Goal: Task Accomplishment & Management: Use online tool/utility

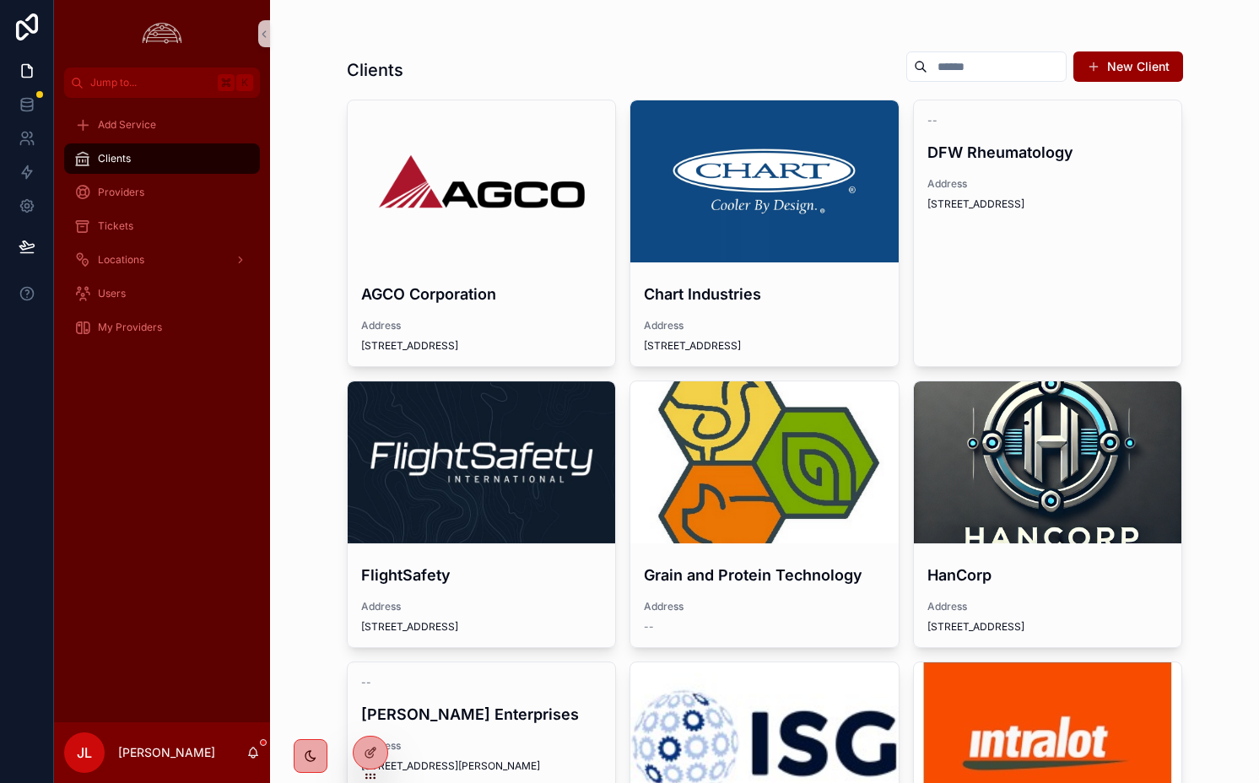
click at [392, 62] on h1 "Clients" at bounding box center [375, 70] width 57 height 24
click at [439, 62] on div "Clients New Client" at bounding box center [765, 70] width 836 height 39
click at [370, 720] on icon at bounding box center [371, 717] width 14 height 14
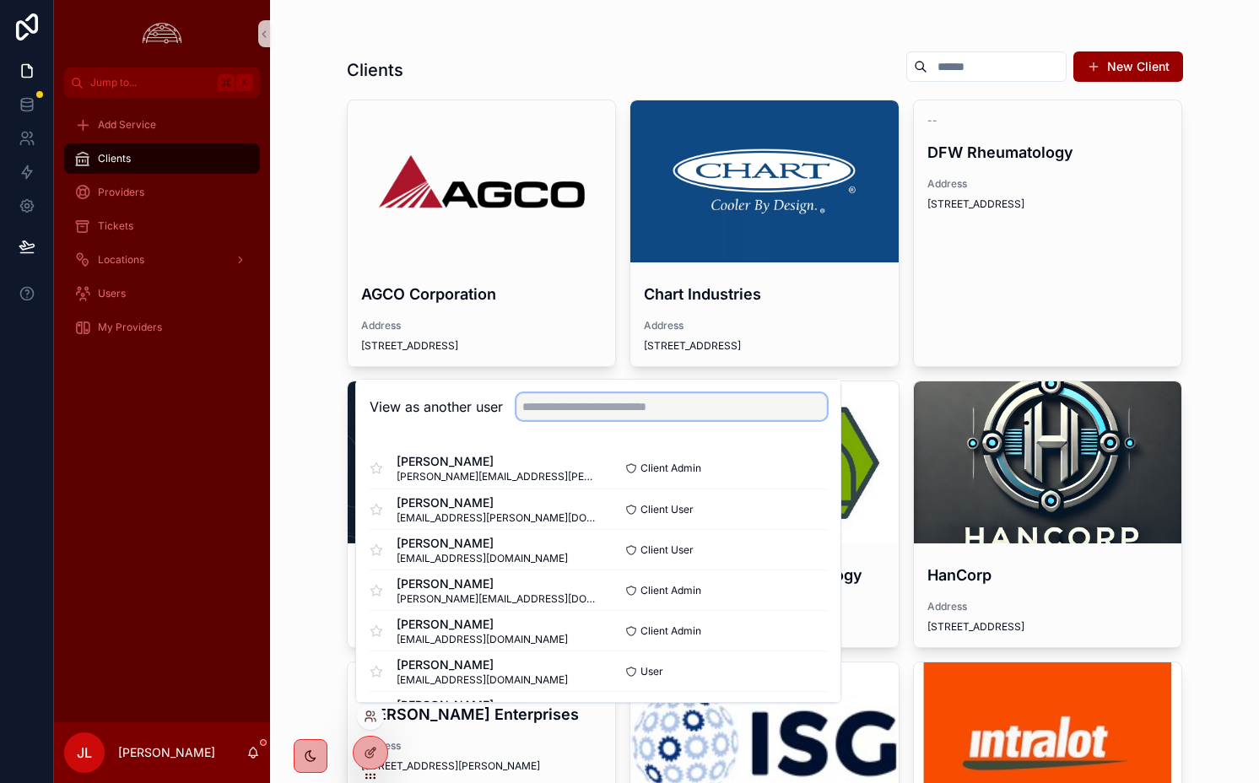
click at [604, 416] on input "text" at bounding box center [672, 406] width 311 height 27
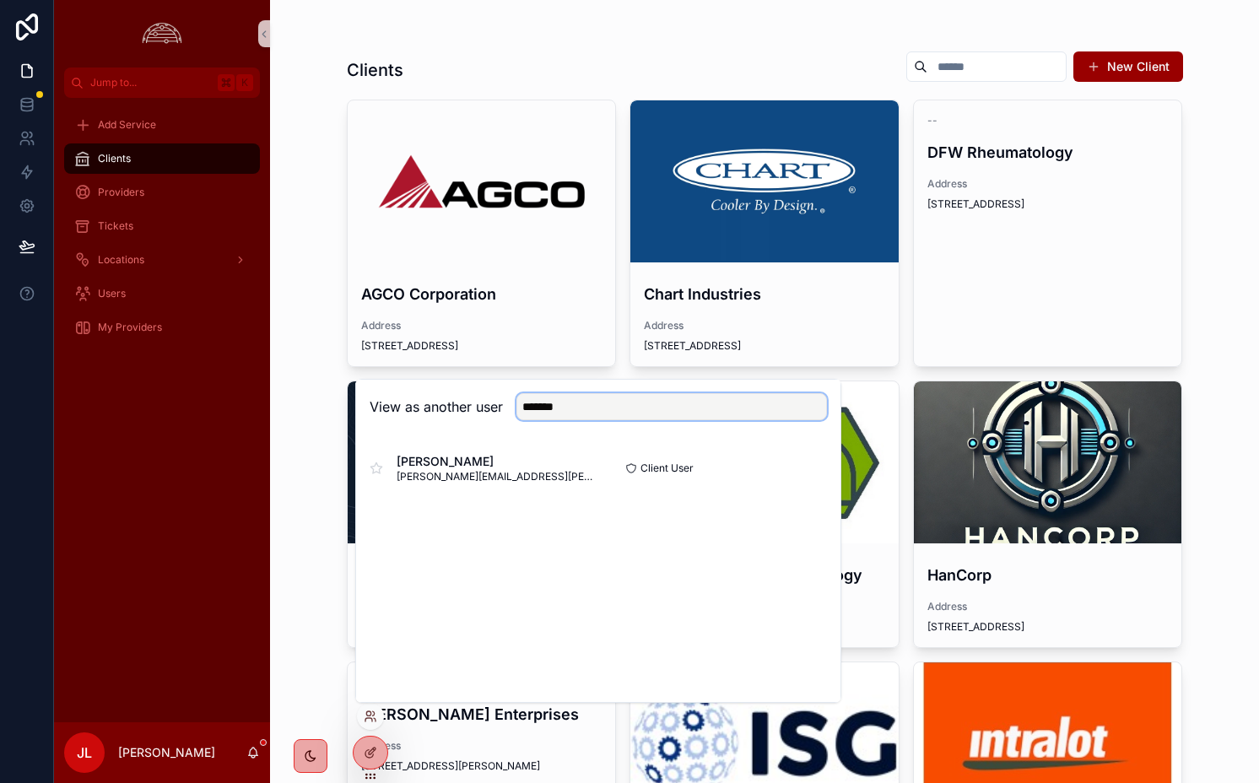
type input "*******"
click at [0, 0] on button "Select" at bounding box center [0, 0] width 0 height 0
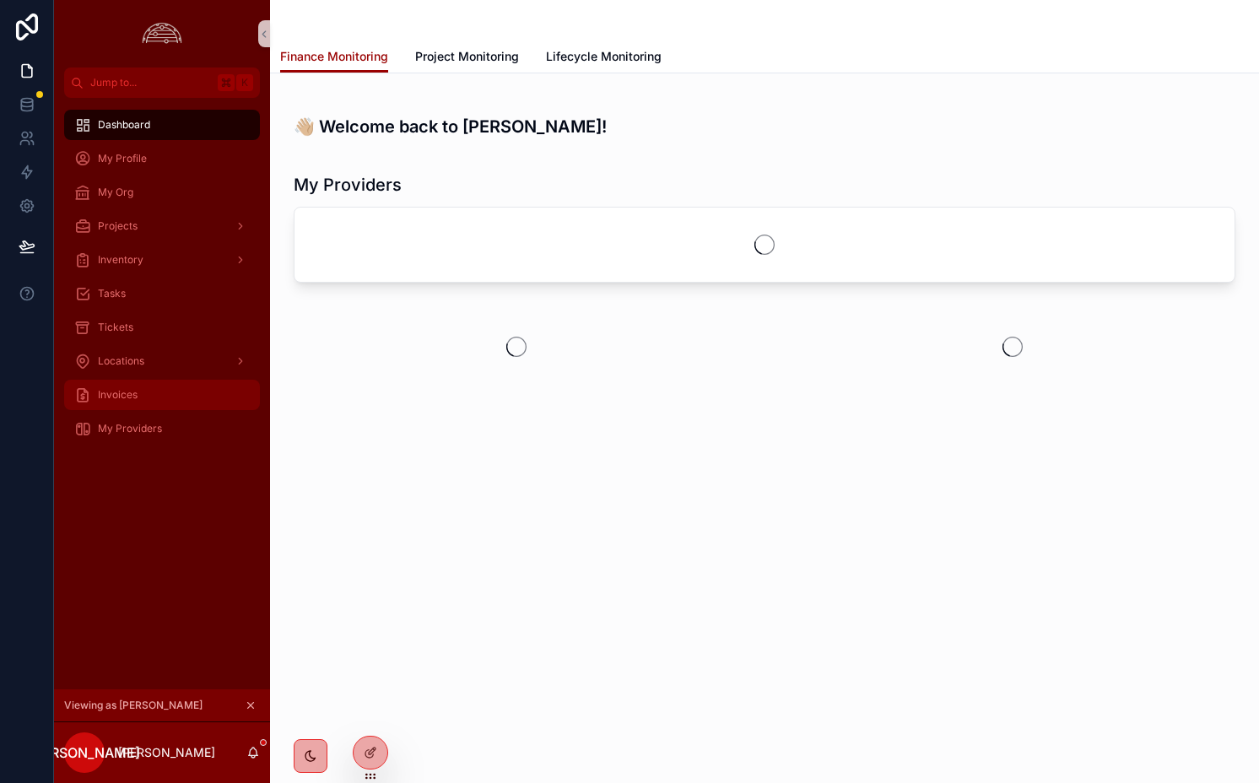
click at [164, 401] on div "Invoices" at bounding box center [162, 394] width 176 height 27
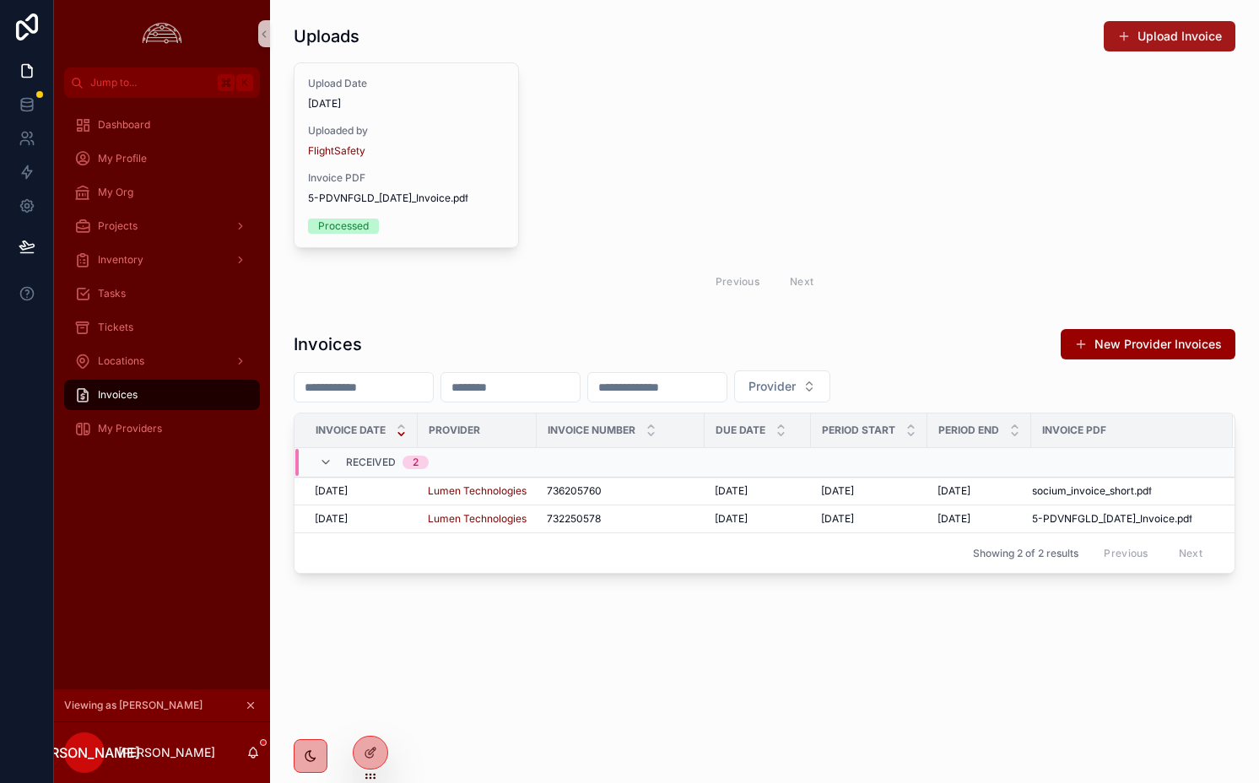
click at [1133, 42] on button "Upload Invoice" at bounding box center [1170, 36] width 132 height 30
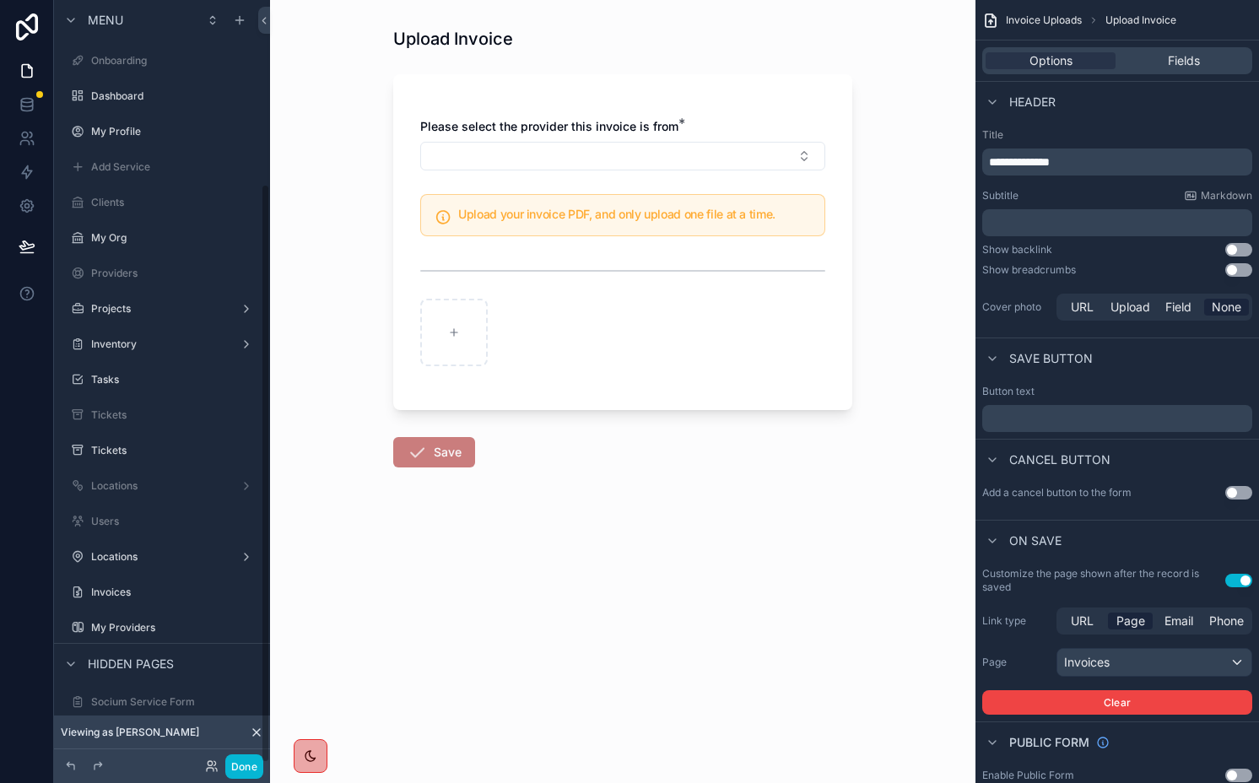
scroll to position [241, 0]
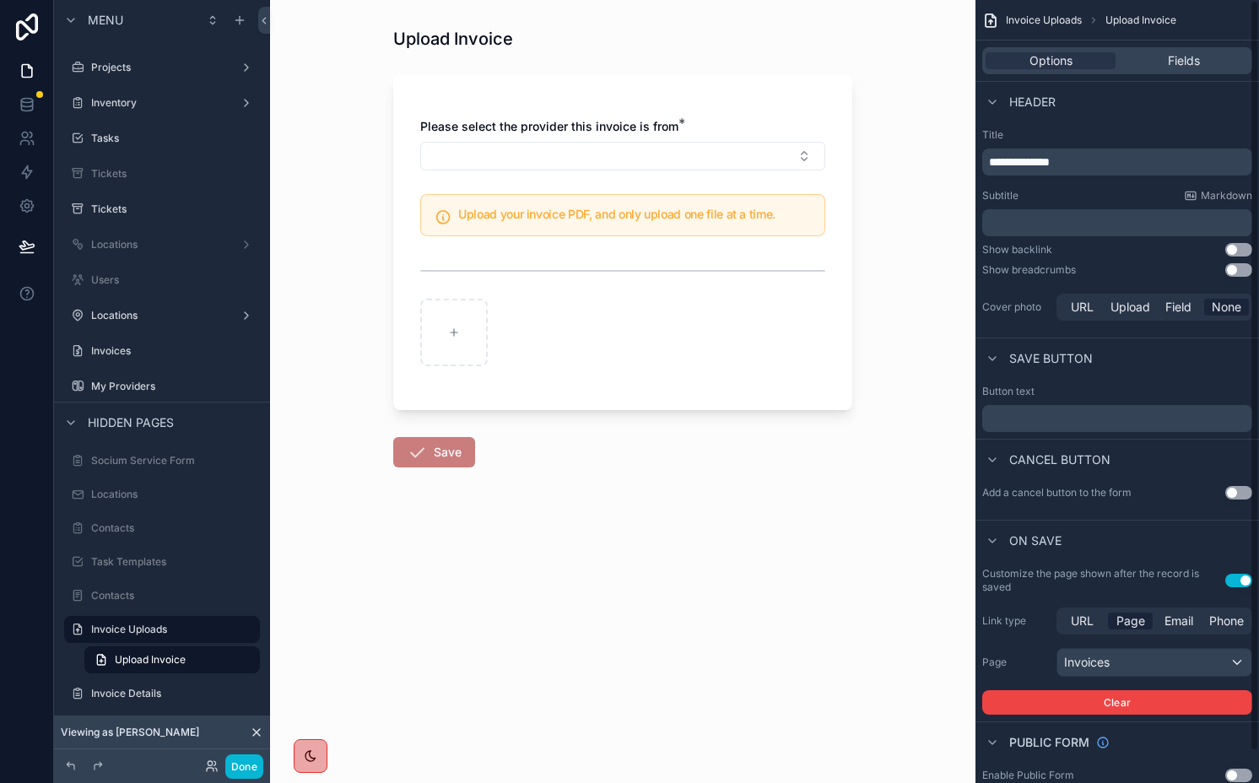
click at [1161, 63] on div "Fields" at bounding box center [1184, 60] width 130 height 17
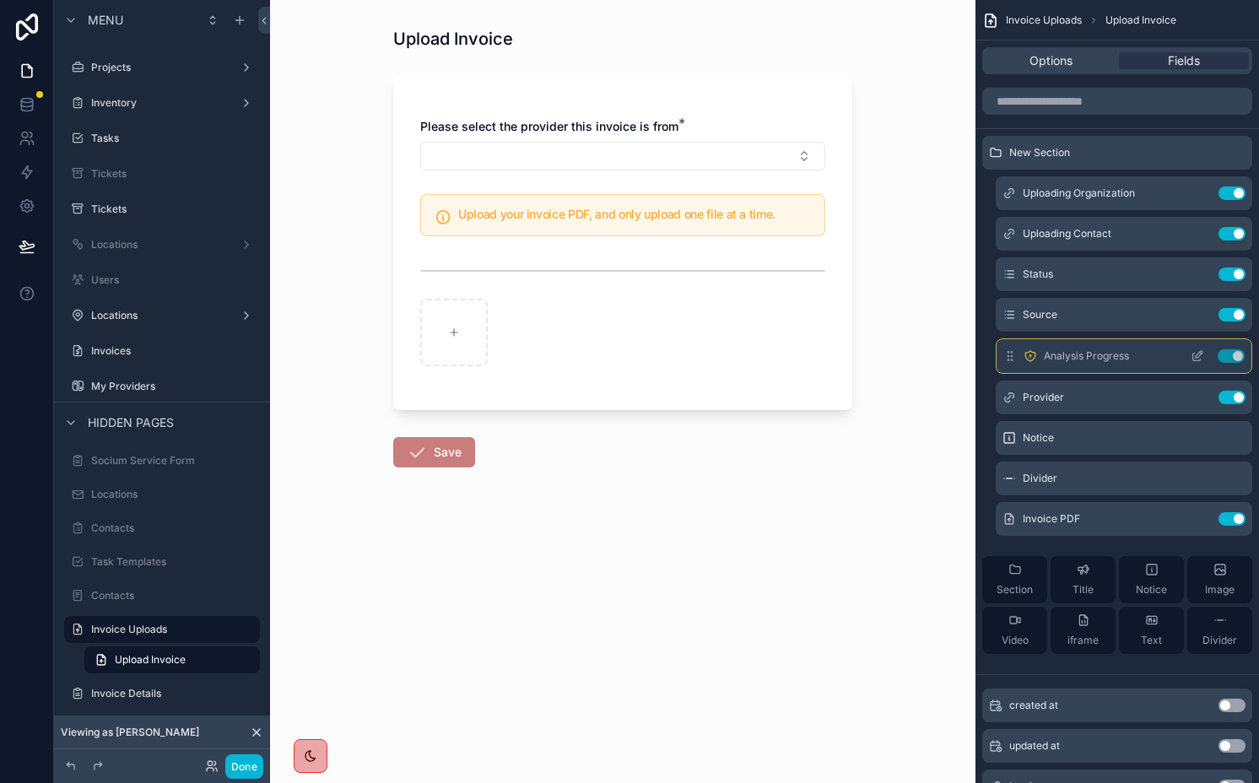
click at [1231, 349] on button "Use setting" at bounding box center [1231, 356] width 27 height 14
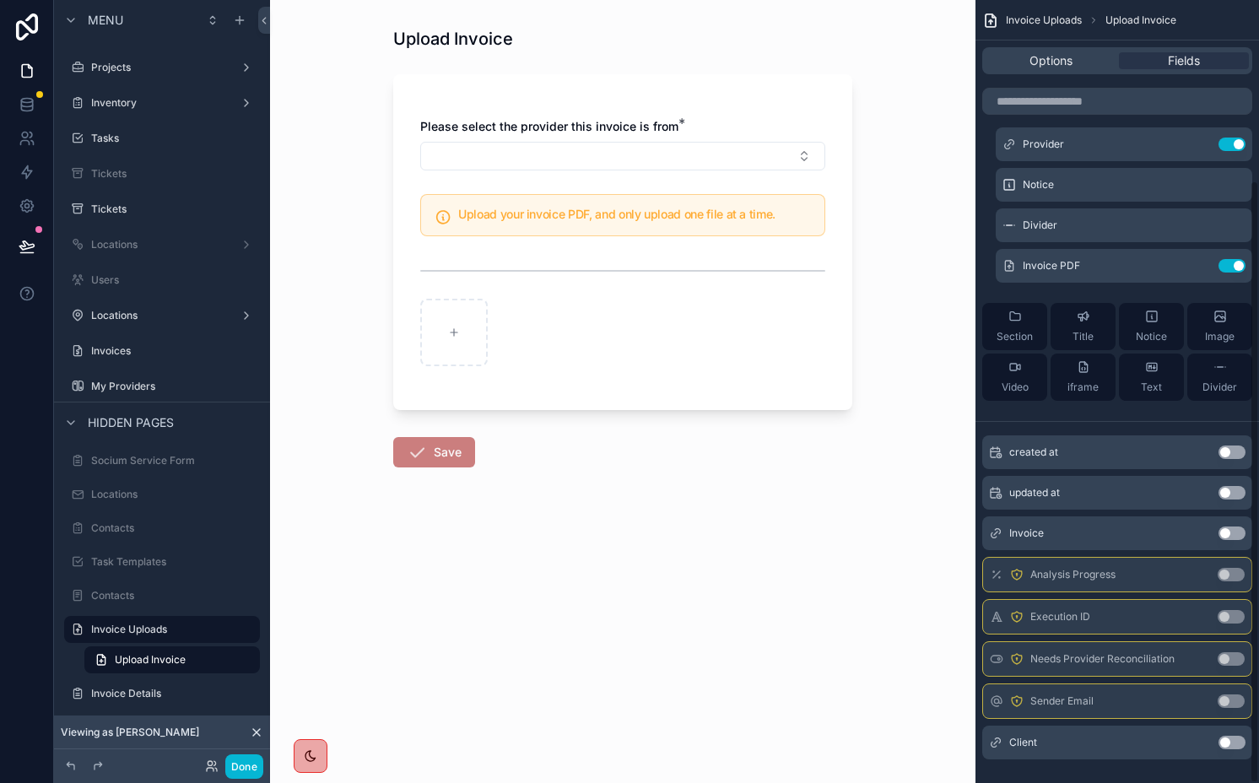
scroll to position [235, 0]
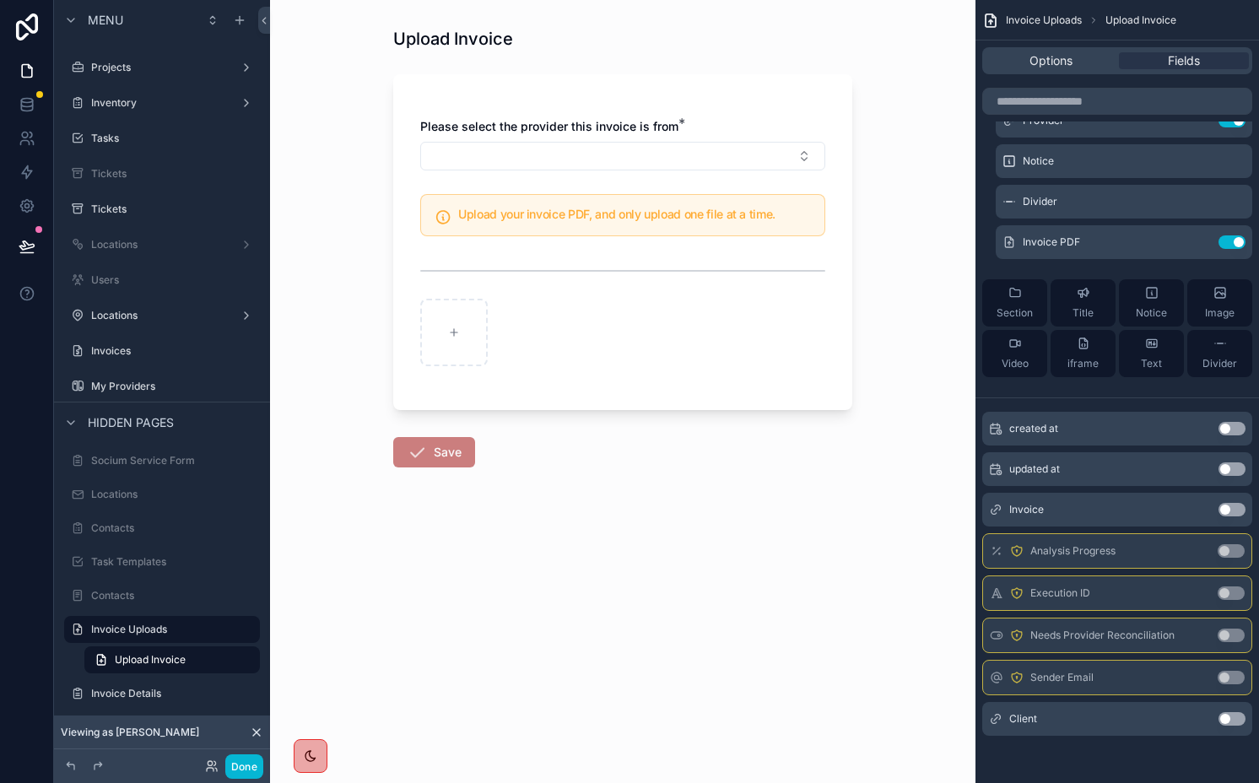
click at [1231, 716] on button "Use setting" at bounding box center [1232, 719] width 27 height 14
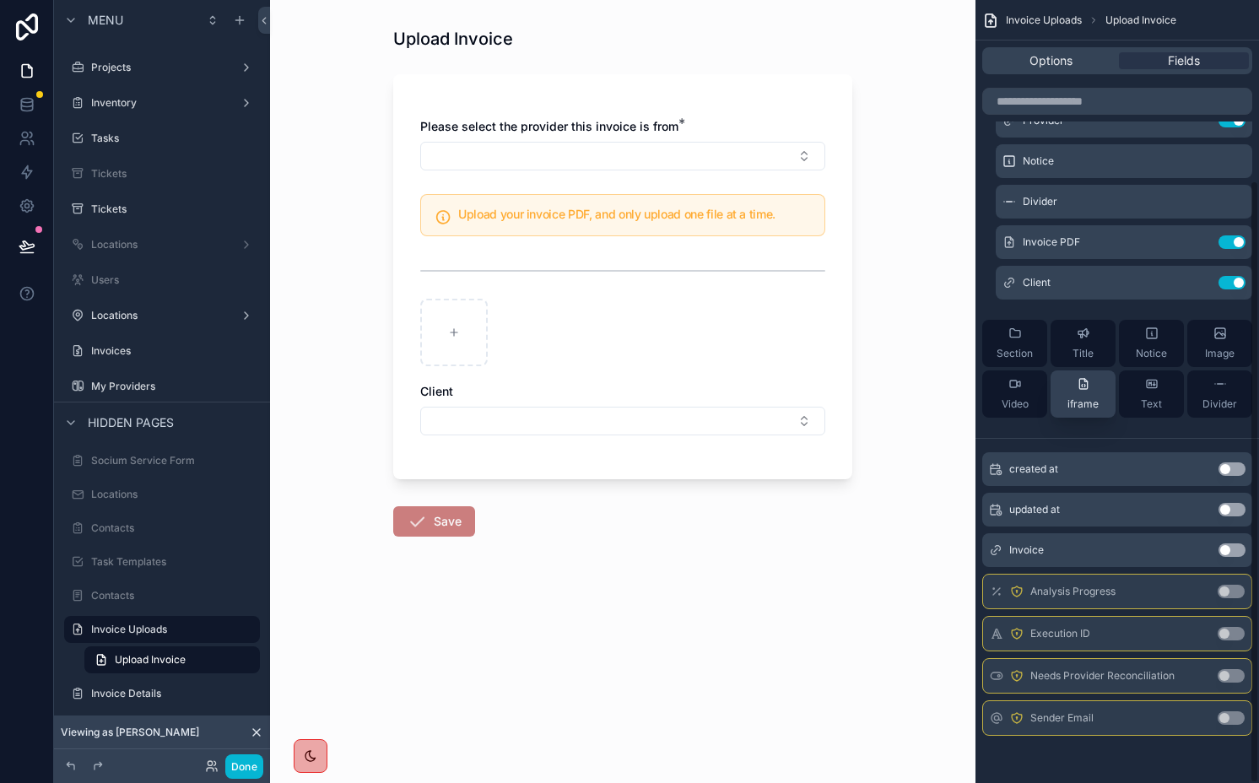
scroll to position [0, 0]
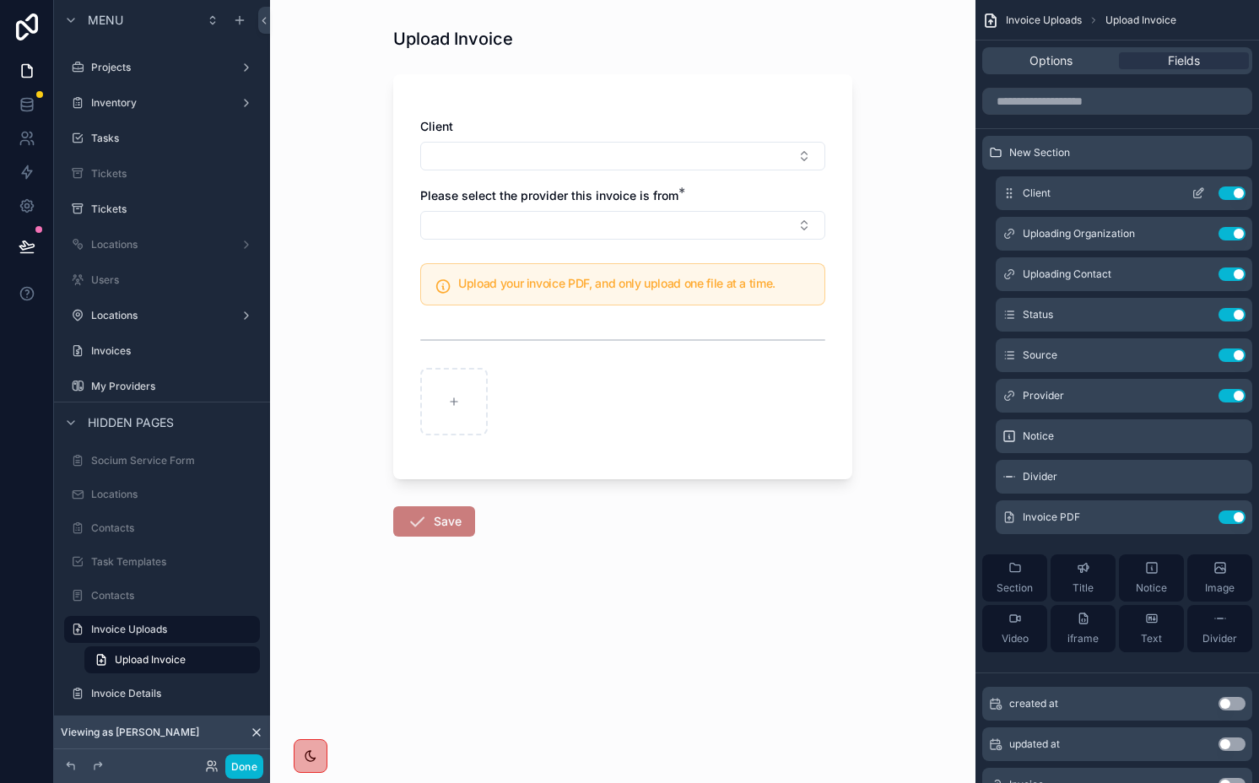
click at [1199, 192] on icon "scrollable content" at bounding box center [1200, 191] width 7 height 7
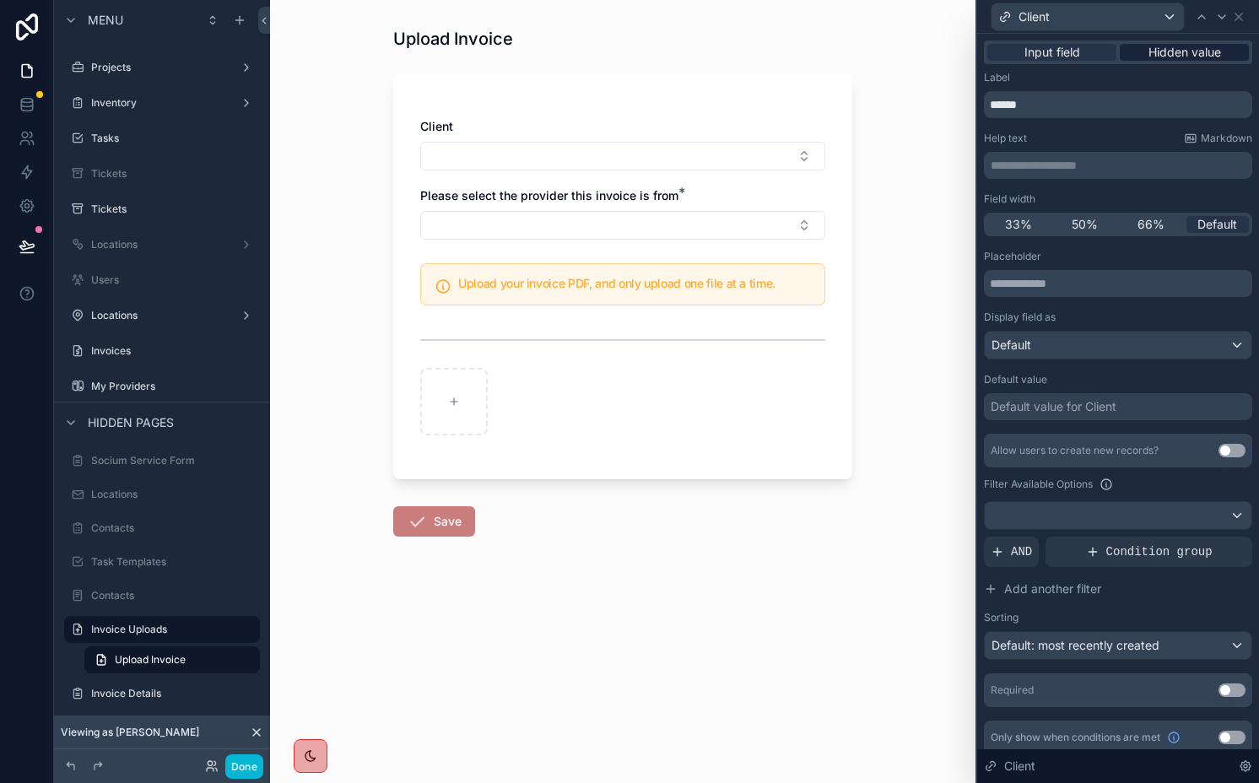
click at [1150, 46] on span "Hidden value" at bounding box center [1185, 52] width 73 height 17
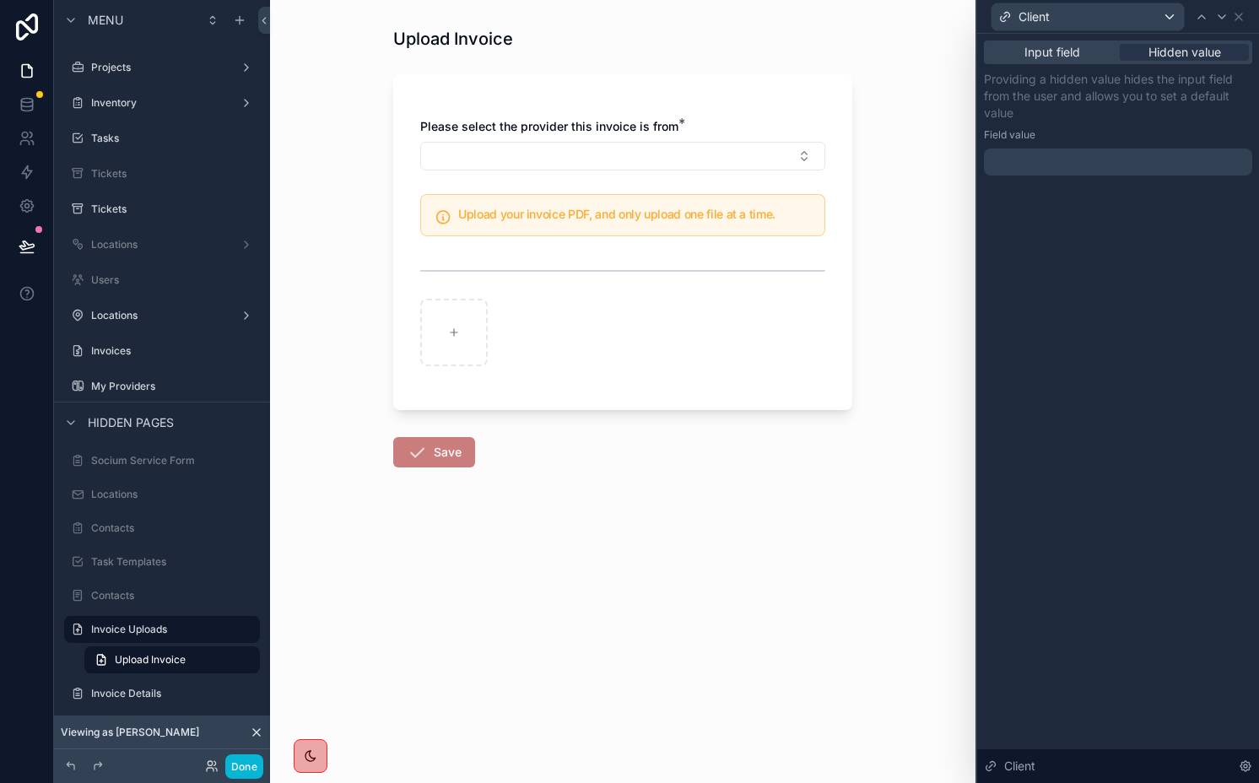
click at [1064, 156] on div at bounding box center [1118, 162] width 268 height 27
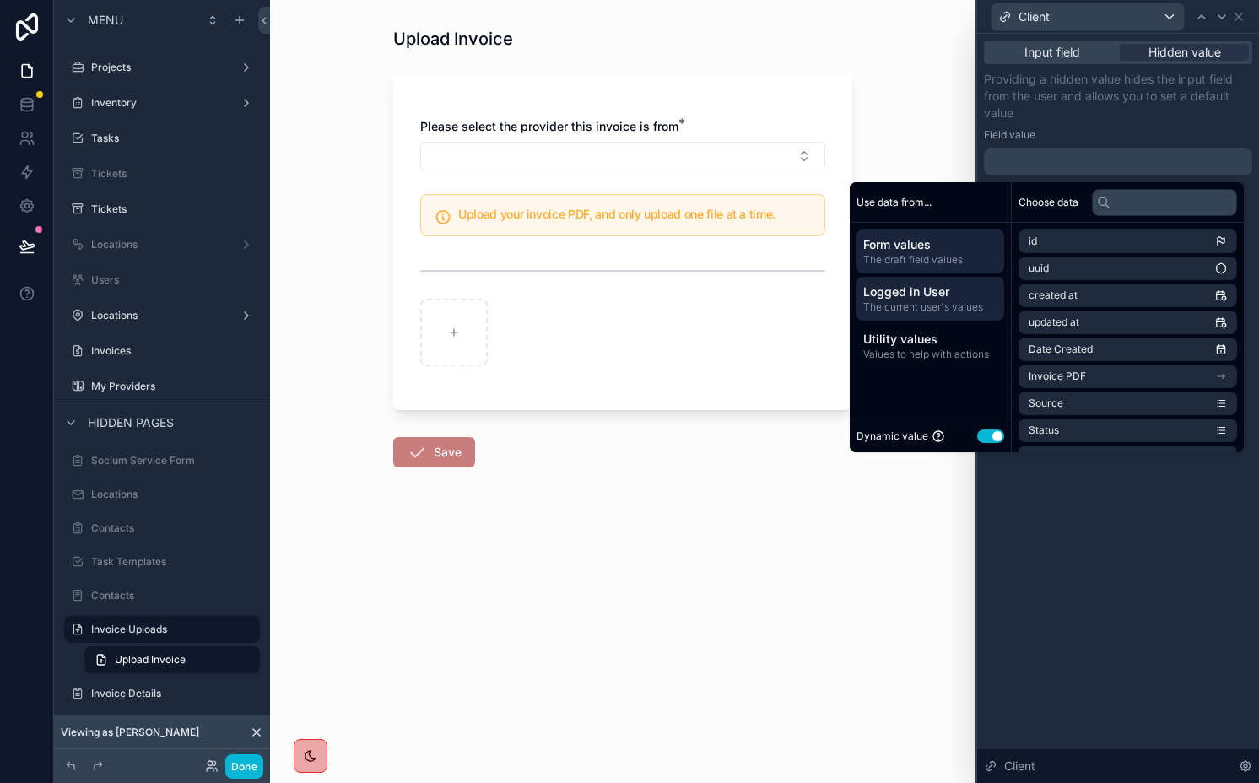
click at [937, 293] on span "Logged in User" at bounding box center [930, 292] width 134 height 17
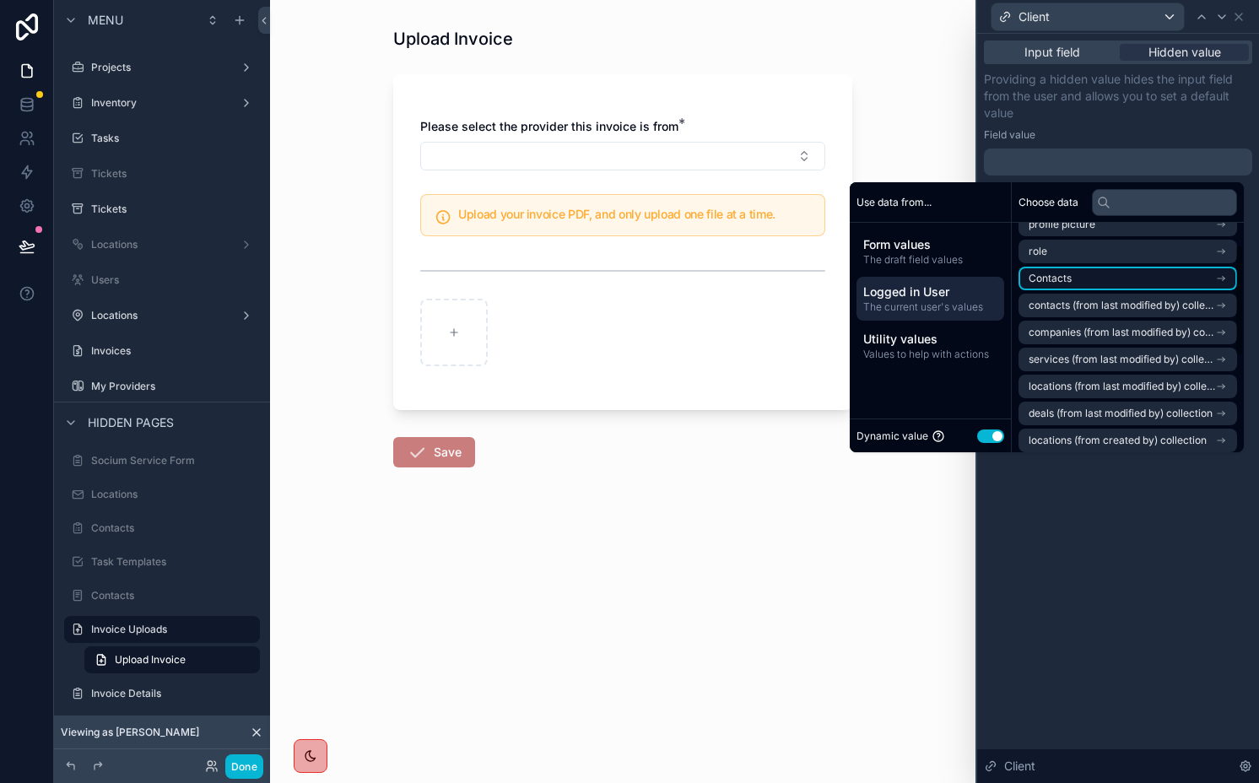
click at [1074, 275] on li "Contacts" at bounding box center [1128, 279] width 219 height 24
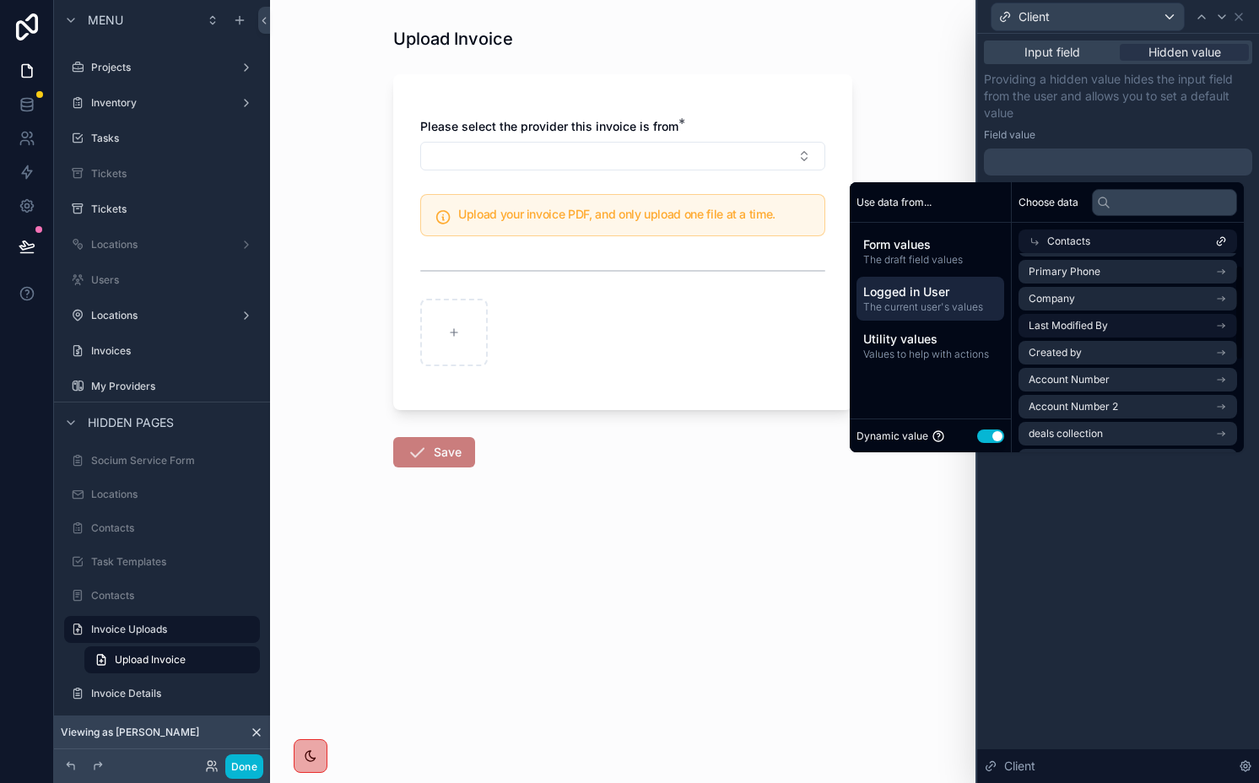
scroll to position [26, 0]
click at [1064, 294] on span "Company" at bounding box center [1052, 300] width 46 height 14
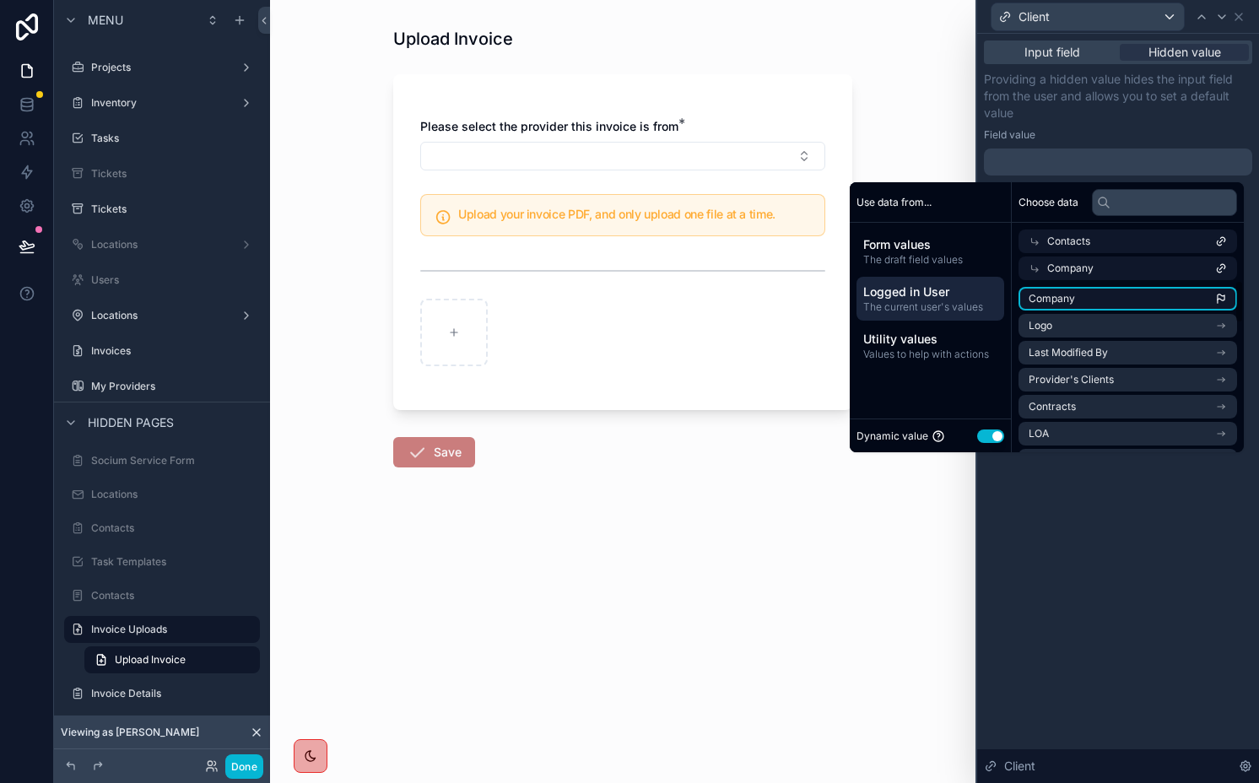
click at [1046, 298] on span "Company" at bounding box center [1052, 299] width 46 height 14
click at [1069, 529] on div "**********" at bounding box center [1118, 408] width 282 height 749
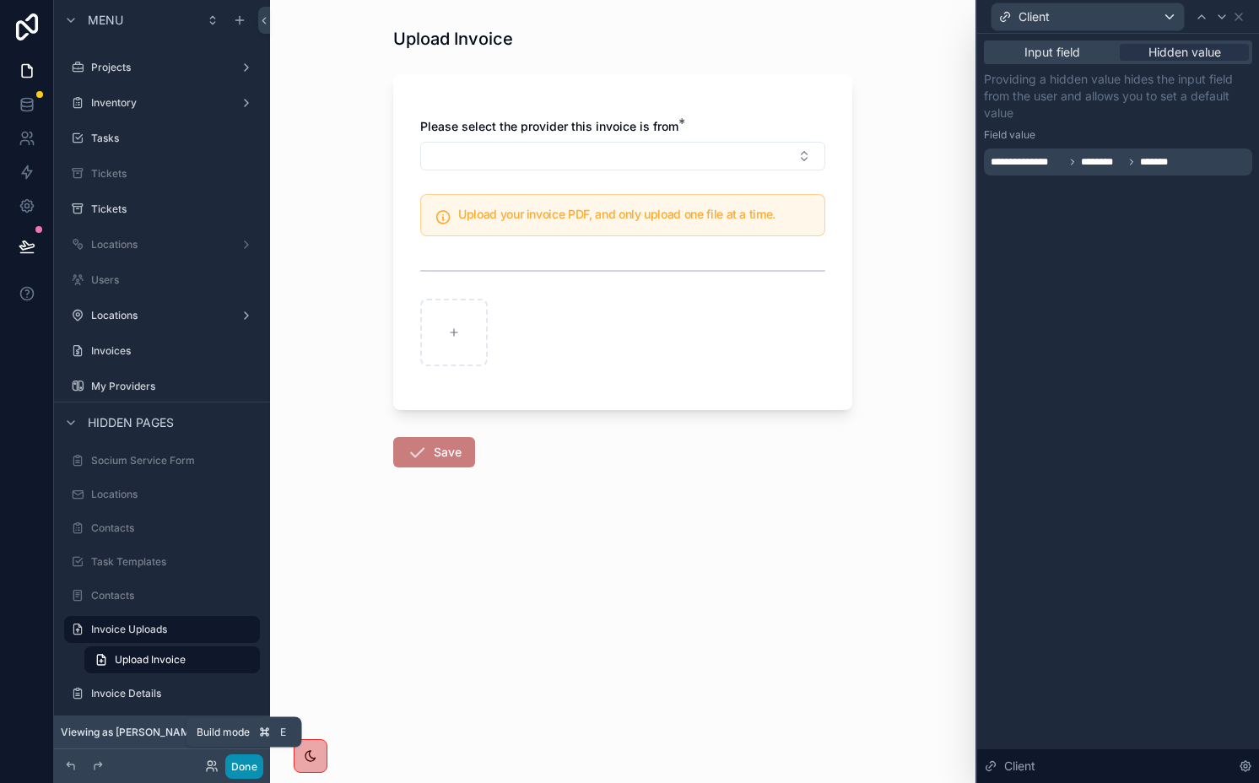
click at [244, 763] on button "Done" at bounding box center [244, 767] width 38 height 24
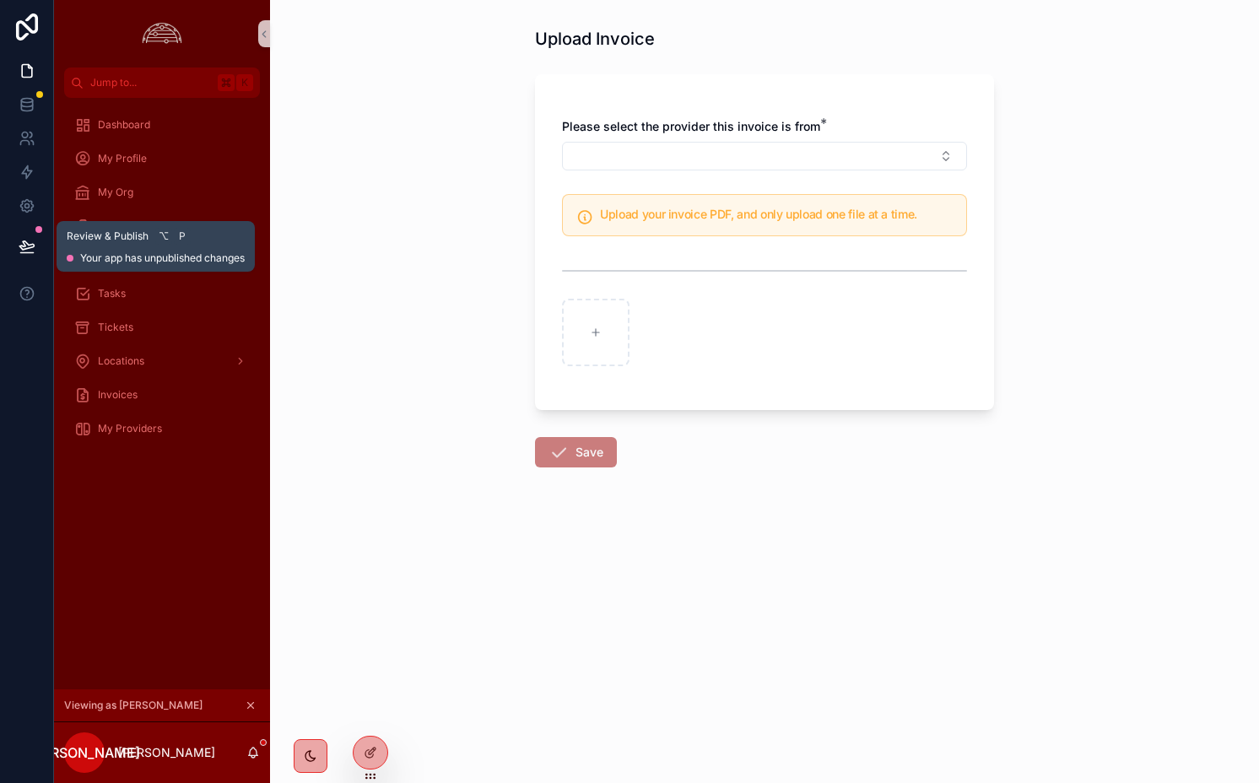
click at [19, 248] on icon at bounding box center [27, 246] width 17 height 17
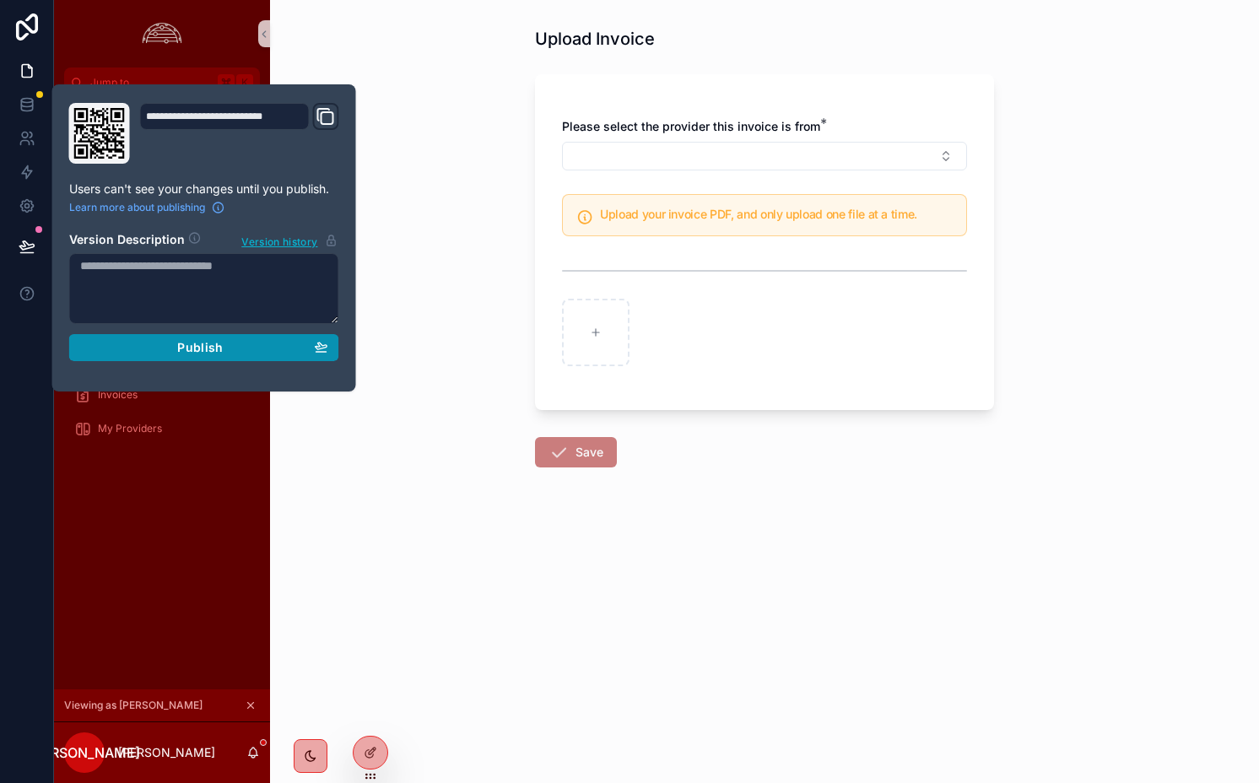
click at [162, 353] on div "Publish" at bounding box center [204, 347] width 248 height 15
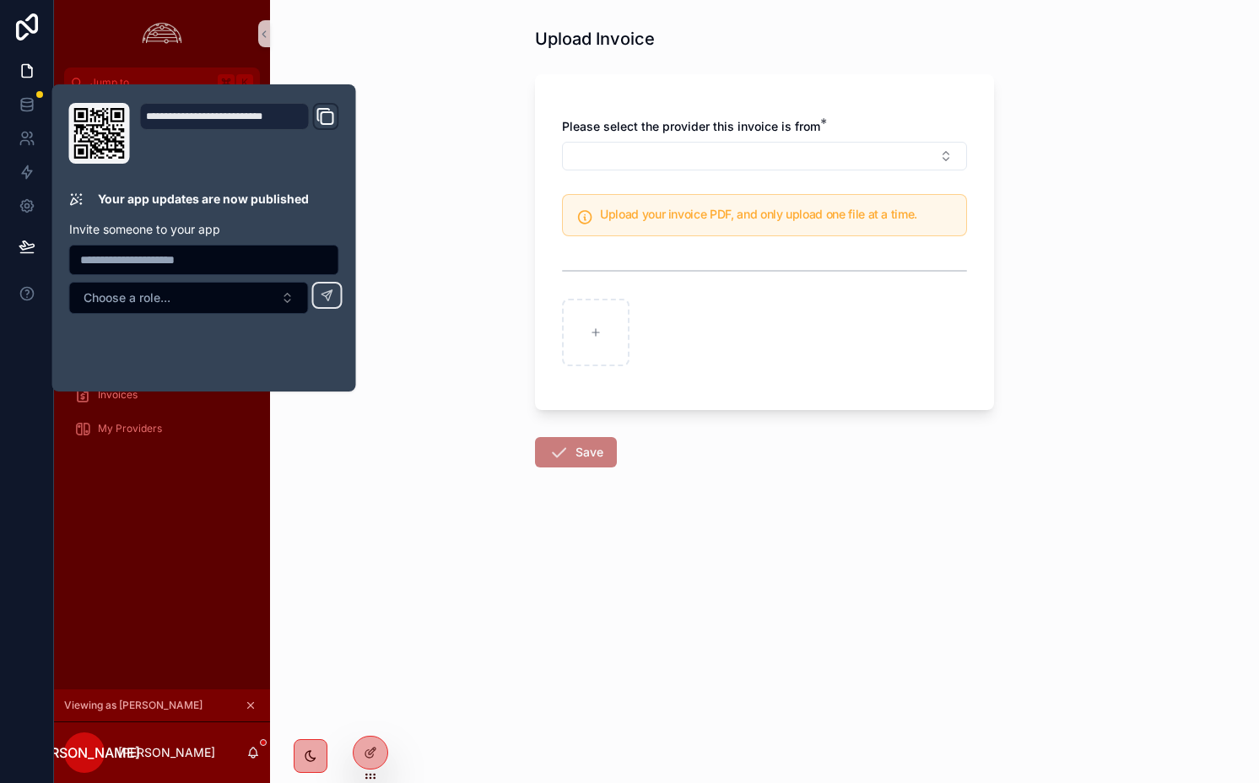
click at [787, 533] on form "Please select the provider this invoice is from * Upload your invoice PDF, and …" at bounding box center [764, 319] width 459 height 511
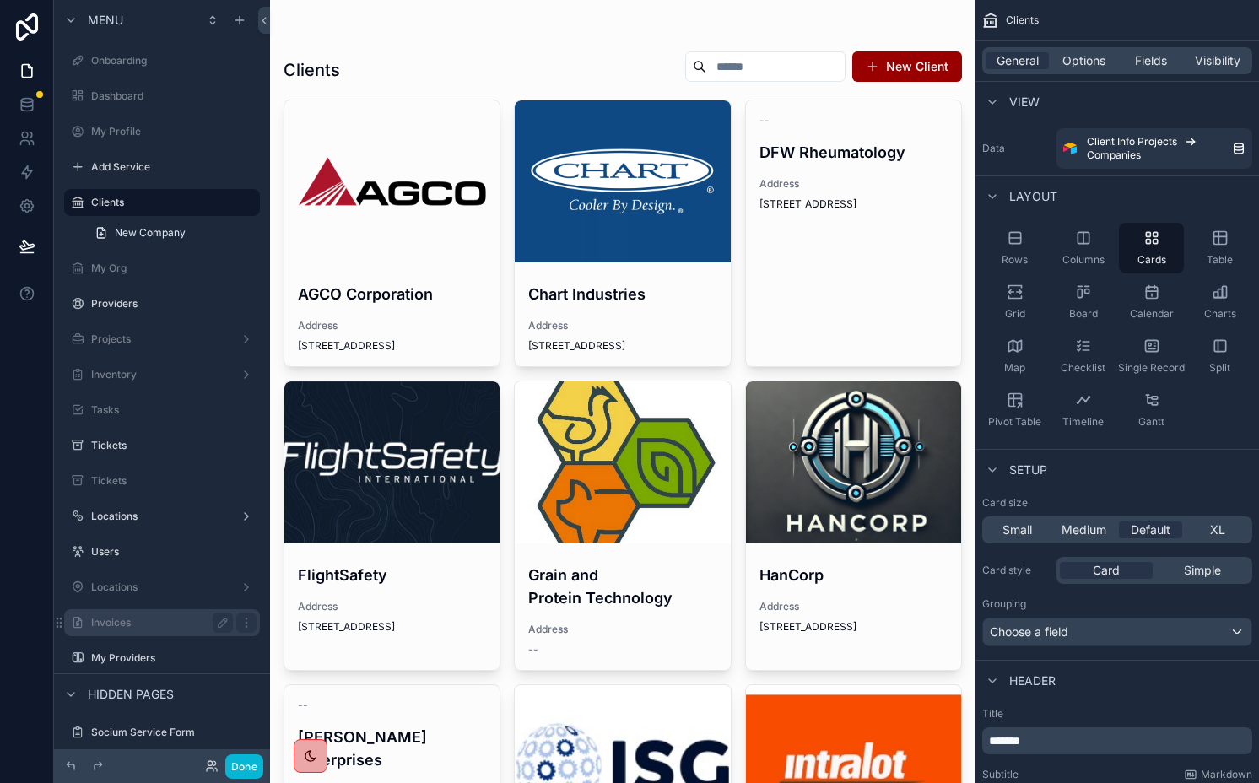
click at [128, 625] on label "Invoices" at bounding box center [158, 623] width 135 height 14
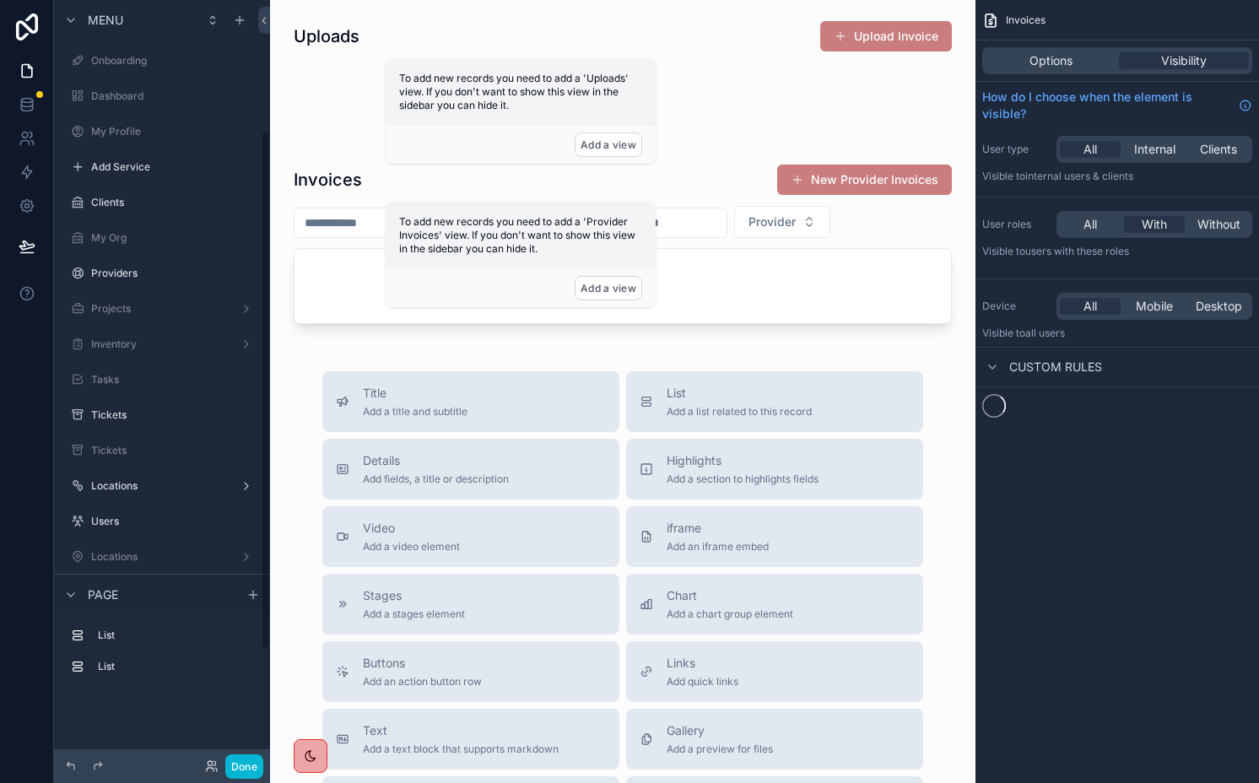
scroll to position [192, 0]
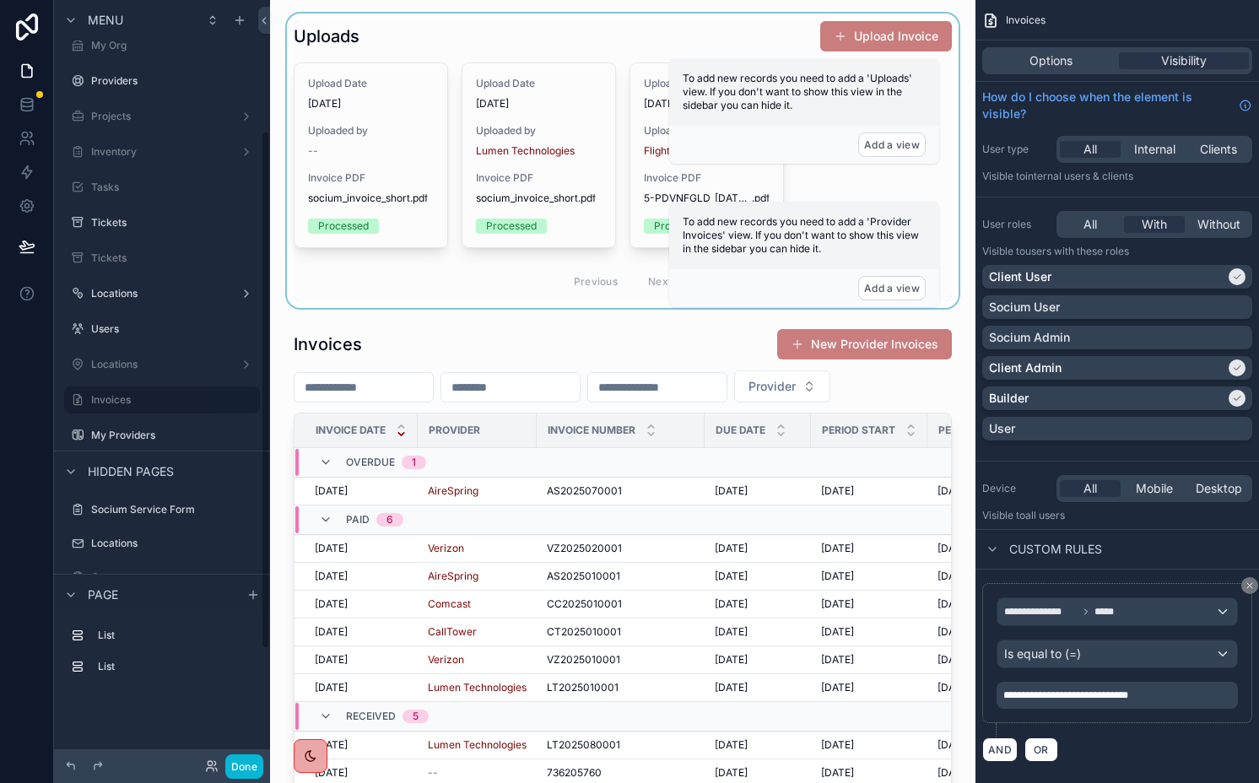
click at [863, 18] on div "scrollable content" at bounding box center [623, 161] width 679 height 295
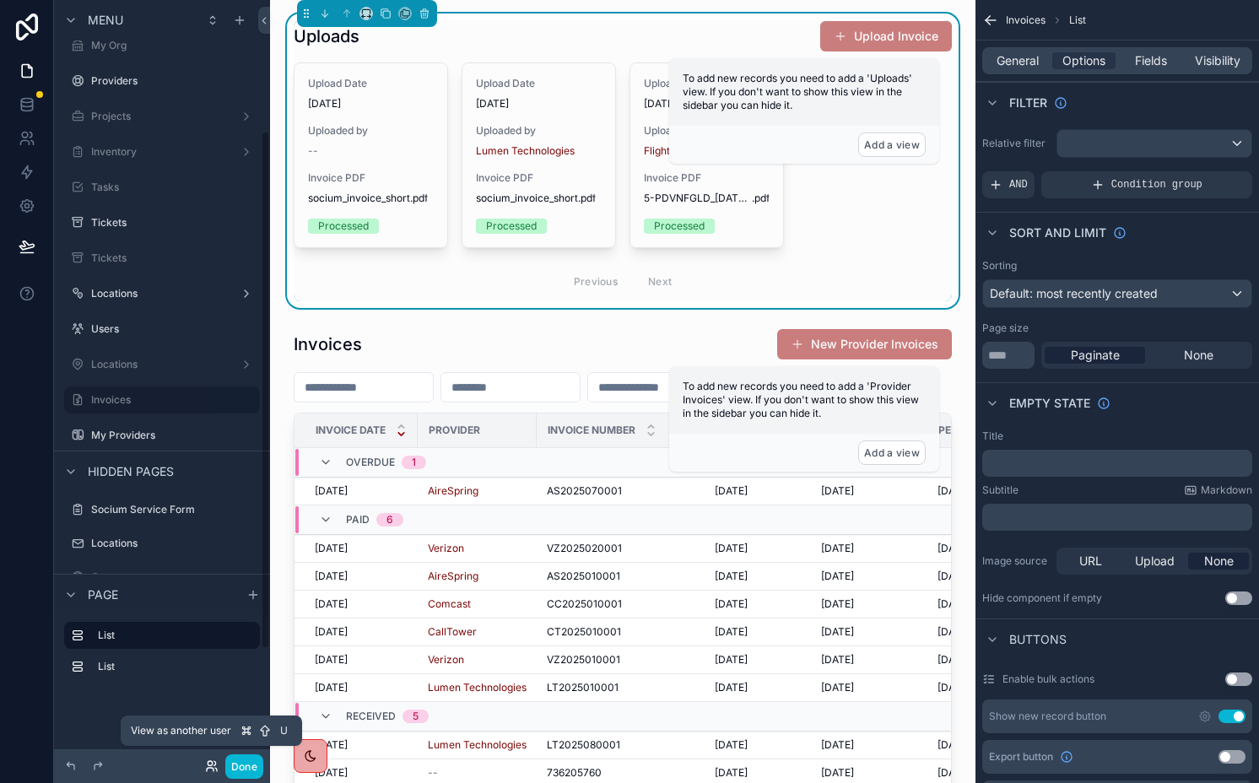
click at [210, 766] on icon at bounding box center [212, 767] width 14 height 14
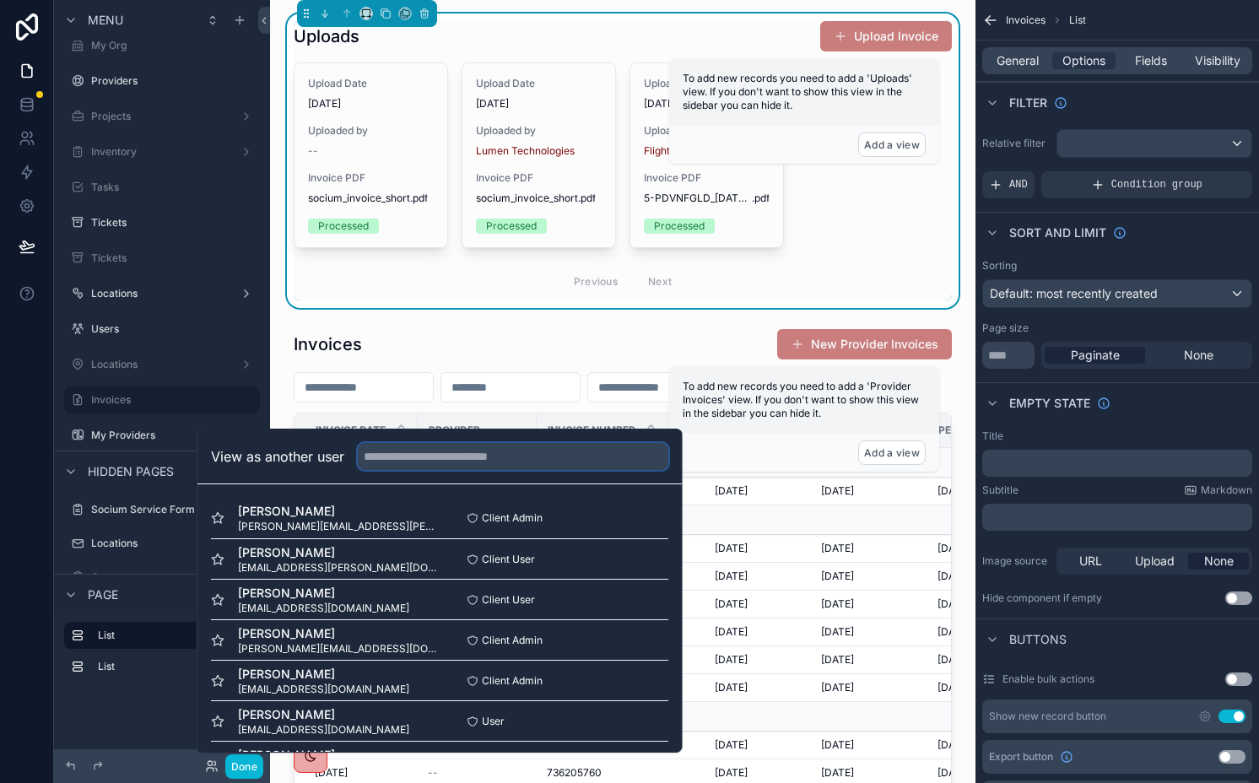
click at [432, 461] on input "text" at bounding box center [513, 456] width 311 height 27
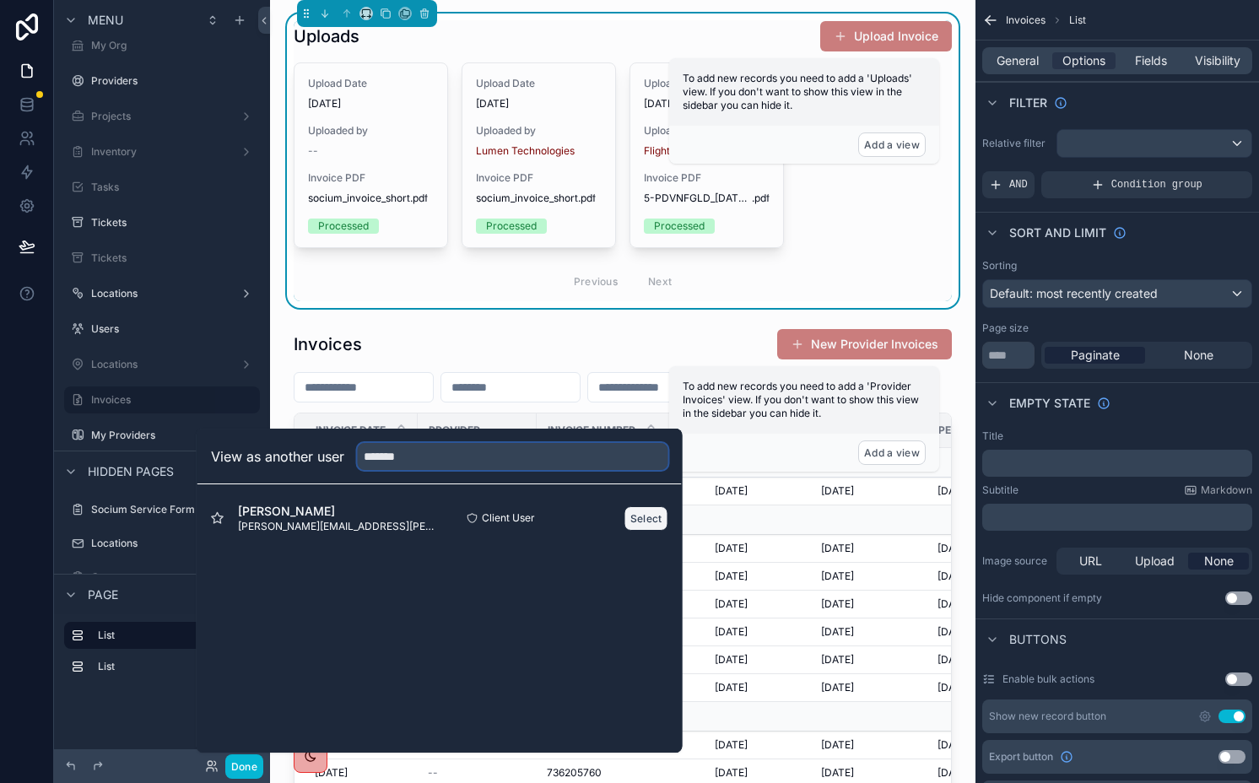
type input "*******"
click at [641, 513] on button "Select" at bounding box center [647, 518] width 44 height 24
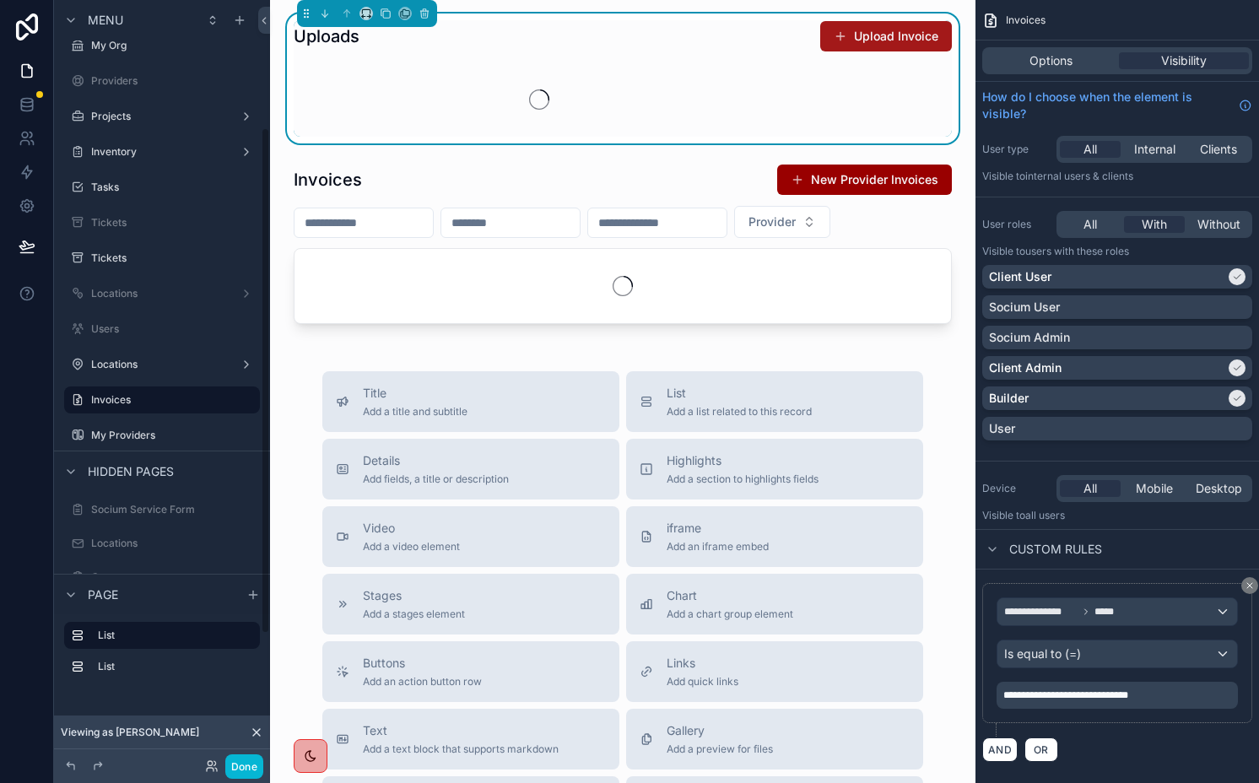
click at [907, 41] on button "Upload Invoice" at bounding box center [886, 36] width 132 height 30
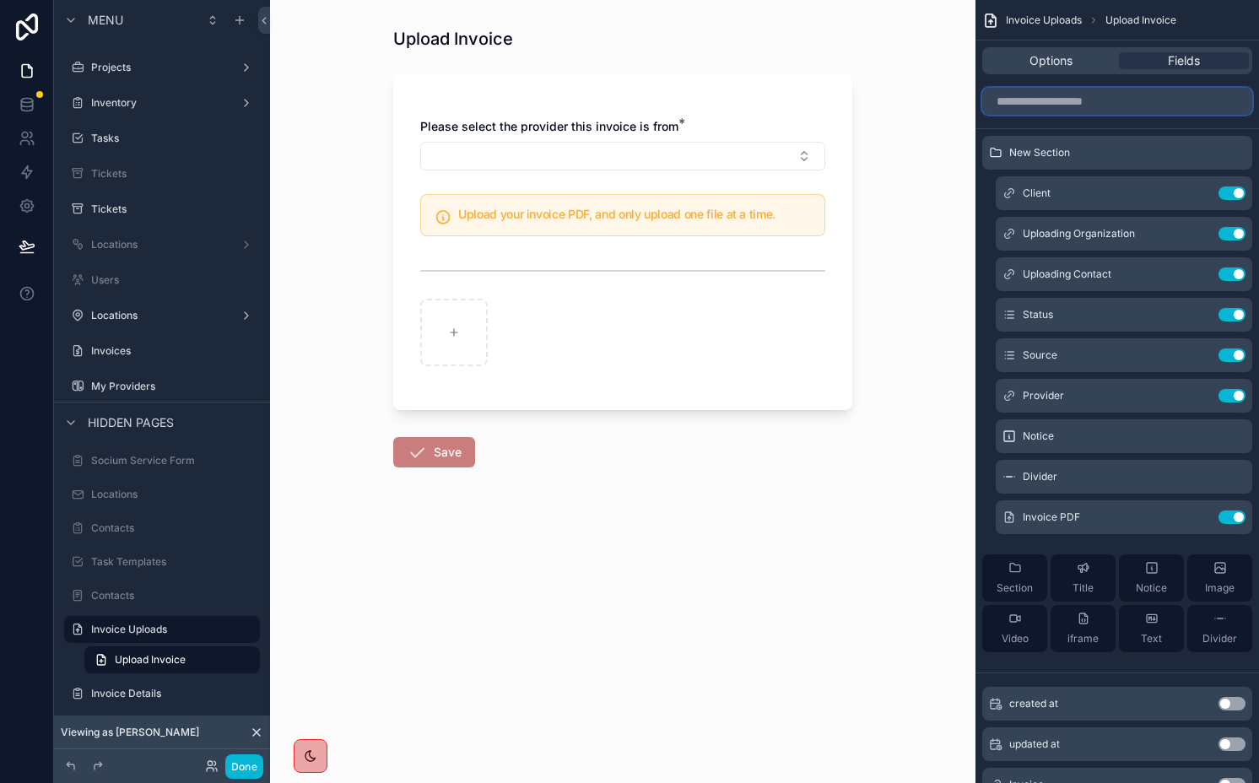
click at [1131, 98] on input "scrollable content" at bounding box center [1117, 101] width 270 height 27
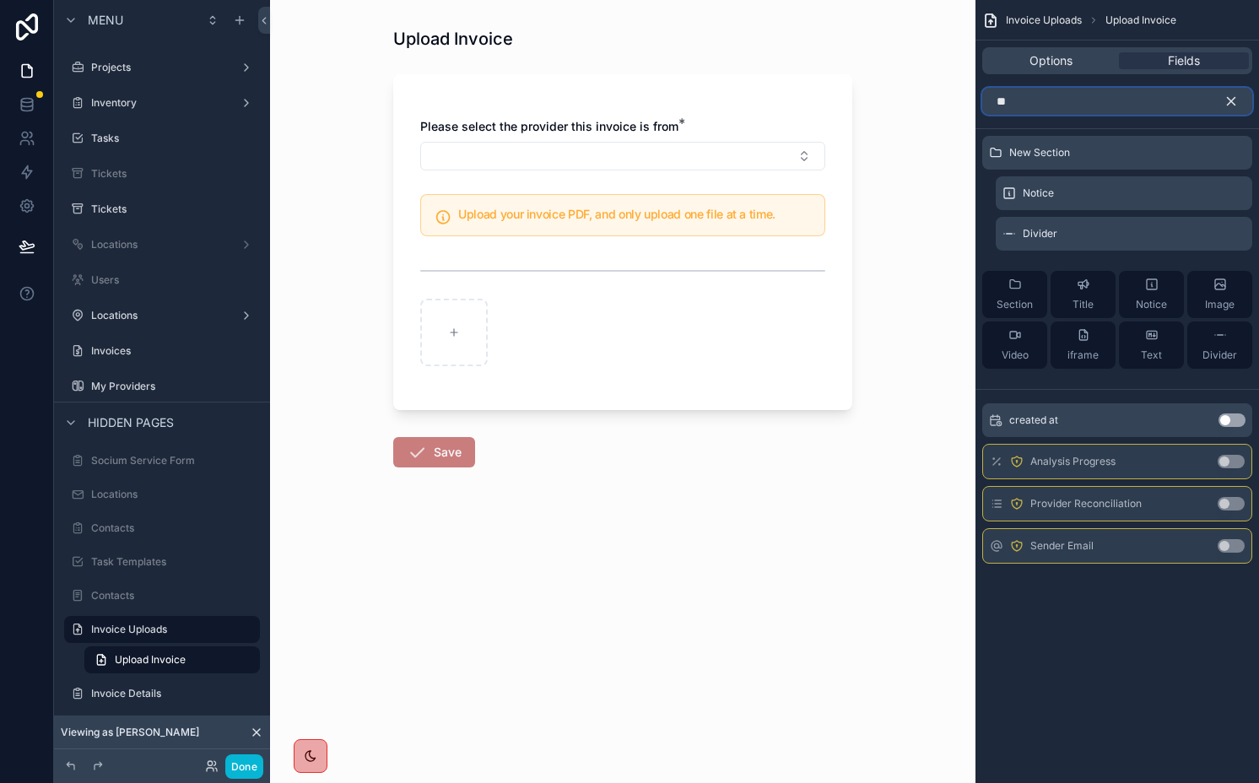
type input "**"
click at [1225, 501] on button "Use setting" at bounding box center [1231, 504] width 27 height 14
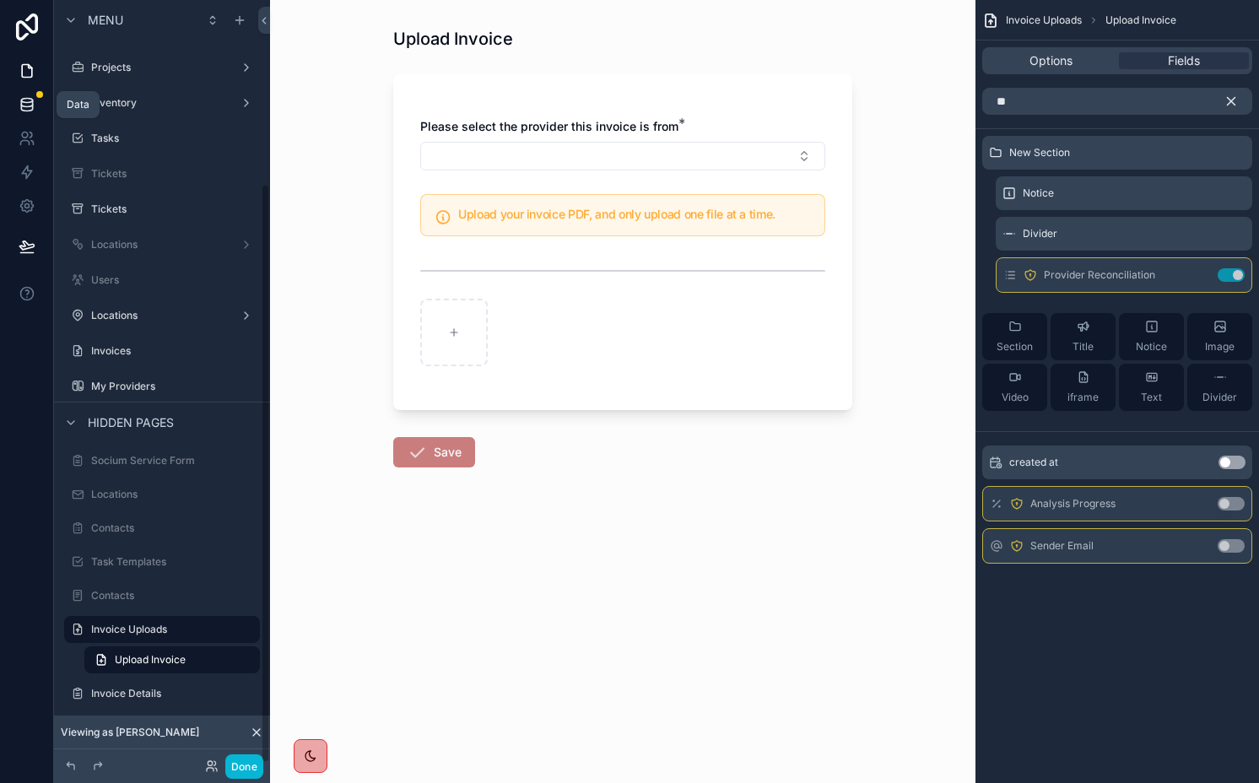
click at [20, 113] on link at bounding box center [26, 105] width 53 height 34
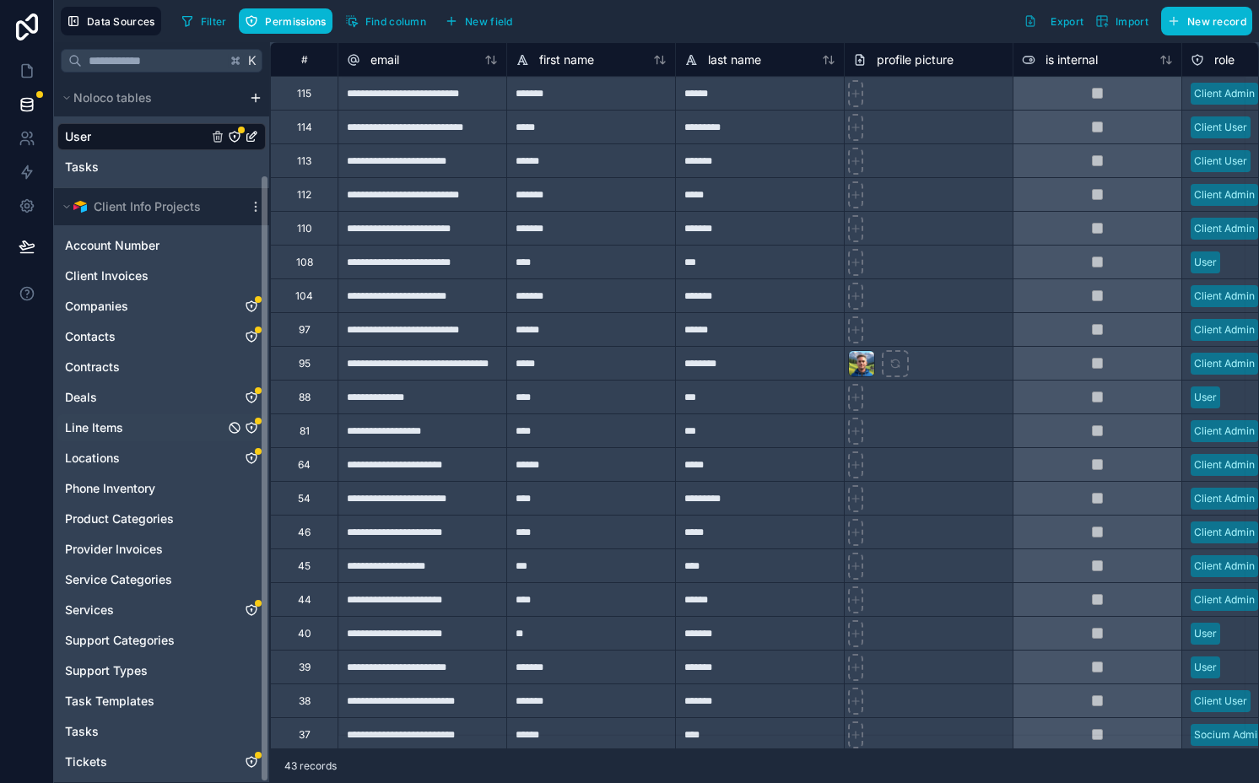
scroll to position [110, 0]
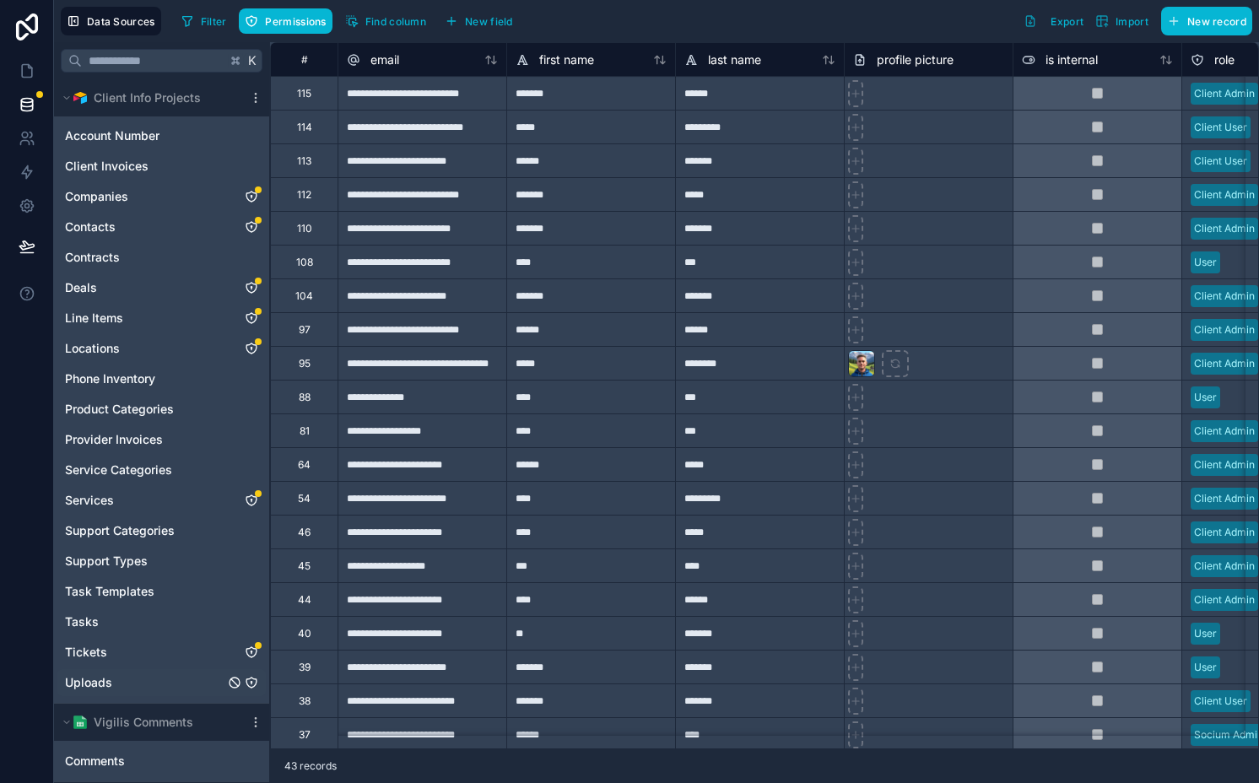
click at [137, 692] on div "Uploads" at bounding box center [161, 682] width 208 height 27
click at [252, 685] on icon "Uploads" at bounding box center [252, 683] width 14 height 14
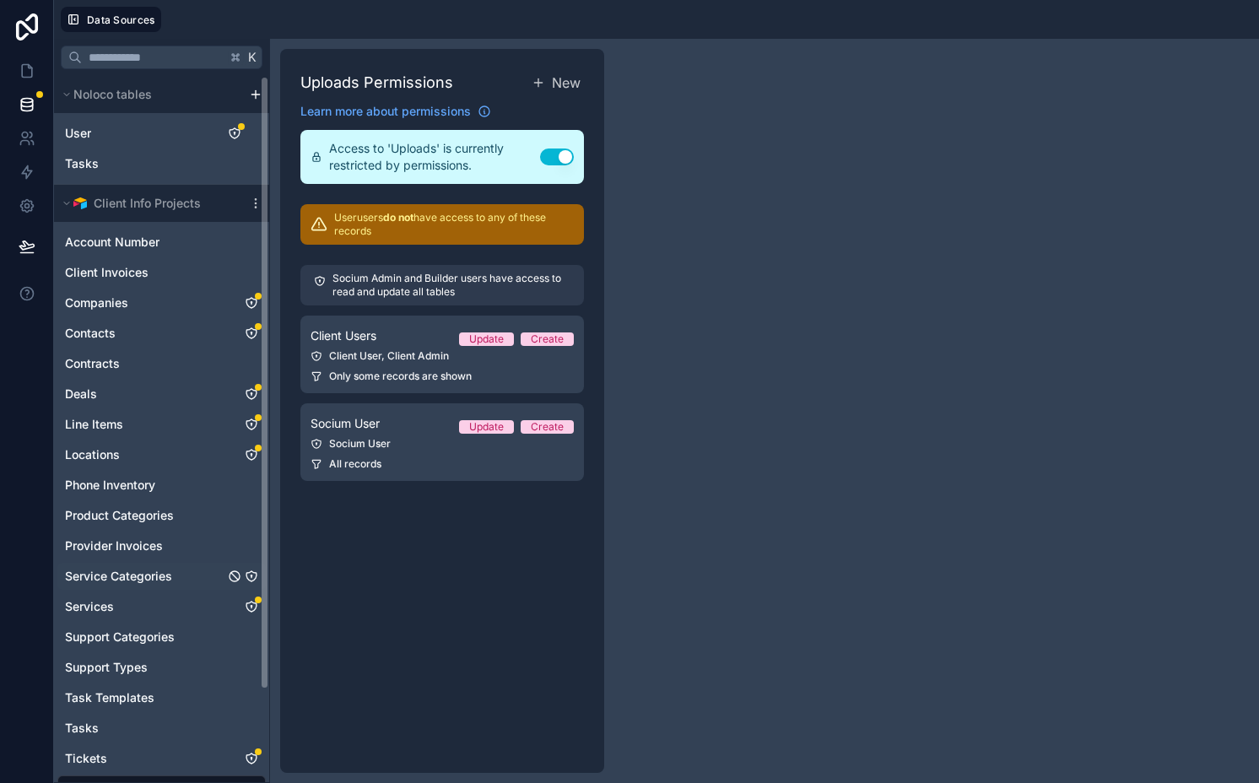
scroll to position [106, 0]
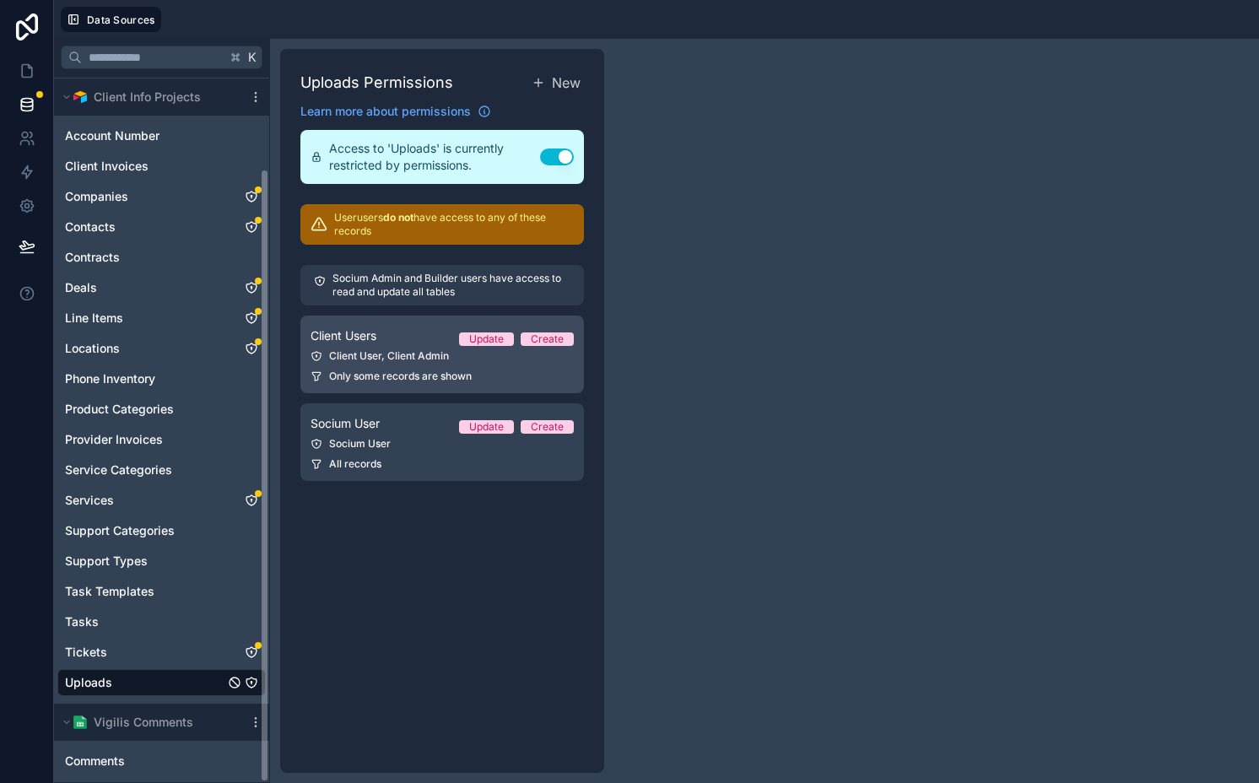
click at [388, 378] on span "Only some records are shown" at bounding box center [400, 377] width 143 height 14
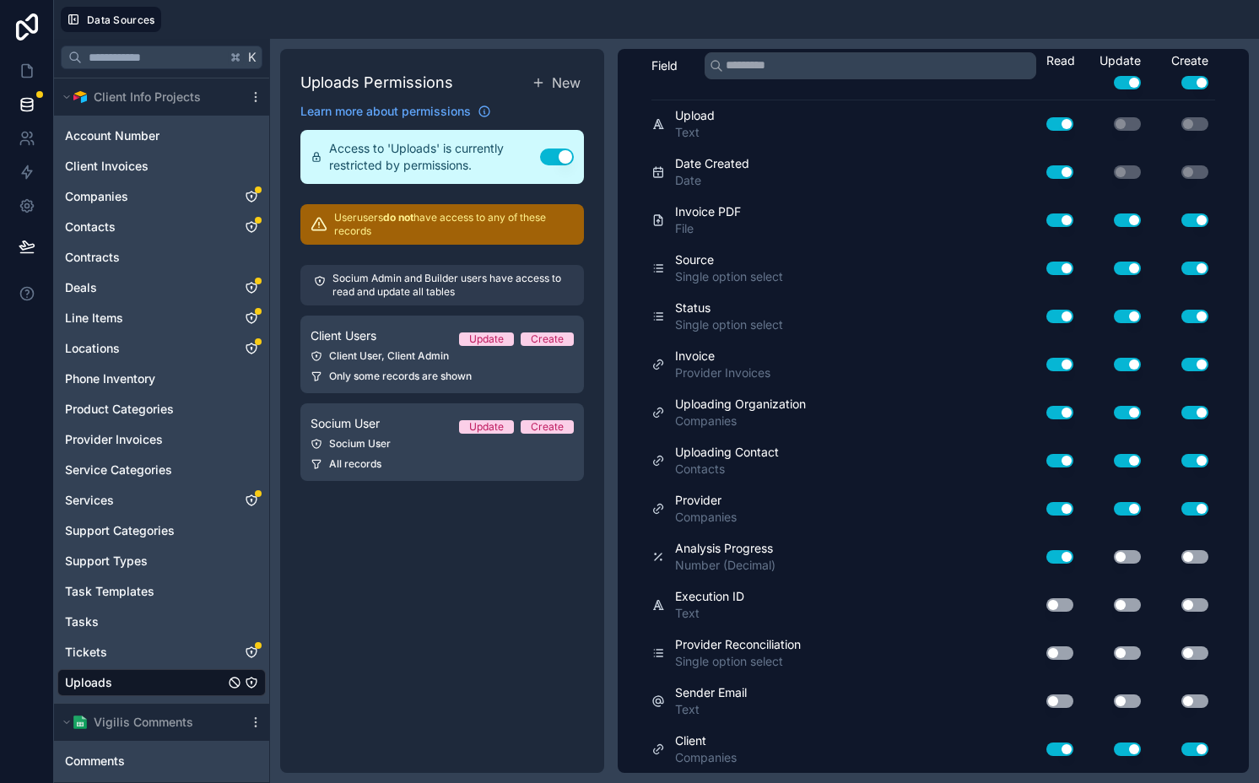
scroll to position [538, 0]
click at [1051, 648] on button "Use setting" at bounding box center [1060, 654] width 27 height 14
click at [1117, 648] on button "Use setting" at bounding box center [1127, 654] width 27 height 14
click at [1182, 648] on button "Use setting" at bounding box center [1195, 654] width 27 height 14
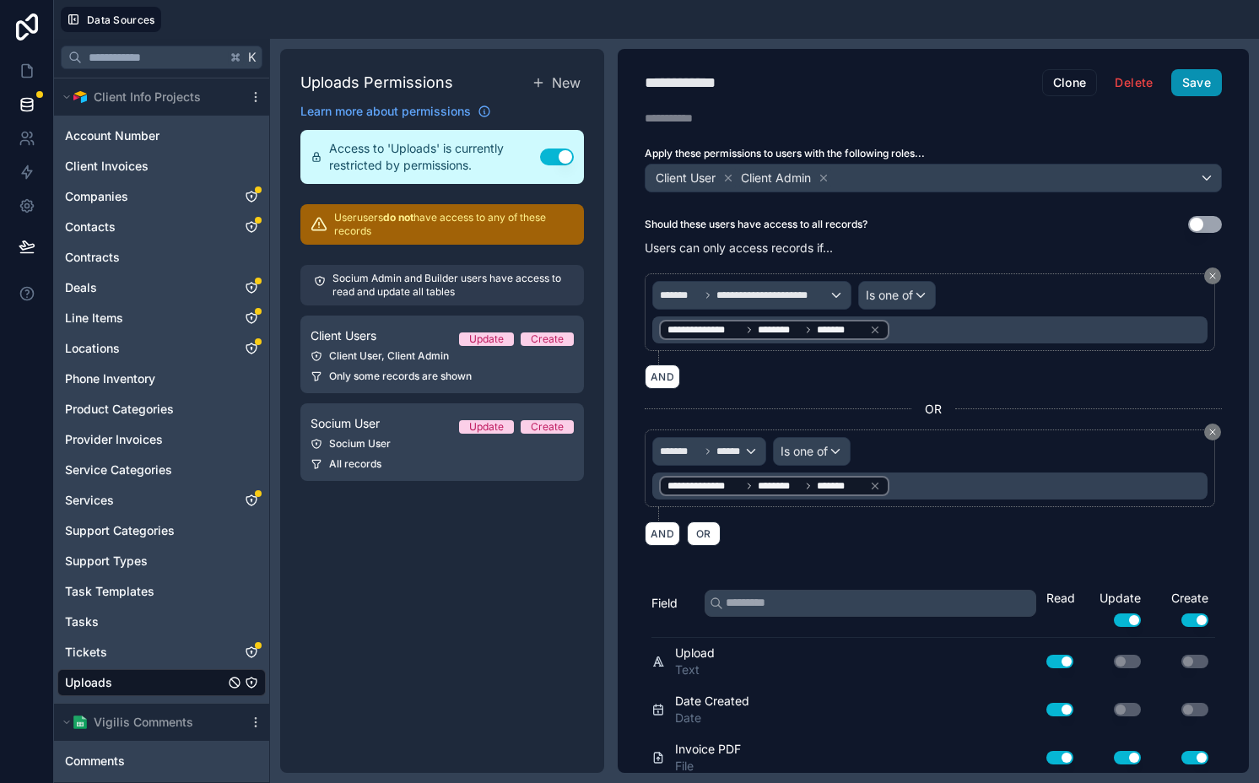
click at [1172, 87] on button "Save" at bounding box center [1197, 82] width 51 height 27
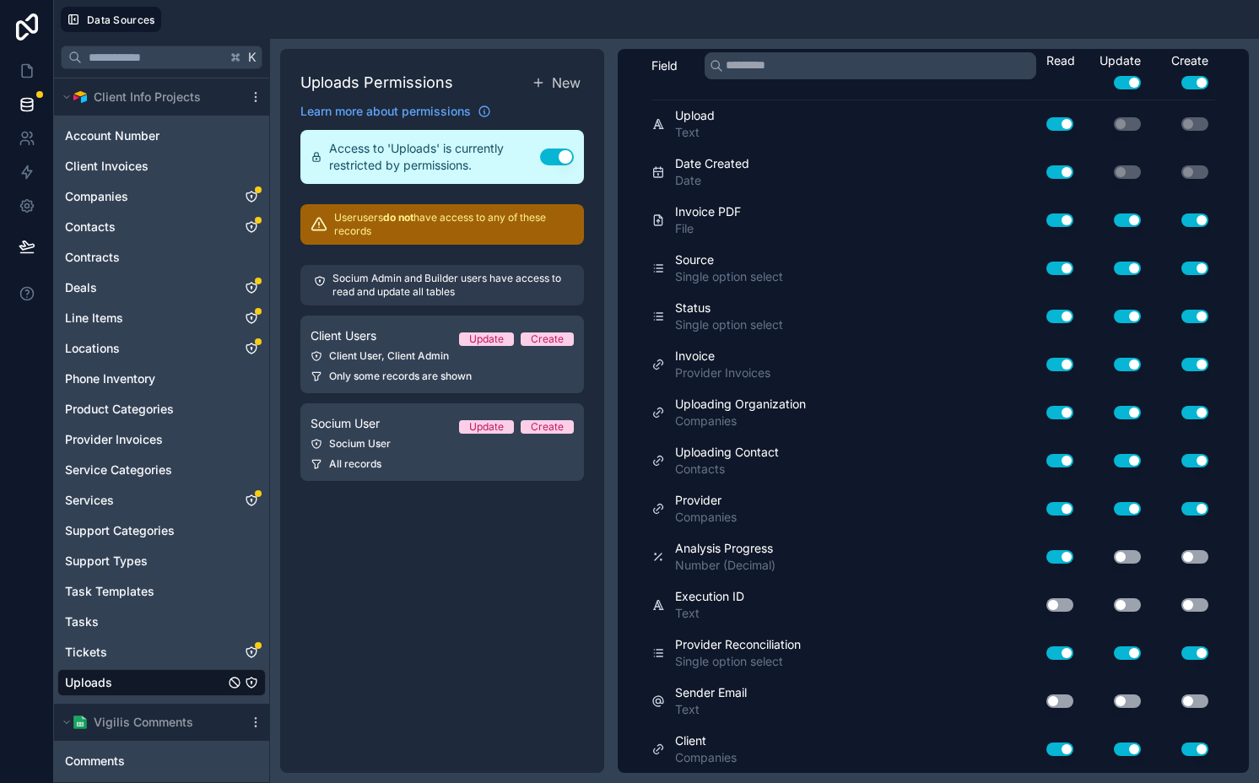
click at [1116, 654] on button "Use setting" at bounding box center [1127, 654] width 27 height 14
click at [1049, 650] on button "Use setting" at bounding box center [1060, 654] width 27 height 14
click at [1182, 651] on button "Use setting" at bounding box center [1195, 654] width 27 height 14
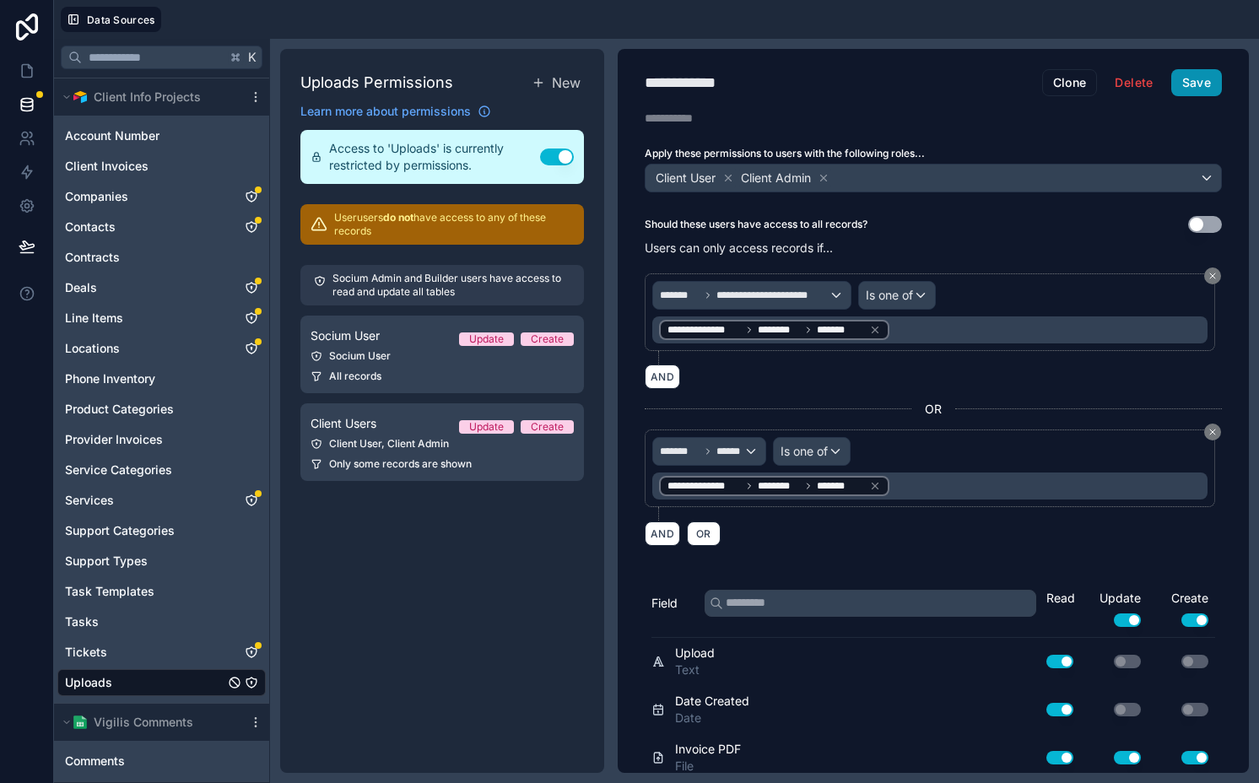
click at [1188, 73] on button "Save" at bounding box center [1197, 82] width 51 height 27
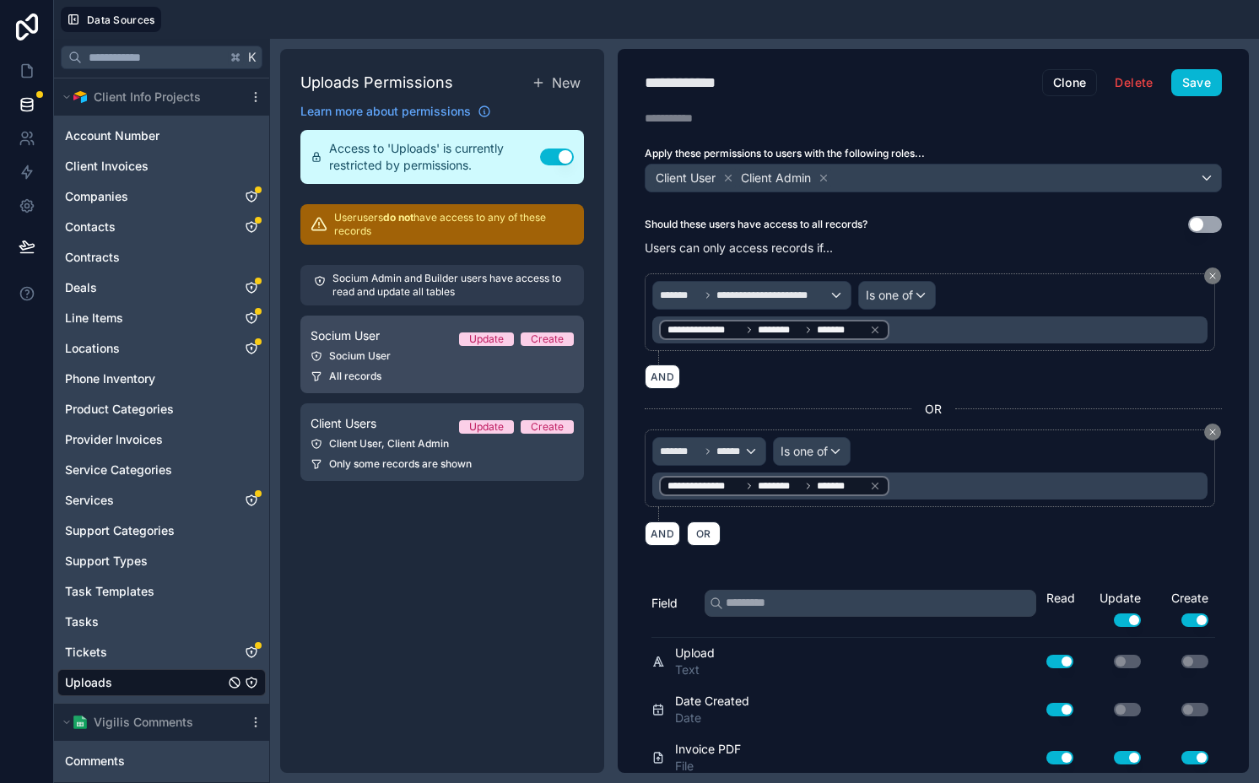
click at [397, 354] on div "Socium User" at bounding box center [442, 356] width 263 height 14
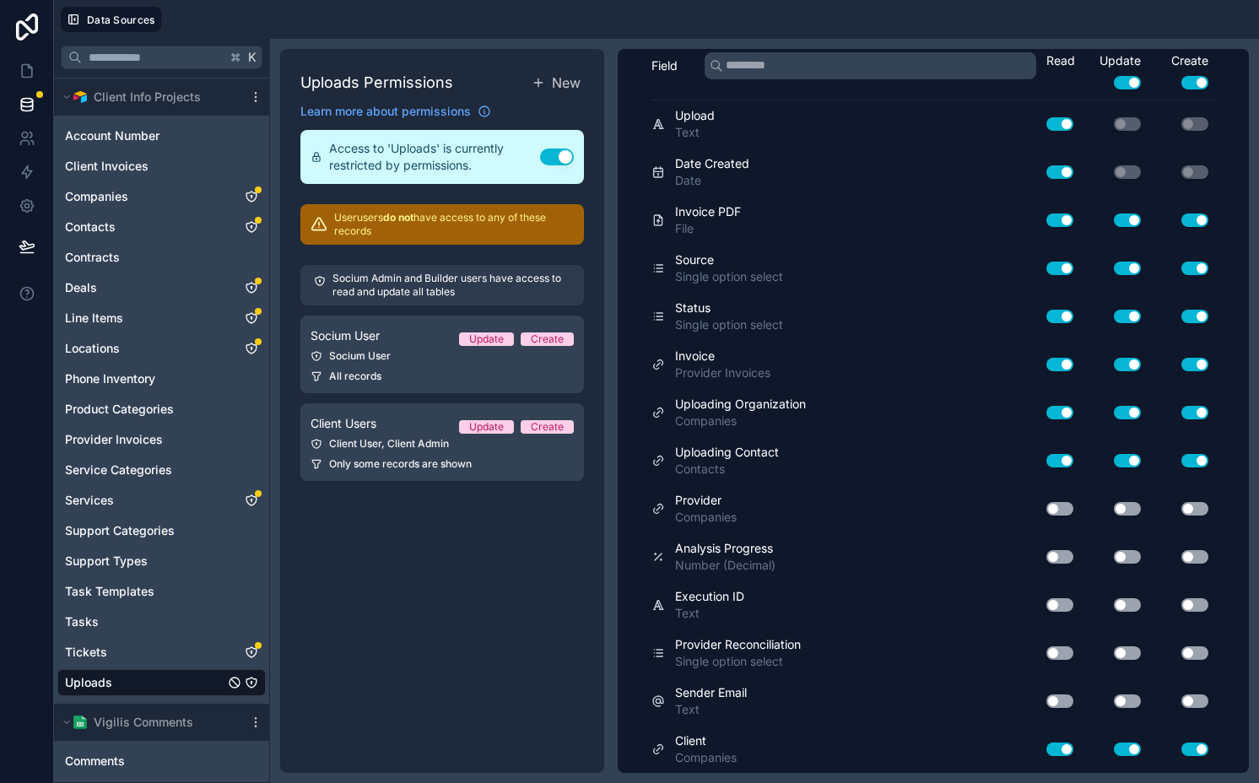
scroll to position [238, 0]
click at [1048, 652] on button "Use setting" at bounding box center [1060, 654] width 27 height 14
click at [1121, 652] on button "Use setting" at bounding box center [1127, 654] width 27 height 14
click at [1182, 649] on button "Use setting" at bounding box center [1195, 654] width 27 height 14
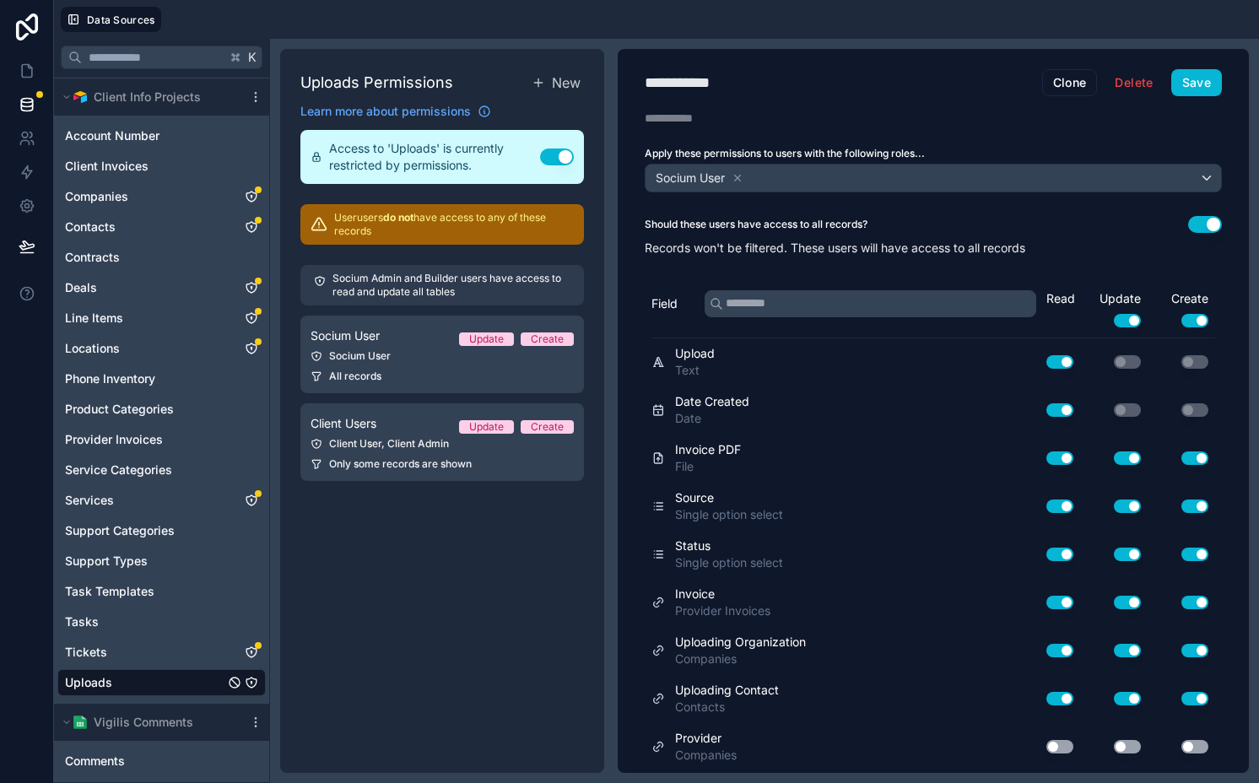
click at [1185, 65] on div "**********" at bounding box center [933, 411] width 631 height 724
click at [1182, 84] on button "Save" at bounding box center [1197, 82] width 51 height 27
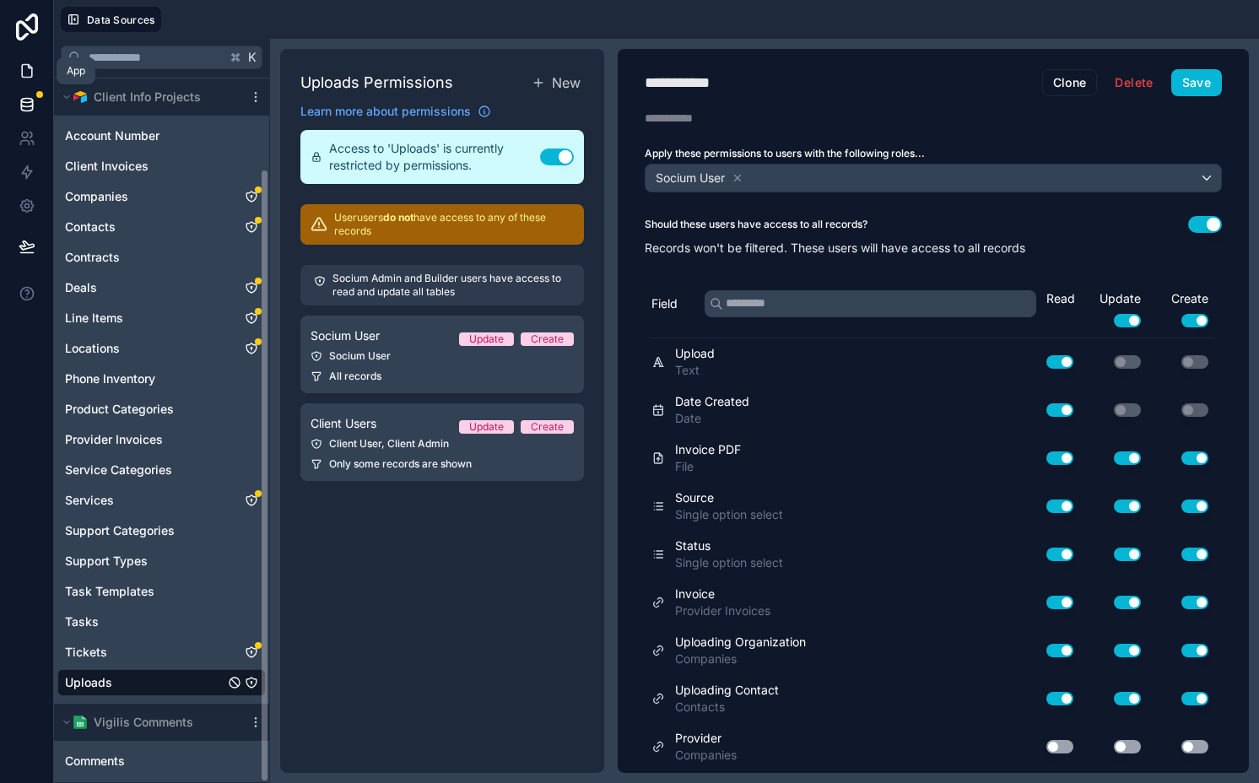
click at [28, 68] on icon at bounding box center [29, 66] width 3 height 3
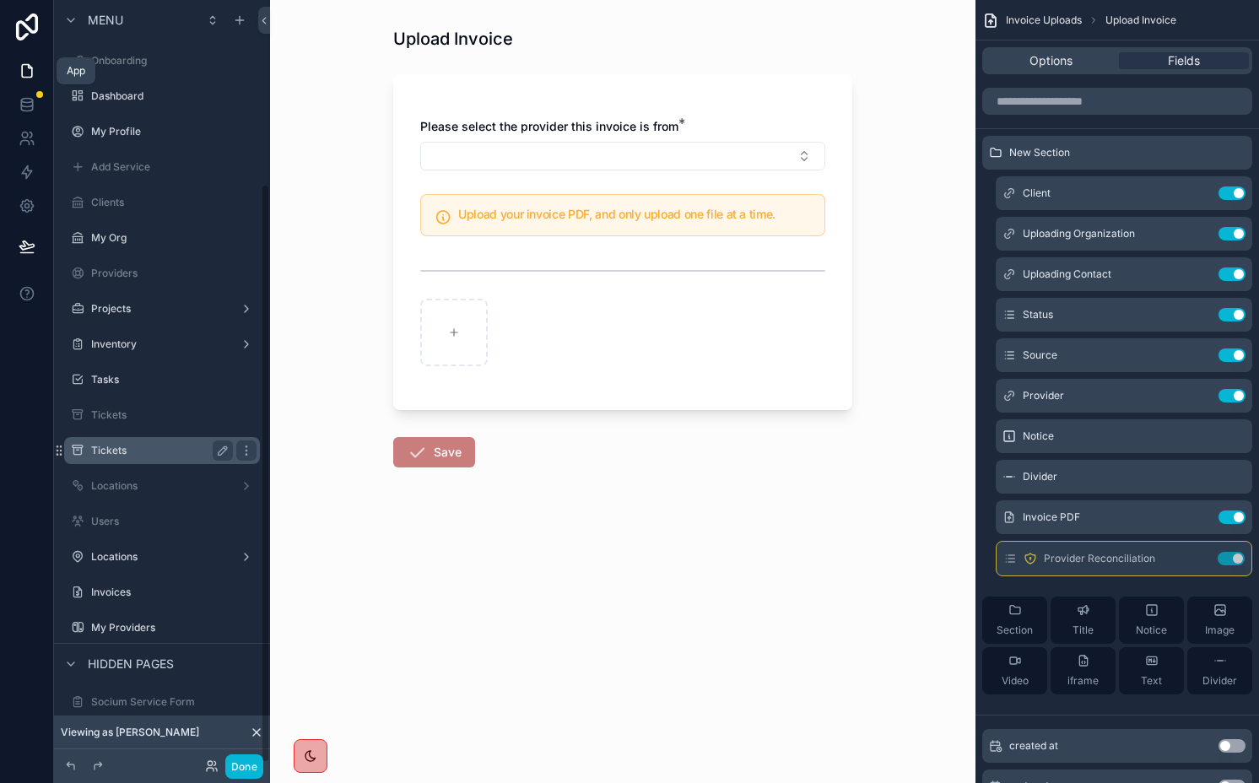
scroll to position [241, 0]
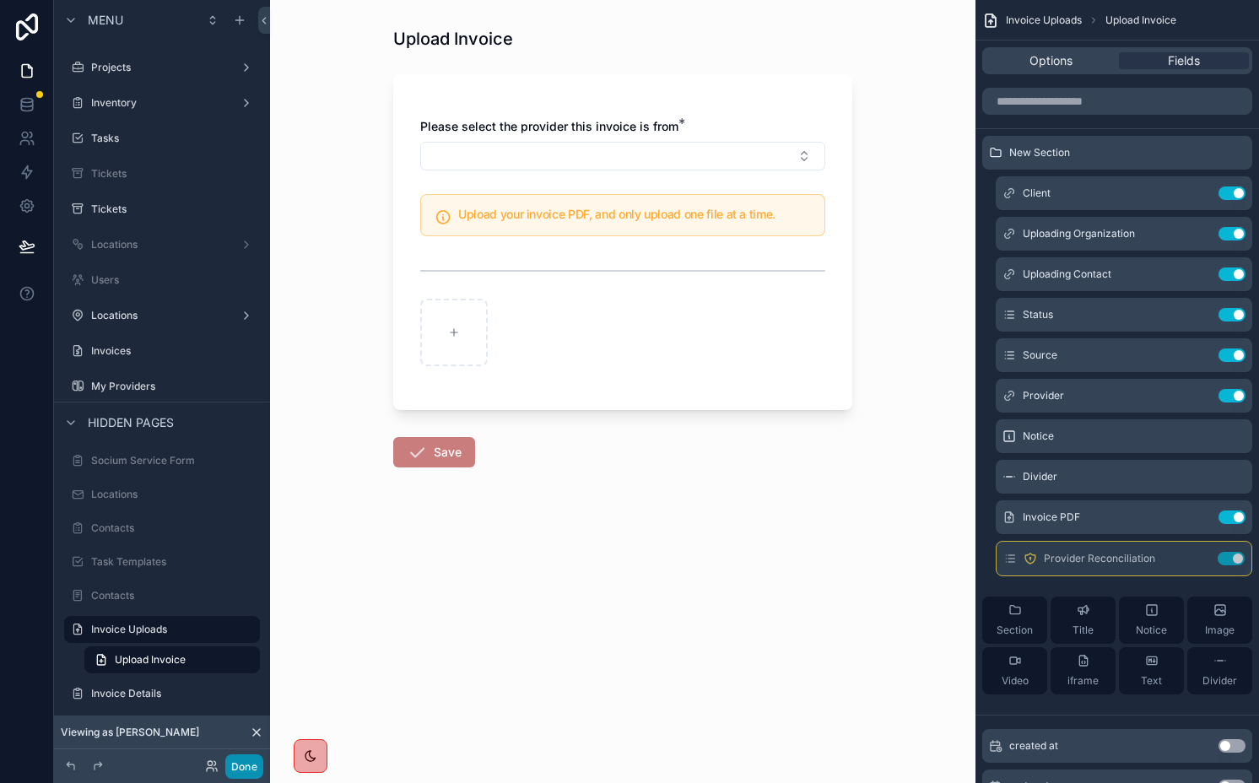
click at [249, 762] on button "Done" at bounding box center [244, 767] width 38 height 24
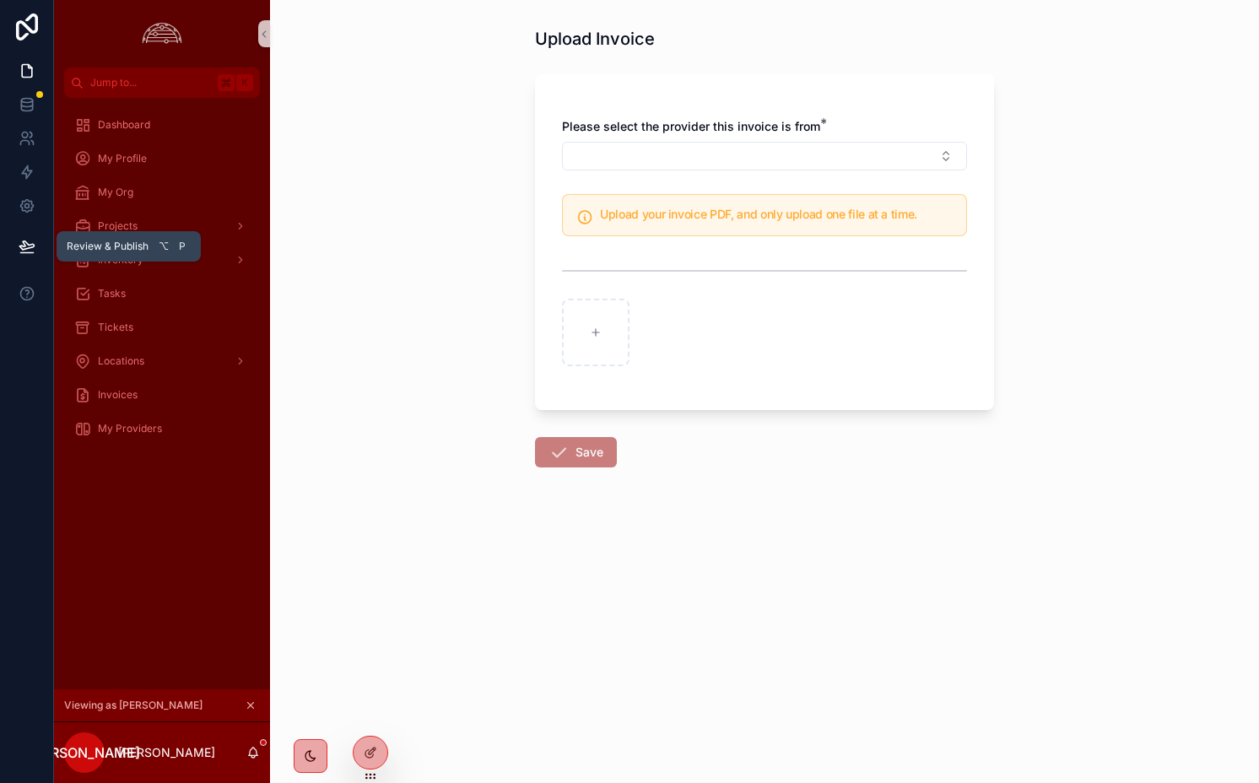
click at [29, 246] on icon at bounding box center [27, 246] width 17 height 17
click at [478, 412] on div "Upload Invoice Please select the provider this invoice is from * Upload your in…" at bounding box center [764, 391] width 989 height 783
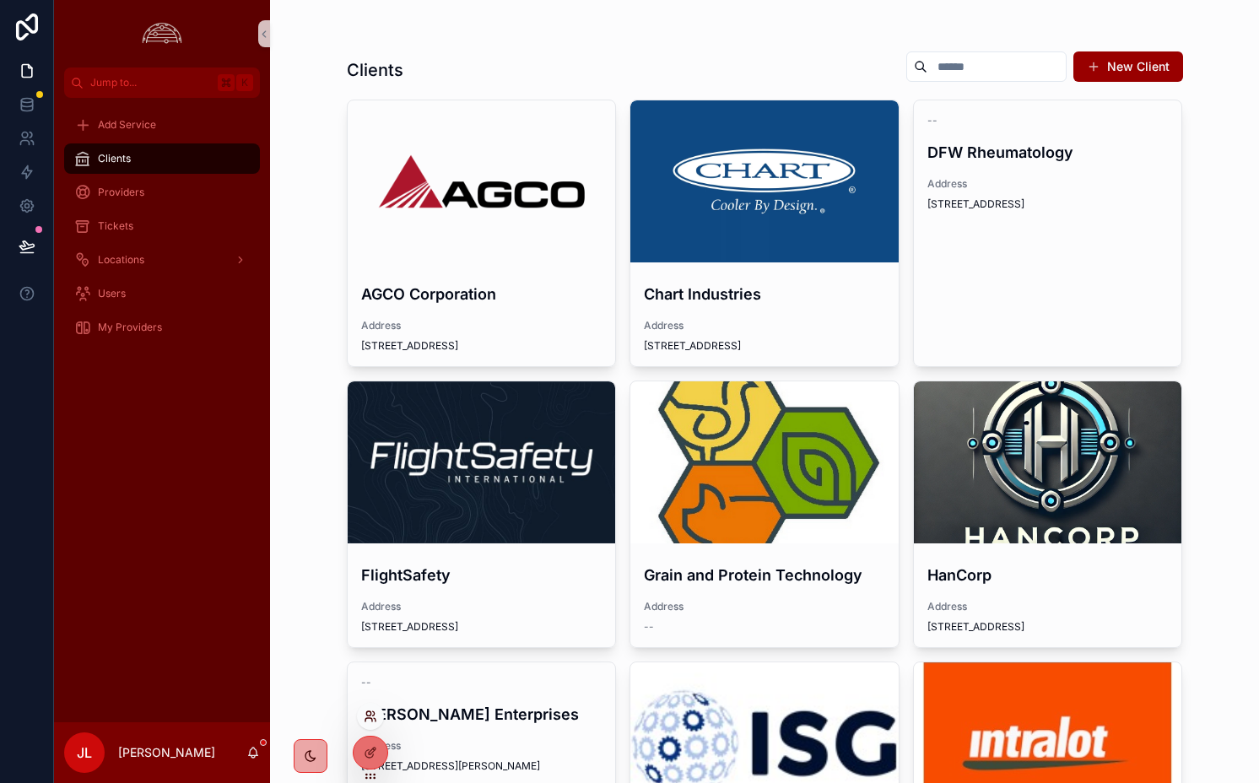
click at [369, 716] on icon at bounding box center [368, 714] width 4 height 4
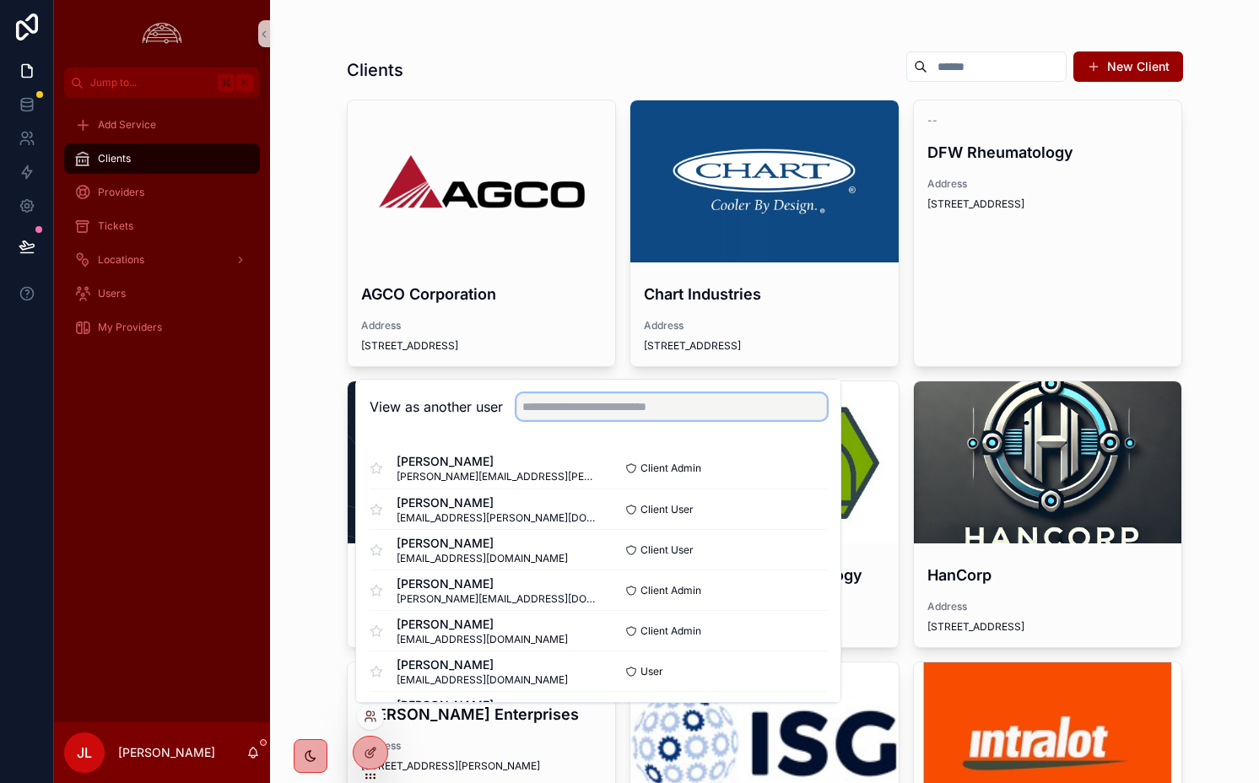
click at [561, 394] on input "text" at bounding box center [672, 406] width 311 height 27
type input "*"
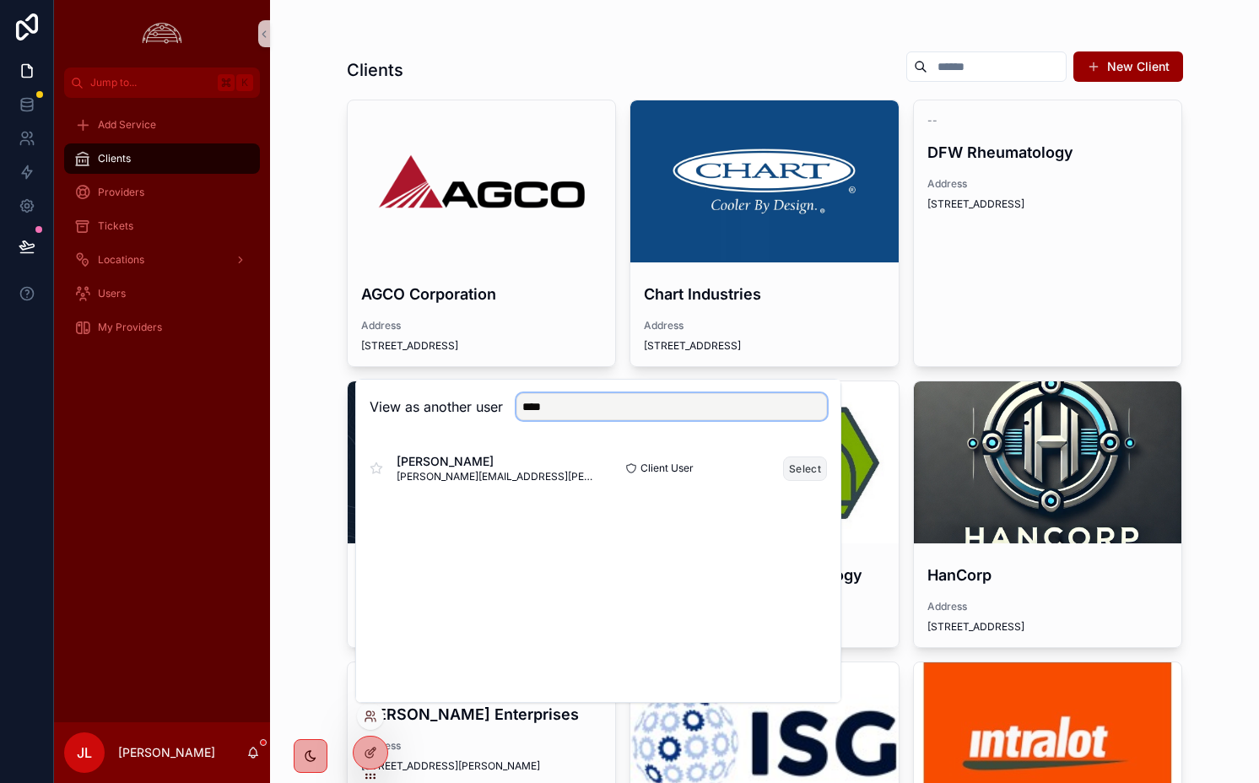
type input "****"
click at [793, 468] on button "Select" at bounding box center [805, 469] width 44 height 24
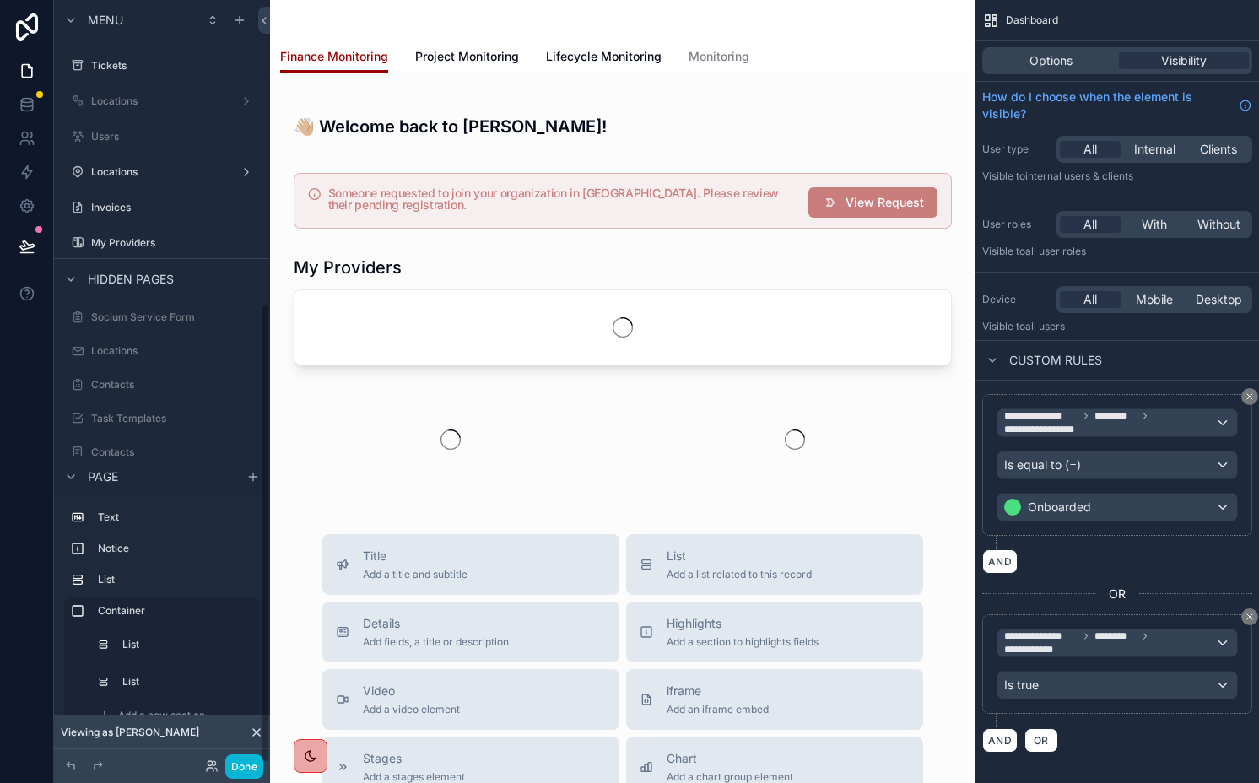
scroll to position [505, 0]
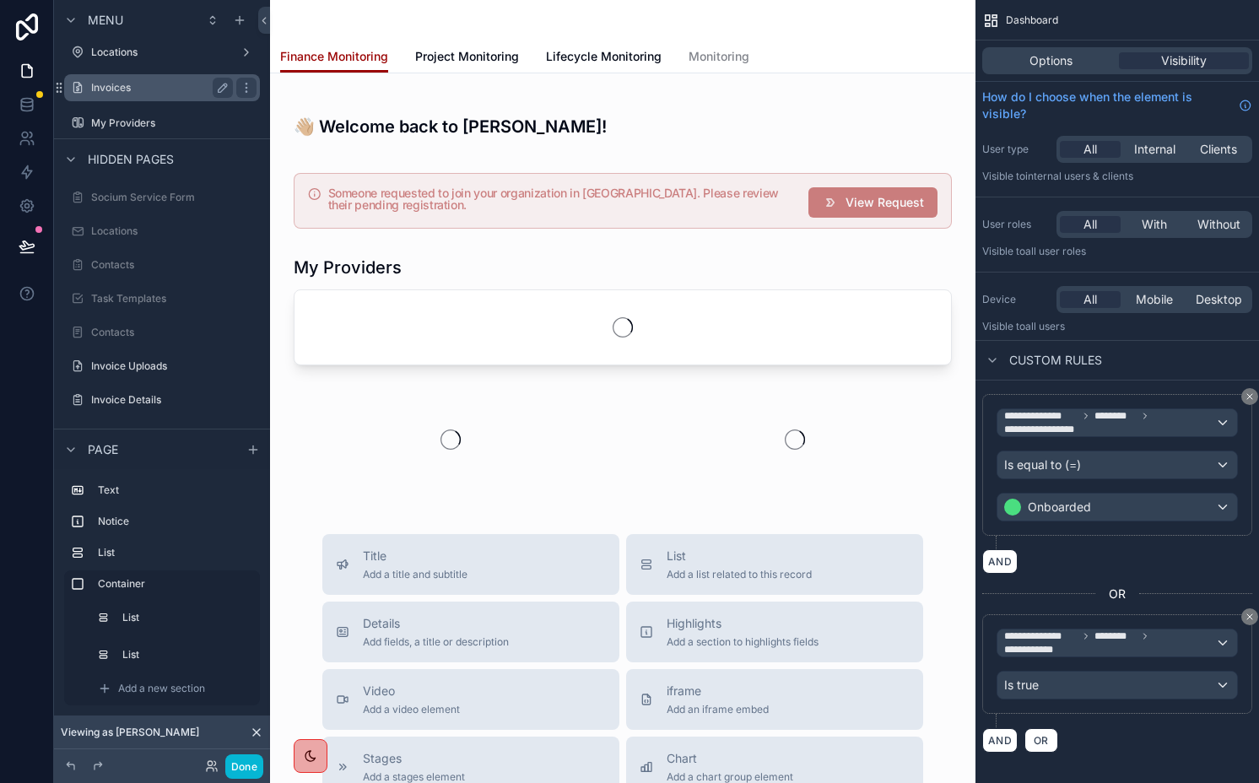
click at [156, 83] on label "Invoices" at bounding box center [158, 88] width 135 height 14
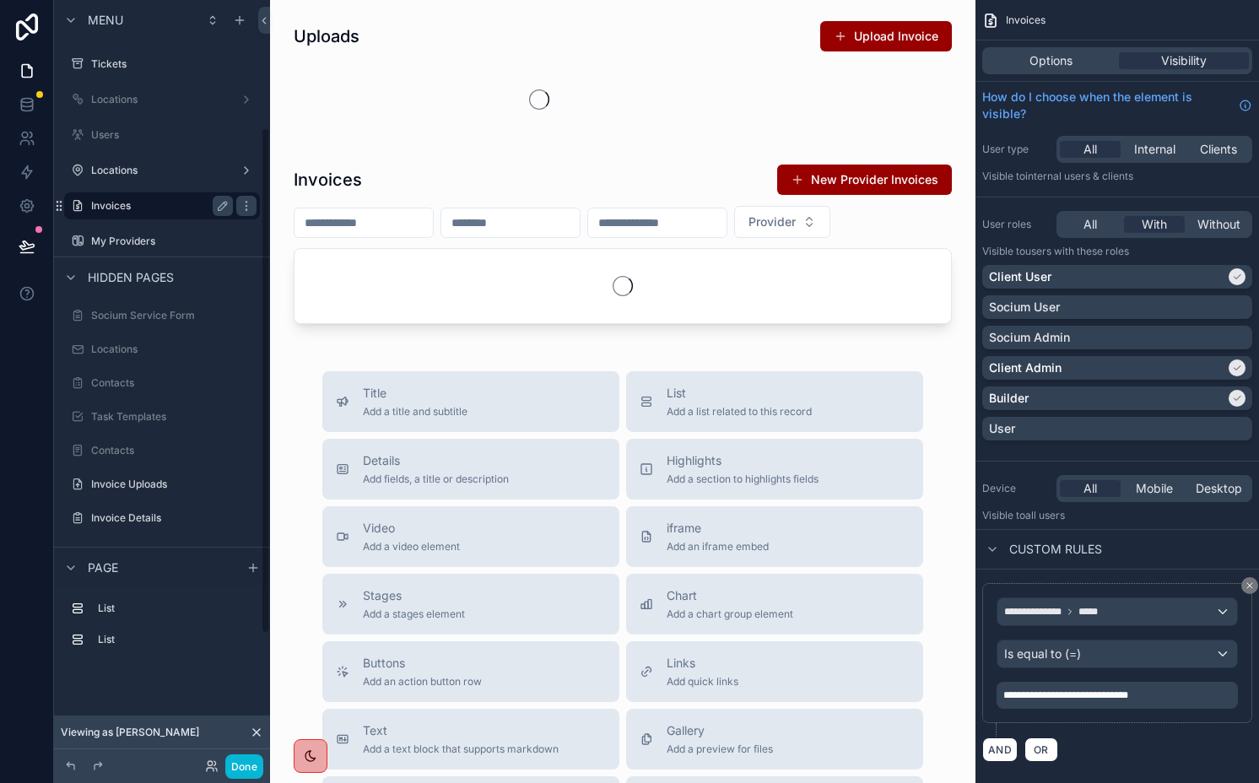
scroll to position [192, 0]
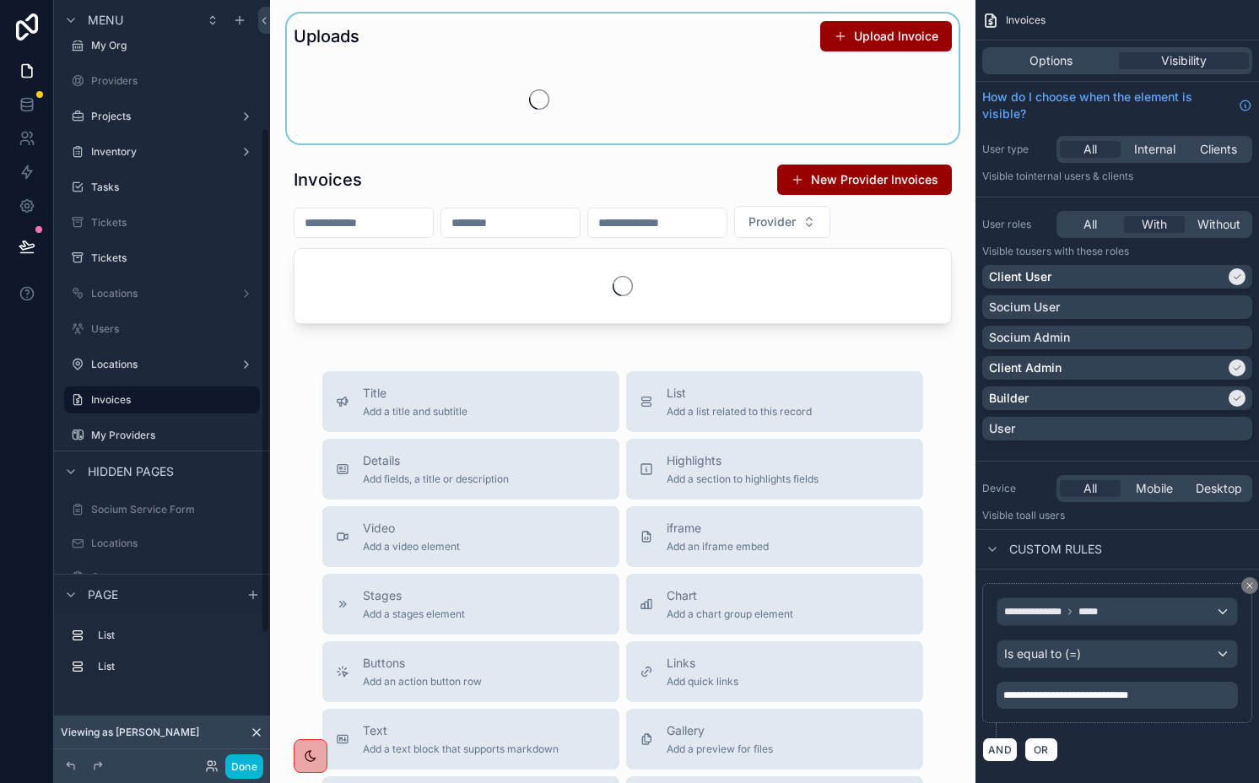
click at [835, 40] on div "scrollable content" at bounding box center [623, 79] width 679 height 130
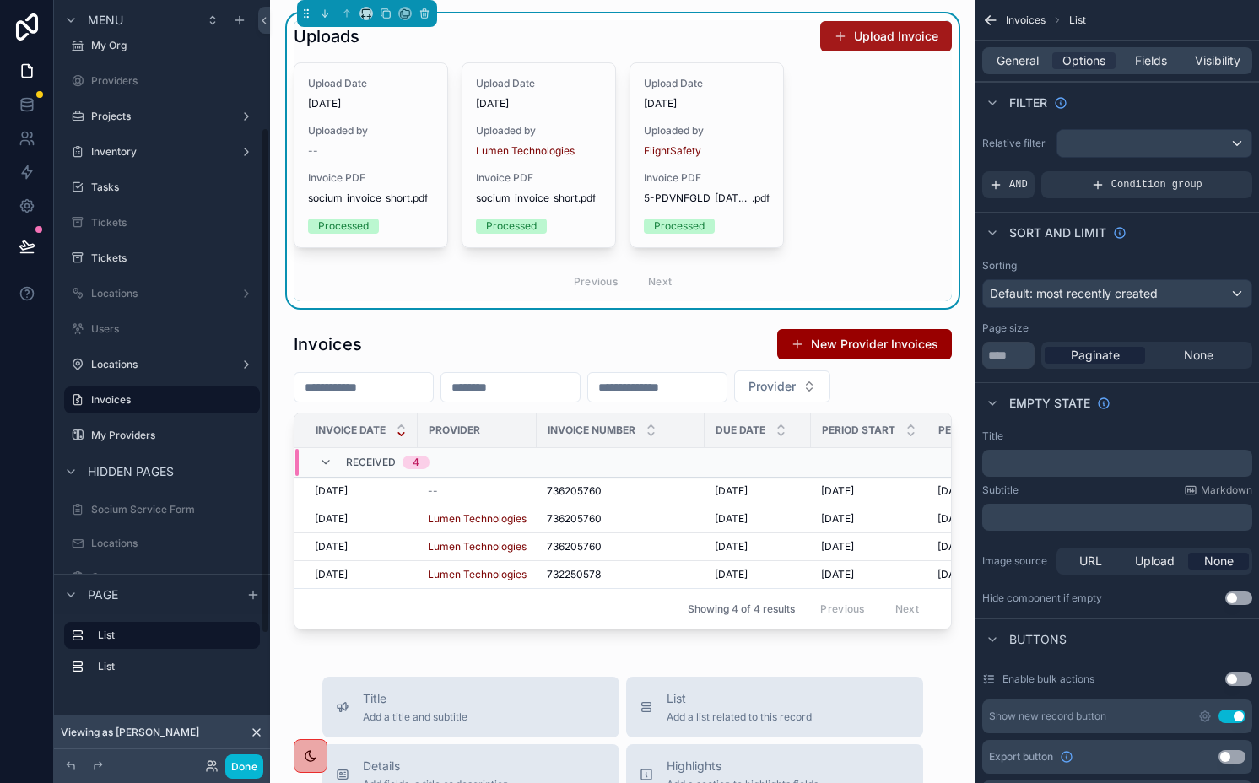
click at [860, 40] on button "Upload Invoice" at bounding box center [886, 36] width 132 height 30
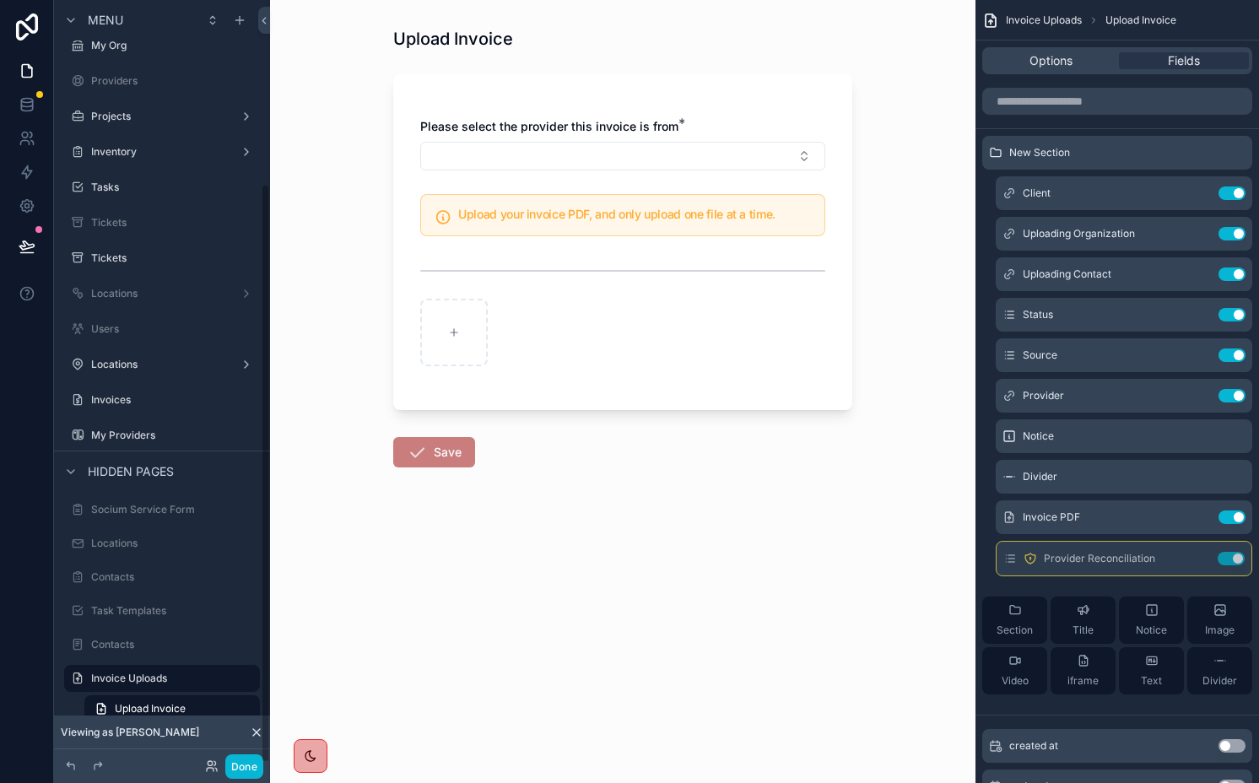
scroll to position [241, 0]
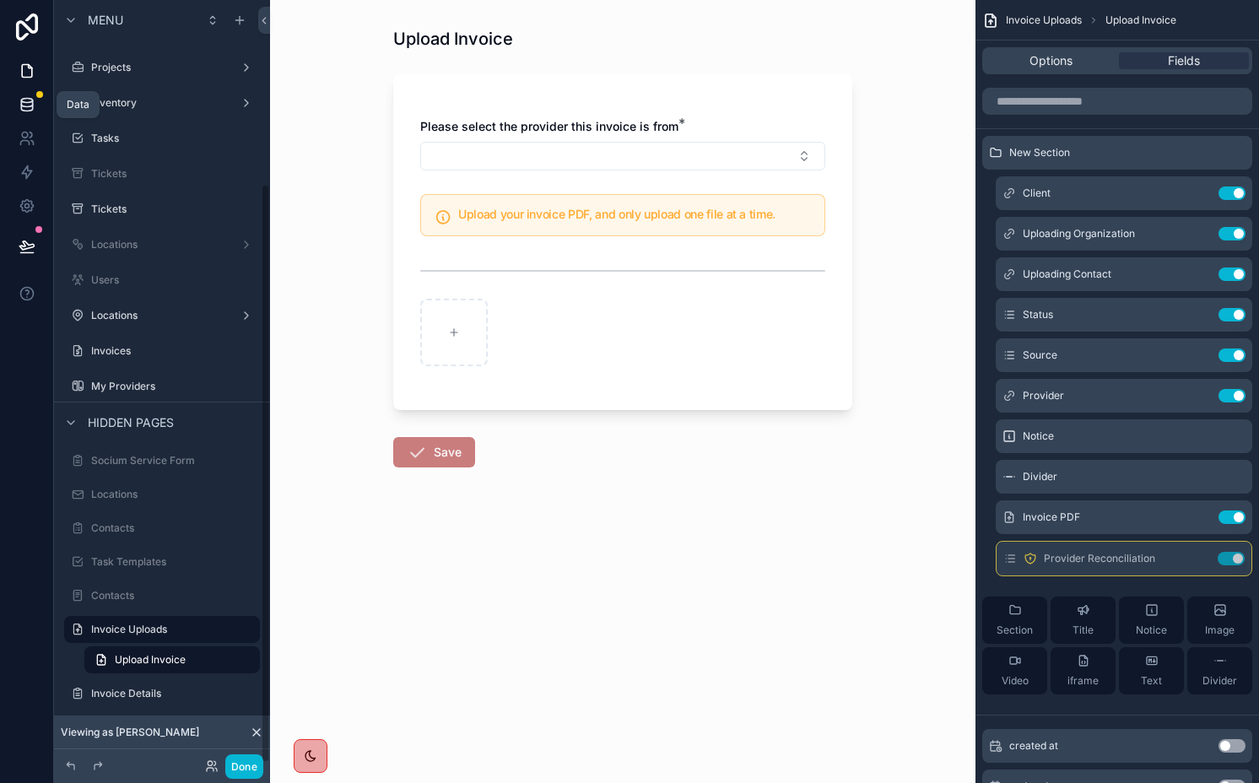
click at [26, 110] on icon at bounding box center [26, 108] width 11 height 7
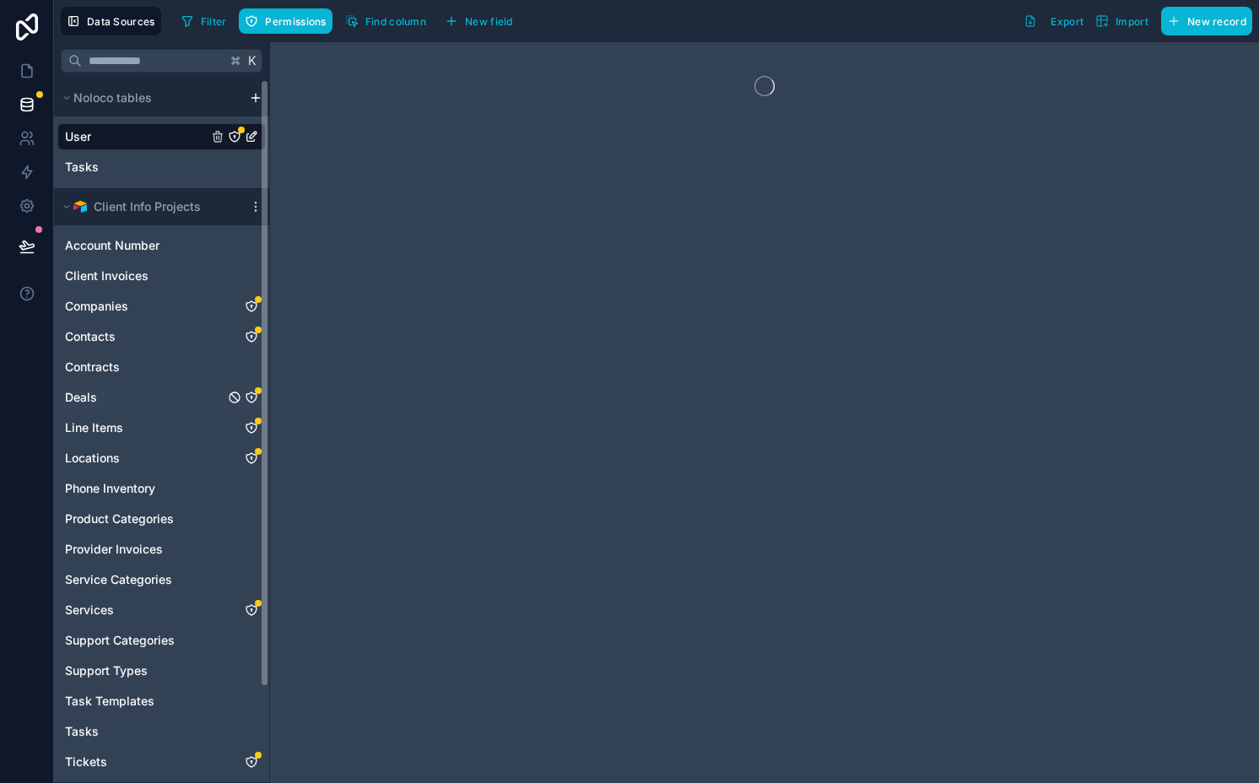
scroll to position [110, 0]
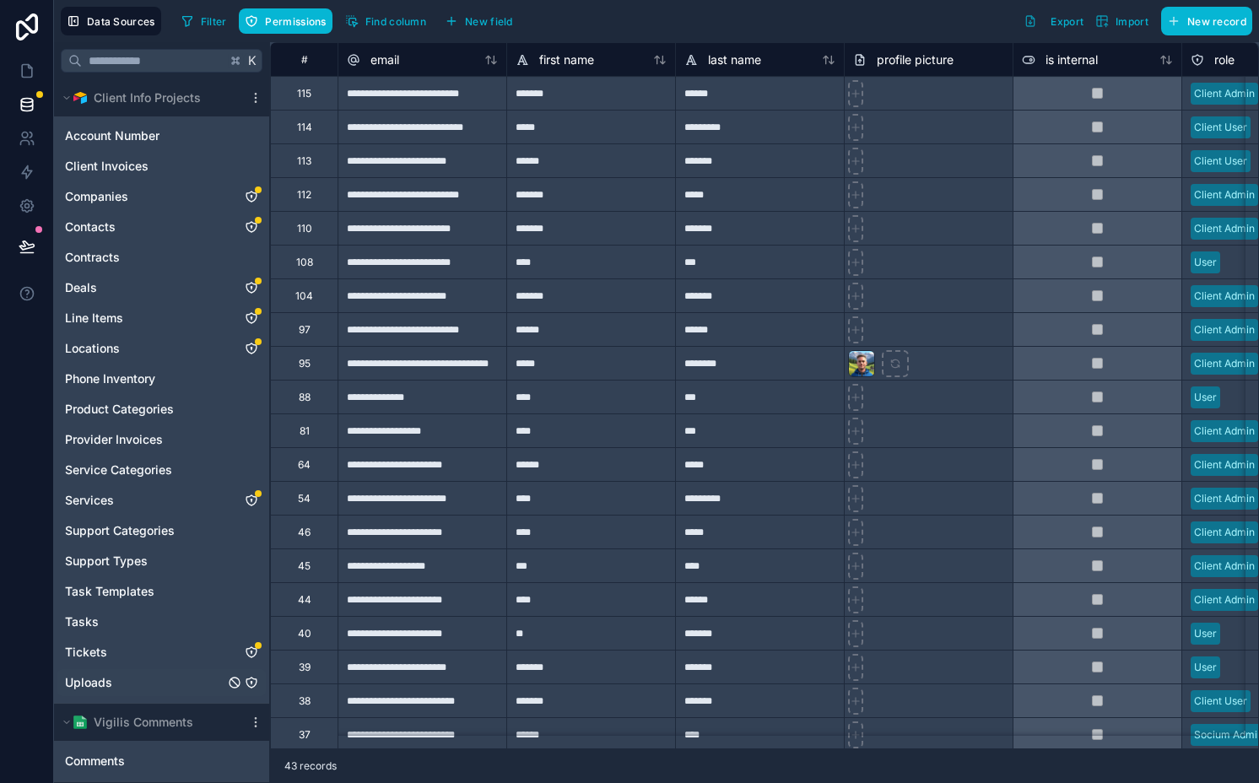
click at [250, 681] on icon "Uploads" at bounding box center [252, 683] width 14 height 14
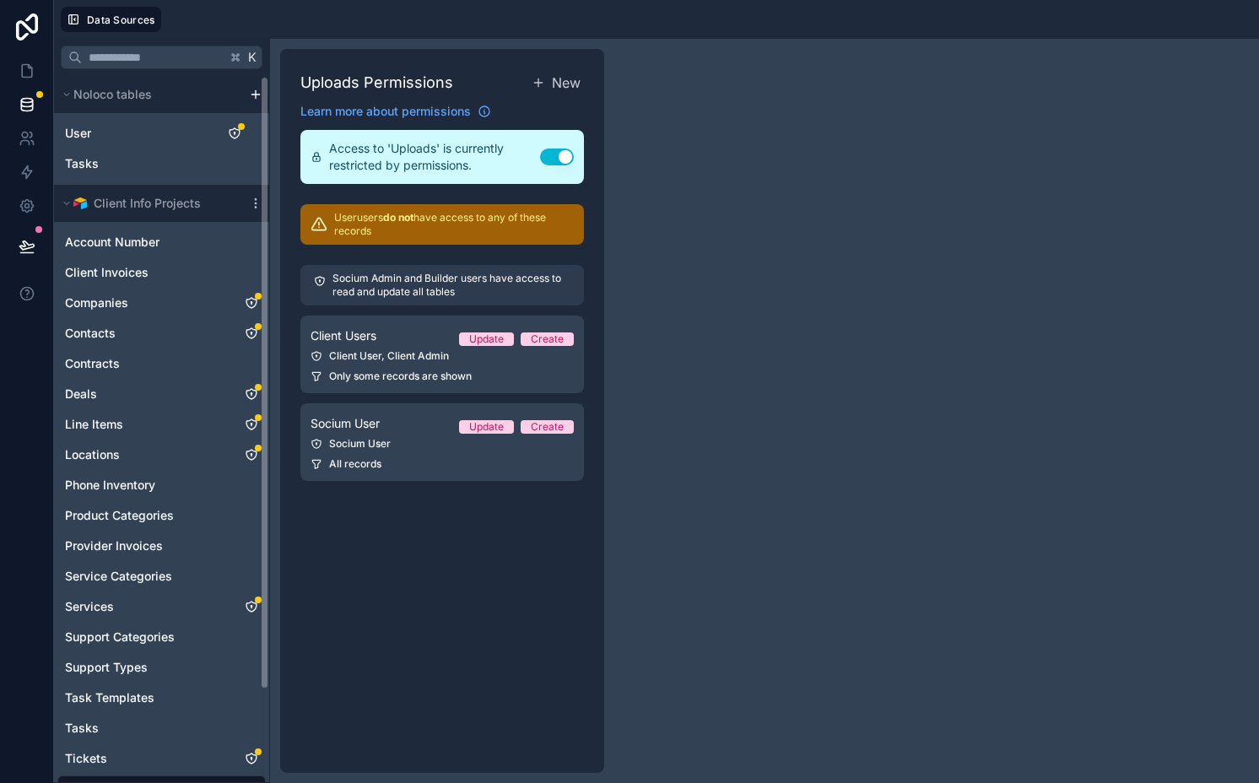
click at [418, 284] on p "Socium Admin and Builder users have access to read and update all tables" at bounding box center [452, 285] width 238 height 27
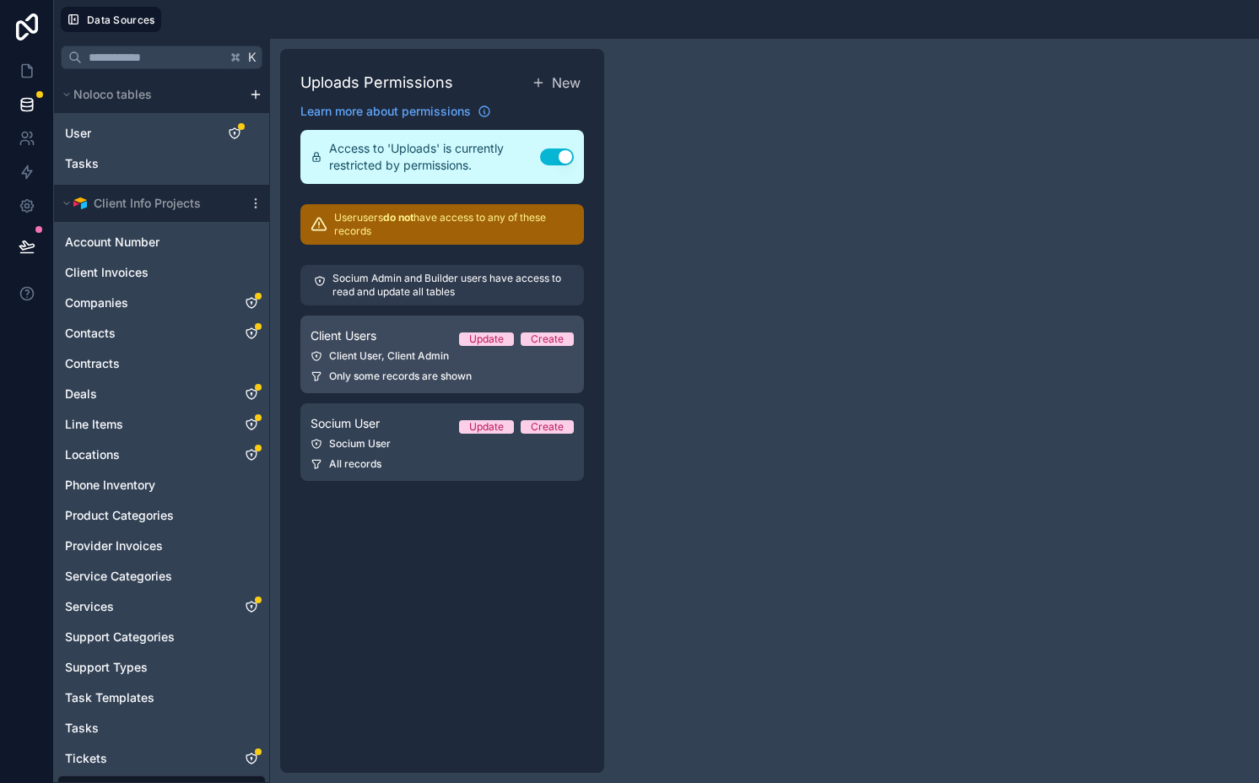
click at [397, 327] on div "Client Users Update Create" at bounding box center [442, 336] width 263 height 20
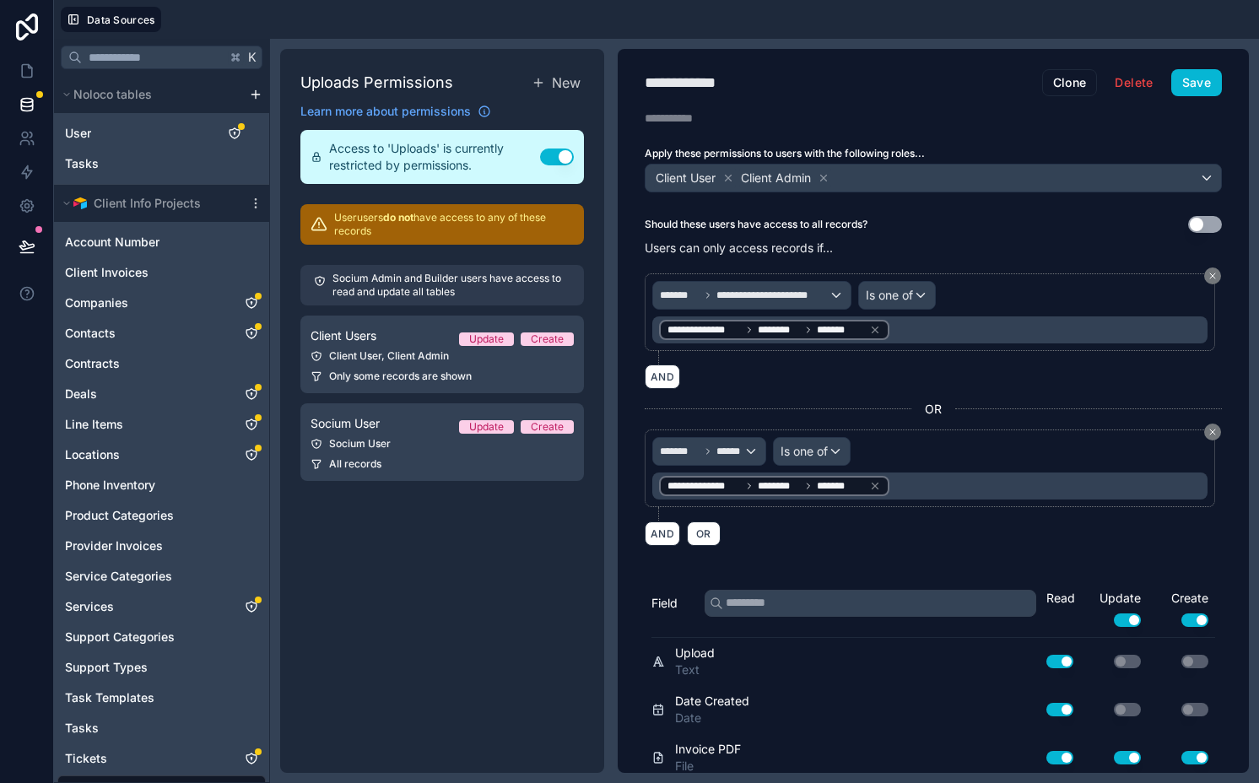
scroll to position [538, 0]
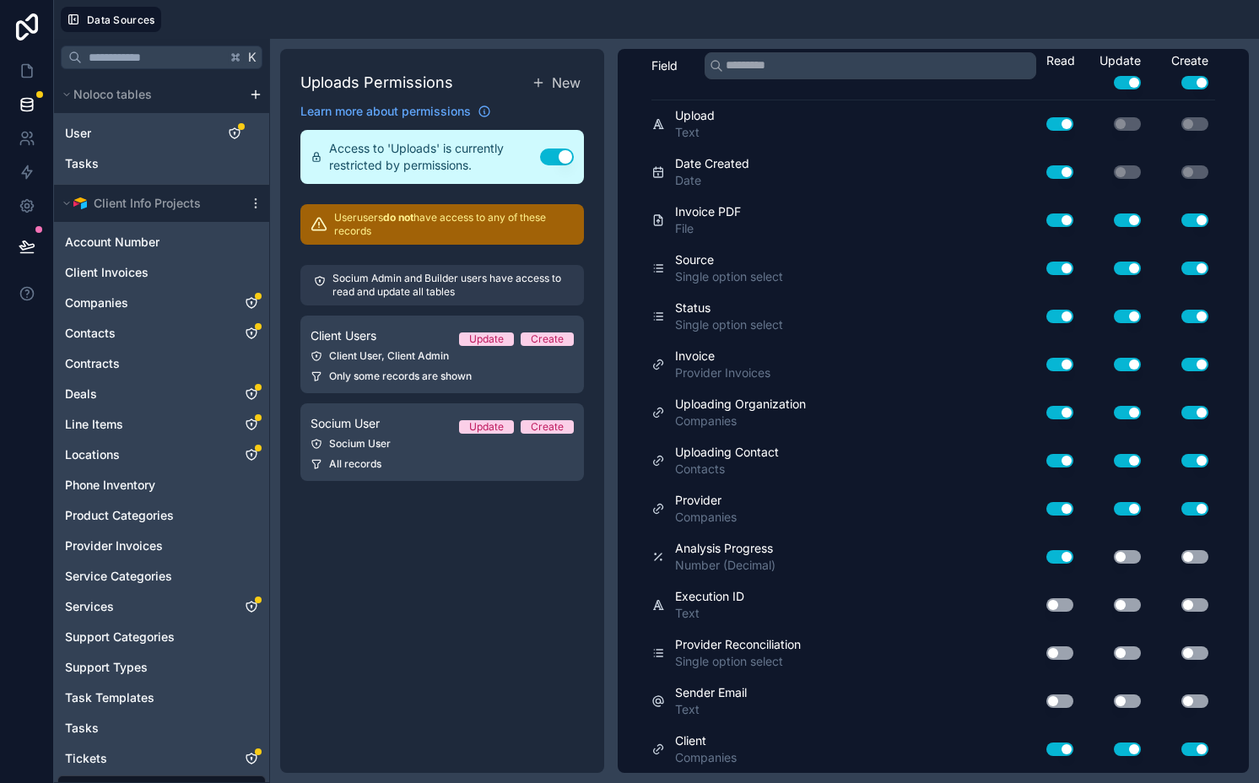
click at [1047, 654] on button "Use setting" at bounding box center [1060, 654] width 27 height 14
click at [1117, 654] on button "Use setting" at bounding box center [1127, 654] width 27 height 14
click at [1182, 654] on button "Use setting" at bounding box center [1195, 654] width 27 height 14
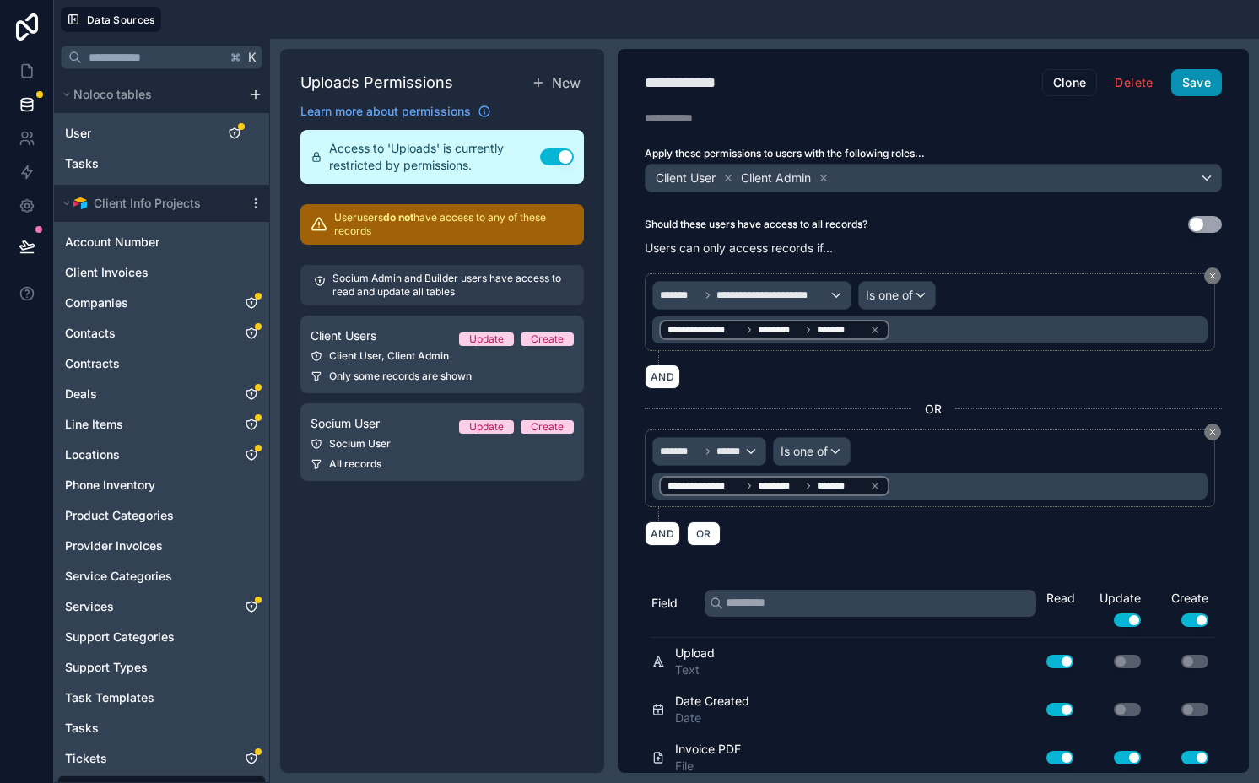
click at [1193, 71] on button "Save" at bounding box center [1197, 82] width 51 height 27
click at [383, 438] on div "Socium User" at bounding box center [442, 444] width 263 height 14
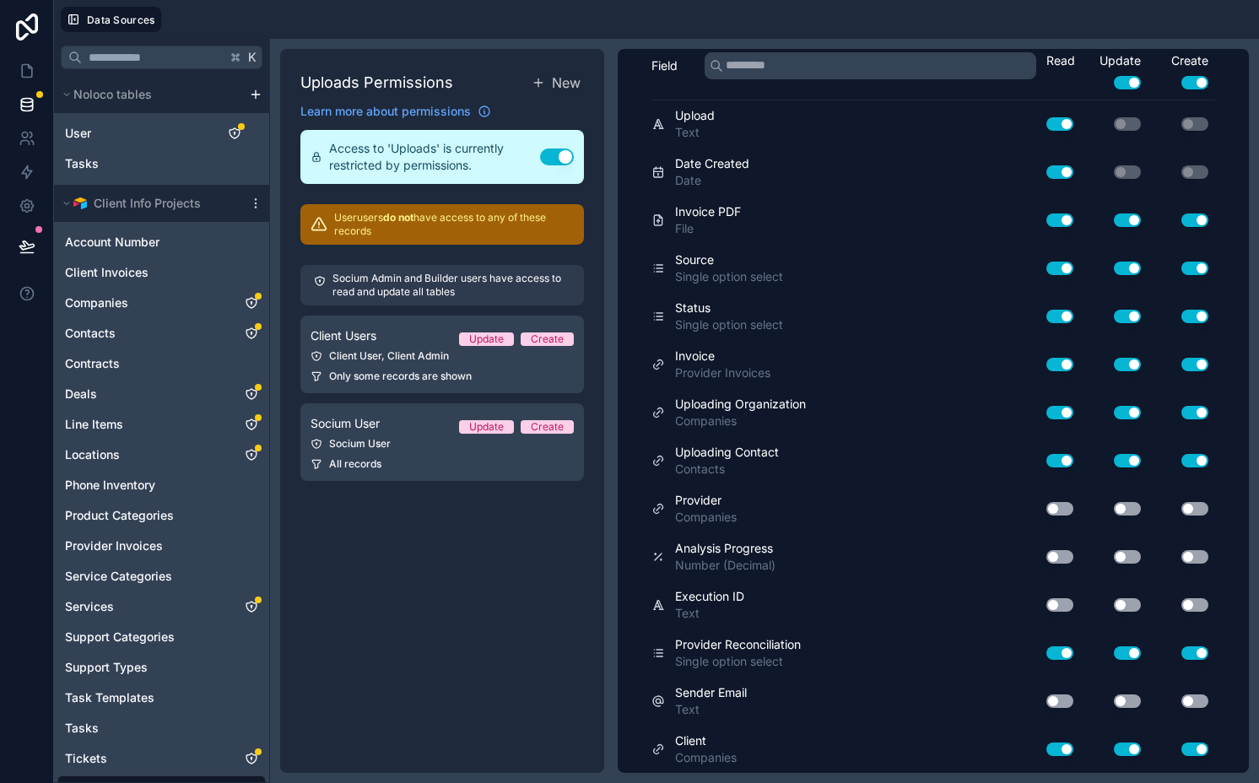
scroll to position [238, 0]
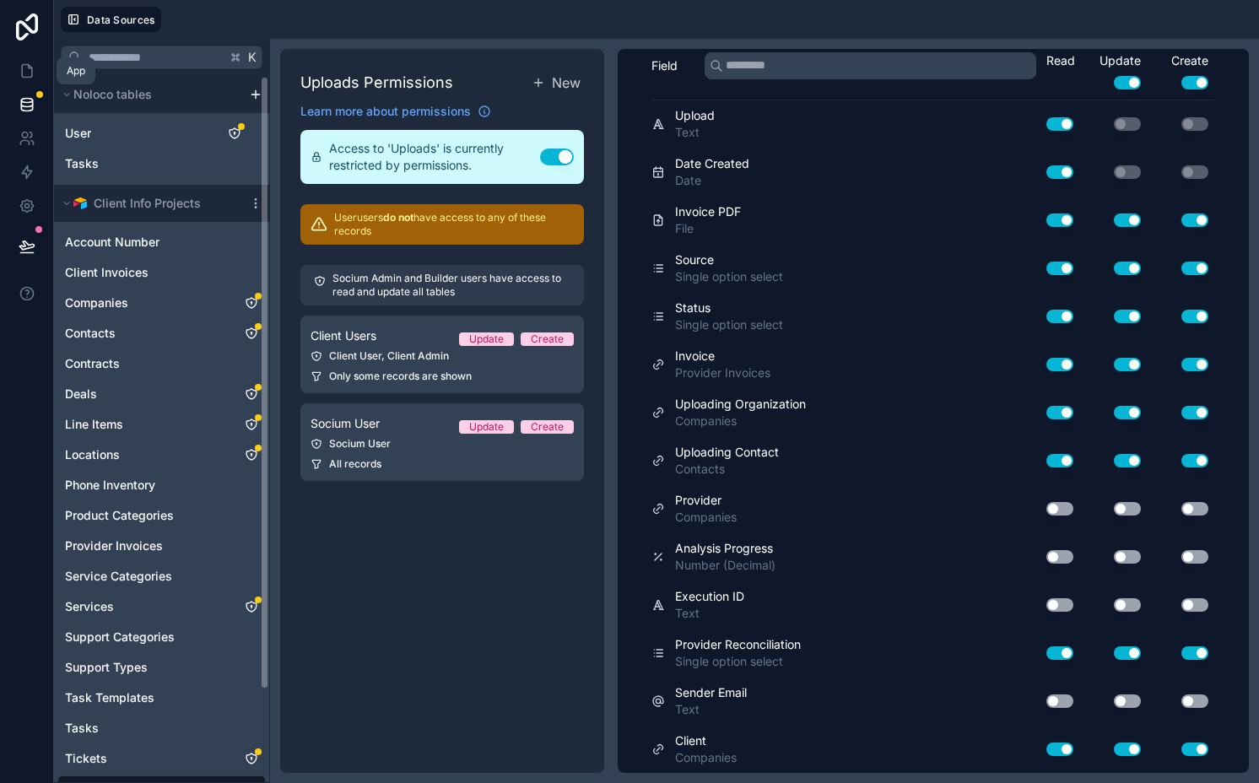
drag, startPoint x: 24, startPoint y: 66, endPoint x: 61, endPoint y: 69, distance: 36.4
click at [24, 66] on icon at bounding box center [27, 70] width 17 height 17
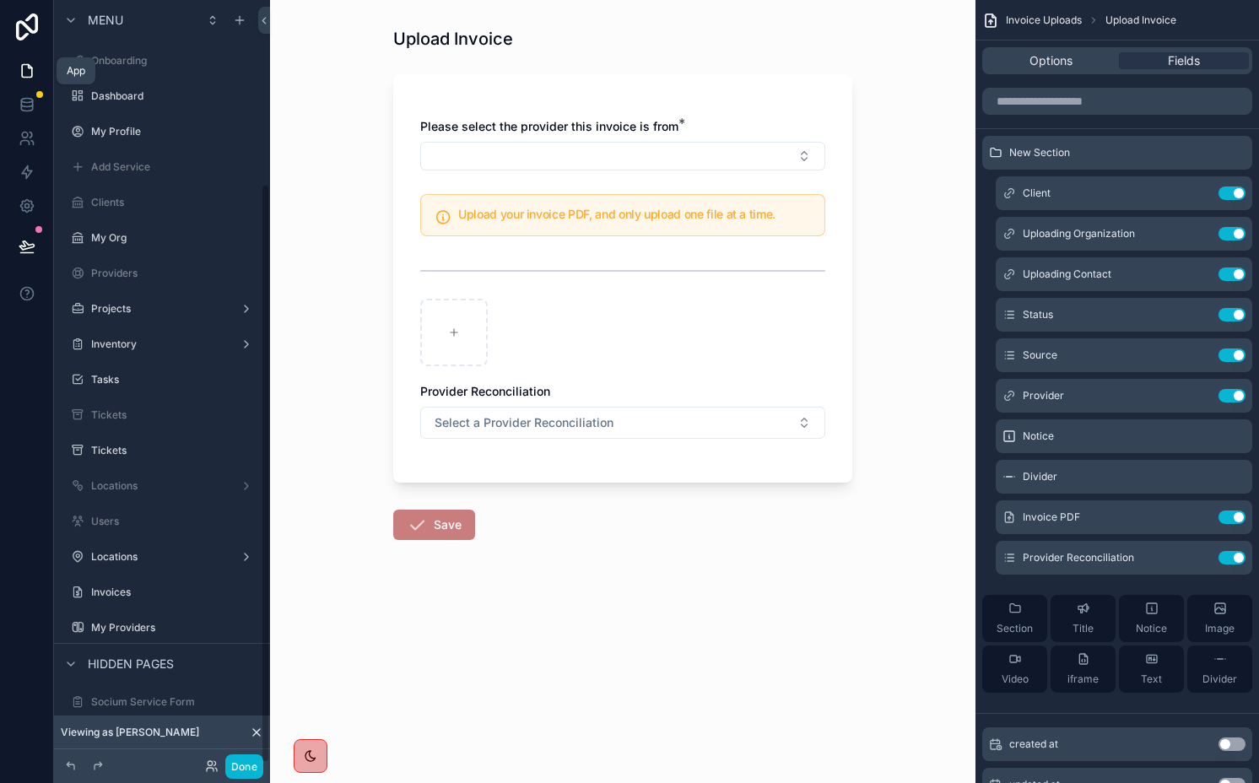
scroll to position [241, 0]
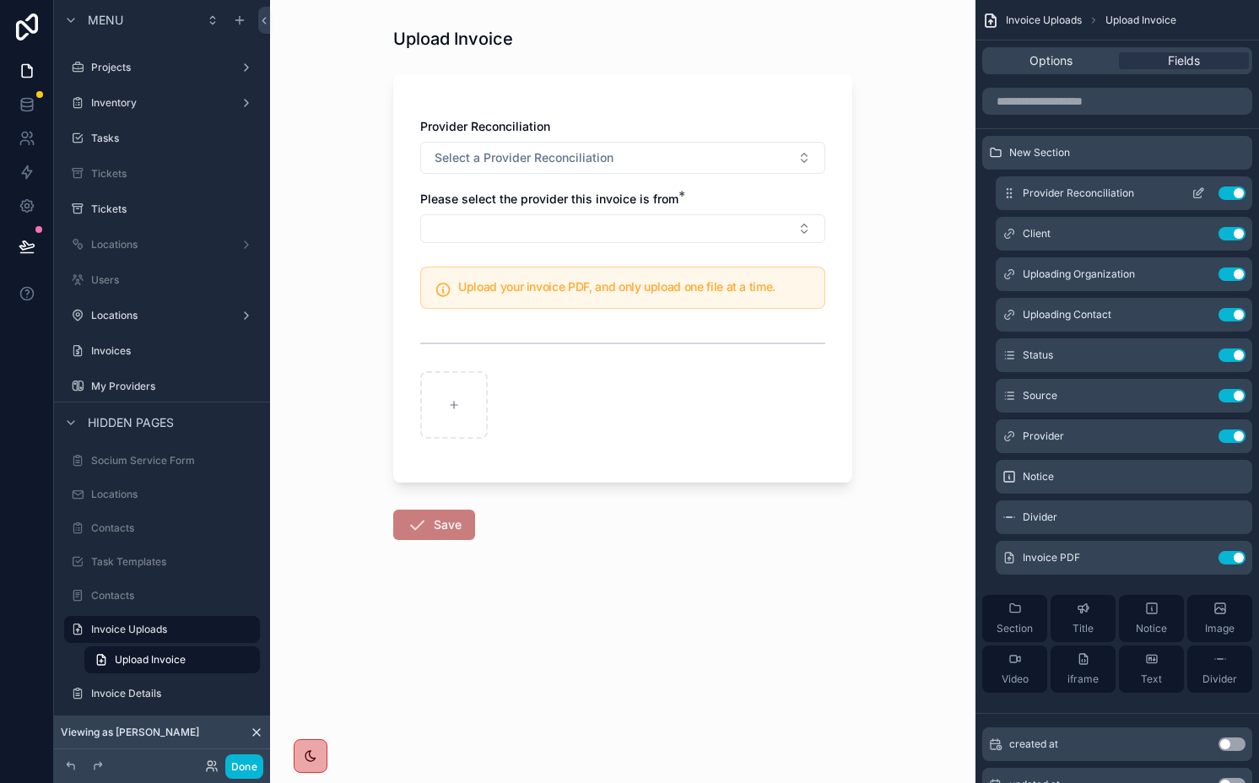
click at [1199, 194] on icon "scrollable content" at bounding box center [1200, 191] width 7 height 7
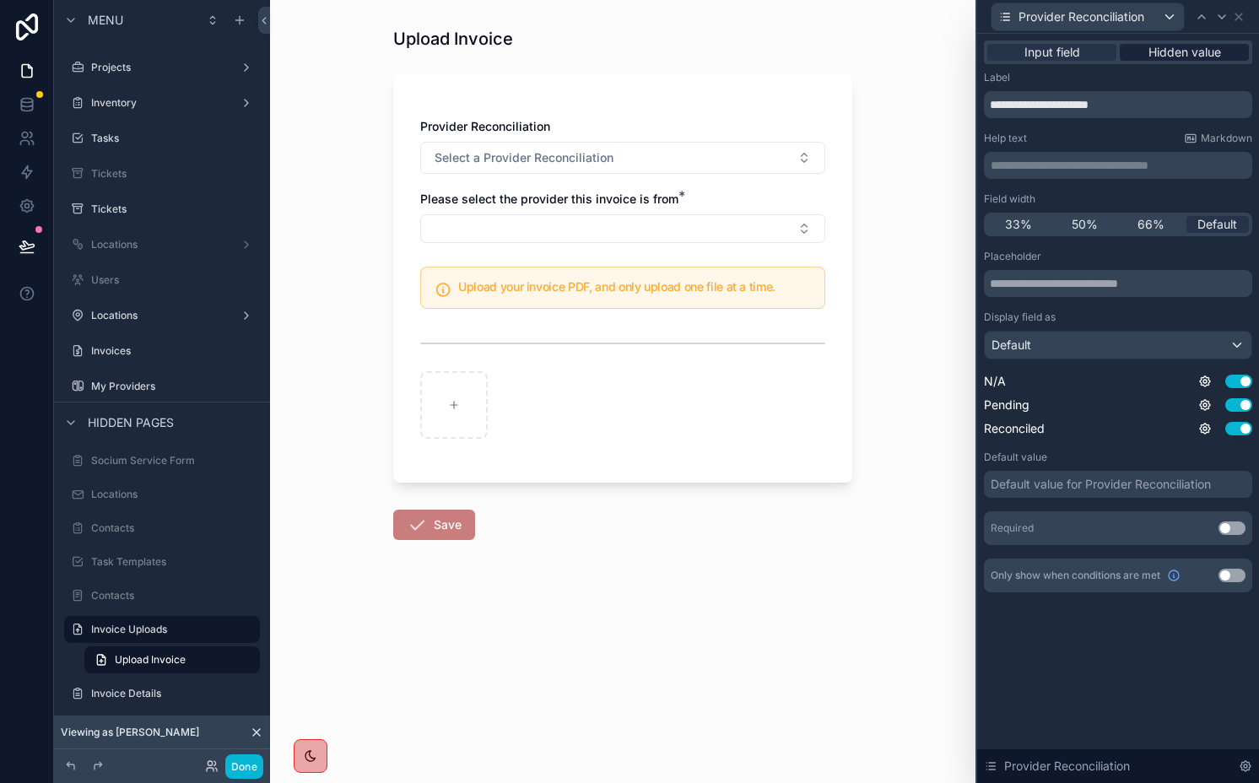
click at [1129, 51] on div "Hidden value" at bounding box center [1184, 52] width 129 height 17
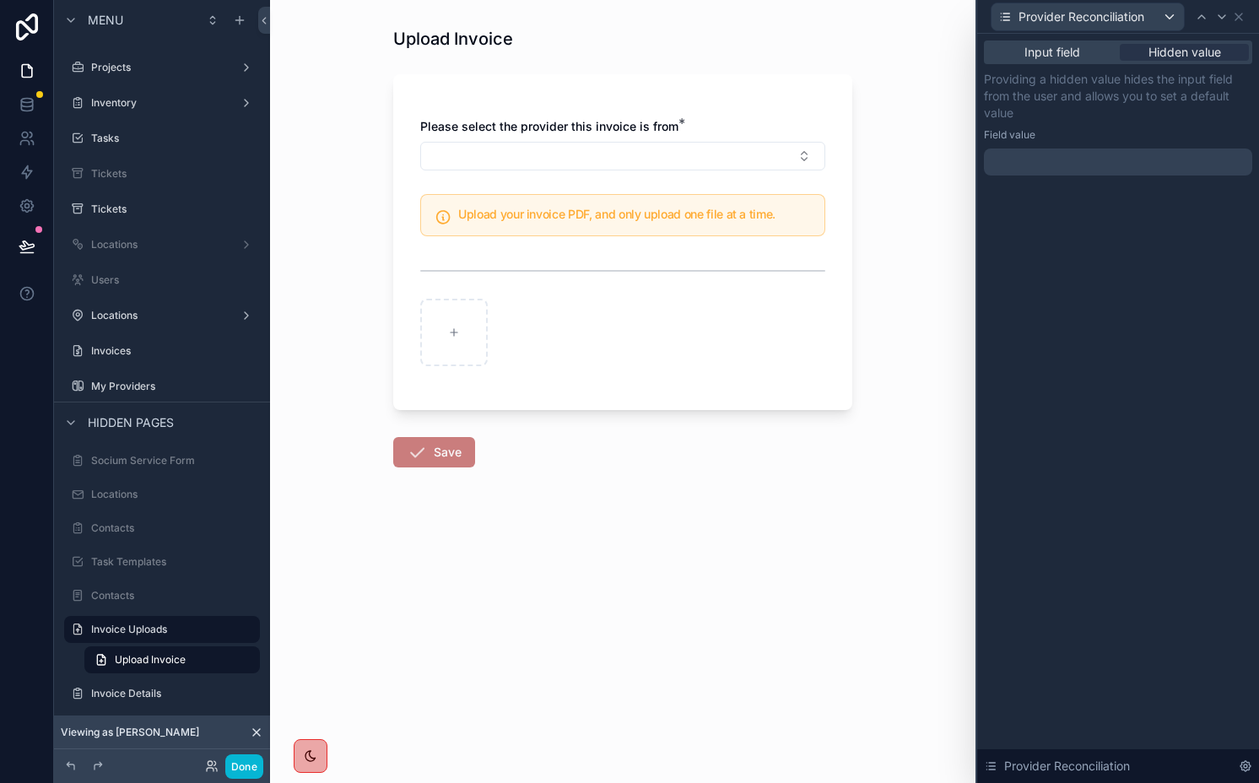
click at [1067, 159] on div at bounding box center [1118, 162] width 268 height 27
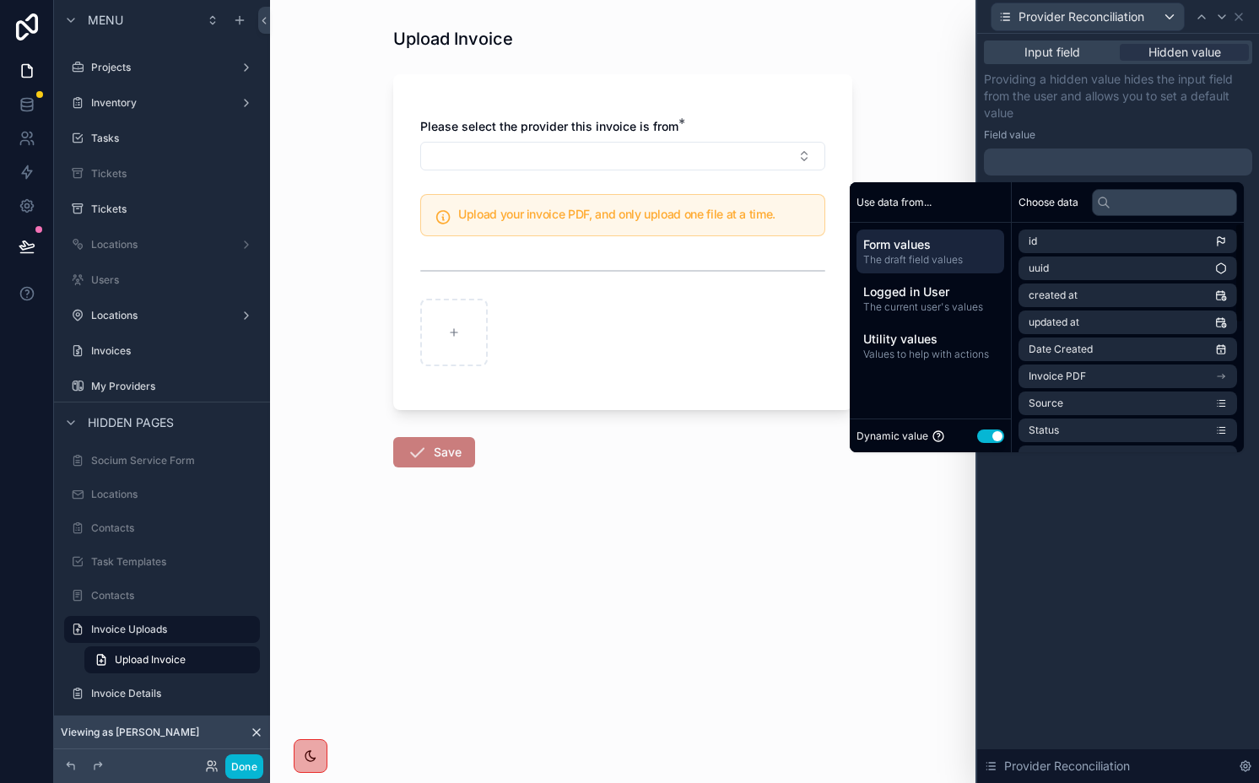
click at [982, 438] on button "Use setting" at bounding box center [990, 437] width 27 height 14
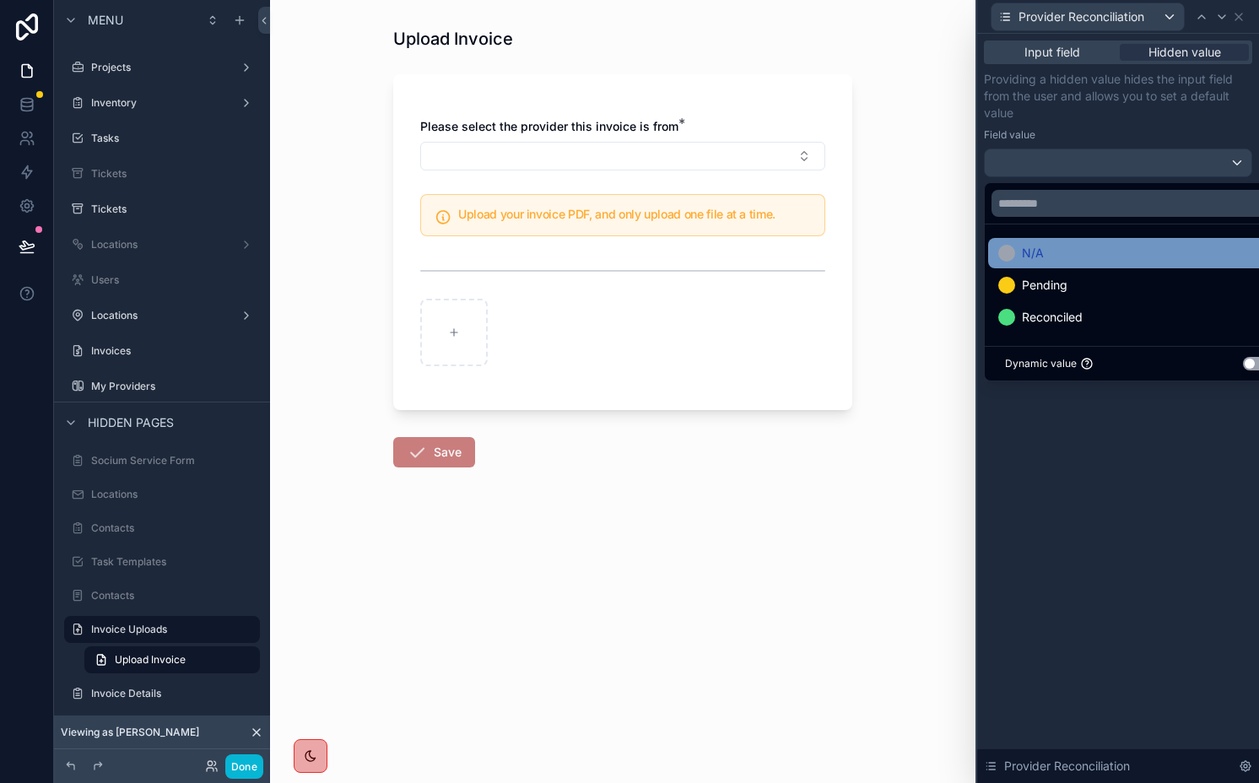
click at [1023, 250] on span "N/A" at bounding box center [1033, 253] width 22 height 20
click at [1049, 485] on div "Input field Hidden value Providing a hidden value hides the input field from th…" at bounding box center [1118, 408] width 282 height 749
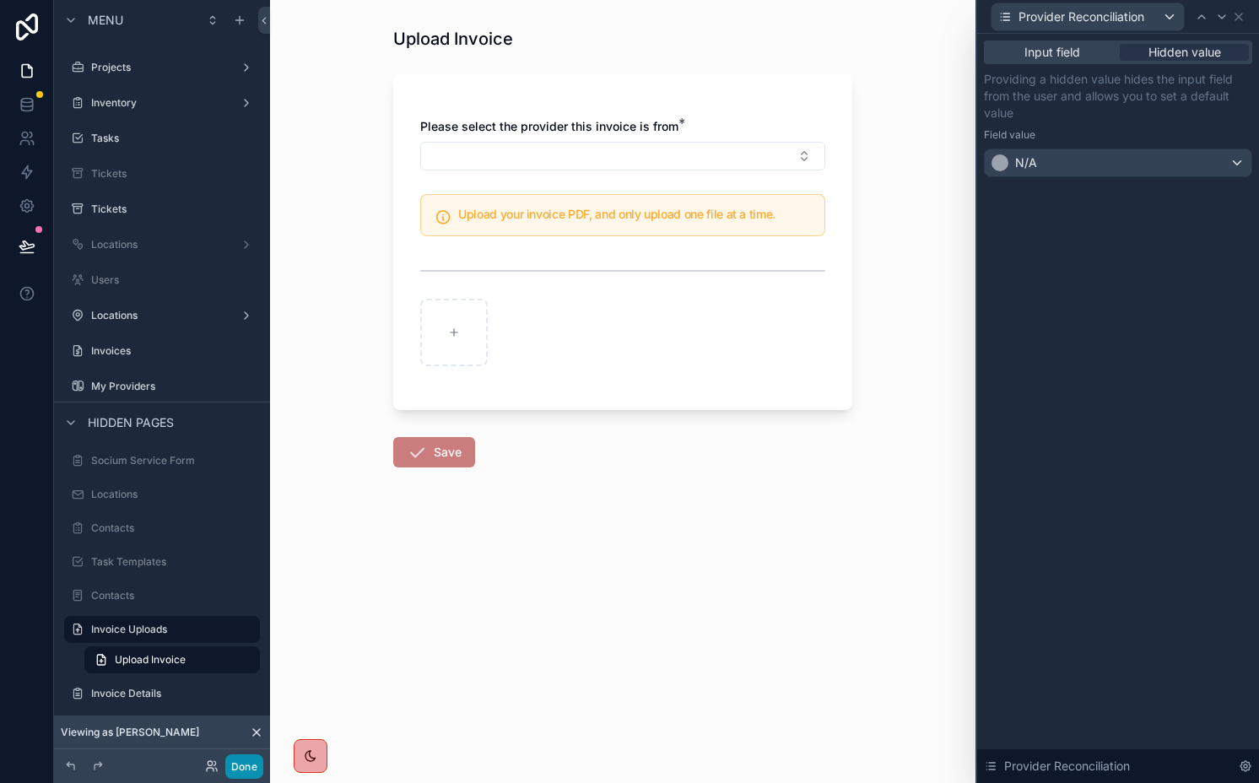
click at [241, 767] on button "Done" at bounding box center [244, 767] width 38 height 24
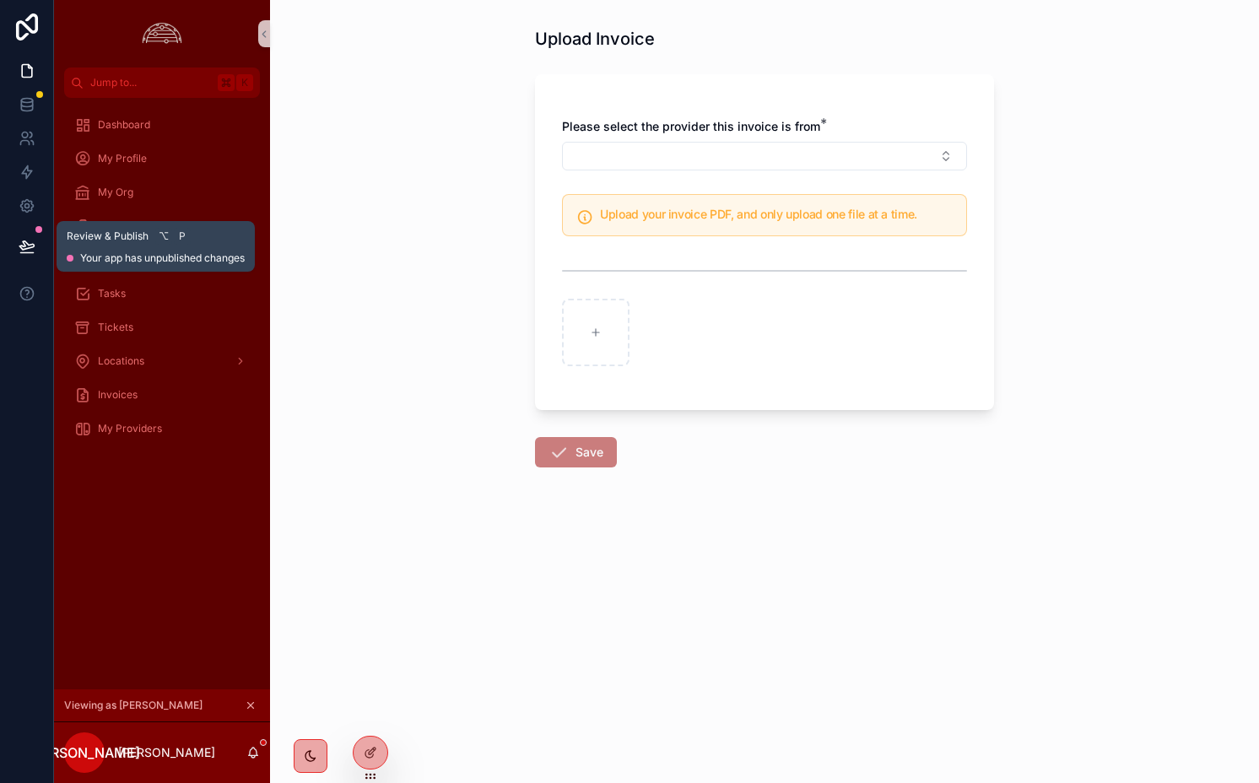
click at [30, 245] on icon at bounding box center [26, 245] width 14 height 8
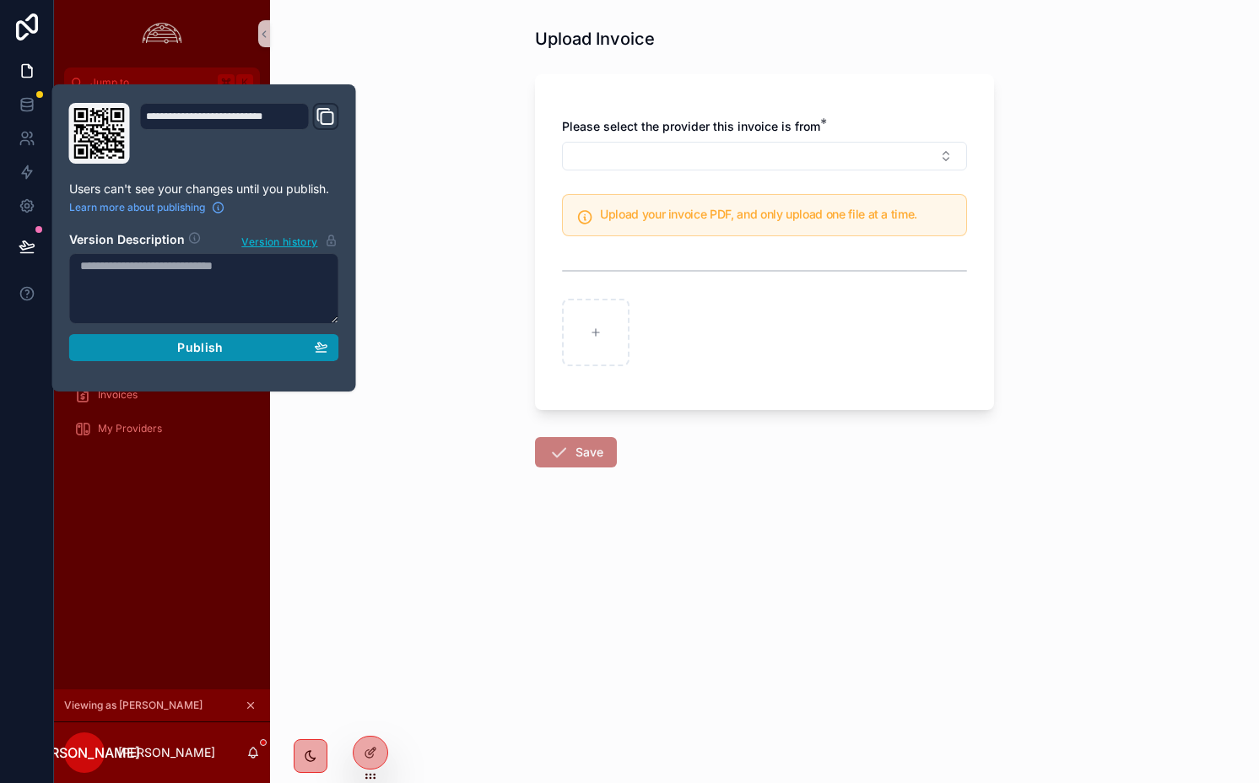
click at [208, 344] on span "Publish" at bounding box center [200, 347] width 46 height 15
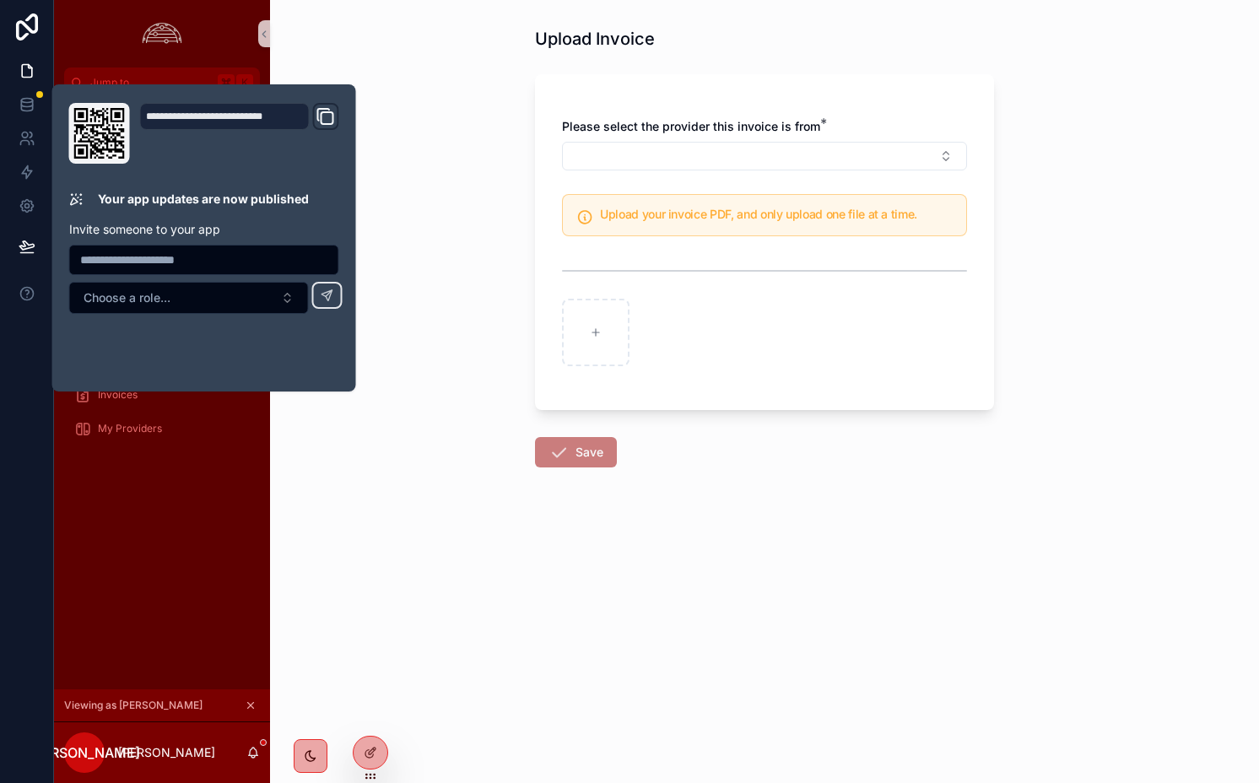
click at [436, 321] on div "Upload Invoice Please select the provider this invoice is from * Upload your in…" at bounding box center [764, 391] width 989 height 783
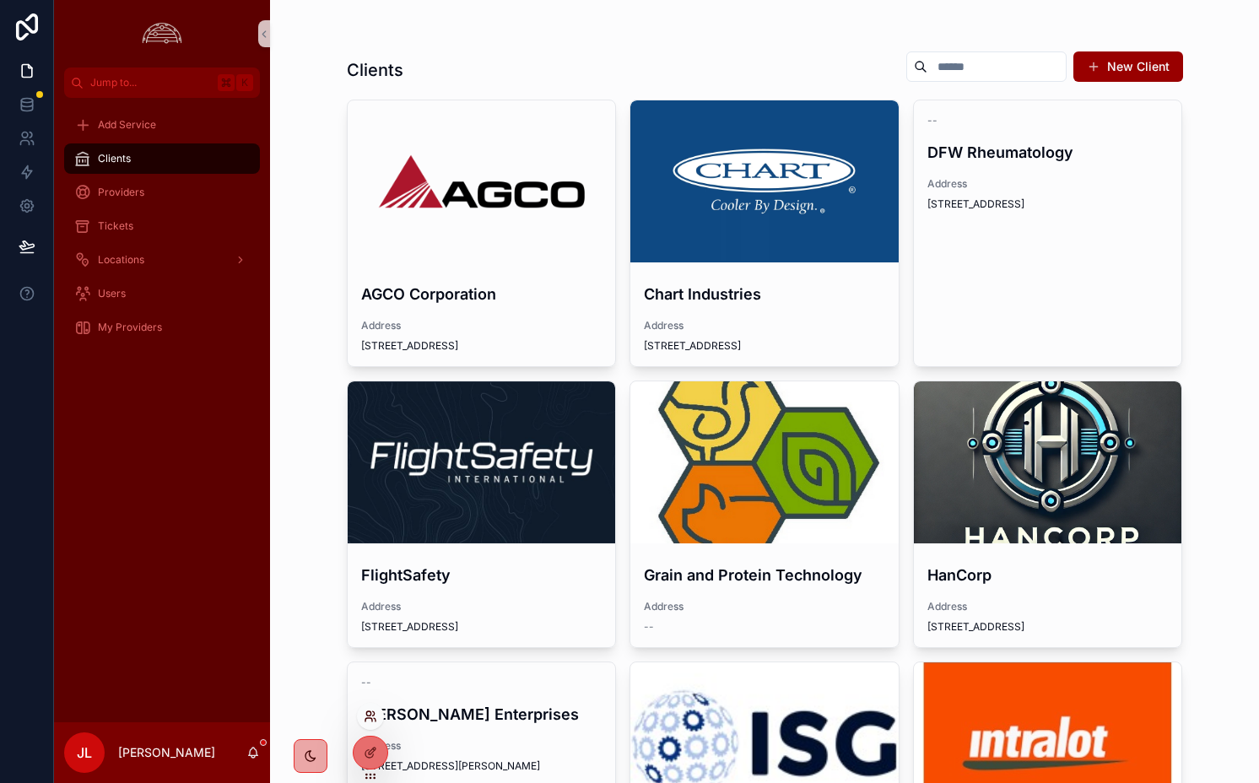
click at [369, 715] on icon at bounding box center [368, 714] width 4 height 4
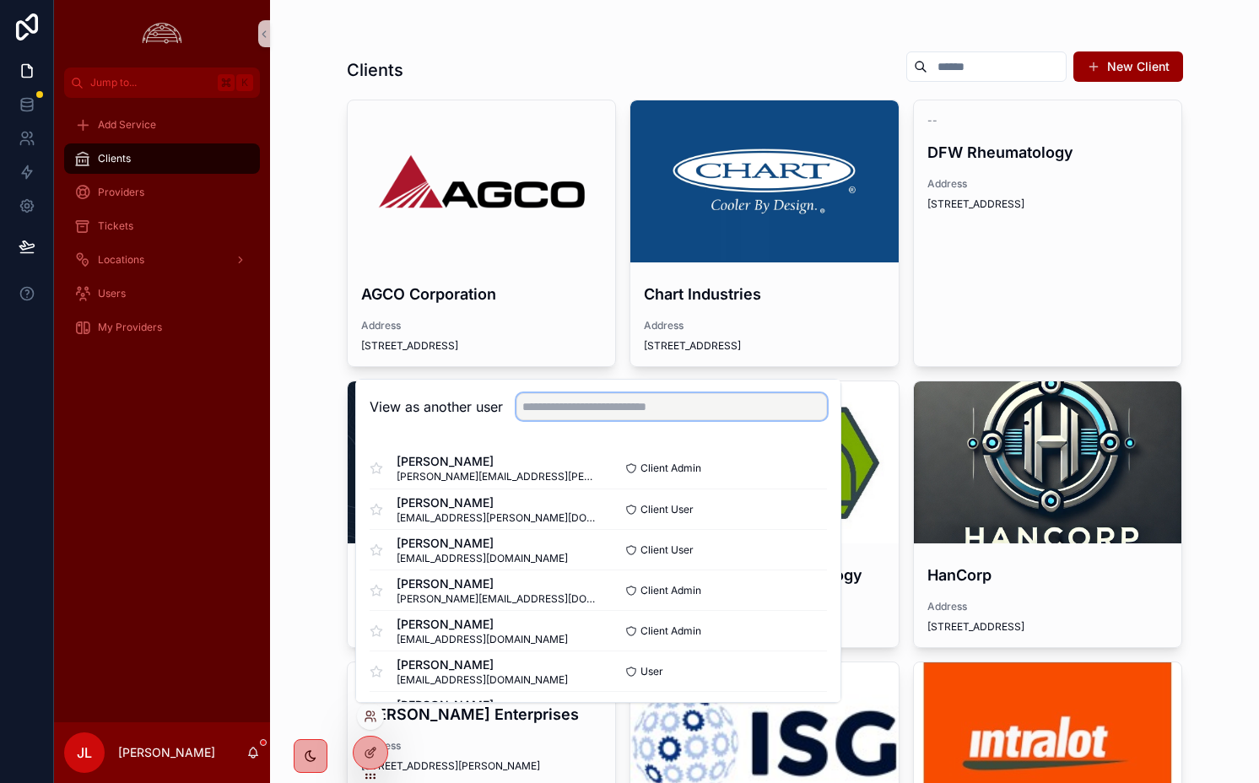
click at [592, 408] on input "text" at bounding box center [672, 406] width 311 height 27
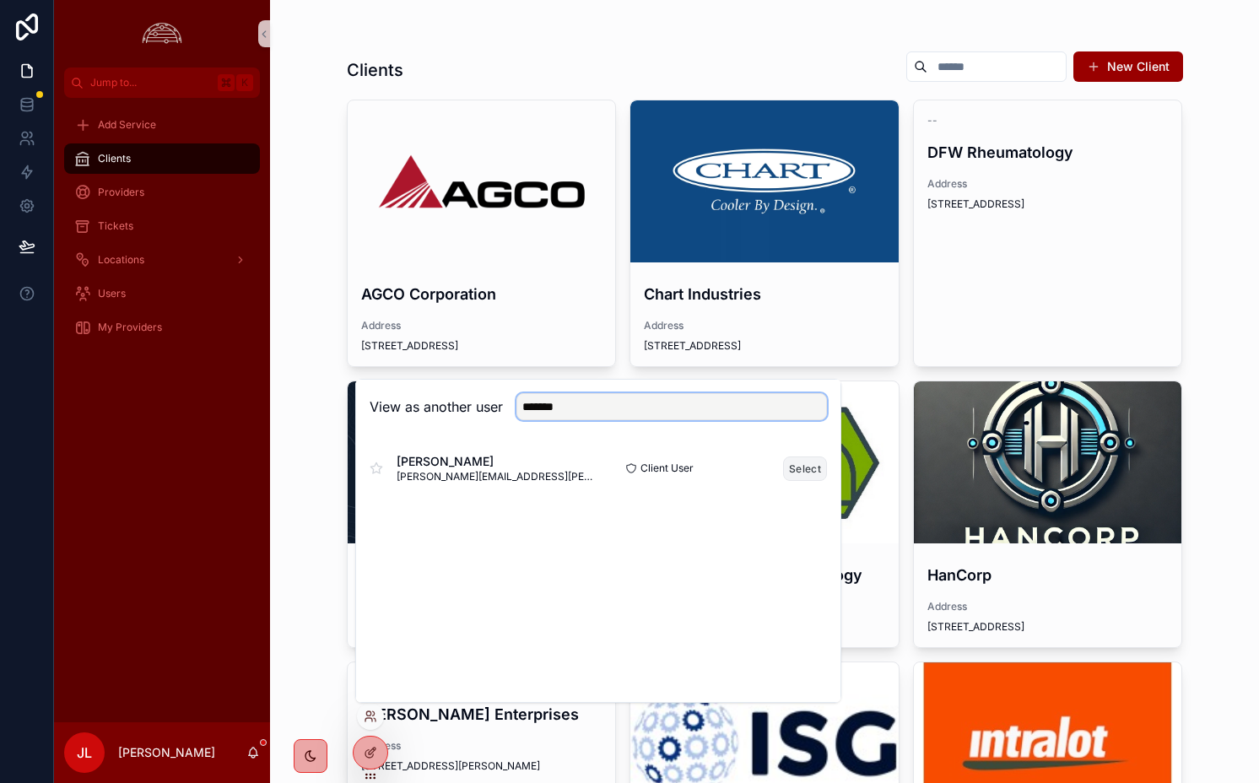
type input "*******"
click at [796, 463] on button "Select" at bounding box center [805, 469] width 44 height 24
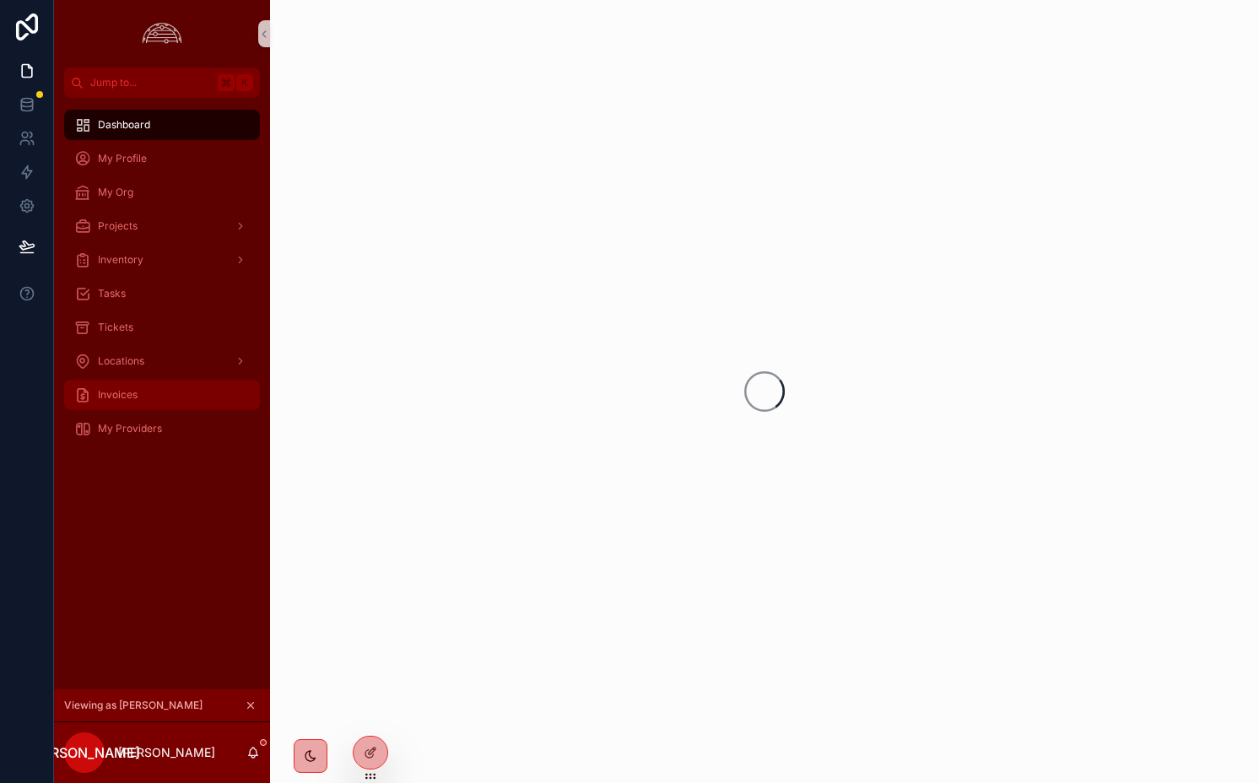
click at [161, 395] on div "Invoices" at bounding box center [162, 394] width 176 height 27
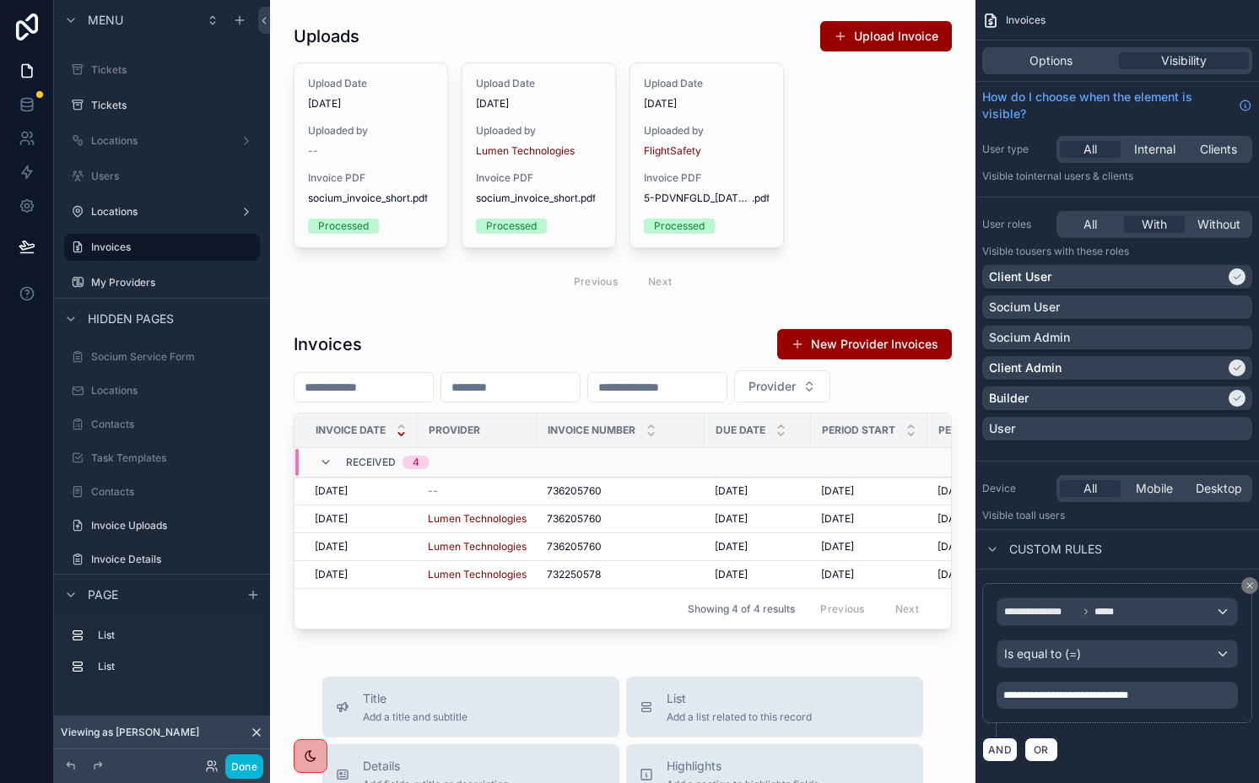
scroll to position [387, 0]
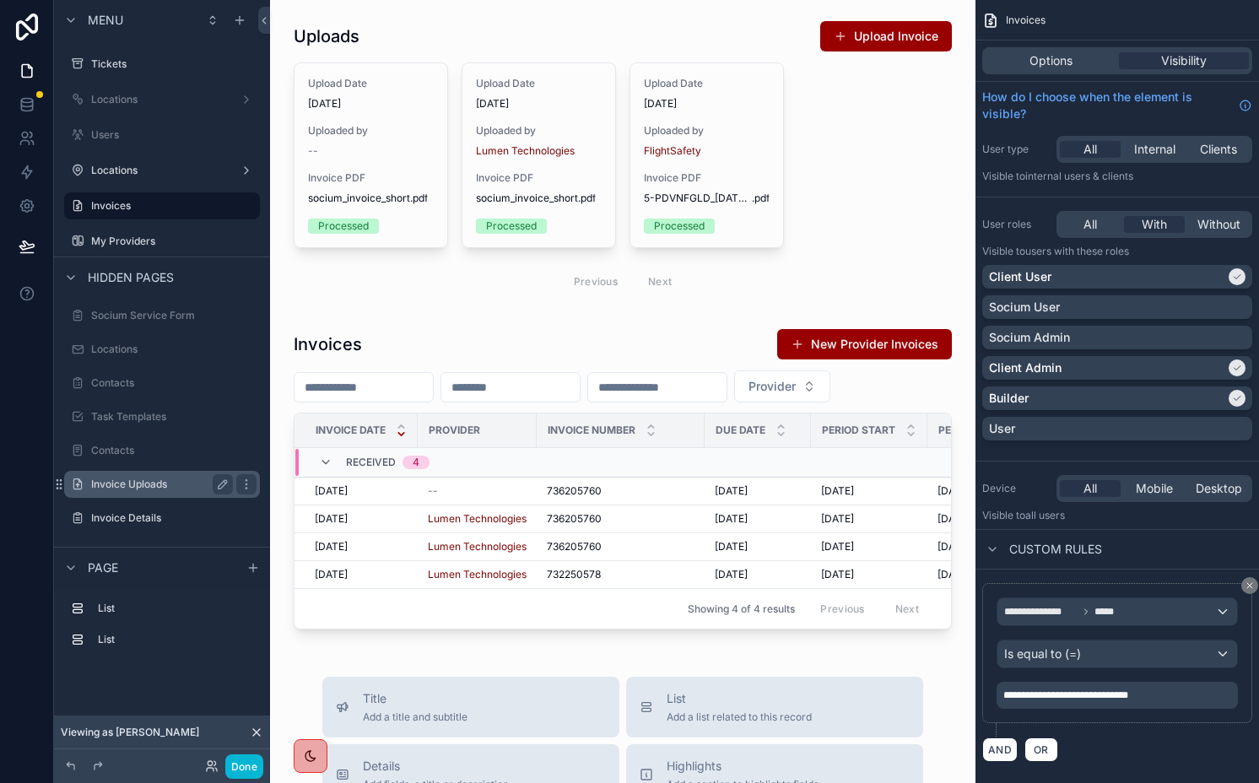
click at [165, 490] on label "Invoice Uploads" at bounding box center [158, 485] width 135 height 14
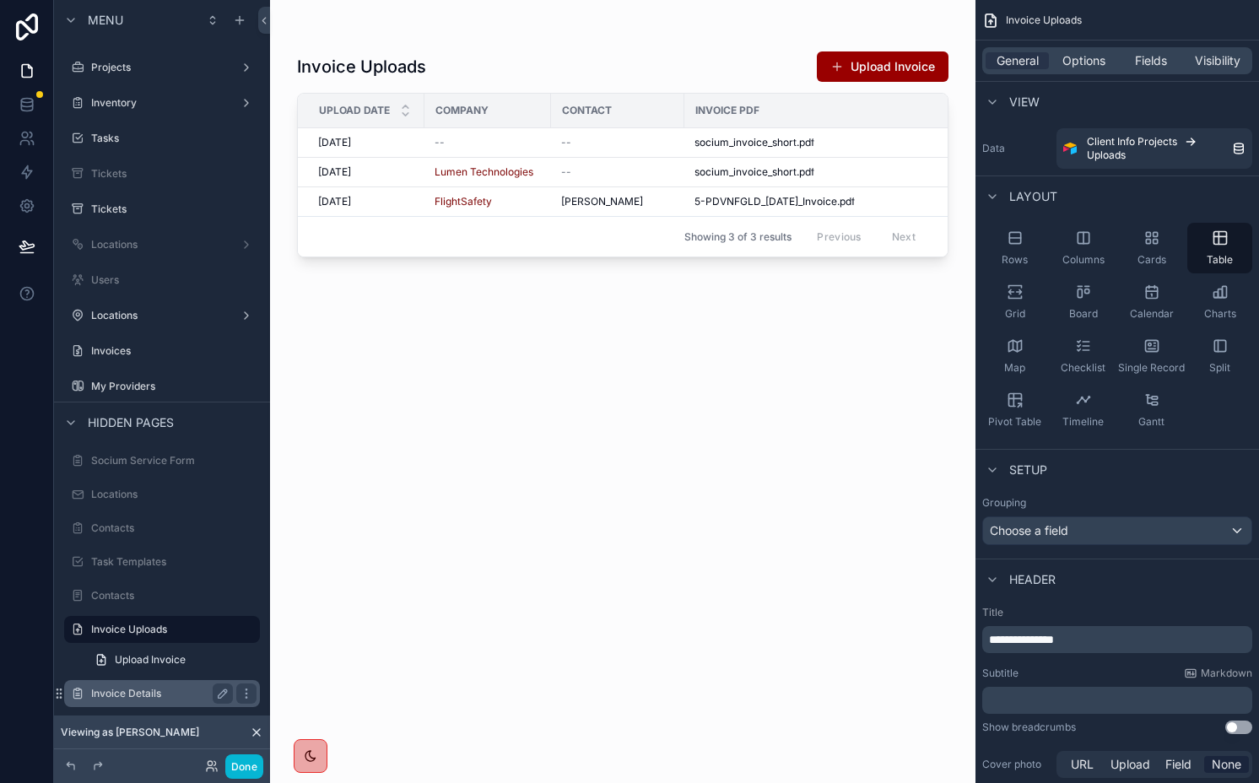
click at [127, 691] on label "Invoice Details" at bounding box center [158, 694] width 135 height 14
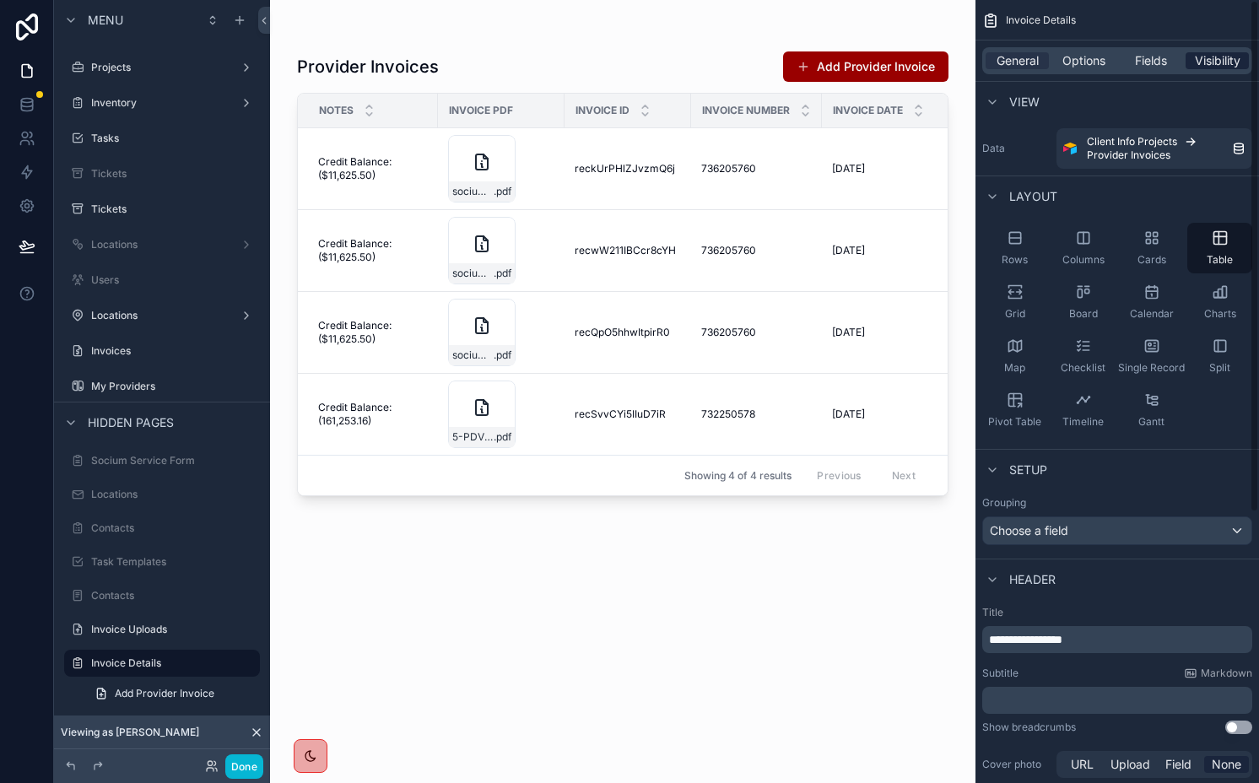
click at [1205, 61] on span "Visibility" at bounding box center [1218, 60] width 46 height 17
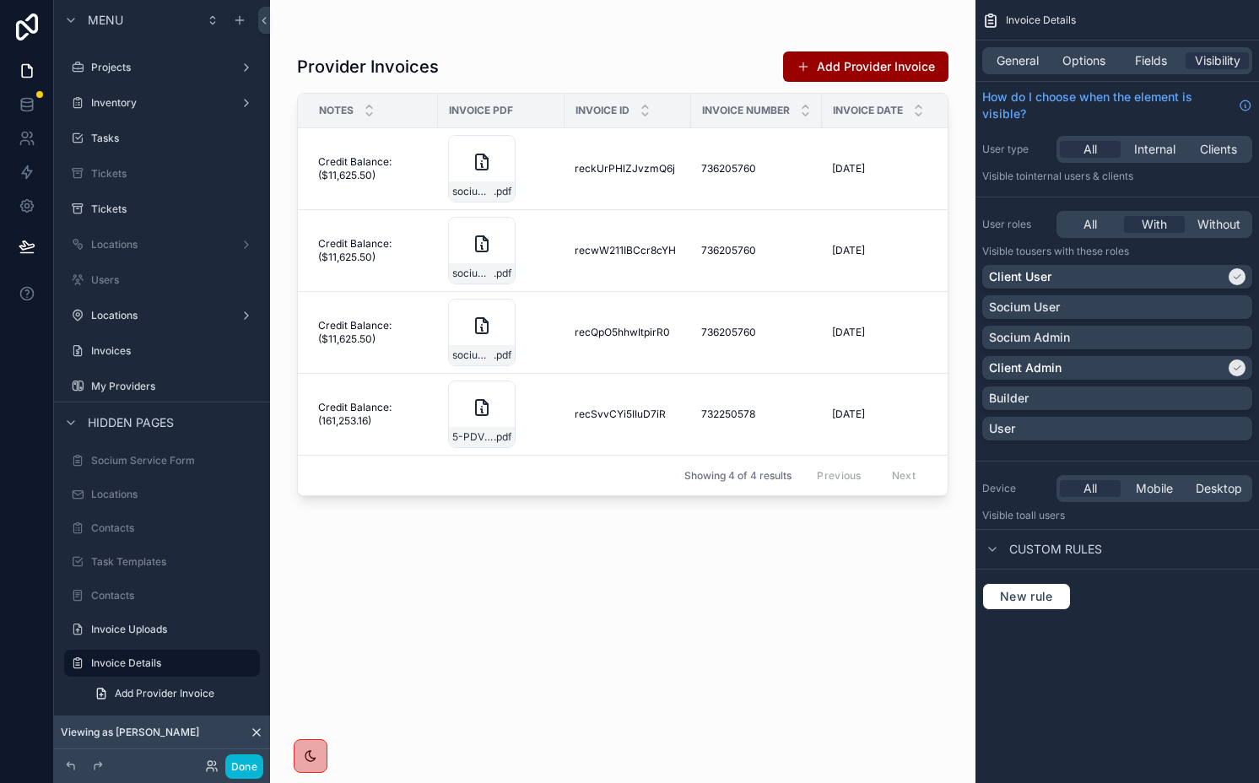
click at [372, 252] on div "scrollable content" at bounding box center [623, 381] width 706 height 763
click at [350, 252] on span "Credit Balance: ($11,625.50)" at bounding box center [373, 250] width 110 height 27
click at [357, 251] on span "Credit Balance: ($11,625.50)" at bounding box center [373, 250] width 110 height 27
click at [226, 664] on icon "scrollable content" at bounding box center [223, 664] width 14 height 14
click at [187, 665] on input "**********" at bounding box center [148, 663] width 115 height 20
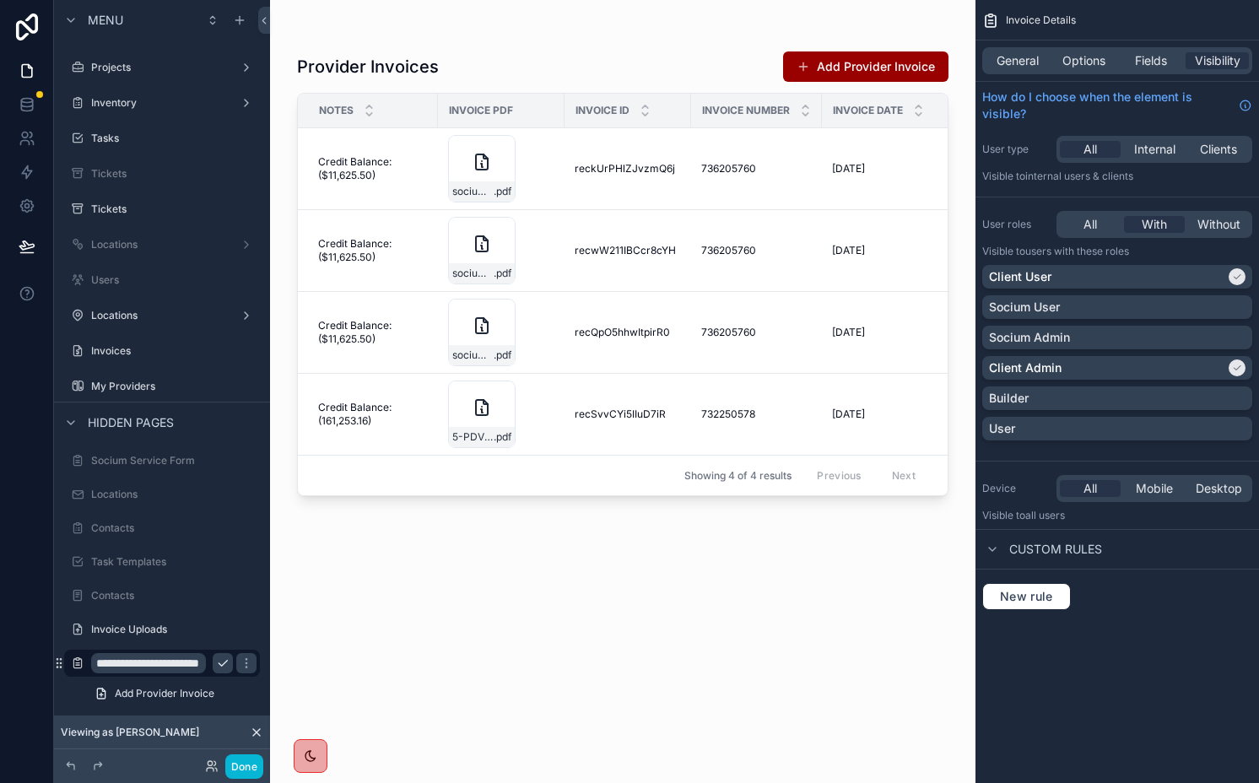
scroll to position [0, 20]
type input "**********"
click at [240, 667] on icon "scrollable content" at bounding box center [247, 664] width 14 height 14
click at [1044, 331] on p "Socium Admin" at bounding box center [1029, 337] width 81 height 17
click at [1036, 309] on p "Socium User" at bounding box center [1024, 307] width 71 height 17
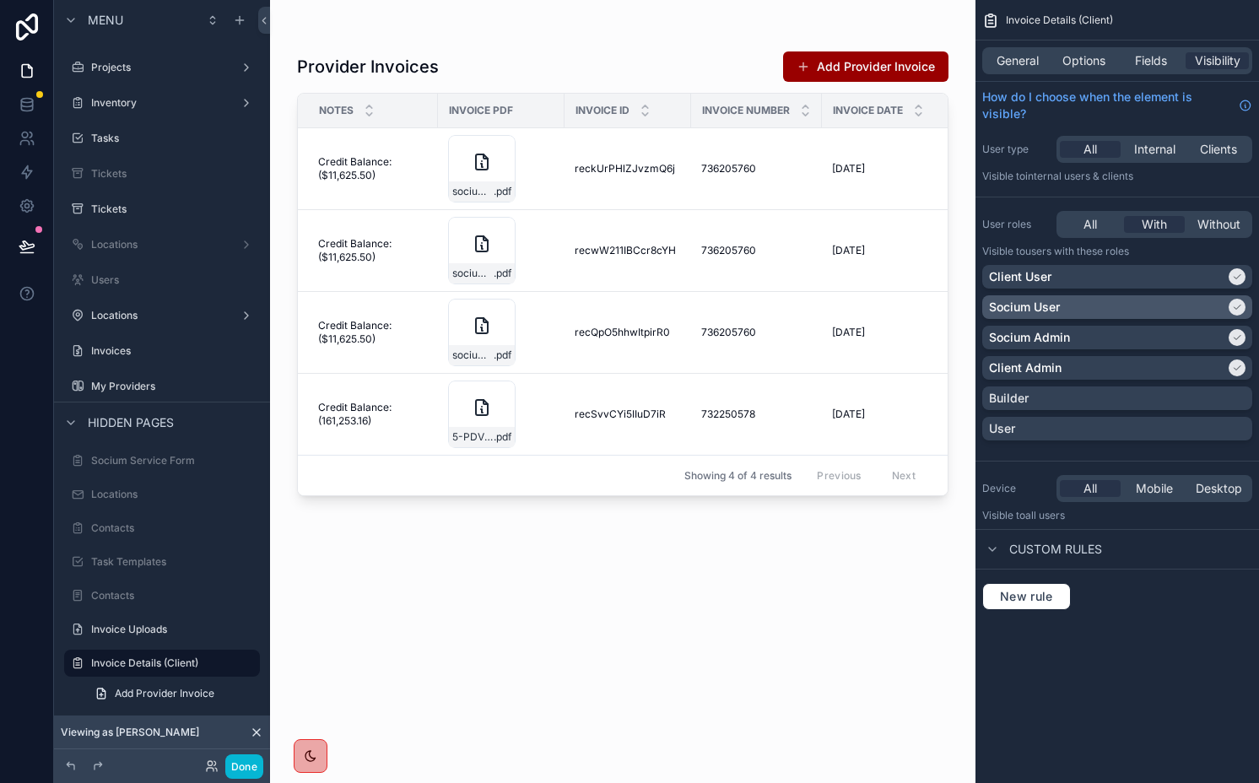
click at [1036, 309] on p "Socium User" at bounding box center [1024, 307] width 71 height 17
click at [1026, 336] on p "Socium Admin" at bounding box center [1029, 337] width 81 height 17
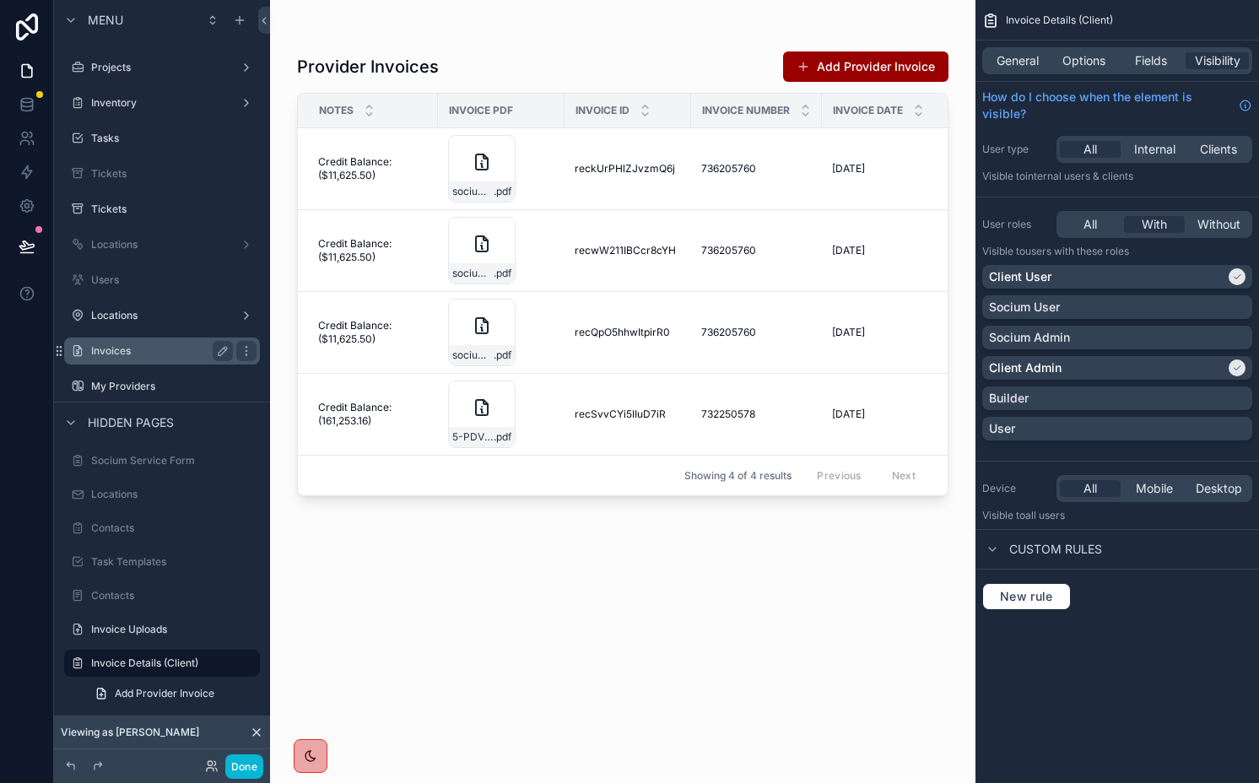
click at [128, 354] on label "Invoices" at bounding box center [158, 351] width 135 height 14
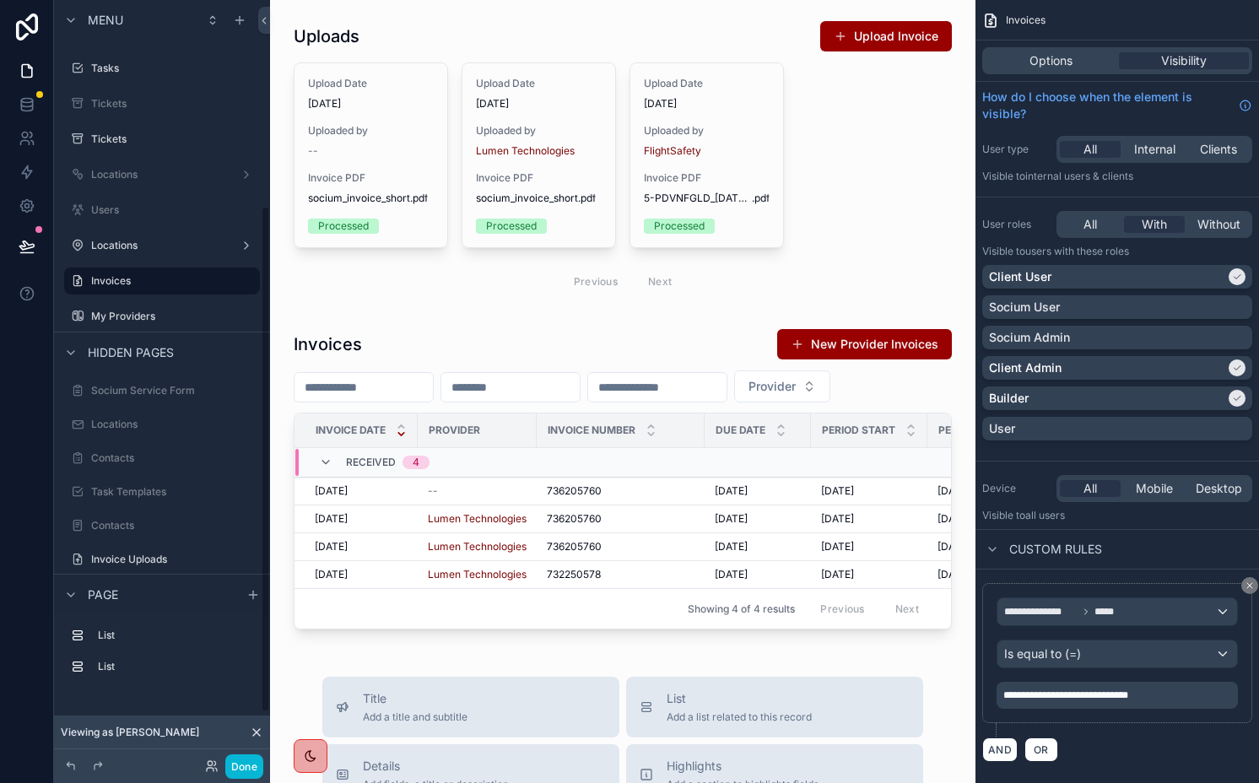
scroll to position [387, 0]
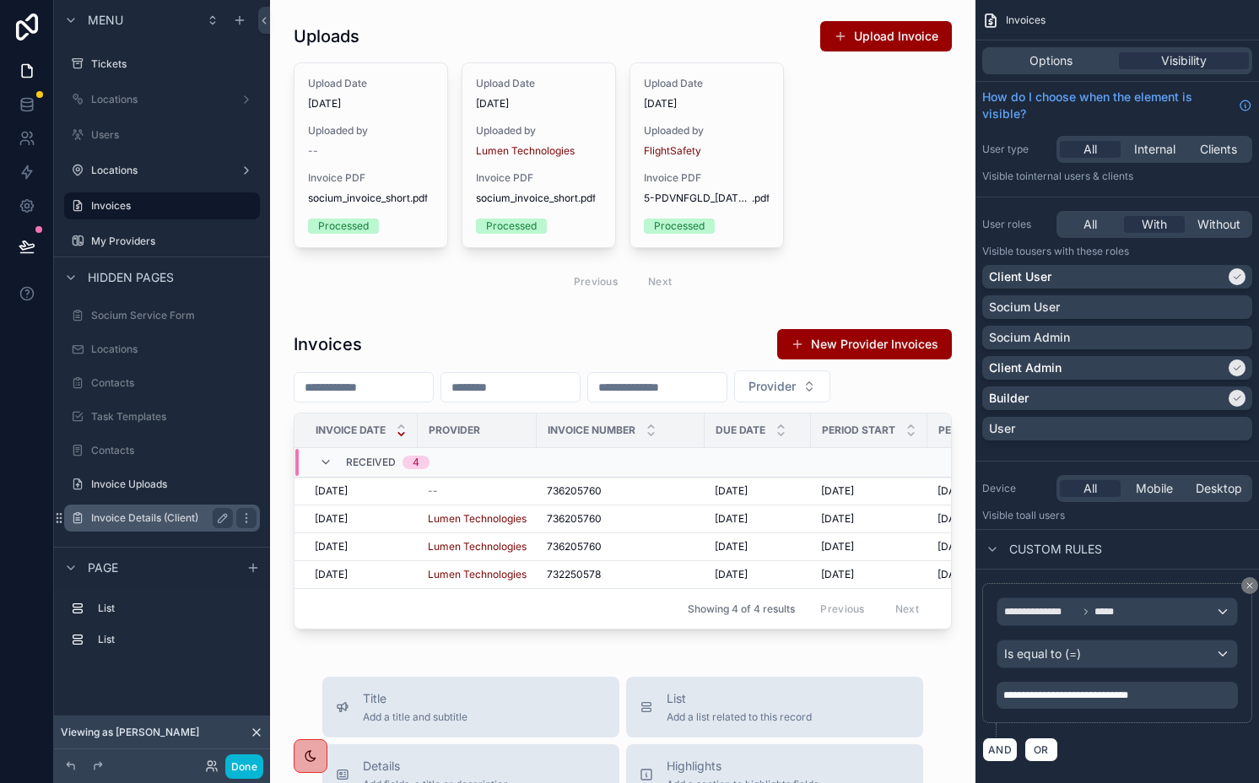
click at [160, 512] on label "Invoice Details (Client)" at bounding box center [158, 518] width 135 height 14
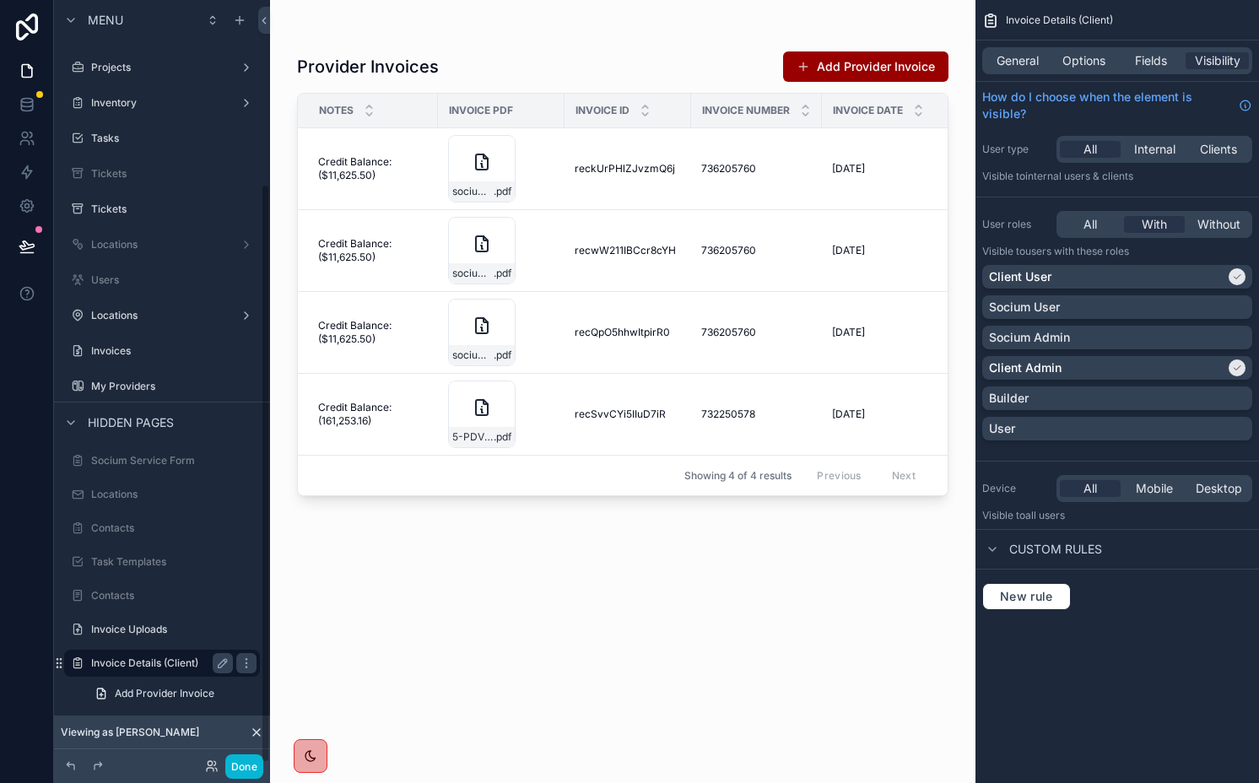
scroll to position [241, 0]
click at [251, 664] on icon "scrollable content" at bounding box center [247, 664] width 14 height 14
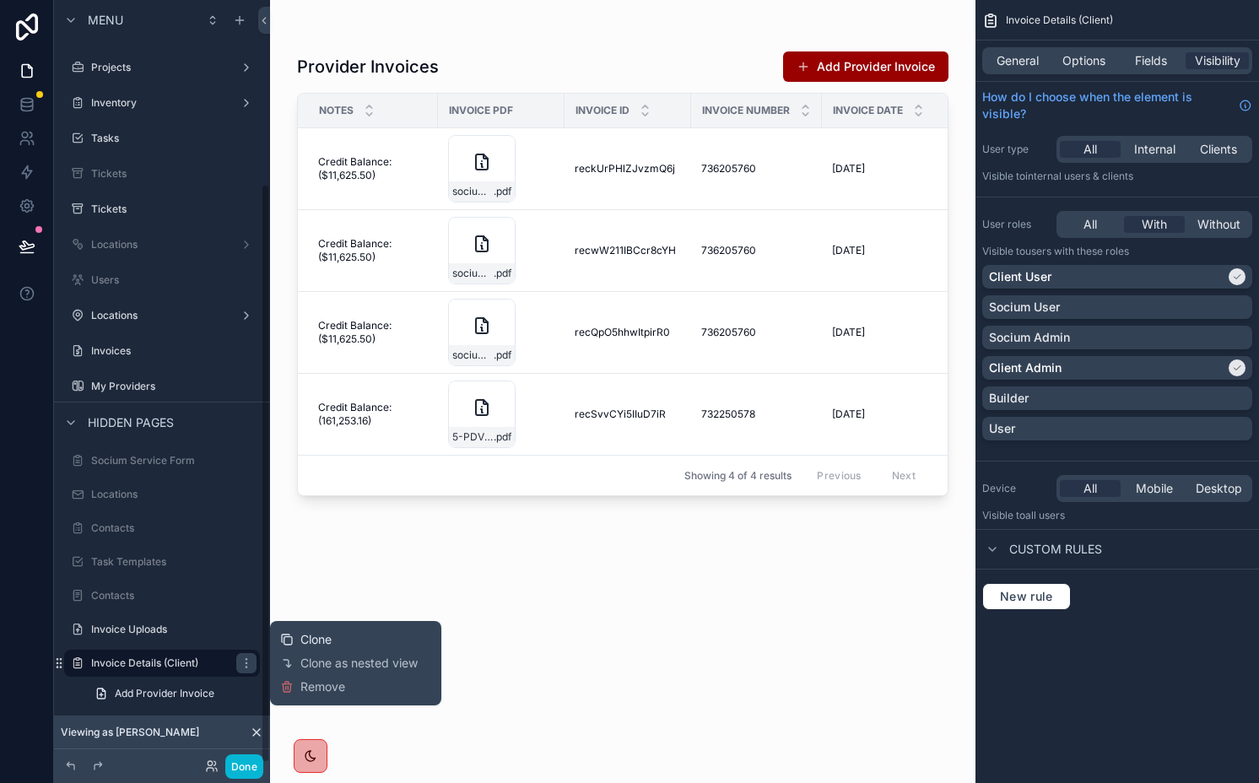
click at [307, 642] on span "Clone" at bounding box center [315, 639] width 31 height 17
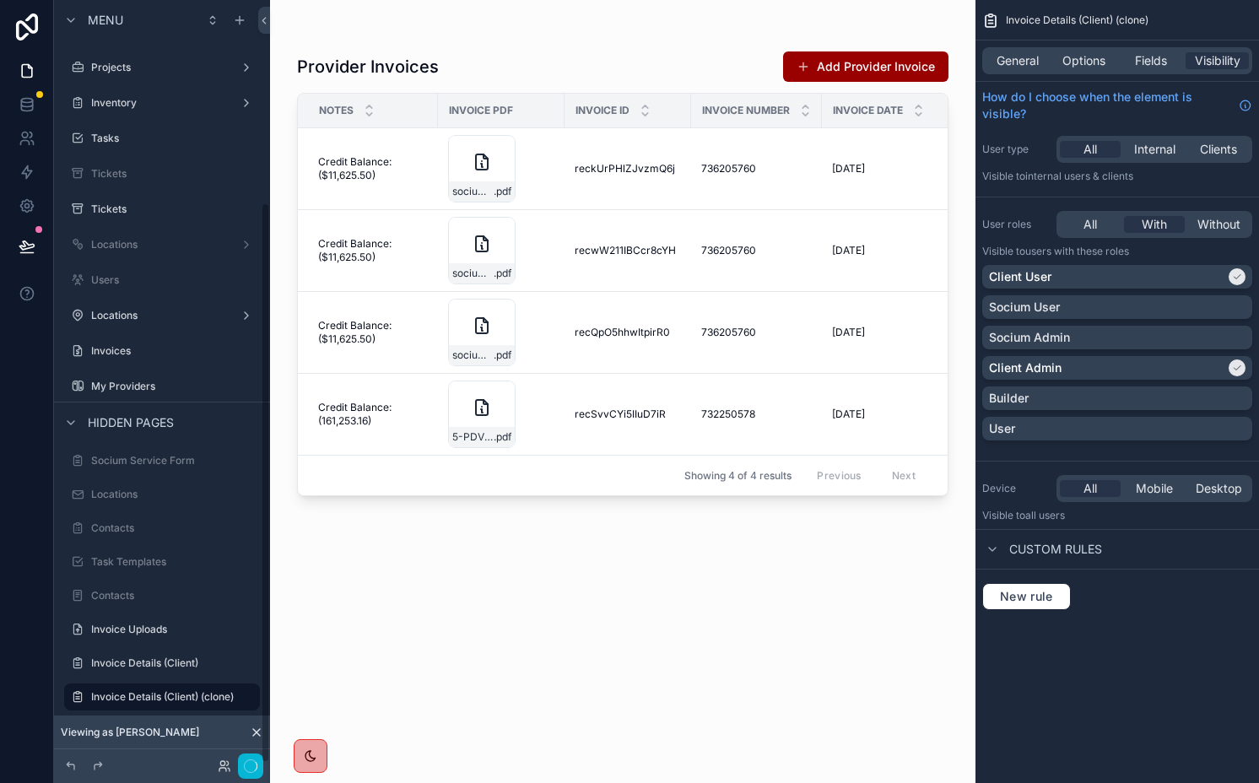
scroll to position [275, 0]
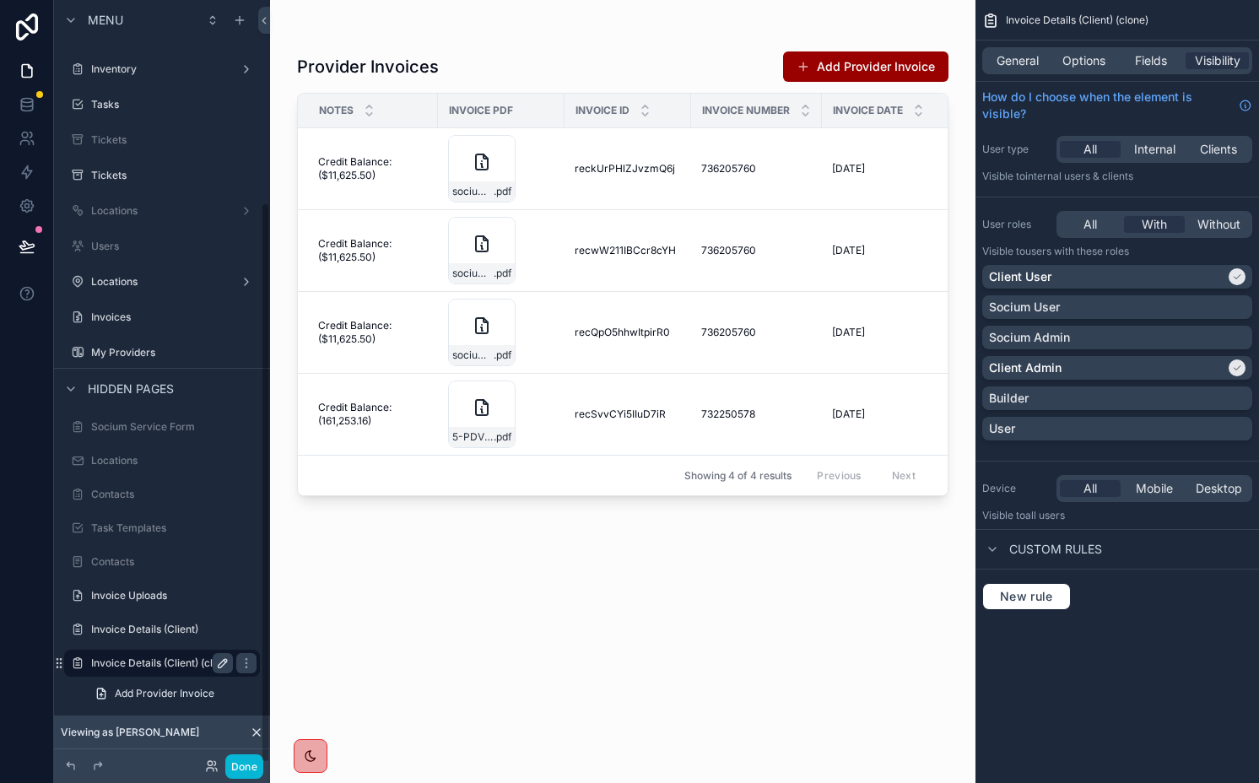
click at [224, 665] on icon "scrollable content" at bounding box center [223, 664] width 14 height 14
click at [187, 665] on input "**********" at bounding box center [148, 663] width 115 height 20
type input "**********"
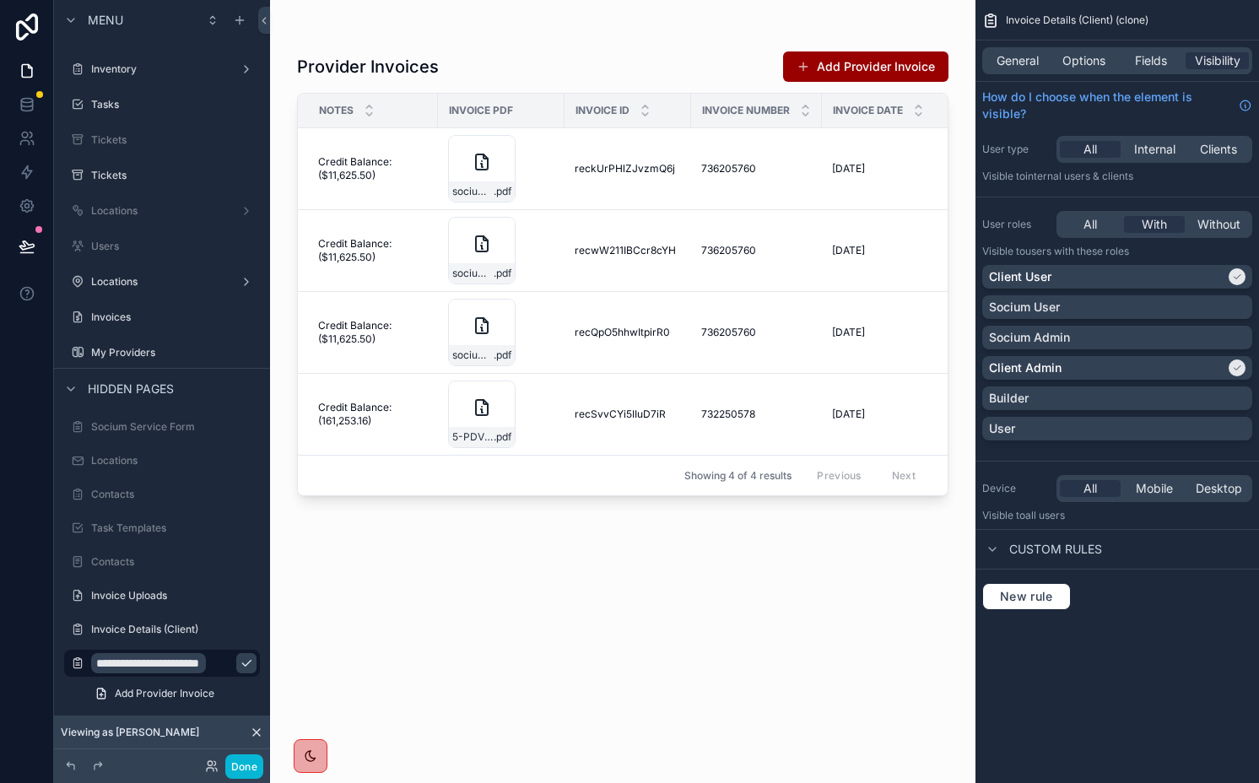
click at [240, 664] on icon "scrollable content" at bounding box center [247, 664] width 14 height 14
click at [1061, 313] on div "Socium User" at bounding box center [1117, 307] width 257 height 17
click at [1058, 332] on p "Socium Admin" at bounding box center [1029, 337] width 81 height 17
click at [1056, 300] on p "Socium User" at bounding box center [1024, 307] width 71 height 17
click at [1049, 271] on p "Client User" at bounding box center [1020, 276] width 62 height 17
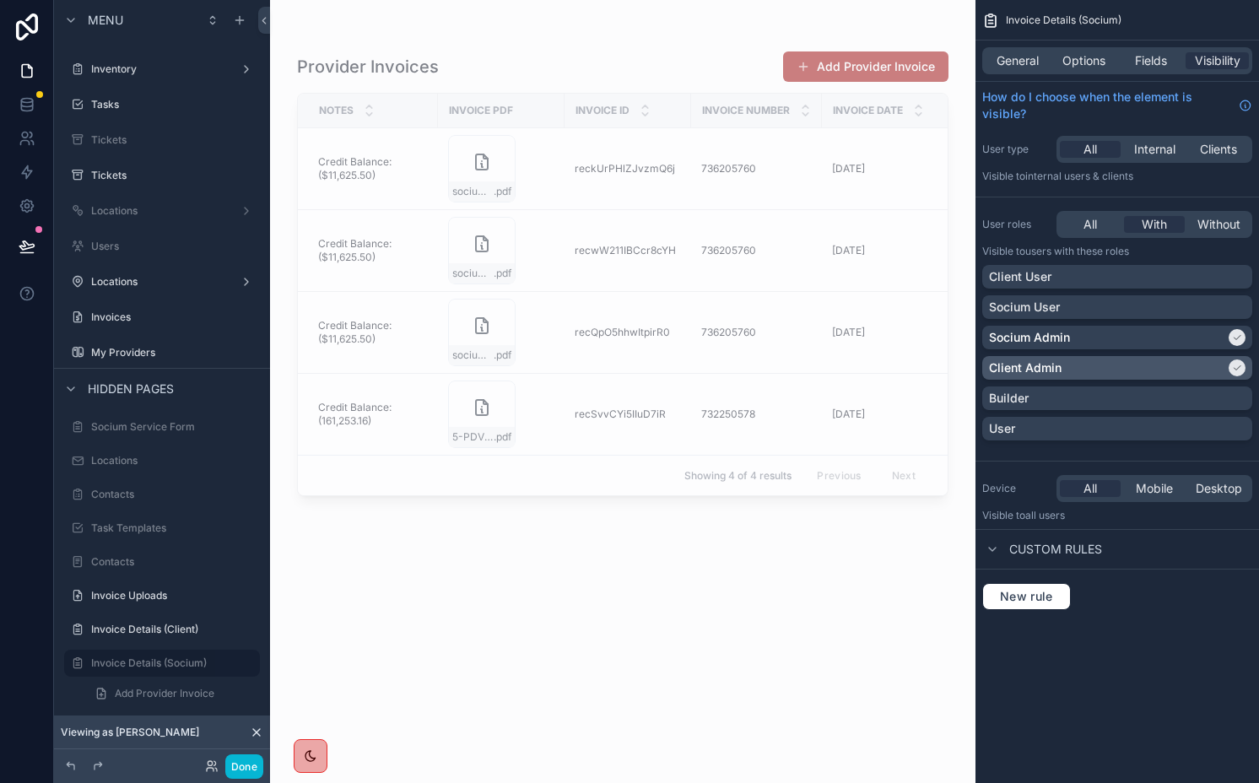
click at [1048, 373] on p "Client Admin" at bounding box center [1025, 368] width 73 height 17
click at [1155, 150] on span "Internal" at bounding box center [1154, 149] width 41 height 17
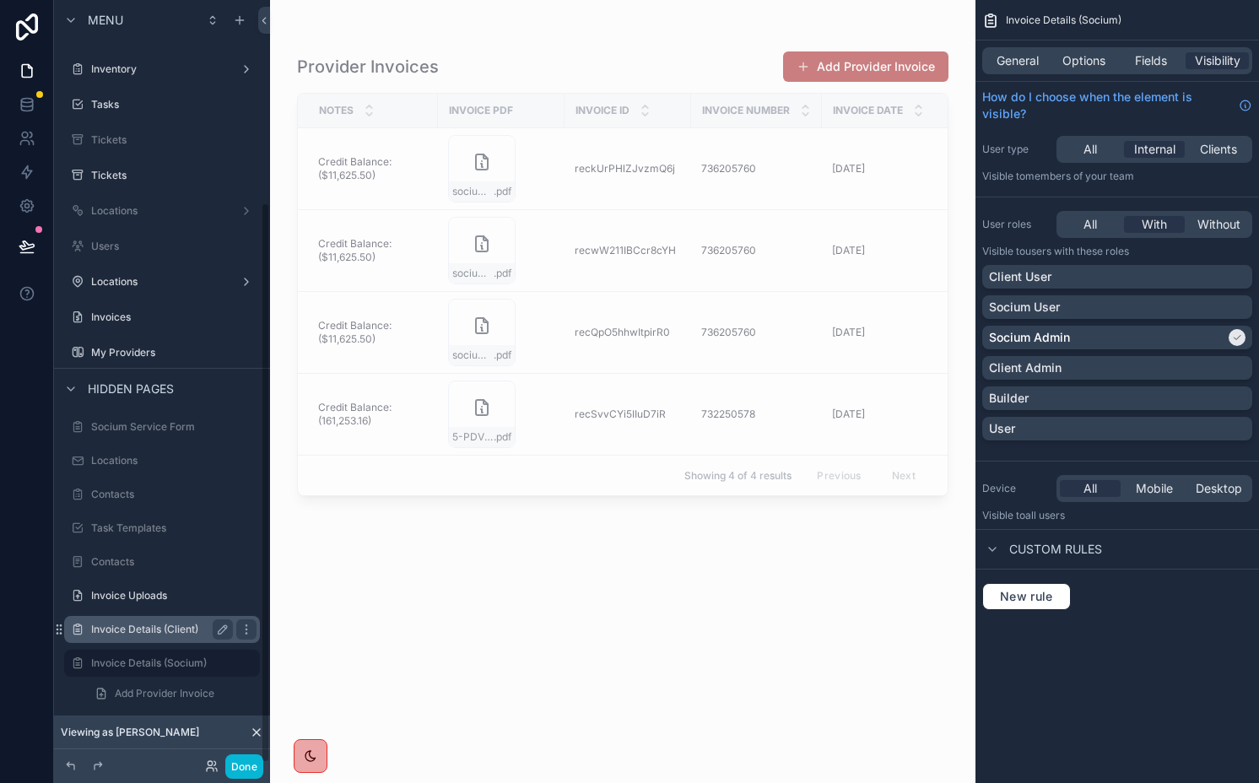
click at [159, 624] on label "Invoice Details (Client)" at bounding box center [158, 630] width 135 height 14
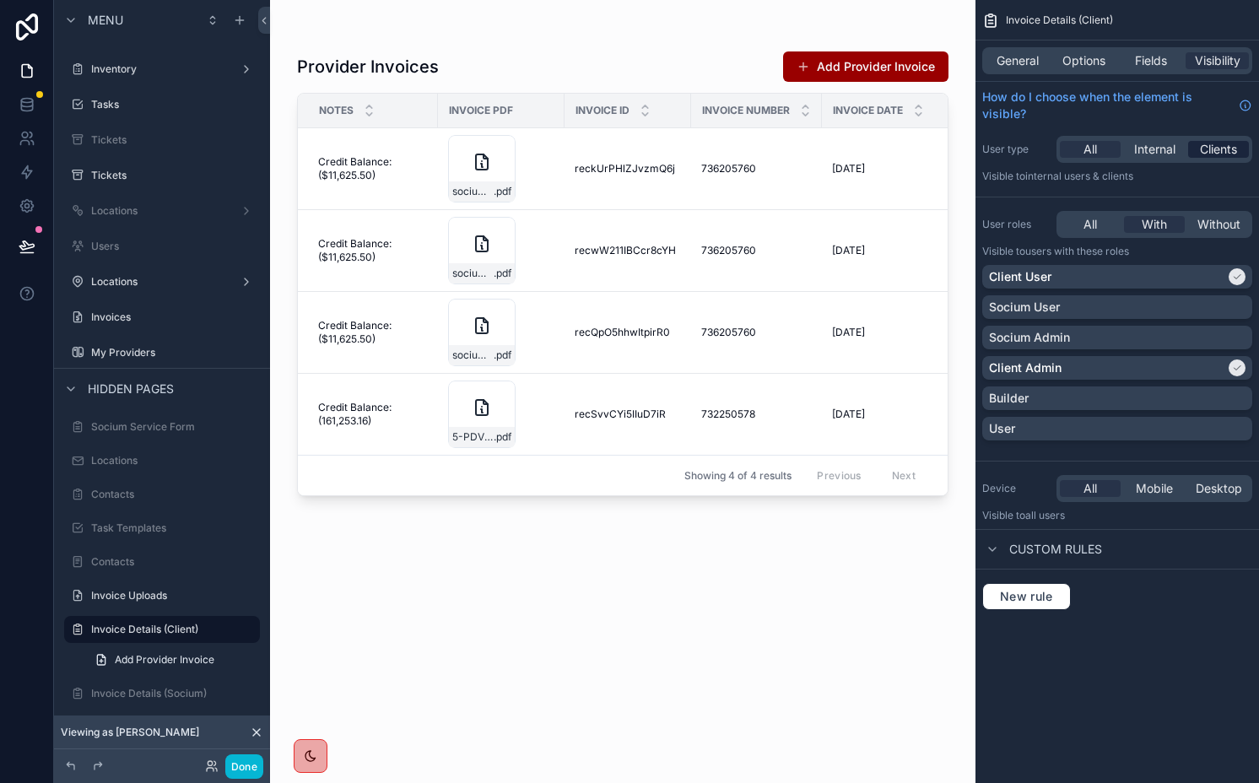
click at [1220, 147] on span "Clients" at bounding box center [1218, 149] width 37 height 17
click at [153, 692] on label "Invoice Details (Socium)" at bounding box center [158, 694] width 135 height 14
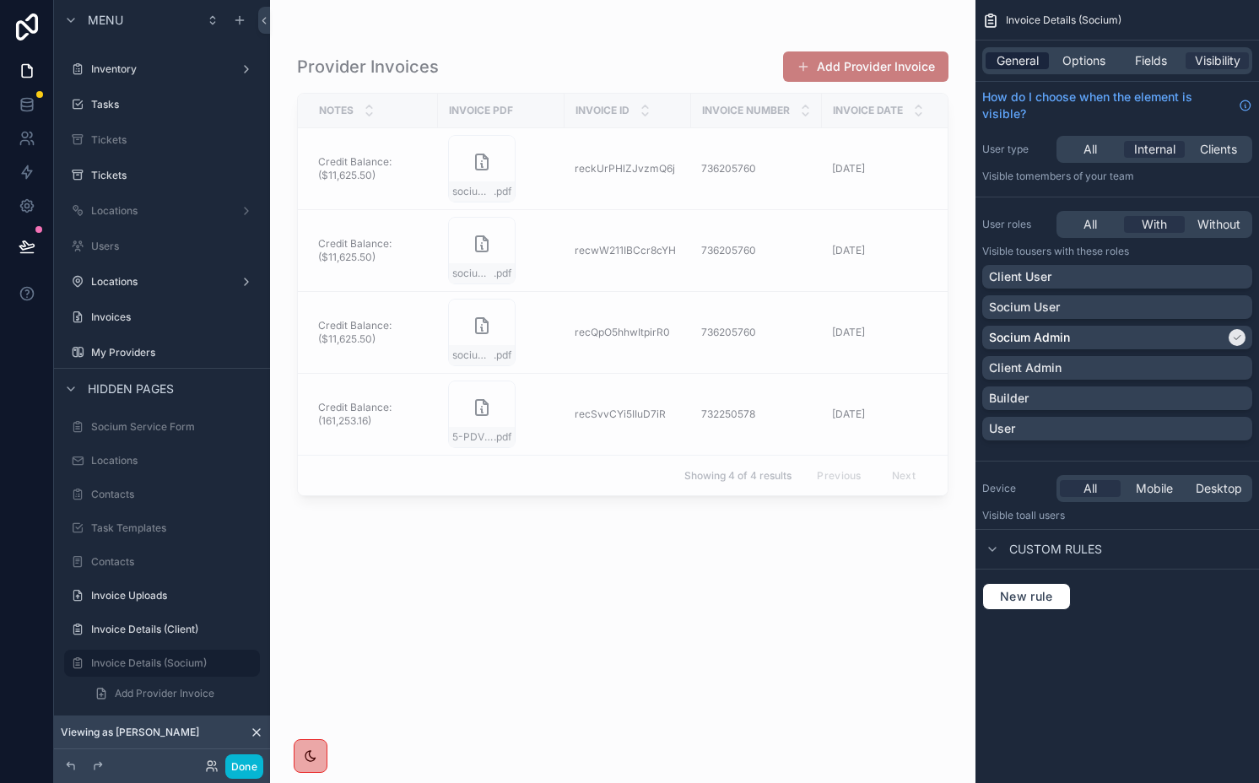
click at [1008, 58] on span "General" at bounding box center [1018, 60] width 42 height 17
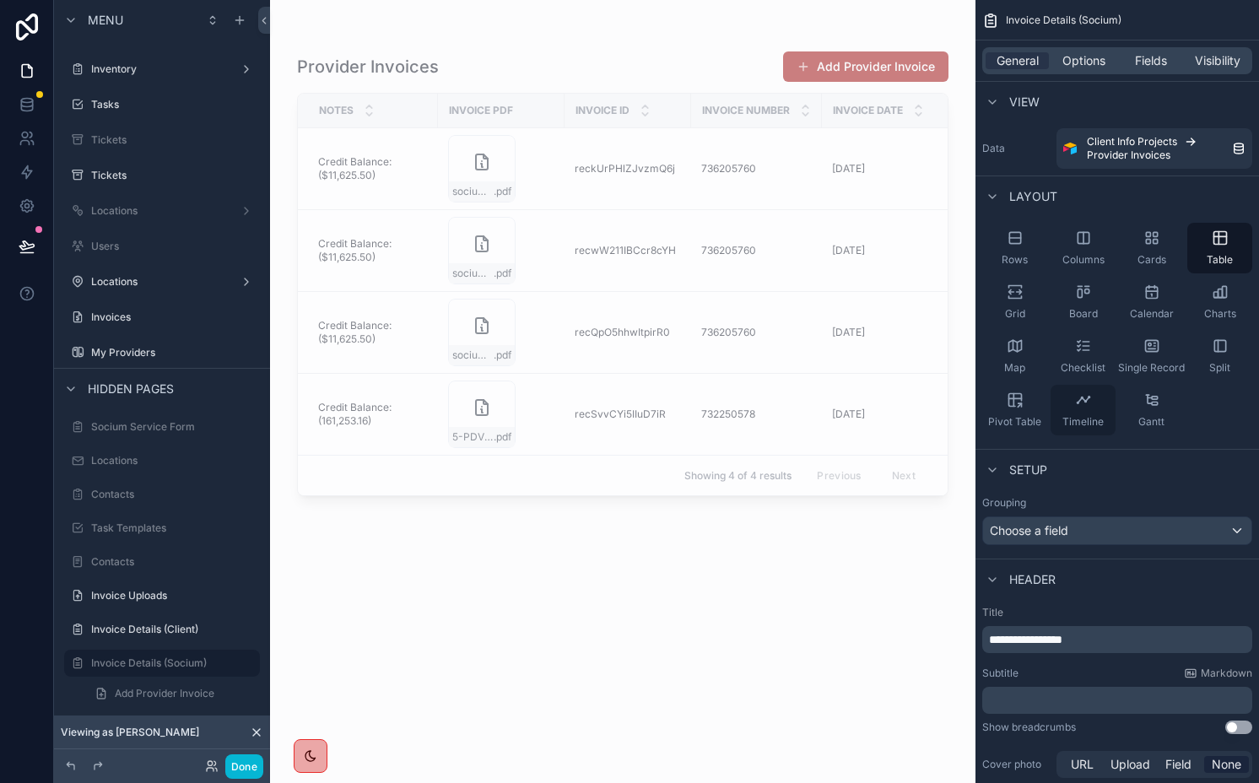
scroll to position [414, 0]
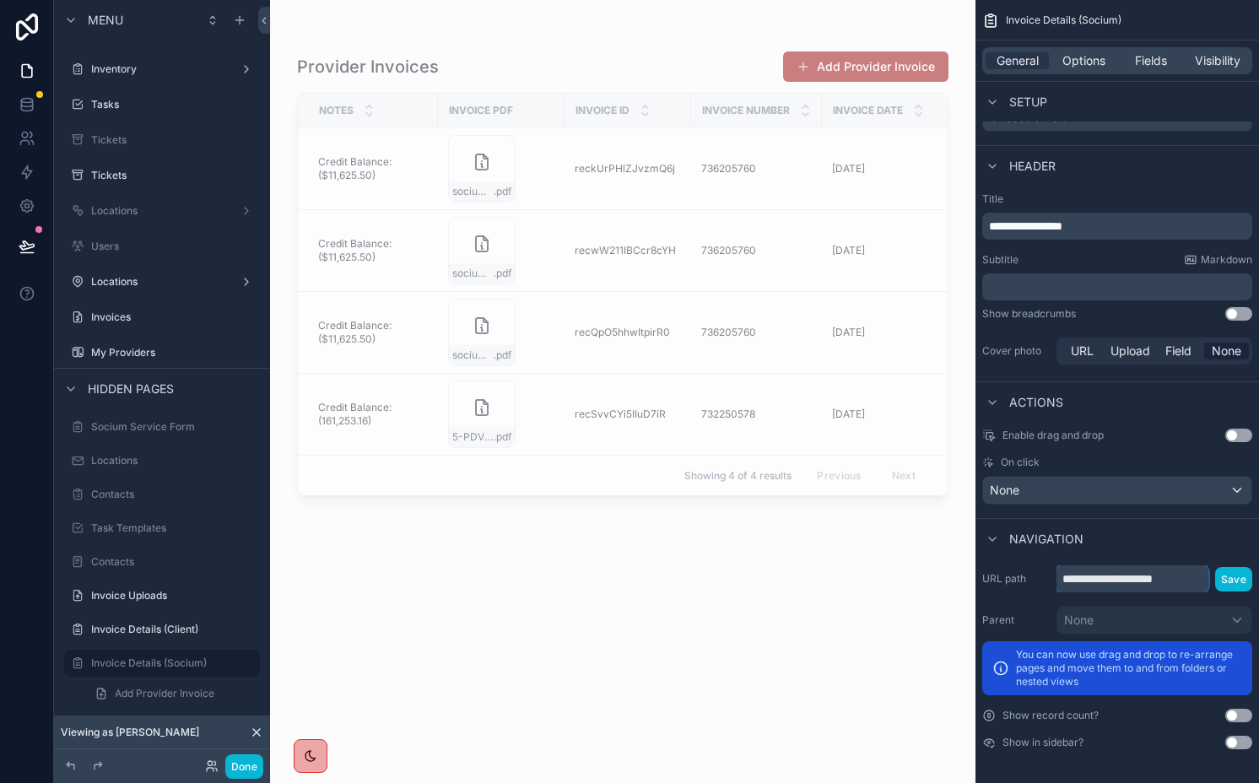
click at [1161, 583] on input "**********" at bounding box center [1133, 578] width 152 height 27
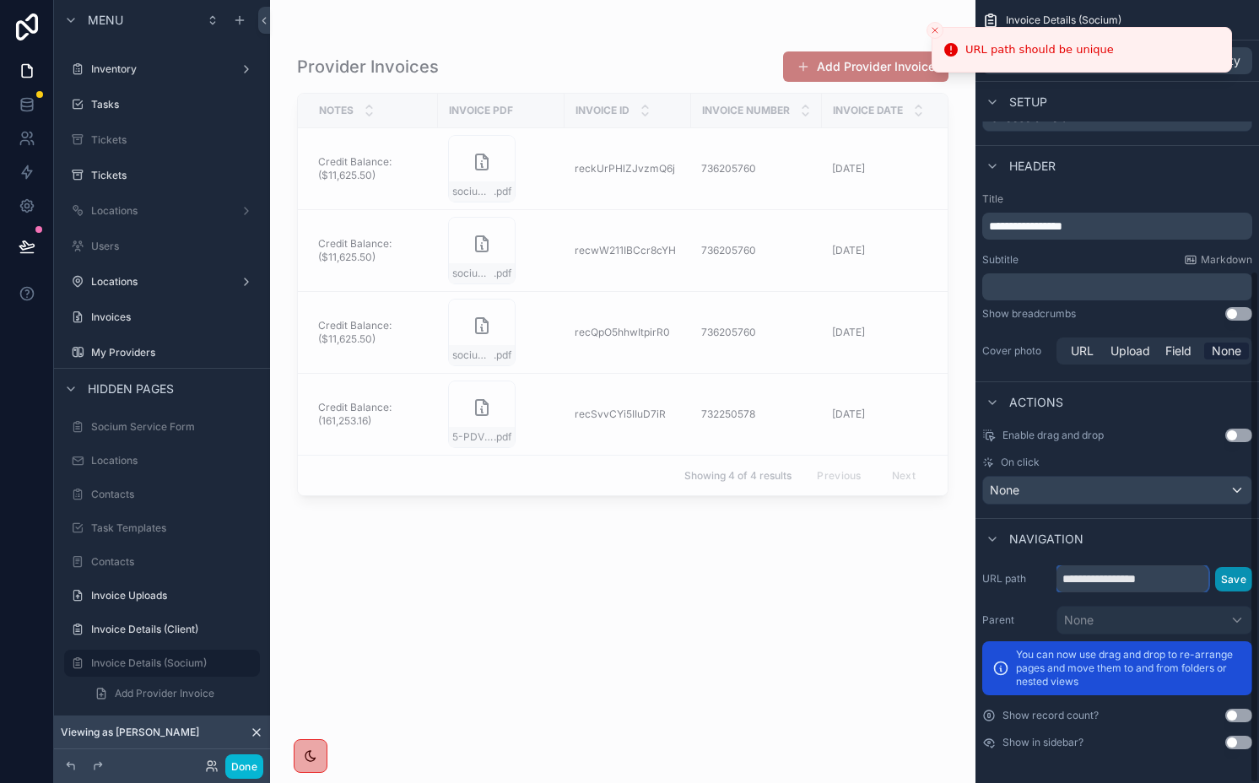
type input "**********"
click at [1235, 571] on button "Save" at bounding box center [1233, 579] width 37 height 24
click at [934, 31] on icon "Close toast" at bounding box center [935, 30] width 10 height 10
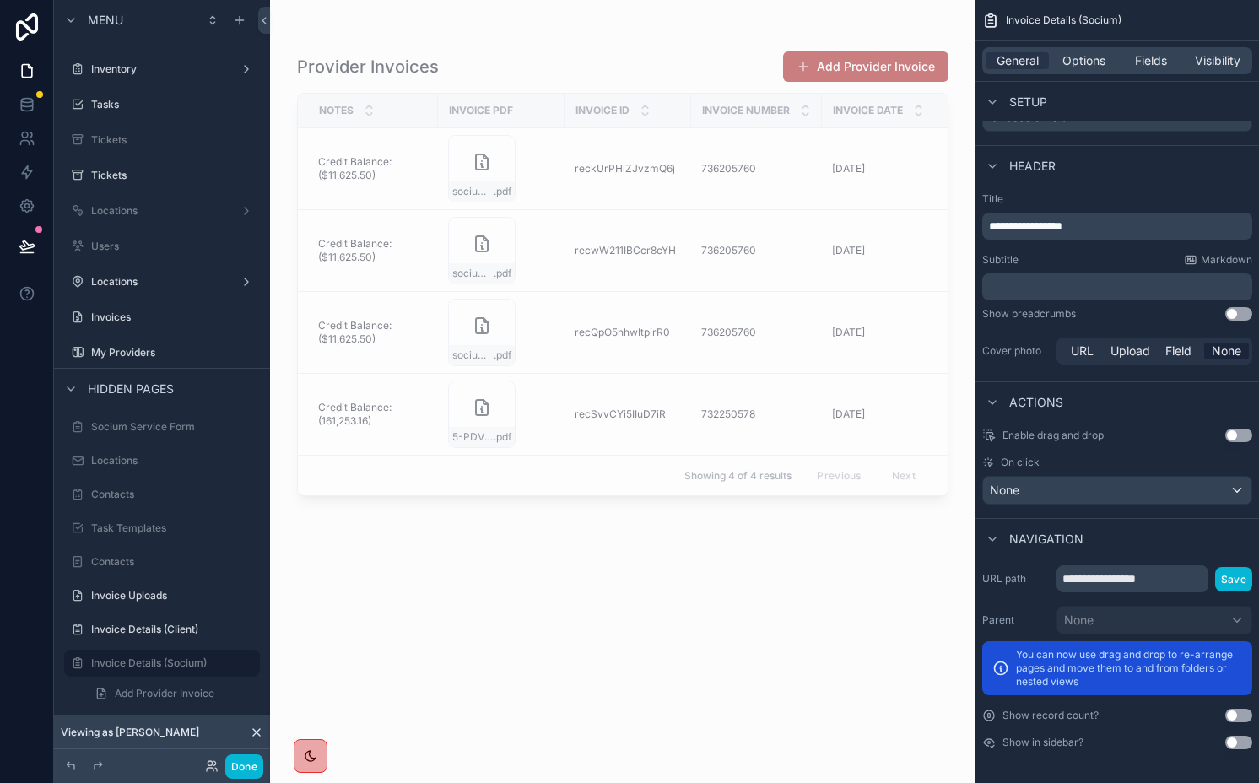
click at [1235, 744] on button "Use setting" at bounding box center [1239, 743] width 27 height 14
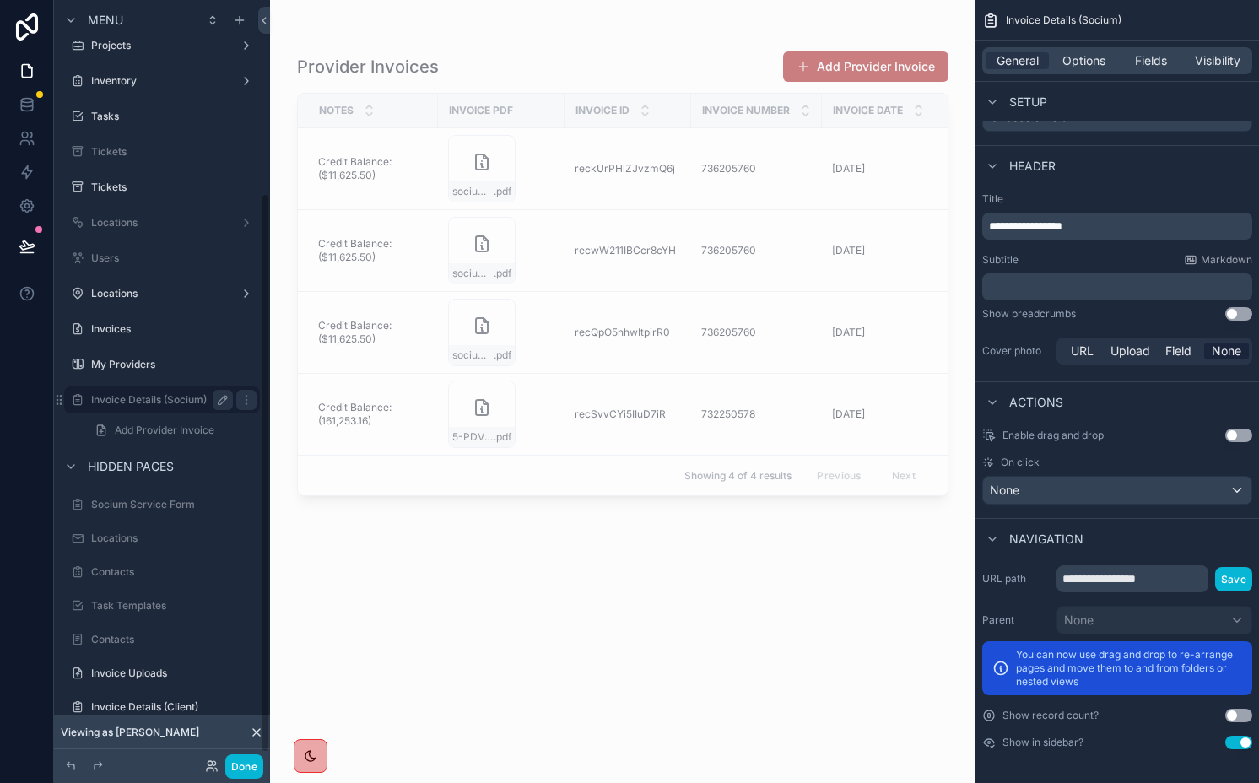
click at [220, 398] on icon "scrollable content" at bounding box center [223, 400] width 14 height 14
click at [181, 398] on input "**********" at bounding box center [148, 400] width 115 height 20
type input "**********"
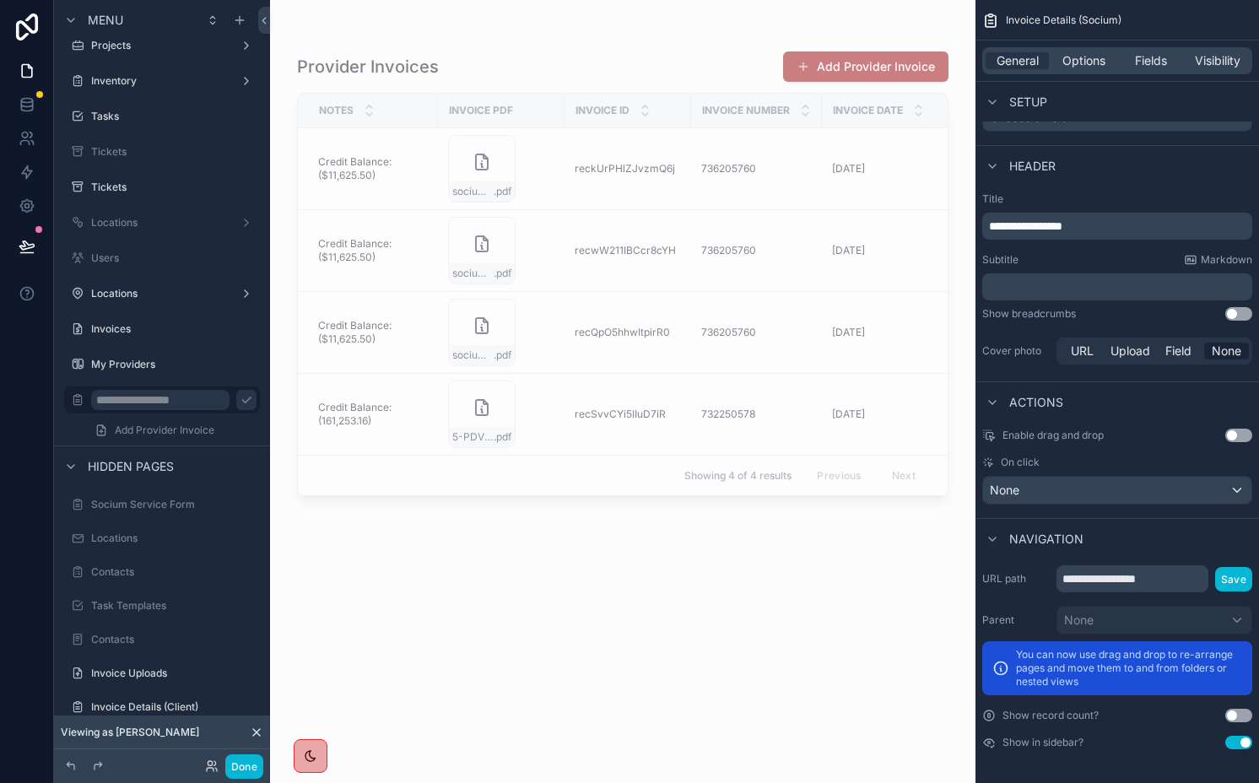
click at [242, 402] on icon "scrollable content" at bounding box center [246, 401] width 8 height 6
click at [1220, 60] on span "Visibility" at bounding box center [1218, 60] width 46 height 17
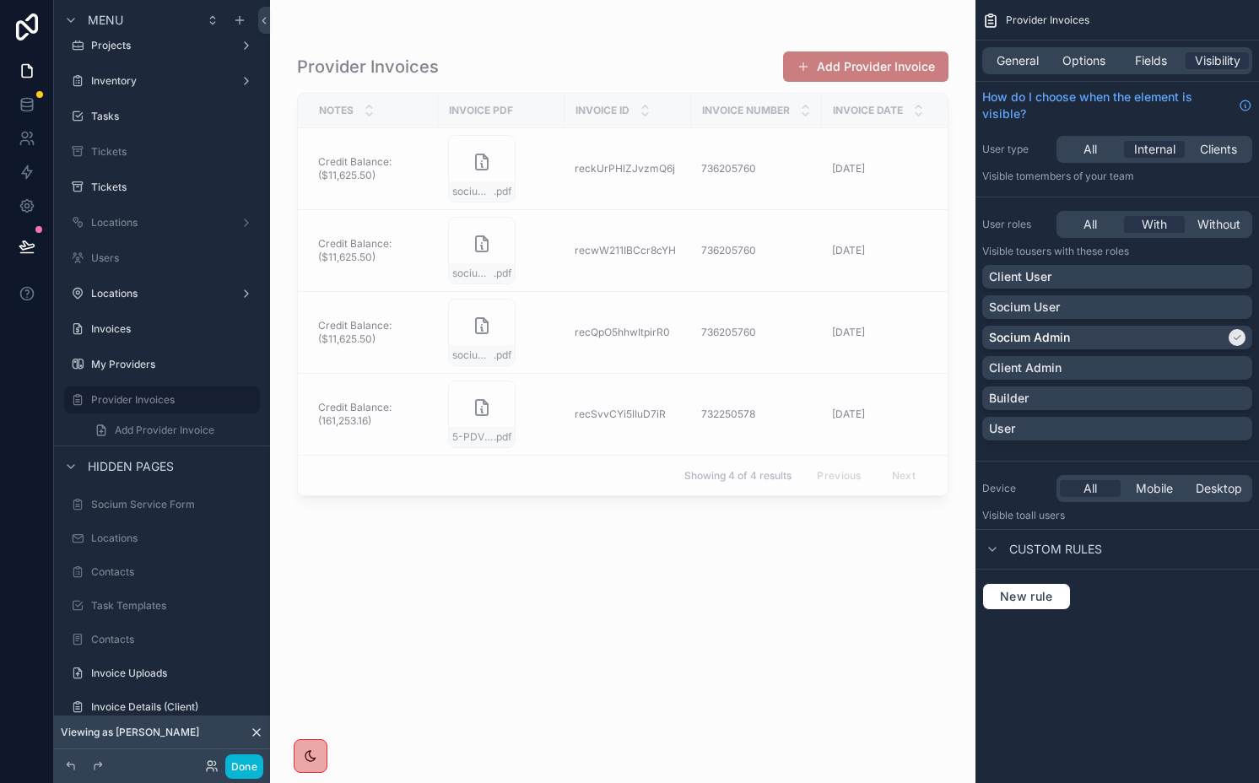
click at [213, 773] on div "Done" at bounding box center [230, 767] width 68 height 24
click at [213, 768] on icon at bounding box center [210, 769] width 7 height 3
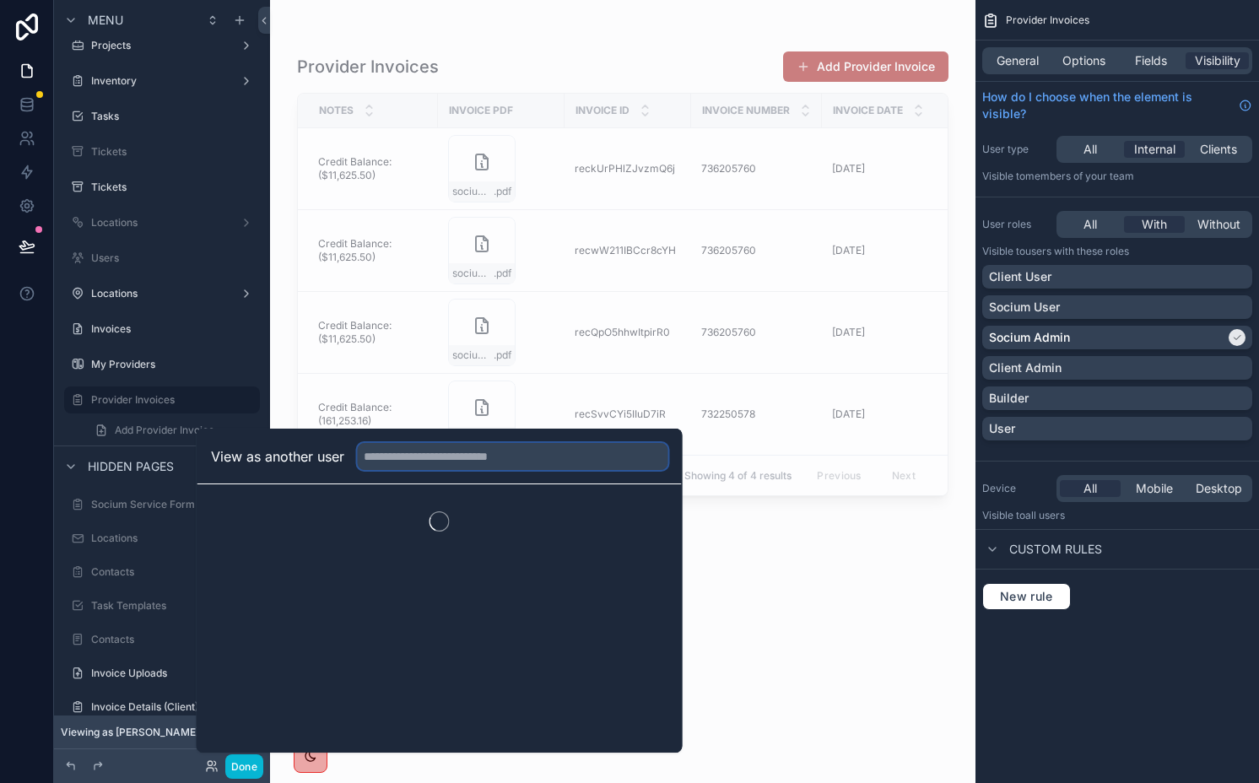
click at [414, 444] on input "text" at bounding box center [513, 456] width 311 height 27
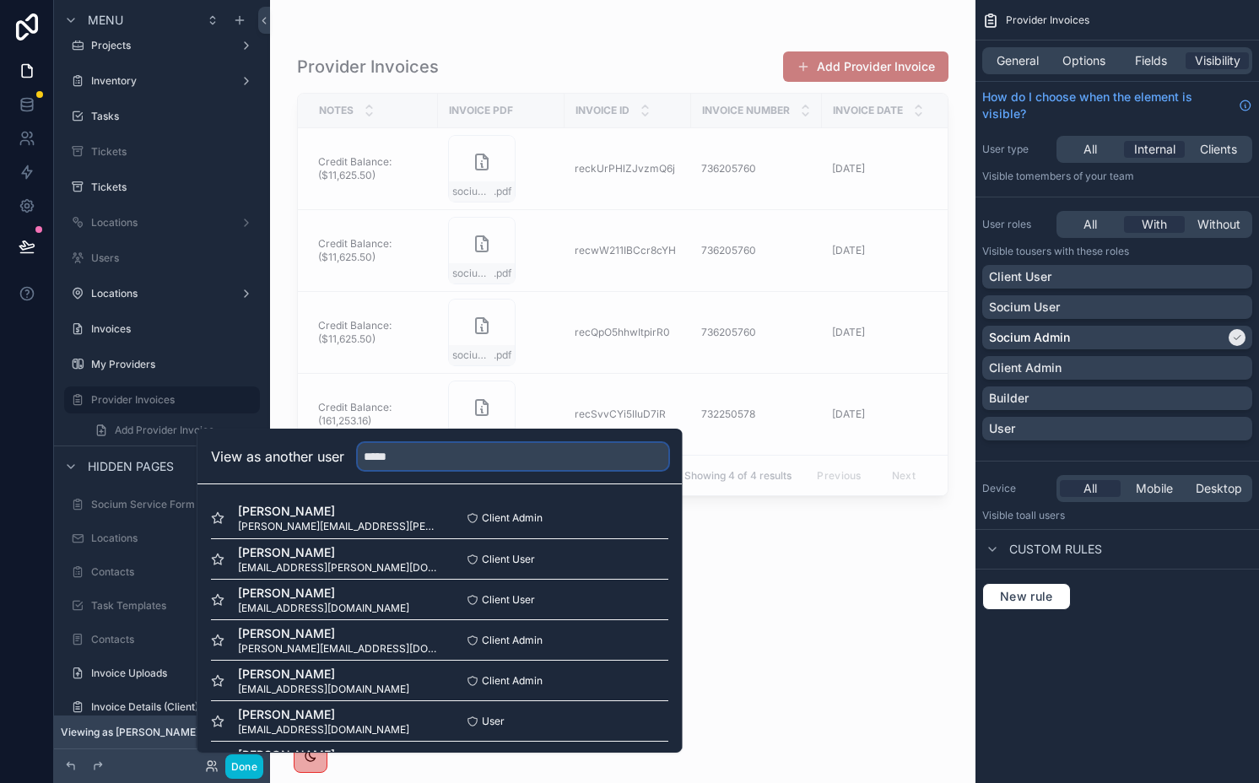
type input "******"
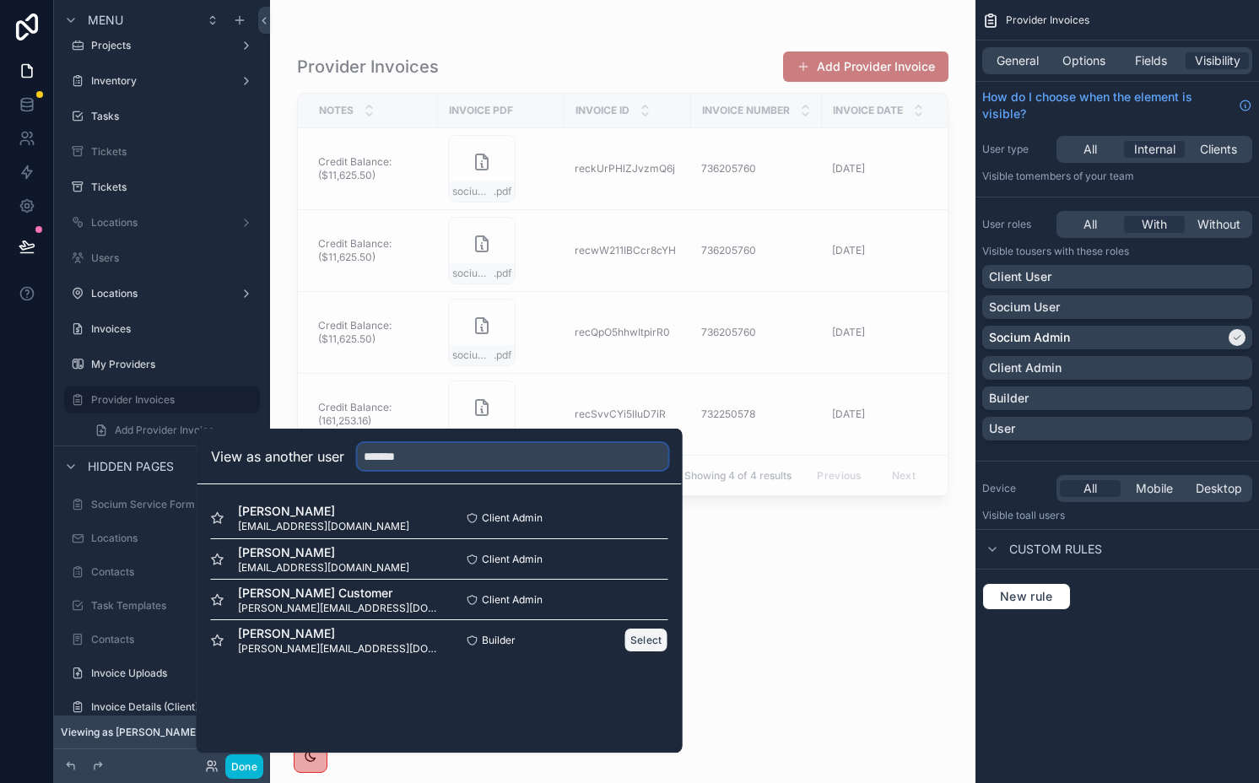
type input "*******"
click at [639, 647] on button "Select" at bounding box center [647, 640] width 44 height 24
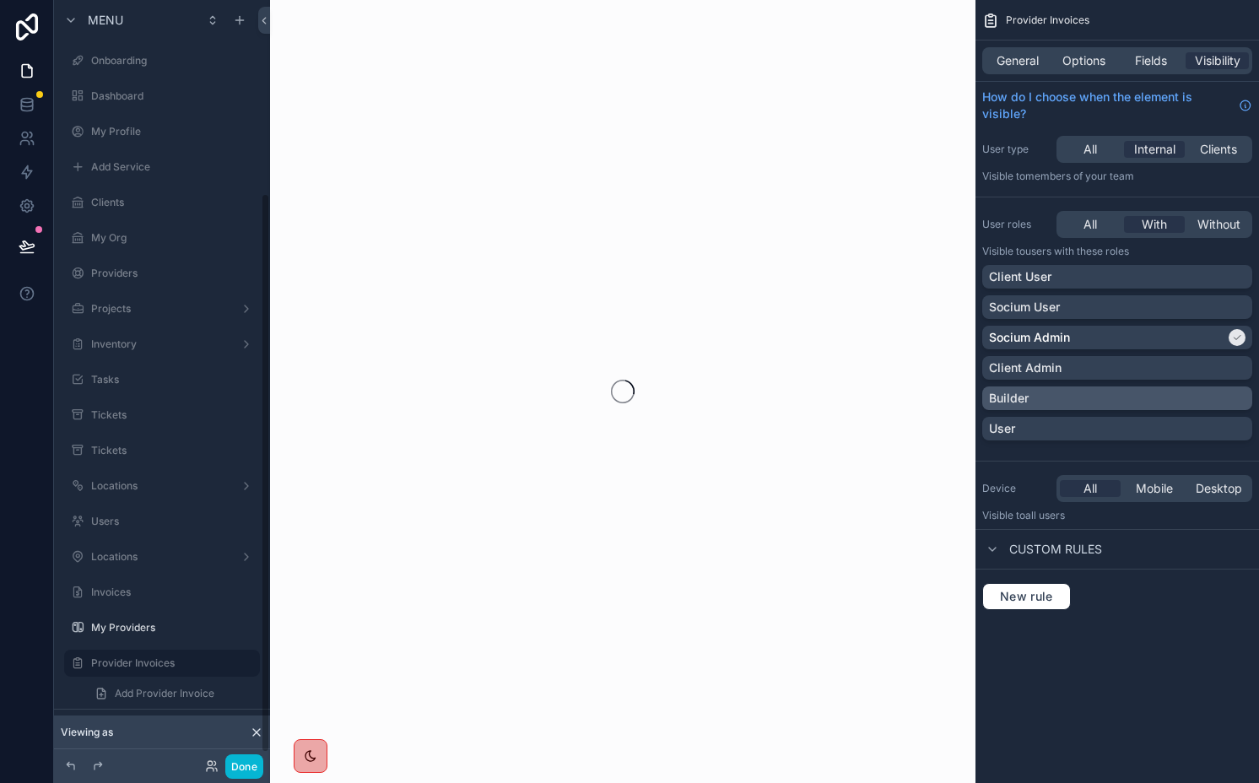
scroll to position [263, 0]
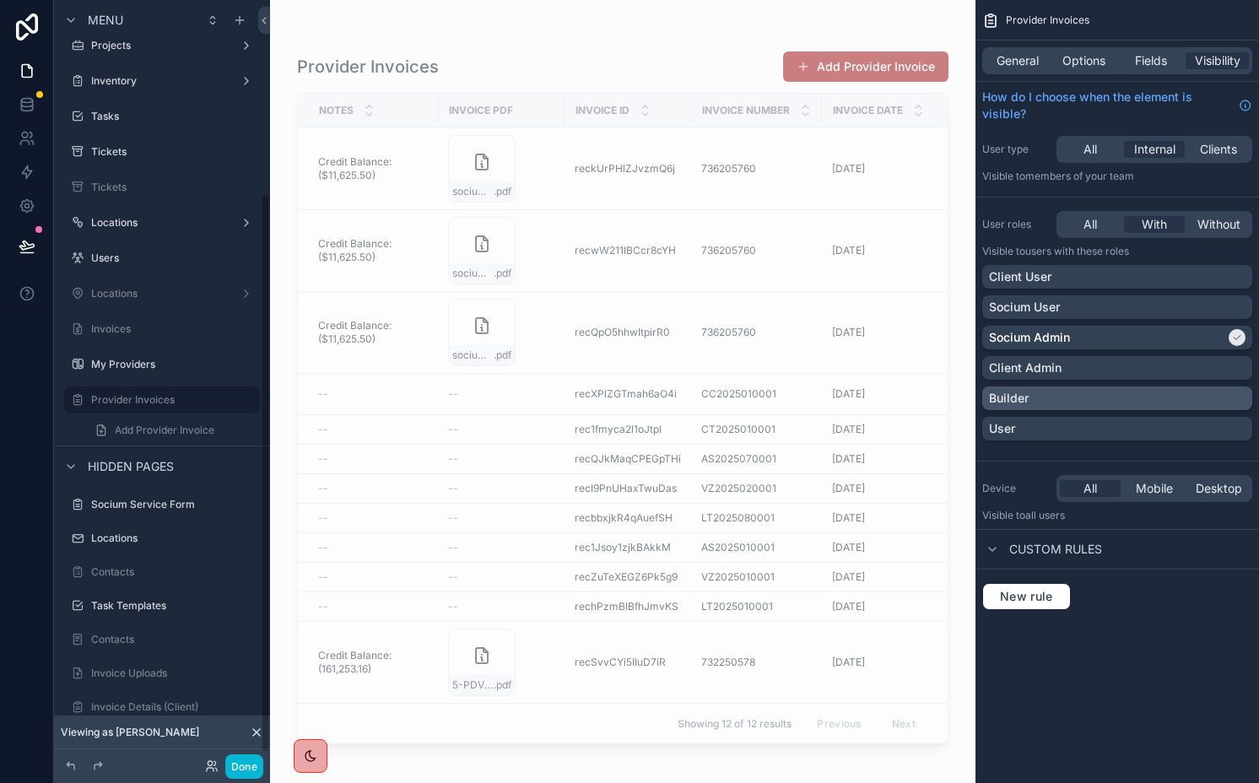
click at [1066, 395] on div "Builder" at bounding box center [1117, 398] width 257 height 17
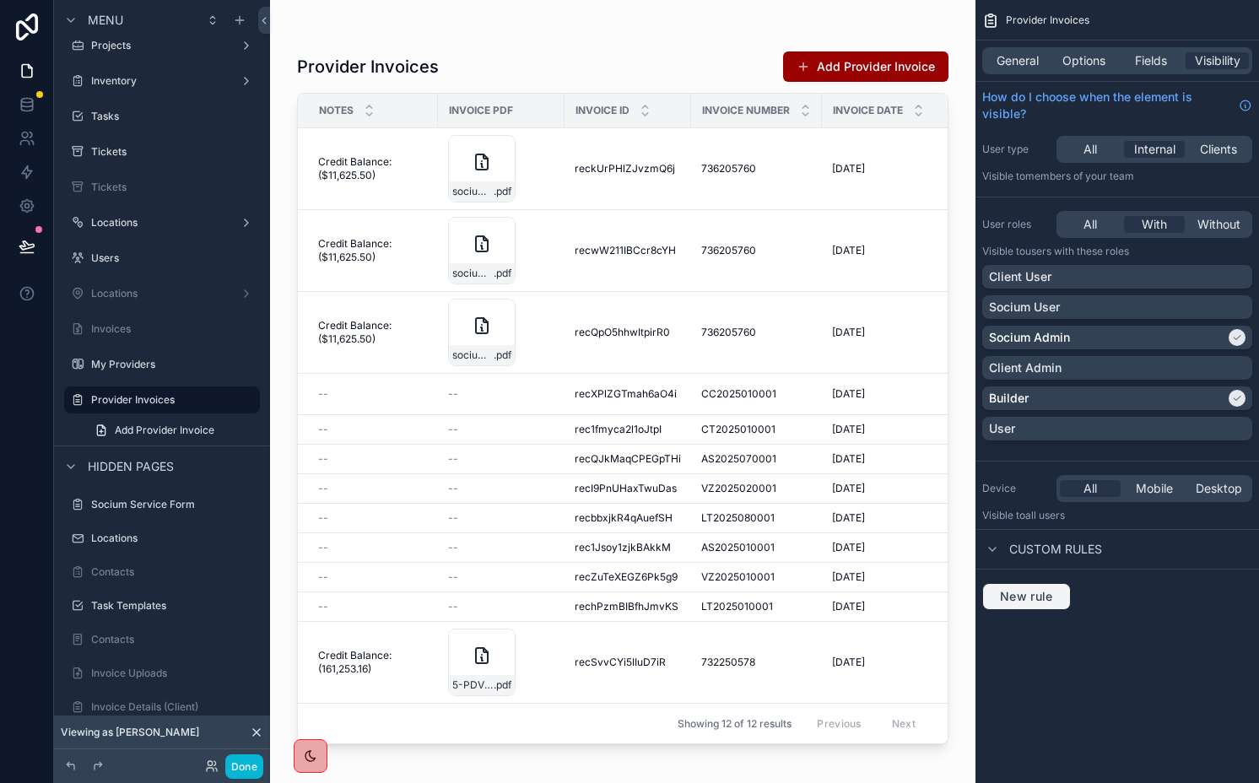
click at [1023, 594] on span "New rule" at bounding box center [1026, 596] width 67 height 15
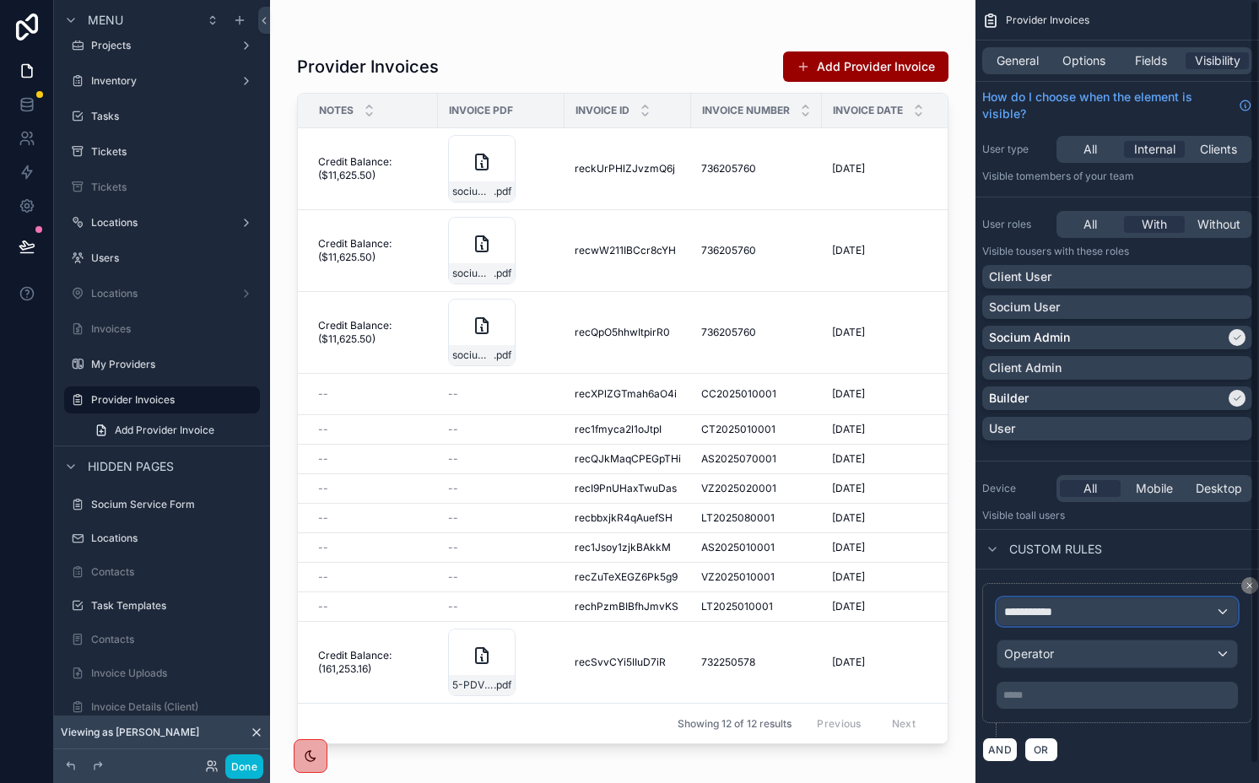
click at [1024, 624] on div "**********" at bounding box center [1118, 611] width 240 height 27
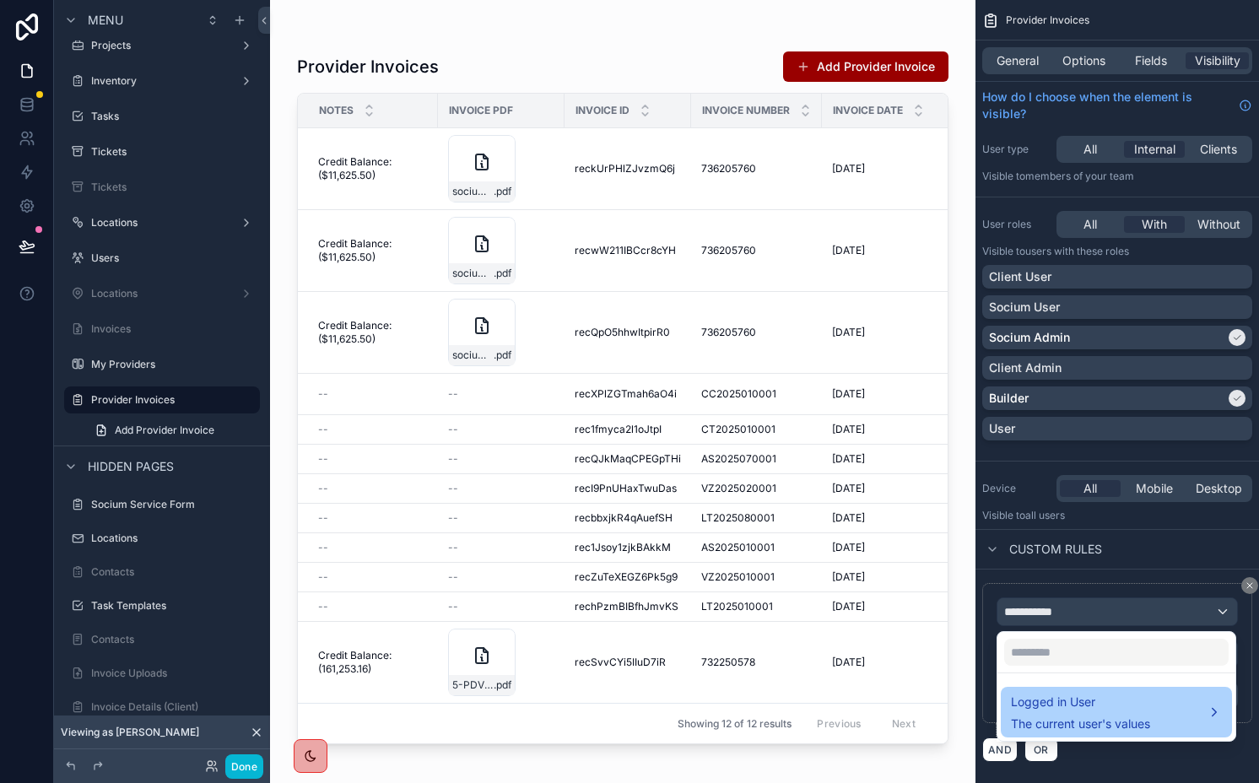
click at [1035, 720] on span "The current user's values" at bounding box center [1080, 724] width 139 height 17
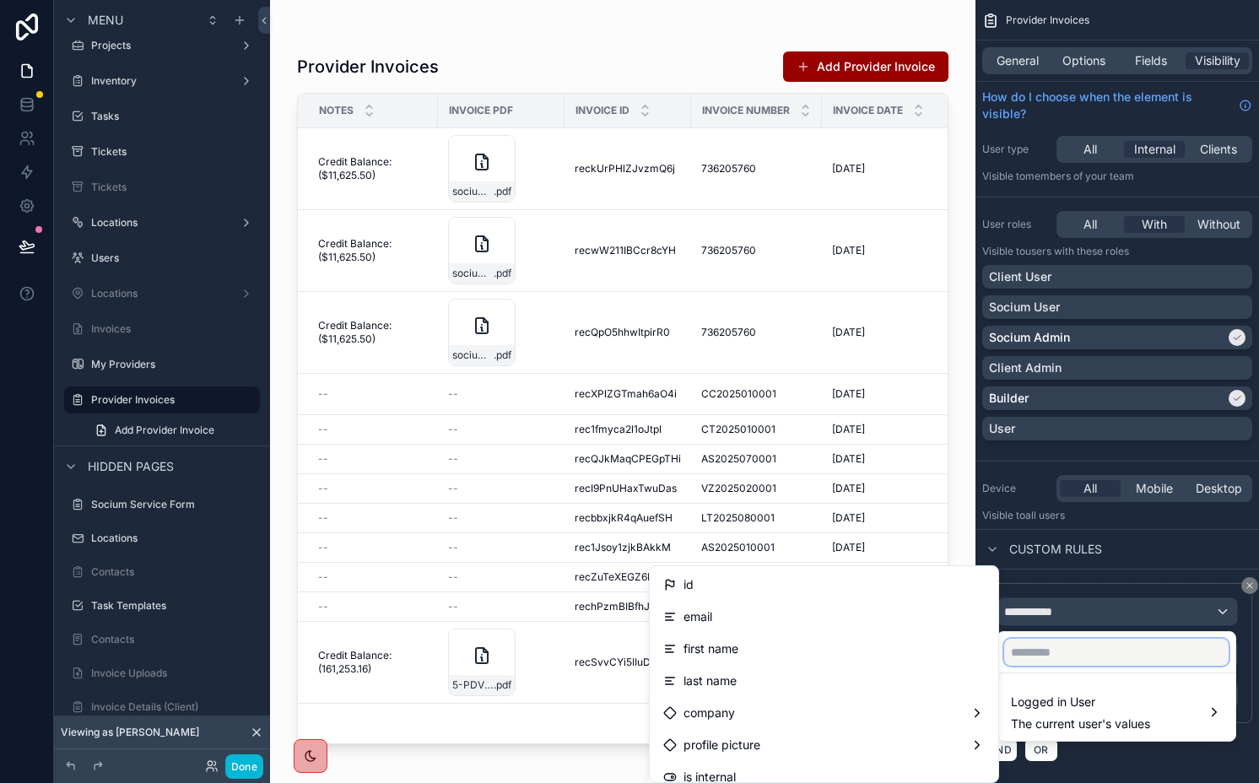
click at [1058, 647] on input "text" at bounding box center [1116, 652] width 225 height 27
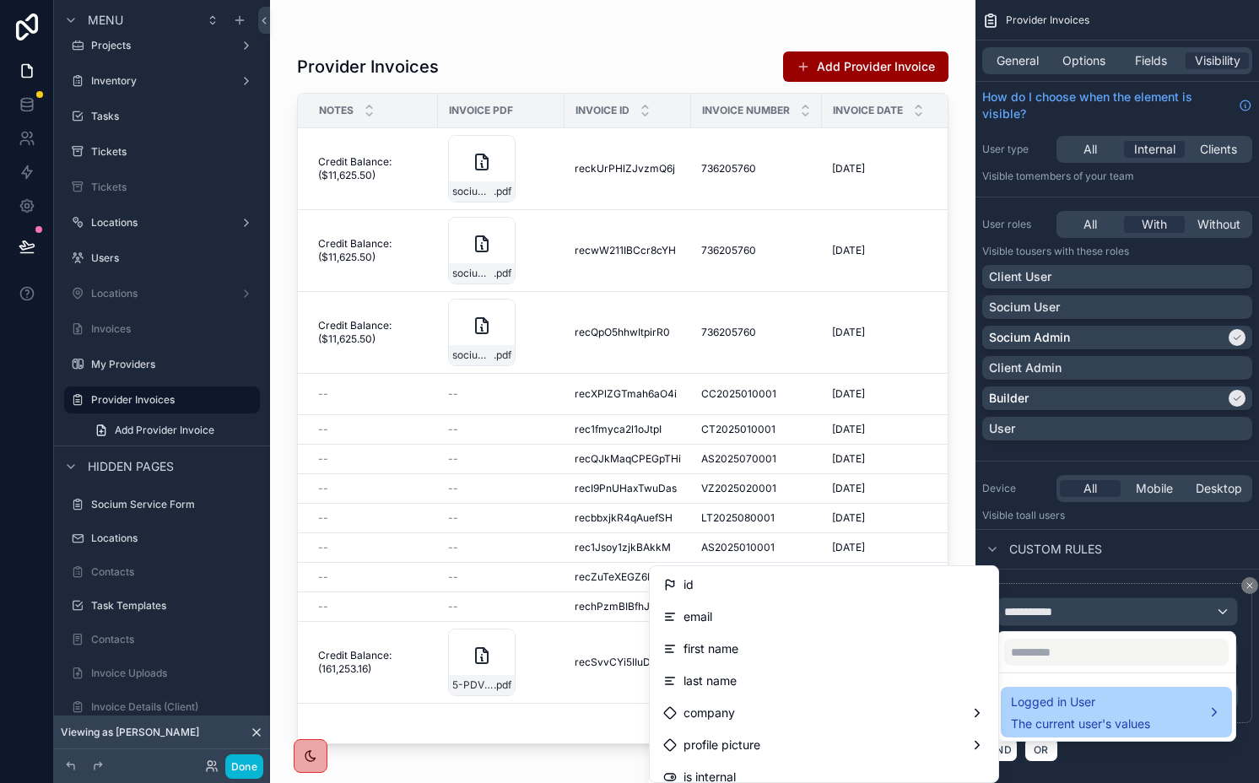
click at [1061, 729] on span "The current user's values" at bounding box center [1080, 724] width 139 height 17
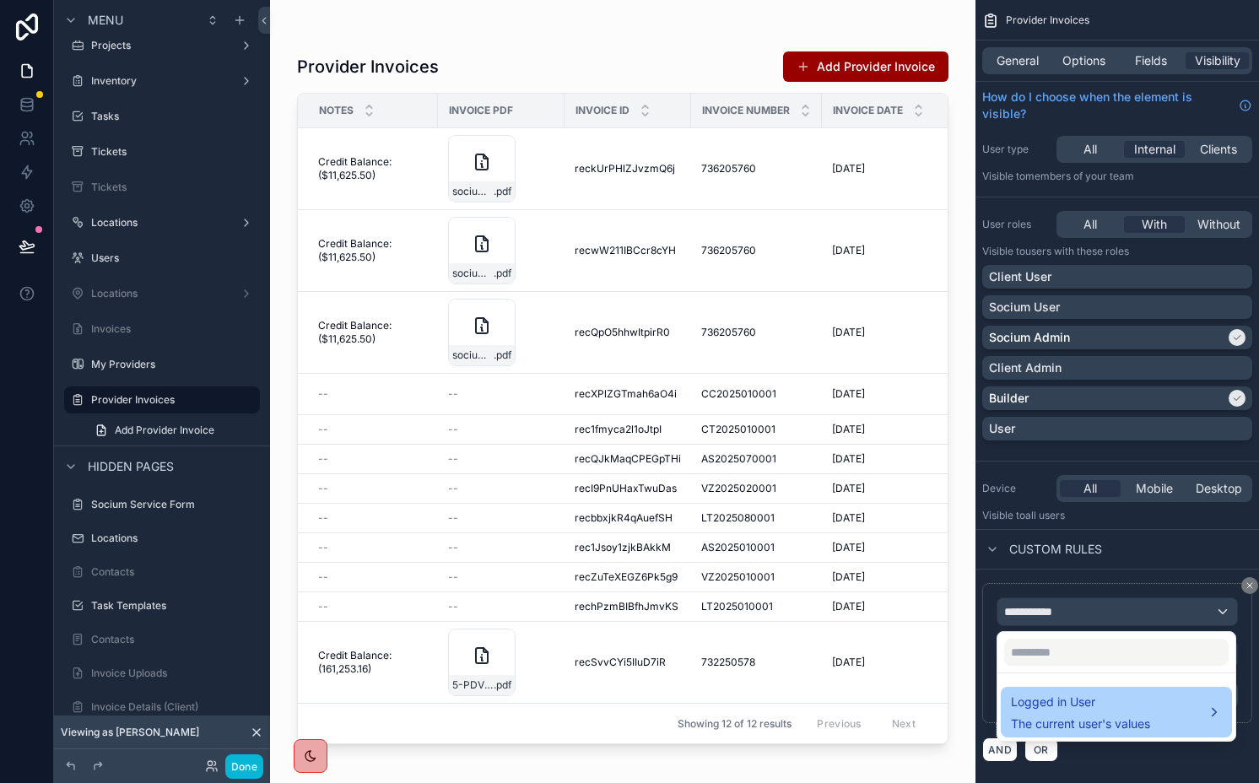
click at [1061, 722] on span "The current user's values" at bounding box center [1080, 724] width 139 height 17
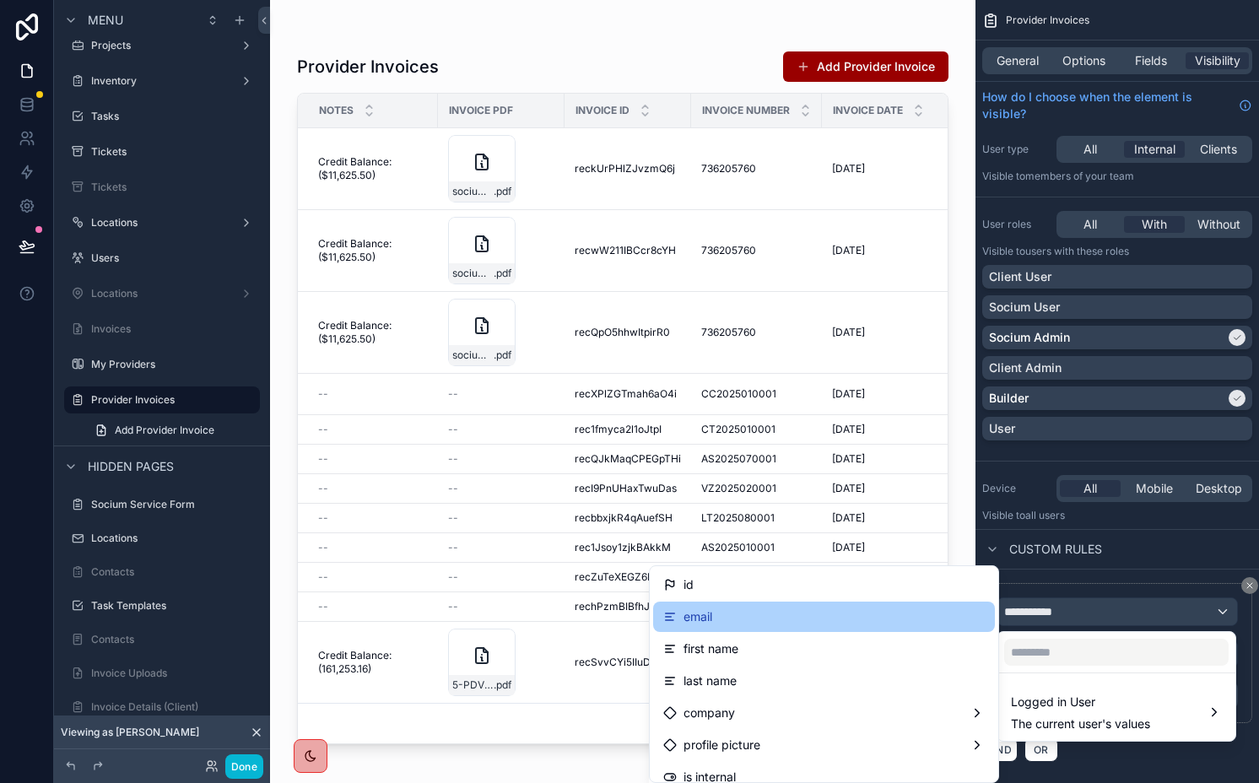
click at [820, 608] on div "email" at bounding box center [824, 617] width 322 height 20
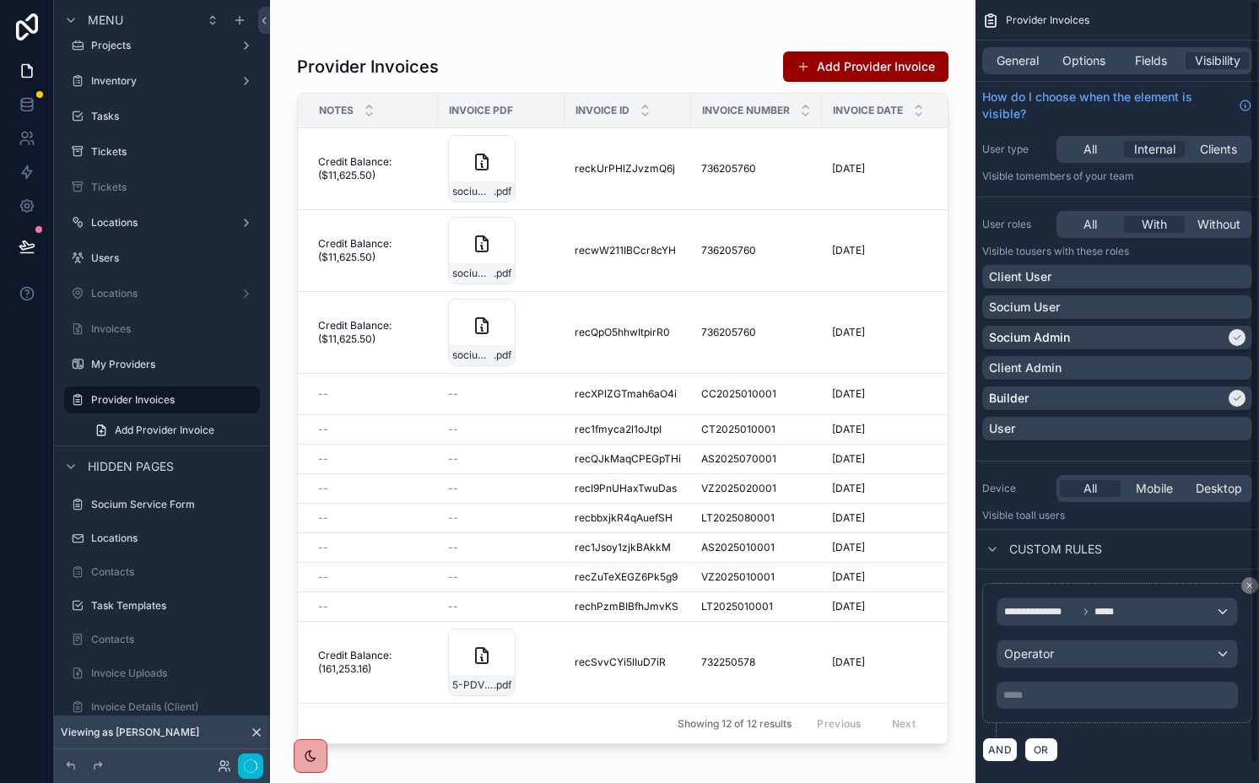
scroll to position [19, 0]
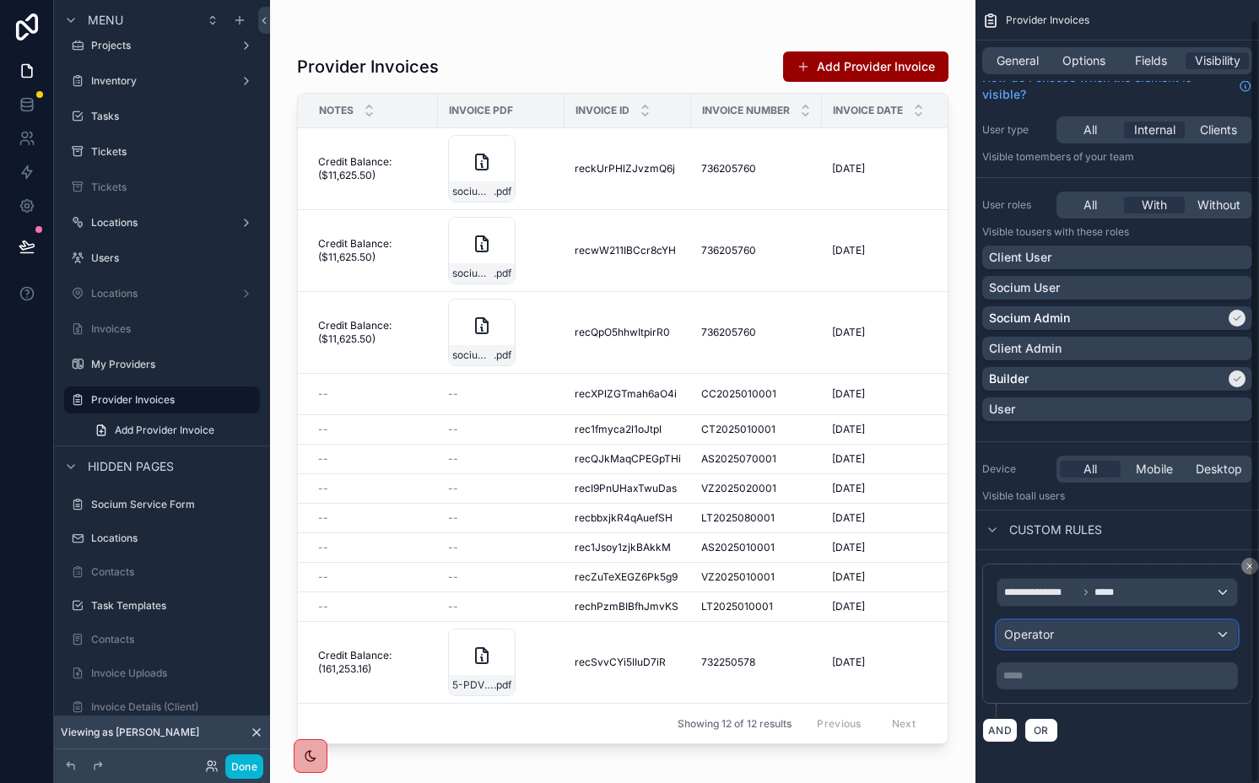
click at [1038, 624] on div "Operator" at bounding box center [1118, 634] width 240 height 27
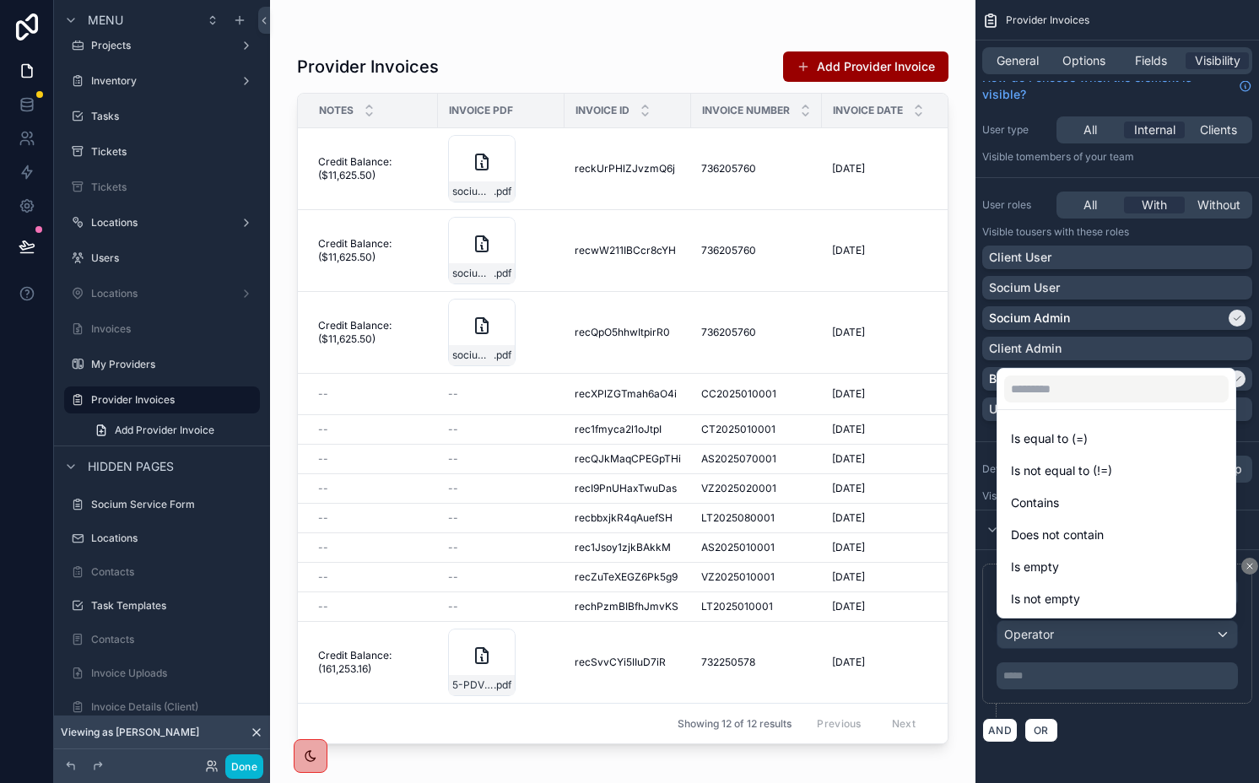
click at [1079, 438] on span "Is equal to (=)" at bounding box center [1049, 439] width 77 height 20
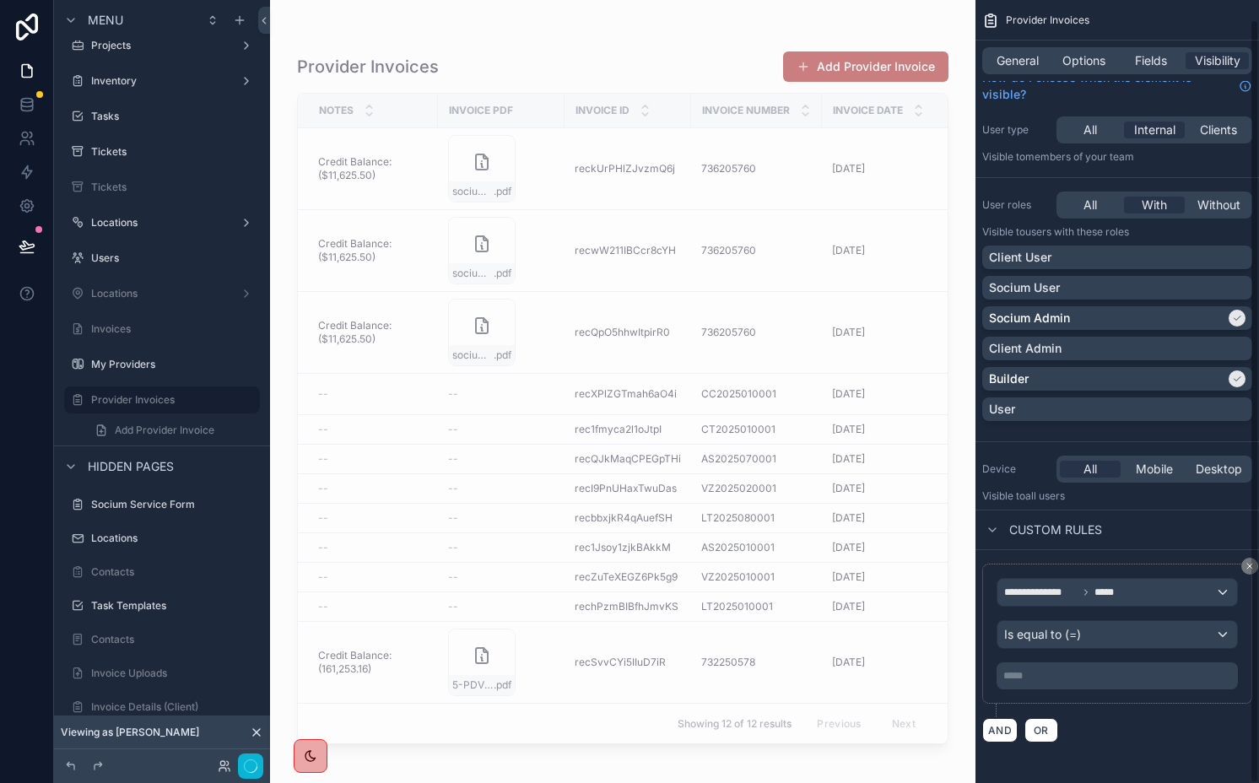
click at [1036, 663] on div "***** ﻿" at bounding box center [1117, 676] width 241 height 27
click at [1024, 673] on p "***** ﻿" at bounding box center [1119, 676] width 231 height 14
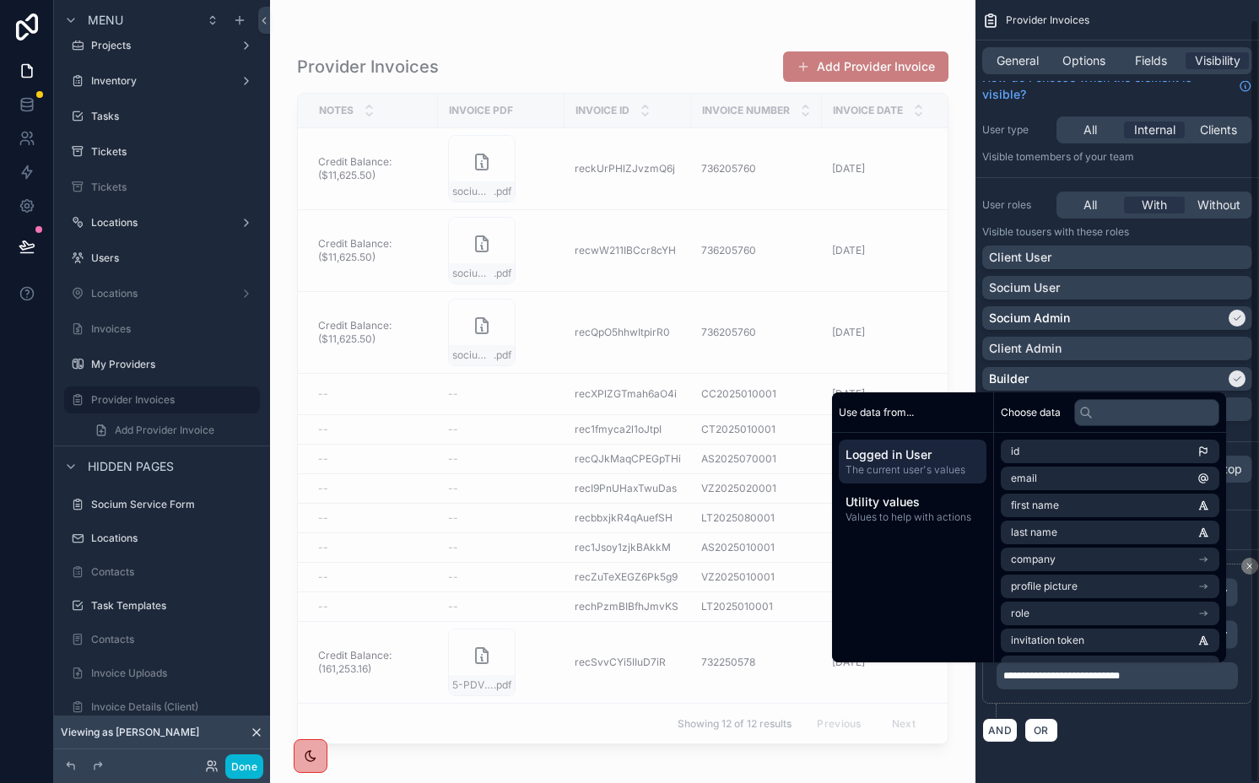
click at [1099, 727] on div "AND OR" at bounding box center [1117, 729] width 270 height 25
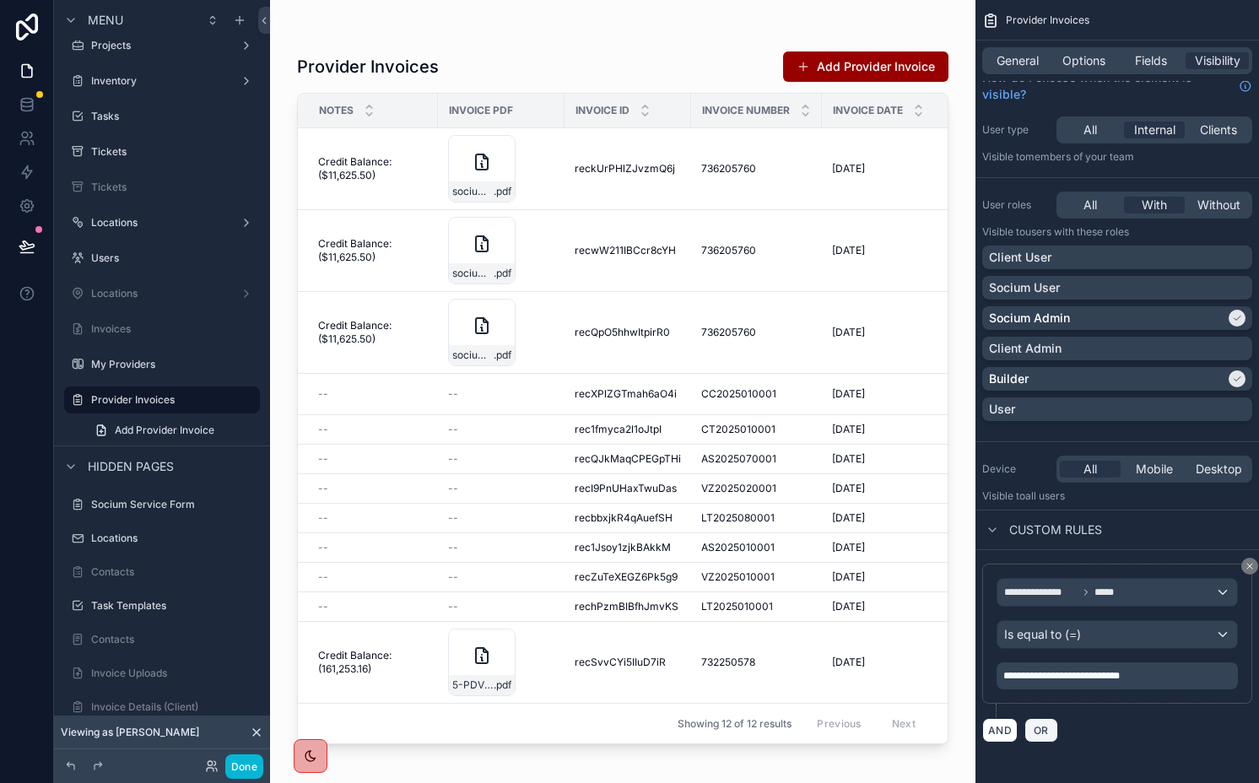
drag, startPoint x: 1042, startPoint y: 728, endPoint x: 1052, endPoint y: 696, distance: 33.4
click at [1042, 728] on span "OR" at bounding box center [1042, 730] width 22 height 13
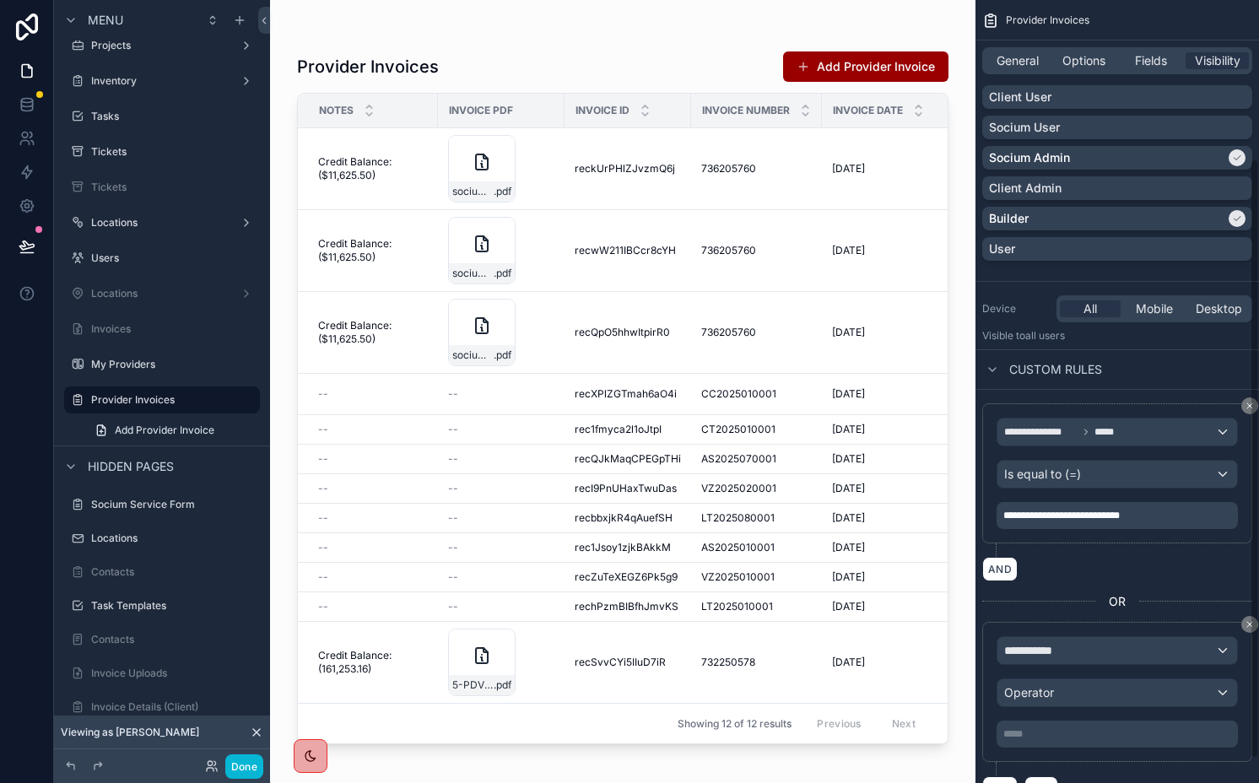
scroll to position [231, 0]
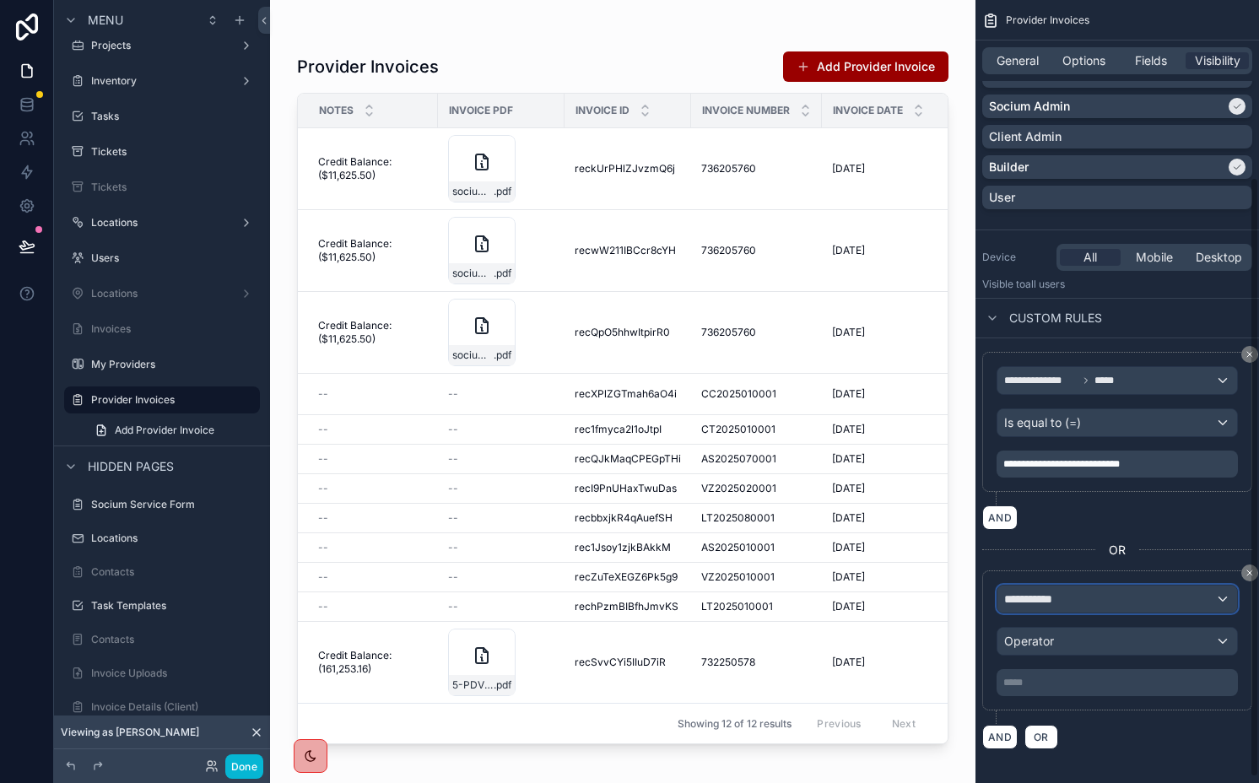
click at [1053, 595] on span "**********" at bounding box center [1035, 599] width 62 height 17
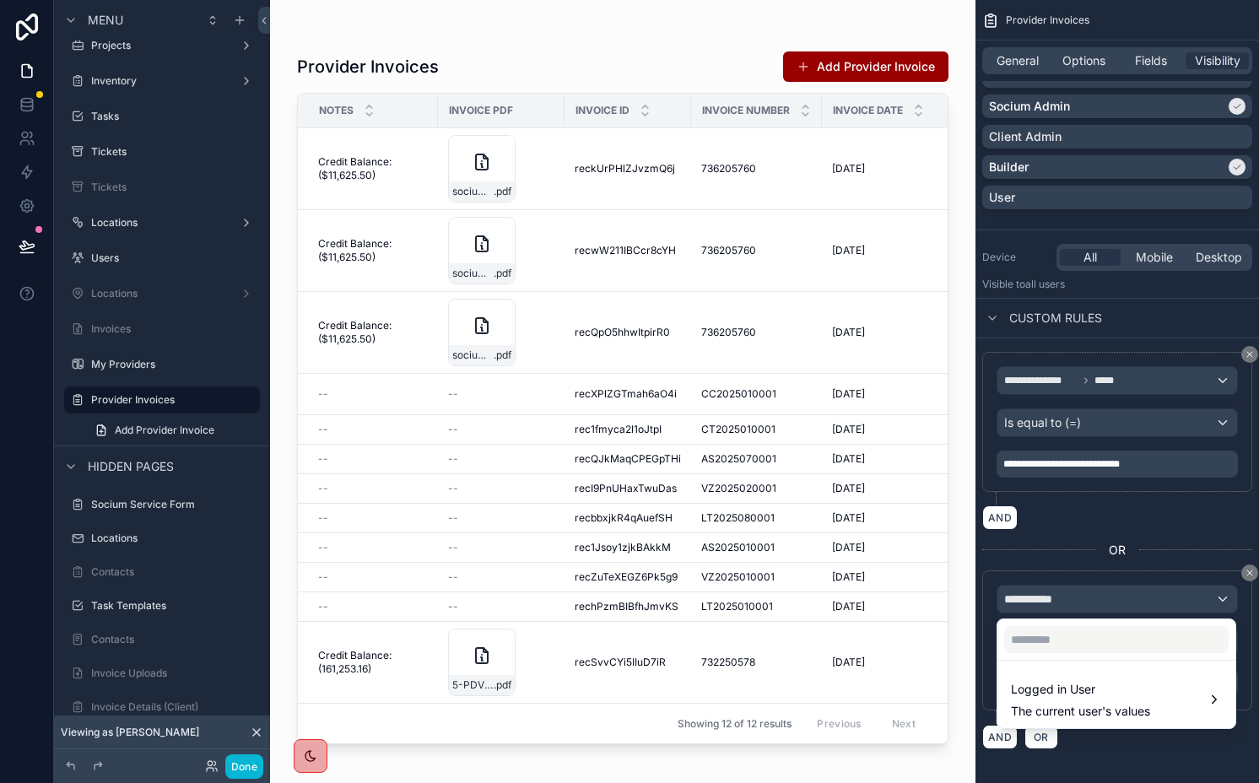
click at [1107, 561] on div "scrollable content" at bounding box center [629, 391] width 1259 height 783
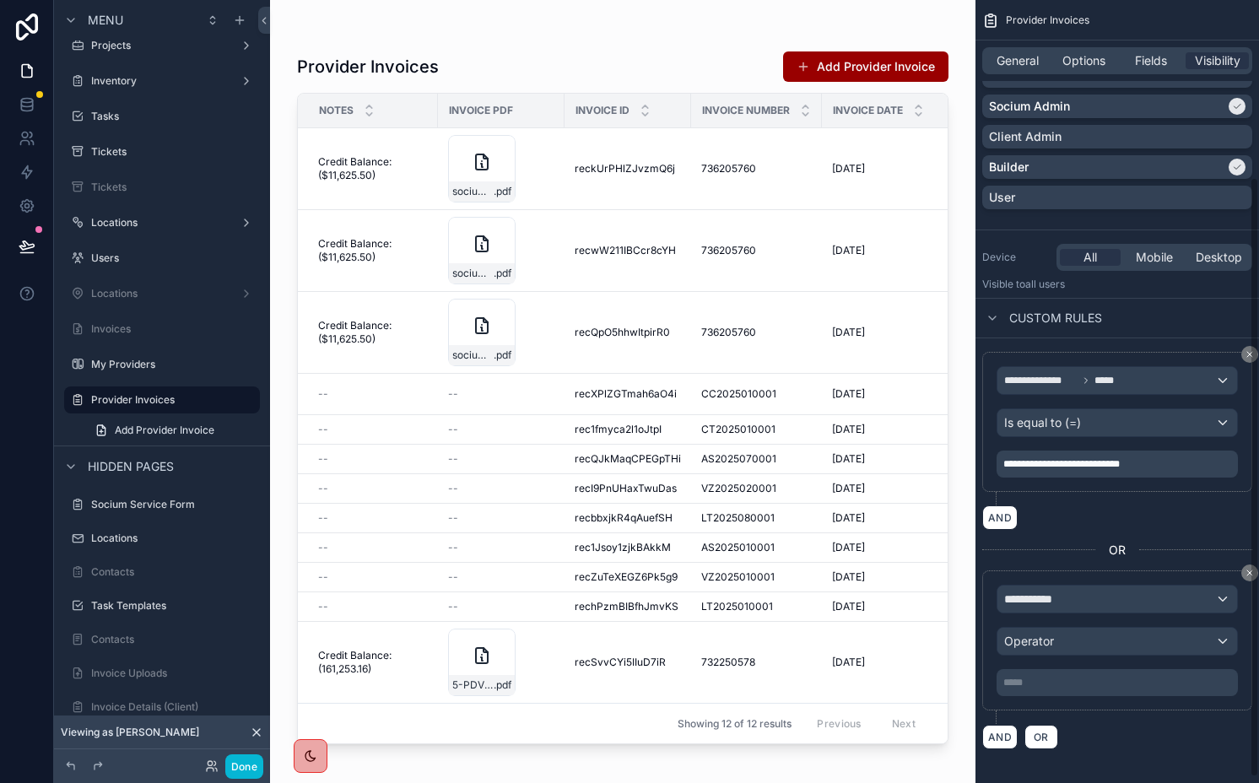
drag, startPoint x: 1249, startPoint y: 571, endPoint x: 1004, endPoint y: 479, distance: 262.6
click at [1249, 571] on icon "scrollable content" at bounding box center [1250, 573] width 10 height 10
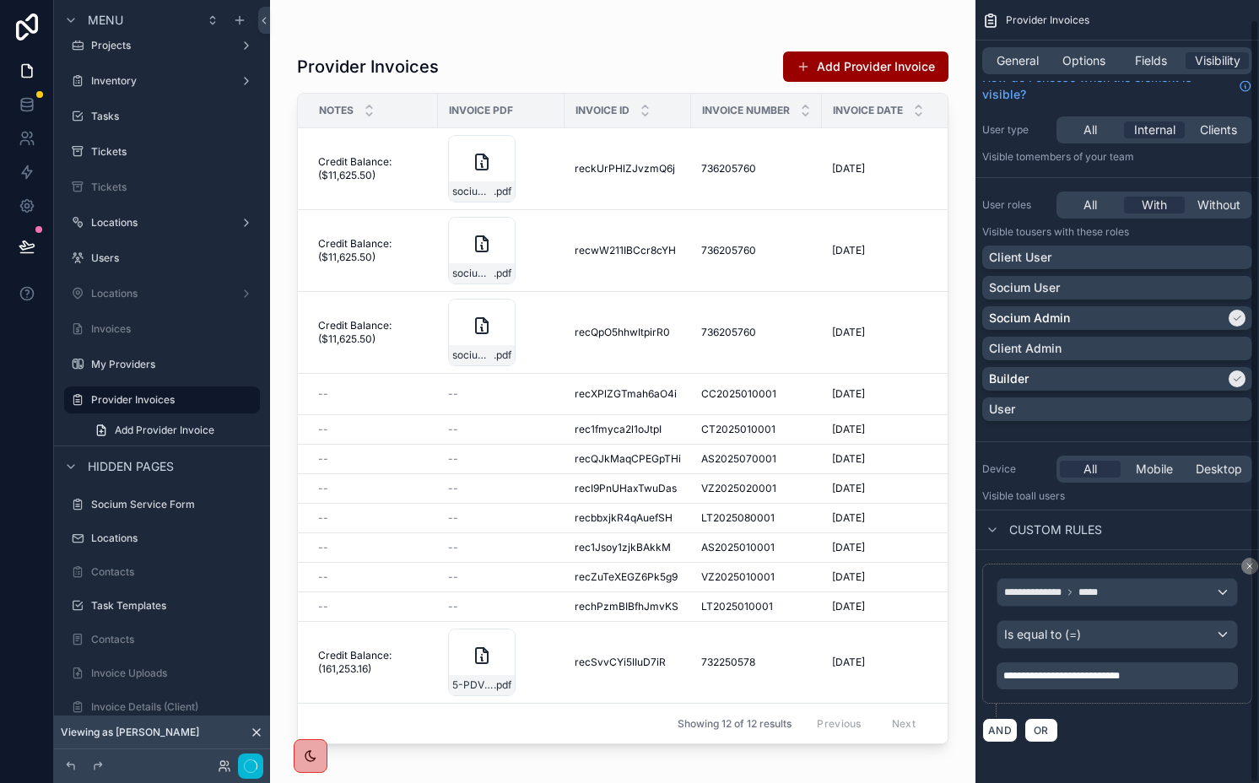
scroll to position [19, 0]
click at [1149, 59] on span "Fields" at bounding box center [1151, 60] width 32 height 17
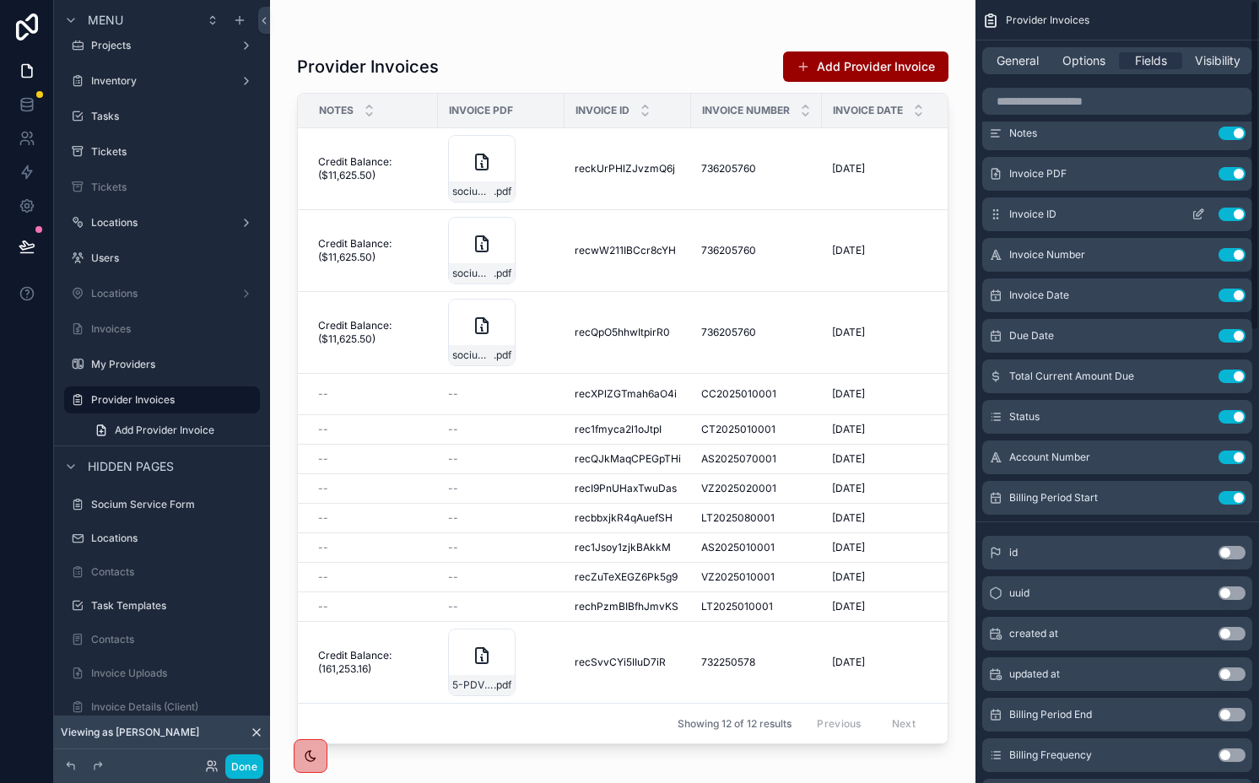
scroll to position [0, 0]
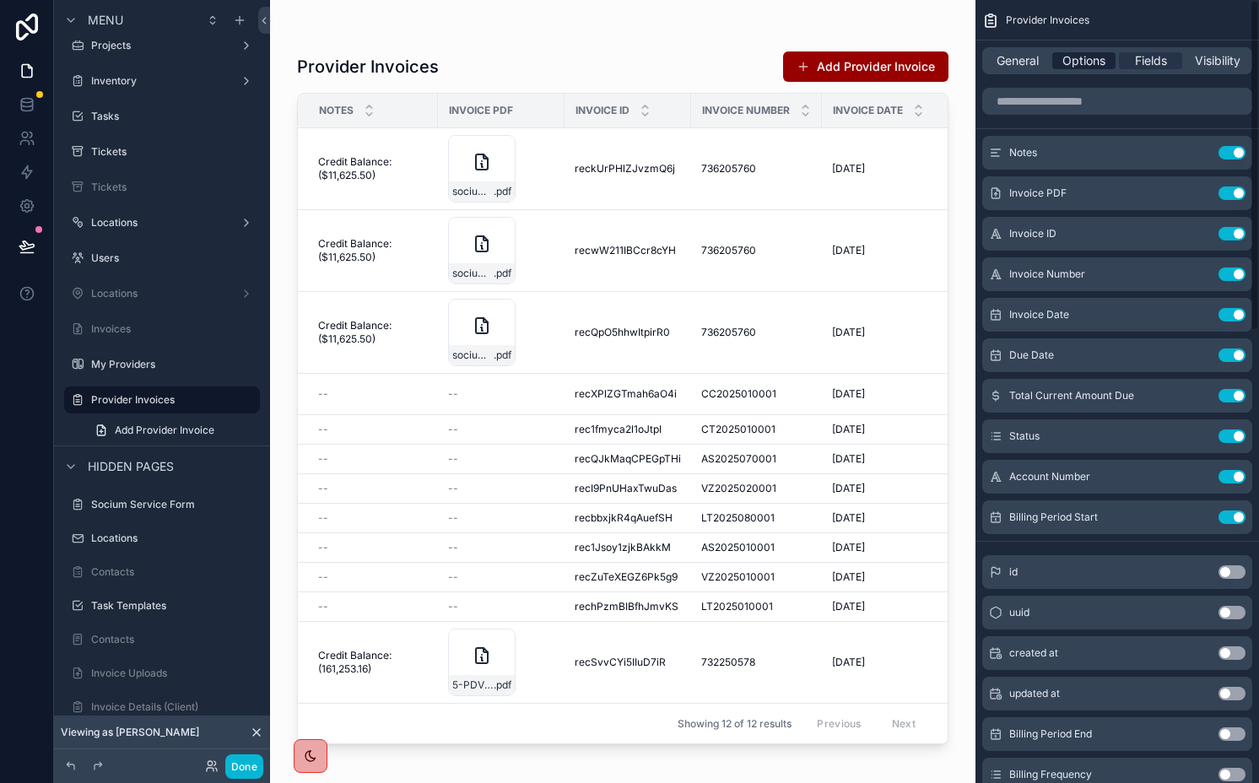
click at [1080, 57] on span "Options" at bounding box center [1084, 60] width 43 height 17
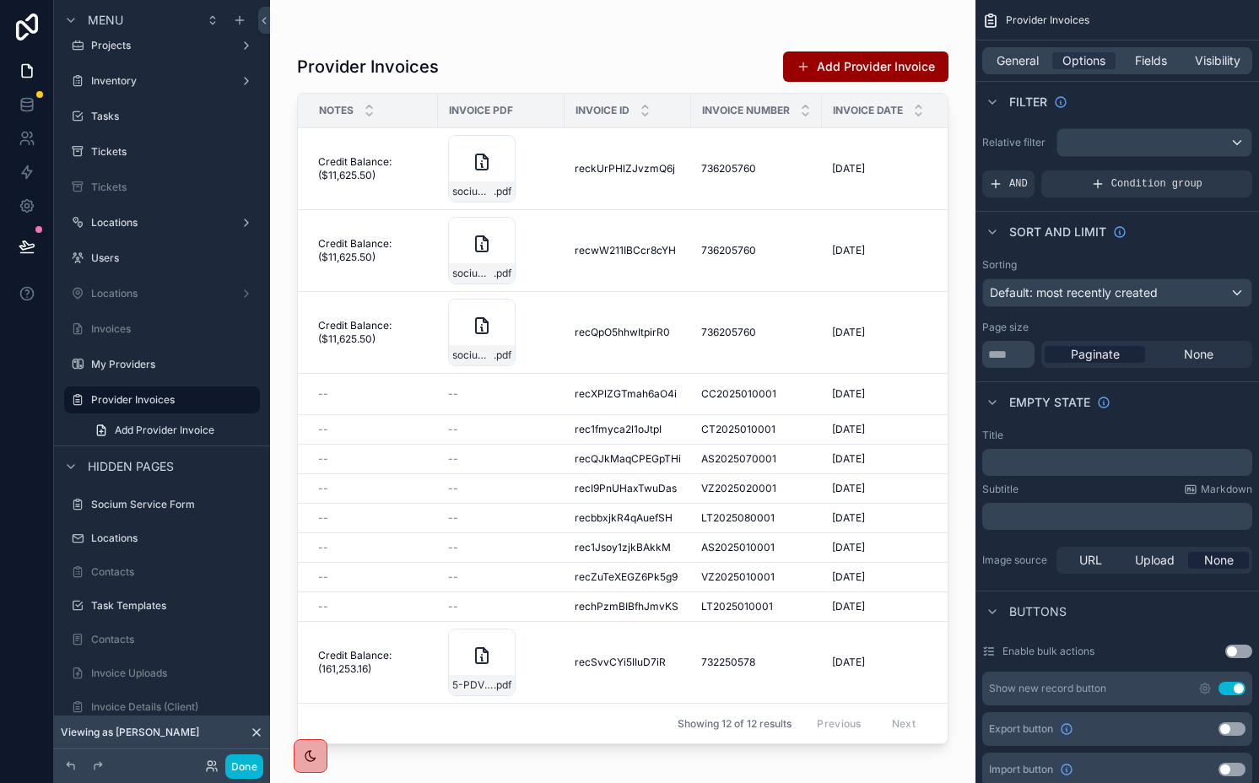
click at [1227, 685] on button "Use setting" at bounding box center [1232, 689] width 27 height 14
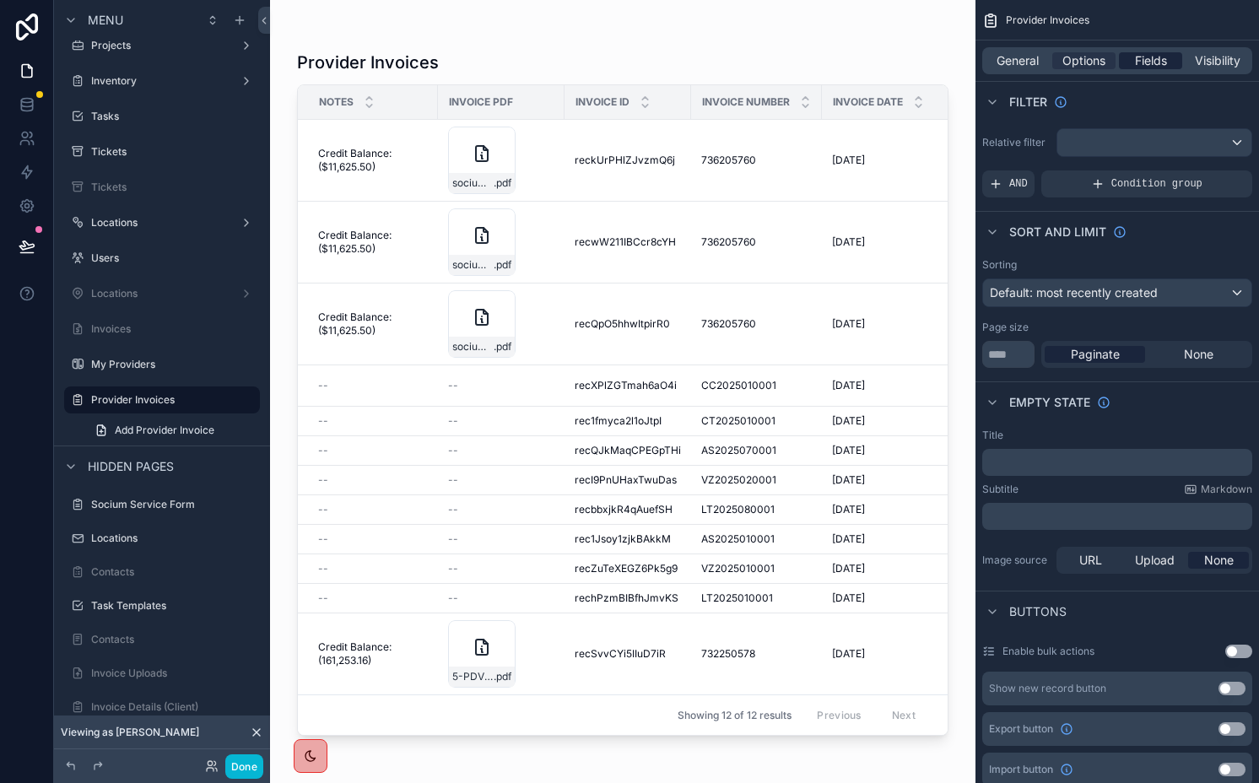
click at [1154, 59] on span "Fields" at bounding box center [1151, 60] width 32 height 17
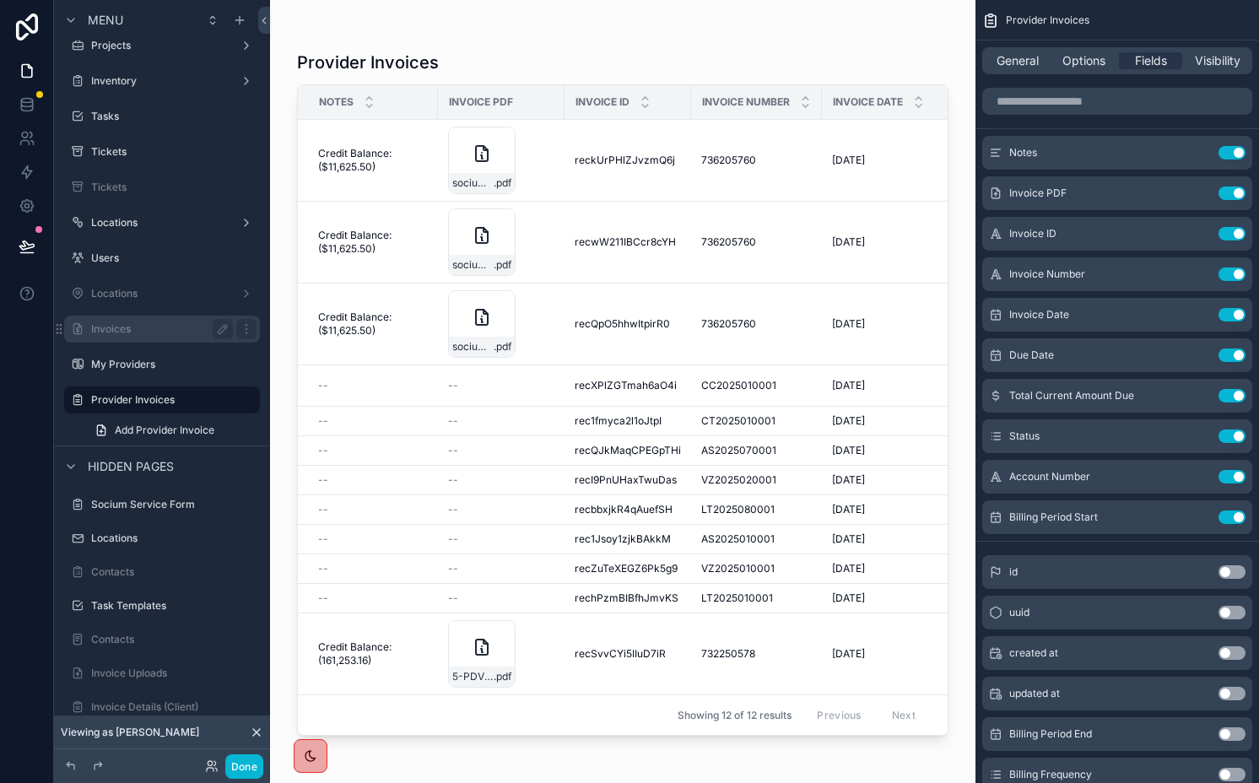
click at [138, 323] on label "Invoices" at bounding box center [158, 329] width 135 height 14
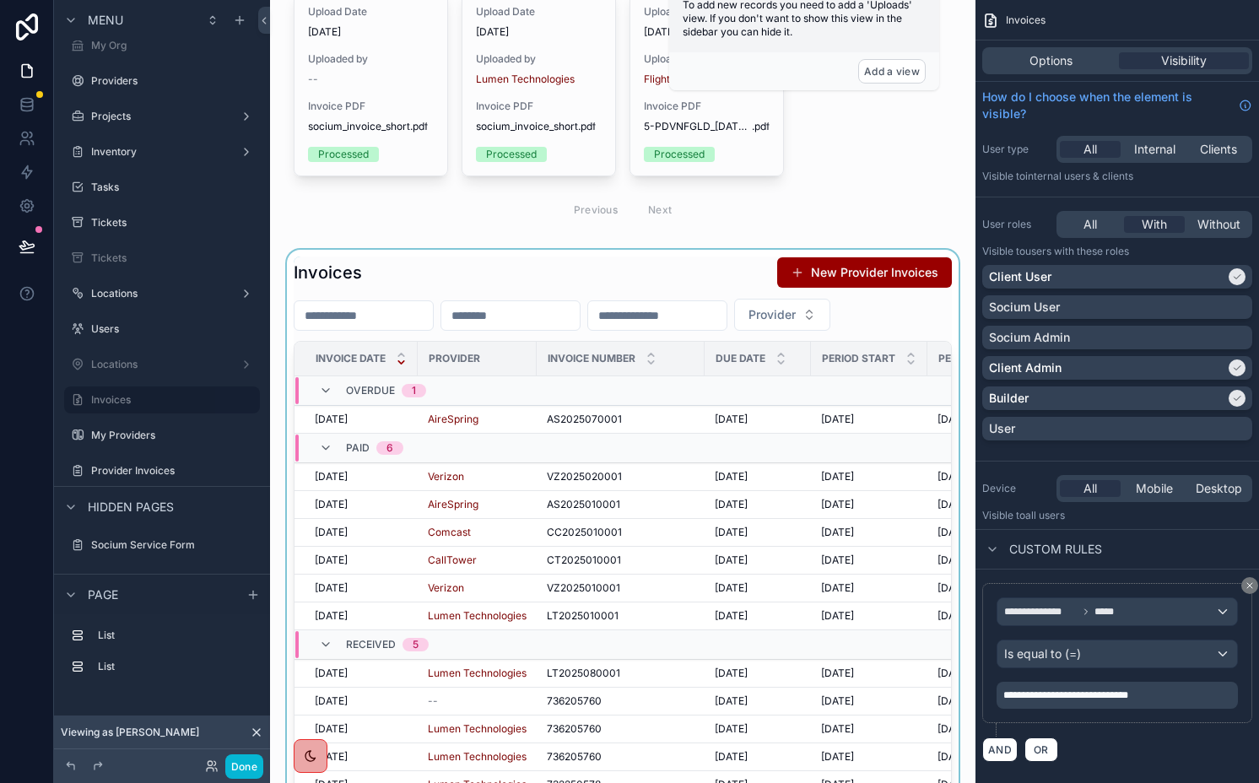
scroll to position [73, 0]
click at [468, 414] on div "scrollable content" at bounding box center [623, 546] width 679 height 597
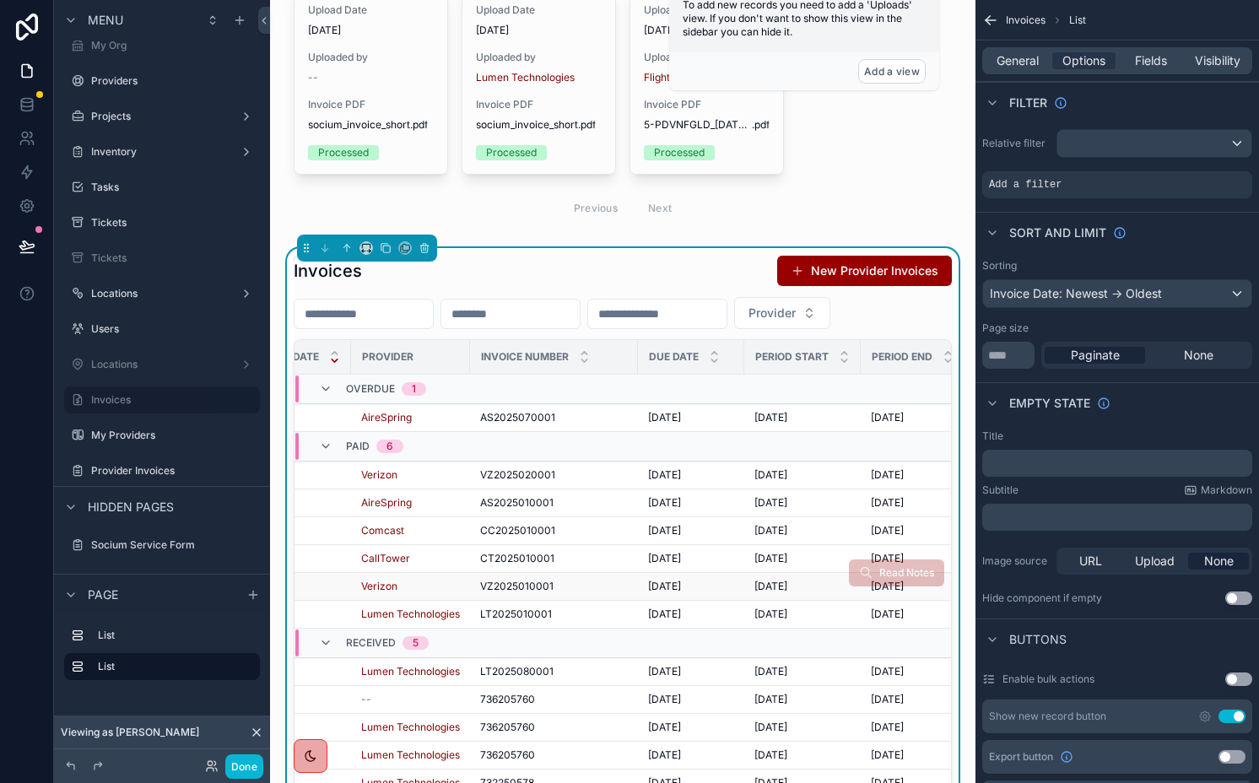
scroll to position [0, 186]
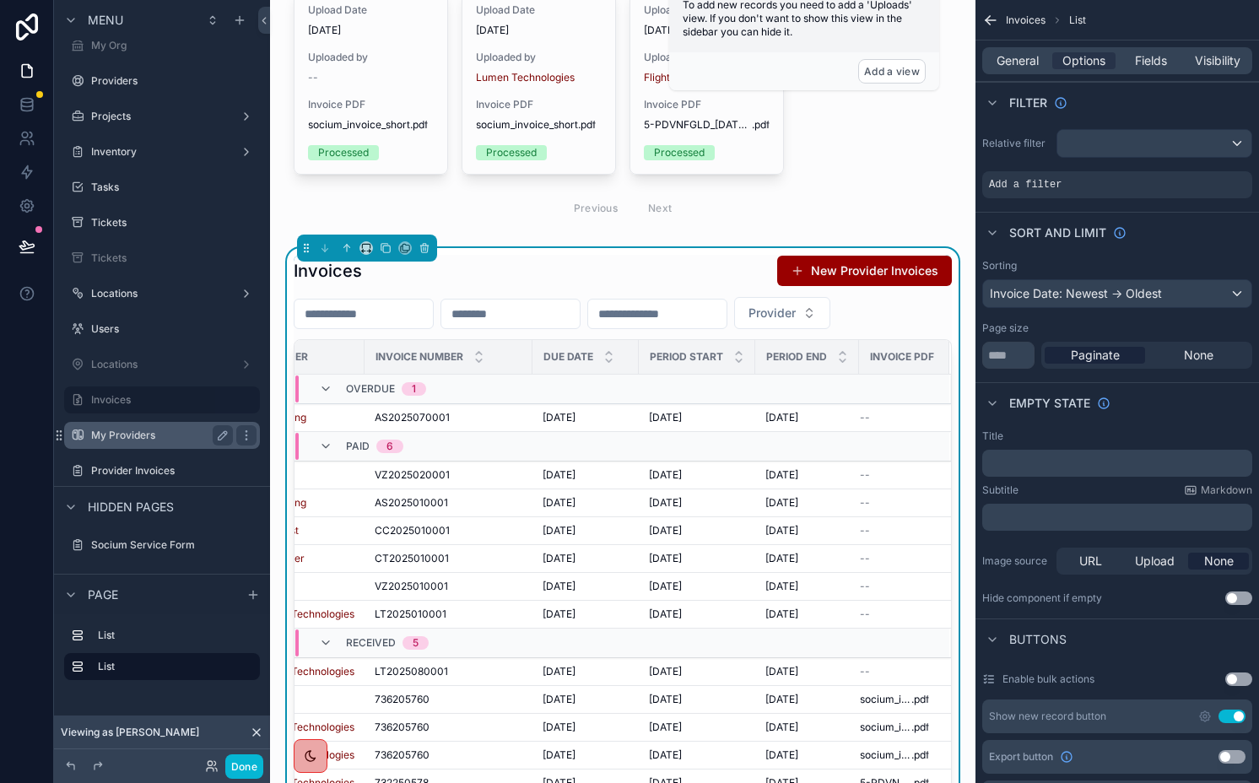
click at [152, 437] on label "My Providers" at bounding box center [158, 436] width 135 height 14
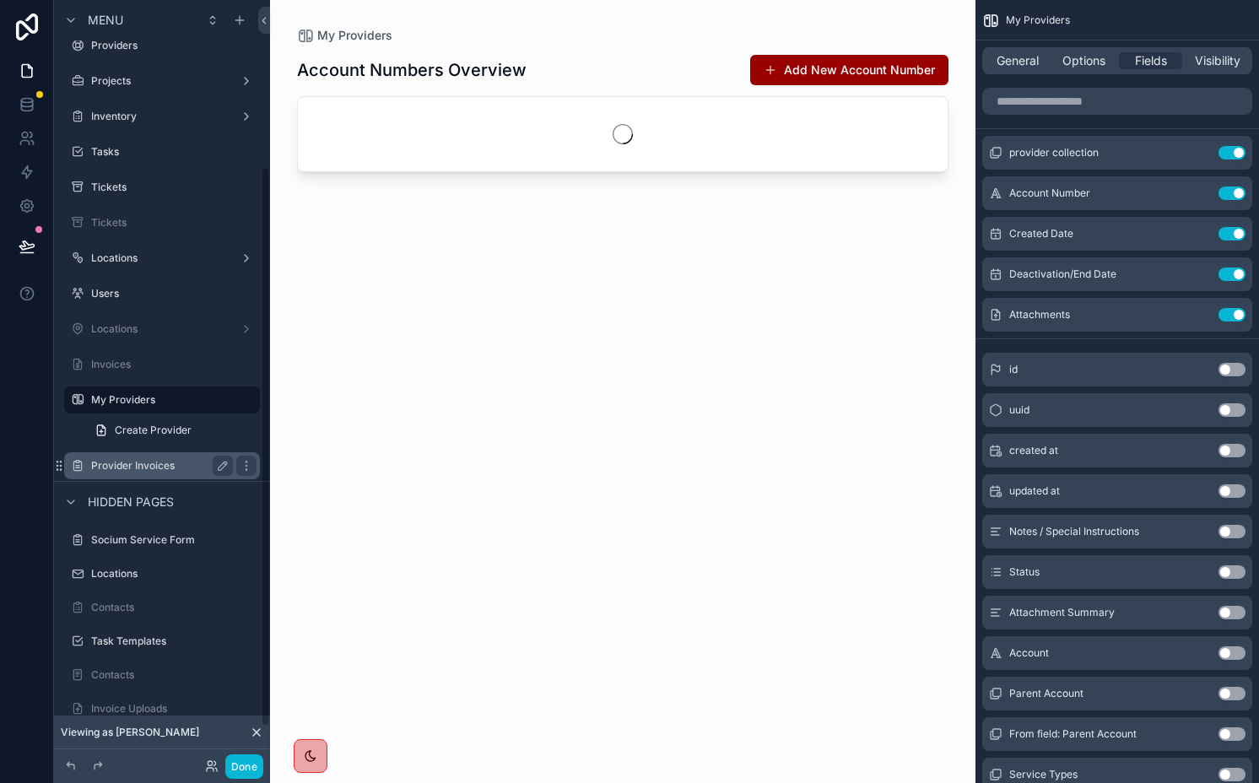
click at [147, 464] on label "Provider Invoices" at bounding box center [158, 466] width 135 height 14
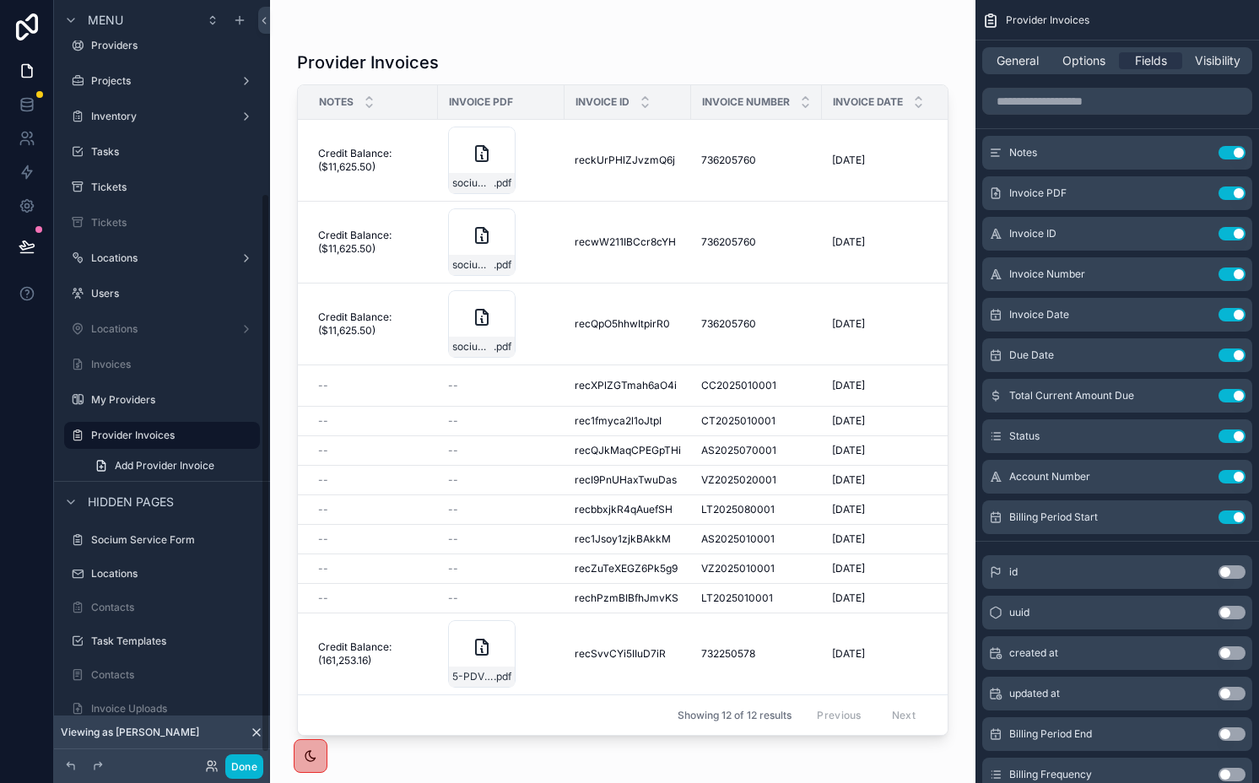
scroll to position [263, 0]
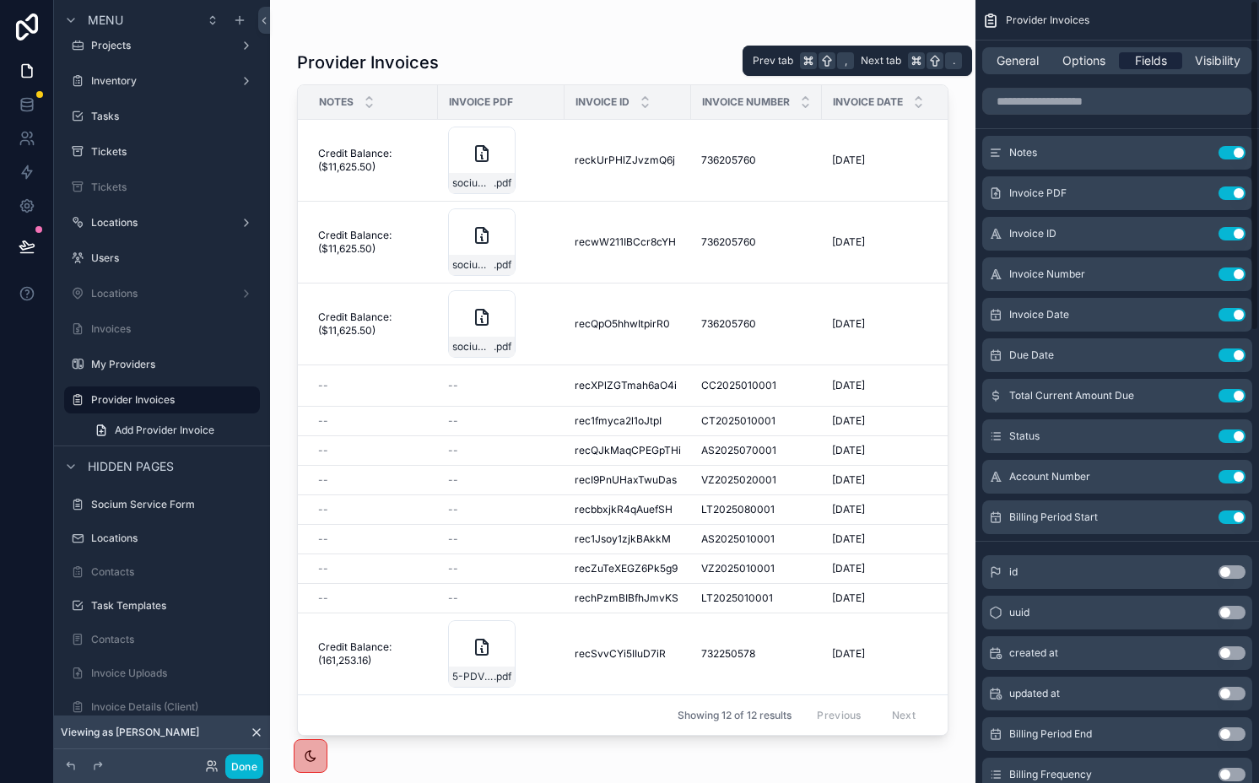
click at [1155, 62] on span "Fields" at bounding box center [1151, 60] width 32 height 17
click at [1235, 192] on button "Use setting" at bounding box center [1232, 194] width 27 height 14
click at [1235, 227] on button "Use setting" at bounding box center [1232, 234] width 27 height 14
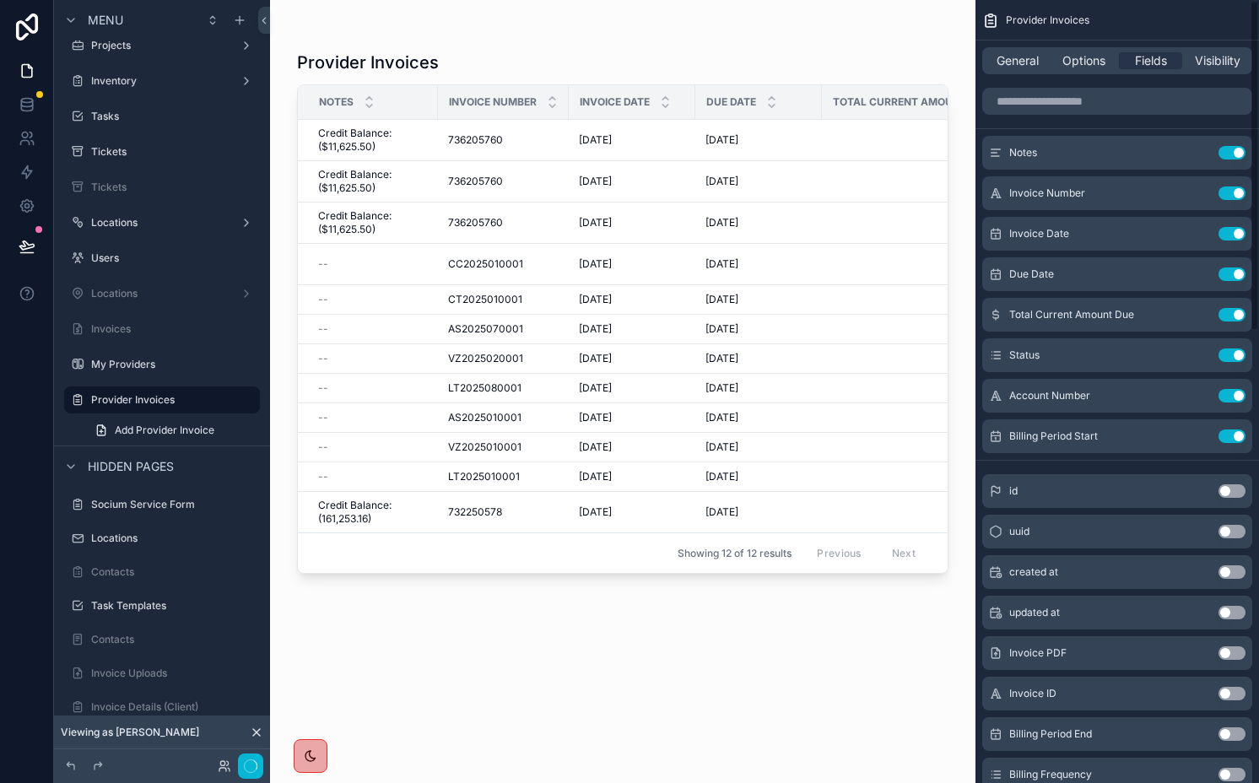
click at [1235, 192] on button "Use setting" at bounding box center [1232, 194] width 27 height 14
click at [1235, 227] on button "Use setting" at bounding box center [1232, 234] width 27 height 14
click at [1235, 268] on button "Use setting" at bounding box center [1232, 275] width 27 height 14
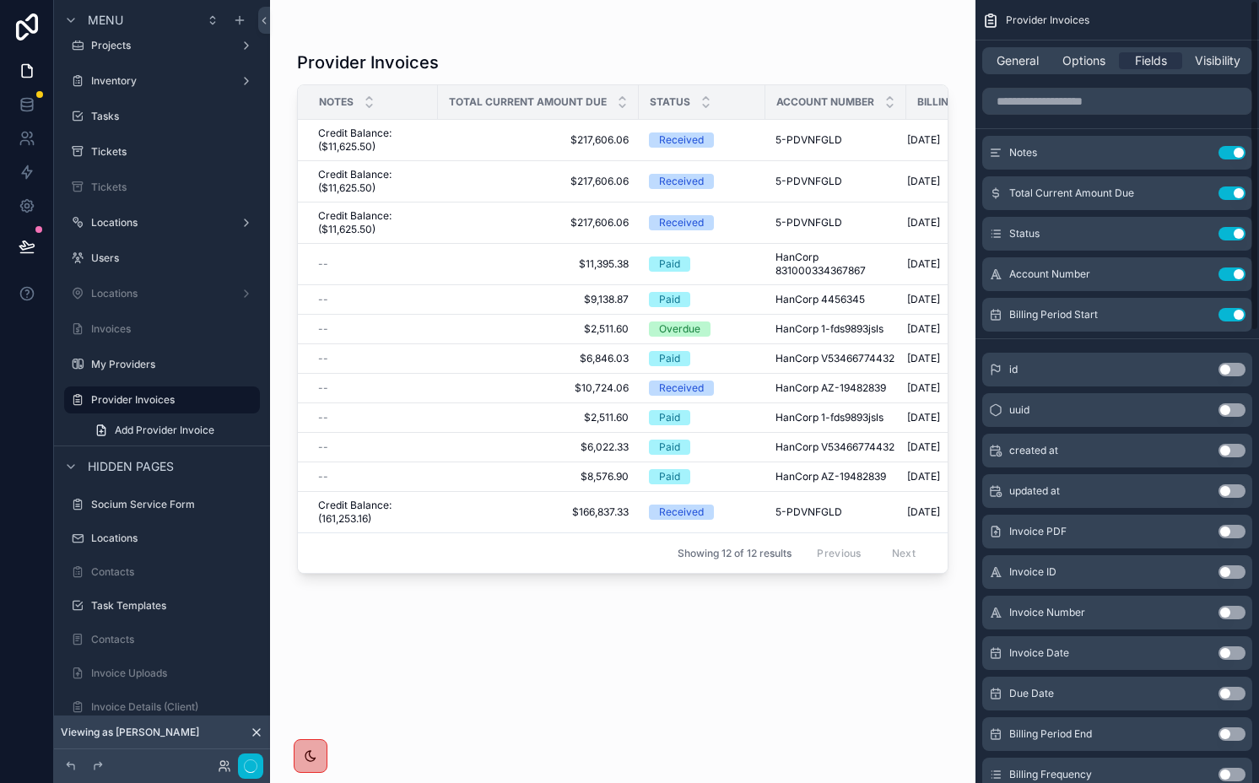
click at [1235, 192] on button "Use setting" at bounding box center [1232, 194] width 27 height 14
click at [1235, 227] on button "Use setting" at bounding box center [1232, 234] width 27 height 14
click at [1235, 268] on button "Use setting" at bounding box center [1232, 275] width 27 height 14
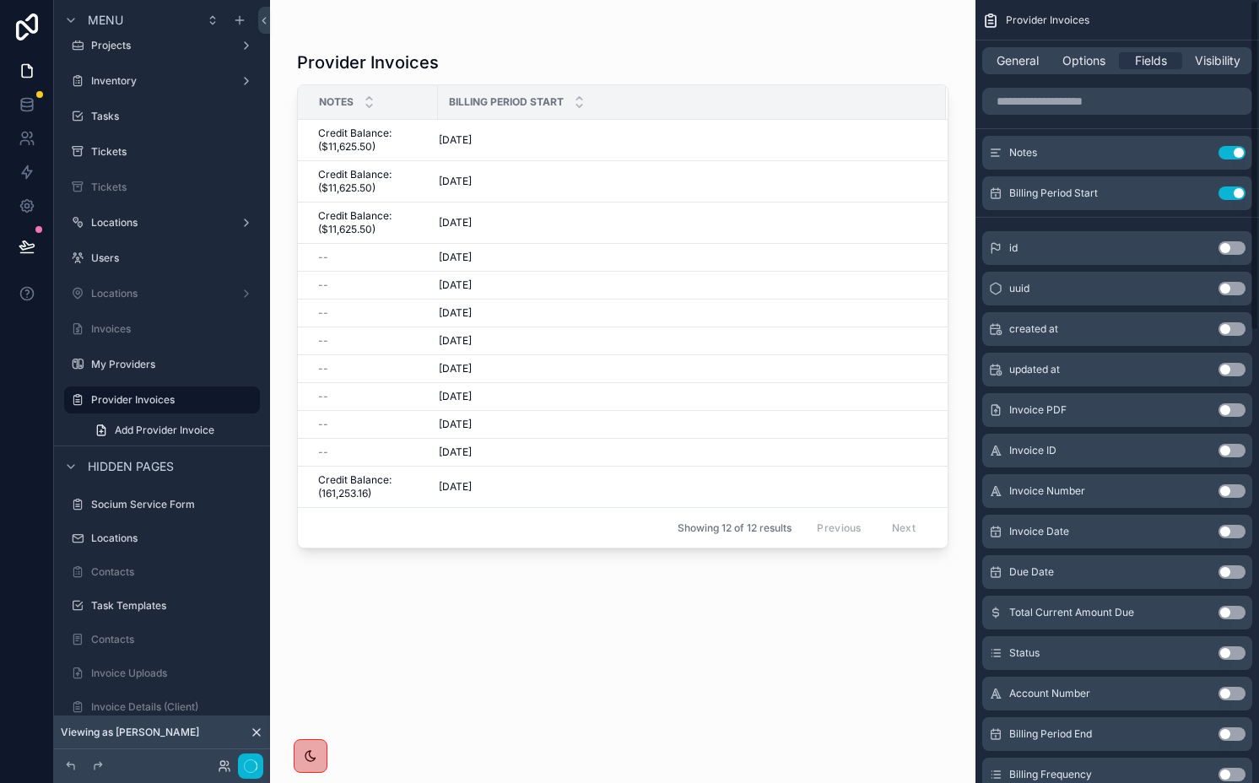
click at [1235, 192] on button "Use setting" at bounding box center [1232, 194] width 27 height 14
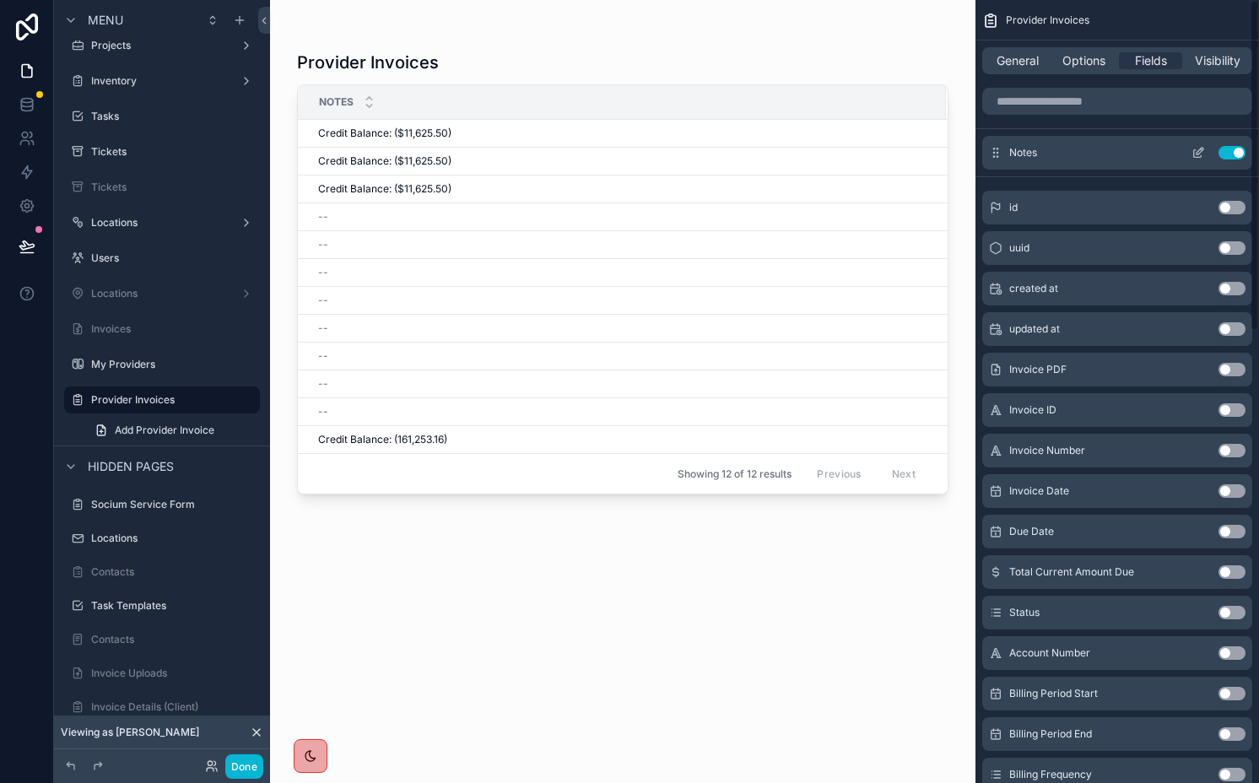
click at [1226, 154] on button "Use setting" at bounding box center [1232, 153] width 27 height 14
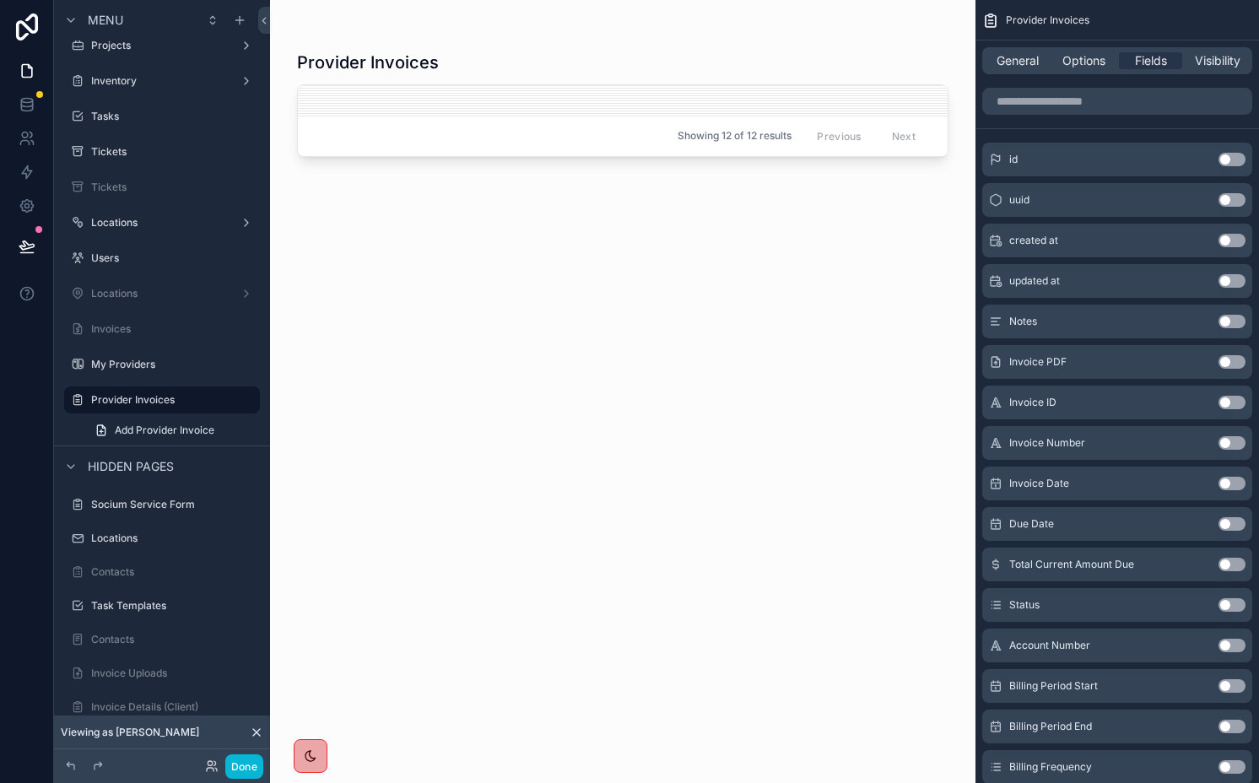
click at [1232, 482] on button "Use setting" at bounding box center [1232, 484] width 27 height 14
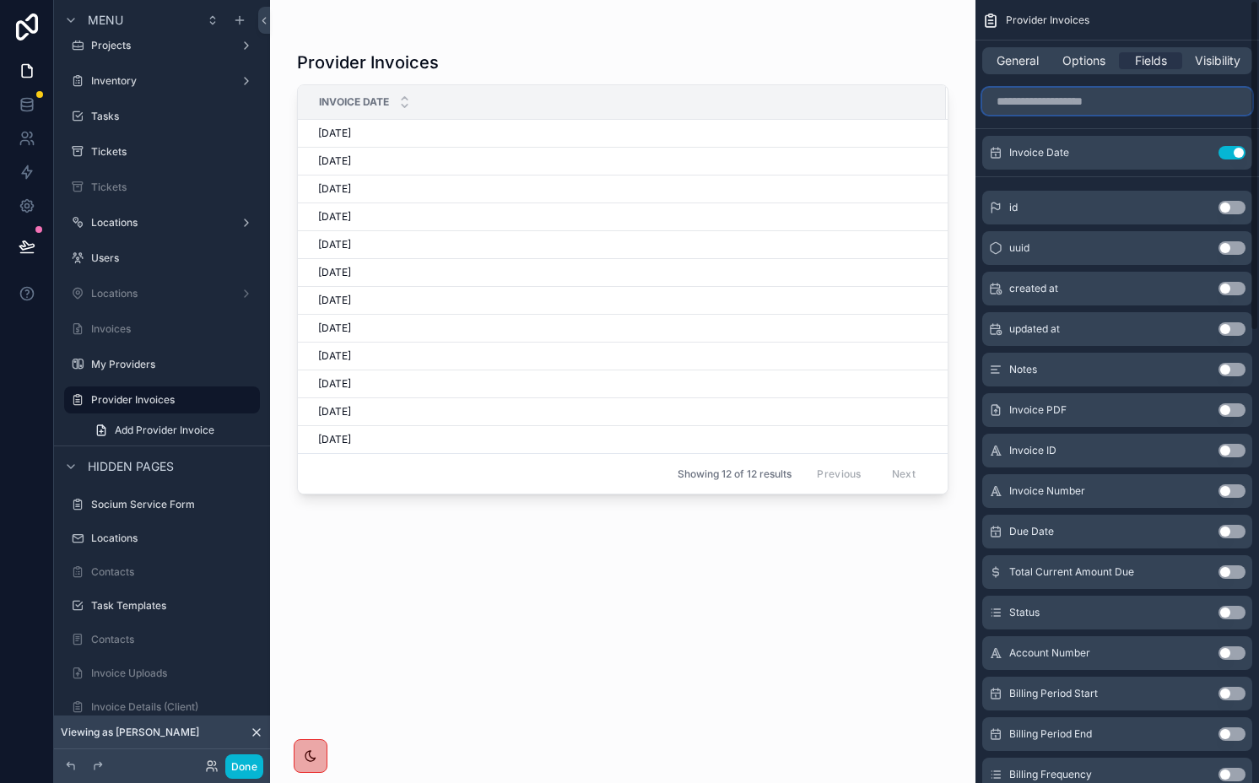
click at [1121, 102] on input "scrollable content" at bounding box center [1117, 101] width 270 height 27
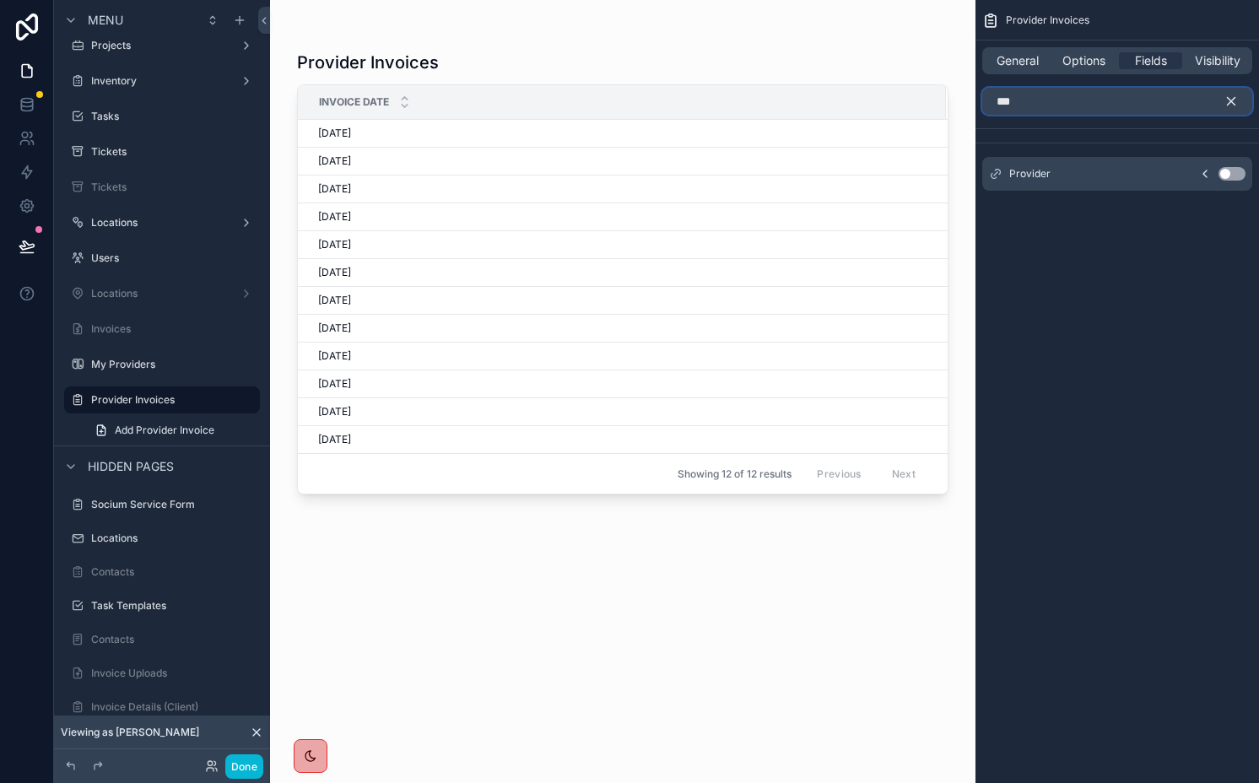
type input "***"
click at [1228, 172] on button "Use setting" at bounding box center [1232, 174] width 27 height 14
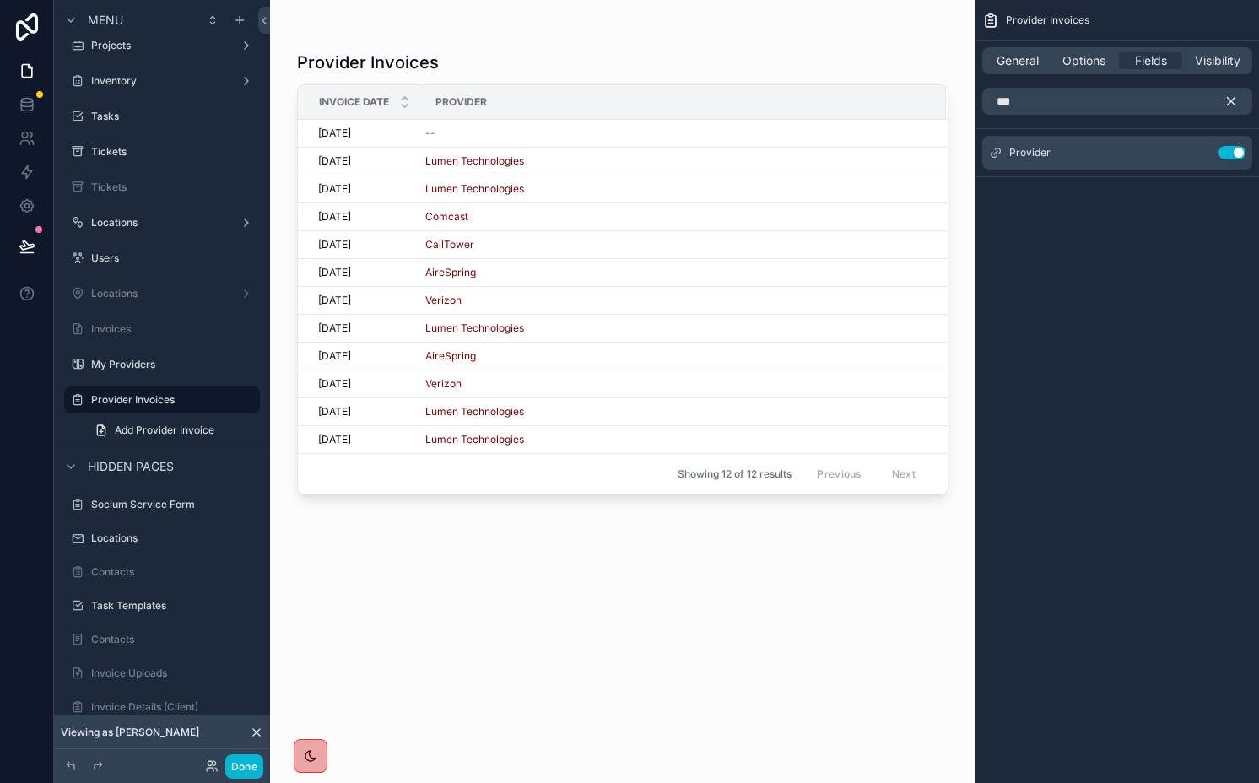
click at [1228, 106] on icon "scrollable content" at bounding box center [1231, 101] width 15 height 15
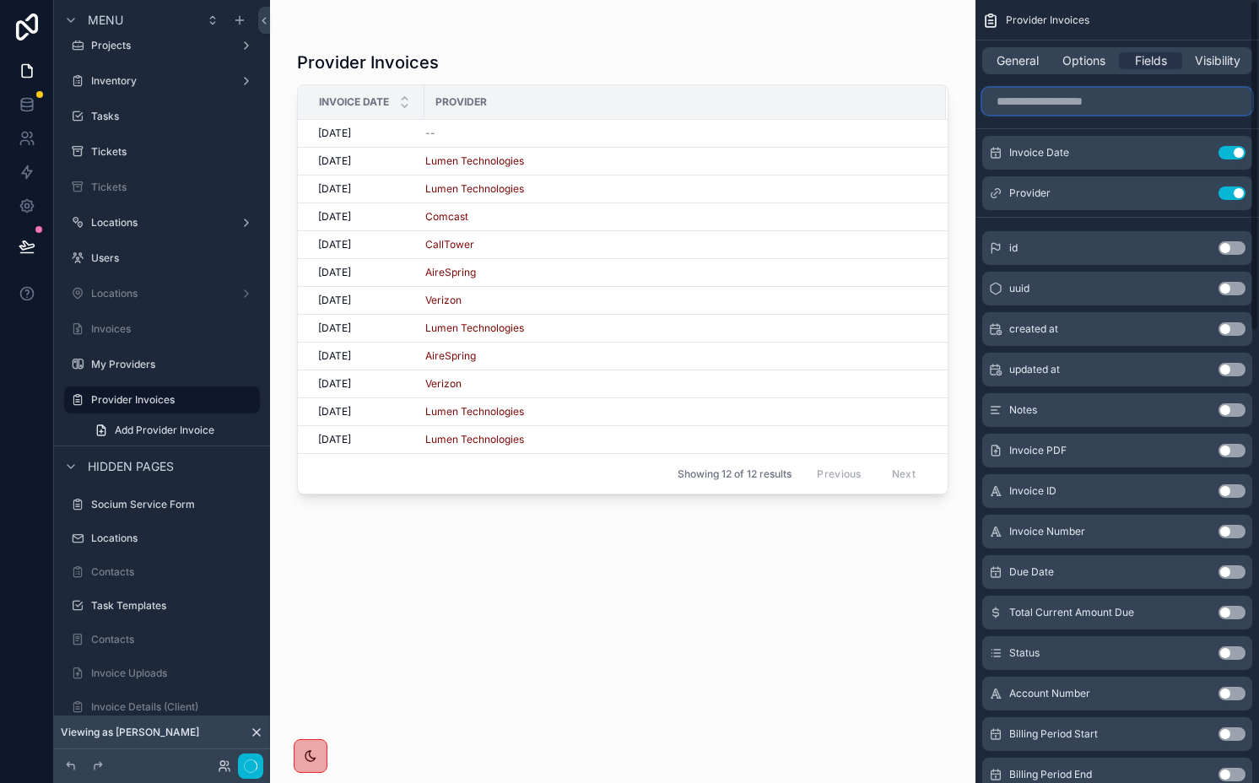
click at [1200, 106] on input "scrollable content" at bounding box center [1117, 101] width 270 height 27
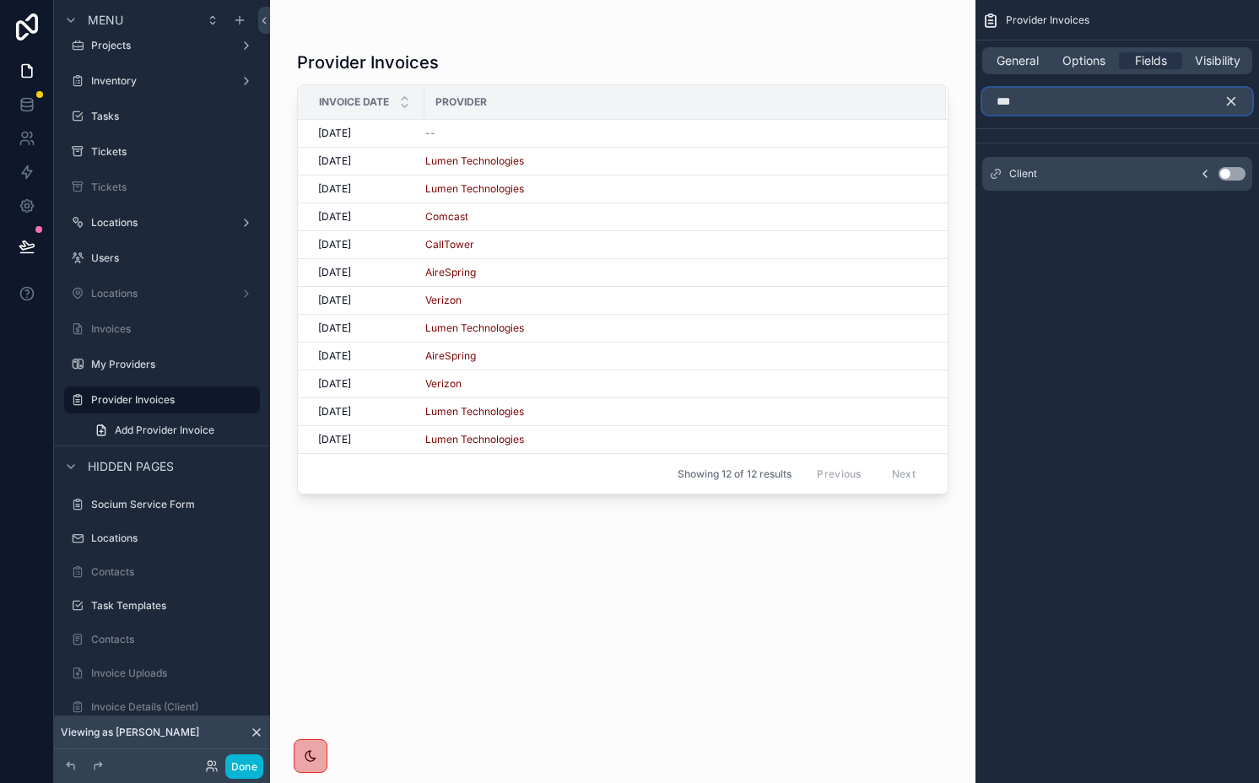
type input "***"
click at [1222, 173] on button "Use setting" at bounding box center [1232, 174] width 27 height 14
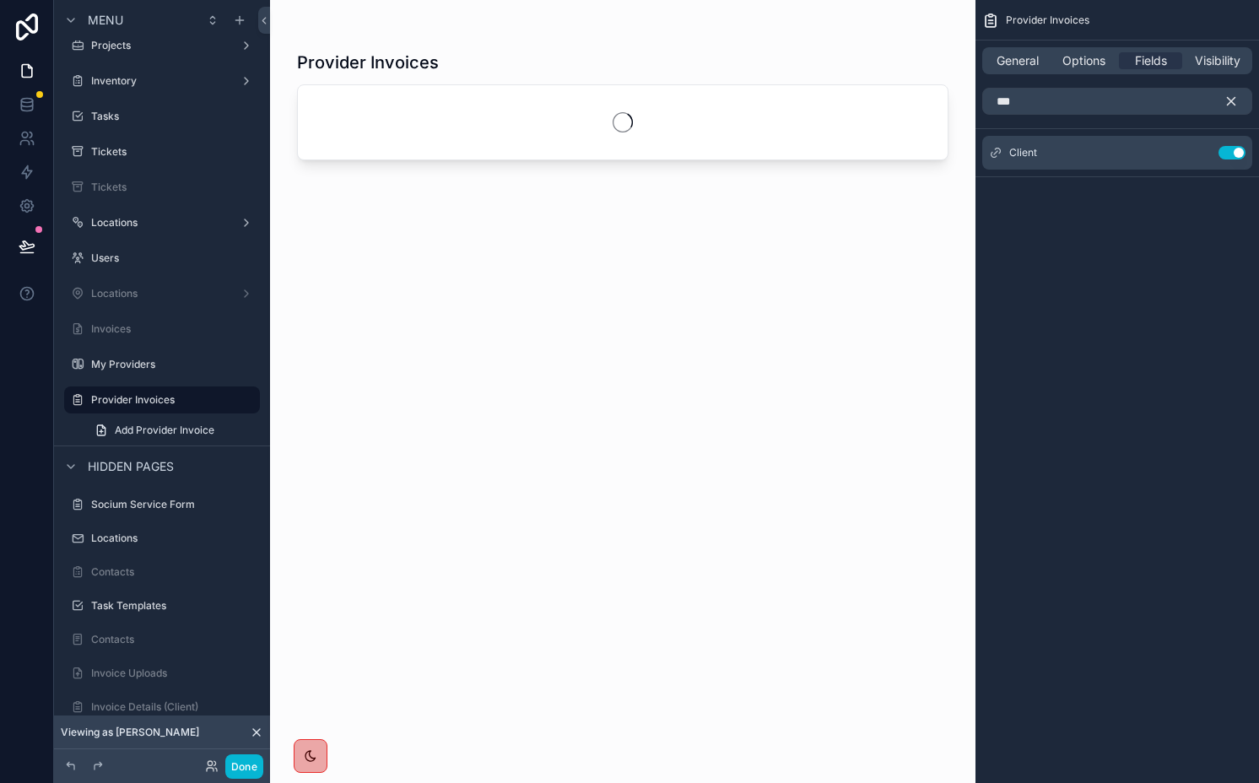
click at [1237, 93] on button "scrollable content" at bounding box center [1238, 101] width 29 height 27
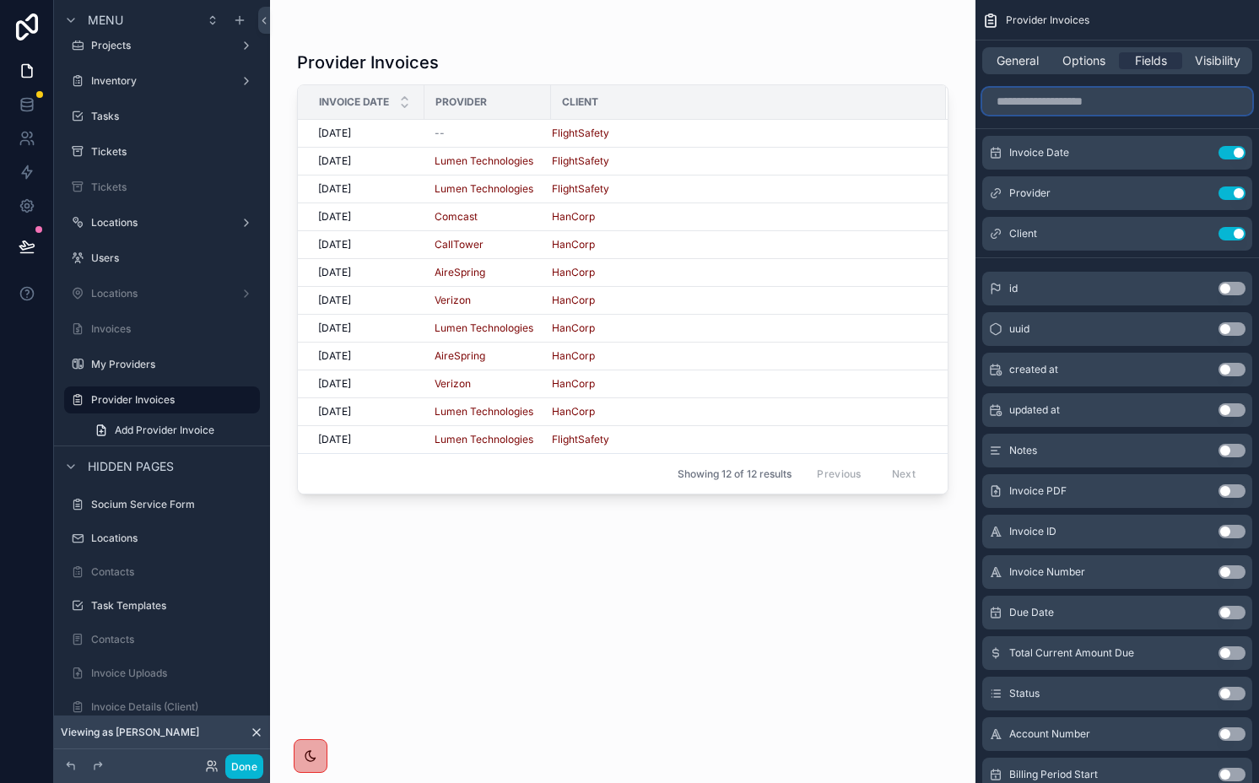
click at [1104, 107] on input "scrollable content" at bounding box center [1117, 101] width 270 height 27
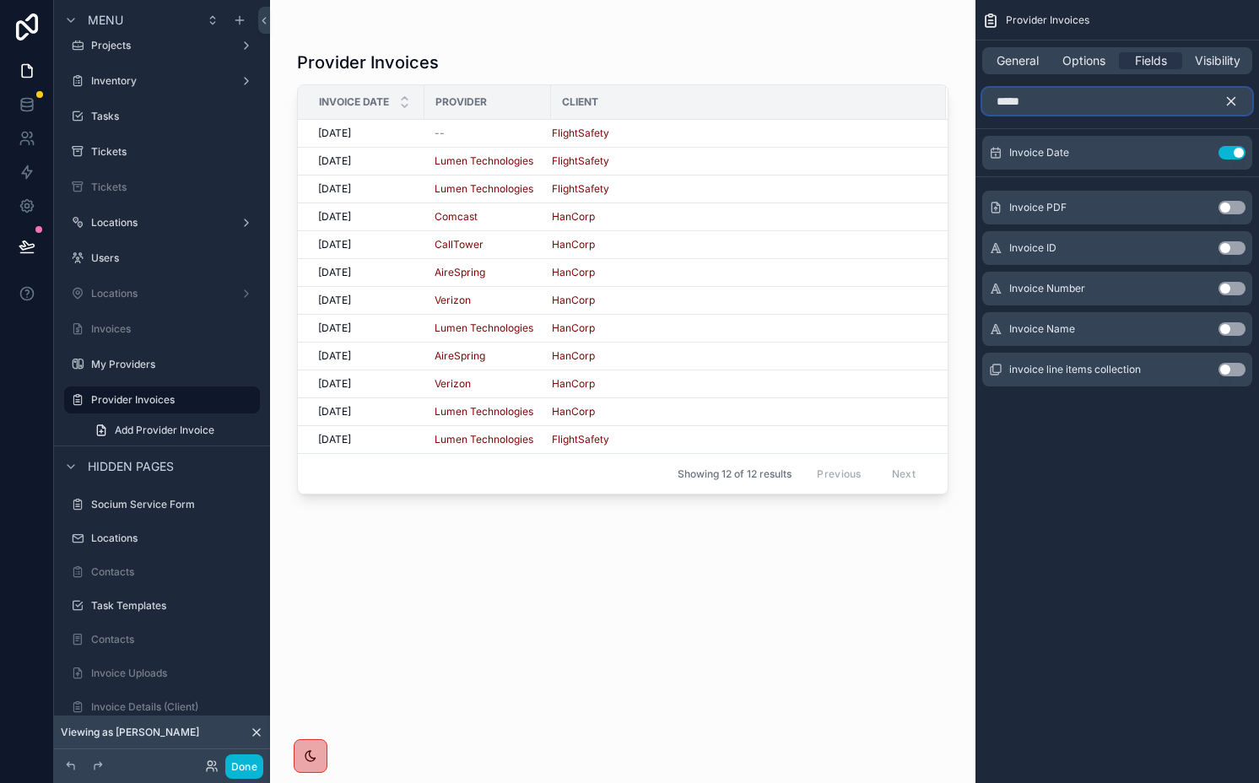
type input "*****"
click at [1229, 288] on button "Use setting" at bounding box center [1232, 289] width 27 height 14
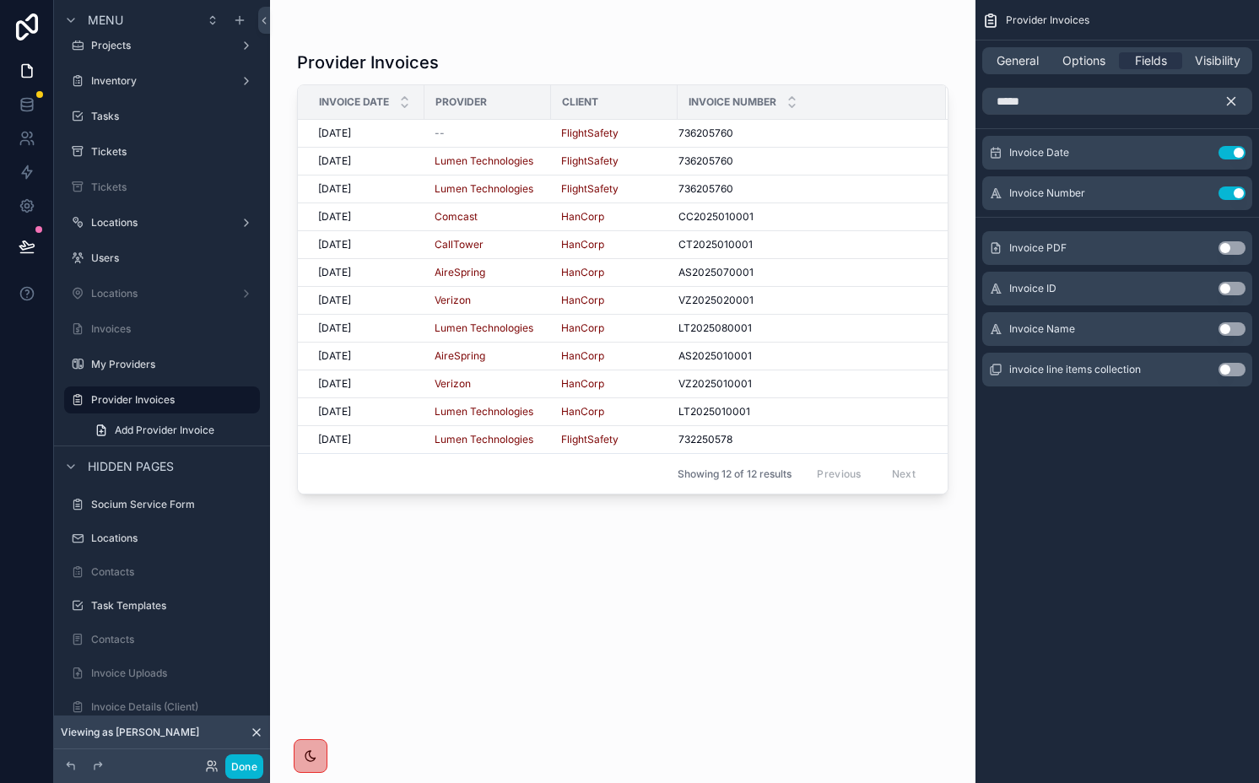
drag, startPoint x: 1230, startPoint y: 100, endPoint x: 1201, endPoint y: 100, distance: 28.7
click at [1230, 100] on icon "scrollable content" at bounding box center [1231, 101] width 15 height 15
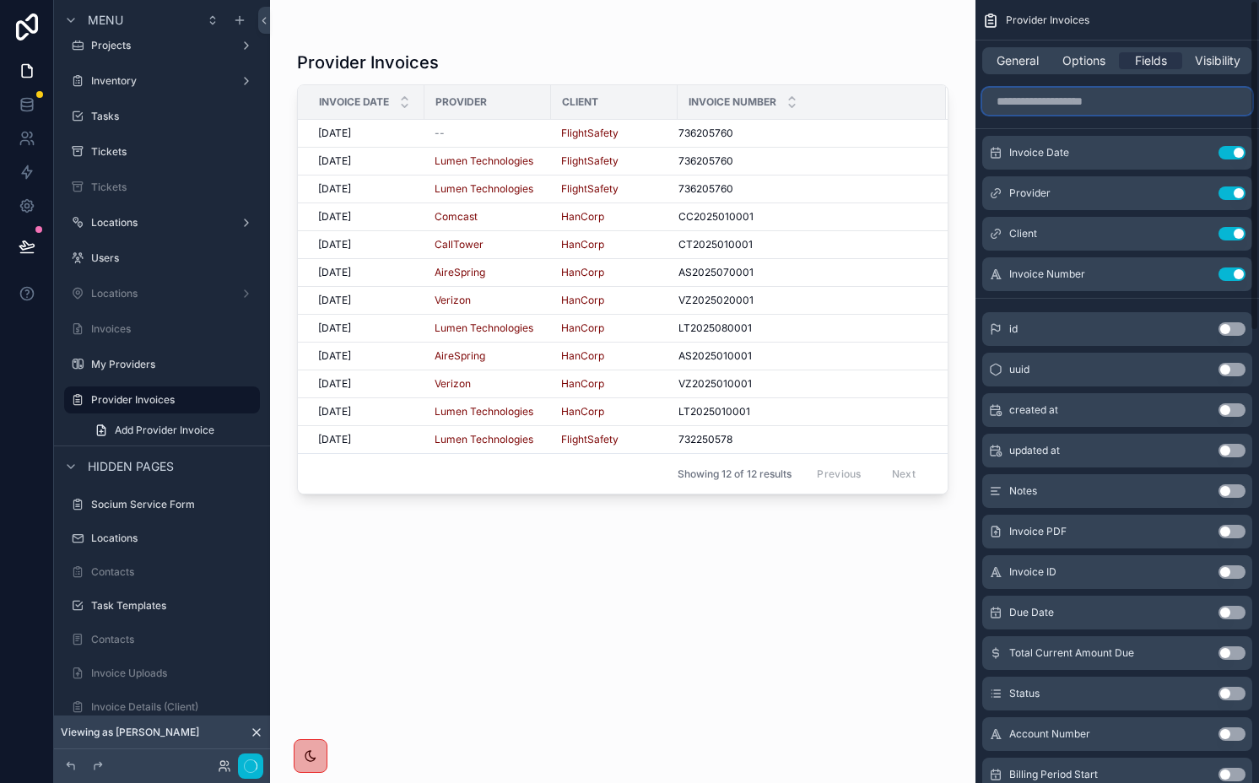
click at [1171, 100] on input "scrollable content" at bounding box center [1117, 101] width 270 height 27
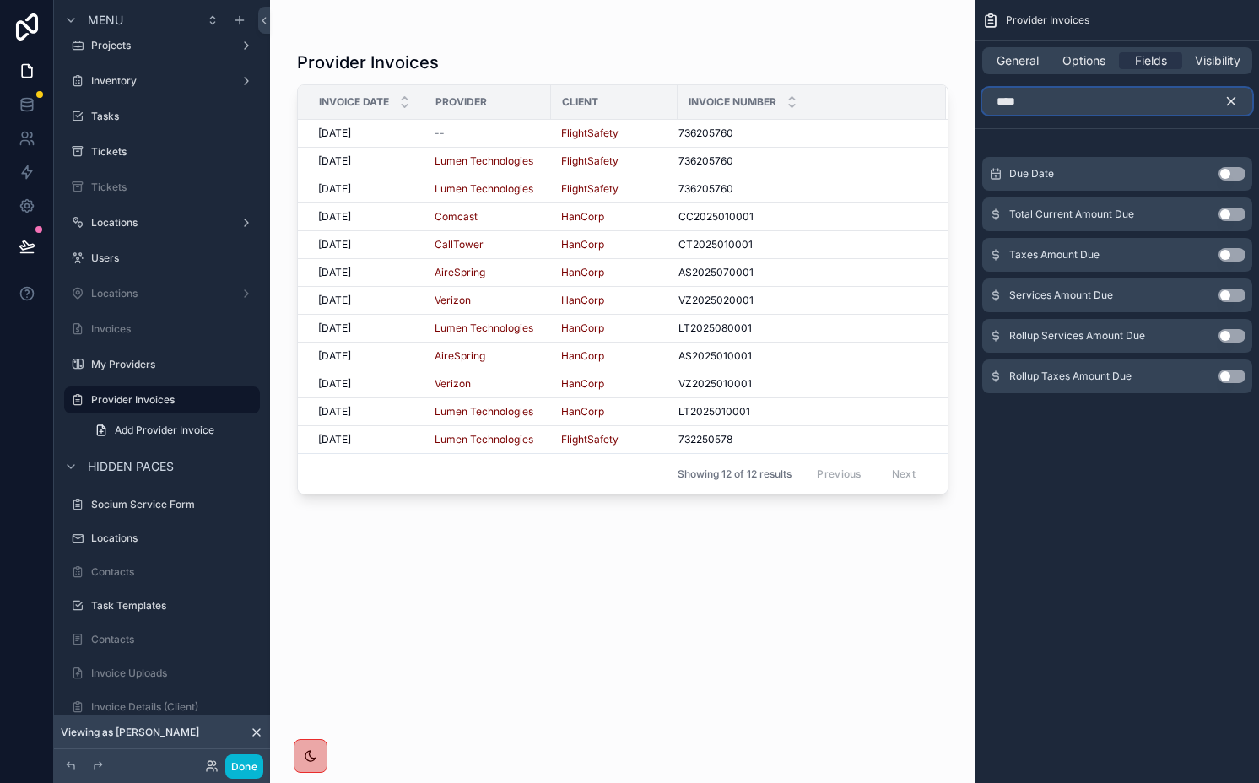
type input "***"
click at [1231, 169] on button "Use setting" at bounding box center [1232, 174] width 27 height 14
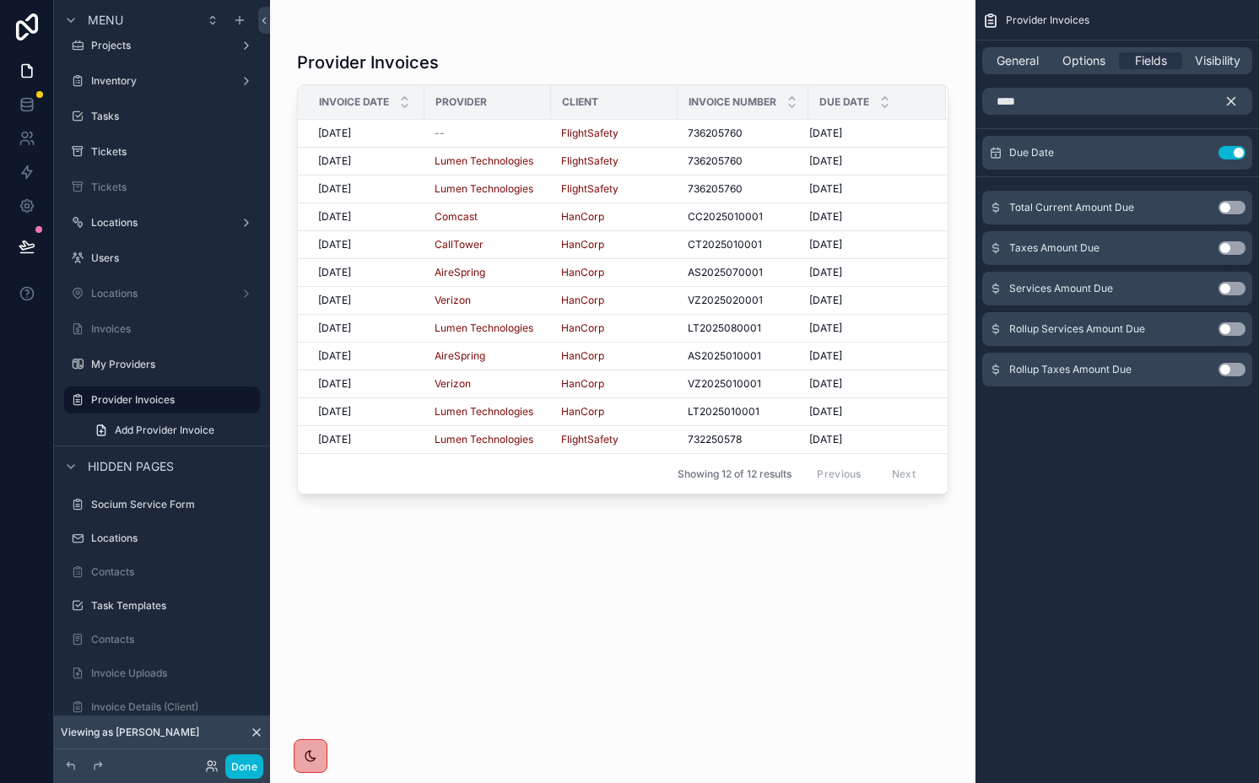
click at [1231, 98] on icon "scrollable content" at bounding box center [1231, 101] width 15 height 15
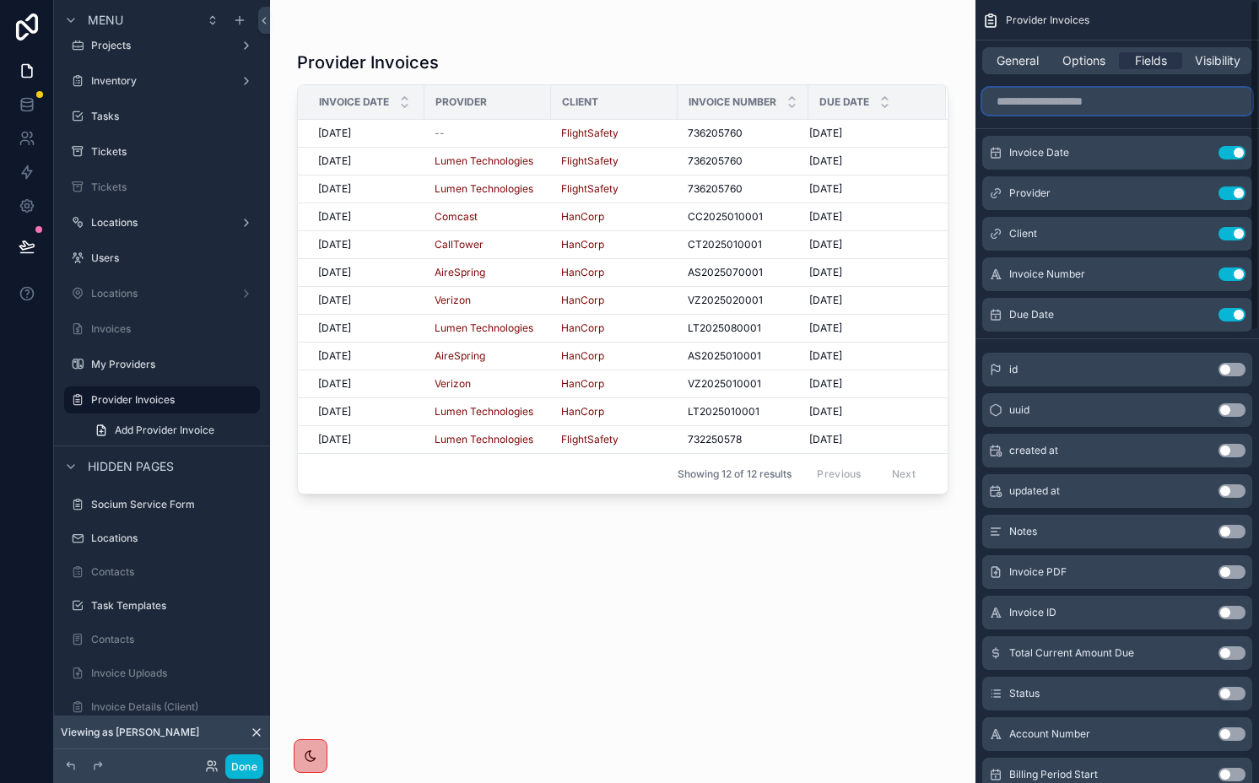
click at [1193, 98] on input "scrollable content" at bounding box center [1117, 101] width 270 height 27
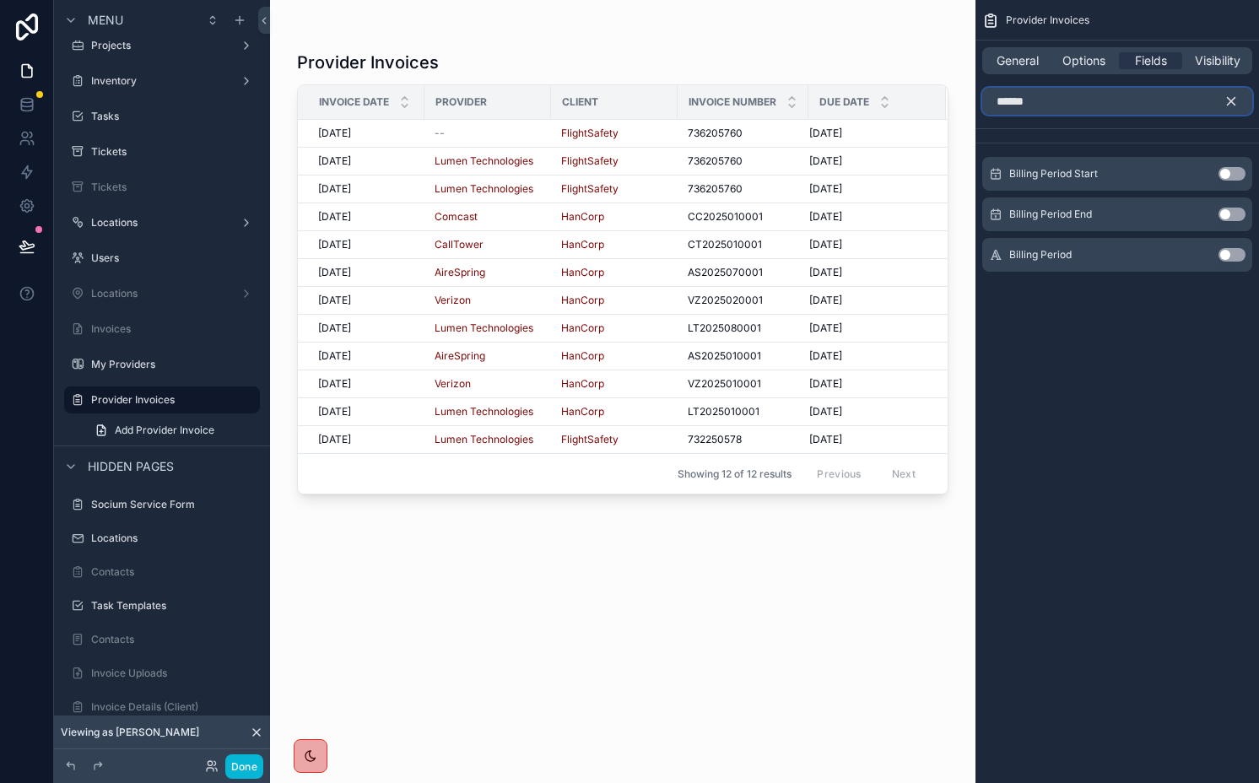
type input "******"
click at [1238, 168] on button "Use setting" at bounding box center [1232, 174] width 27 height 14
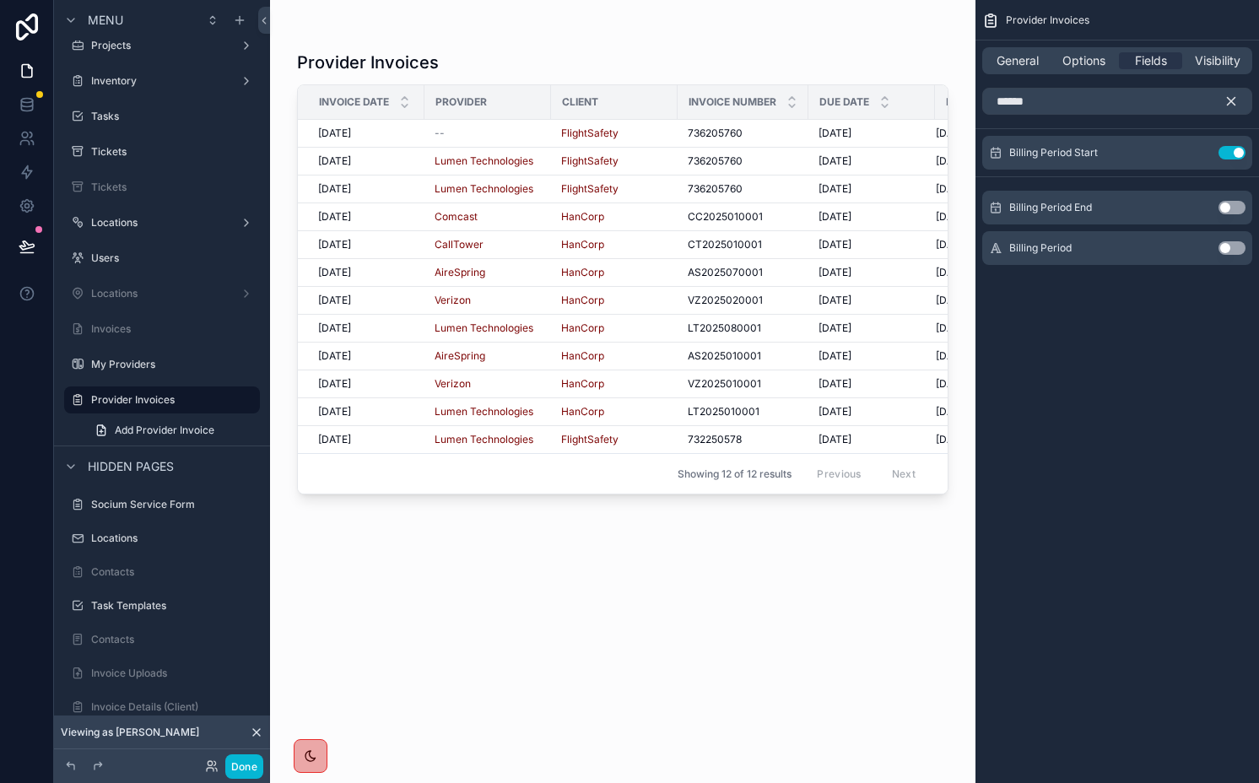
click at [1231, 99] on icon "scrollable content" at bounding box center [1231, 101] width 15 height 15
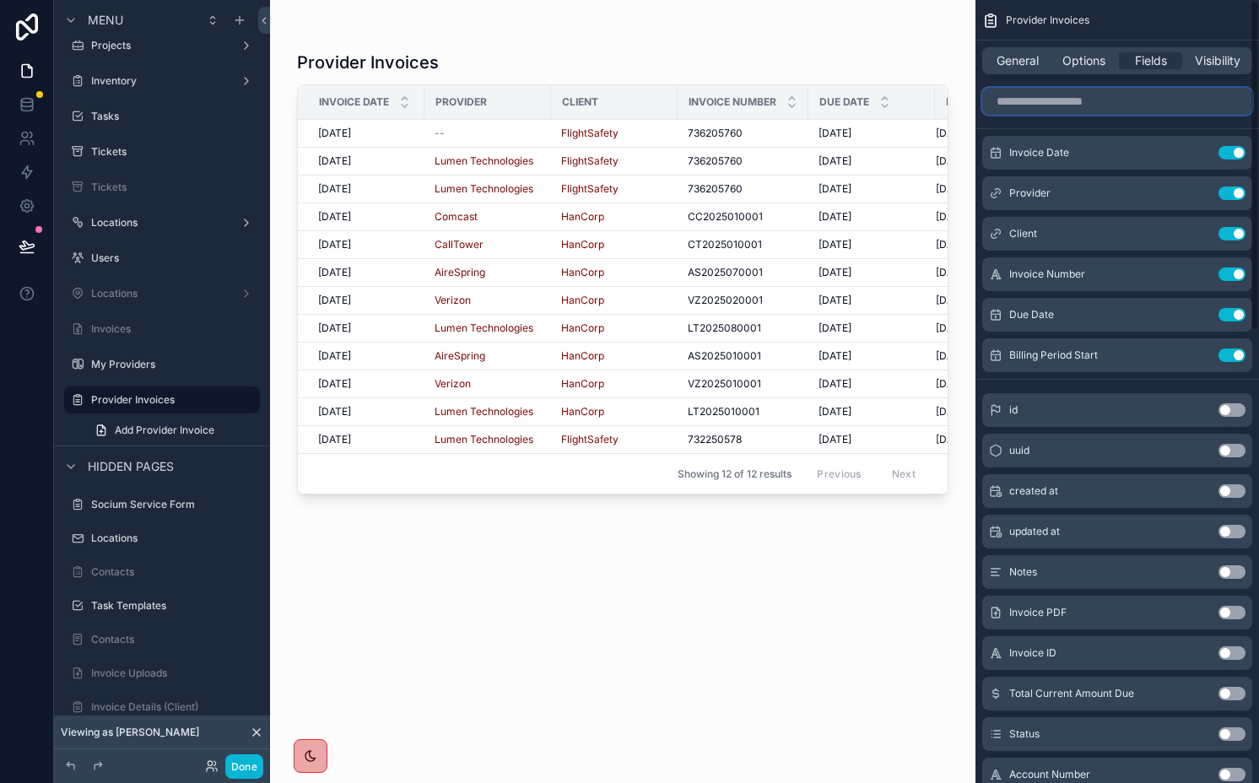
click at [1176, 99] on input "scrollable content" at bounding box center [1117, 101] width 270 height 27
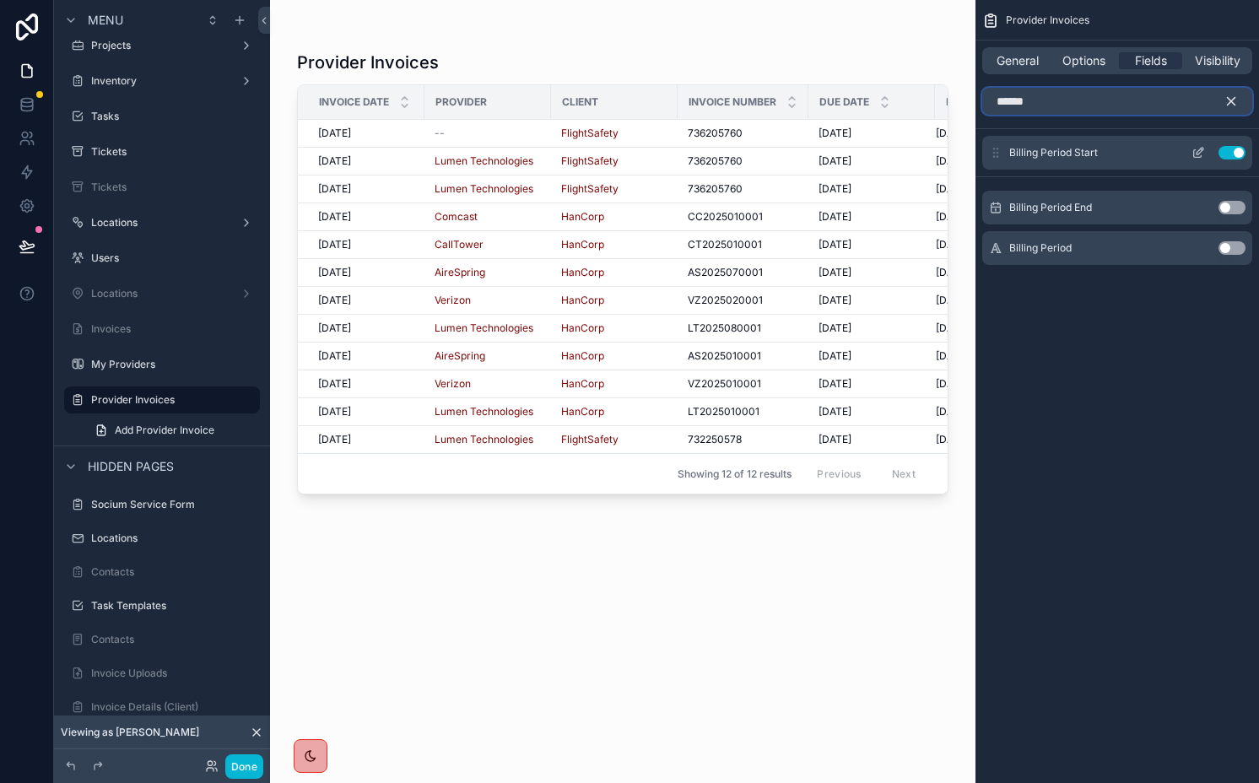
type input "******"
click at [1236, 208] on button "Use setting" at bounding box center [1232, 208] width 27 height 14
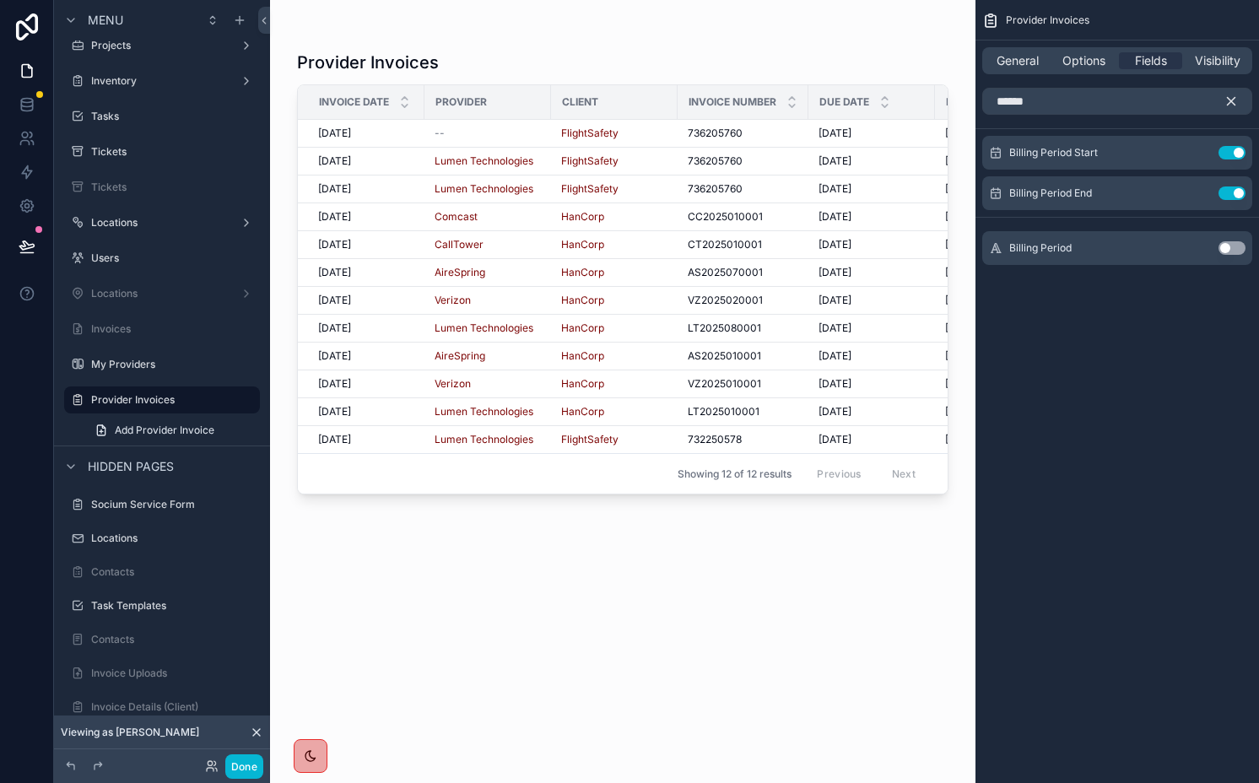
click at [1226, 99] on icon "scrollable content" at bounding box center [1231, 101] width 15 height 15
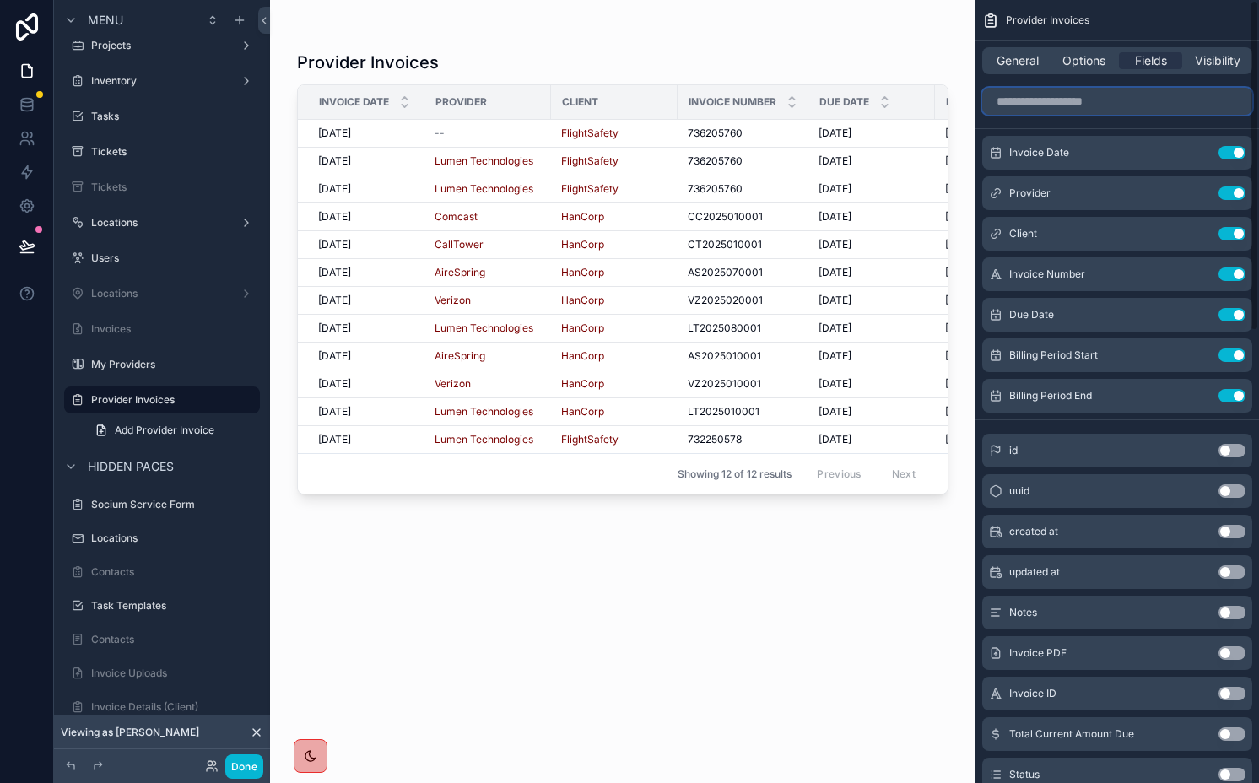
click at [1147, 99] on input "scrollable content" at bounding box center [1117, 101] width 270 height 27
type input "****"
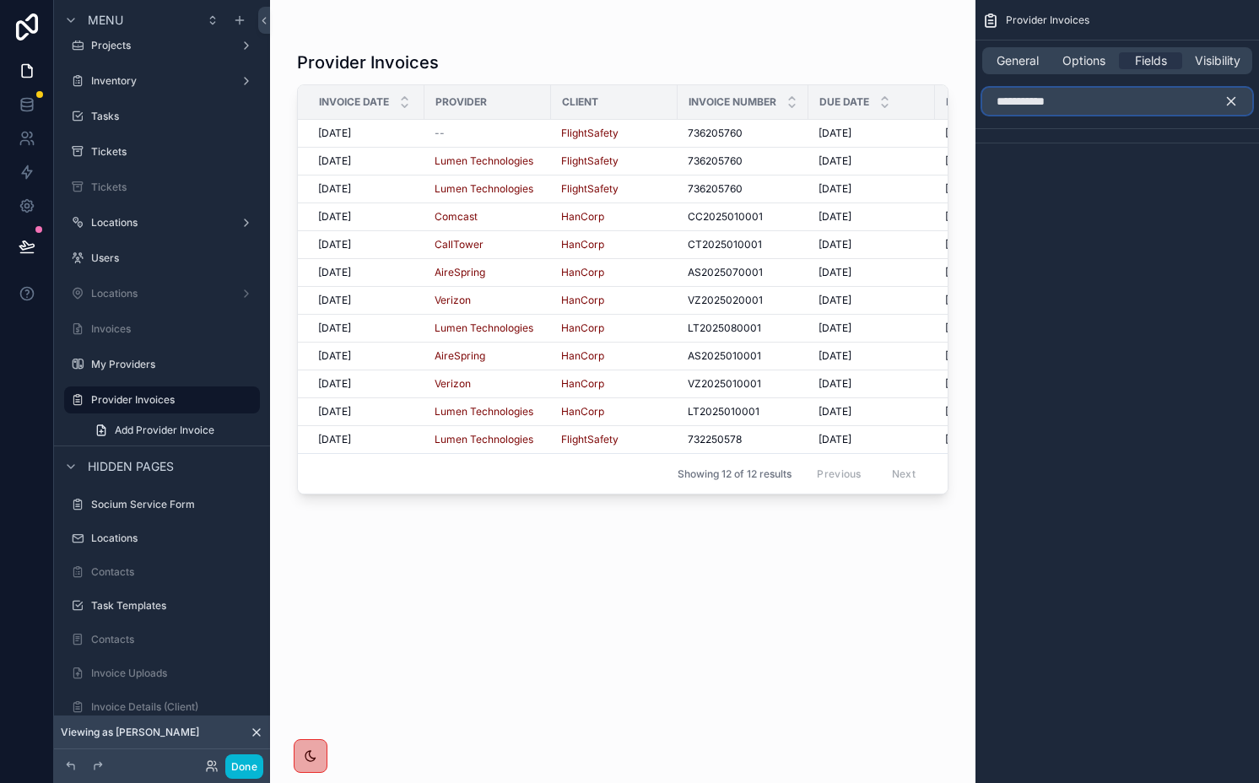
type input "*******"
type input "***"
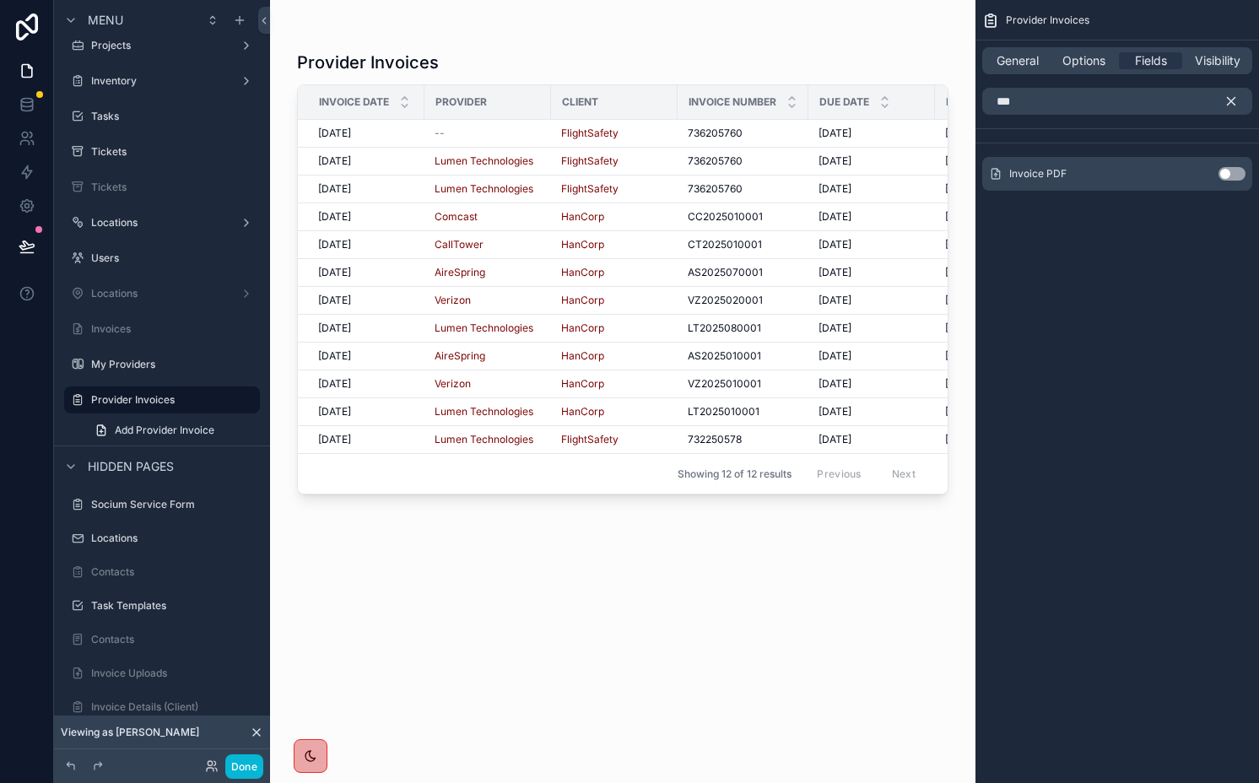
click at [1241, 173] on button "Use setting" at bounding box center [1232, 174] width 27 height 14
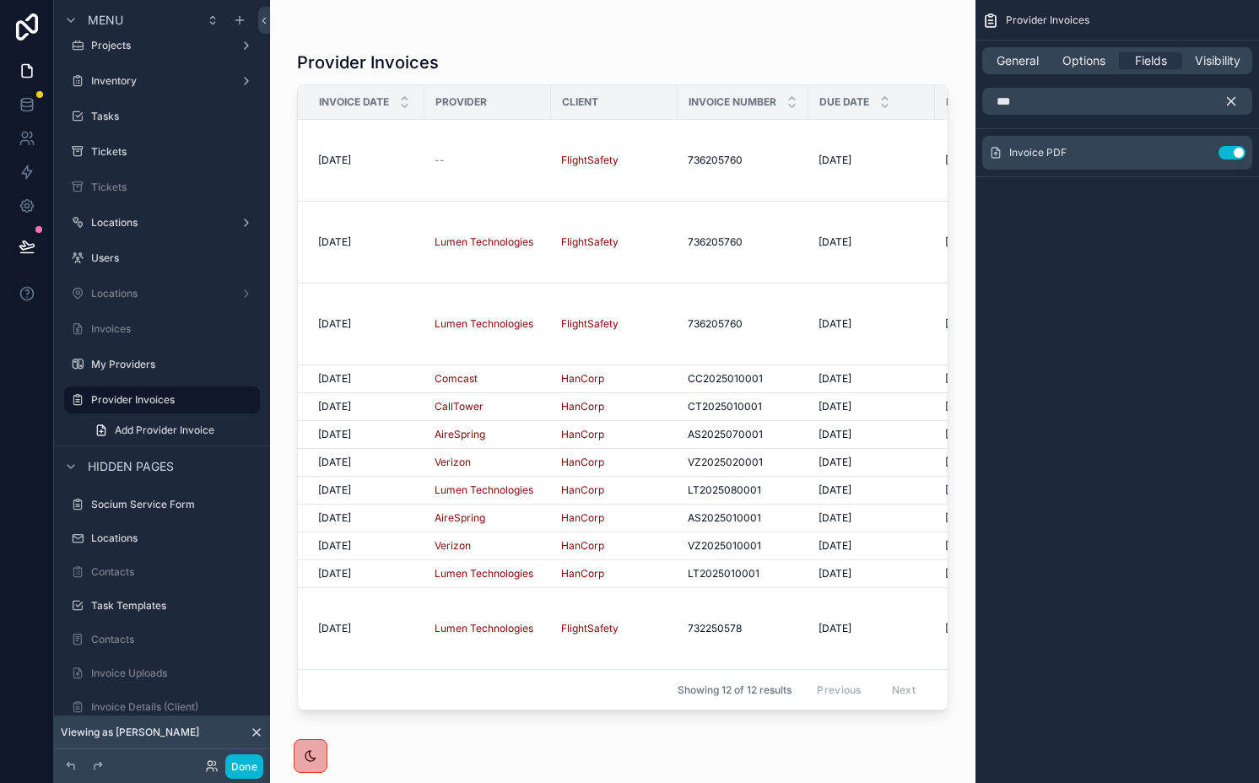
click at [1233, 94] on icon "scrollable content" at bounding box center [1231, 101] width 15 height 15
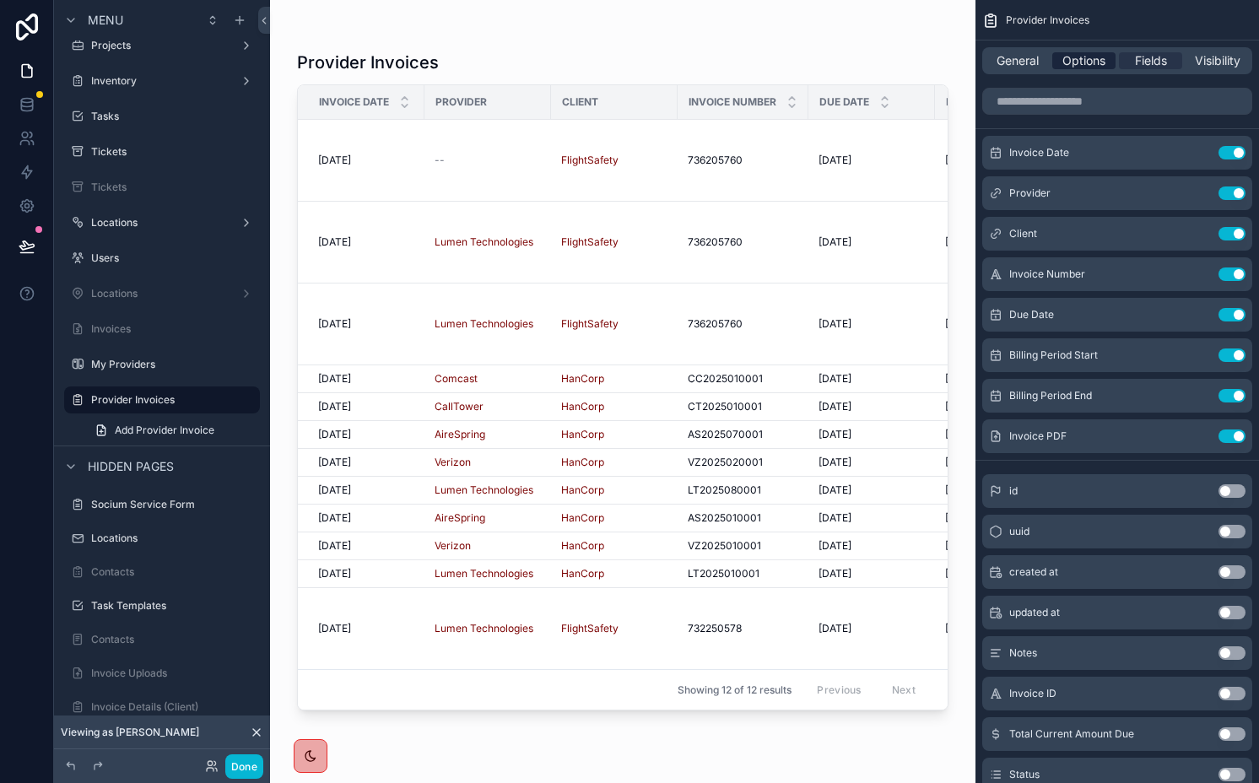
click at [1055, 53] on div "Options" at bounding box center [1083, 60] width 63 height 17
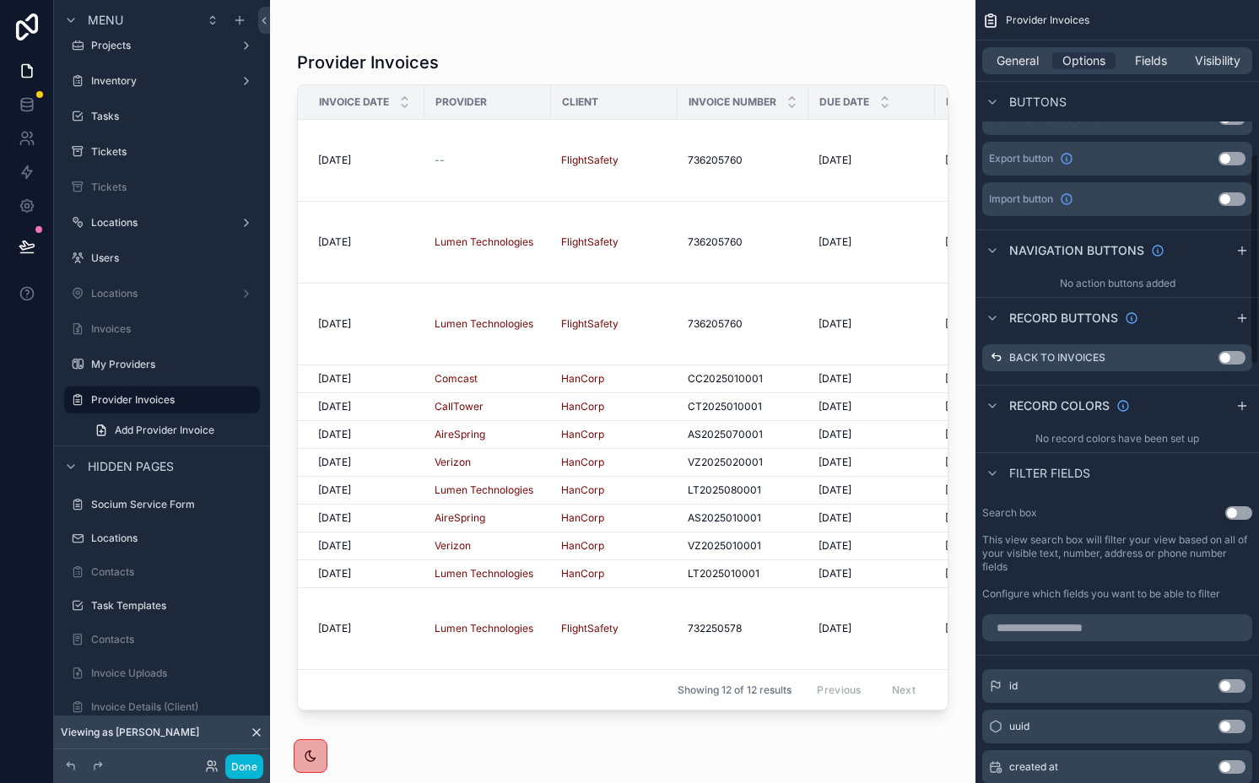
scroll to position [639, 0]
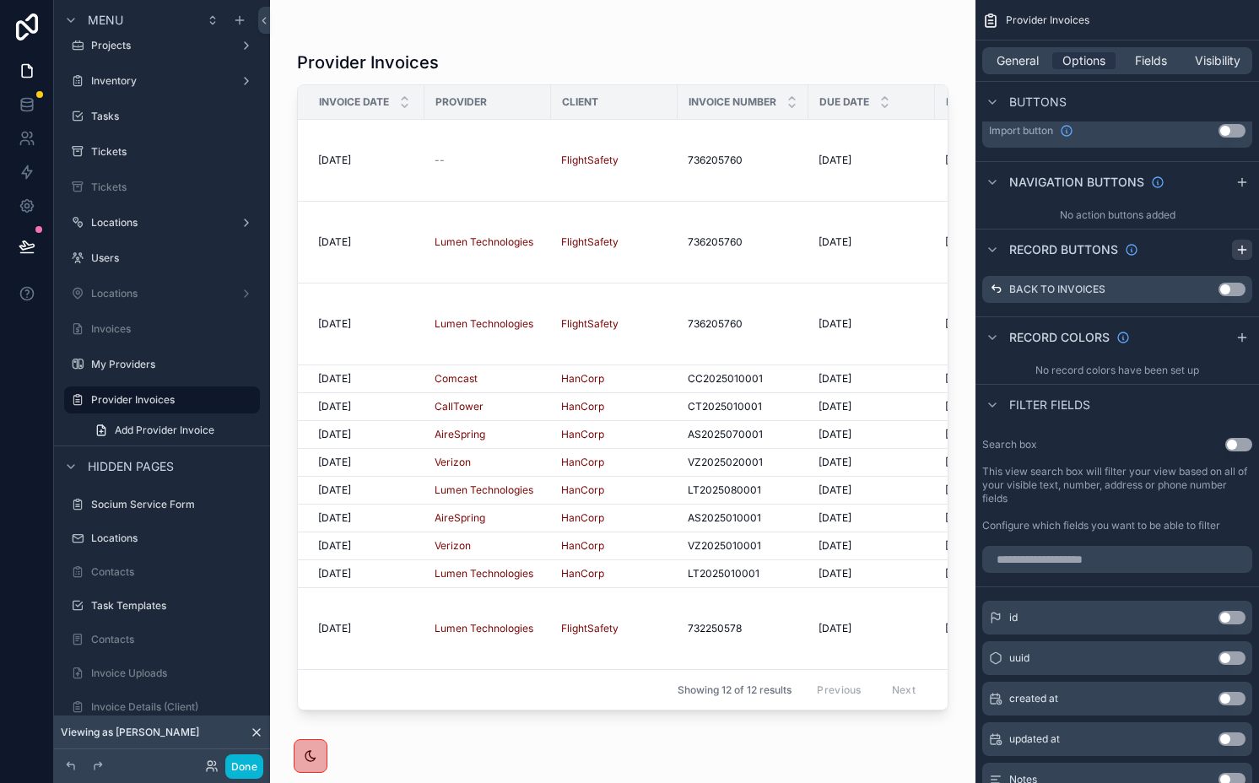
click at [1241, 246] on icon "scrollable content" at bounding box center [1243, 250] width 14 height 14
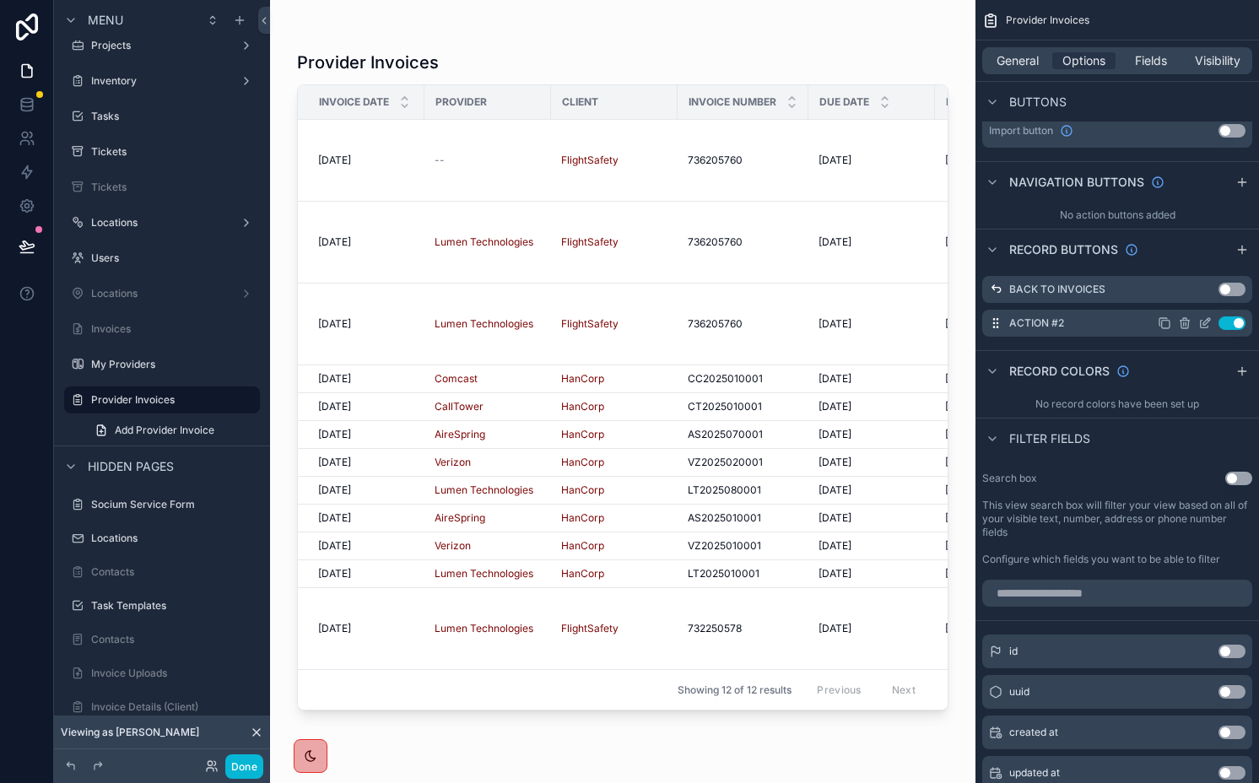
click at [1199, 324] on icon "scrollable content" at bounding box center [1206, 324] width 14 height 14
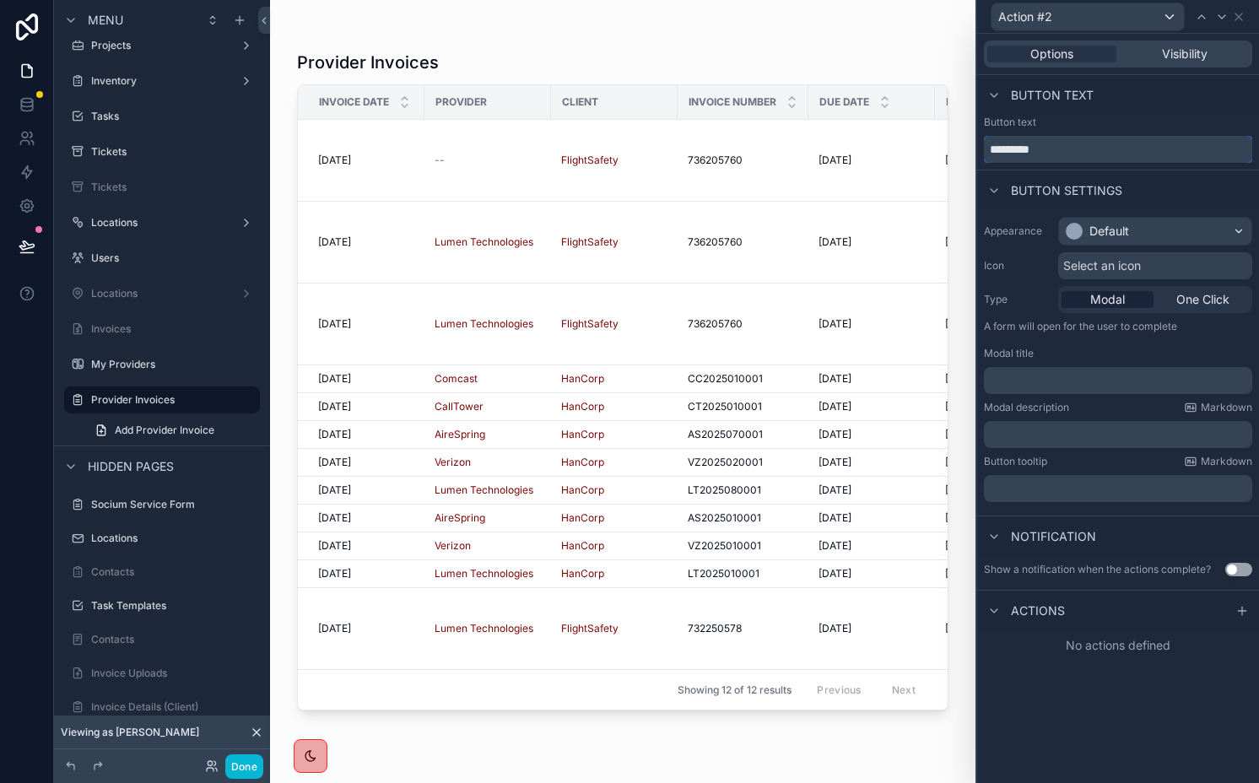
click at [1062, 138] on input "*********" at bounding box center [1118, 149] width 268 height 27
type input "**********"
click at [1087, 230] on div "Default" at bounding box center [1097, 231] width 63 height 17
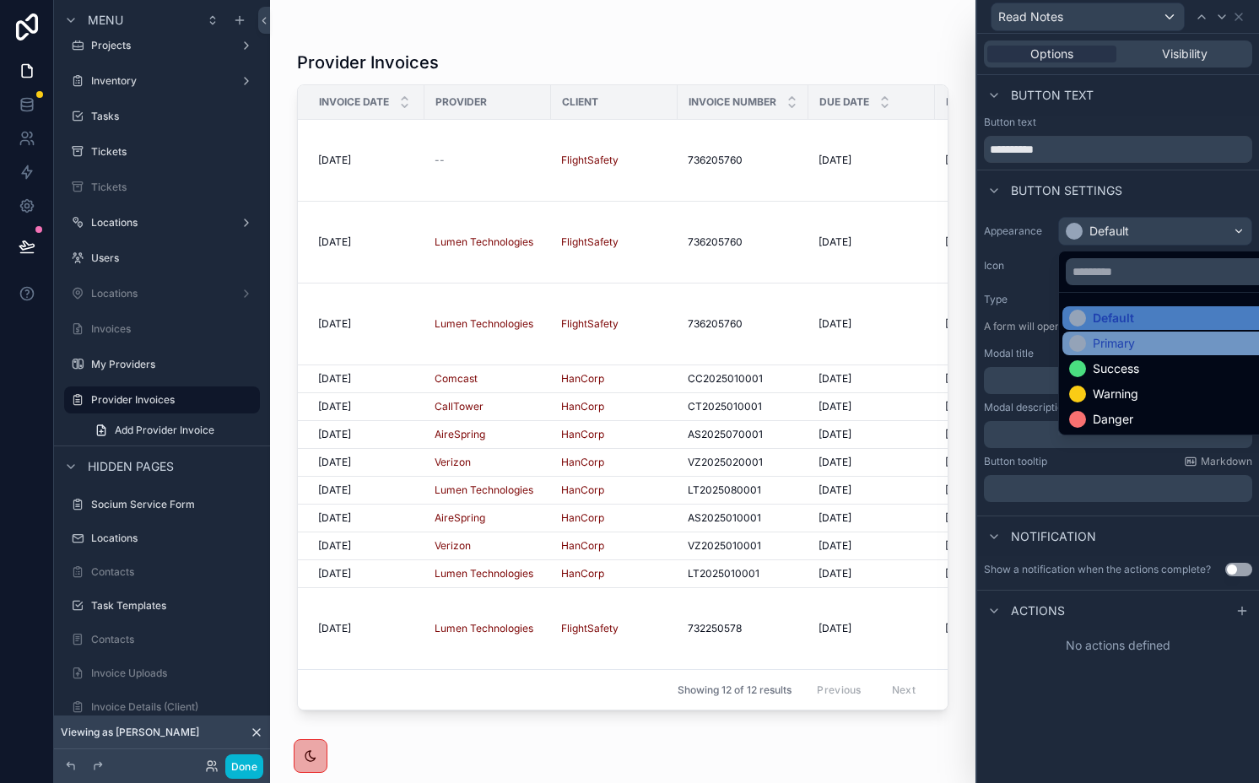
click at [1107, 344] on div "Primary" at bounding box center [1114, 343] width 42 height 17
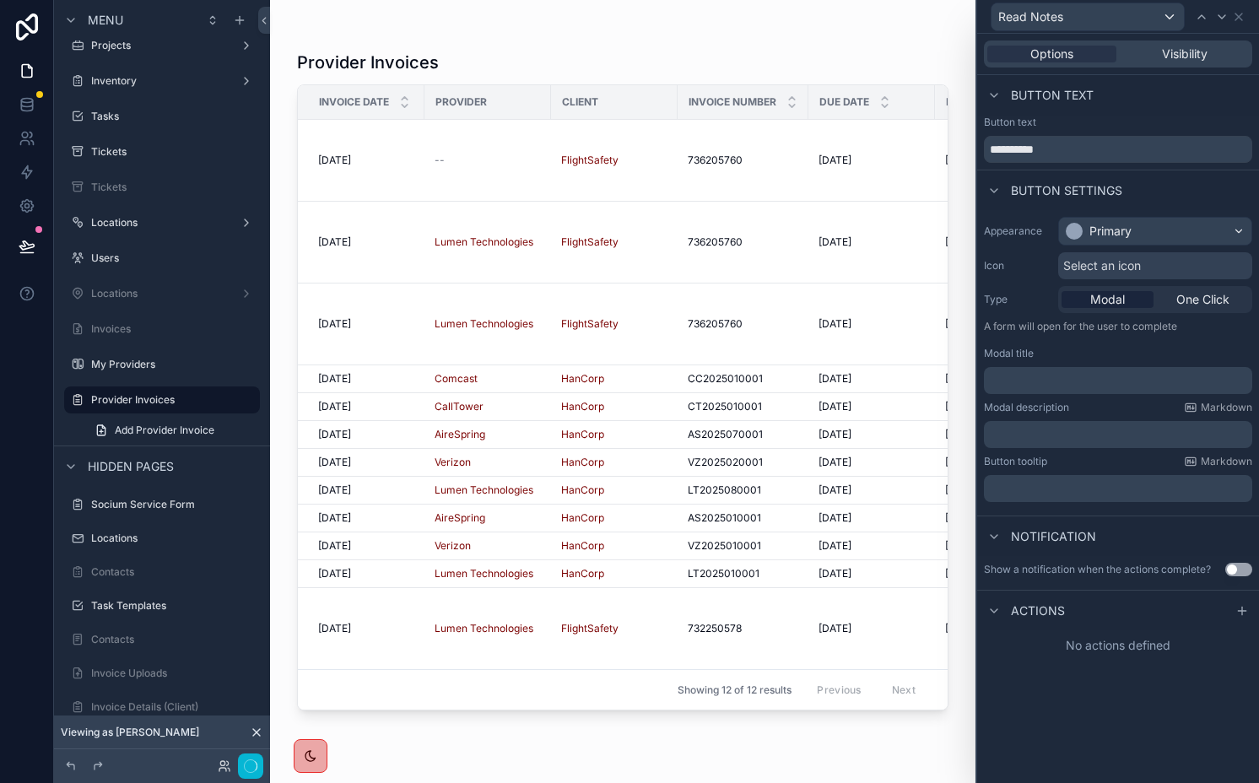
click at [1107, 269] on span "Select an icon" at bounding box center [1102, 265] width 78 height 17
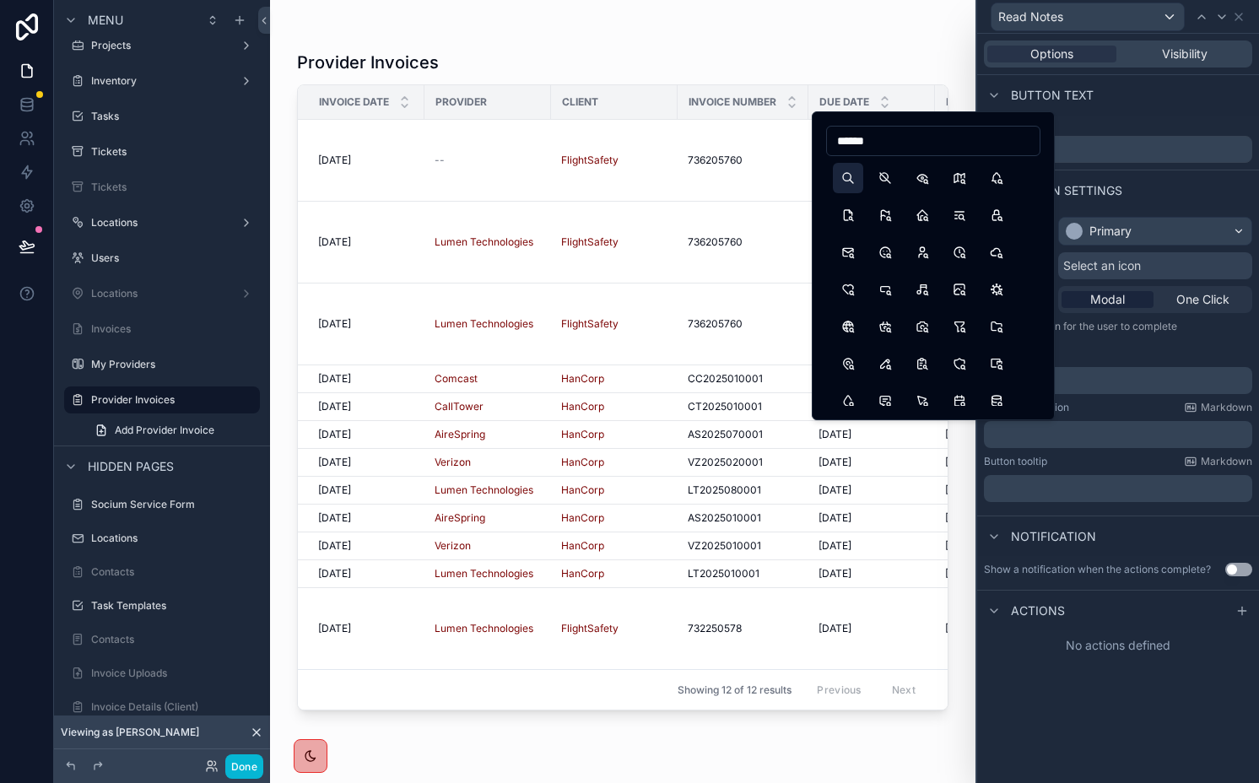
type input "******"
drag, startPoint x: 850, startPoint y: 175, endPoint x: 1141, endPoint y: 280, distance: 309.7
click at [849, 175] on button "Search" at bounding box center [848, 178] width 30 height 30
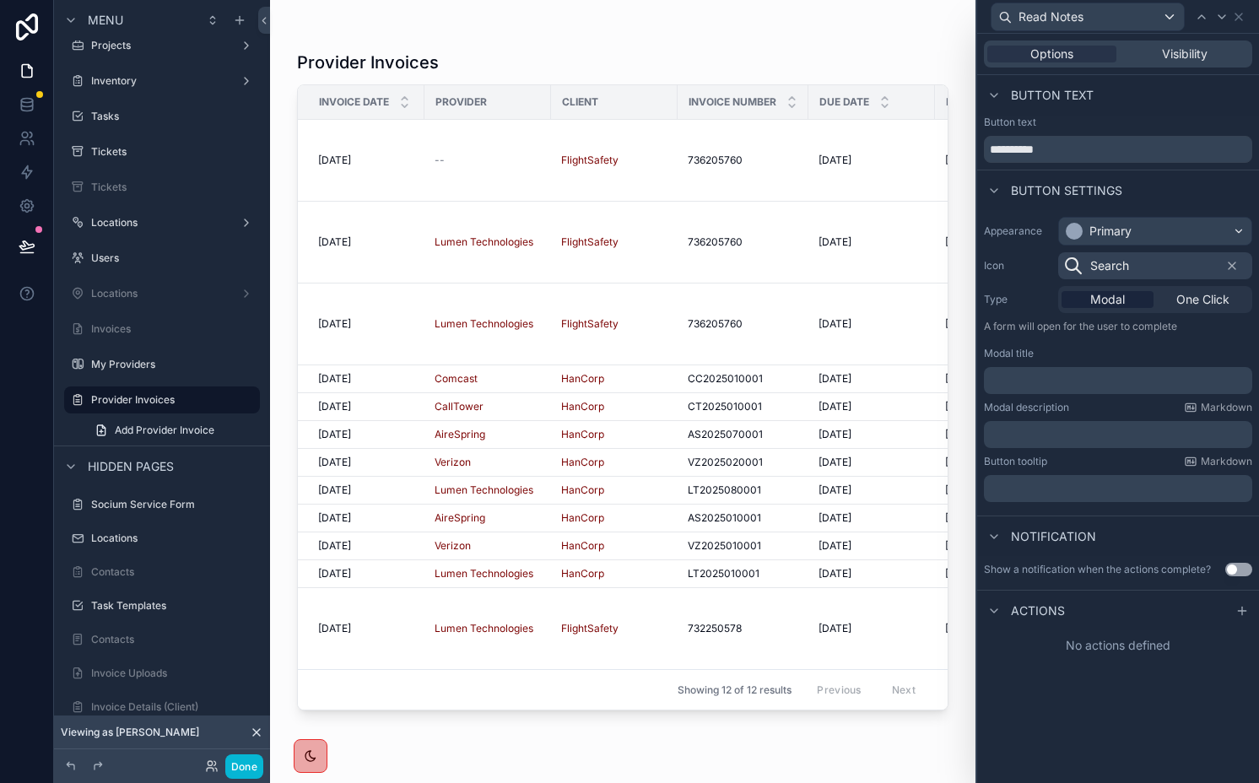
click at [1166, 342] on div "Appearance Primary Icon Search Type Modal One Click A form will open for the us…" at bounding box center [1118, 359] width 282 height 299
click at [1239, 603] on div at bounding box center [1242, 611] width 20 height 20
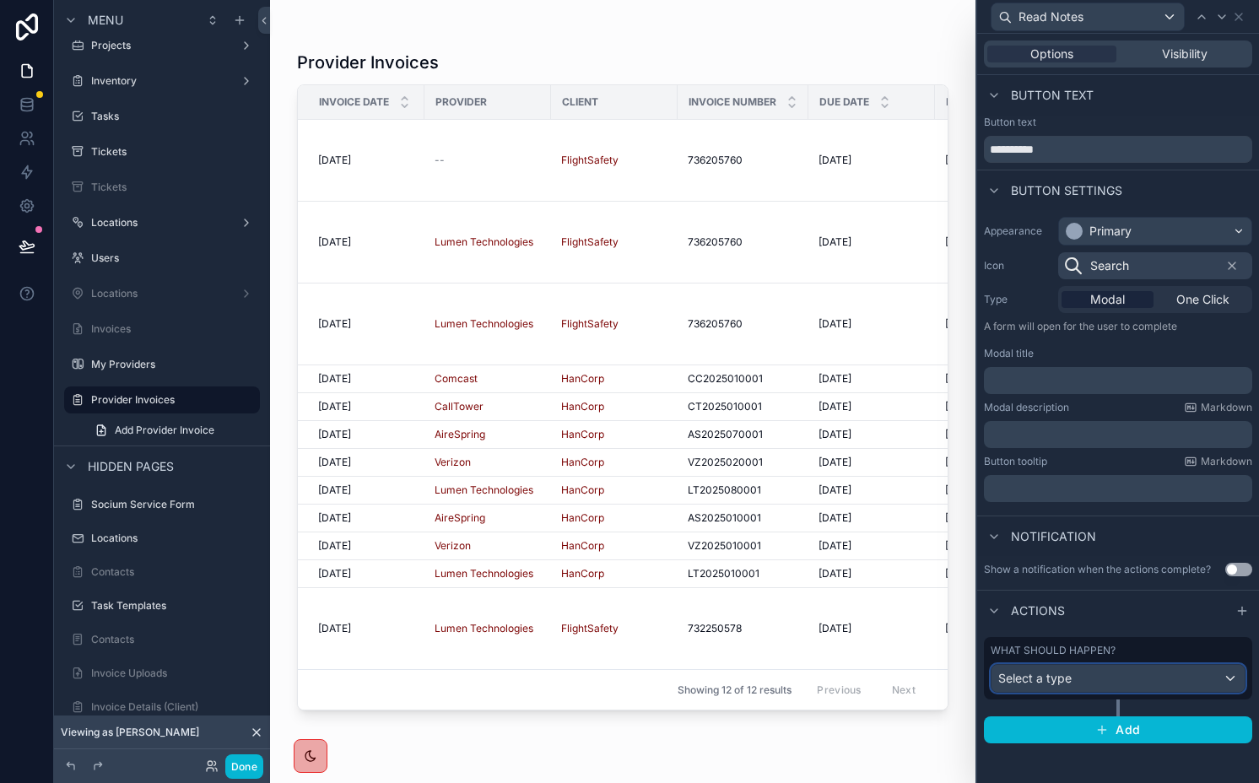
click at [1117, 691] on div "Select a type" at bounding box center [1118, 678] width 253 height 27
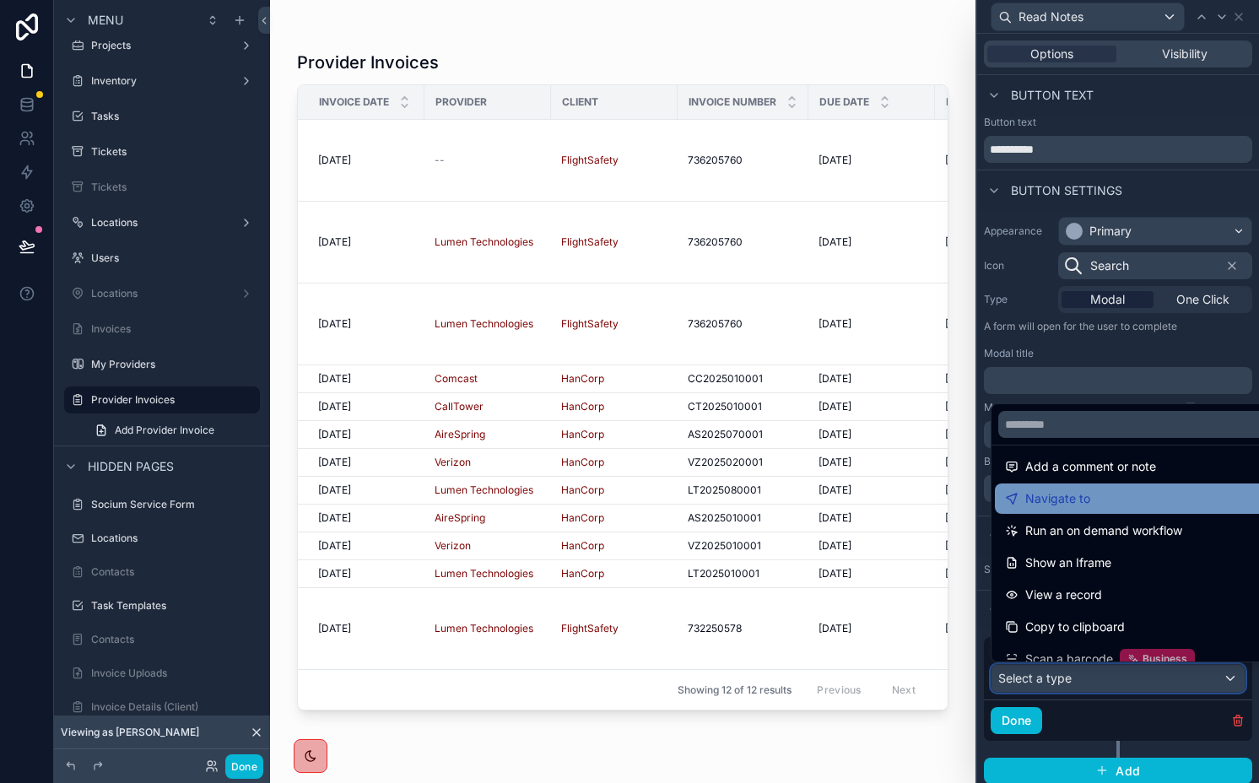
scroll to position [116, 0]
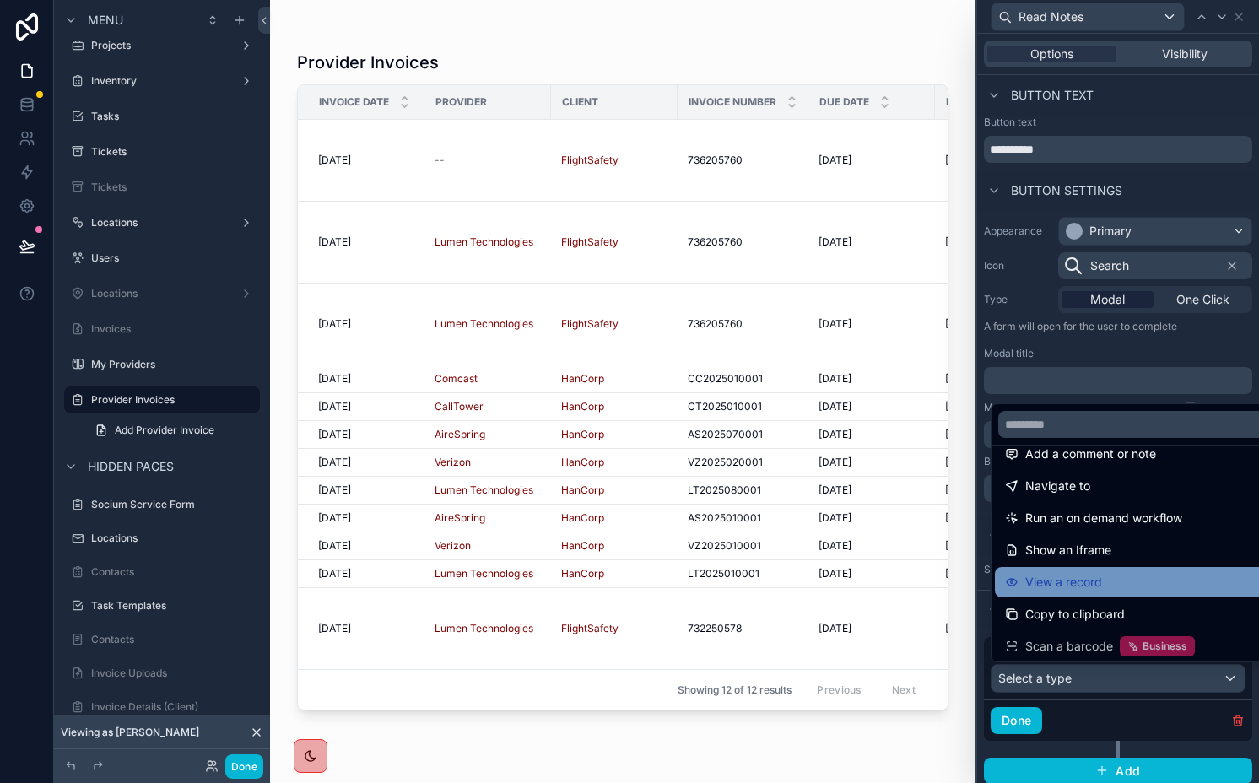
click at [1070, 579] on span "View a record" at bounding box center [1063, 582] width 77 height 20
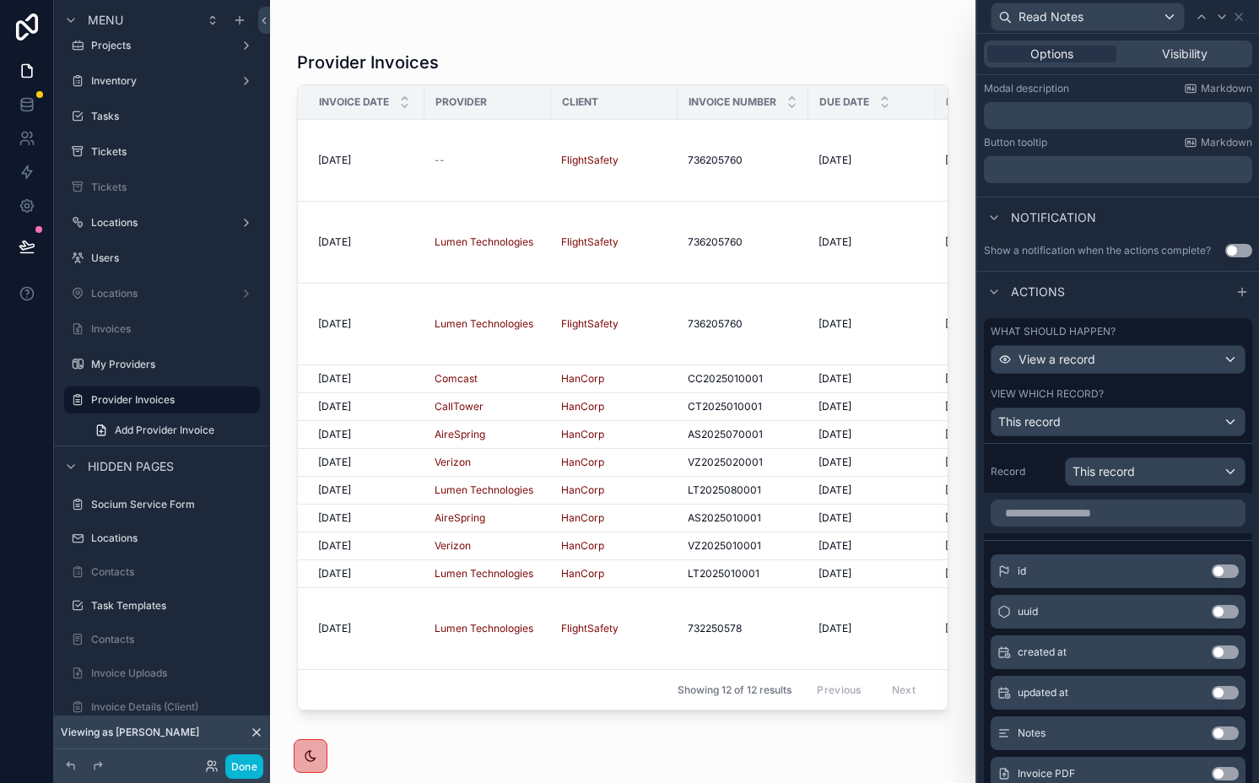
scroll to position [391, 0]
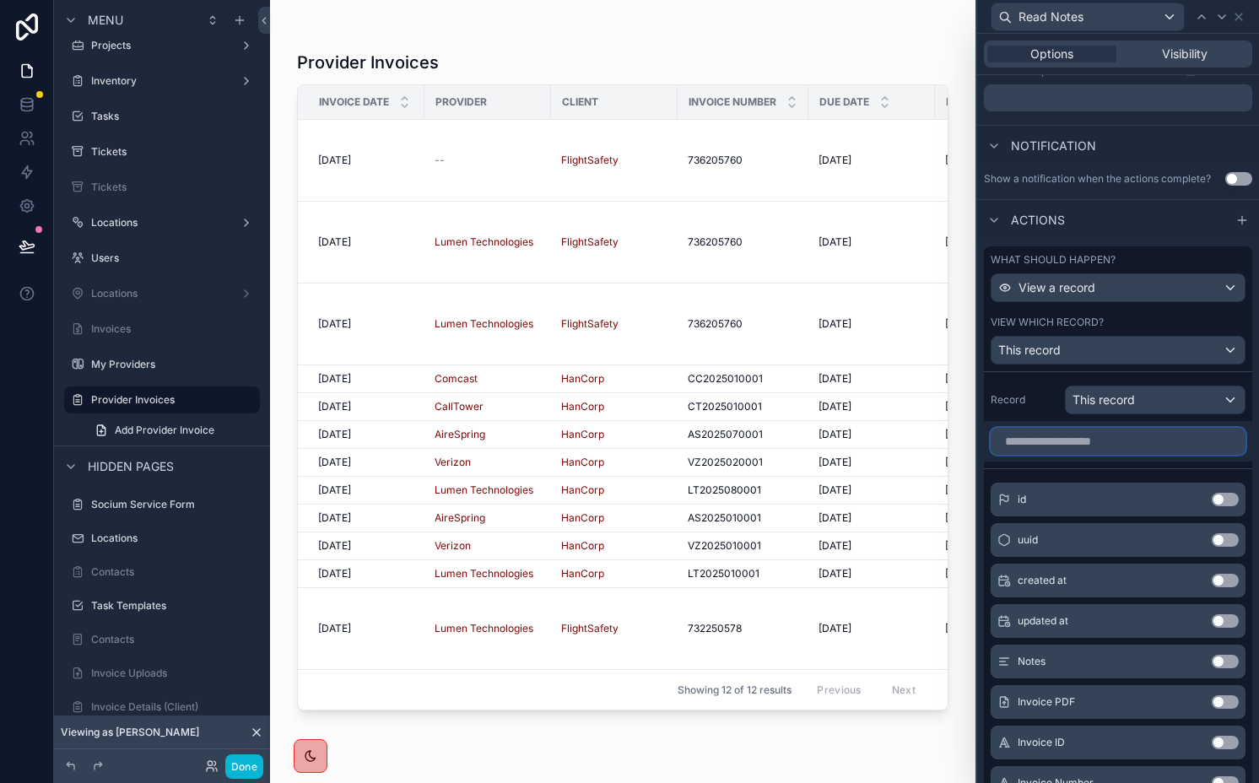
click at [1048, 446] on input "text" at bounding box center [1118, 441] width 255 height 27
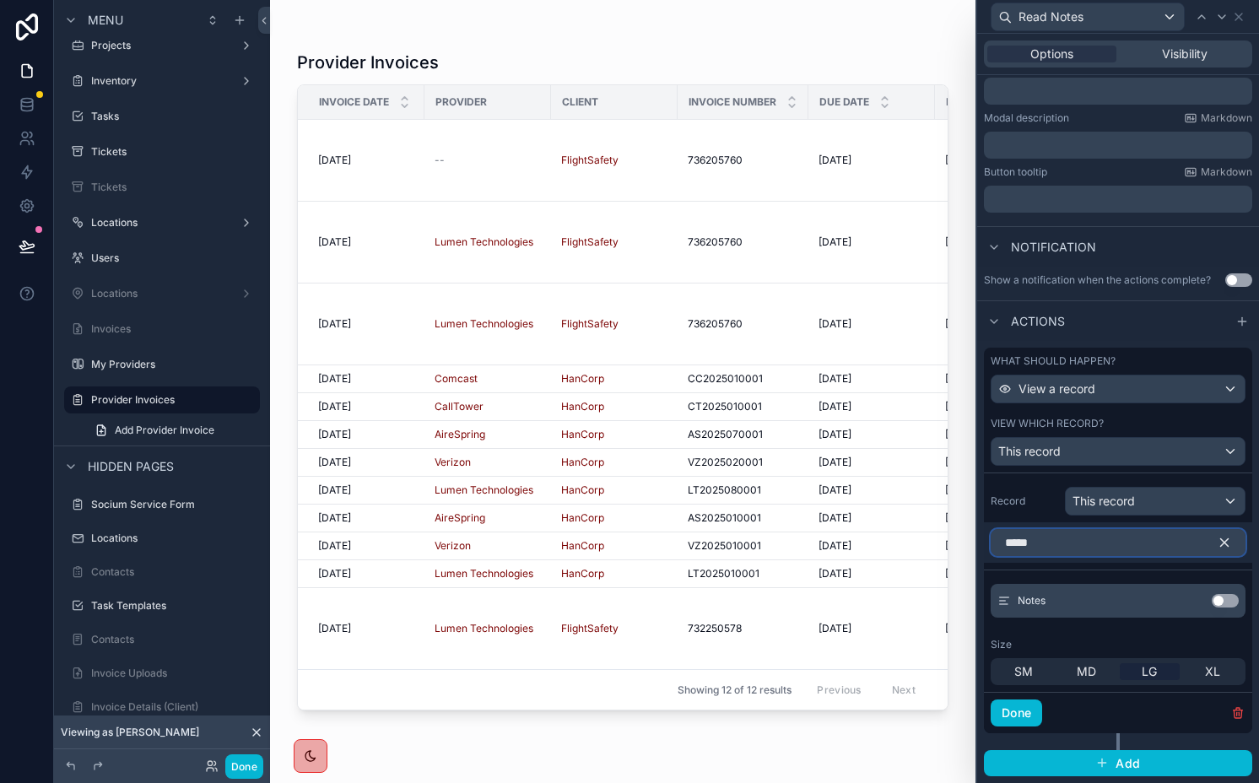
type input "*****"
click at [1212, 600] on button "Use setting" at bounding box center [1225, 601] width 27 height 14
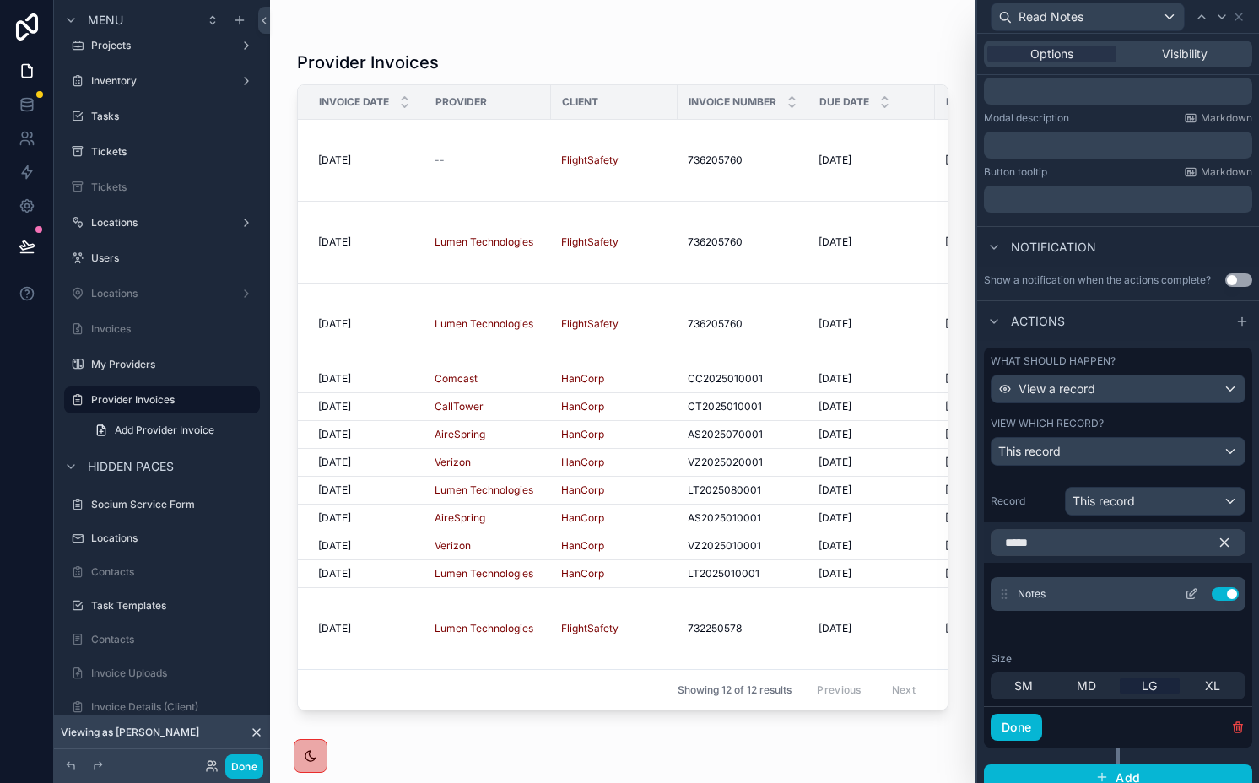
click at [1185, 593] on icon at bounding box center [1192, 594] width 14 height 14
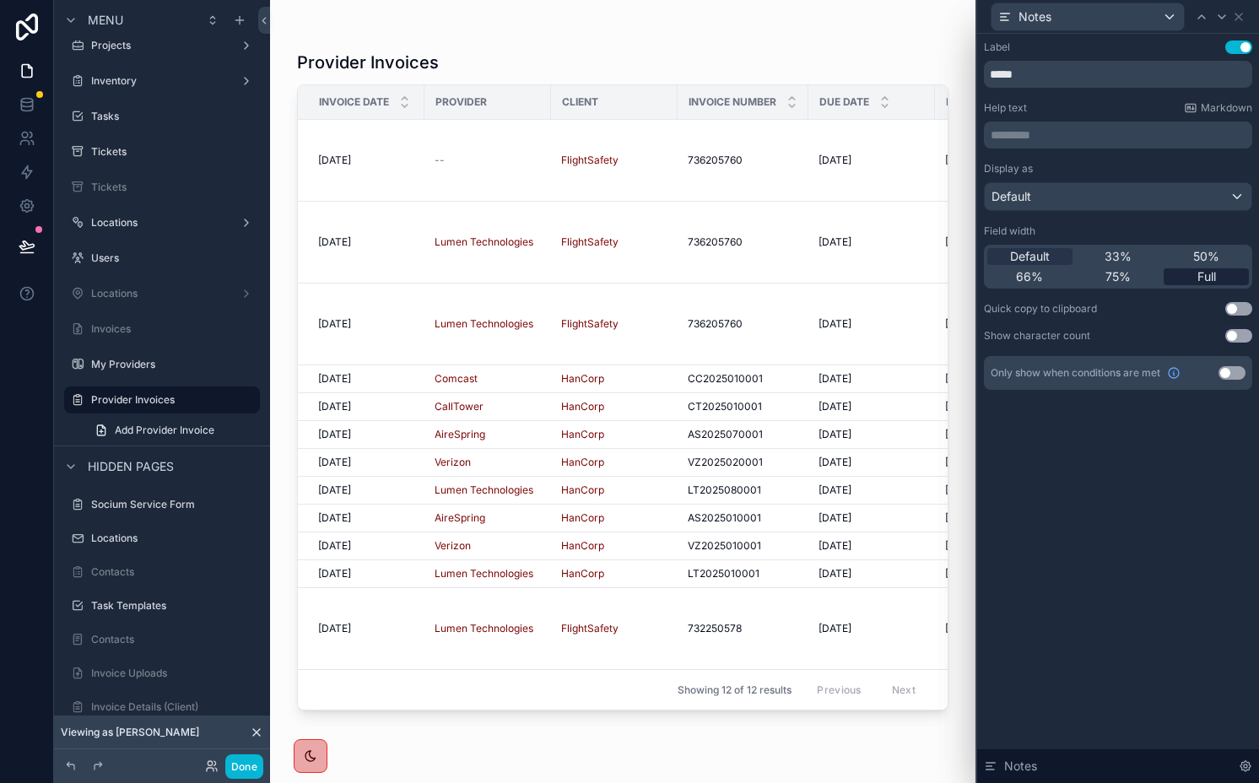
click at [1195, 274] on div "Full" at bounding box center [1206, 276] width 85 height 17
click at [1239, 44] on button "Use setting" at bounding box center [1239, 48] width 27 height 14
click at [249, 769] on button "Done" at bounding box center [244, 767] width 38 height 24
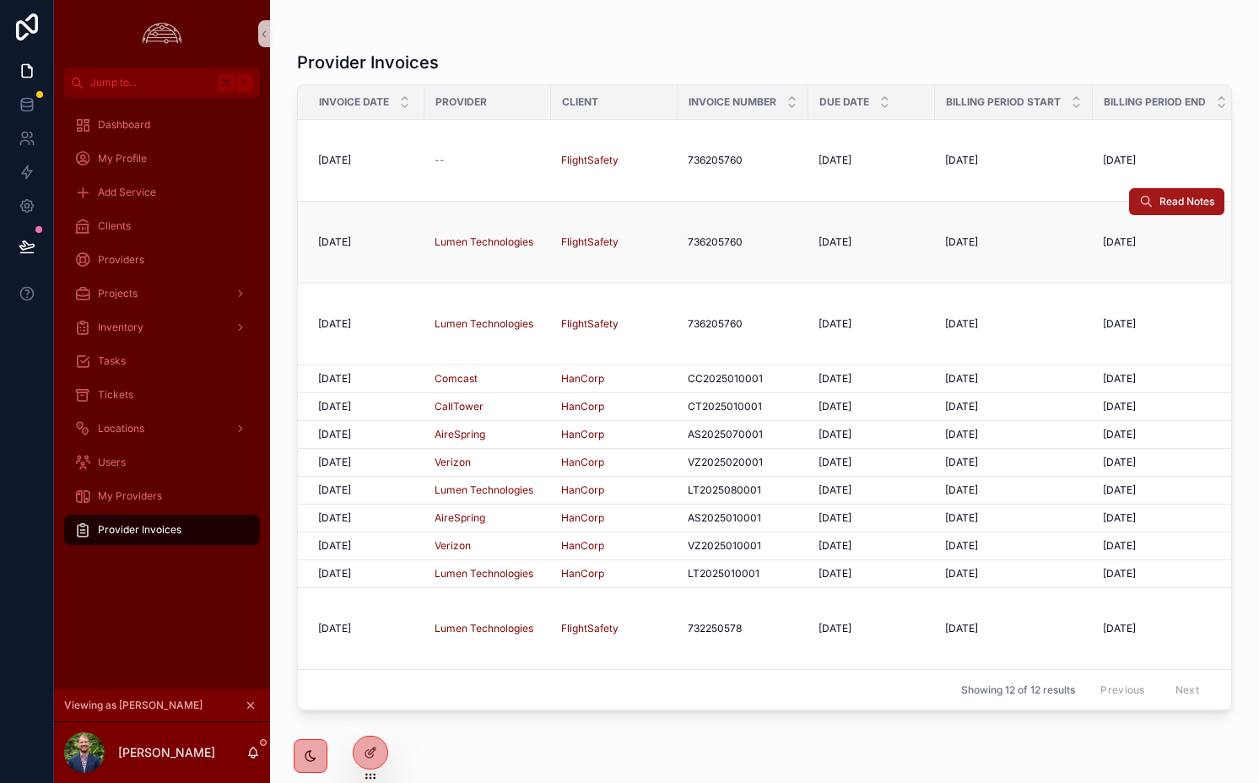
click at [1172, 204] on span "Read Notes" at bounding box center [1187, 202] width 55 height 14
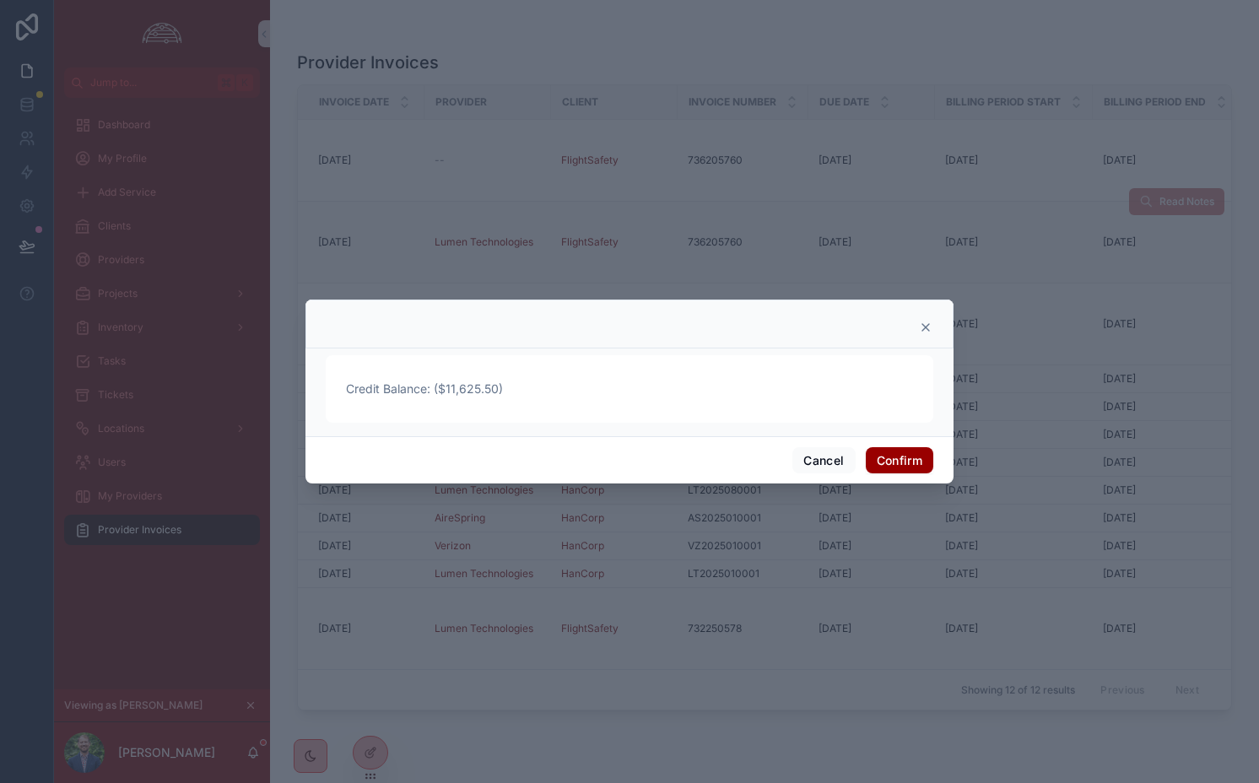
click at [429, 392] on span "Credit Balance: ($11,625.50)" at bounding box center [629, 389] width 567 height 17
click at [825, 461] on button "Cancel" at bounding box center [824, 460] width 62 height 27
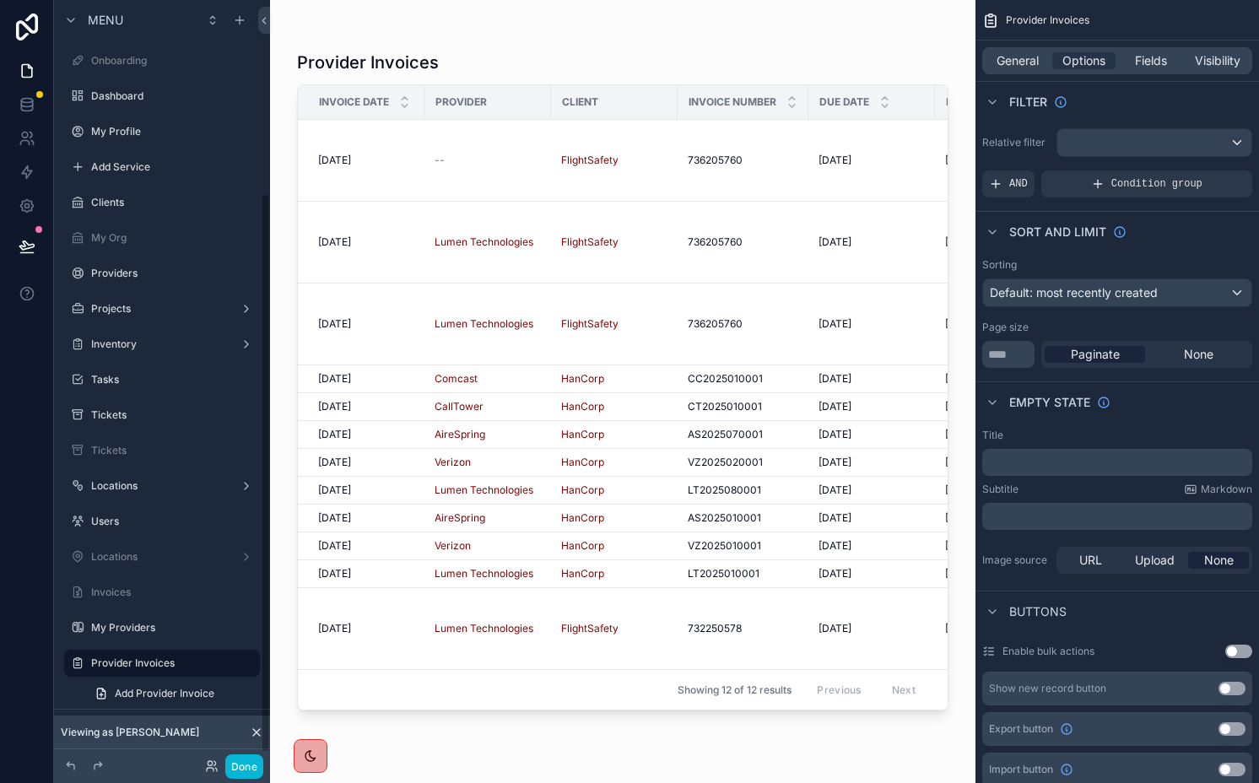
scroll to position [263, 0]
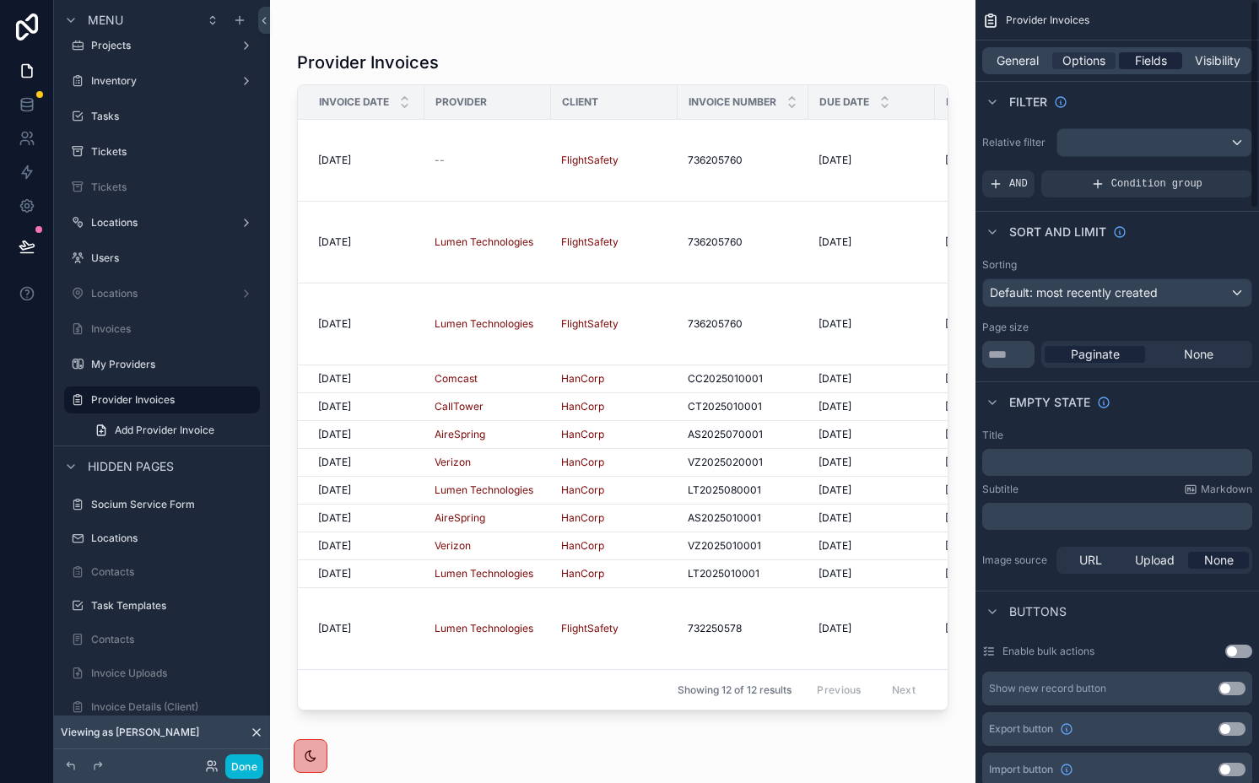
click at [1136, 59] on span "Fields" at bounding box center [1151, 60] width 32 height 17
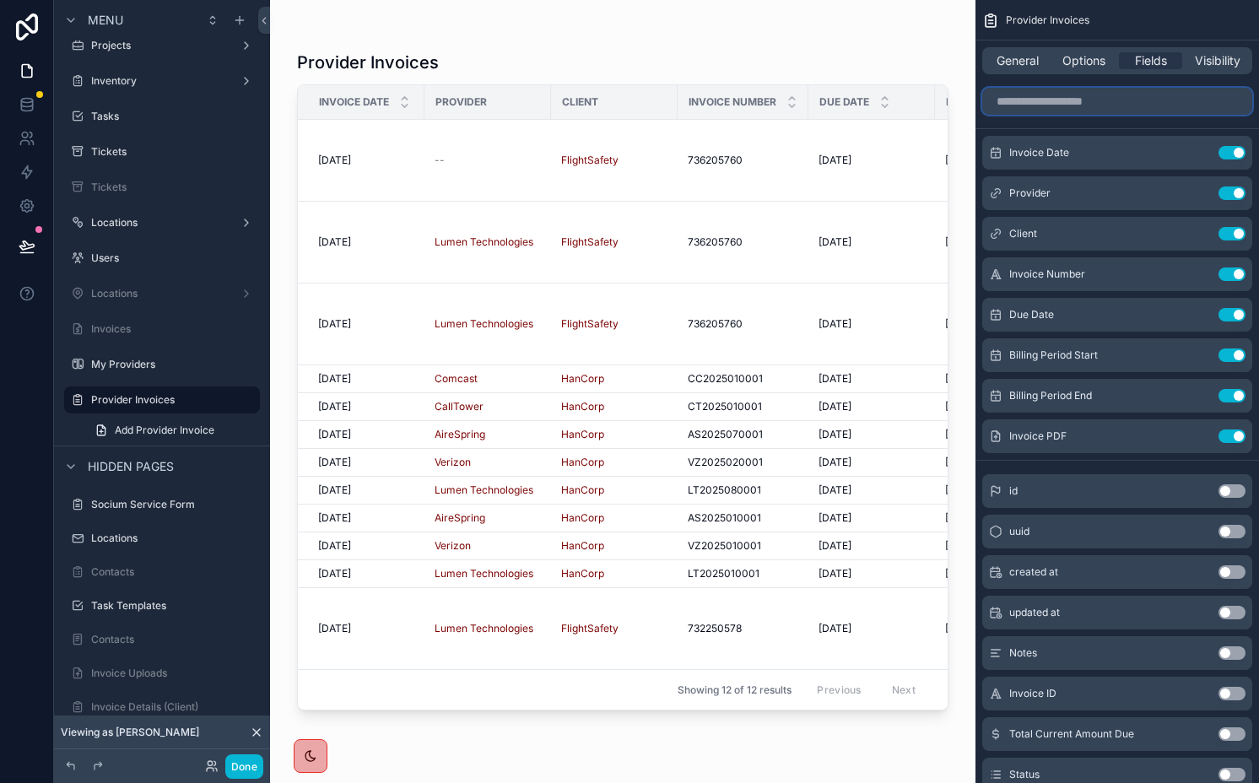
click at [1075, 100] on input "scrollable content" at bounding box center [1117, 101] width 270 height 27
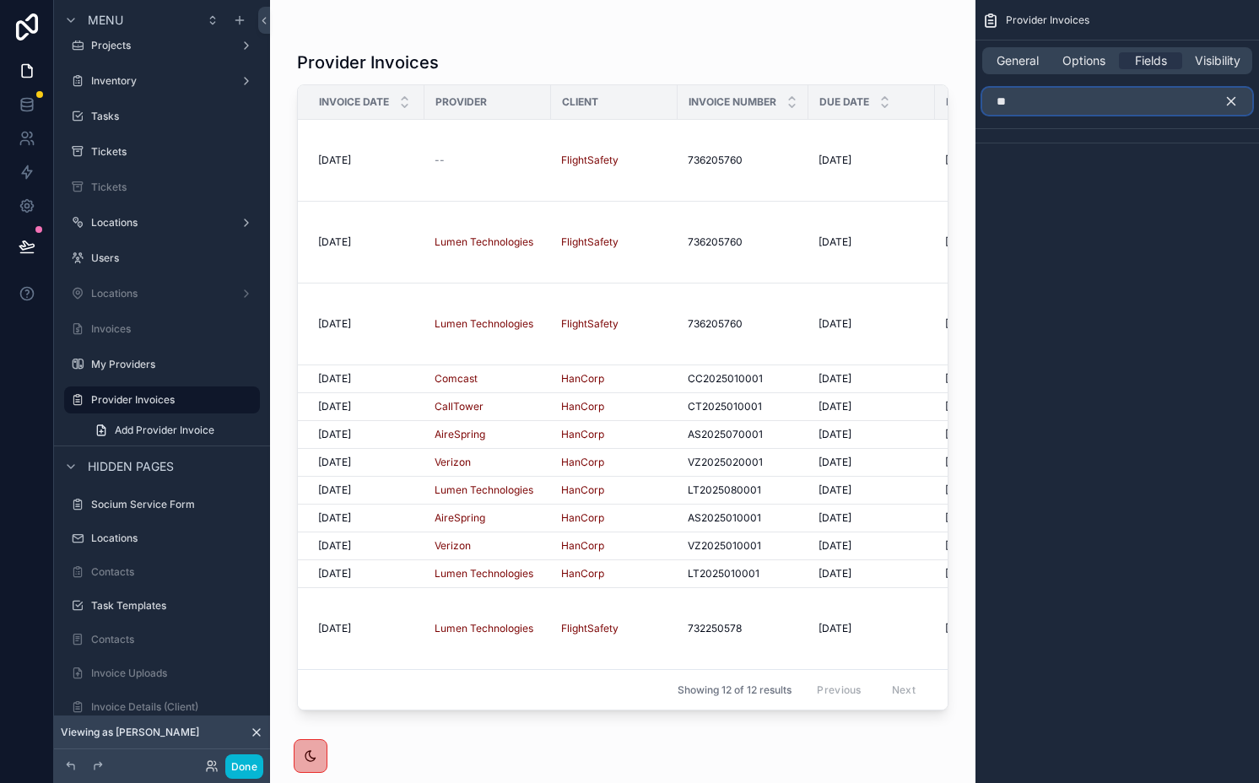
type input "***"
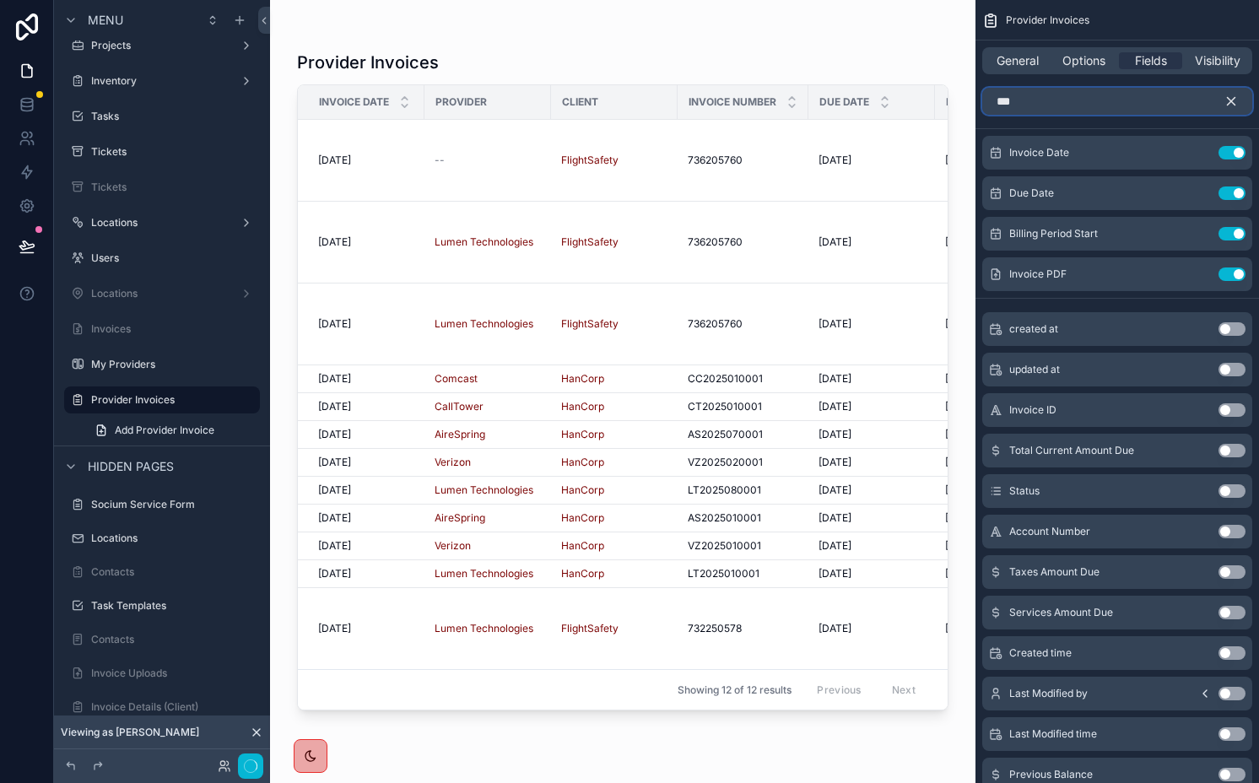
type input "****"
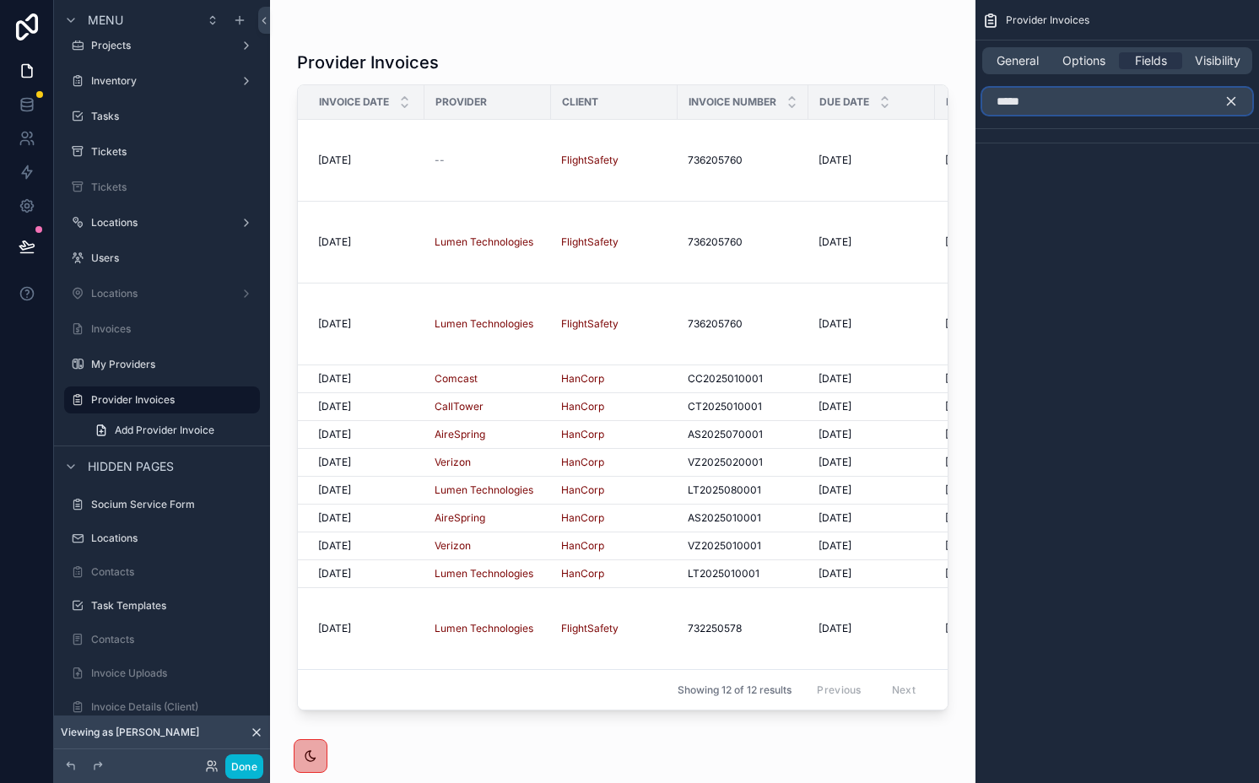
type input "******"
type input "*****"
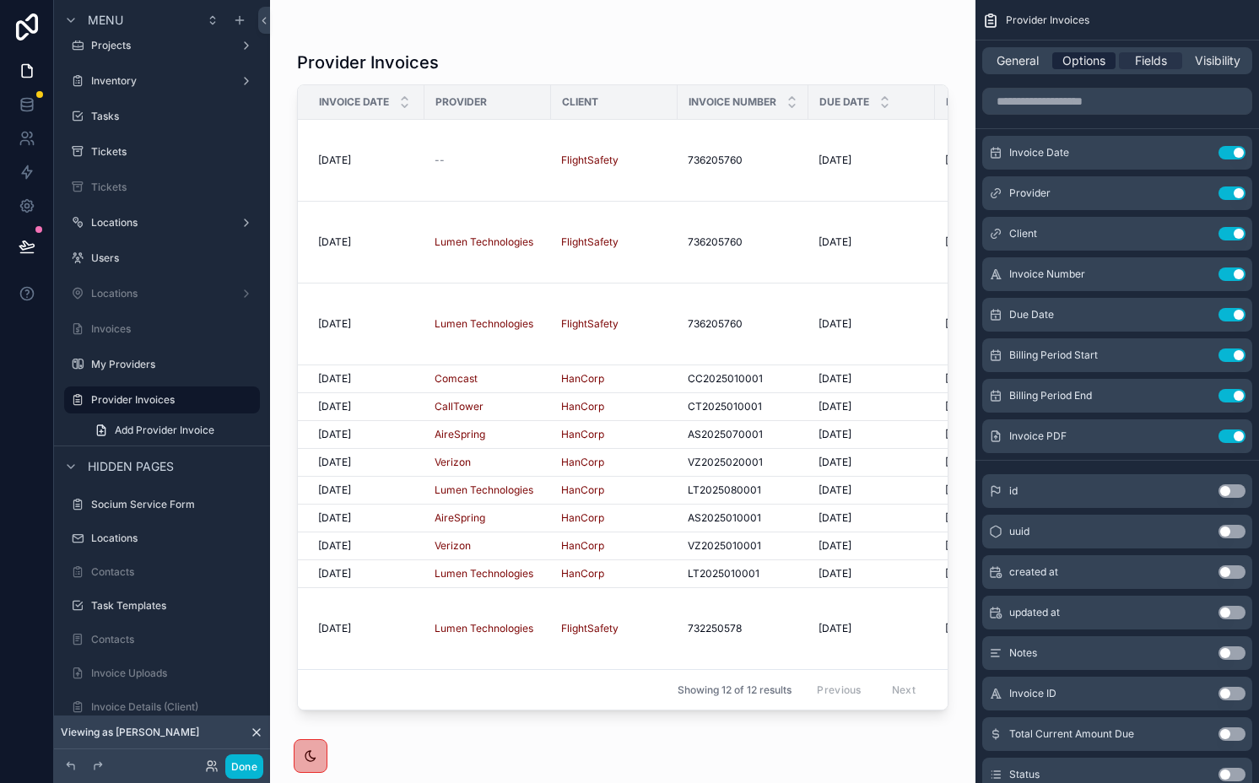
click at [1092, 62] on span "Options" at bounding box center [1084, 60] width 43 height 17
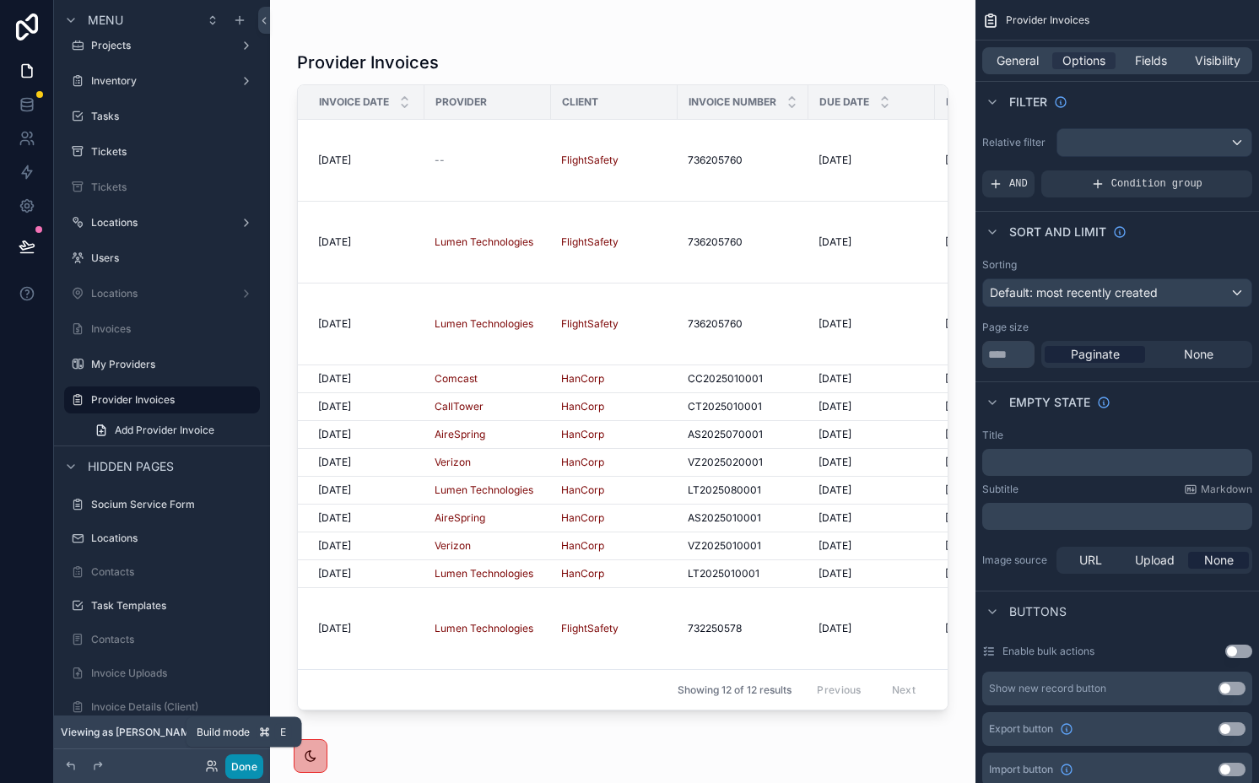
click at [242, 764] on button "Done" at bounding box center [244, 767] width 38 height 24
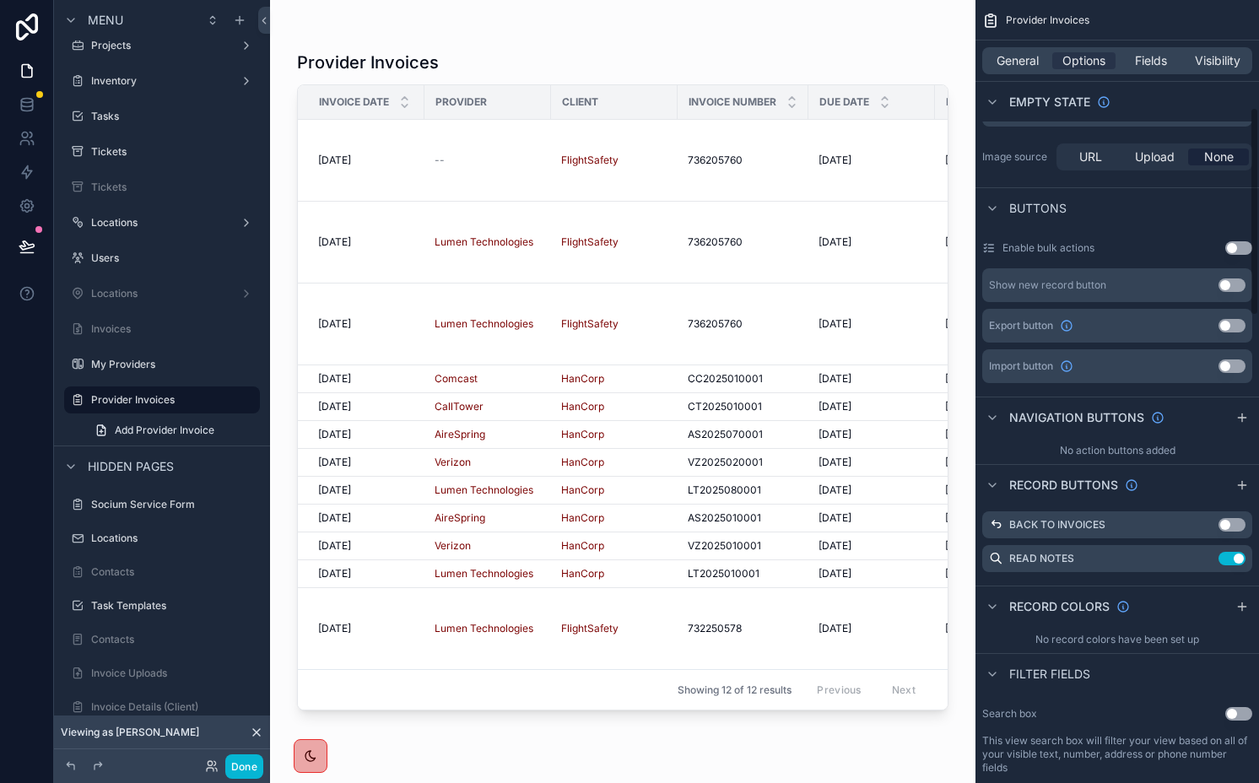
scroll to position [405, 0]
drag, startPoint x: 1240, startPoint y: 600, endPoint x: 1231, endPoint y: 609, distance: 12.5
click at [1240, 600] on icon "scrollable content" at bounding box center [1243, 605] width 14 height 14
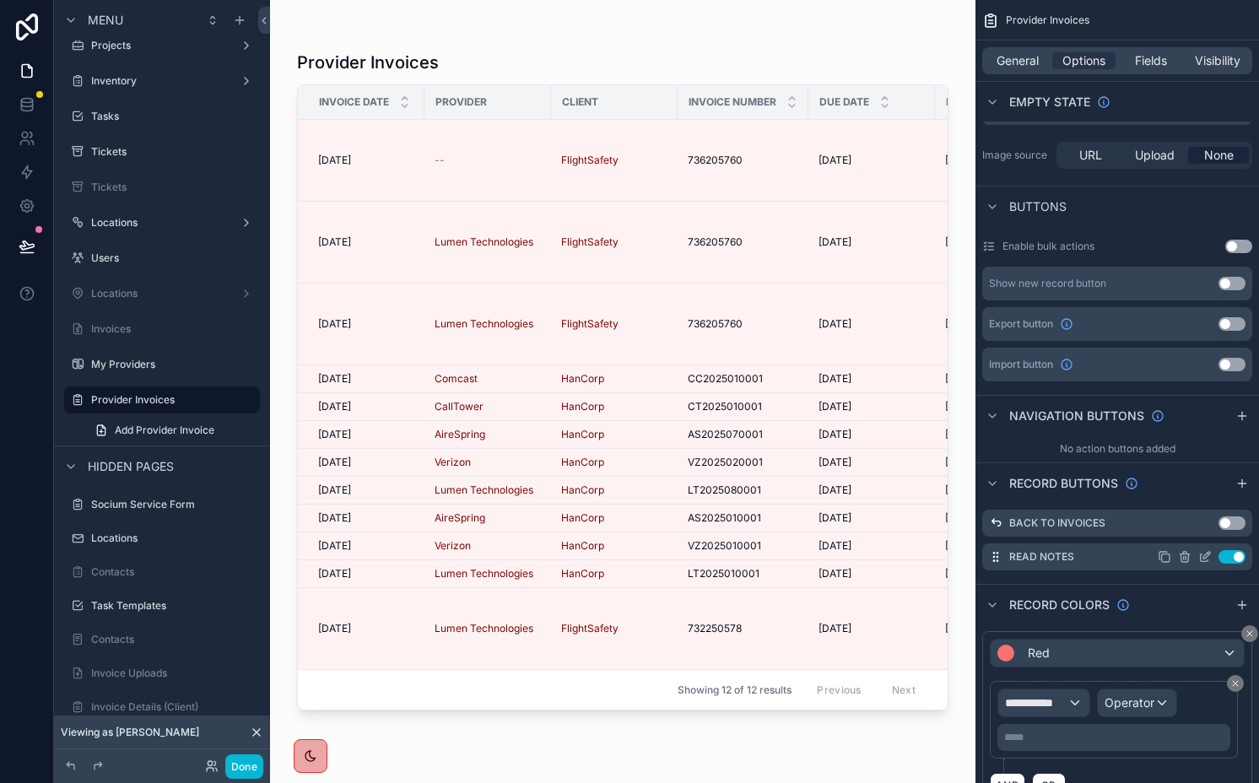
scroll to position [571, 0]
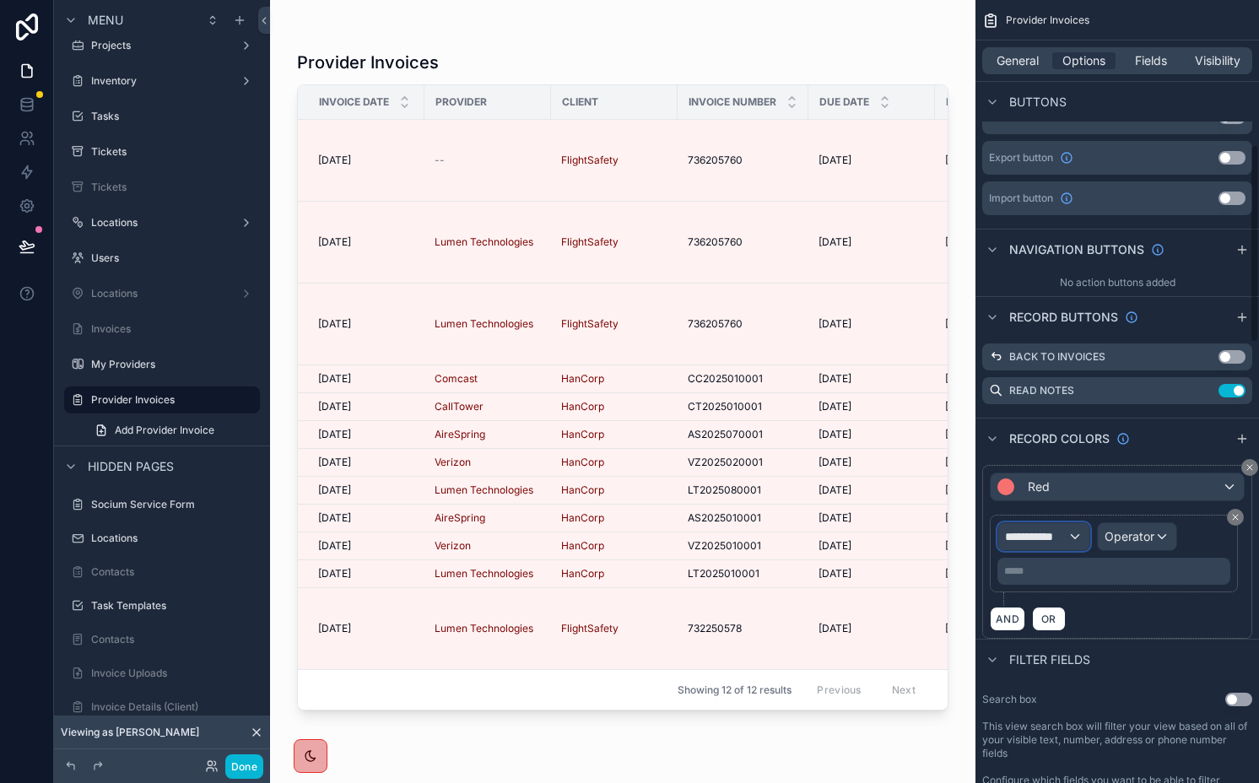
click at [1052, 544] on span "**********" at bounding box center [1036, 536] width 62 height 17
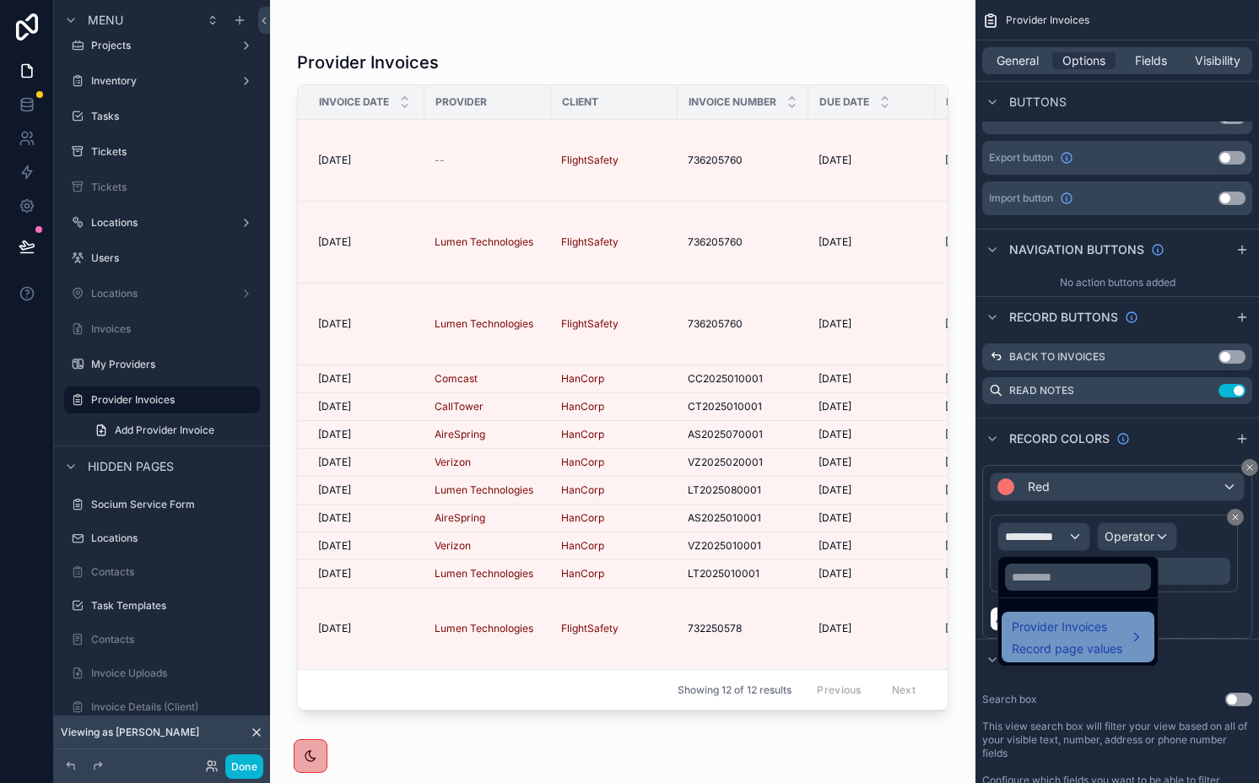
click at [1052, 612] on div "Provider Invoices Record page values" at bounding box center [1078, 637] width 153 height 51
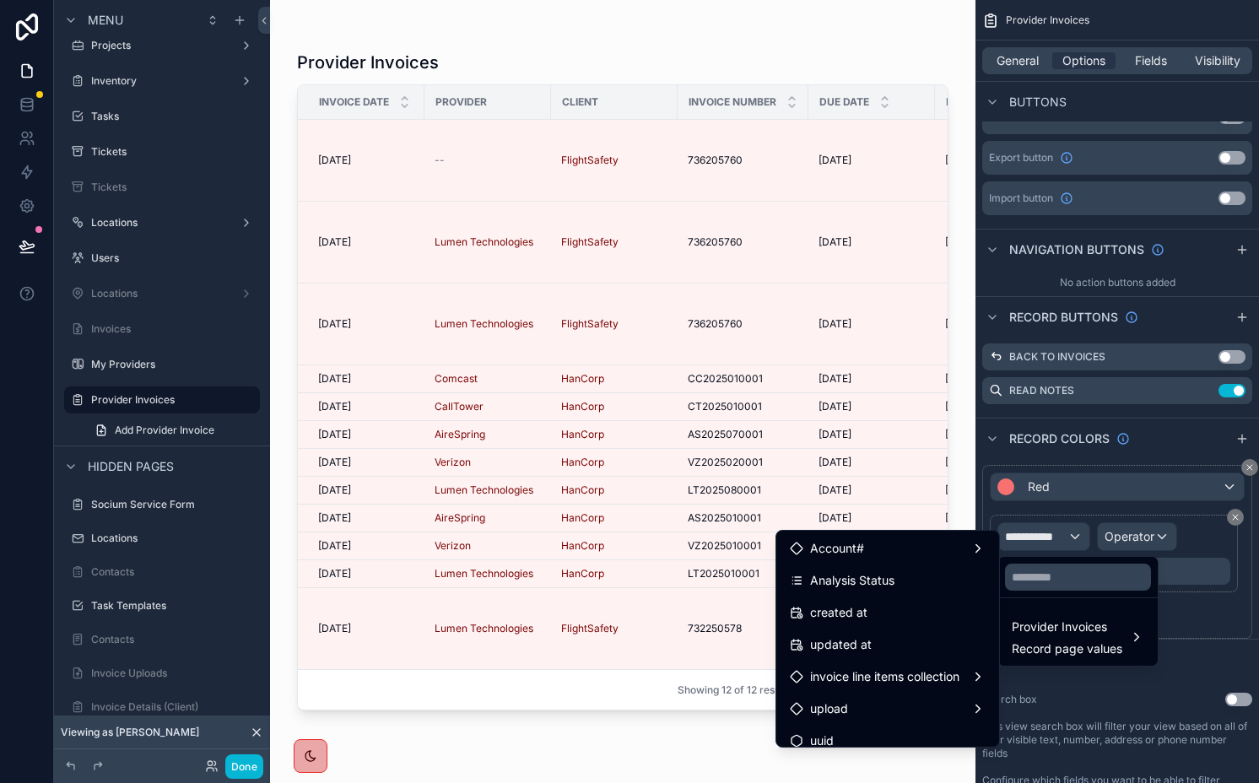
scroll to position [1104, 0]
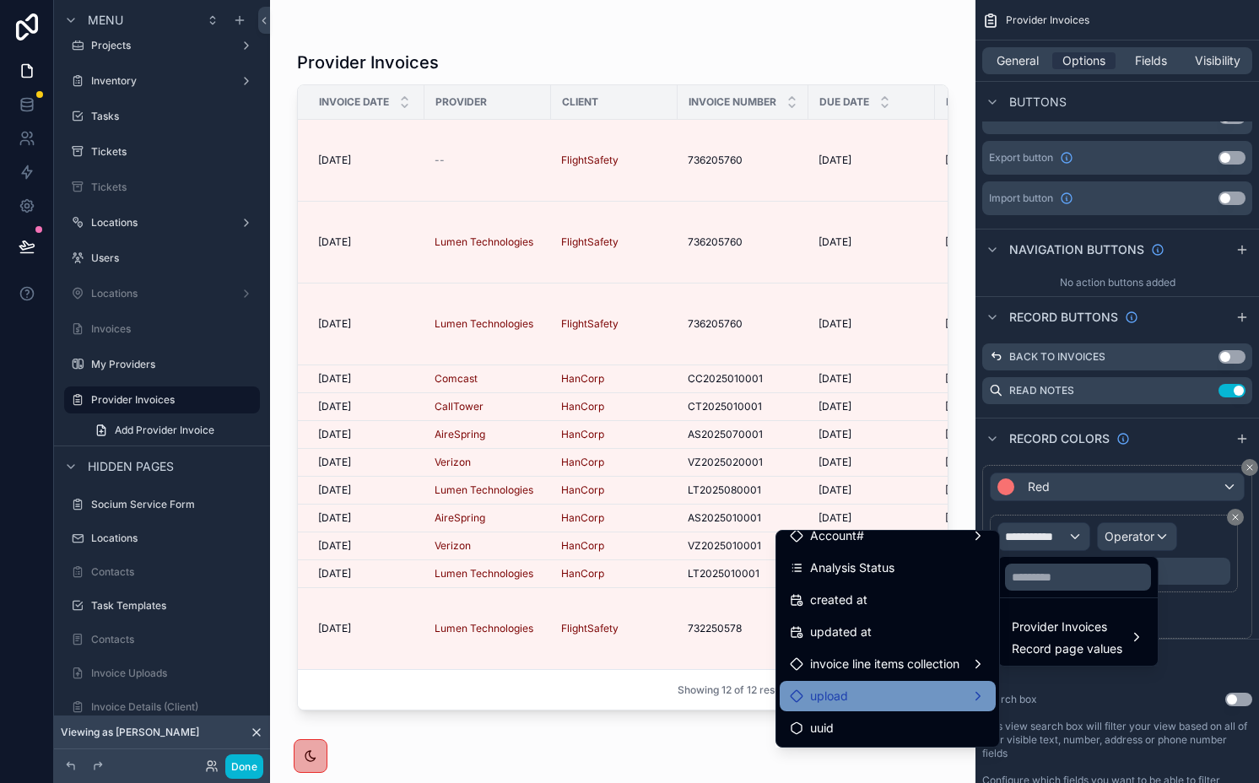
click at [815, 704] on span "upload" at bounding box center [829, 696] width 38 height 20
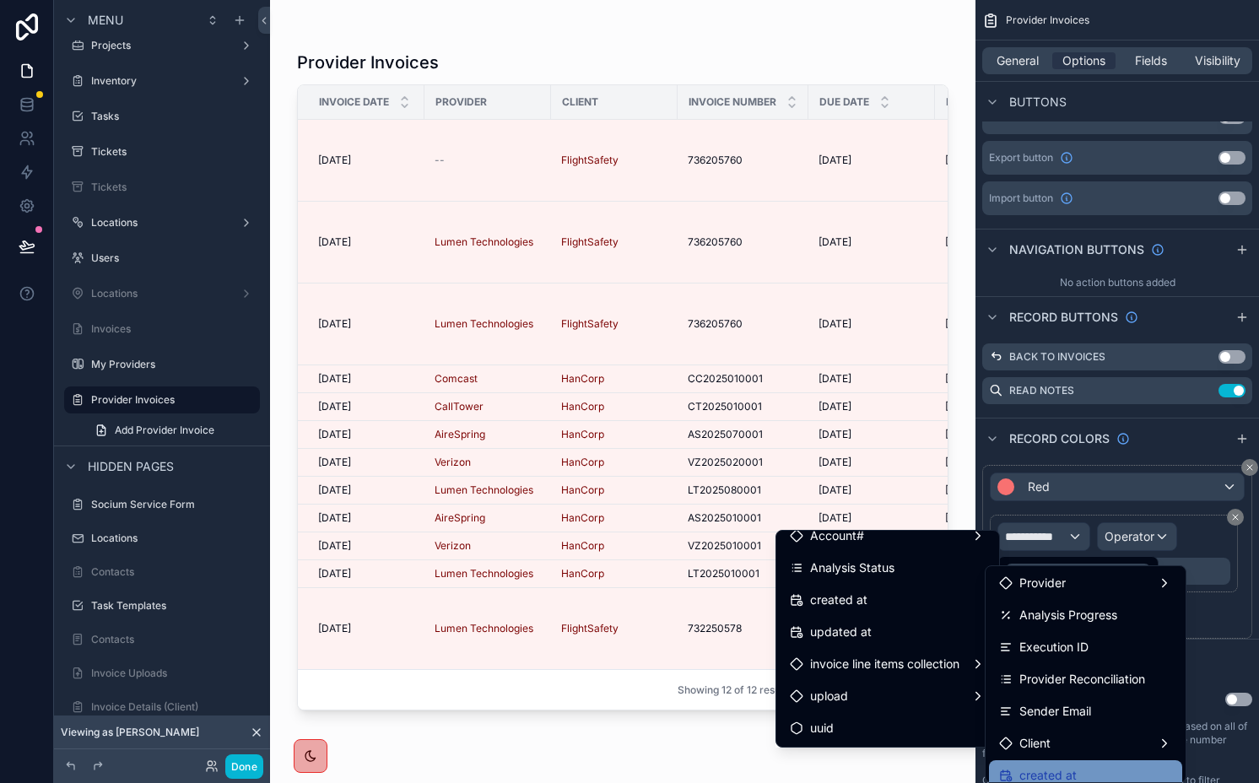
scroll to position [254, 0]
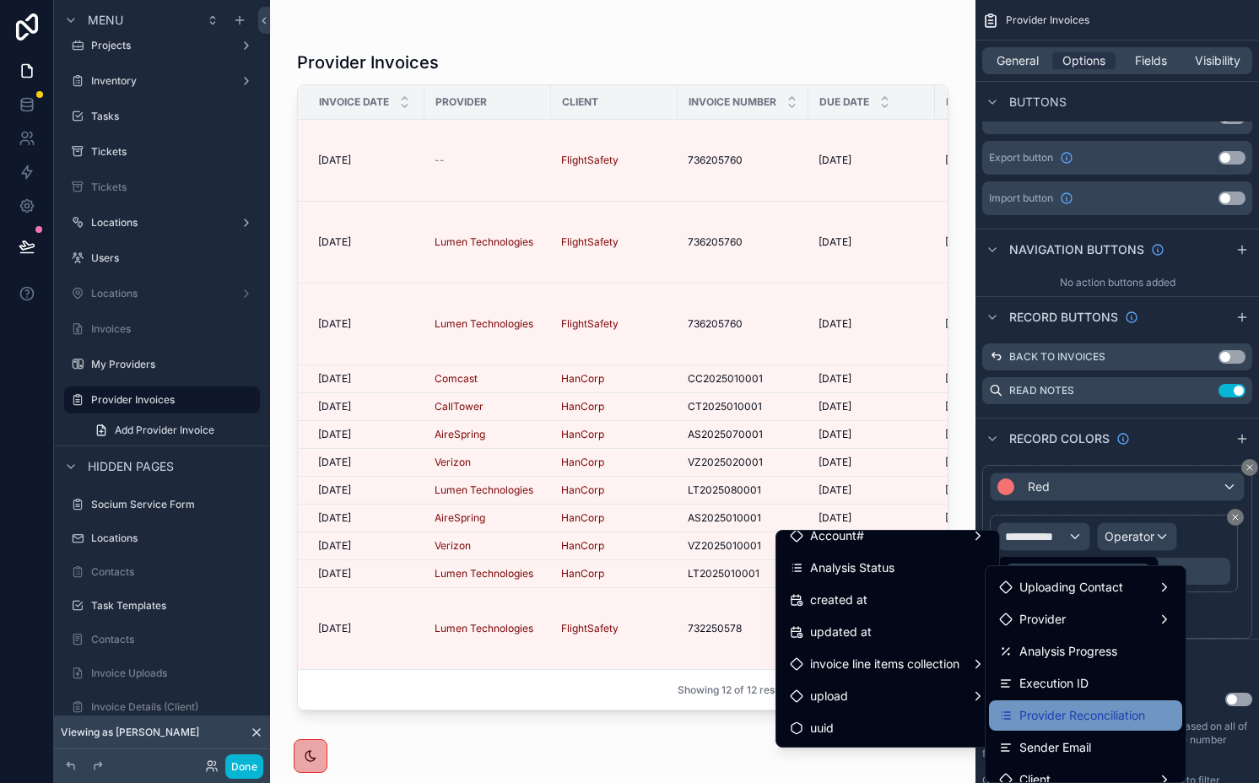
click at [1070, 708] on span "Provider Reconciliation" at bounding box center [1083, 716] width 126 height 20
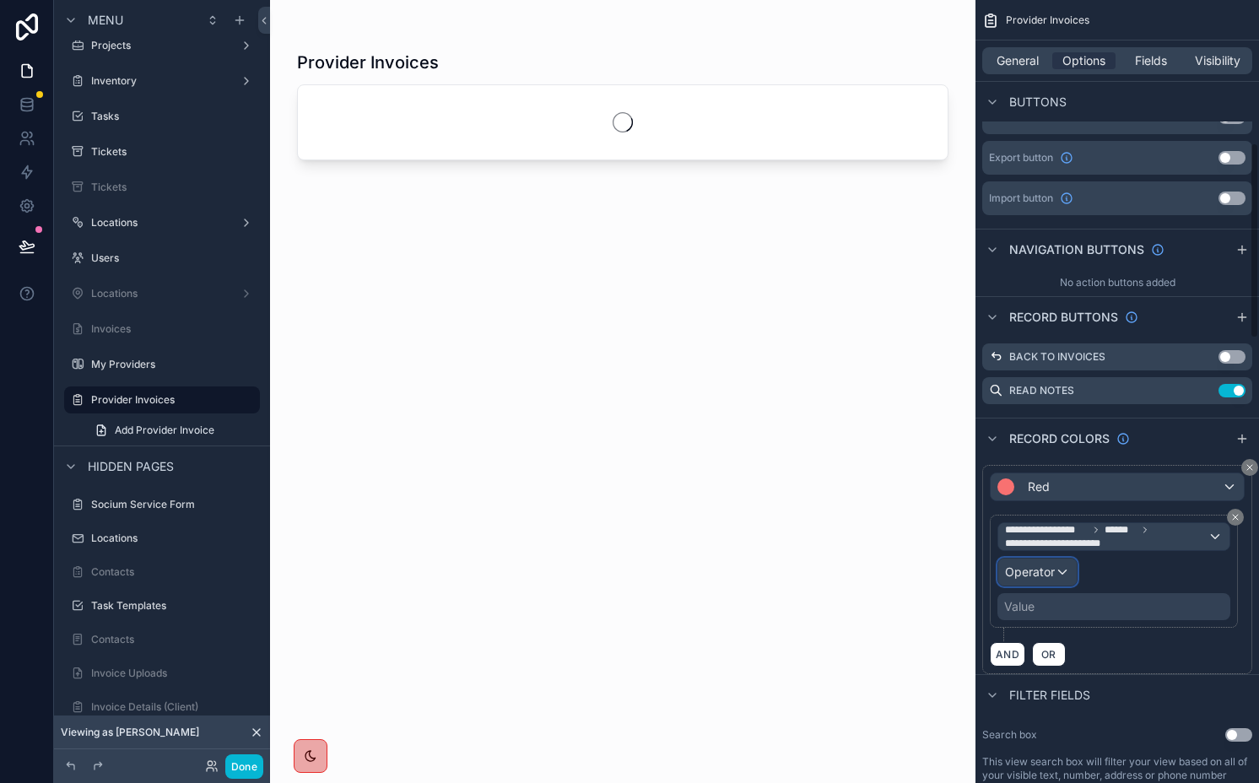
click at [1056, 582] on div "Operator" at bounding box center [1037, 572] width 78 height 27
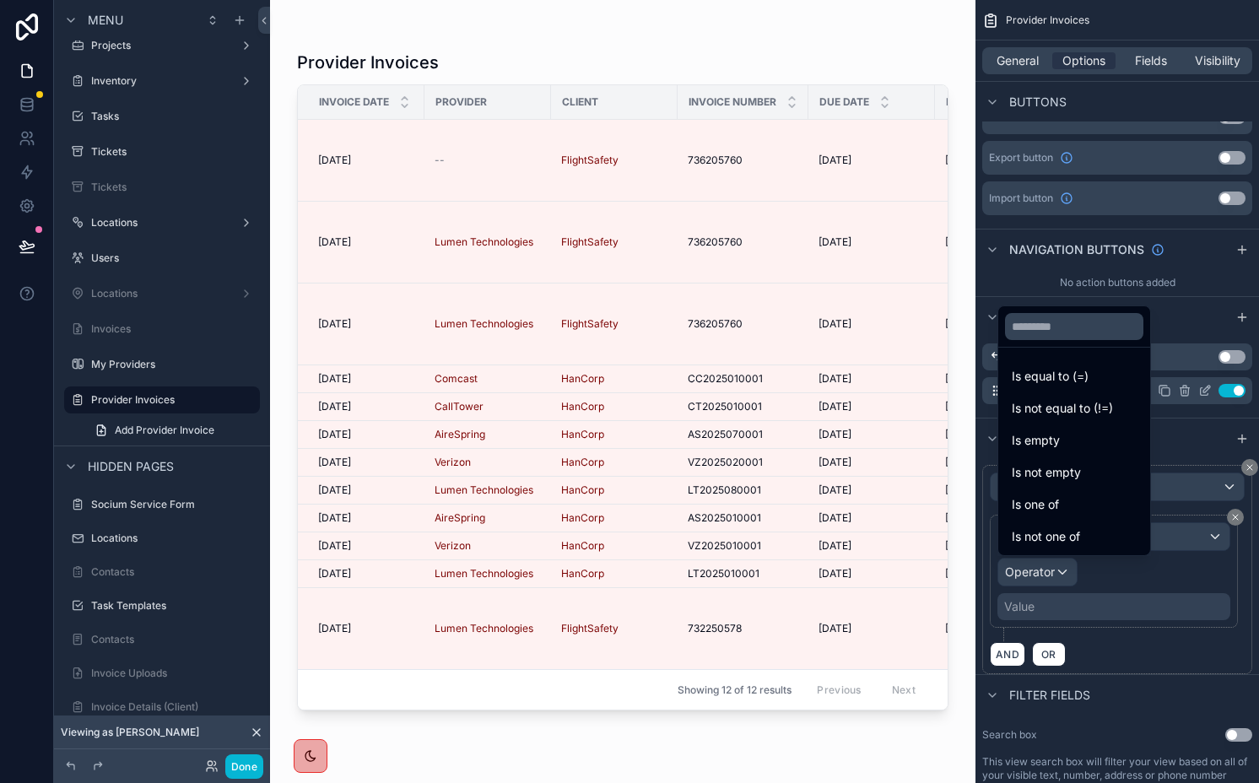
click at [1053, 376] on span "Is equal to (=)" at bounding box center [1050, 376] width 77 height 20
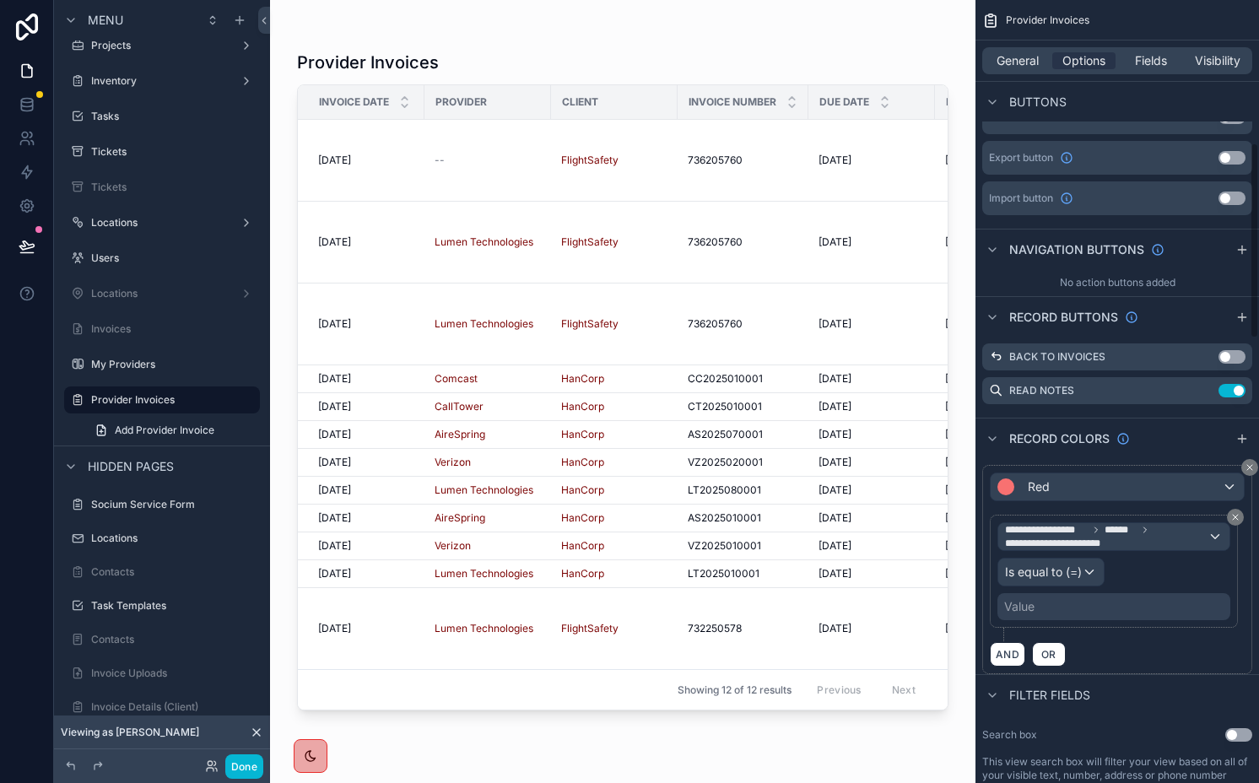
click at [1037, 603] on div "Value" at bounding box center [1114, 606] width 233 height 27
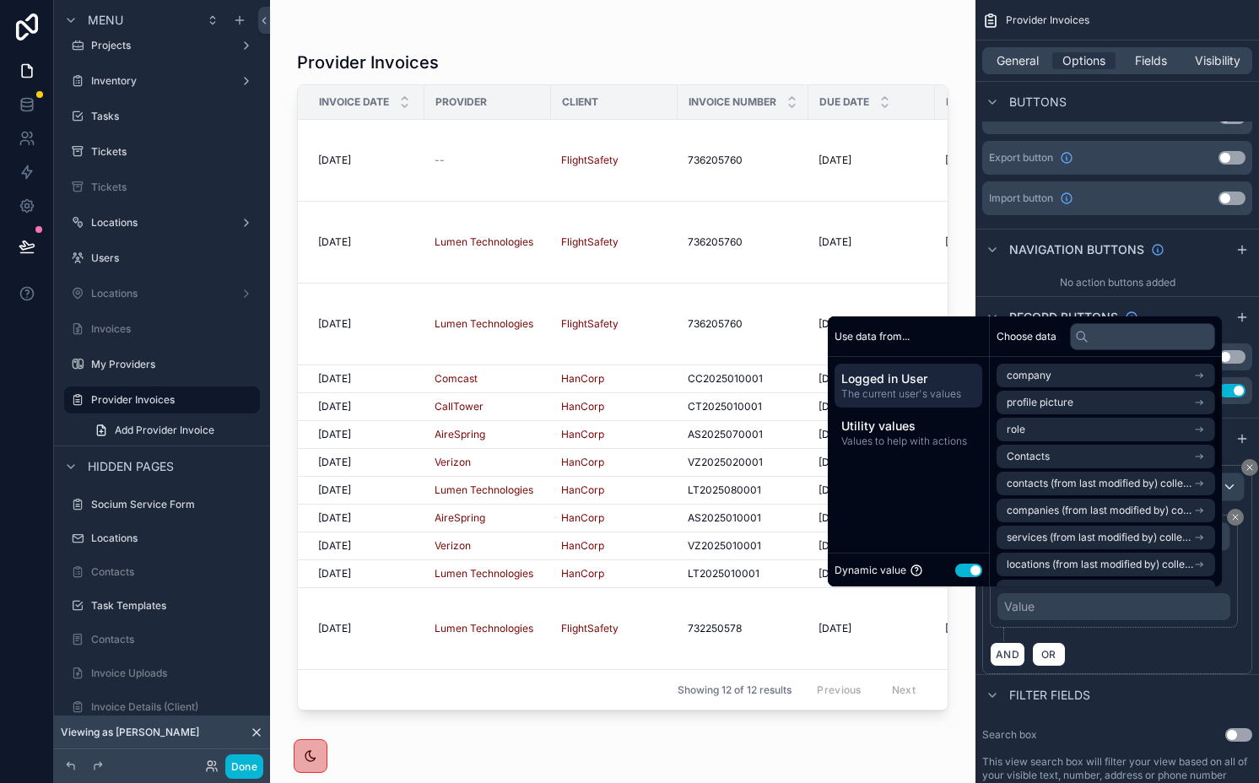
click at [957, 571] on button "Use setting" at bounding box center [968, 571] width 27 height 14
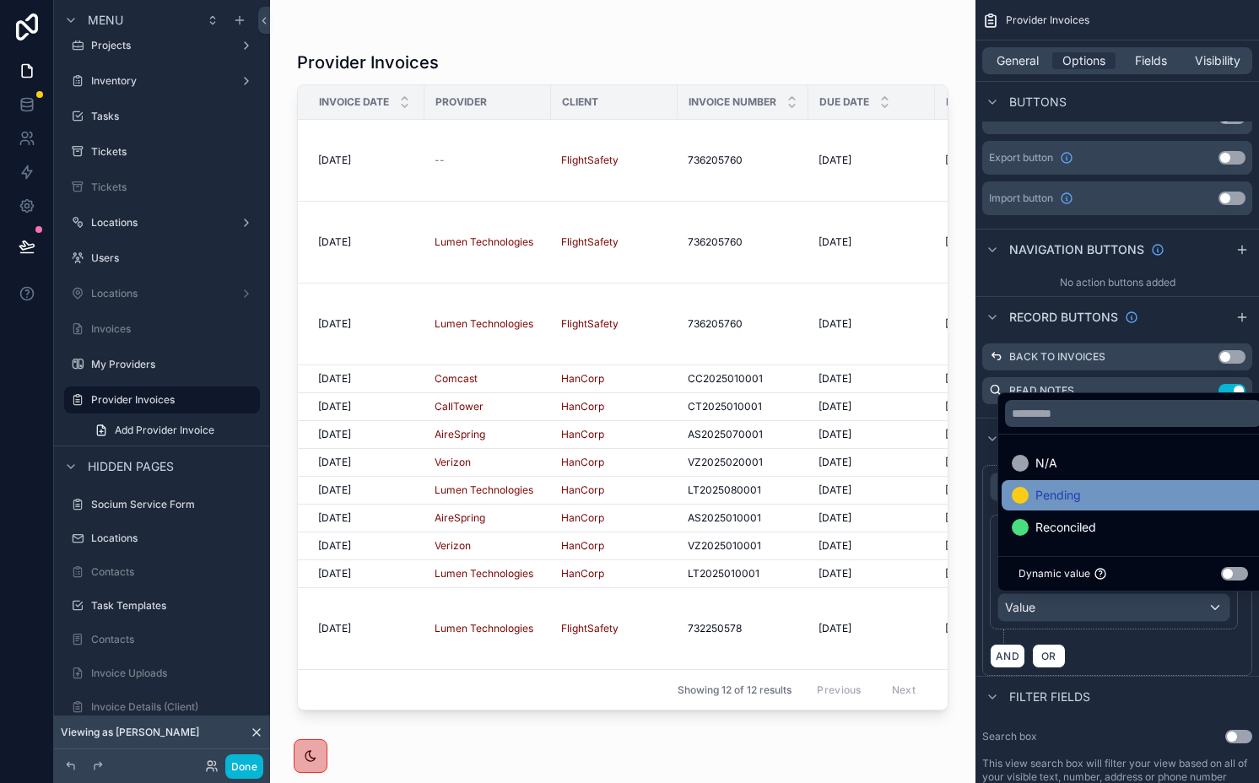
click at [1110, 495] on div "Pending" at bounding box center [1133, 495] width 243 height 20
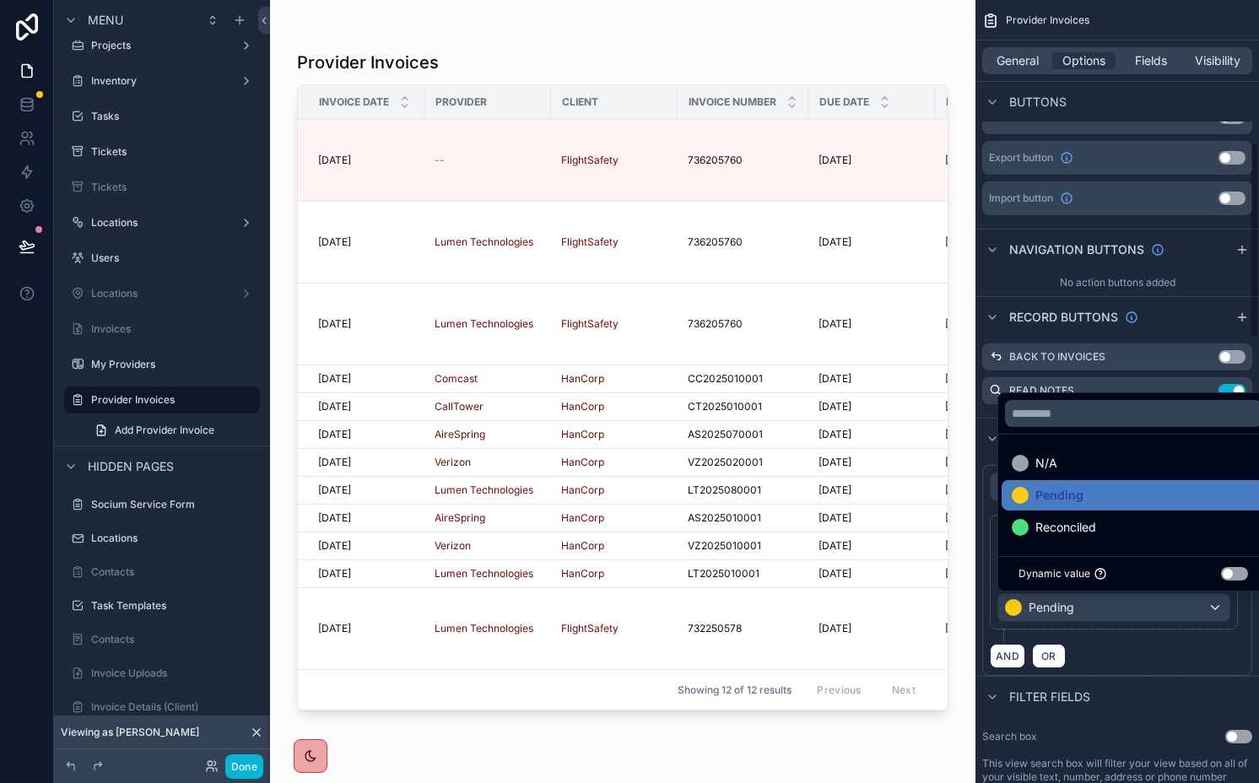
click at [1122, 643] on div "AND OR" at bounding box center [1117, 655] width 255 height 25
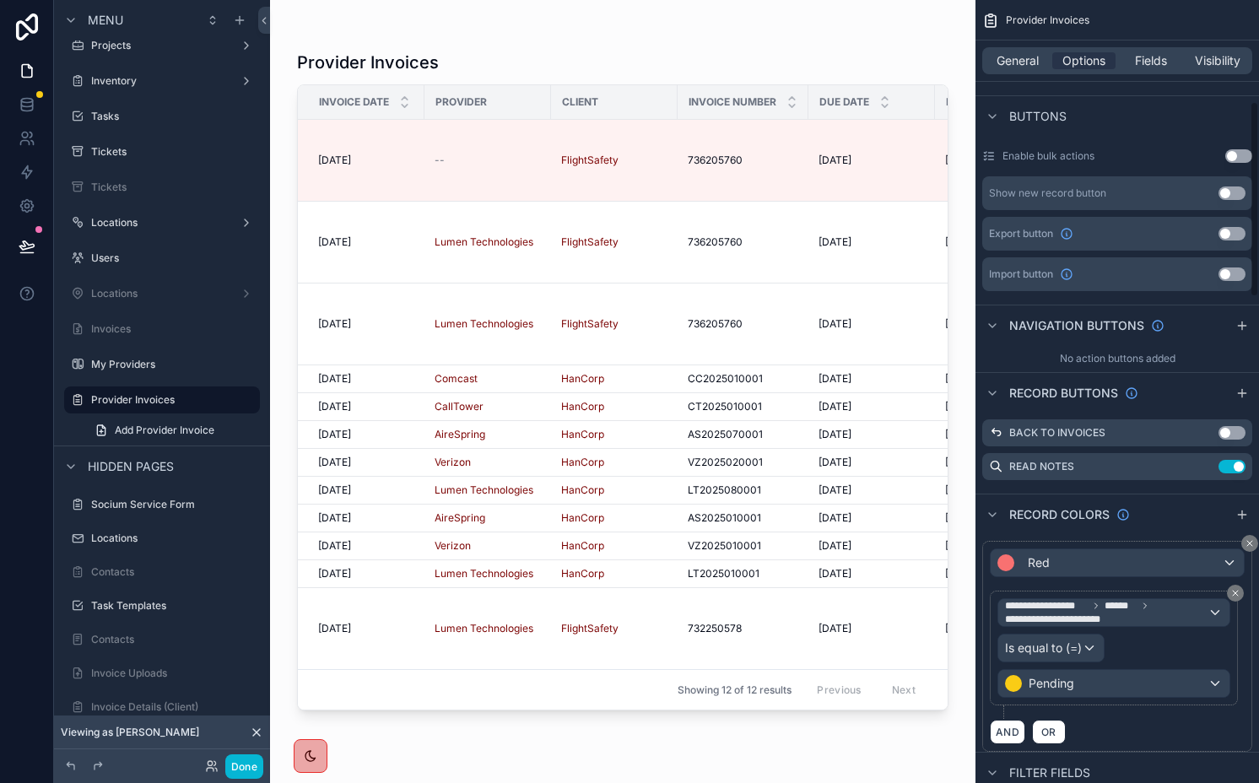
scroll to position [329, 0]
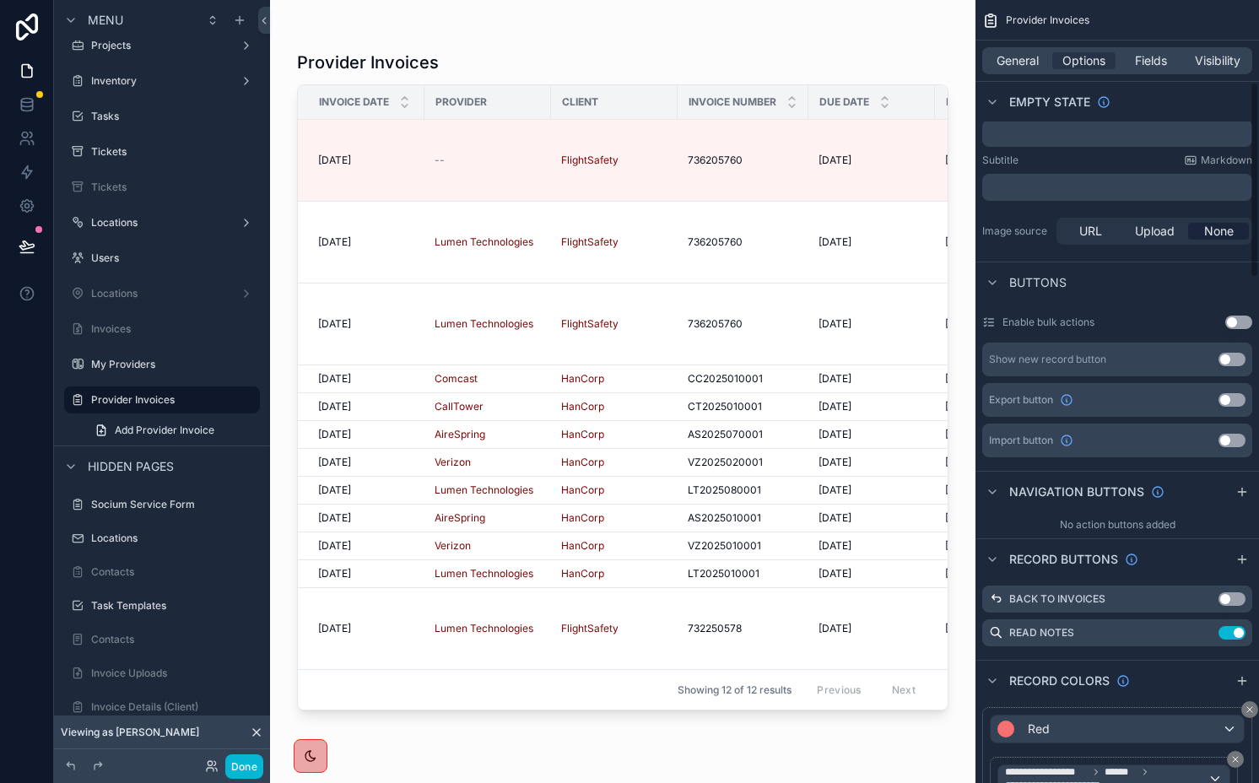
click at [1236, 558] on icon "scrollable content" at bounding box center [1243, 560] width 14 height 14
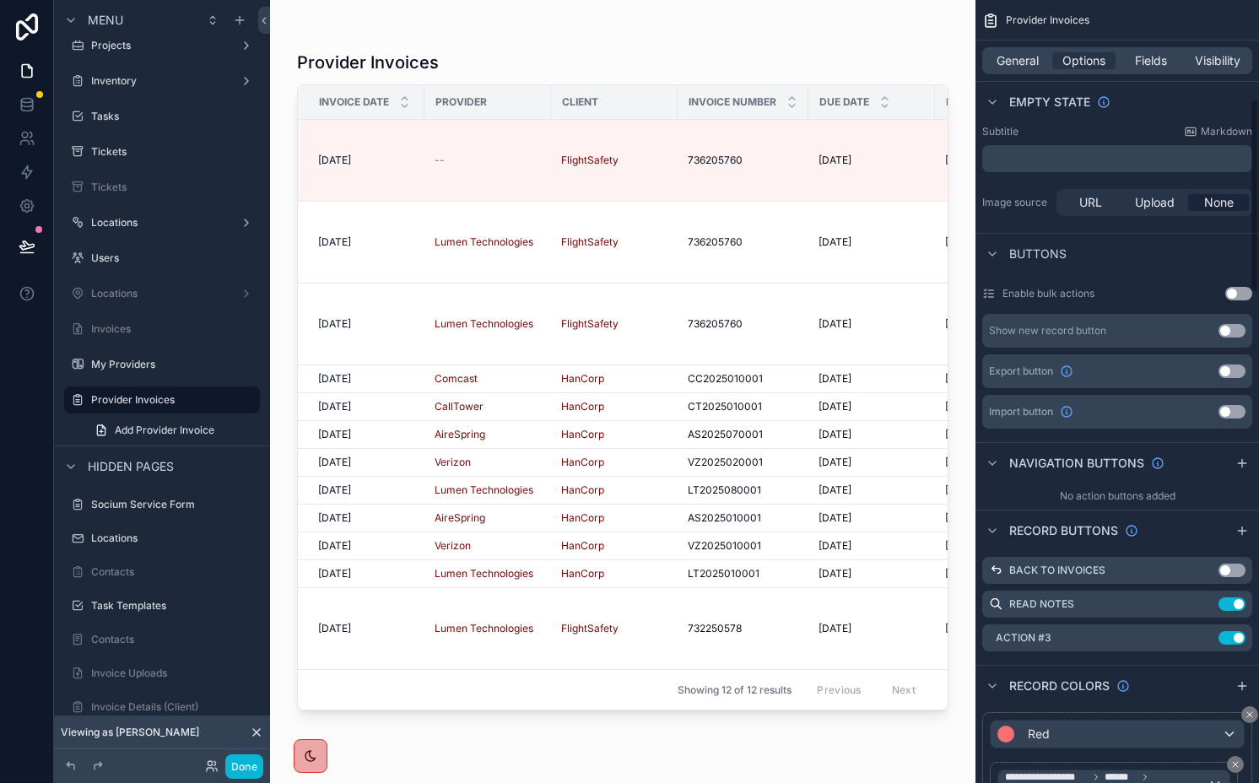
scroll to position [405, 0]
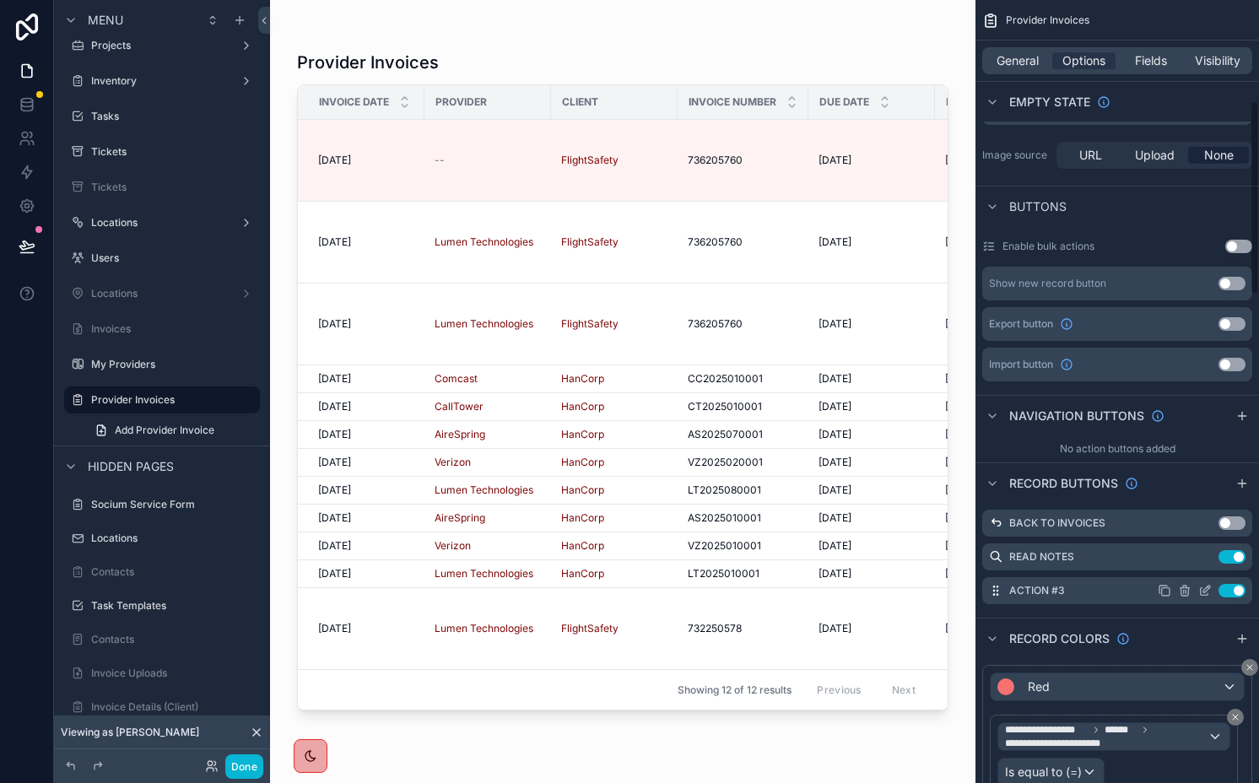
click at [1204, 593] on icon "scrollable content" at bounding box center [1207, 589] width 7 height 7
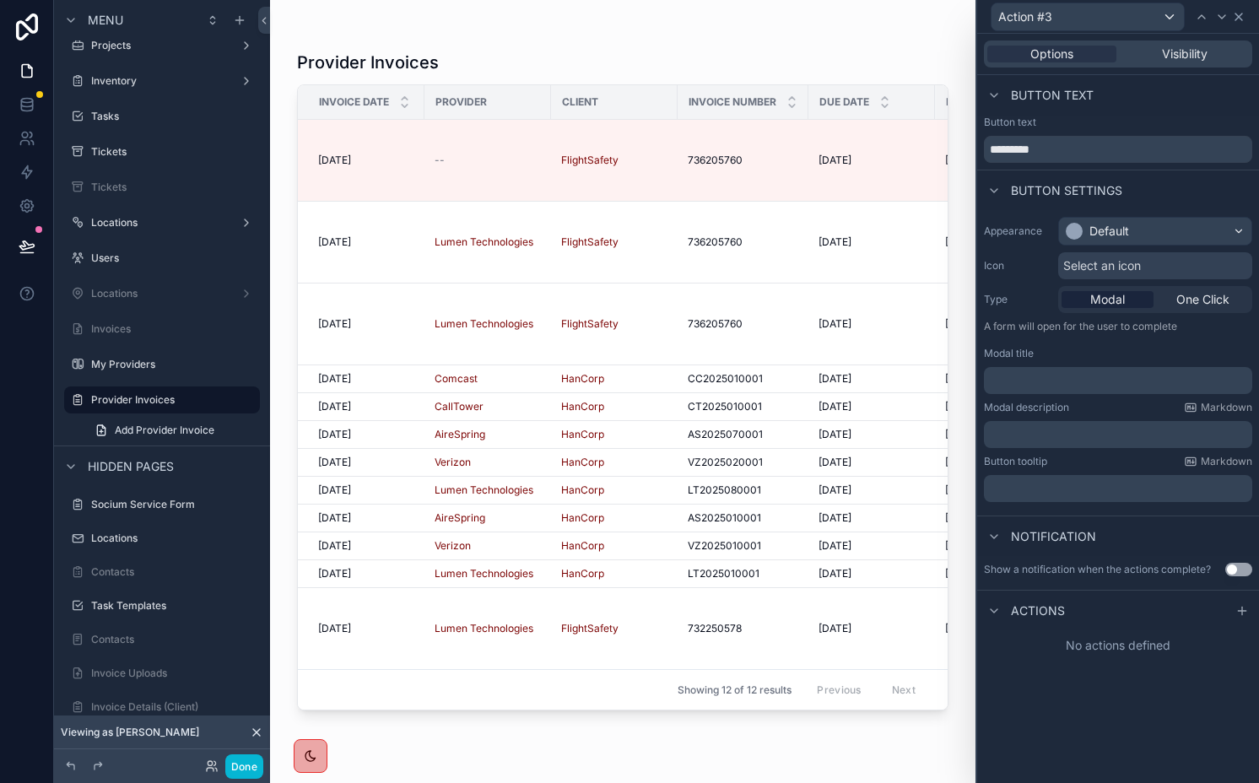
click at [1239, 17] on icon at bounding box center [1239, 17] width 7 height 7
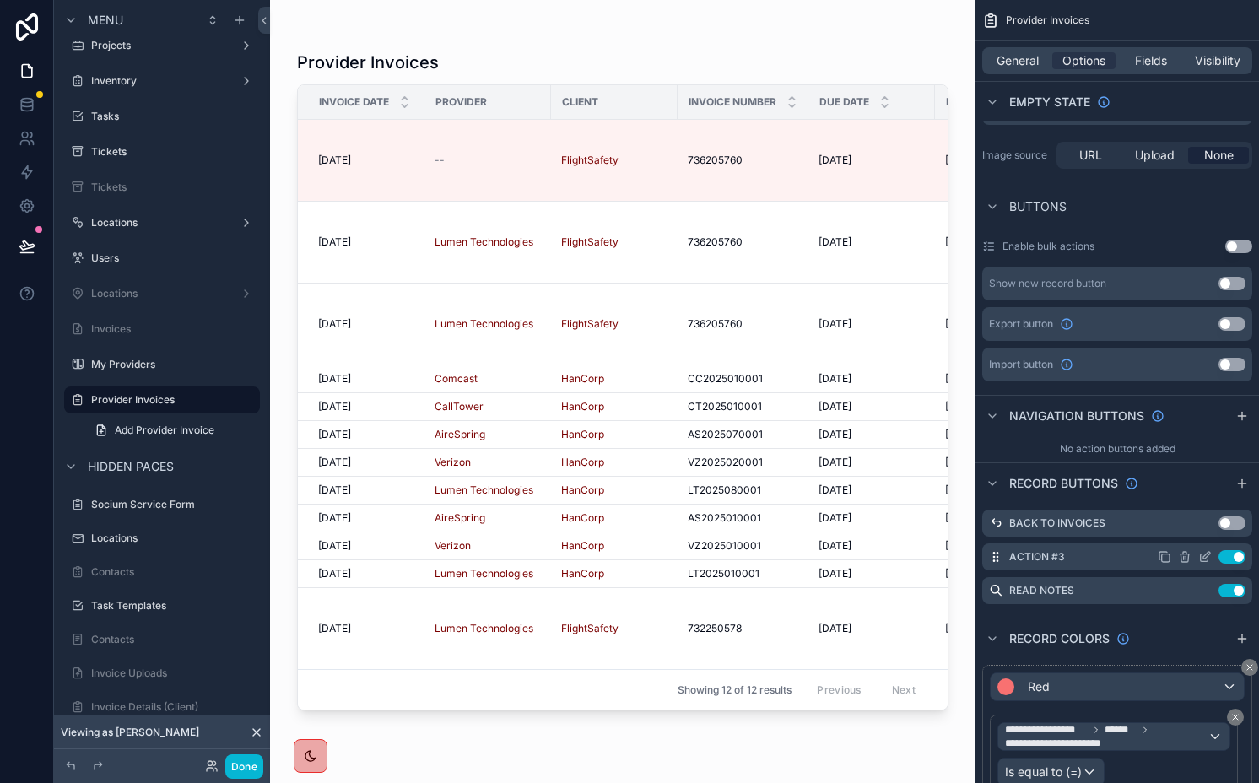
click at [1204, 560] on icon "scrollable content" at bounding box center [1206, 557] width 14 height 14
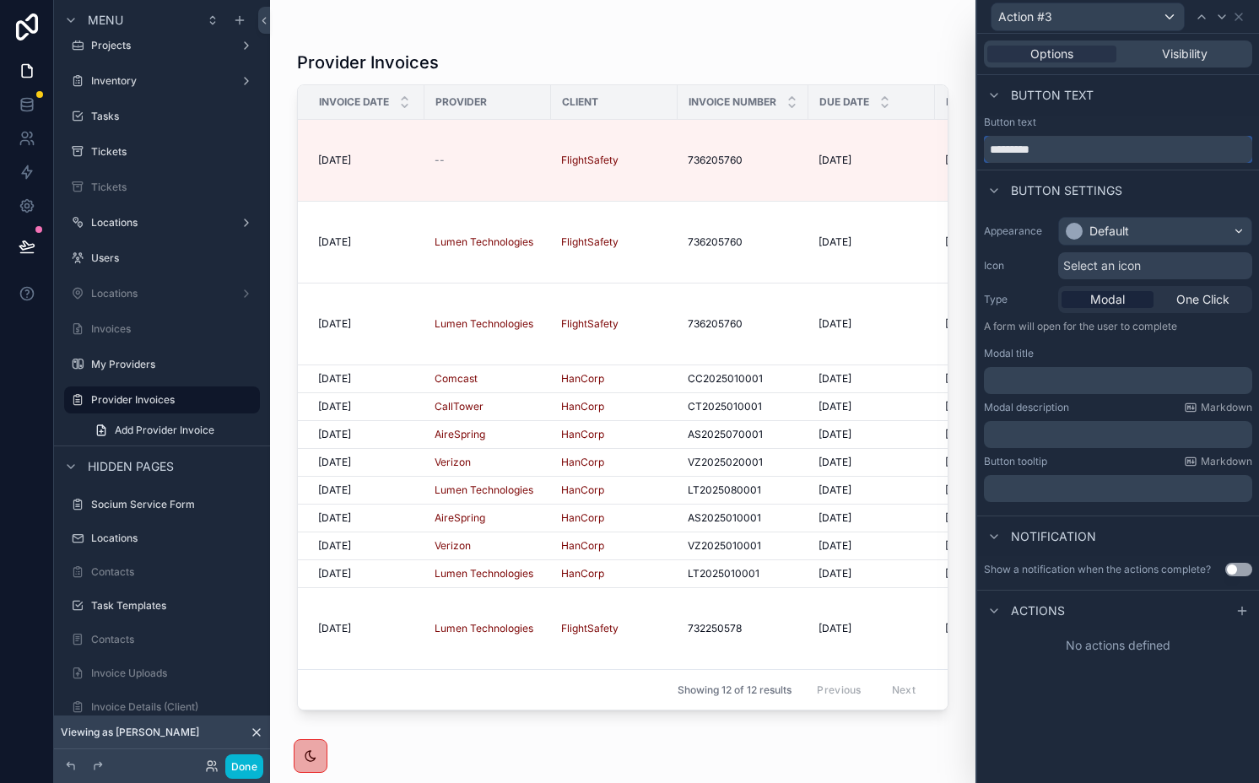
click at [1090, 153] on input "*********" at bounding box center [1118, 149] width 268 height 27
type input "**********"
click at [1137, 230] on div "Default" at bounding box center [1155, 231] width 192 height 27
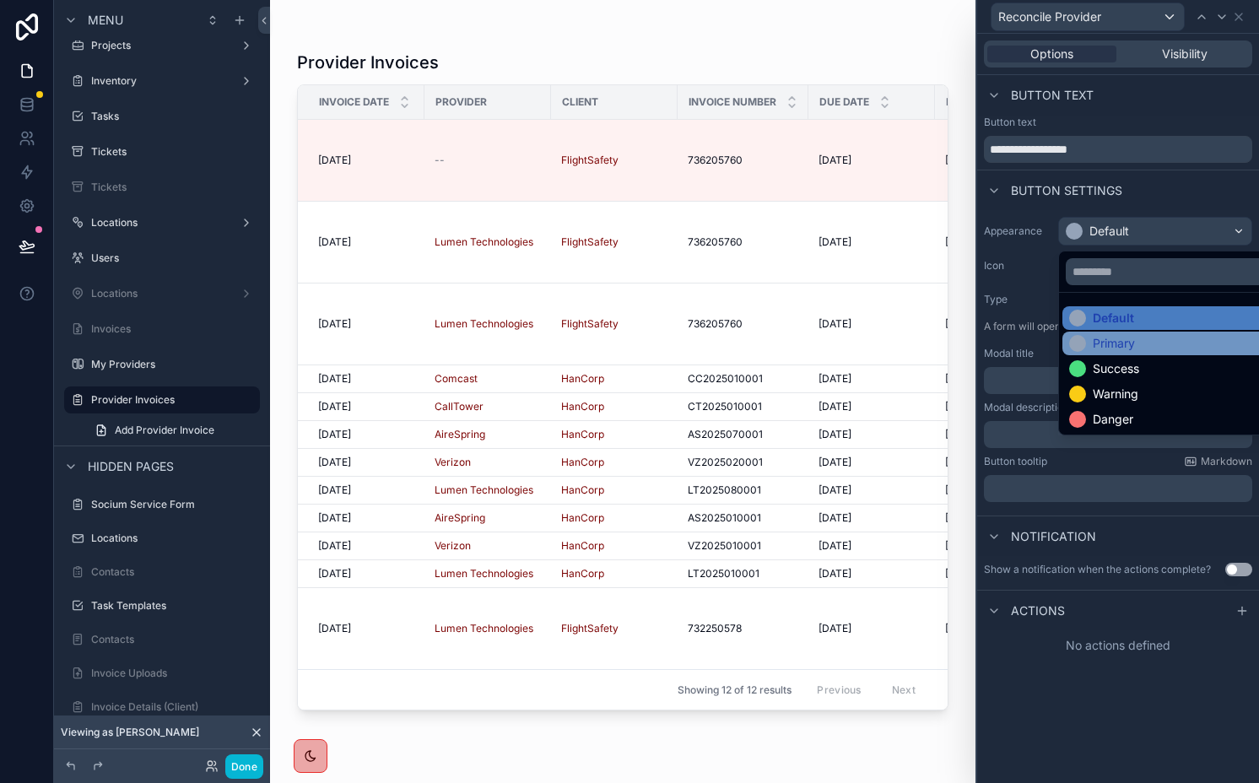
click at [1133, 345] on div "Primary" at bounding box center [1114, 343] width 42 height 17
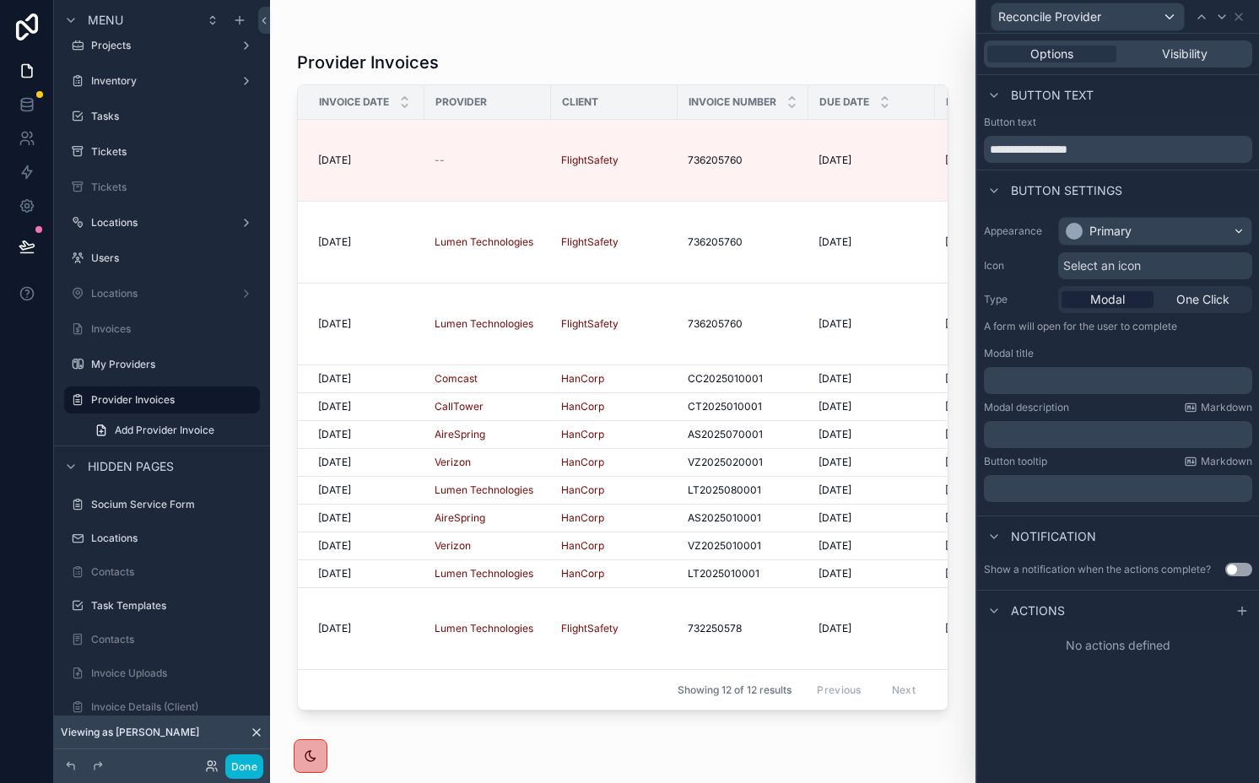
click at [1108, 265] on span "Select an icon" at bounding box center [1102, 265] width 78 height 17
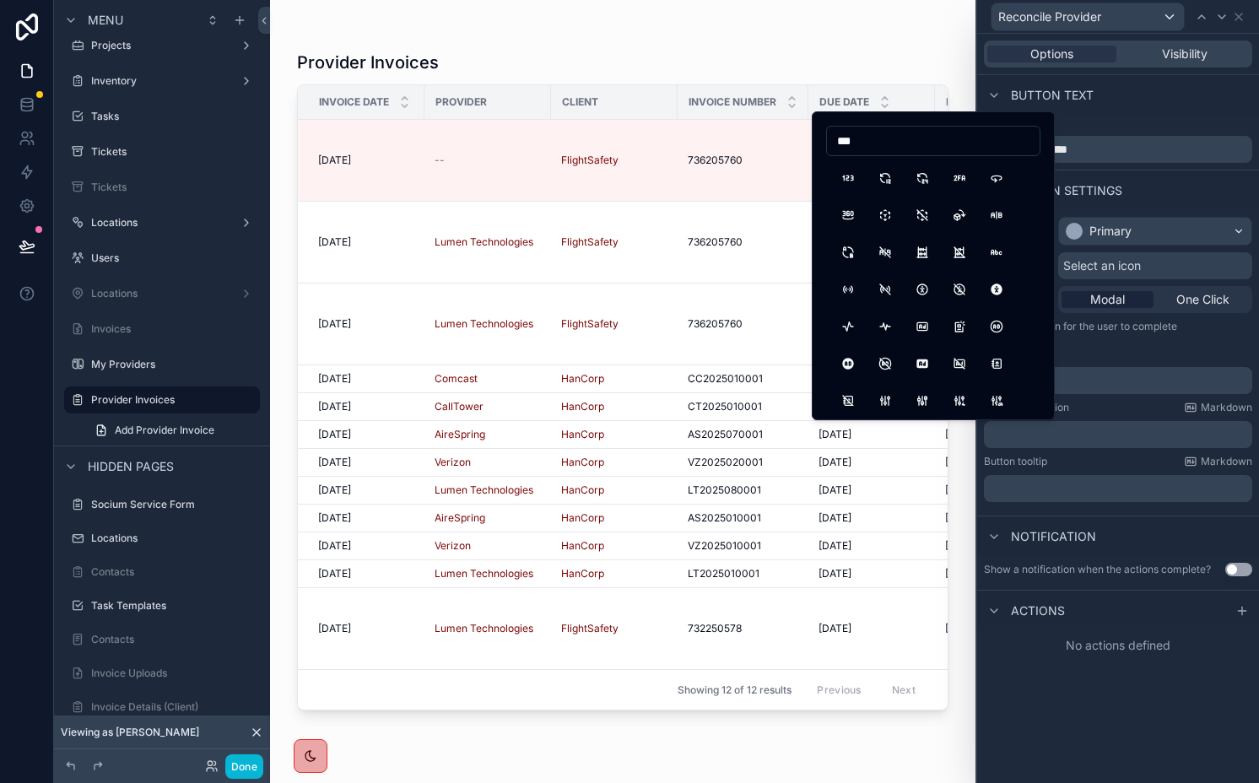
type input "****"
click at [851, 176] on button "InfoCircle" at bounding box center [848, 178] width 30 height 30
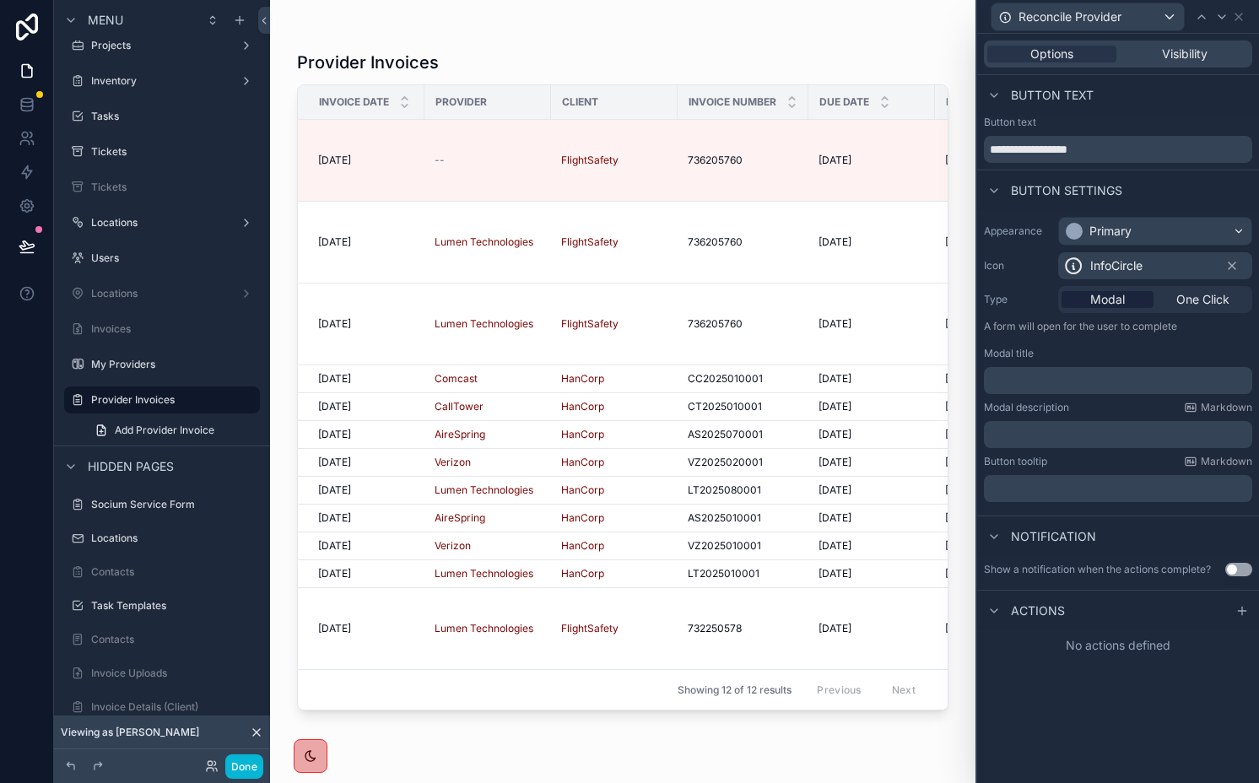
click at [1154, 381] on p "﻿" at bounding box center [1120, 380] width 258 height 17
click at [1242, 612] on icon at bounding box center [1242, 611] width 0 height 8
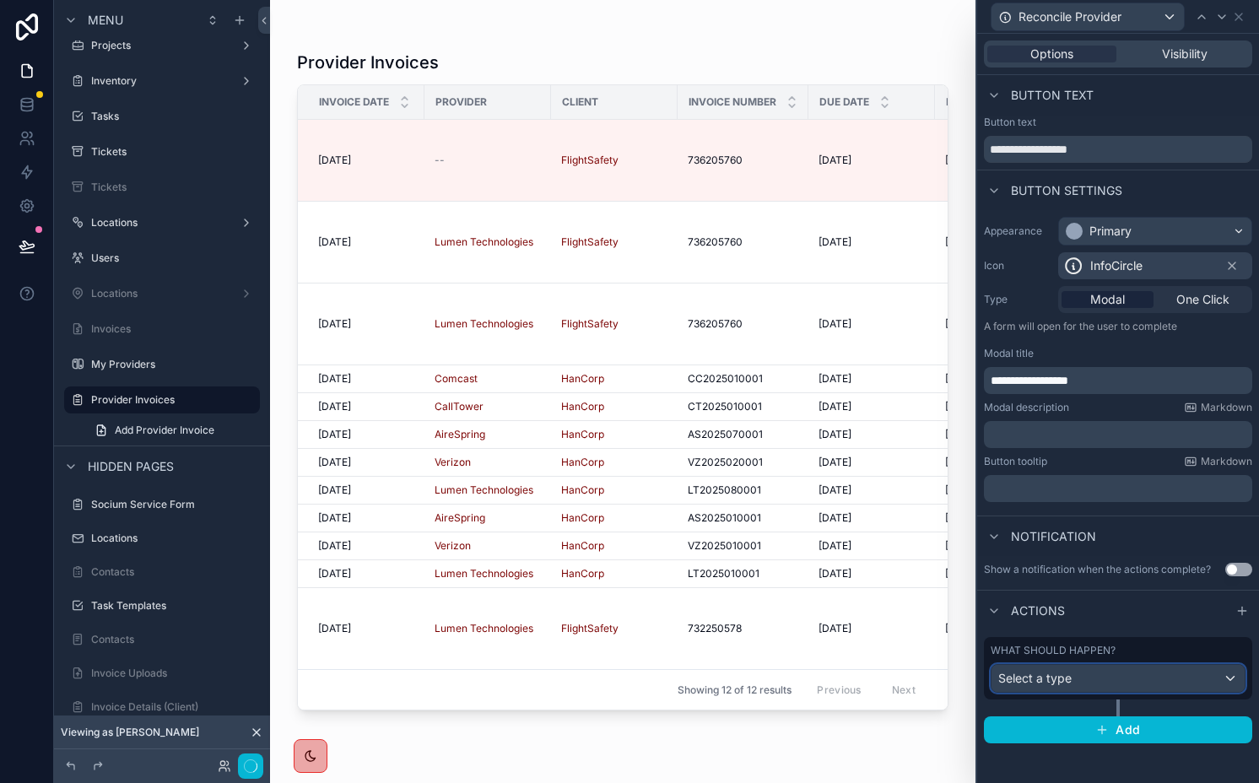
click at [1085, 688] on div "Select a type" at bounding box center [1118, 678] width 253 height 27
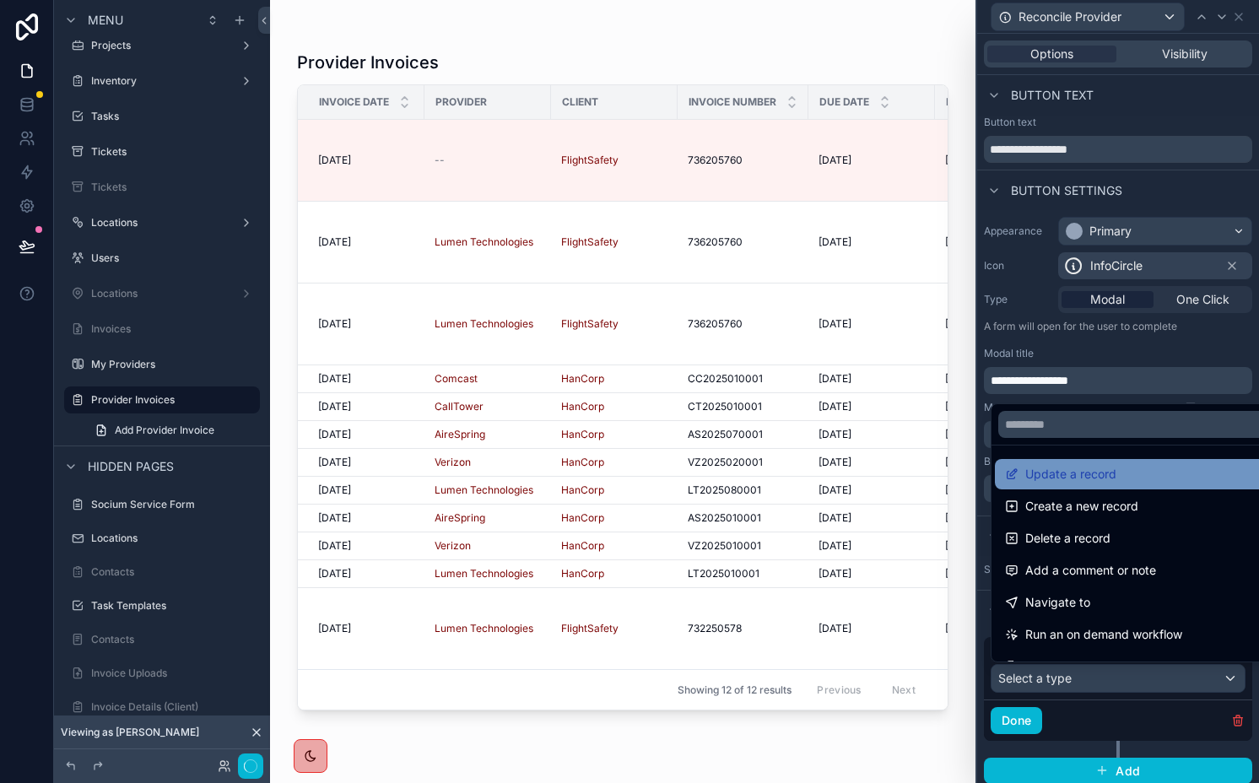
click at [1083, 471] on span "Update a record" at bounding box center [1070, 474] width 91 height 20
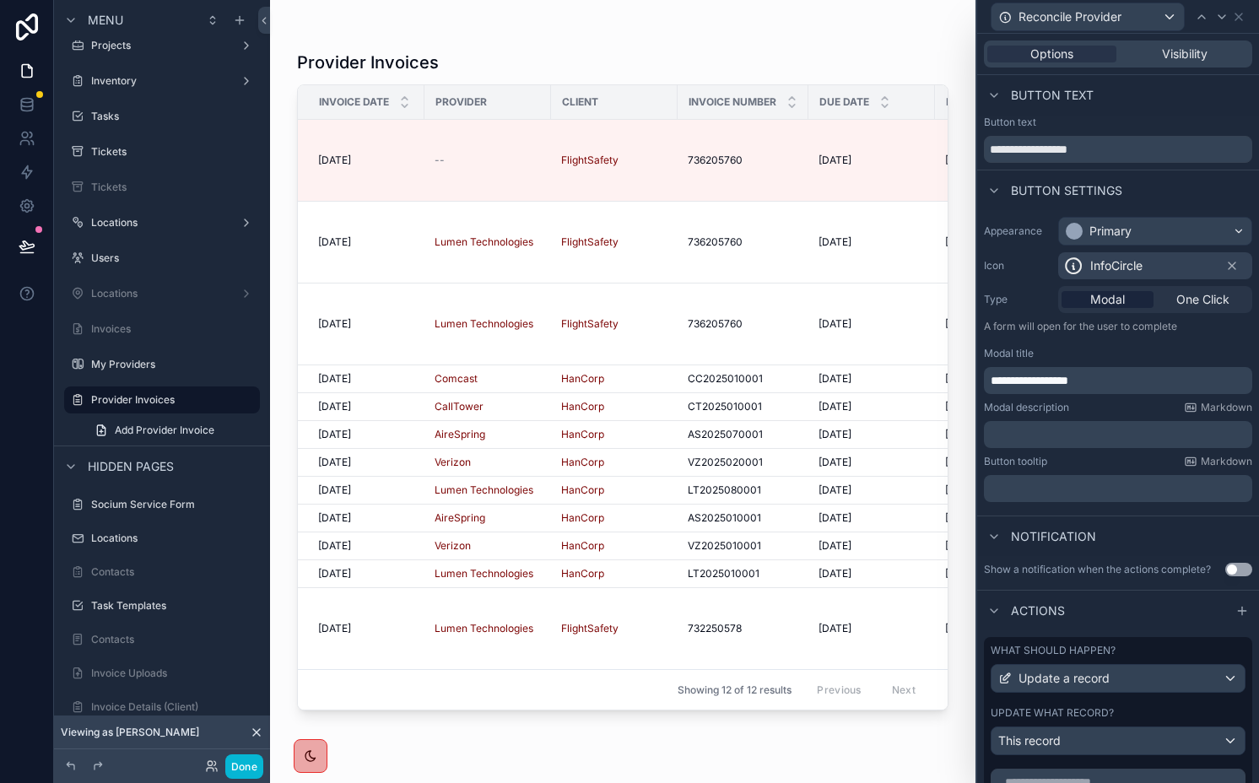
click at [1042, 435] on p "﻿" at bounding box center [1120, 434] width 258 height 17
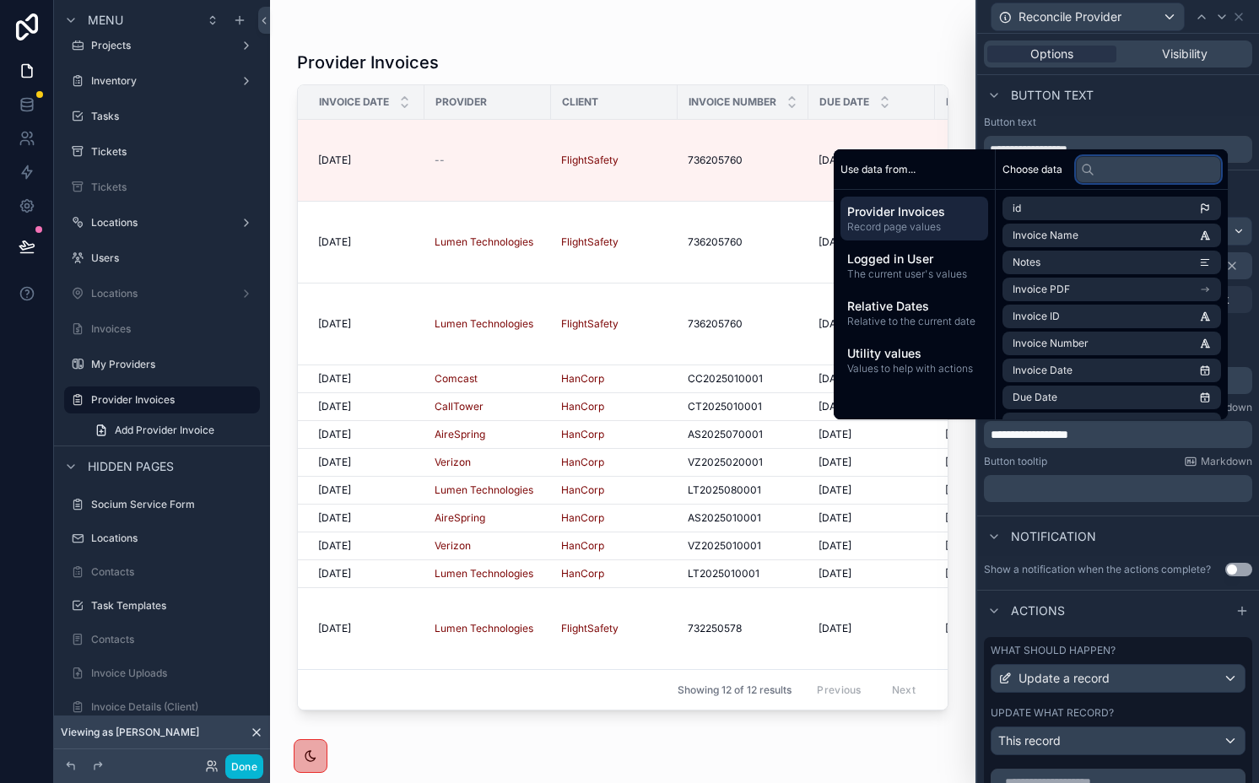
click at [1102, 169] on input "text" at bounding box center [1148, 169] width 145 height 27
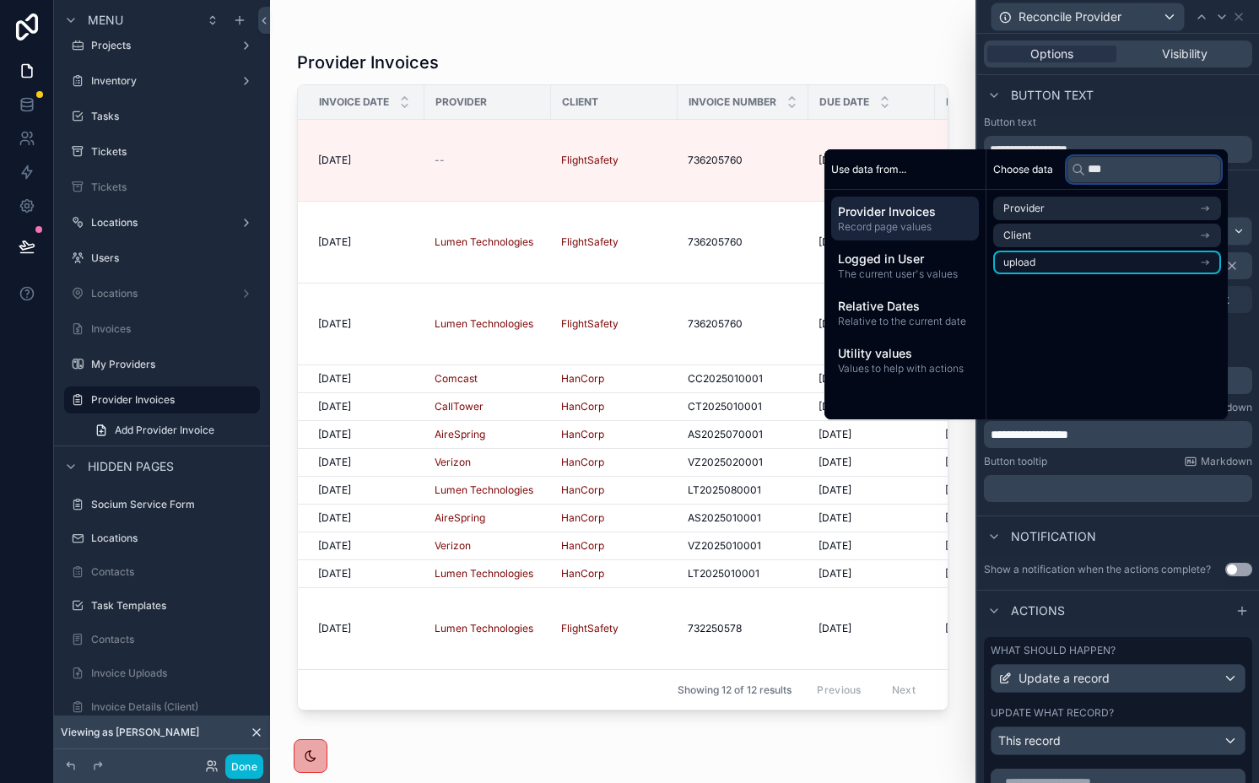
type input "***"
click at [1086, 264] on li "upload" at bounding box center [1107, 263] width 228 height 24
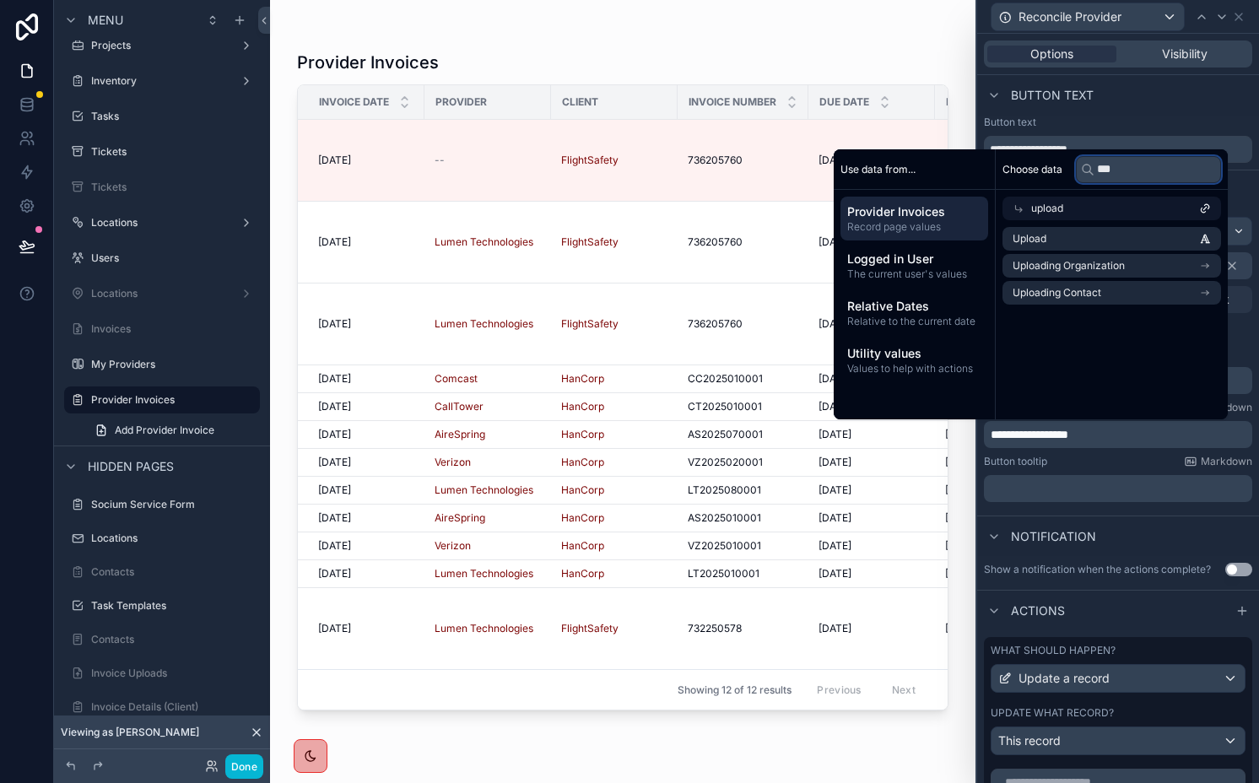
click at [1135, 163] on input "***" at bounding box center [1148, 169] width 145 height 27
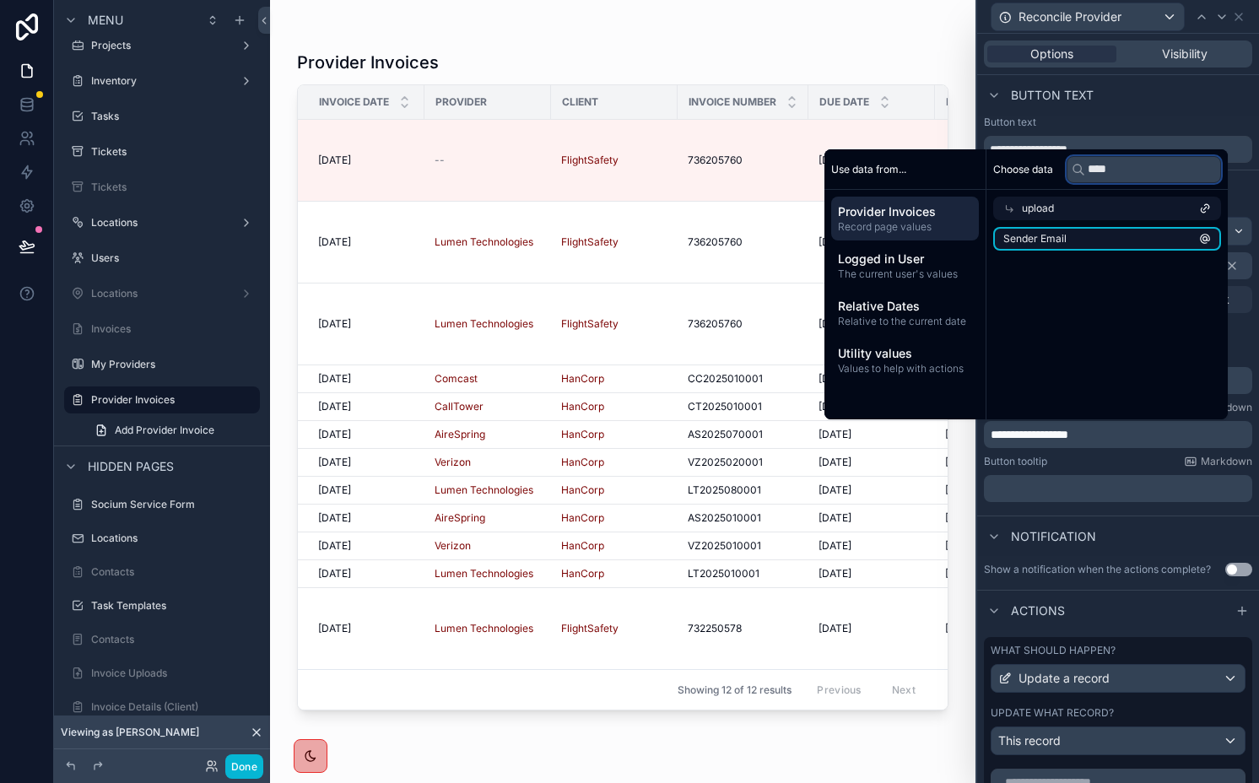
type input "****"
click at [1085, 248] on li "Sender Email" at bounding box center [1107, 239] width 228 height 24
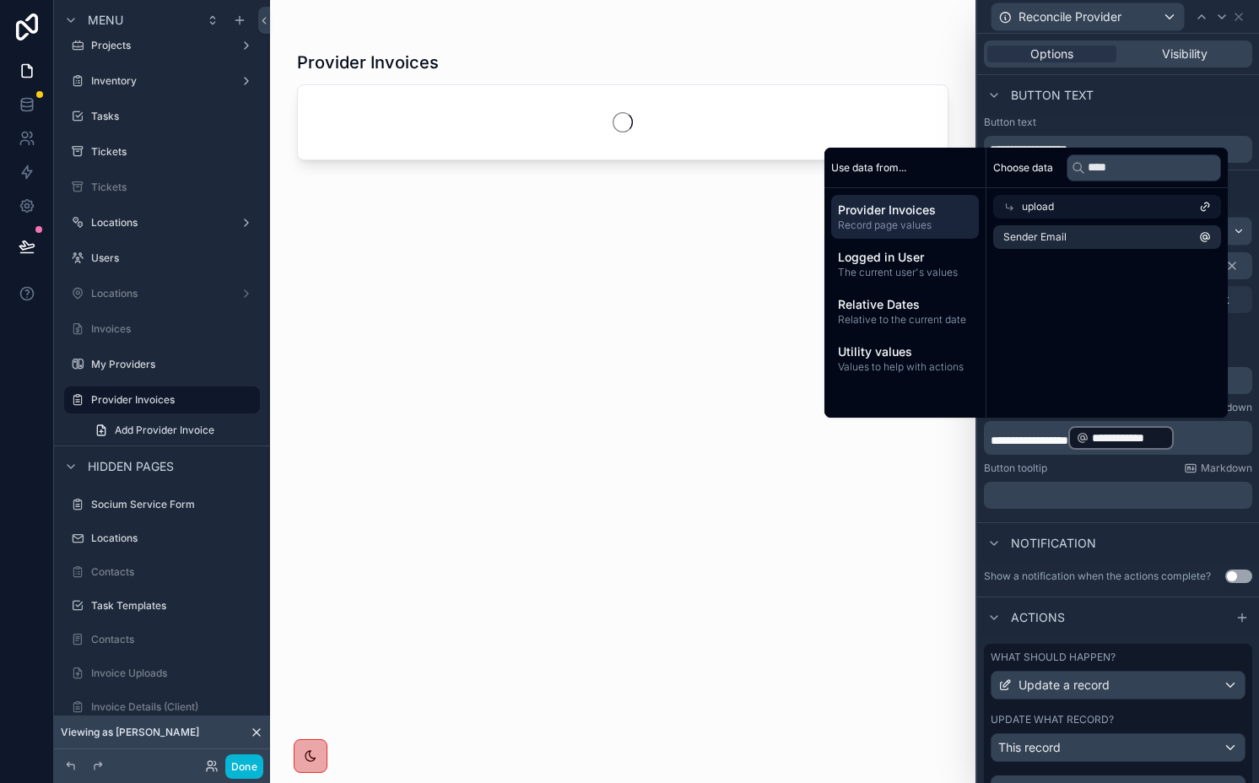
click at [1118, 457] on div "**********" at bounding box center [1118, 363] width 282 height 306
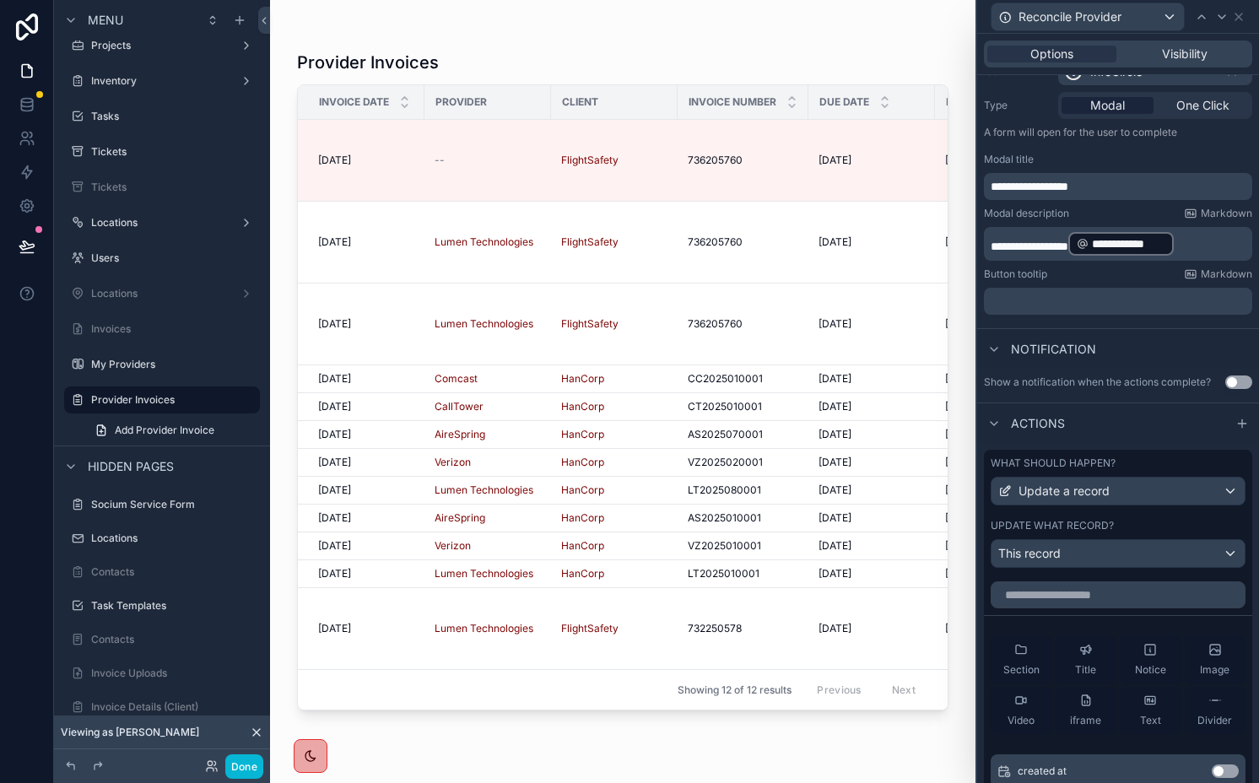
scroll to position [230, 0]
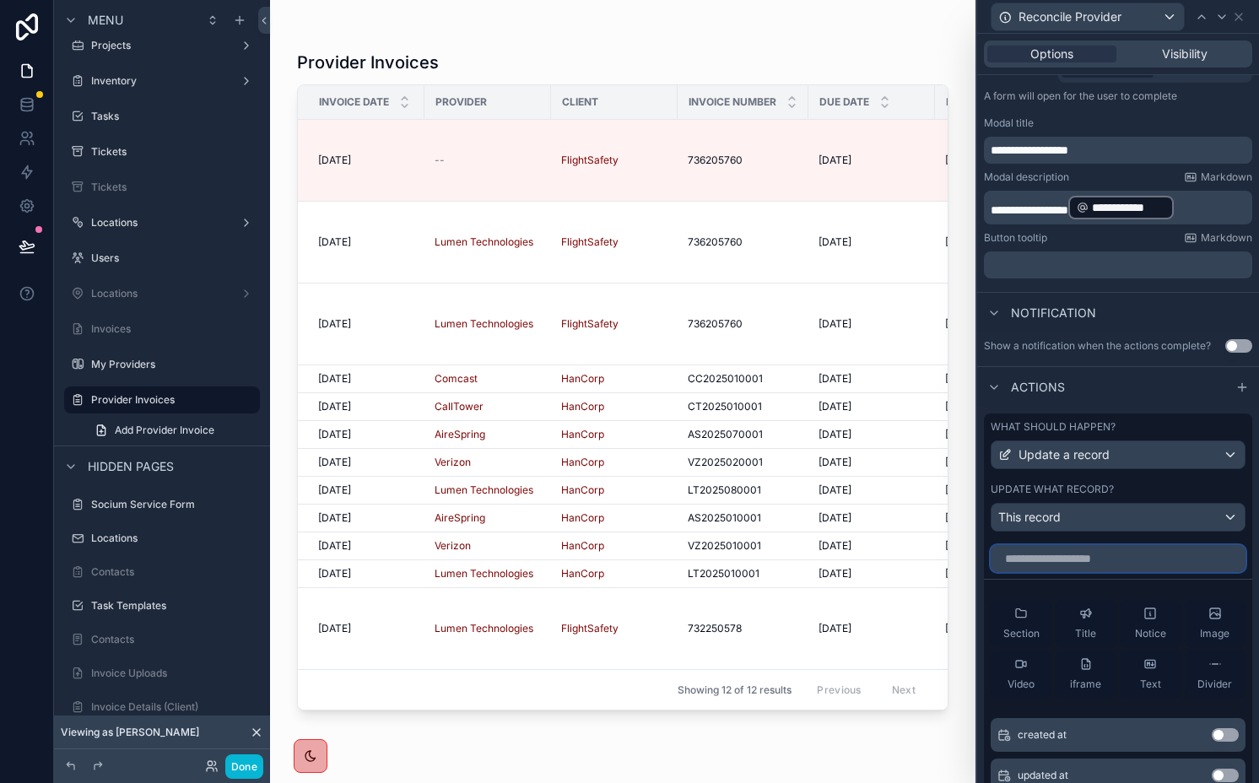
click at [1090, 559] on input "text" at bounding box center [1118, 558] width 255 height 27
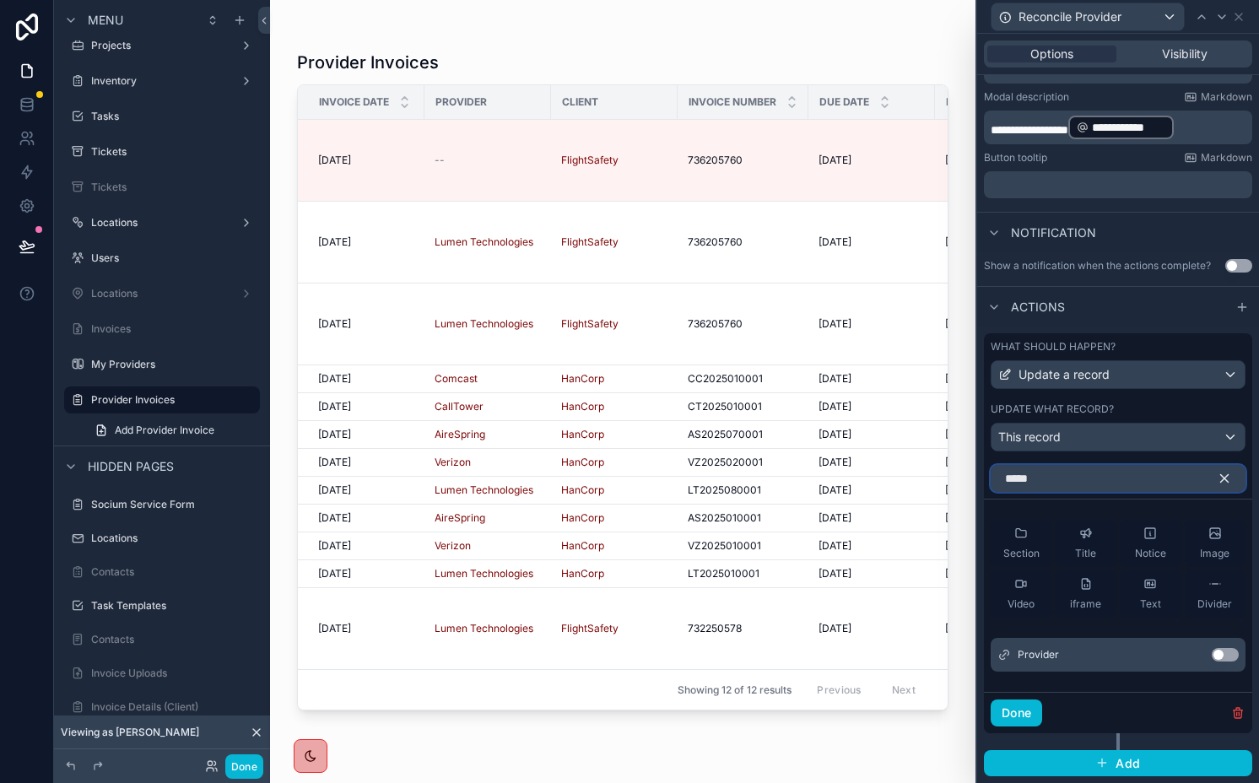
type input "*****"
click at [1212, 653] on button "Use setting" at bounding box center [1225, 655] width 27 height 14
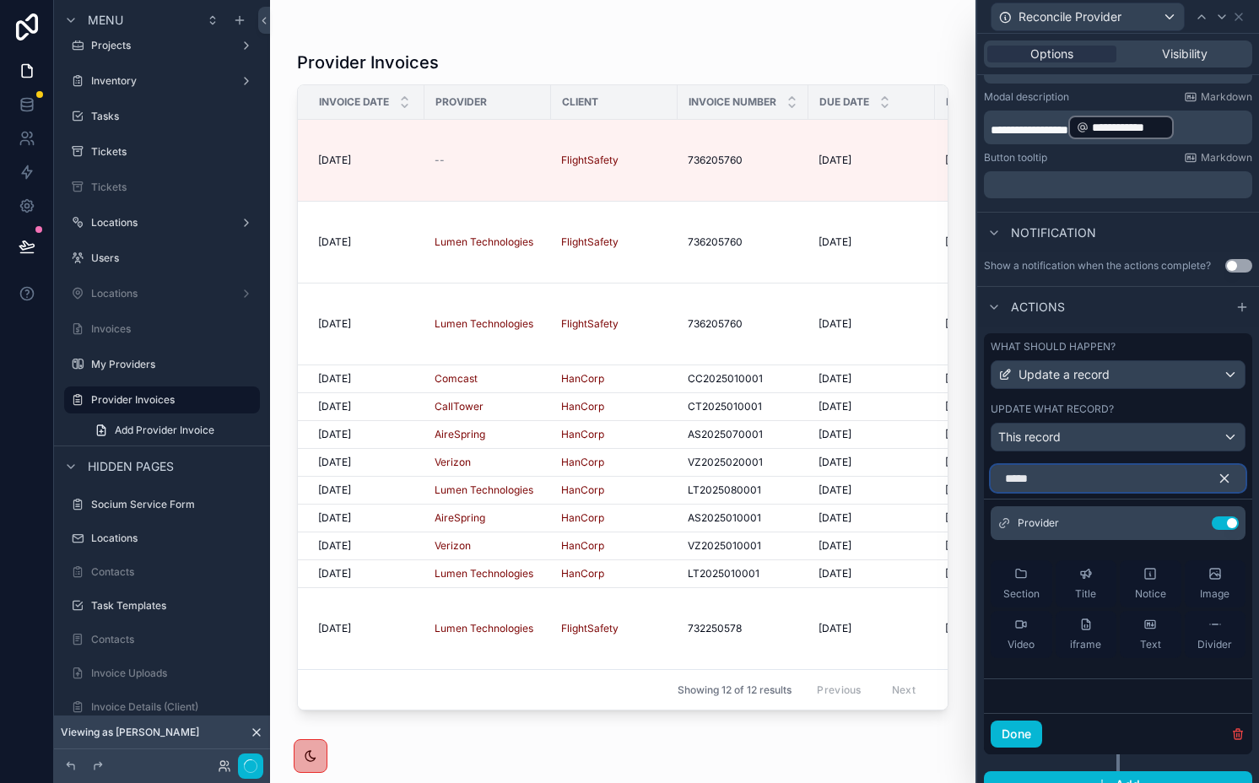
click at [1162, 482] on input "*****" at bounding box center [1118, 478] width 255 height 27
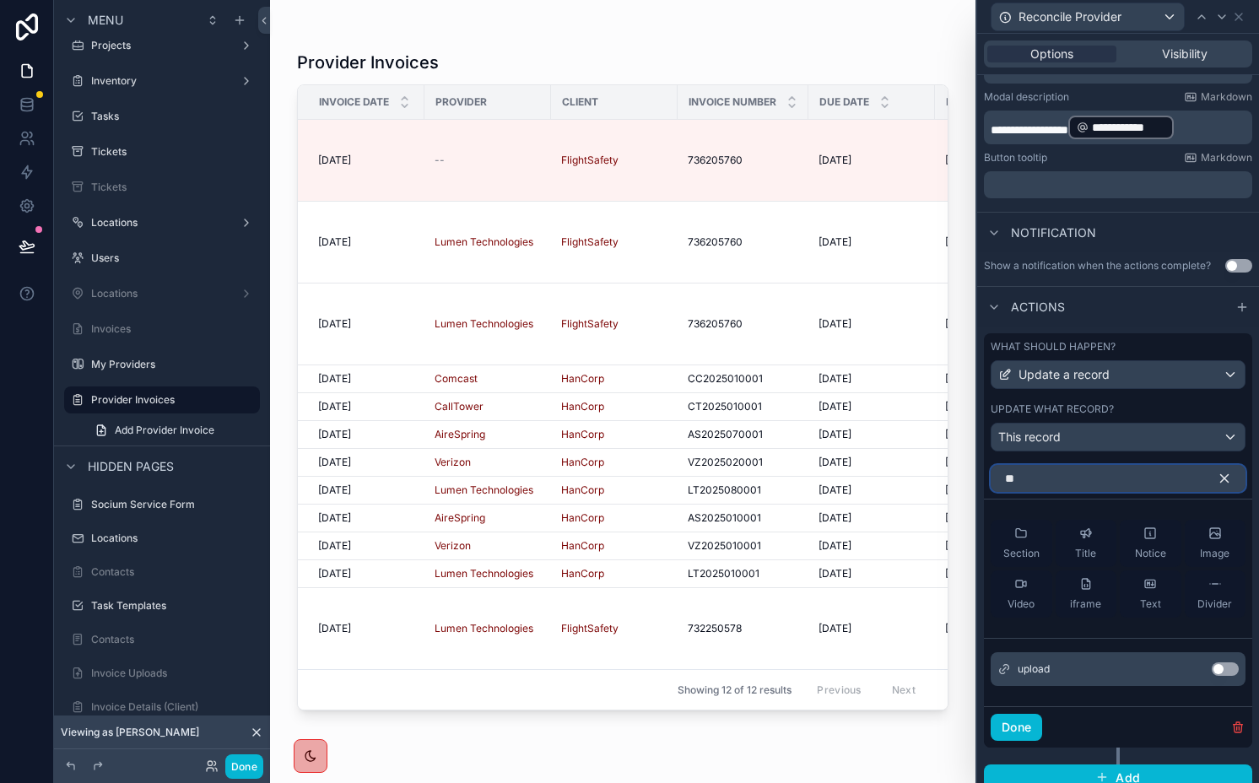
type input "*"
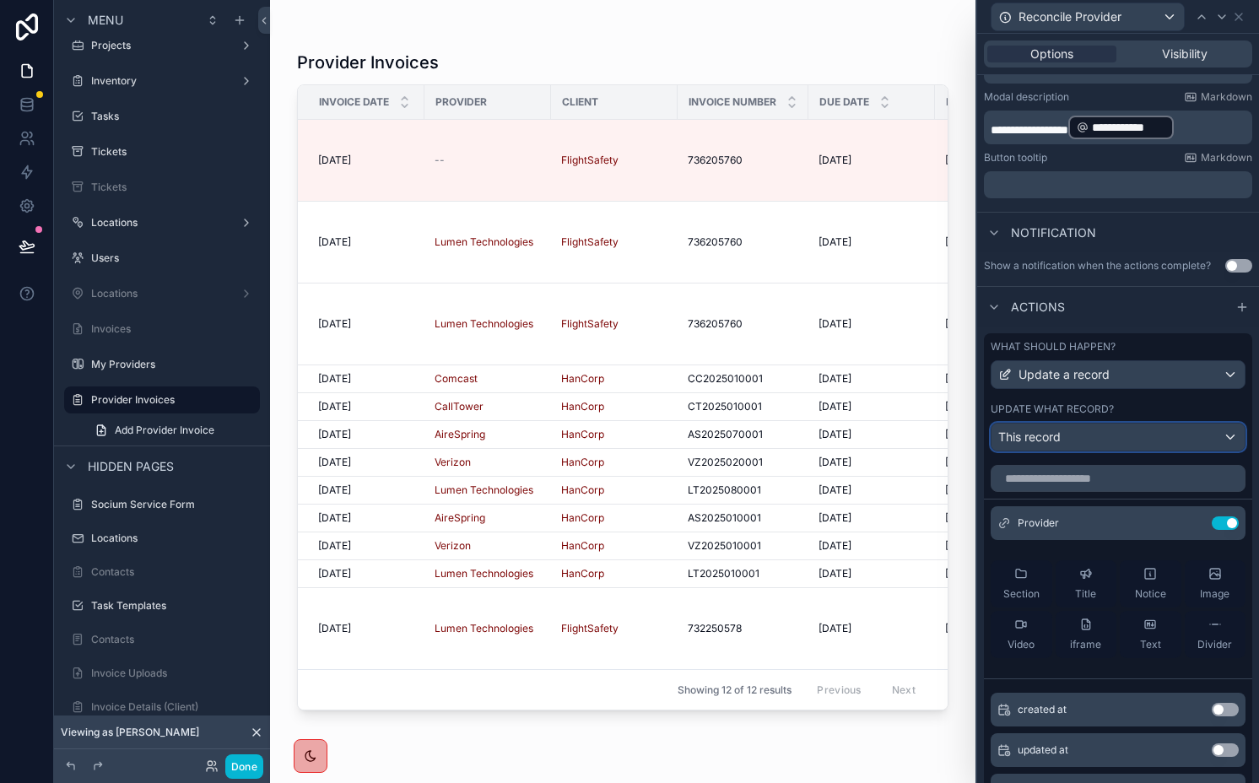
click at [1131, 438] on div "This record" at bounding box center [1118, 437] width 253 height 27
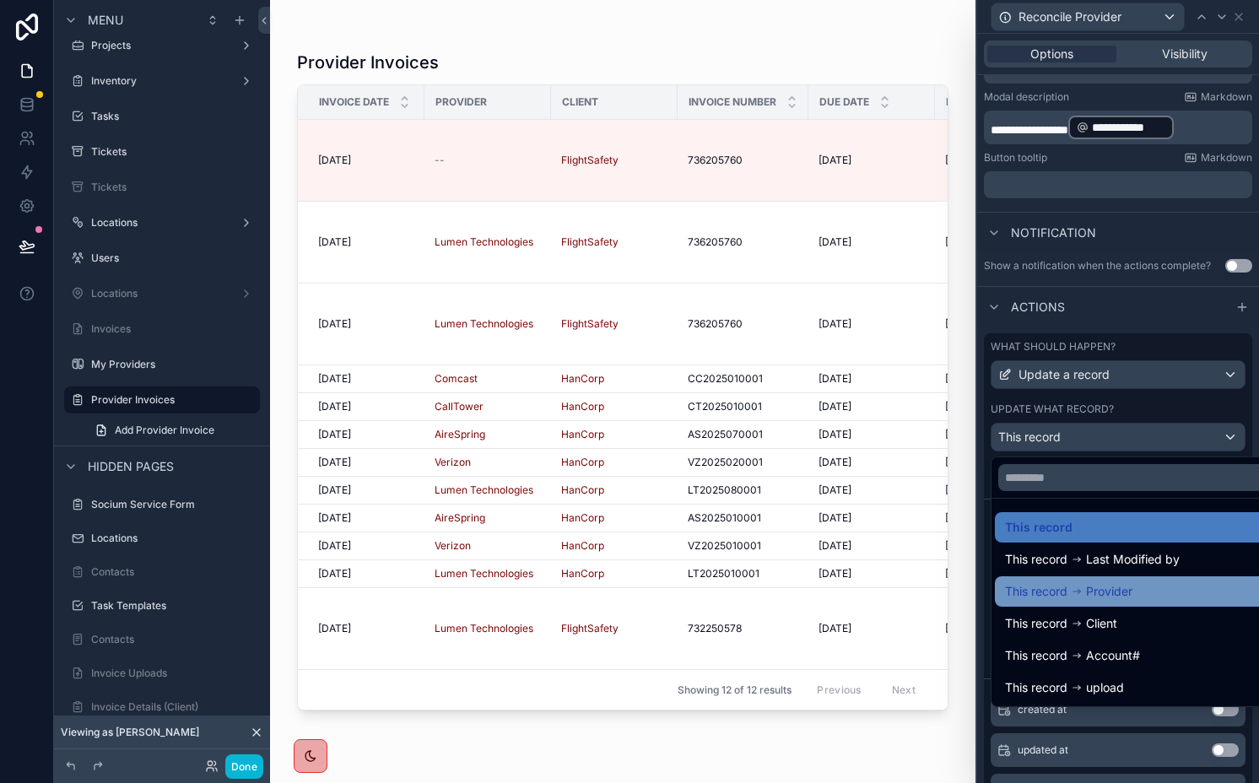
click at [1087, 586] on span "Provider" at bounding box center [1109, 592] width 46 height 20
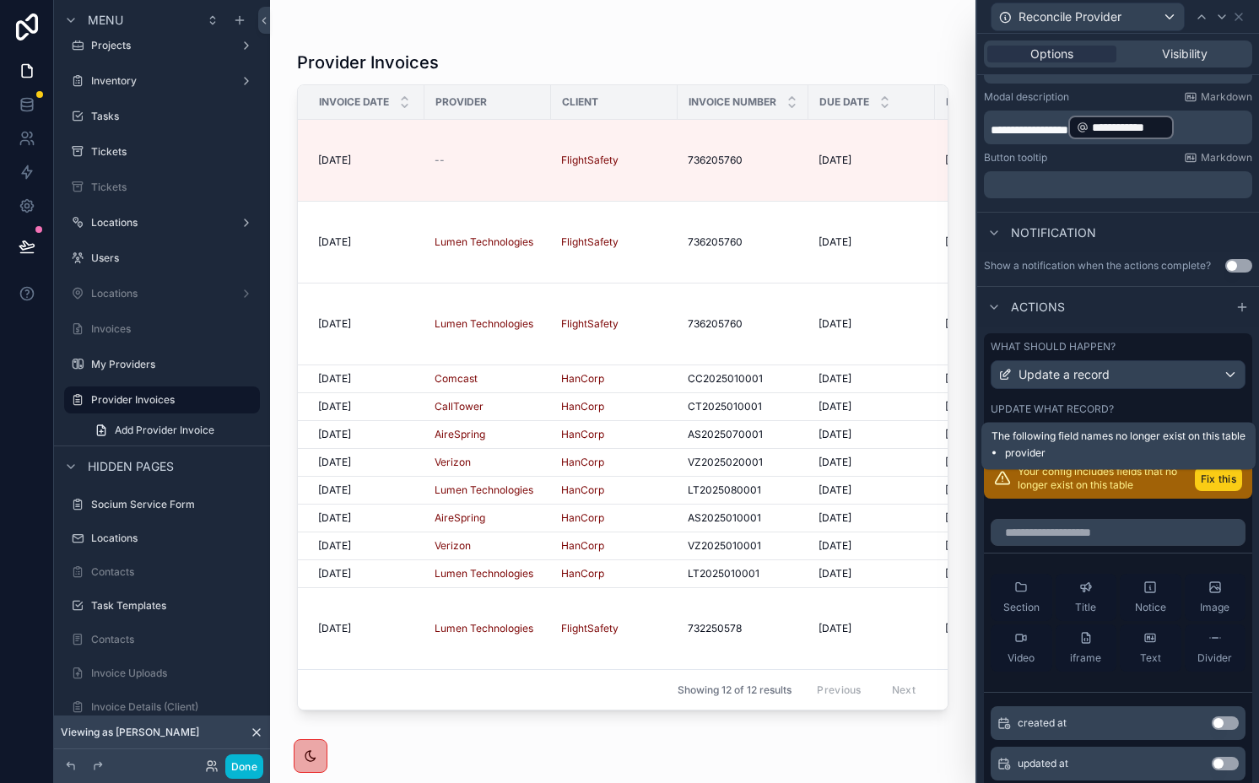
click at [1195, 486] on button "Fix this" at bounding box center [1218, 479] width 47 height 24
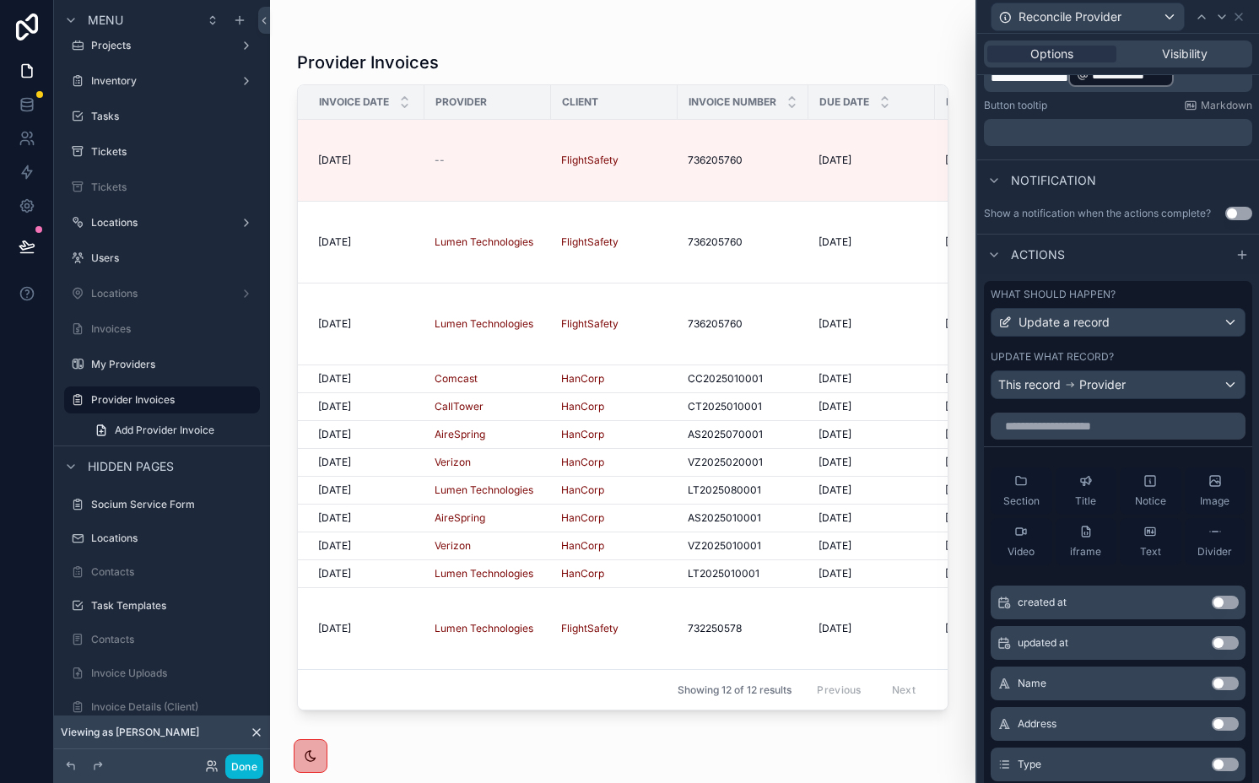
scroll to position [362, 0]
click at [1080, 330] on span "Update a record" at bounding box center [1064, 323] width 91 height 17
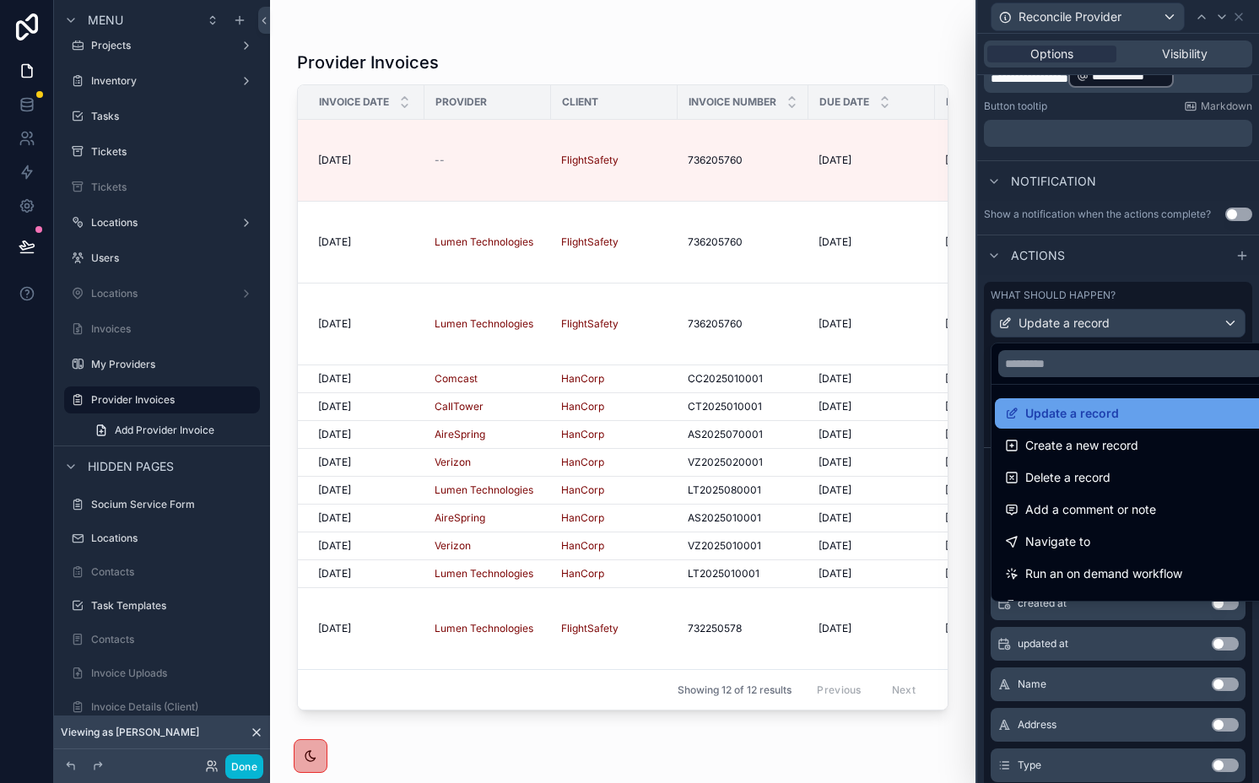
click at [1088, 409] on span "Update a record" at bounding box center [1072, 413] width 94 height 20
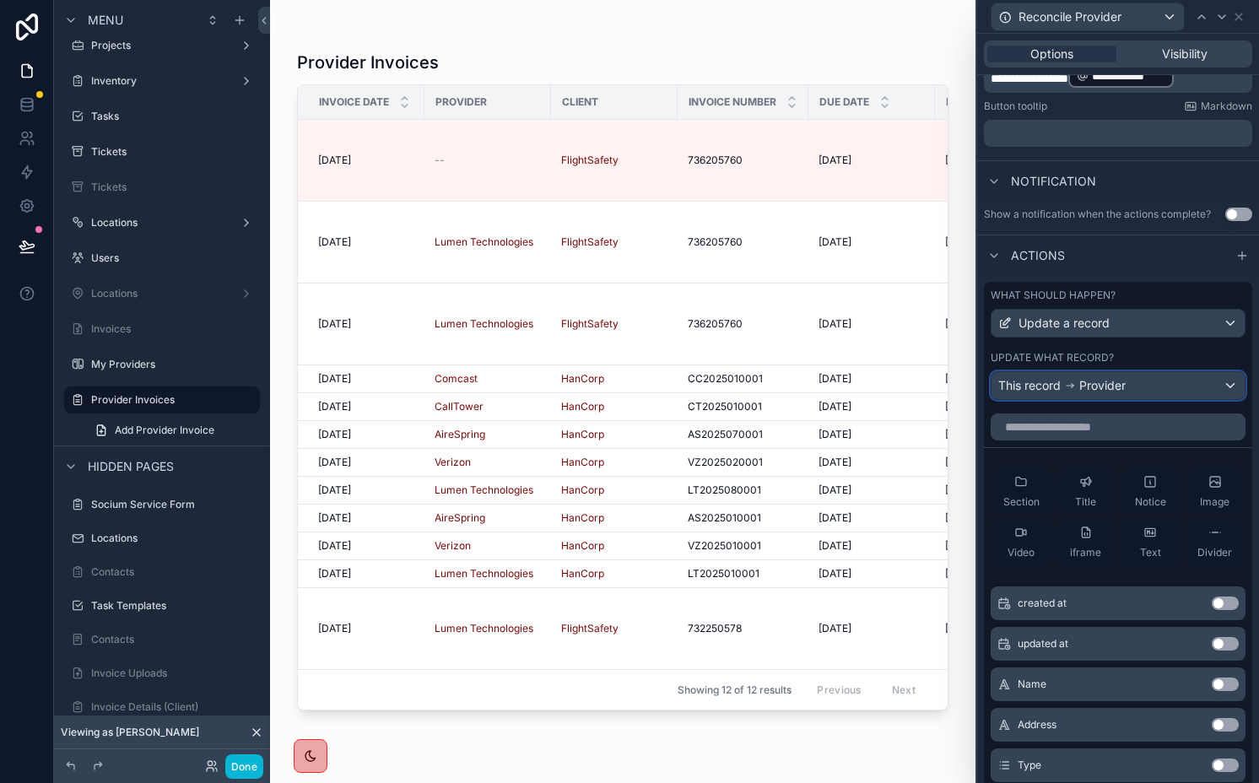
click at [1058, 386] on span "This record" at bounding box center [1029, 385] width 62 height 17
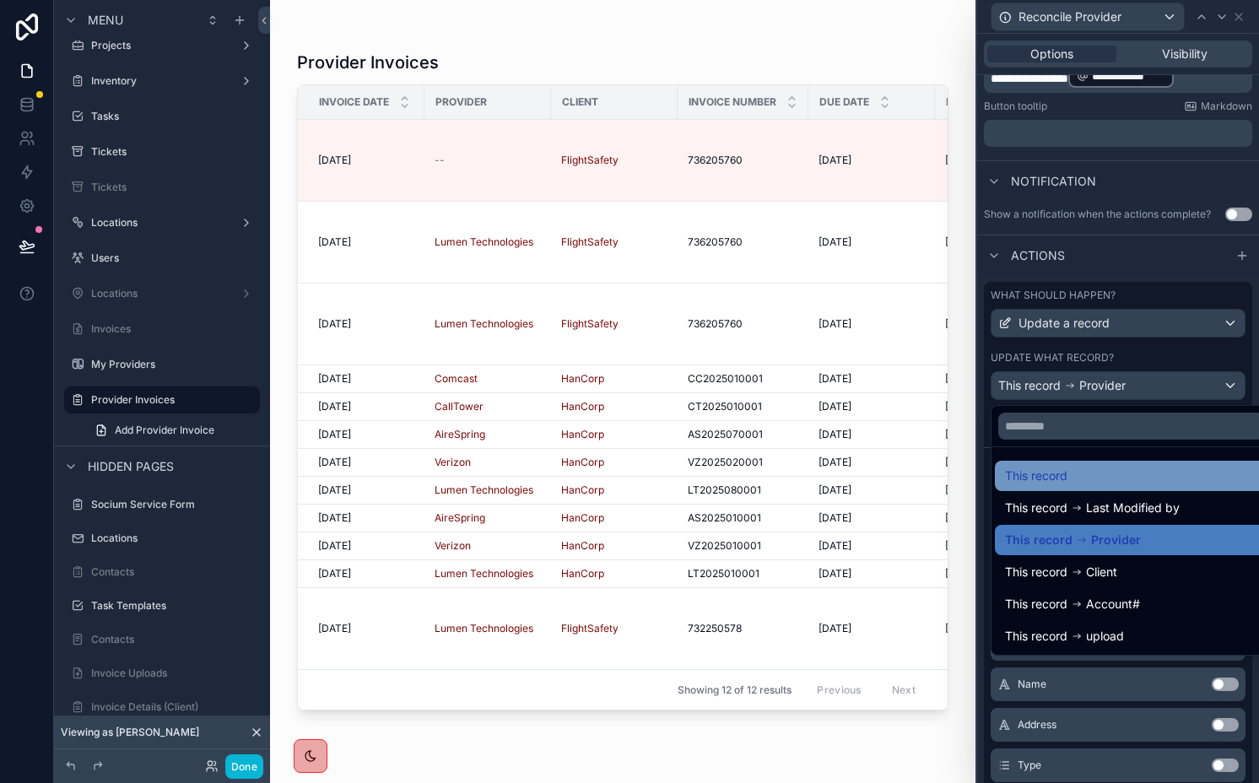
click at [1056, 475] on span "This record" at bounding box center [1036, 476] width 62 height 20
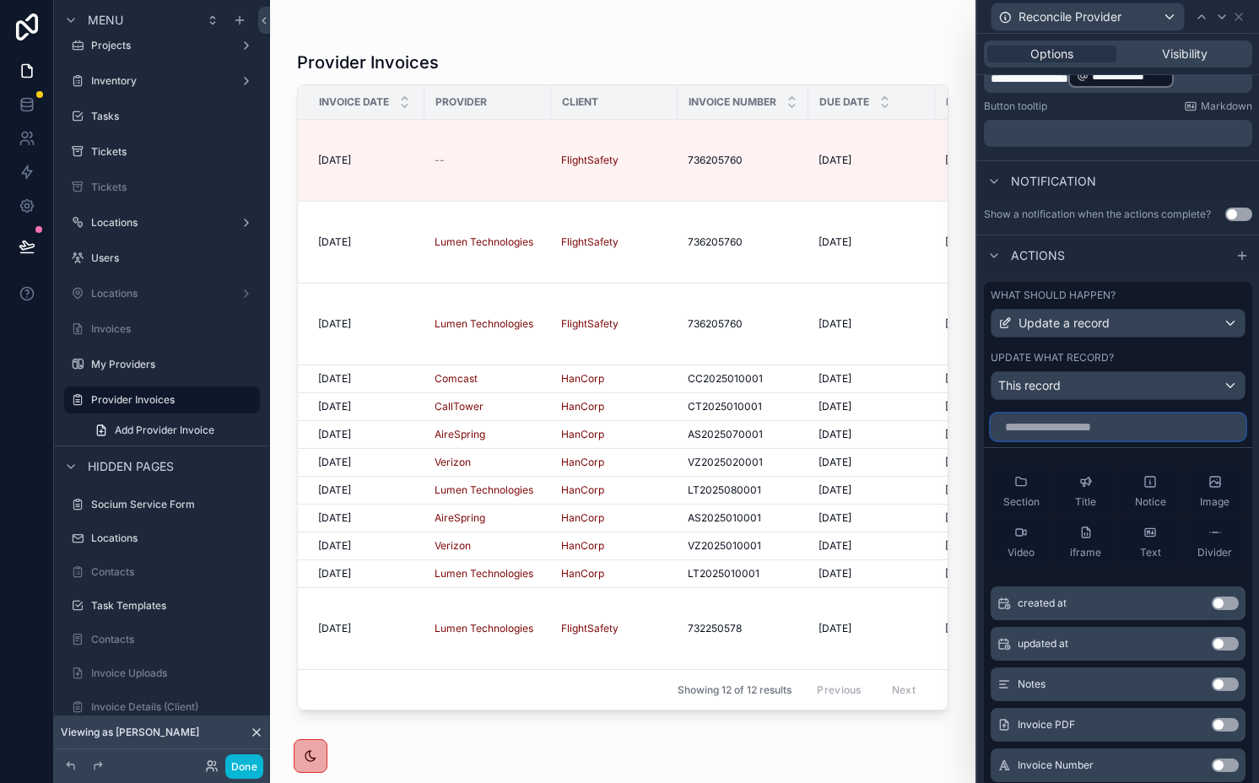
click at [1044, 425] on input "text" at bounding box center [1118, 427] width 255 height 27
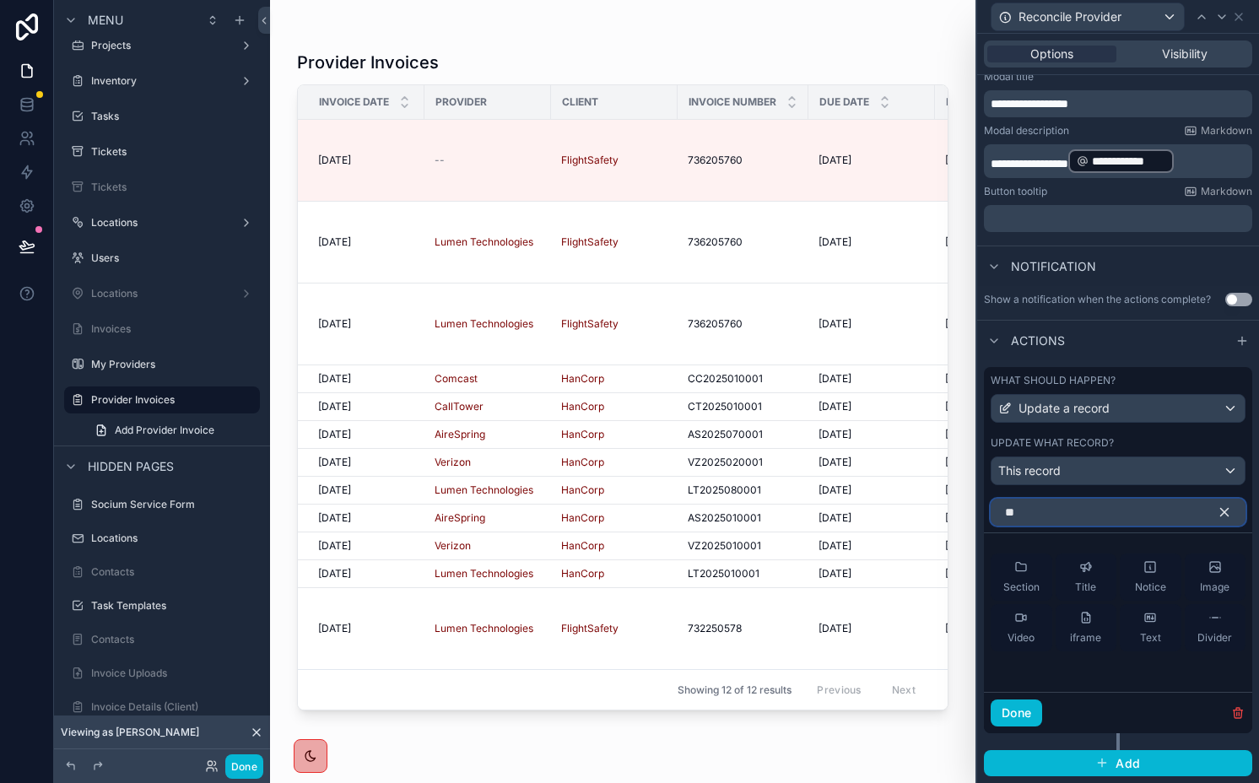
type input "***"
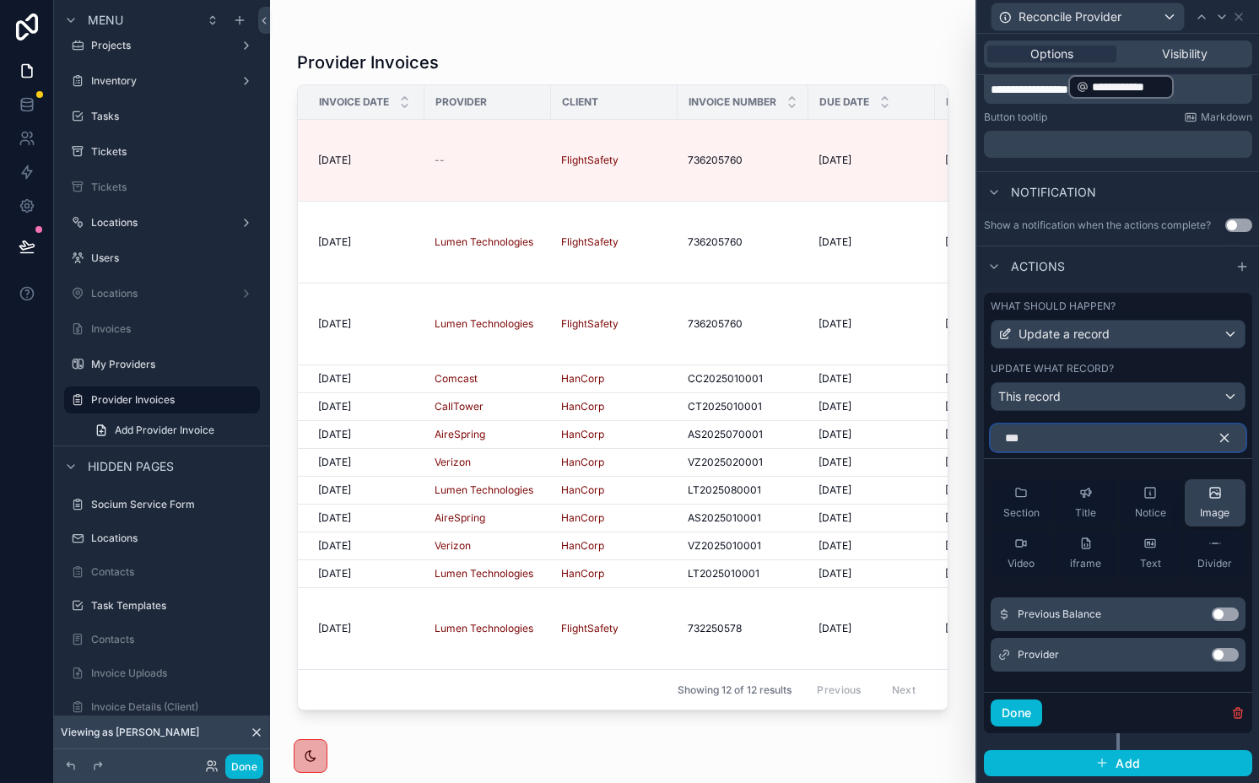
scroll to position [311, 0]
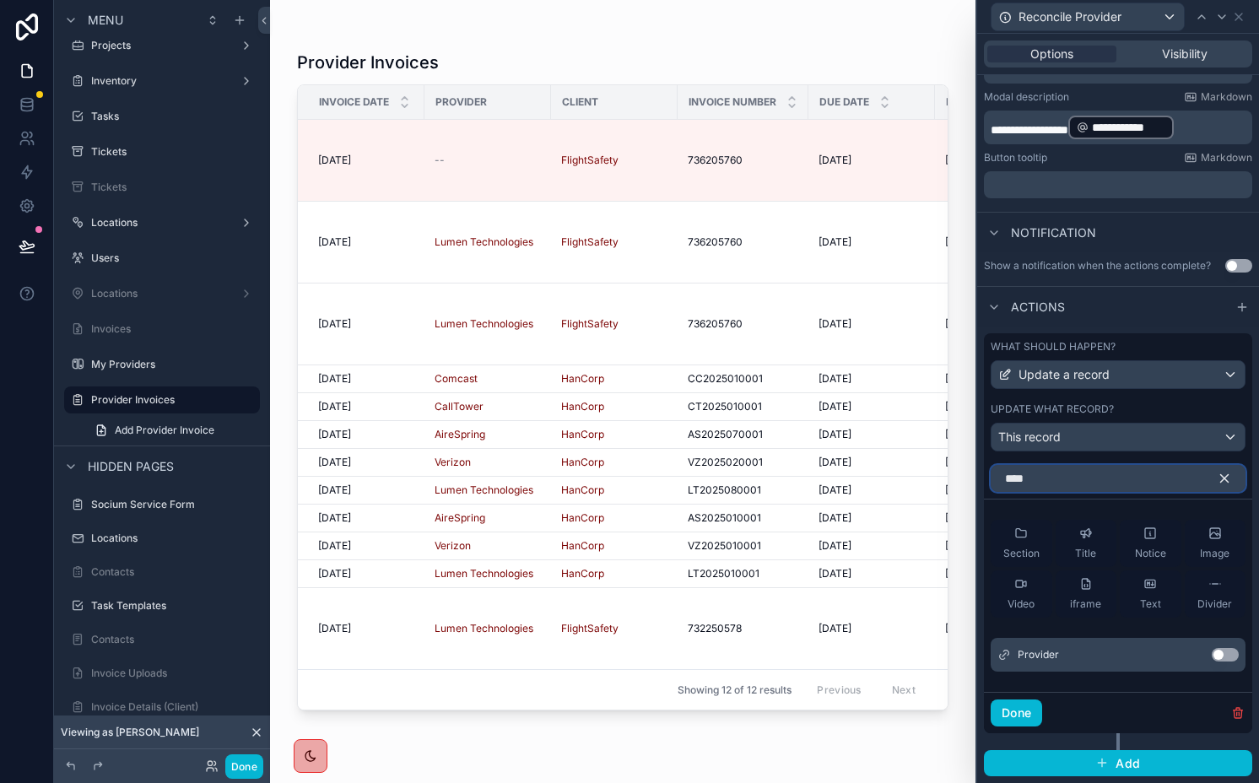
type input "****"
click at [1212, 657] on button "Use setting" at bounding box center [1225, 655] width 27 height 14
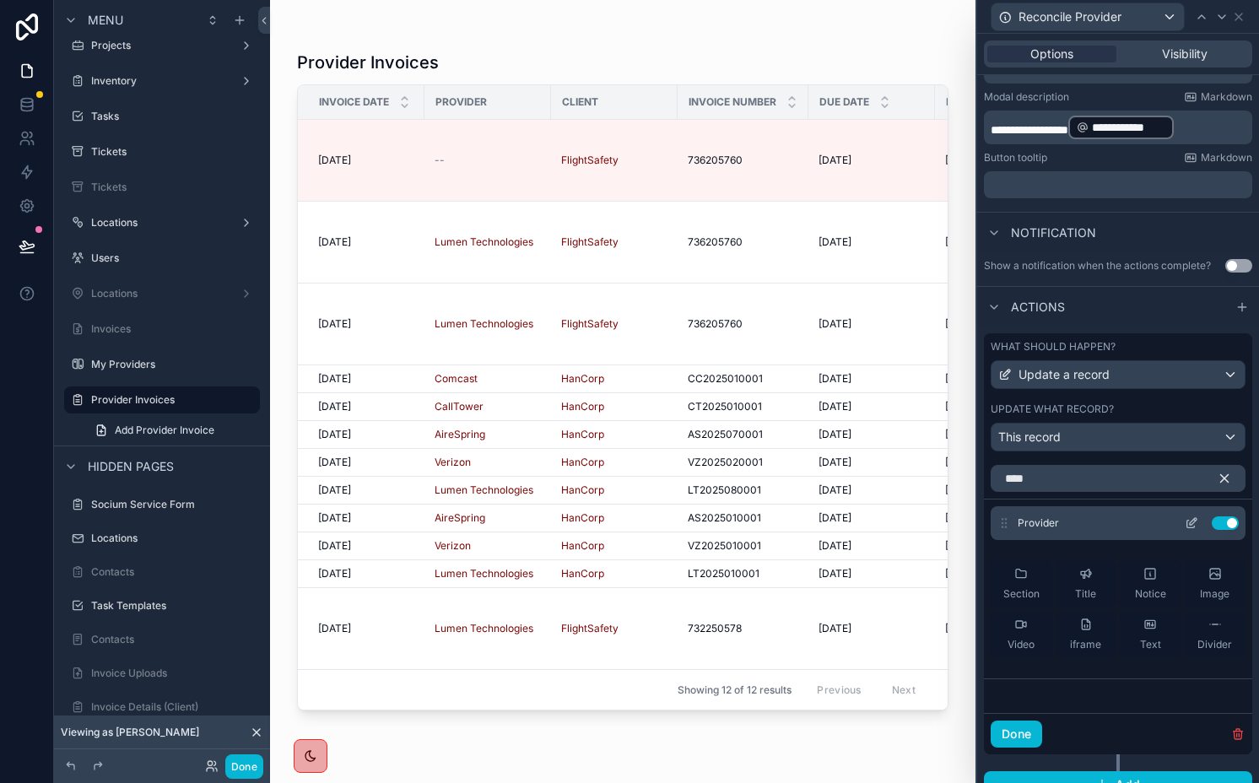
click at [1177, 532] on div "Provider Use setting" at bounding box center [1118, 523] width 255 height 34
click at [1177, 510] on div "Provider Use setting" at bounding box center [1118, 523] width 255 height 34
click at [1185, 518] on icon at bounding box center [1192, 524] width 14 height 14
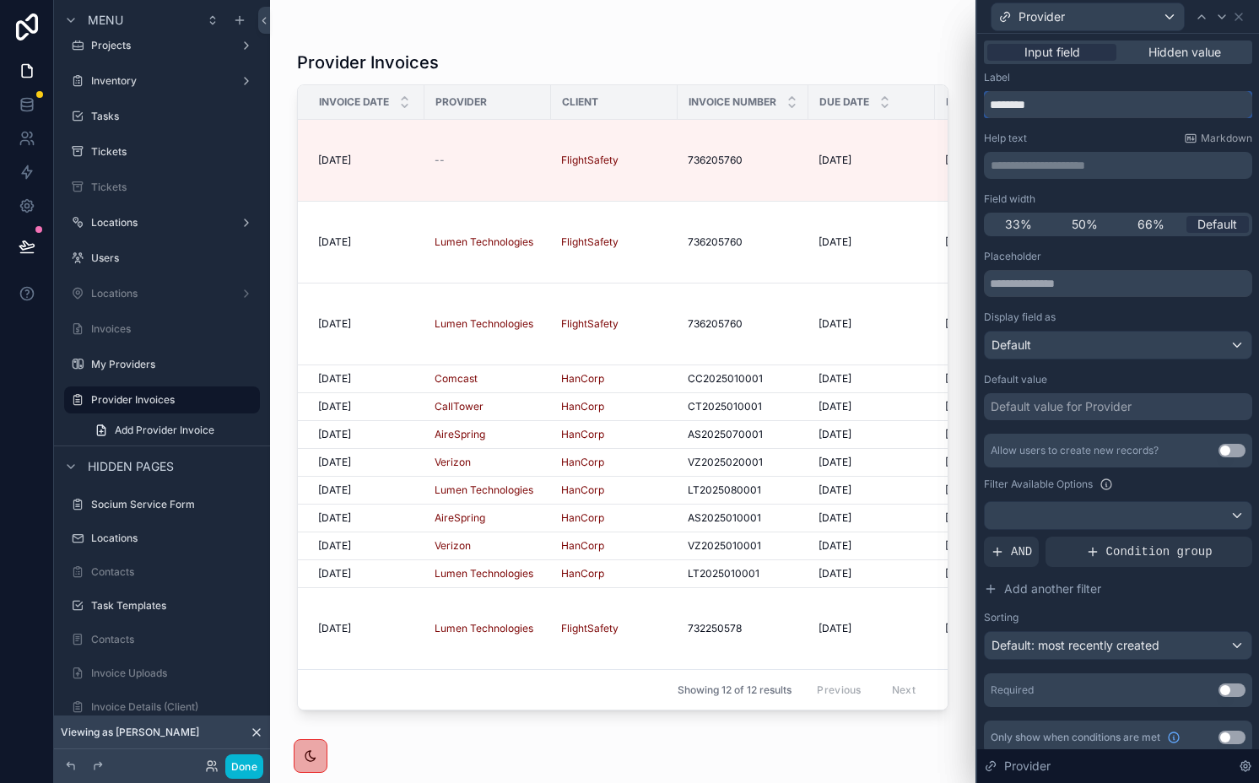
click at [1111, 105] on input "********" at bounding box center [1118, 104] width 268 height 27
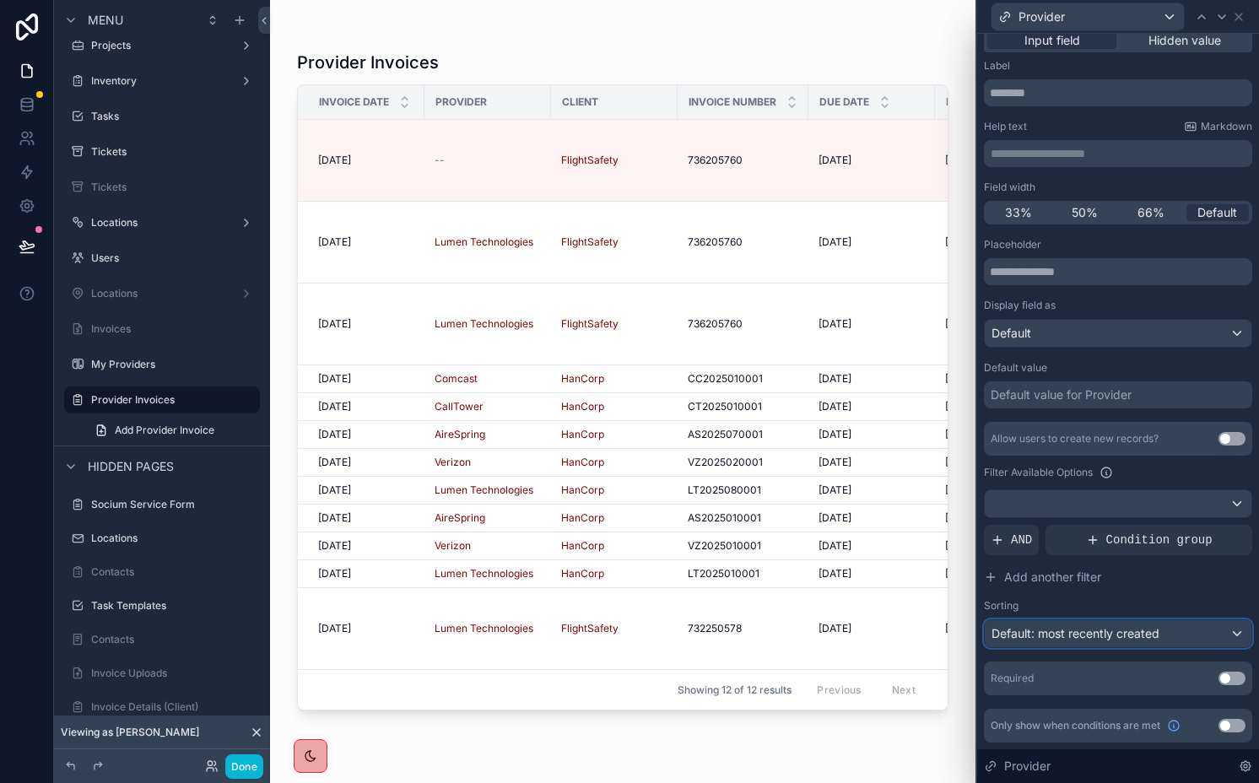
click at [1150, 636] on span "Default: most recently created" at bounding box center [1076, 633] width 168 height 14
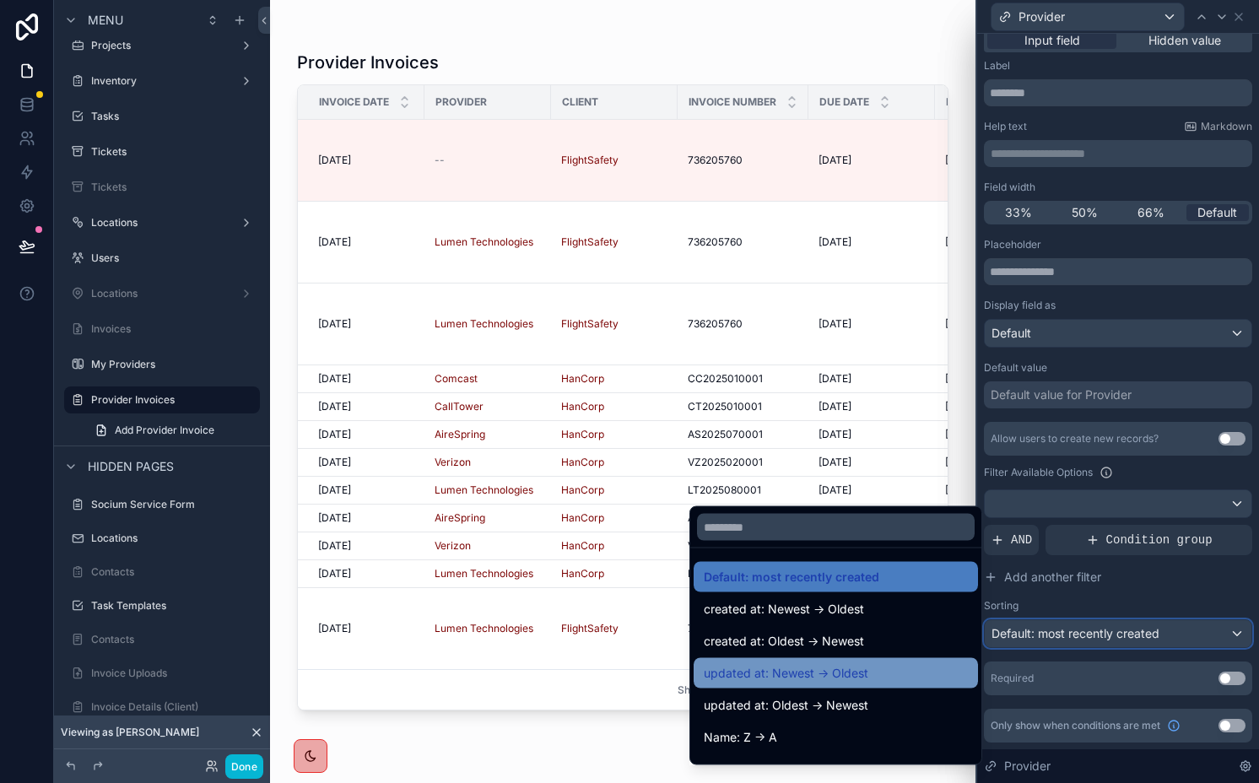
scroll to position [55, 0]
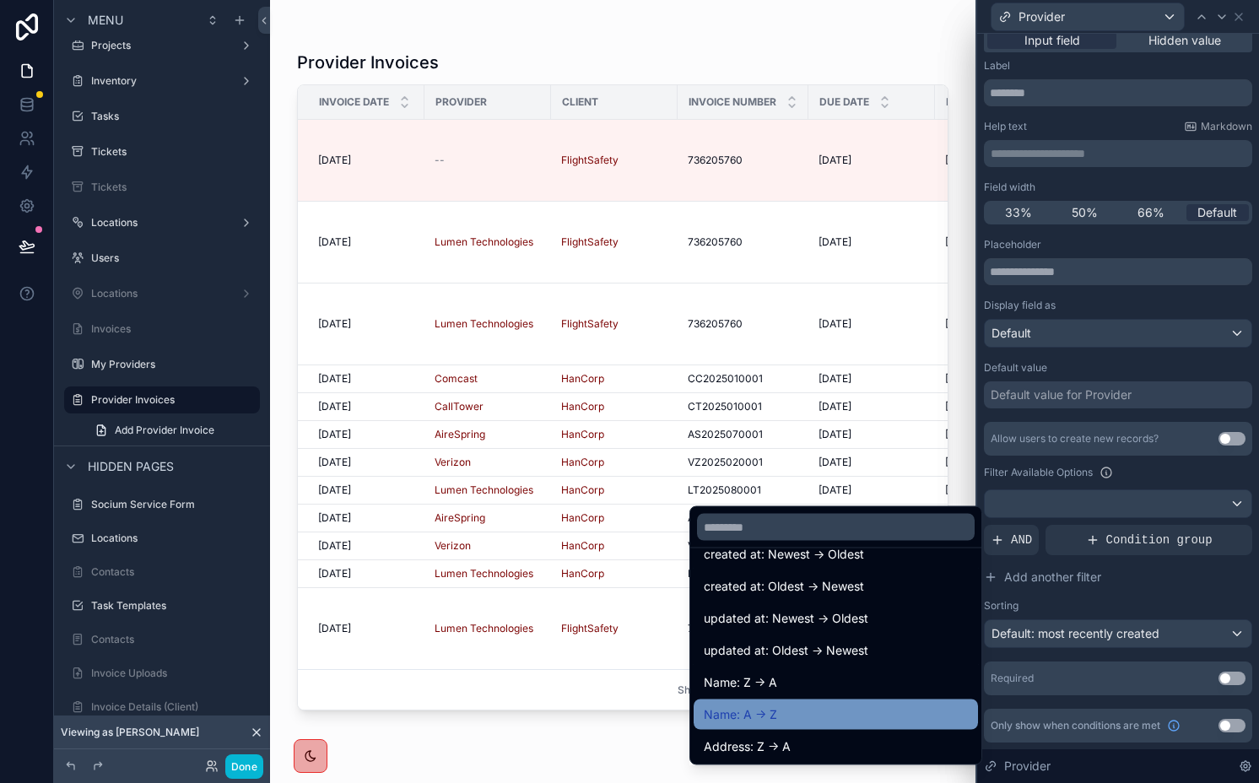
click at [837, 712] on div "Name: A -> Z" at bounding box center [836, 715] width 264 height 20
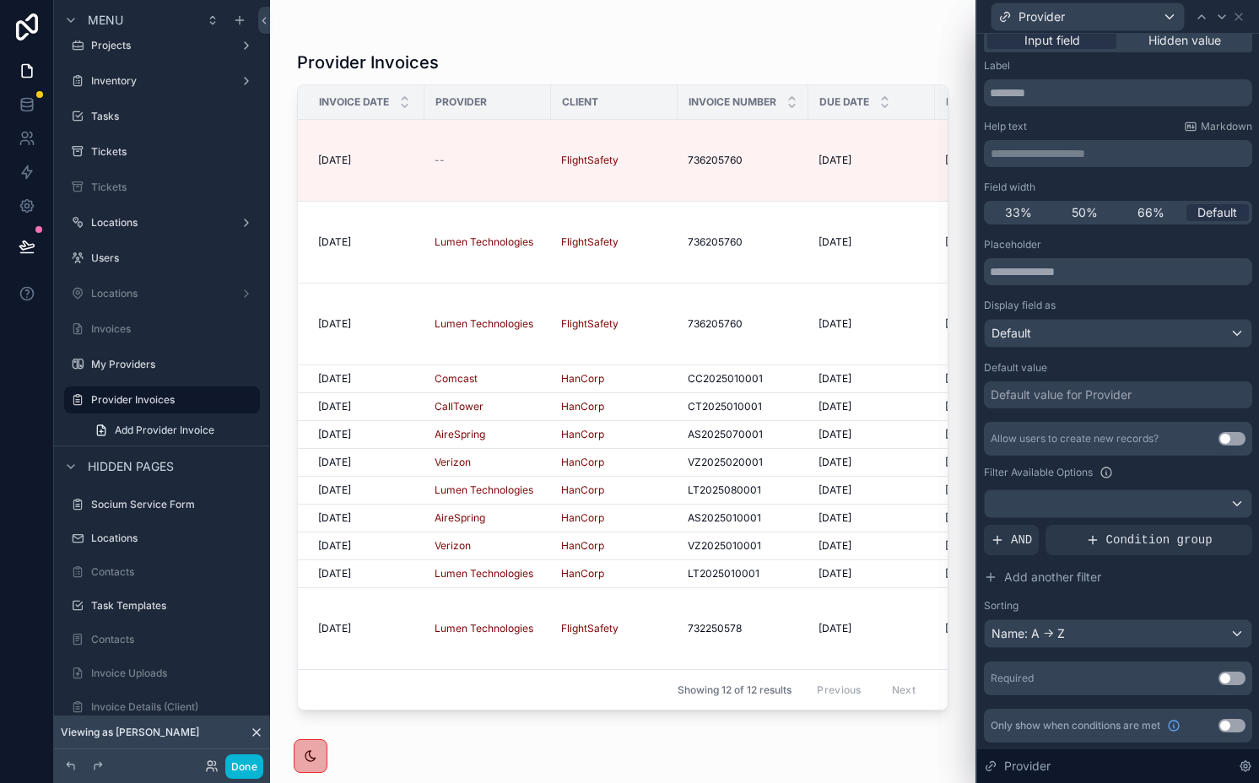
click at [1219, 679] on button "Use setting" at bounding box center [1232, 679] width 27 height 14
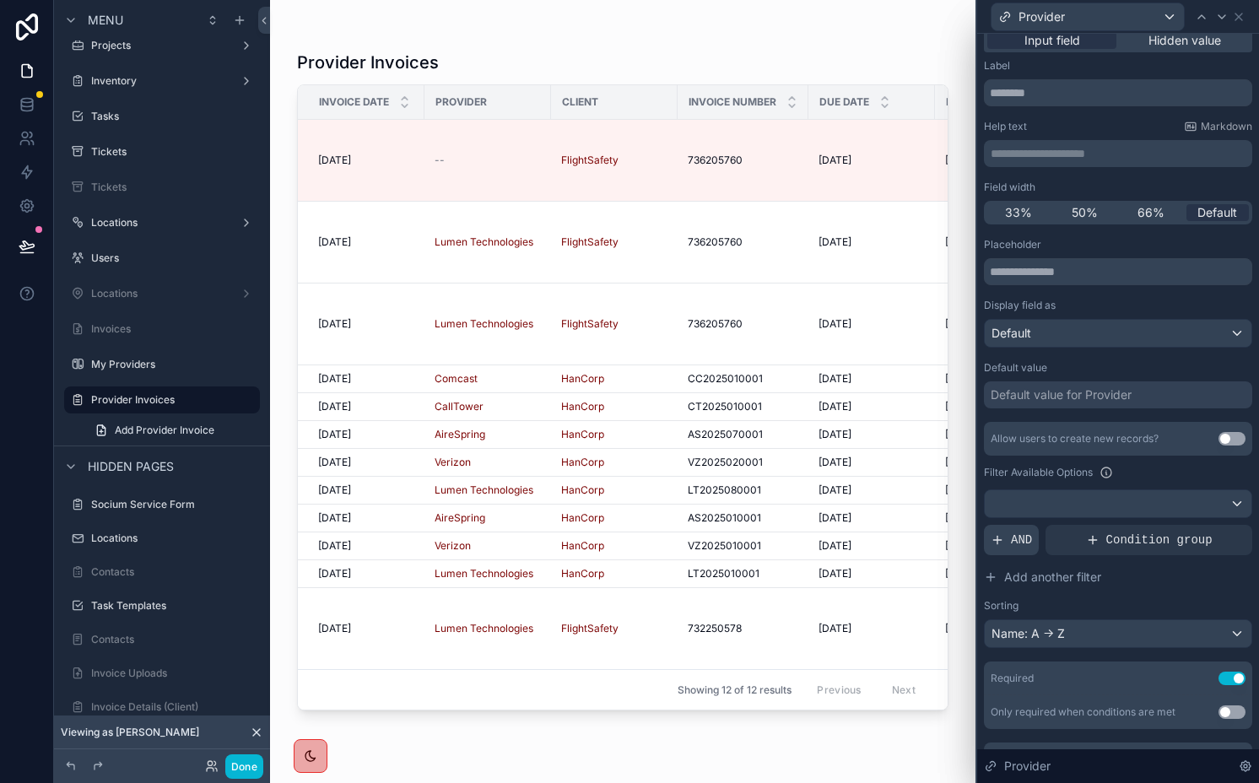
click at [1009, 544] on div "AND" at bounding box center [1011, 540] width 55 height 30
click at [1199, 532] on div at bounding box center [1211, 527] width 24 height 24
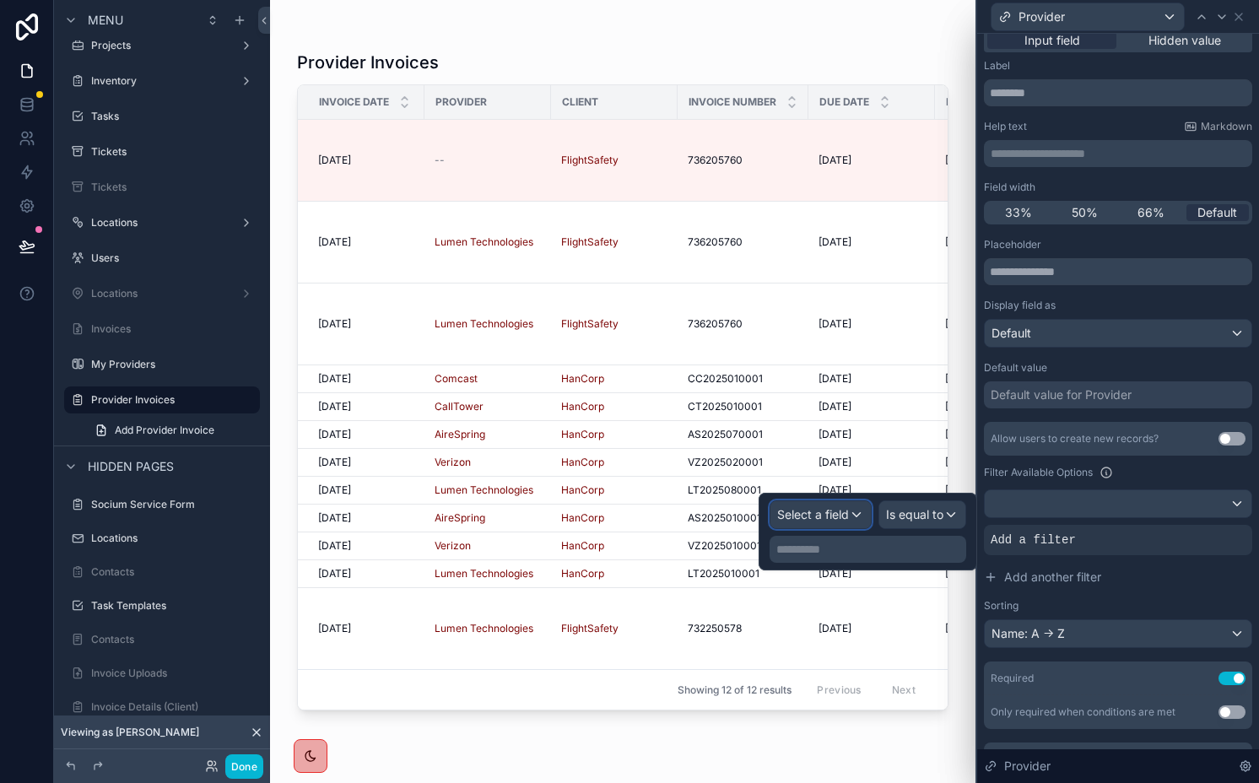
click at [817, 523] on div "Select a field" at bounding box center [821, 514] width 100 height 27
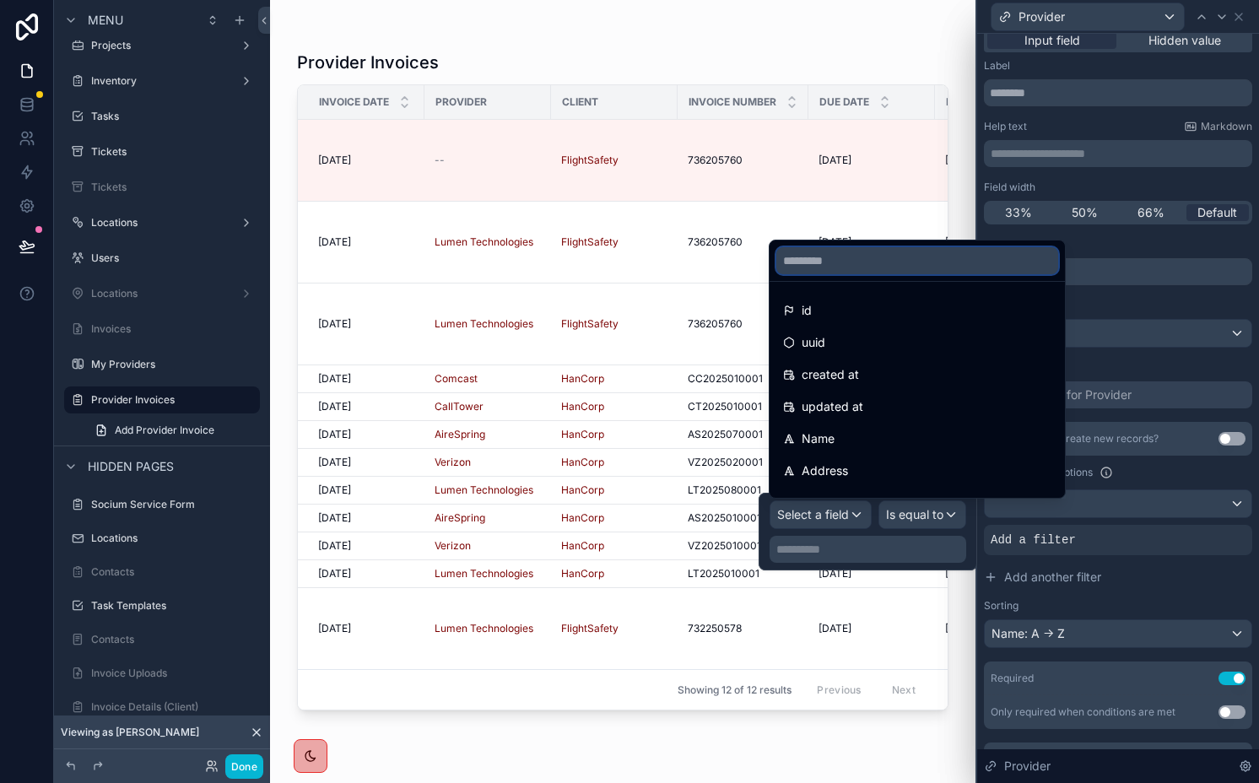
click at [919, 267] on input "text" at bounding box center [917, 260] width 282 height 27
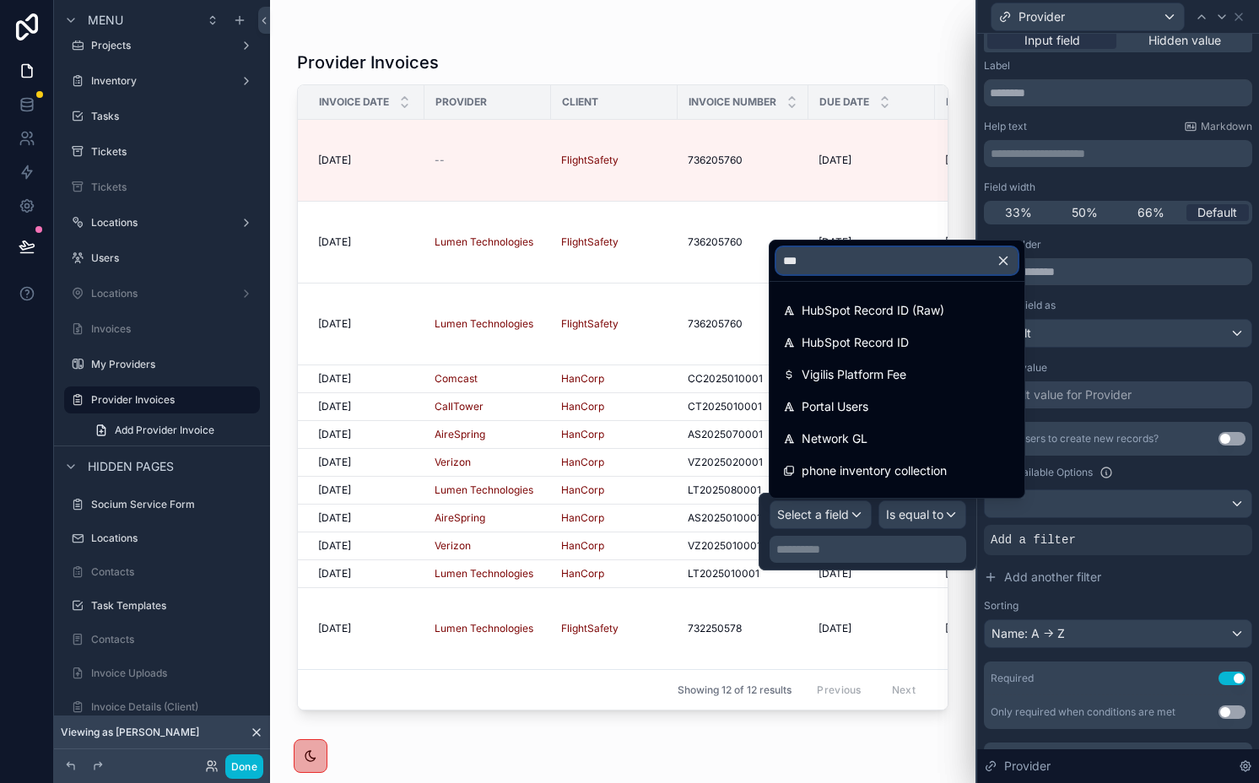
type input "****"
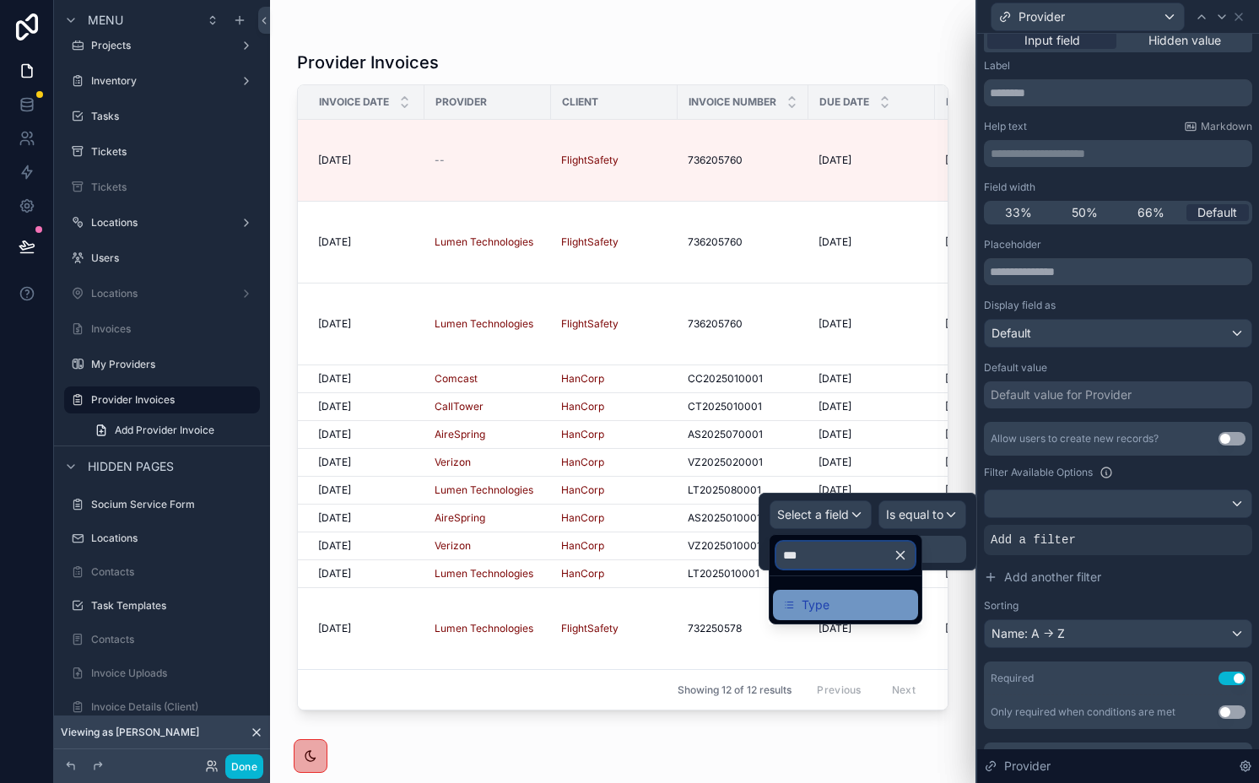
type input "***"
click at [849, 601] on div "Type" at bounding box center [845, 605] width 125 height 20
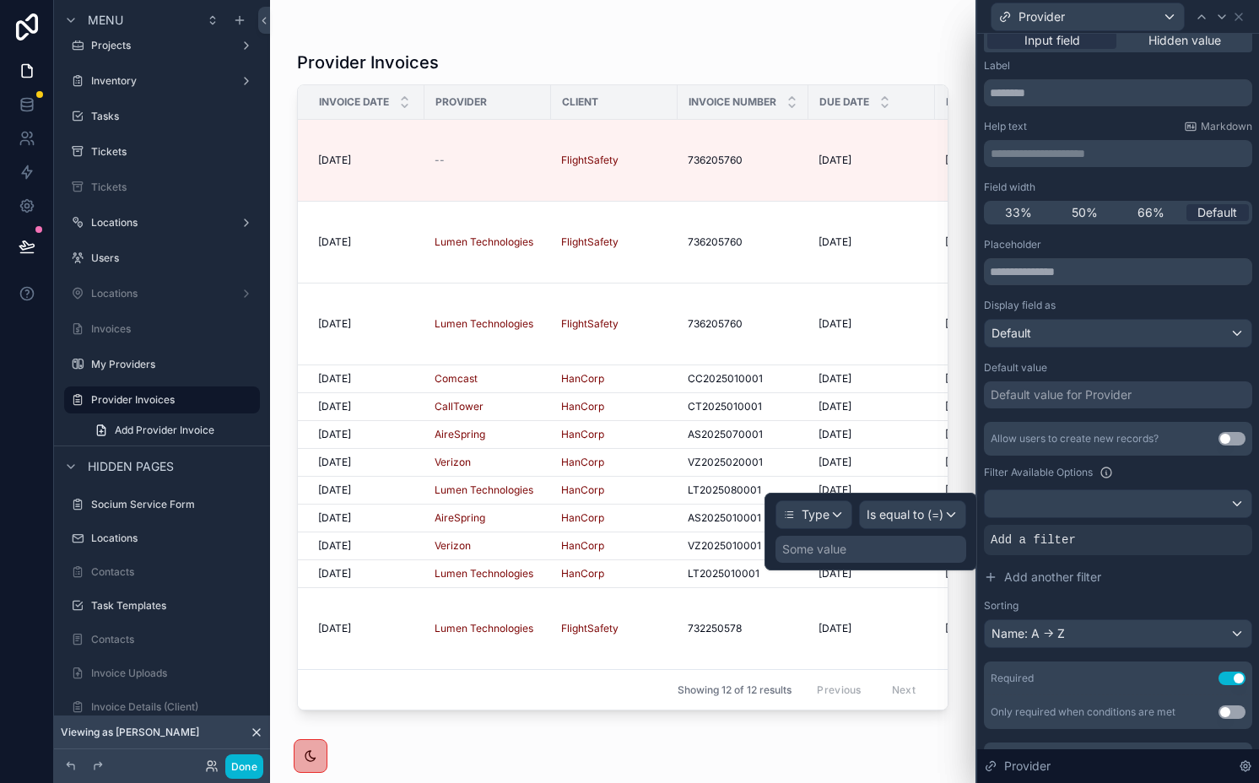
click at [908, 557] on div "Some value" at bounding box center [871, 549] width 191 height 27
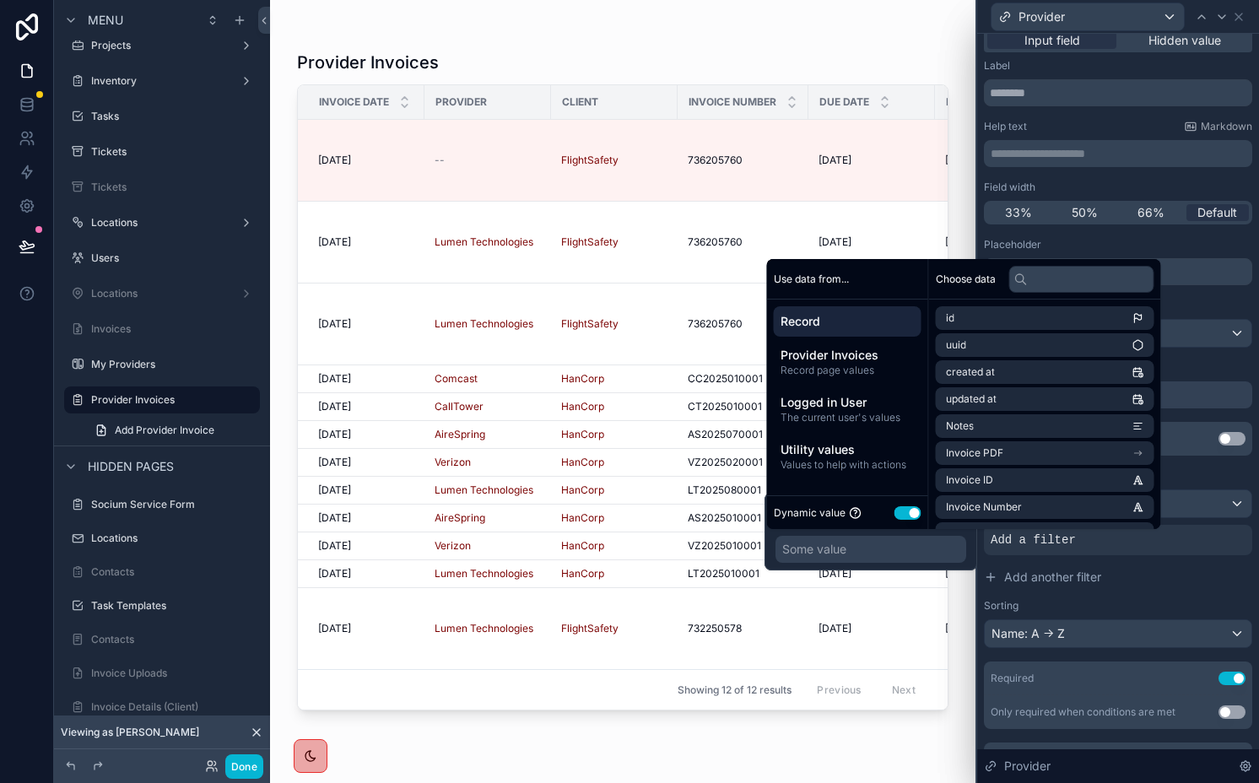
click at [901, 517] on button "Use setting" at bounding box center [908, 513] width 27 height 14
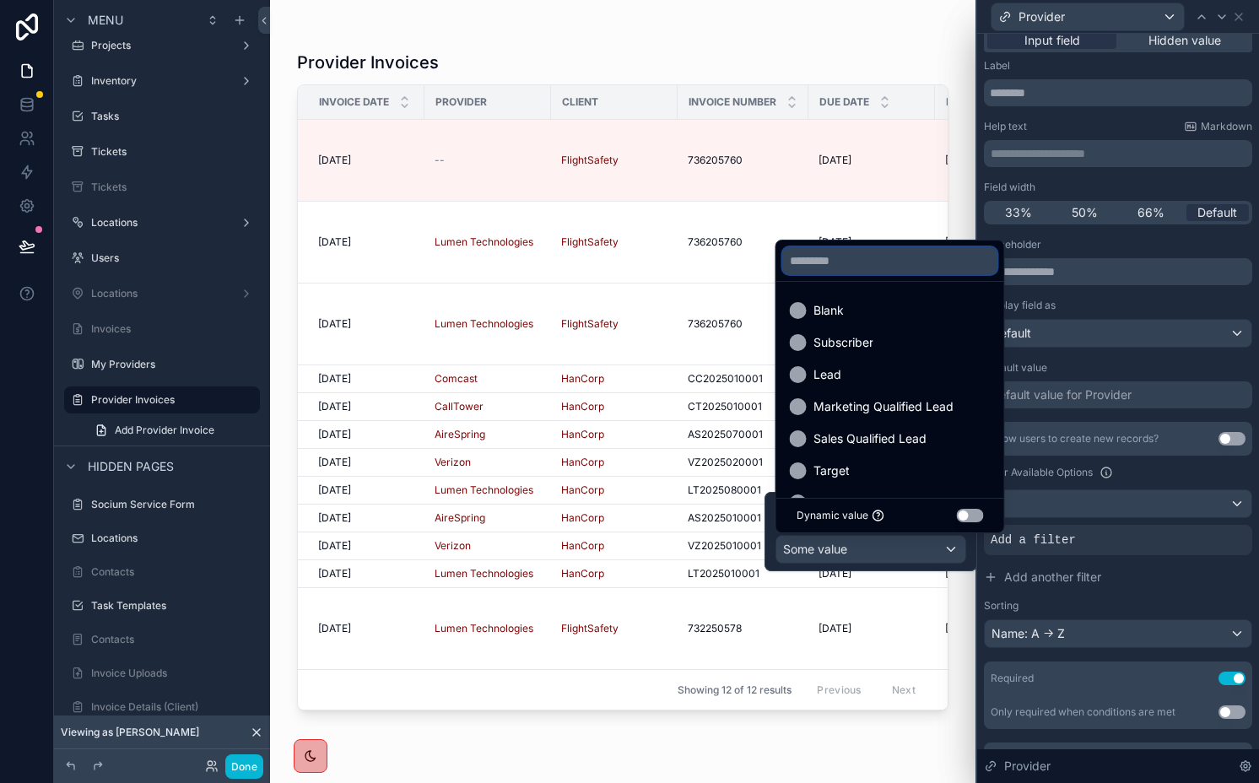
click at [847, 257] on input "text" at bounding box center [890, 260] width 214 height 27
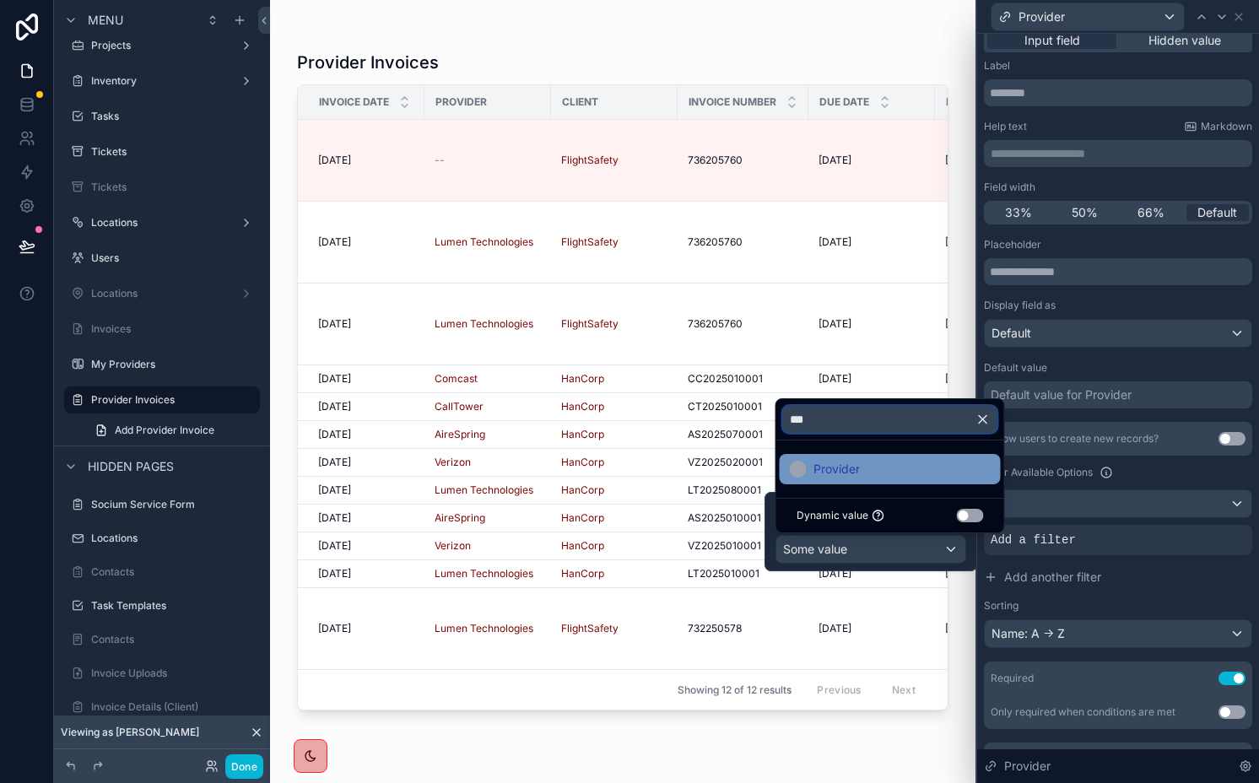
type input "***"
click at [854, 465] on span "Provider" at bounding box center [837, 469] width 46 height 20
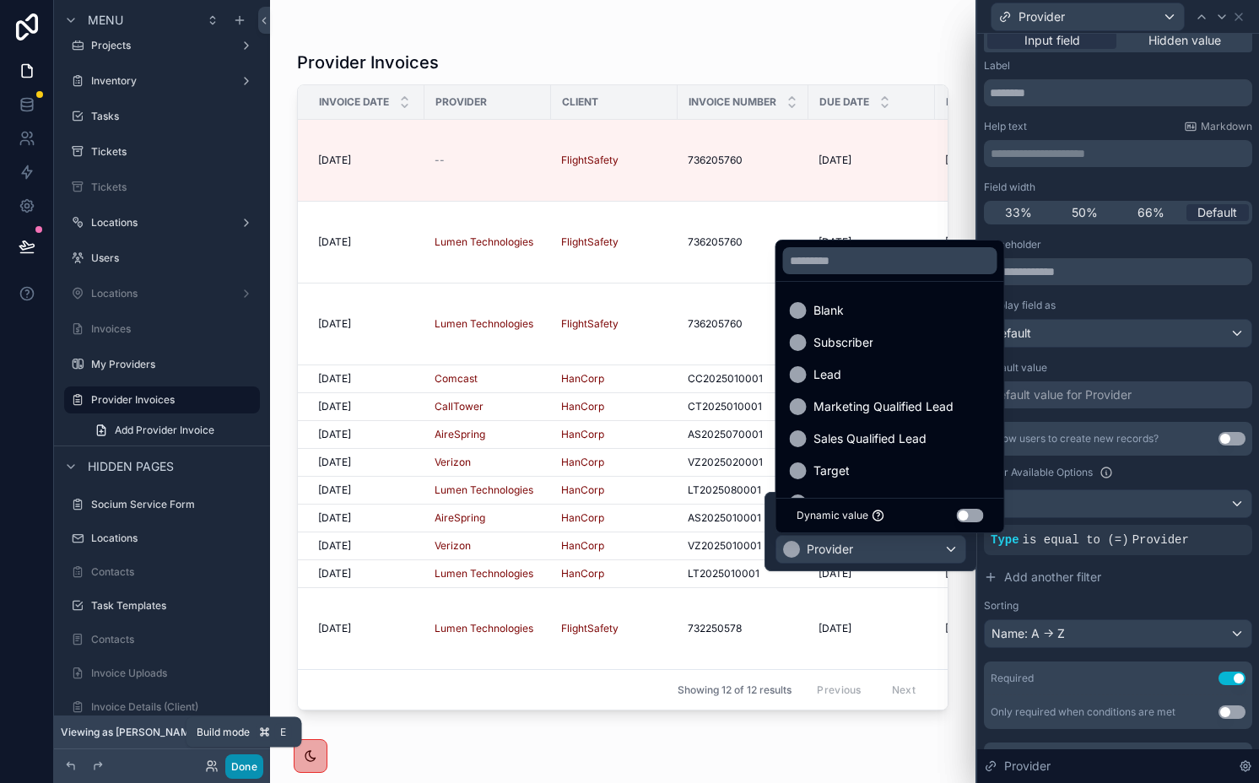
click at [250, 755] on button "Done" at bounding box center [244, 767] width 38 height 24
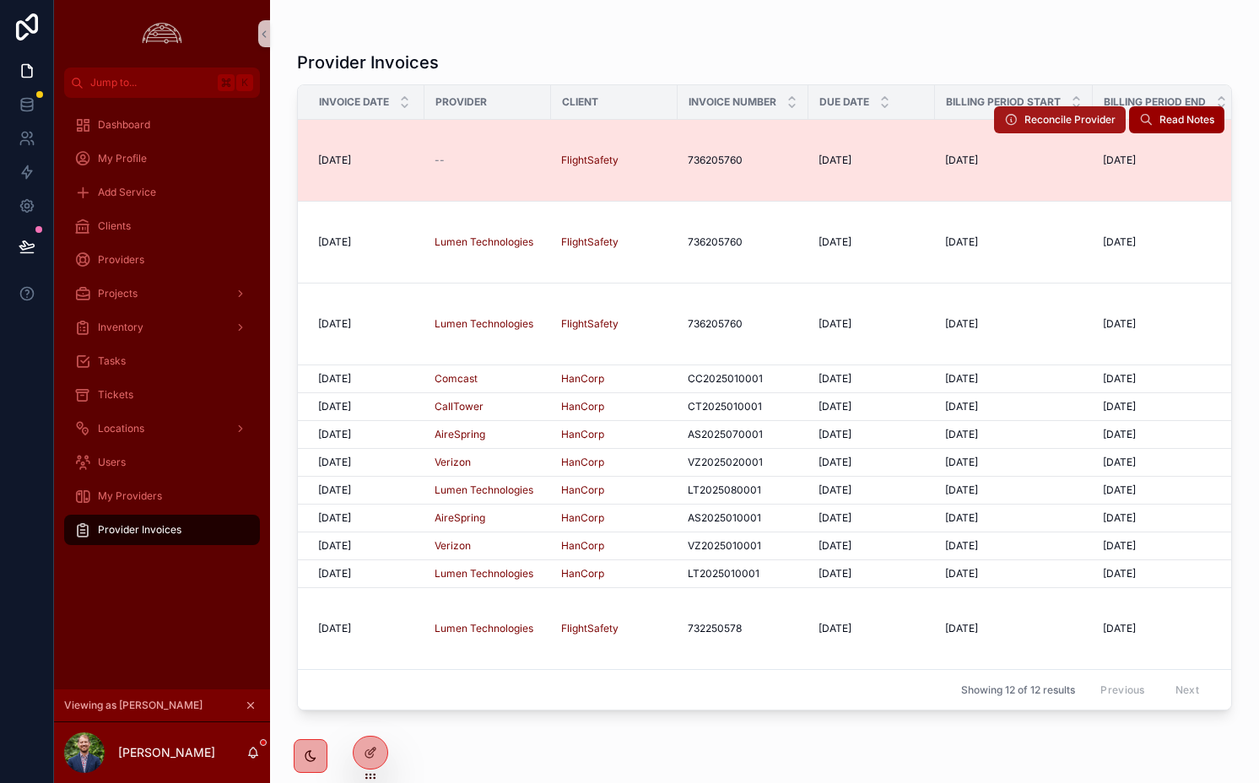
click at [1054, 120] on span "Reconcile Provider" at bounding box center [1070, 120] width 91 height 14
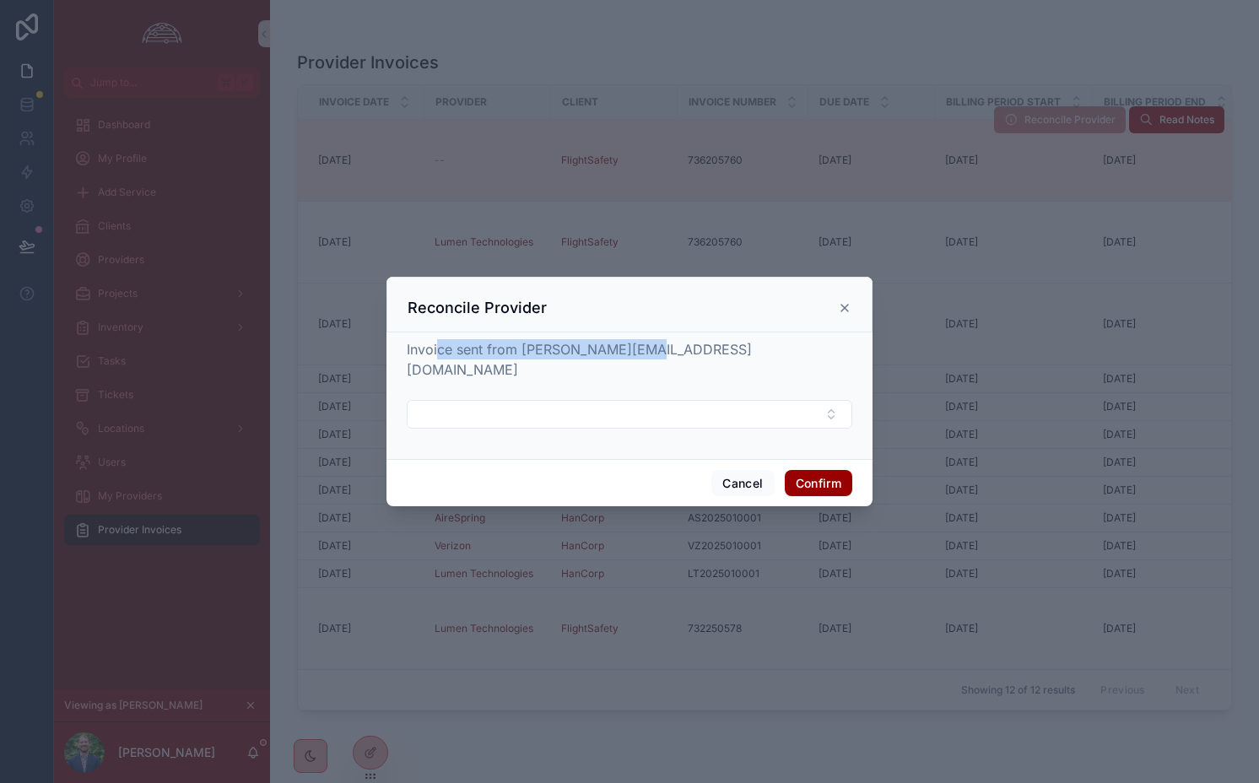
drag, startPoint x: 438, startPoint y: 360, endPoint x: 647, endPoint y: 358, distance: 209.3
click at [647, 360] on span "Invoice sent from [PERSON_NAME][EMAIL_ADDRESS][DOMAIN_NAME]" at bounding box center [579, 359] width 345 height 37
click at [647, 358] on span "Invoice sent from [PERSON_NAME][EMAIL_ADDRESS][DOMAIN_NAME]" at bounding box center [579, 359] width 345 height 37
click at [510, 404] on button "Select Button" at bounding box center [630, 414] width 446 height 29
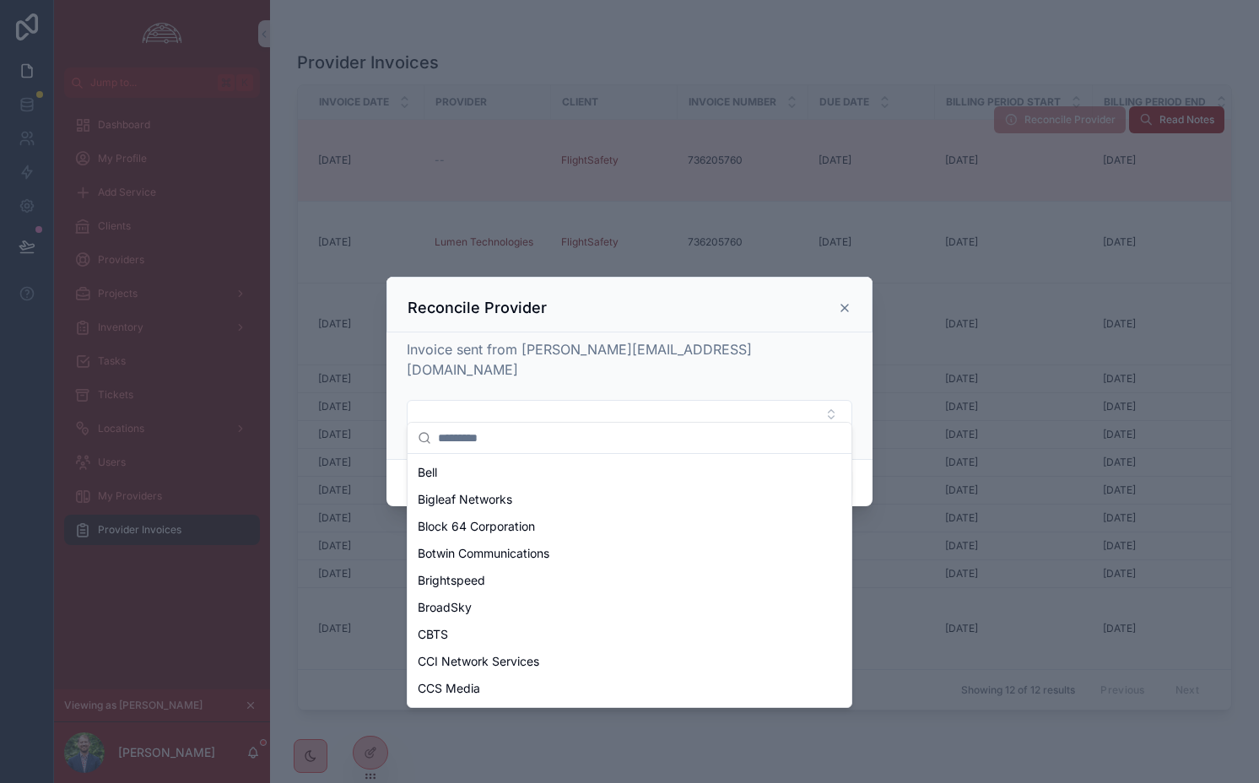
scroll to position [0, 0]
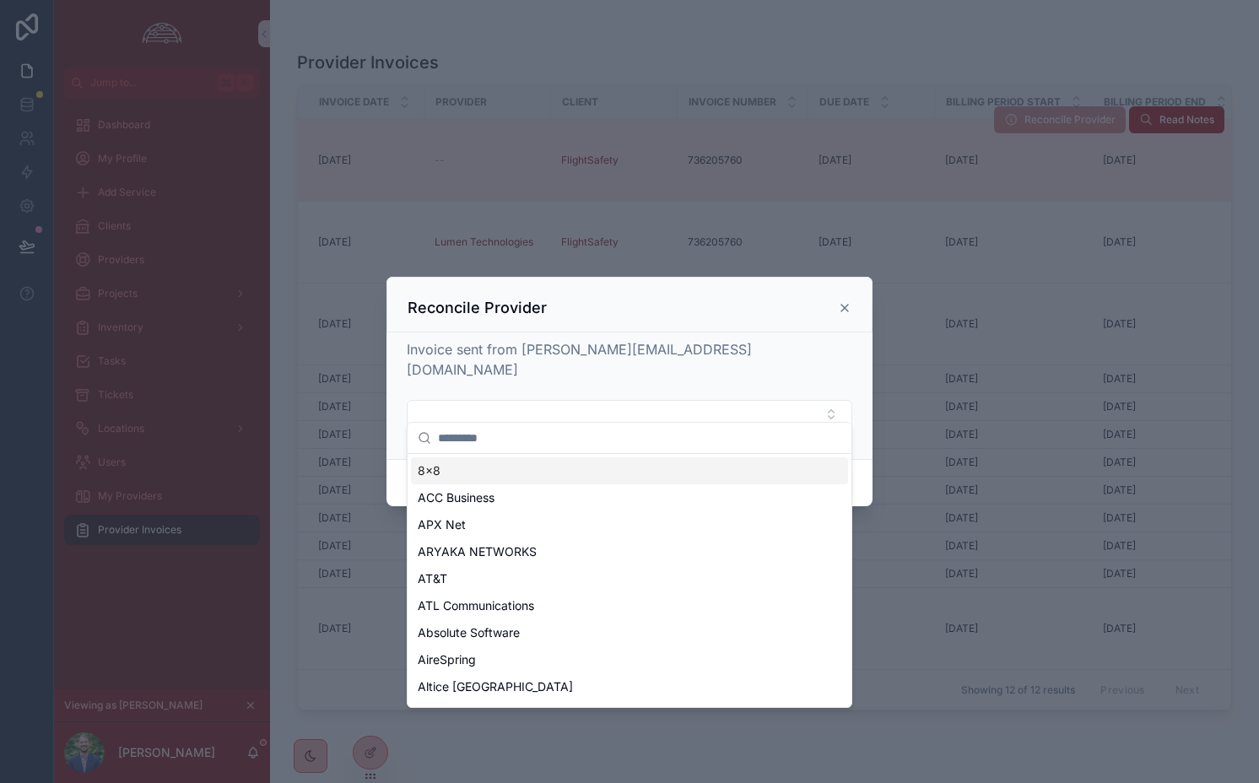
click at [611, 370] on div "Invoice sent from [PERSON_NAME][EMAIL_ADDRESS][DOMAIN_NAME]" at bounding box center [630, 392] width 446 height 106
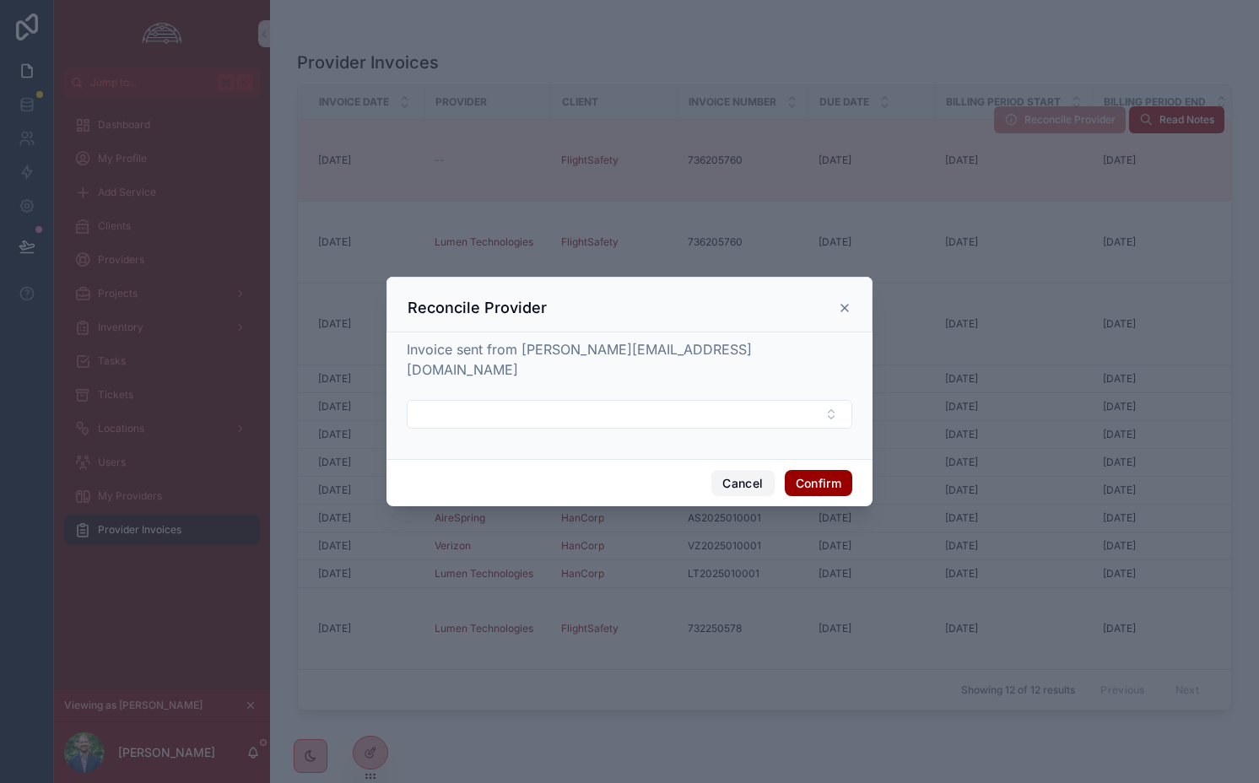
click at [741, 482] on button "Cancel" at bounding box center [743, 483] width 62 height 27
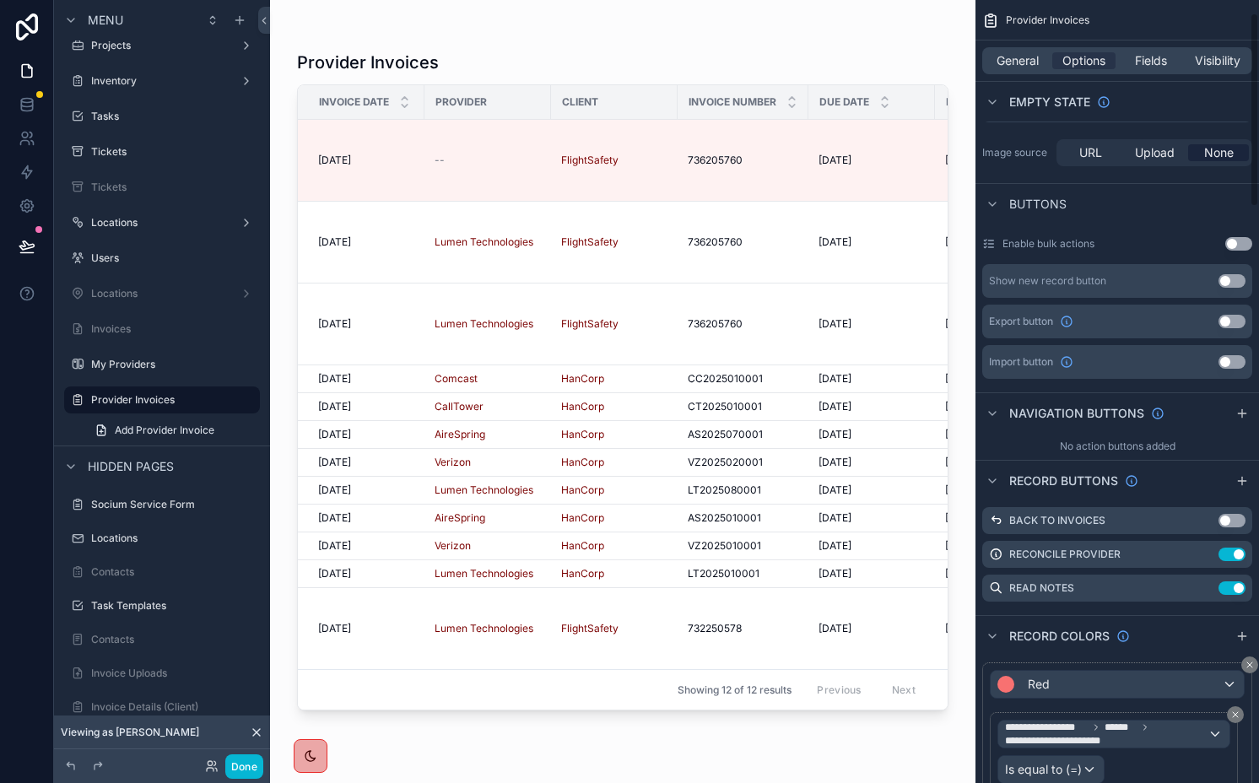
scroll to position [534, 0]
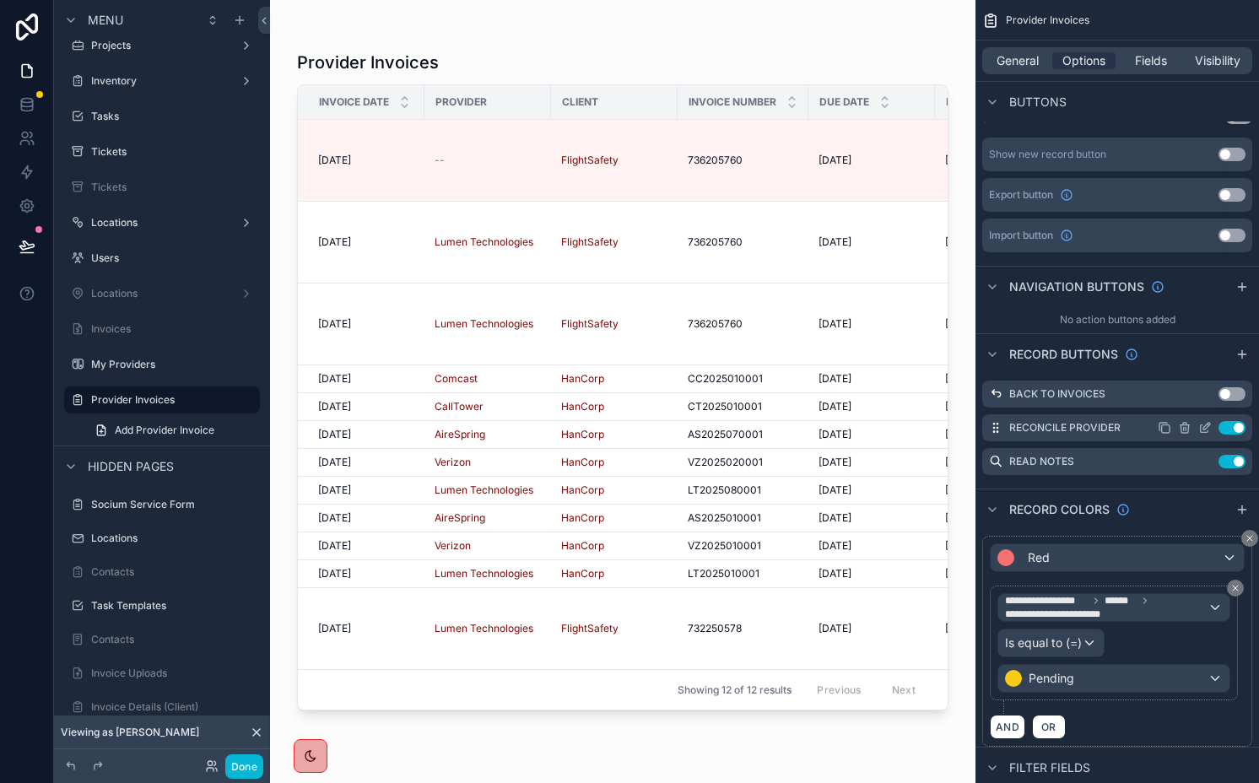
click at [1207, 426] on icon "scrollable content" at bounding box center [1206, 428] width 14 height 14
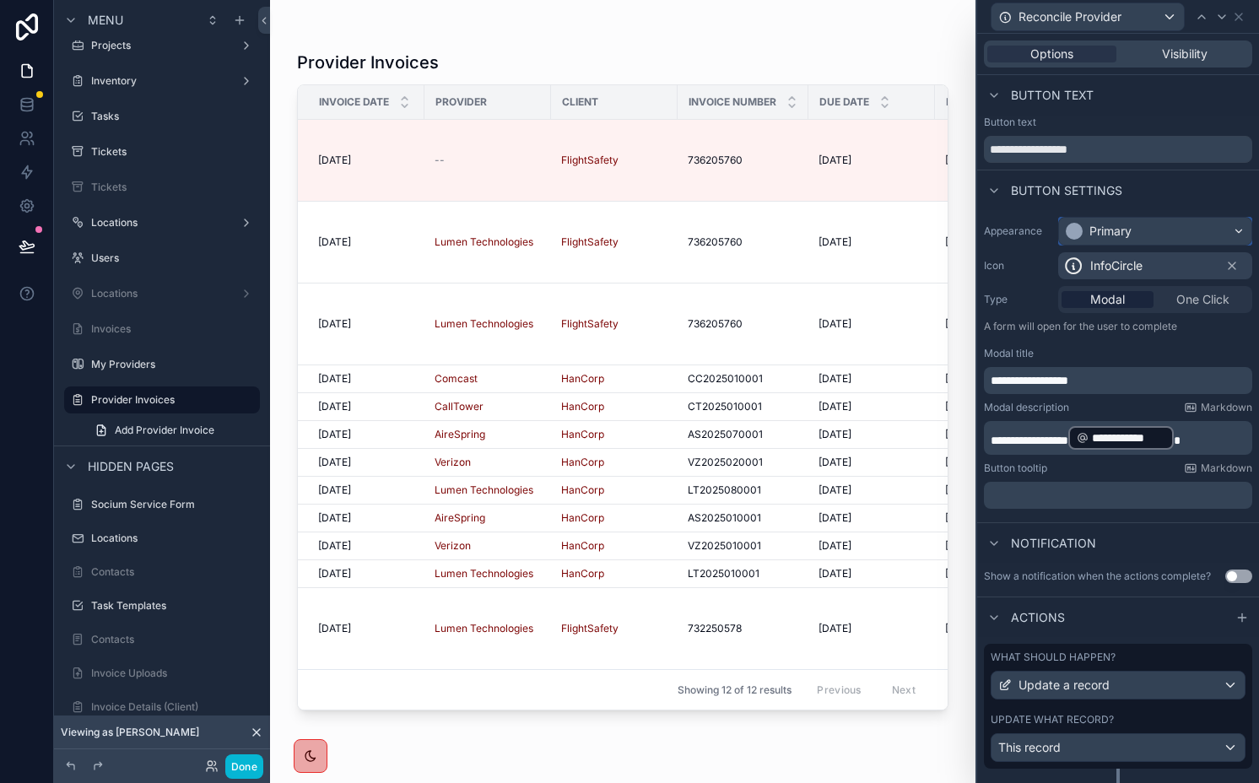
click at [1086, 228] on div "Primary" at bounding box center [1099, 231] width 66 height 17
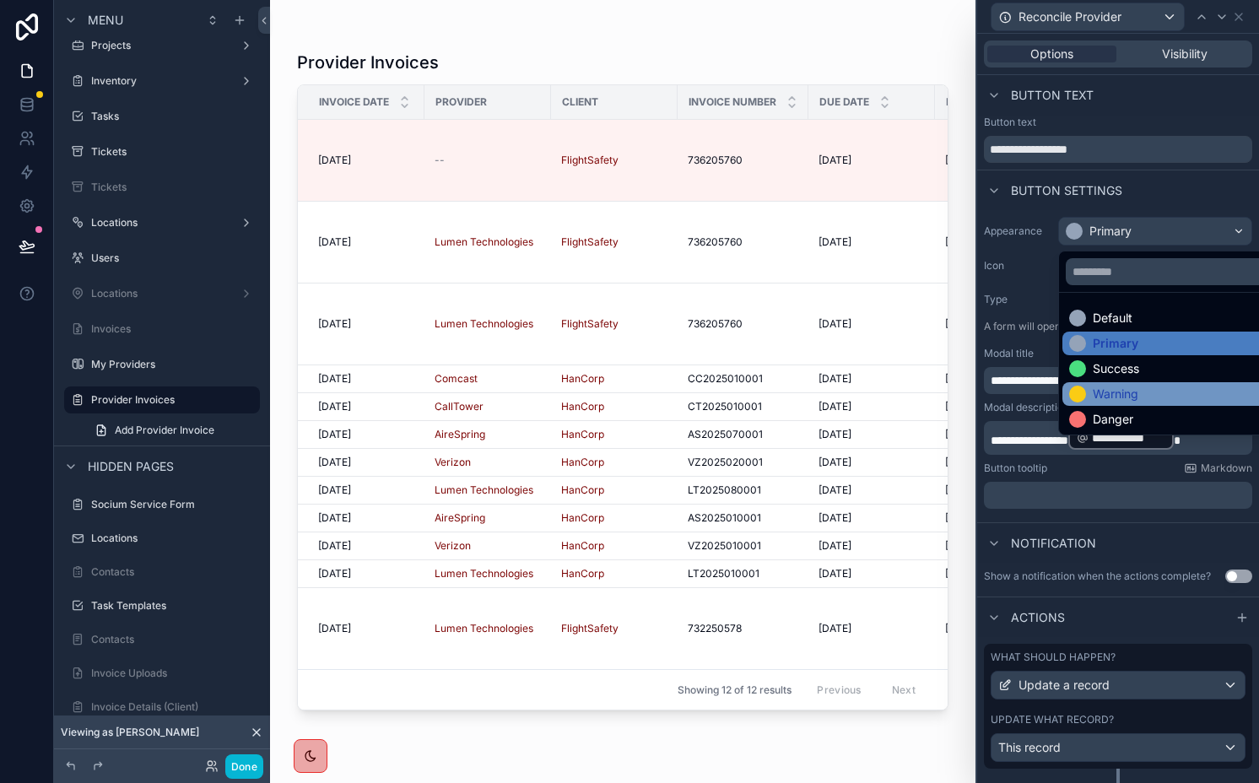
click at [1107, 401] on div "Warning" at bounding box center [1116, 394] width 46 height 17
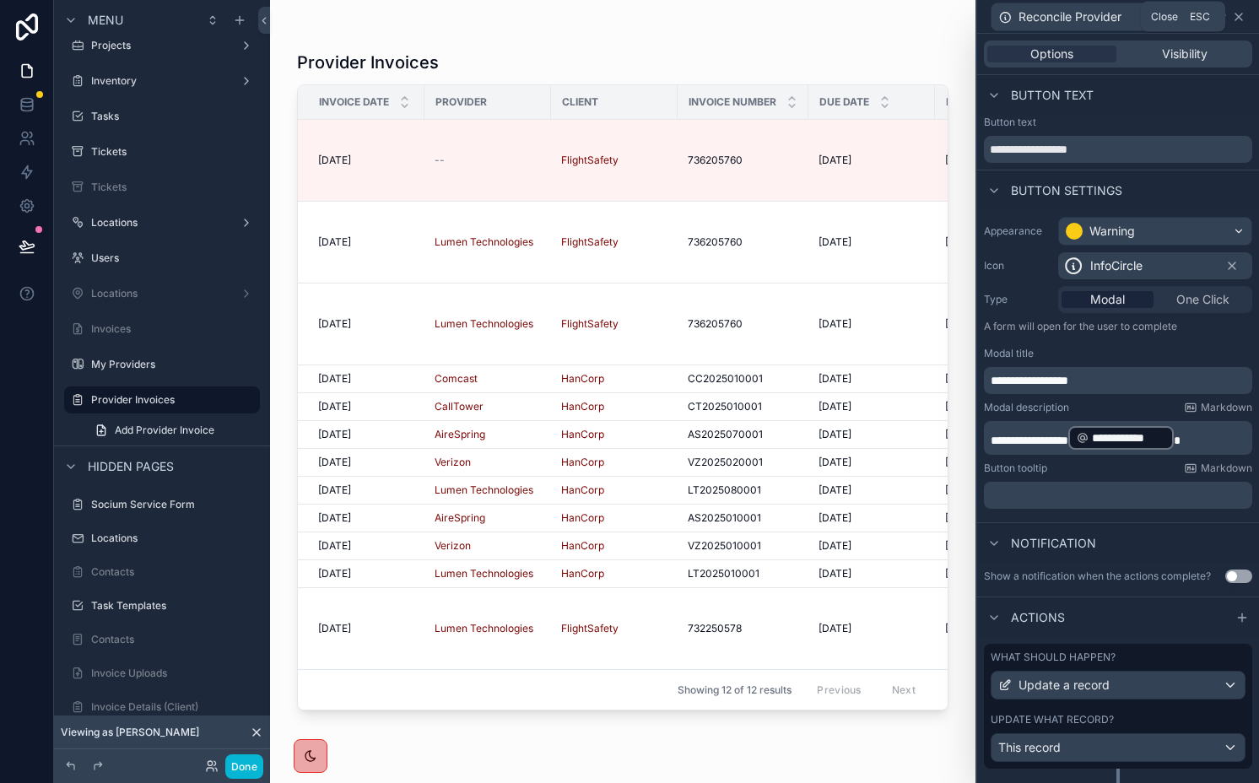
click at [1242, 16] on icon at bounding box center [1239, 17] width 14 height 14
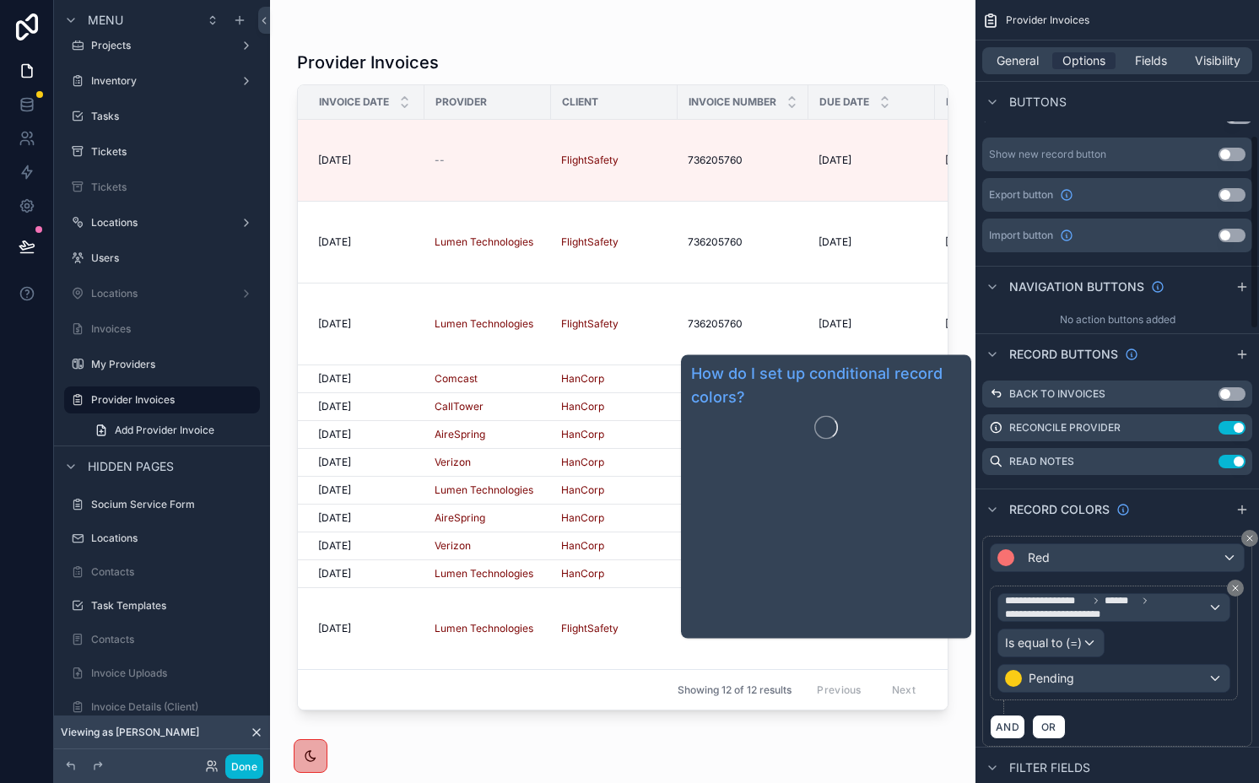
scroll to position [563, 0]
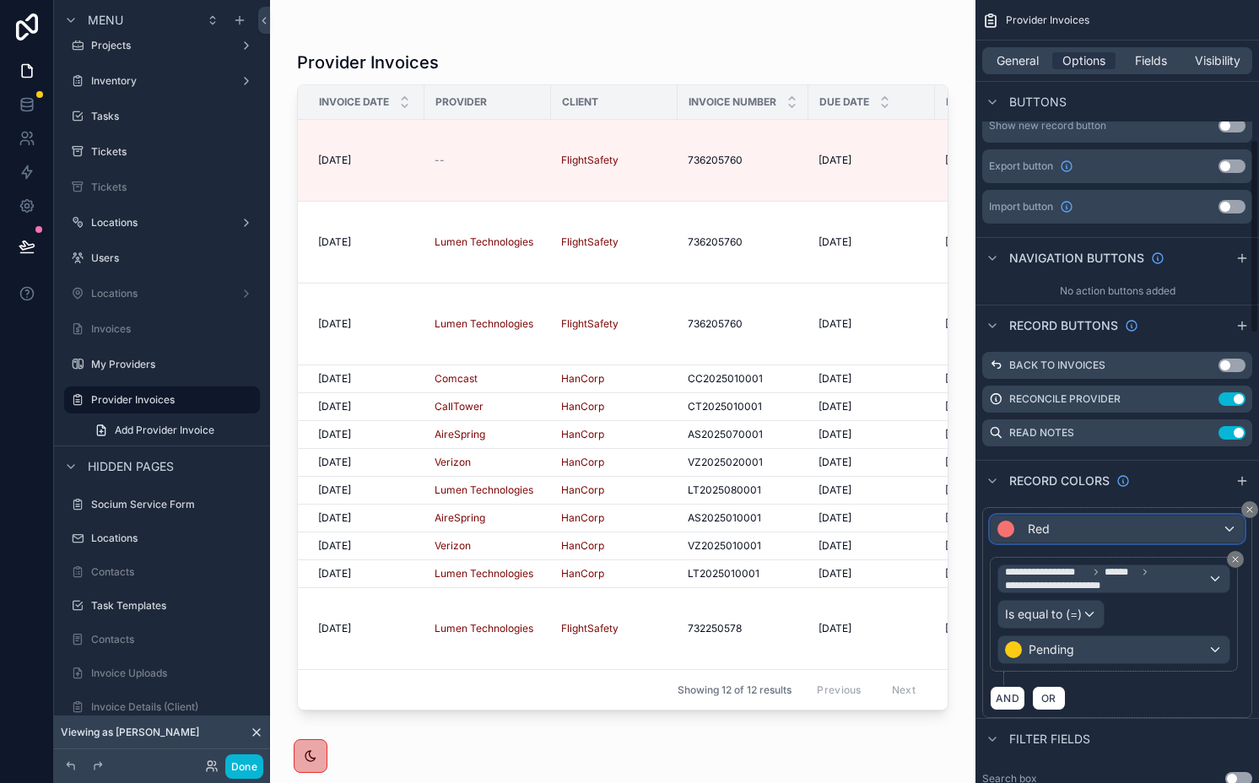
click at [1082, 522] on div "Red" at bounding box center [1117, 529] width 253 height 27
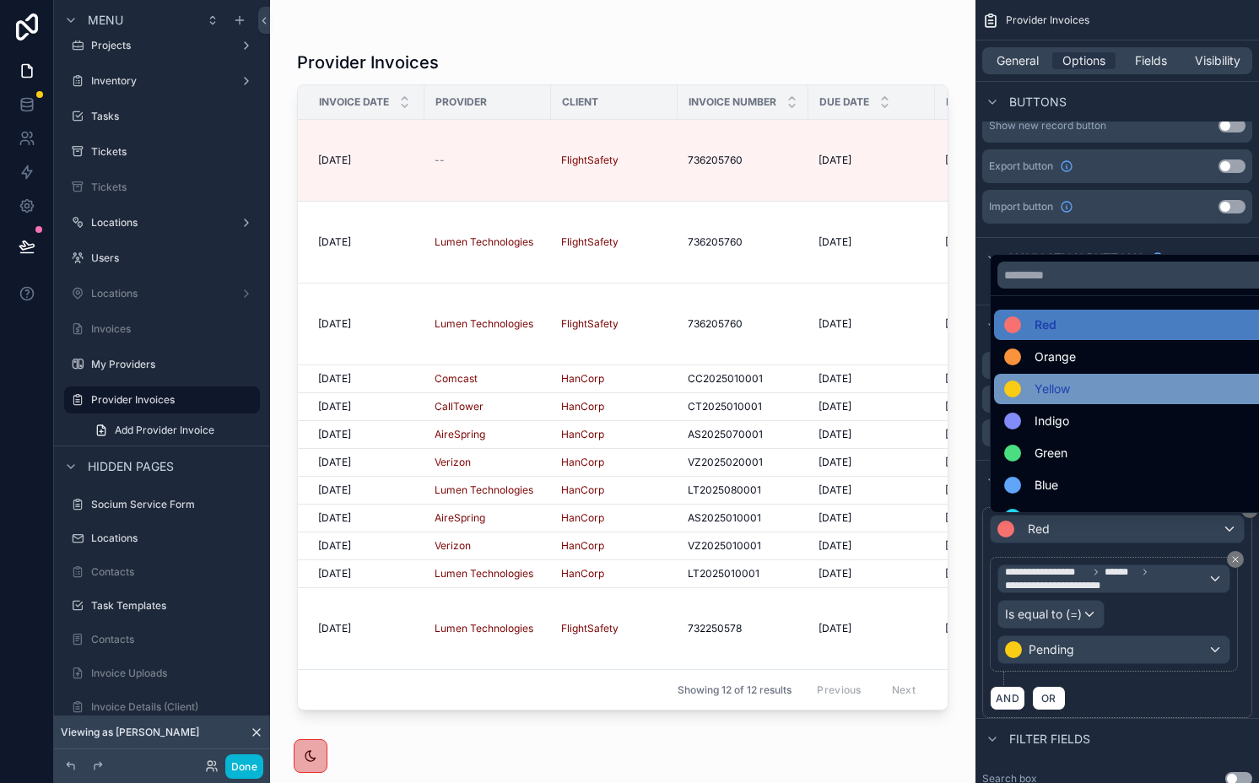
click at [1056, 395] on span "Yellow" at bounding box center [1052, 389] width 35 height 20
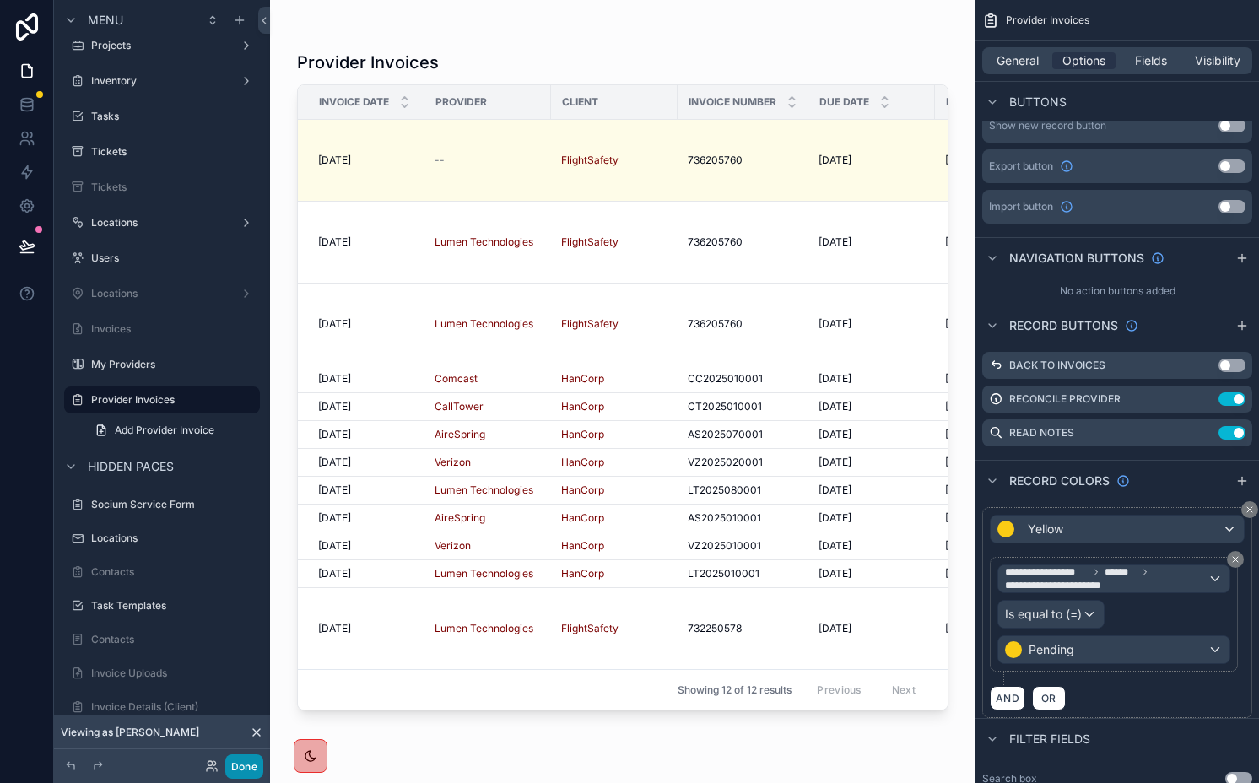
click at [247, 767] on button "Done" at bounding box center [244, 767] width 38 height 24
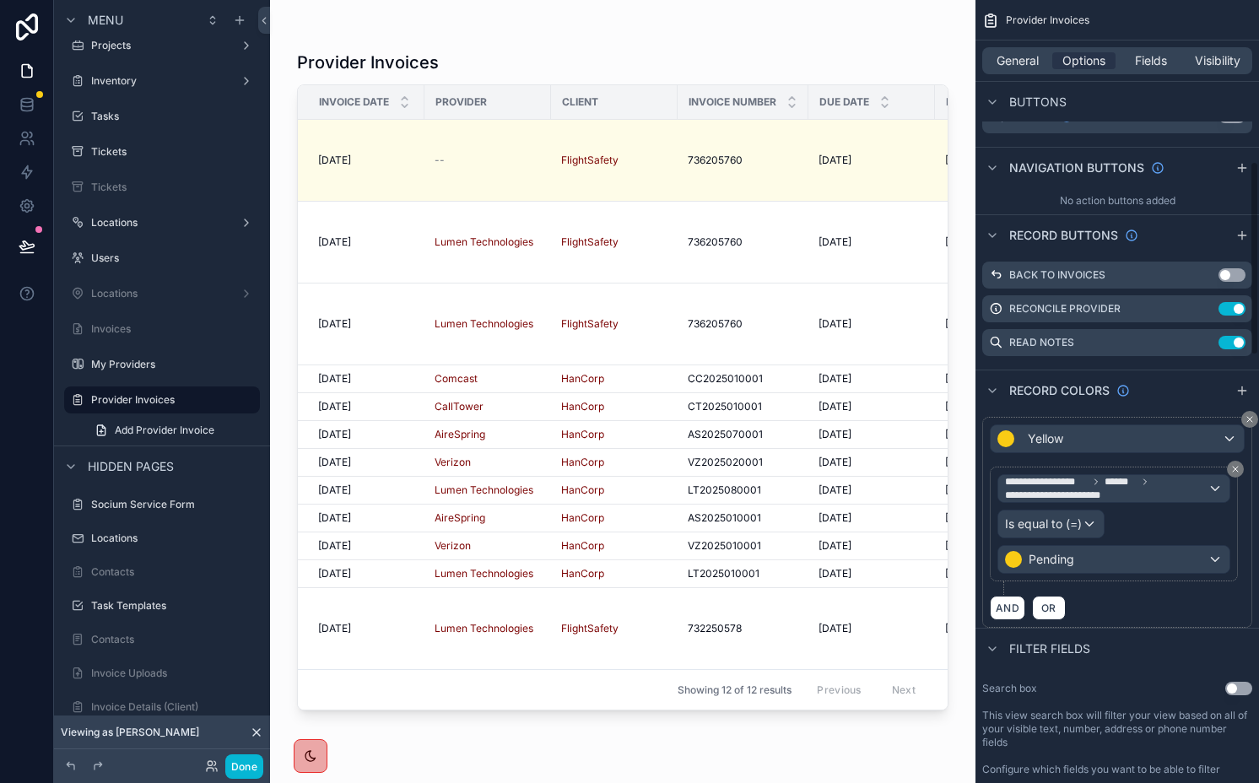
scroll to position [707, 0]
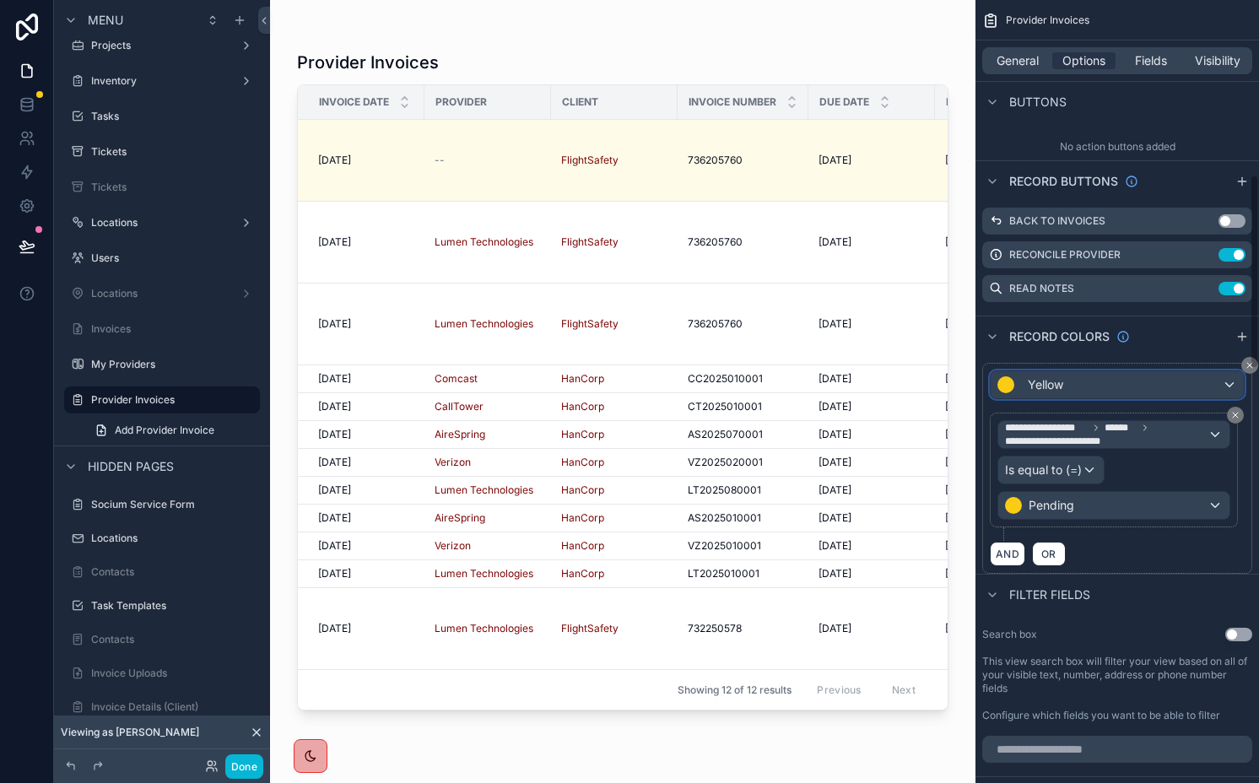
click at [1104, 377] on div "Yellow" at bounding box center [1117, 384] width 253 height 27
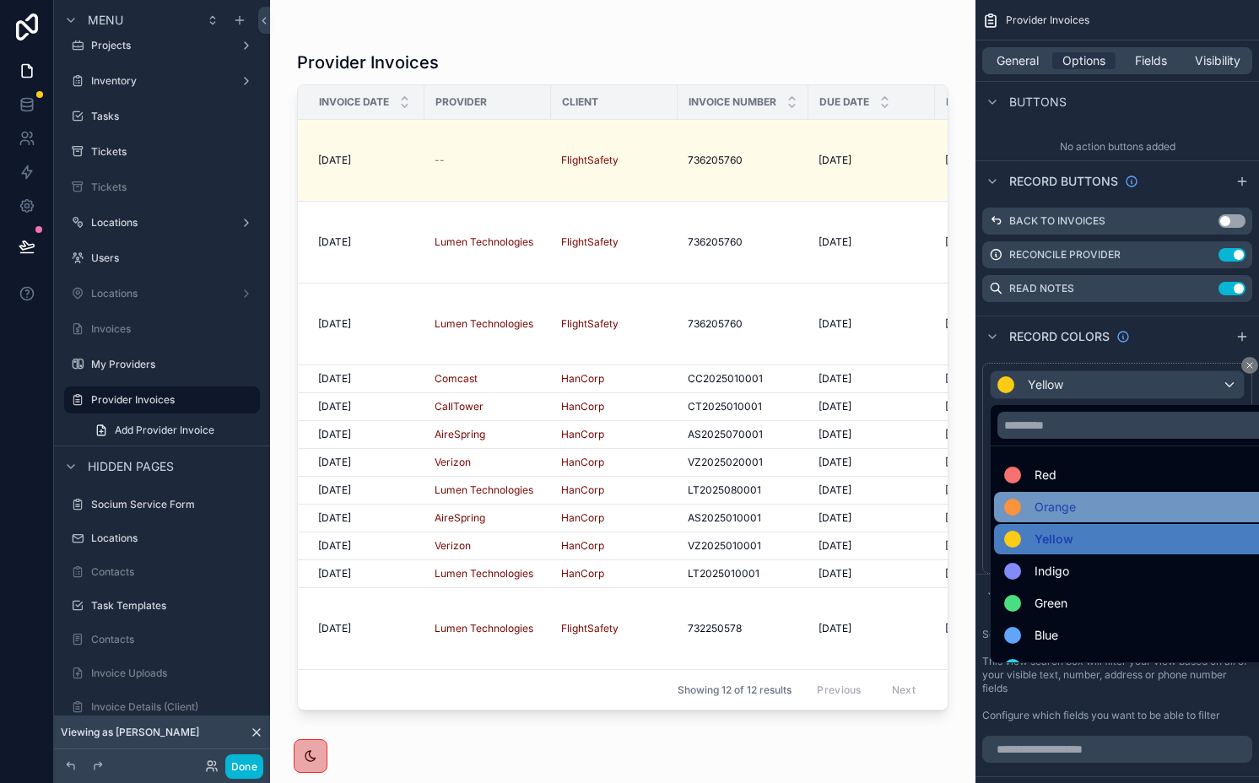
click at [1025, 506] on span at bounding box center [1016, 507] width 24 height 17
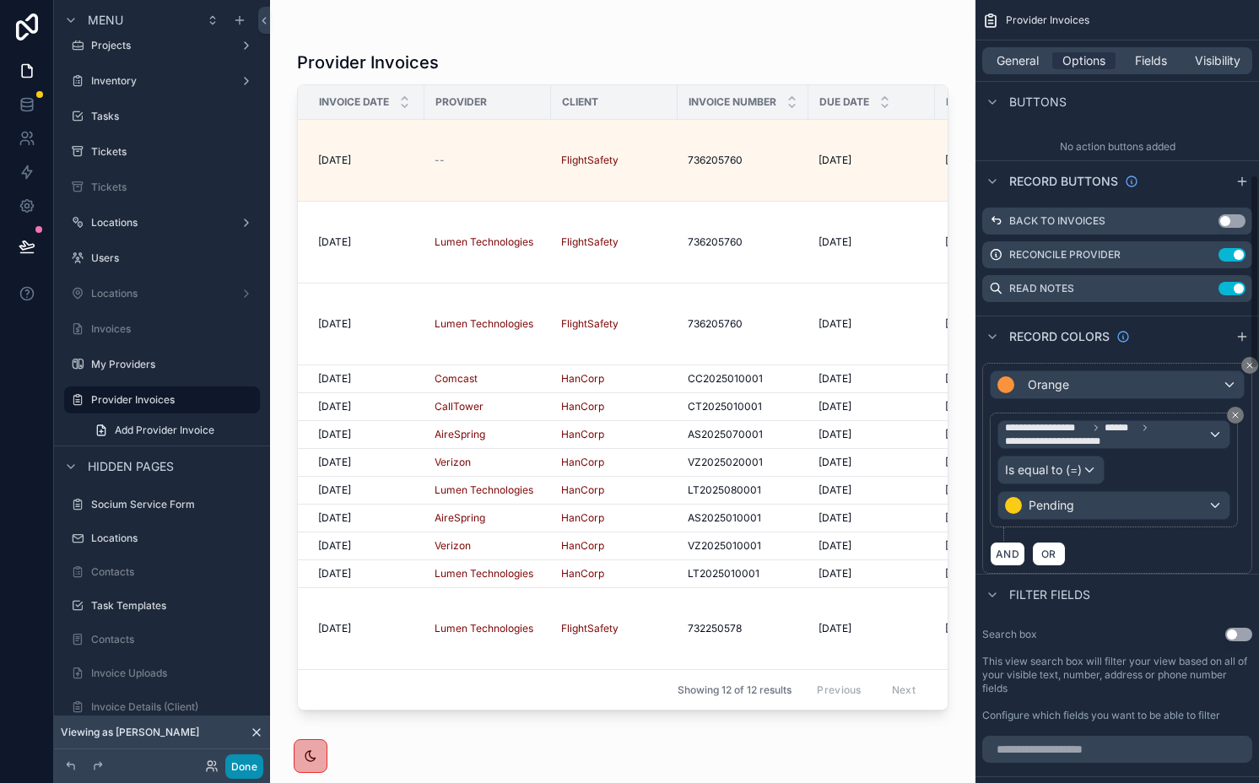
click at [238, 766] on button "Done" at bounding box center [244, 767] width 38 height 24
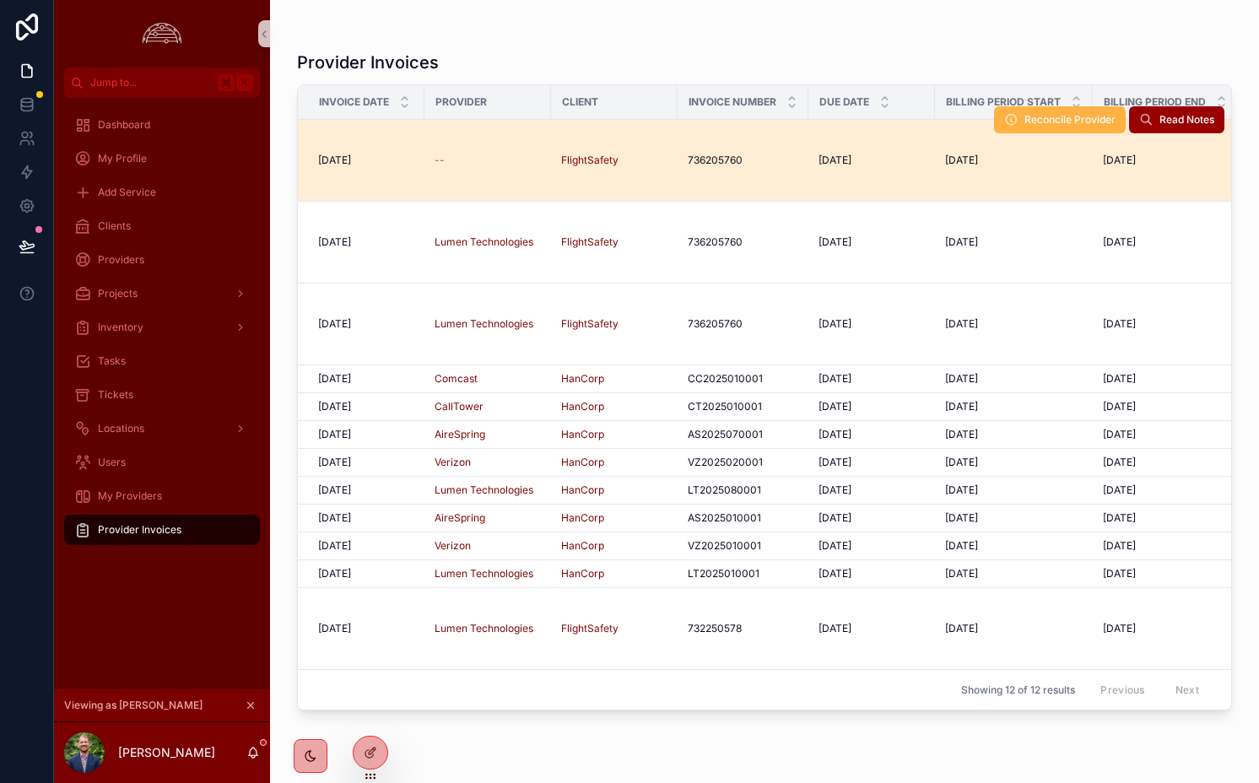
click at [1062, 122] on span "Reconcile Provider" at bounding box center [1070, 120] width 91 height 14
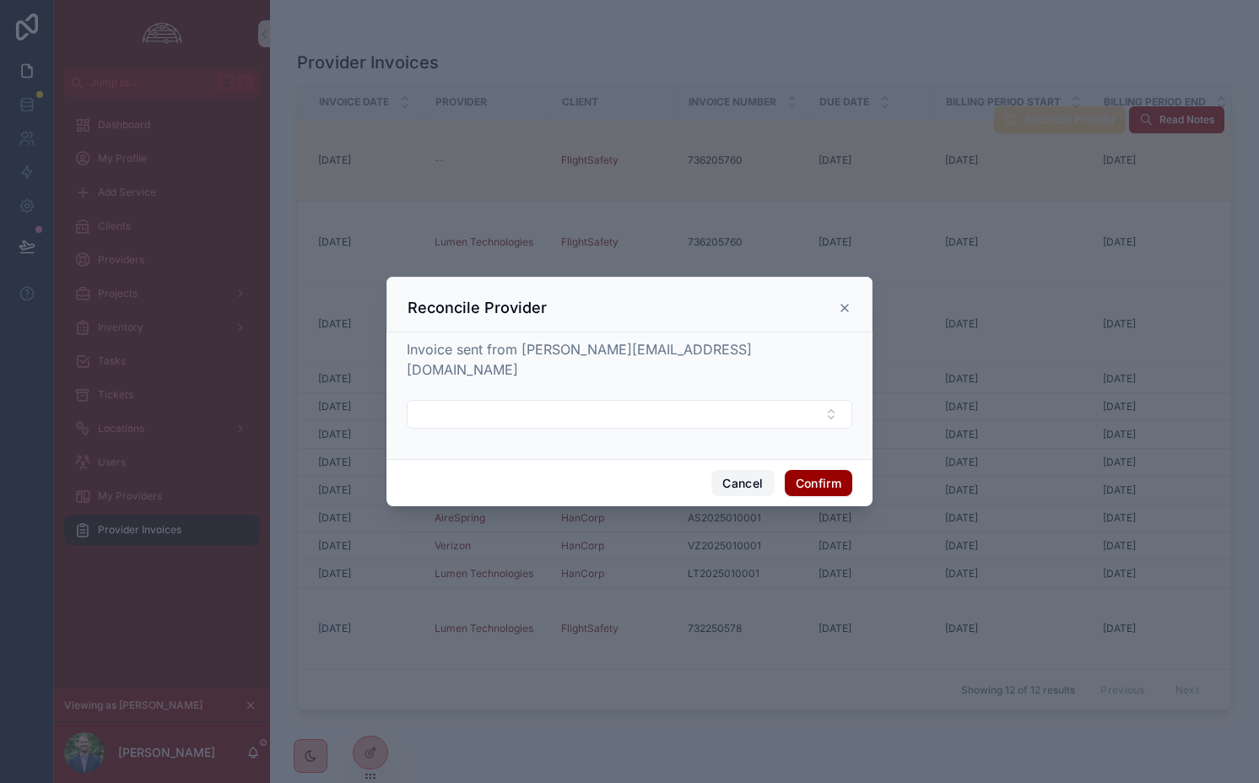
click at [738, 470] on button "Cancel" at bounding box center [743, 483] width 62 height 27
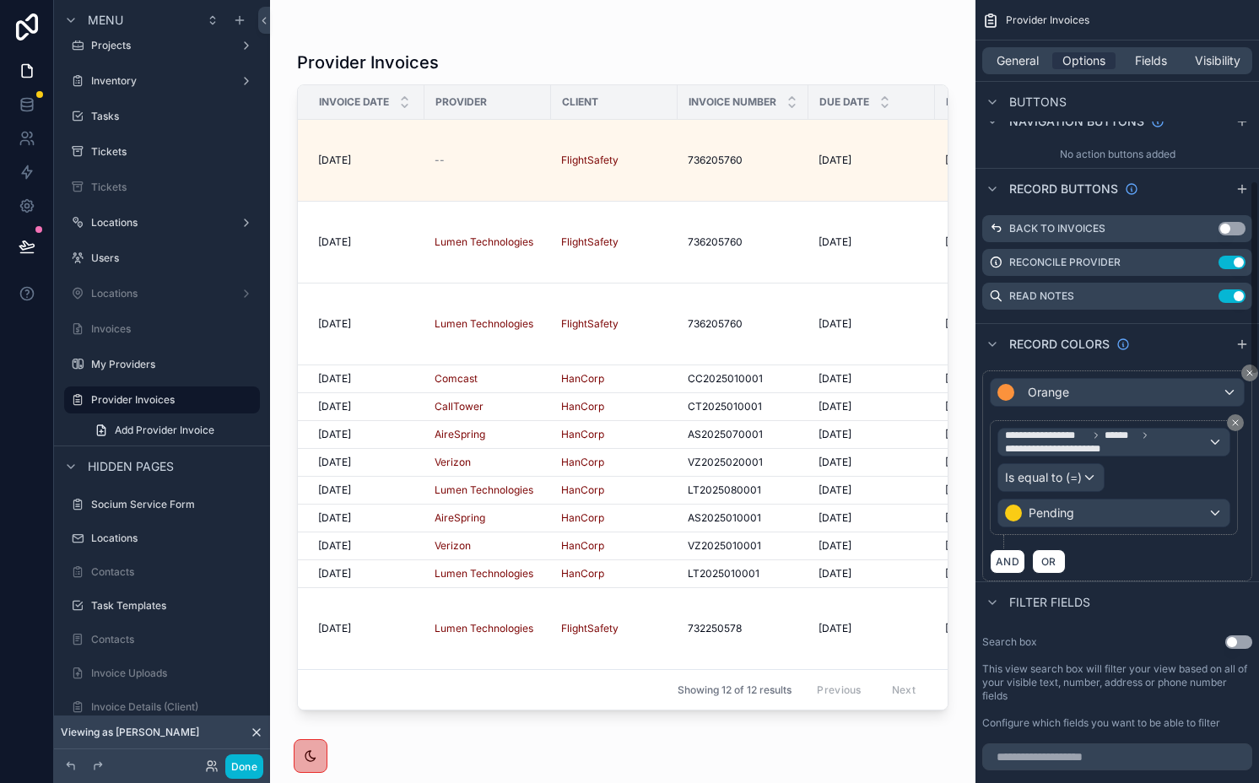
scroll to position [695, 0]
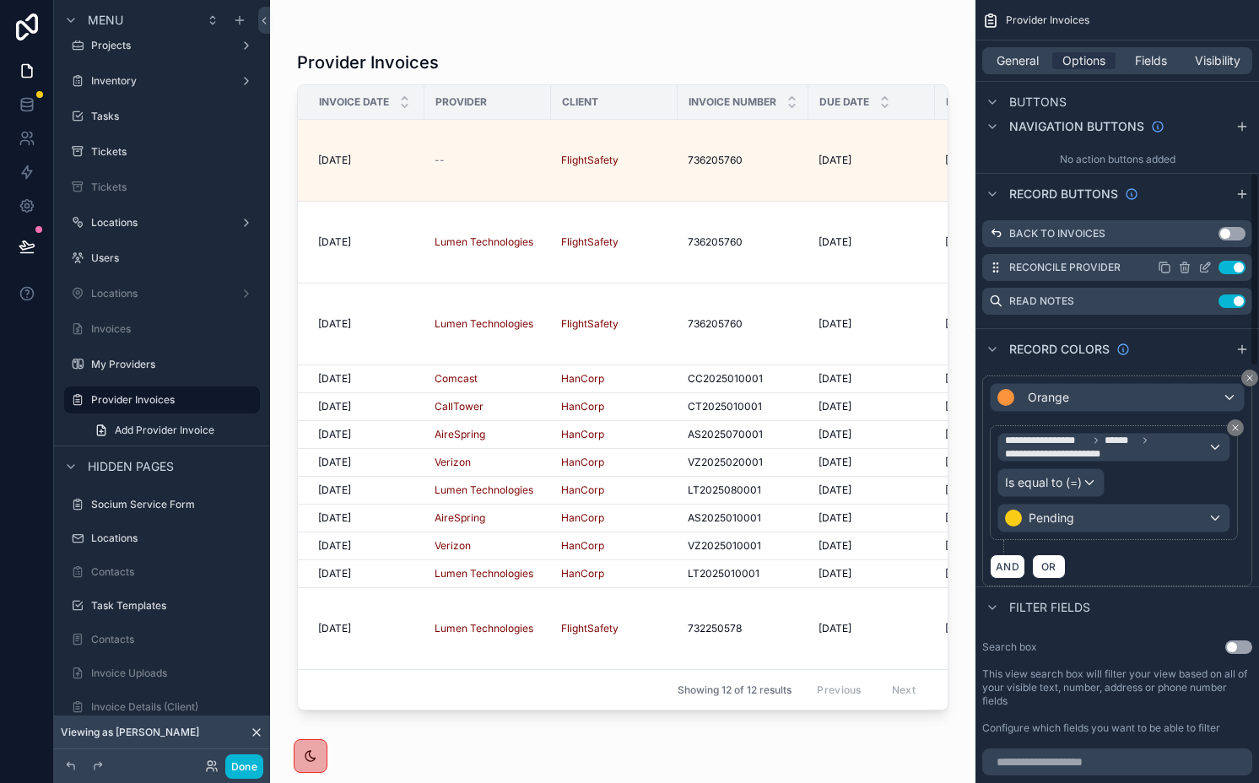
click at [1209, 267] on icon "scrollable content" at bounding box center [1206, 268] width 14 height 14
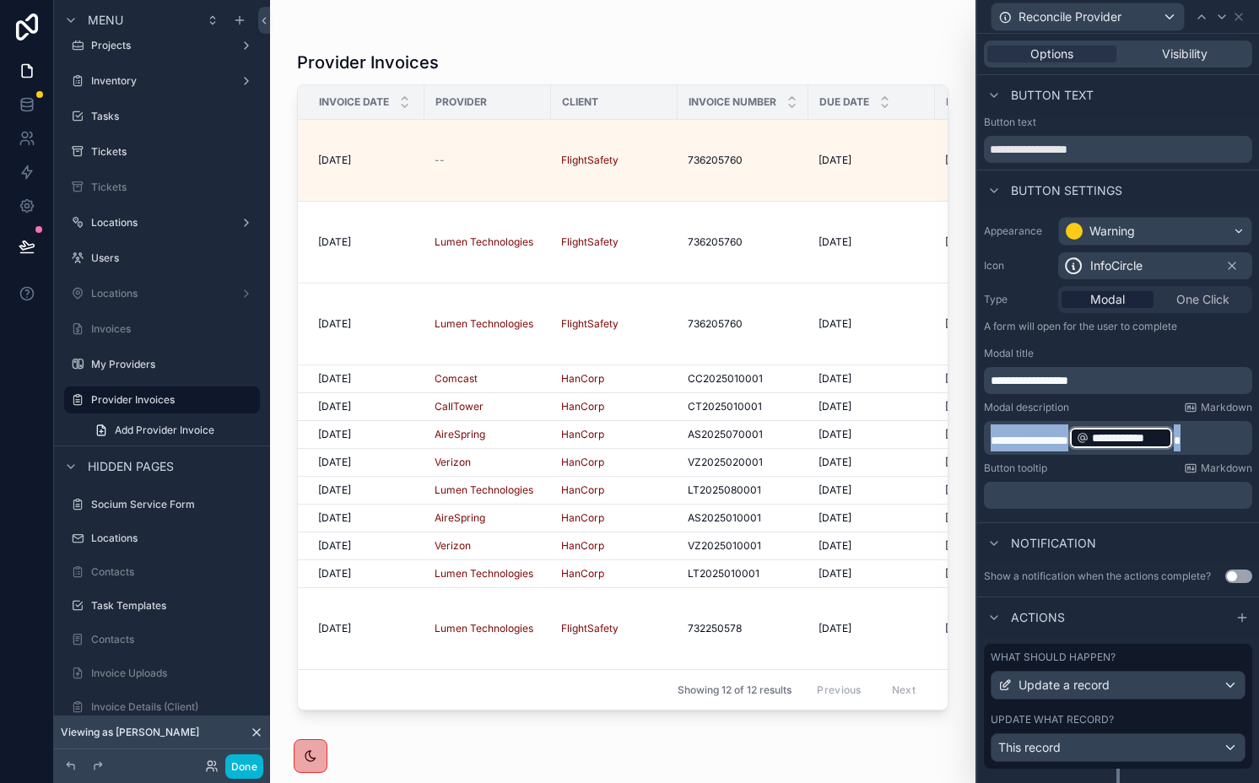
drag, startPoint x: 1209, startPoint y: 435, endPoint x: 960, endPoint y: 435, distance: 249.0
click at [960, 435] on div "**********" at bounding box center [629, 391] width 1259 height 783
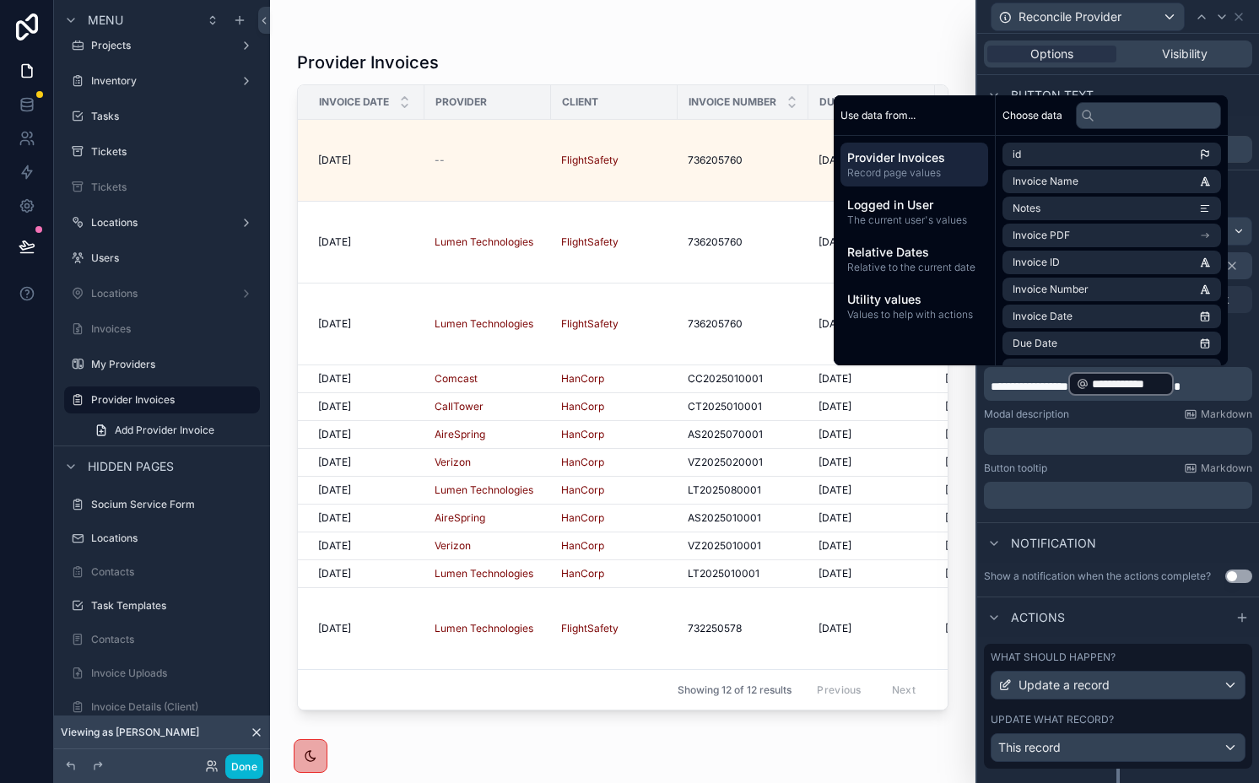
click at [1087, 418] on div "Modal description Markdown" at bounding box center [1118, 415] width 268 height 14
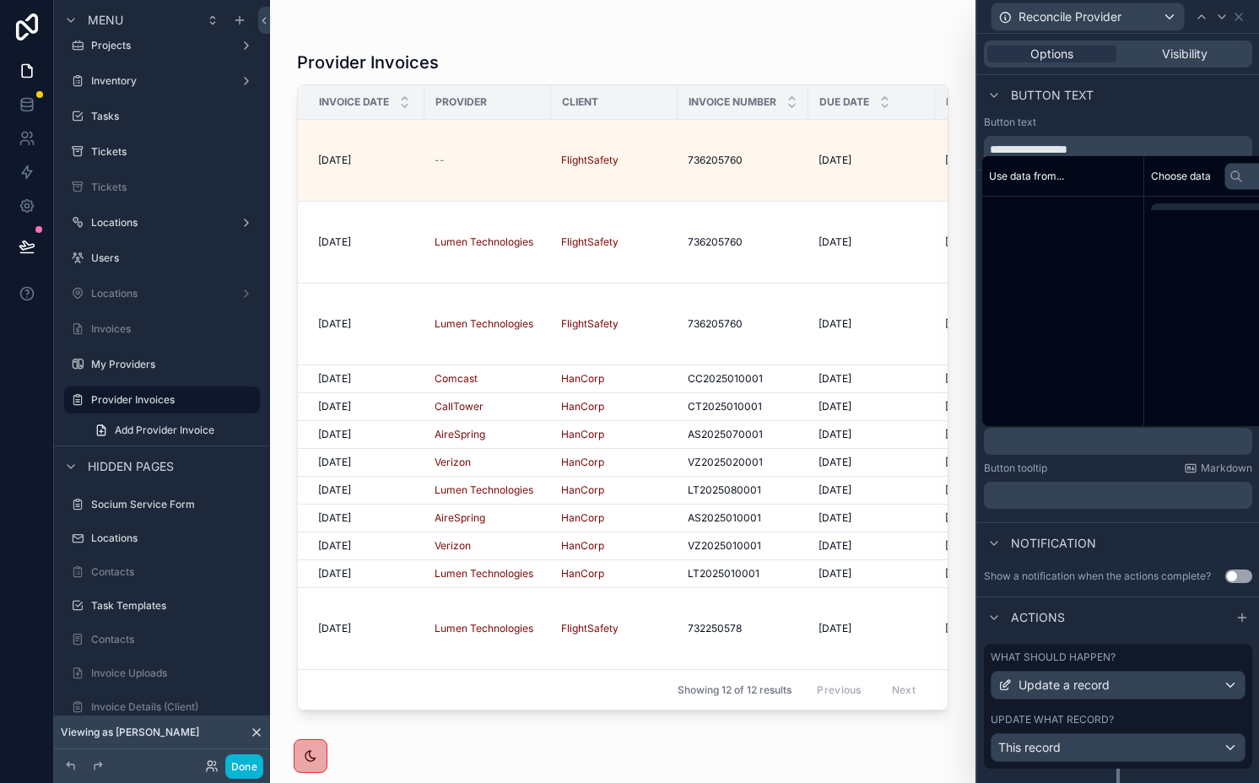
scroll to position [35, 0]
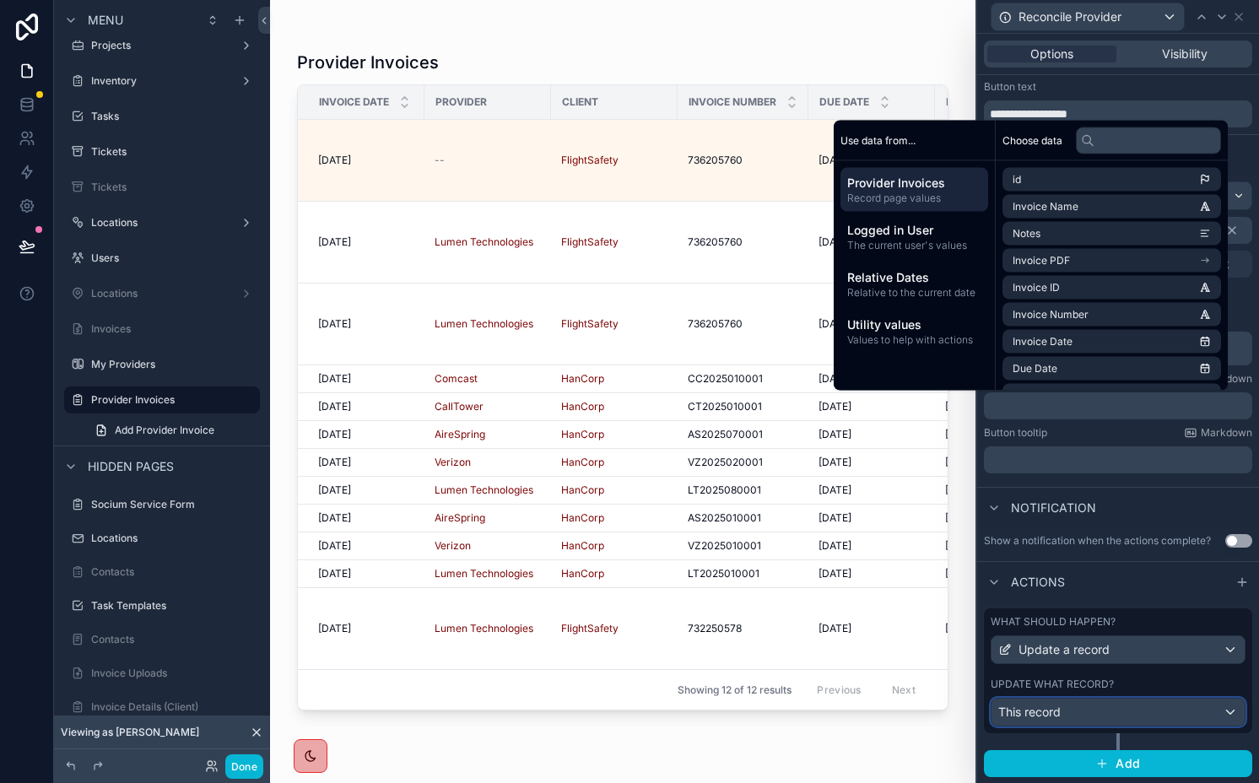
click at [1048, 701] on div "This record" at bounding box center [1118, 712] width 253 height 27
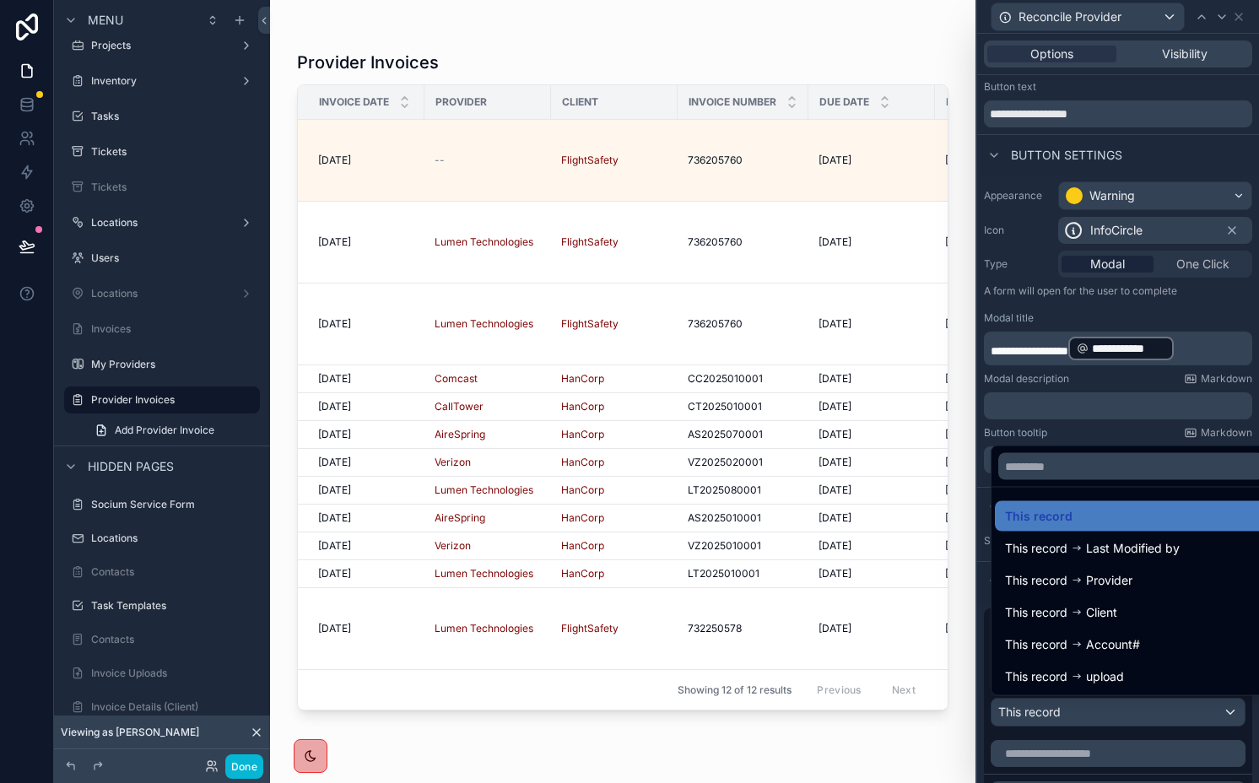
click at [1048, 701] on div at bounding box center [1118, 391] width 282 height 783
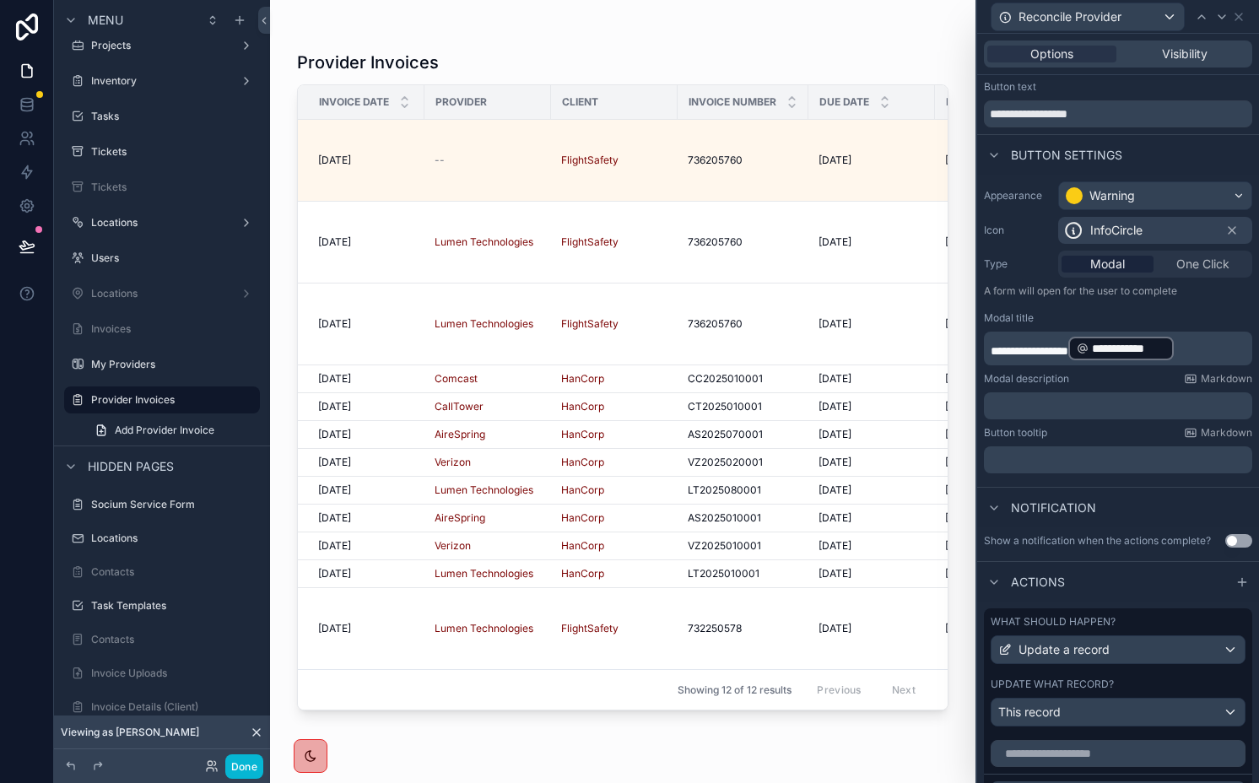
scroll to position [233, 0]
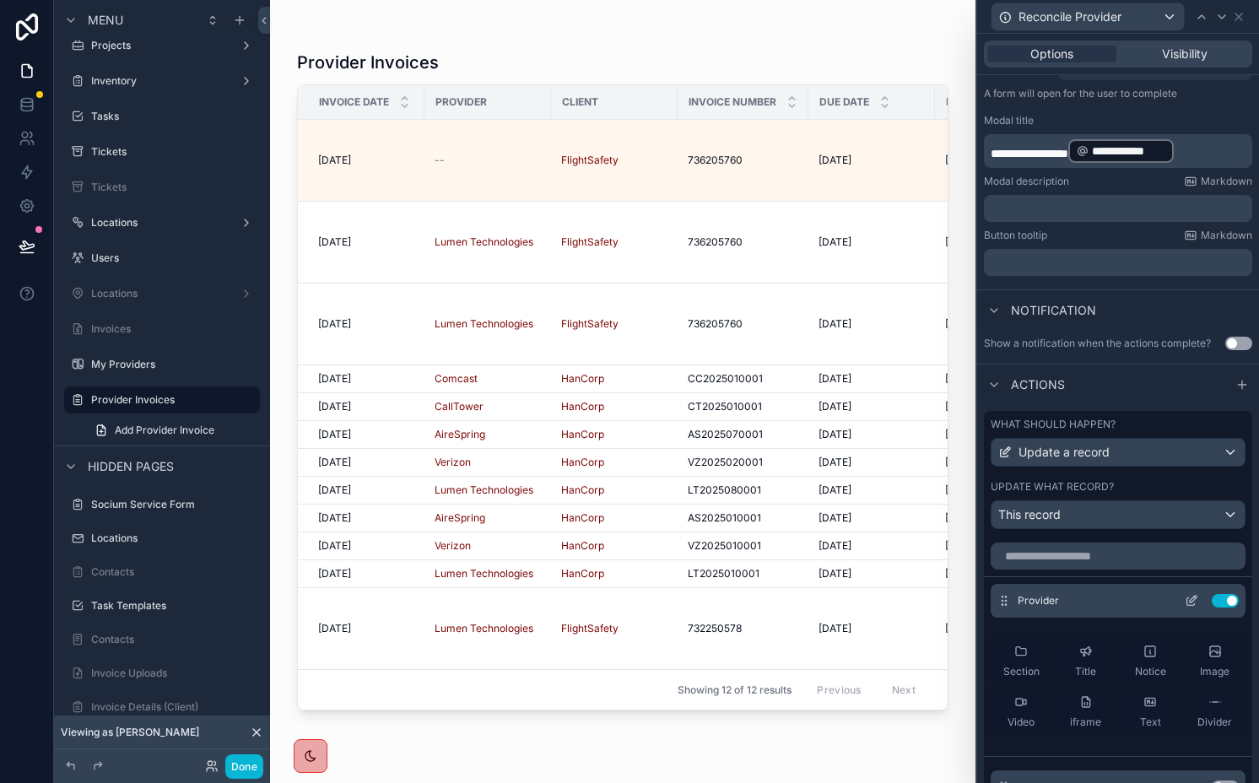
click at [1190, 602] on icon at bounding box center [1193, 599] width 7 height 7
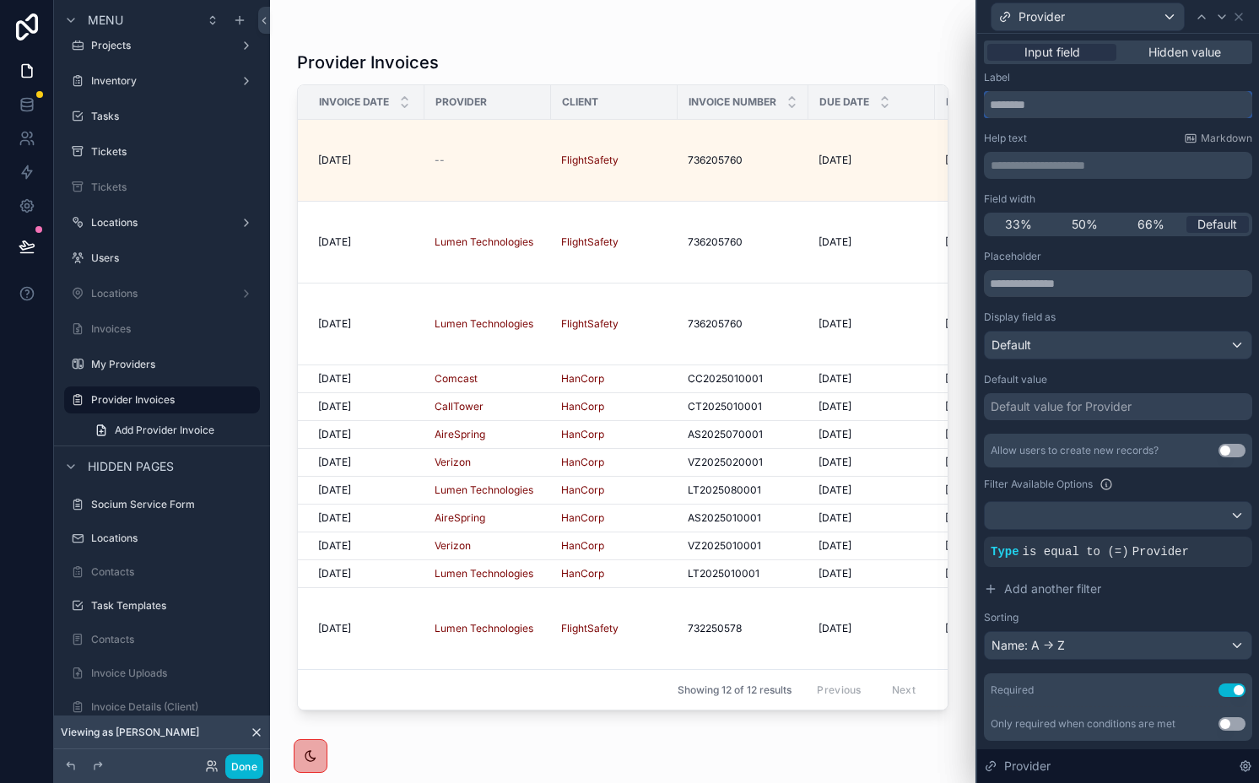
click at [1115, 93] on input "text" at bounding box center [1118, 104] width 268 height 27
type input "*"
type input "**********"
click at [1099, 137] on div "Help text Markdown" at bounding box center [1118, 139] width 268 height 14
click at [246, 760] on button "Done" at bounding box center [244, 767] width 38 height 24
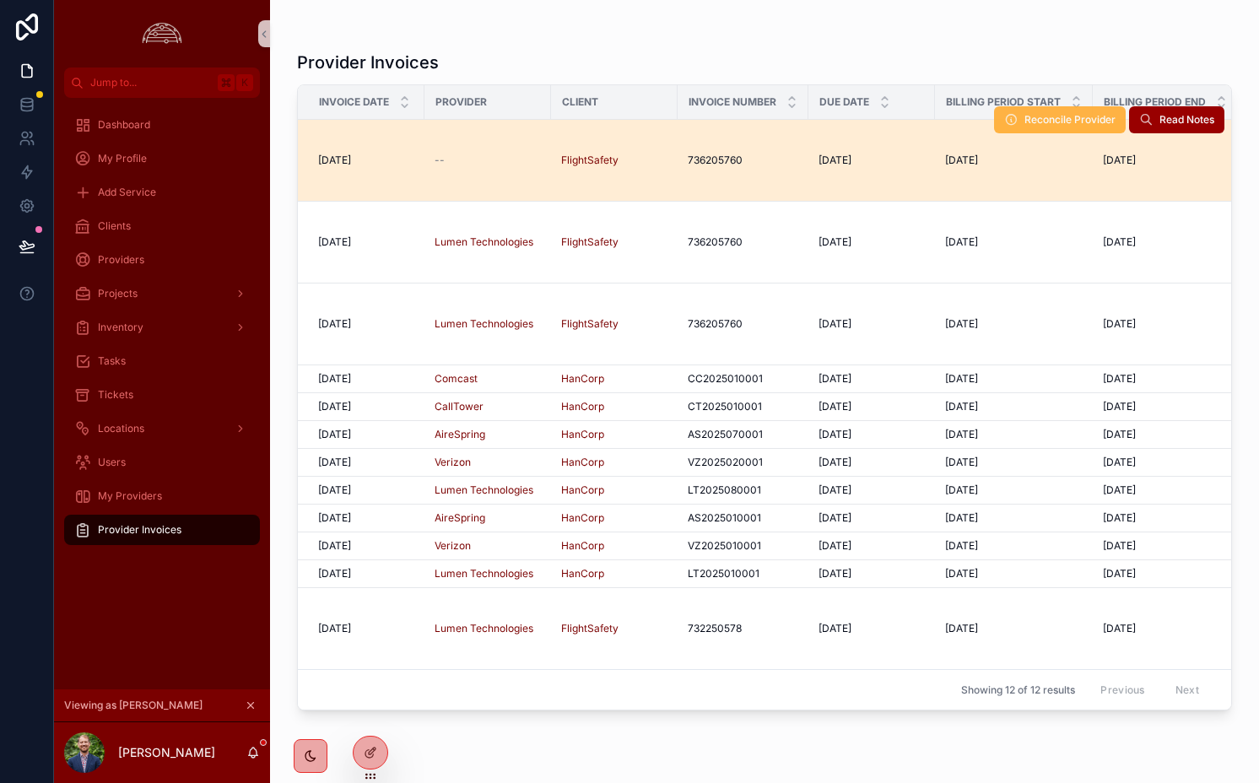
click at [1050, 113] on span "Reconcile Provider" at bounding box center [1070, 120] width 91 height 14
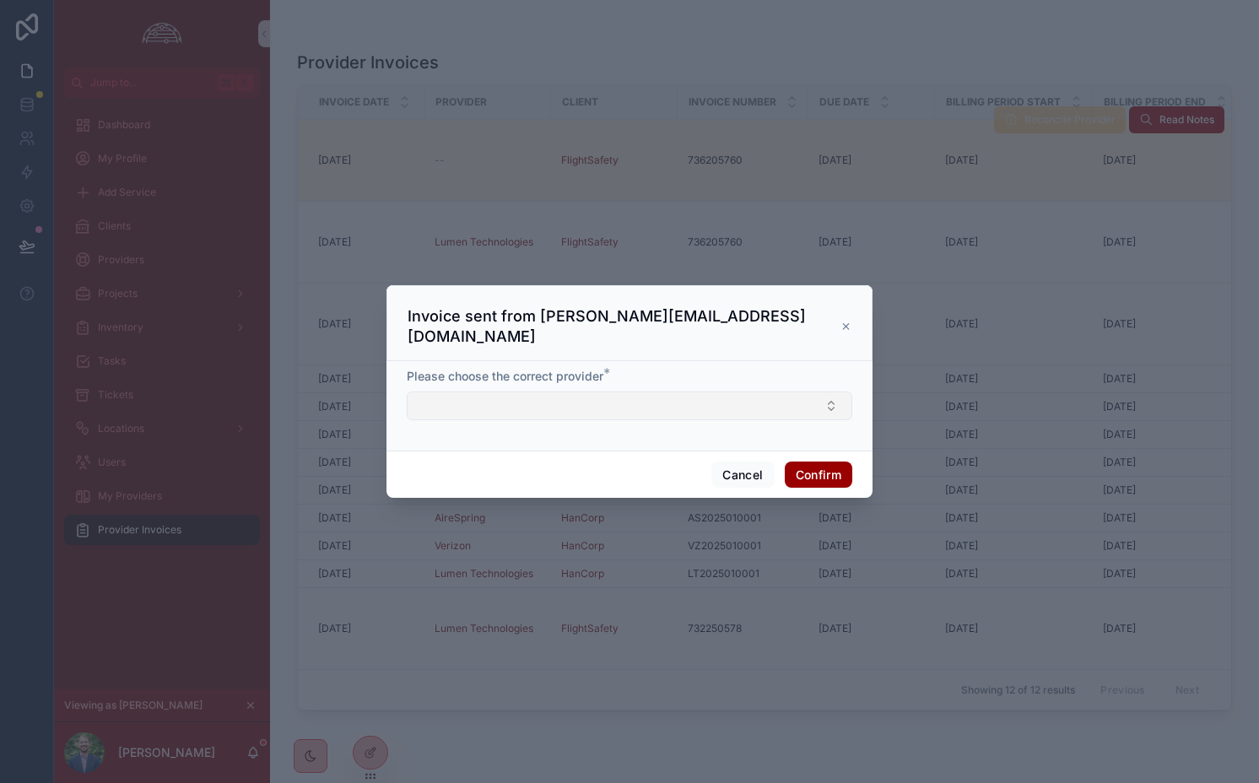
click at [552, 402] on button "Select Button" at bounding box center [630, 406] width 446 height 29
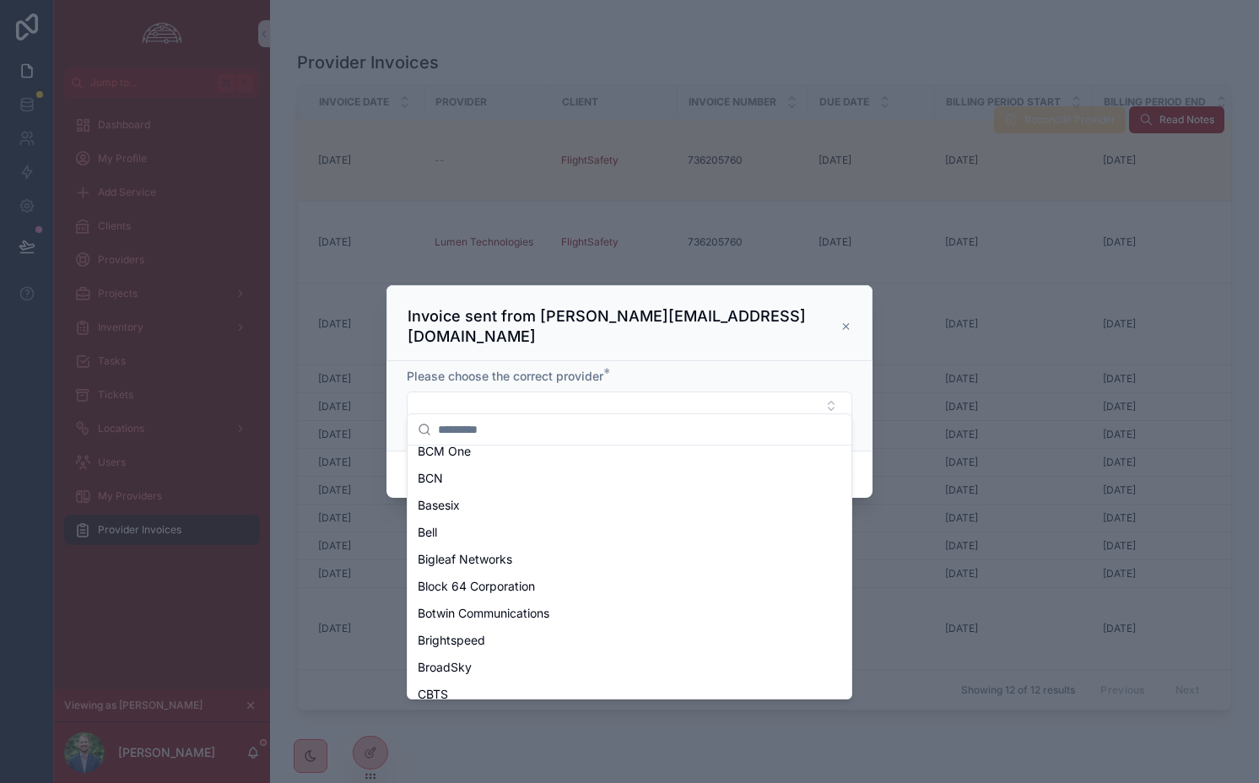
scroll to position [587, 0]
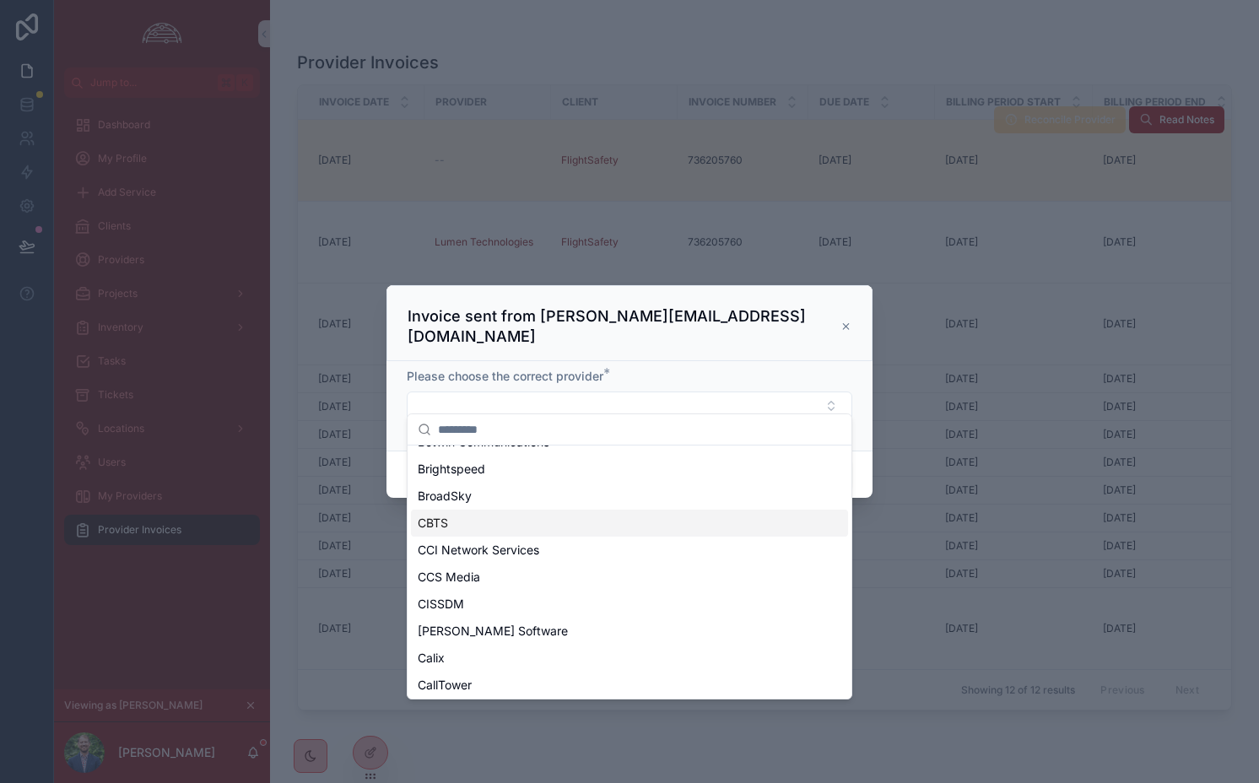
click at [371, 454] on div at bounding box center [629, 391] width 1259 height 783
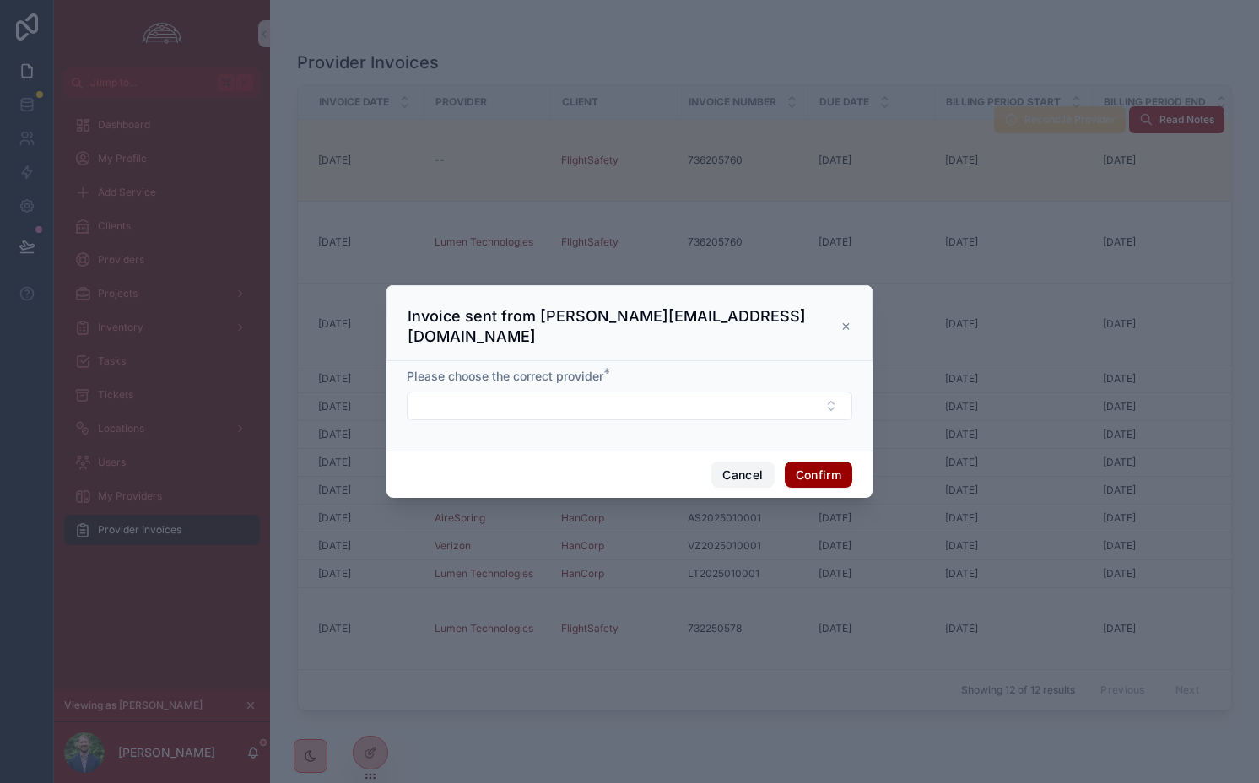
click at [737, 462] on button "Cancel" at bounding box center [743, 475] width 62 height 27
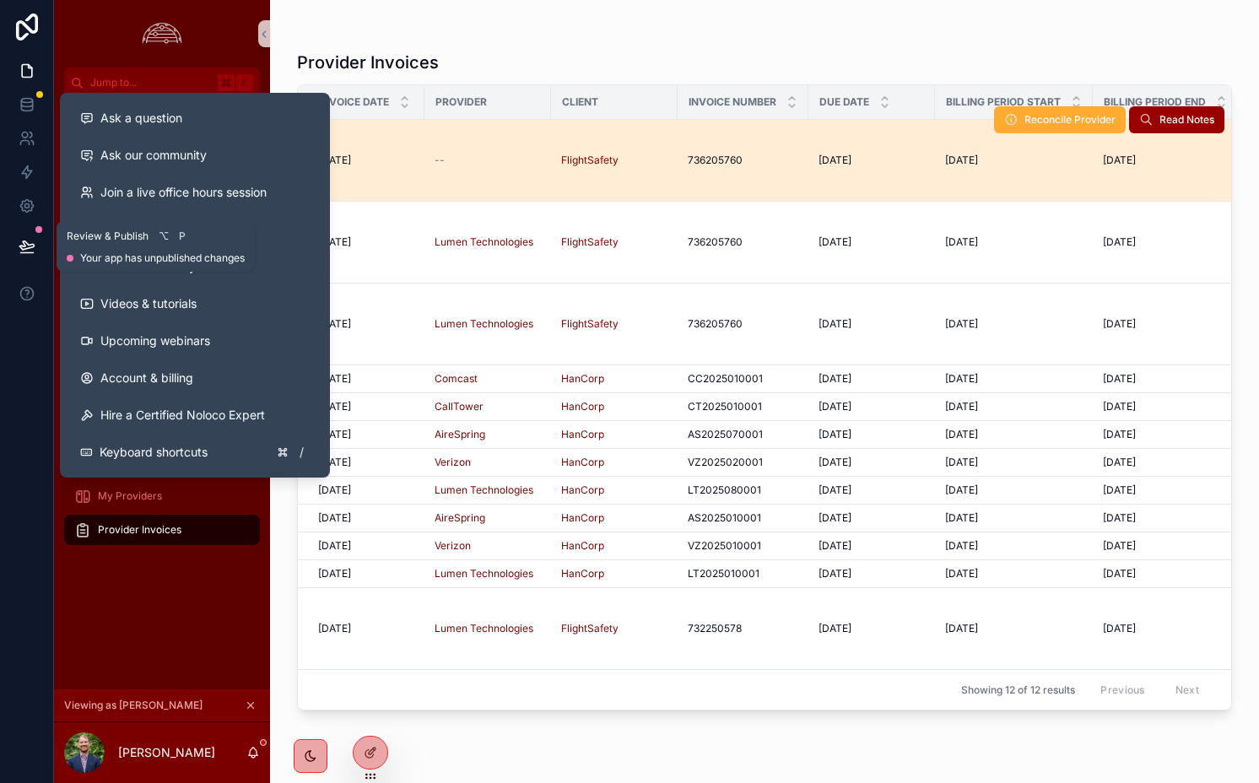
click at [27, 234] on button at bounding box center [26, 246] width 37 height 47
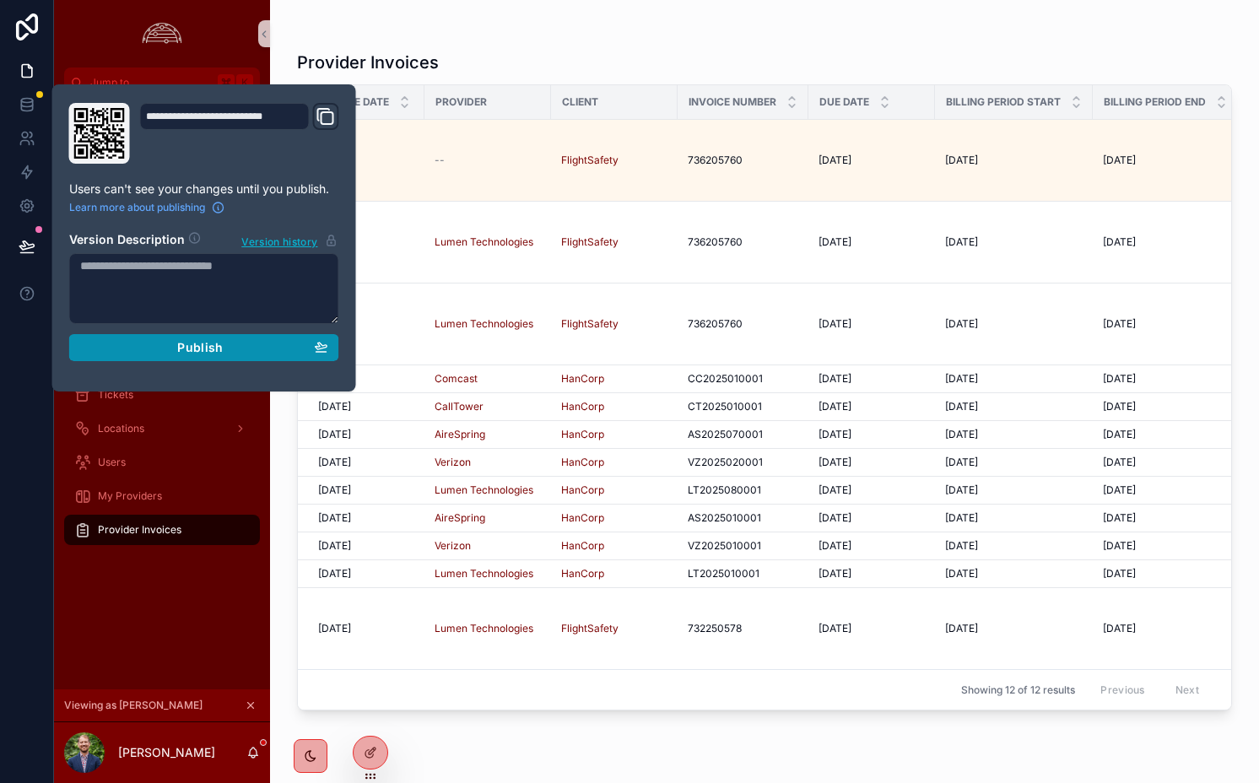
click at [149, 354] on div "Publish" at bounding box center [204, 347] width 248 height 15
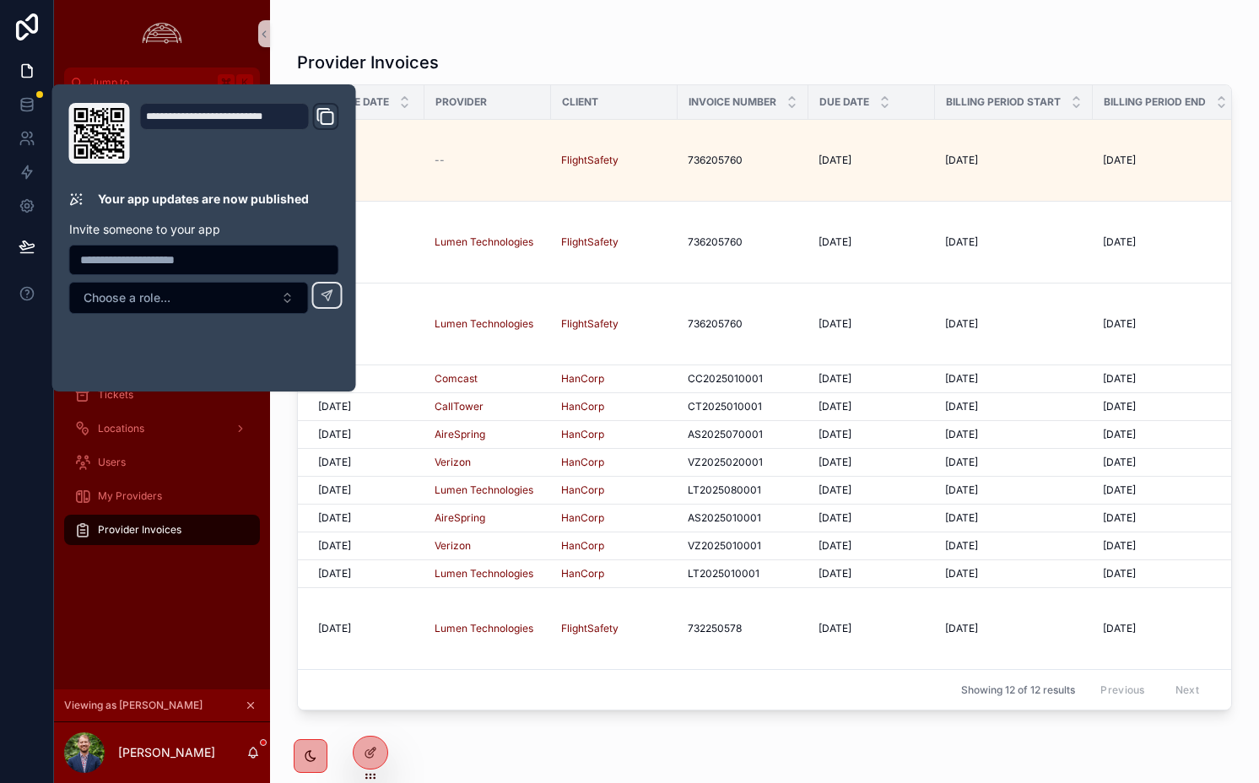
click at [530, 61] on div "Provider Invoices" at bounding box center [764, 63] width 935 height 24
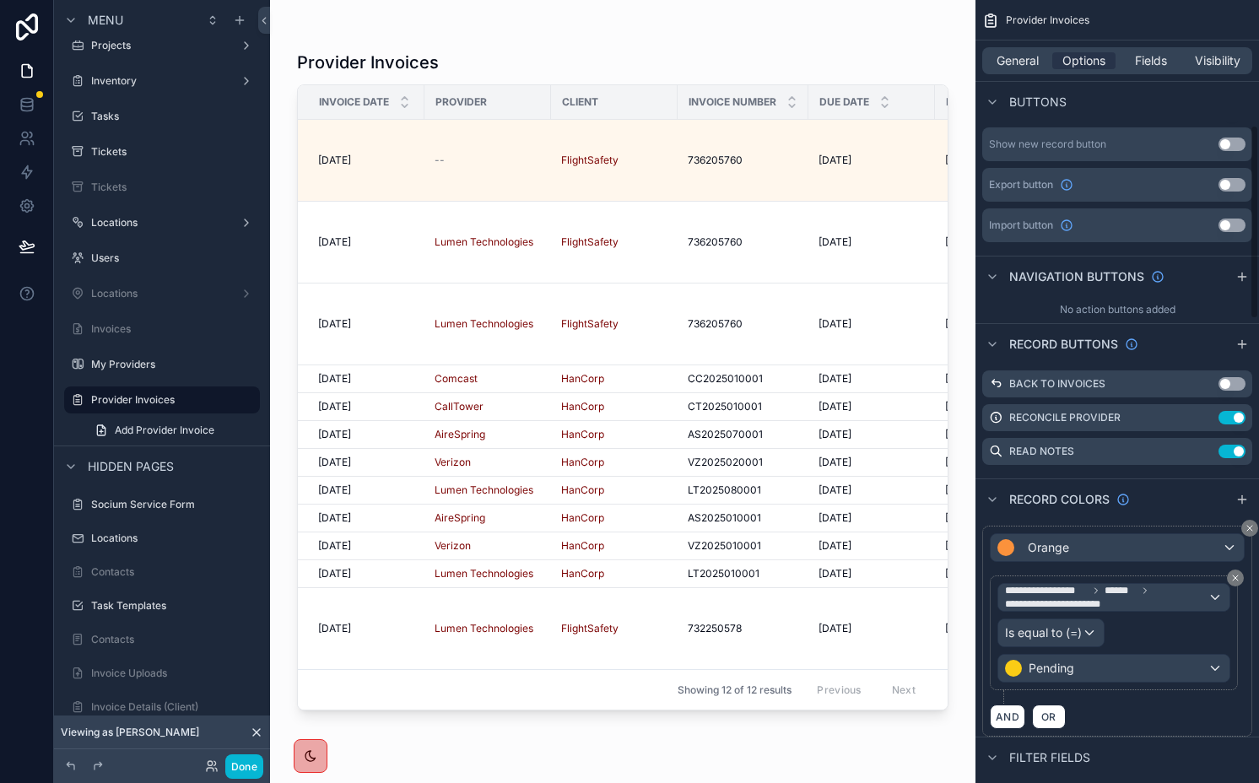
scroll to position [545, 0]
click at [1208, 415] on icon "scrollable content" at bounding box center [1207, 415] width 7 height 7
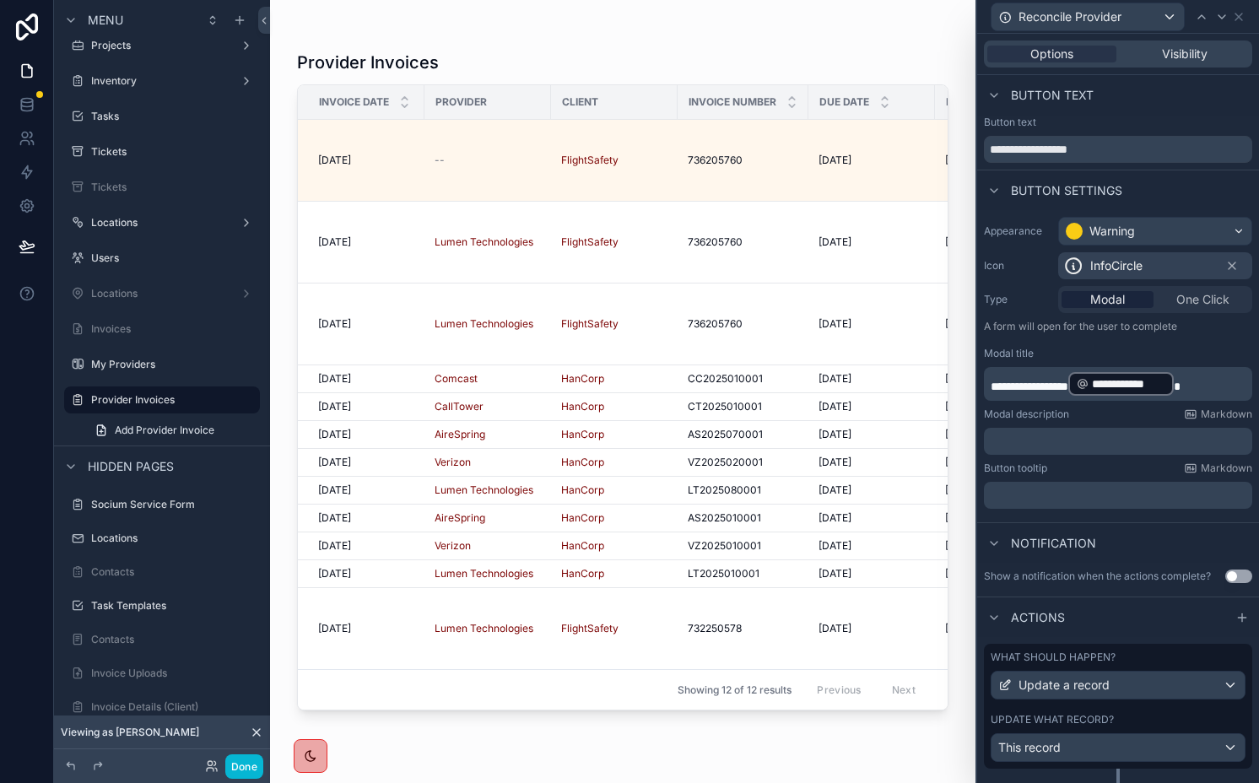
scroll to position [35, 0]
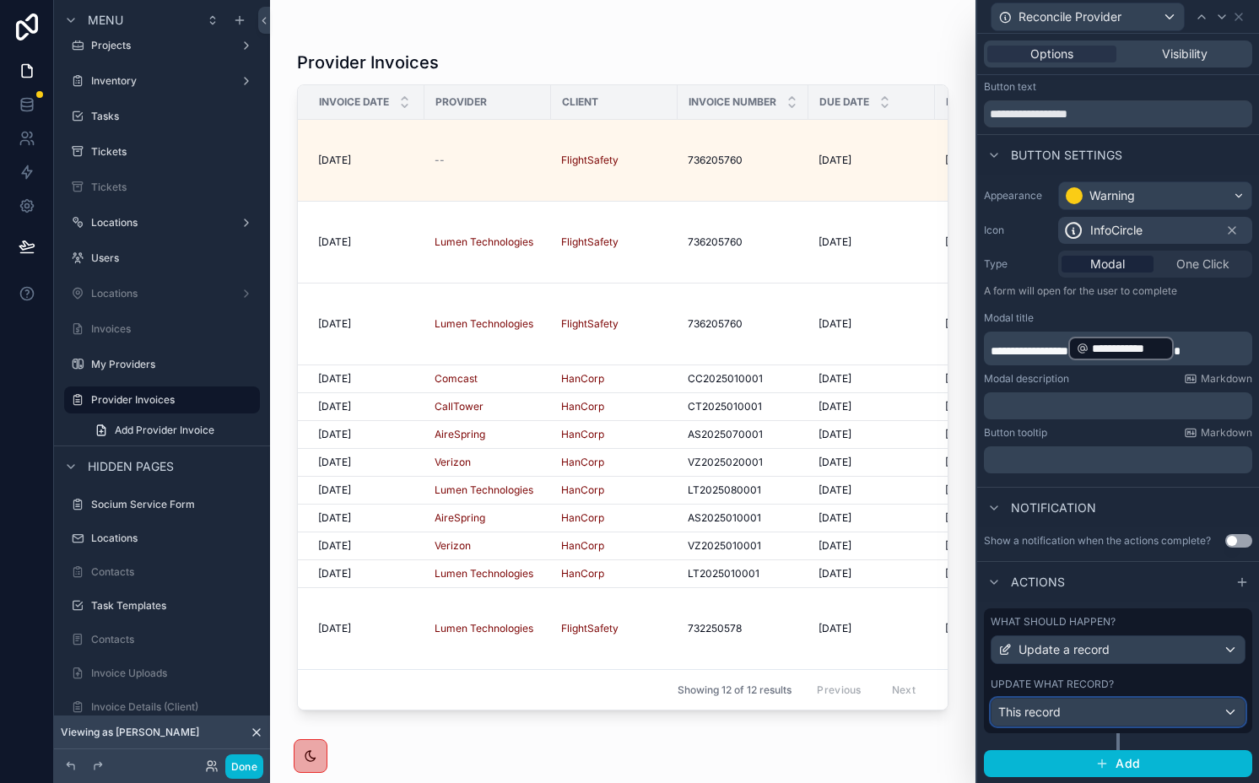
click at [1091, 718] on div "This record" at bounding box center [1118, 712] width 253 height 27
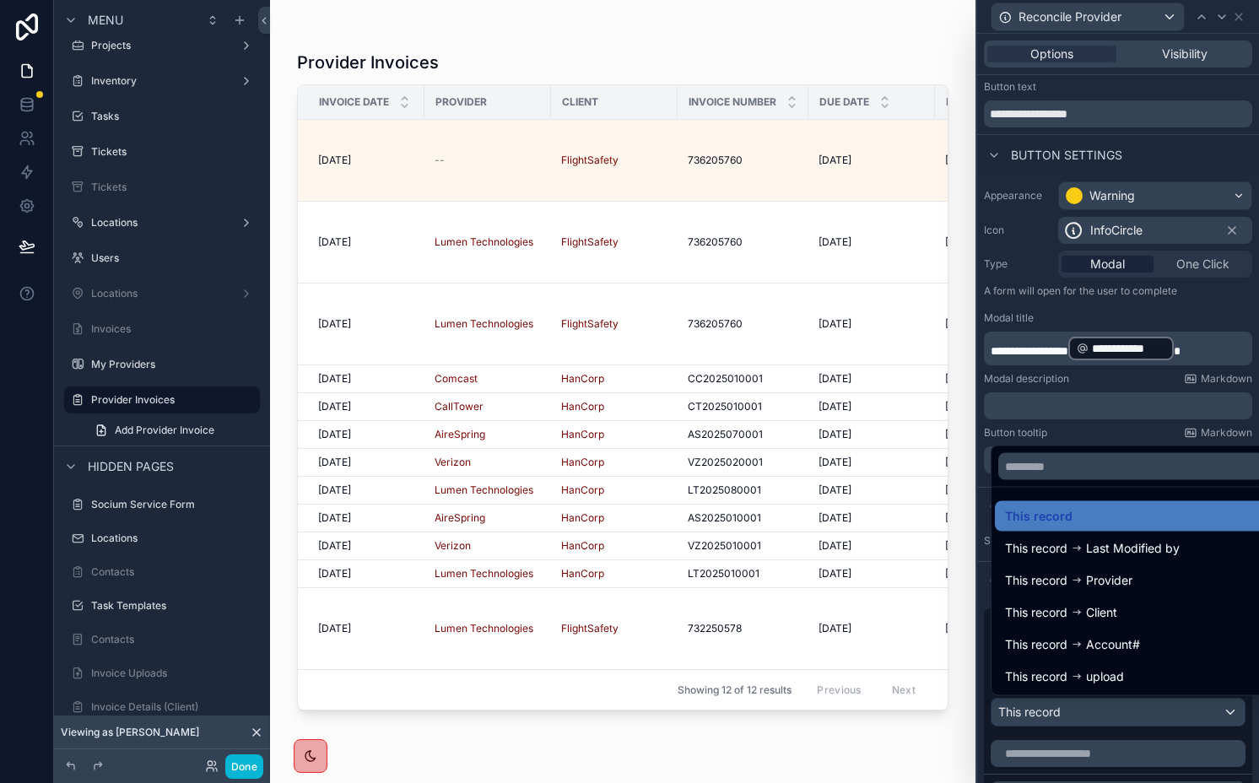
click at [1091, 718] on div at bounding box center [1118, 391] width 282 height 783
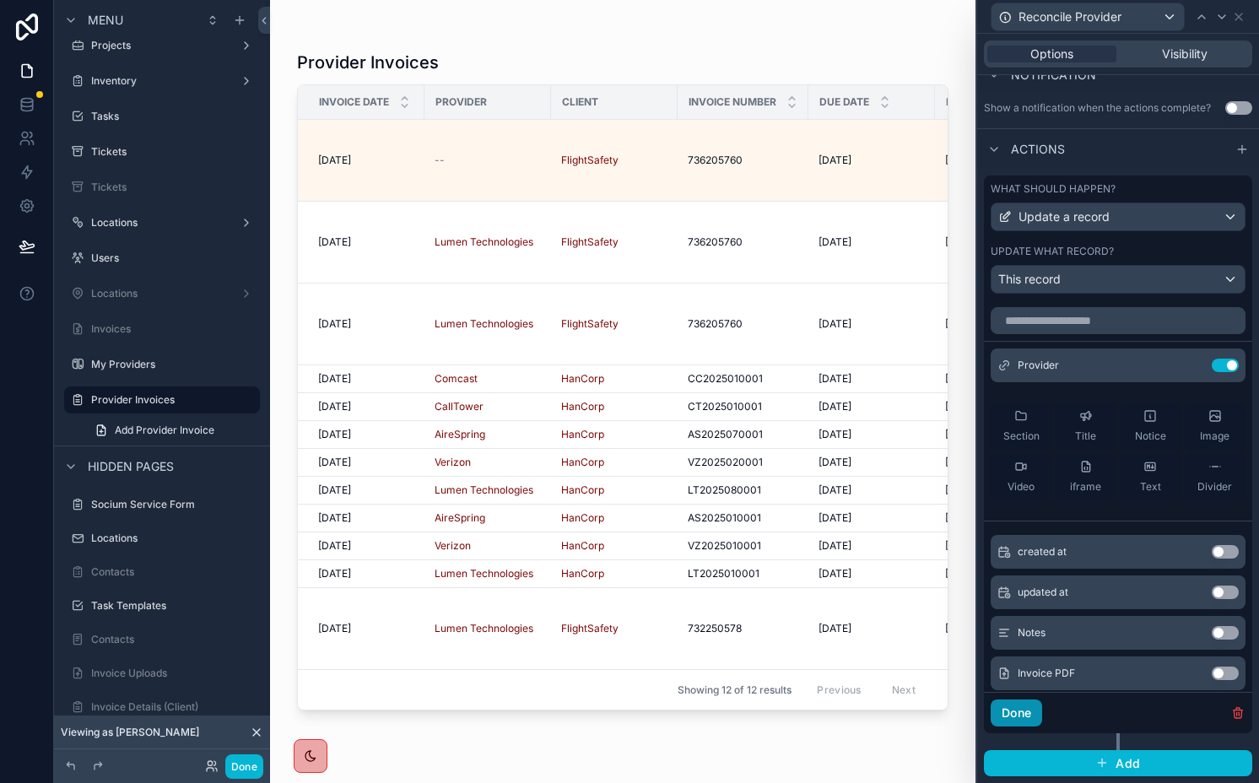
click at [1028, 714] on button "Done" at bounding box center [1016, 713] width 51 height 27
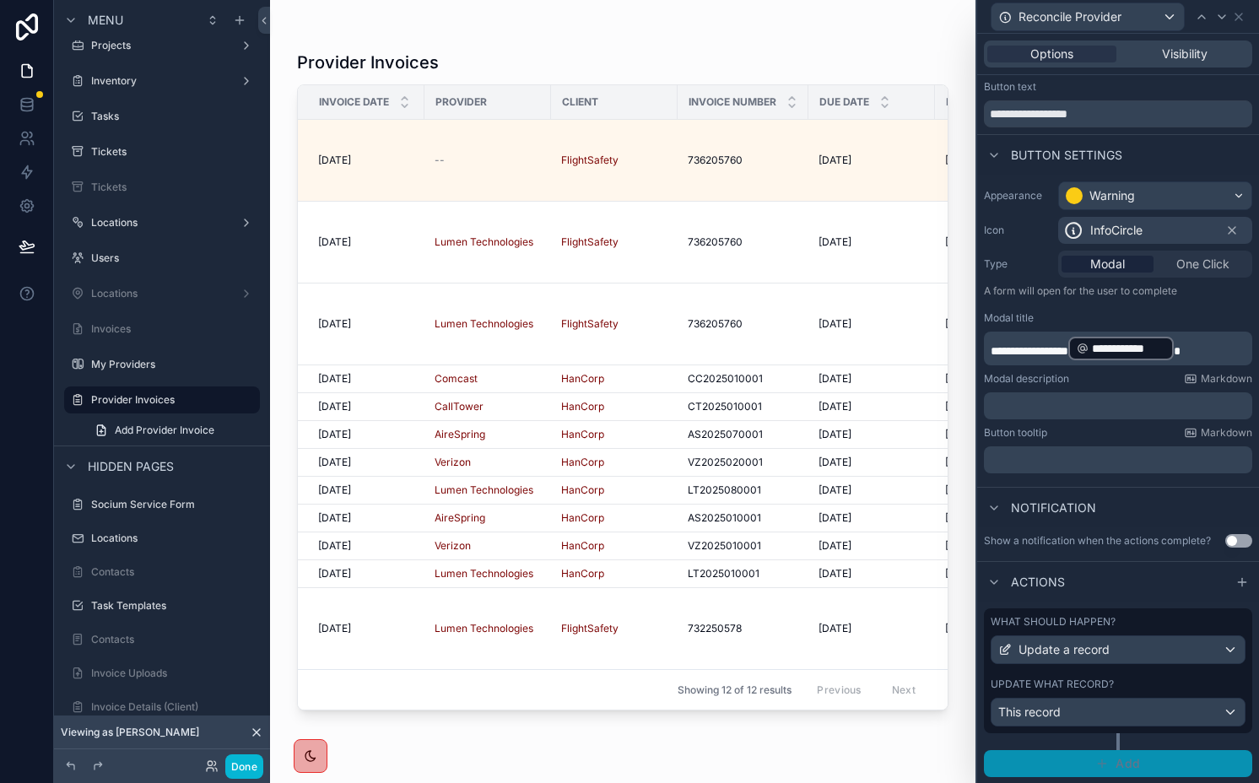
click at [1089, 757] on button "Add" at bounding box center [1118, 763] width 268 height 27
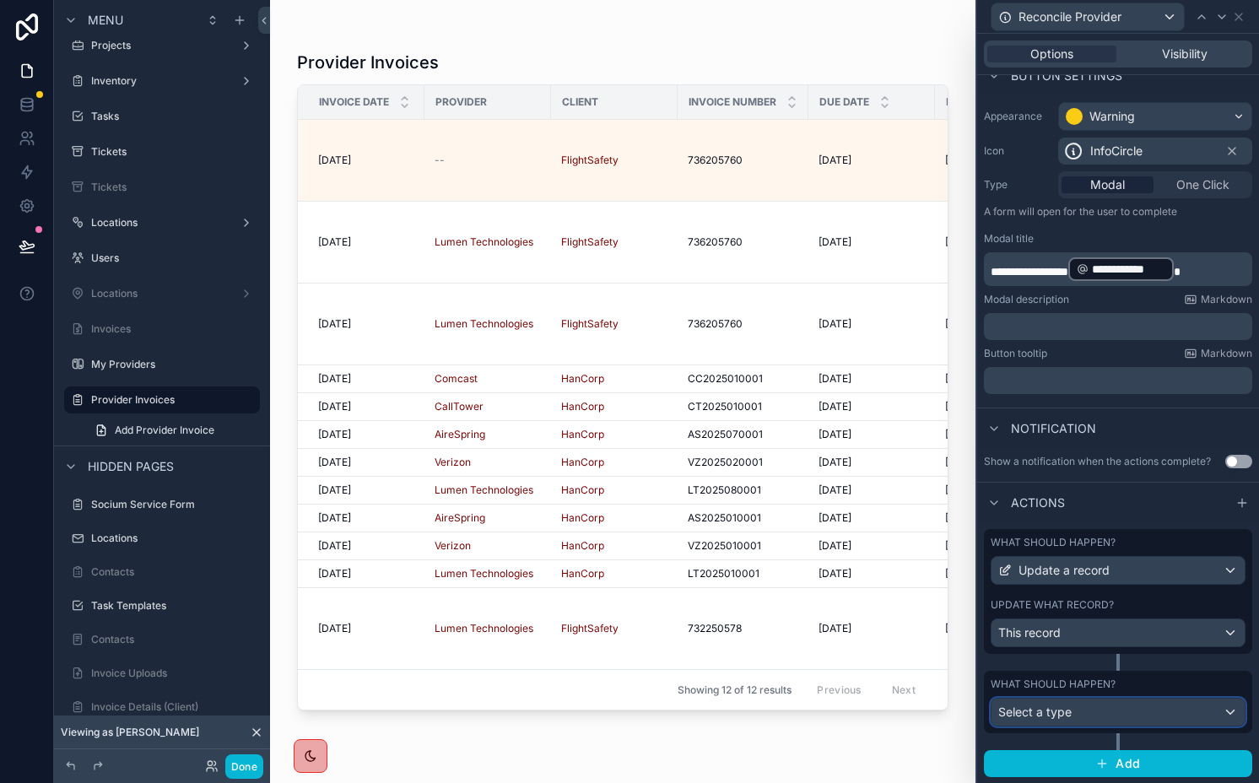
click at [1031, 717] on span "Select a type" at bounding box center [1034, 712] width 73 height 14
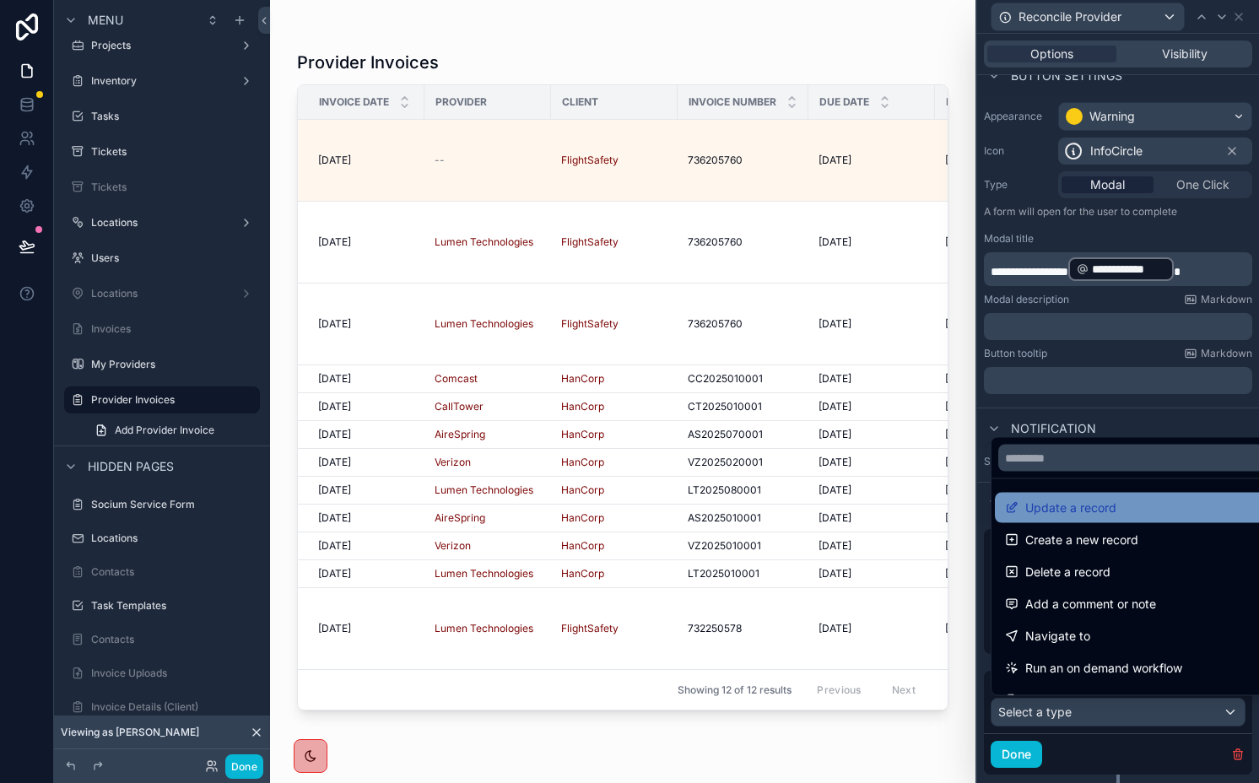
click at [1074, 509] on span "Update a record" at bounding box center [1070, 508] width 91 height 20
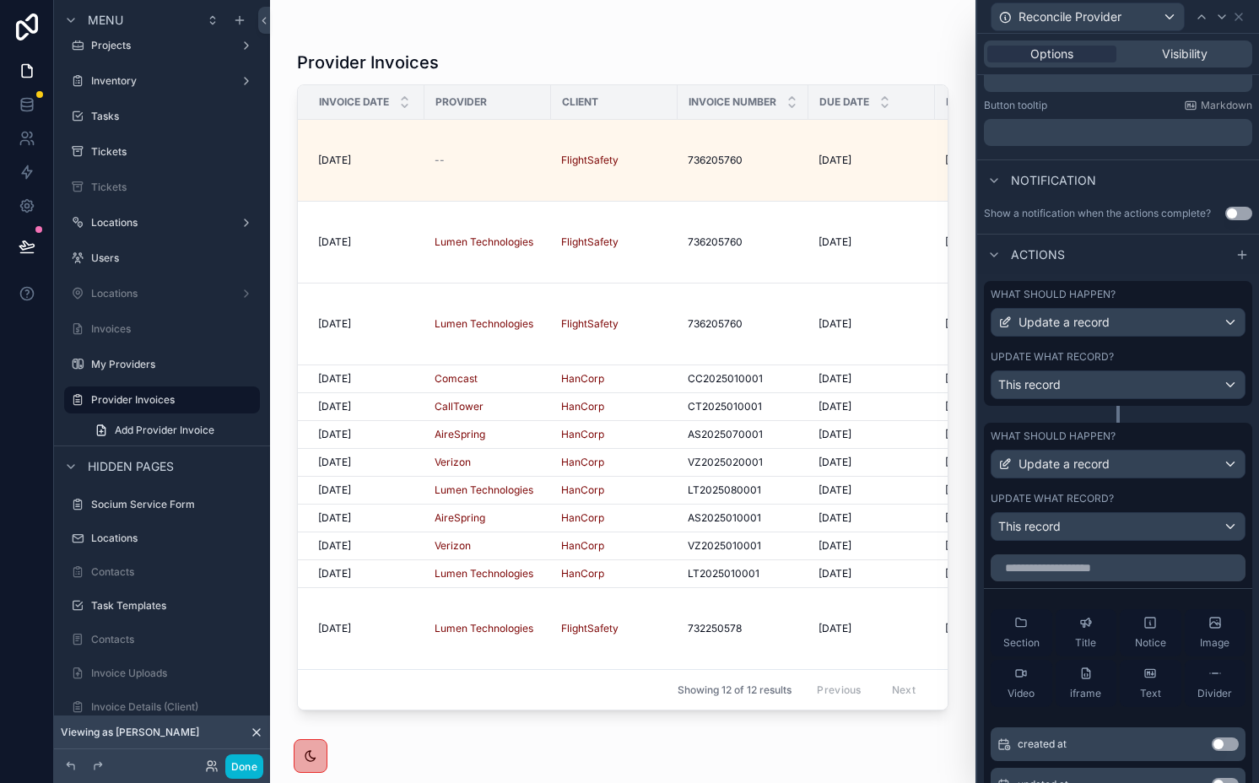
scroll to position [468, 0]
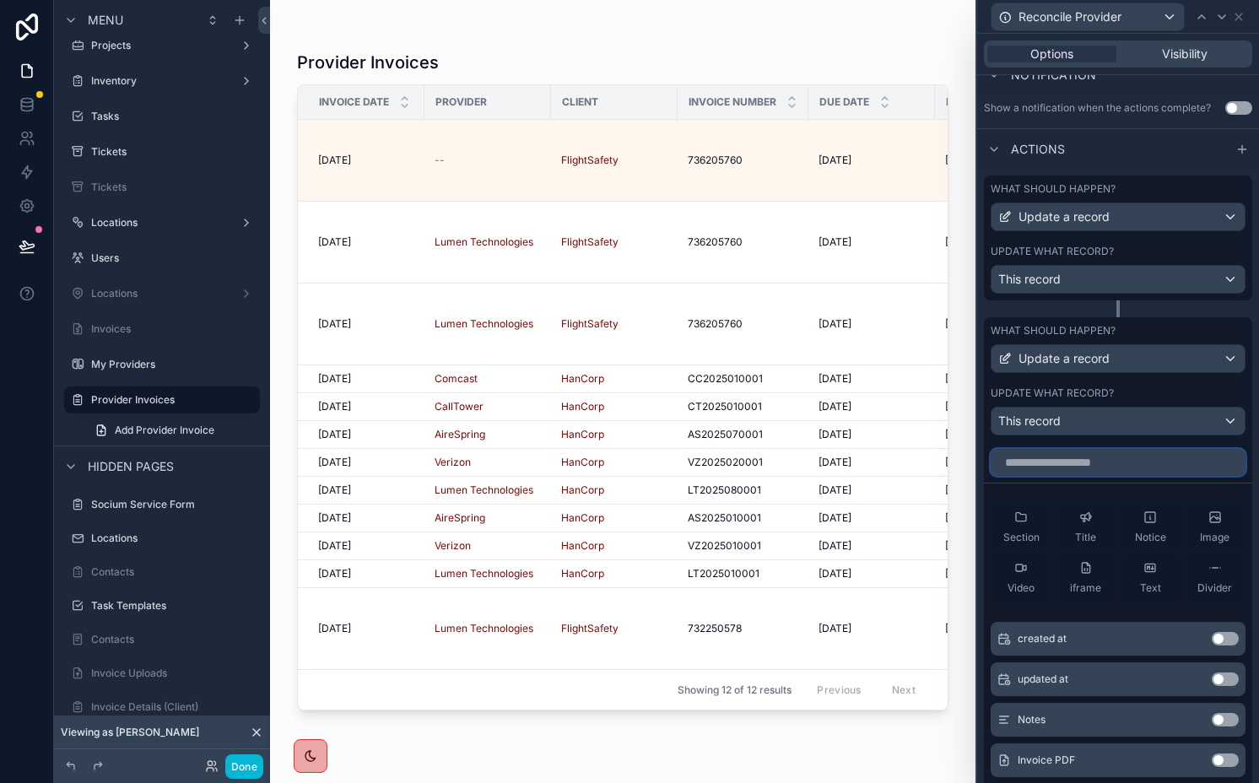
click at [1054, 468] on input "text" at bounding box center [1118, 462] width 255 height 27
click at [1042, 417] on span "This record" at bounding box center [1029, 421] width 62 height 17
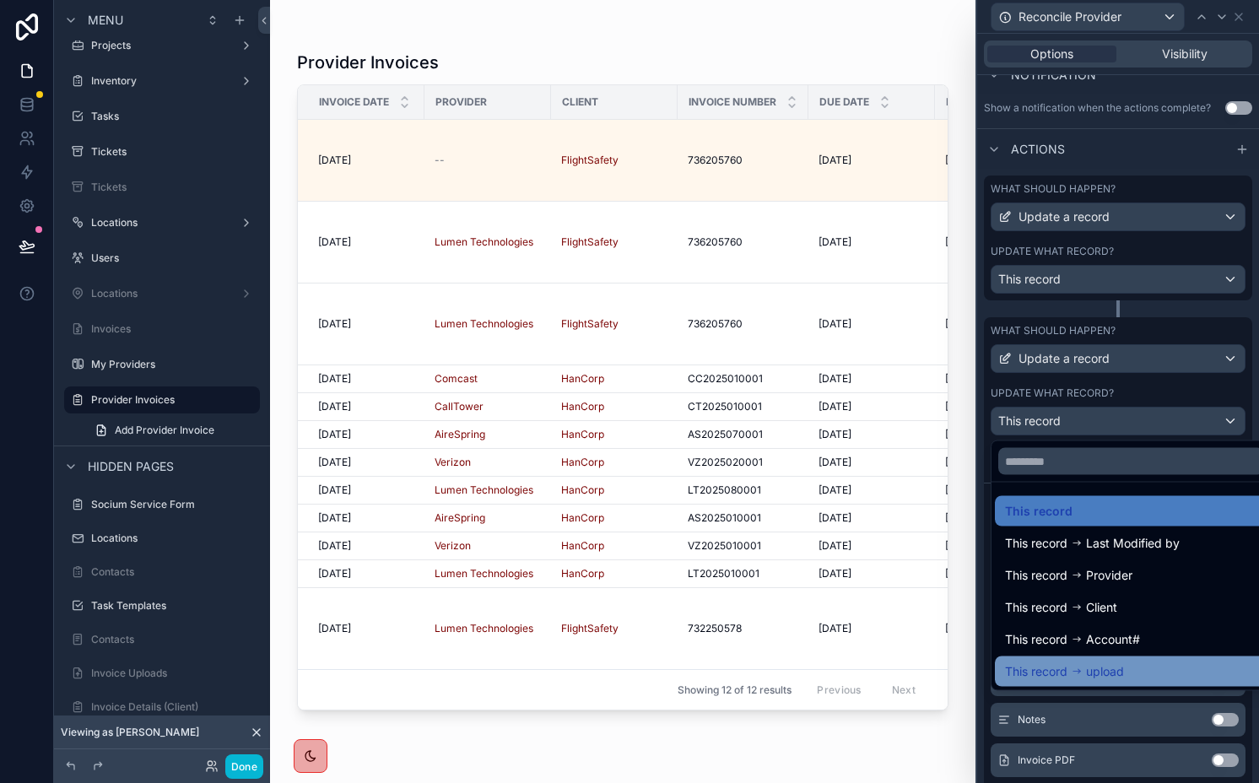
click at [1069, 665] on div "This record upload" at bounding box center [1064, 672] width 119 height 20
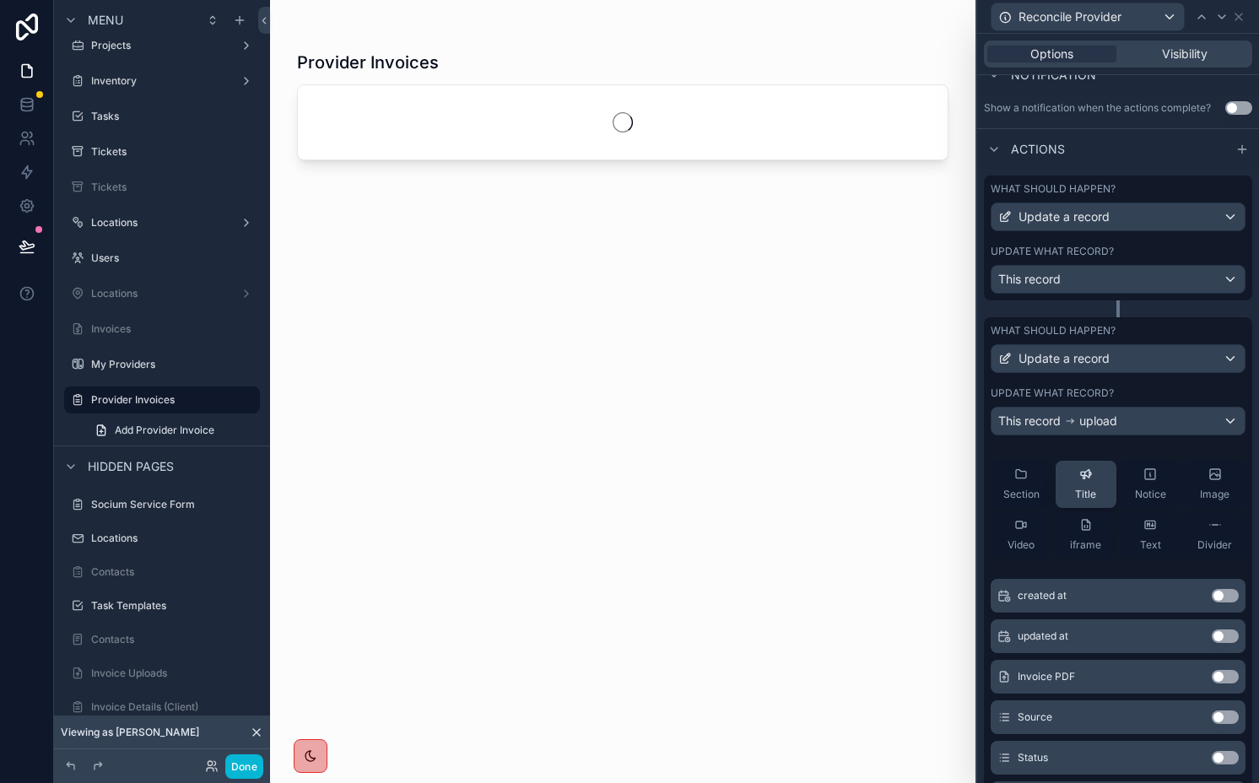
scroll to position [0, 0]
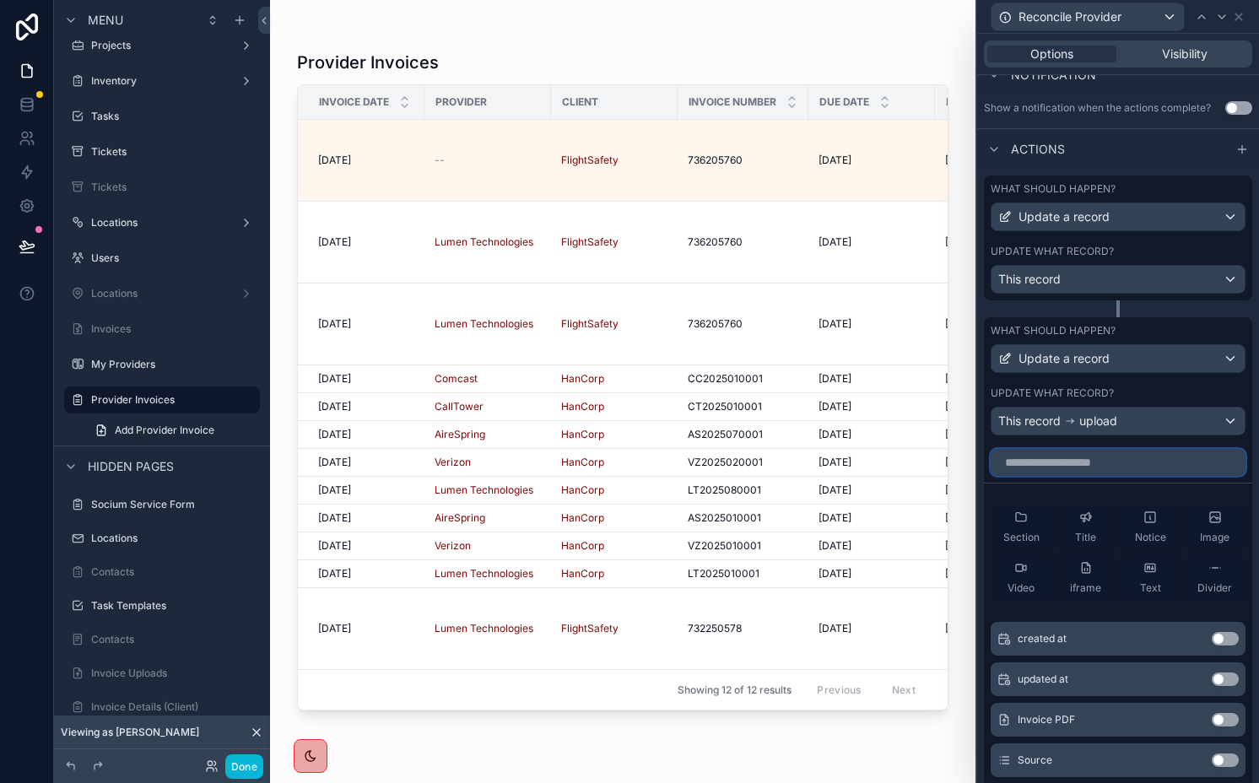
click at [1071, 466] on input "text" at bounding box center [1118, 462] width 255 height 27
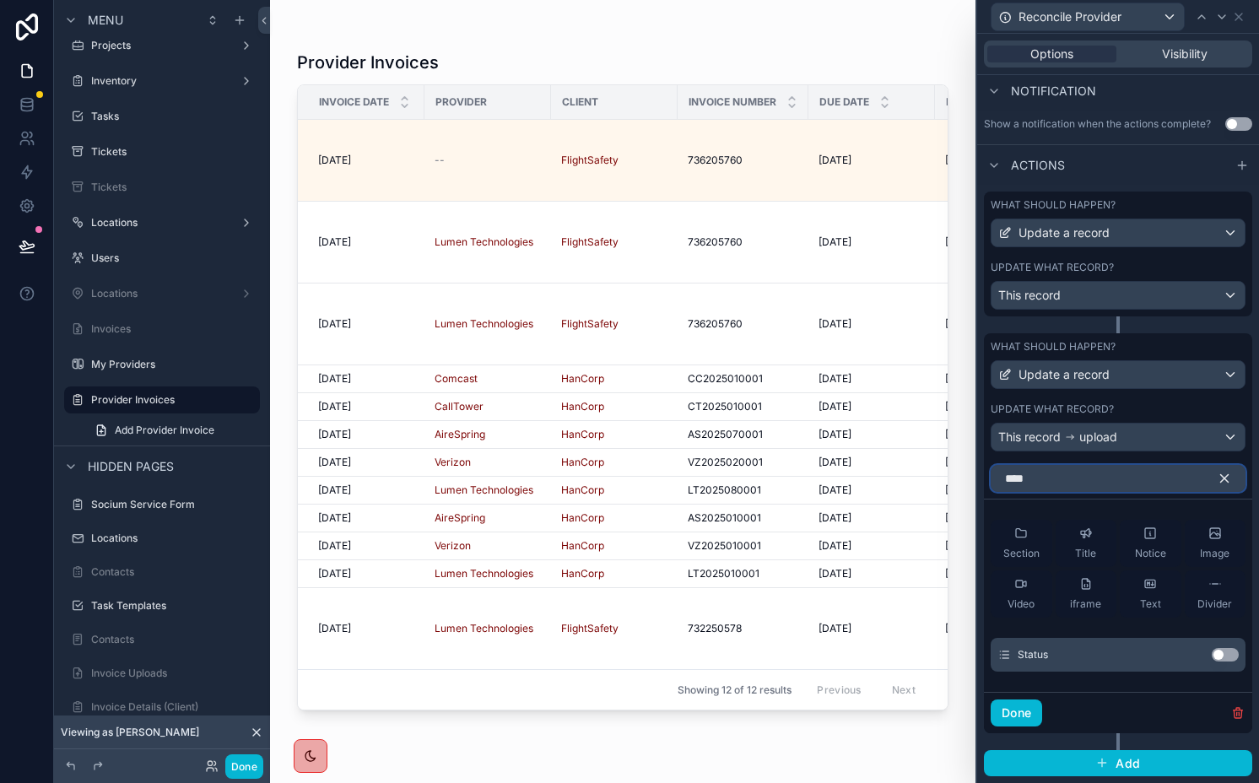
type input "****"
click at [1209, 645] on div "Status Use setting" at bounding box center [1118, 655] width 255 height 34
click at [1212, 652] on button "Use setting" at bounding box center [1225, 655] width 27 height 14
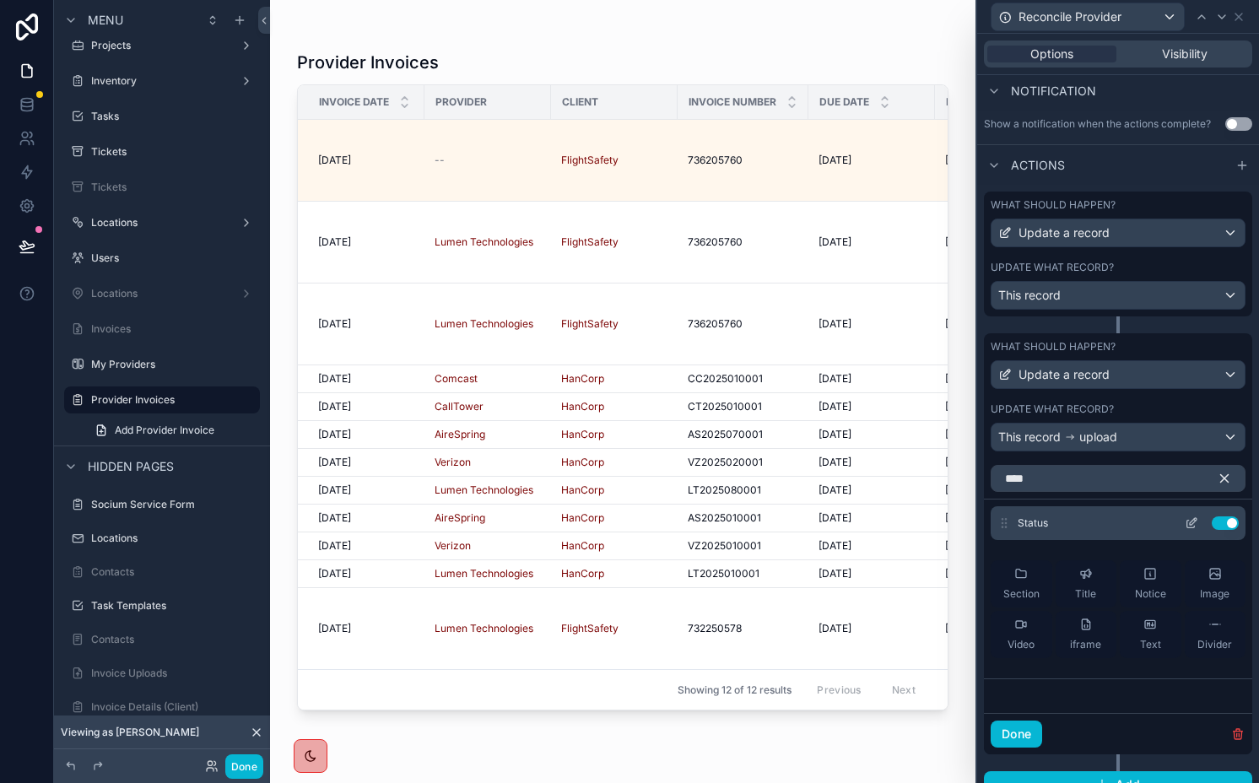
click at [1190, 522] on icon at bounding box center [1193, 521] width 7 height 7
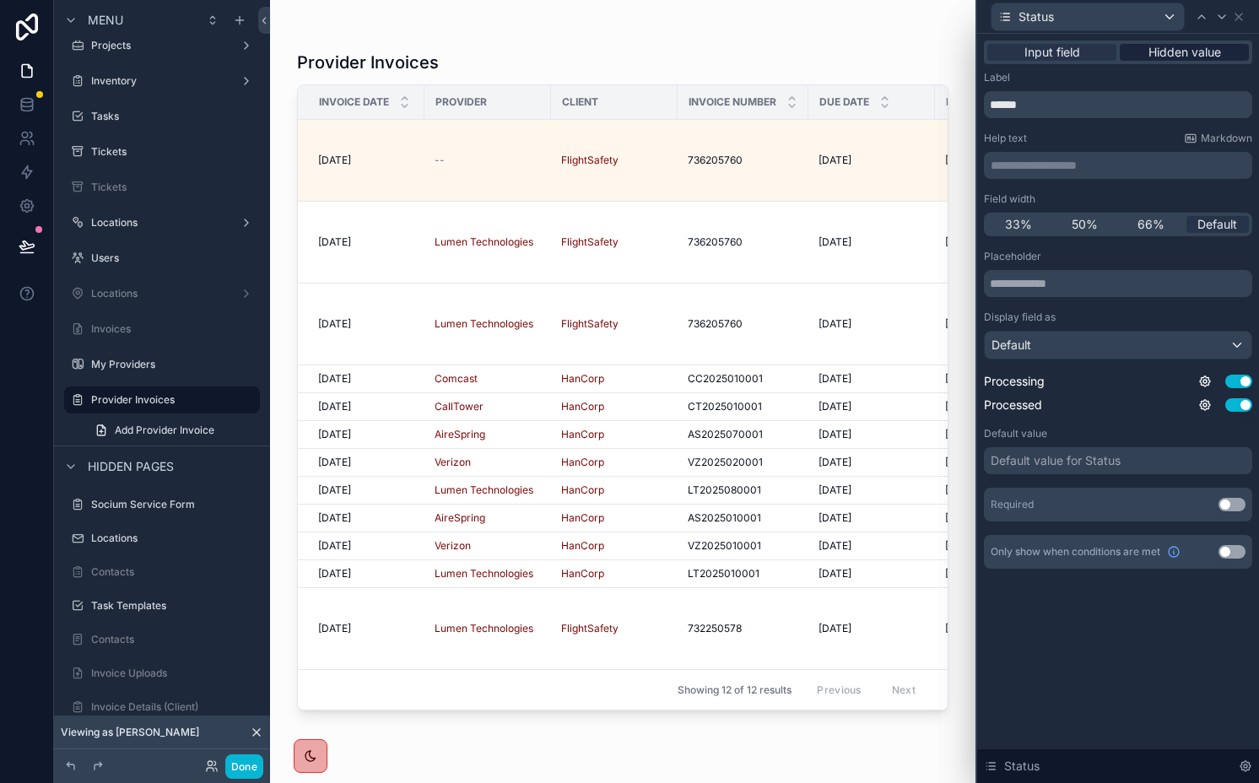
click at [1171, 60] on span "Hidden value" at bounding box center [1185, 52] width 73 height 17
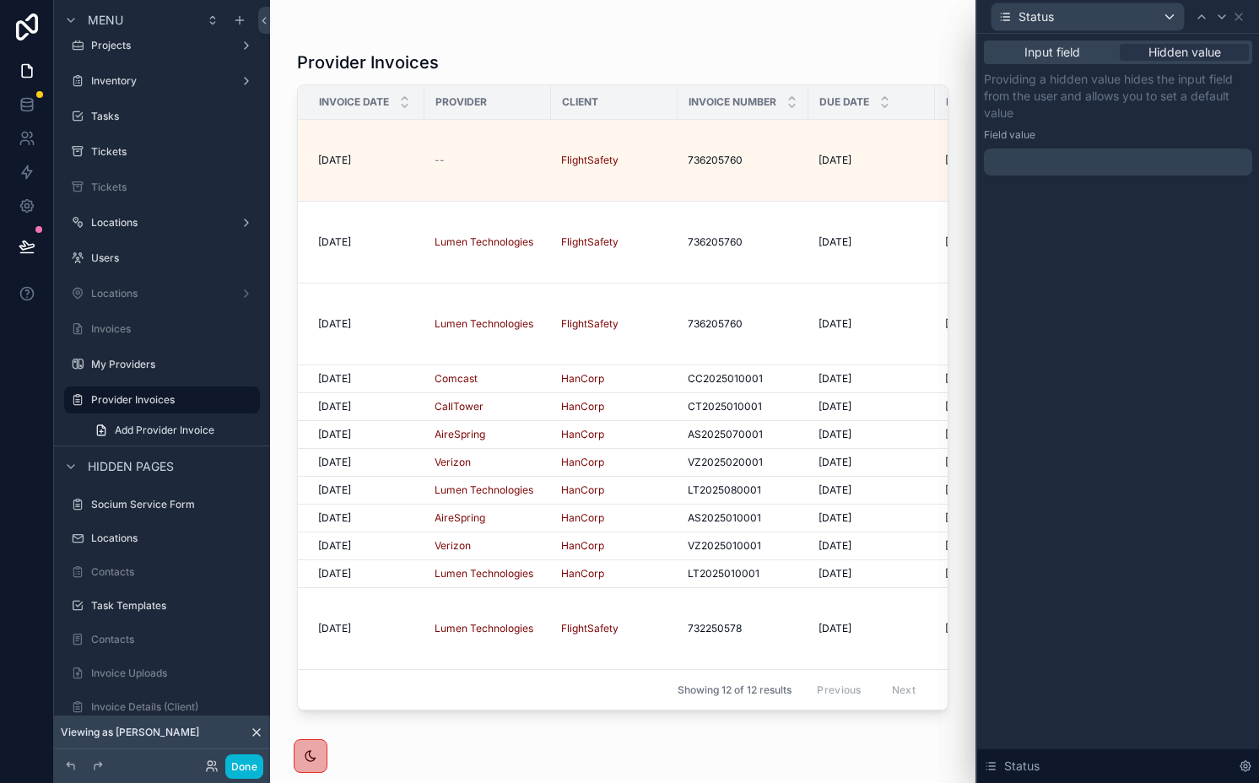
click at [1081, 169] on div at bounding box center [1118, 162] width 268 height 27
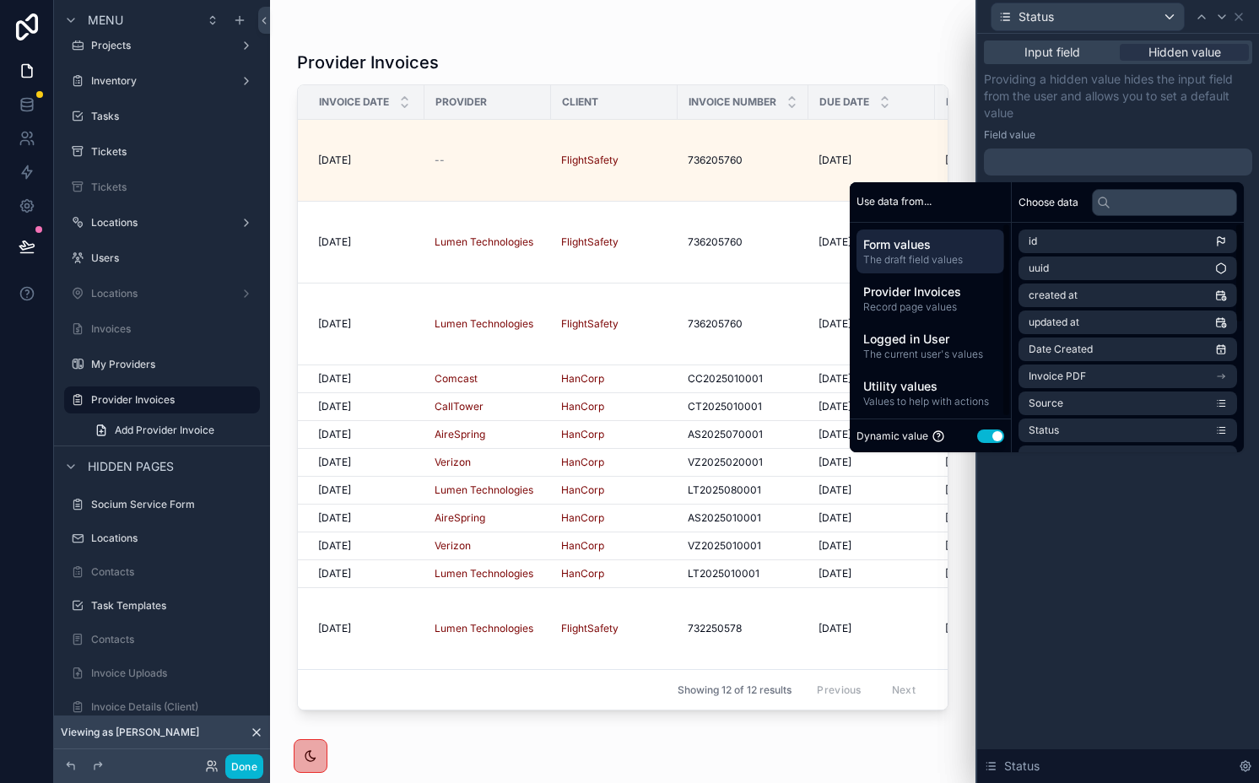
click at [978, 441] on button "Use setting" at bounding box center [990, 437] width 27 height 14
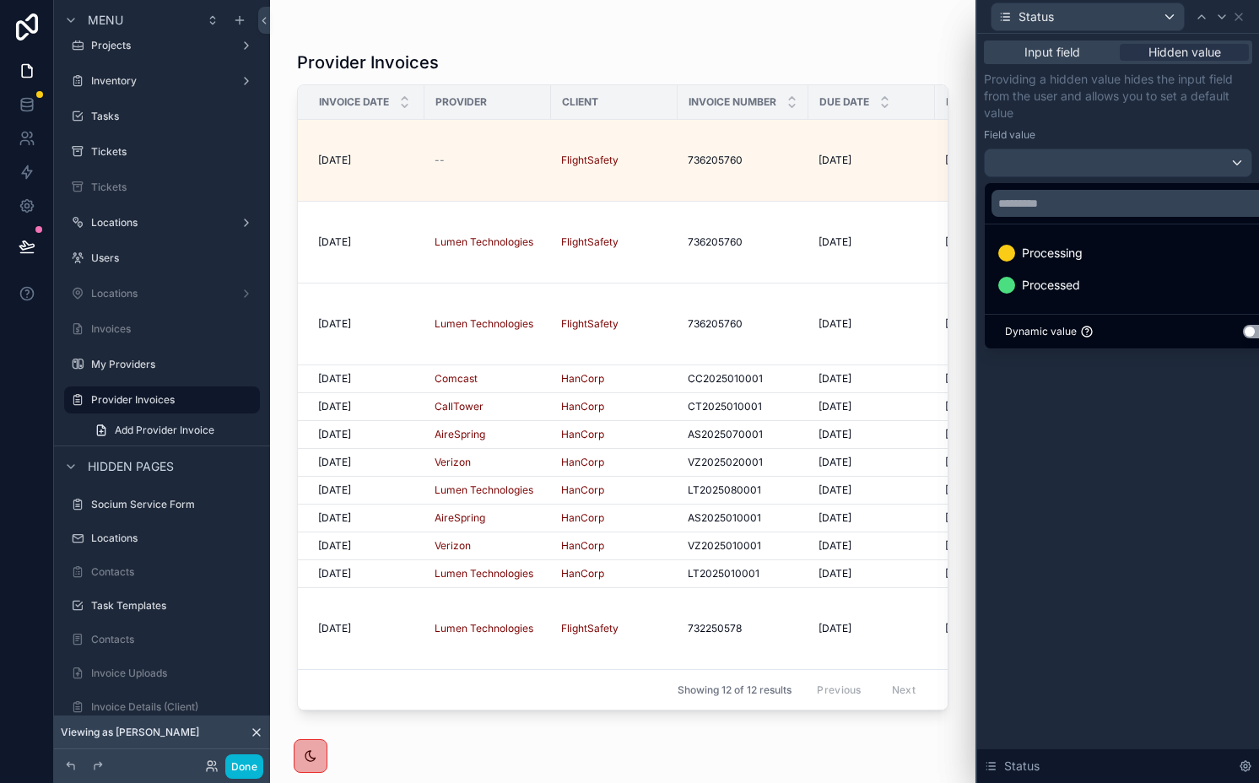
click at [1163, 57] on div at bounding box center [1118, 391] width 282 height 783
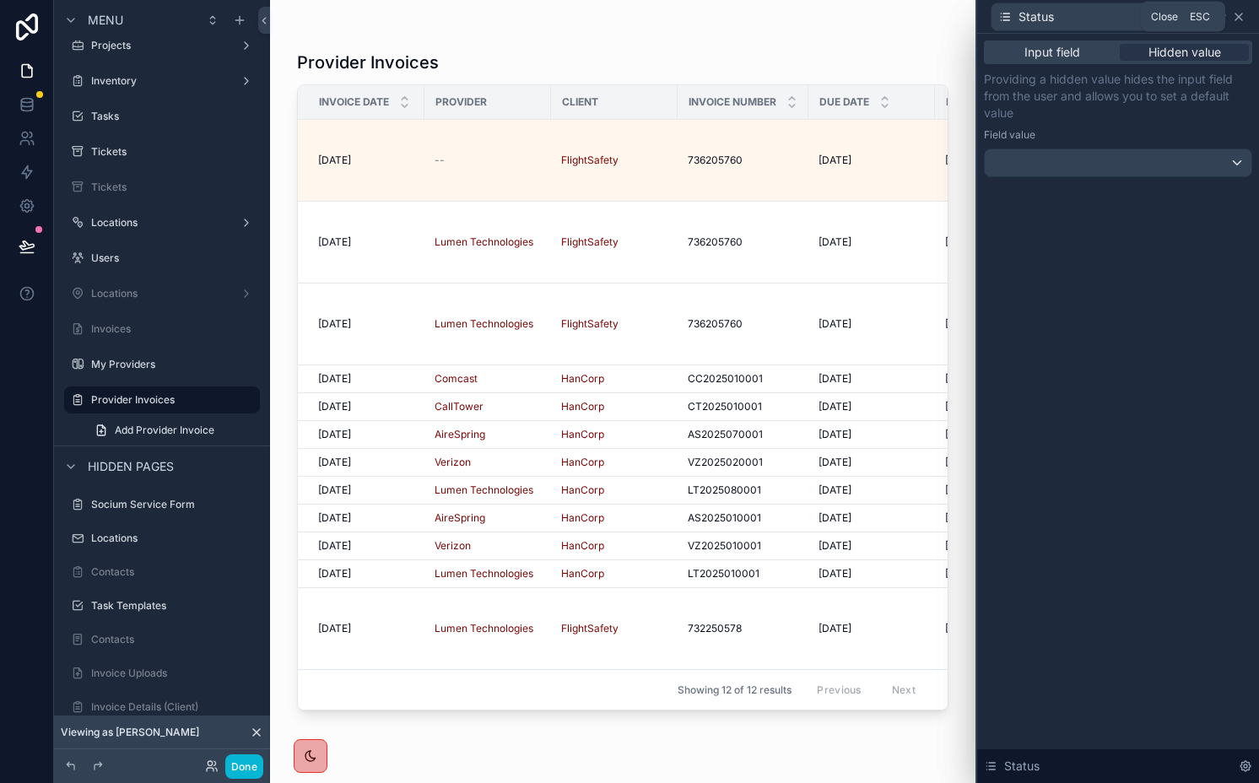
click at [1242, 14] on icon at bounding box center [1239, 17] width 14 height 14
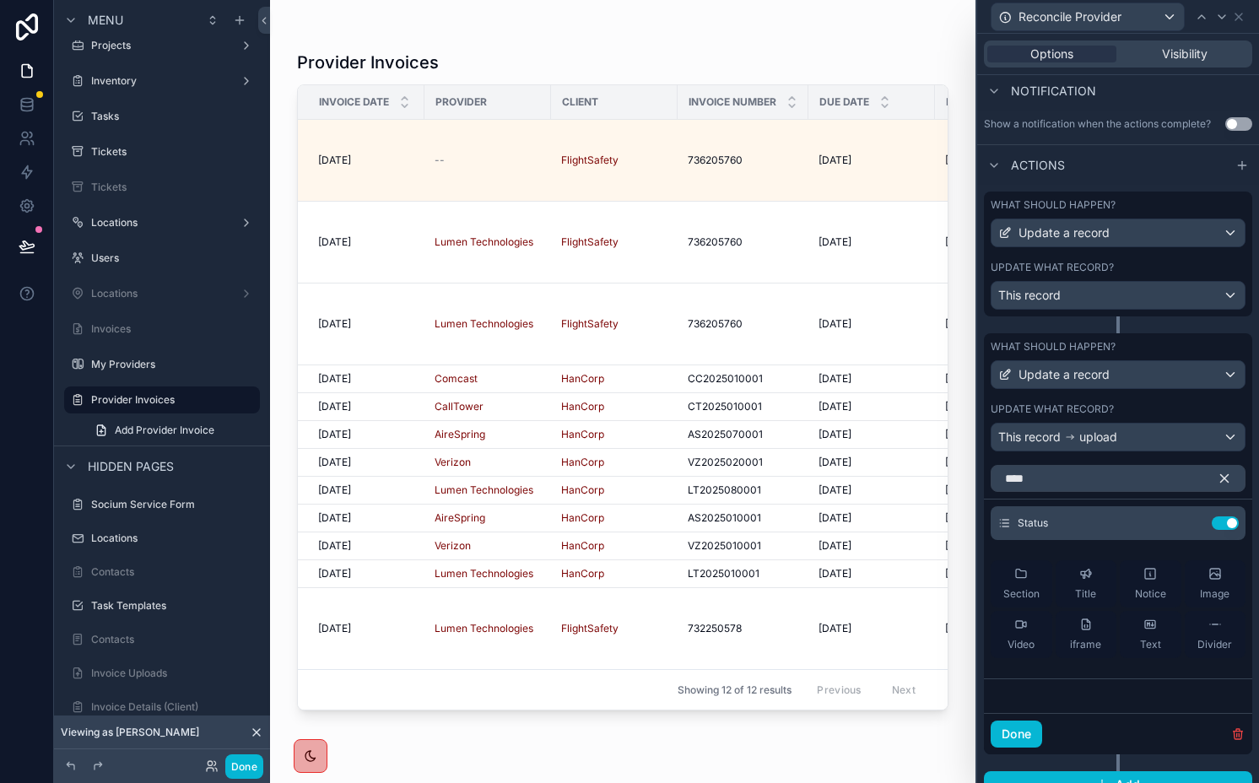
click at [1217, 476] on icon "button" at bounding box center [1224, 478] width 15 height 15
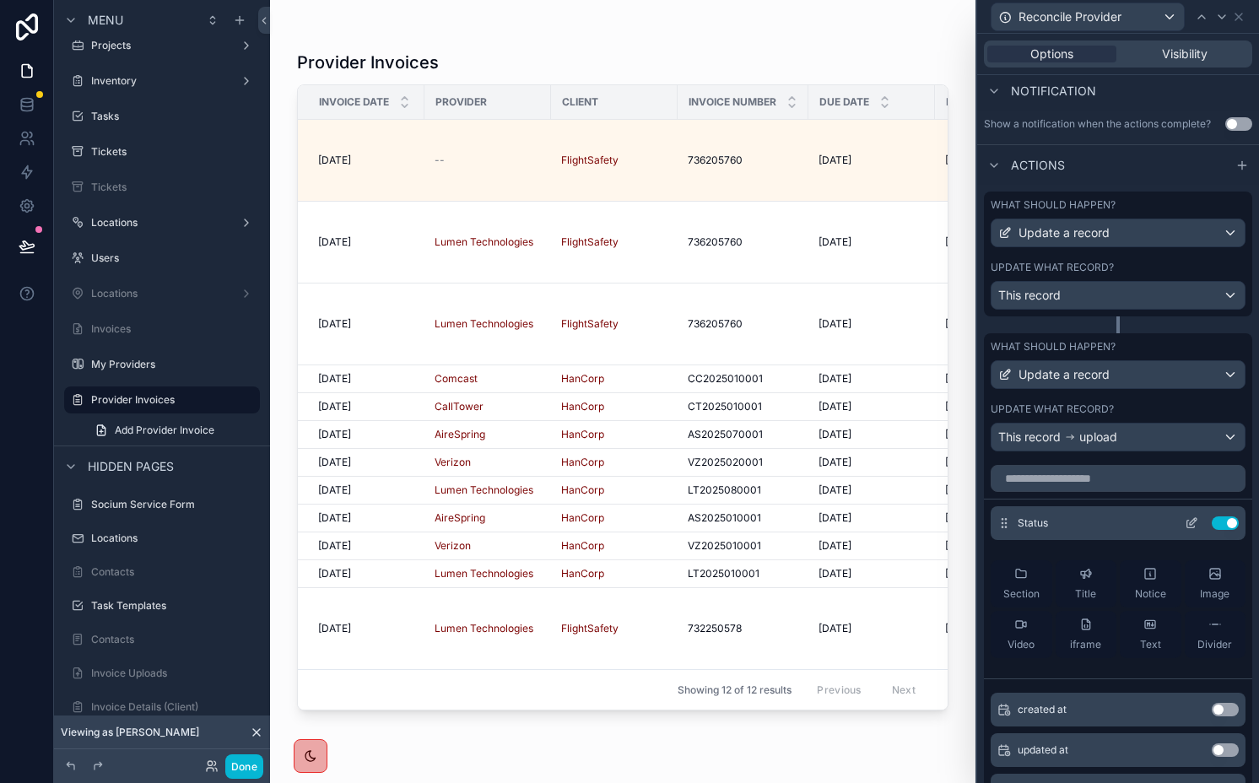
click at [1212, 525] on button "Use setting" at bounding box center [1225, 524] width 27 height 14
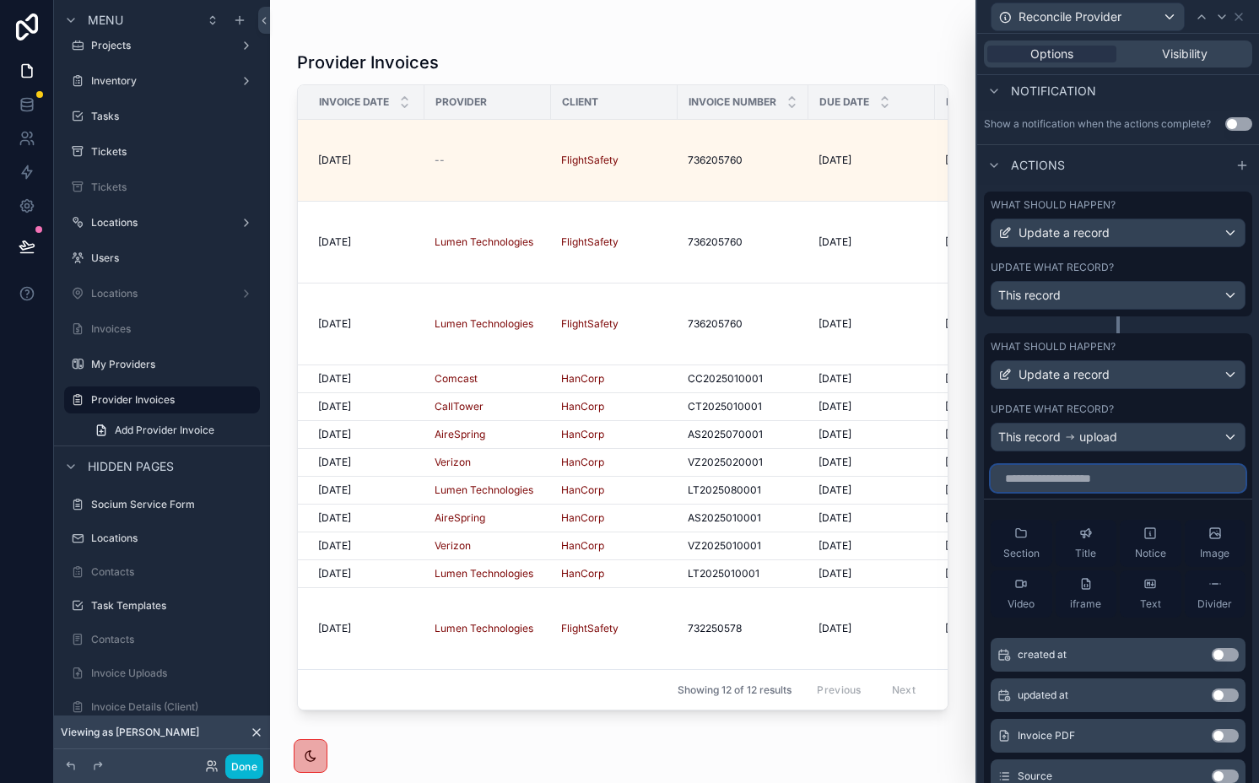
click at [1132, 490] on input "text" at bounding box center [1118, 478] width 255 height 27
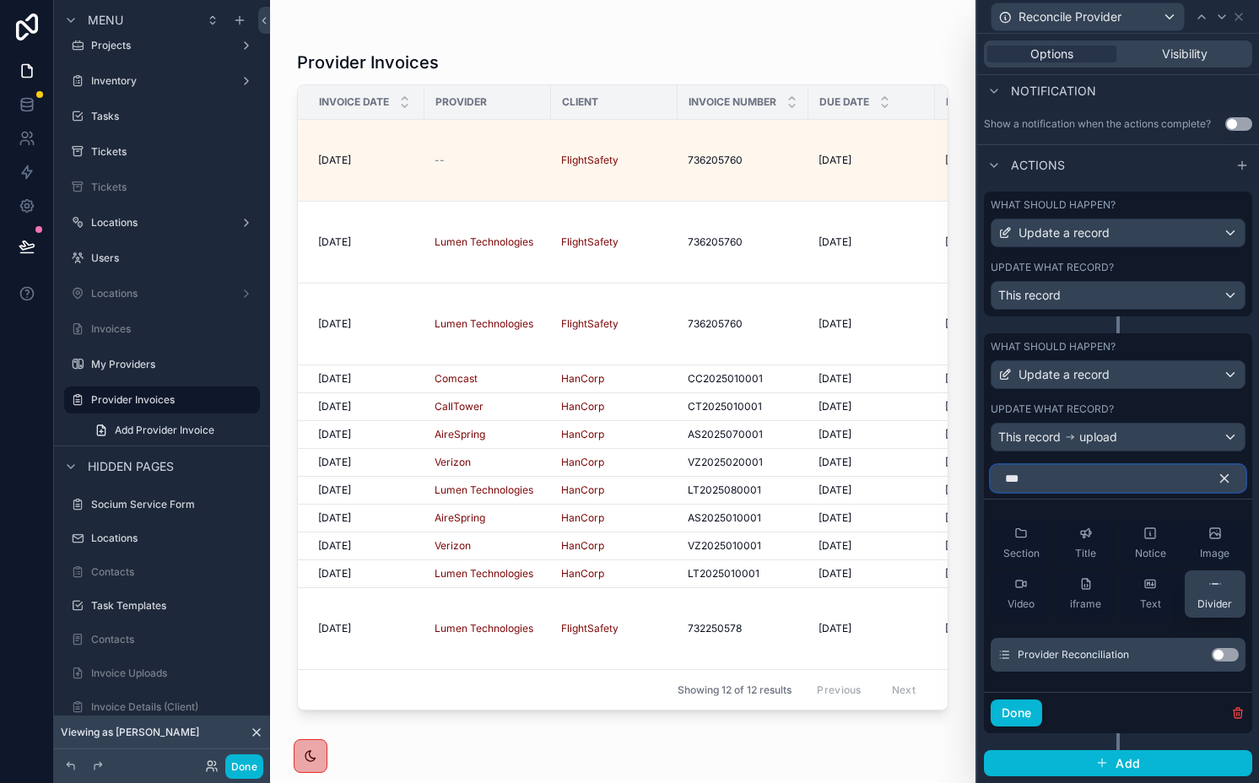
type input "***"
click at [1213, 655] on button "Use setting" at bounding box center [1225, 655] width 27 height 14
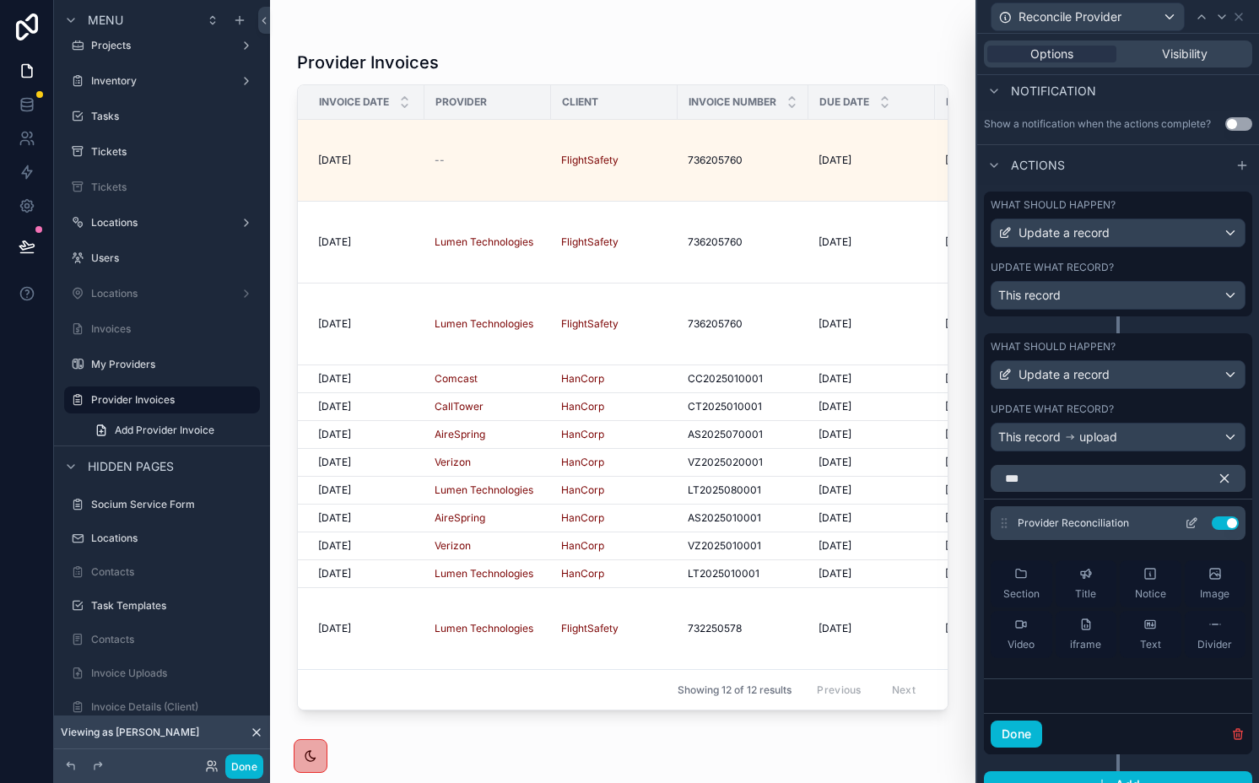
click at [1185, 523] on icon at bounding box center [1192, 524] width 14 height 14
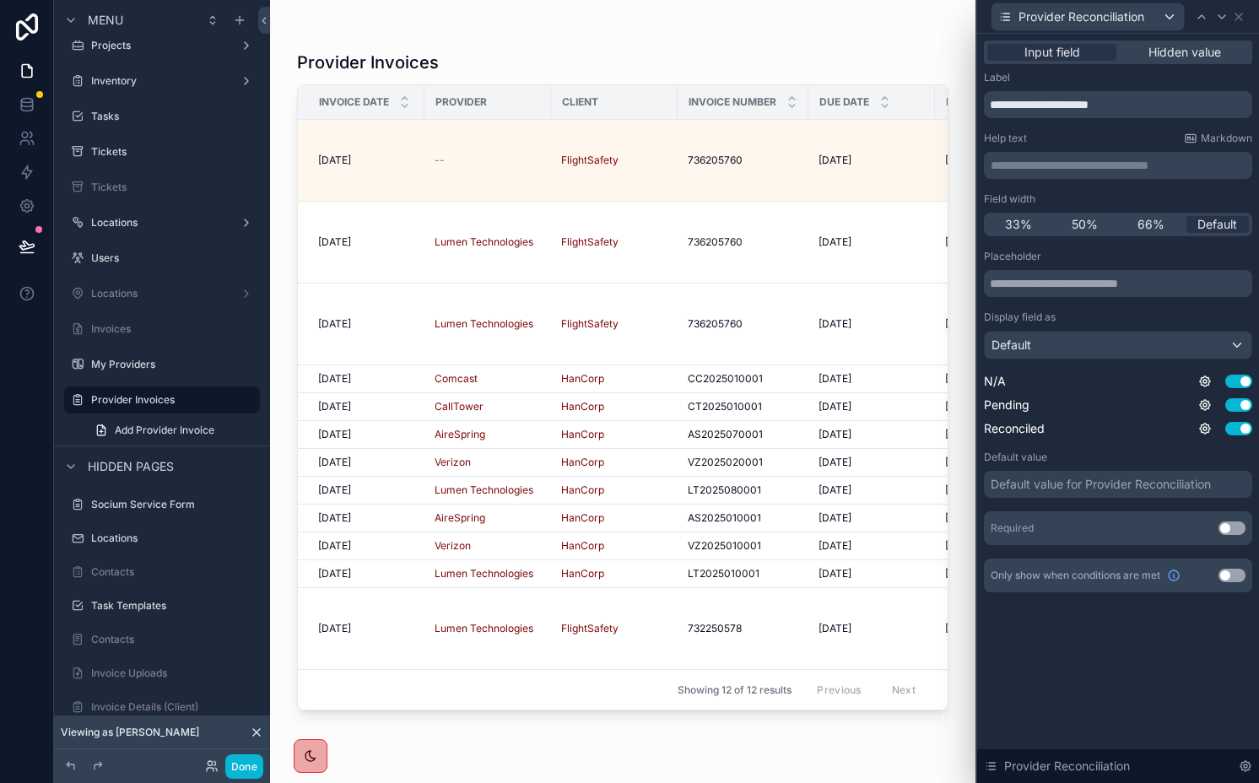
click at [1170, 41] on div "Input field Hidden value" at bounding box center [1118, 53] width 268 height 24
drag, startPoint x: 1168, startPoint y: 48, endPoint x: 1160, endPoint y: 70, distance: 23.5
click at [1167, 48] on span "Hidden value" at bounding box center [1185, 52] width 73 height 17
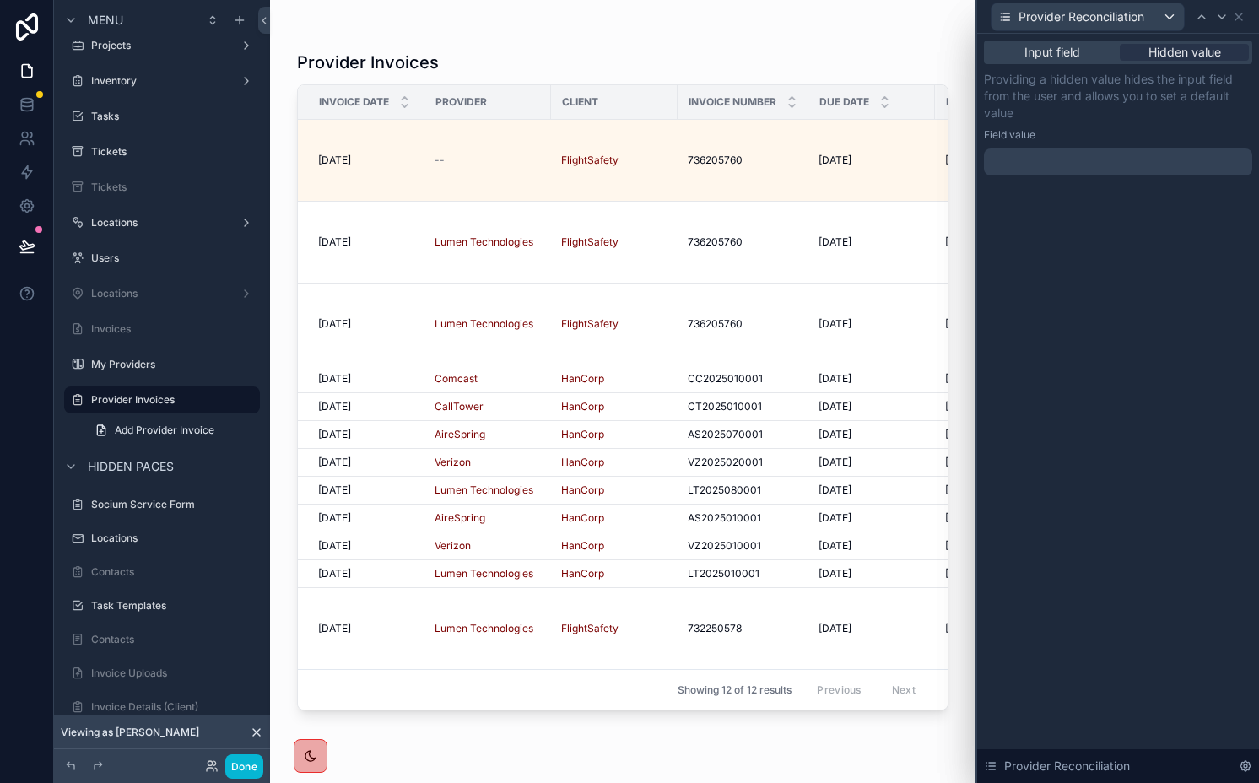
click at [1055, 169] on div at bounding box center [1118, 162] width 268 height 27
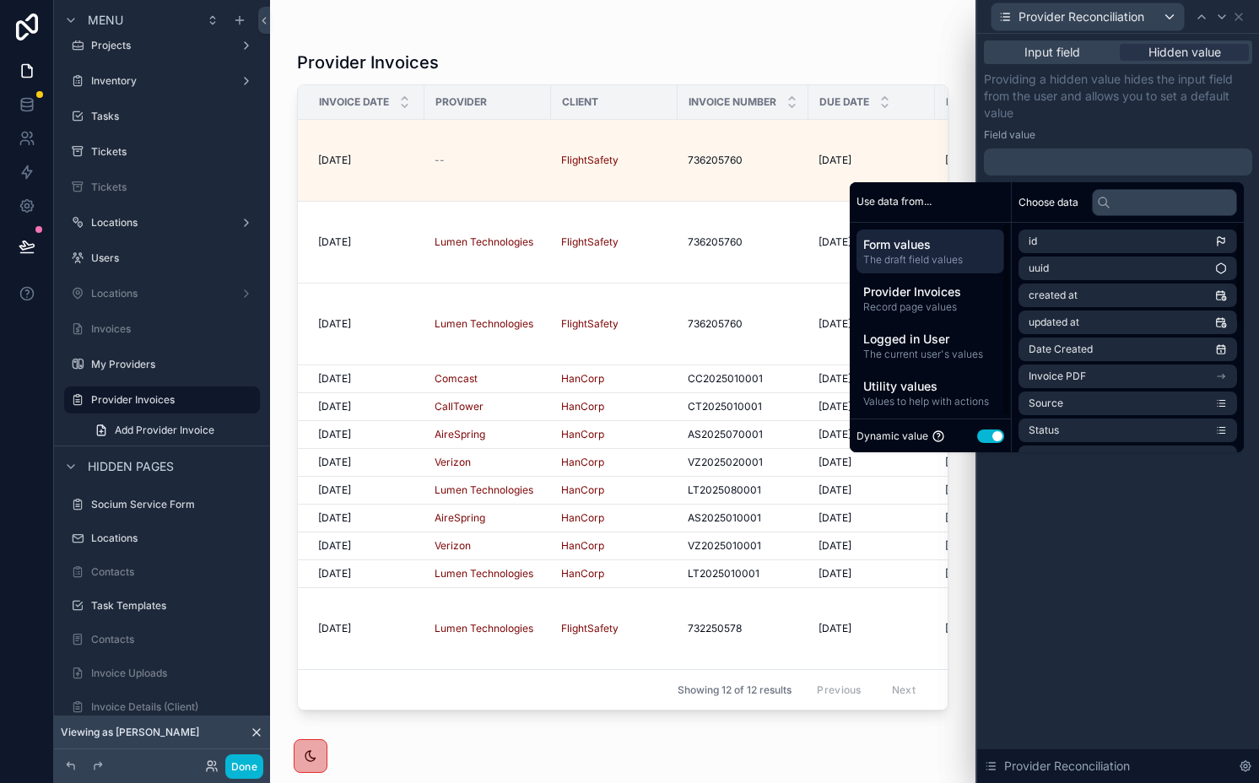
click at [985, 431] on button "Use setting" at bounding box center [990, 437] width 27 height 14
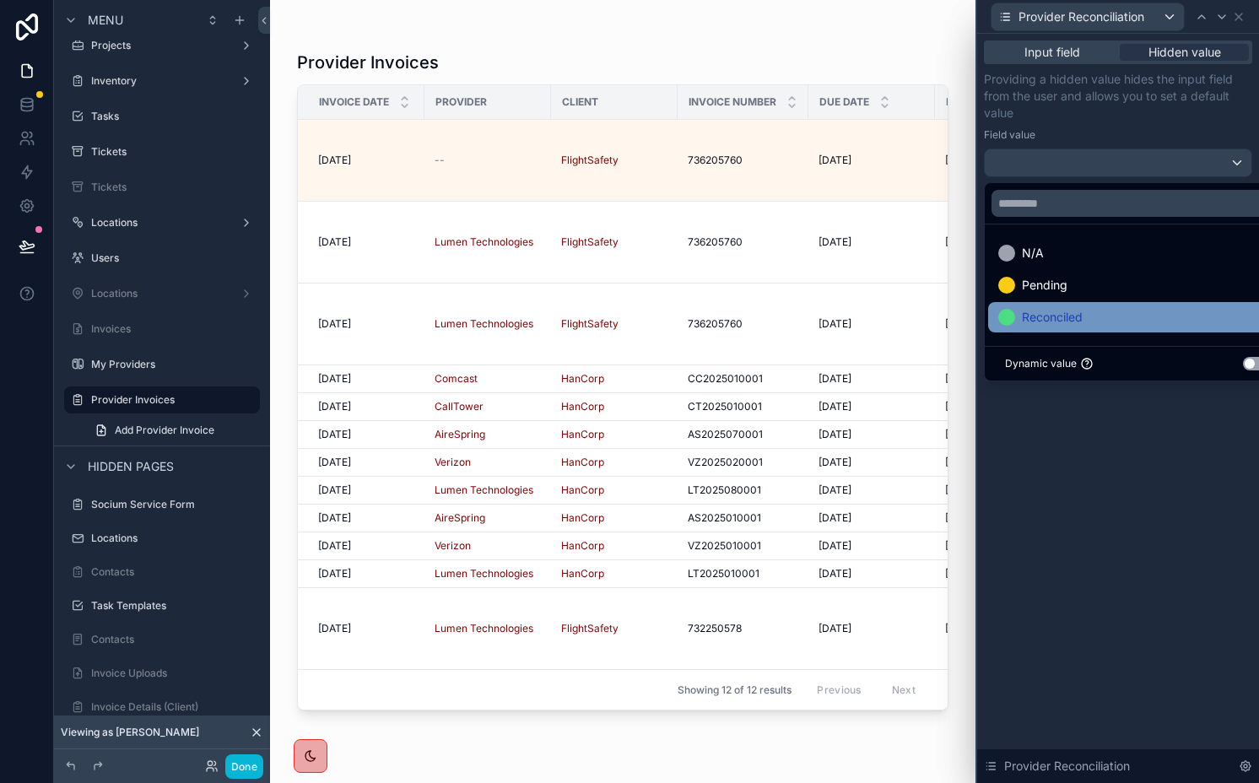
click at [1063, 321] on span "Reconciled" at bounding box center [1052, 317] width 61 height 20
click at [1063, 414] on div "Input field Hidden value Providing a hidden value hides the input field from th…" at bounding box center [1118, 408] width 282 height 749
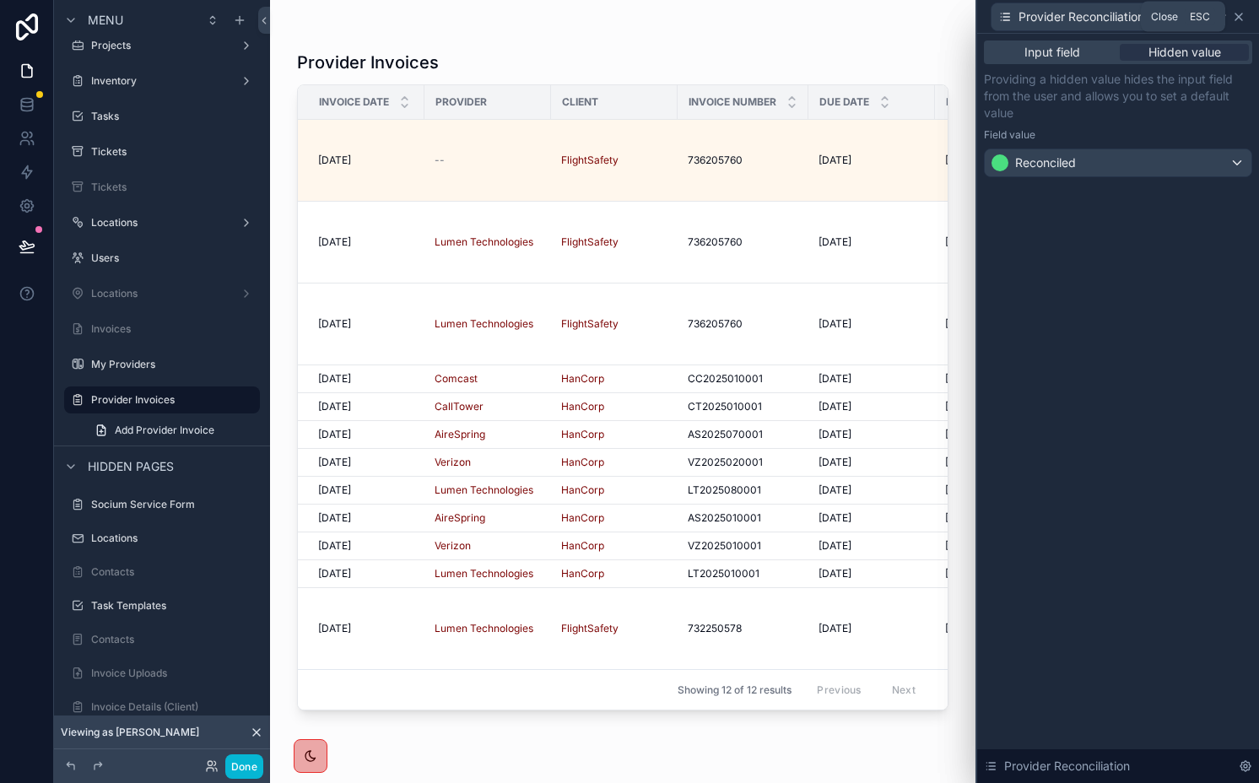
click at [1241, 13] on icon at bounding box center [1239, 17] width 14 height 14
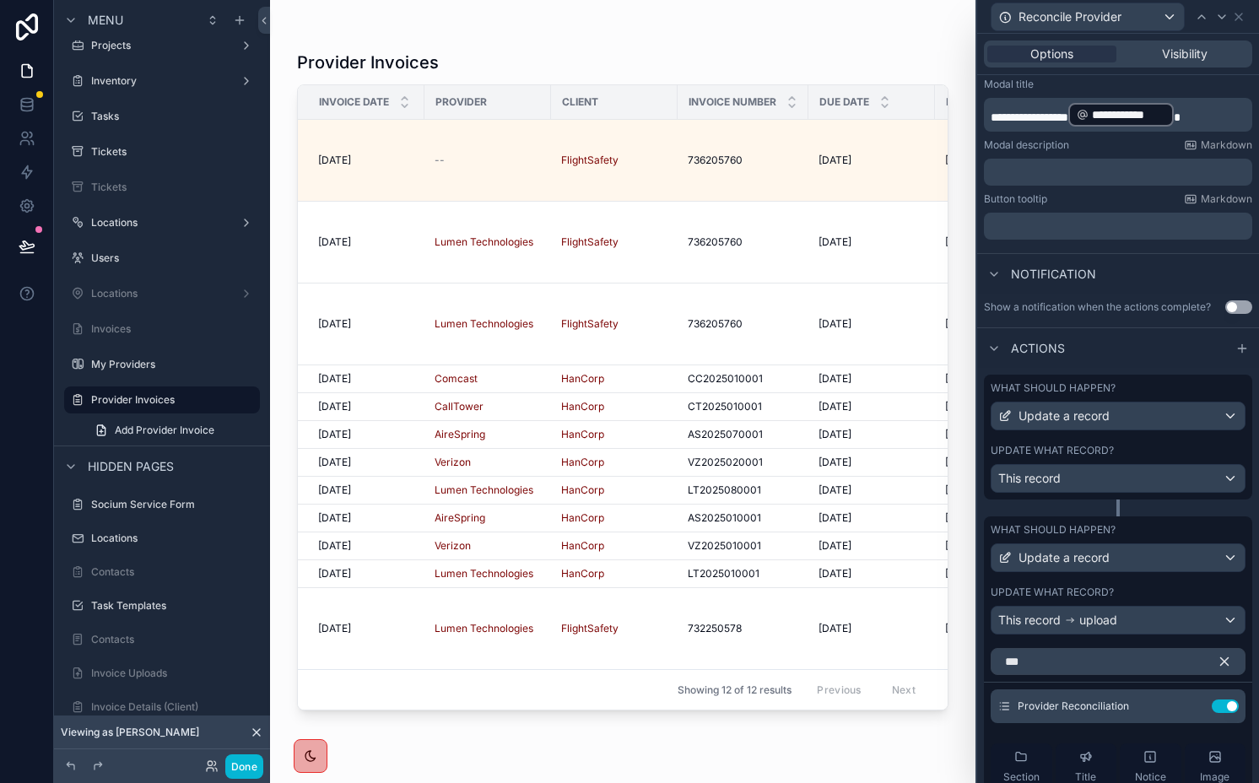
scroll to position [473, 0]
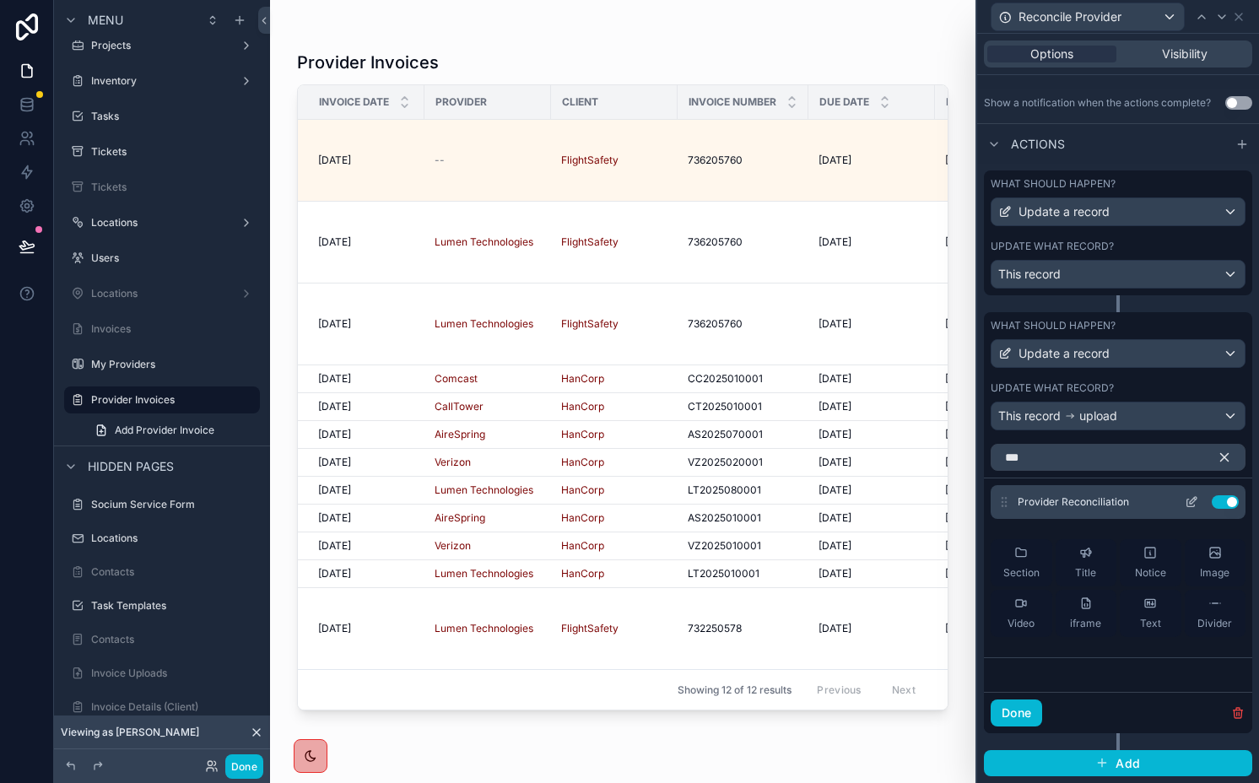
click at [1185, 503] on icon at bounding box center [1192, 502] width 14 height 14
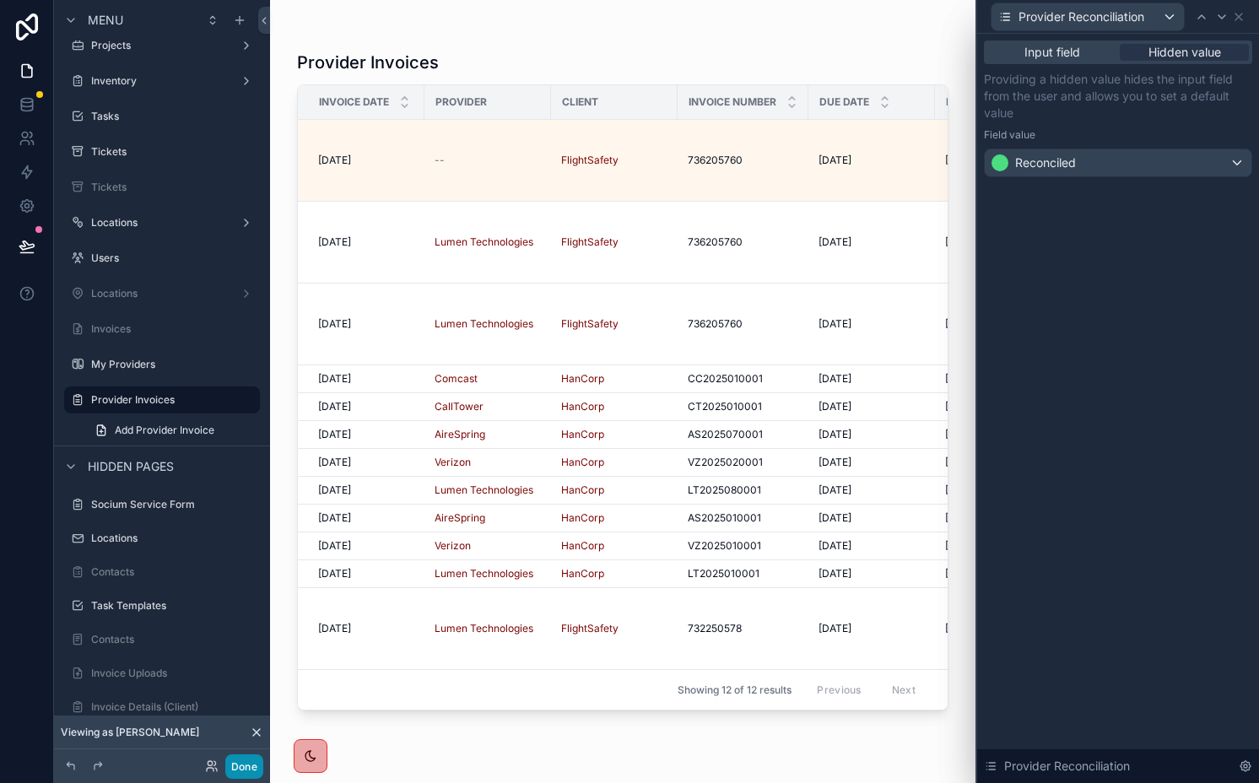
click at [234, 766] on button "Done" at bounding box center [244, 767] width 38 height 24
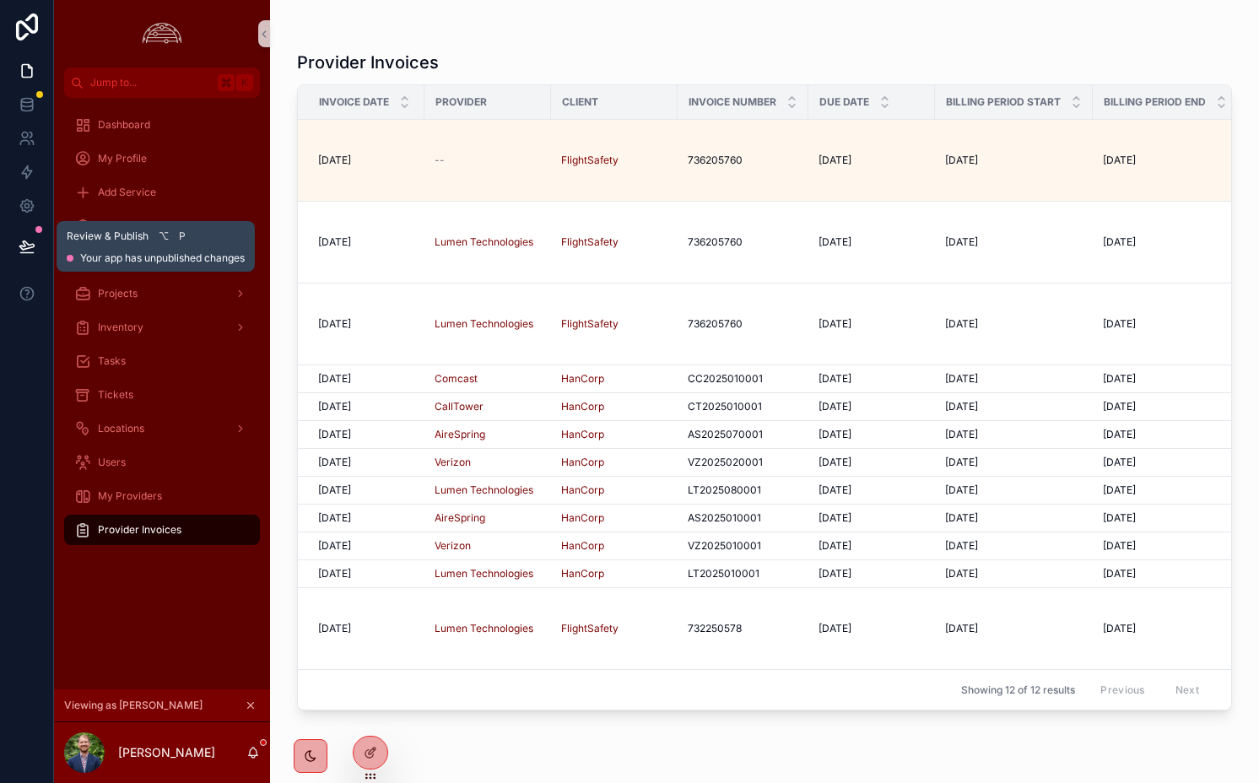
click at [31, 246] on icon at bounding box center [26, 245] width 14 height 8
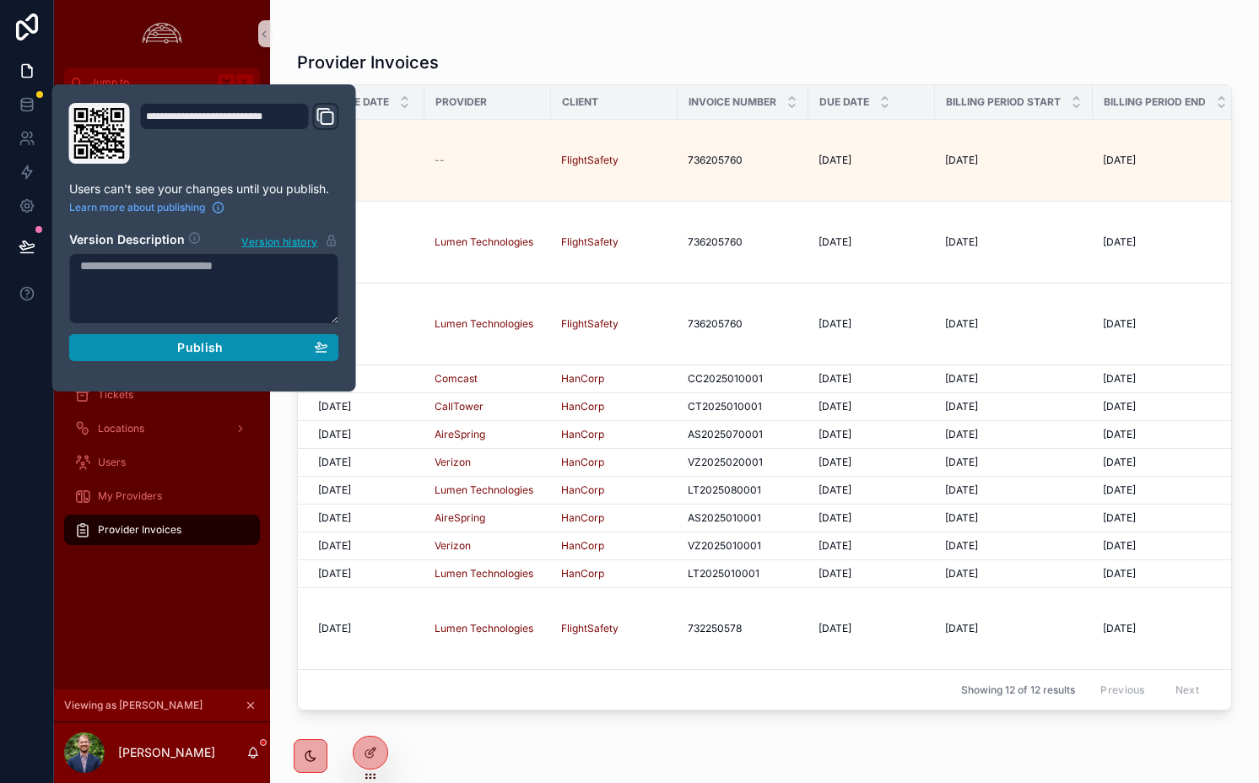
click at [214, 344] on span "Publish" at bounding box center [200, 347] width 46 height 15
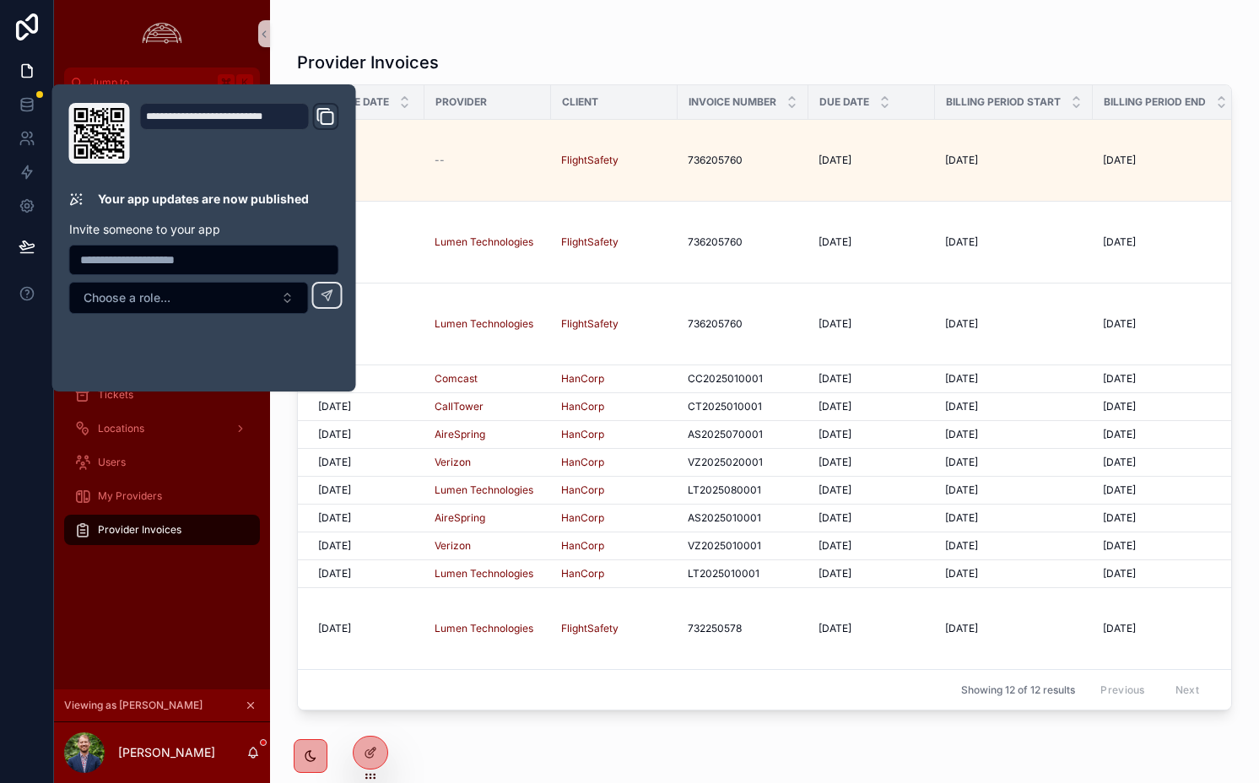
click at [671, 65] on div "Provider Invoices" at bounding box center [764, 63] width 935 height 24
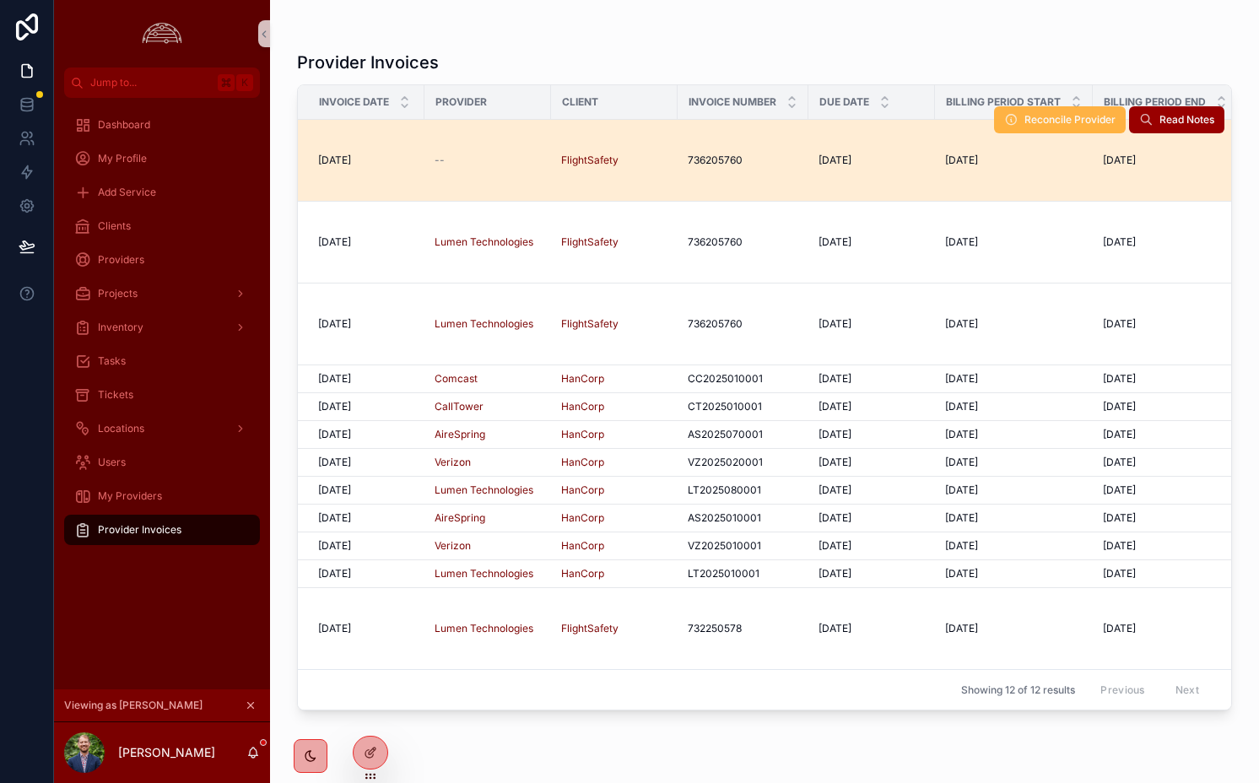
click at [1040, 122] on span "Reconcile Provider" at bounding box center [1070, 120] width 91 height 14
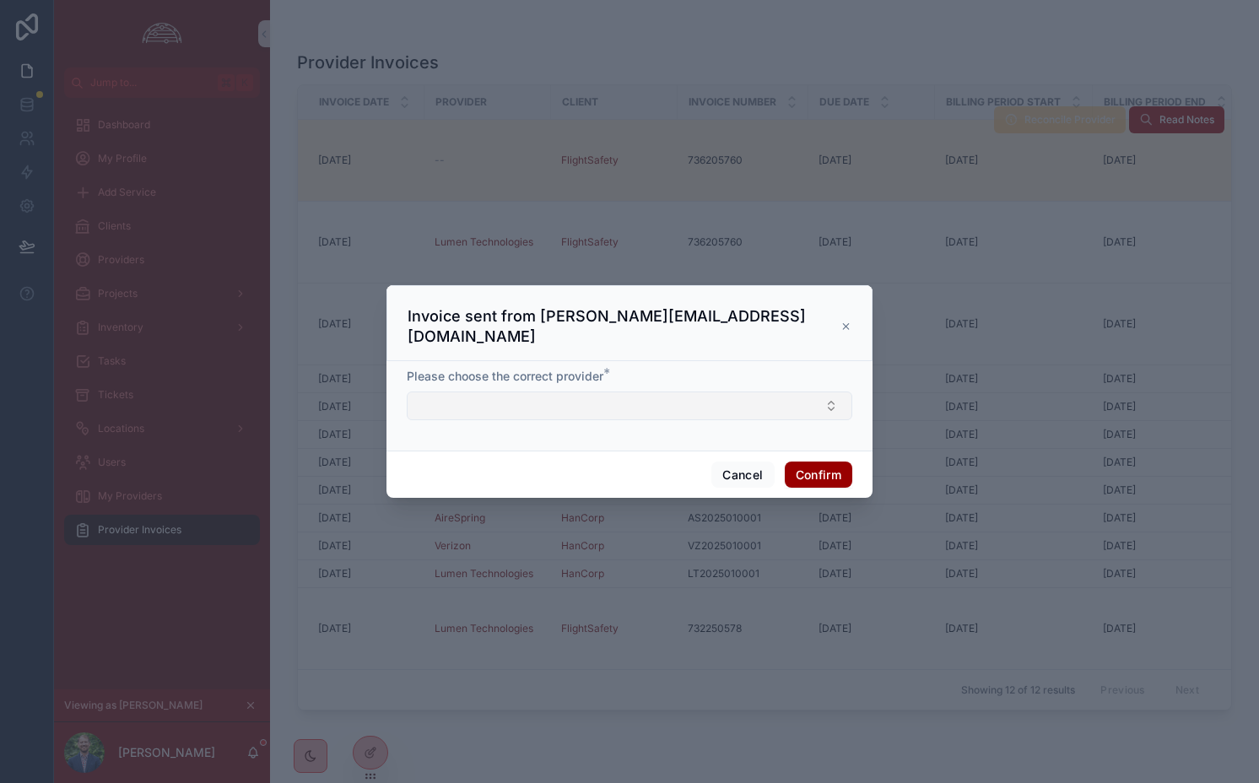
click at [539, 398] on button "Select Button" at bounding box center [630, 406] width 446 height 29
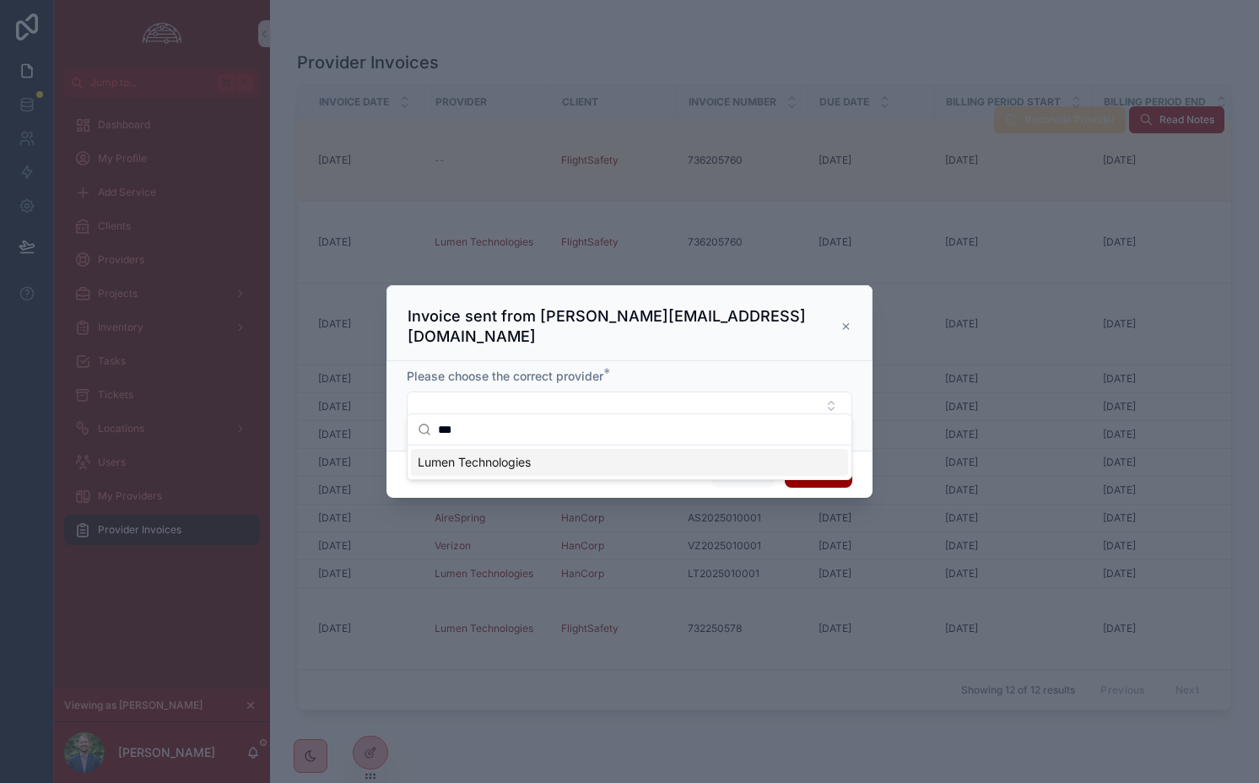
type input "***"
click at [565, 468] on div "Lumen Technologies" at bounding box center [629, 462] width 437 height 27
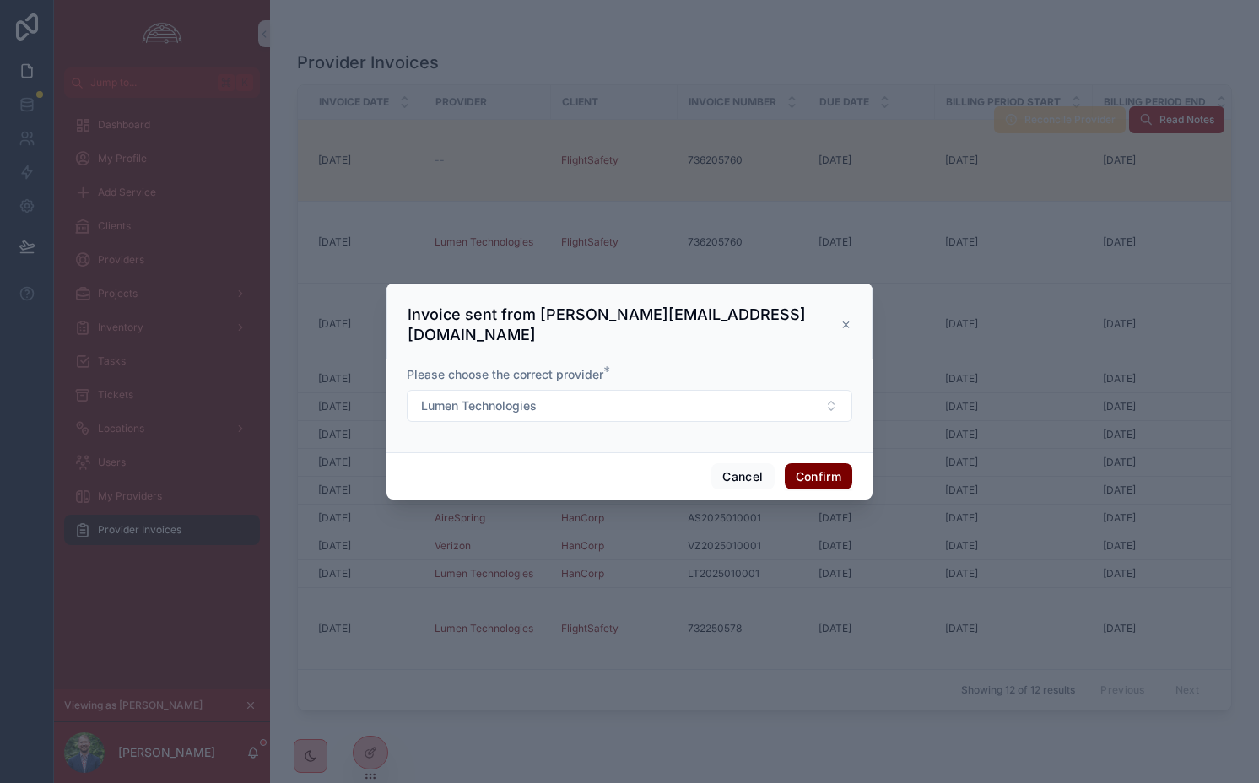
click at [808, 463] on button "Confirm" at bounding box center [819, 476] width 68 height 27
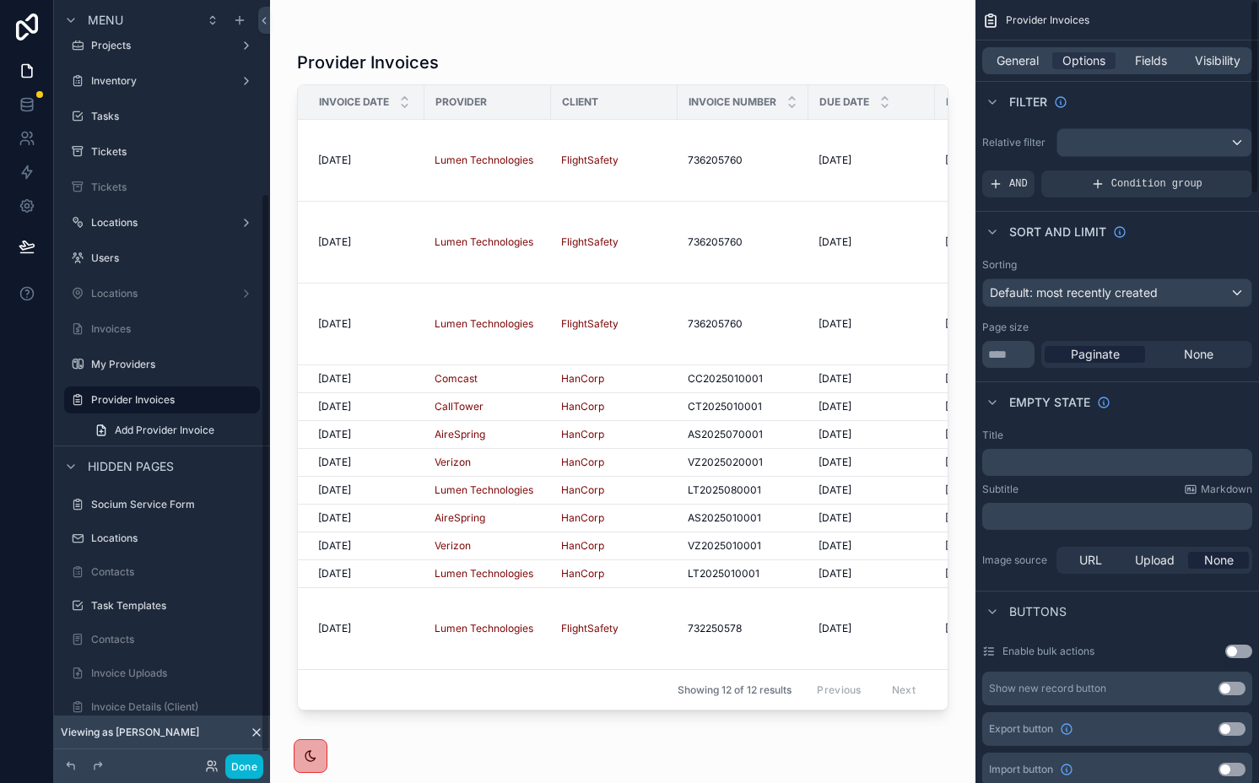
scroll to position [570, 0]
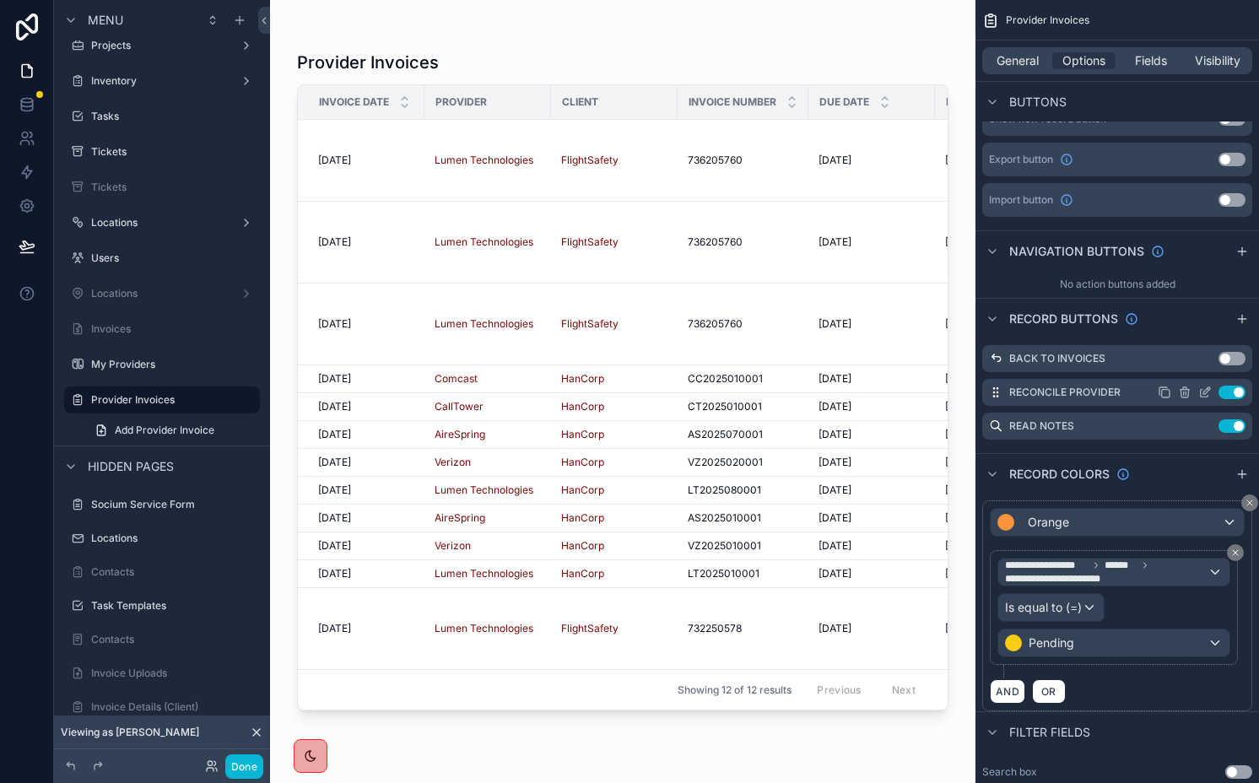
click at [1204, 392] on icon "scrollable content" at bounding box center [1207, 390] width 7 height 7
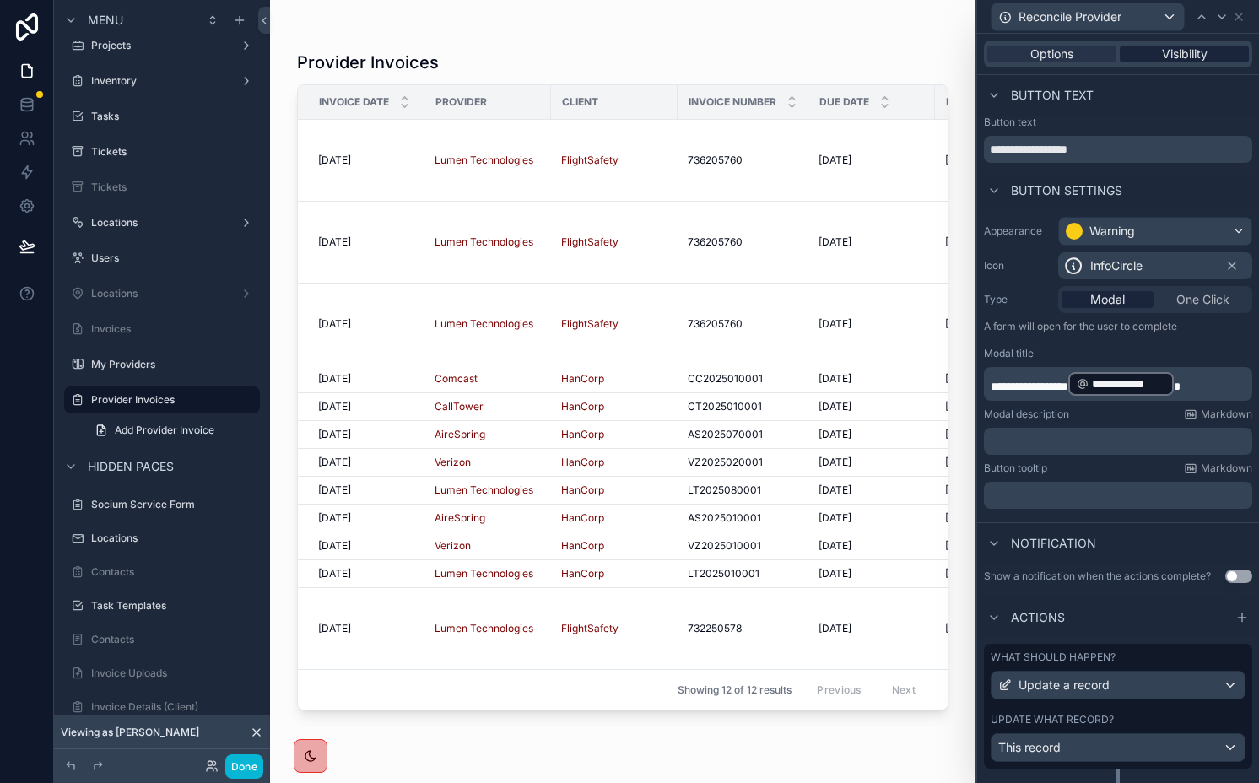
click at [1132, 46] on div "Visibility" at bounding box center [1184, 54] width 129 height 17
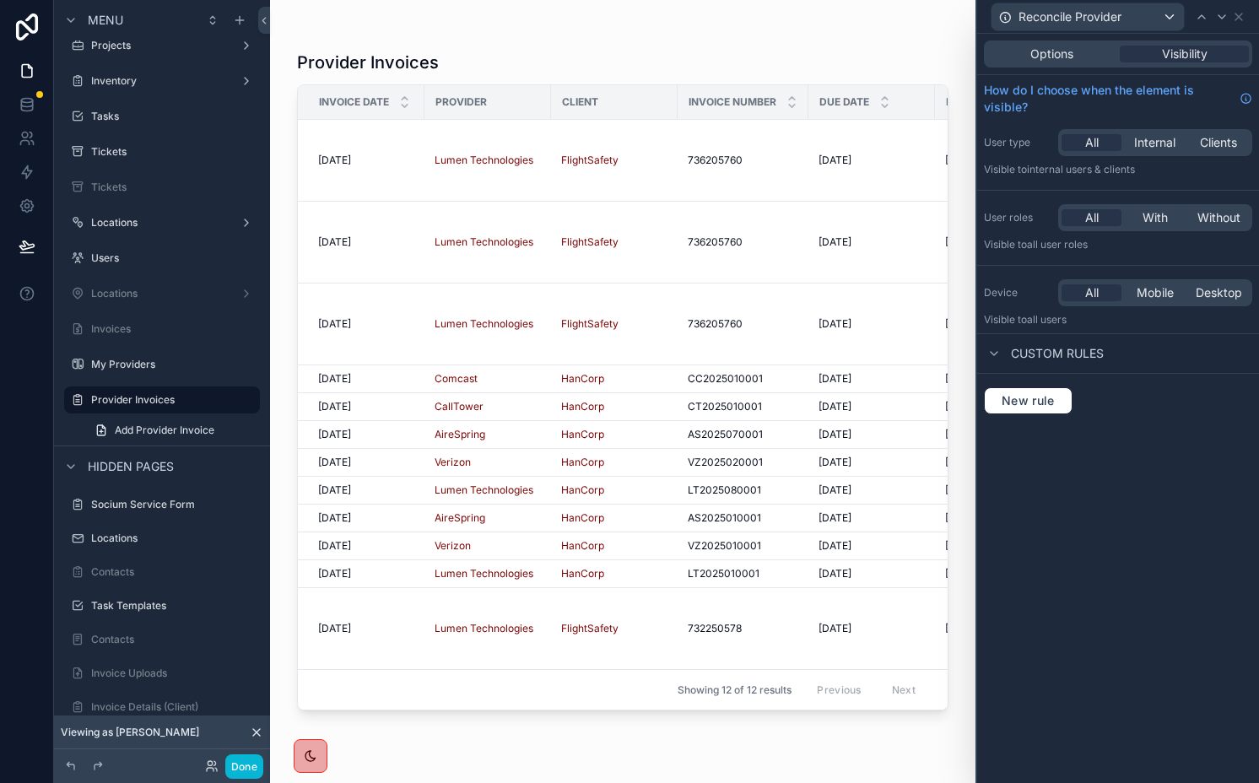
click at [1017, 417] on div "New rule" at bounding box center [1118, 401] width 282 height 54
click at [1015, 403] on span "New rule" at bounding box center [1028, 400] width 67 height 15
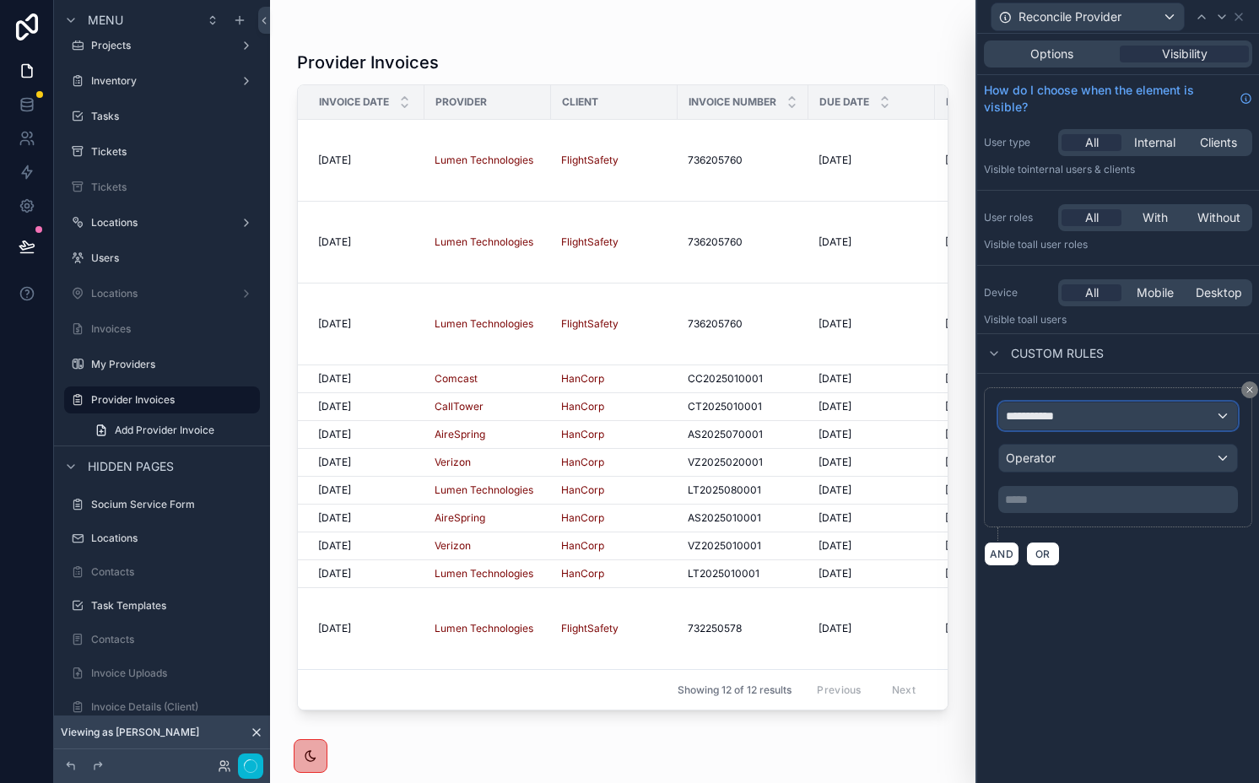
click at [1016, 429] on div "**********" at bounding box center [1118, 416] width 238 height 27
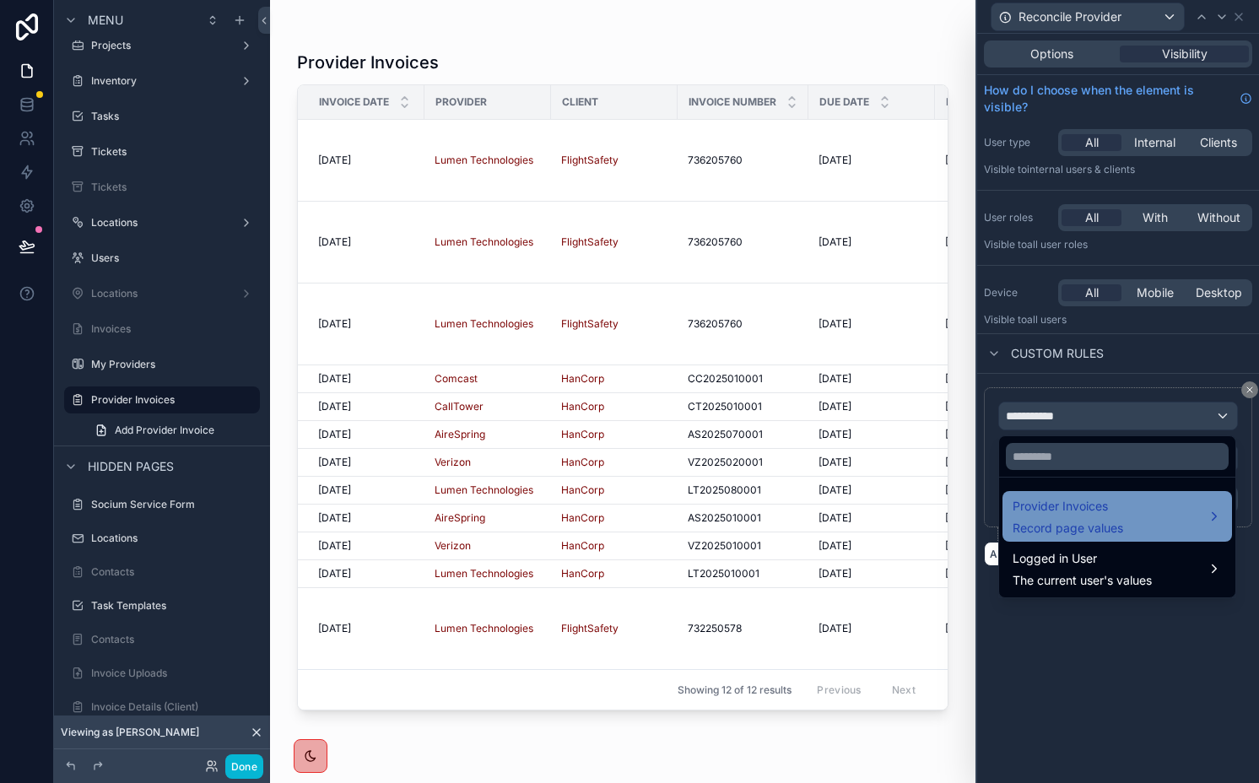
click at [1055, 506] on span "Provider Invoices" at bounding box center [1068, 506] width 111 height 20
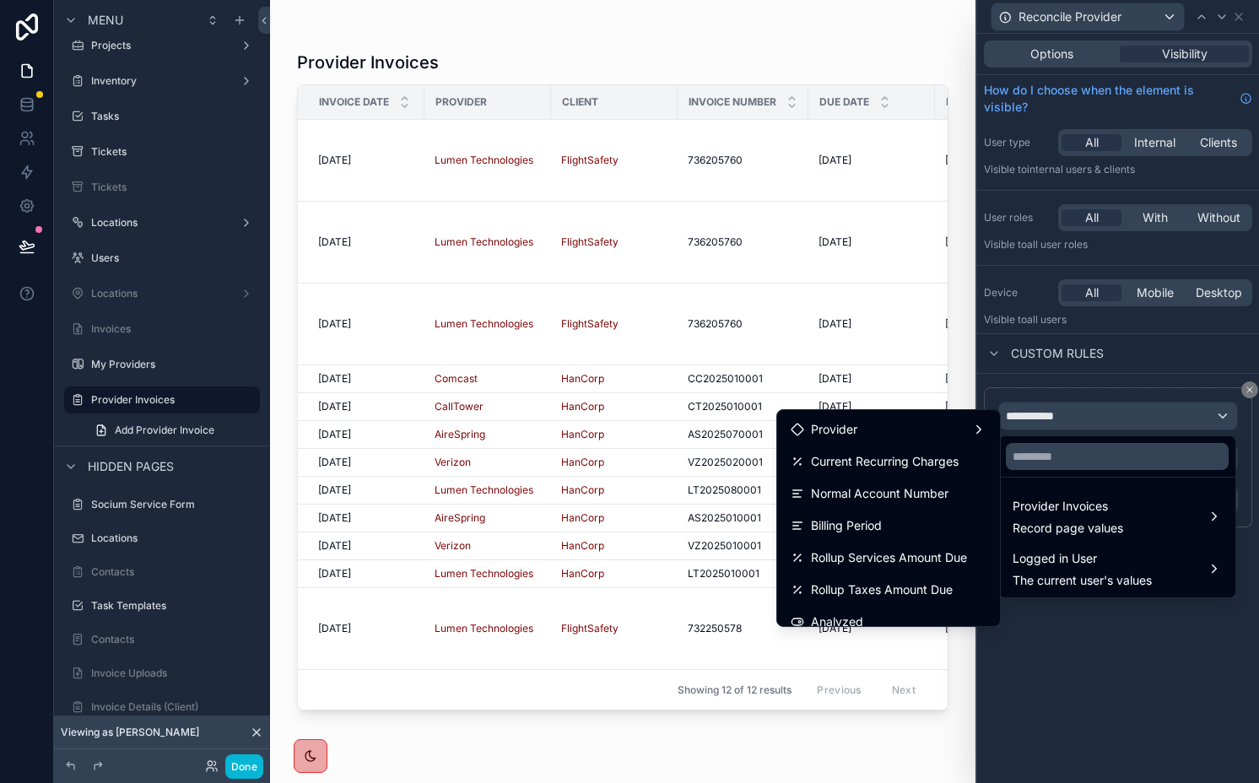
scroll to position [1104, 0]
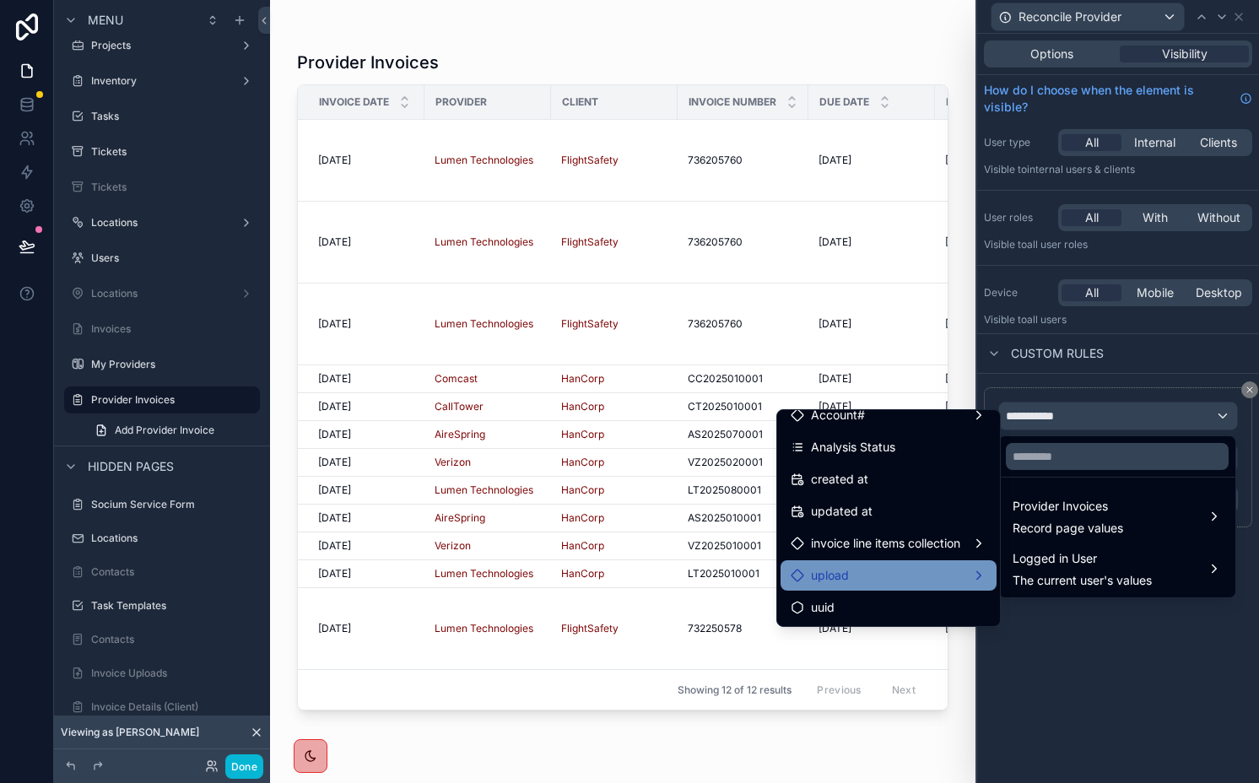
click at [848, 588] on div "upload" at bounding box center [889, 575] width 216 height 30
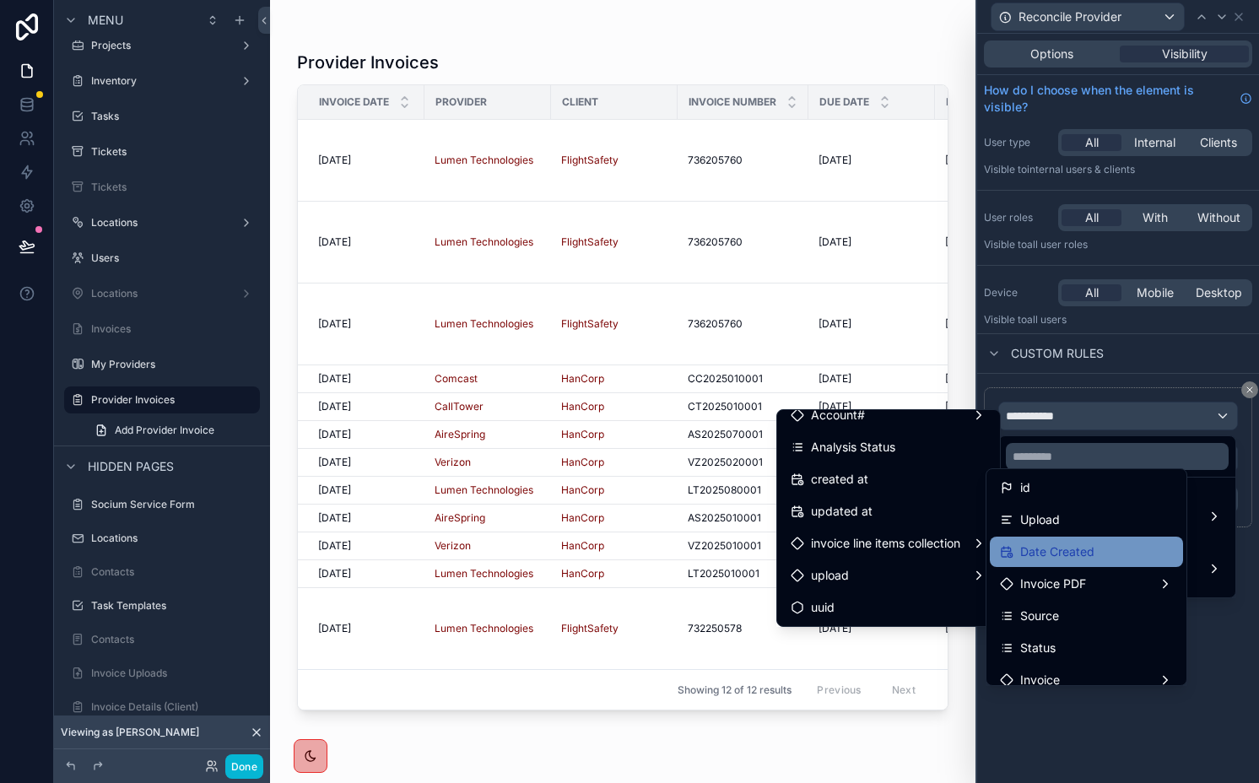
scroll to position [366, 0]
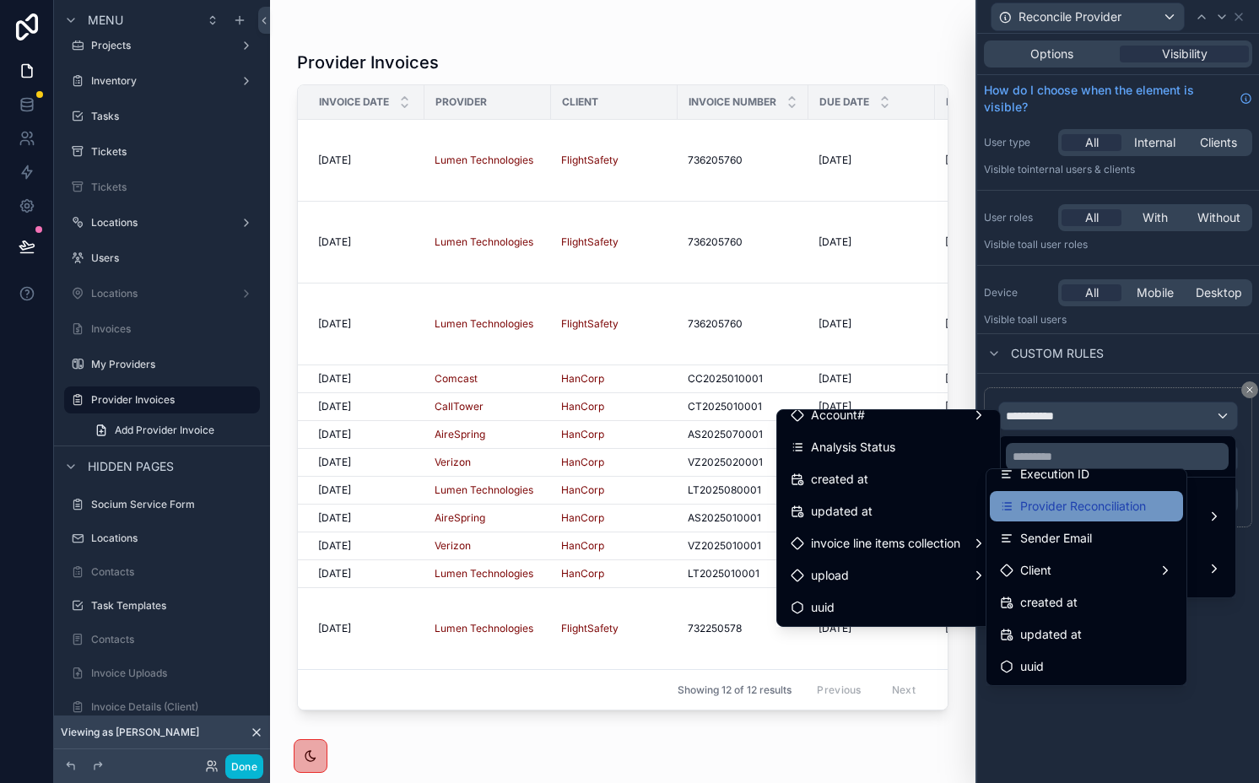
click at [1070, 513] on span "Provider Reconciliation" at bounding box center [1083, 506] width 126 height 20
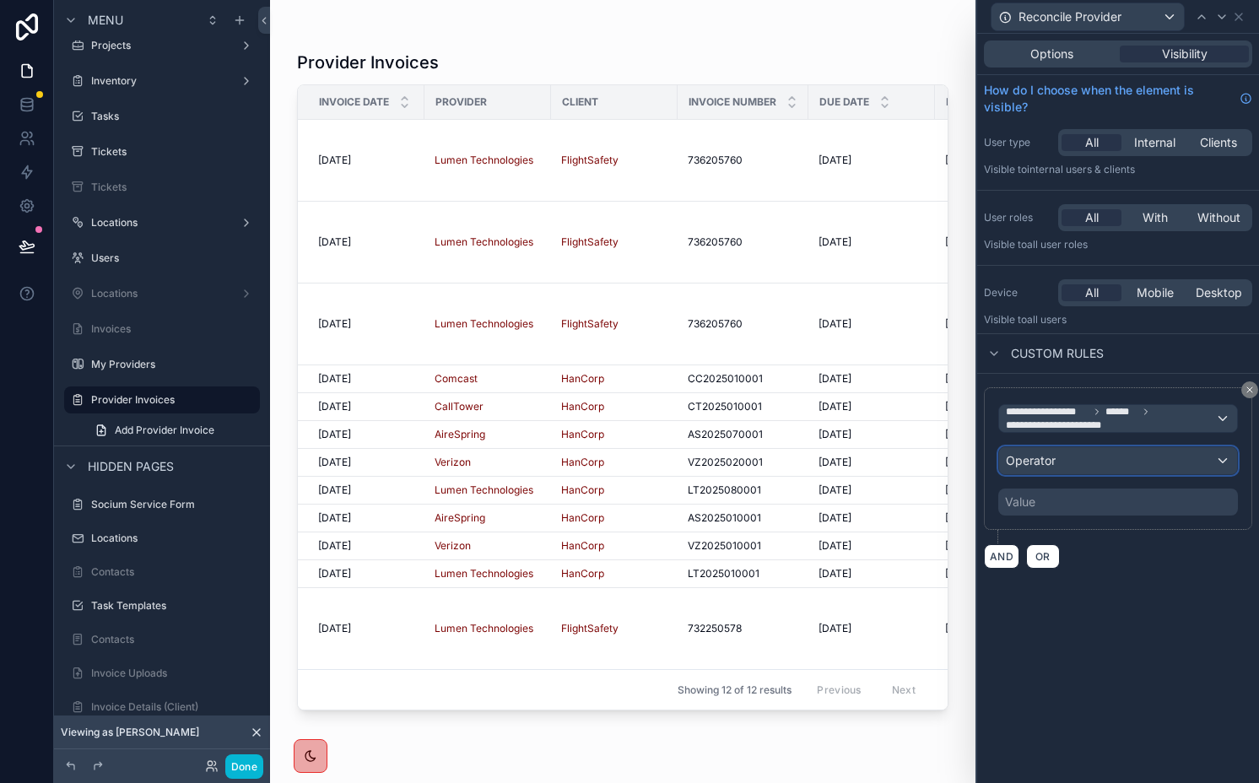
click at [1057, 466] on div "Operator" at bounding box center [1118, 460] width 238 height 27
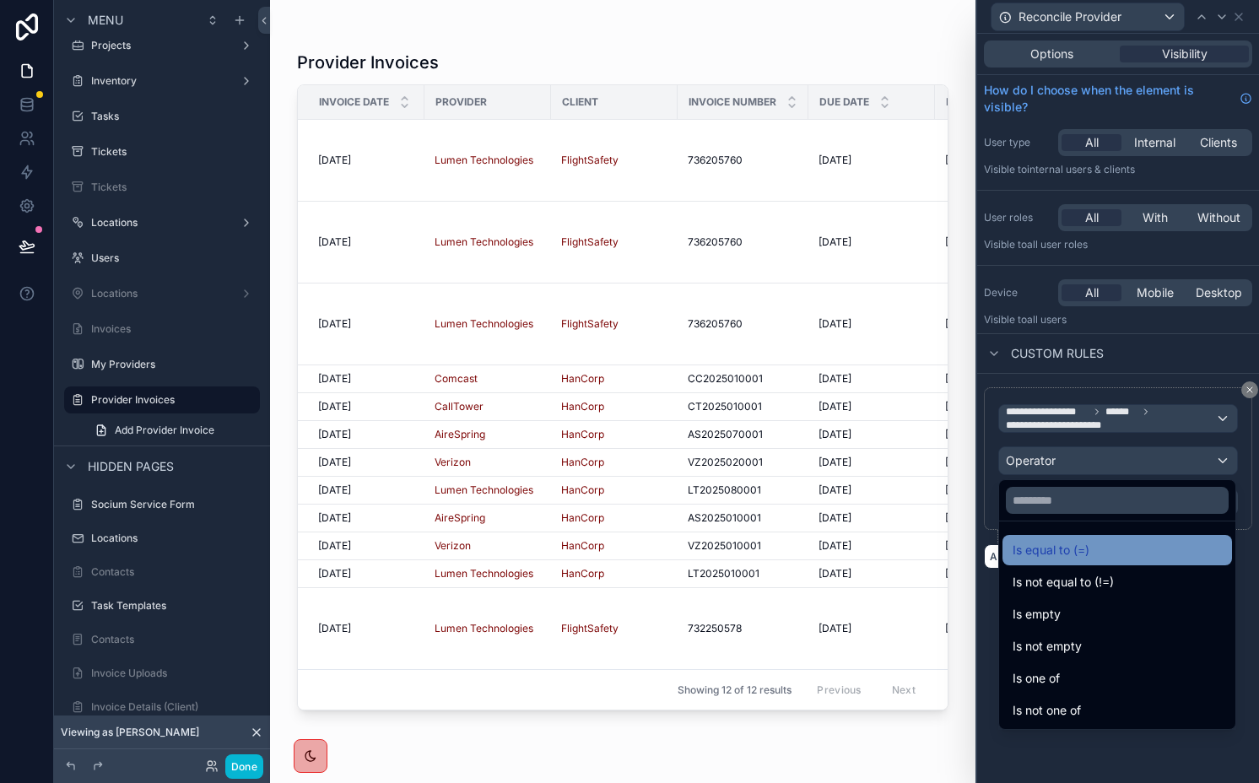
click at [1056, 543] on span "Is equal to (=)" at bounding box center [1051, 550] width 77 height 20
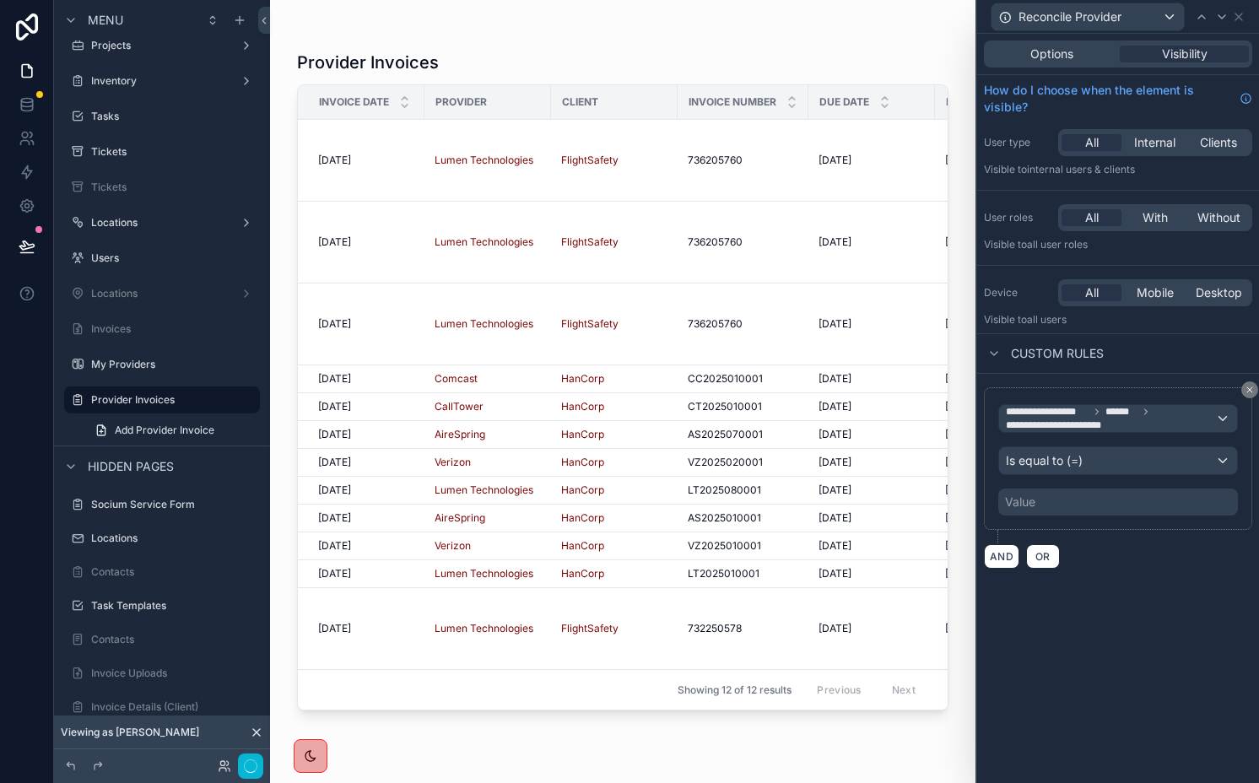
click at [1031, 503] on div "Value" at bounding box center [1020, 502] width 30 height 17
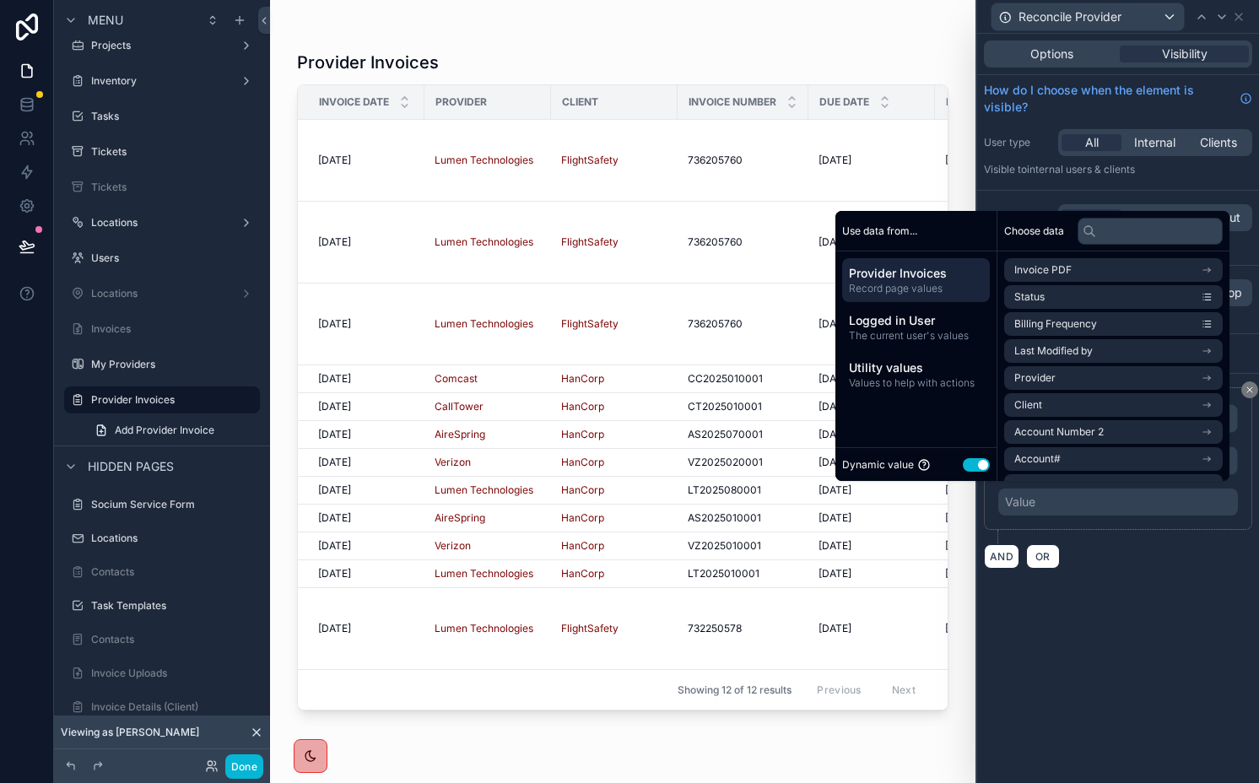
click at [963, 463] on button "Use setting" at bounding box center [976, 465] width 27 height 14
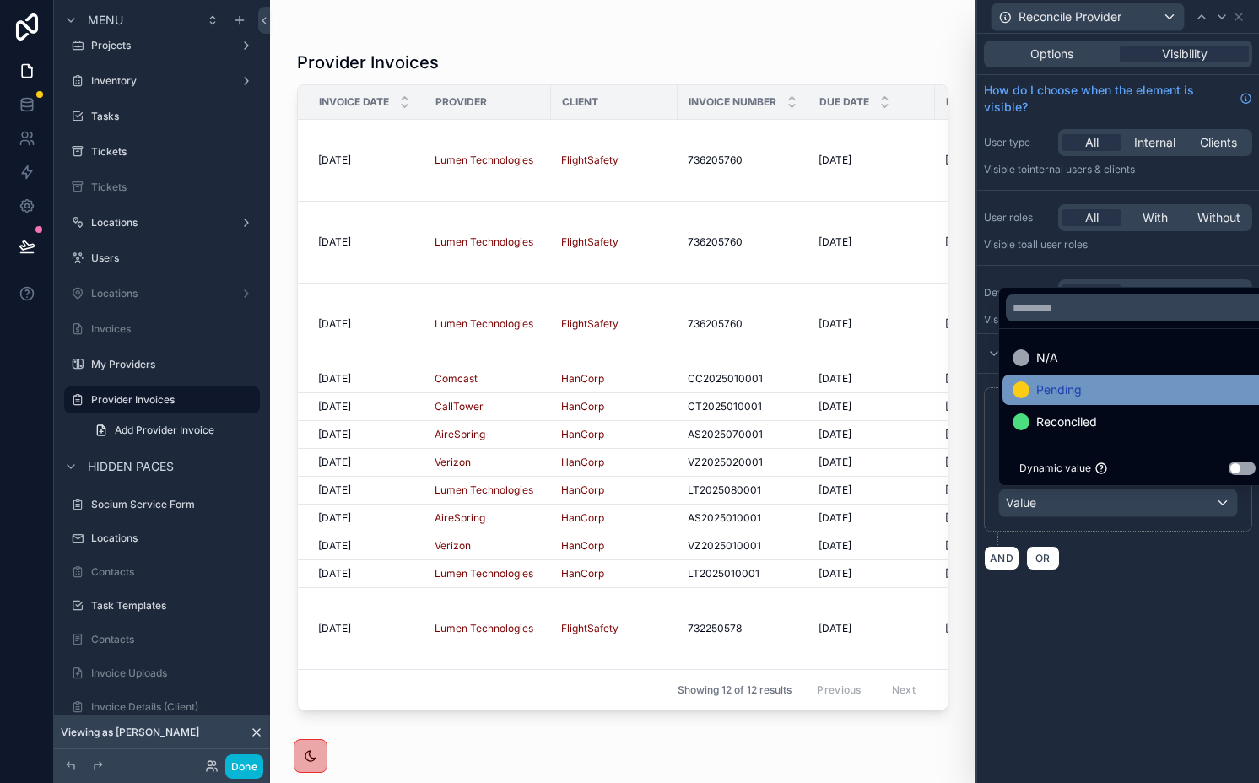
click at [1059, 384] on span "Pending" at bounding box center [1059, 390] width 46 height 20
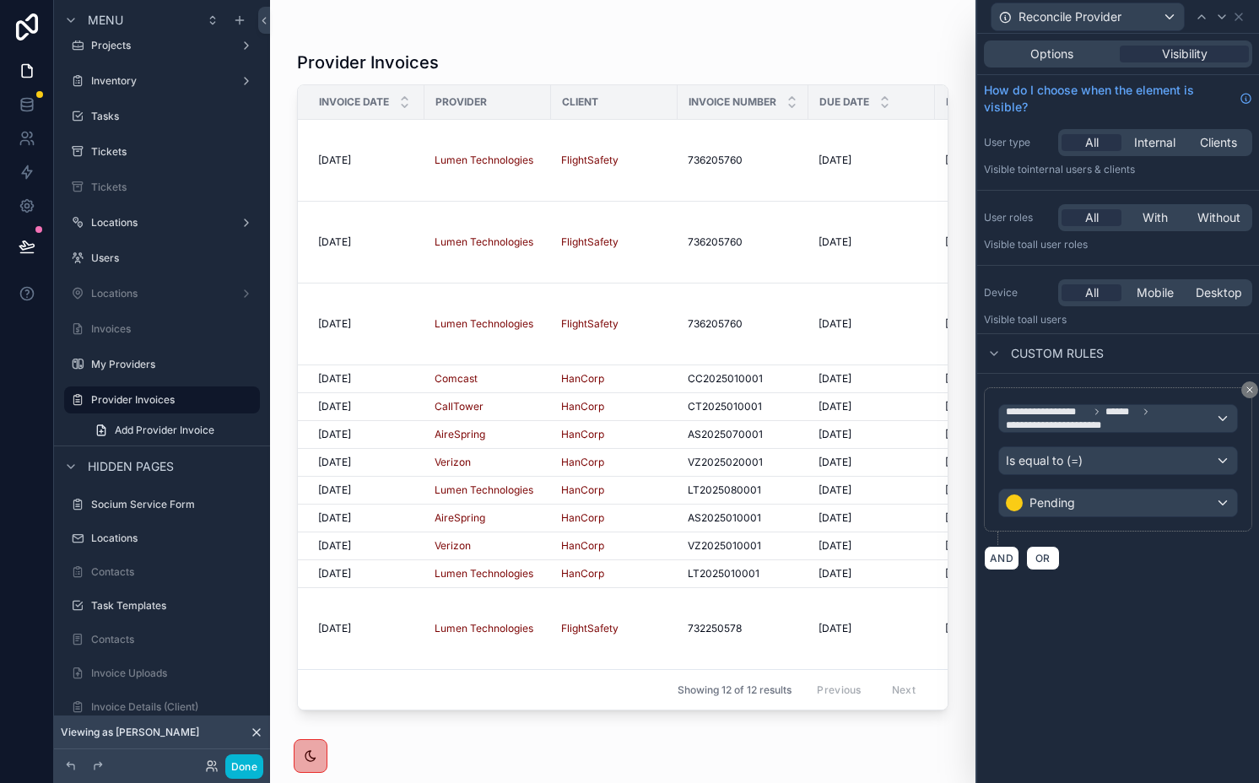
click at [1059, 612] on div "**********" at bounding box center [1118, 408] width 282 height 749
click at [246, 763] on button "Done" at bounding box center [244, 767] width 38 height 24
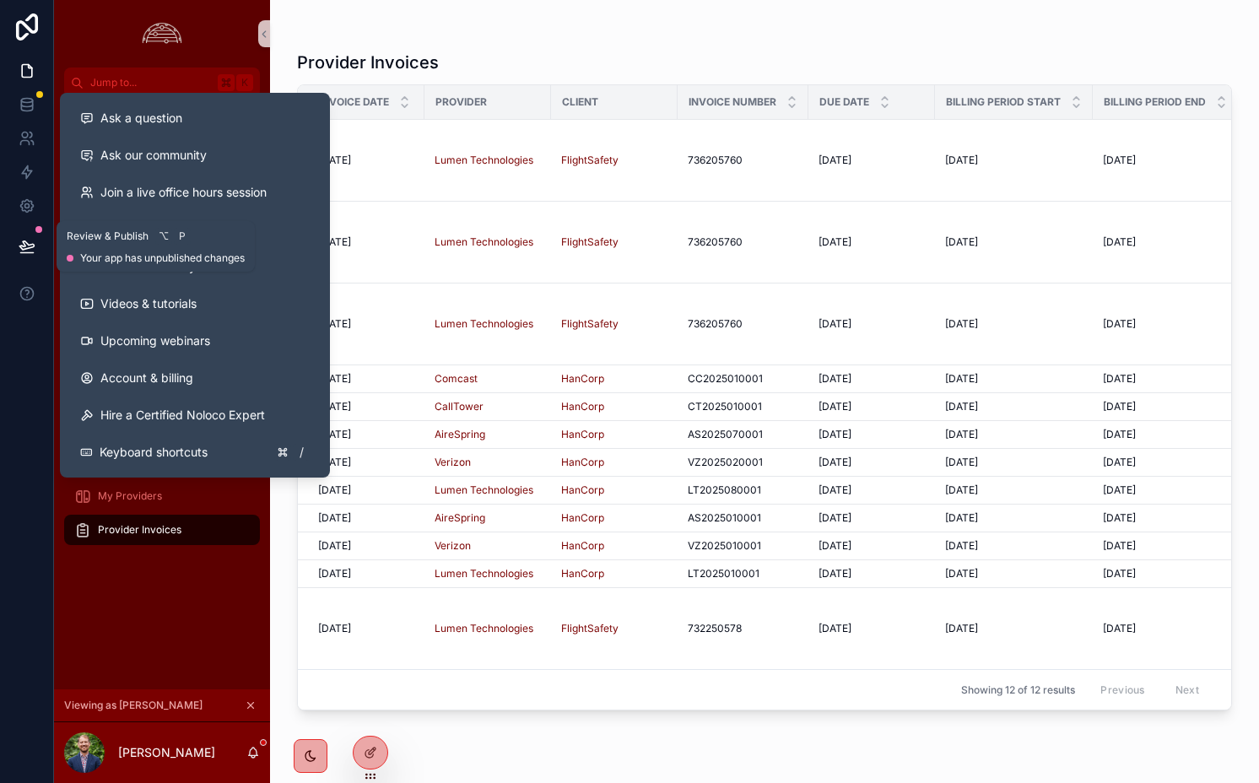
click at [30, 257] on button at bounding box center [26, 246] width 37 height 47
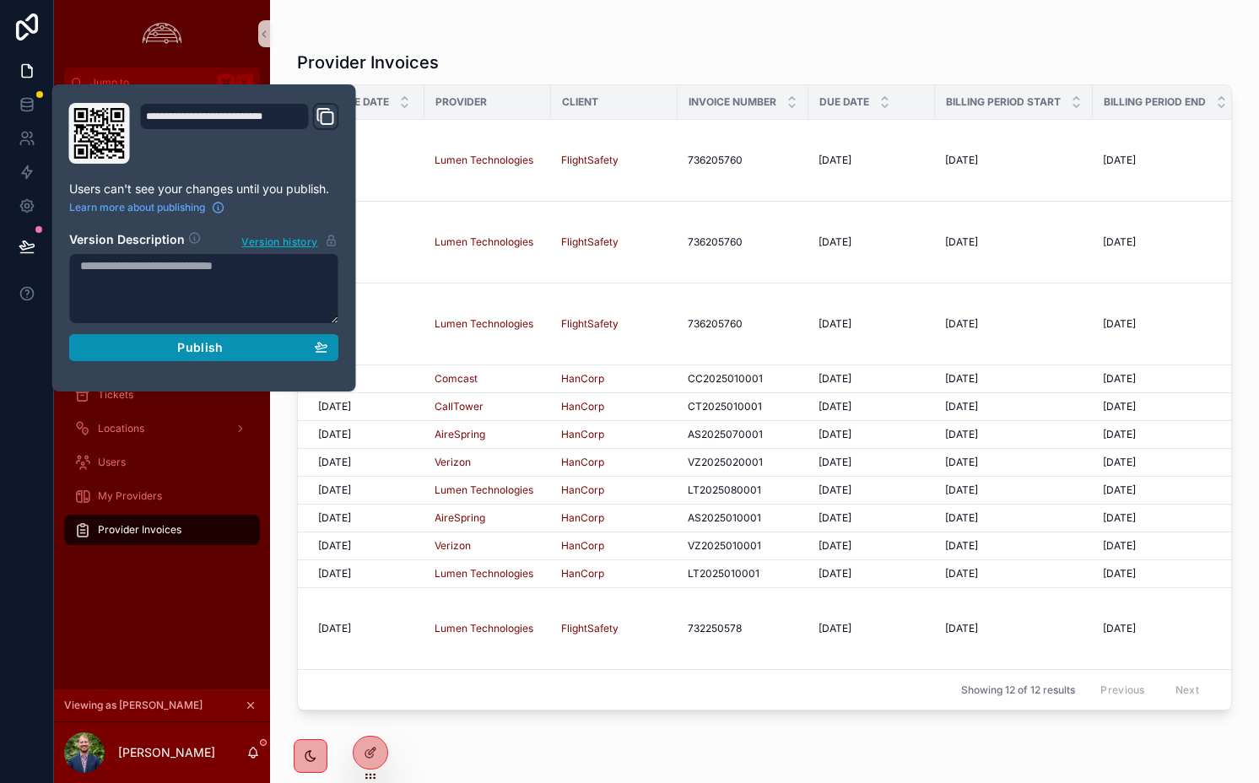
click at [160, 354] on div "Publish" at bounding box center [204, 347] width 248 height 15
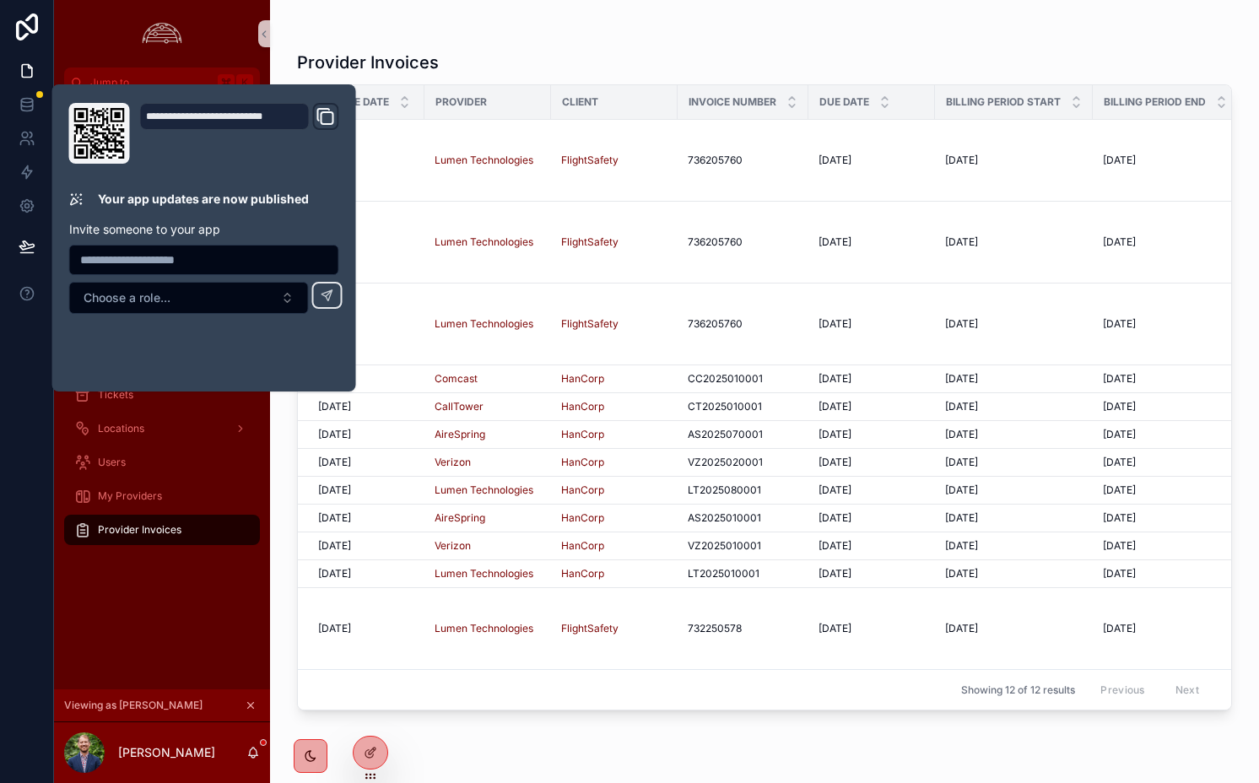
click at [636, 53] on div "Provider Invoices" at bounding box center [764, 63] width 935 height 24
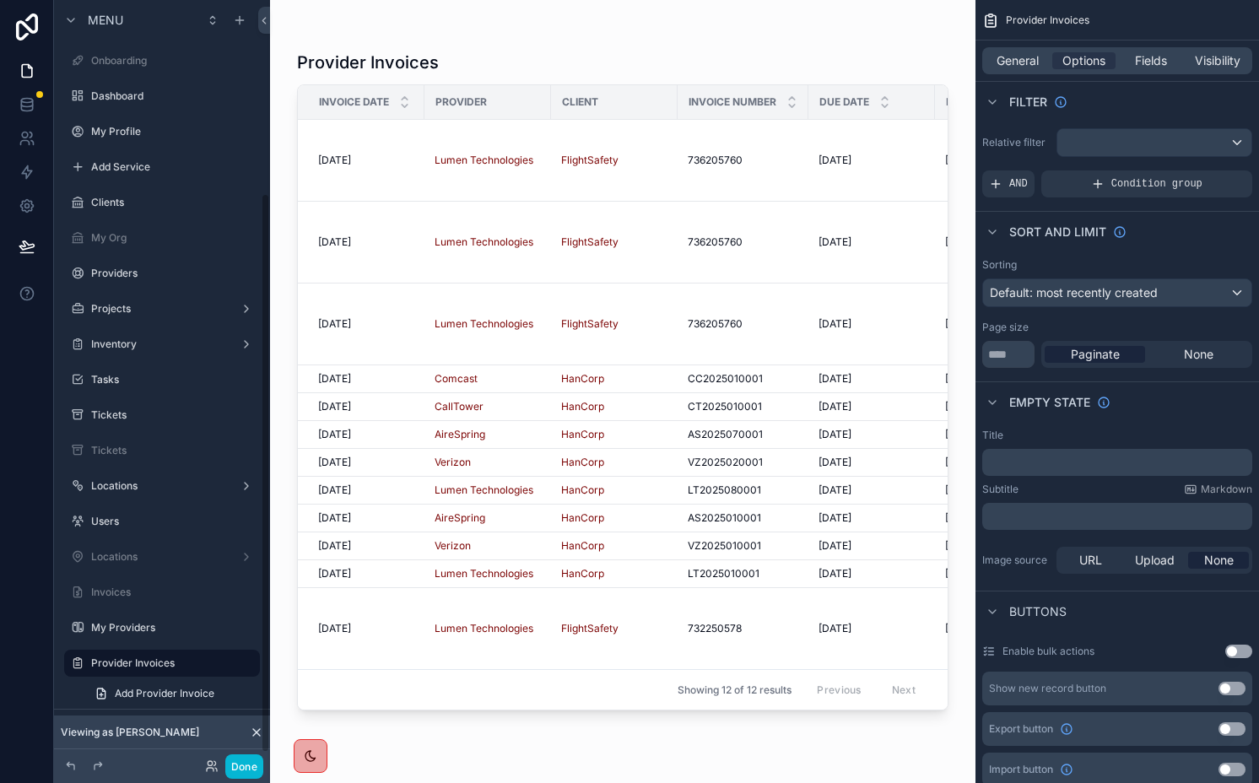
scroll to position [263, 0]
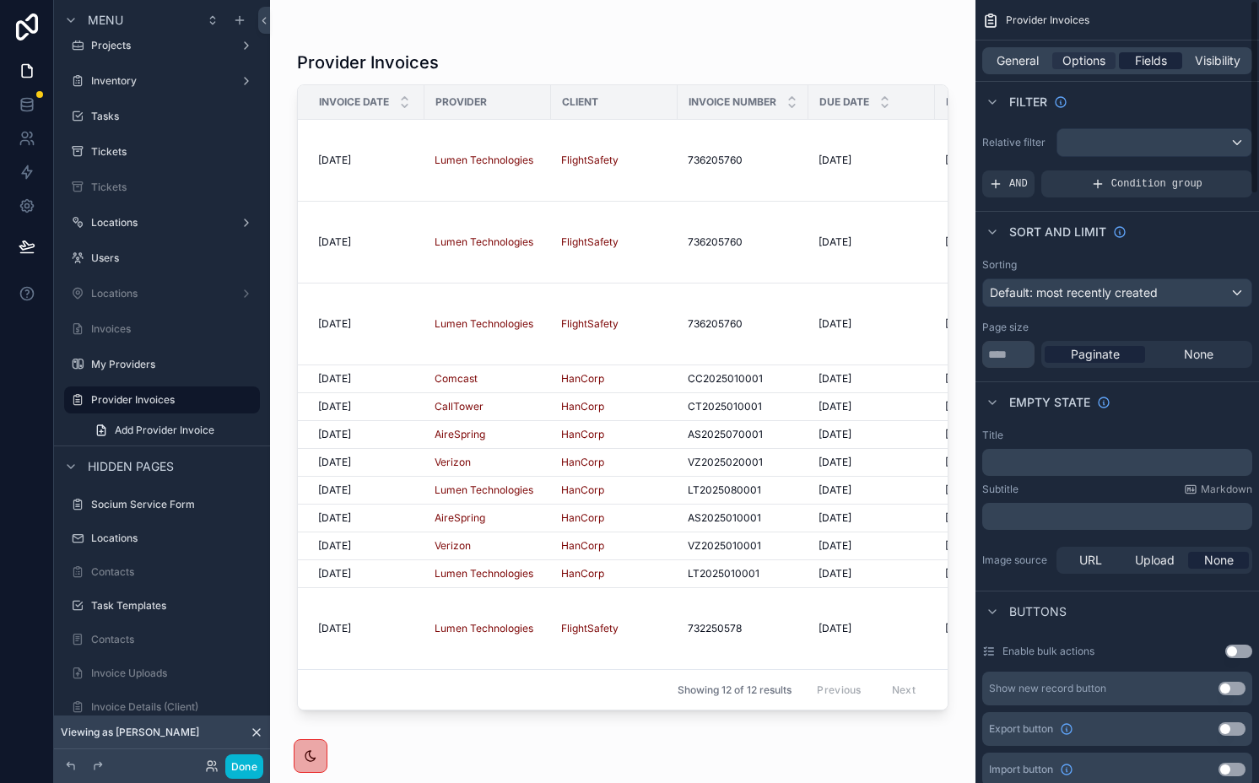
click at [1162, 55] on span "Fields" at bounding box center [1151, 60] width 32 height 17
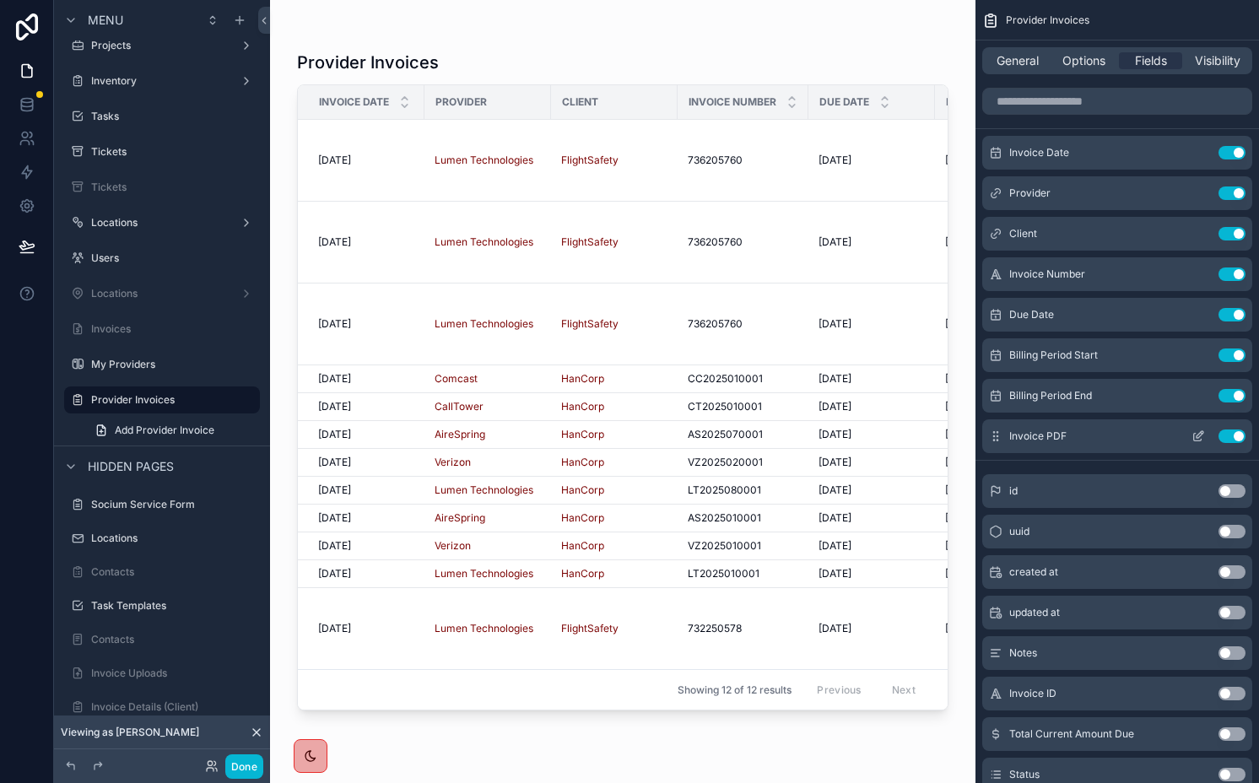
click at [1202, 434] on icon "scrollable content" at bounding box center [1202, 433] width 2 height 2
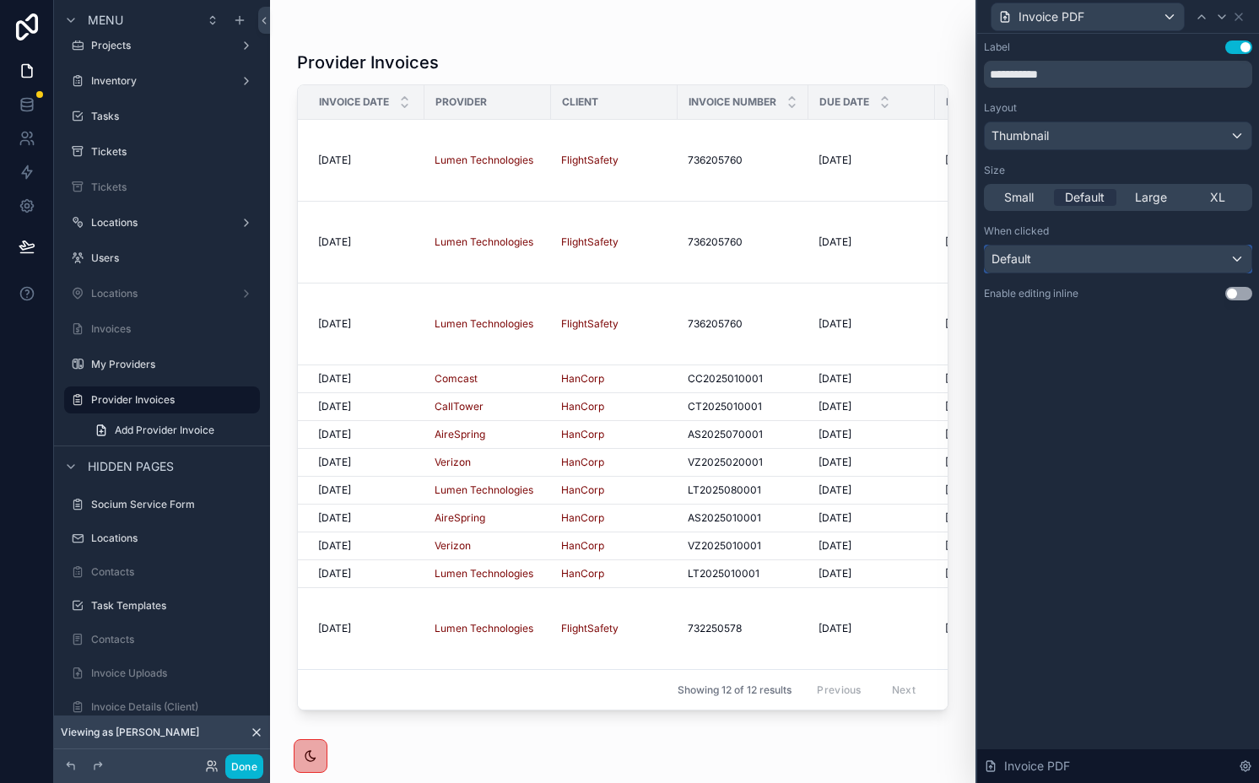
click at [1041, 254] on div "Default" at bounding box center [1118, 259] width 267 height 27
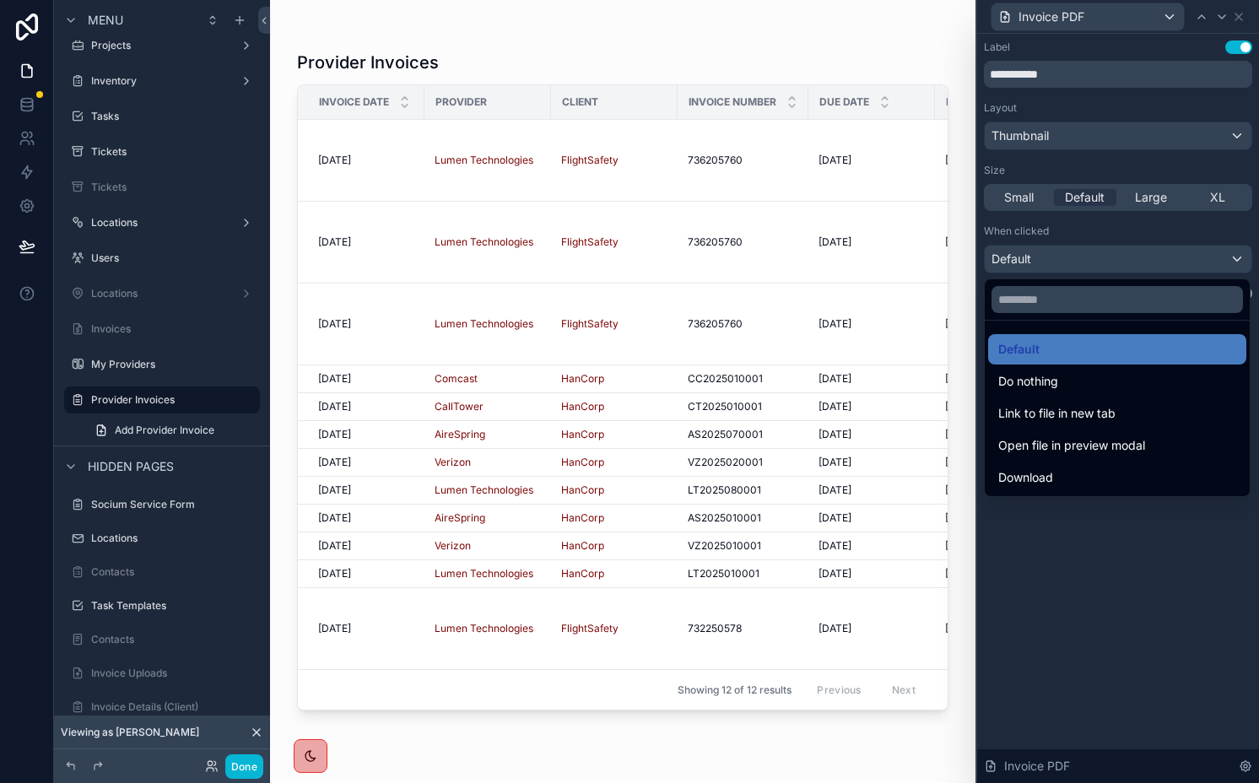
click at [1019, 153] on div at bounding box center [1118, 391] width 282 height 783
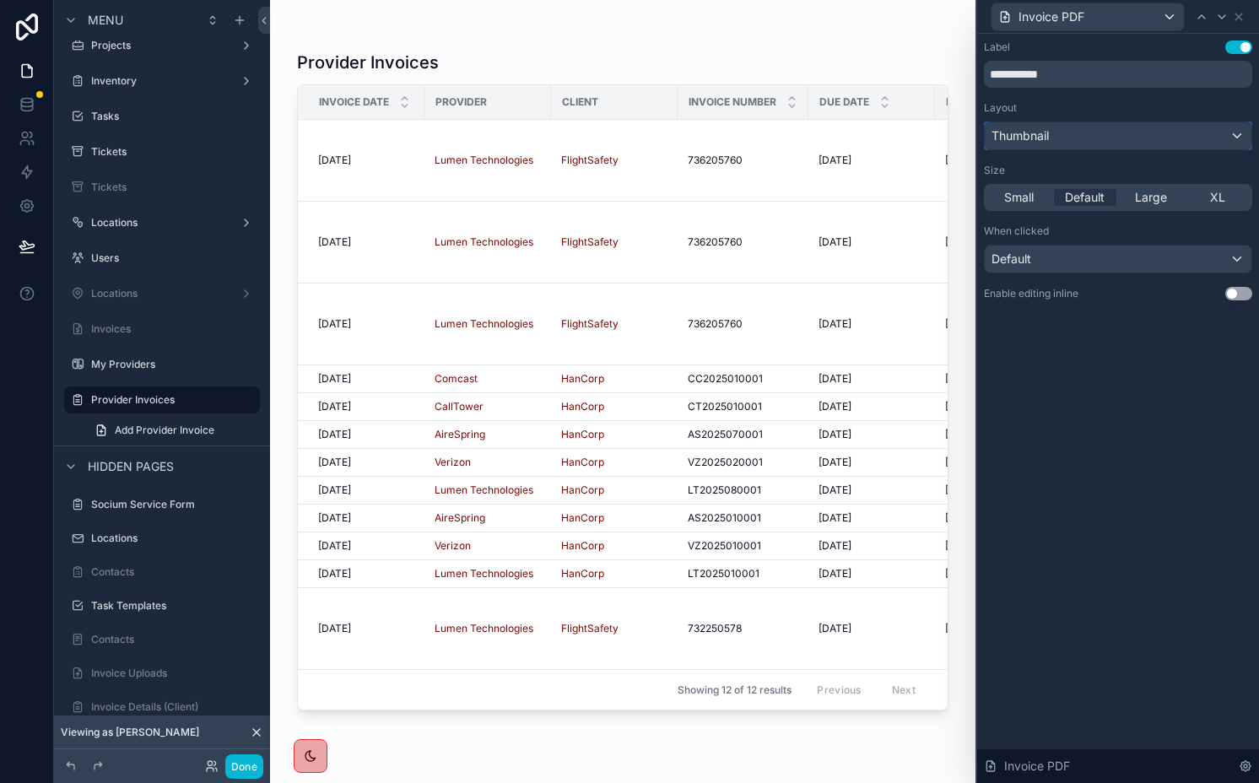
click at [1019, 148] on div "Thumbnail" at bounding box center [1118, 135] width 267 height 27
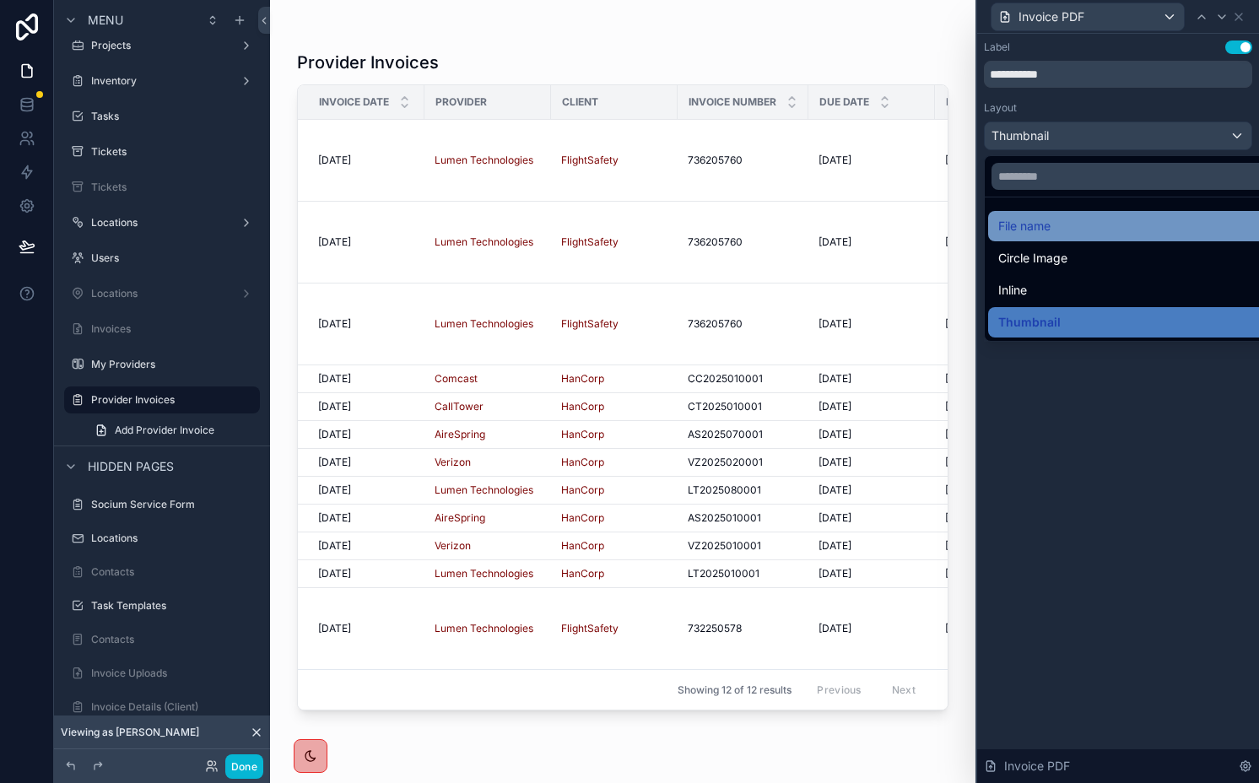
click at [1032, 231] on span "File name" at bounding box center [1024, 226] width 52 height 20
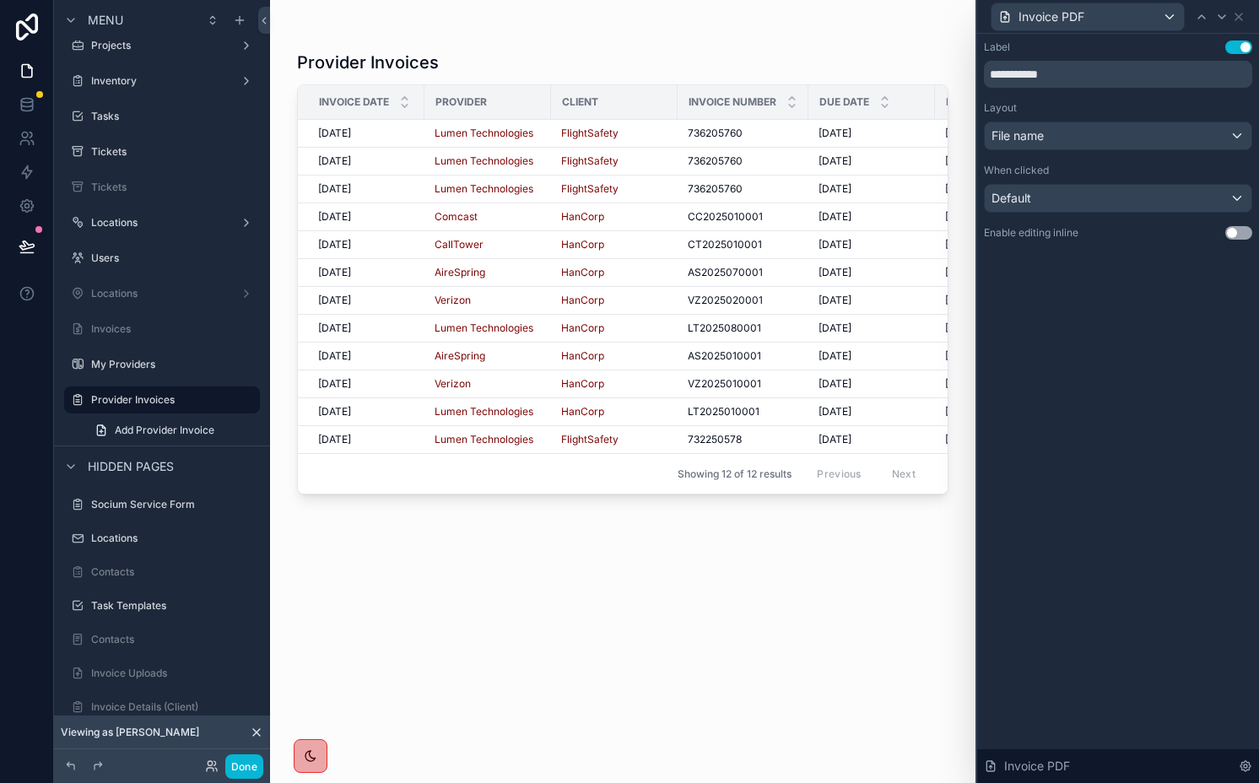
click at [579, 500] on div "scrollable content" at bounding box center [623, 381] width 706 height 763
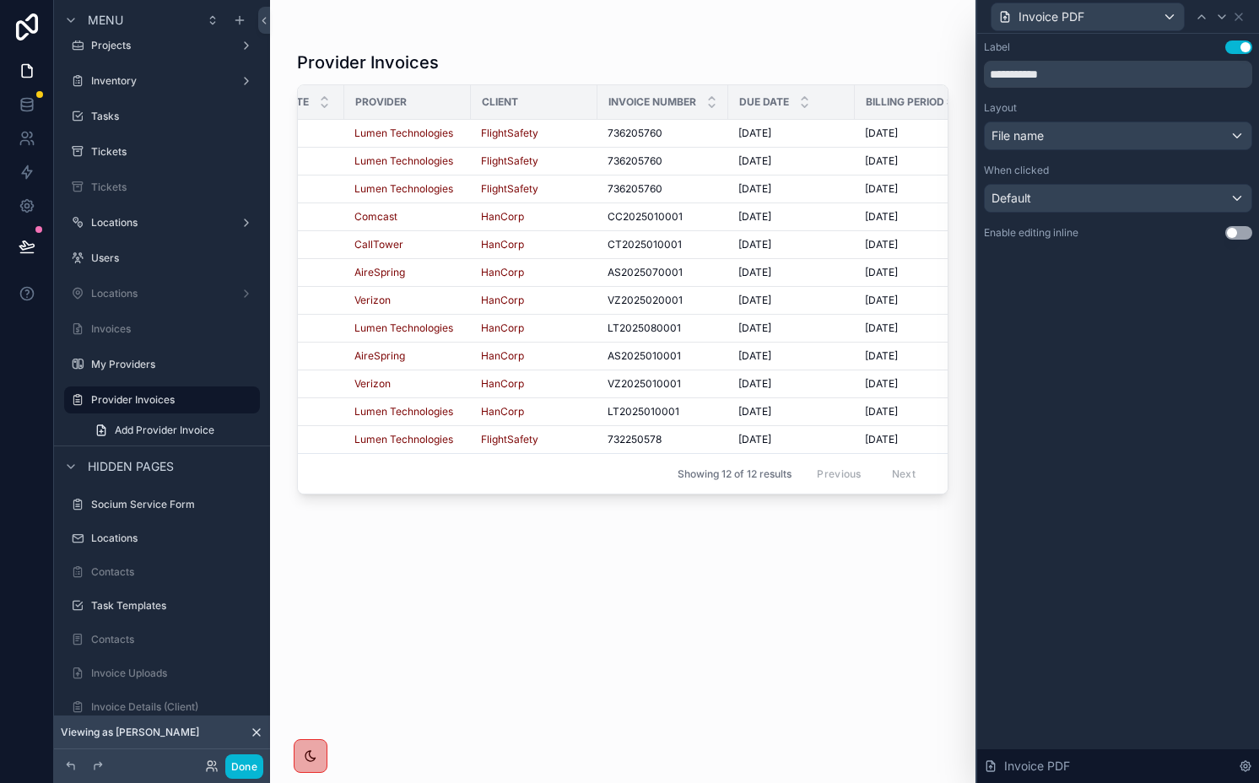
scroll to position [0, 0]
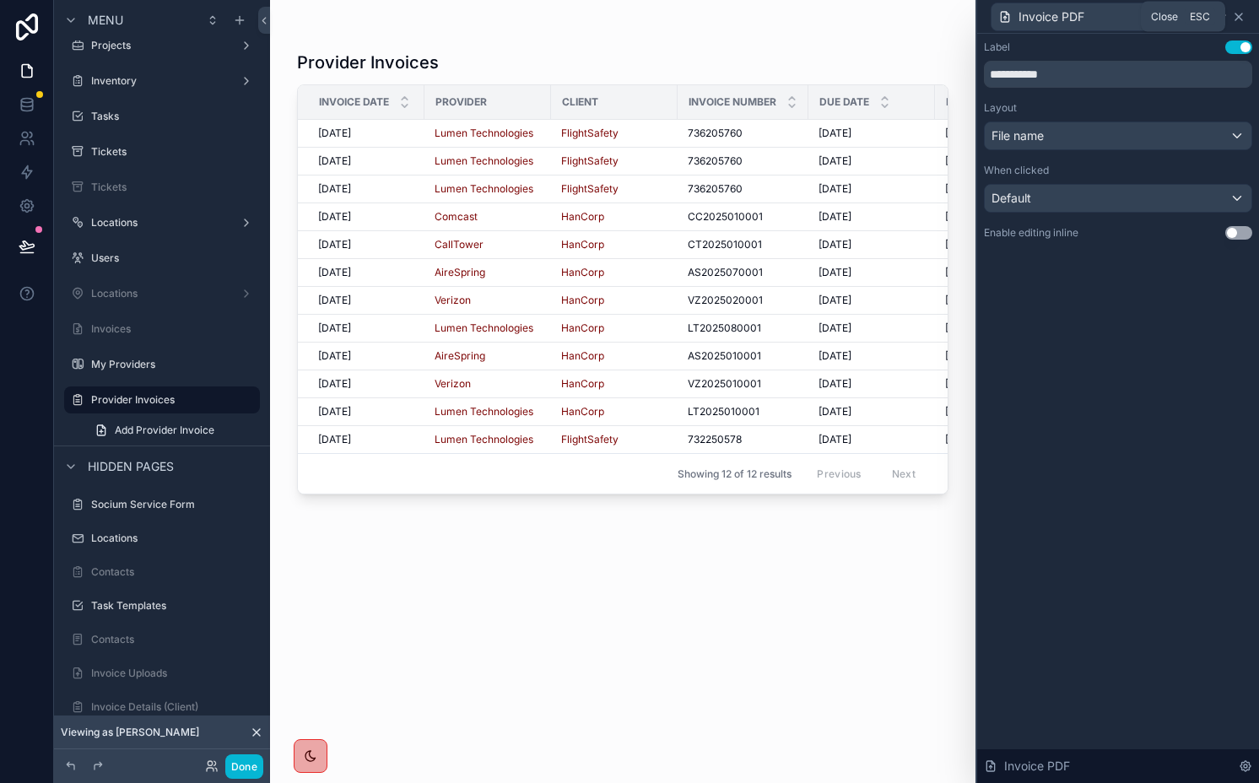
click at [1240, 14] on icon at bounding box center [1239, 17] width 14 height 14
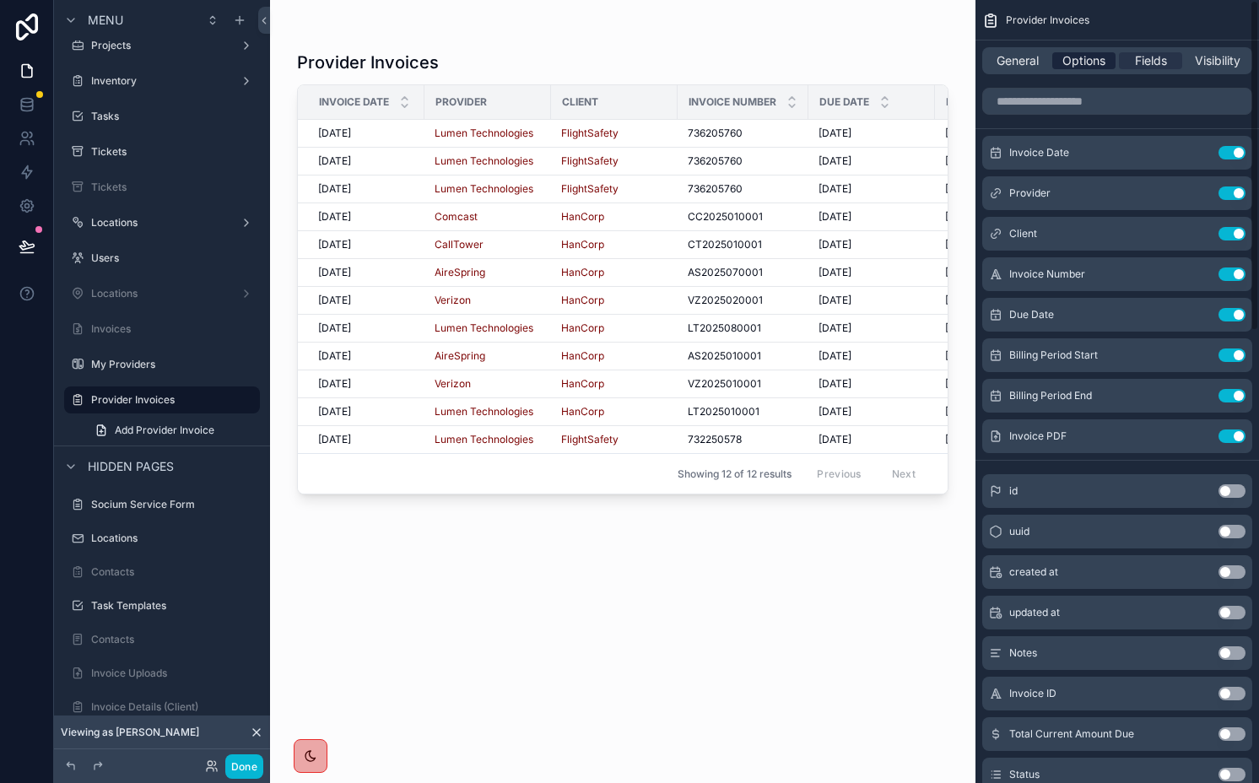
click at [1096, 62] on span "Options" at bounding box center [1084, 60] width 43 height 17
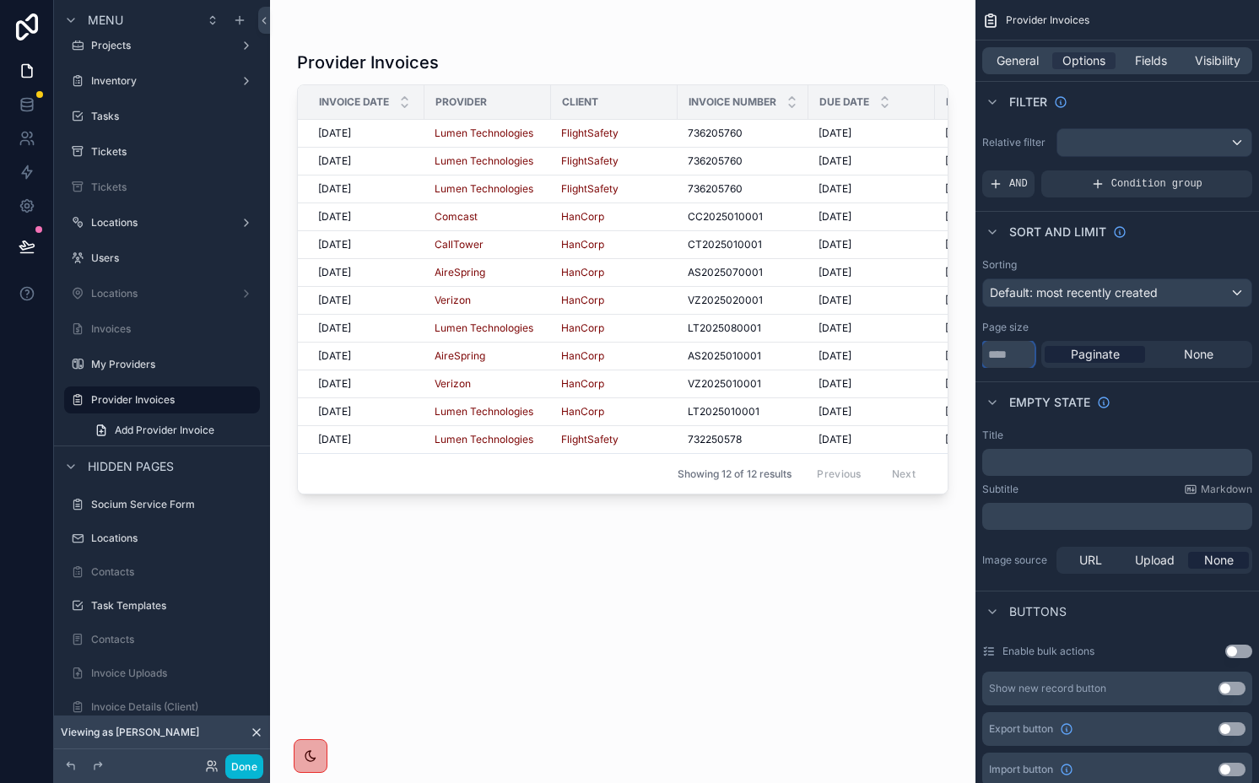
click at [1009, 351] on input "**" at bounding box center [1008, 354] width 52 height 27
click at [1111, 290] on span "Default: most recently created" at bounding box center [1074, 292] width 168 height 14
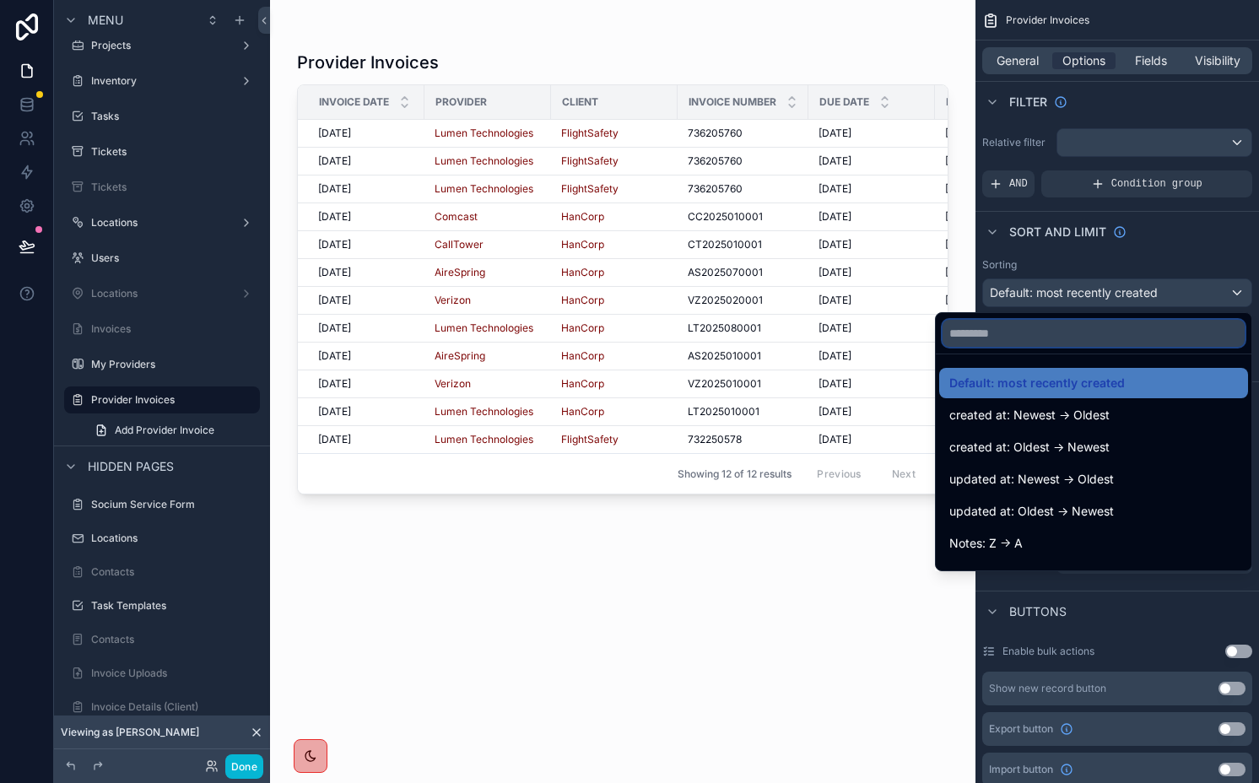
click at [1077, 330] on input "text" at bounding box center [1094, 333] width 302 height 27
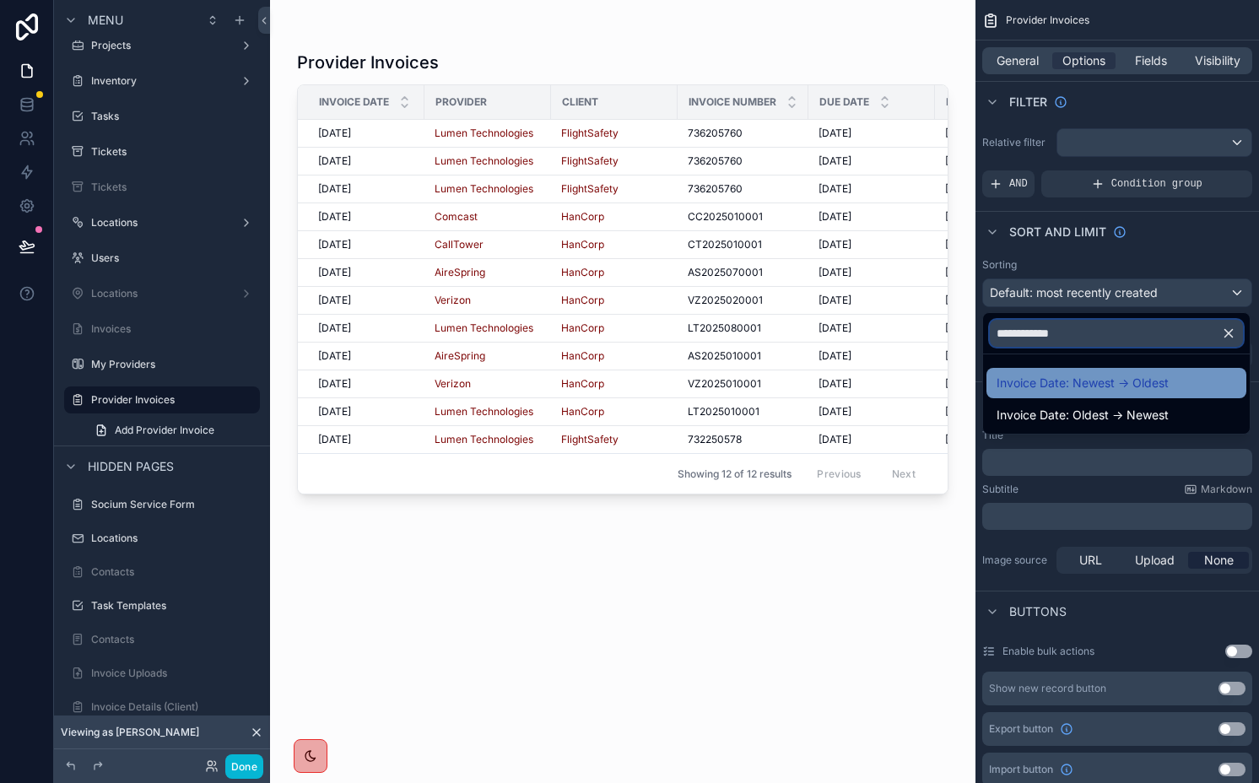
type input "**********"
click at [1091, 373] on span "Invoice Date: Newest -> Oldest" at bounding box center [1083, 383] width 172 height 20
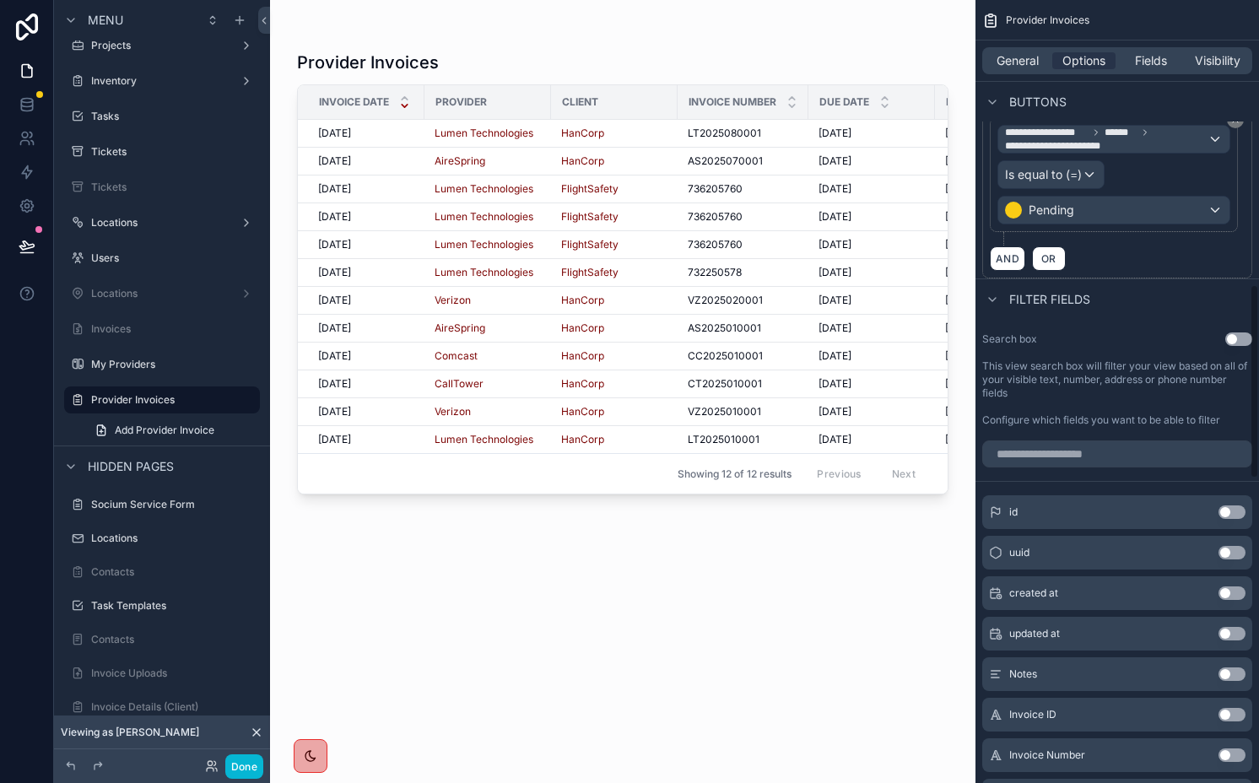
scroll to position [1192, 0]
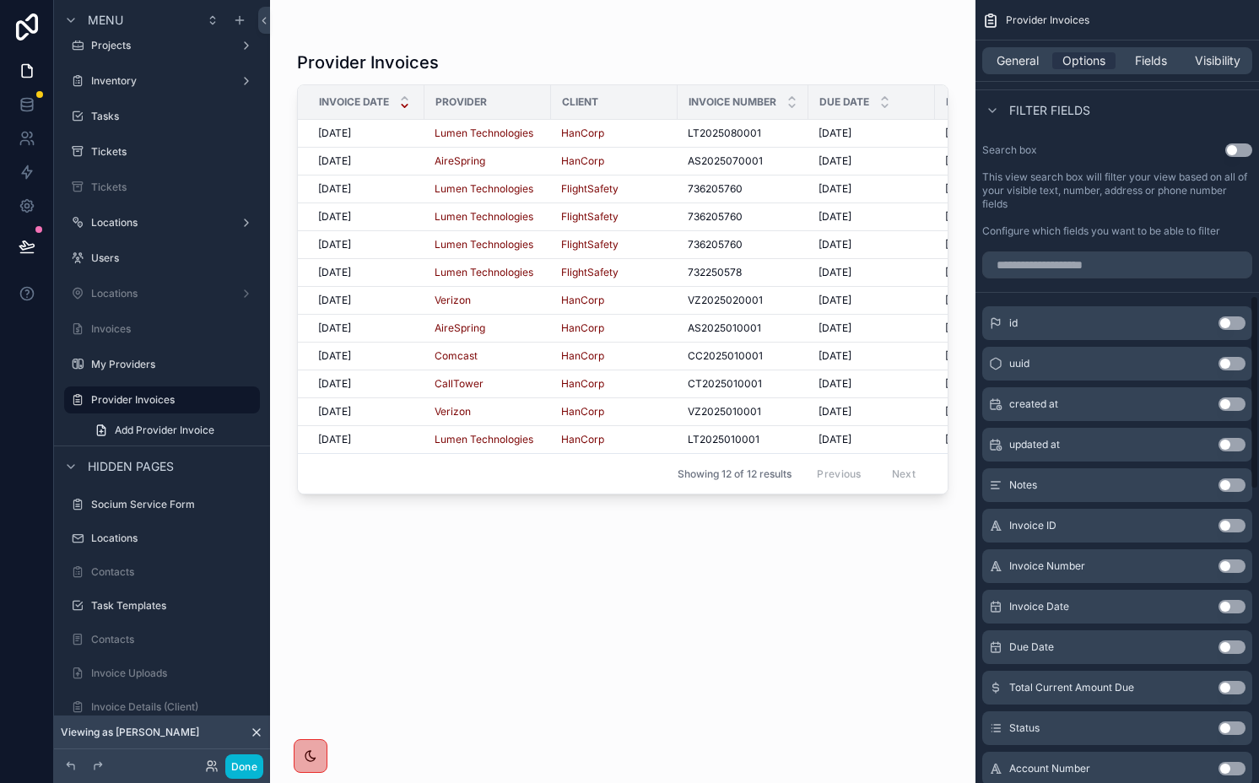
click at [1237, 147] on button "Use setting" at bounding box center [1239, 150] width 27 height 14
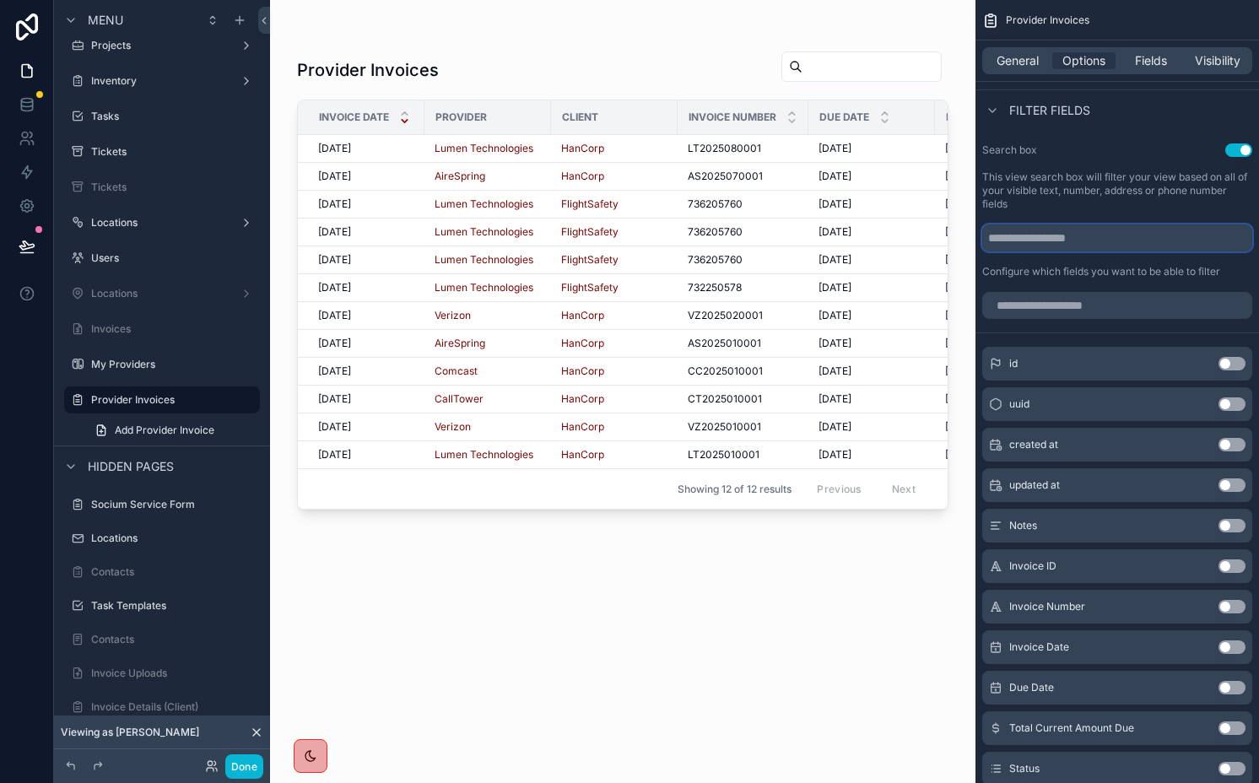
click at [1086, 241] on input "scrollable content" at bounding box center [1117, 238] width 270 height 27
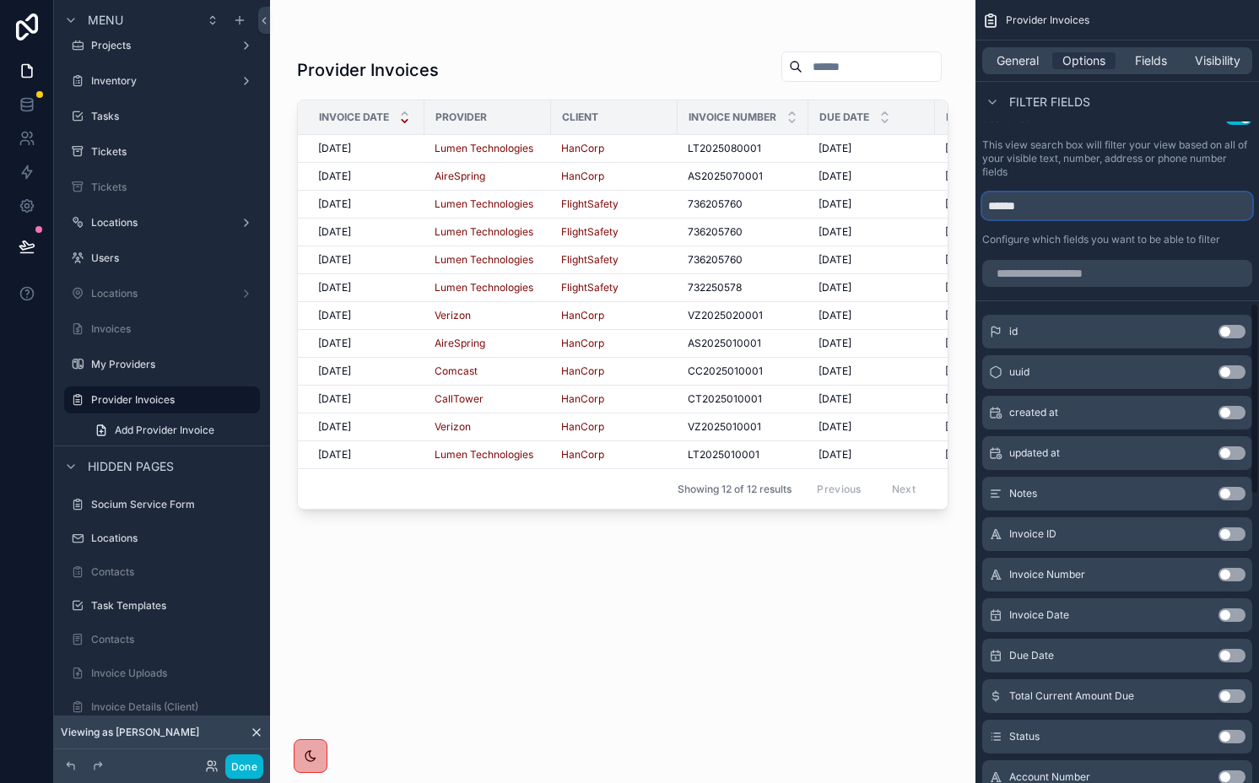
scroll to position [1350, 0]
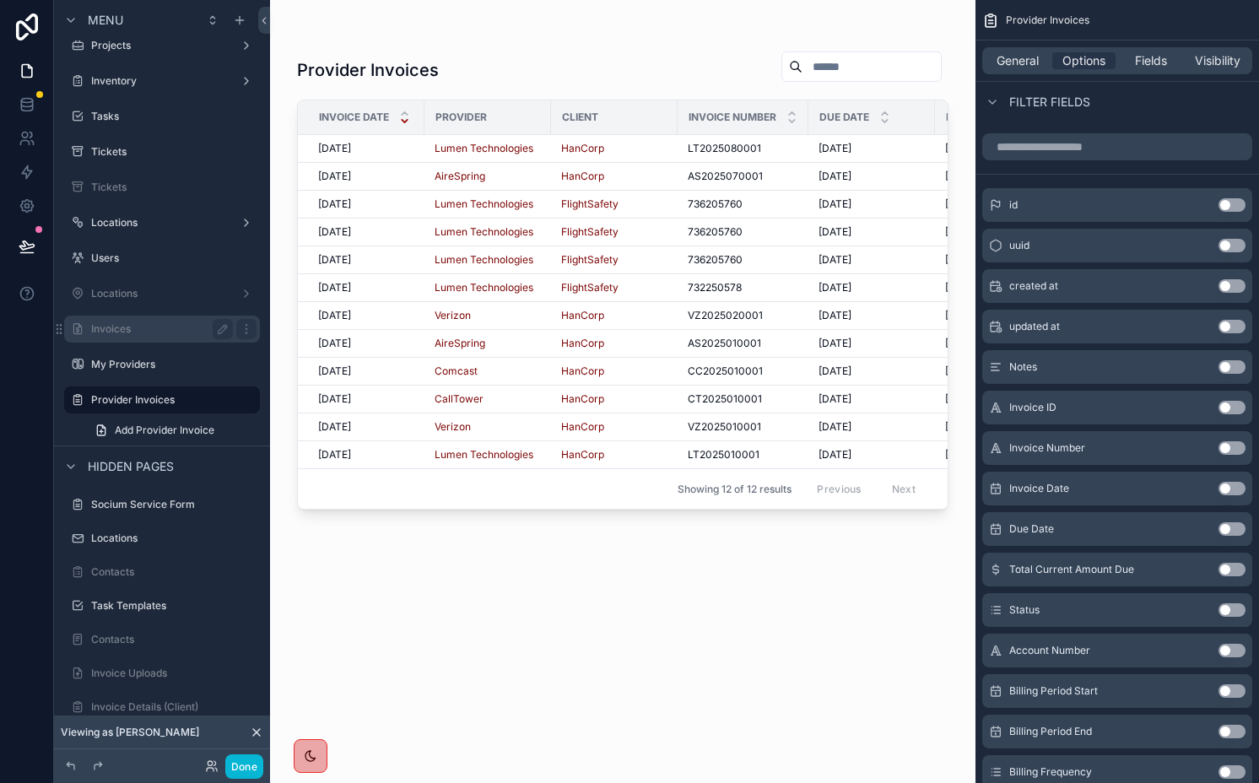
type input "******"
click at [158, 332] on label "Invoices" at bounding box center [158, 329] width 135 height 14
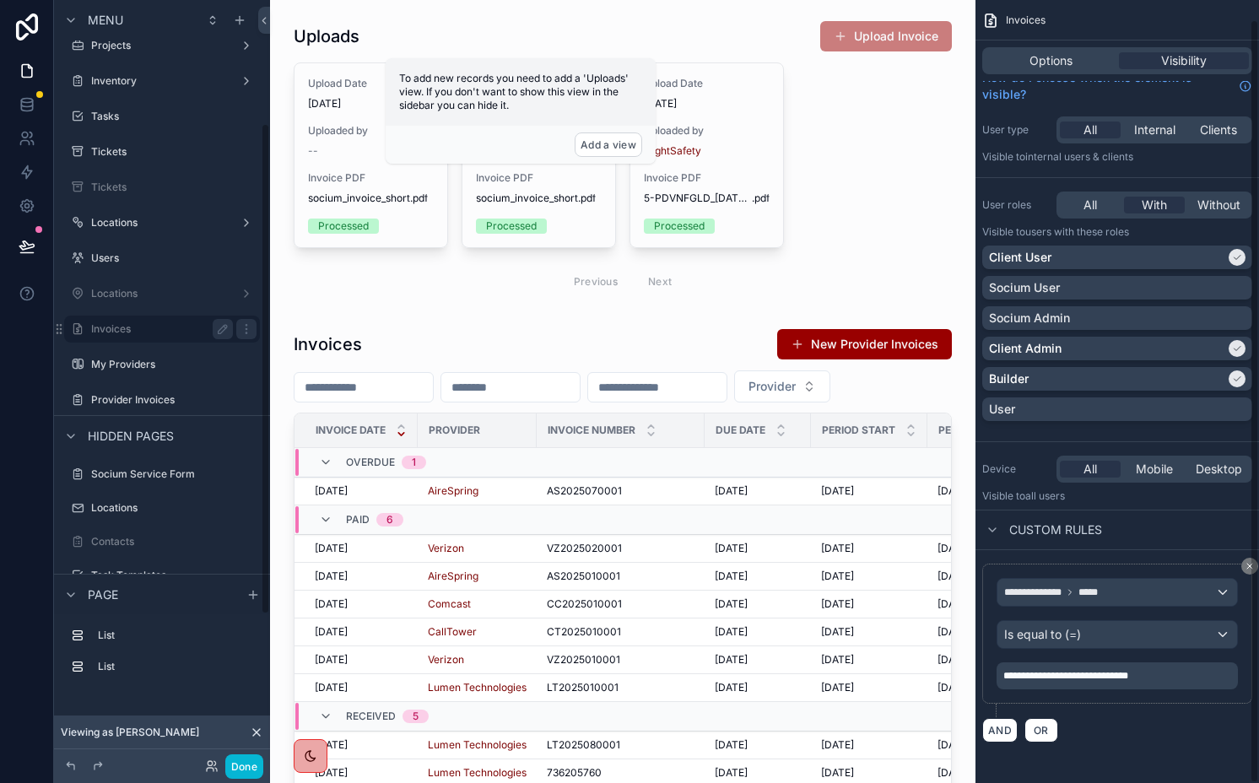
scroll to position [19, 0]
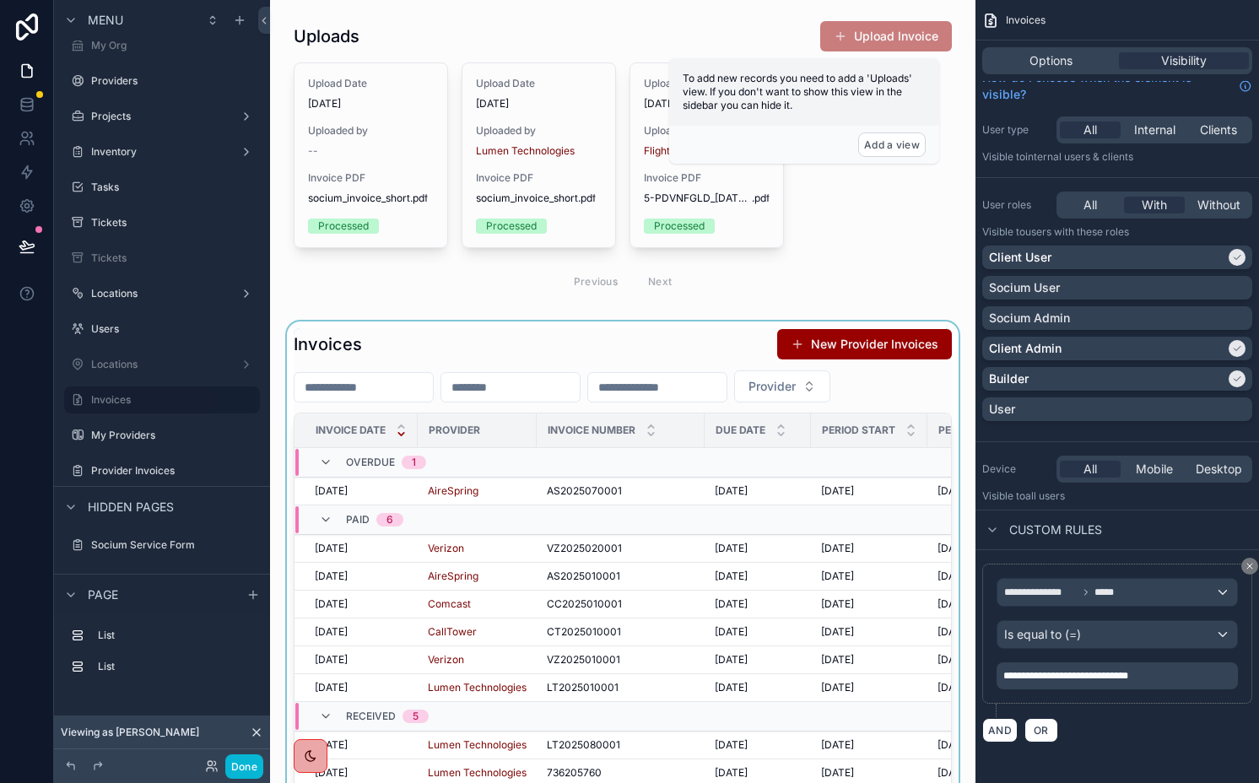
click at [578, 343] on div "scrollable content" at bounding box center [623, 620] width 679 height 597
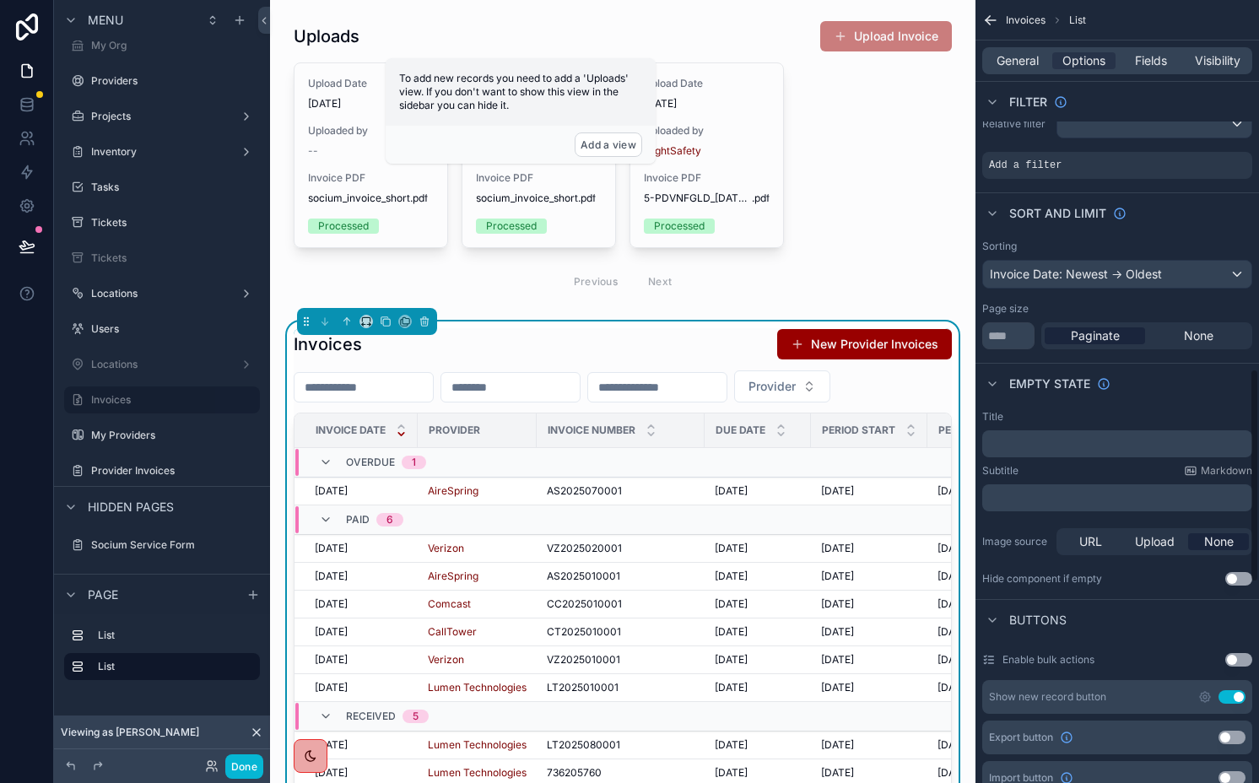
scroll to position [1350, 0]
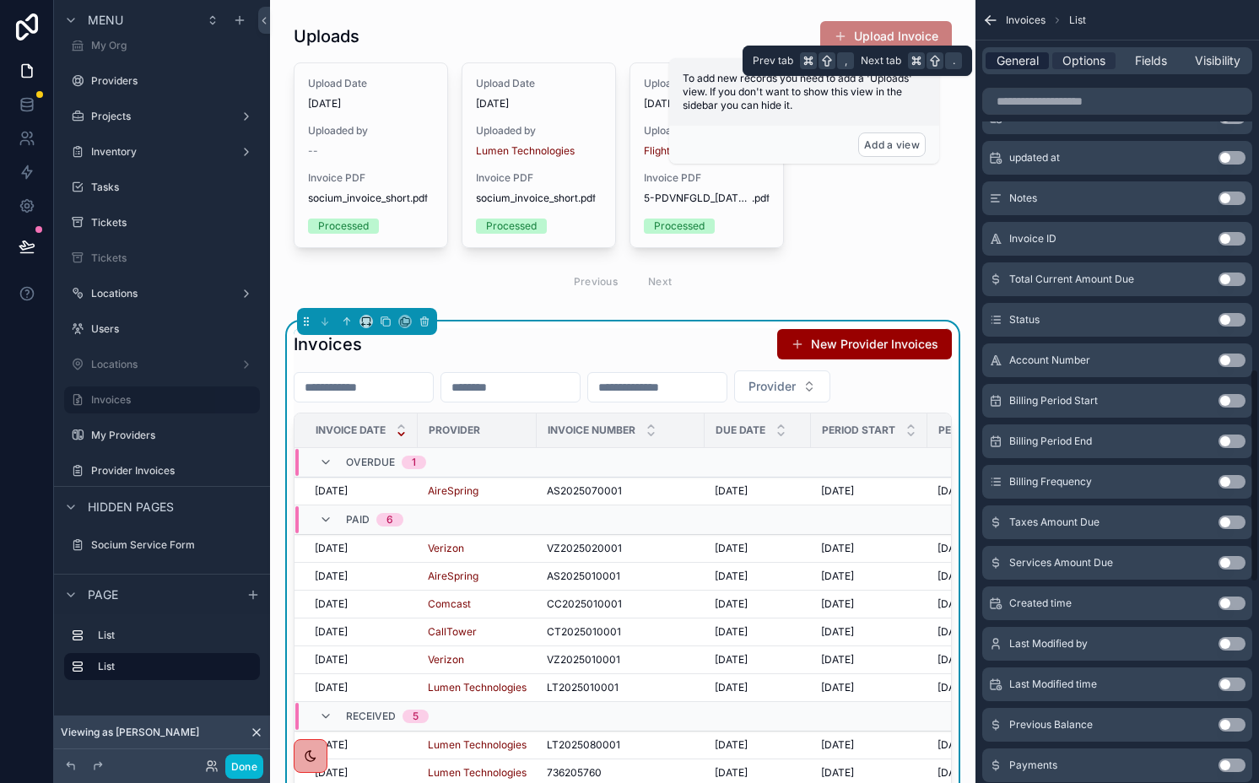
click at [1022, 67] on span "General" at bounding box center [1018, 60] width 42 height 17
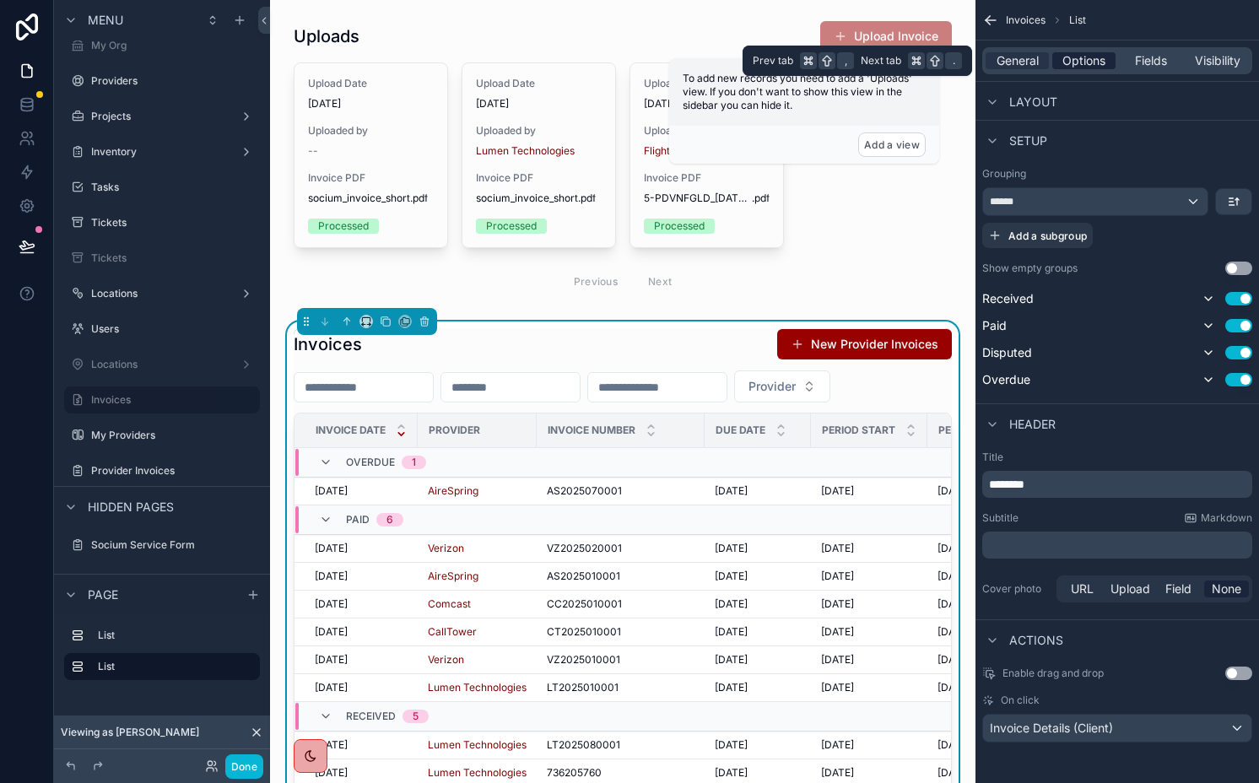
click at [1063, 66] on span "Options" at bounding box center [1084, 60] width 43 height 17
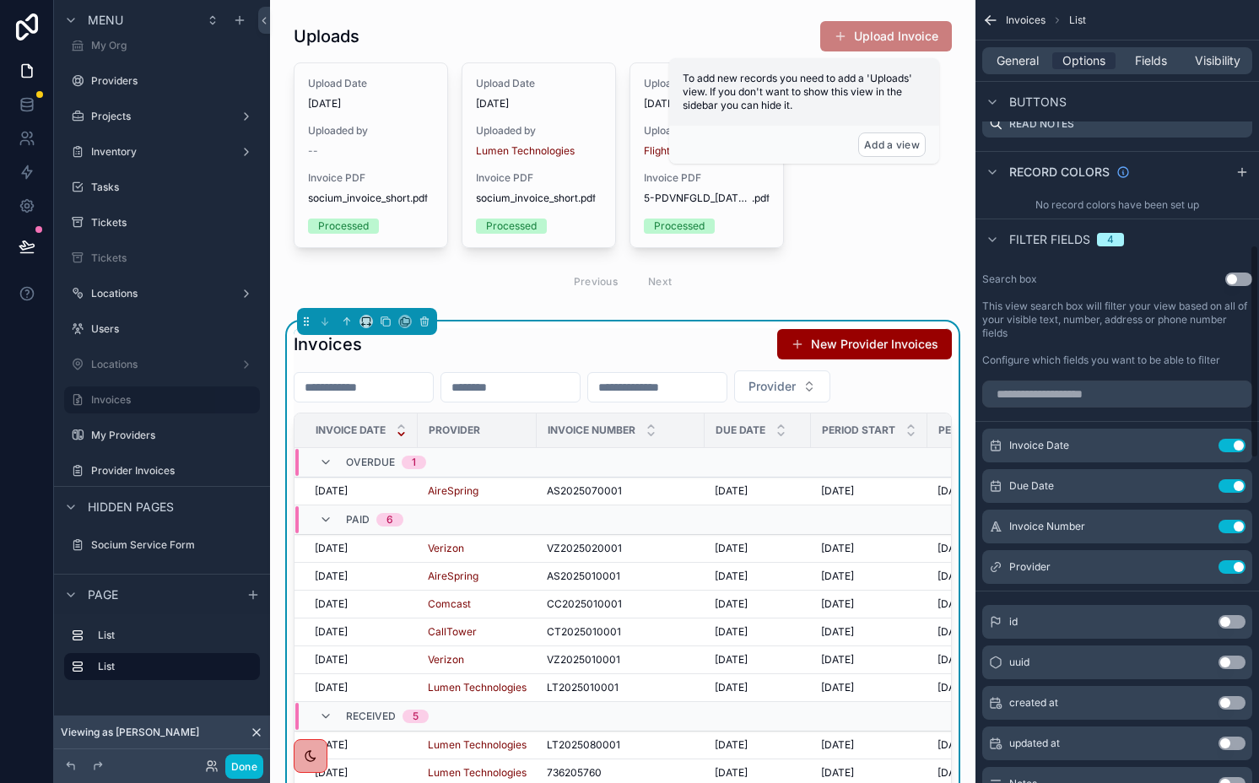
scroll to position [565, 0]
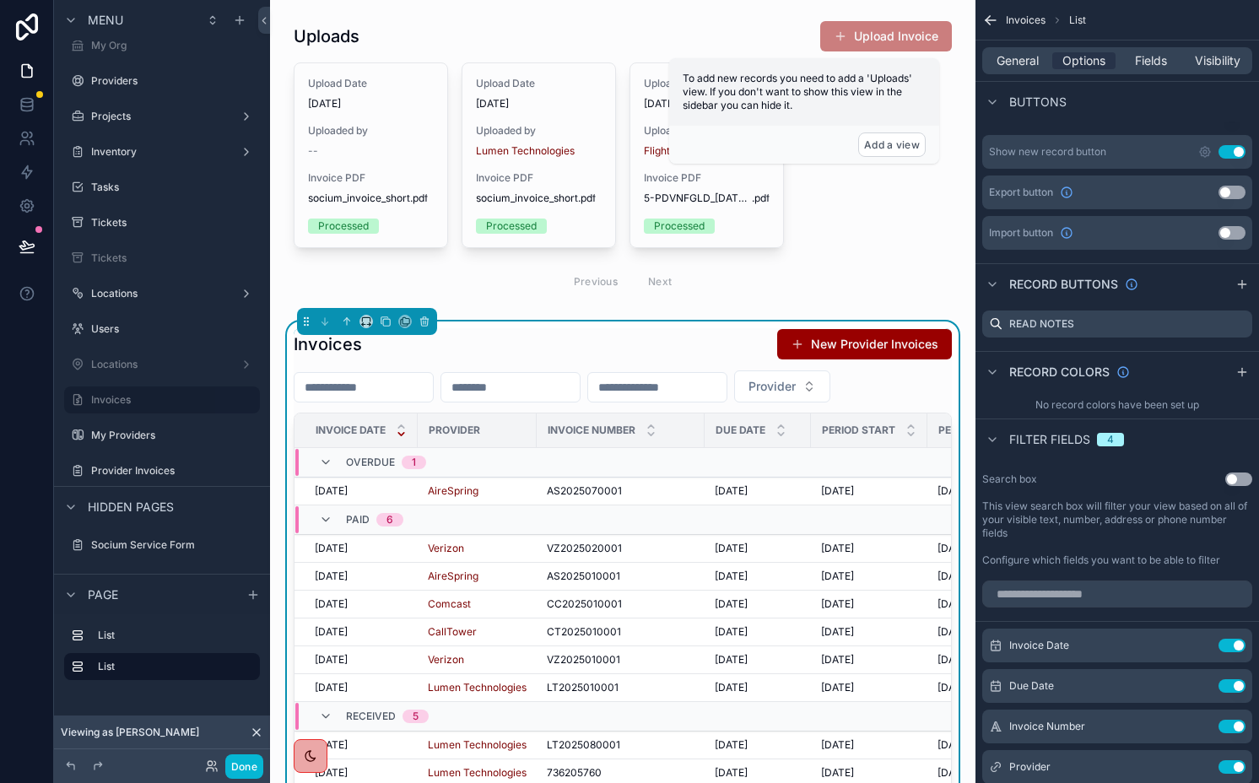
click at [1235, 145] on button "Use setting" at bounding box center [1232, 152] width 27 height 14
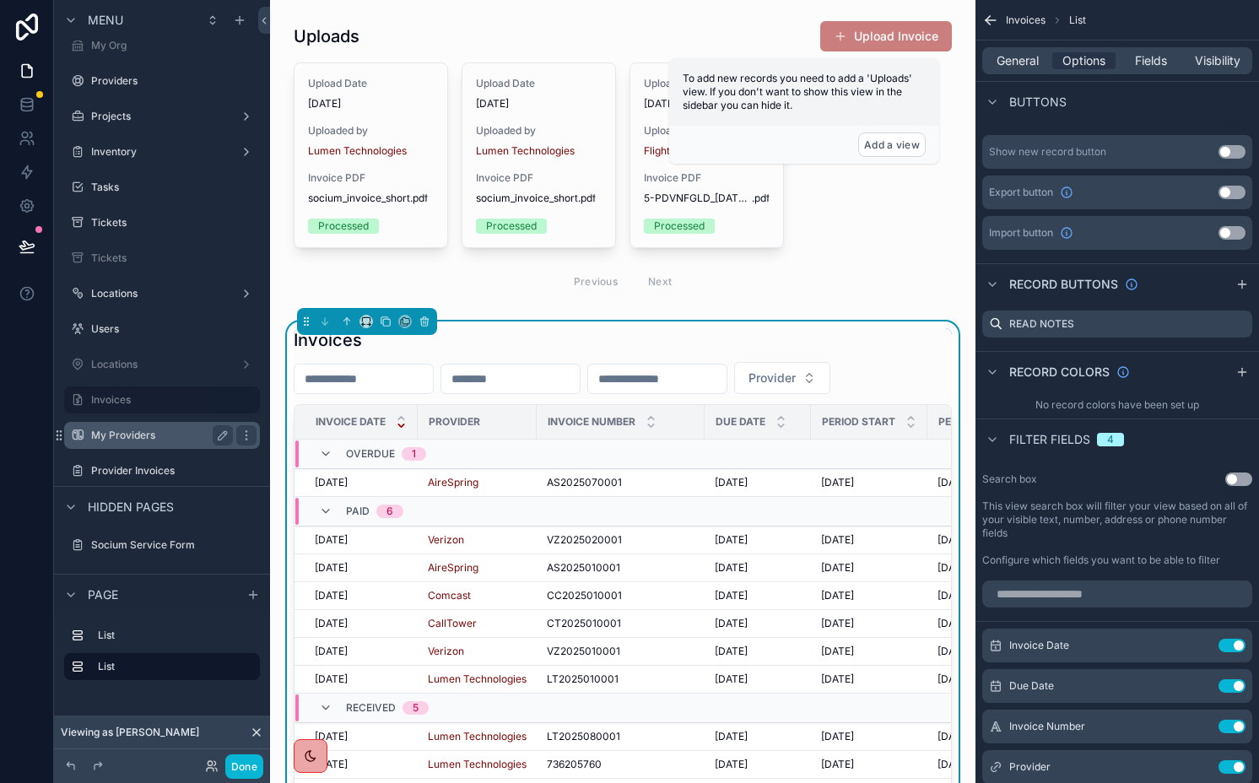
click at [176, 436] on label "My Providers" at bounding box center [158, 436] width 135 height 14
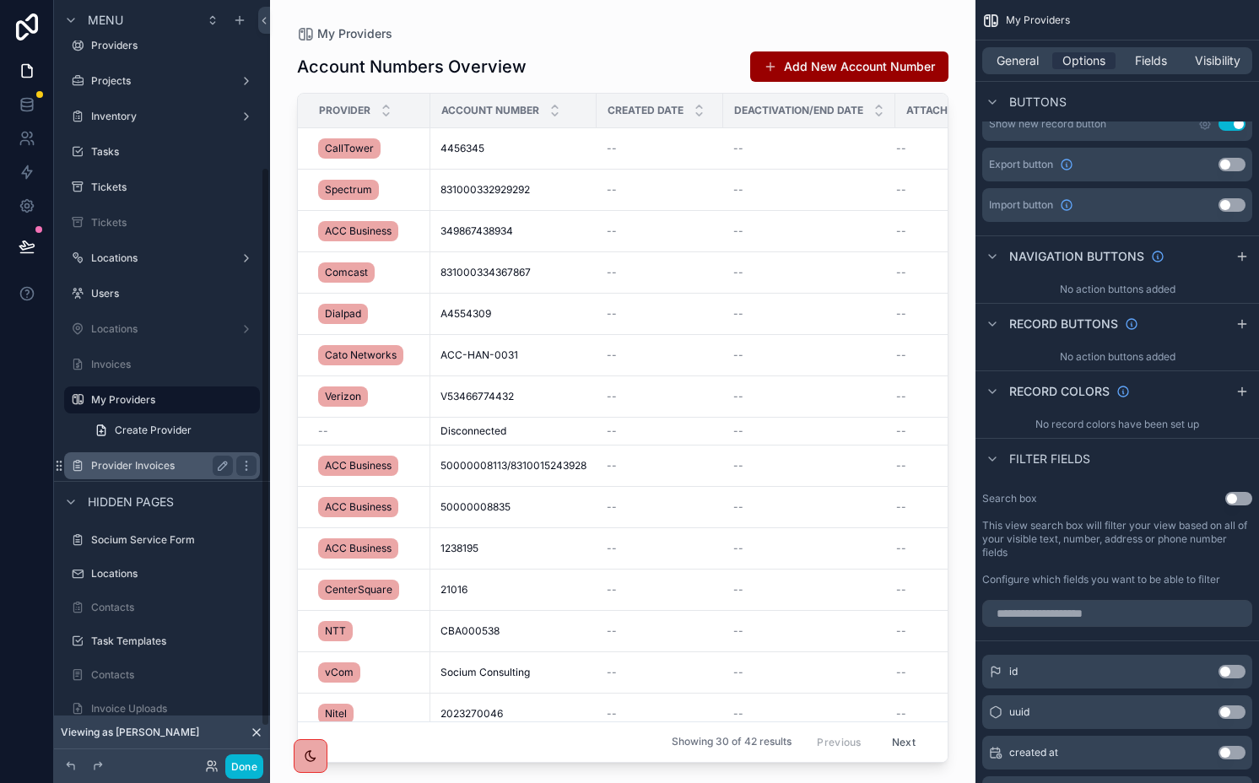
click at [147, 462] on label "Provider Invoices" at bounding box center [158, 466] width 135 height 14
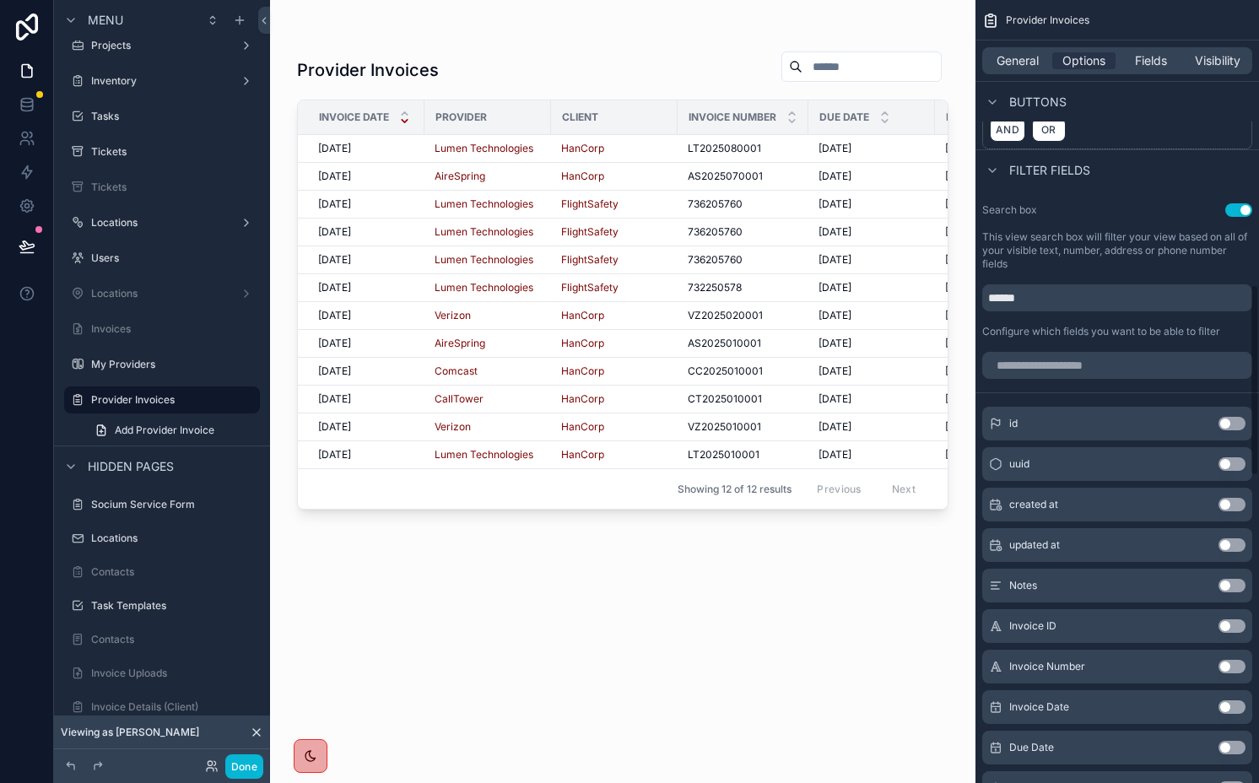
scroll to position [1164, 0]
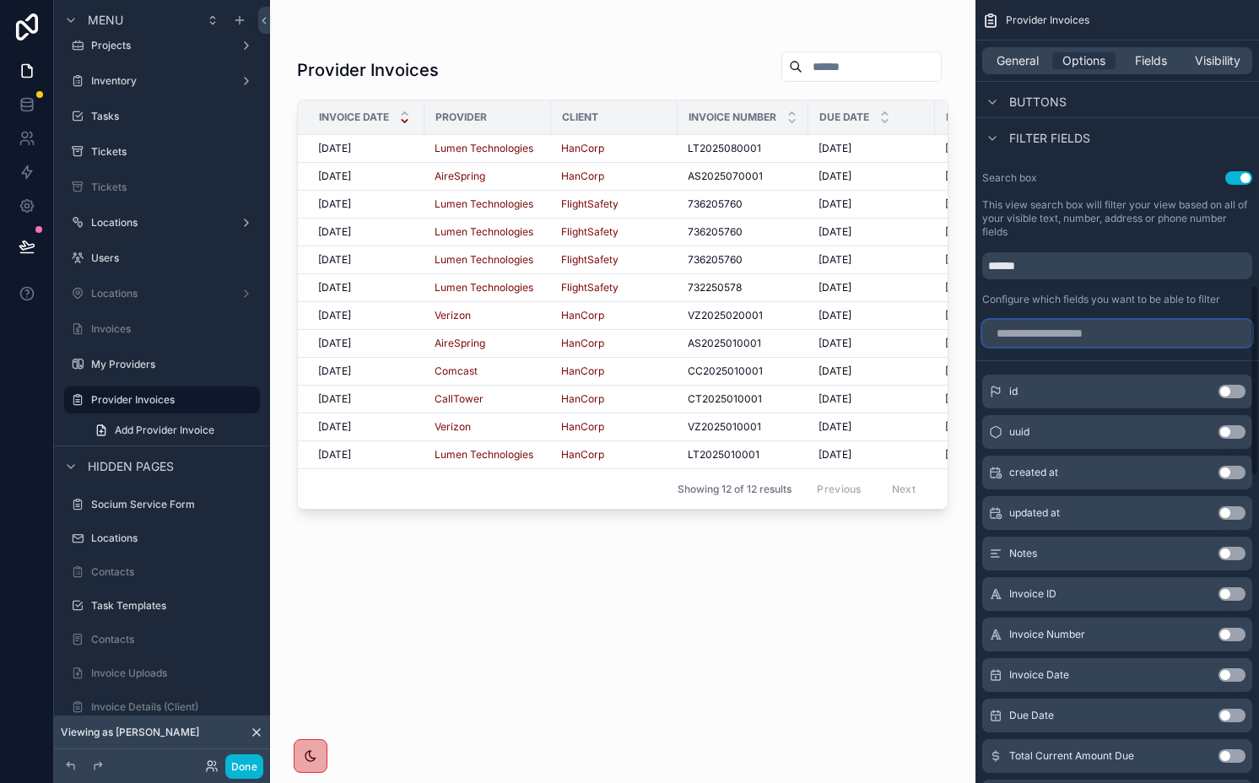
click at [1088, 332] on input "scrollable content" at bounding box center [1117, 333] width 270 height 27
click at [1230, 674] on button "Use setting" at bounding box center [1232, 675] width 27 height 14
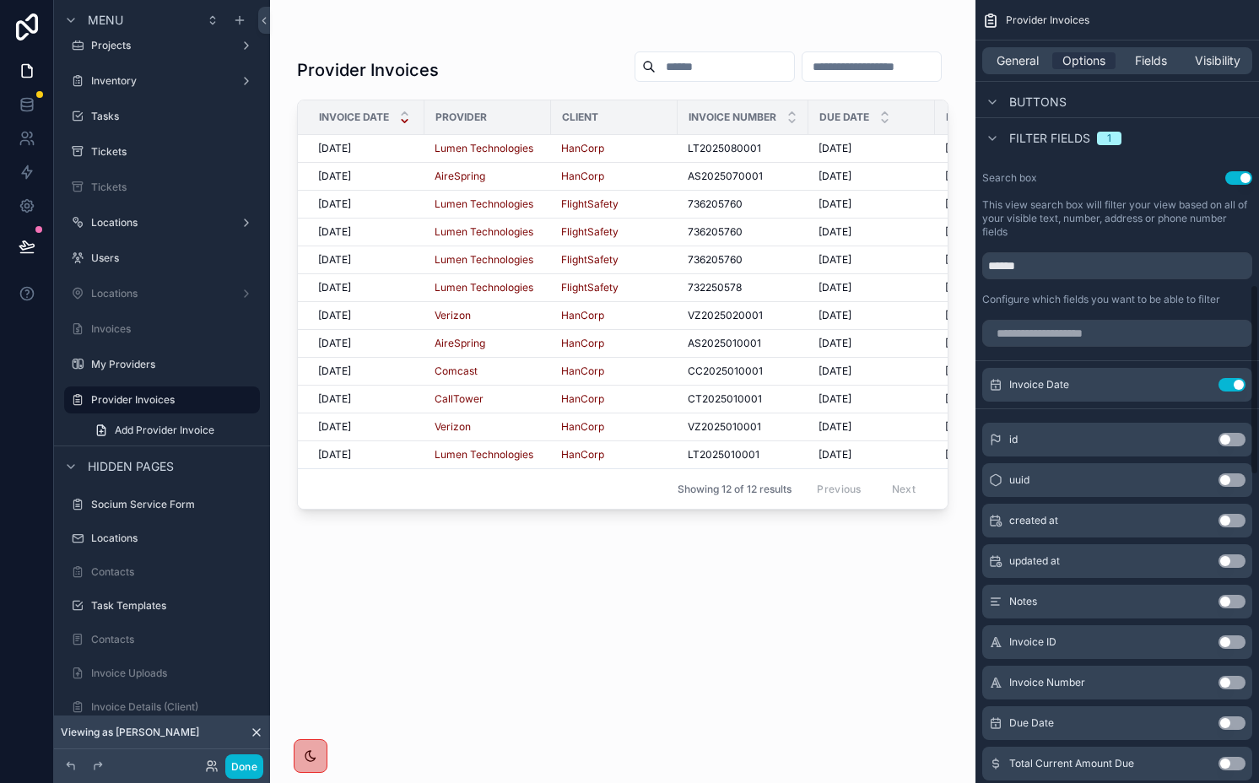
click at [1229, 723] on button "Use setting" at bounding box center [1232, 724] width 27 height 14
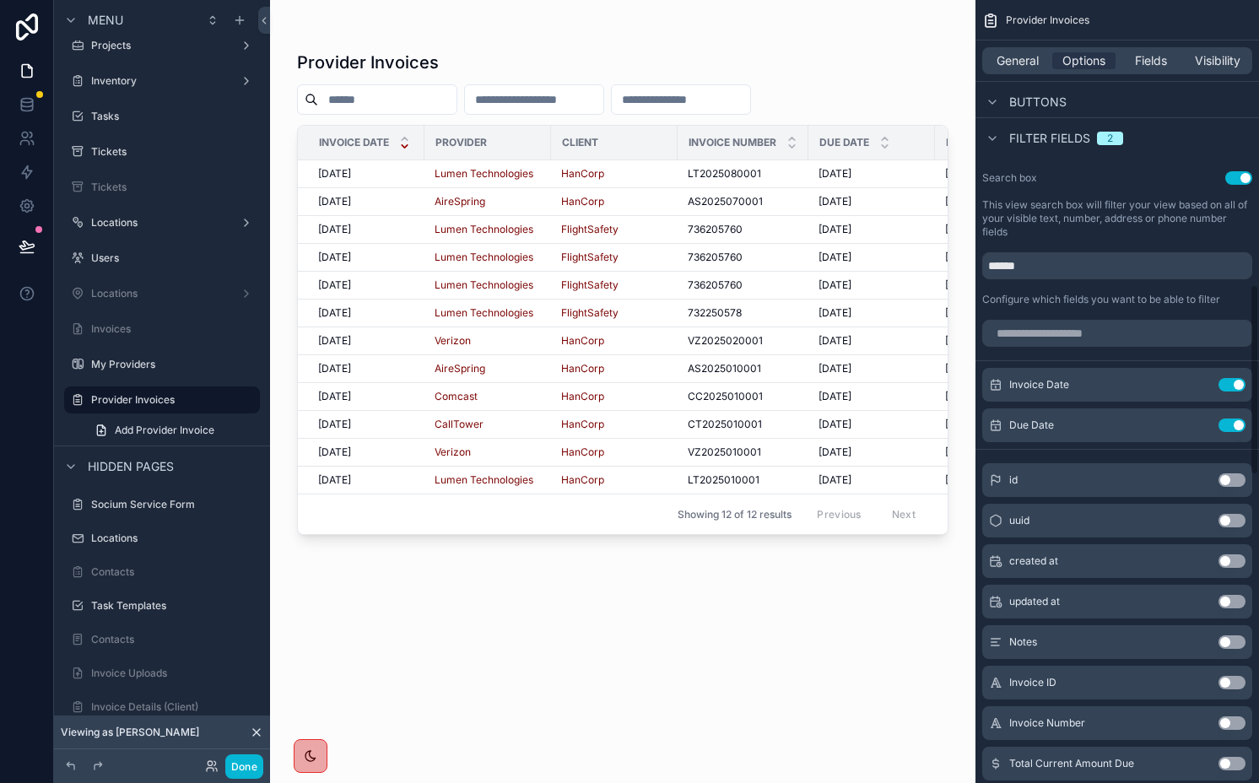
click at [1230, 726] on button "Use setting" at bounding box center [1232, 724] width 27 height 14
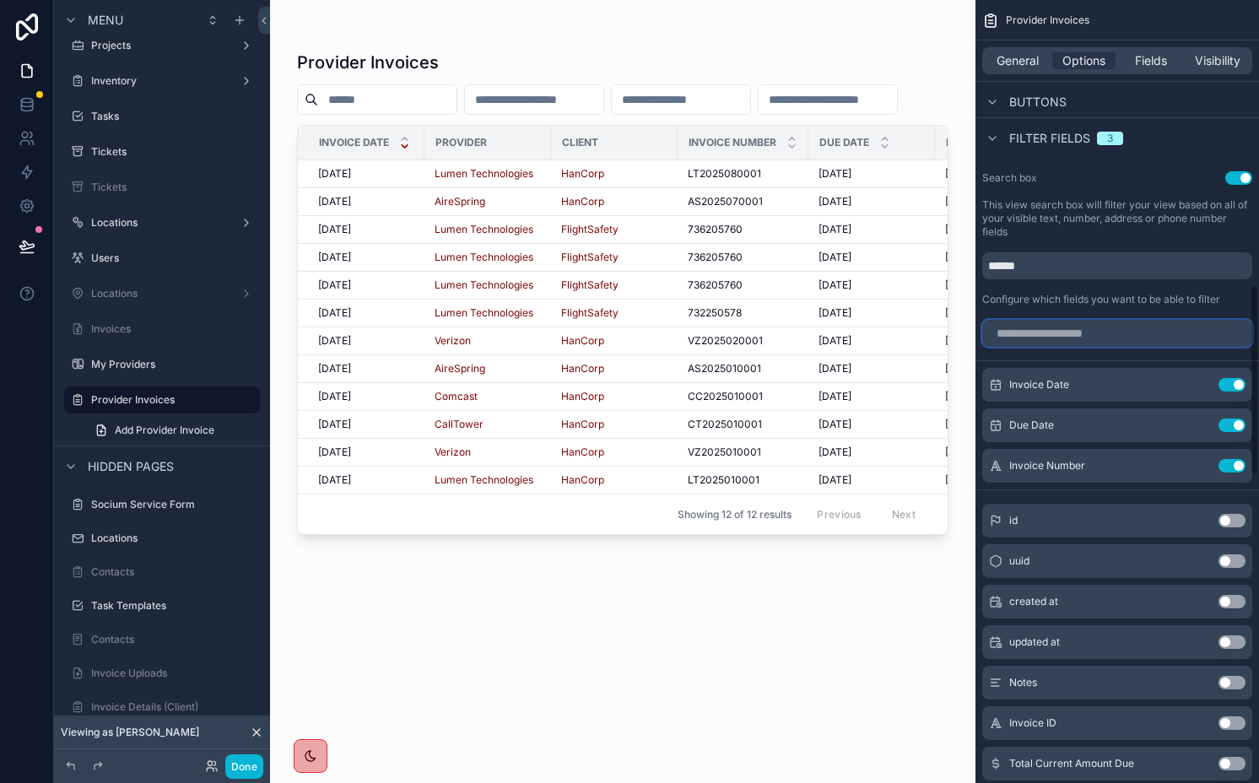
click at [1071, 333] on input "scrollable content" at bounding box center [1117, 333] width 270 height 27
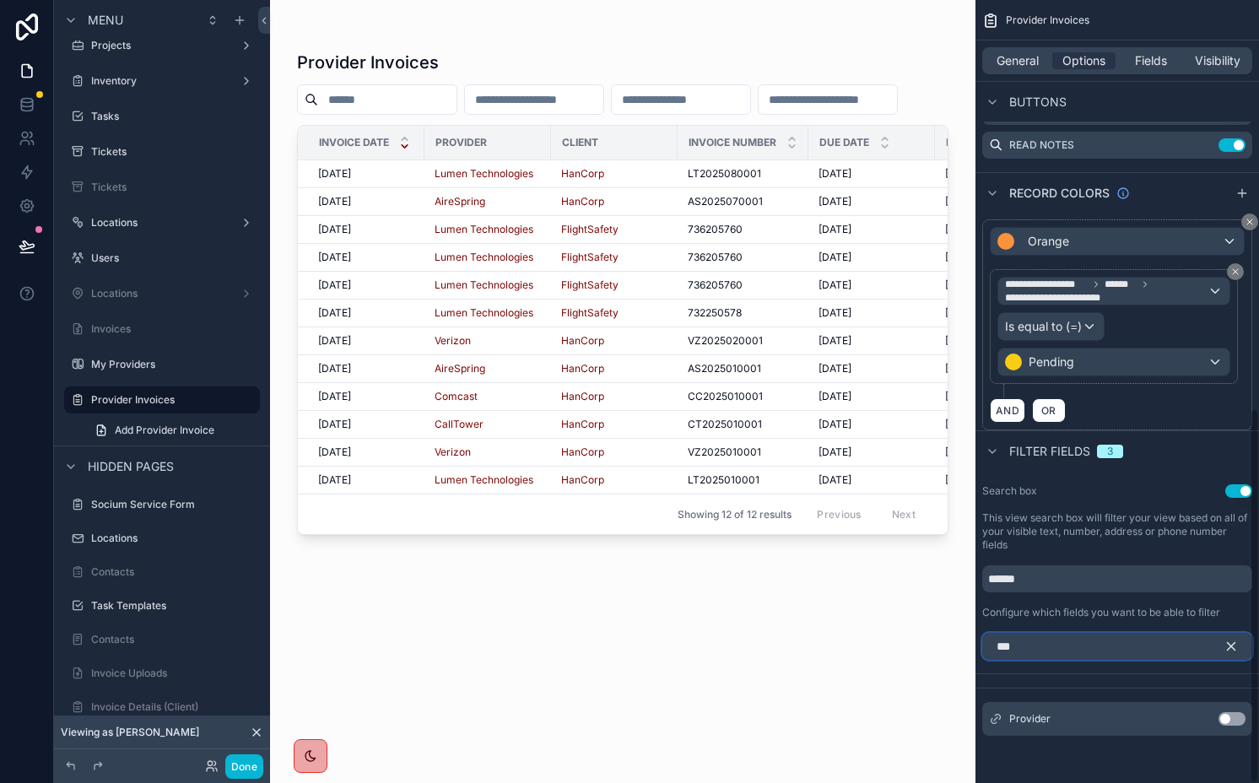
type input "***"
click at [1227, 722] on button "Use setting" at bounding box center [1232, 719] width 27 height 14
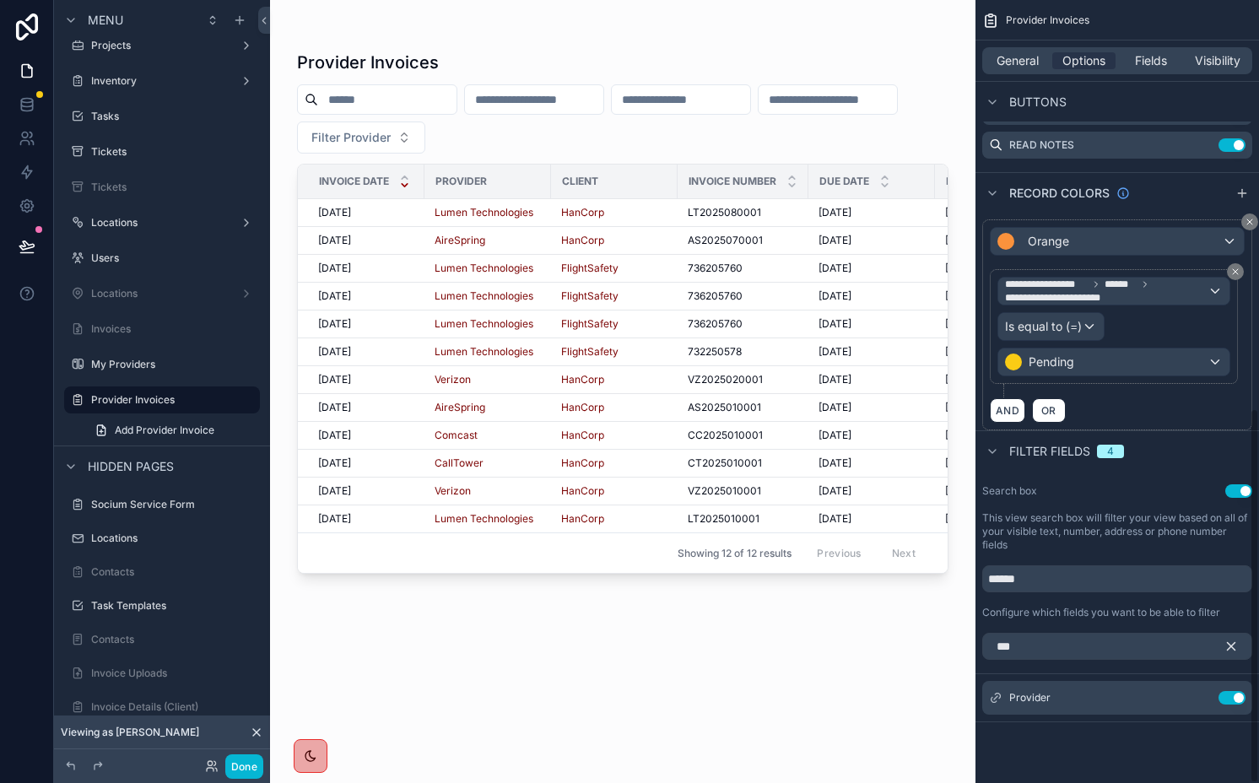
click at [1229, 647] on icon "scrollable content" at bounding box center [1231, 646] width 15 height 15
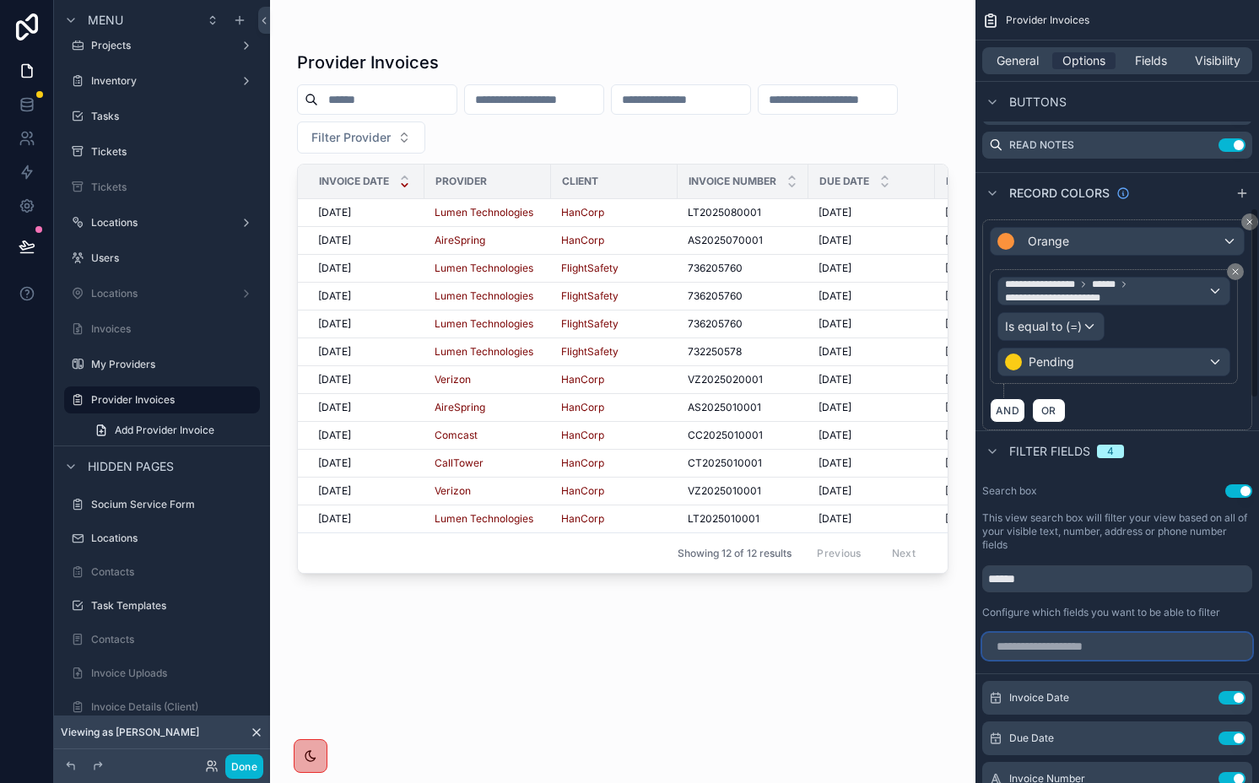
click at [1163, 647] on input "scrollable content" at bounding box center [1117, 646] width 270 height 27
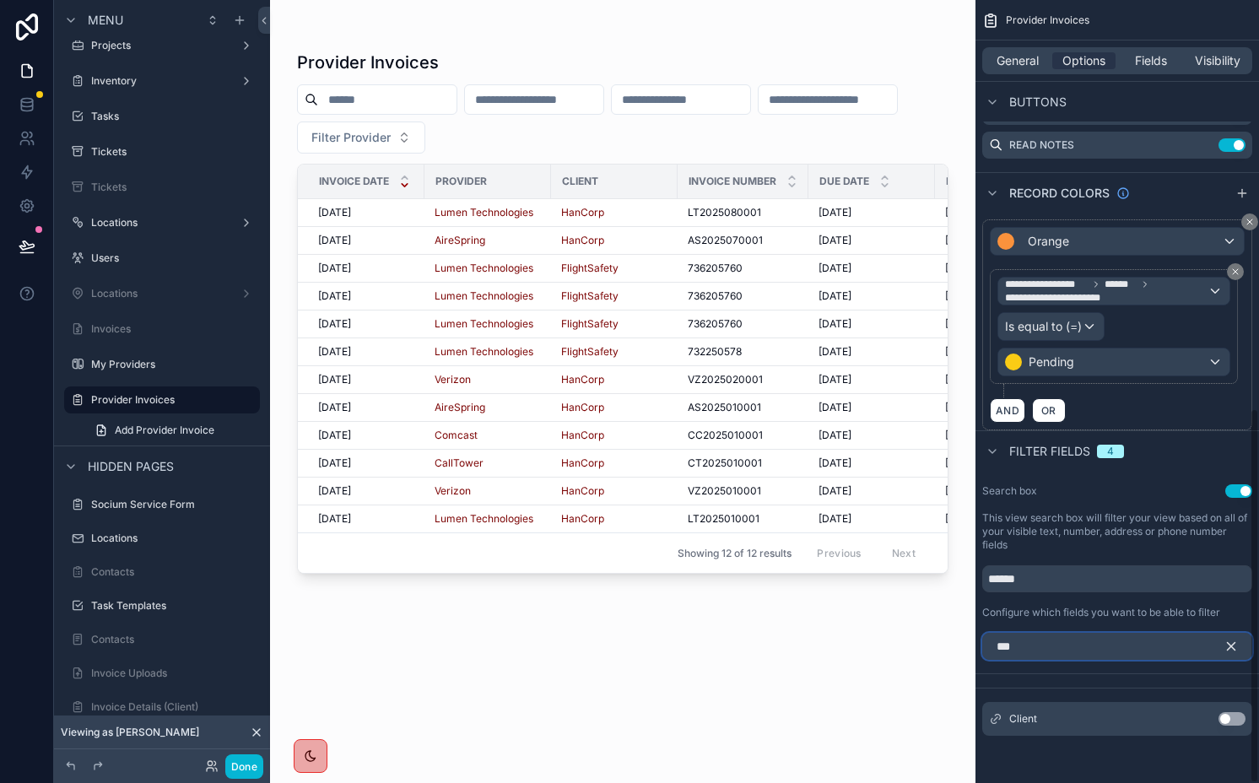
type input "***"
click at [1232, 716] on button "Use setting" at bounding box center [1232, 719] width 27 height 14
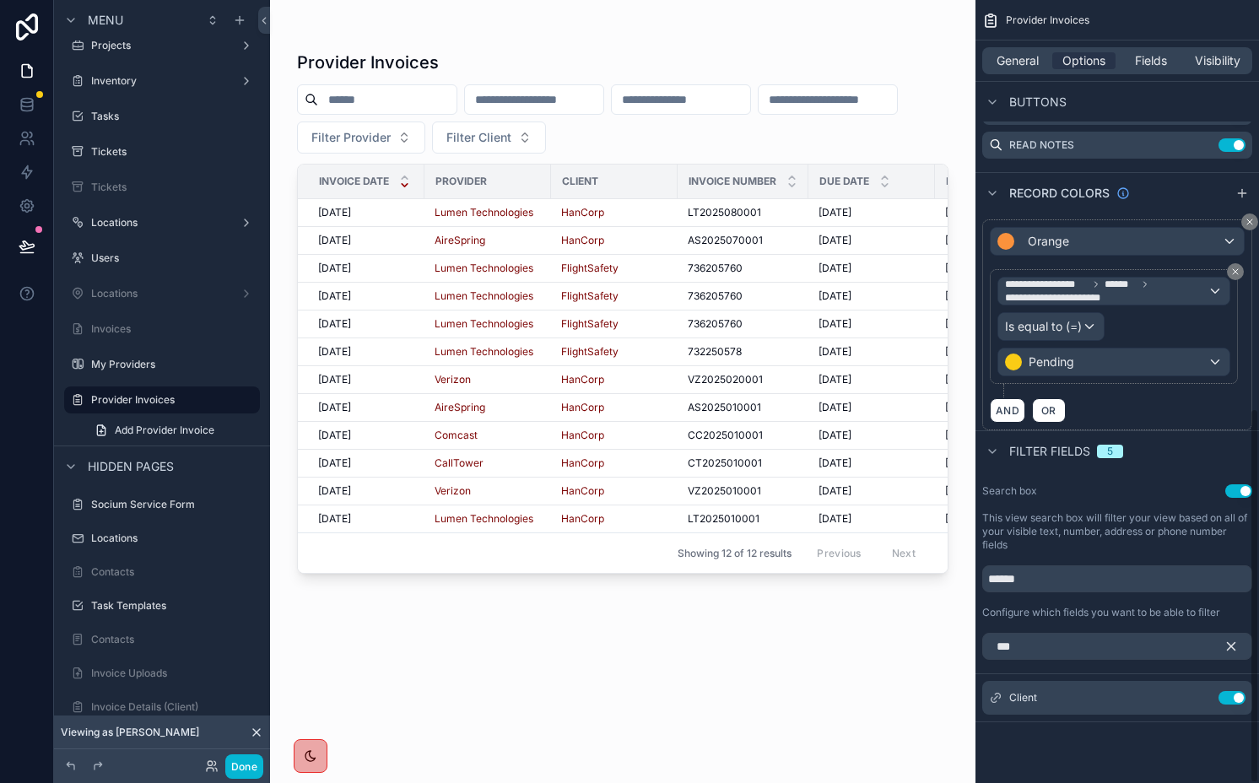
click at [1228, 649] on icon "scrollable content" at bounding box center [1232, 647] width 8 height 8
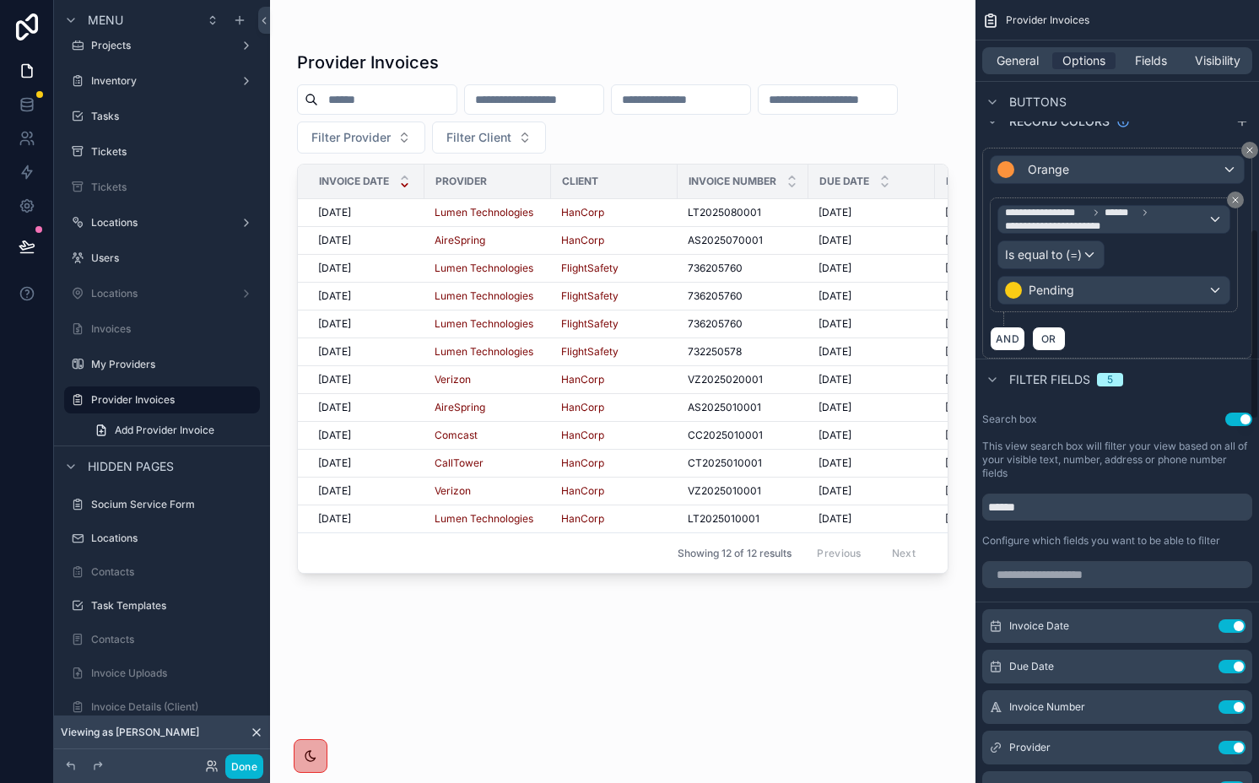
scroll to position [936, 0]
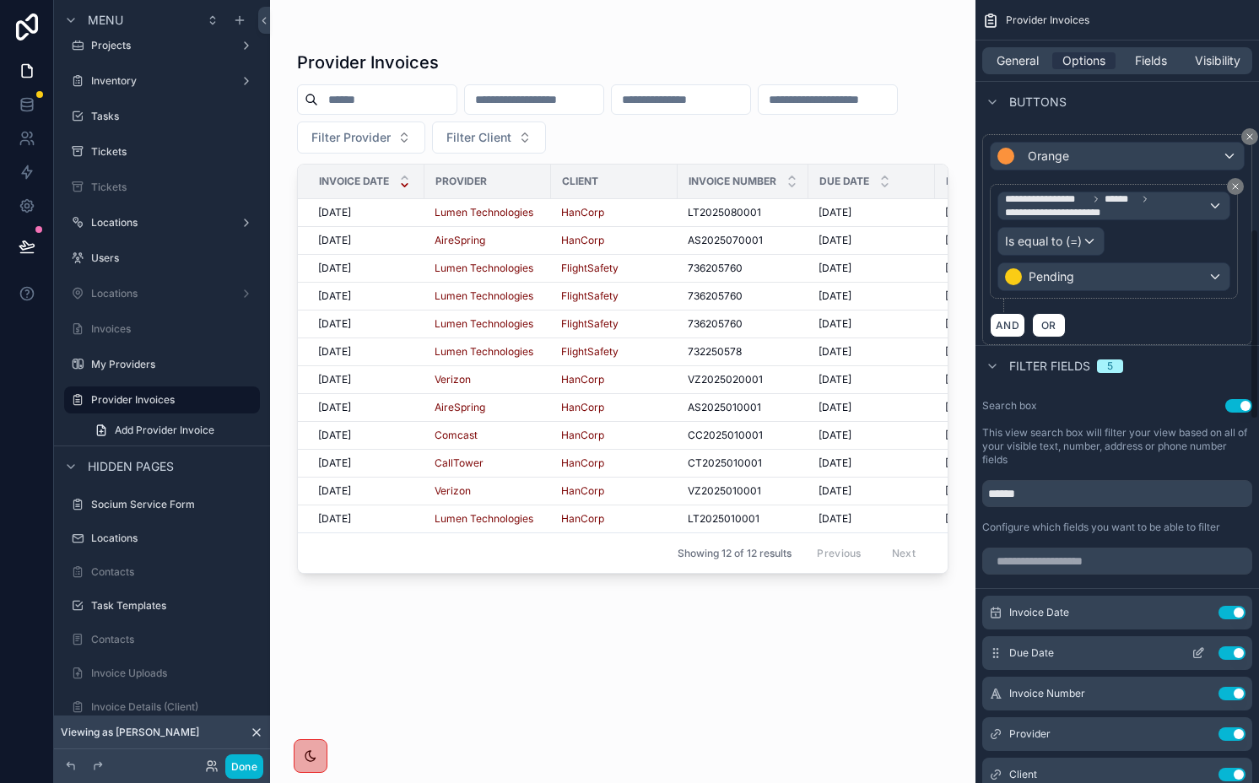
click at [1198, 651] on icon "scrollable content" at bounding box center [1199, 654] width 14 height 14
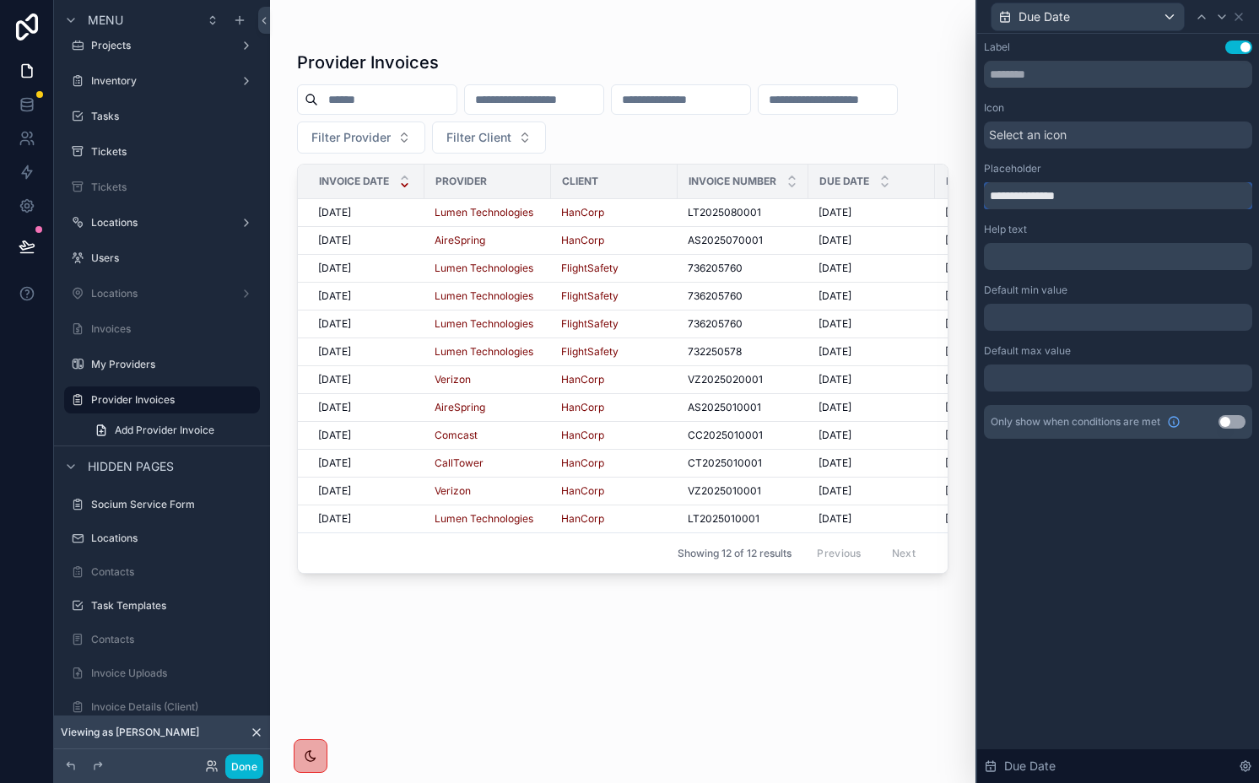
click at [1002, 187] on input "**********" at bounding box center [1118, 195] width 268 height 27
type input "********"
click at [1222, 16] on icon at bounding box center [1222, 17] width 14 height 14
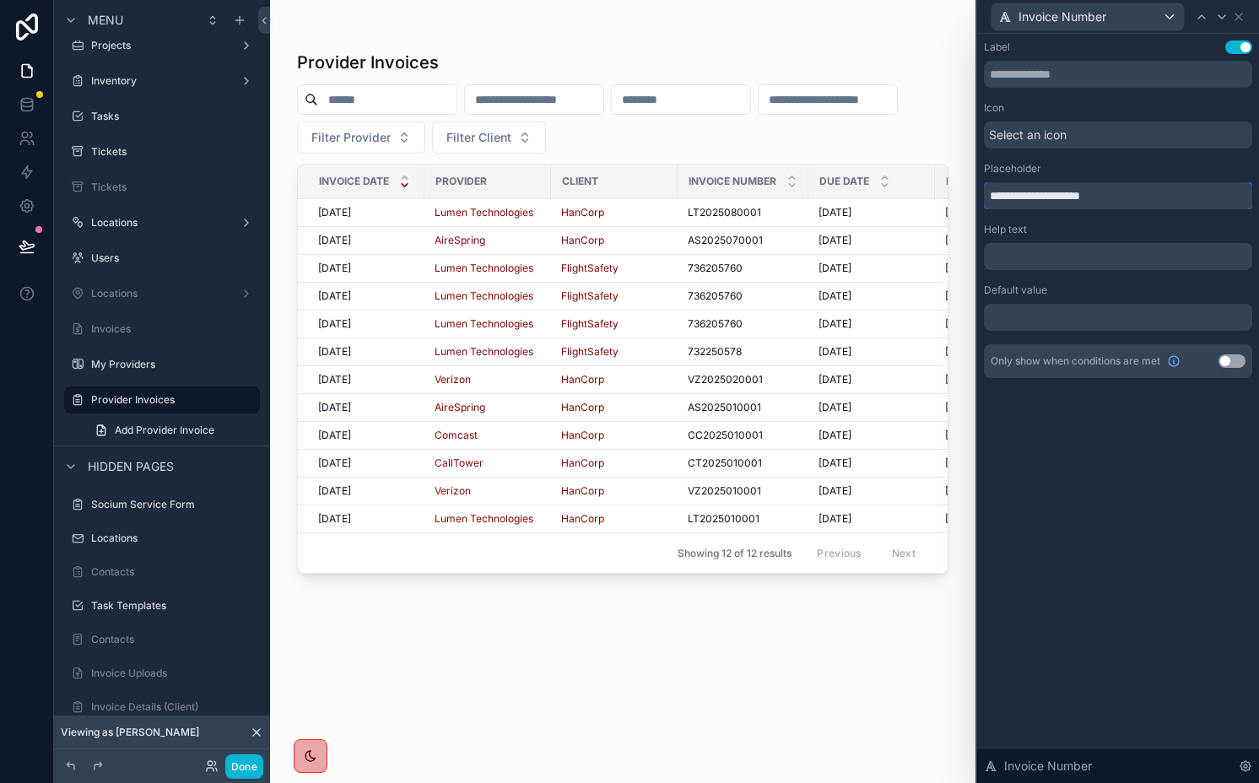
click at [998, 196] on input "**********" at bounding box center [1118, 195] width 268 height 27
type input "**********"
click at [1220, 18] on icon at bounding box center [1222, 17] width 14 height 14
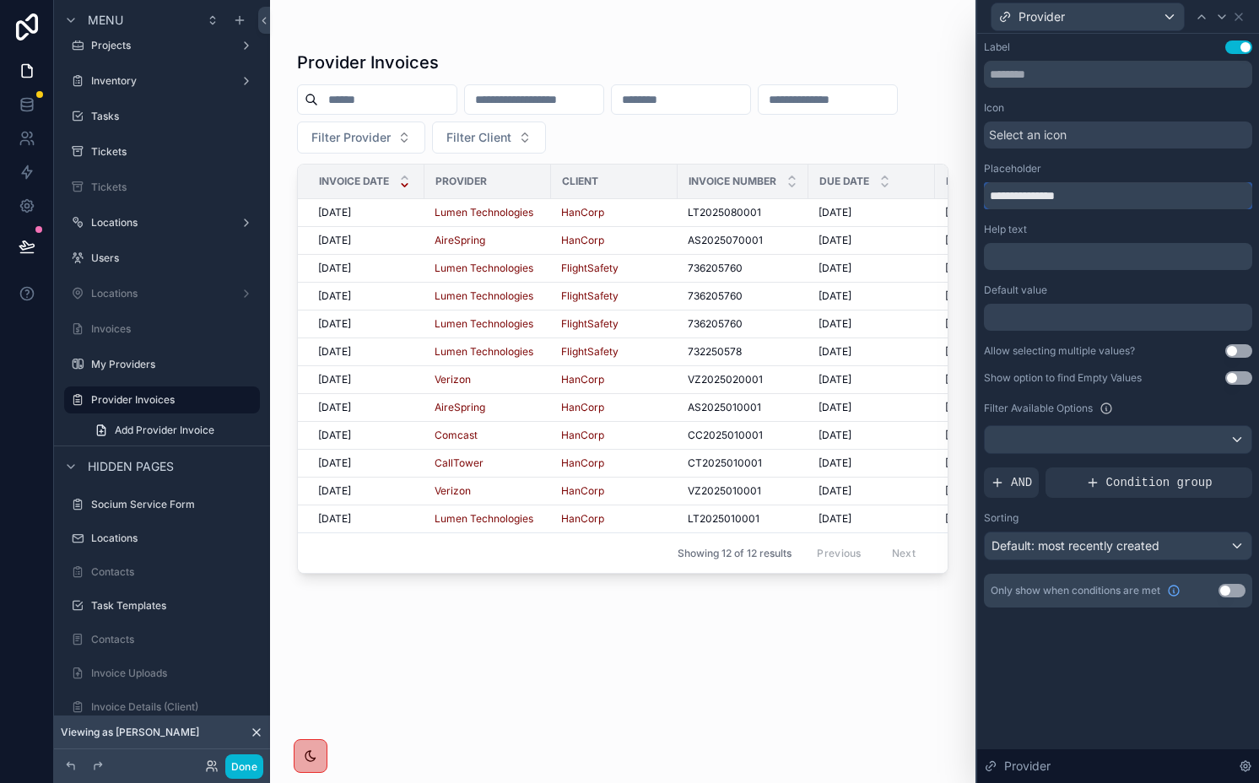
click at [1000, 198] on input "**********" at bounding box center [1118, 195] width 268 height 27
type input "********"
click at [1054, 544] on span "Default: most recently created" at bounding box center [1076, 545] width 168 height 14
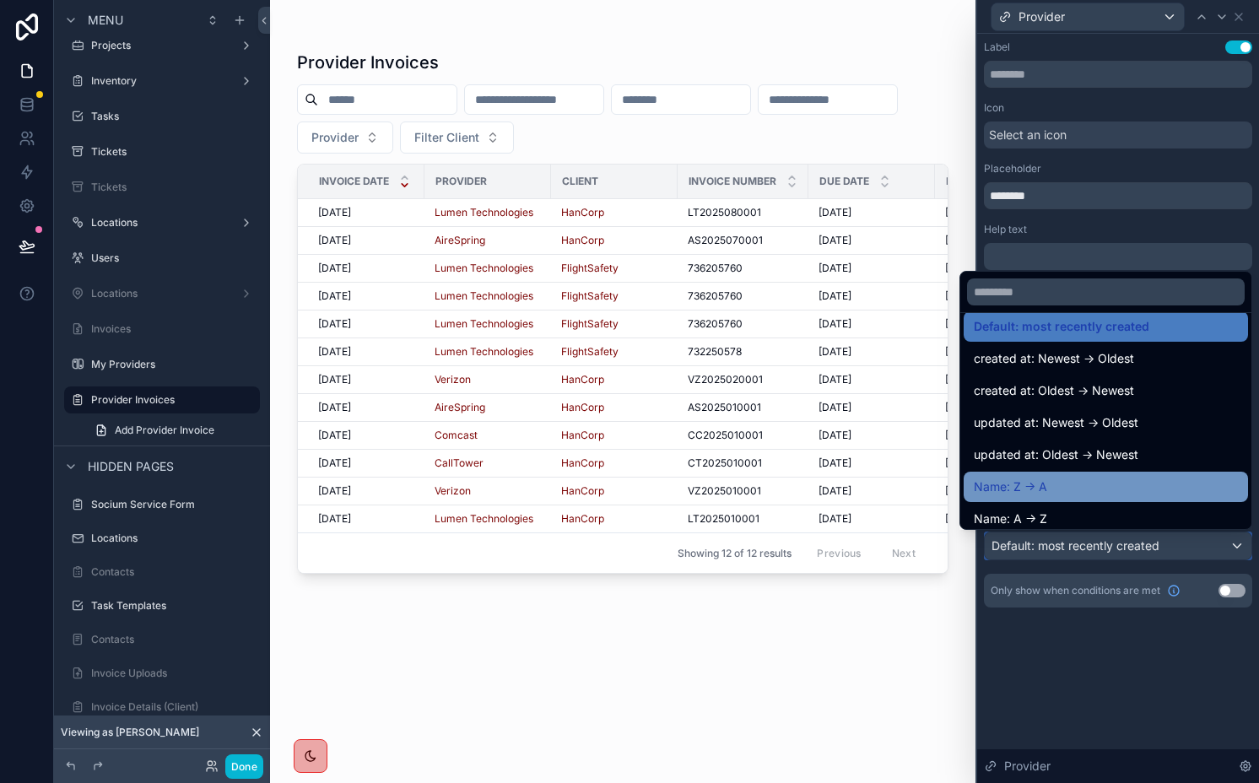
scroll to position [21, 0]
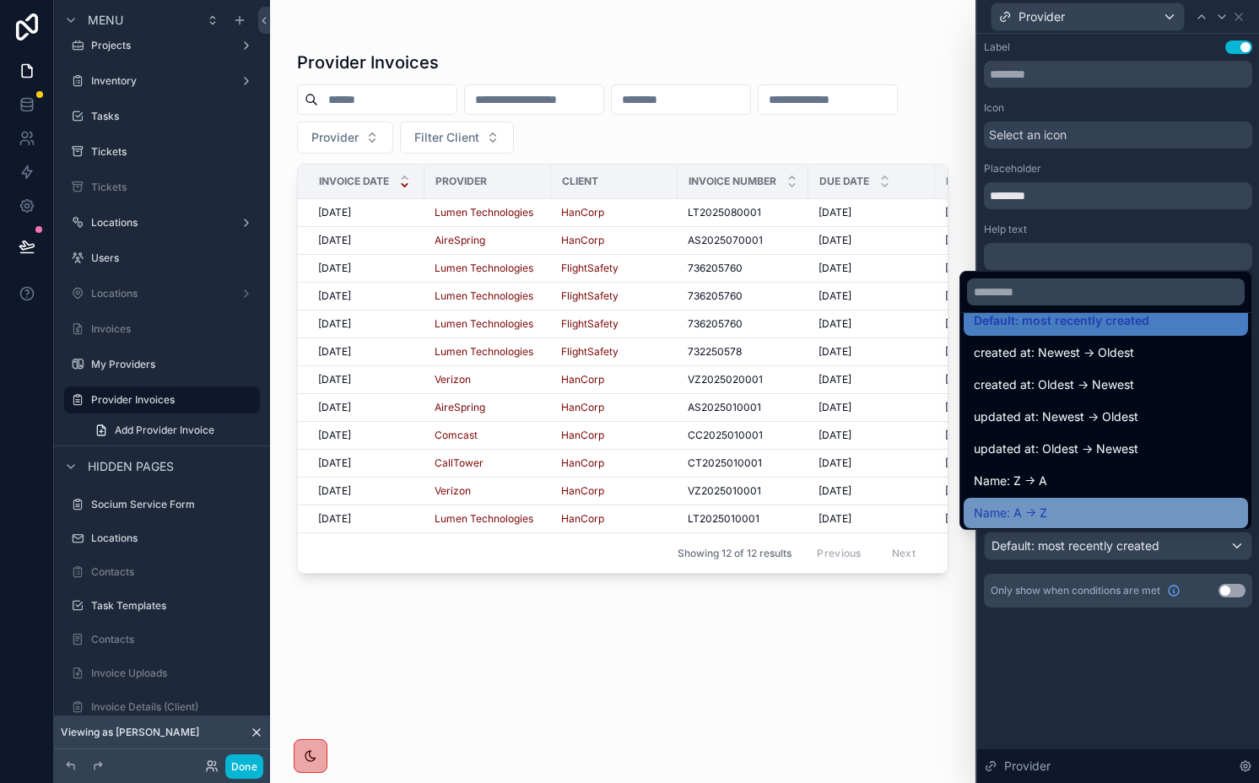
click at [1036, 503] on div "Name: A -> Z" at bounding box center [1106, 513] width 264 height 20
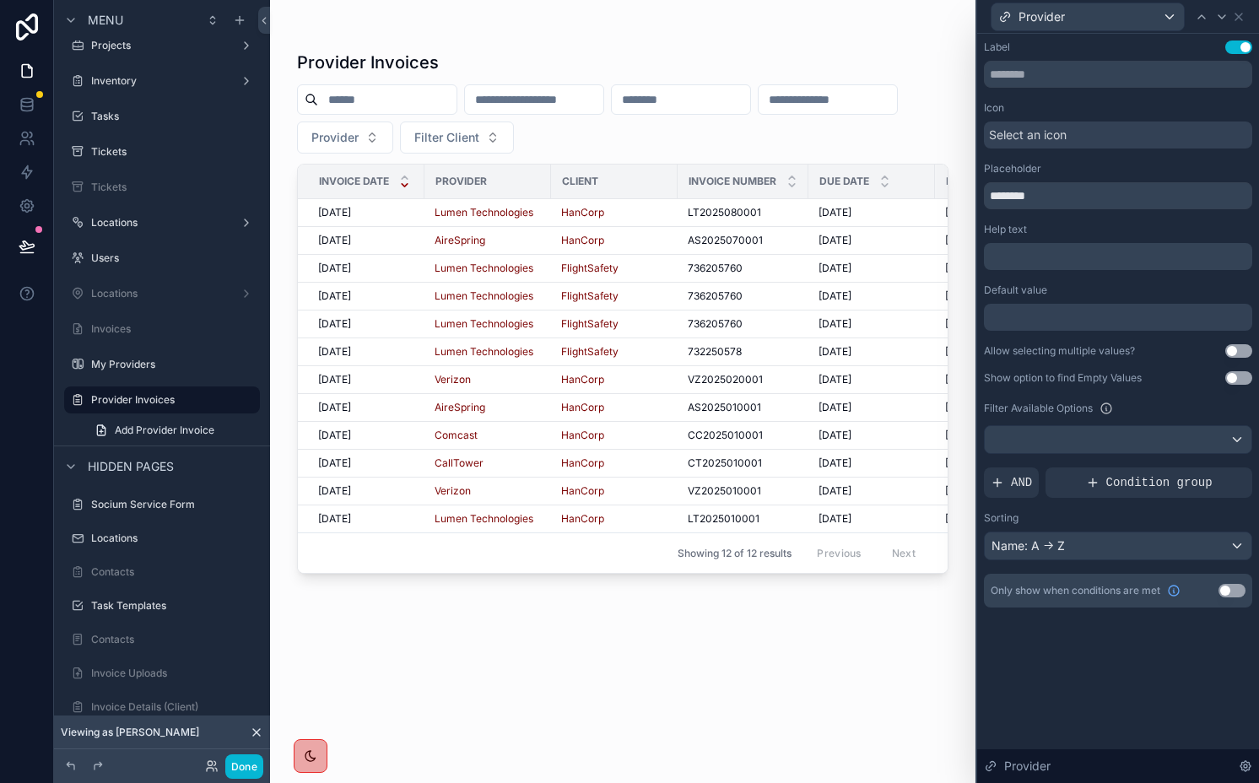
click at [1016, 475] on span "AND" at bounding box center [1021, 482] width 21 height 17
click at [1204, 473] on div at bounding box center [1211, 469] width 24 height 24
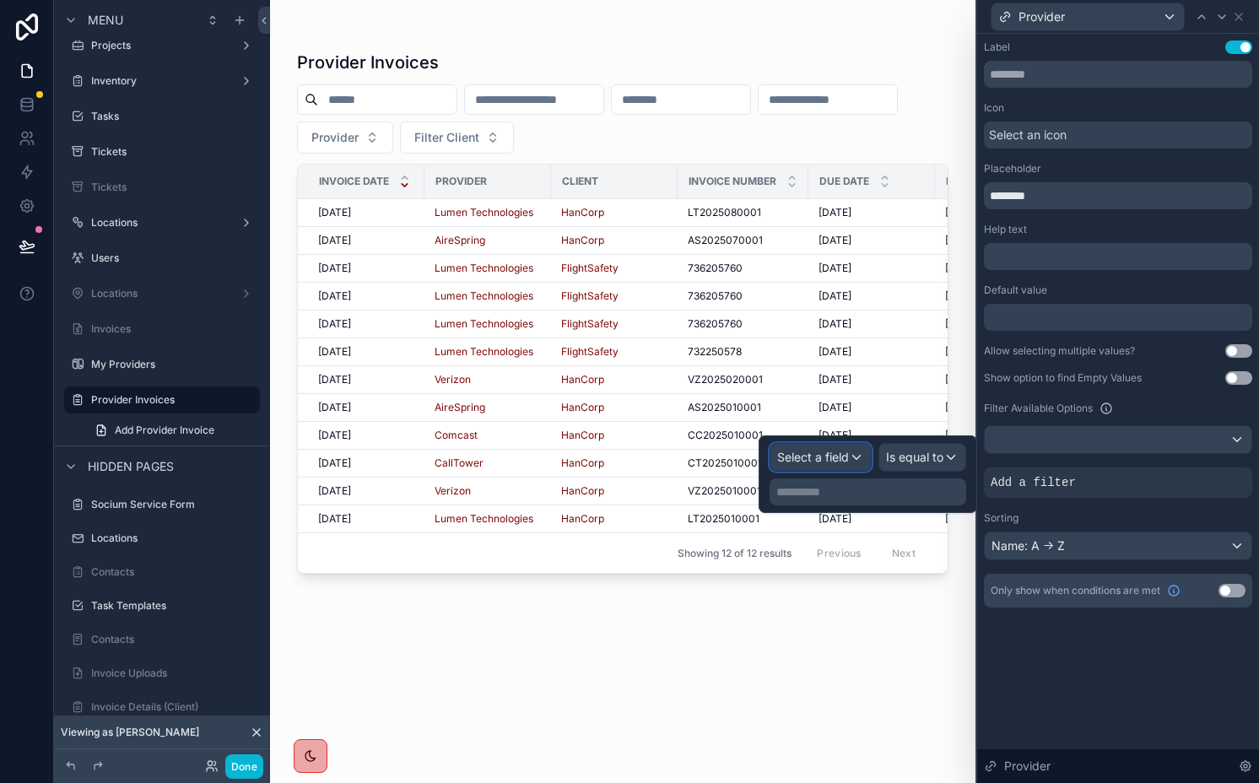
click at [822, 468] on div "Select a field" at bounding box center [821, 457] width 100 height 27
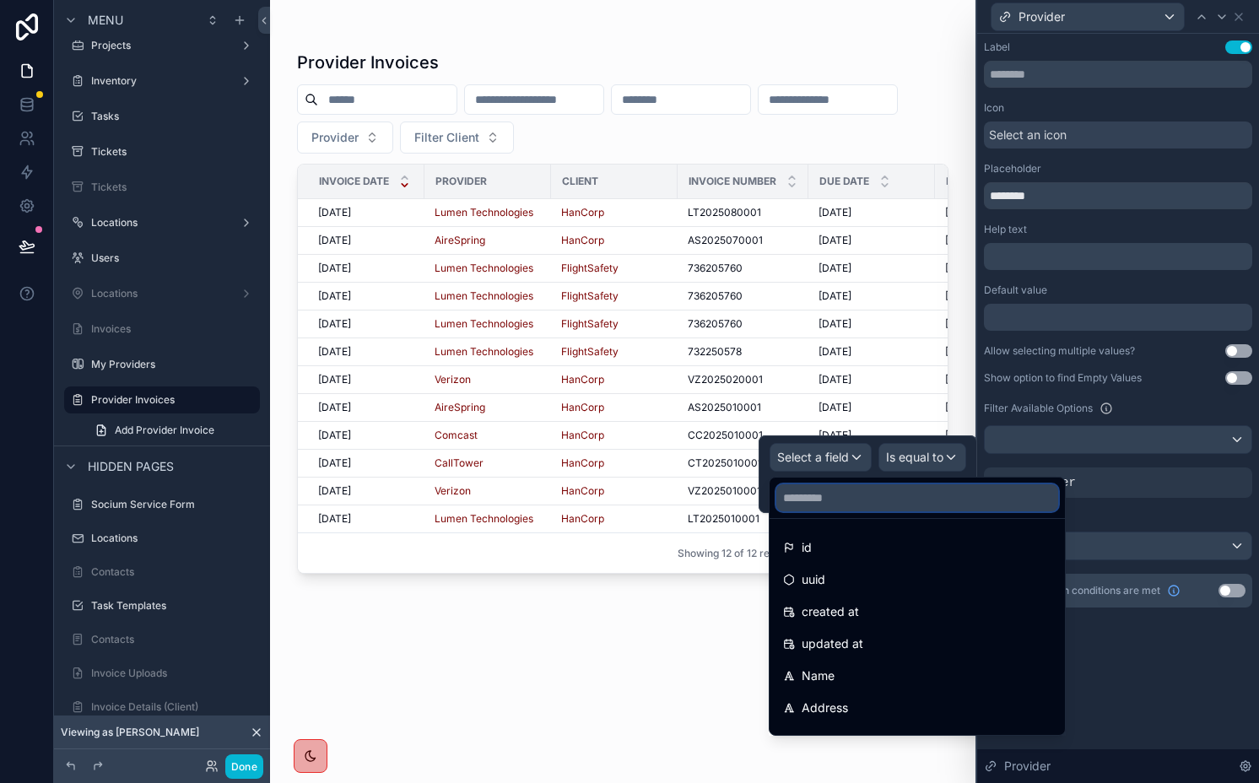
click at [907, 486] on input "text" at bounding box center [917, 497] width 282 height 27
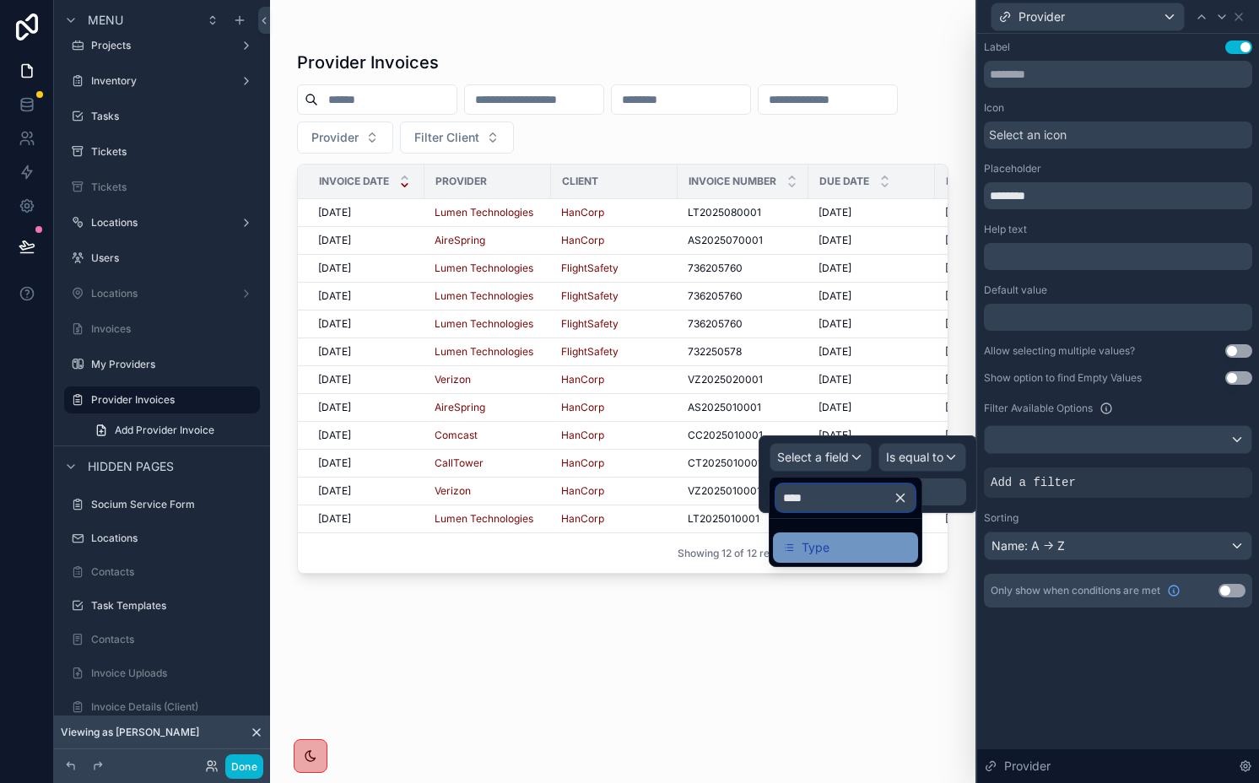
type input "****"
click at [870, 553] on div "Type" at bounding box center [845, 548] width 125 height 20
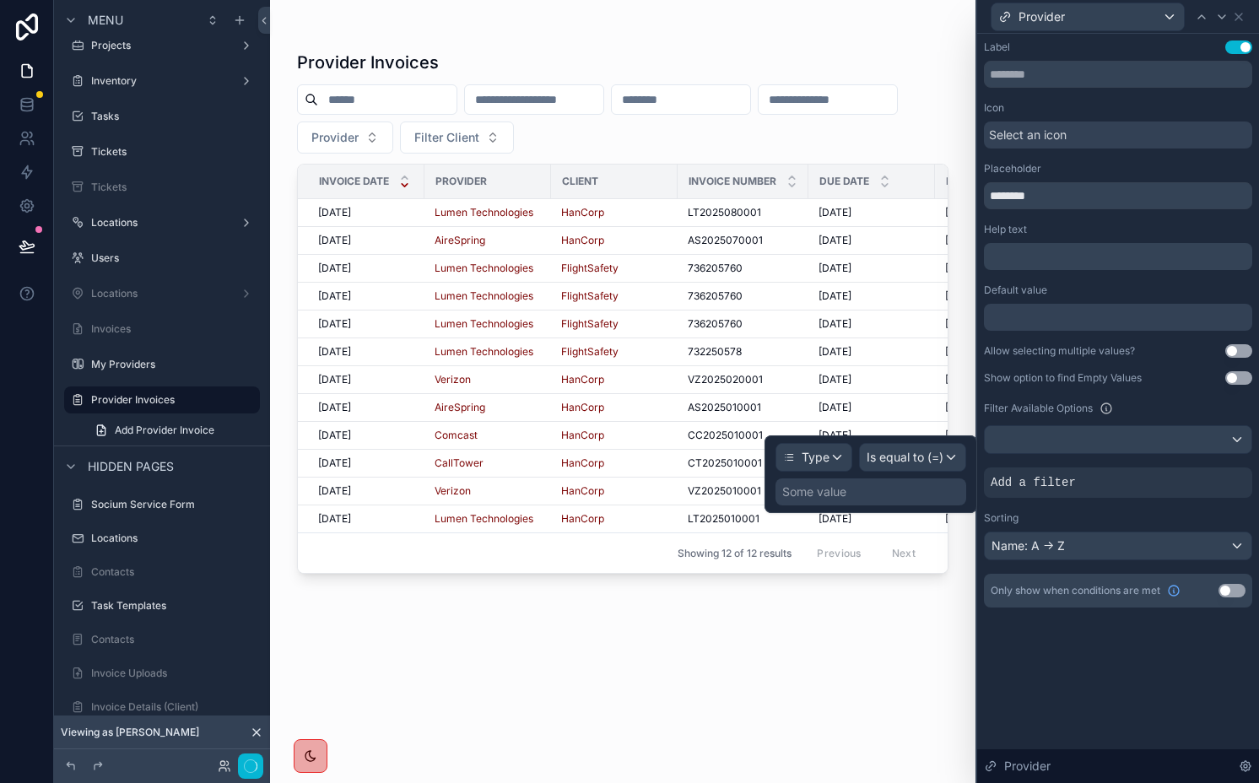
click at [901, 490] on div "Some value" at bounding box center [871, 492] width 191 height 27
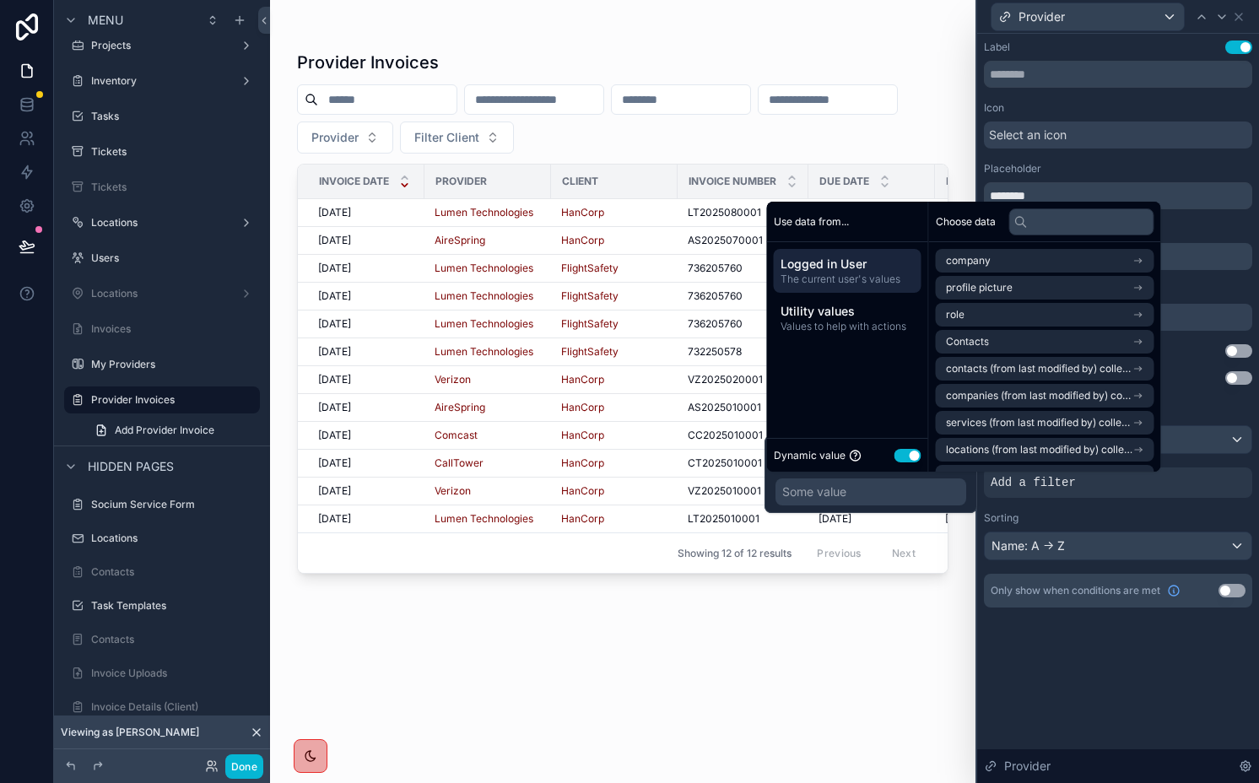
click at [898, 455] on button "Use setting" at bounding box center [908, 456] width 27 height 14
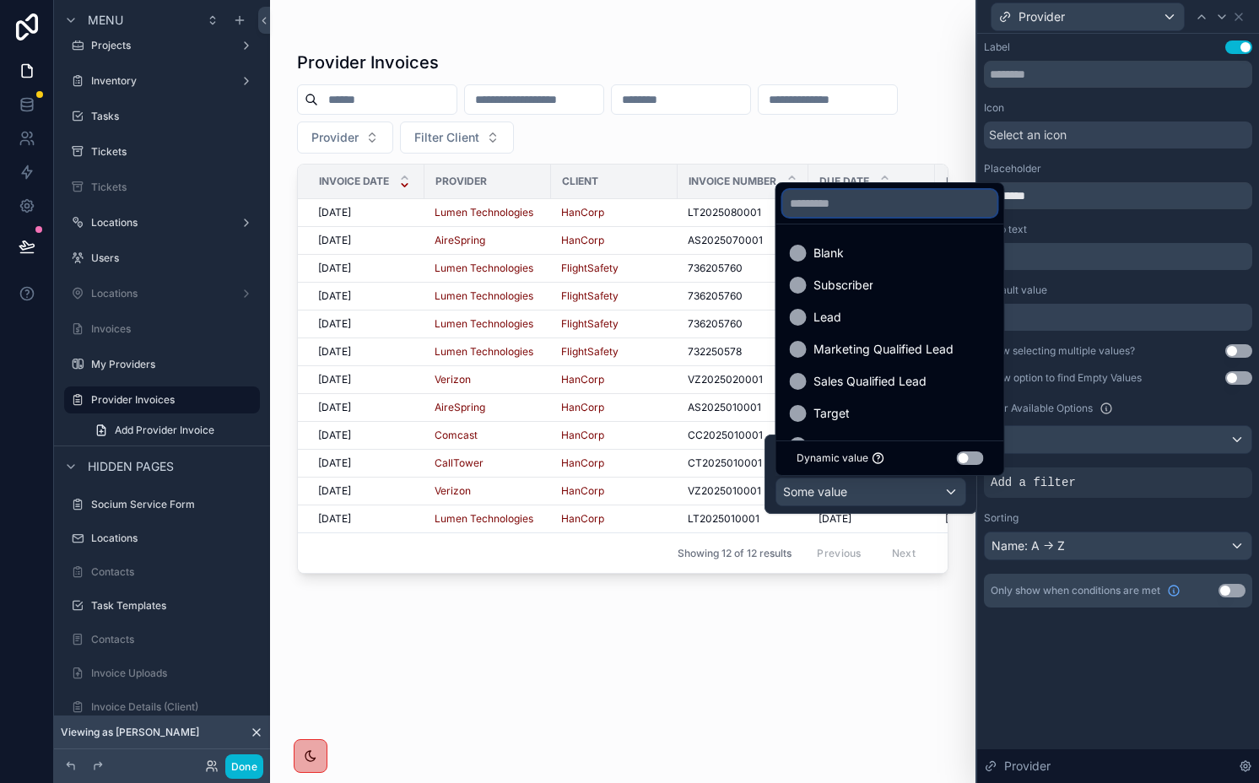
click at [875, 208] on input "text" at bounding box center [890, 203] width 214 height 27
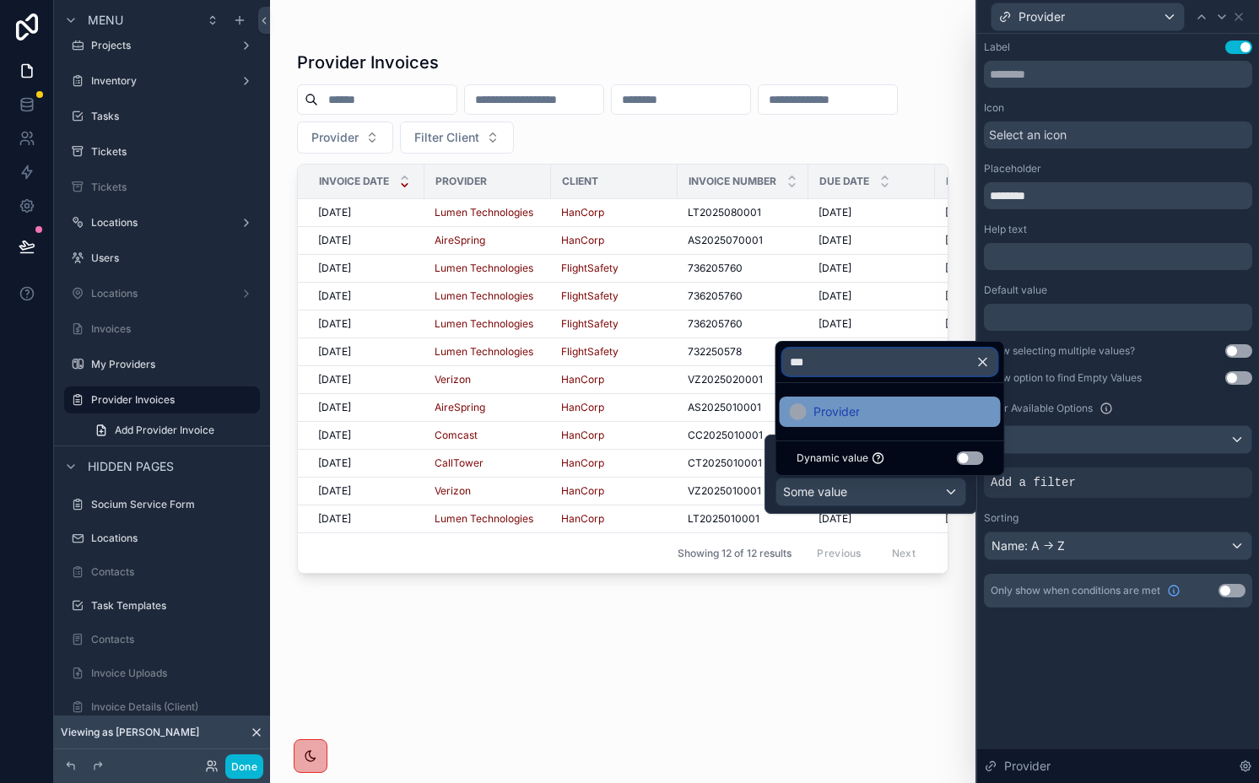
type input "***"
click at [881, 400] on div "Provider" at bounding box center [890, 412] width 221 height 30
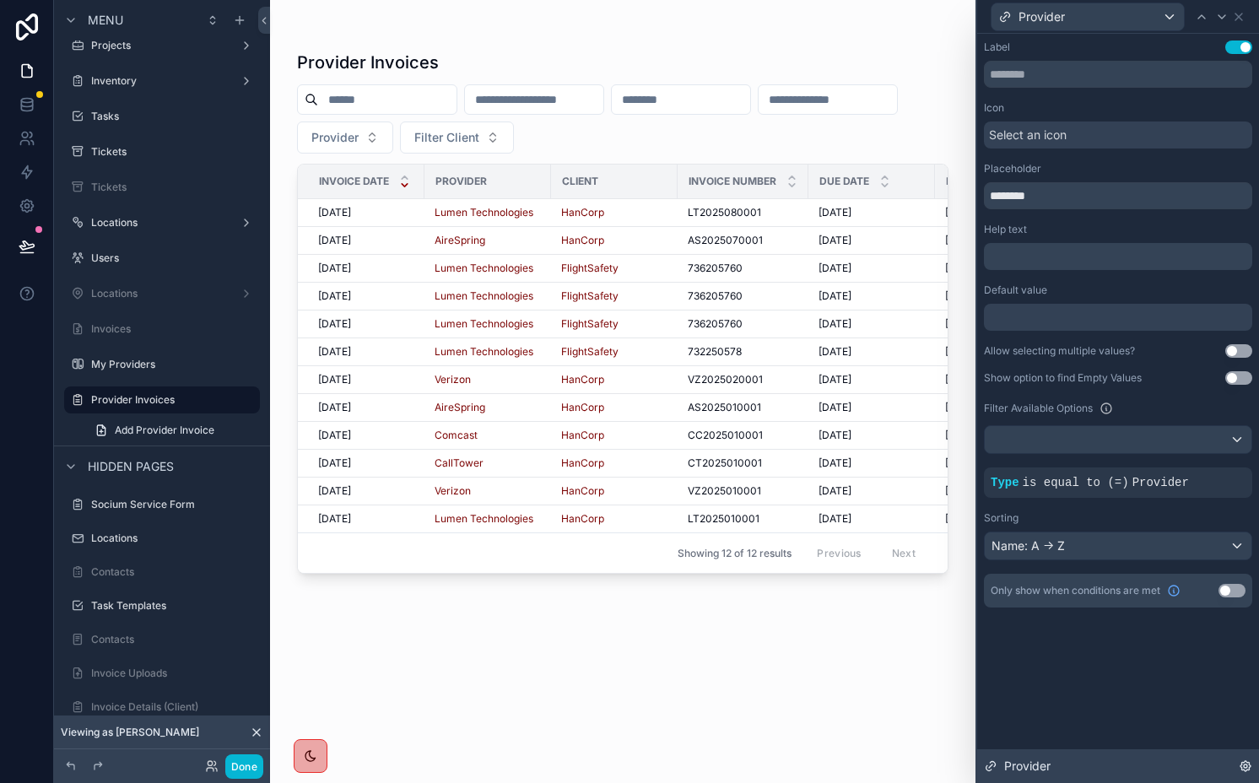
click at [1107, 749] on div "Provider" at bounding box center [1118, 766] width 282 height 34
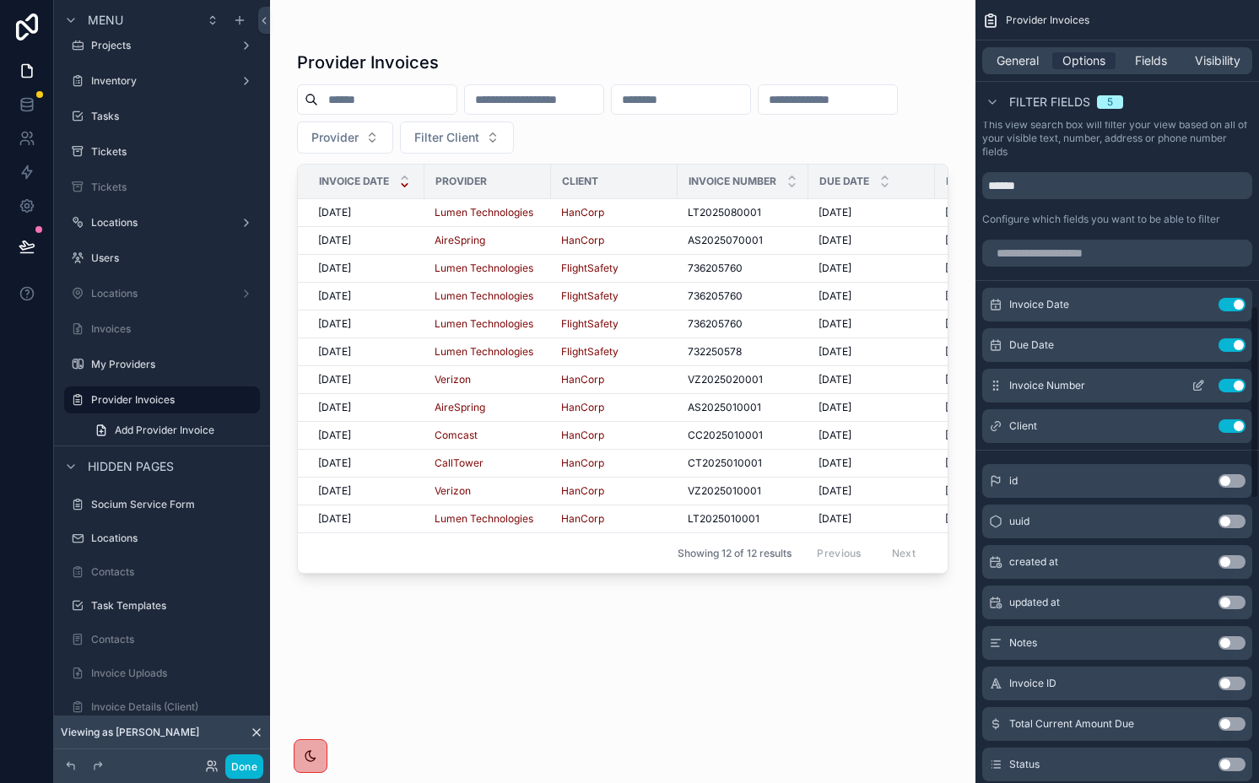
scroll to position [1201, 0]
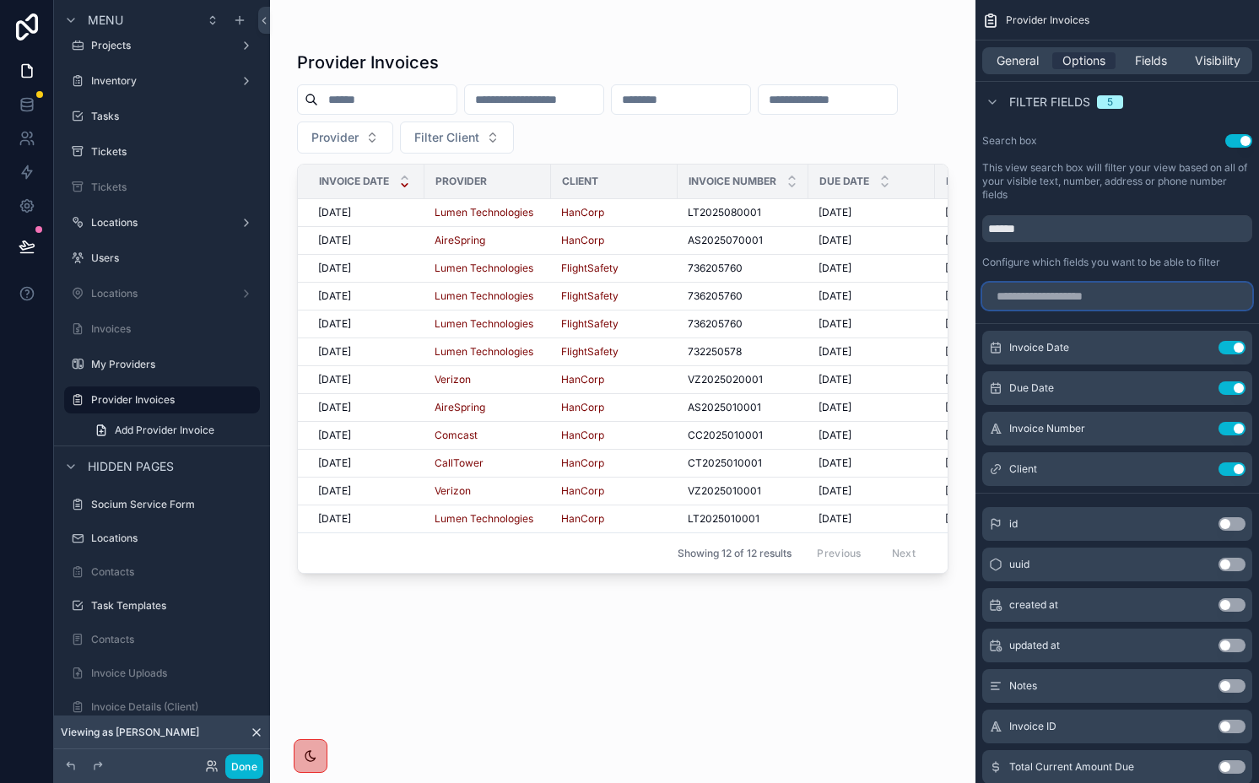
click at [1102, 300] on input "scrollable content" at bounding box center [1117, 296] width 270 height 27
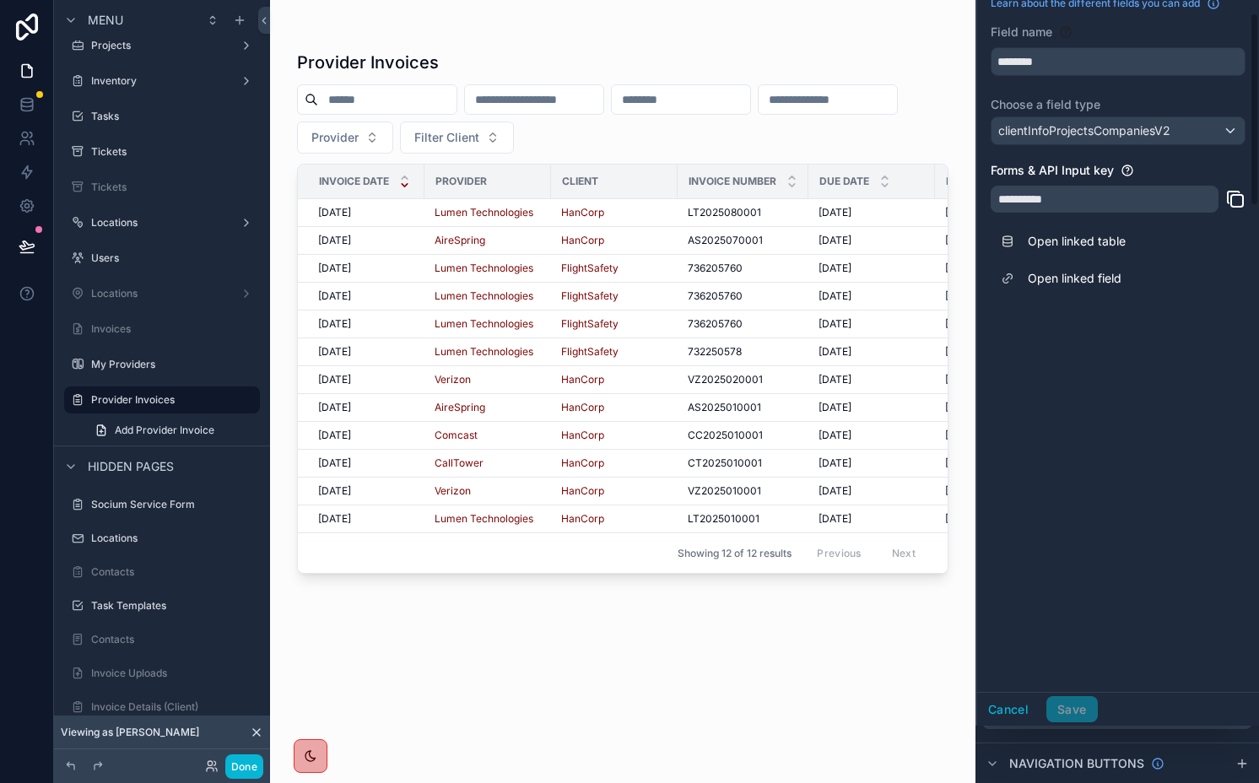
scroll to position [0, 0]
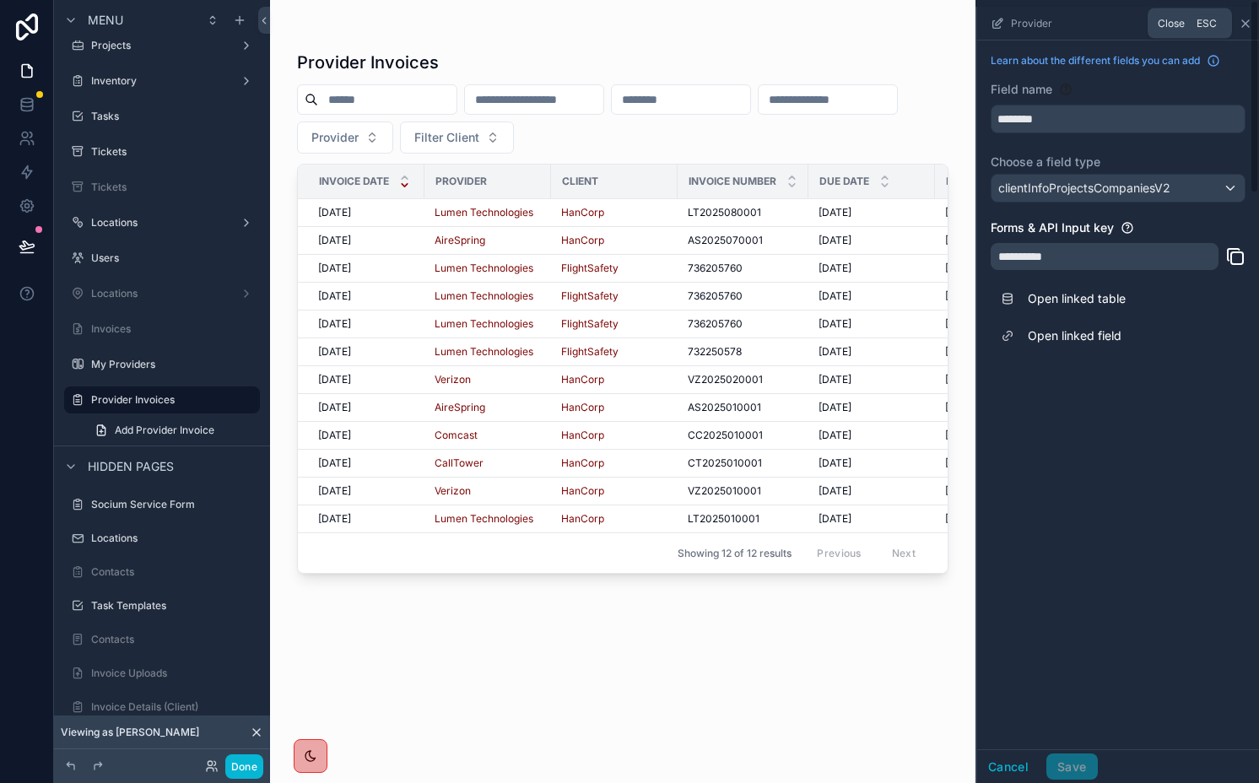
click at [1246, 20] on icon "scrollable content" at bounding box center [1246, 24] width 14 height 14
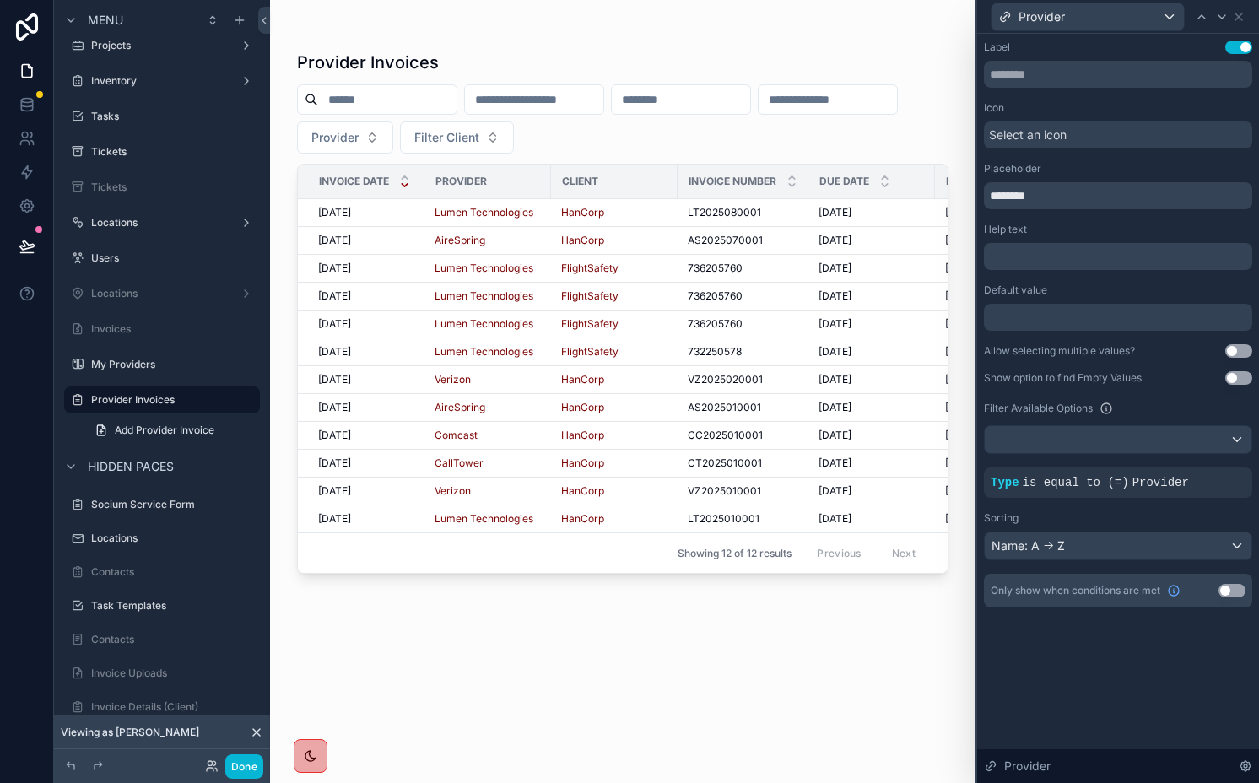
click at [530, 135] on div "scrollable content" at bounding box center [623, 381] width 706 height 763
click at [393, 135] on button "Provider" at bounding box center [345, 138] width 96 height 32
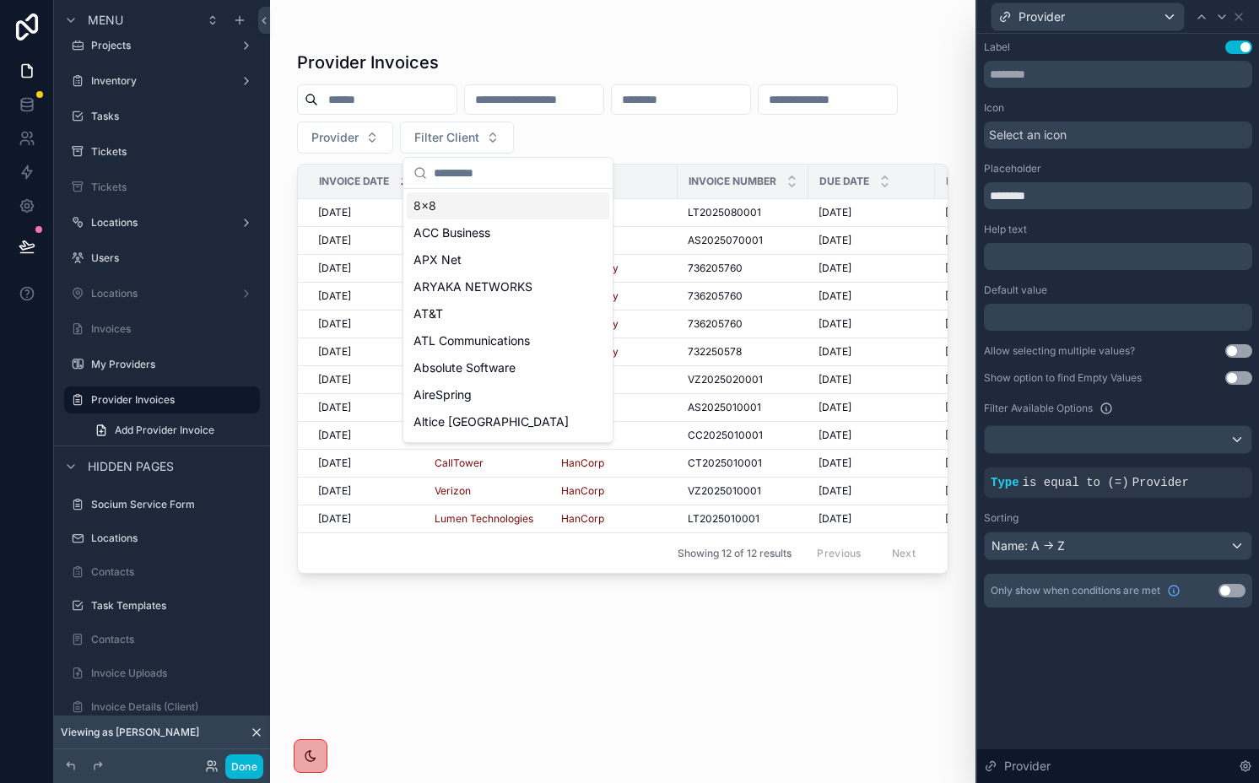
click at [393, 135] on button "Provider" at bounding box center [345, 138] width 96 height 32
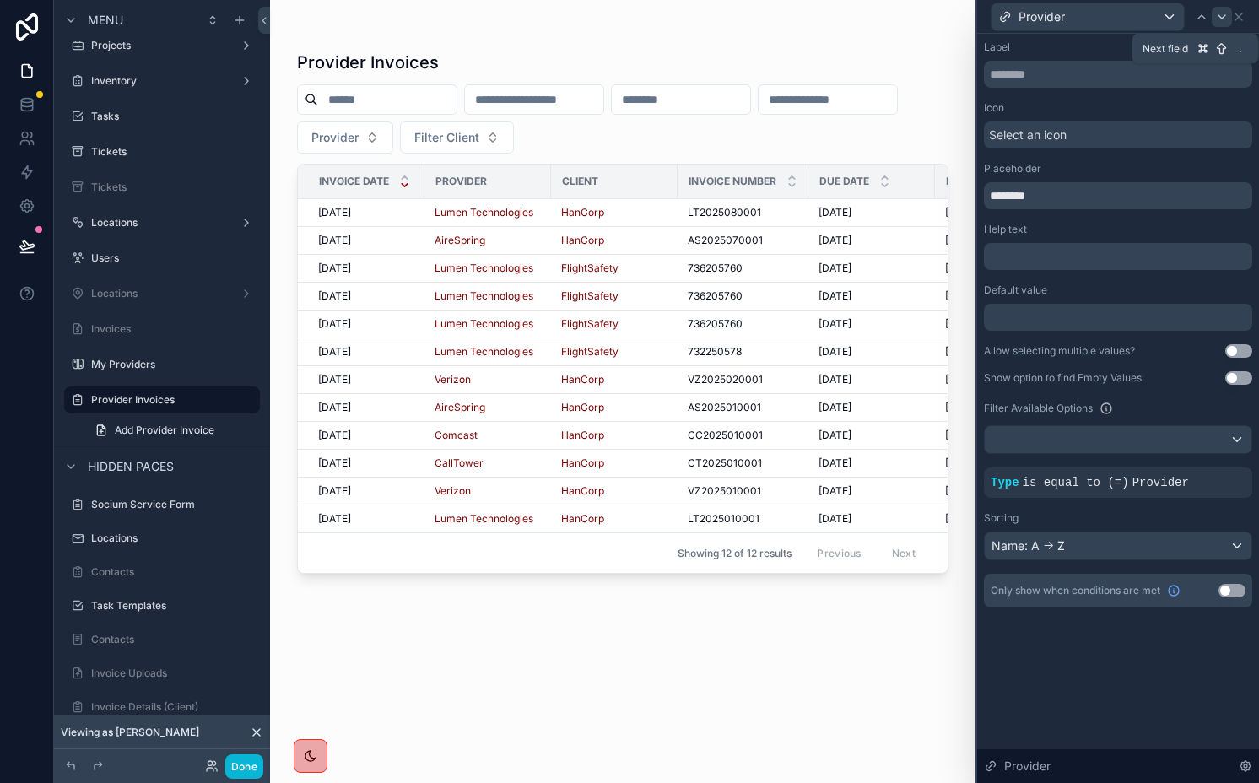
click at [1223, 12] on icon at bounding box center [1222, 17] width 14 height 14
click at [1005, 198] on input "**********" at bounding box center [1118, 195] width 268 height 27
type input "******"
click at [1185, 523] on div "Sorting" at bounding box center [1118, 518] width 268 height 14
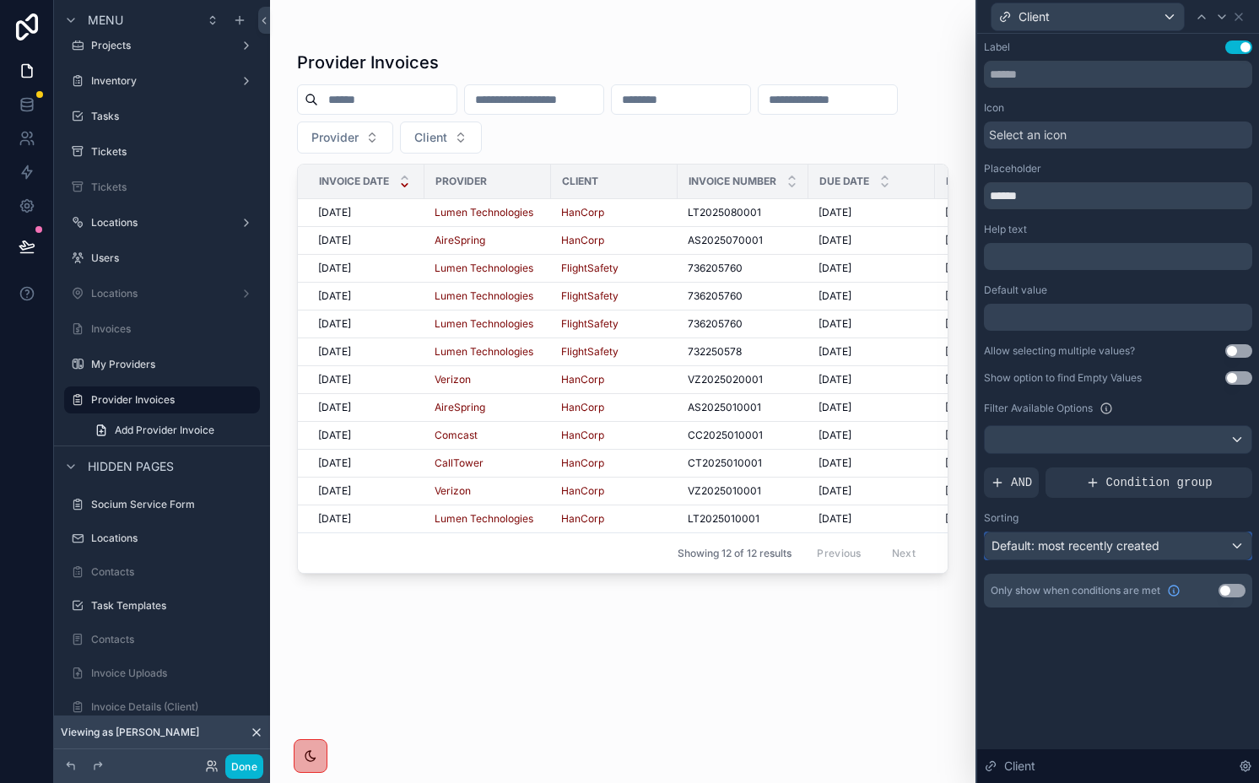
click at [1184, 552] on div "Default: most recently created" at bounding box center [1118, 546] width 267 height 27
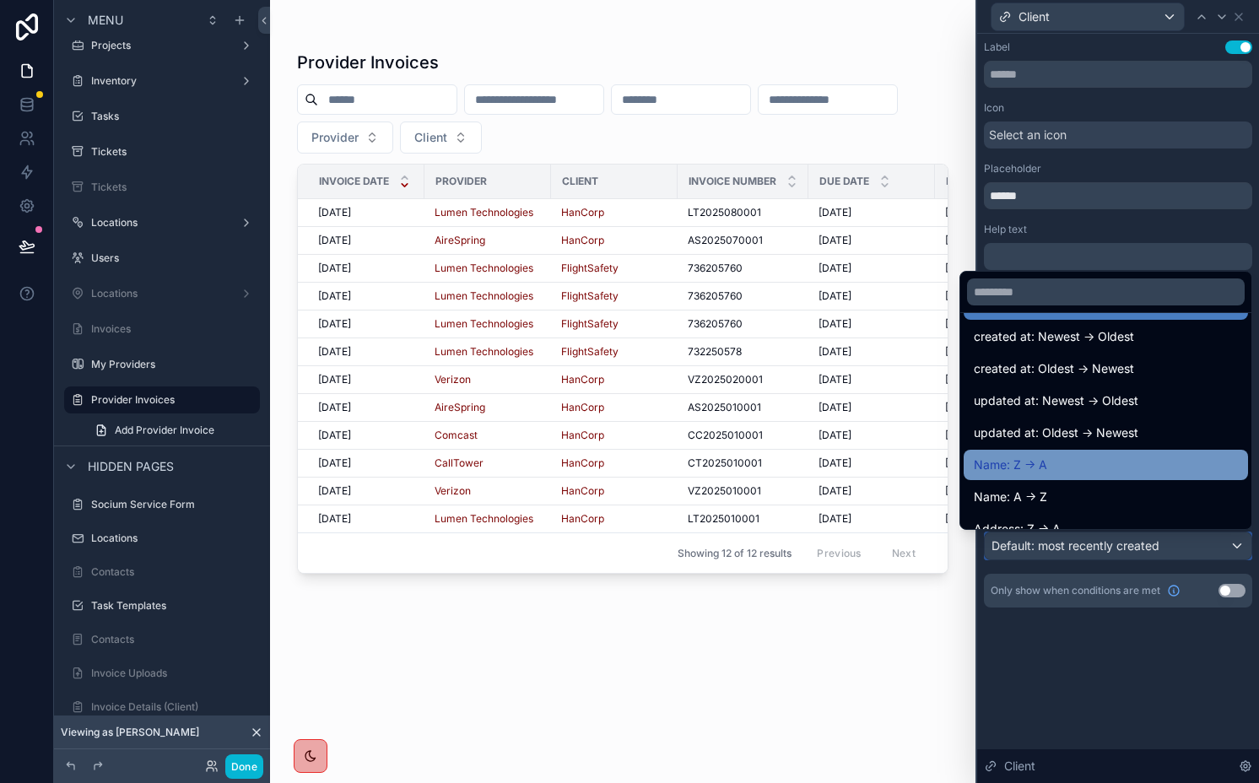
scroll to position [38, 0]
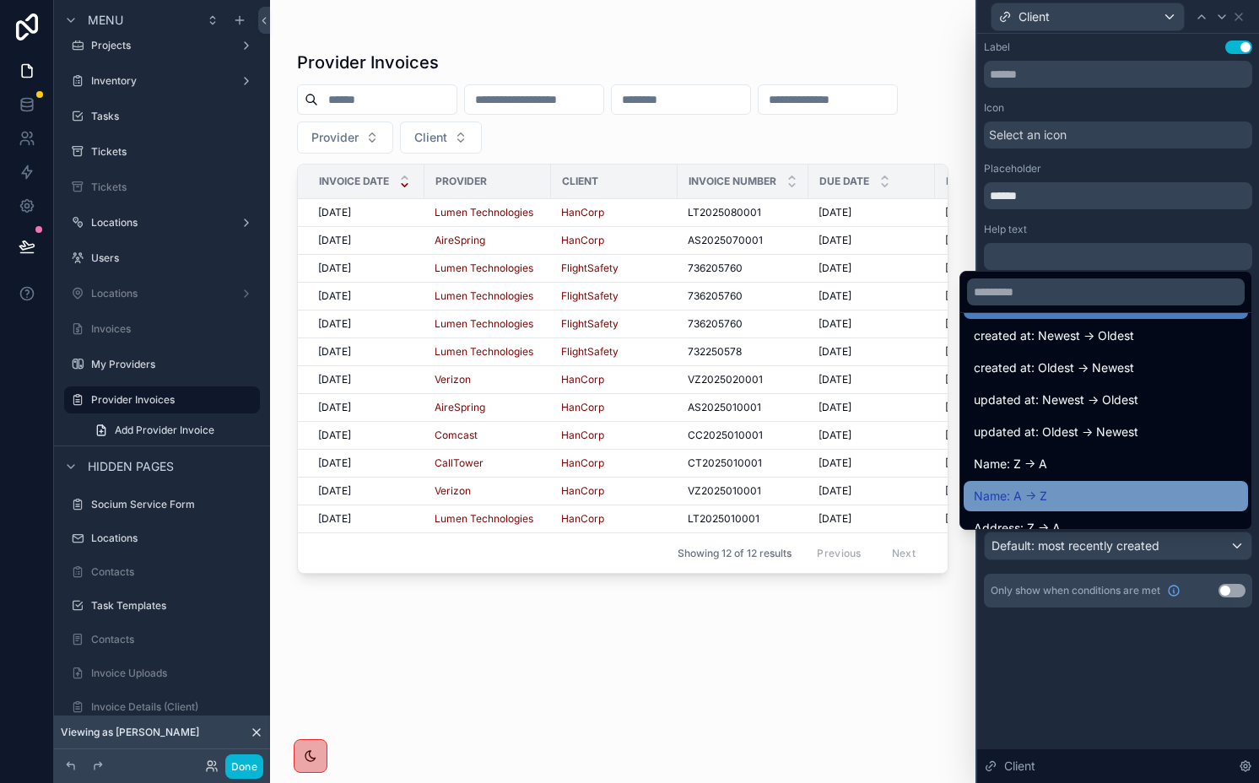
click at [1039, 498] on div "Name: A -> Z" at bounding box center [1106, 496] width 264 height 20
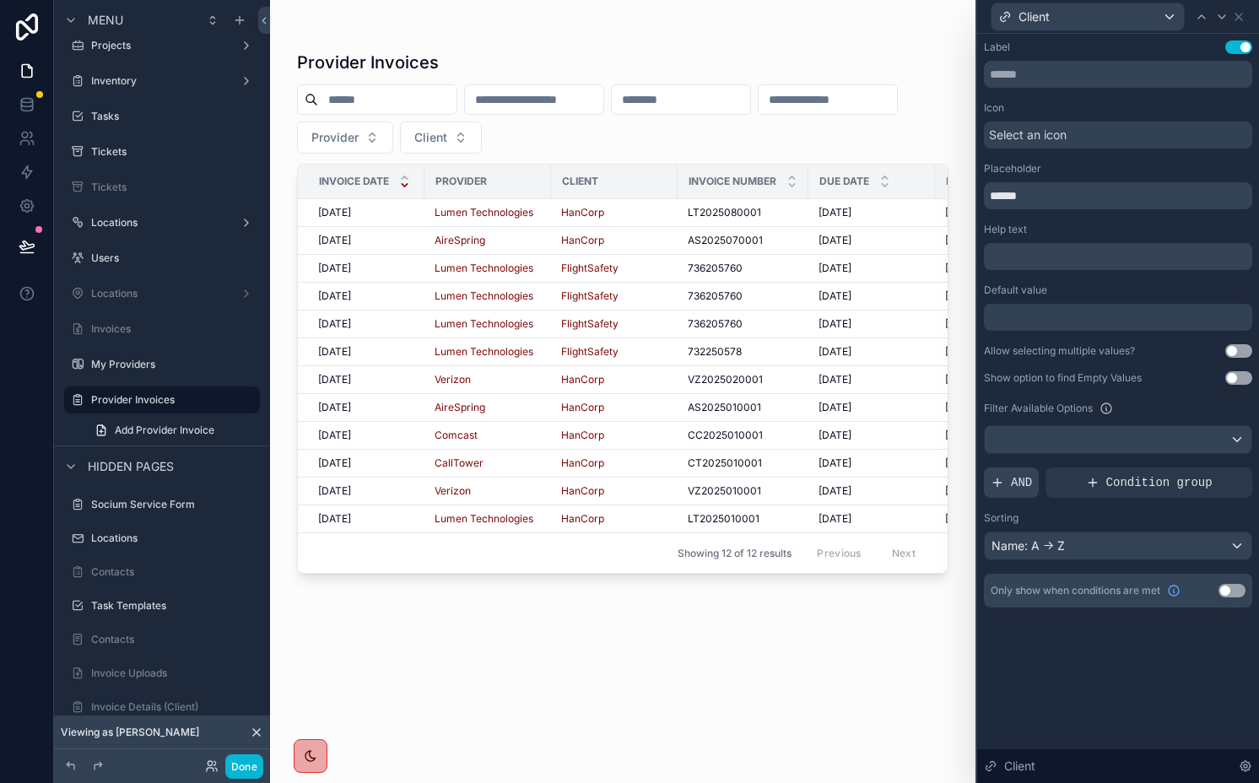
click at [1019, 485] on span "AND" at bounding box center [1021, 482] width 21 height 17
click at [1204, 467] on div at bounding box center [1211, 469] width 24 height 24
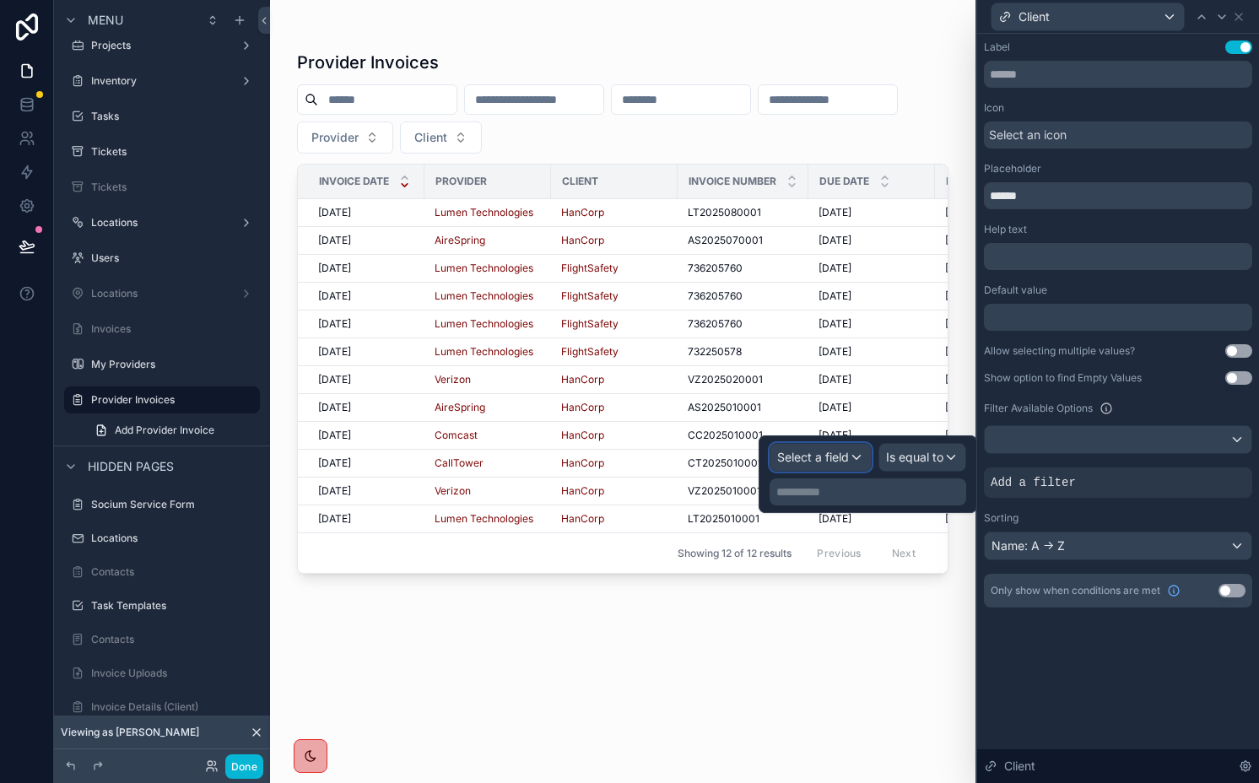
click at [820, 459] on span "Select a field" at bounding box center [813, 457] width 72 height 14
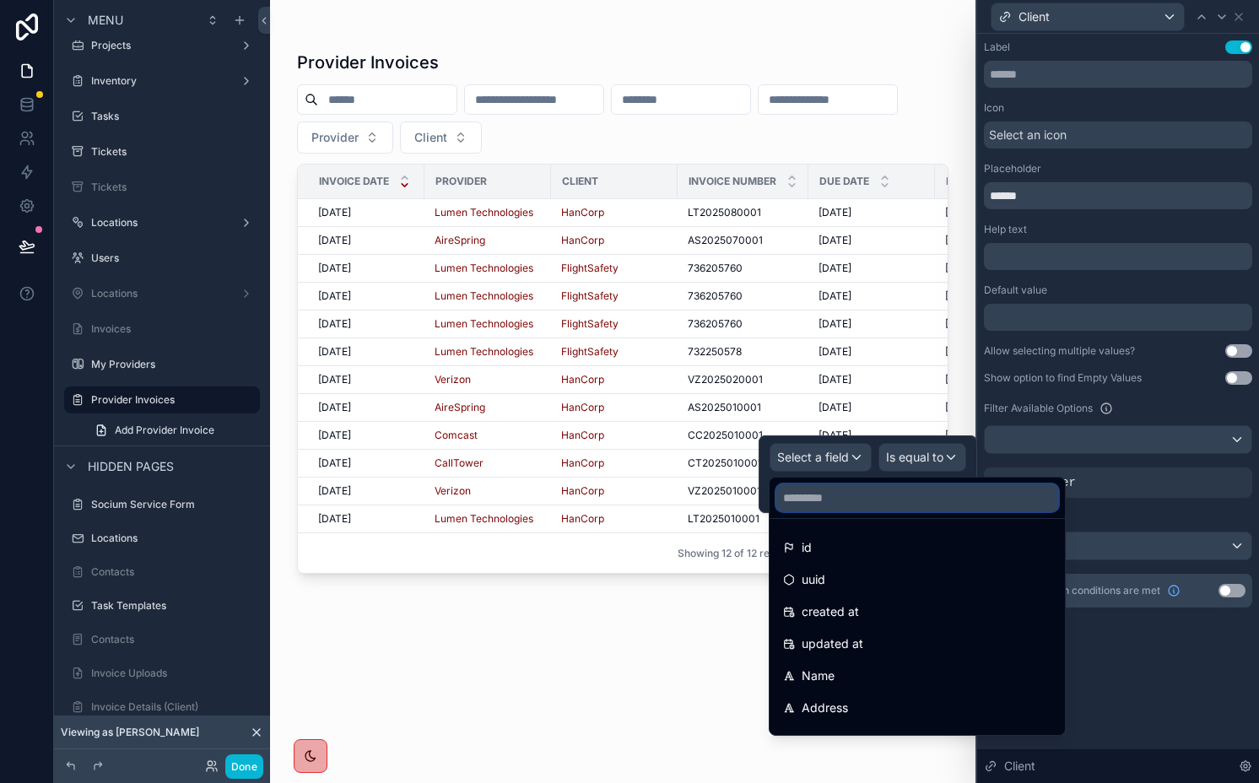
click at [883, 495] on input "text" at bounding box center [917, 497] width 282 height 27
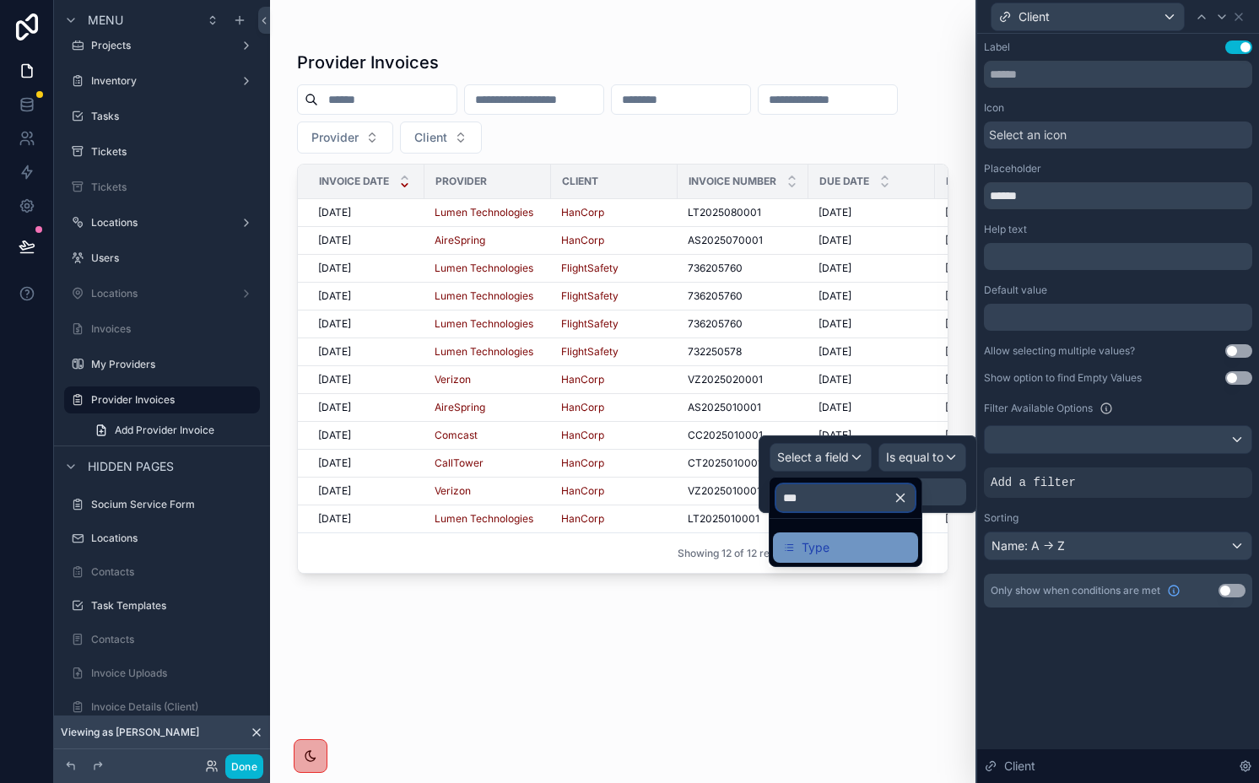
type input "***"
click at [861, 544] on div "Type" at bounding box center [845, 548] width 125 height 20
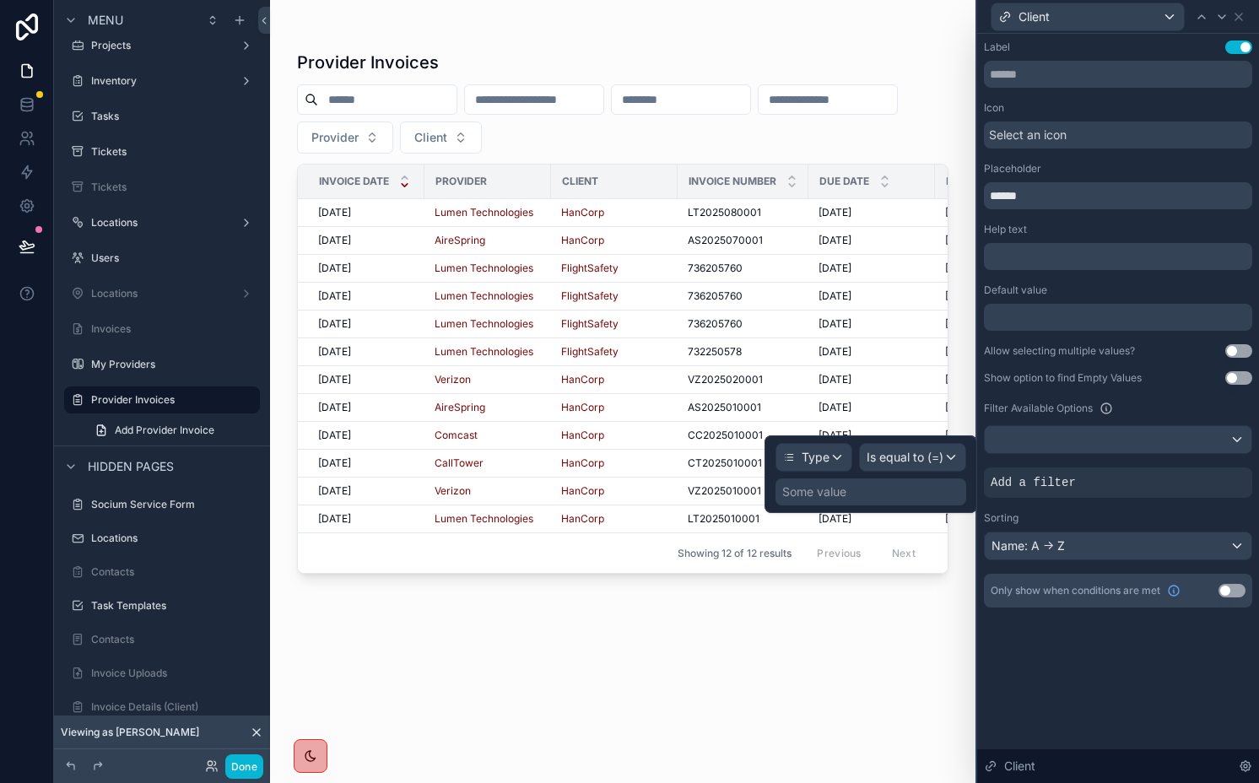
click at [898, 483] on div "Some value" at bounding box center [871, 492] width 191 height 27
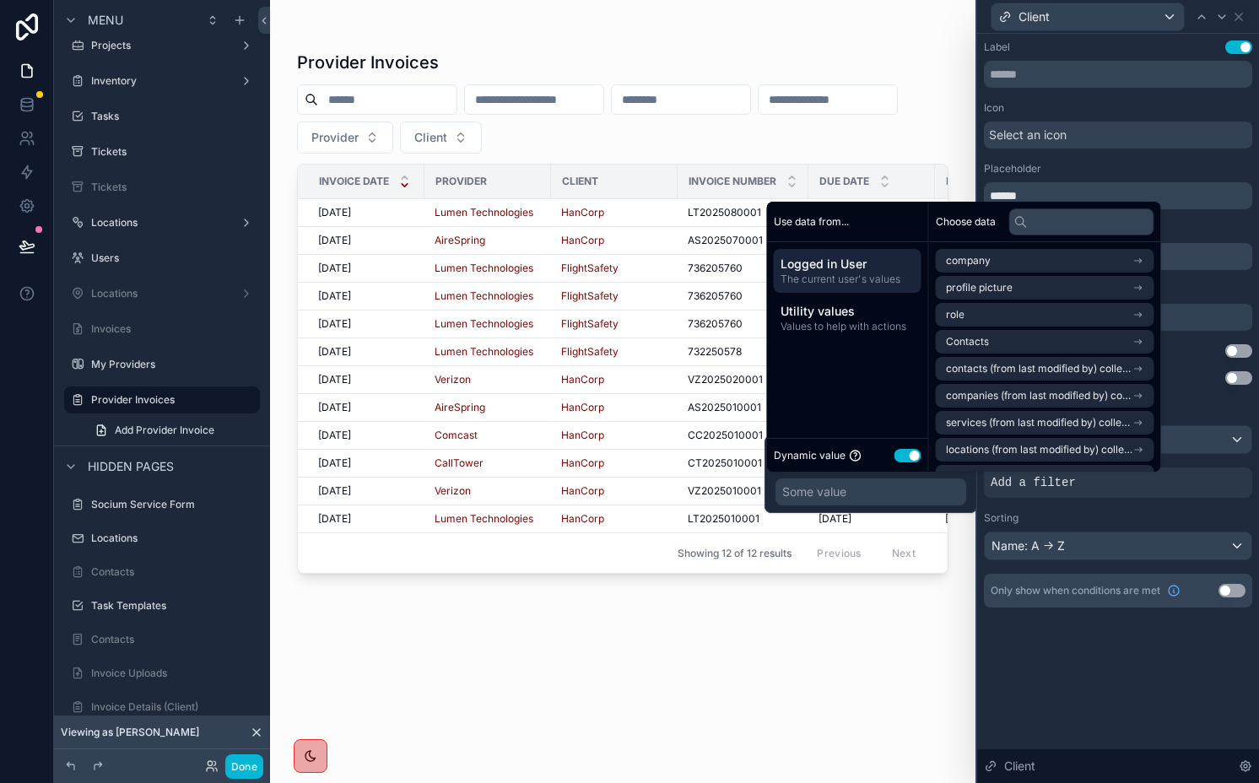
click at [904, 453] on button "Use setting" at bounding box center [908, 456] width 27 height 14
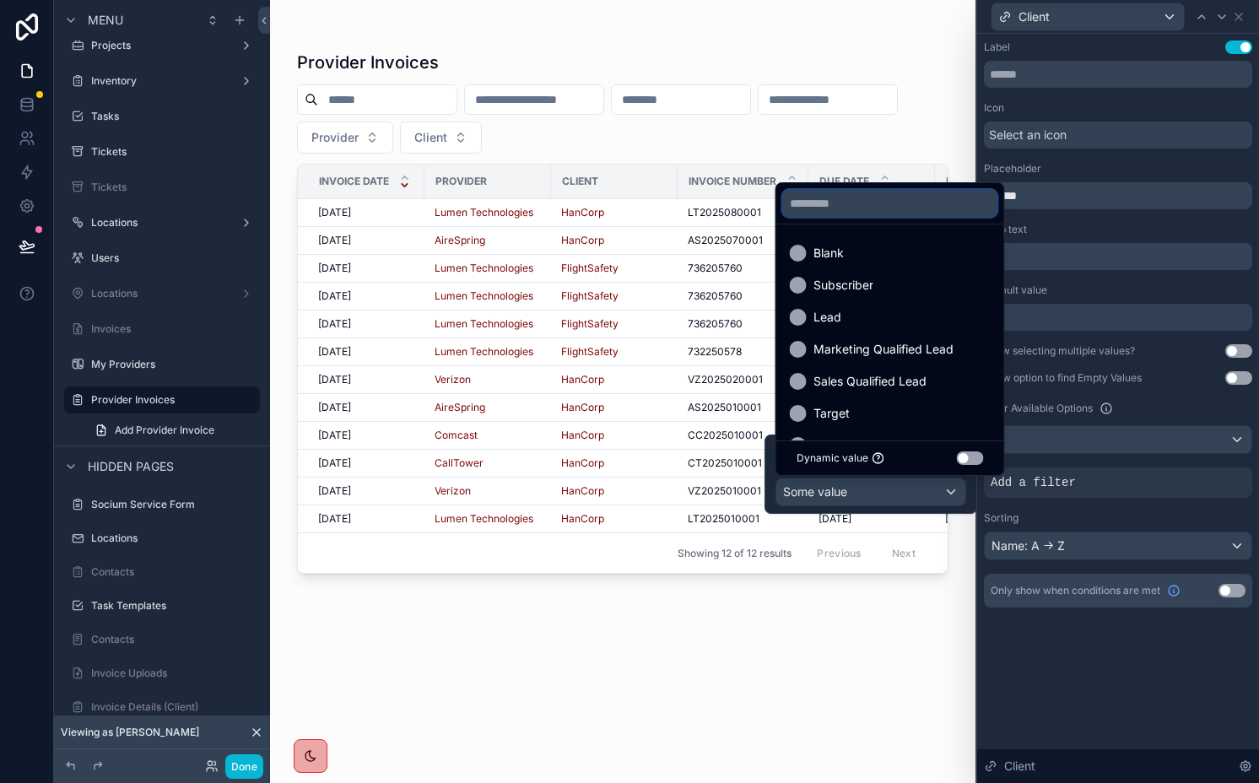
click at [879, 207] on input "text" at bounding box center [890, 203] width 214 height 27
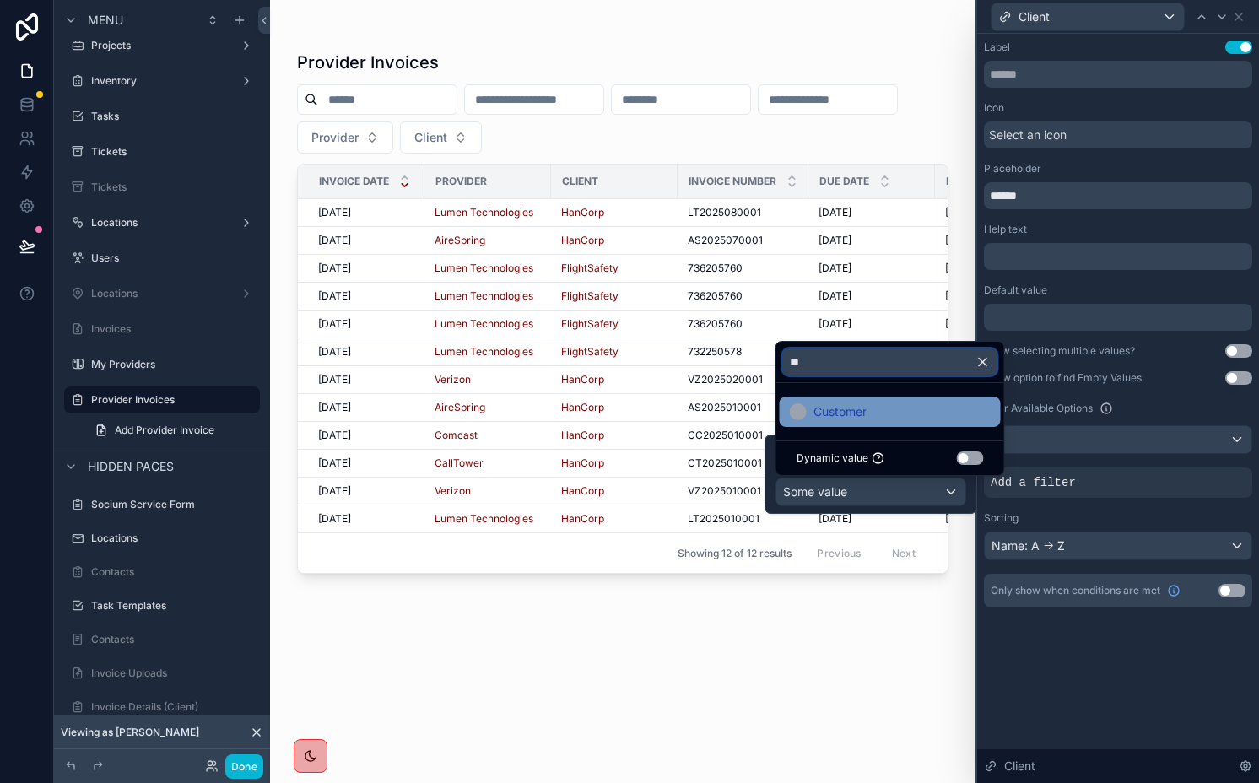
type input "**"
click at [878, 407] on div "Customer" at bounding box center [890, 412] width 201 height 20
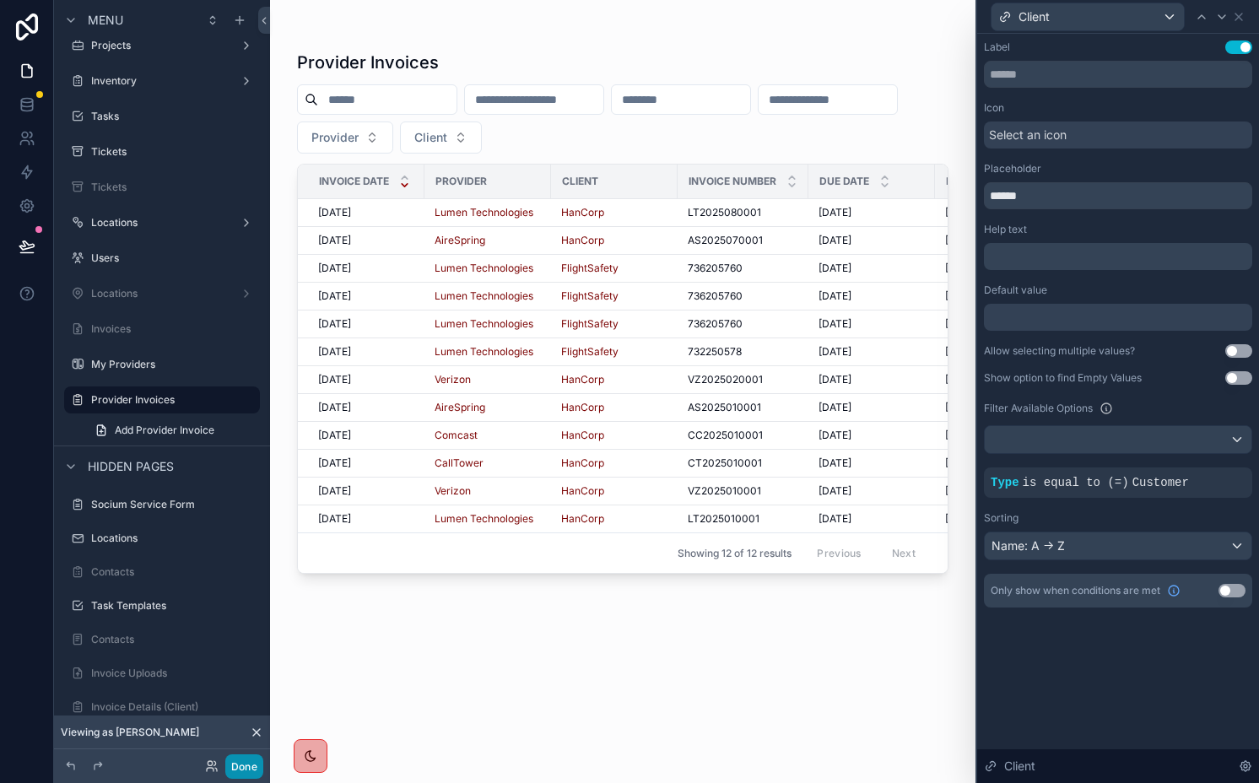
click at [241, 768] on button "Done" at bounding box center [244, 767] width 38 height 24
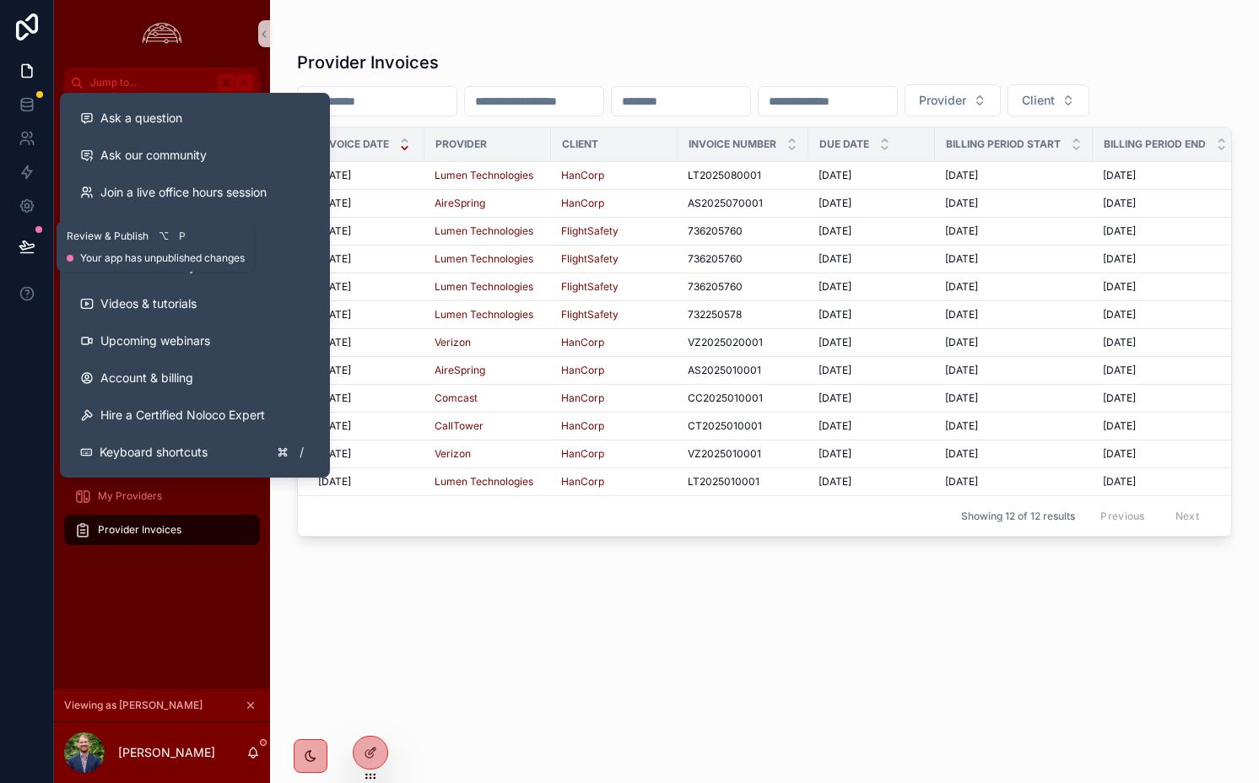
click at [30, 246] on icon at bounding box center [27, 246] width 17 height 17
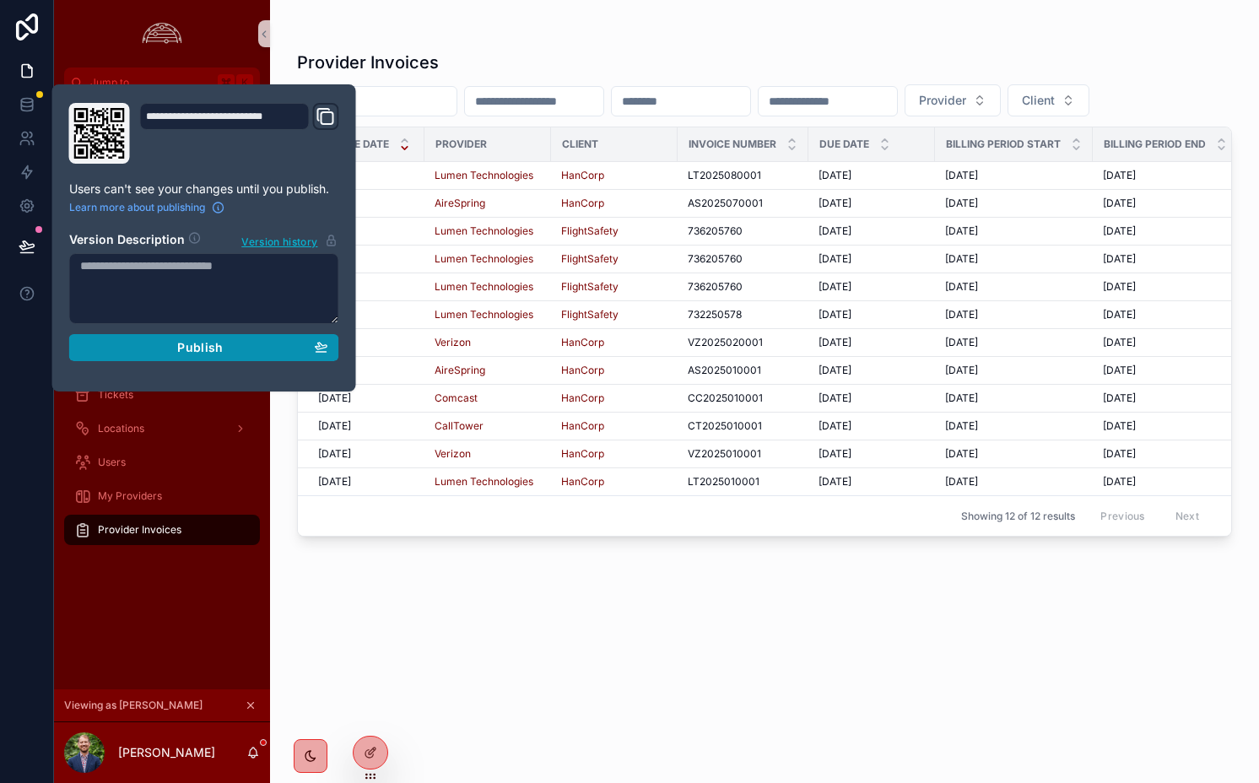
click at [146, 346] on div "Publish" at bounding box center [204, 347] width 248 height 15
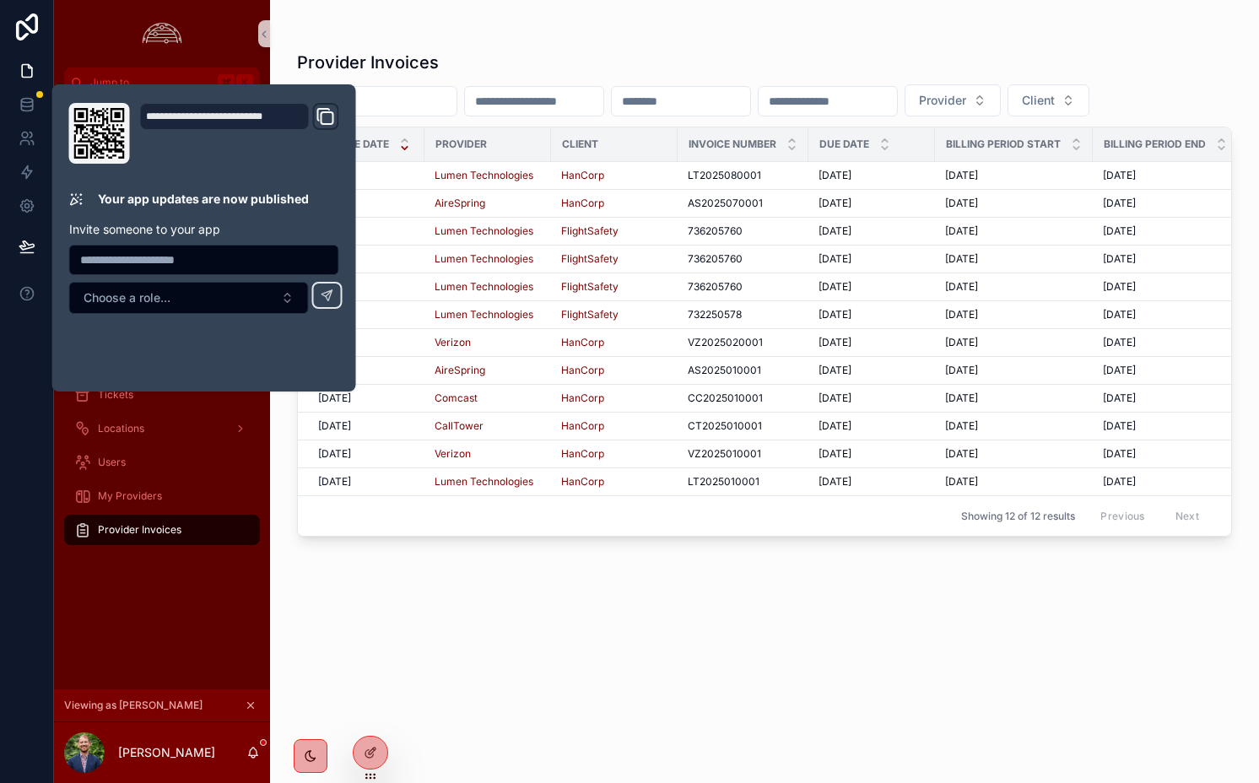
click at [933, 63] on div "Provider Invoices" at bounding box center [764, 63] width 935 height 24
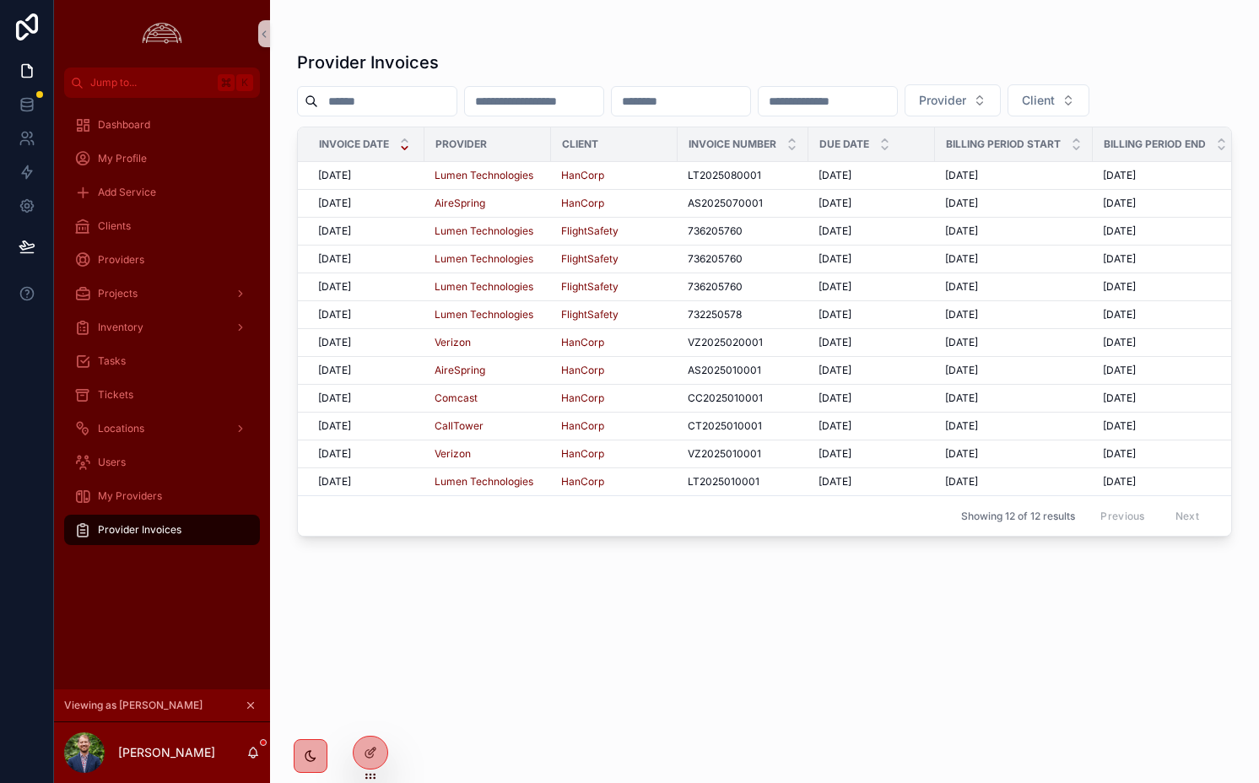
click at [1155, 73] on div "Provider Invoices" at bounding box center [764, 63] width 935 height 24
click at [1090, 84] on button "Client" at bounding box center [1049, 100] width 82 height 32
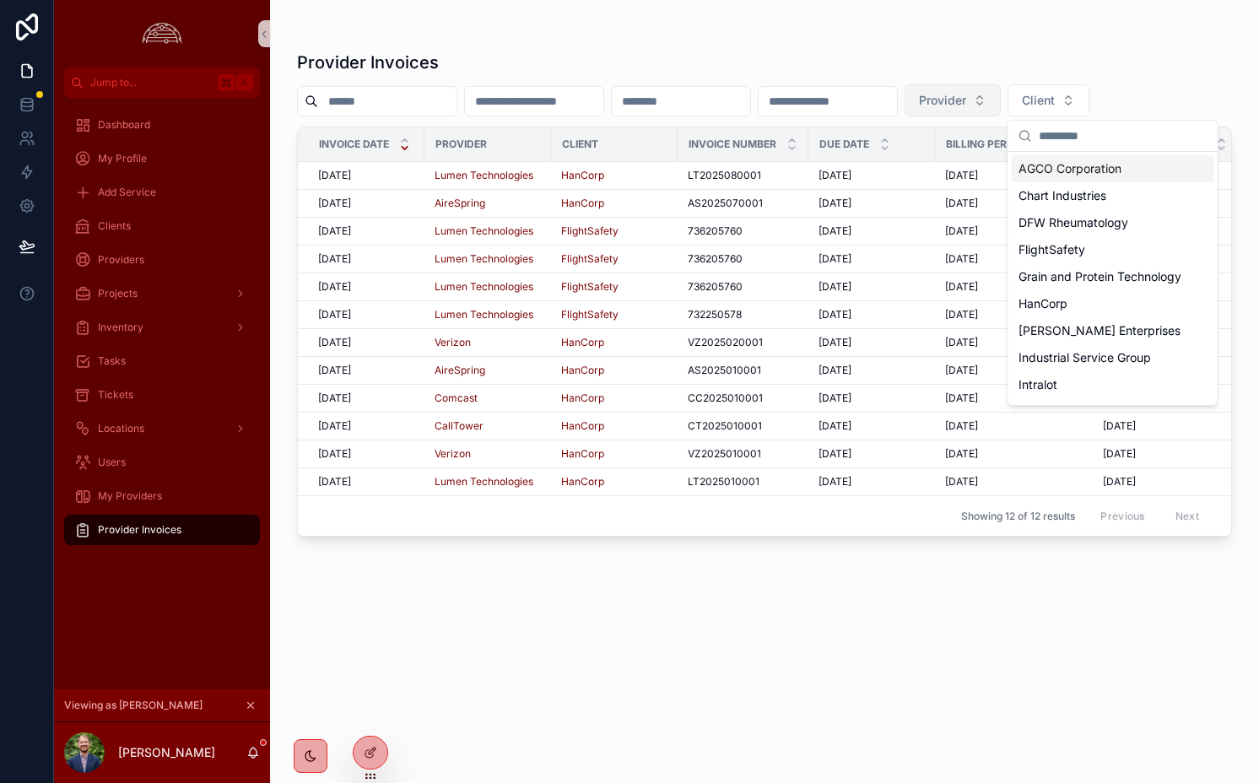
click at [1001, 111] on button "Provider" at bounding box center [953, 100] width 96 height 32
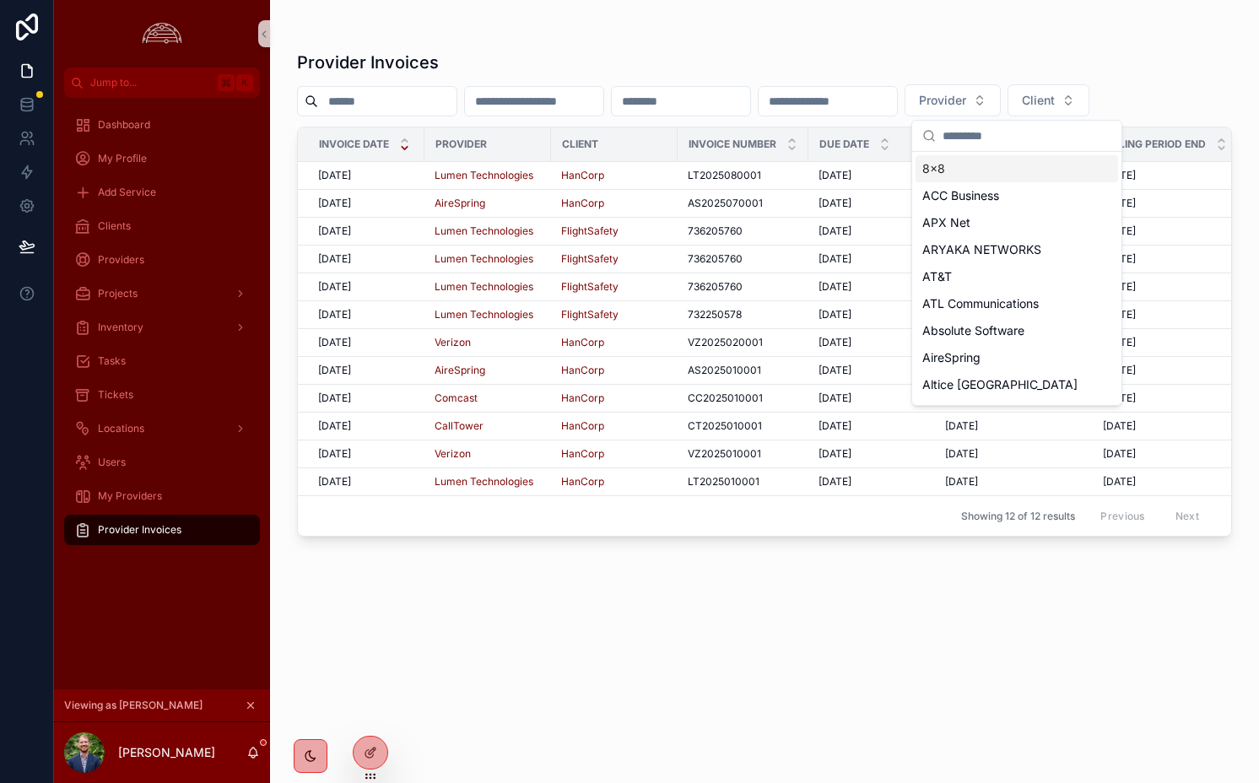
click at [875, 101] on input "scrollable content" at bounding box center [828, 101] width 138 height 24
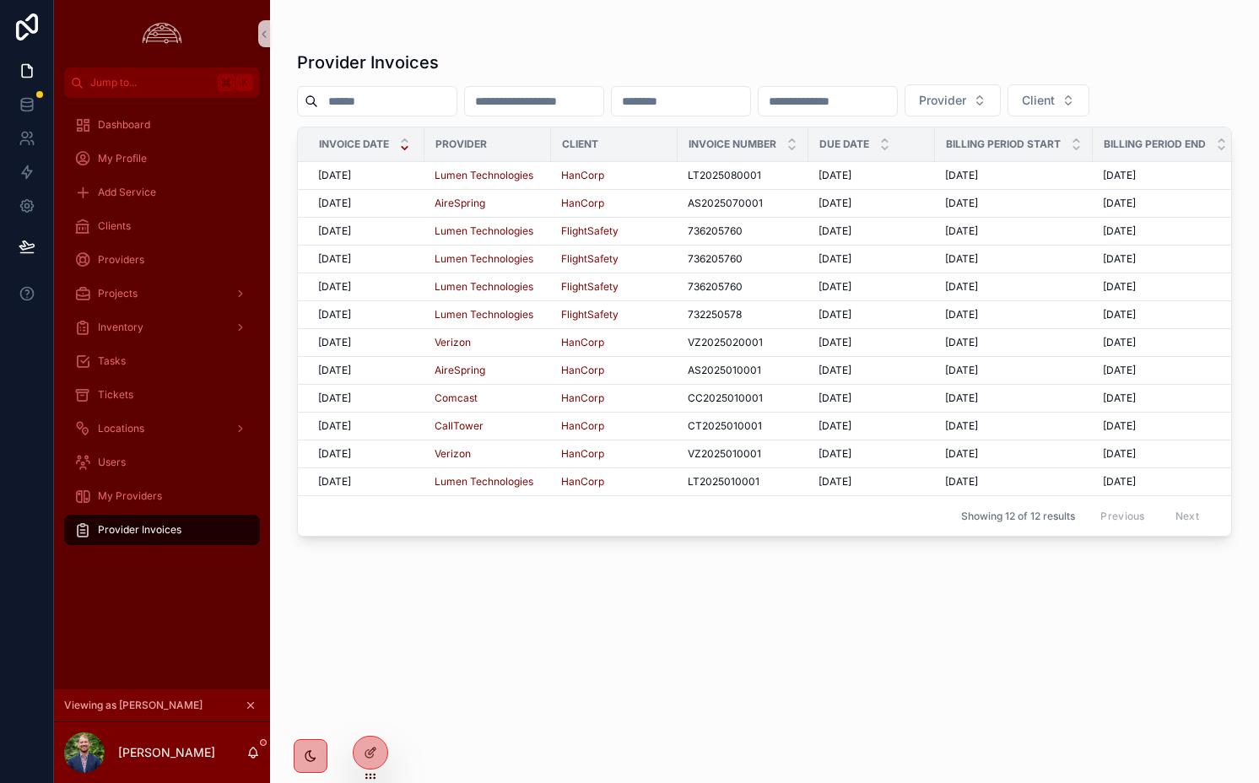
drag, startPoint x: 689, startPoint y: 101, endPoint x: 656, endPoint y: 101, distance: 32.9
click at [689, 101] on input "scrollable content" at bounding box center [681, 101] width 138 height 24
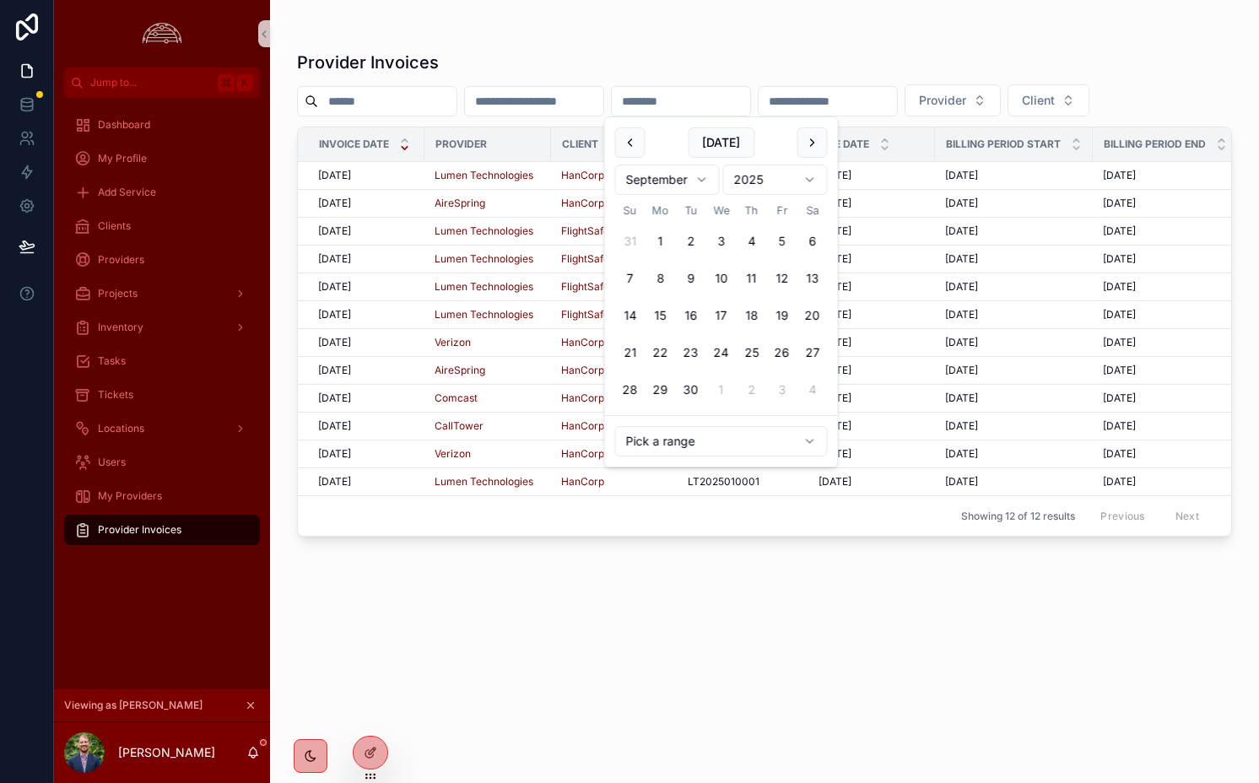
click at [558, 101] on input "scrollable content" at bounding box center [534, 101] width 138 height 24
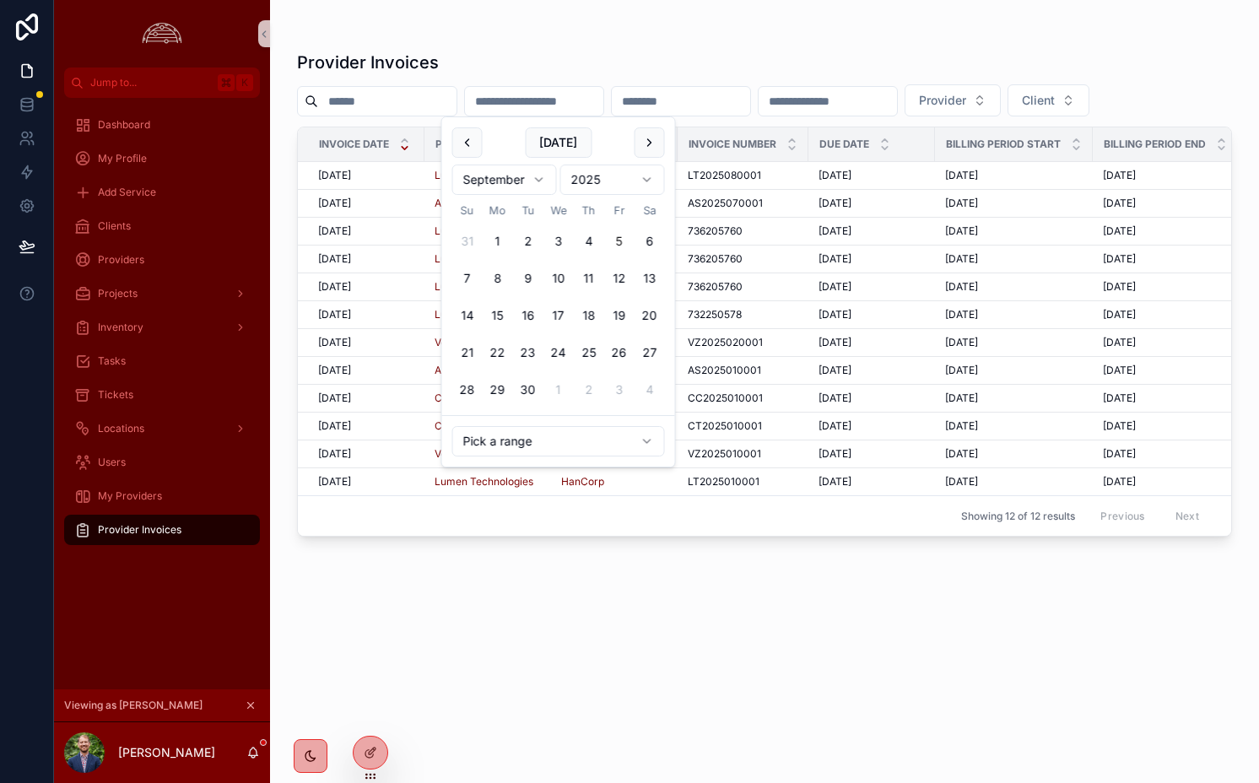
drag, startPoint x: 389, startPoint y: 112, endPoint x: 533, endPoint y: 64, distance: 152.1
click at [389, 112] on input "scrollable content" at bounding box center [387, 101] width 138 height 24
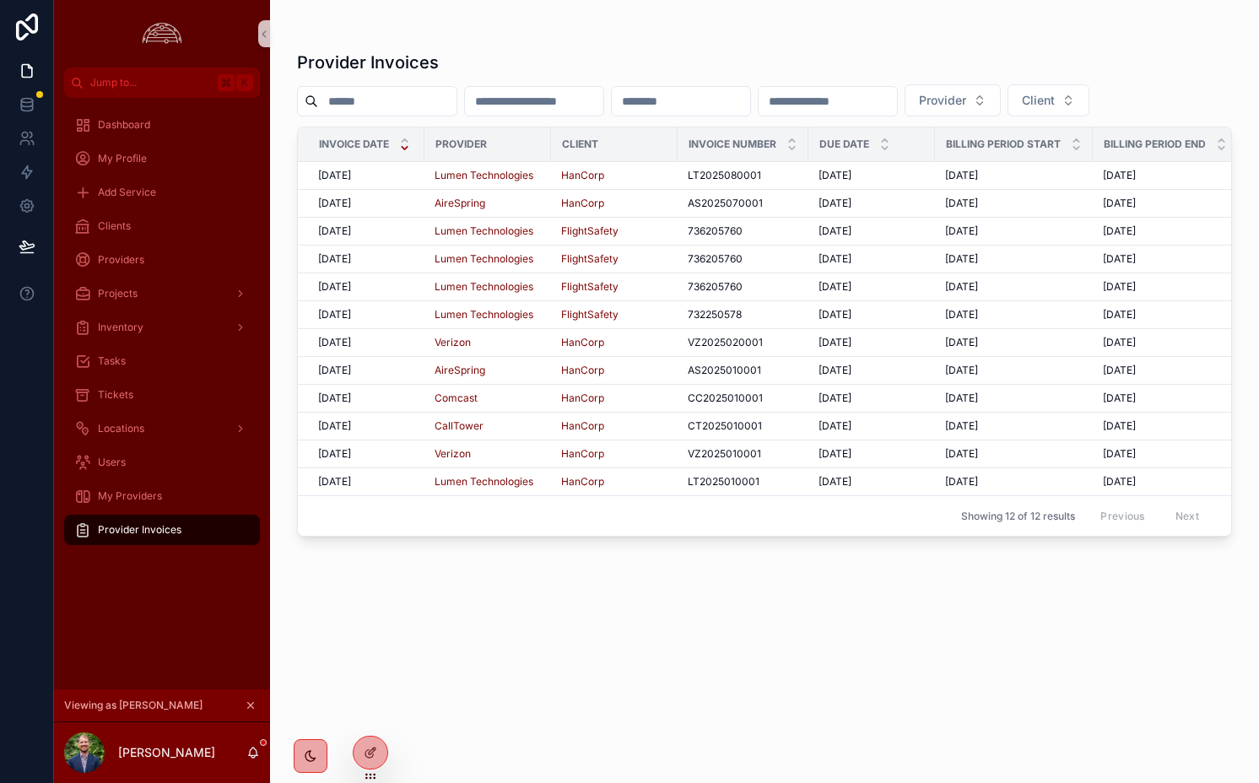
click at [588, 46] on div "Provider Invoices Provider Client Invoice Date Provider Client Invoice Number D…" at bounding box center [764, 402] width 935 height 722
click at [712, 174] on span "LT2025080001" at bounding box center [724, 176] width 73 height 14
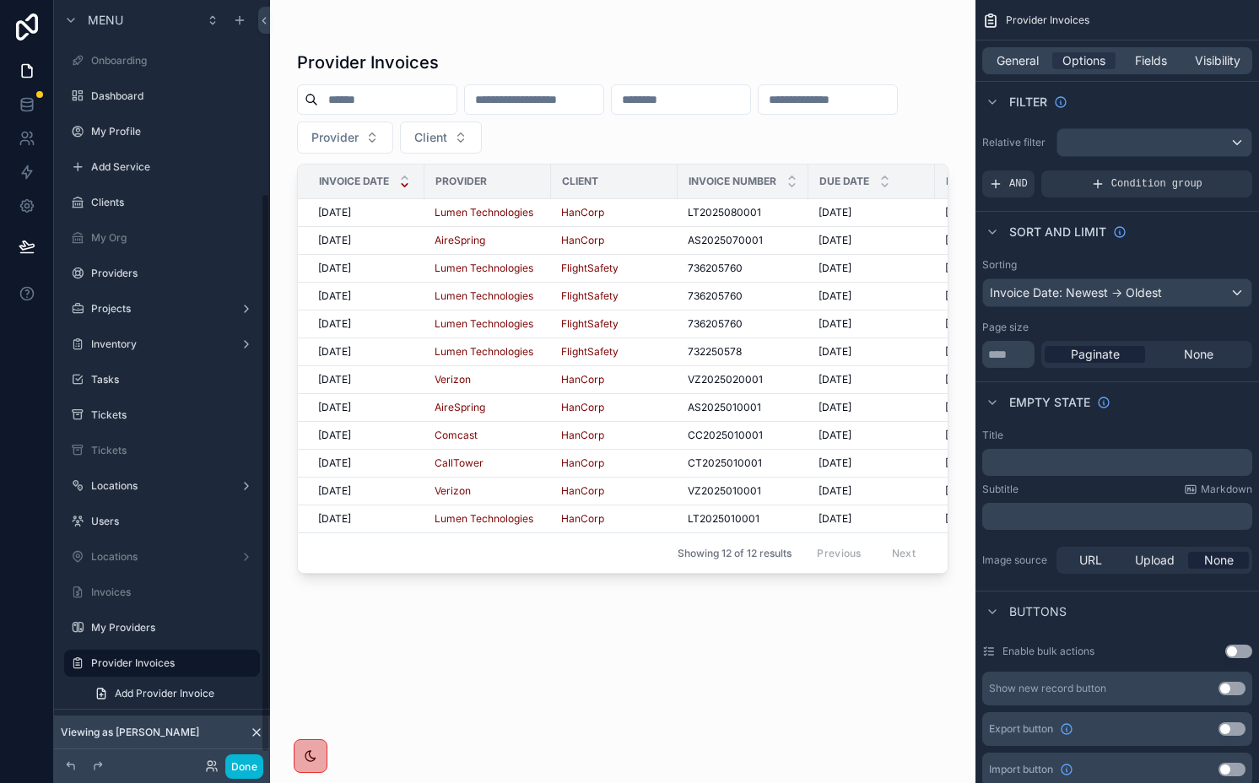
scroll to position [263, 0]
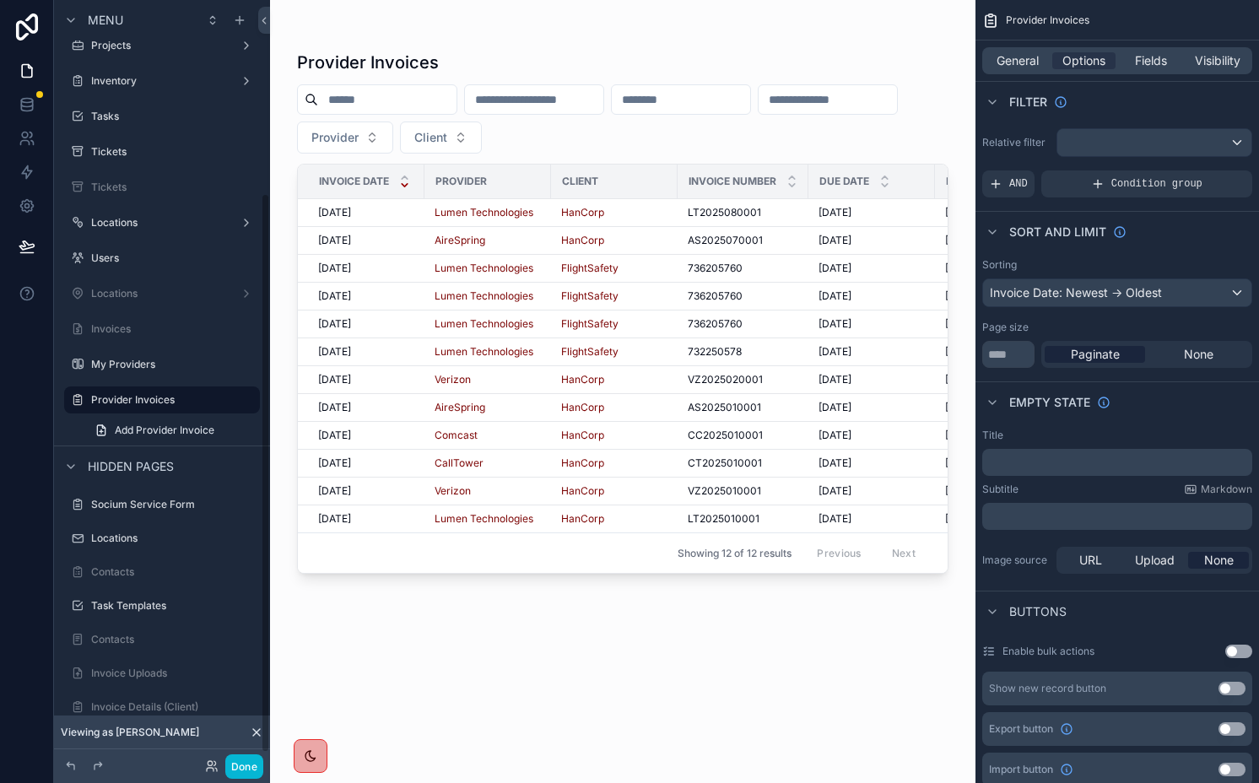
click at [703, 228] on div "scrollable content" at bounding box center [623, 381] width 706 height 763
click at [658, 213] on div "HanCorp" at bounding box center [614, 213] width 106 height 14
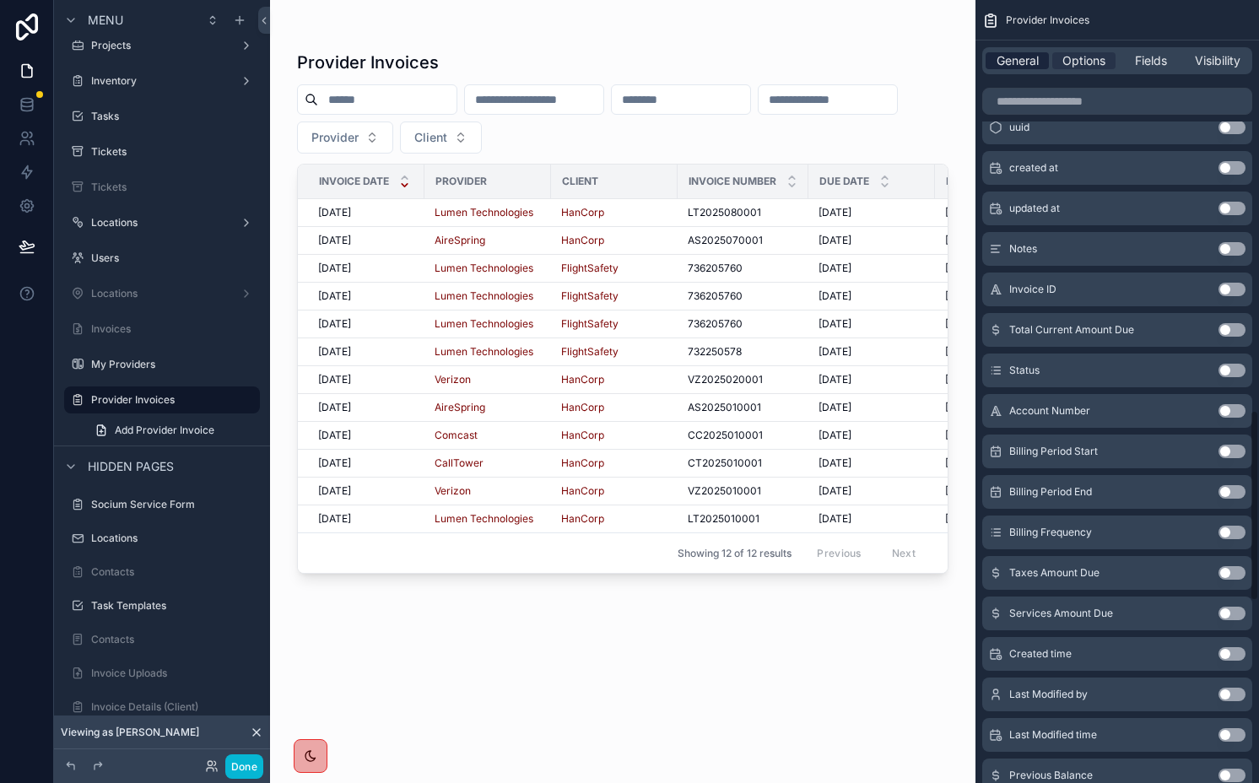
click at [1024, 62] on span "General" at bounding box center [1018, 60] width 42 height 17
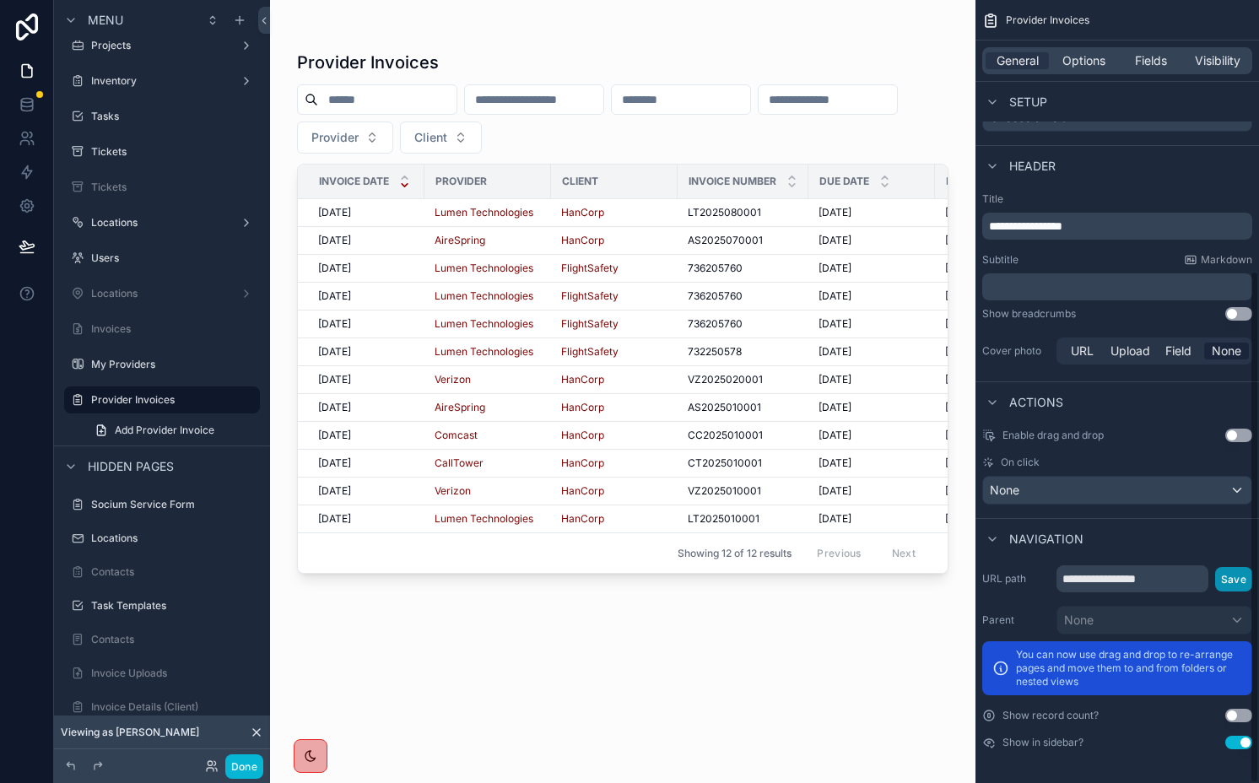
scroll to position [414, 0]
click at [1053, 489] on div "None" at bounding box center [1117, 490] width 268 height 27
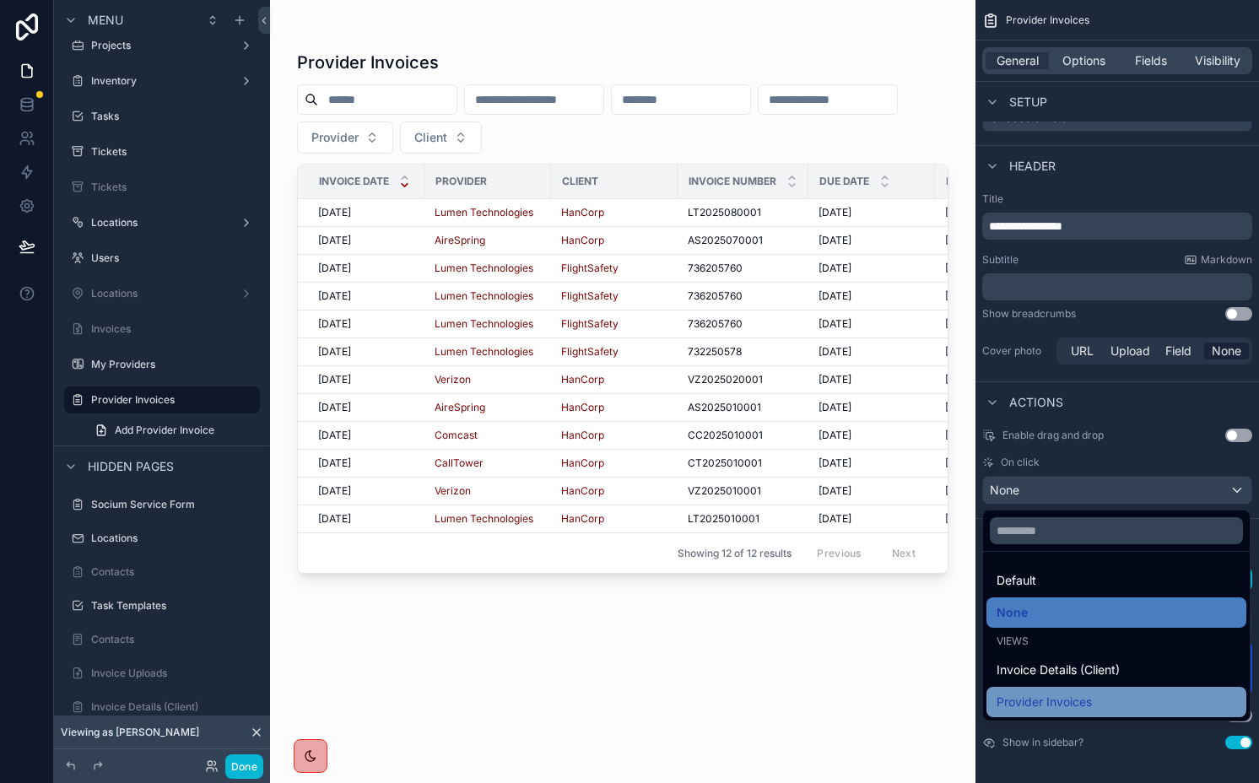
click at [1063, 708] on span "Provider Invoices" at bounding box center [1044, 702] width 95 height 20
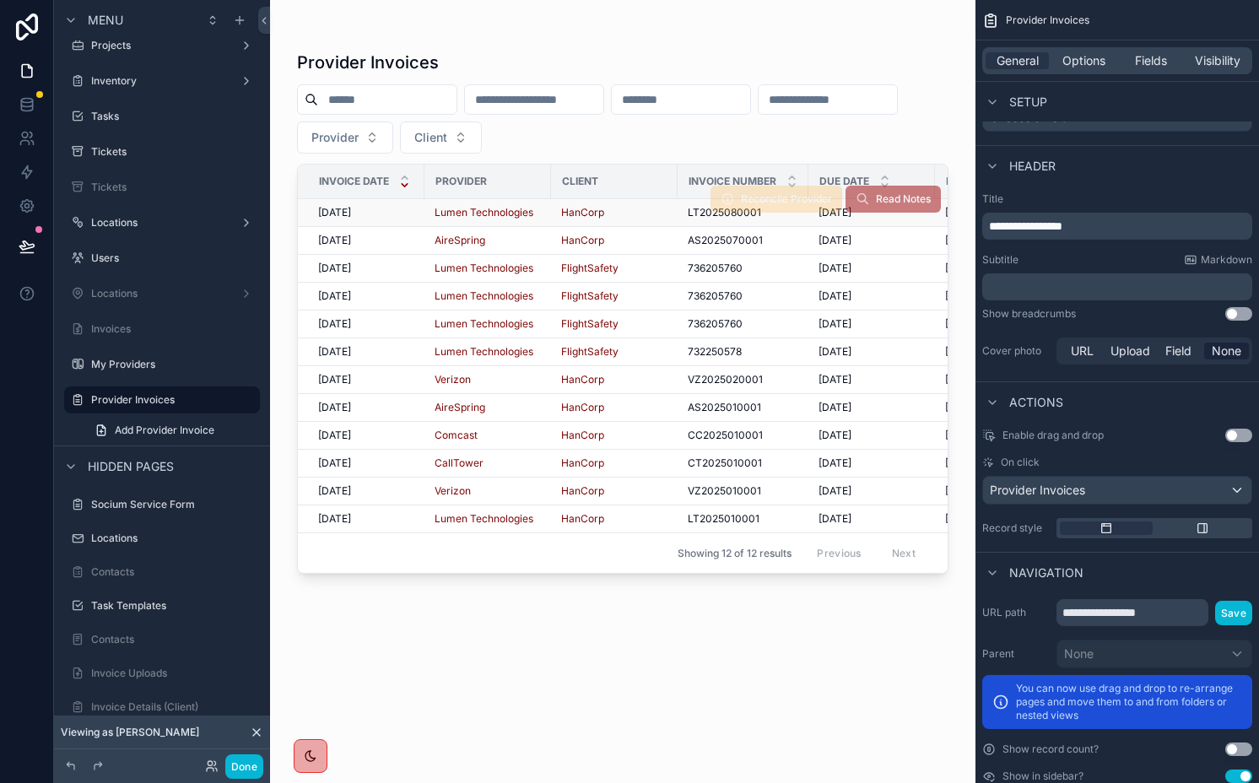
click at [350, 209] on span "[DATE]" at bounding box center [334, 213] width 33 height 14
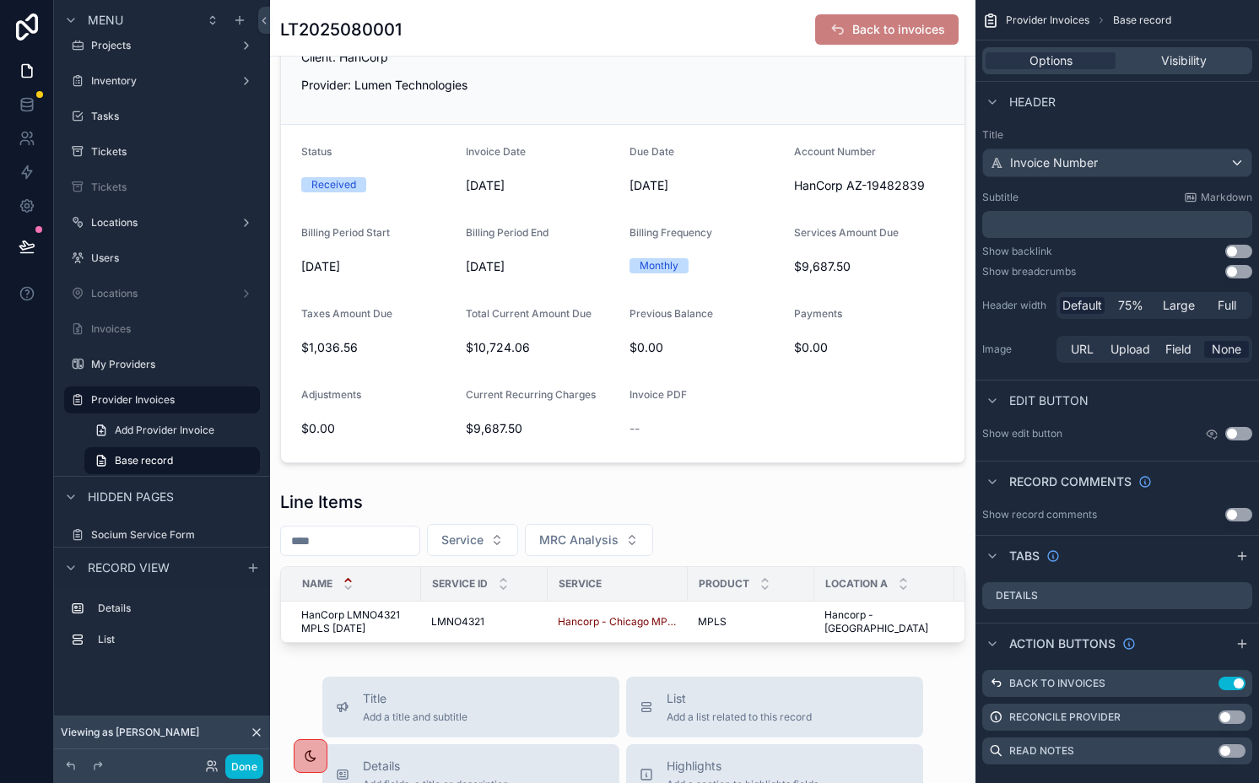
scroll to position [128, 0]
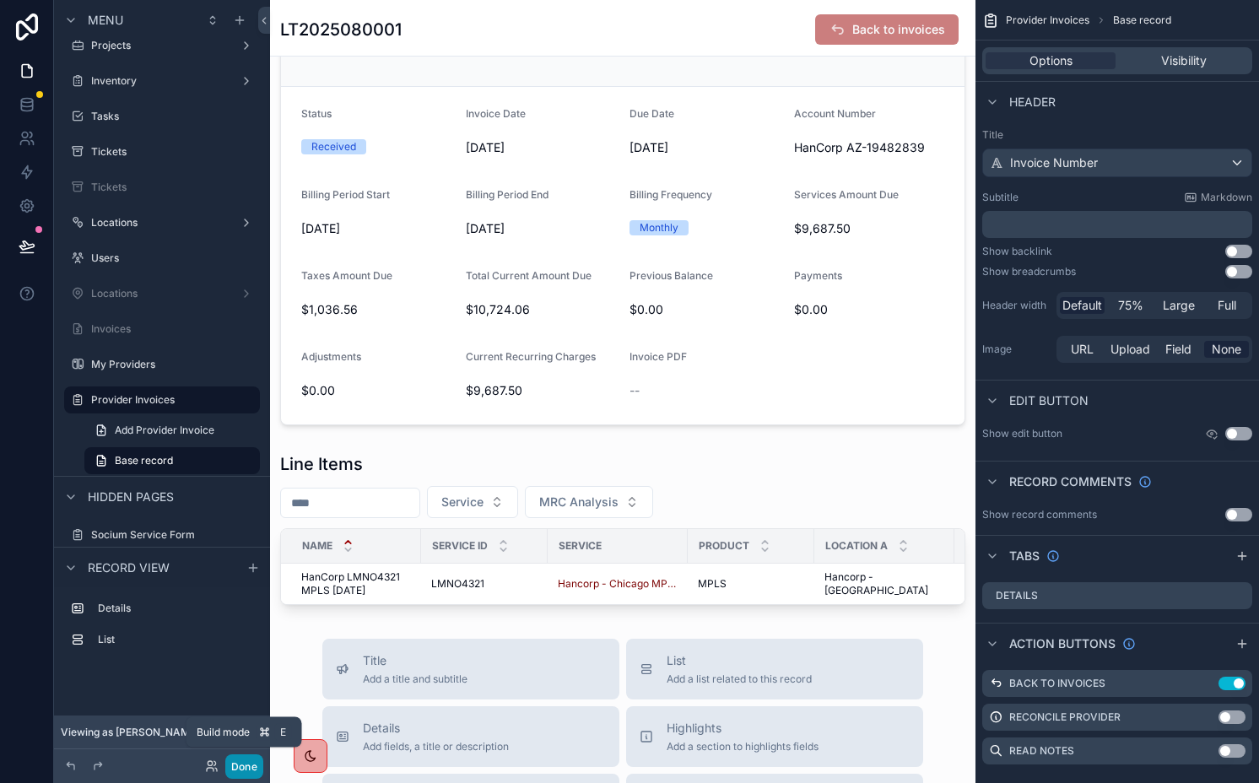
click at [247, 769] on button "Done" at bounding box center [244, 767] width 38 height 24
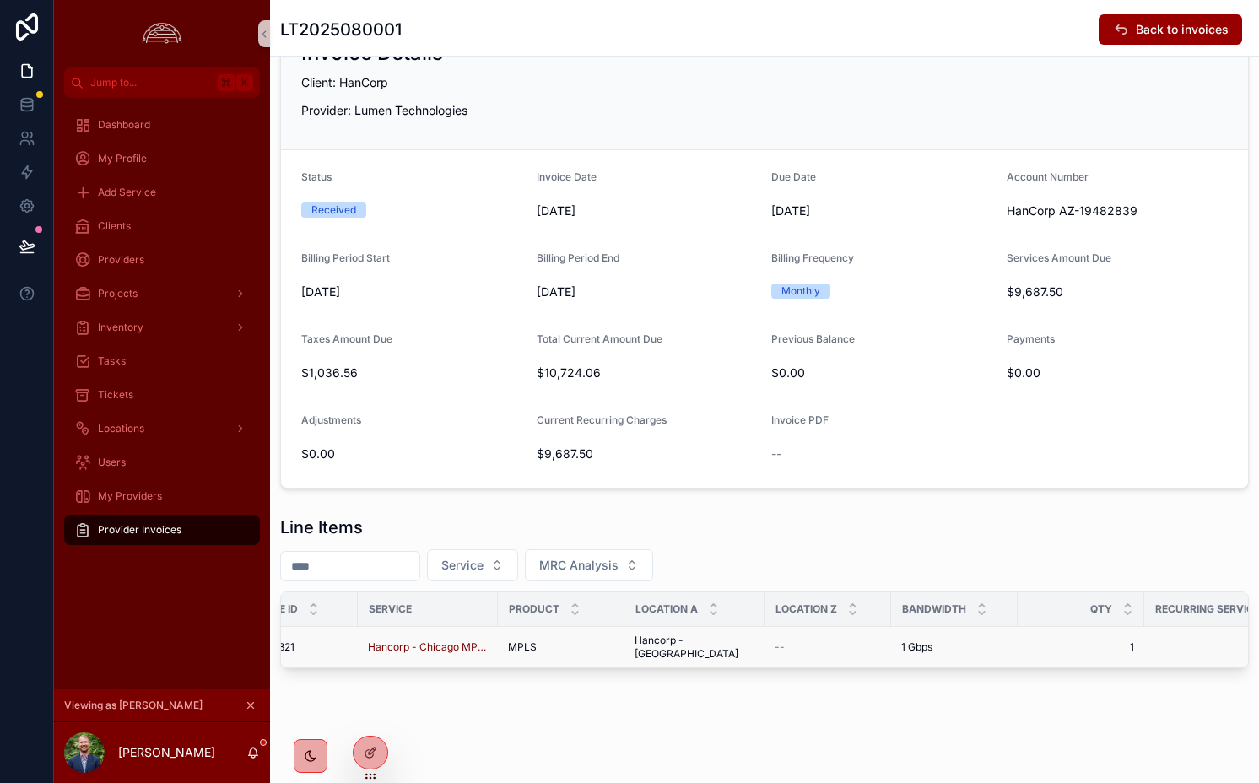
scroll to position [0, 0]
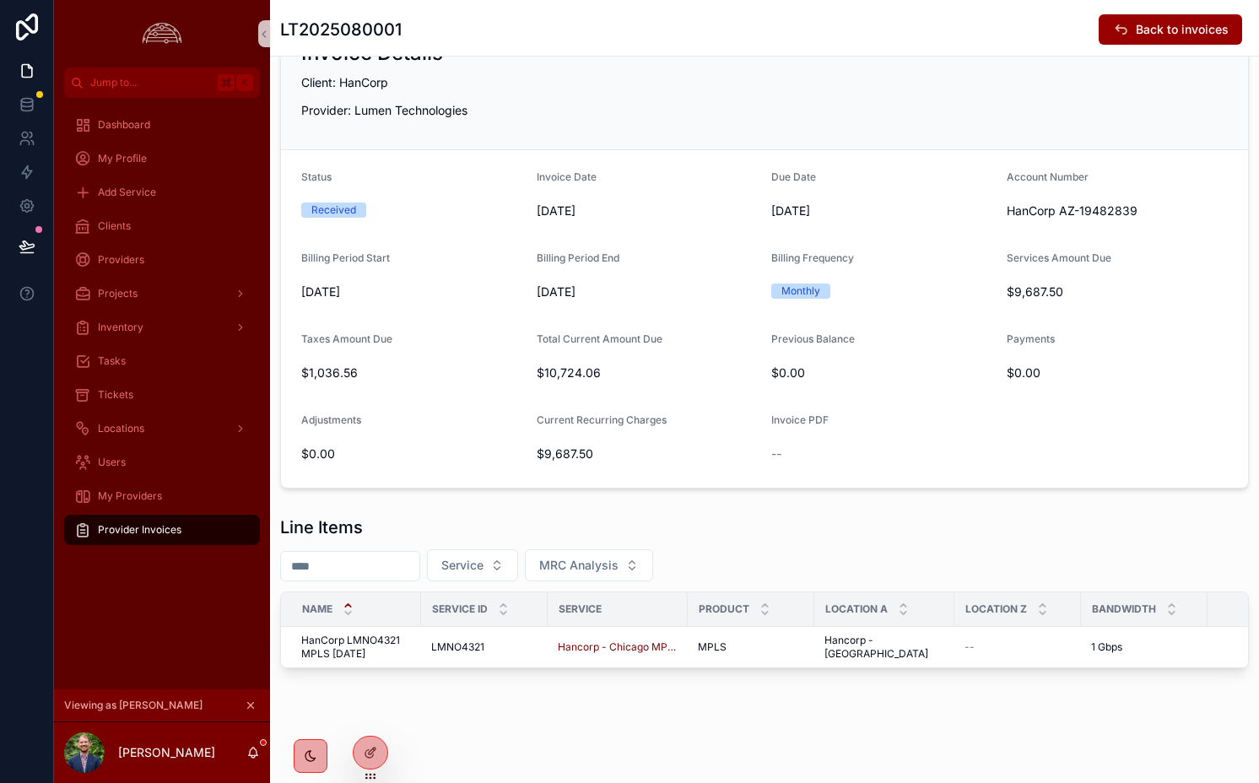
click at [373, 19] on h1 "LT2025080001" at bounding box center [341, 30] width 122 height 24
copy h1 "LT2025080001"
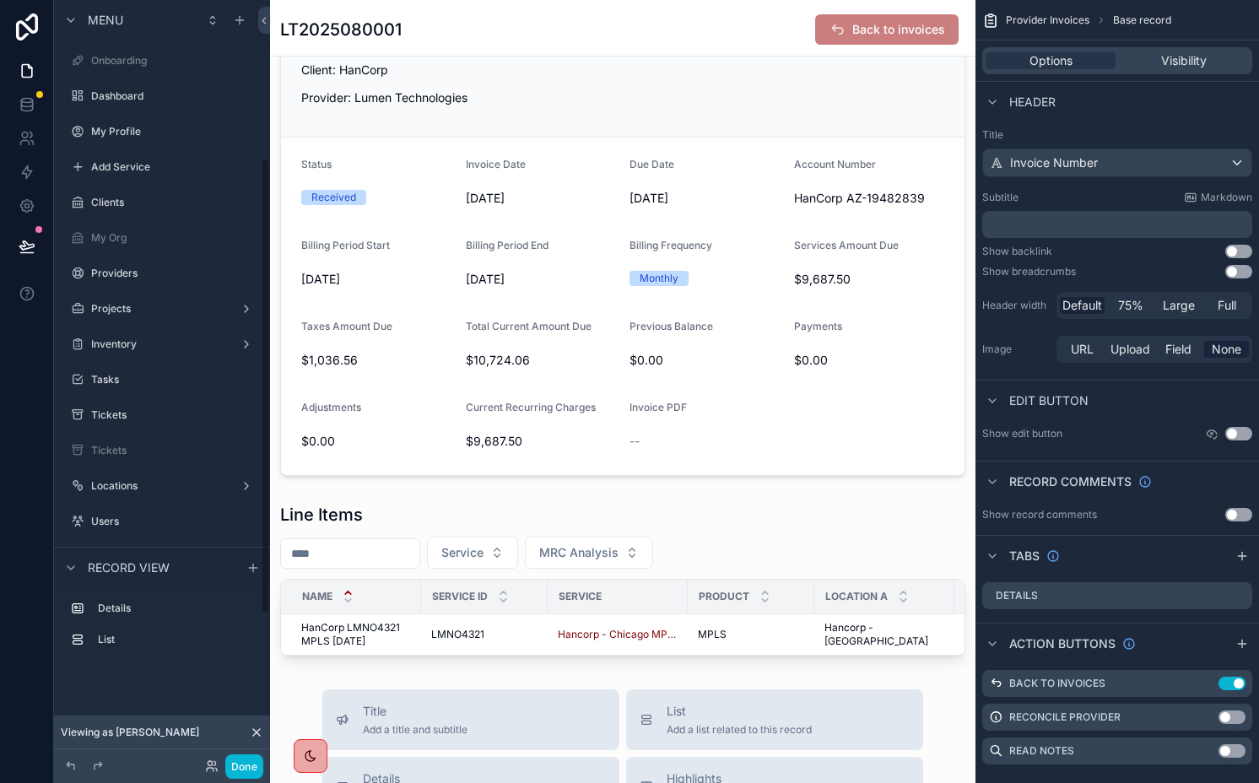
scroll to position [263, 0]
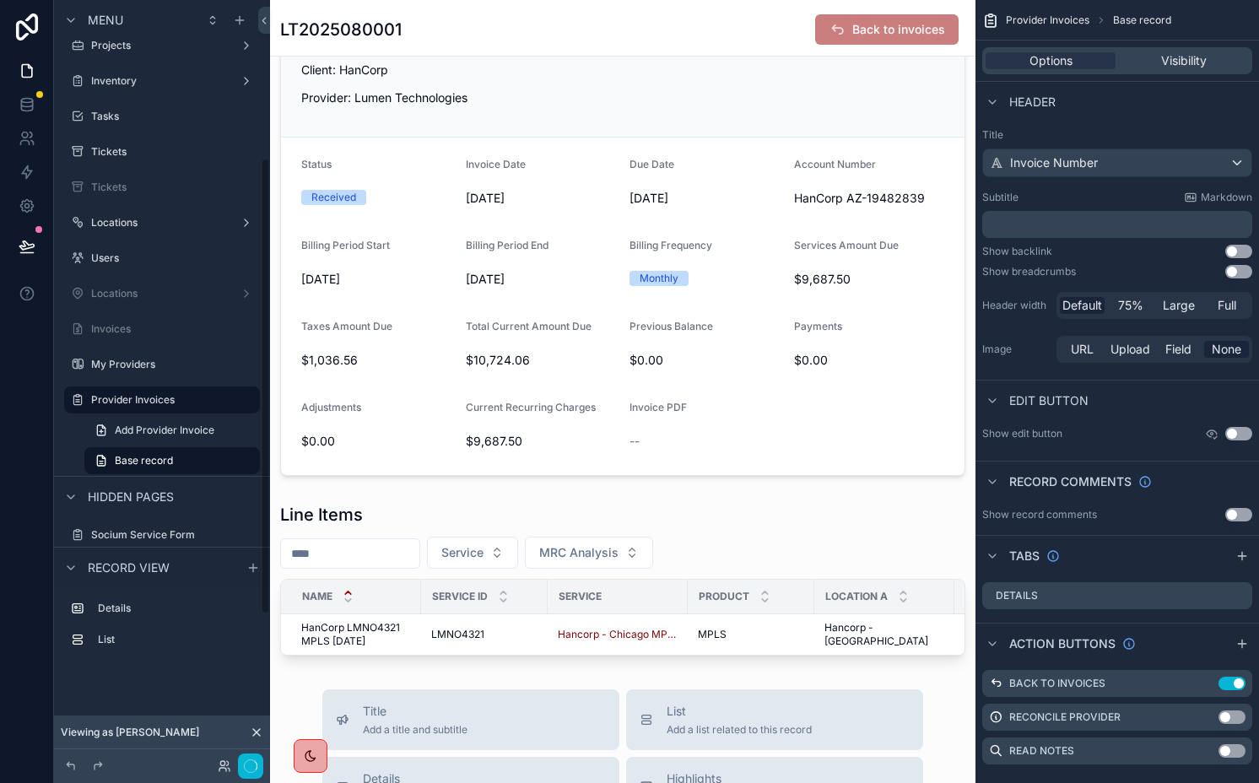
click at [619, 39] on div "LT2025080001 Back to invoices" at bounding box center [622, 30] width 685 height 32
click at [1085, 165] on span "Invoice Number" at bounding box center [1054, 162] width 88 height 17
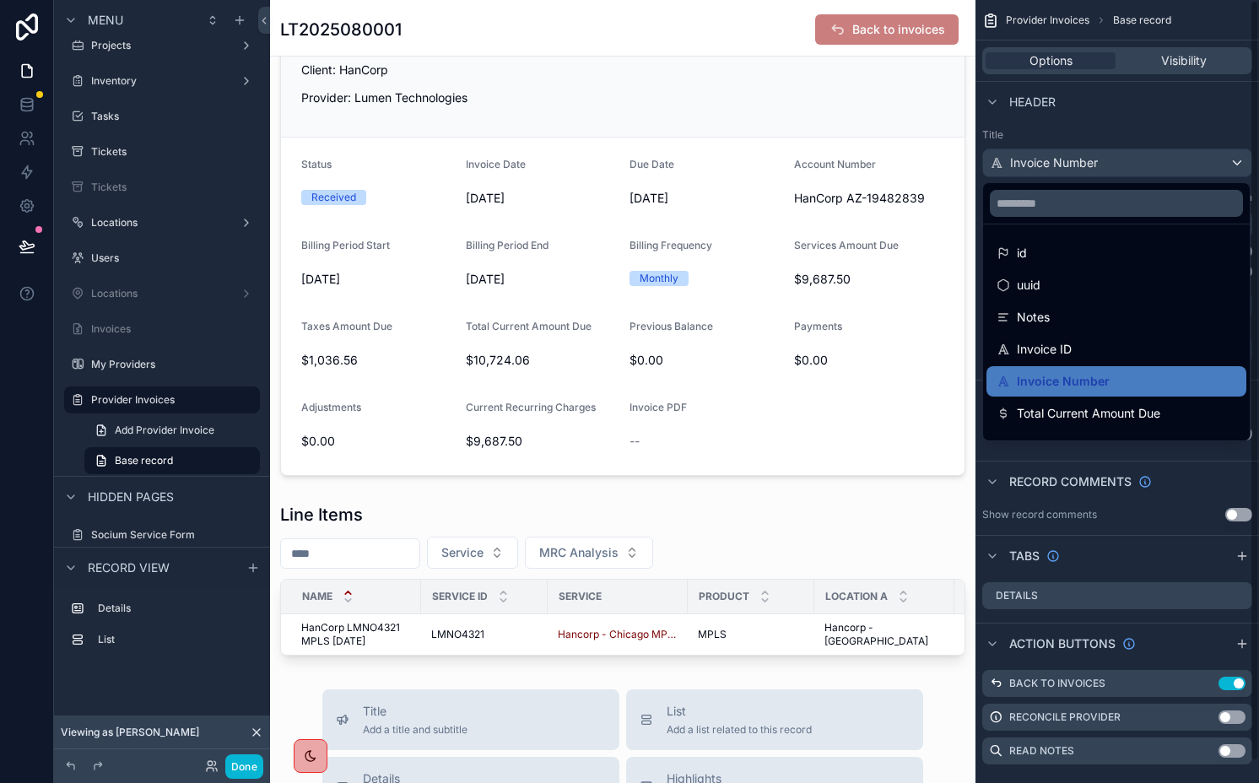
click at [1085, 165] on div "scrollable content" at bounding box center [629, 391] width 1259 height 783
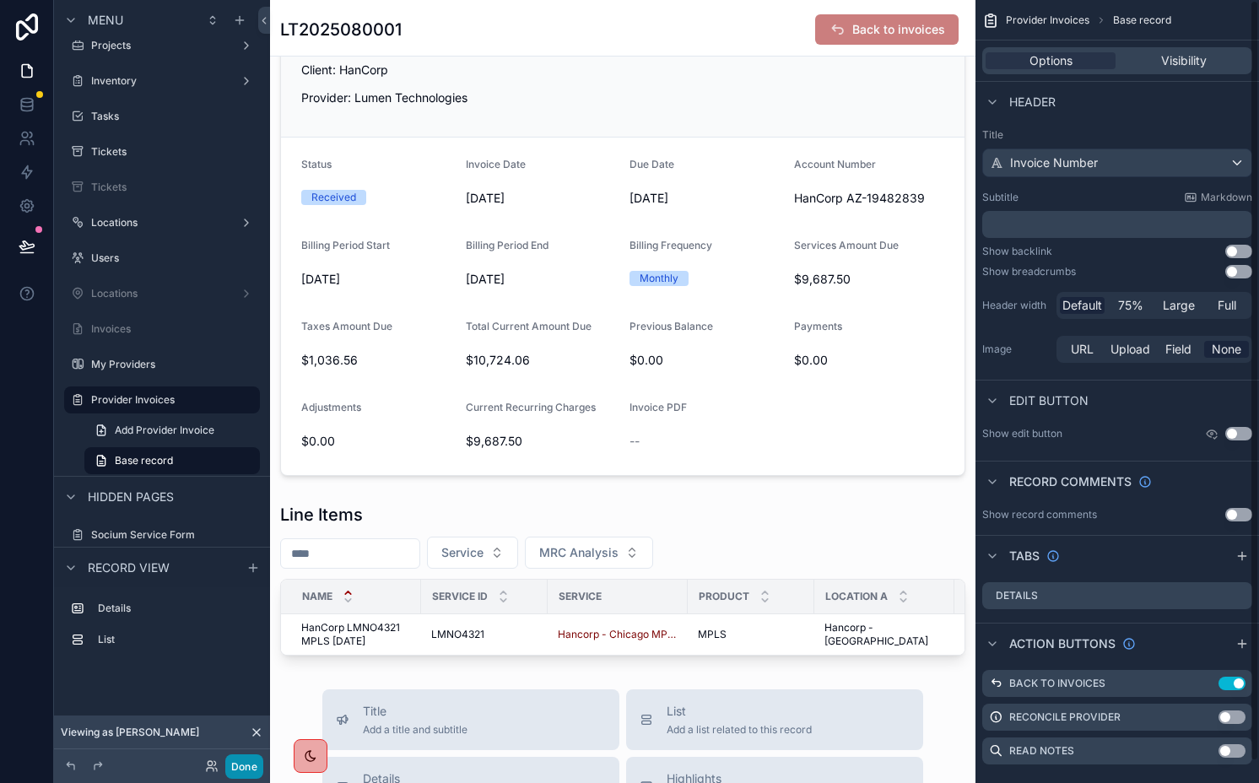
click at [241, 764] on button "Done" at bounding box center [244, 767] width 38 height 24
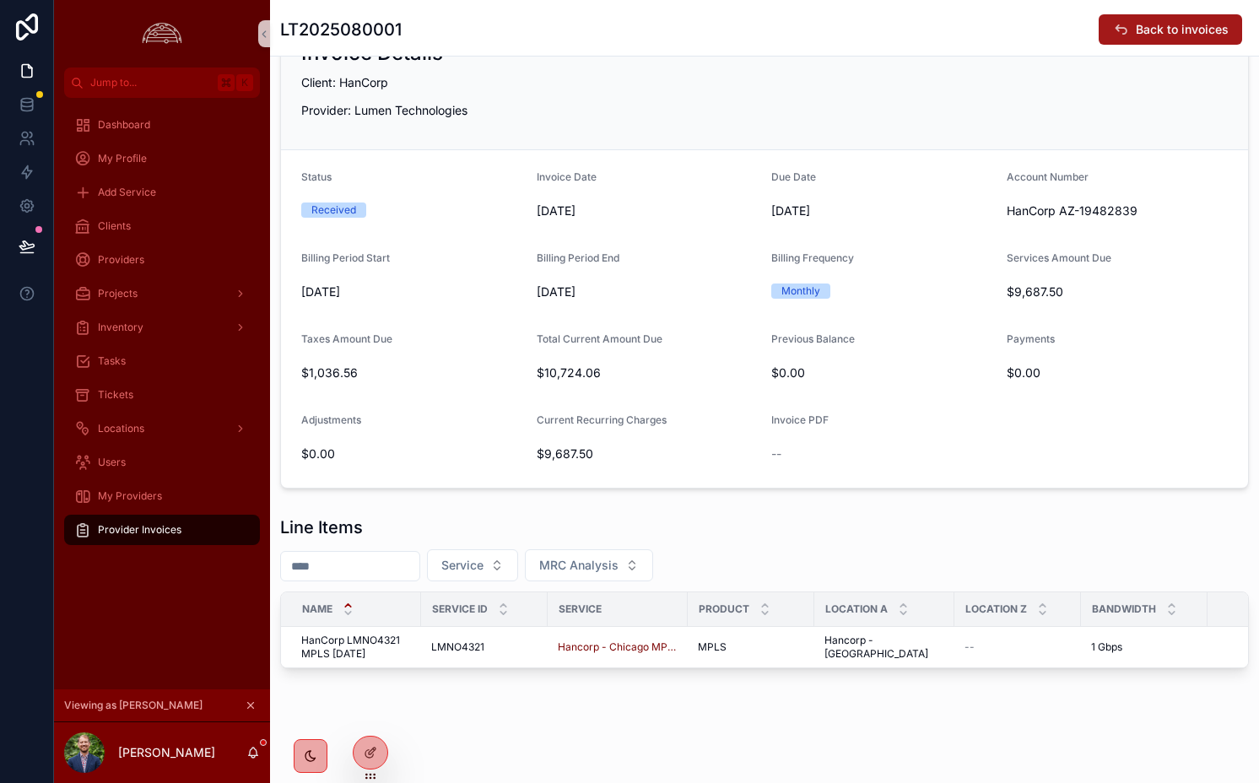
click at [1211, 27] on span "Back to invoices" at bounding box center [1182, 29] width 93 height 17
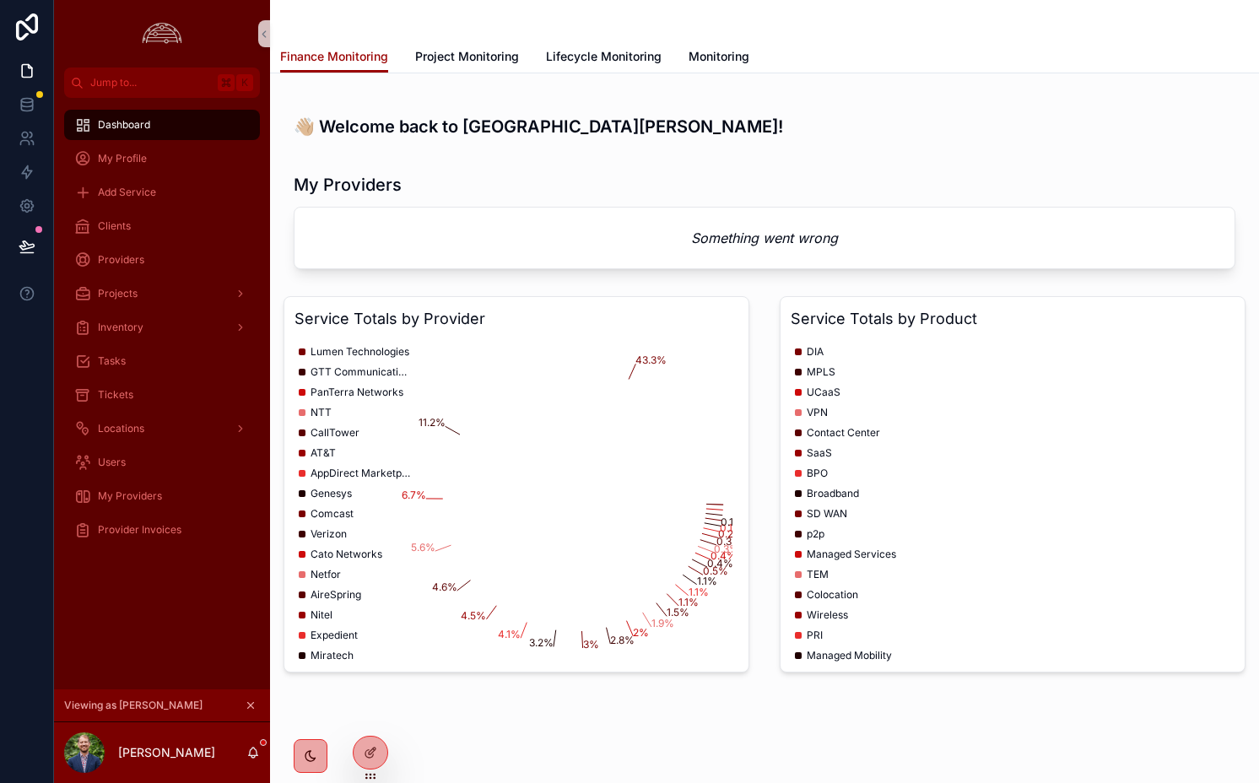
scroll to position [27, 0]
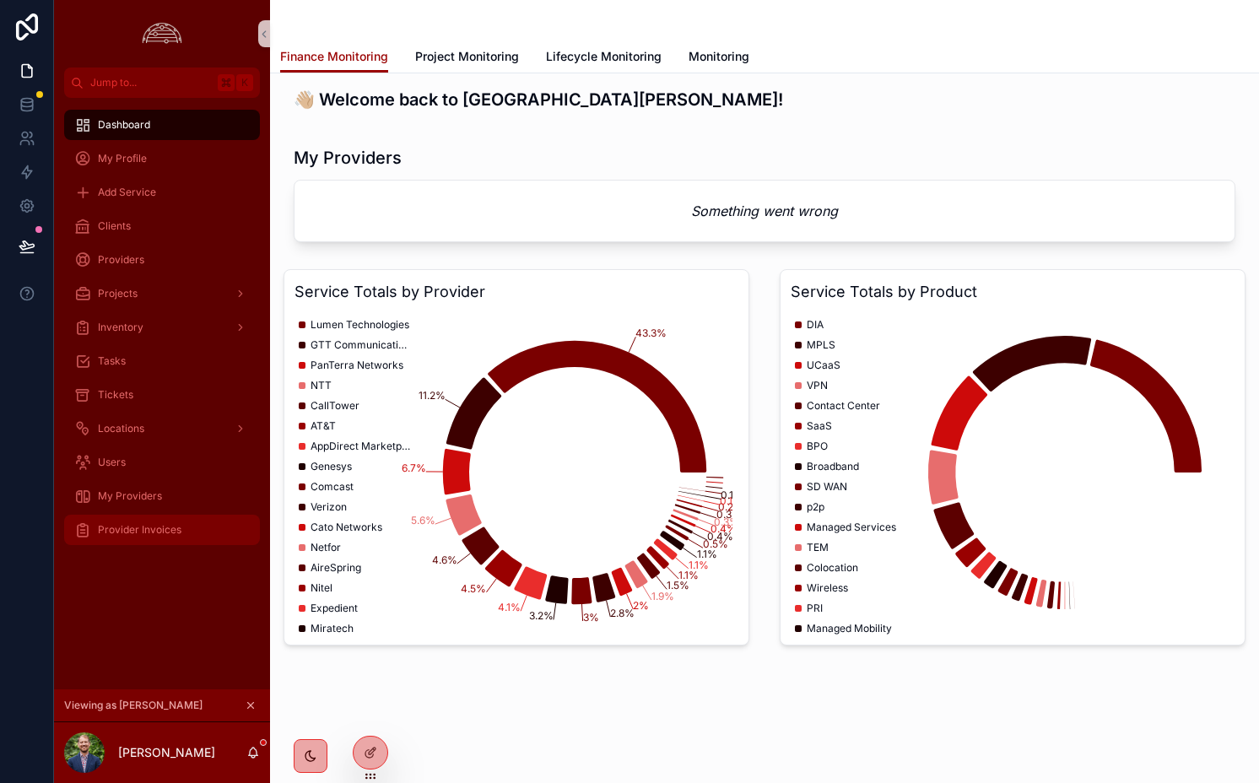
click at [156, 517] on div "Provider Invoices" at bounding box center [162, 530] width 176 height 27
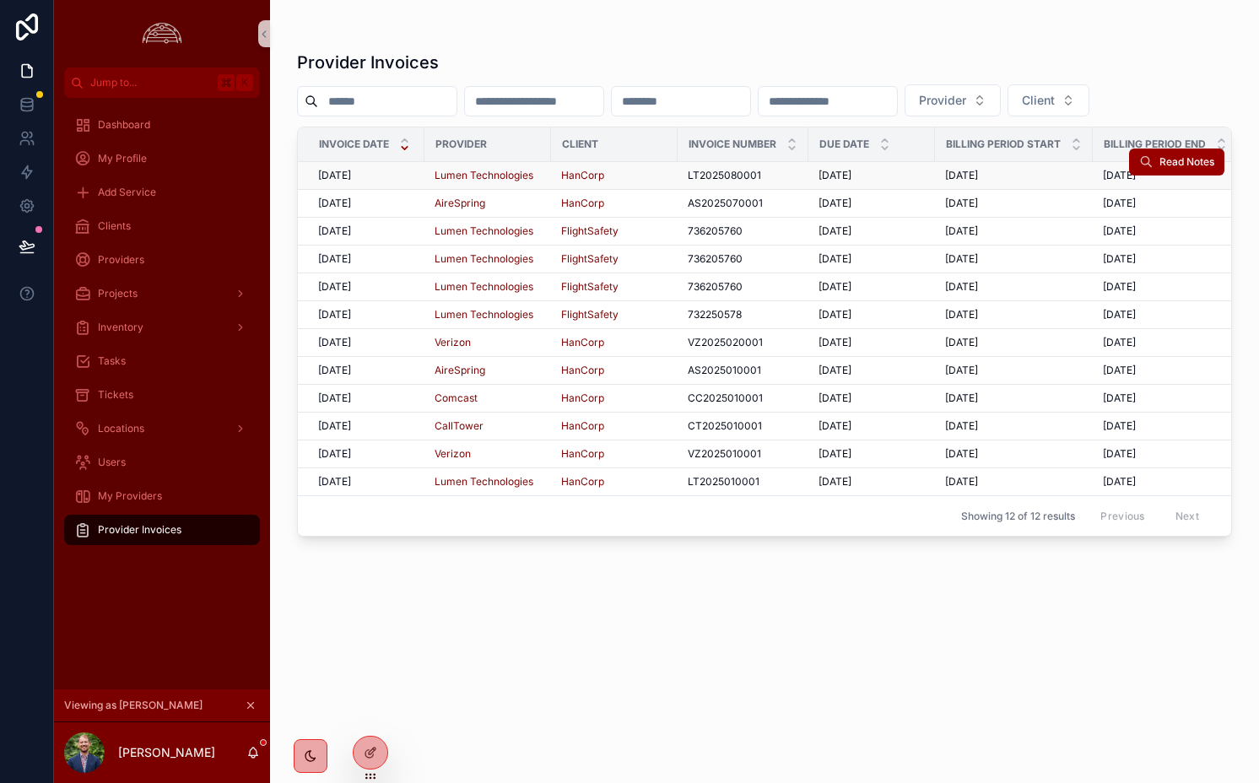
click at [338, 175] on span "[DATE]" at bounding box center [334, 176] width 33 height 14
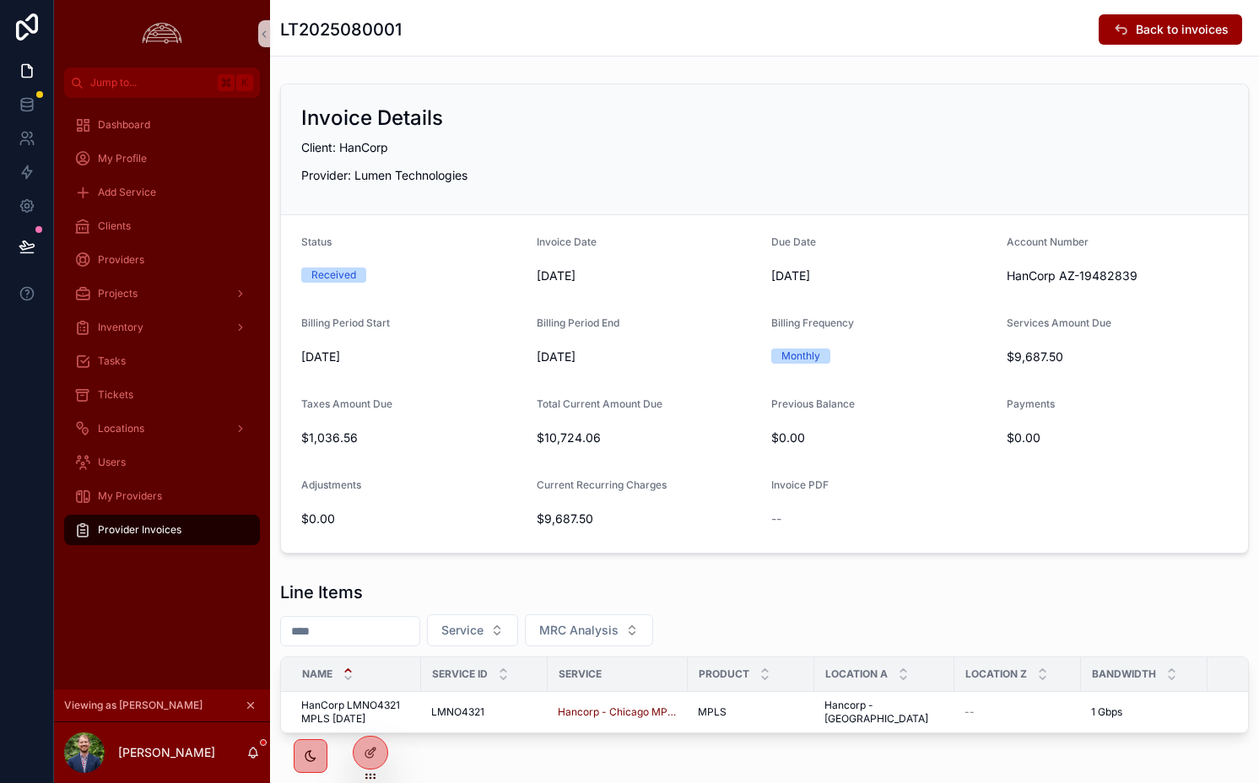
scroll to position [78, 0]
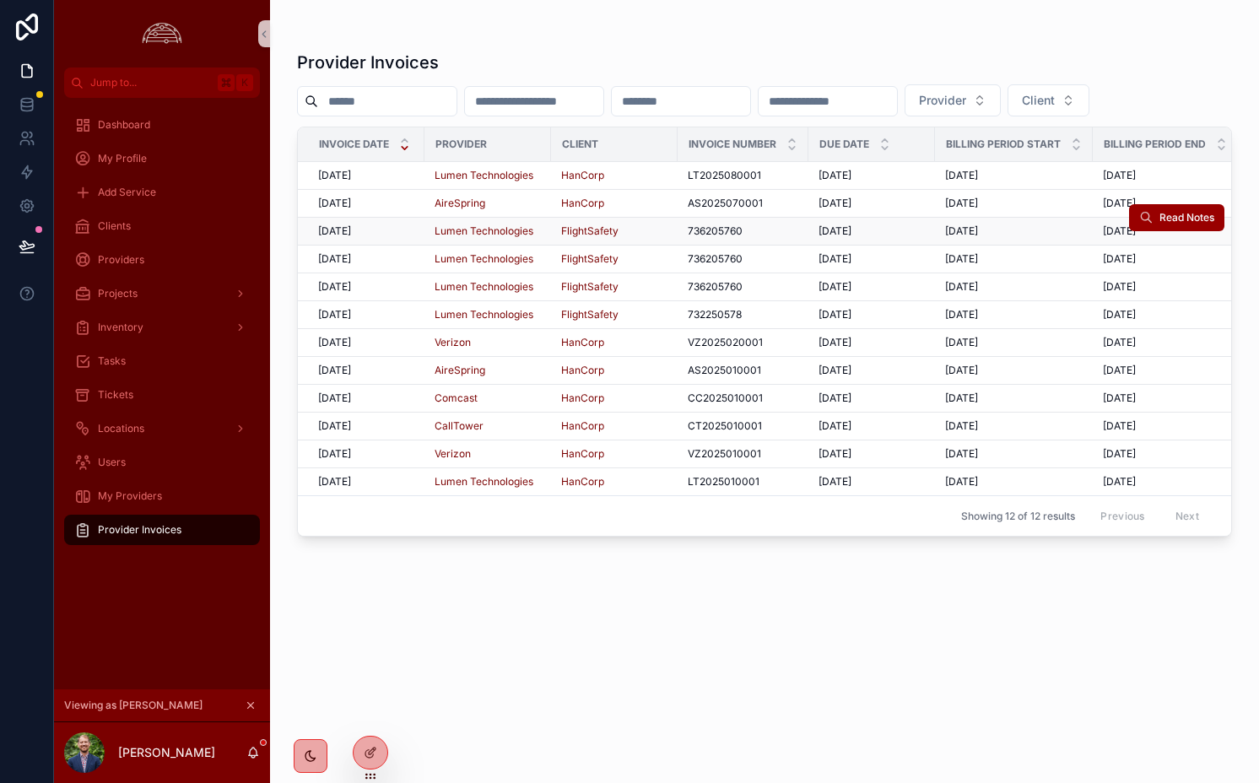
click at [699, 230] on span "736205760" at bounding box center [715, 232] width 55 height 14
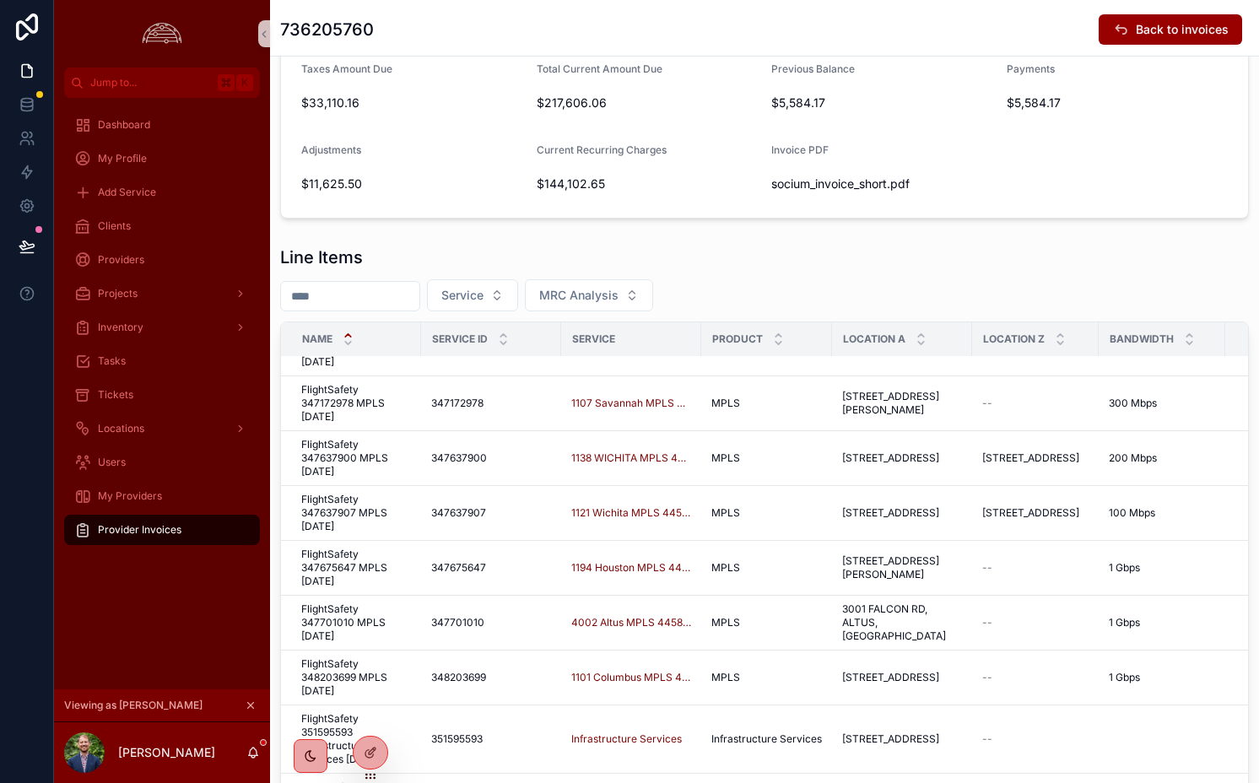
scroll to position [454, 0]
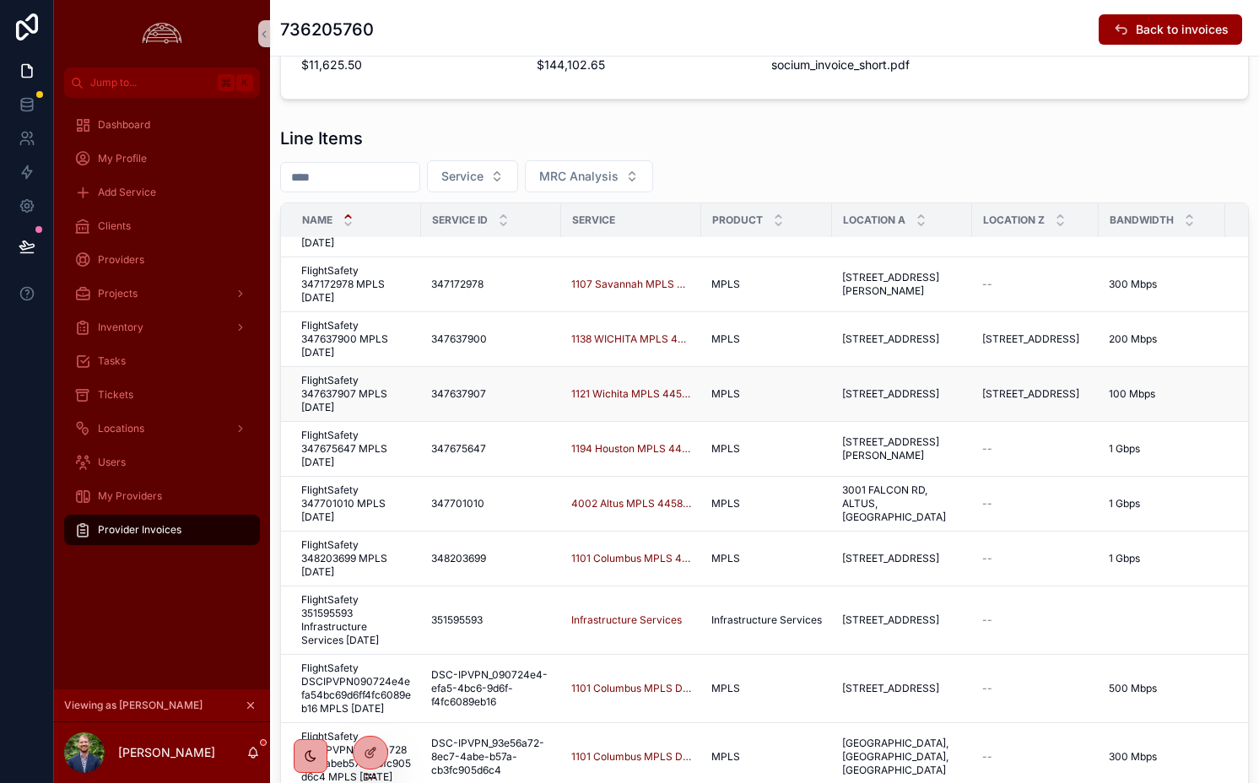
click at [819, 367] on td "MPLS MPLS" at bounding box center [766, 394] width 131 height 55
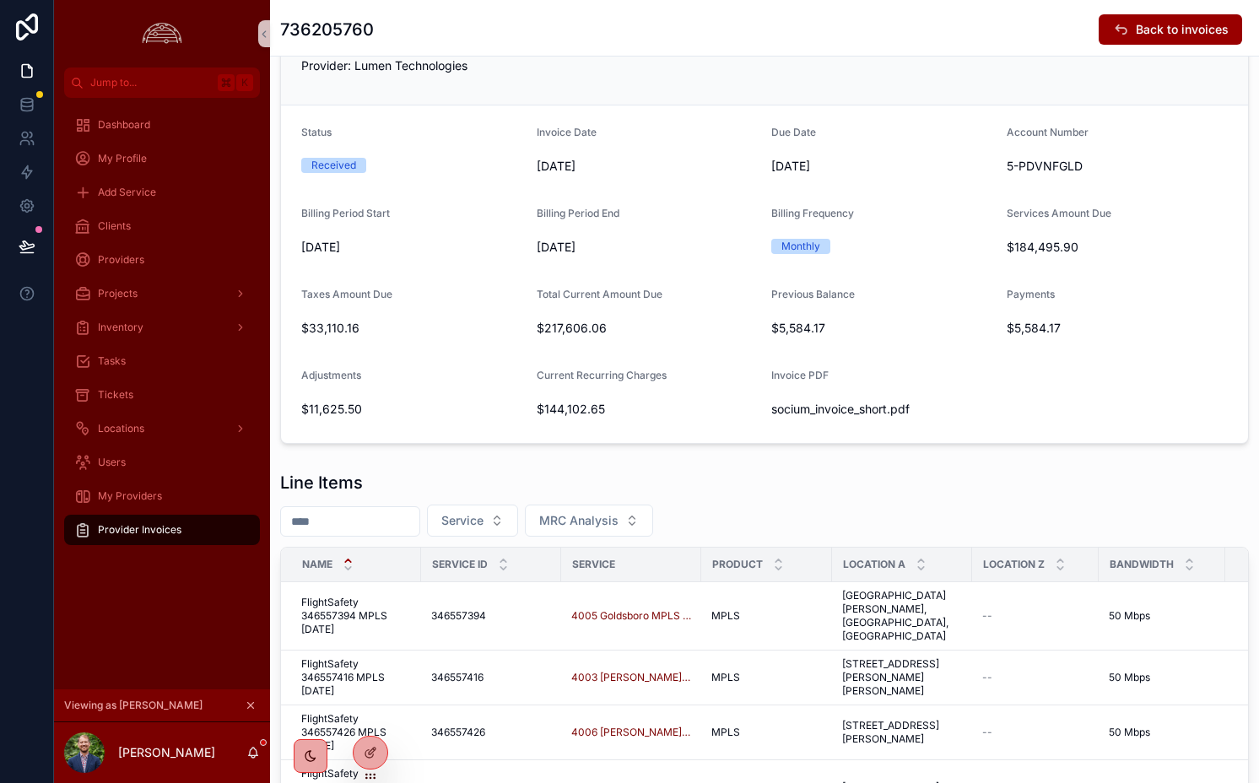
scroll to position [0, 0]
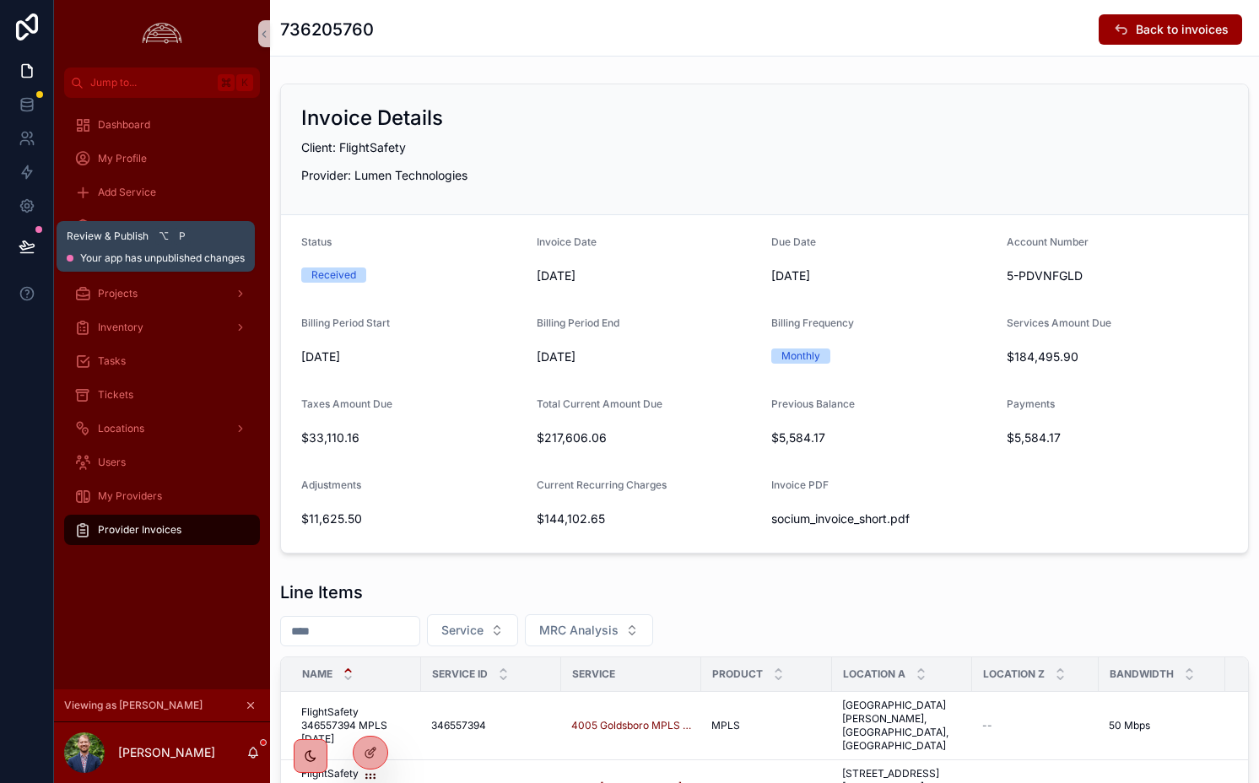
click at [30, 249] on icon at bounding box center [27, 246] width 17 height 17
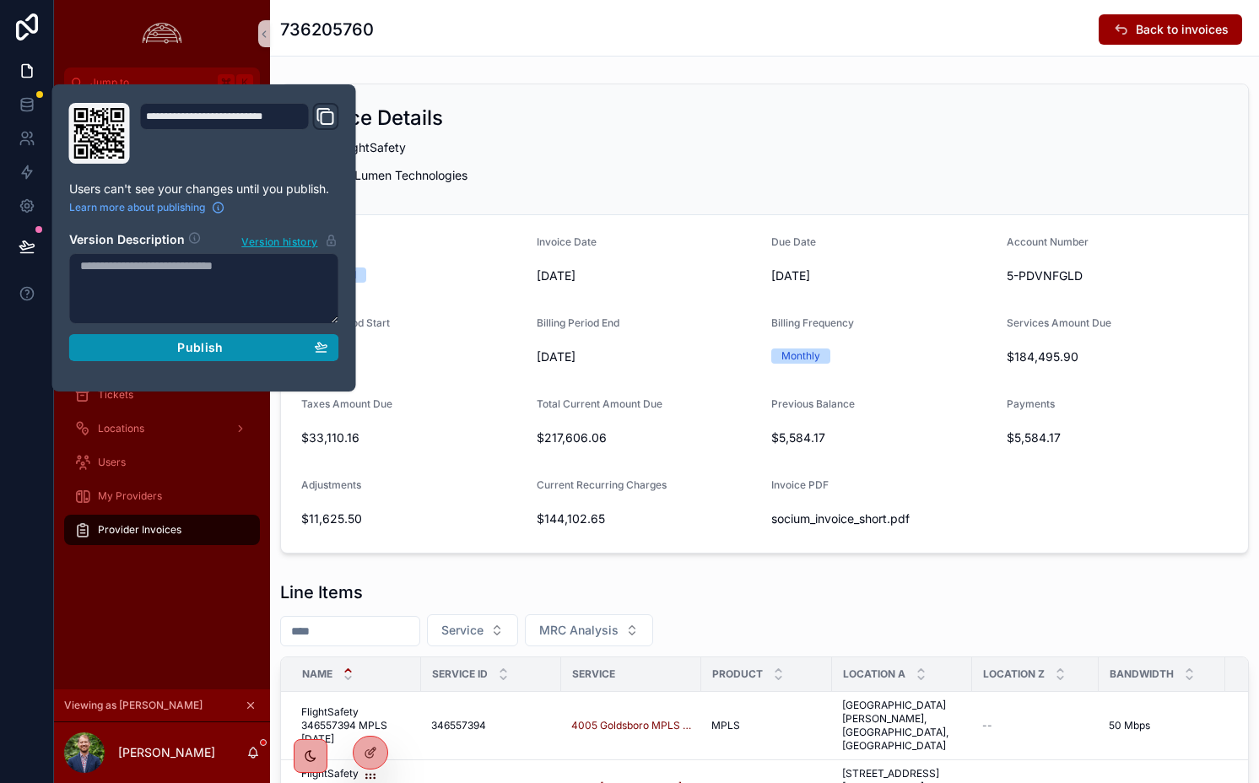
click at [176, 350] on div "Publish" at bounding box center [204, 347] width 248 height 15
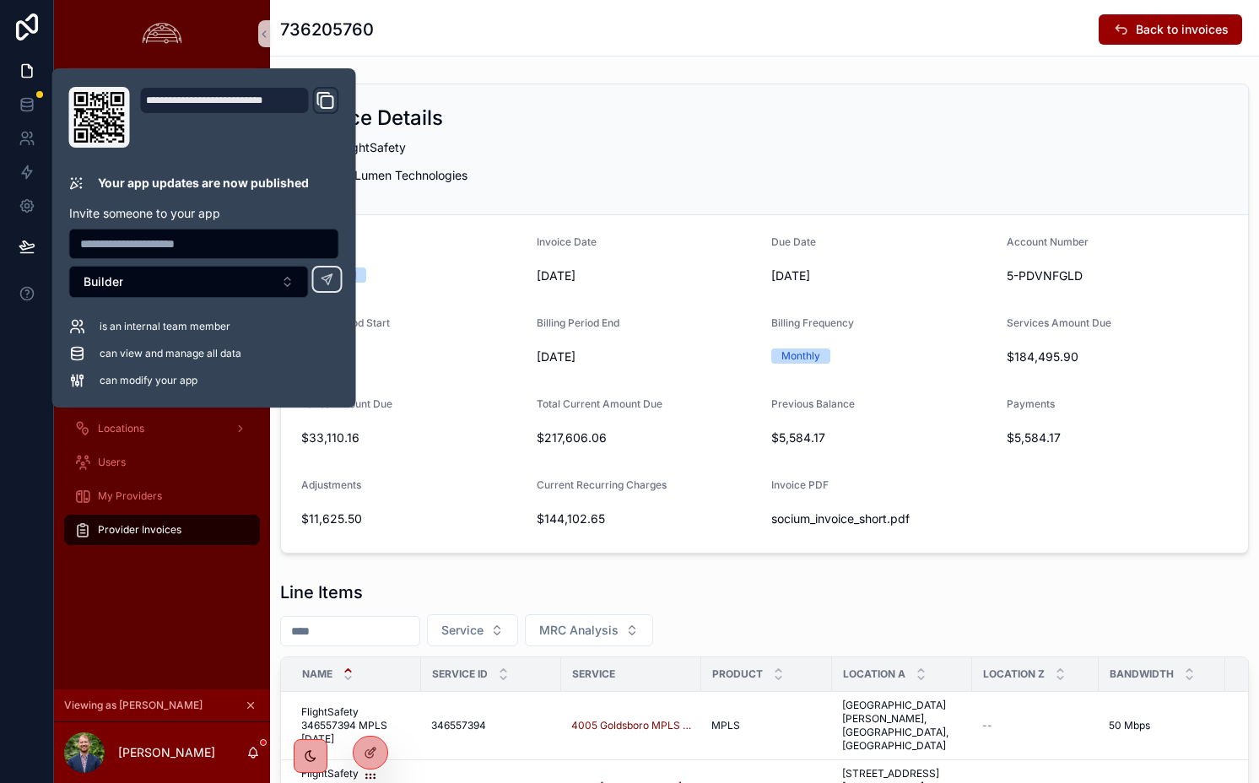
click at [509, 146] on p "Client: FlightSafety" at bounding box center [764, 147] width 927 height 18
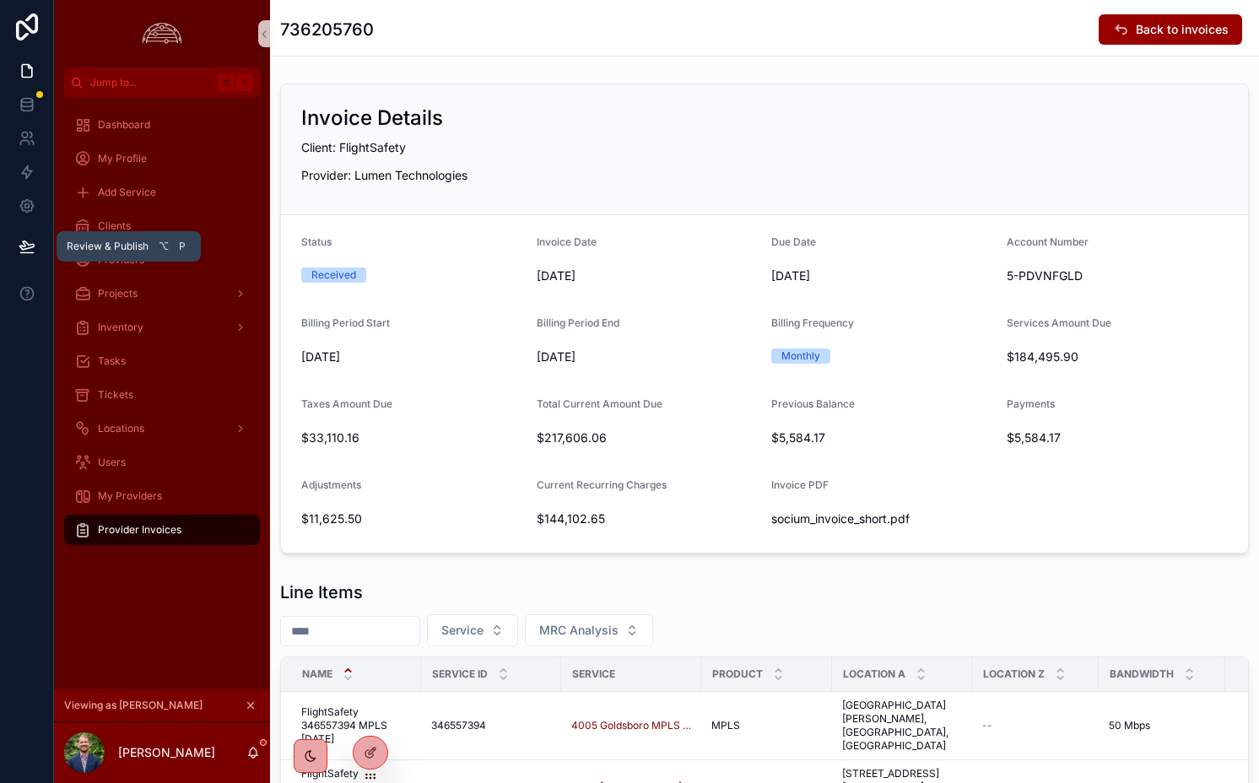
click at [41, 248] on button at bounding box center [26, 246] width 37 height 47
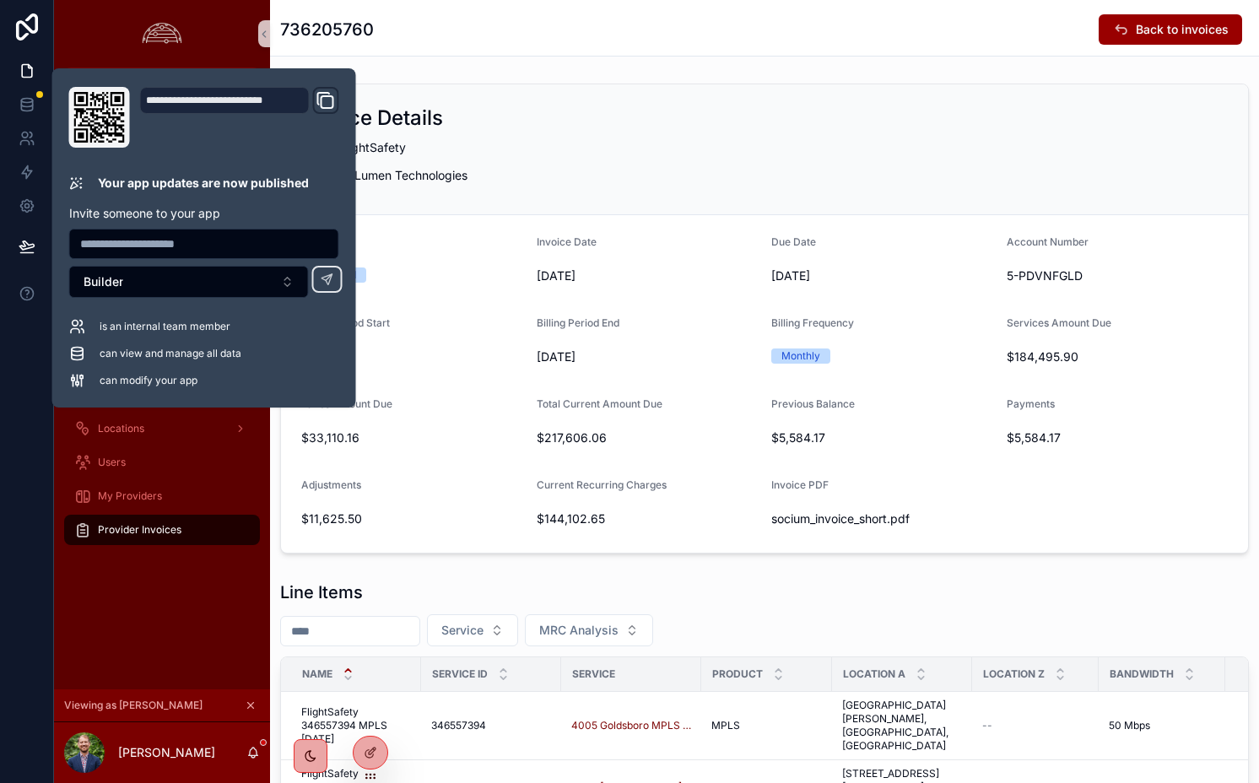
click at [516, 120] on div "Invoice Details" at bounding box center [764, 118] width 927 height 27
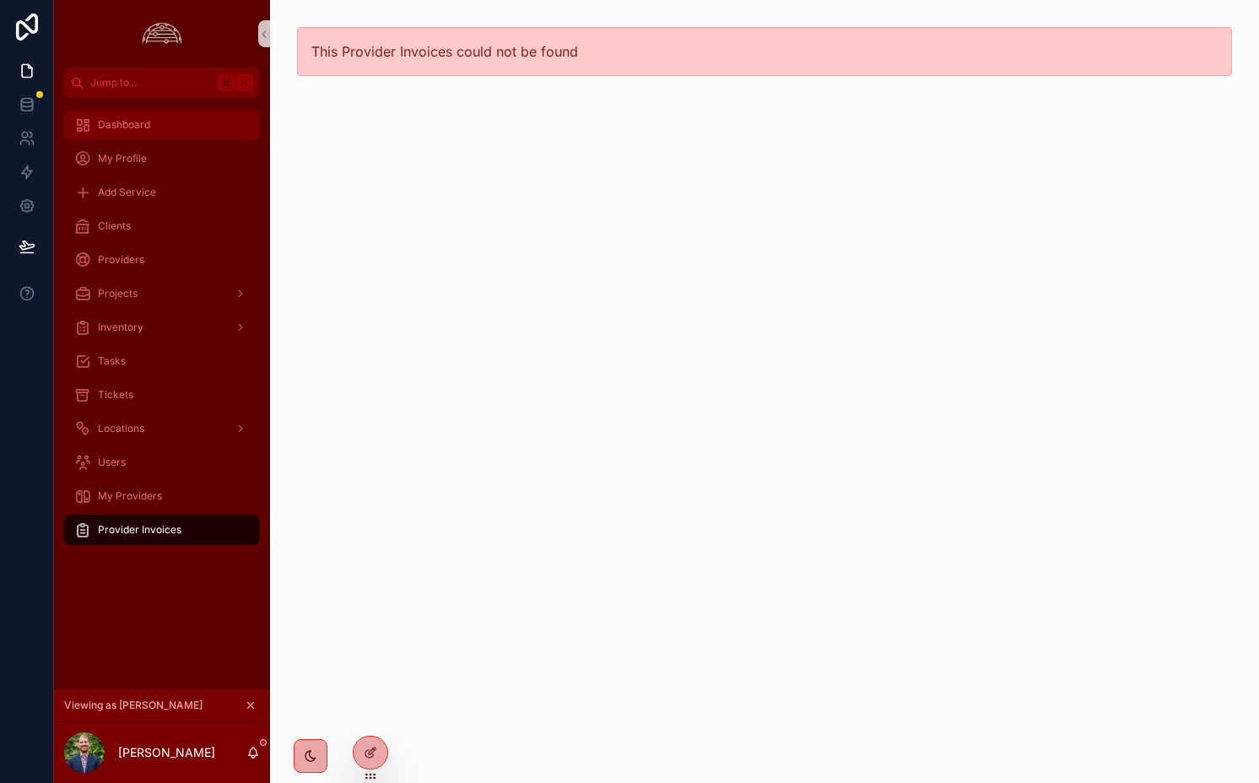
click at [144, 125] on span "Dashboard" at bounding box center [124, 125] width 52 height 14
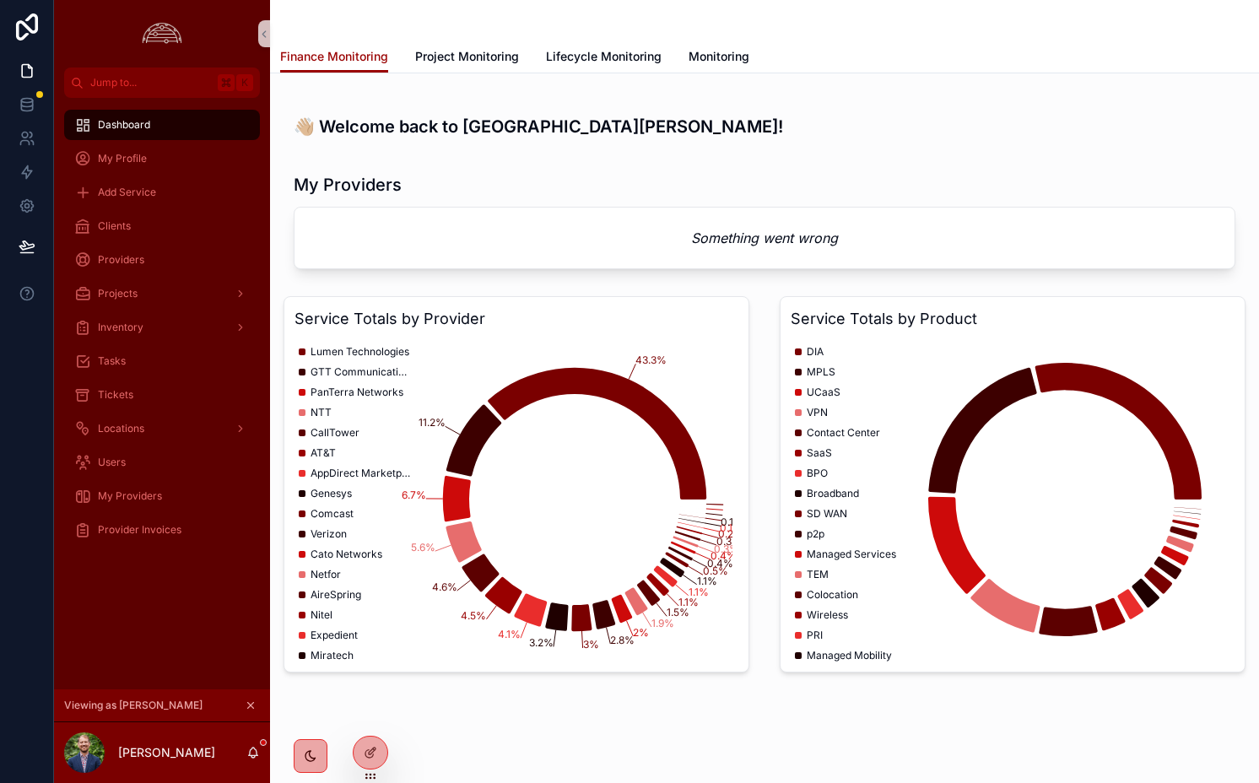
click at [422, 173] on div "My Providers" at bounding box center [765, 185] width 942 height 24
click at [371, 721] on icon at bounding box center [368, 719] width 7 height 3
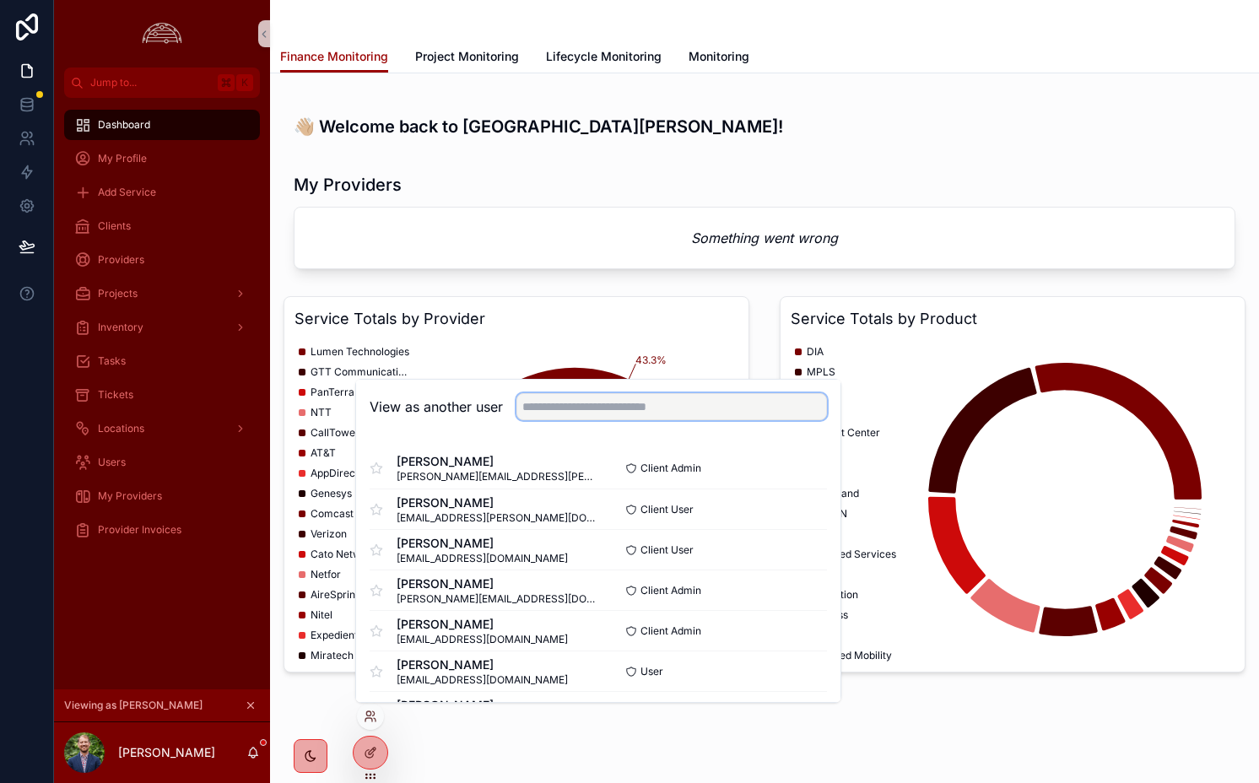
click at [603, 402] on input "text" at bounding box center [672, 406] width 311 height 27
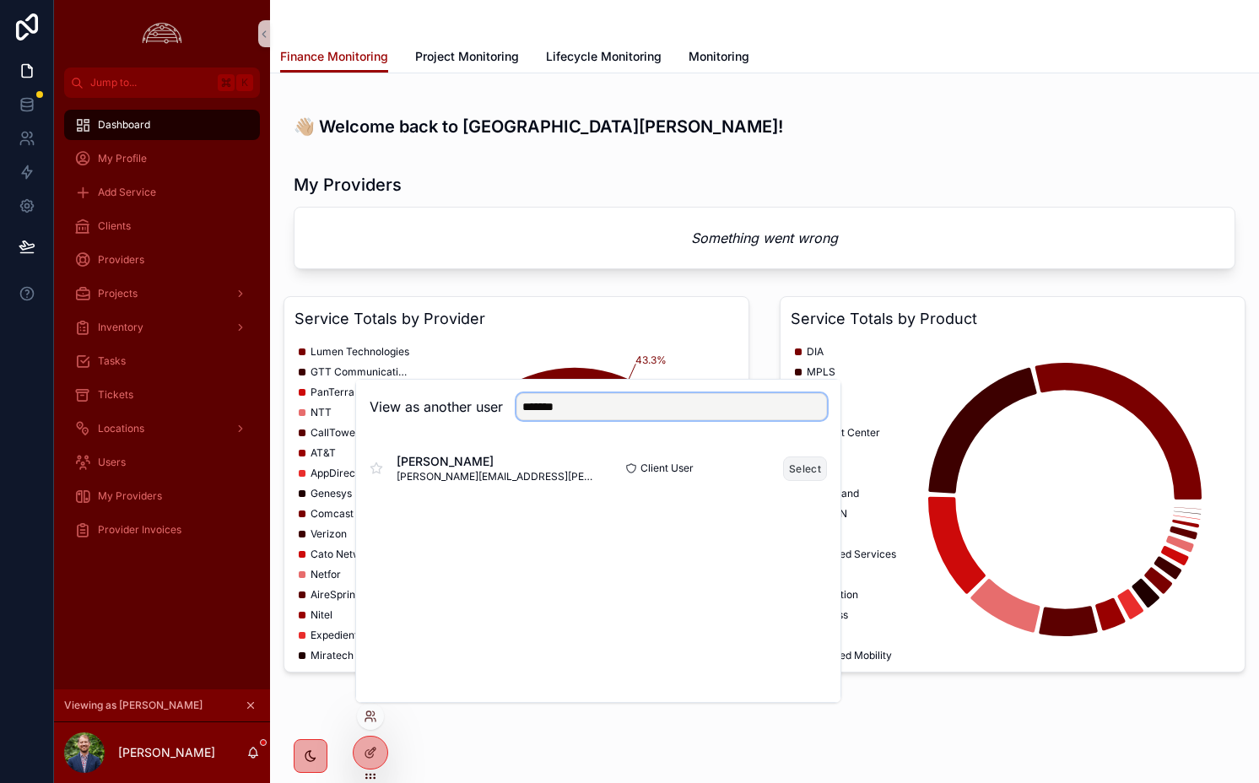
type input "*******"
click at [794, 469] on button "Select" at bounding box center [805, 469] width 44 height 24
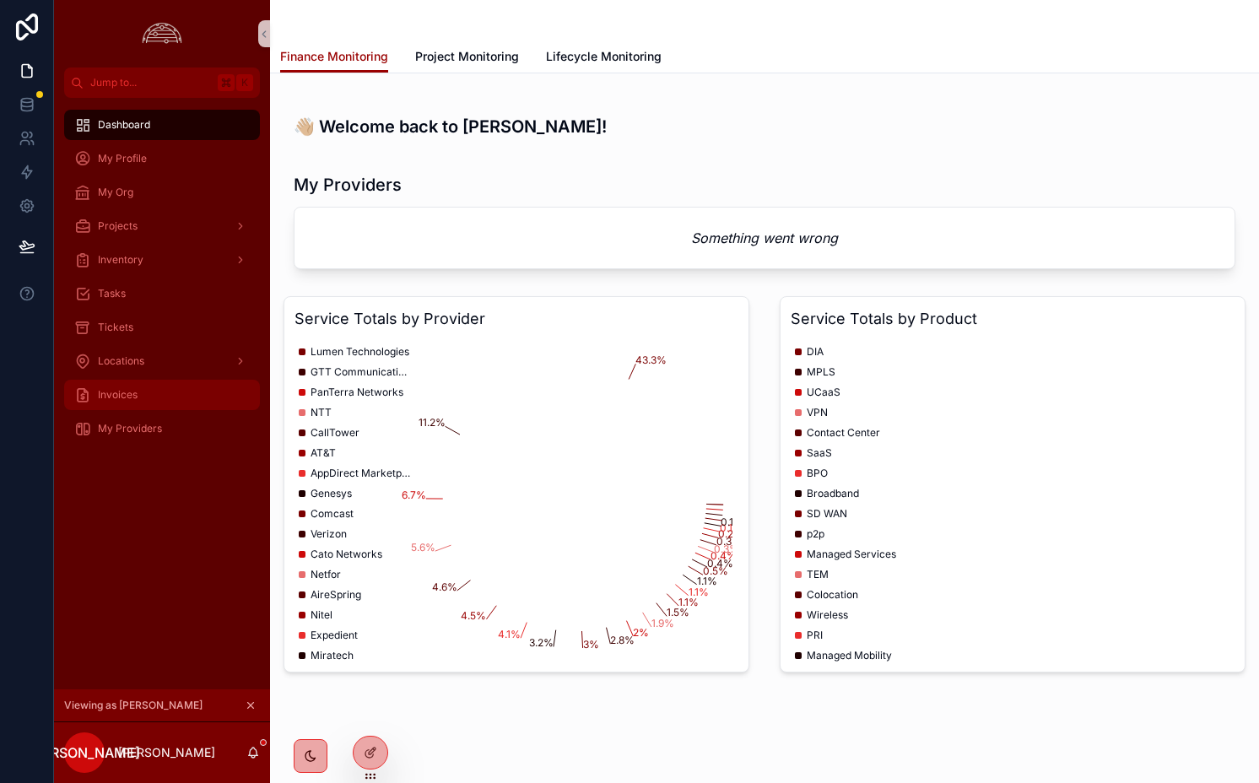
click at [154, 407] on div "Invoices" at bounding box center [162, 394] width 176 height 27
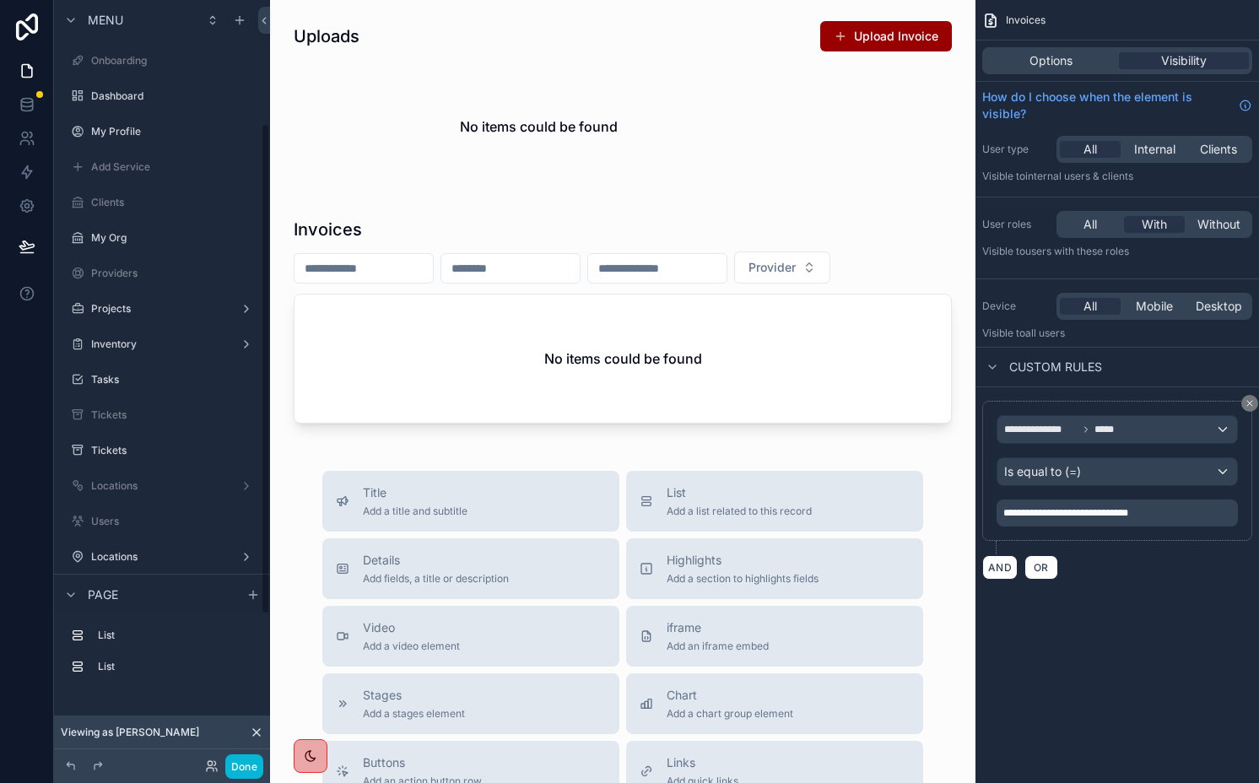
scroll to position [192, 0]
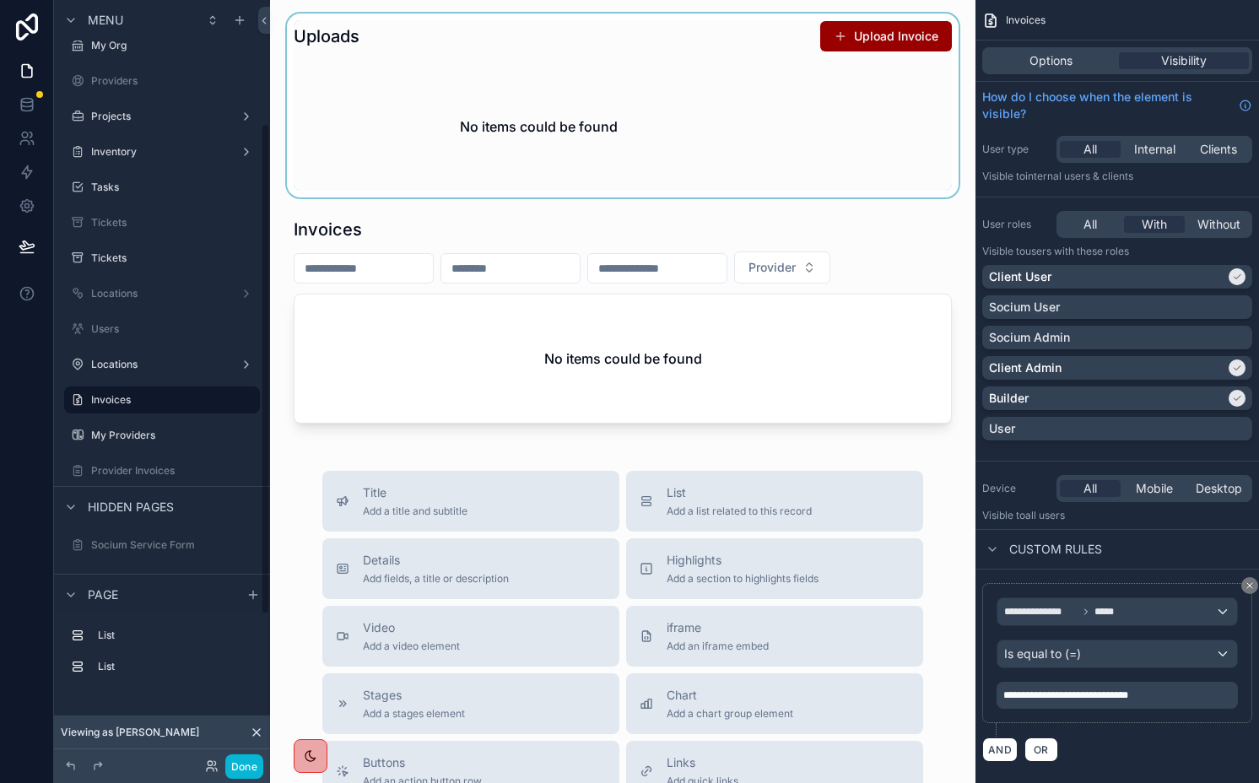
click at [697, 160] on div "scrollable content" at bounding box center [623, 106] width 679 height 184
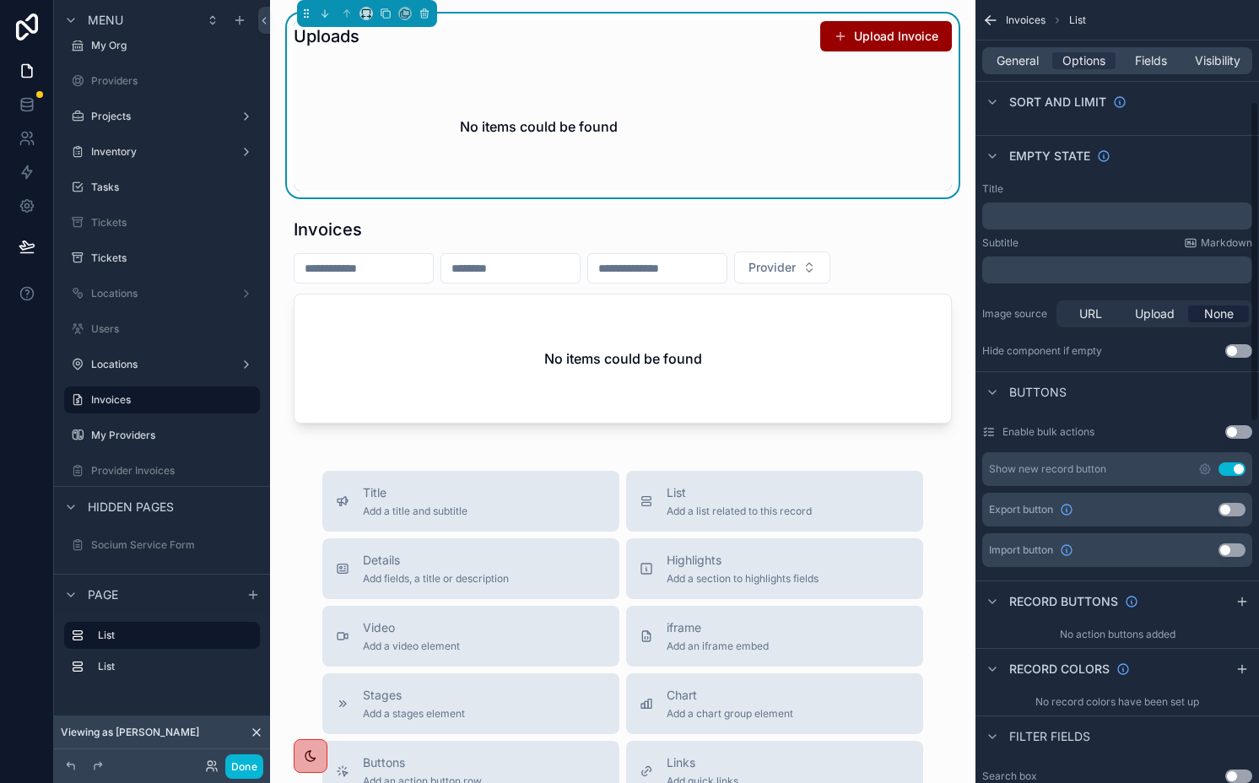
scroll to position [219, 0]
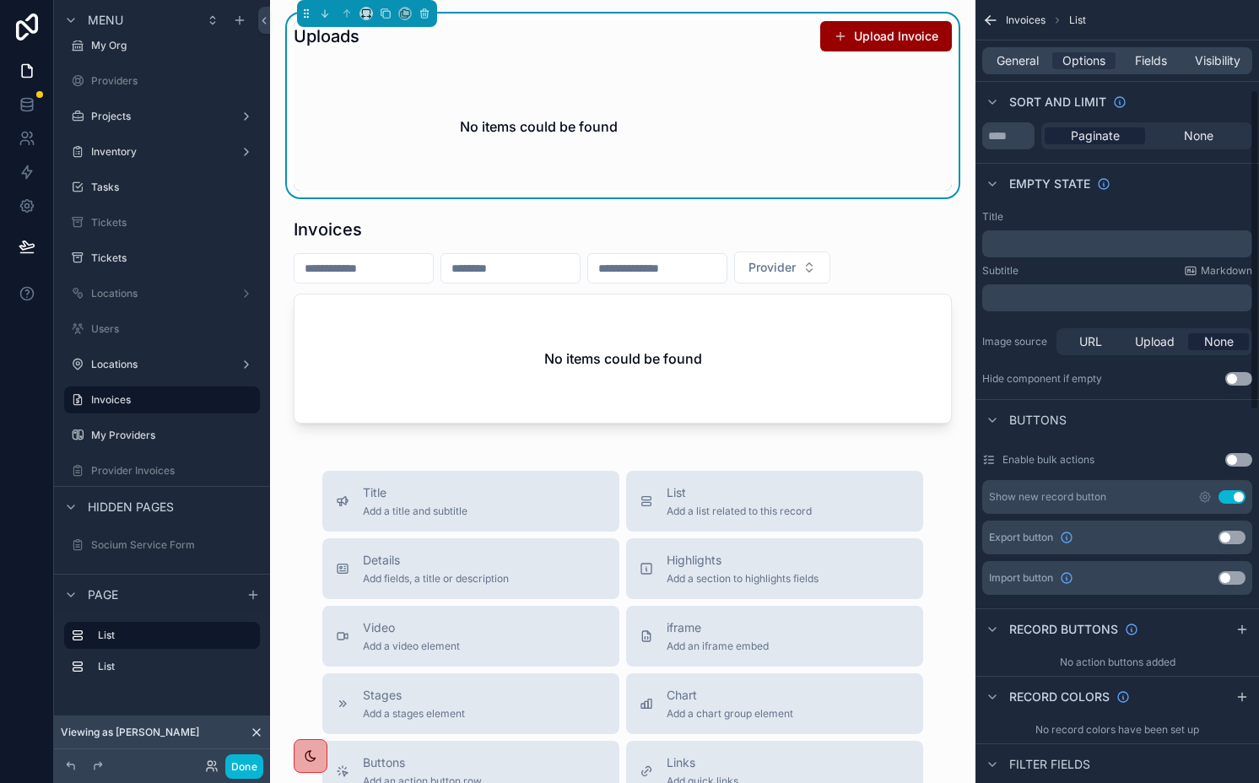
click at [1109, 244] on p "﻿" at bounding box center [1119, 244] width 260 height 14
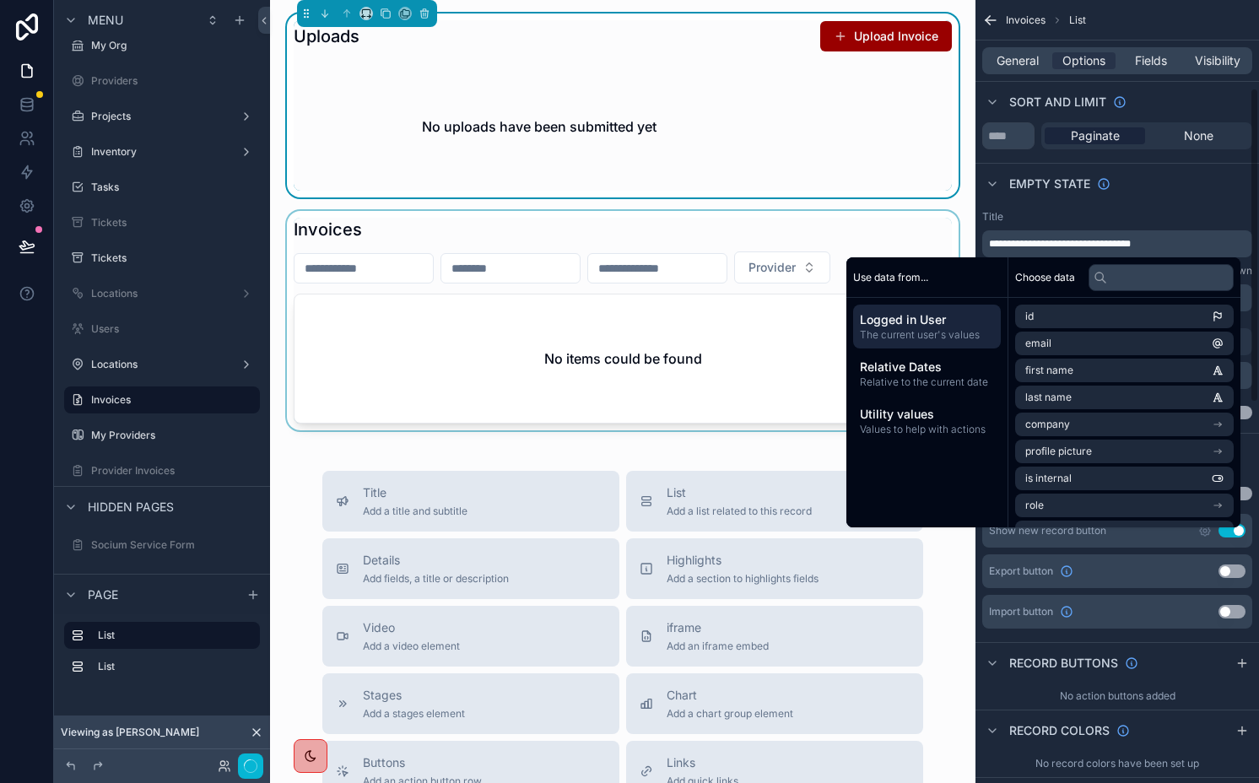
click at [657, 345] on div "scrollable content" at bounding box center [623, 320] width 679 height 219
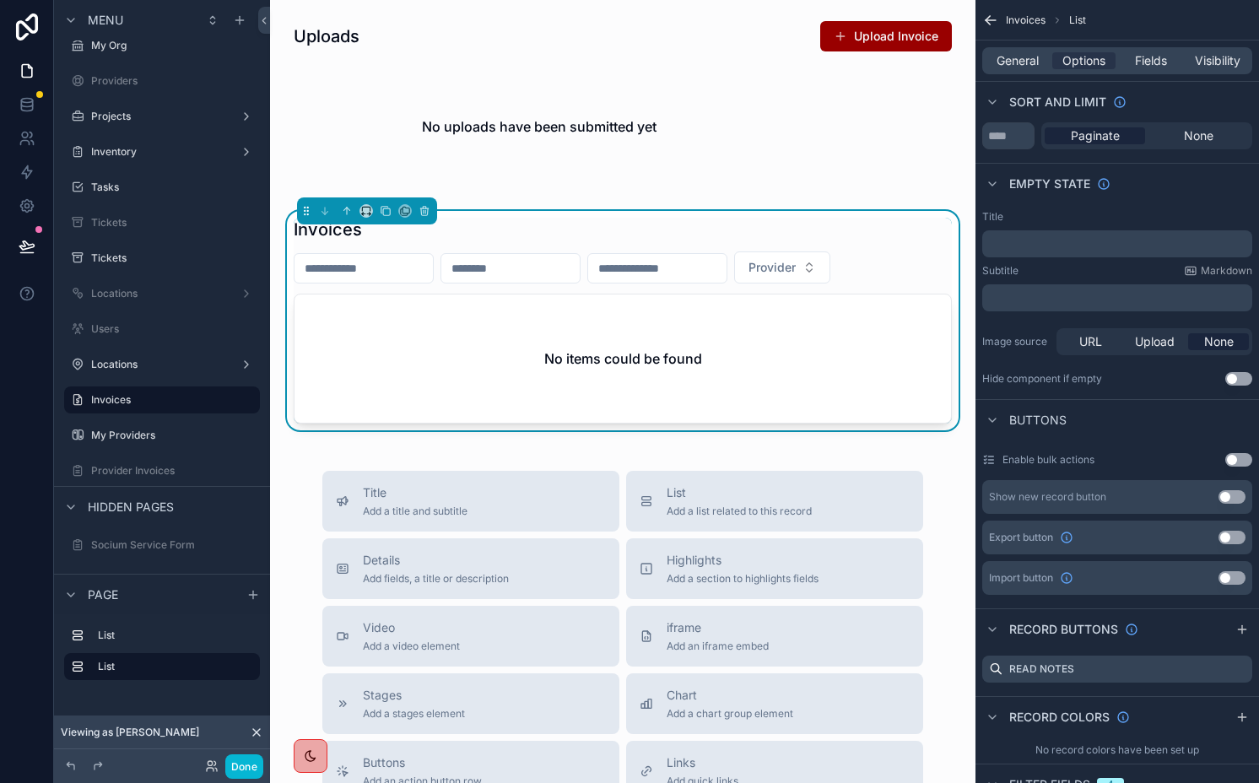
click at [1070, 244] on p "﻿" at bounding box center [1119, 244] width 260 height 14
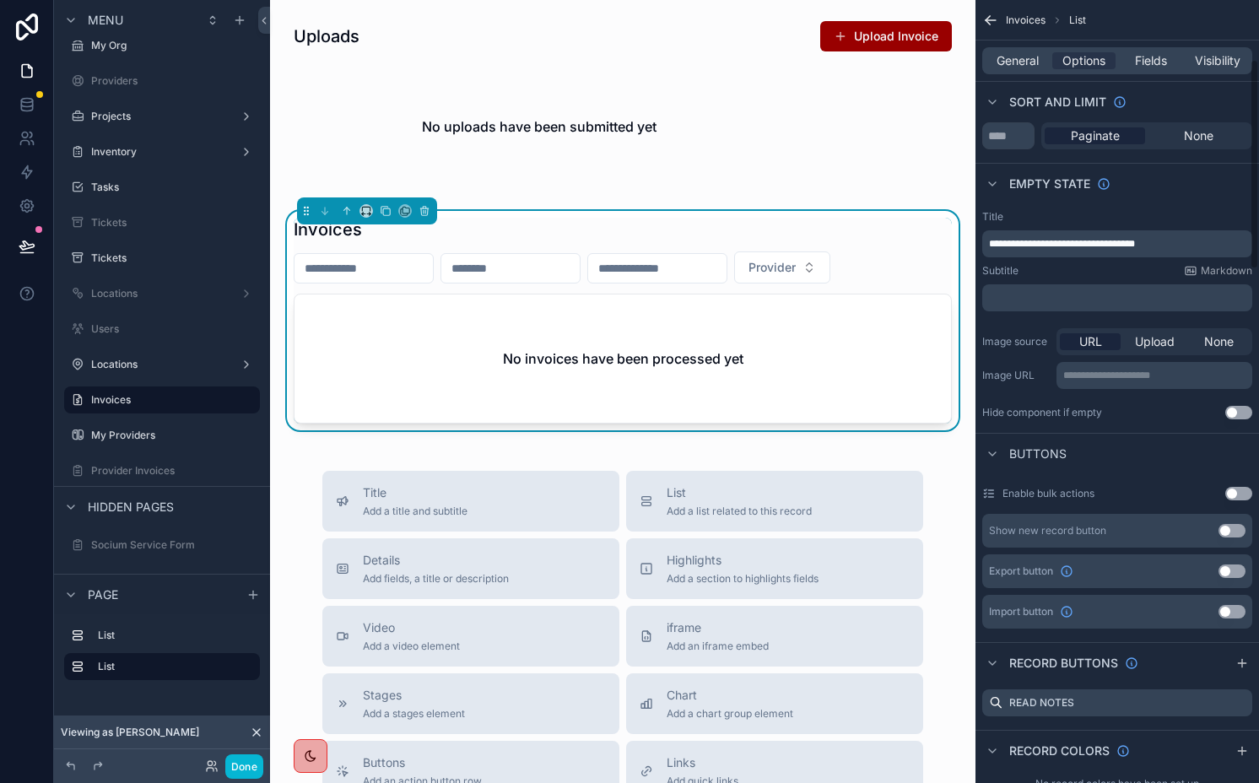
click at [1077, 209] on div "**********" at bounding box center [1118, 314] width 284 height 223
click at [244, 760] on button "Done" at bounding box center [244, 767] width 38 height 24
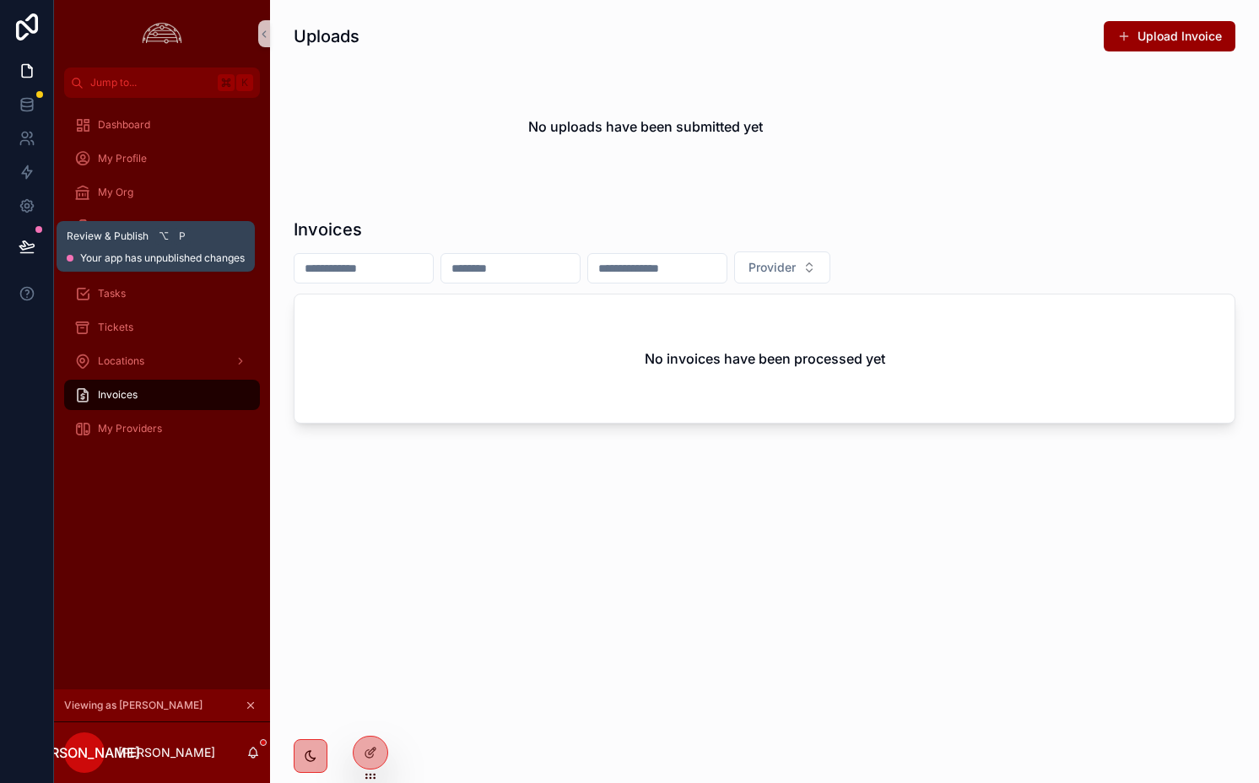
click at [27, 240] on icon at bounding box center [27, 246] width 17 height 17
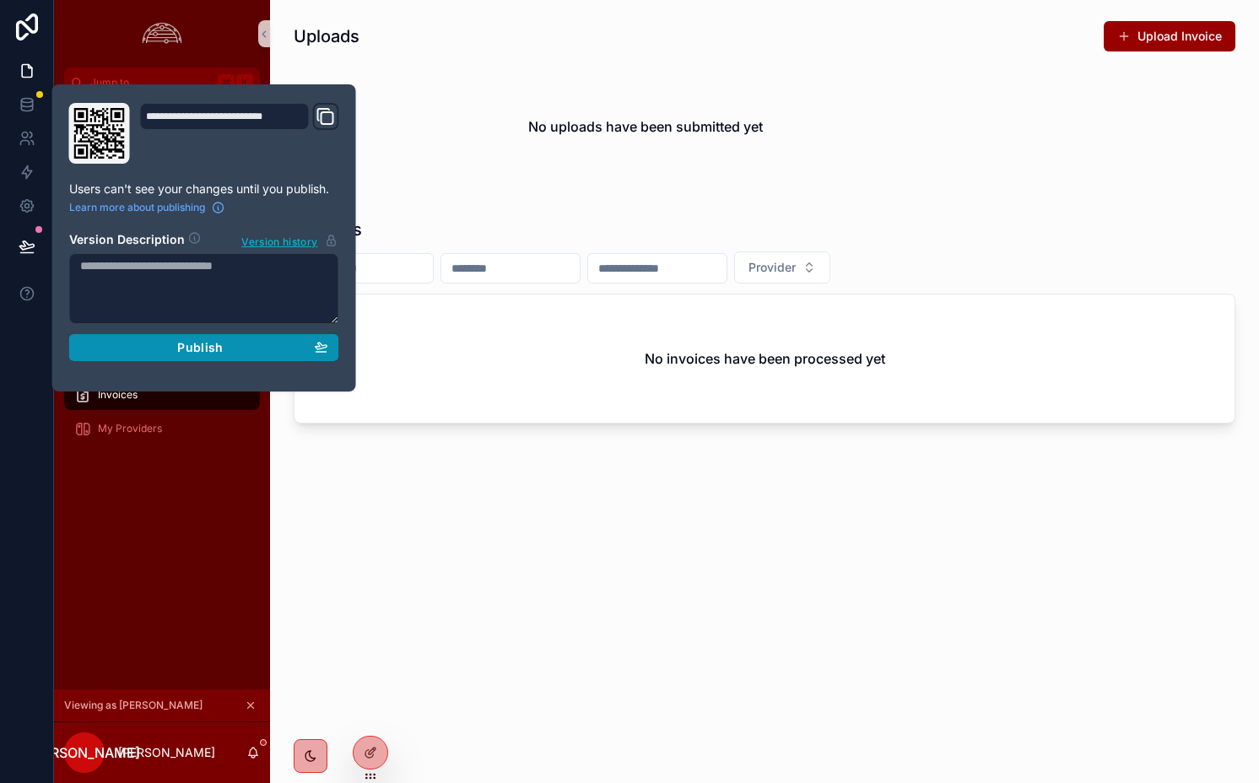
click at [150, 345] on div "Publish" at bounding box center [204, 347] width 248 height 15
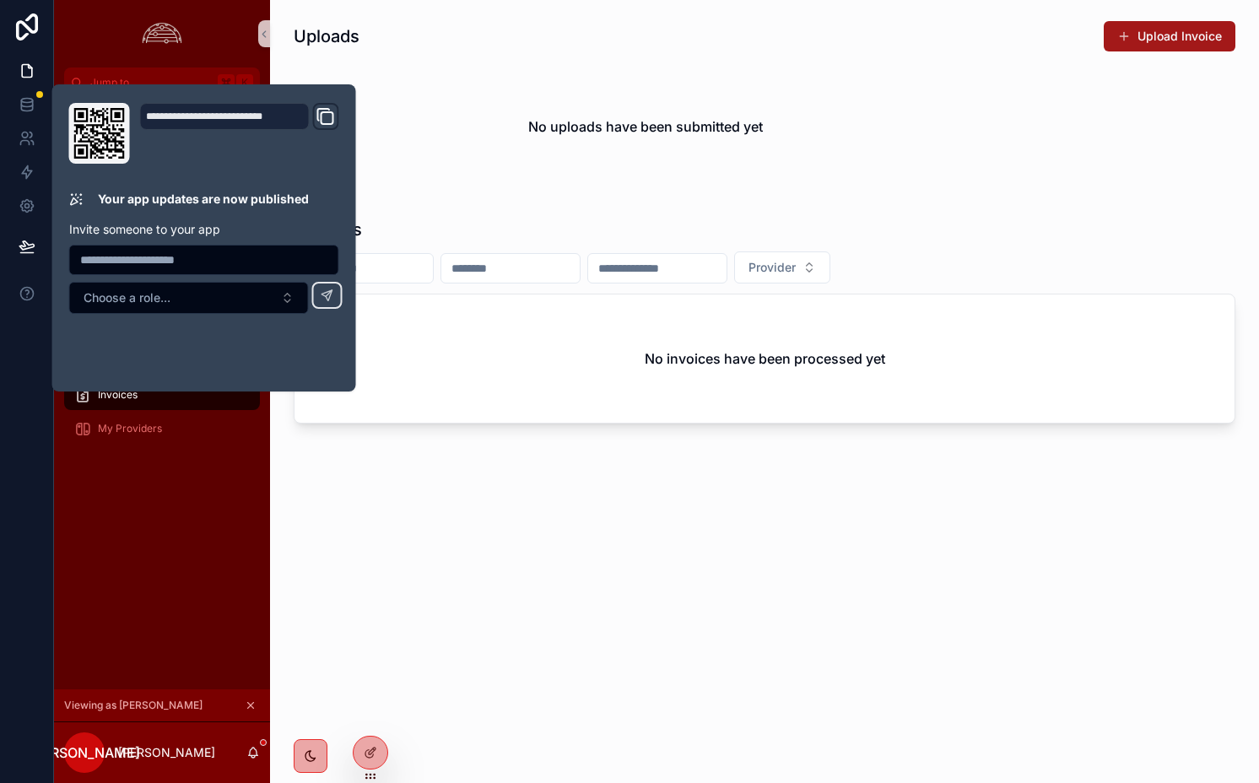
click at [1161, 40] on button "Upload Invoice" at bounding box center [1170, 36] width 132 height 30
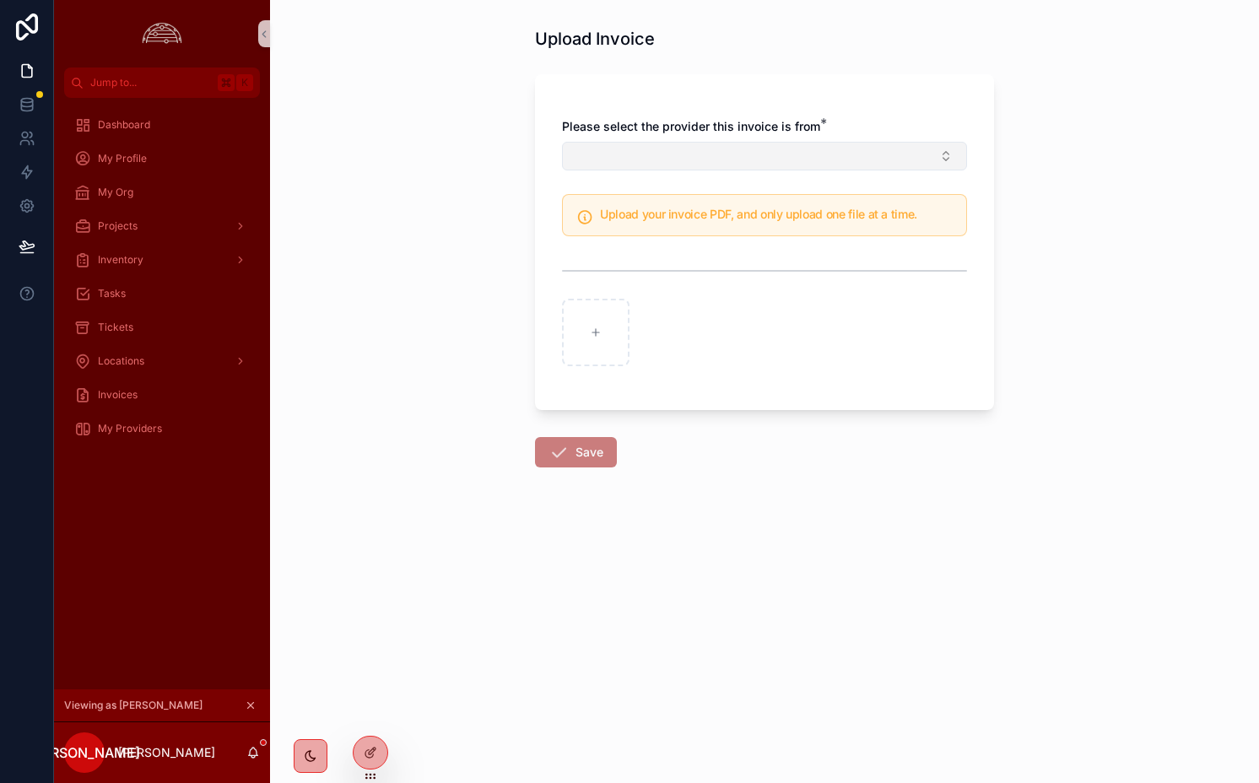
click at [701, 159] on button "Select Button" at bounding box center [764, 156] width 405 height 29
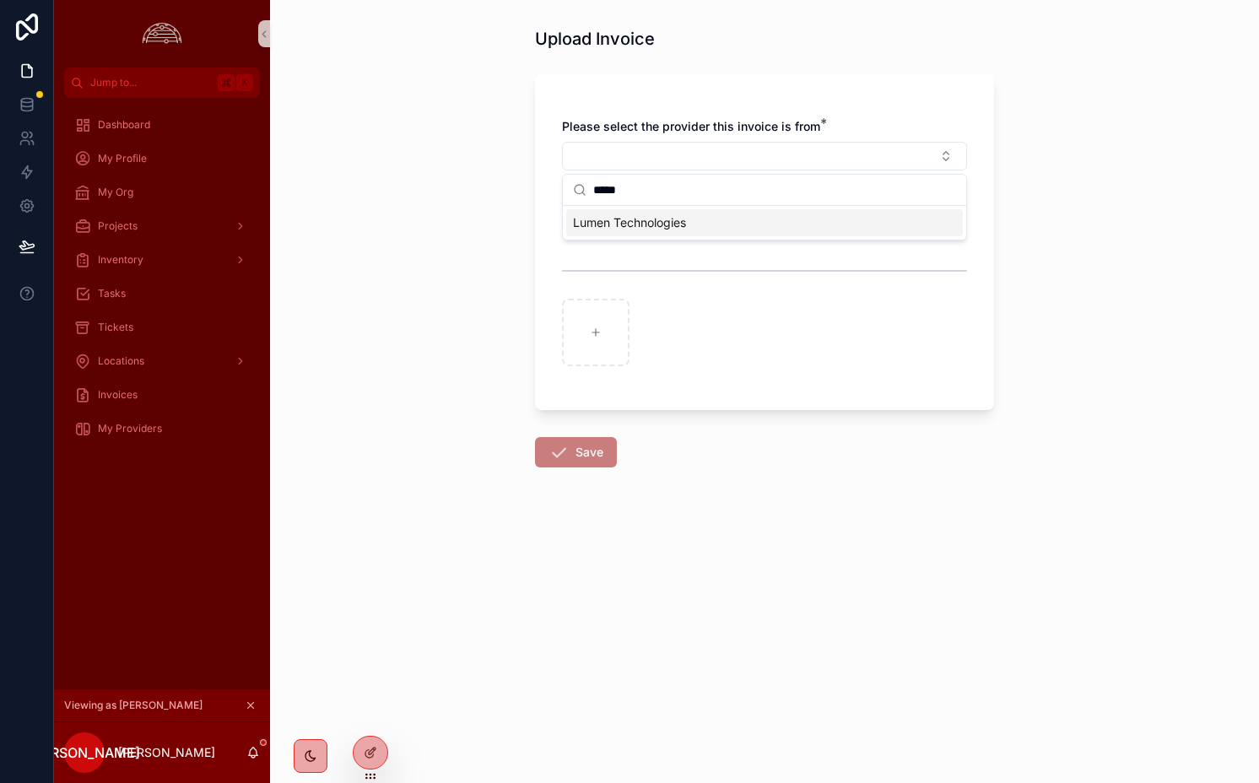
type input "*****"
click at [639, 229] on span "Lumen Technologies" at bounding box center [629, 222] width 113 height 17
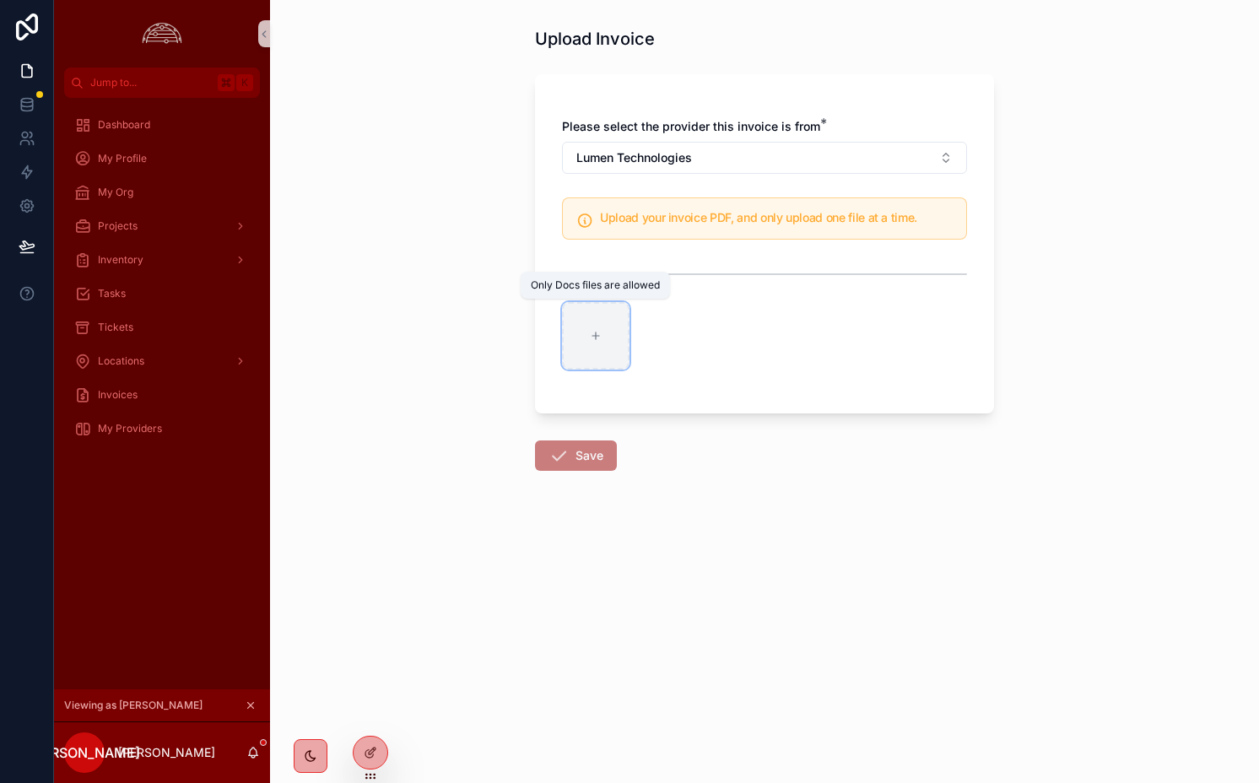
click at [582, 330] on div "scrollable content" at bounding box center [596, 336] width 68 height 68
type input "**********"
click at [585, 477] on form "Please select the provider this invoice is from * Lumen Technologies Upload you…" at bounding box center [764, 321] width 459 height 515
click at [578, 452] on button "Save" at bounding box center [576, 456] width 82 height 30
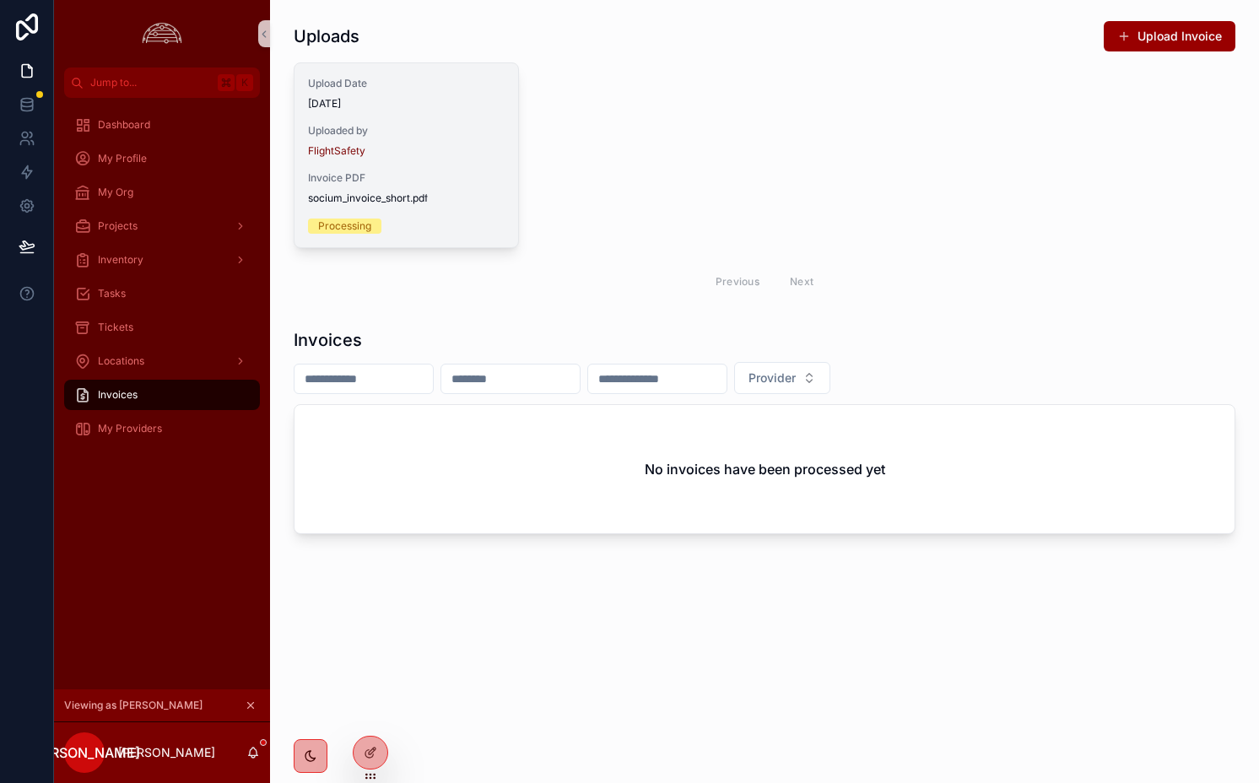
click at [448, 78] on span "Upload Date" at bounding box center [406, 84] width 197 height 14
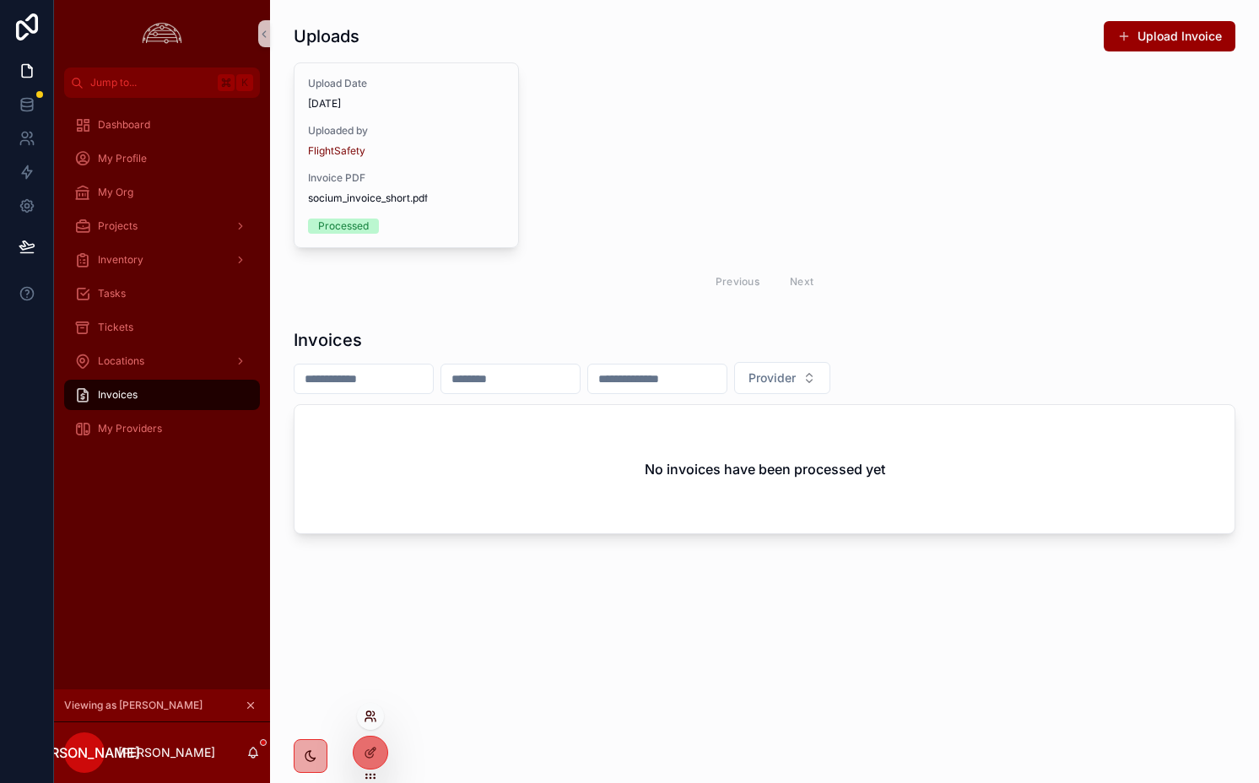
click at [368, 713] on icon at bounding box center [371, 717] width 14 height 14
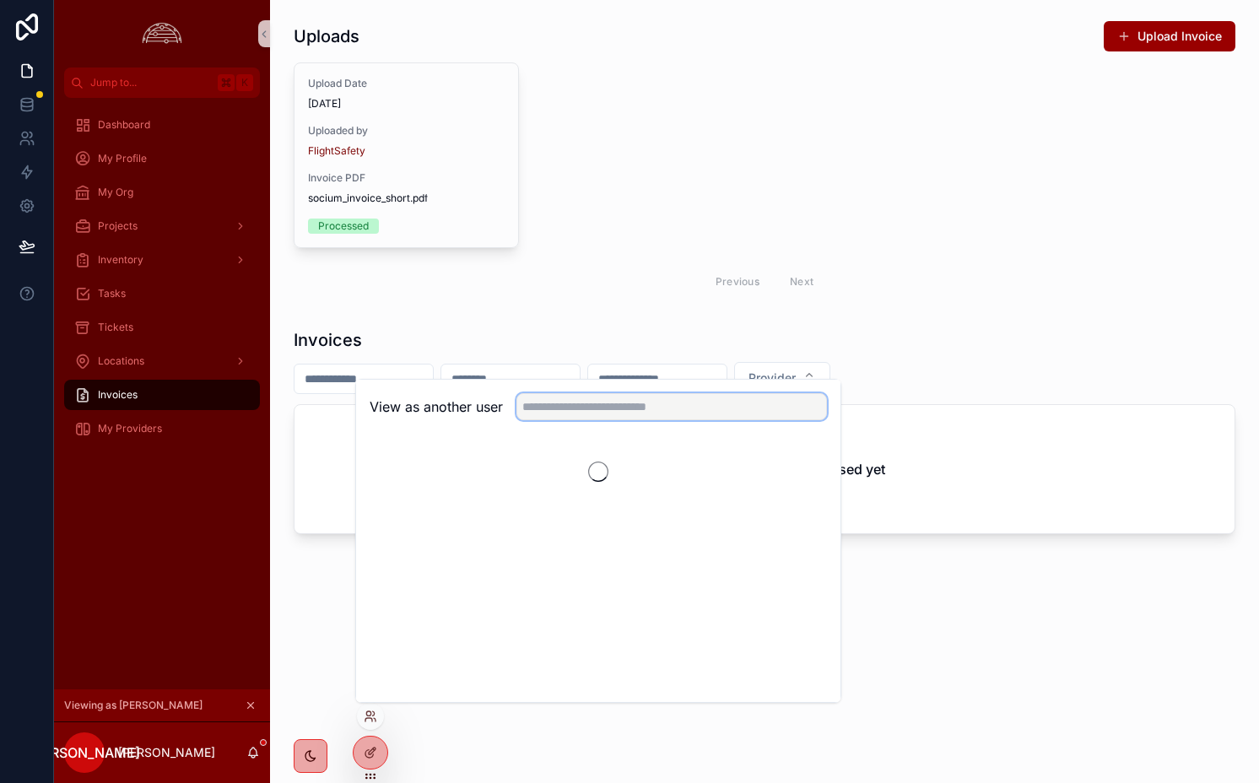
click at [576, 406] on input "text" at bounding box center [672, 406] width 311 height 27
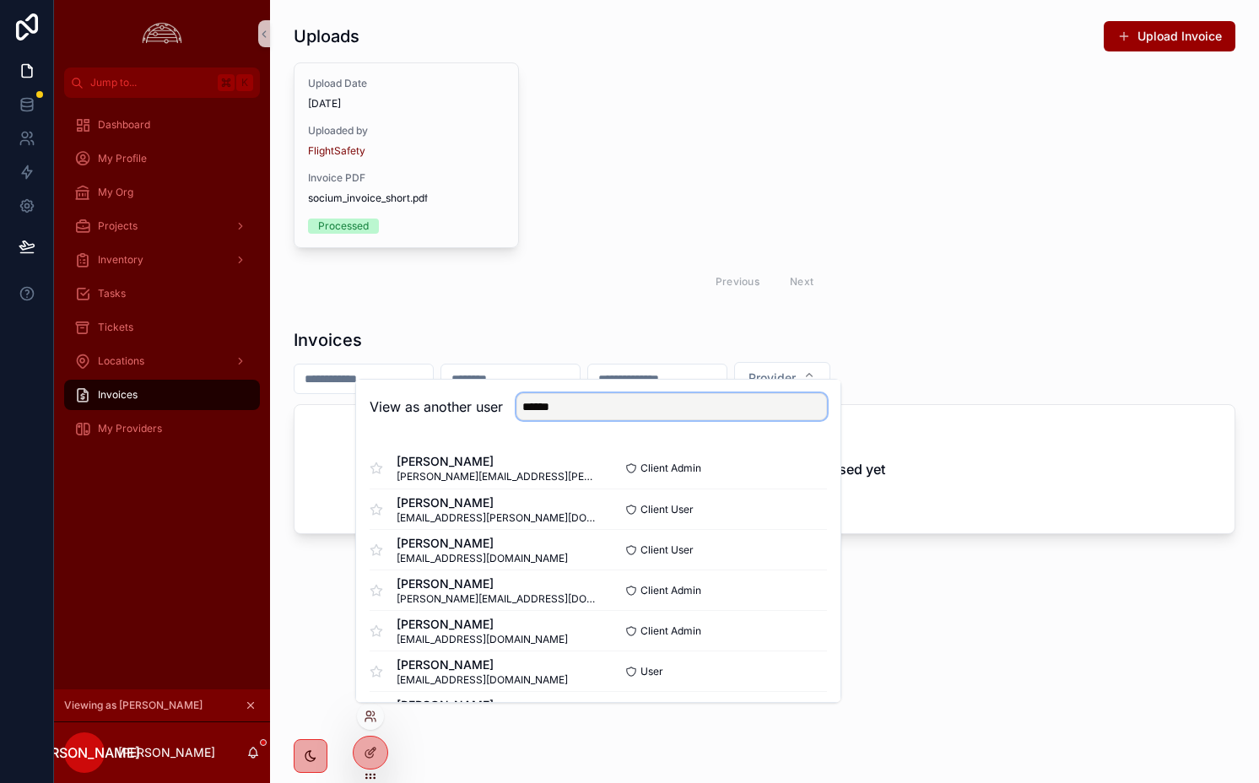
type input "*******"
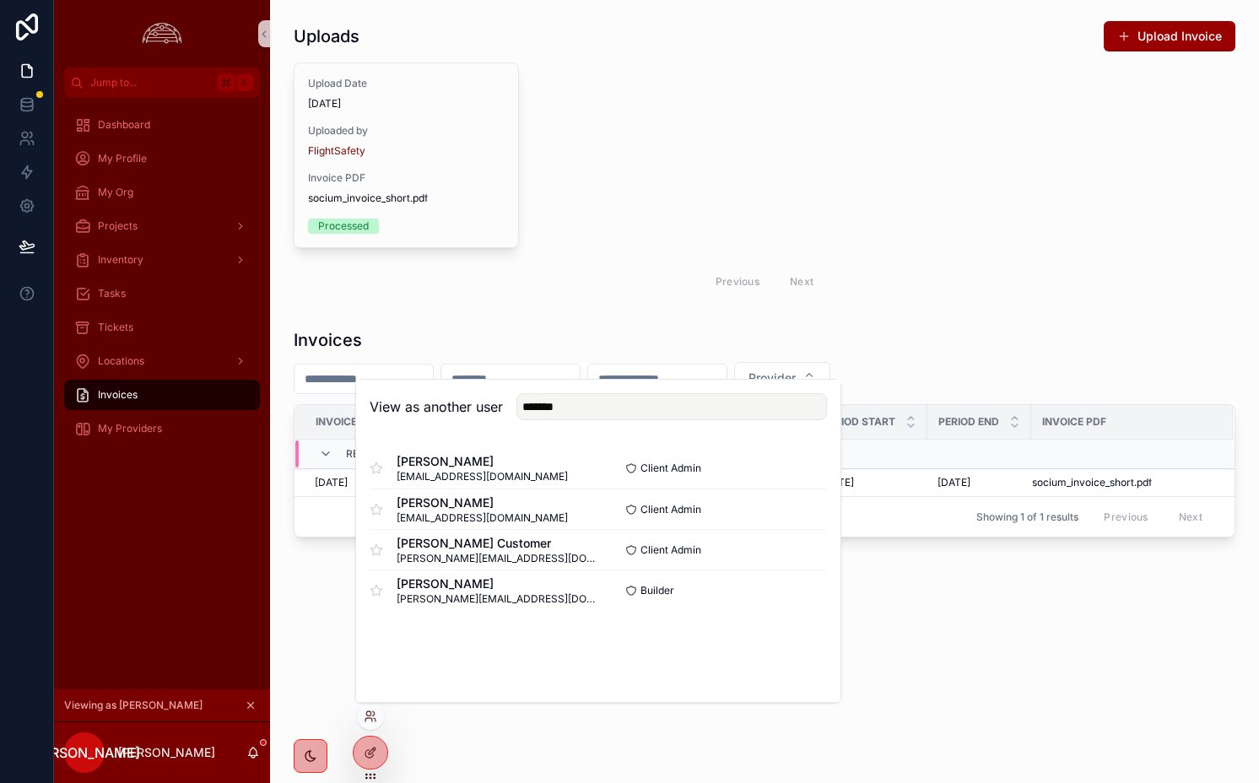
click at [603, 316] on div "Uploads Upload Invoice Upload Date 9/5/2025 Uploaded by FlightSafety Invoice PD…" at bounding box center [764, 326] width 989 height 652
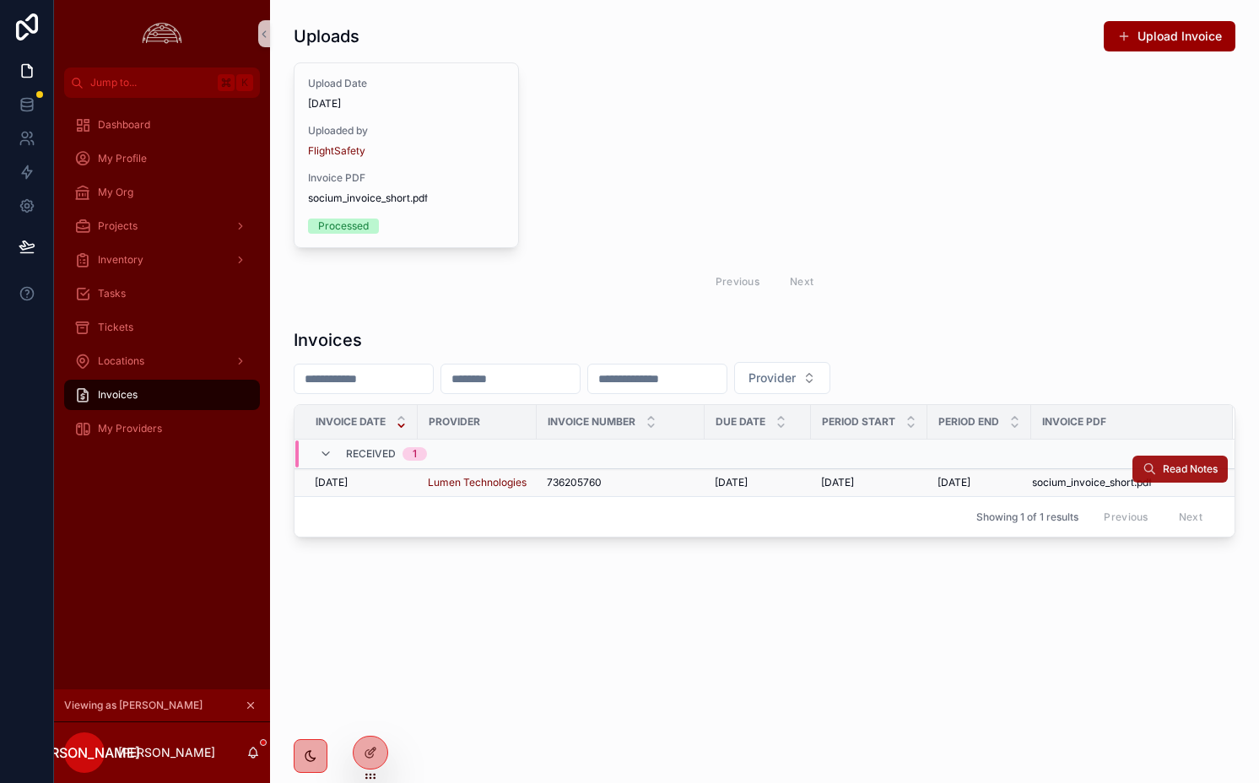
click at [1183, 468] on span "Read Notes" at bounding box center [1190, 470] width 55 height 14
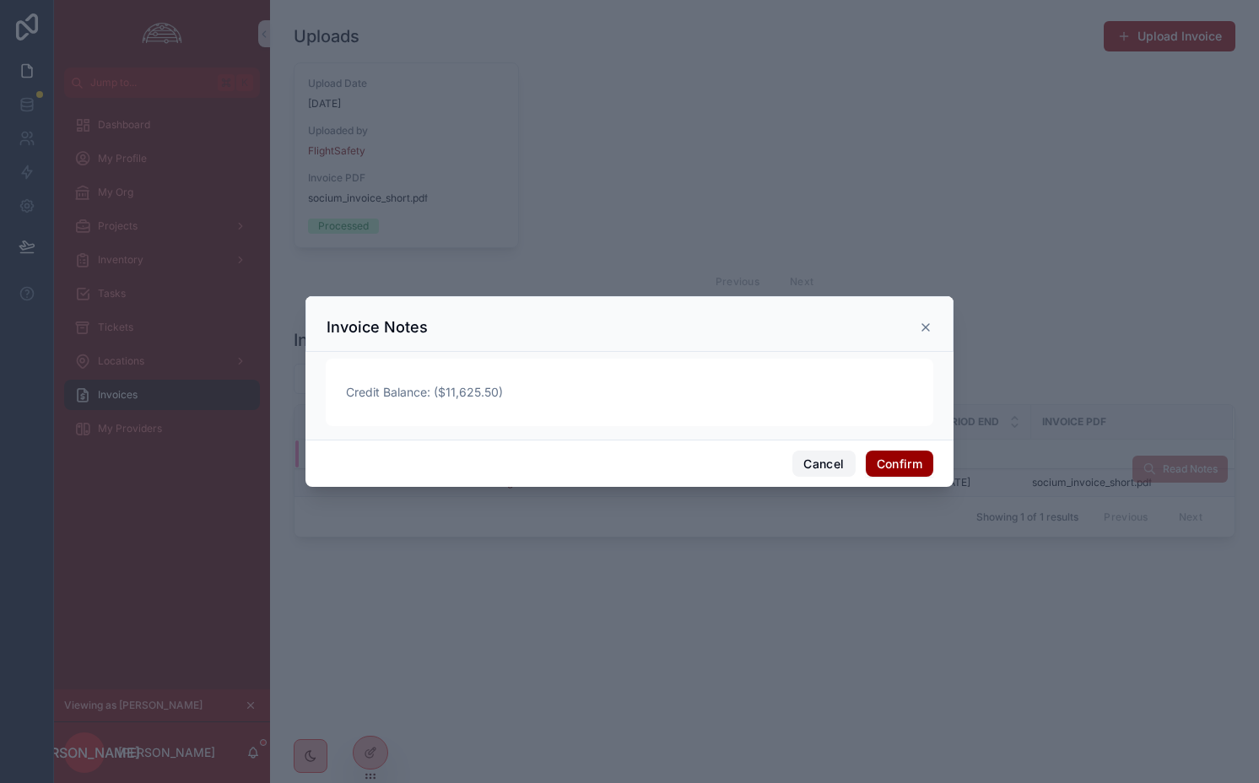
click at [817, 459] on button "Cancel" at bounding box center [824, 464] width 62 height 27
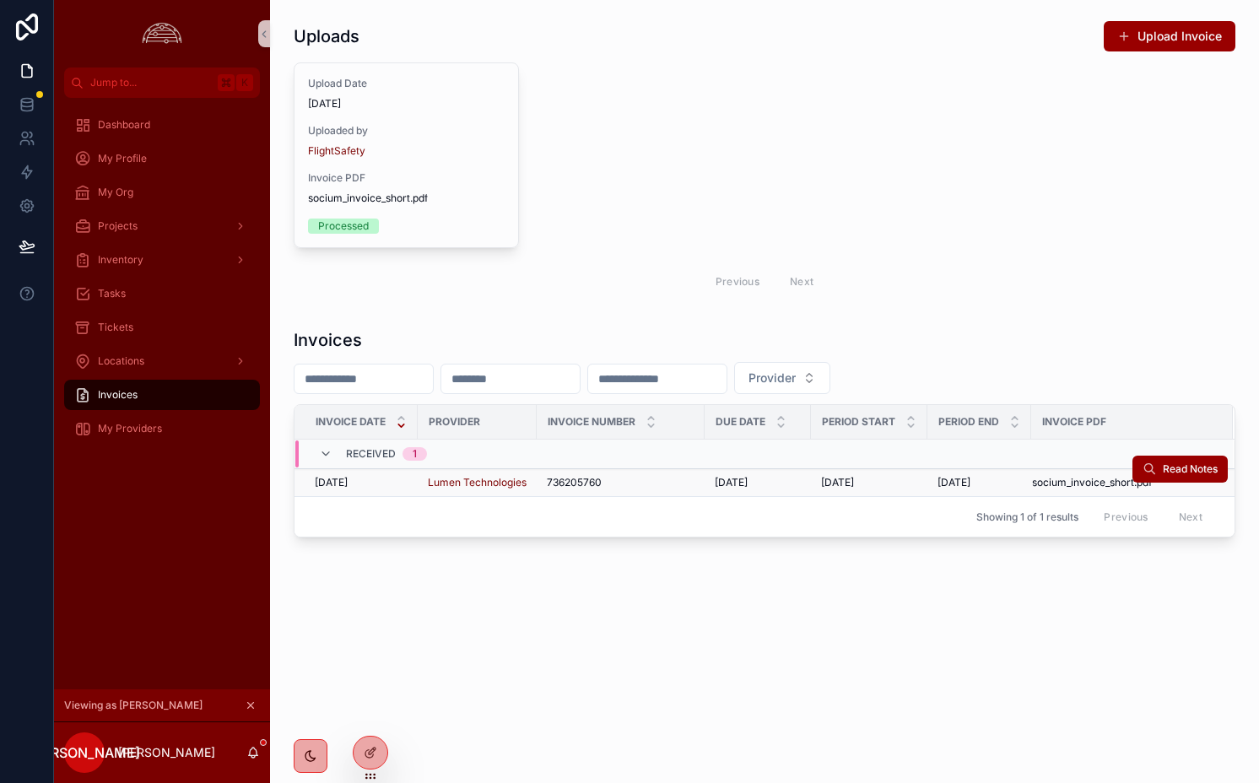
click at [647, 482] on div "736205760 736205760" at bounding box center [621, 483] width 148 height 14
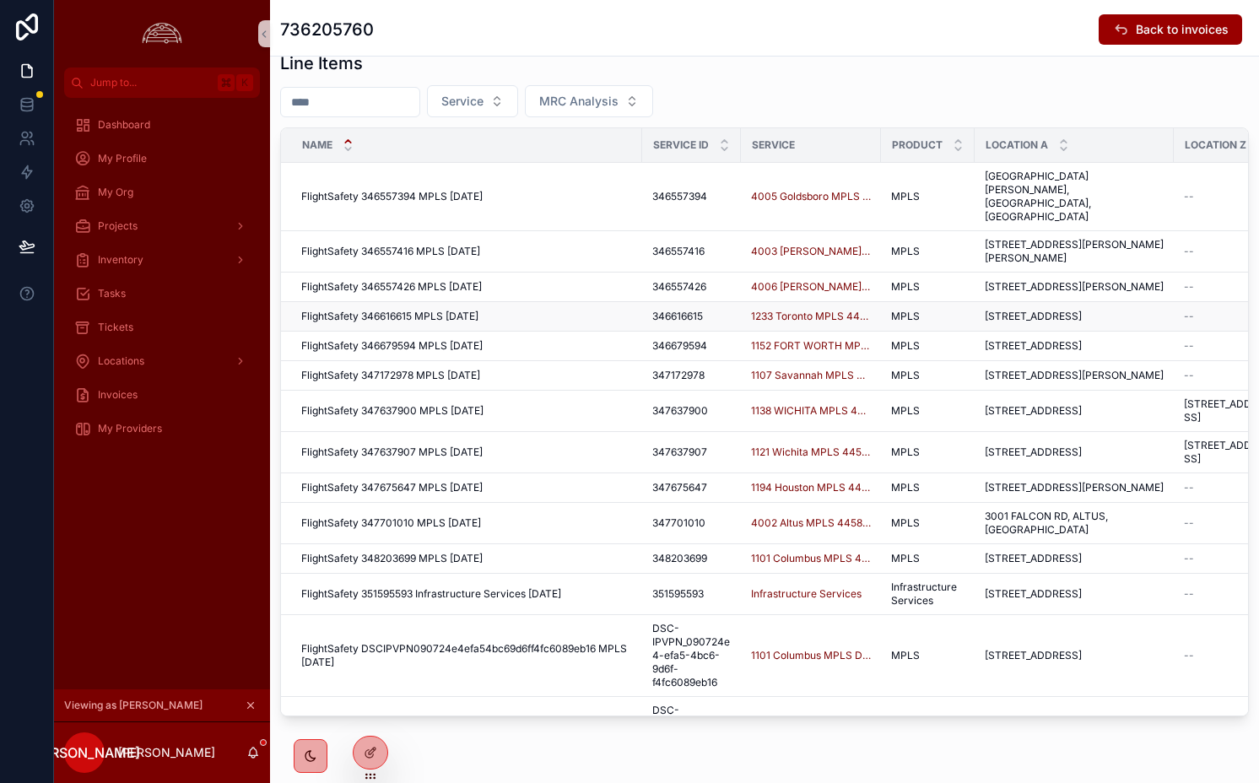
scroll to position [161, 0]
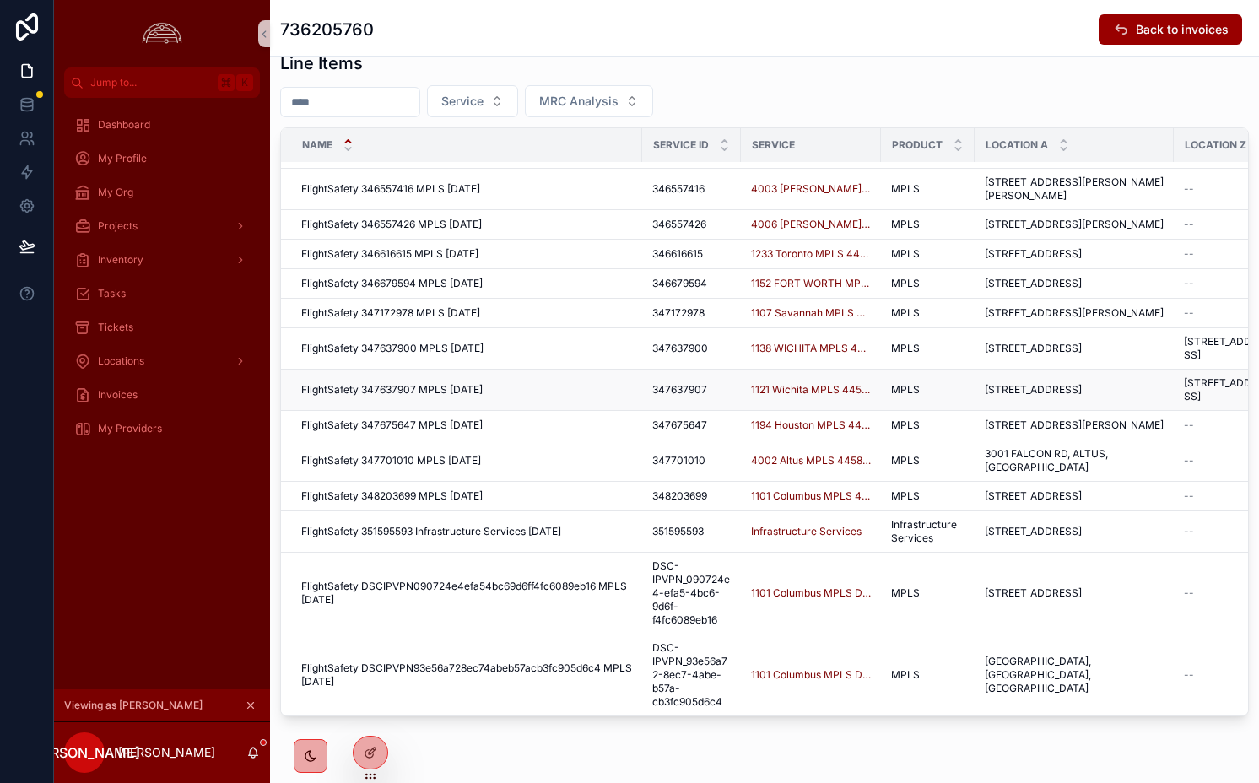
click at [544, 370] on td "FlightSafety 347637907 MPLS May 2025 FlightSafety 347637907 MPLS May 2025" at bounding box center [461, 390] width 361 height 41
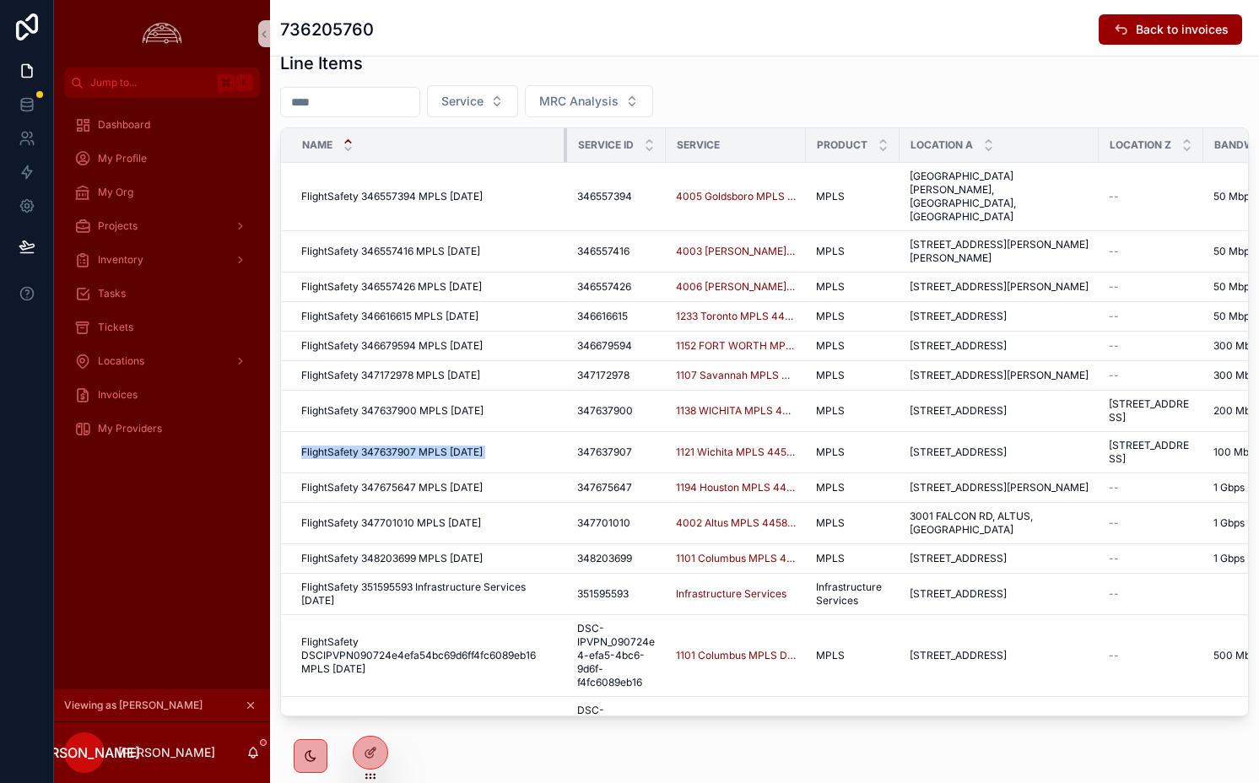
drag, startPoint x: 640, startPoint y: 149, endPoint x: 562, endPoint y: 141, distance: 78.0
click at [564, 141] on div "scrollable content" at bounding box center [567, 145] width 7 height 34
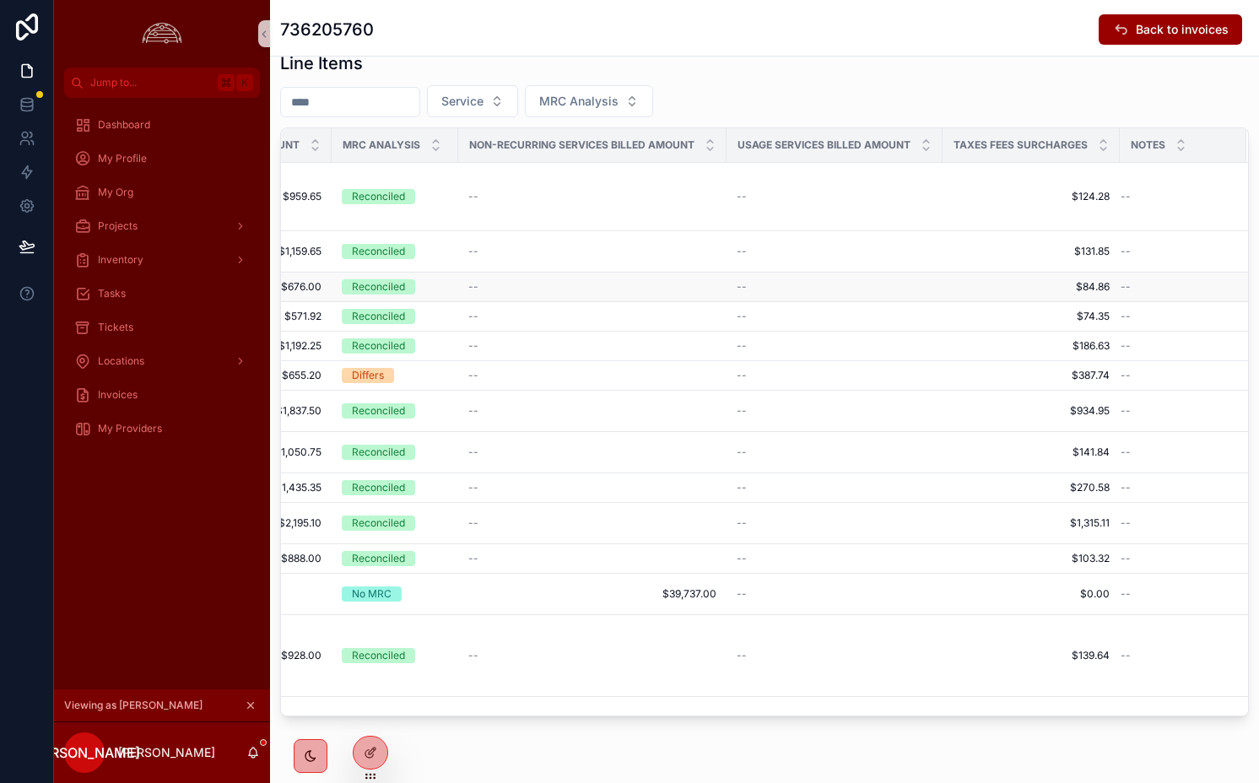
scroll to position [0, 1306]
click at [847, 234] on td "--" at bounding box center [835, 251] width 216 height 41
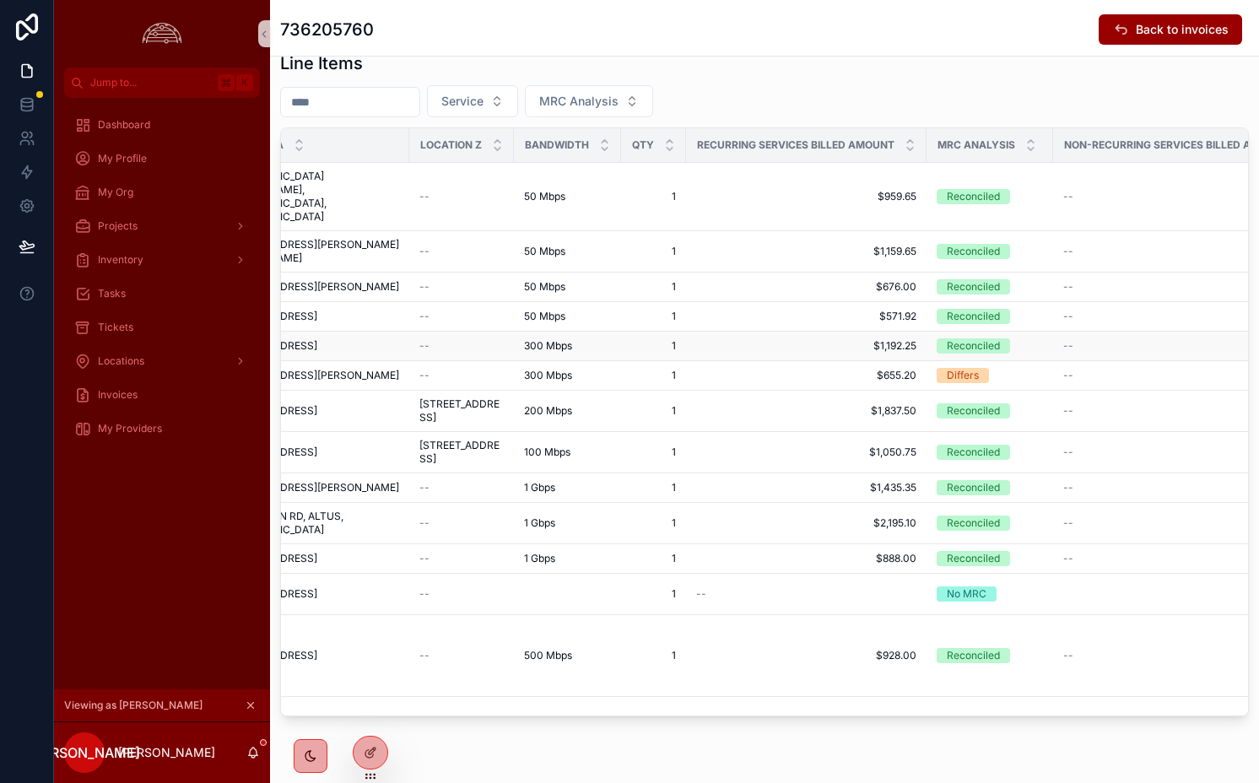
scroll to position [0, 0]
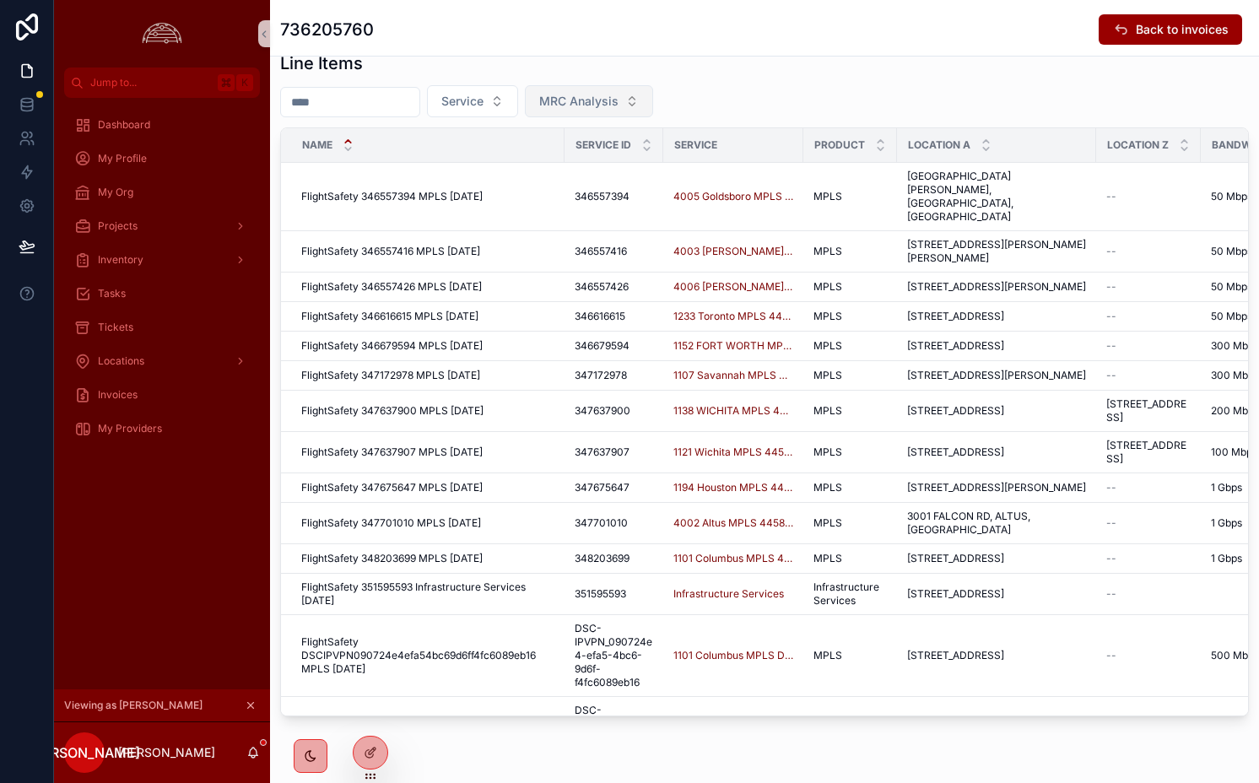
click at [608, 107] on span "MRC Analysis" at bounding box center [578, 101] width 79 height 17
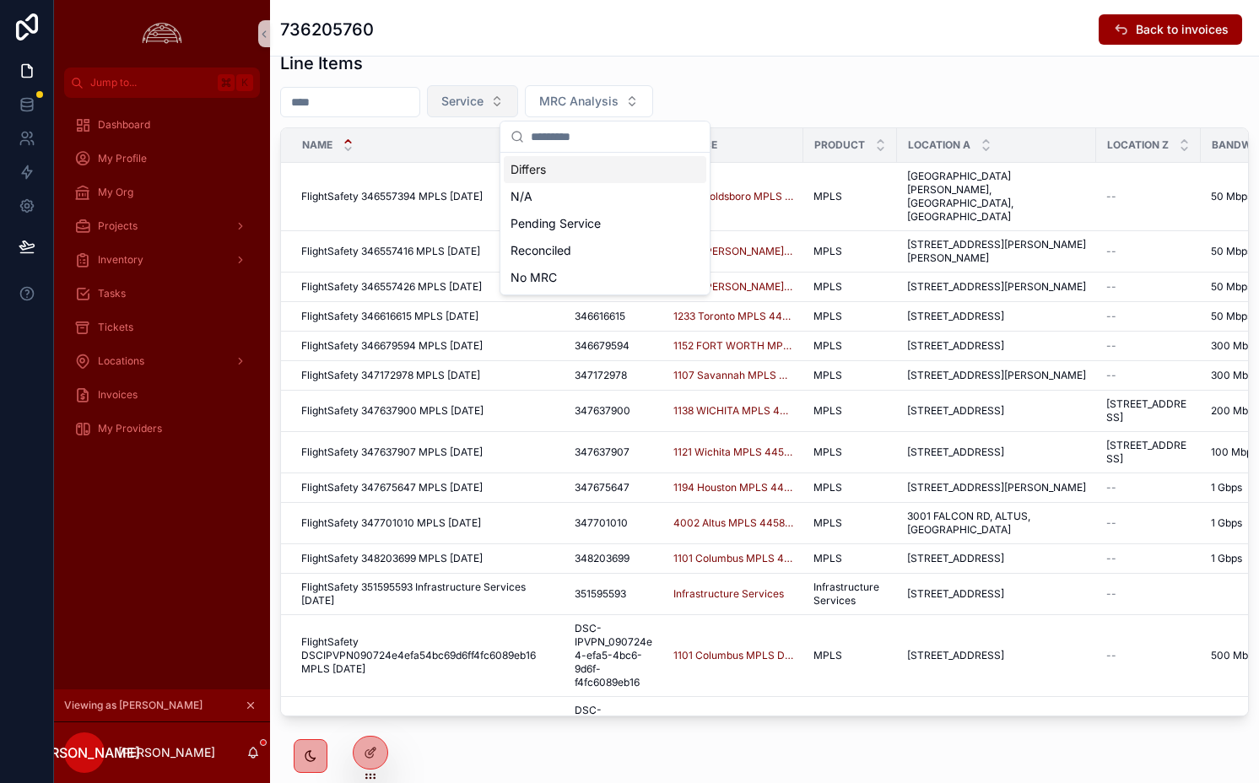
click at [484, 105] on span "Service" at bounding box center [462, 101] width 42 height 17
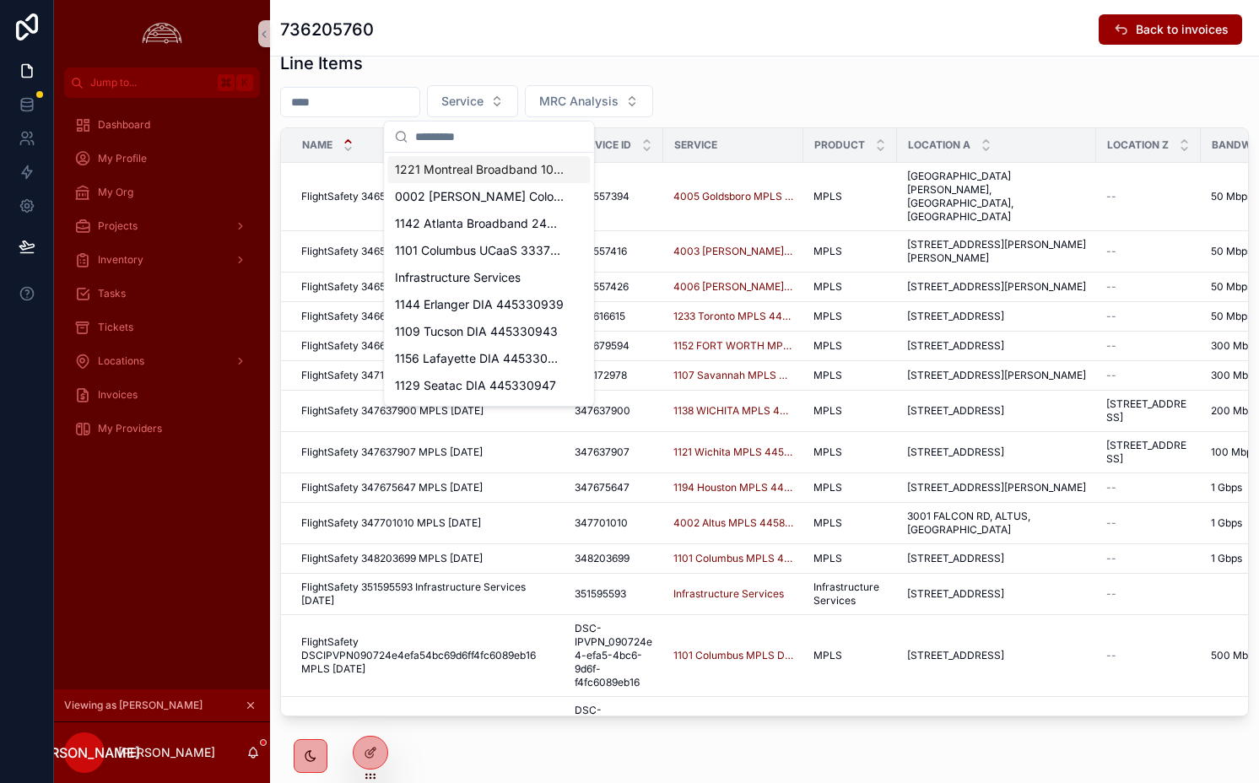
click at [347, 102] on input "scrollable content" at bounding box center [350, 102] width 138 height 24
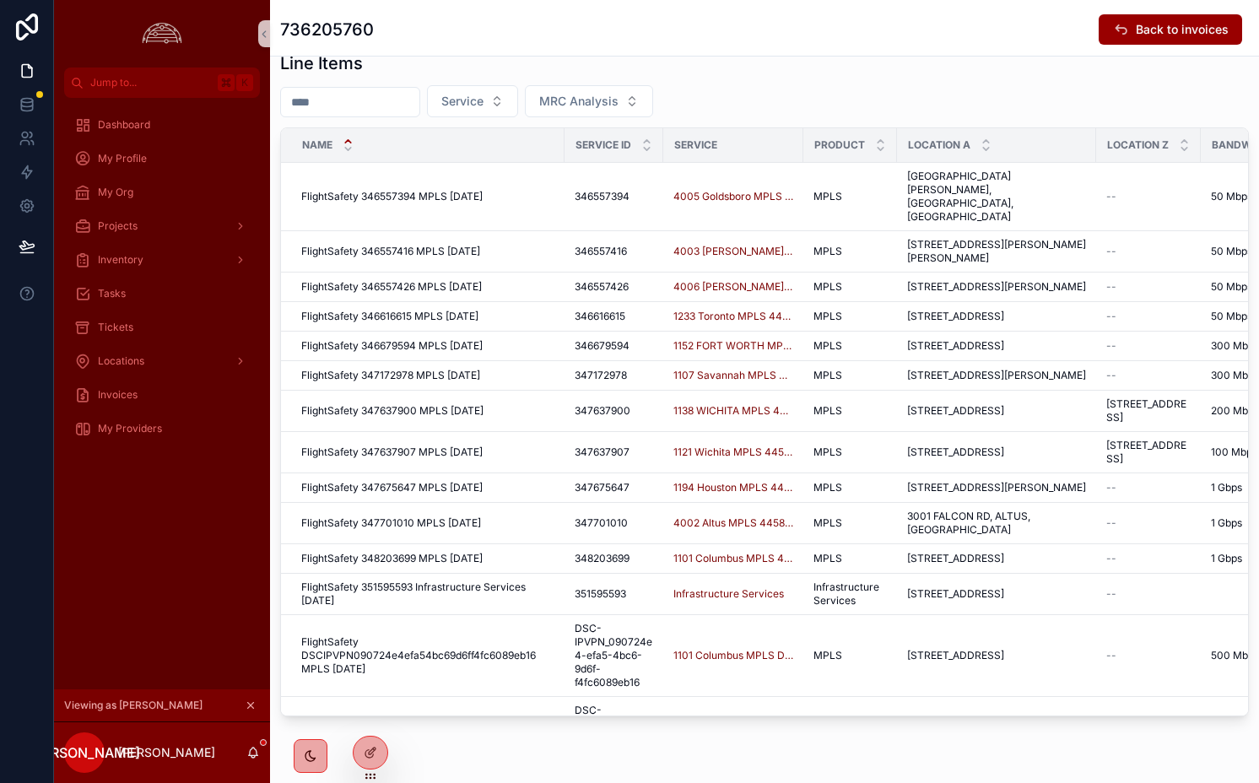
click at [508, 53] on div "736205760 Back to invoices" at bounding box center [764, 28] width 969 height 56
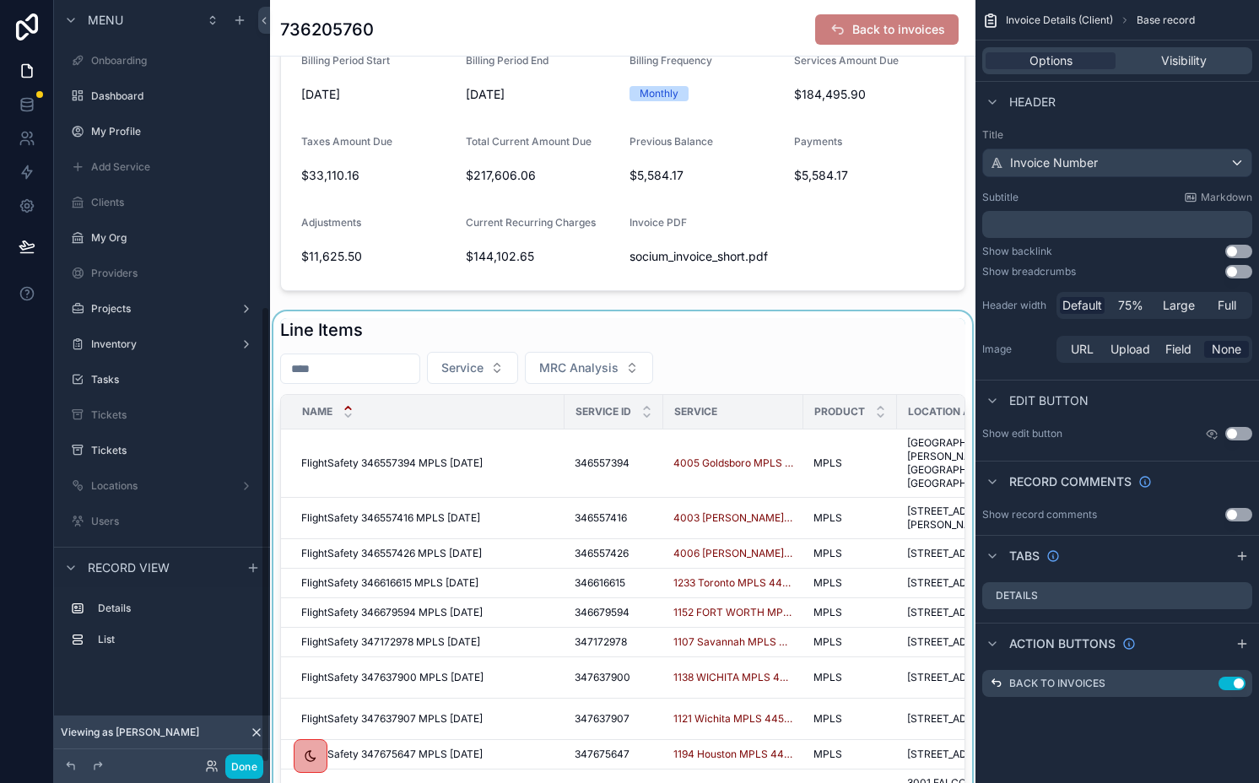
scroll to position [510, 0]
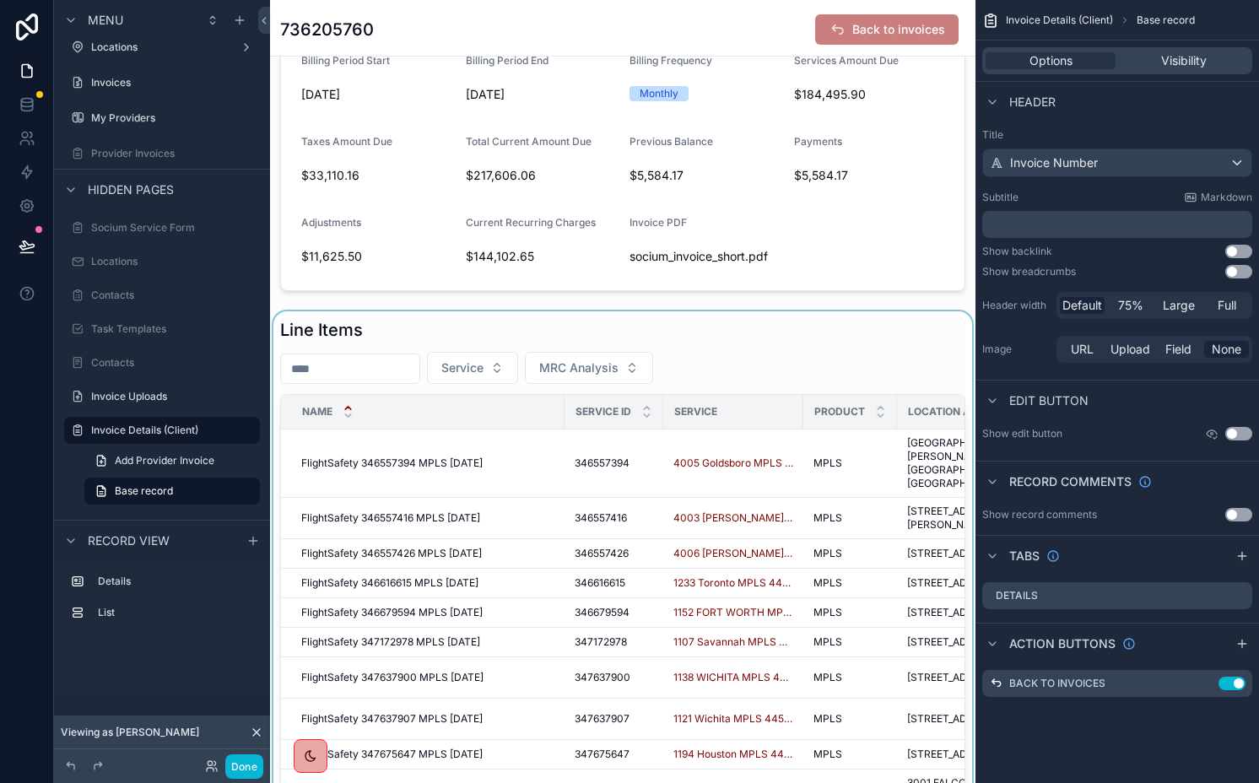
click at [634, 340] on div "scrollable content" at bounding box center [623, 650] width 706 height 679
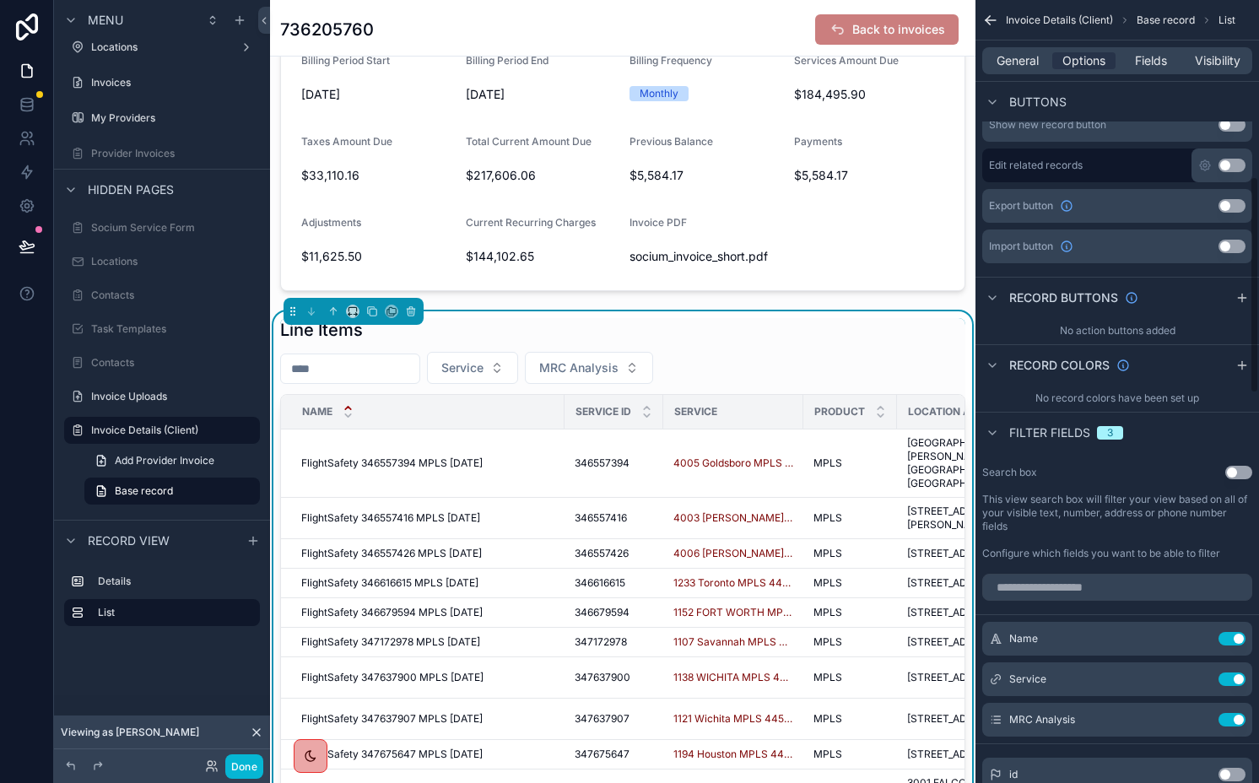
scroll to position [858, 0]
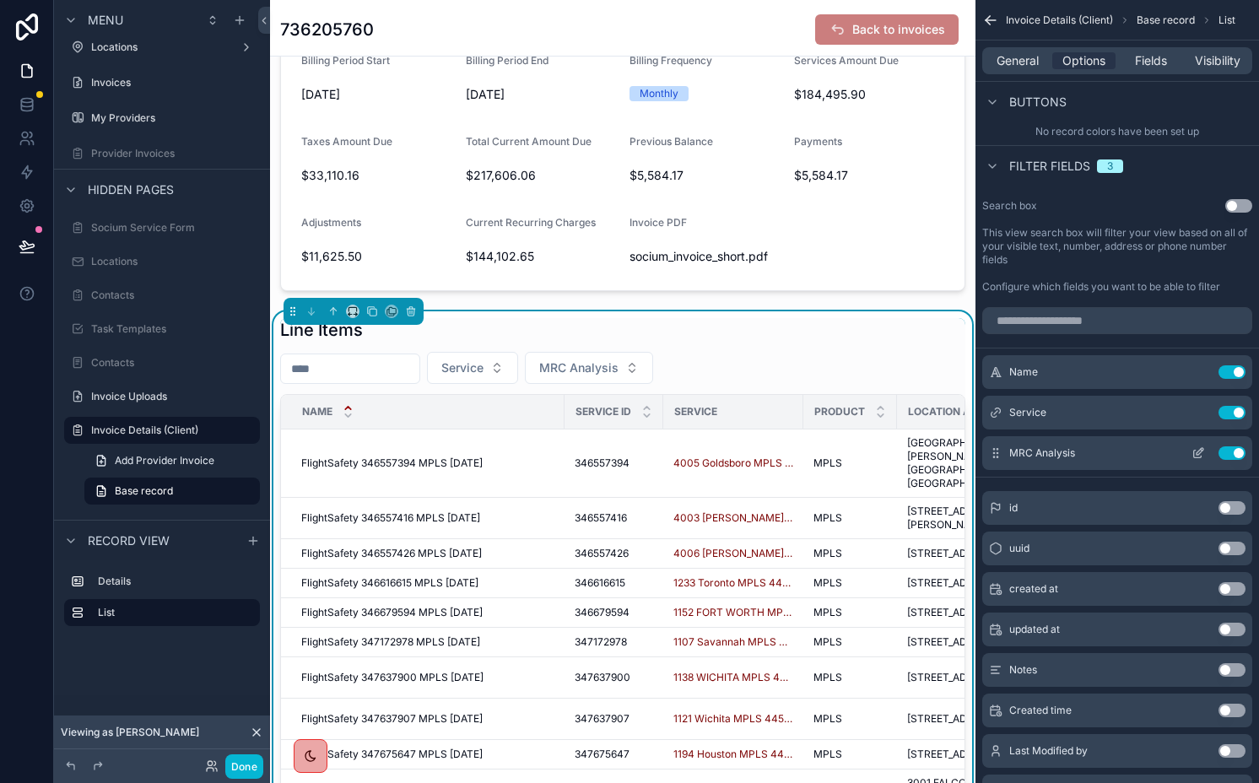
click at [1229, 447] on button "Use setting" at bounding box center [1232, 453] width 27 height 14
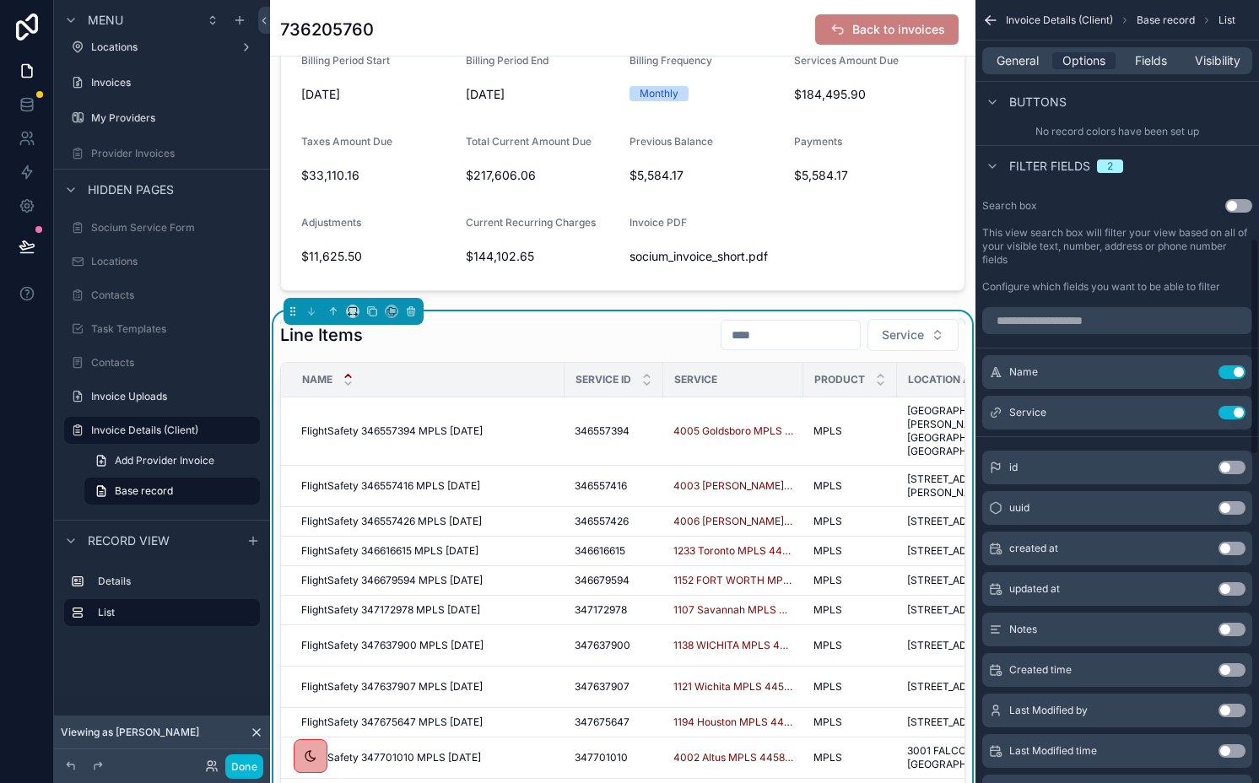
click at [589, 336] on div "Line Items Service" at bounding box center [622, 335] width 685 height 34
click at [1146, 53] on span "Fields" at bounding box center [1151, 60] width 32 height 17
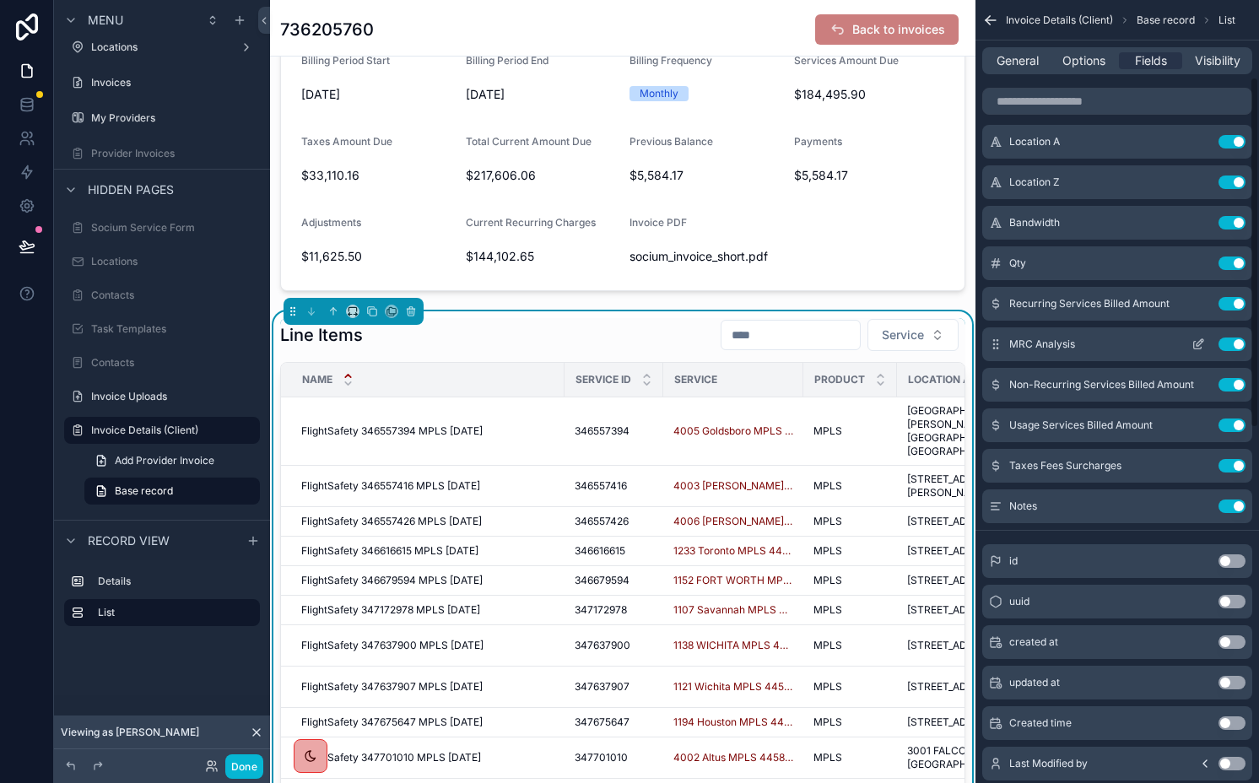
scroll to position [171, 0]
click at [1229, 341] on button "Use setting" at bounding box center [1232, 347] width 27 height 14
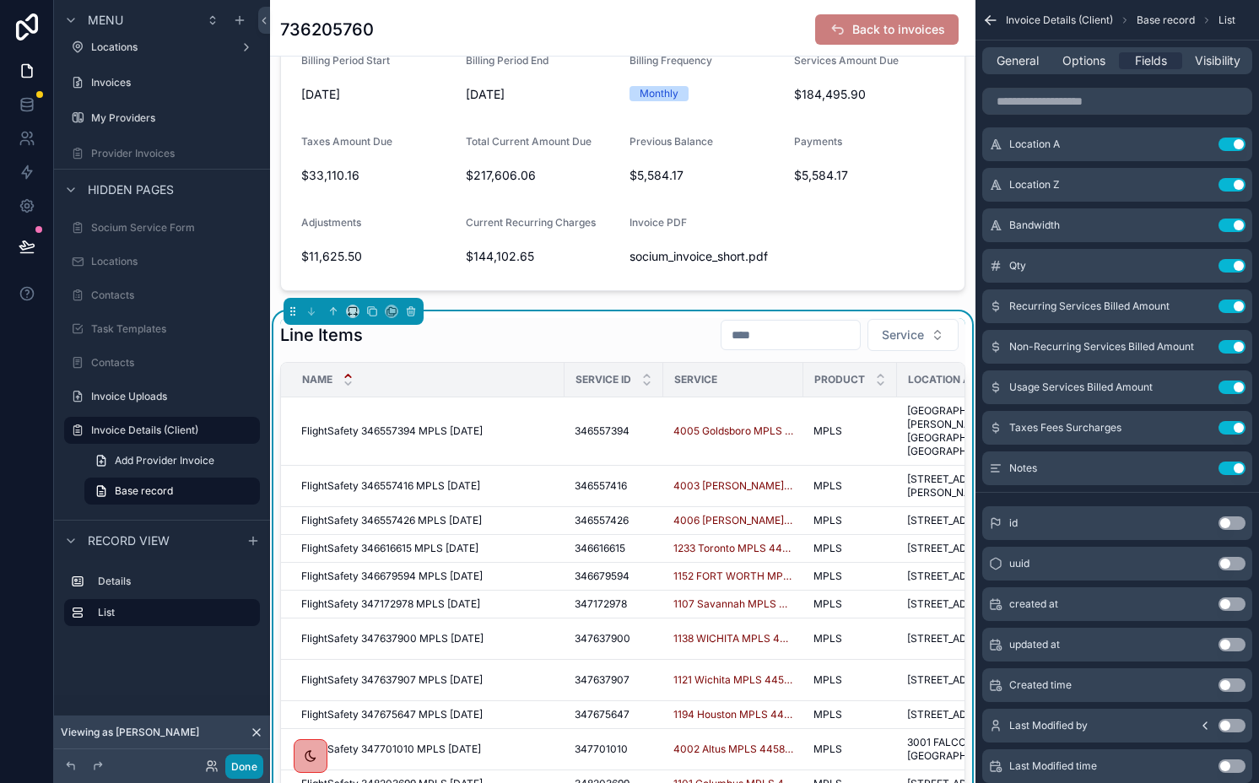
click at [252, 768] on button "Done" at bounding box center [244, 767] width 38 height 24
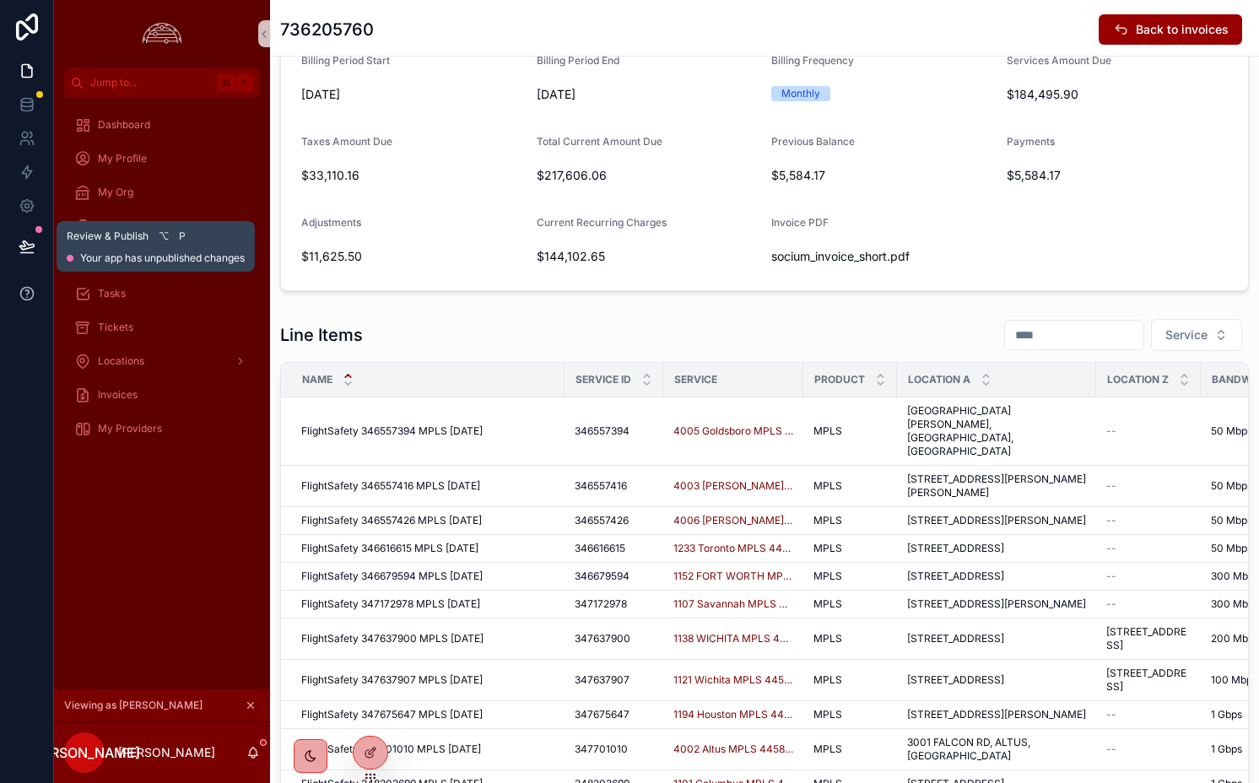
drag, startPoint x: 30, startPoint y: 244, endPoint x: 47, endPoint y: 269, distance: 30.9
click at [30, 246] on icon at bounding box center [27, 246] width 17 height 17
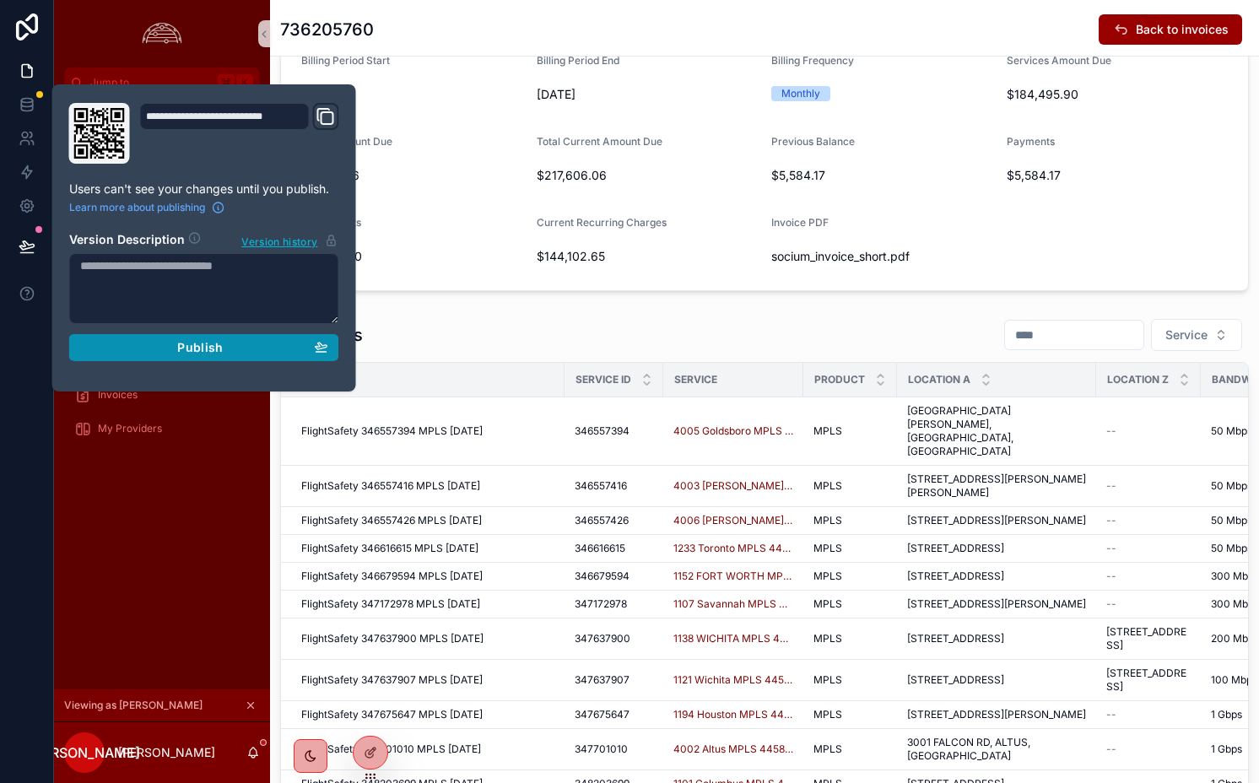
click at [322, 348] on icon "button" at bounding box center [322, 346] width 12 height 7
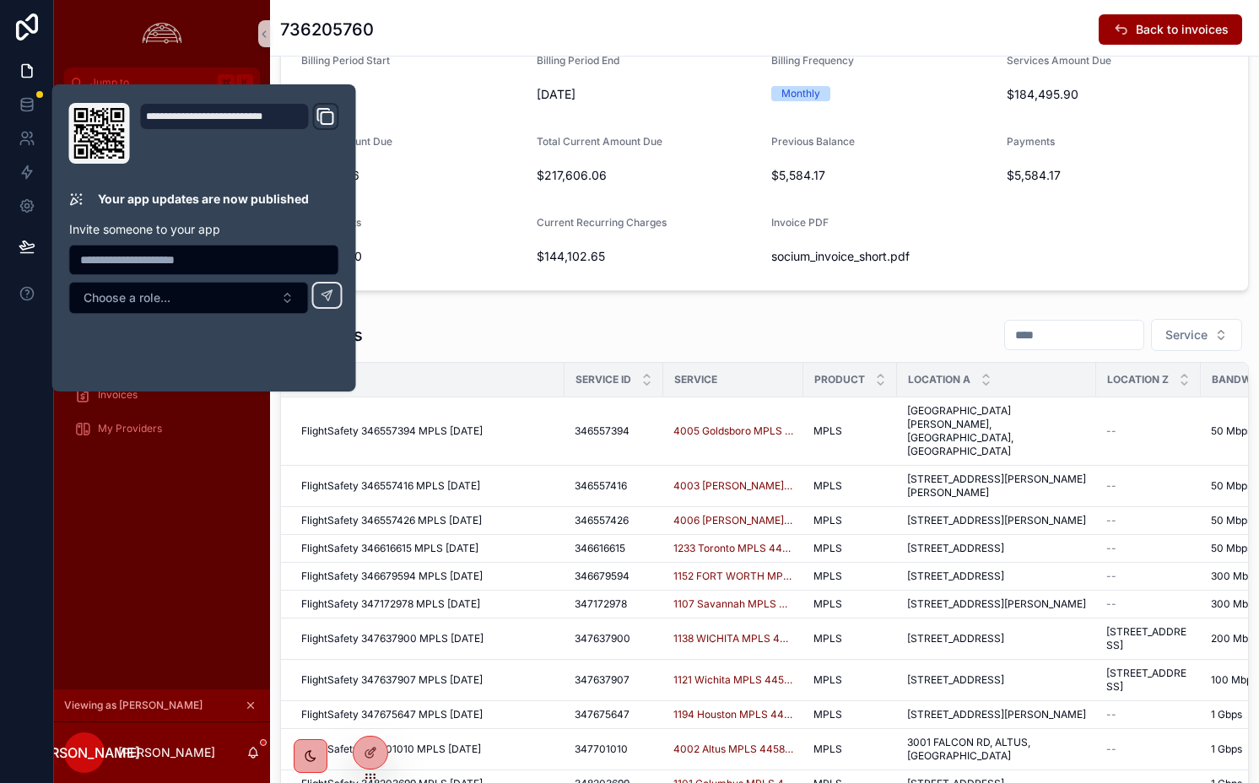
click at [937, 325] on div "Line Items Service" at bounding box center [764, 335] width 969 height 34
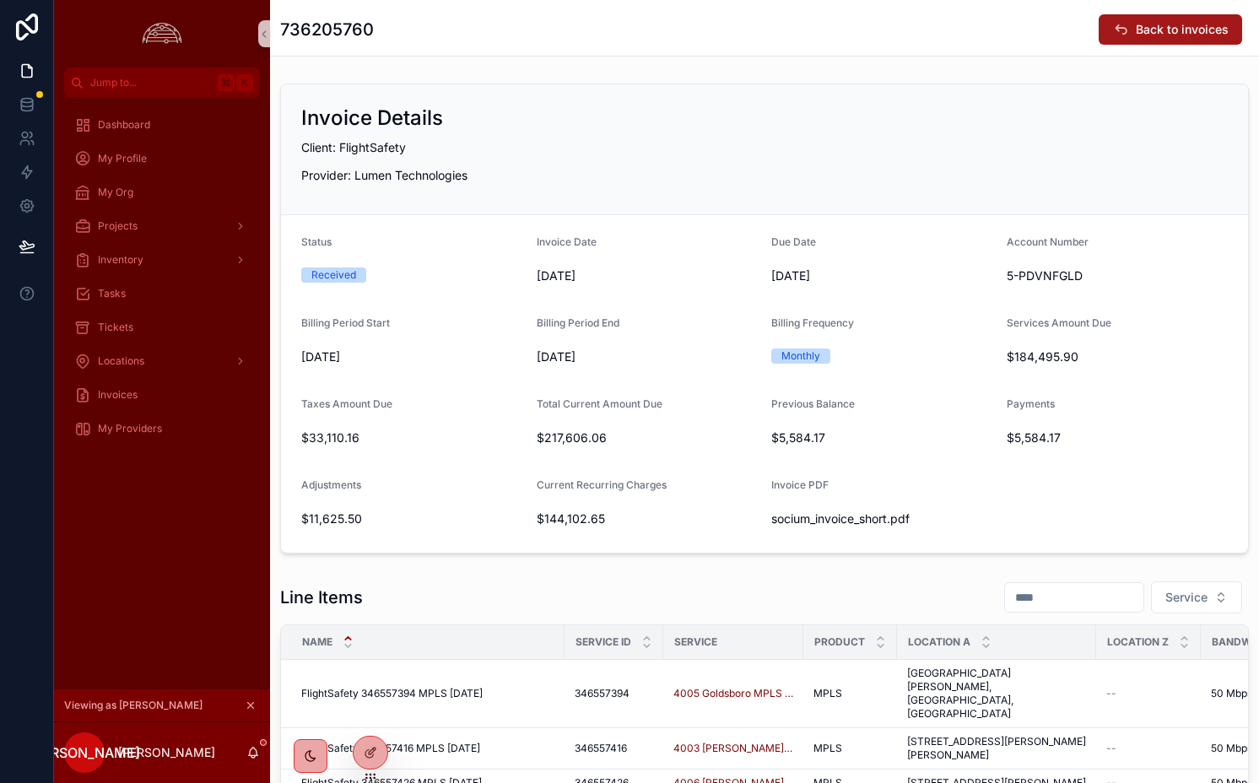
click at [1136, 32] on span "Back to invoices" at bounding box center [1182, 29] width 93 height 17
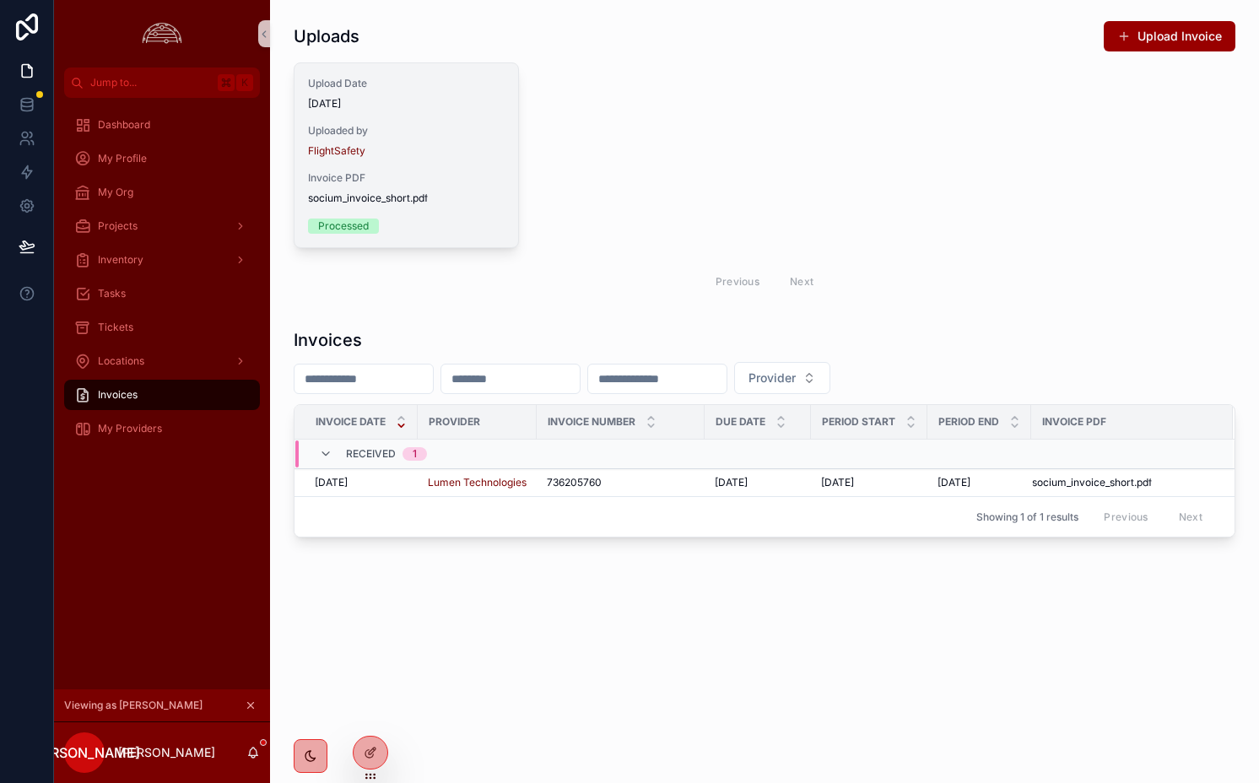
click at [476, 159] on div "Upload Date 9/5/2025 Uploaded by FlightSafety Invoice PDF socium_invoice_short …" at bounding box center [407, 155] width 224 height 184
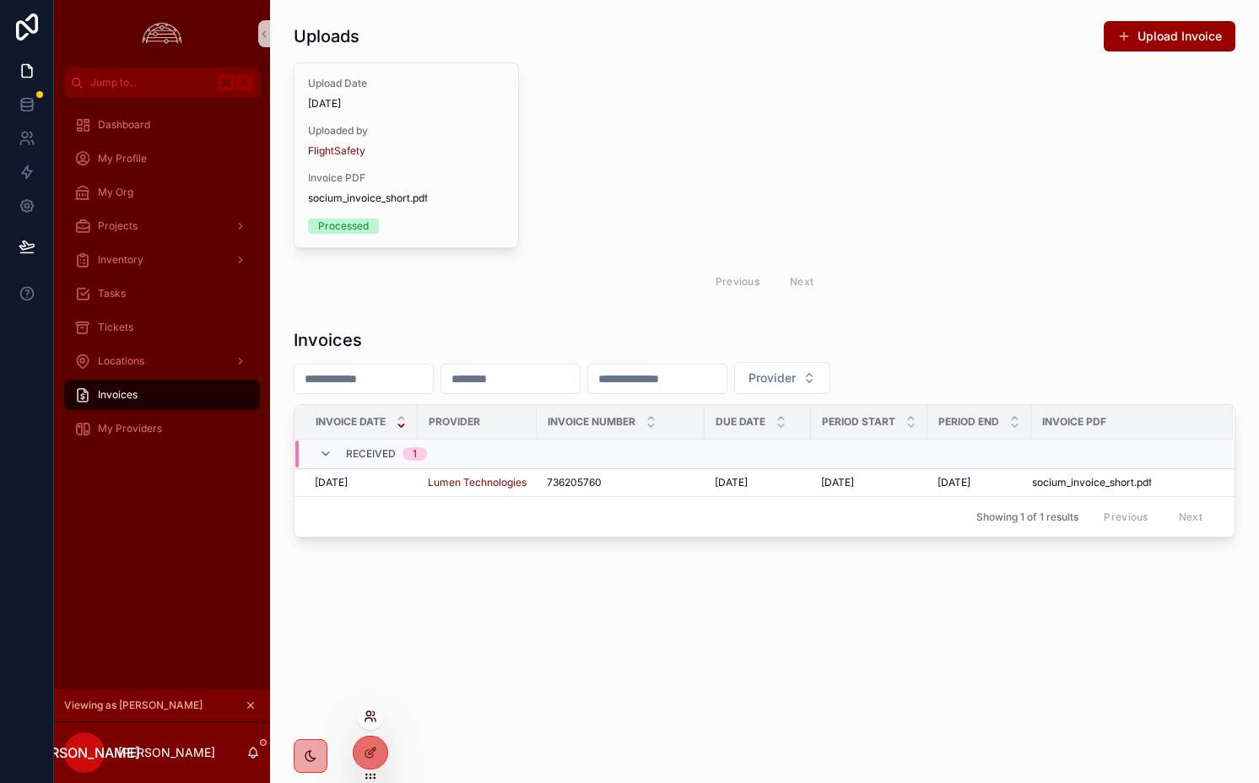
click at [374, 710] on icon at bounding box center [371, 717] width 14 height 14
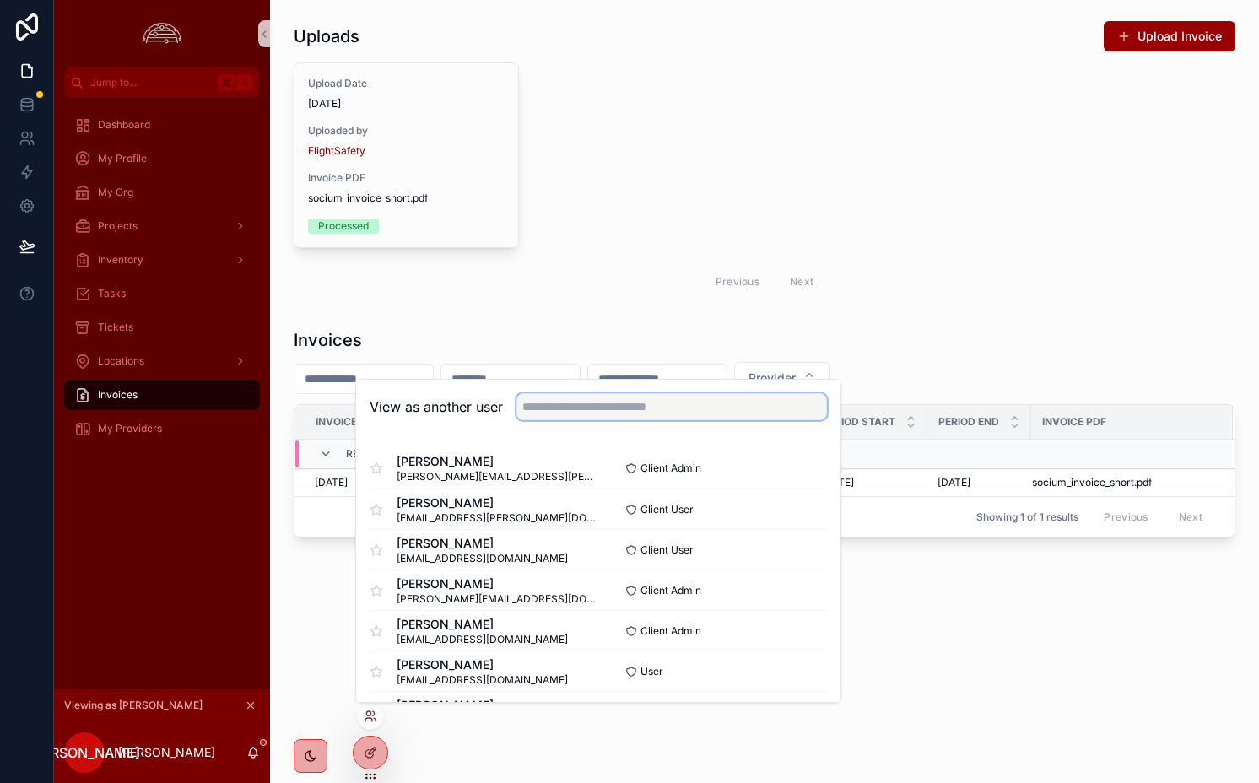
click at [667, 400] on input "text" at bounding box center [672, 406] width 311 height 27
type input "******"
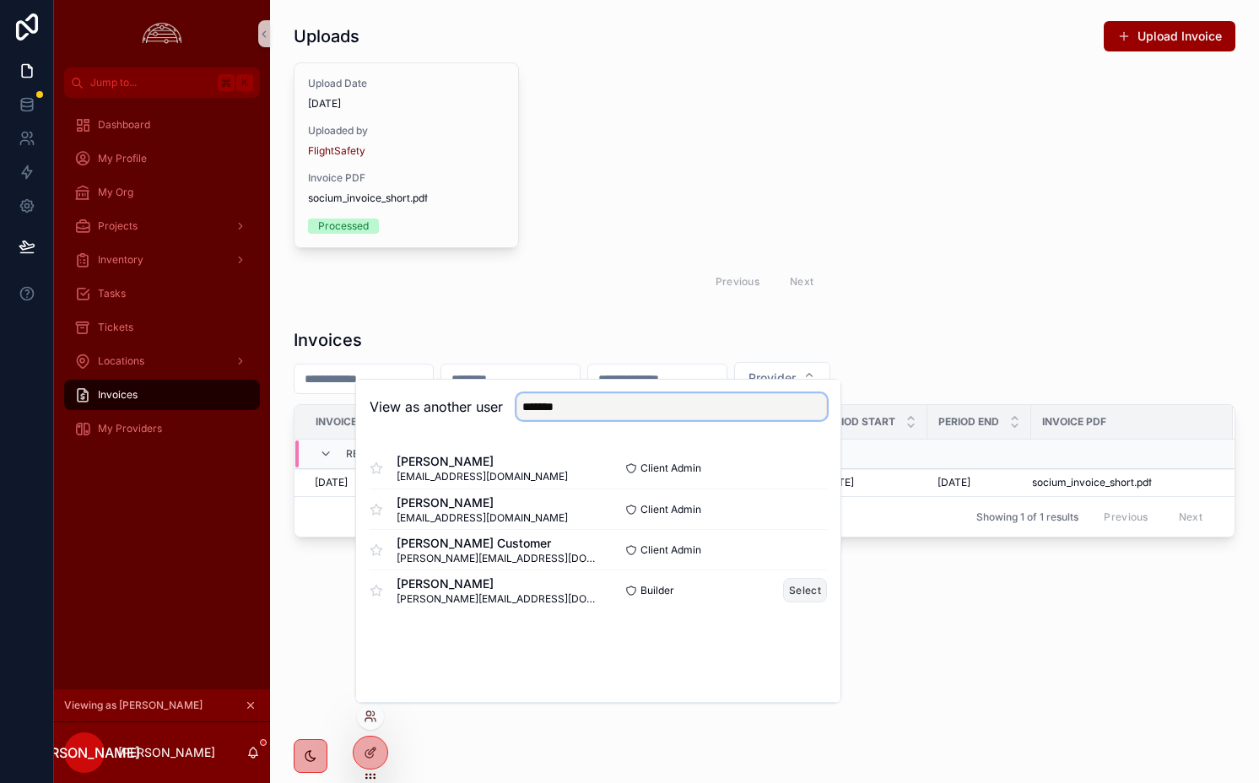
type input "*******"
click at [810, 590] on button "Select" at bounding box center [805, 590] width 44 height 24
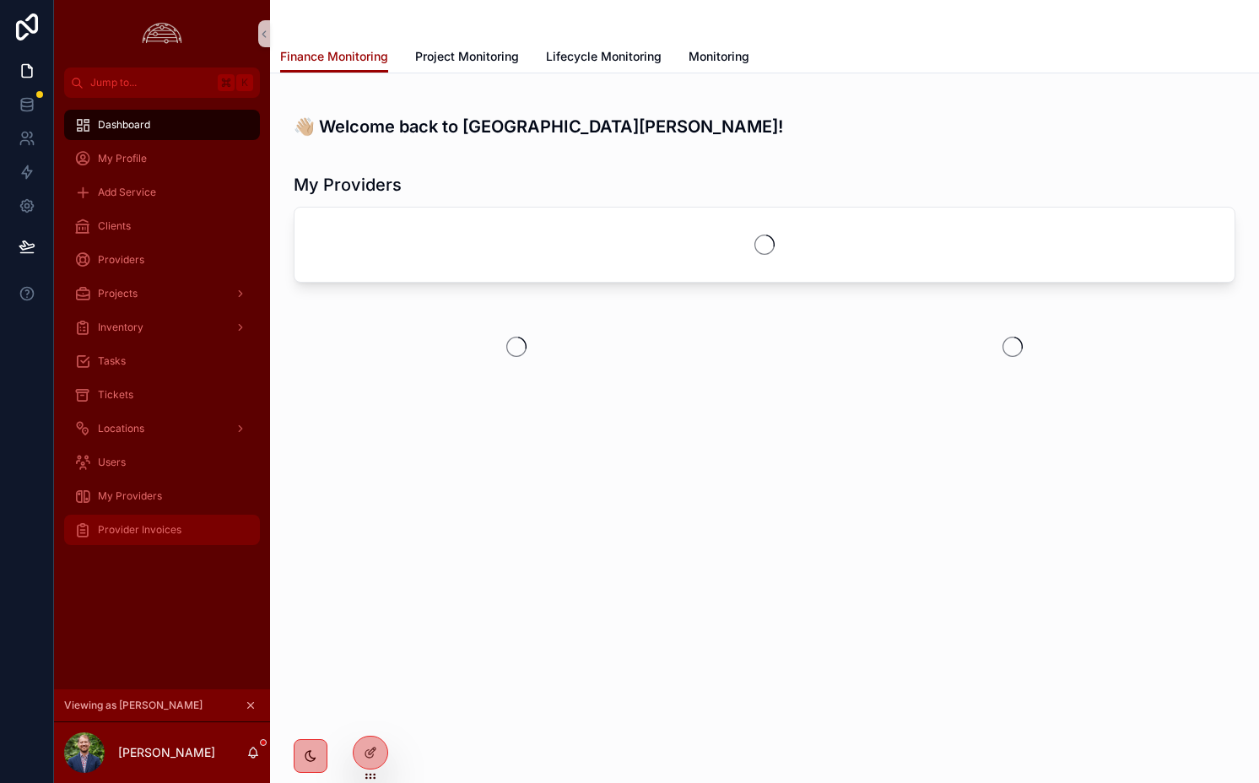
click at [172, 531] on span "Provider Invoices" at bounding box center [140, 530] width 84 height 14
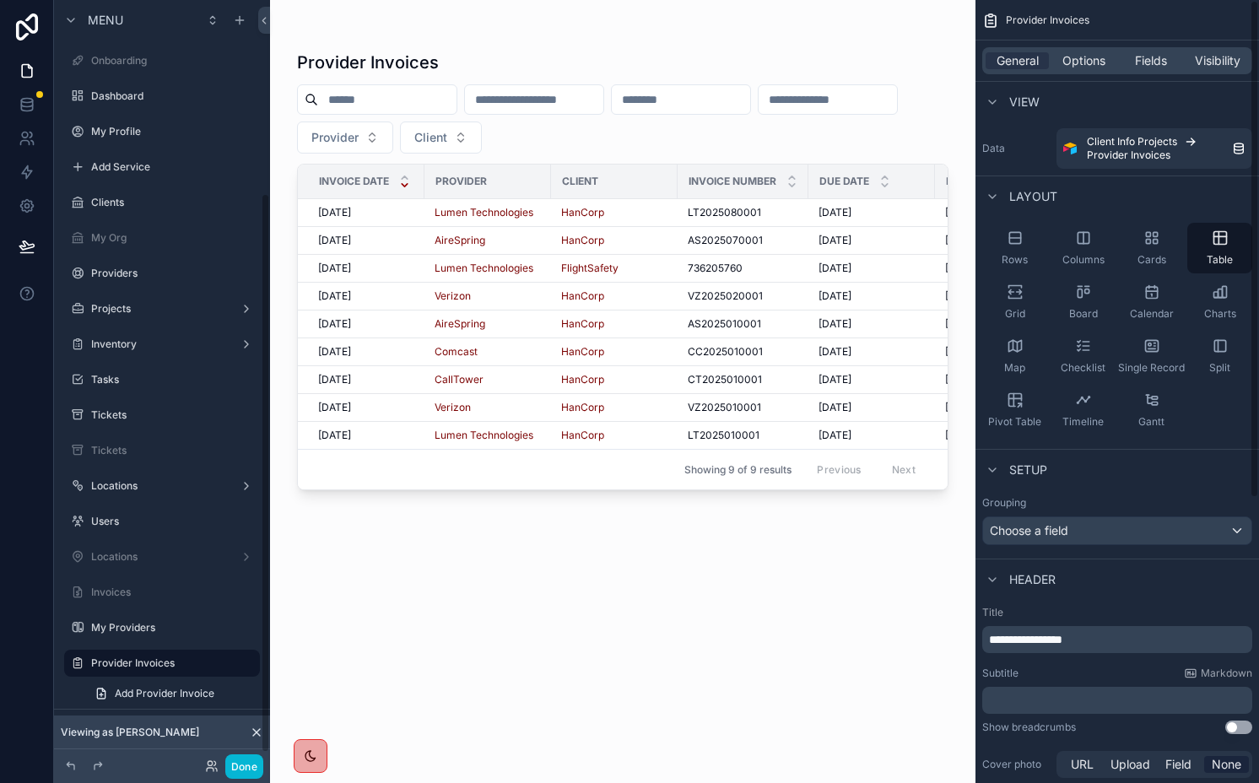
scroll to position [263, 0]
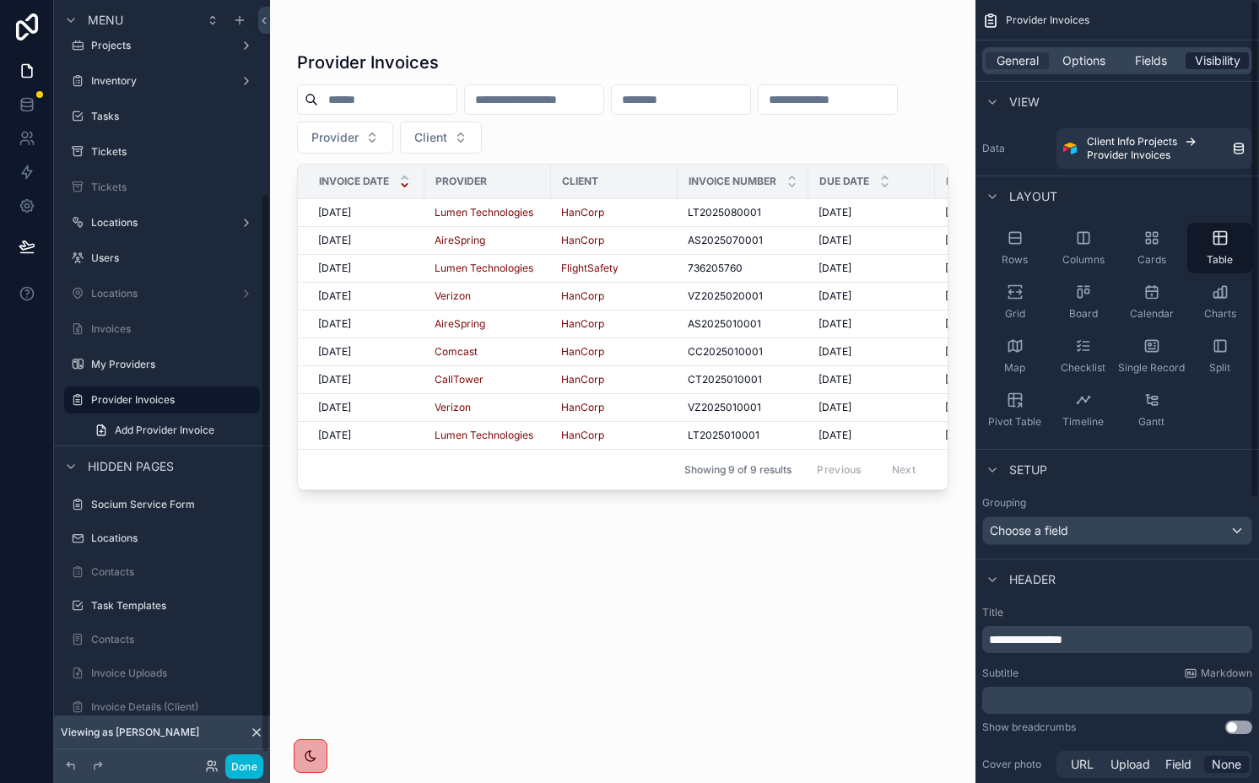
click at [1196, 61] on span "Visibility" at bounding box center [1218, 60] width 46 height 17
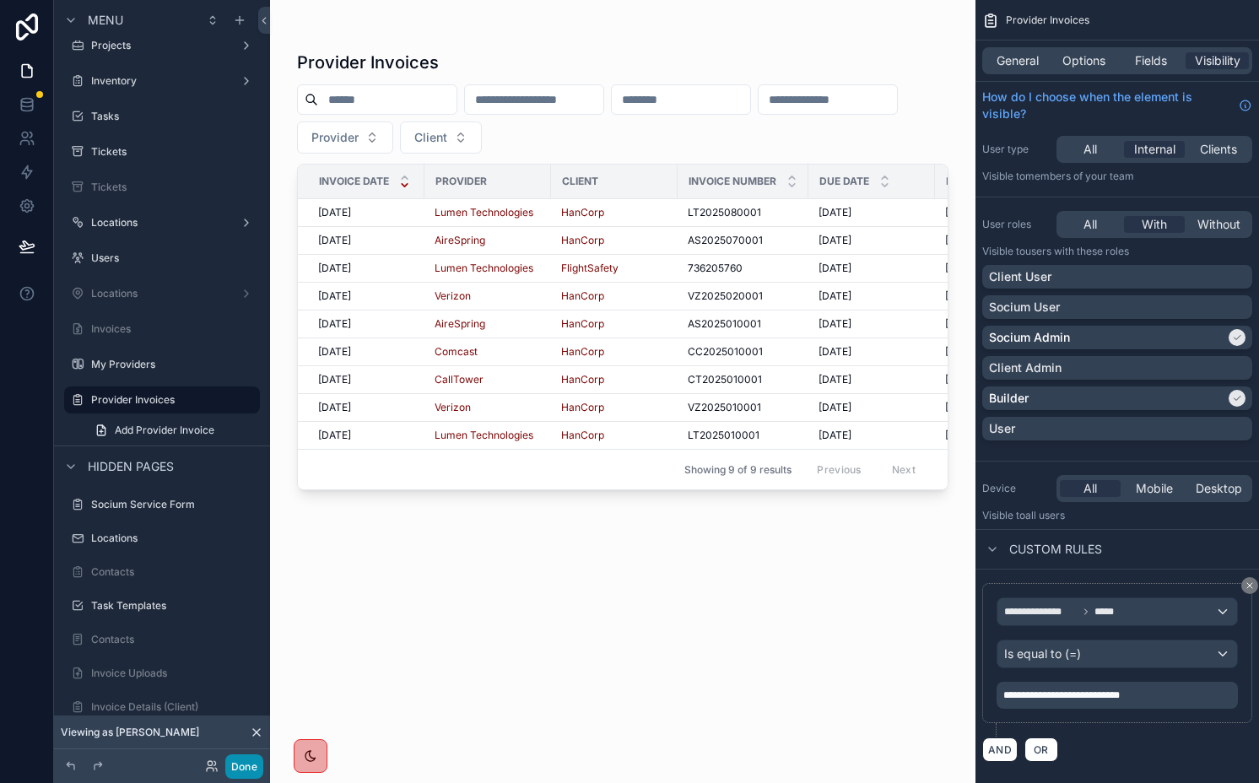
click at [250, 760] on button "Done" at bounding box center [244, 767] width 38 height 24
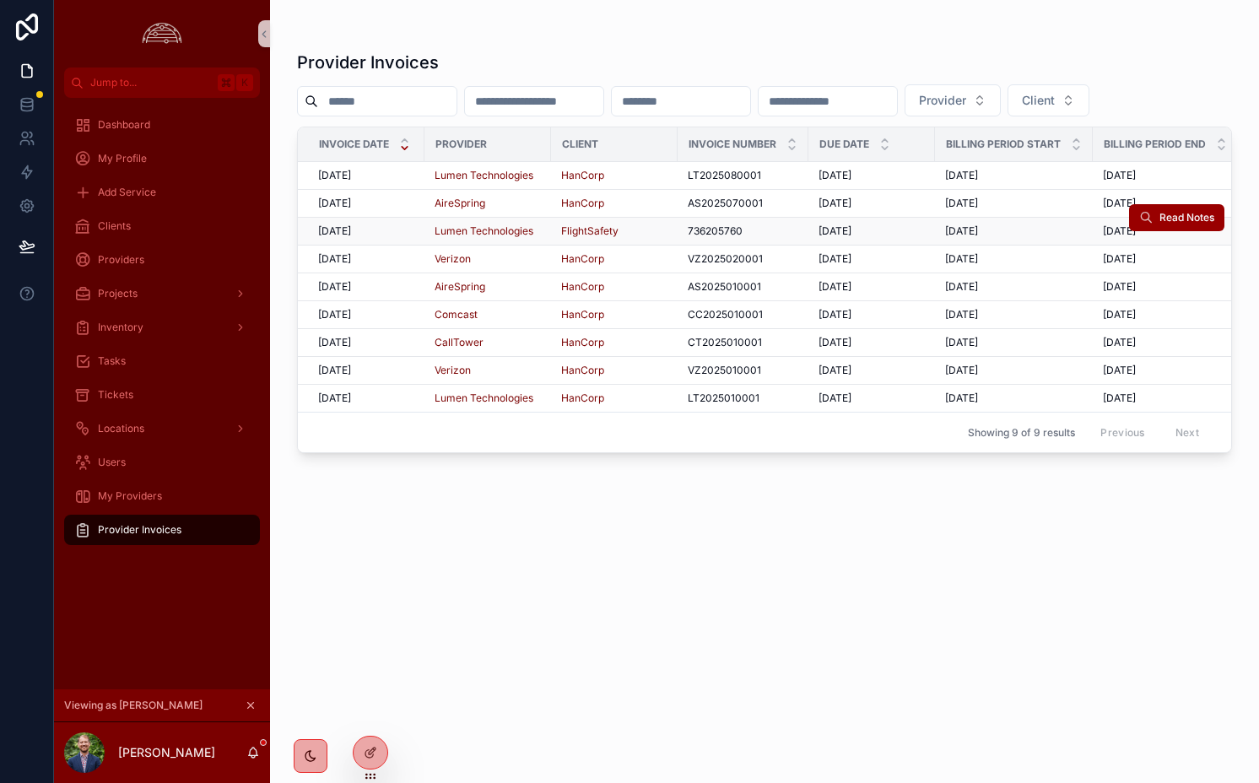
scroll to position [0, 149]
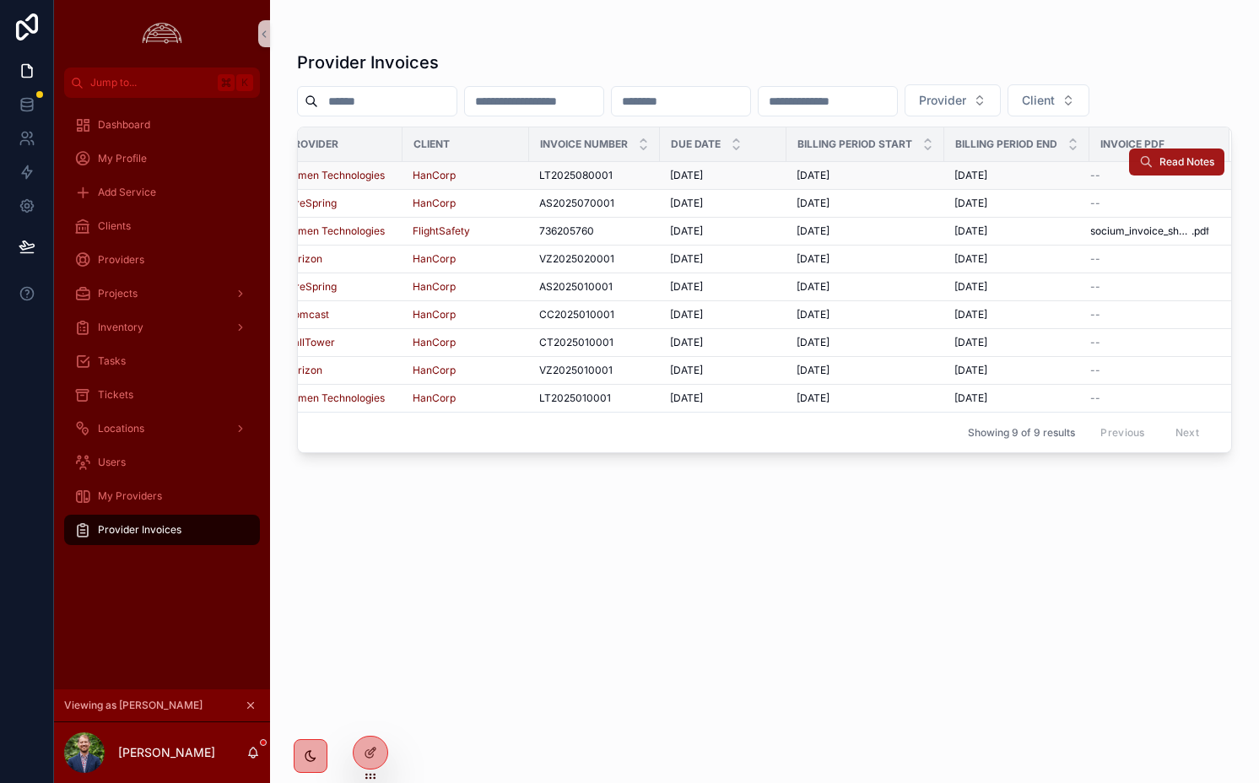
click at [1172, 157] on span "Read Notes" at bounding box center [1187, 162] width 55 height 14
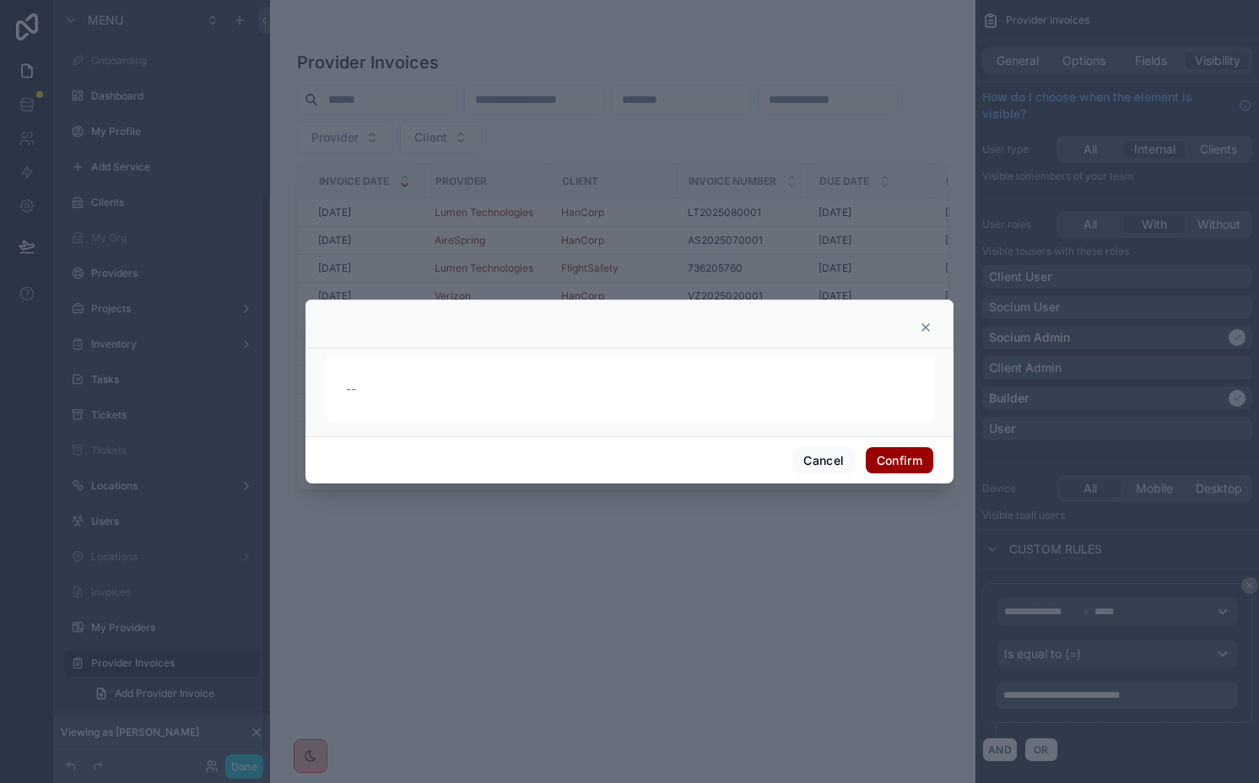
scroll to position [263, 0]
click at [812, 459] on button "Cancel" at bounding box center [824, 460] width 62 height 27
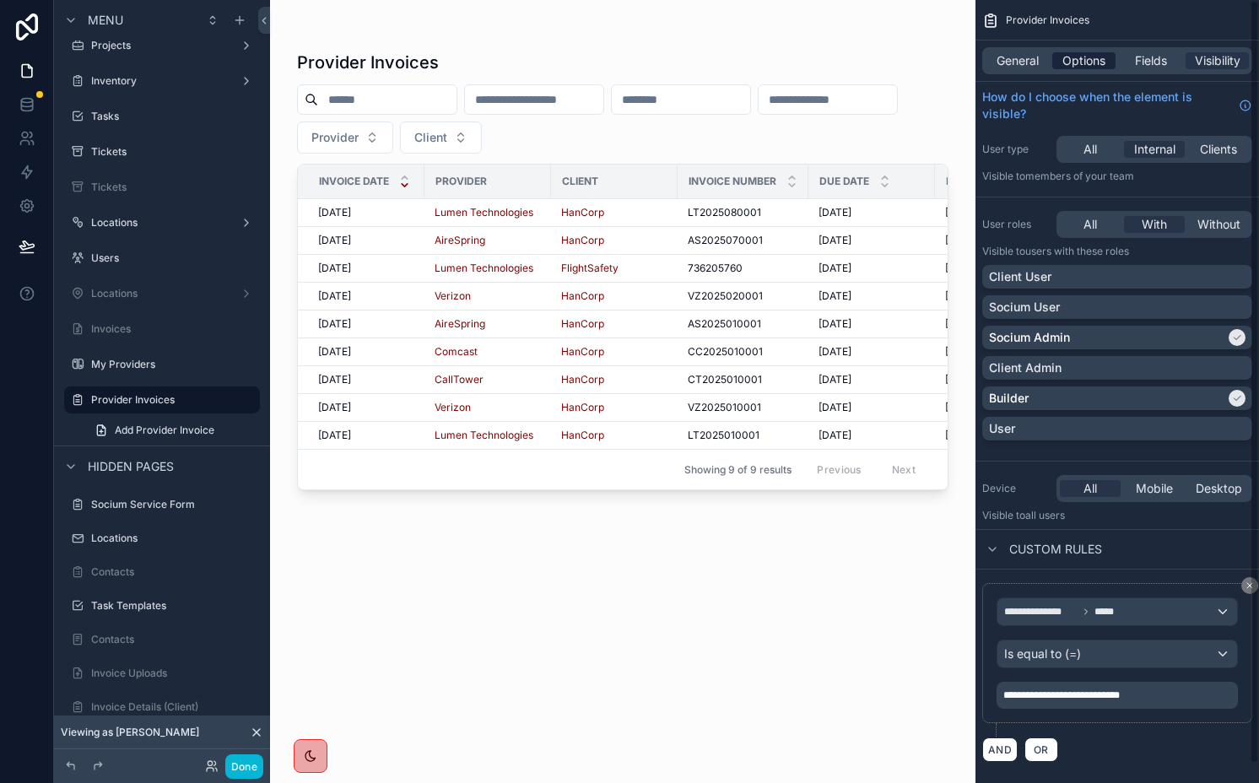
click at [1089, 57] on span "Options" at bounding box center [1084, 60] width 43 height 17
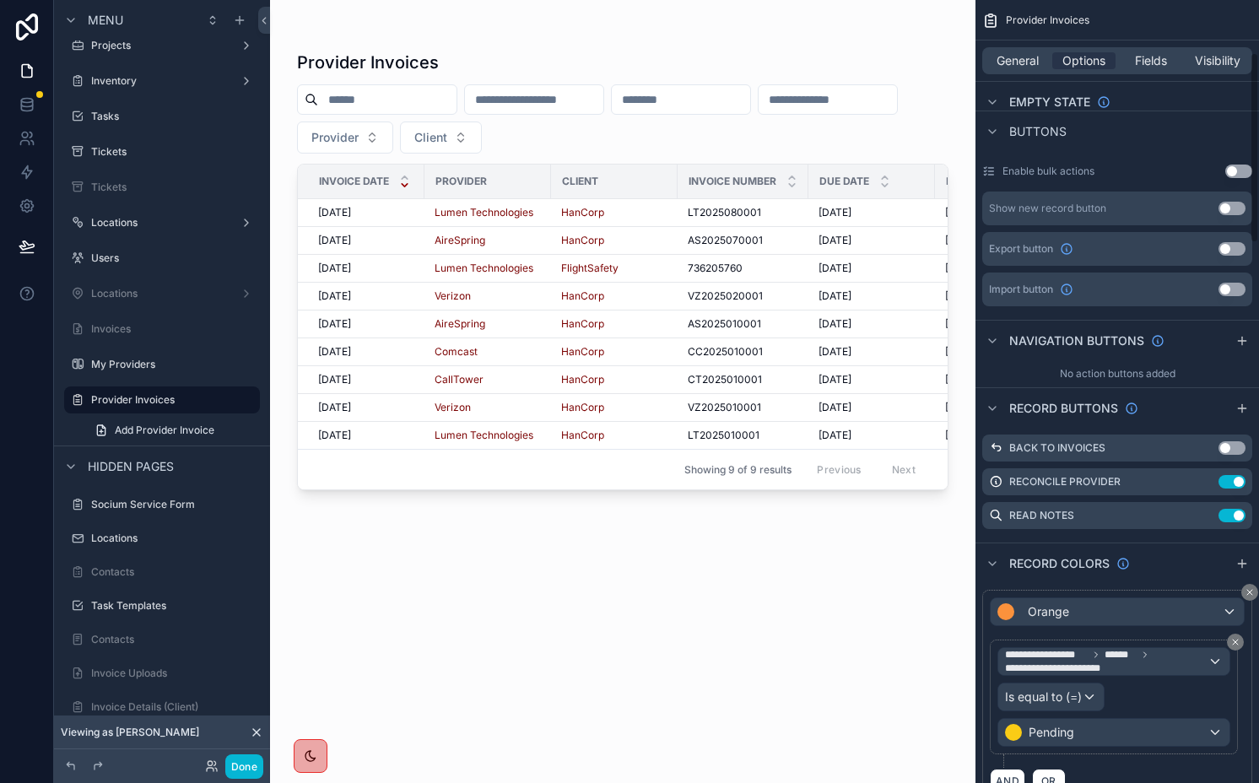
scroll to position [595, 0]
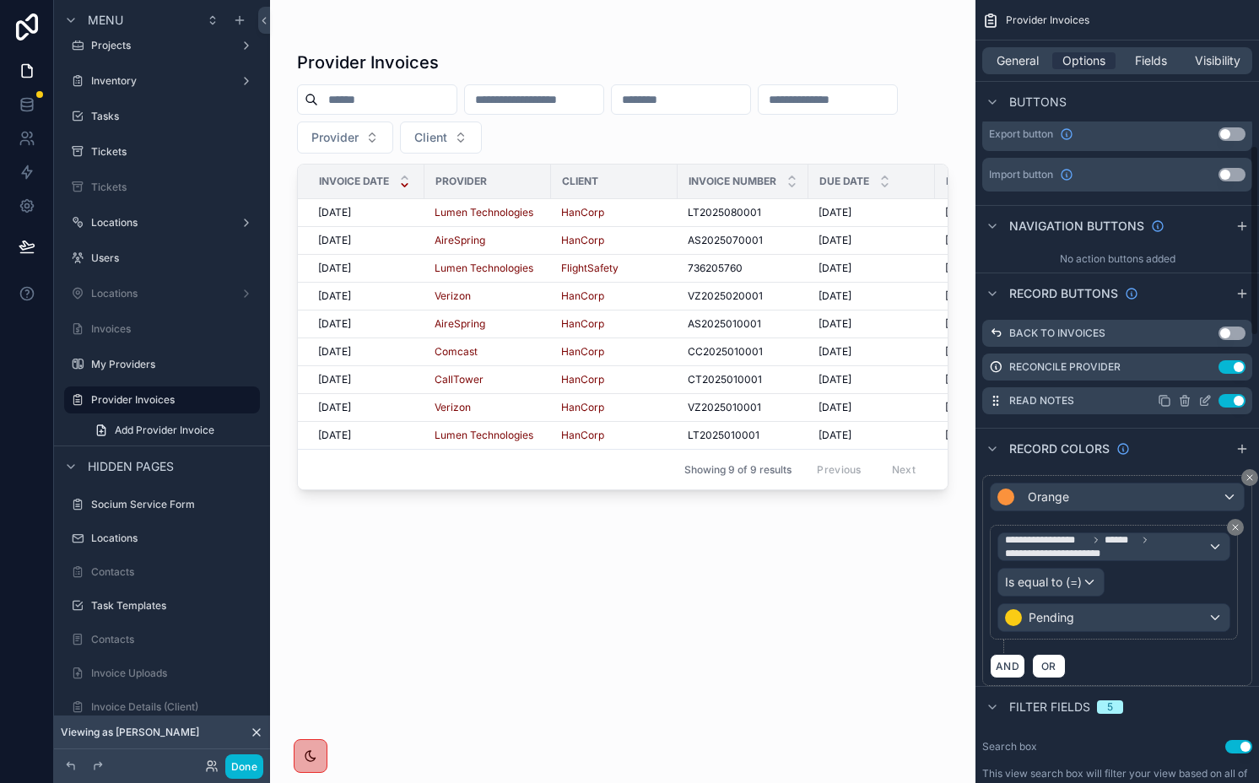
click at [1208, 398] on icon "scrollable content" at bounding box center [1209, 398] width 2 height 2
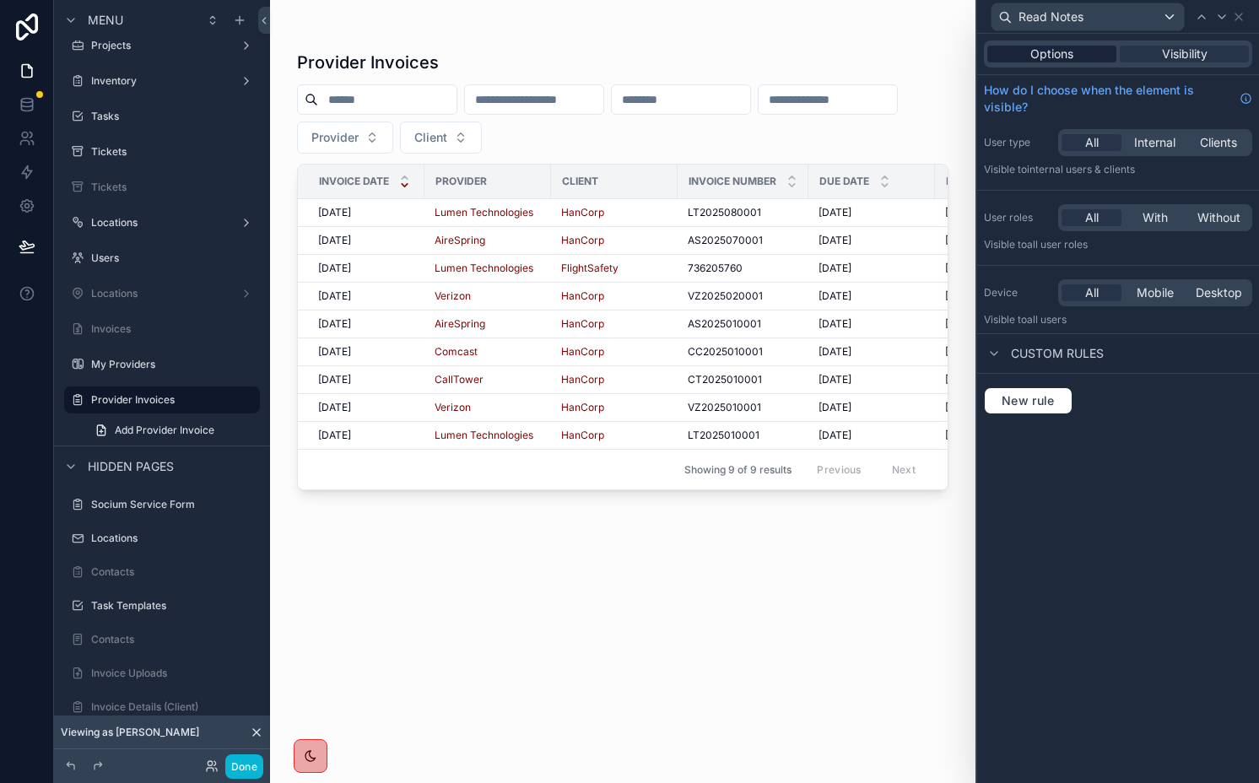
click at [1031, 51] on span "Options" at bounding box center [1052, 54] width 43 height 17
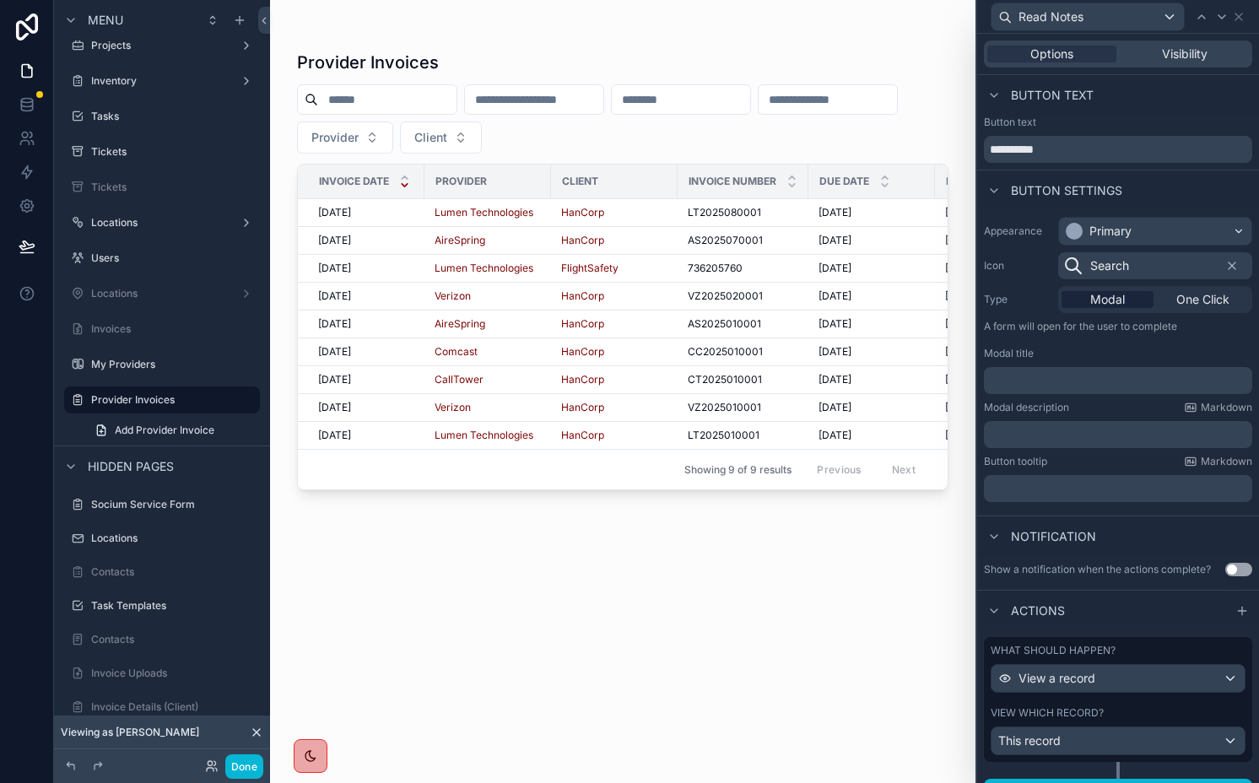
click at [1031, 387] on p "﻿" at bounding box center [1120, 380] width 258 height 17
click at [1066, 409] on label "Modal description" at bounding box center [1026, 408] width 85 height 14
click at [1196, 55] on span "Visibility" at bounding box center [1185, 54] width 46 height 17
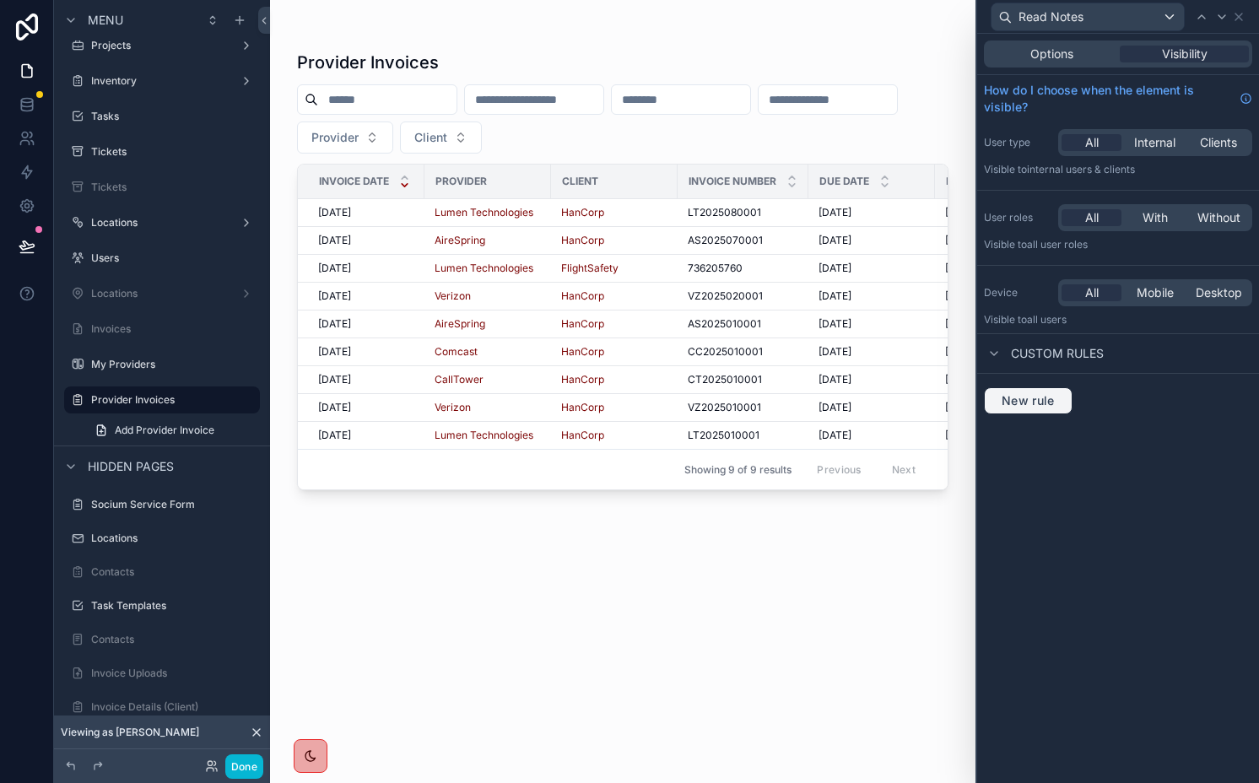
click at [1051, 392] on button "New rule" at bounding box center [1028, 400] width 89 height 27
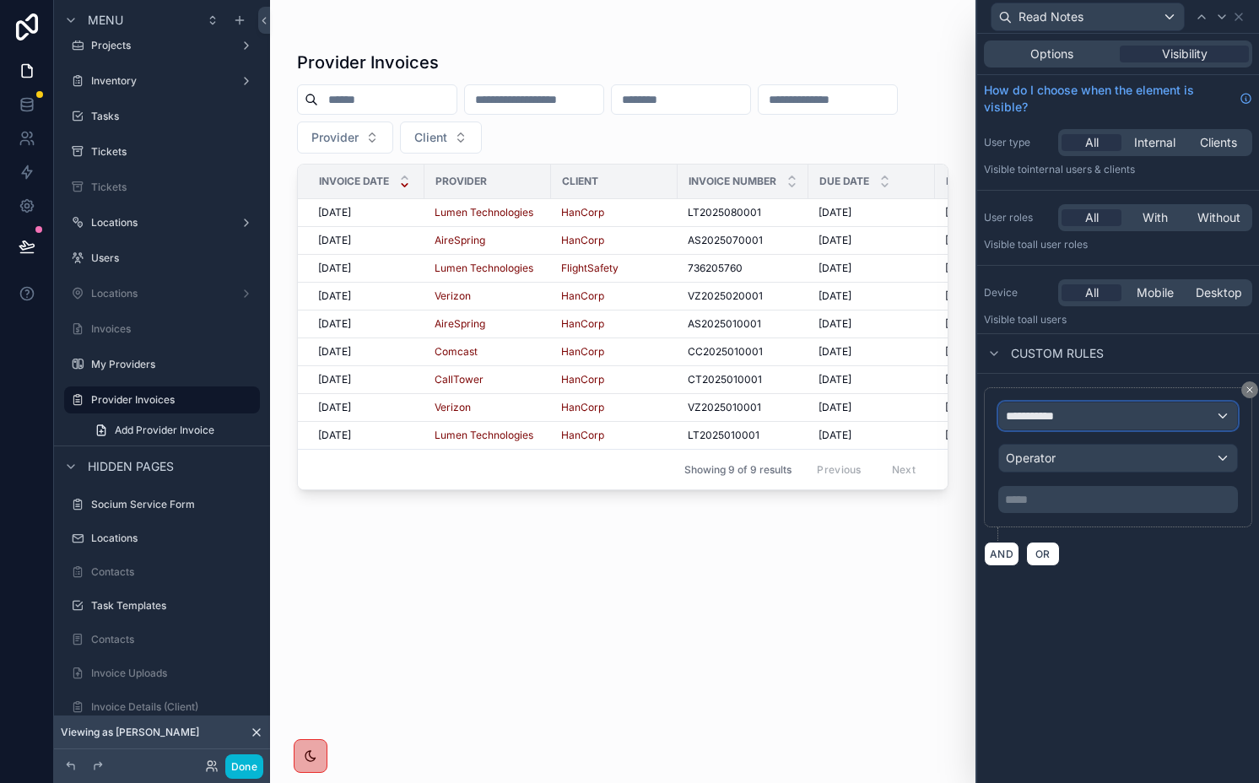
click at [1052, 414] on span "**********" at bounding box center [1037, 416] width 62 height 17
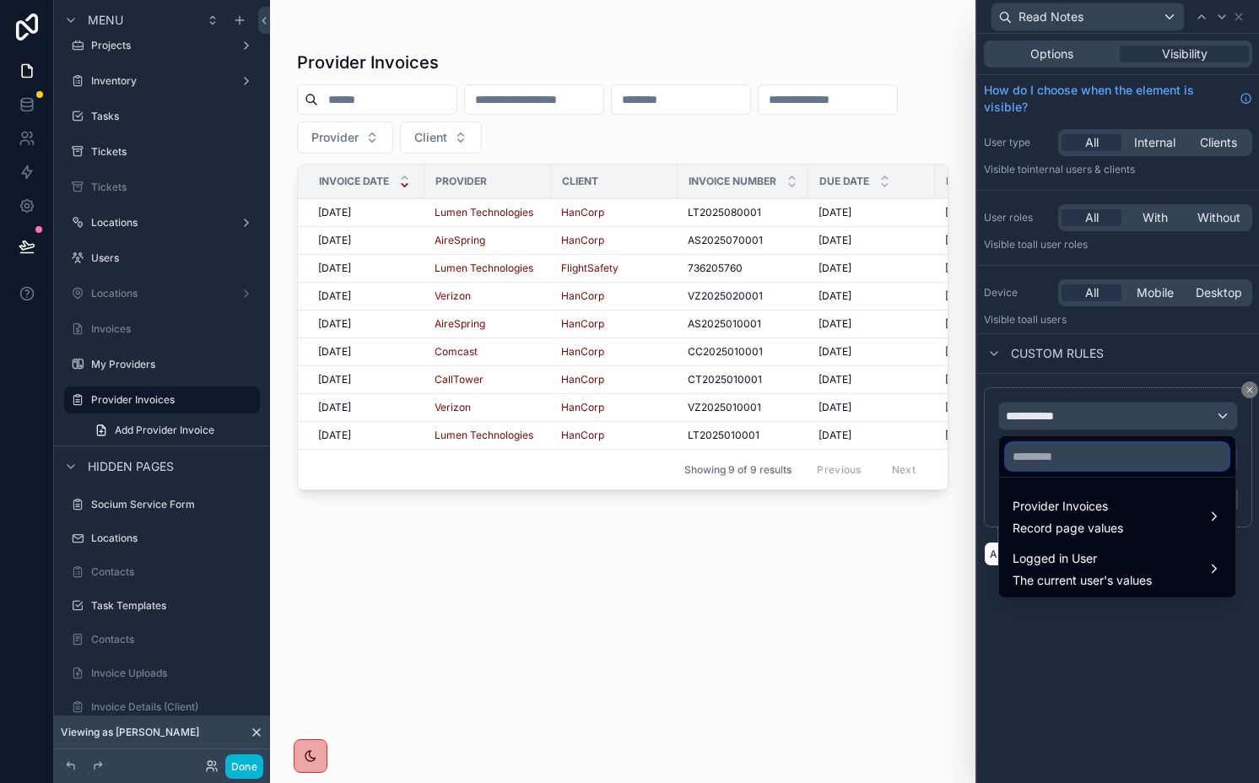
click at [1057, 447] on input "text" at bounding box center [1117, 456] width 223 height 27
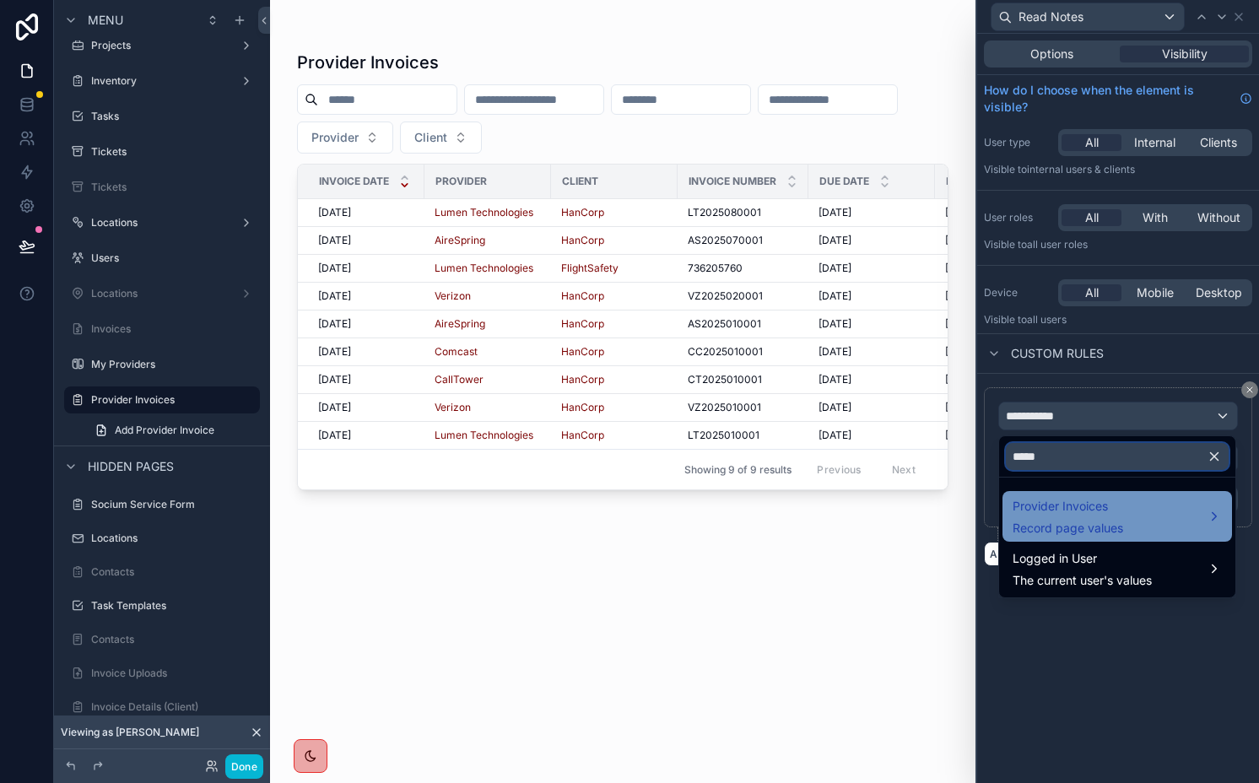
type input "*****"
click at [1067, 503] on span "Provider Invoices" at bounding box center [1068, 506] width 111 height 20
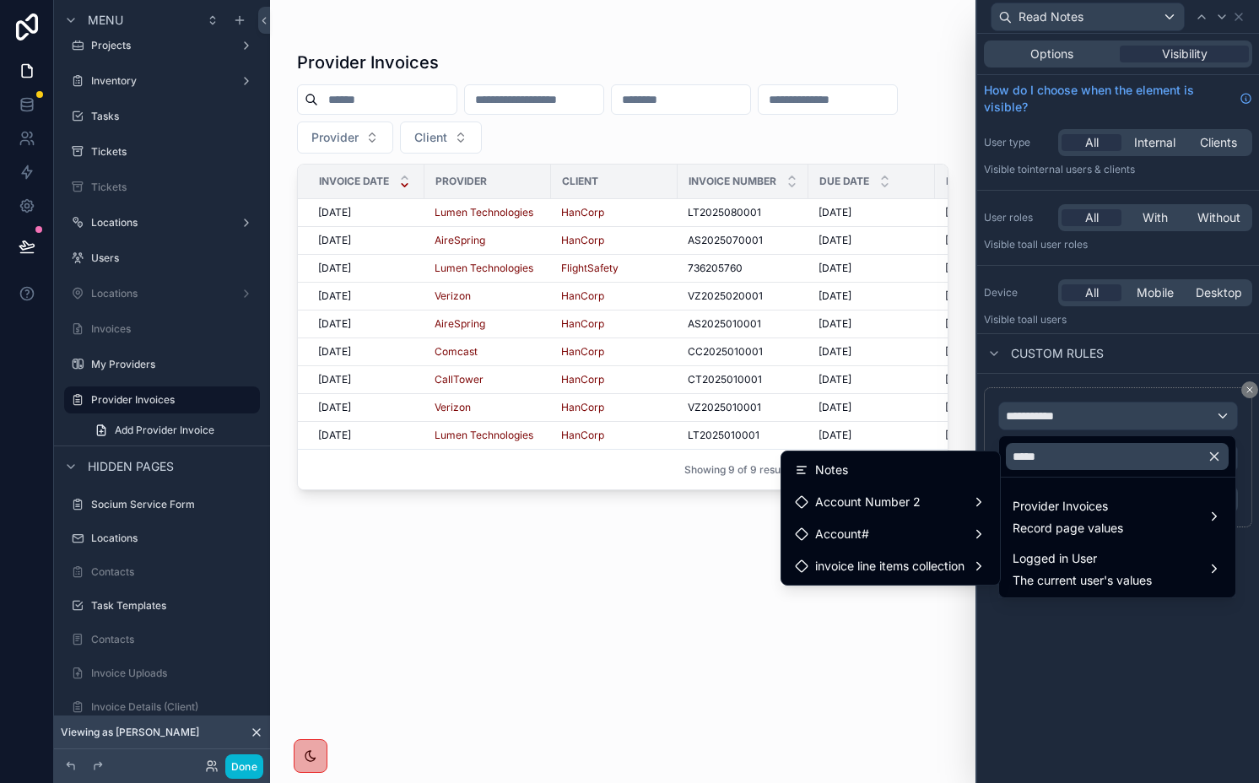
click at [887, 478] on div "Notes" at bounding box center [891, 470] width 192 height 20
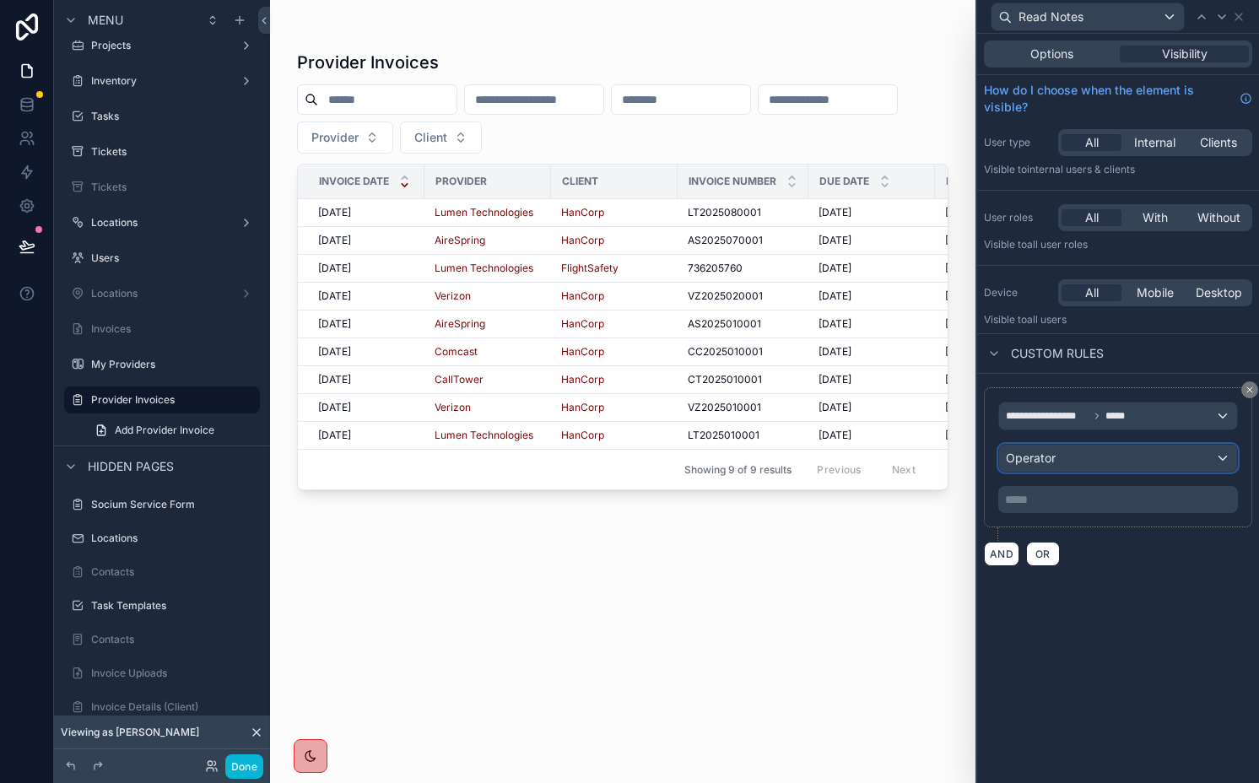
click at [1040, 463] on span "Operator" at bounding box center [1031, 458] width 50 height 14
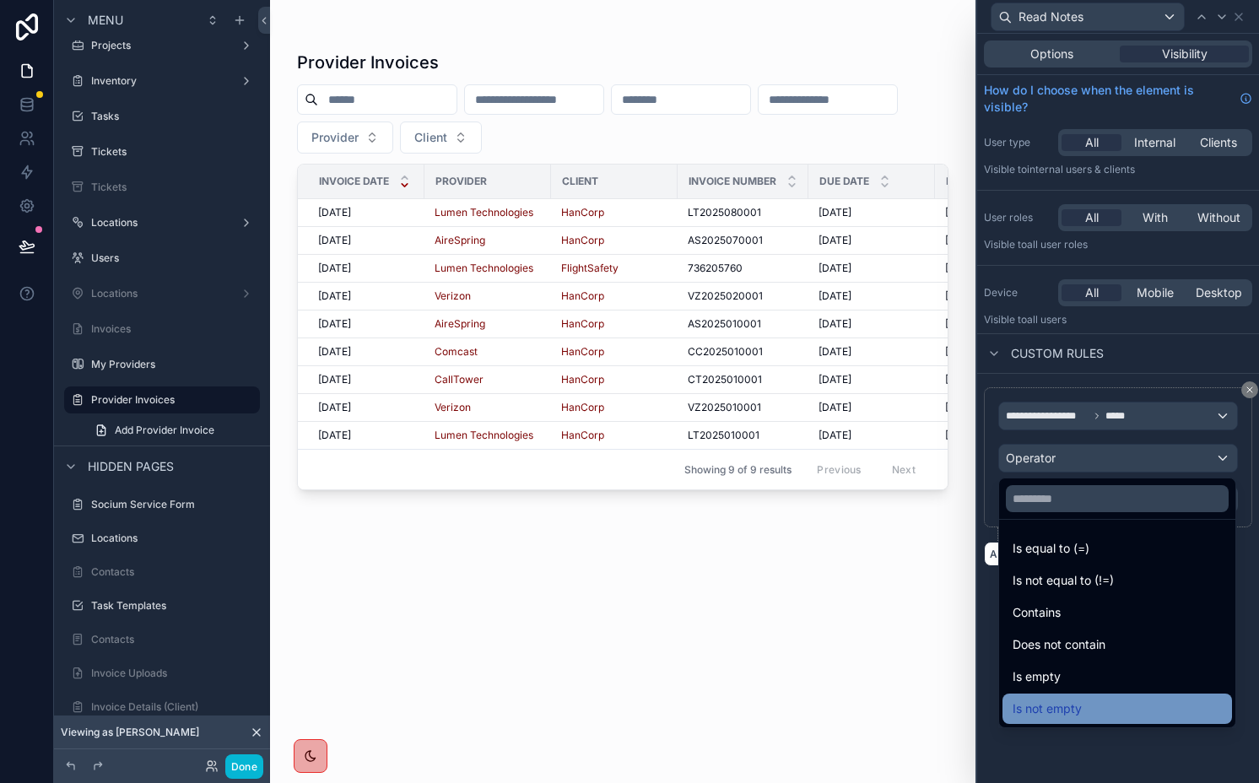
click at [1047, 704] on span "Is not empty" at bounding box center [1047, 709] width 69 height 20
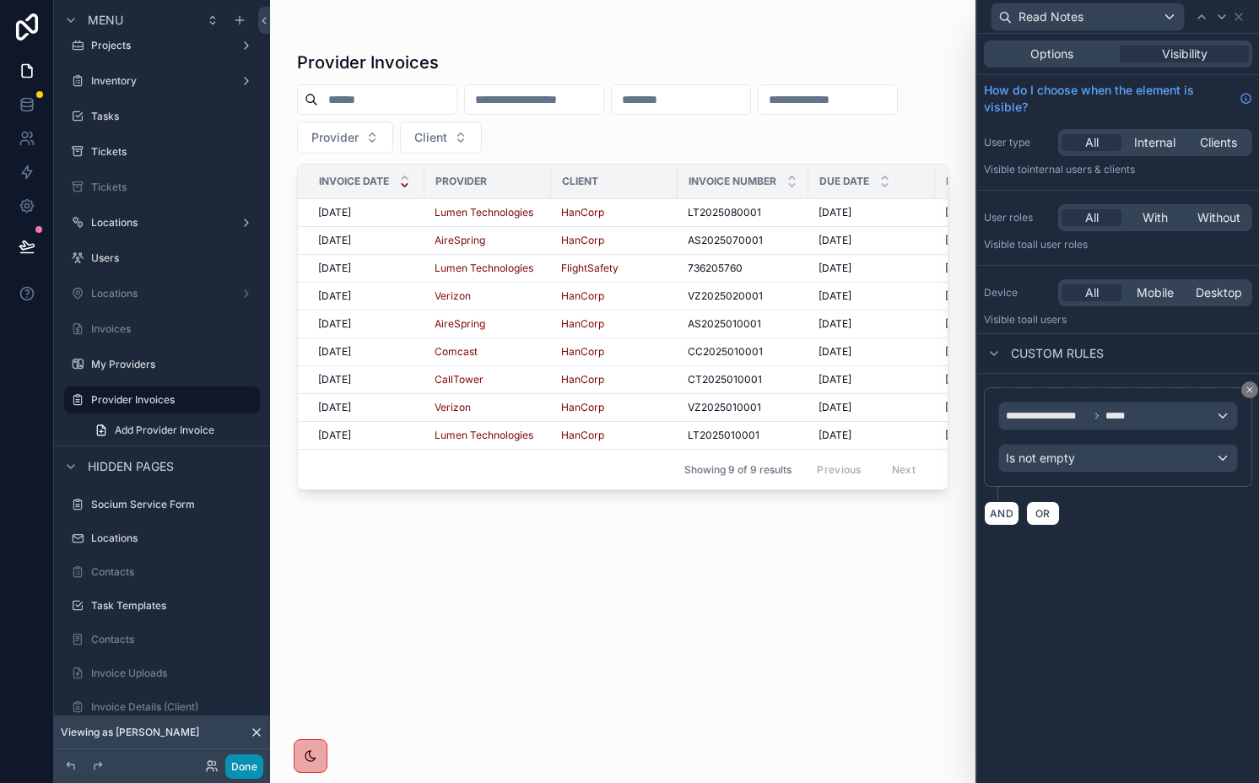
click at [251, 760] on button "Done" at bounding box center [244, 767] width 38 height 24
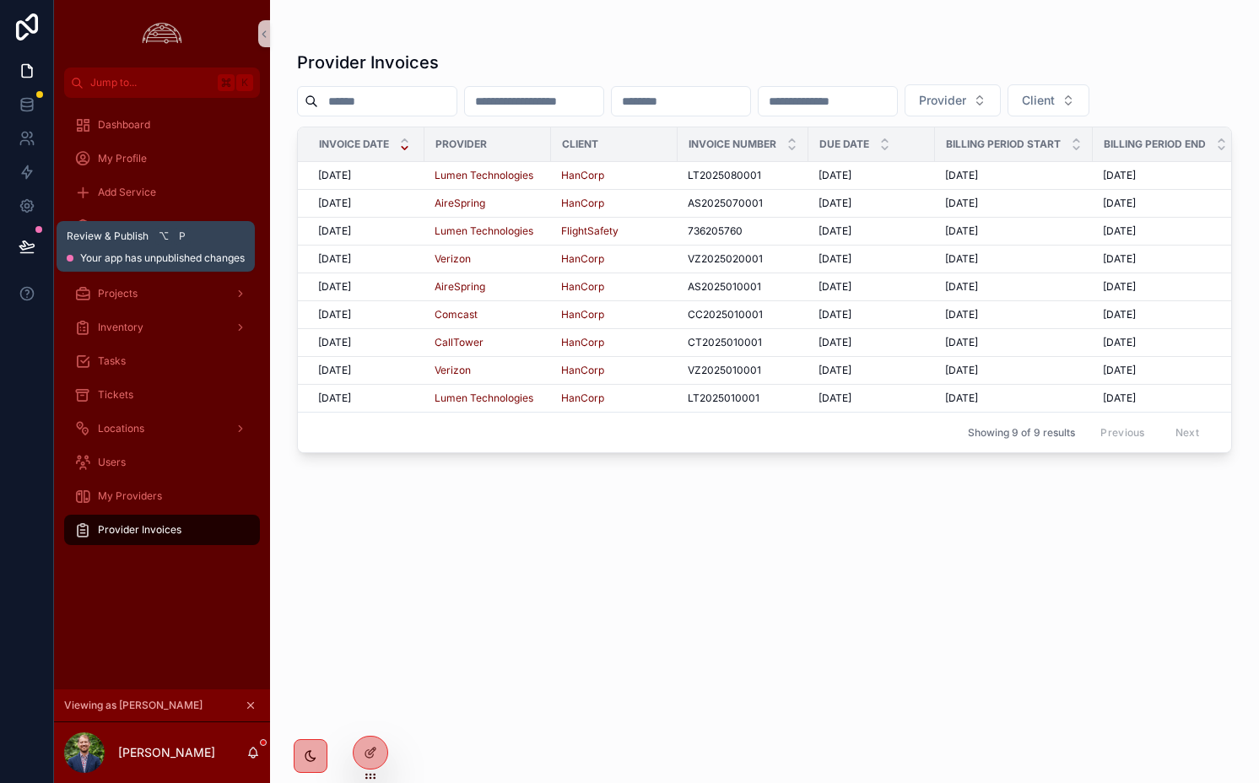
click at [37, 243] on button at bounding box center [26, 246] width 37 height 47
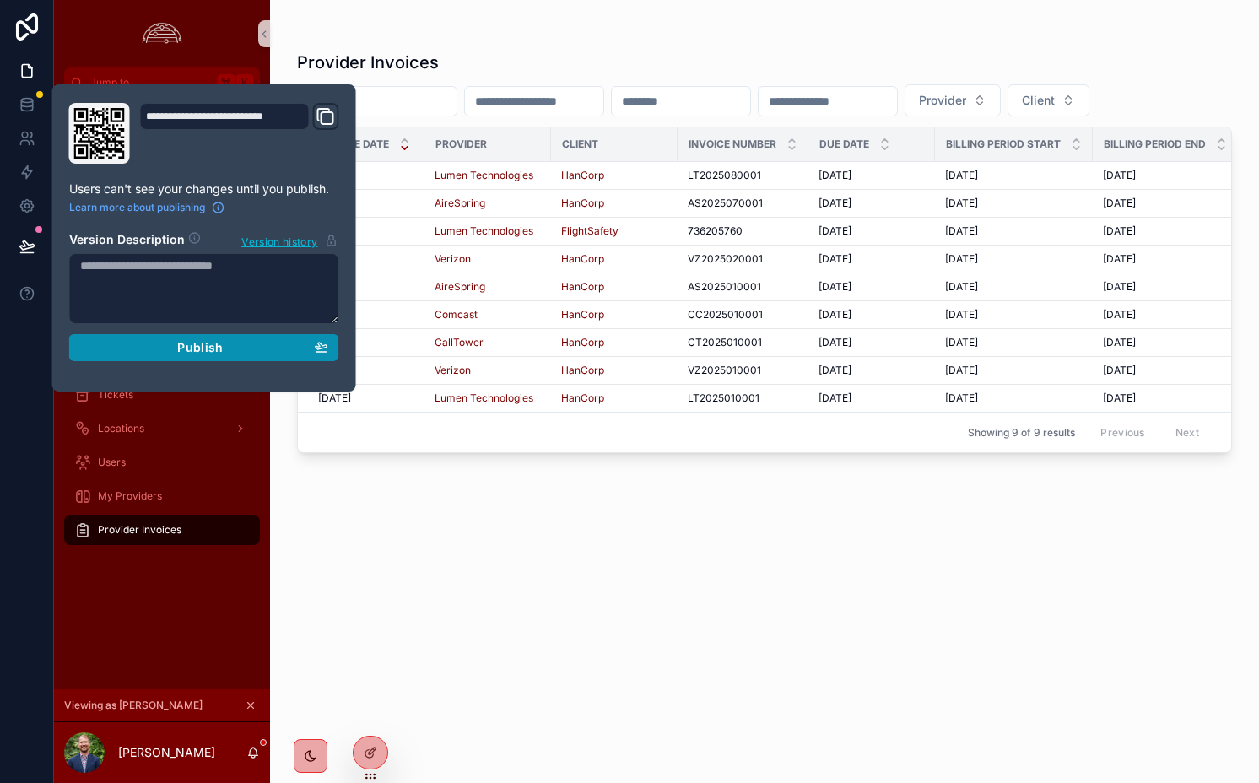
click at [162, 345] on div "Publish" at bounding box center [204, 347] width 248 height 15
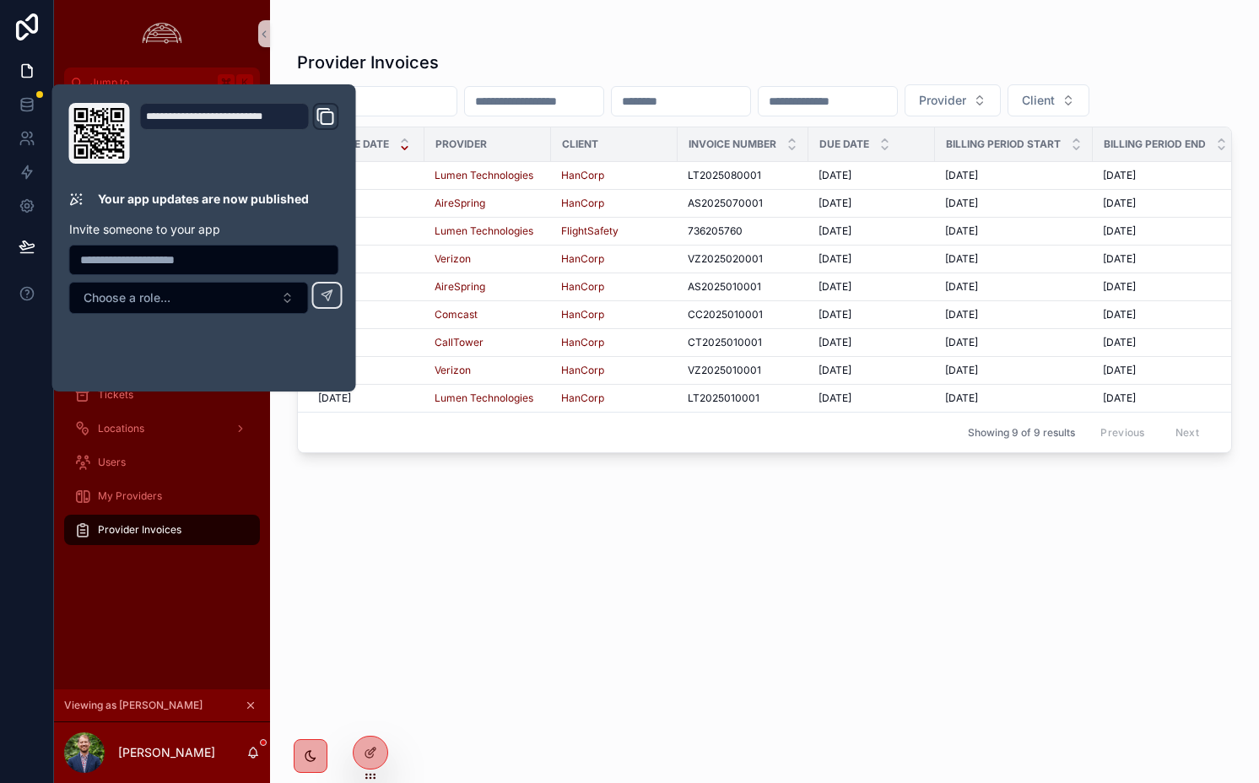
click at [521, 545] on div "Provider Invoices Provider Client Invoice Date Provider Client Invoice Number D…" at bounding box center [764, 402] width 935 height 722
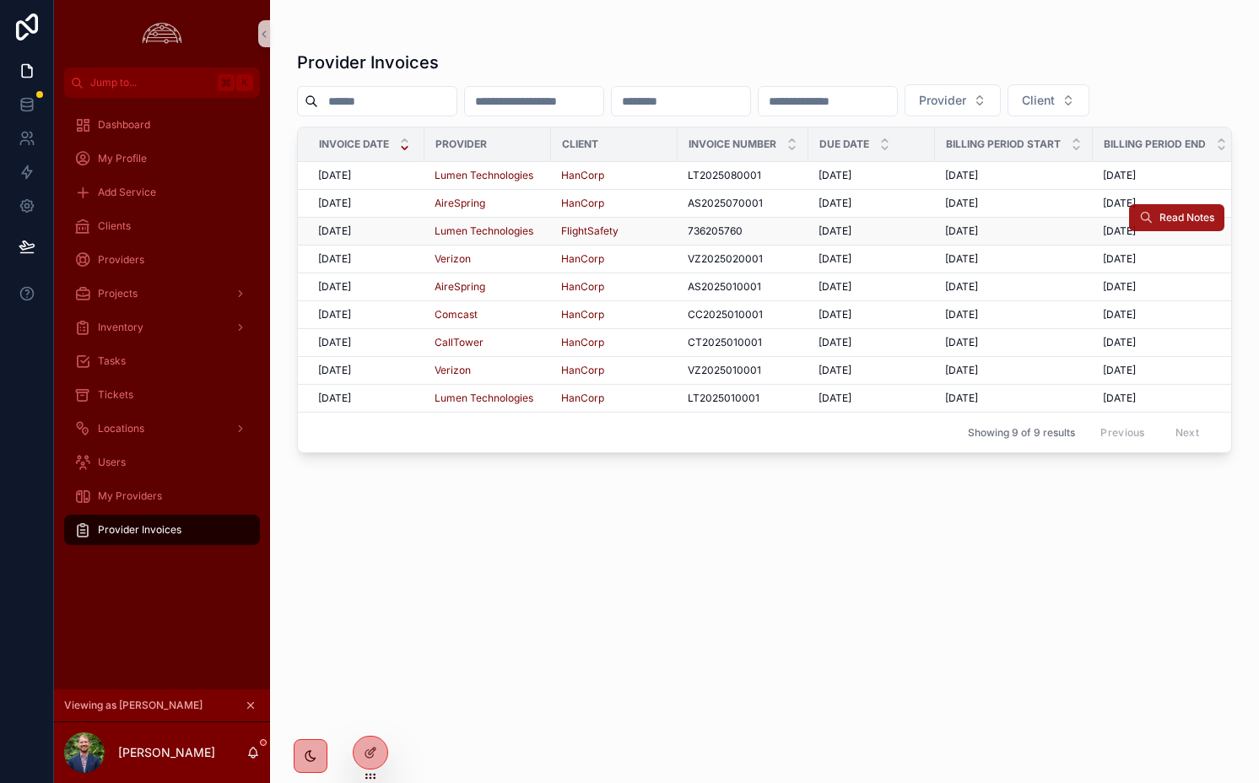
click at [1157, 215] on button "Read Notes" at bounding box center [1176, 217] width 95 height 27
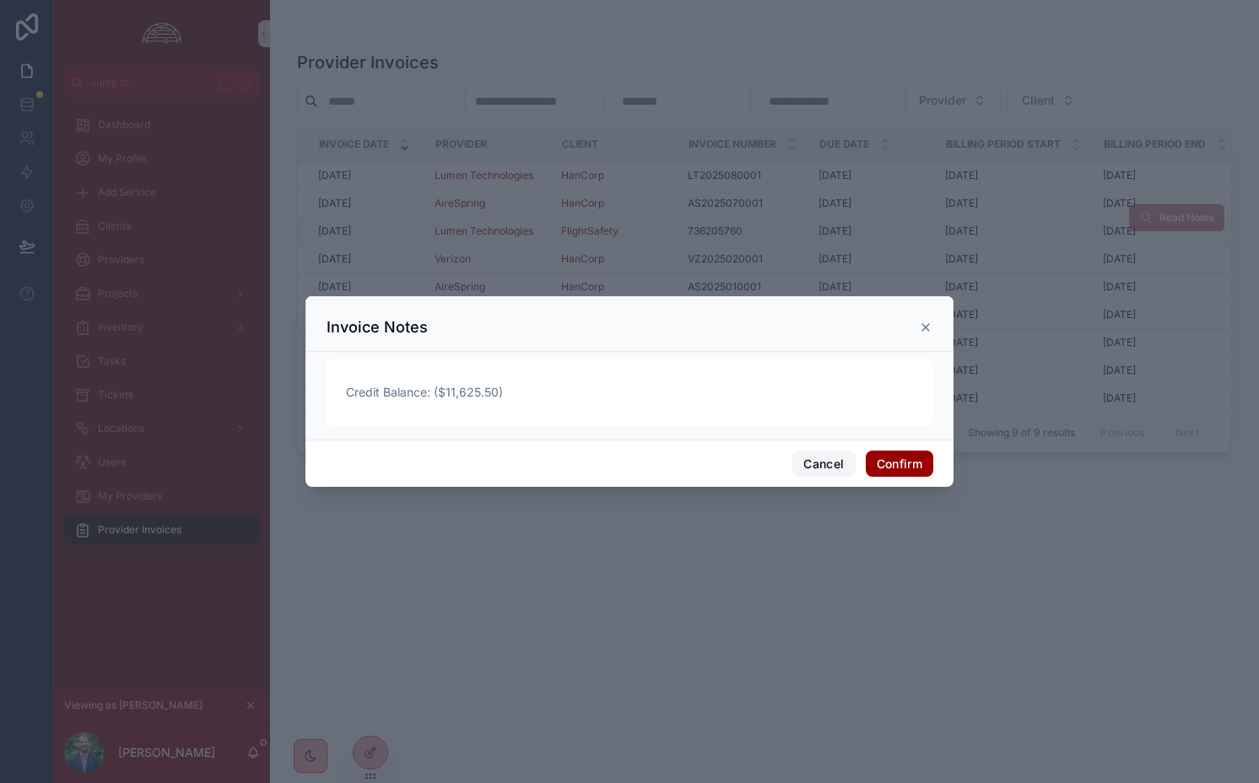
click at [823, 471] on button "Cancel" at bounding box center [824, 464] width 62 height 27
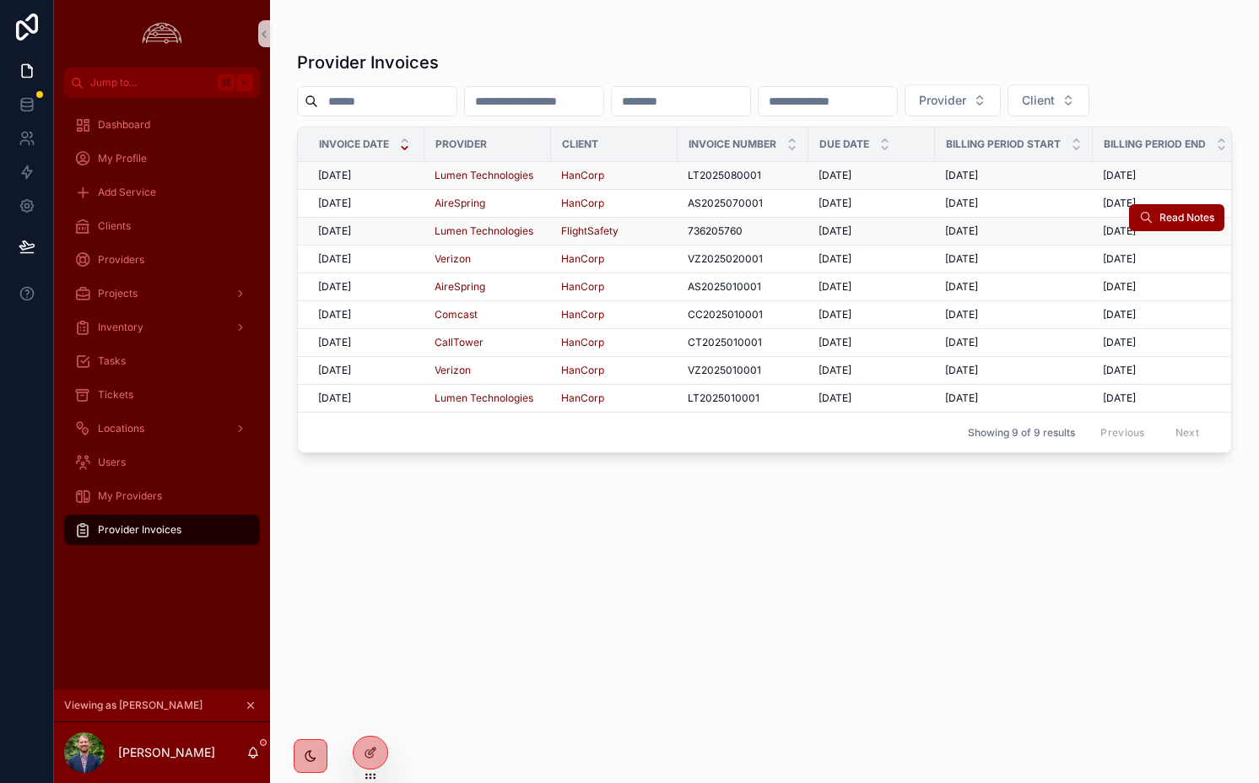
click at [332, 173] on span "[DATE]" at bounding box center [334, 176] width 33 height 14
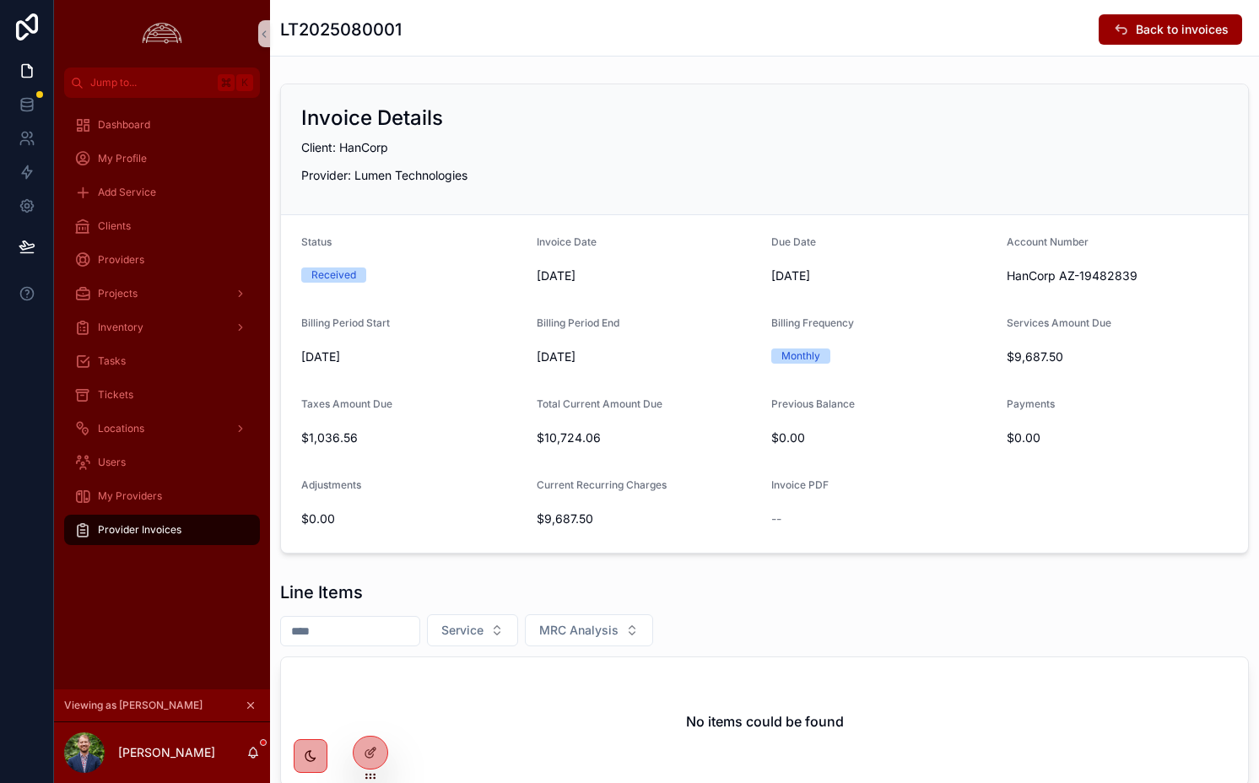
scroll to position [118, 0]
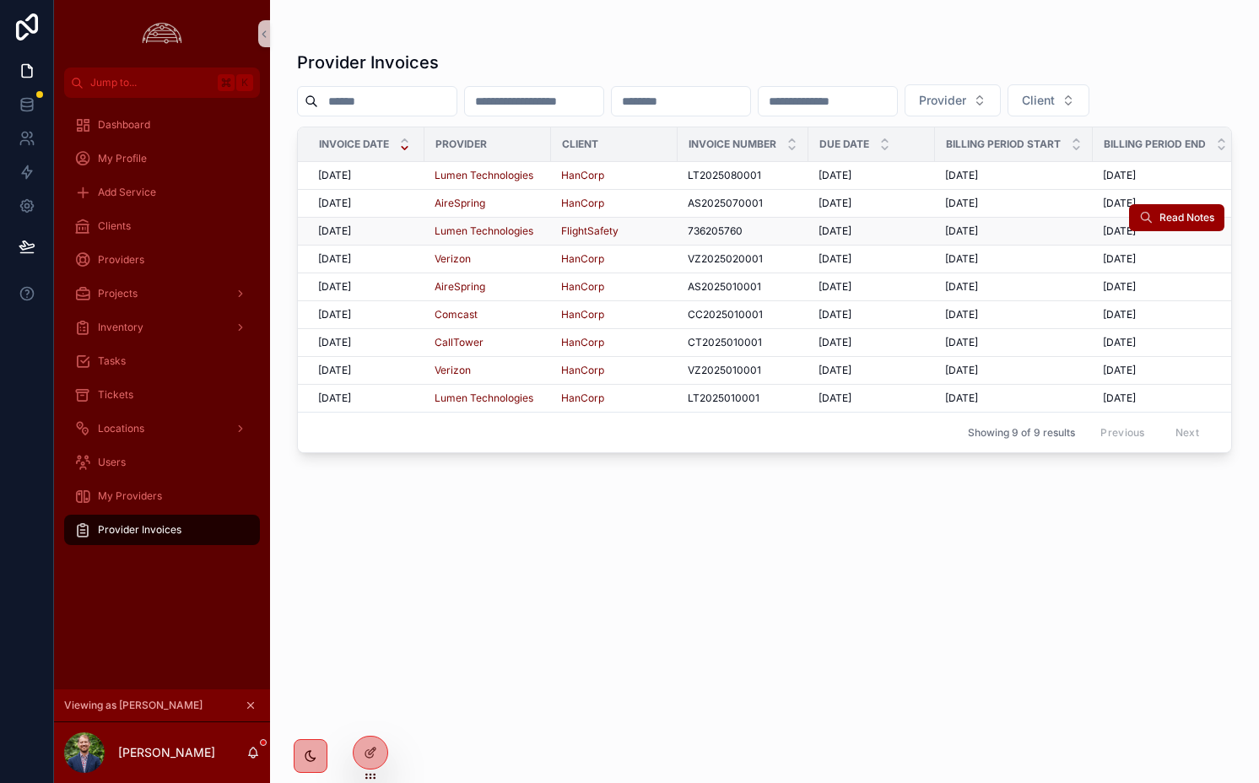
click at [852, 228] on span "[DATE]" at bounding box center [835, 232] width 33 height 14
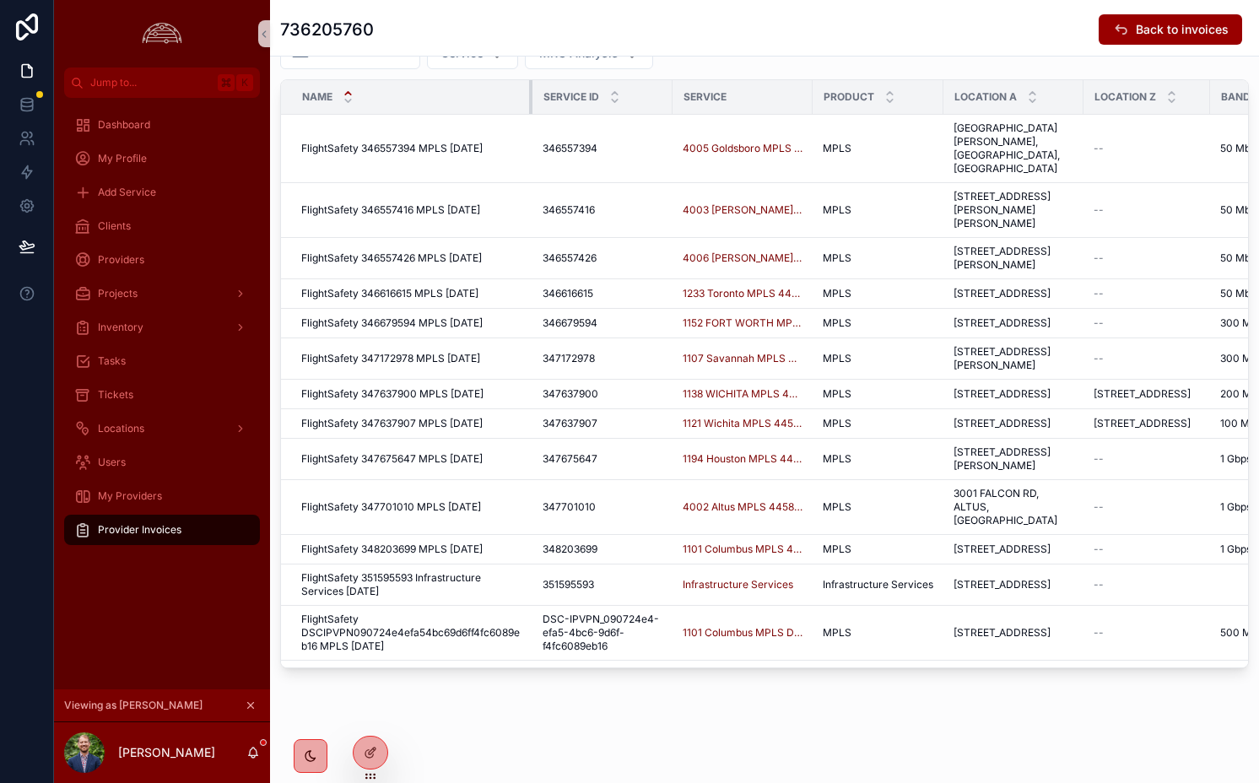
drag, startPoint x: 418, startPoint y: 96, endPoint x: 528, endPoint y: 104, distance: 110.8
click at [529, 104] on div "scrollable content" at bounding box center [532, 97] width 7 height 34
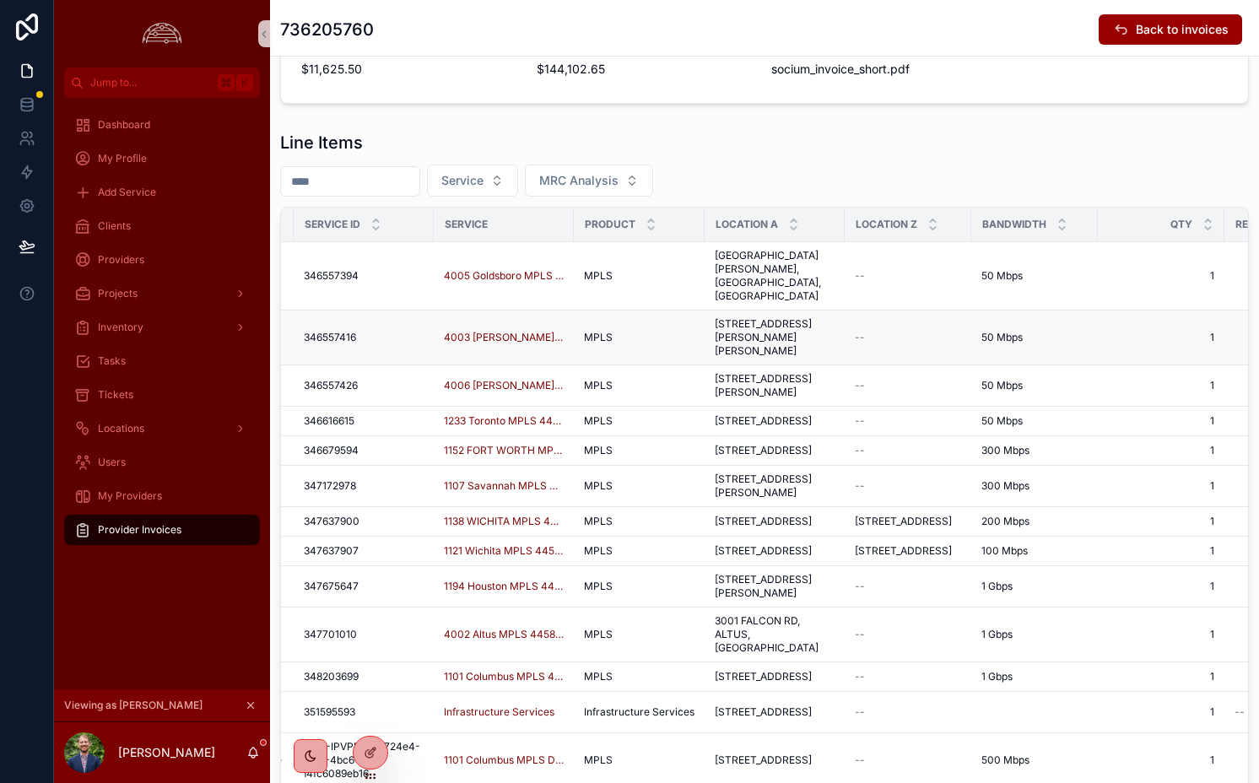
scroll to position [0, 115]
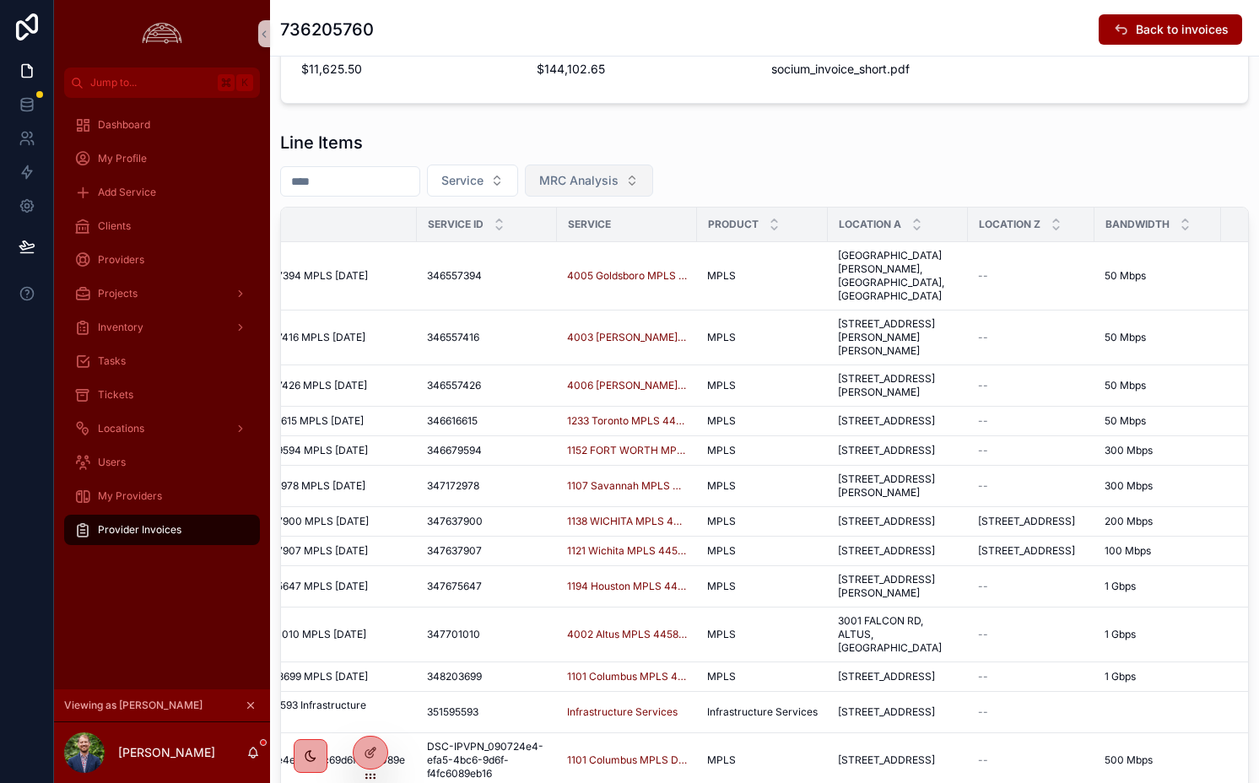
click at [609, 183] on span "MRC Analysis" at bounding box center [578, 180] width 79 height 17
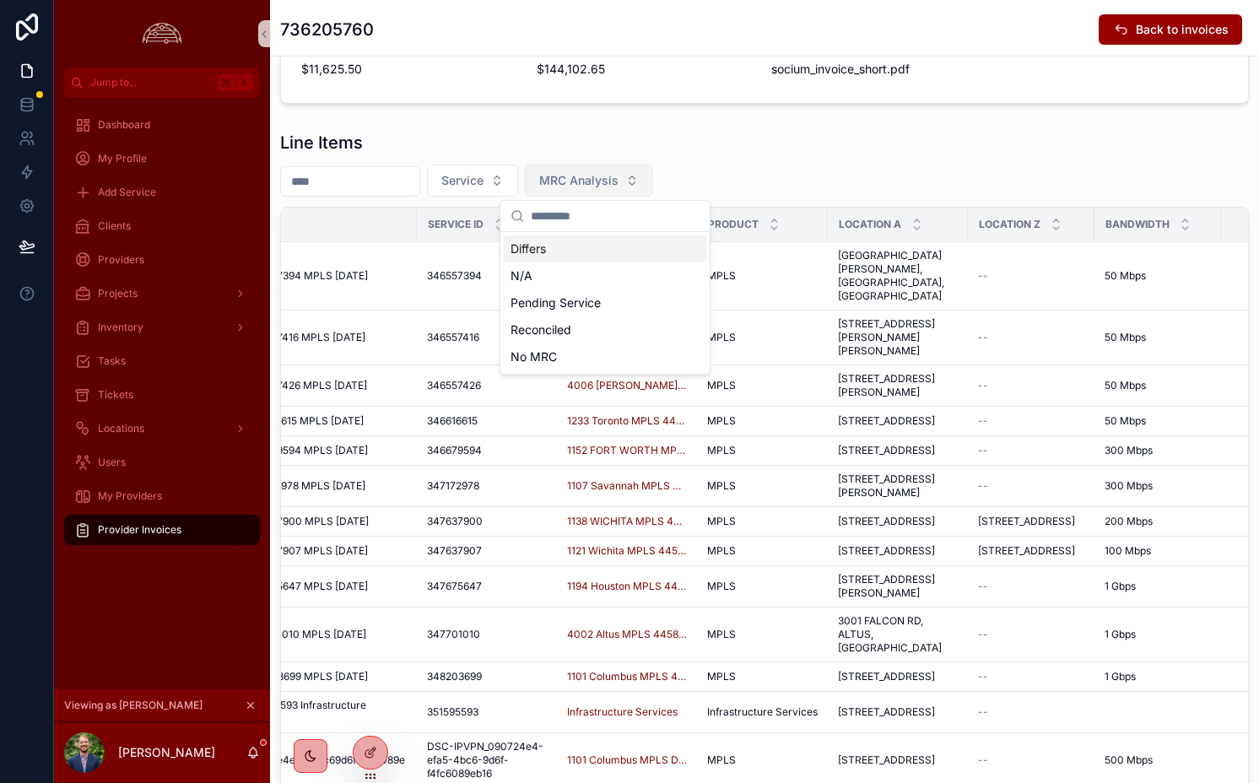
click at [592, 181] on span "MRC Analysis" at bounding box center [578, 180] width 79 height 17
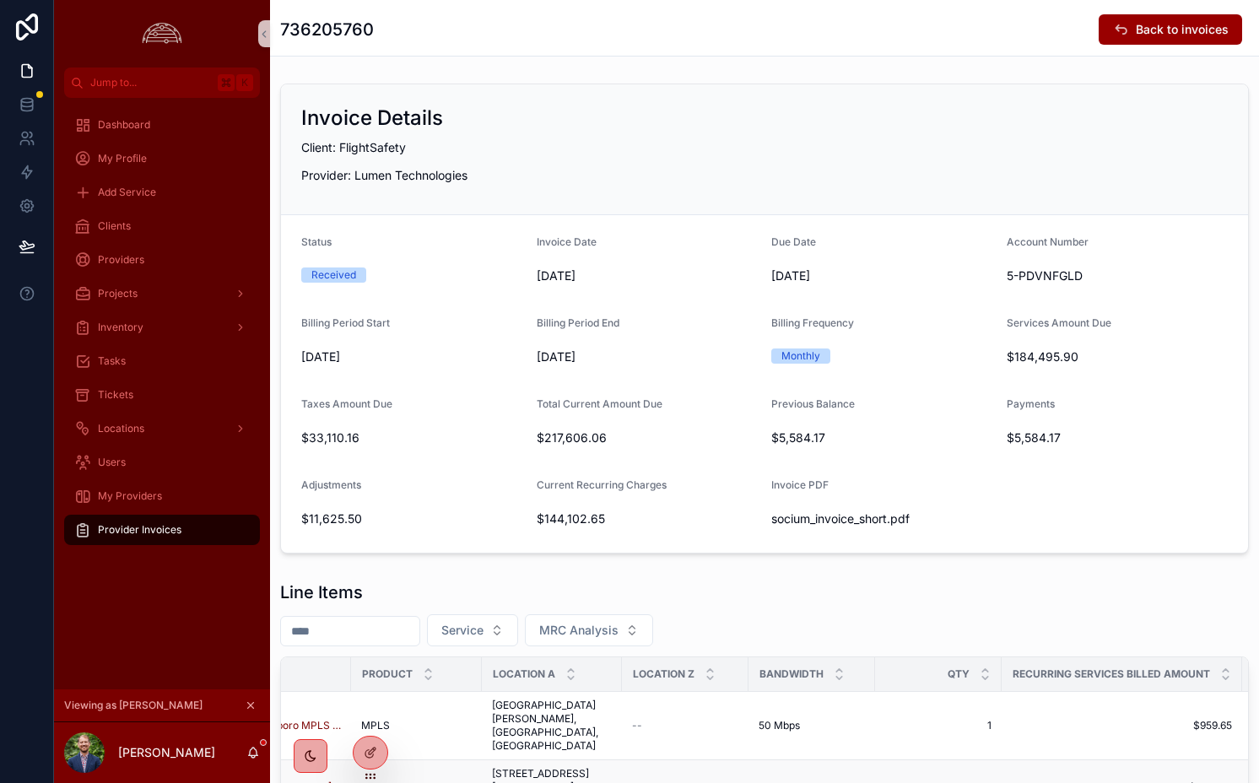
scroll to position [0, 422]
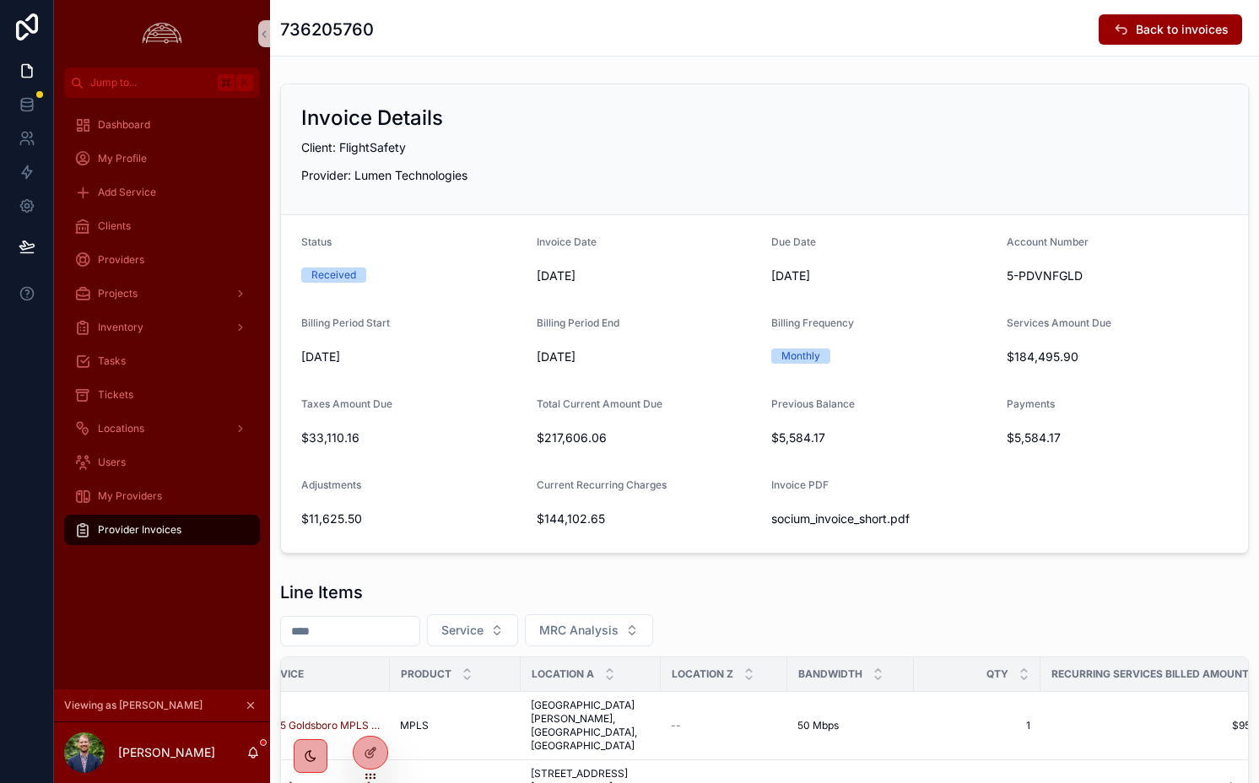
click at [209, 530] on div "Provider Invoices" at bounding box center [162, 530] width 176 height 27
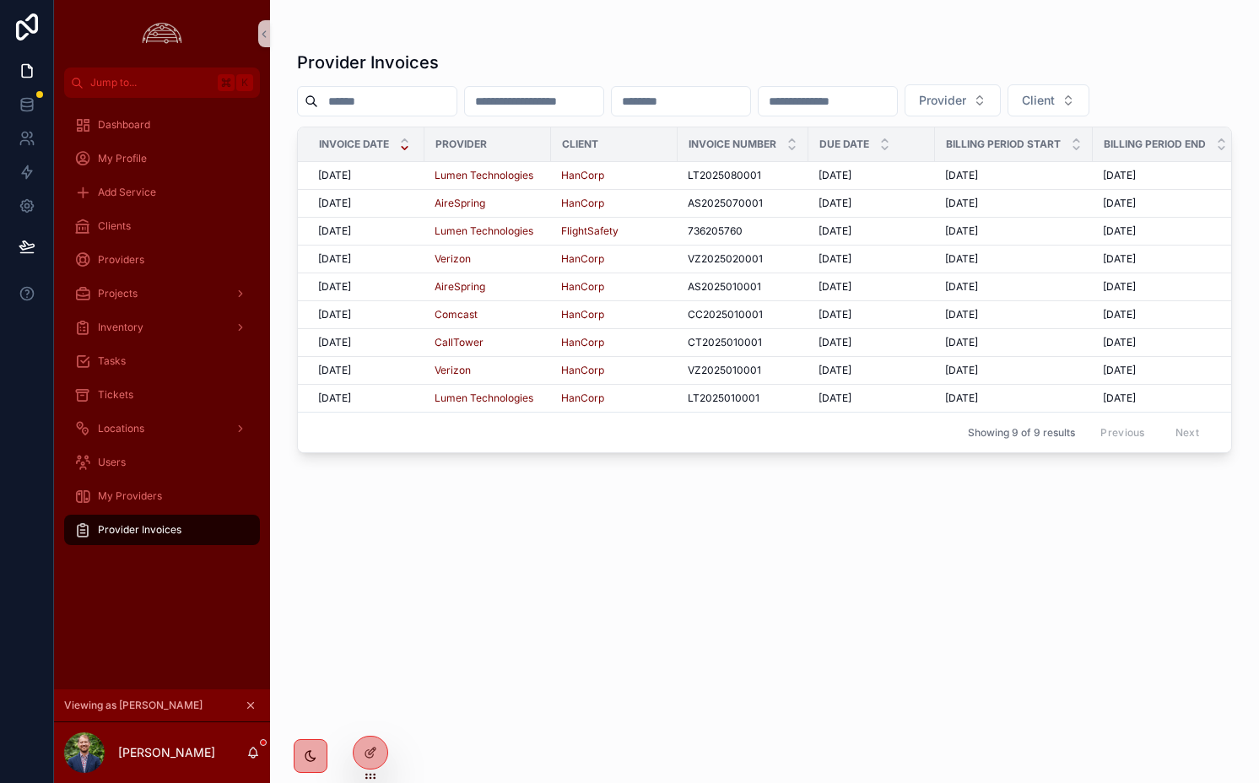
click at [900, 577] on div "Provider Invoices Provider Client Invoice Date Provider Client Invoice Number D…" at bounding box center [764, 402] width 935 height 722
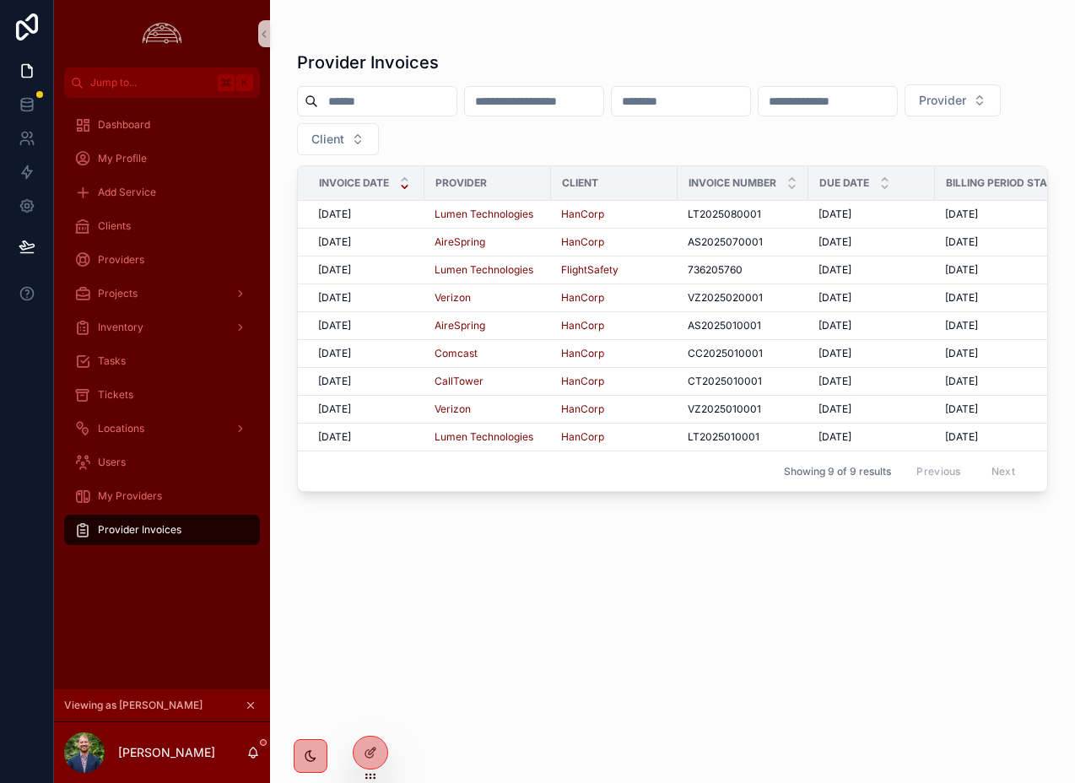
click at [631, 573] on div "Provider Invoices Provider Client Invoice Date Provider Client Invoice Number D…" at bounding box center [672, 402] width 751 height 722
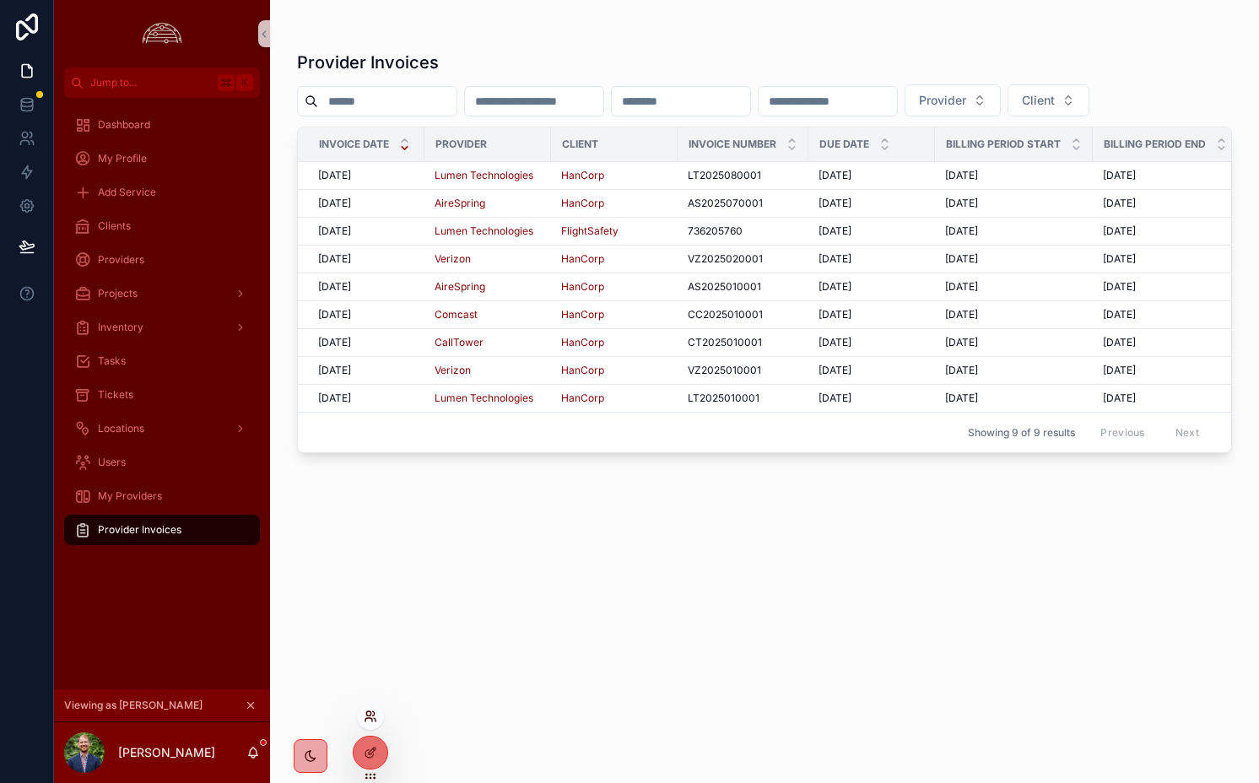
click at [370, 713] on icon at bounding box center [371, 717] width 14 height 14
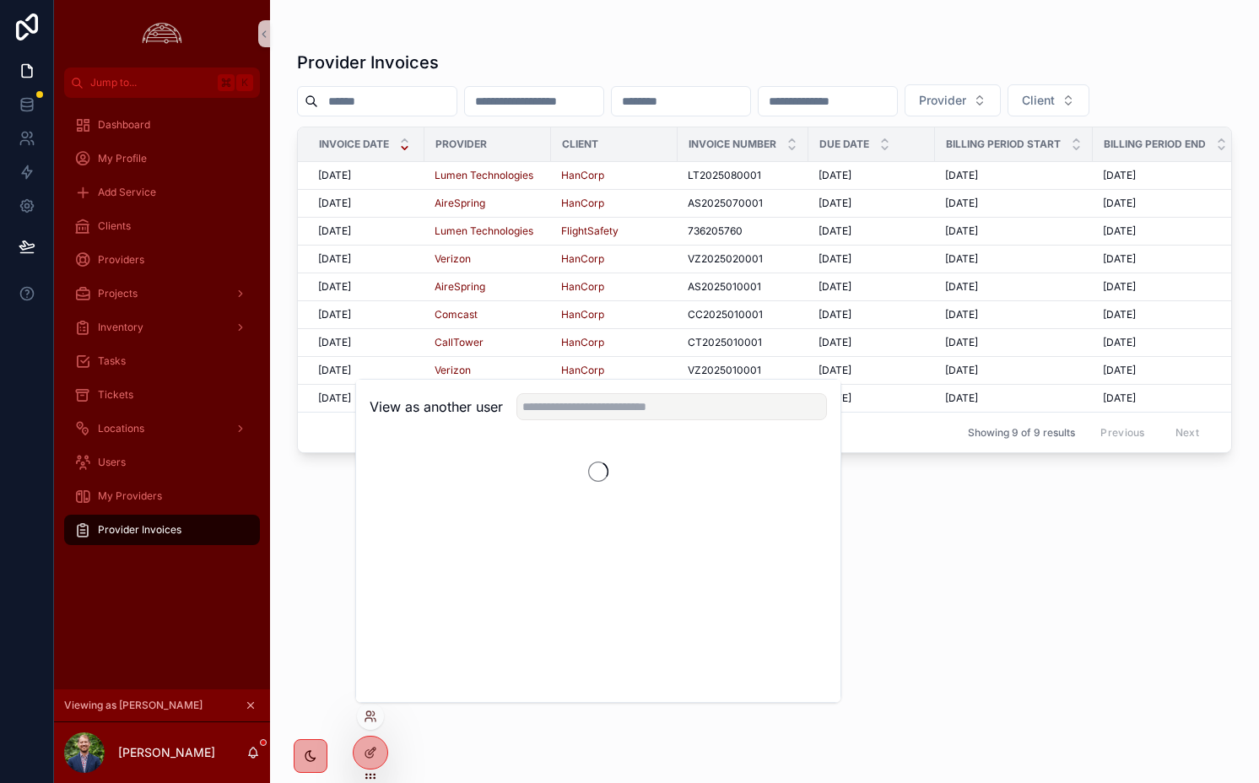
click at [291, 556] on div "Provider Invoices Provider Client Invoice Date Provider Client Invoice Number D…" at bounding box center [764, 381] width 989 height 763
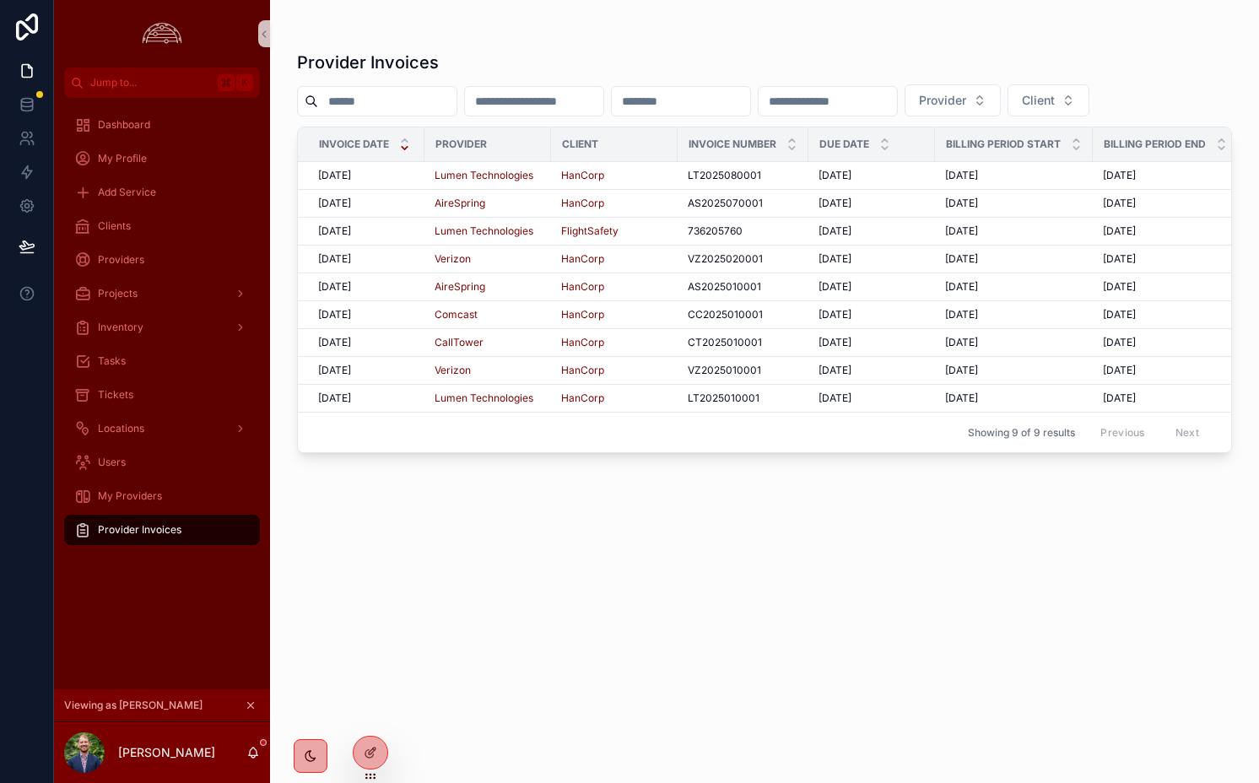
click at [190, 523] on div "Provider Invoices" at bounding box center [162, 530] width 176 height 27
click at [351, 230] on span "[DATE]" at bounding box center [334, 232] width 33 height 14
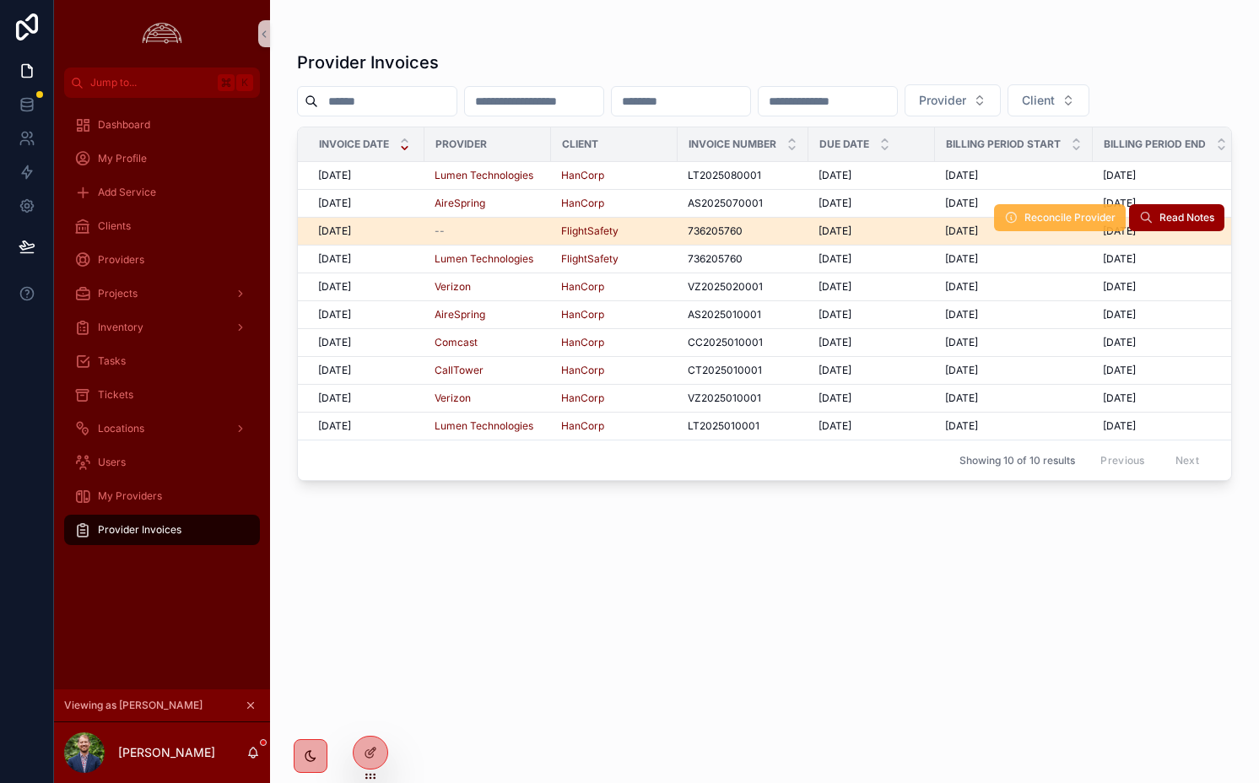
click at [1015, 219] on icon "scrollable content" at bounding box center [1011, 218] width 14 height 14
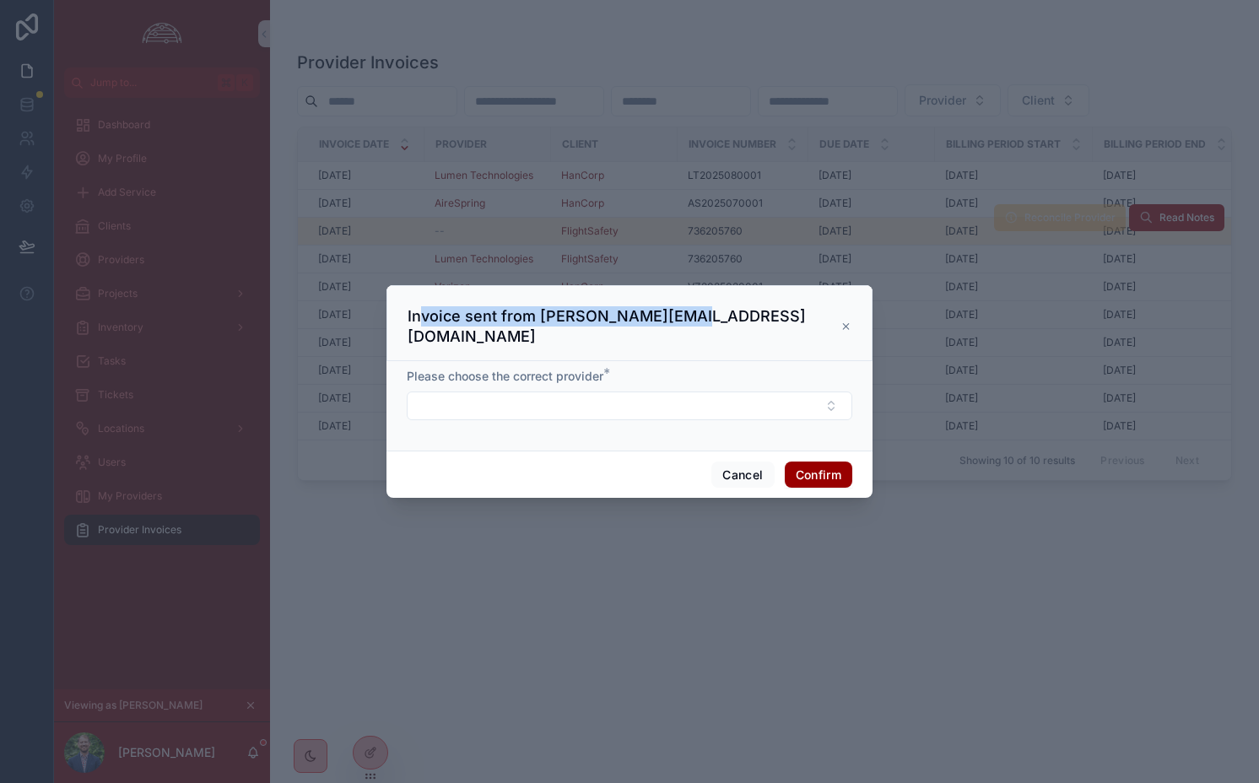
drag, startPoint x: 422, startPoint y: 322, endPoint x: 685, endPoint y: 331, distance: 262.7
click at [685, 331] on h3 "Invoice sent from [PERSON_NAME][EMAIL_ADDRESS][DOMAIN_NAME]" at bounding box center [624, 326] width 433 height 41
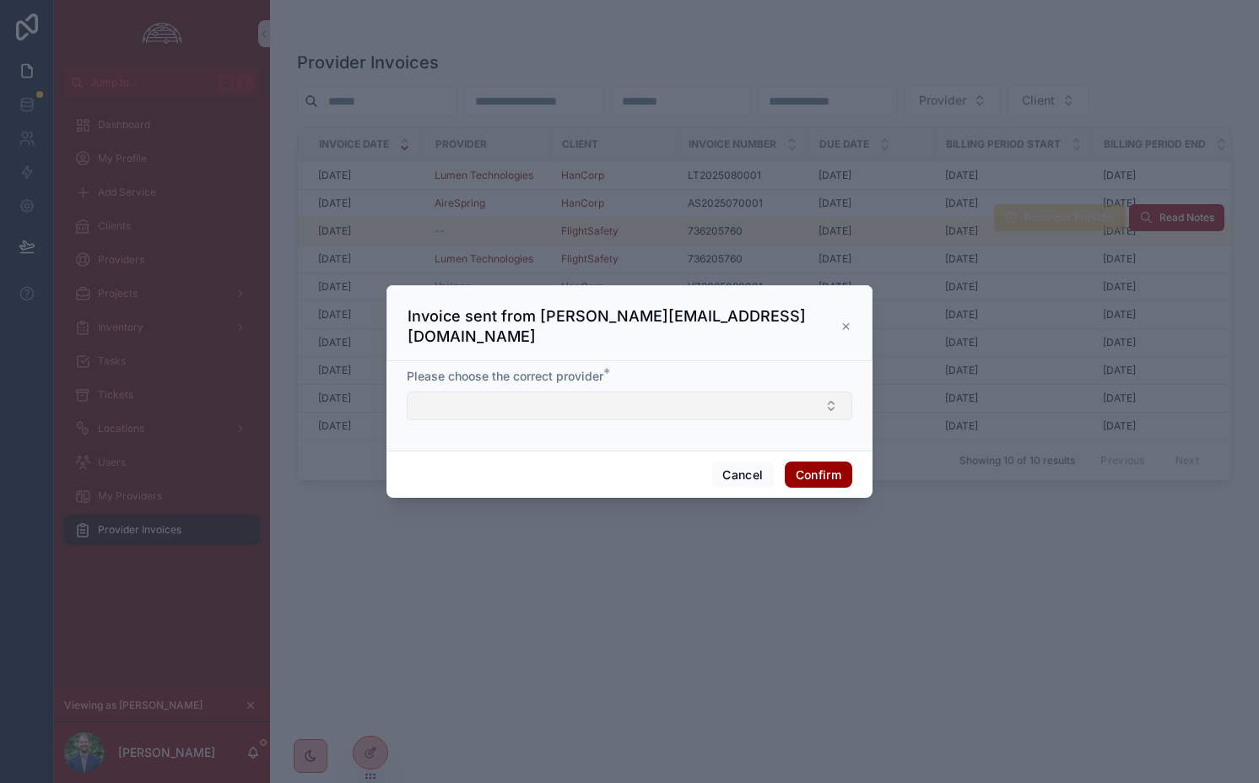
click at [578, 401] on button "Select Button" at bounding box center [630, 406] width 446 height 29
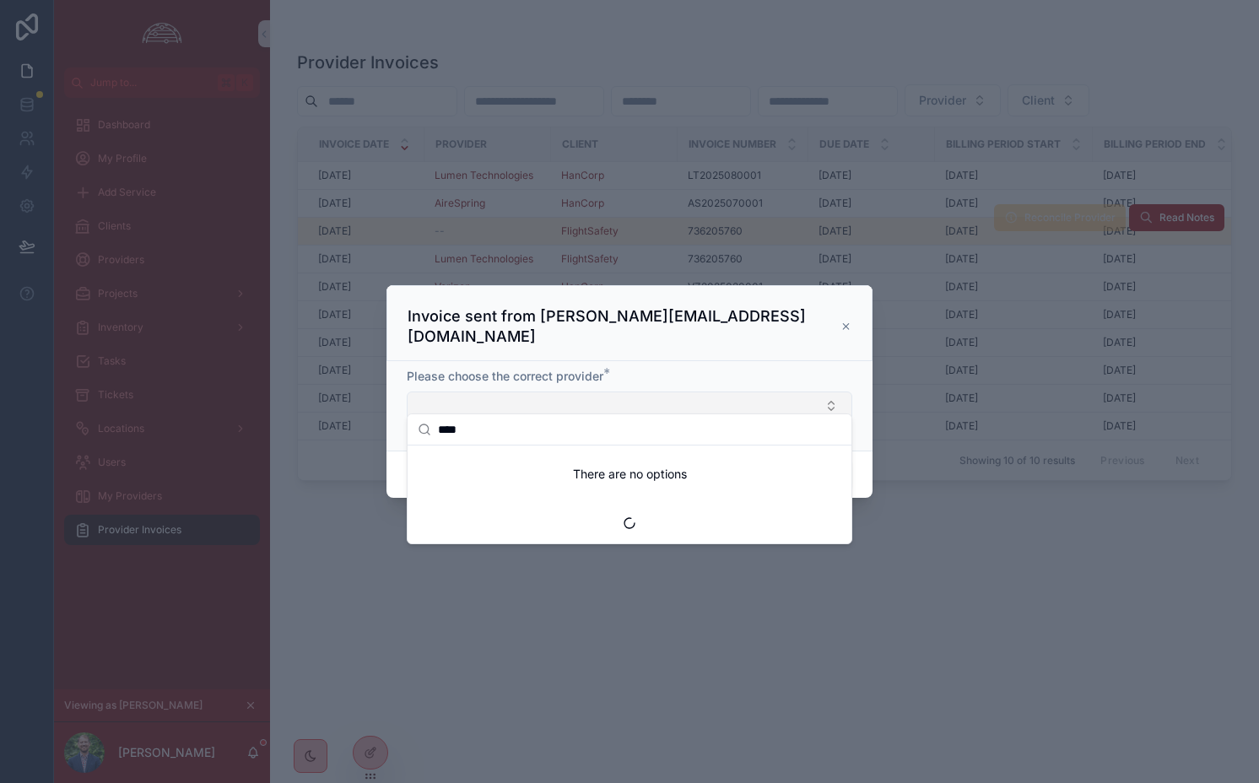
type input "***"
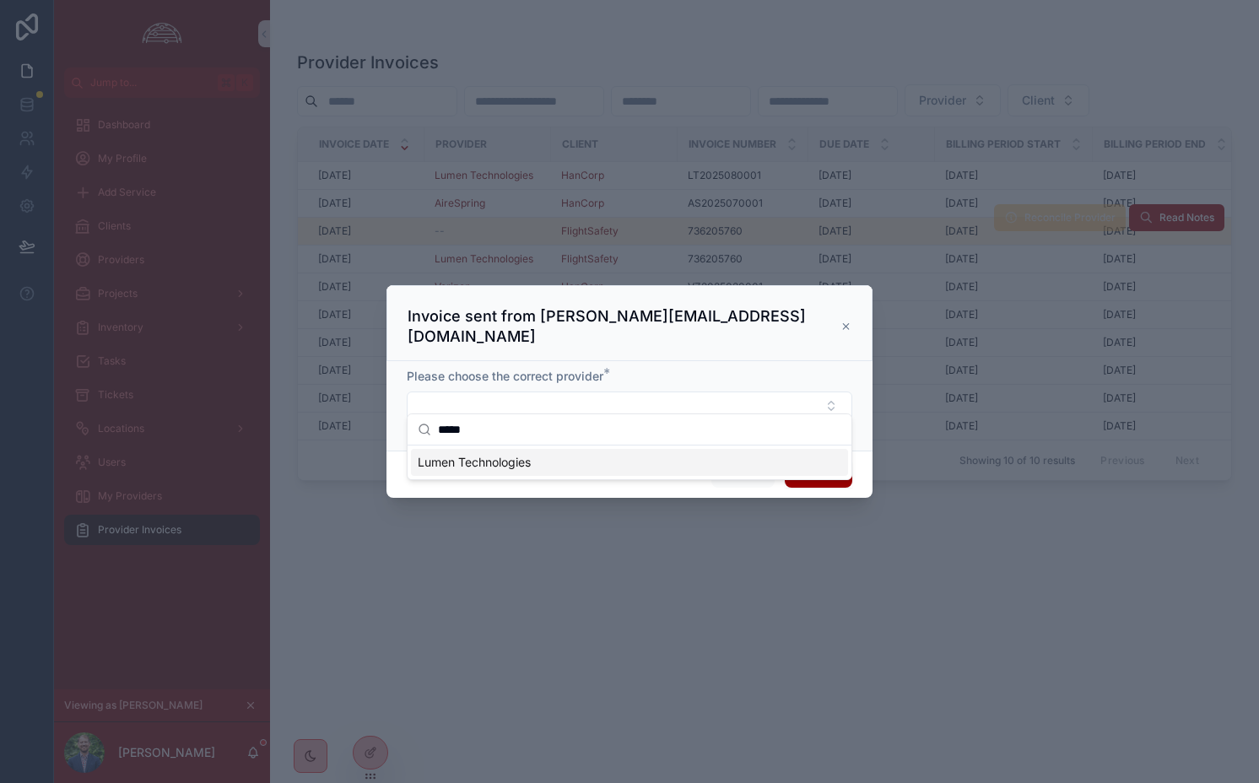
type input "*****"
click at [495, 463] on span "Lumen Technologies" at bounding box center [474, 462] width 113 height 17
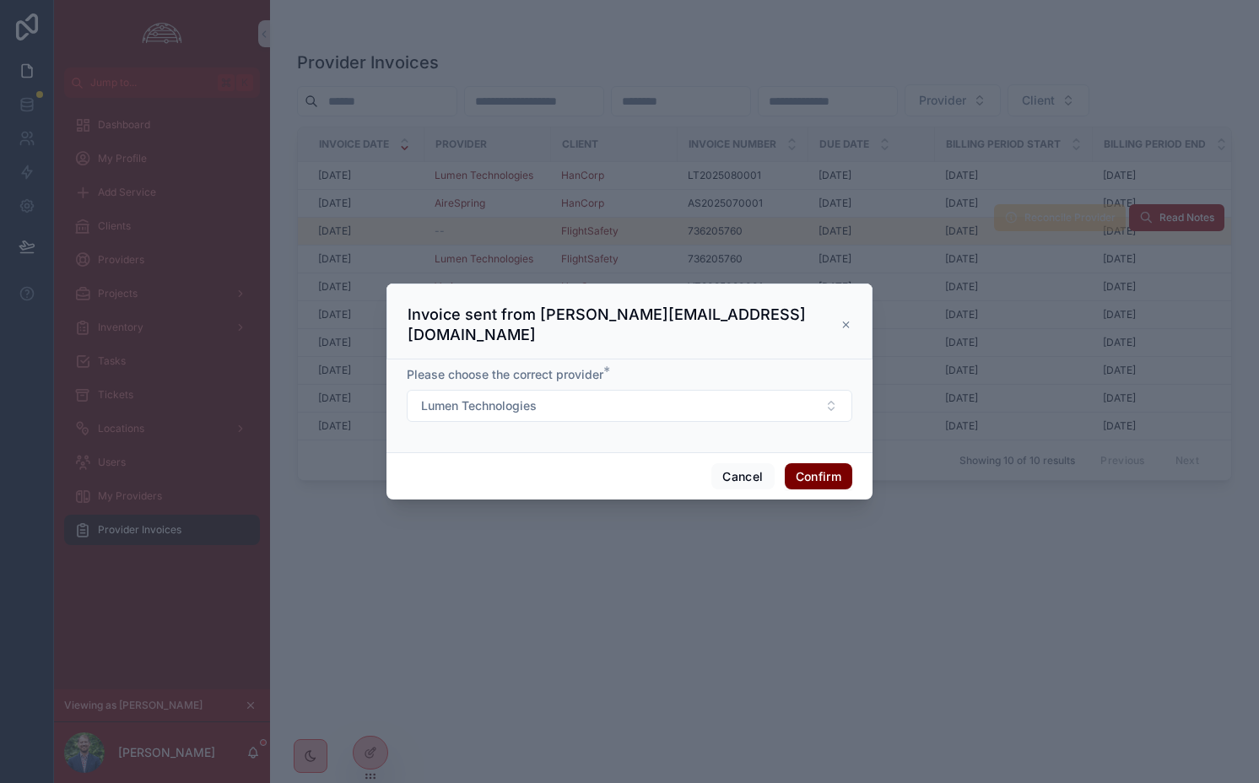
click at [814, 465] on button "Confirm" at bounding box center [819, 476] width 68 height 27
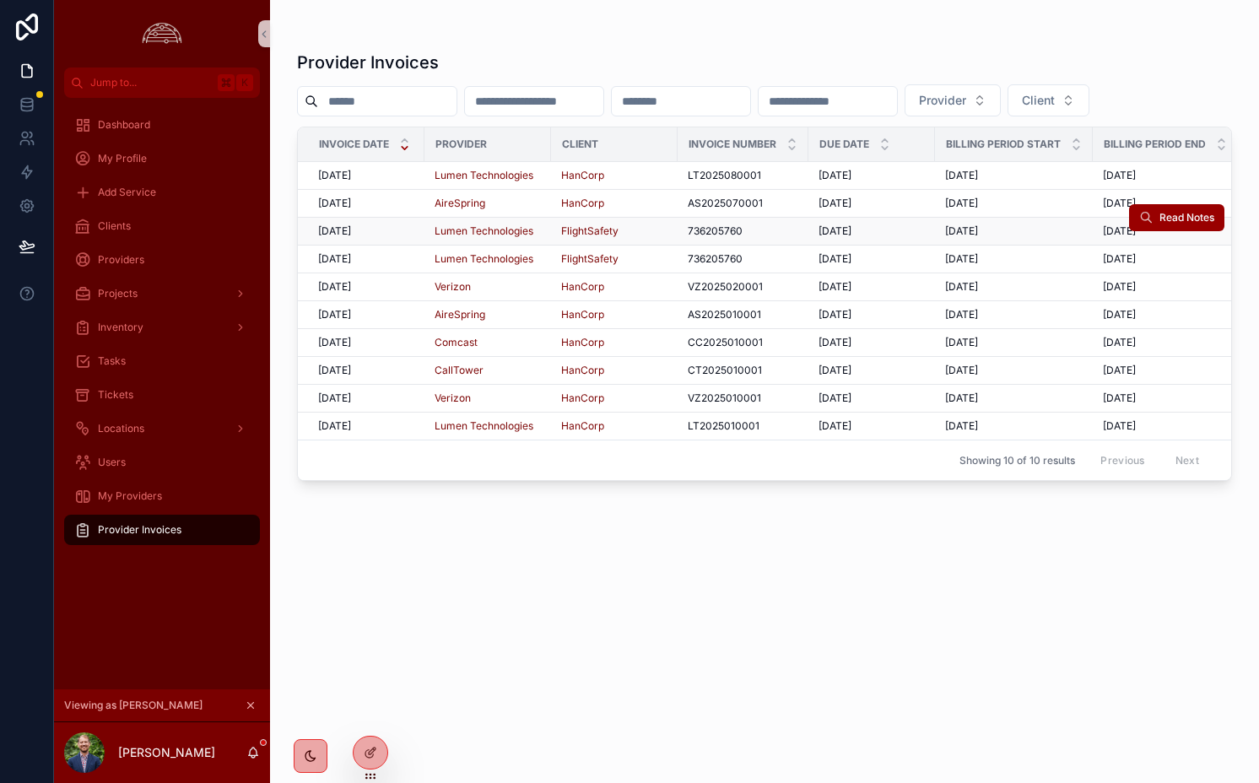
click at [379, 235] on div "[DATE] [DATE]" at bounding box center [366, 232] width 96 height 14
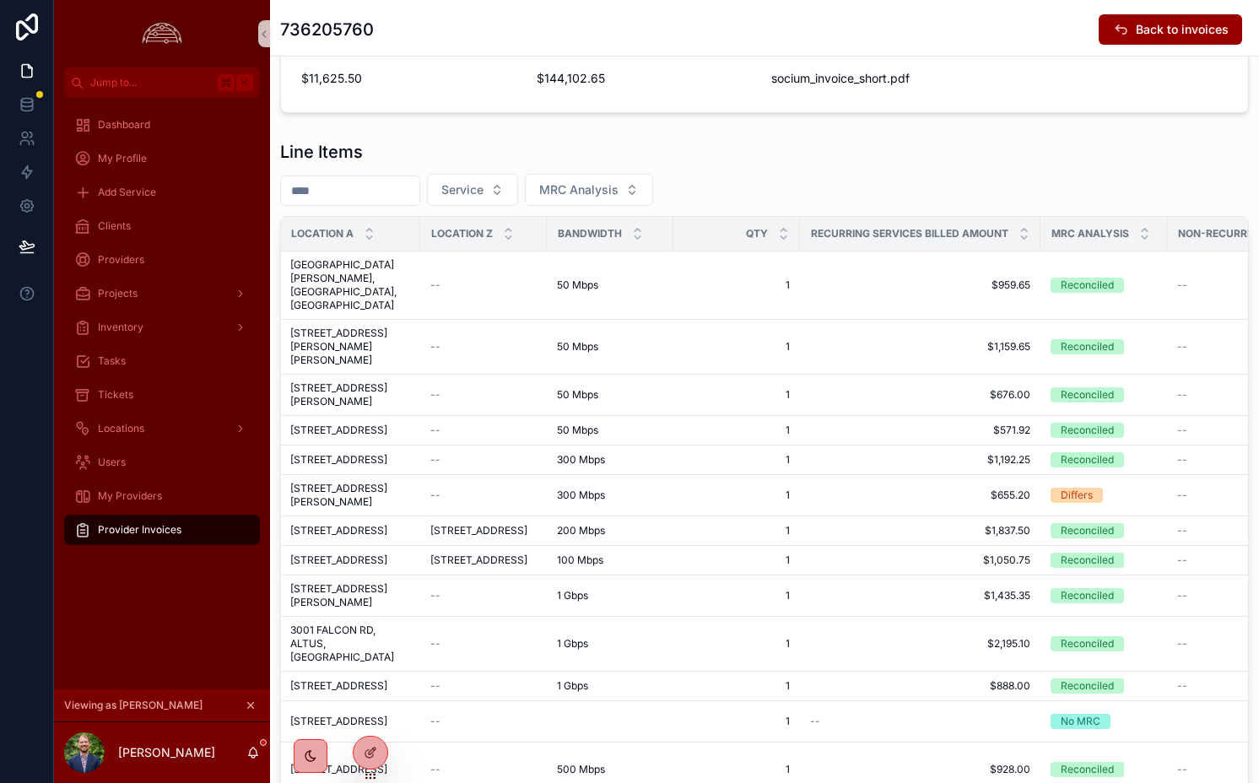
scroll to position [0, 996]
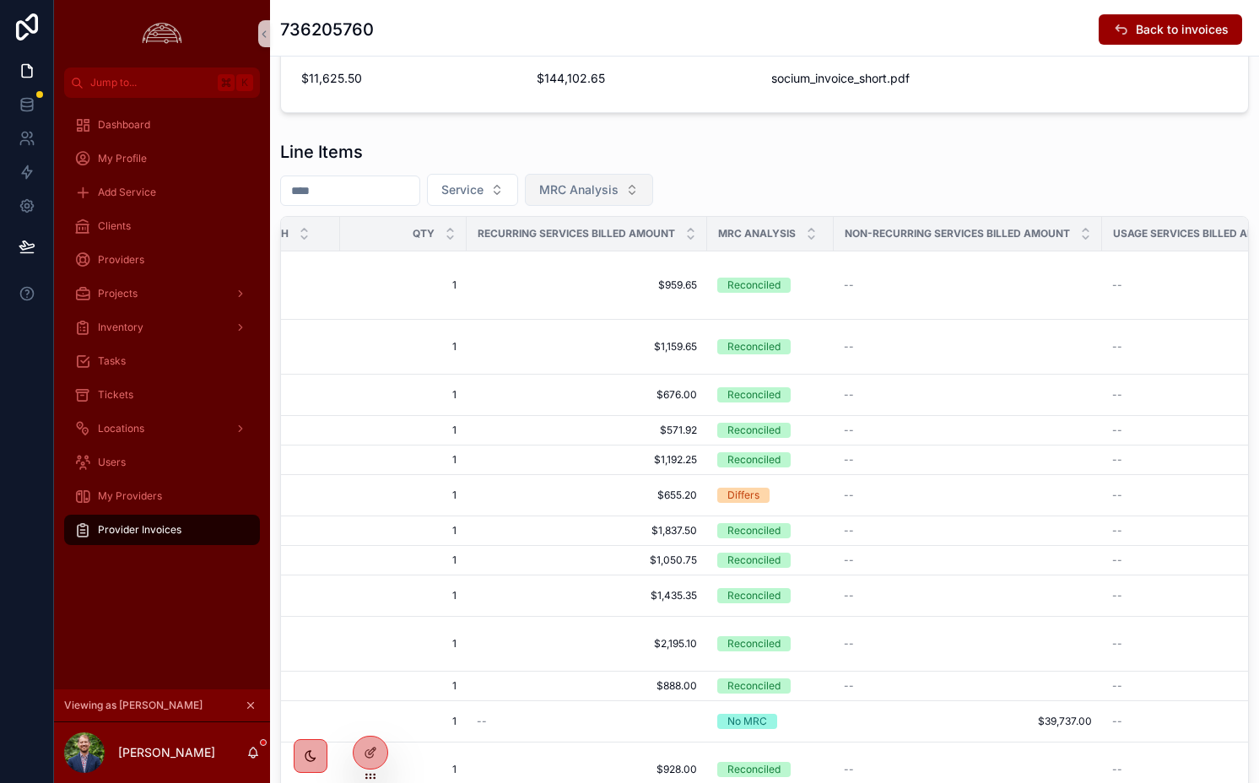
click at [609, 191] on span "MRC Analysis" at bounding box center [578, 189] width 79 height 17
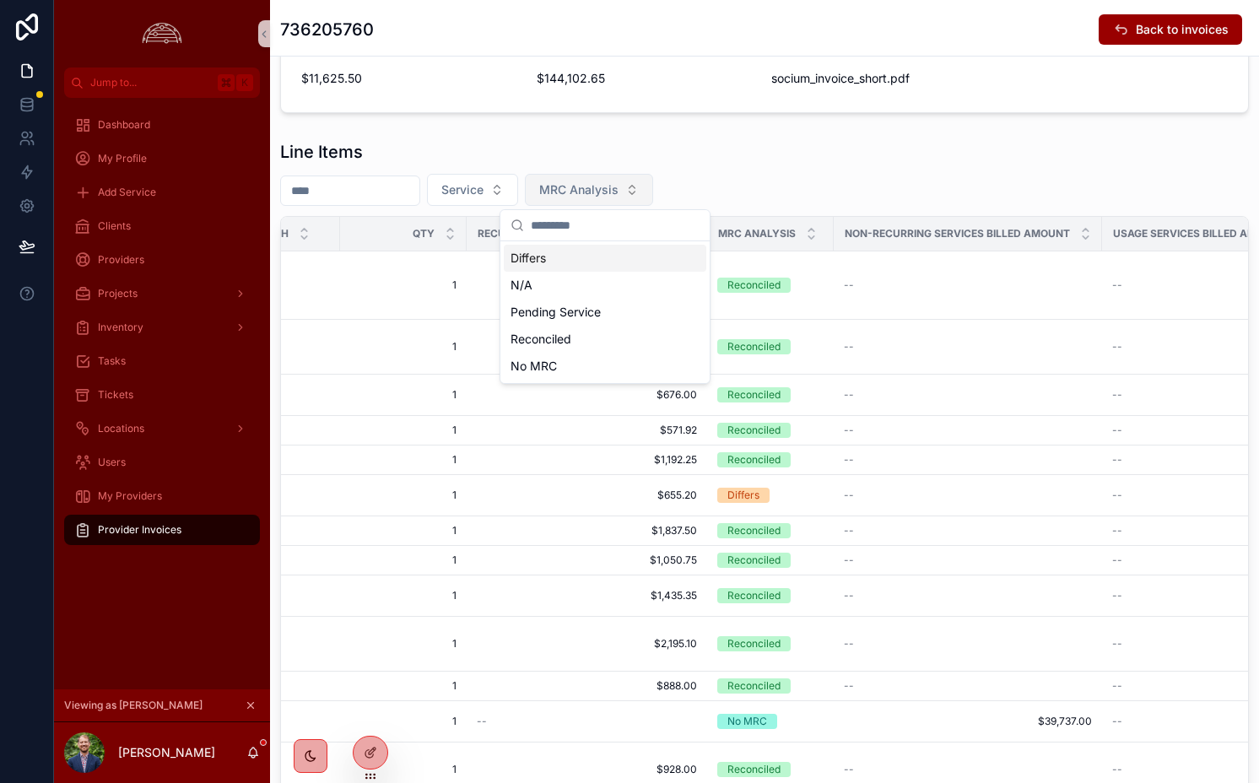
click at [609, 191] on span "MRC Analysis" at bounding box center [578, 189] width 79 height 17
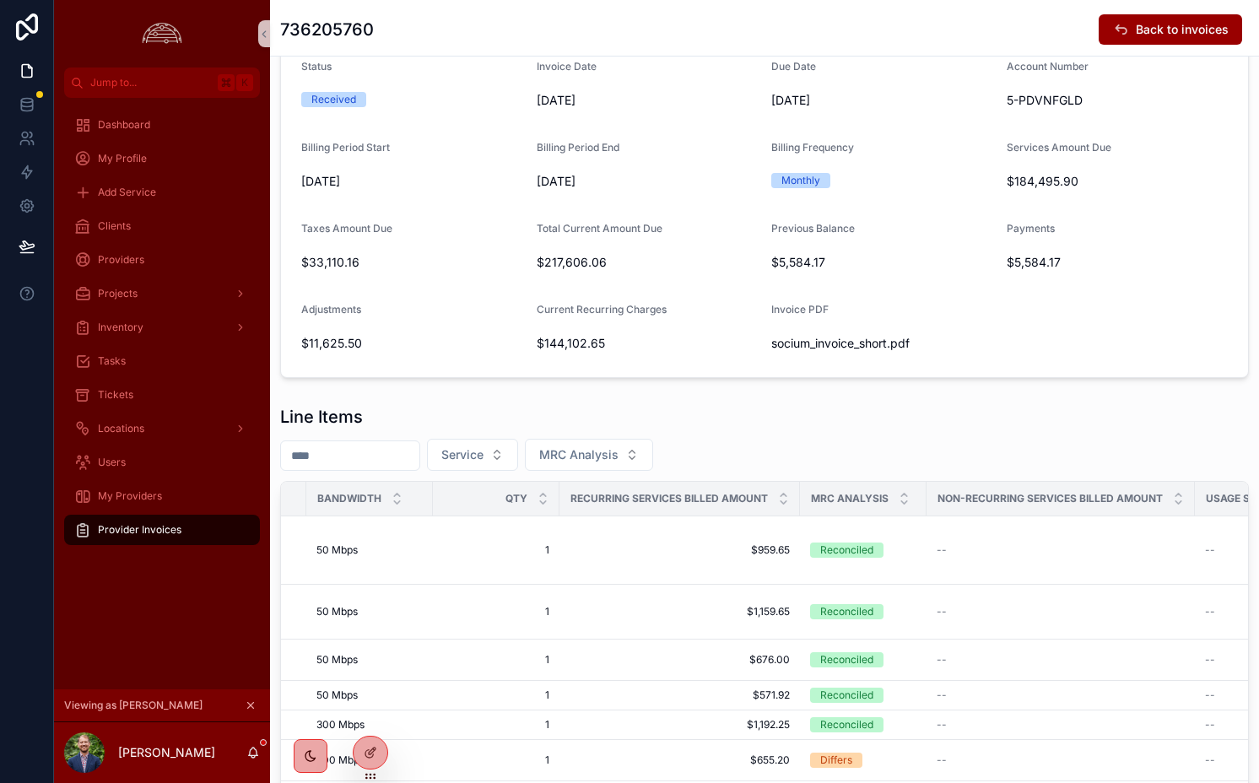
scroll to position [0, 0]
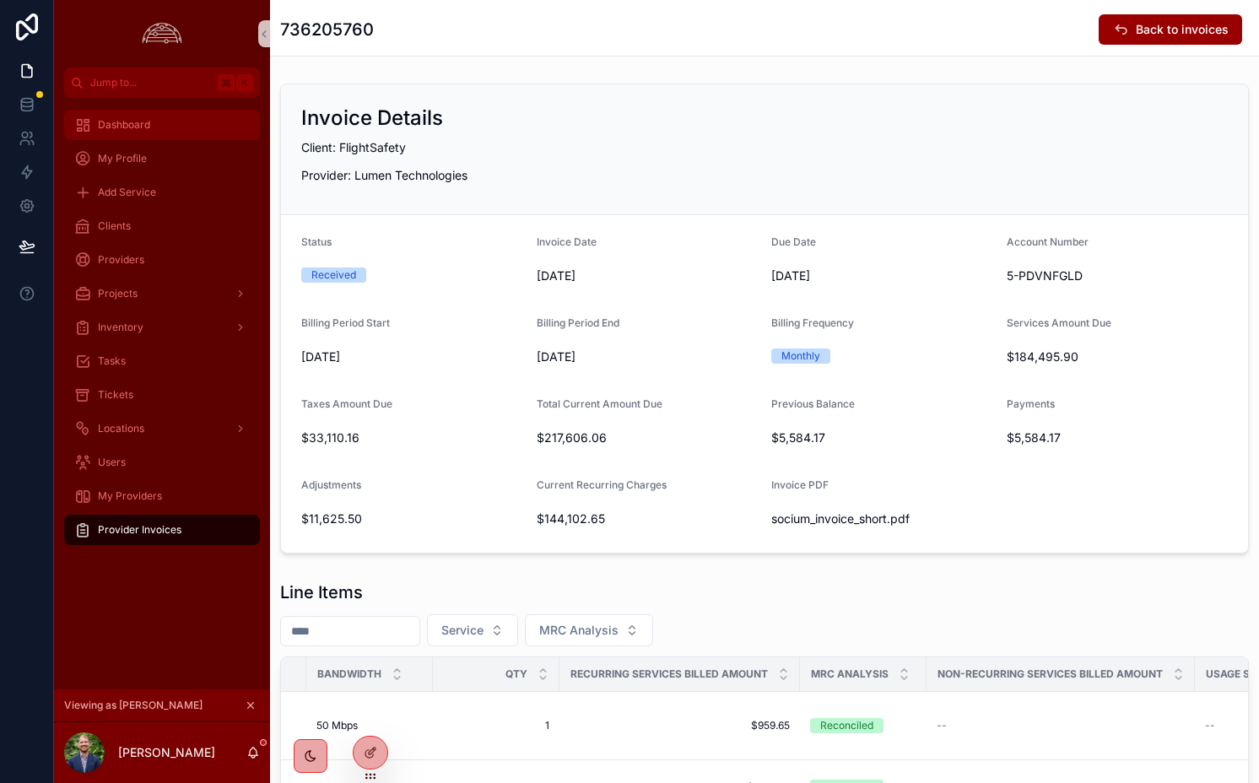
click at [135, 121] on span "Dashboard" at bounding box center [124, 125] width 52 height 14
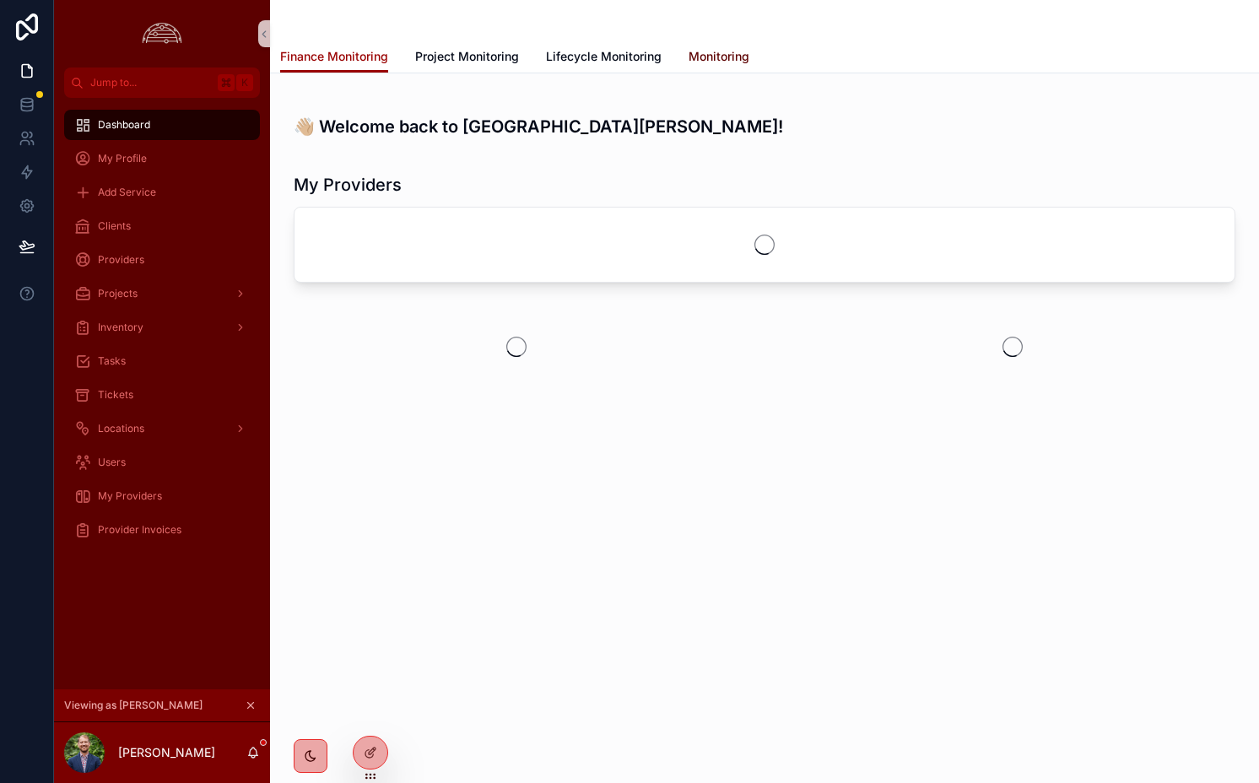
click at [710, 60] on span "Monitoring" at bounding box center [719, 56] width 61 height 17
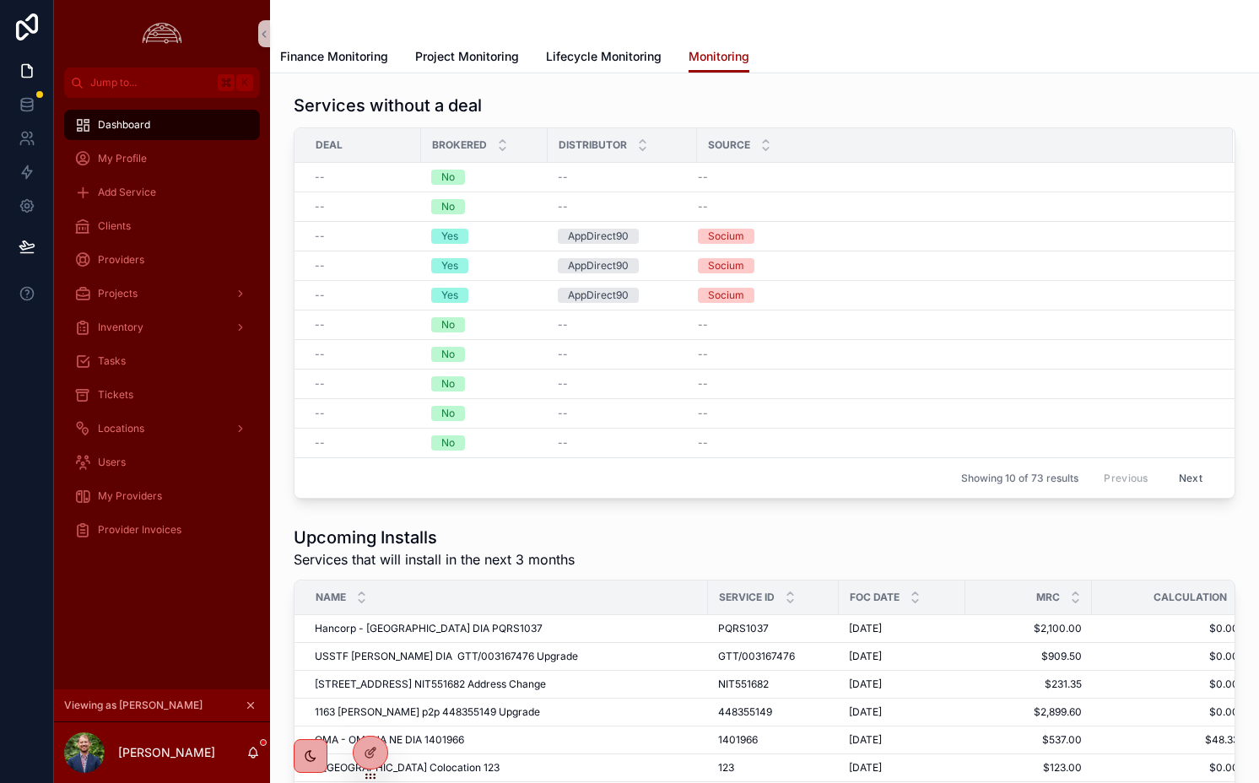
click at [695, 108] on div "Services without a deal" at bounding box center [765, 106] width 942 height 24
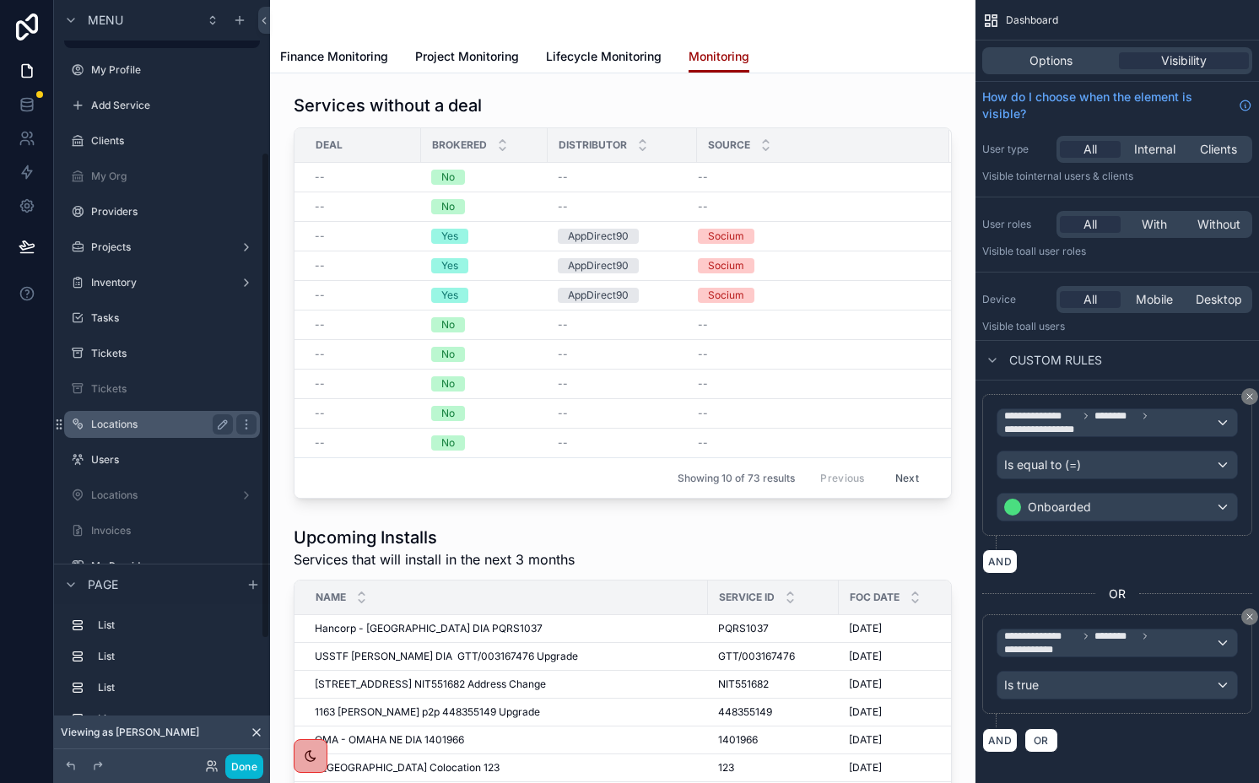
scroll to position [238, 0]
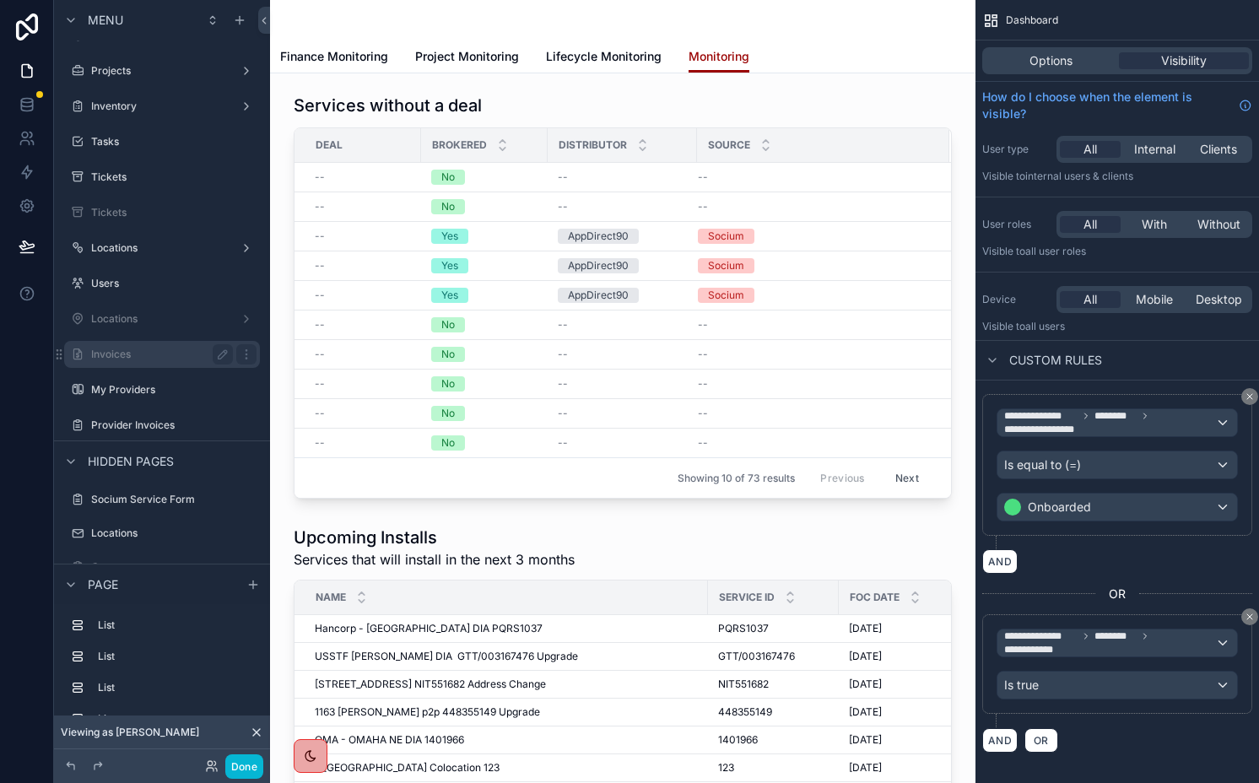
click at [138, 350] on label "Invoices" at bounding box center [158, 355] width 135 height 14
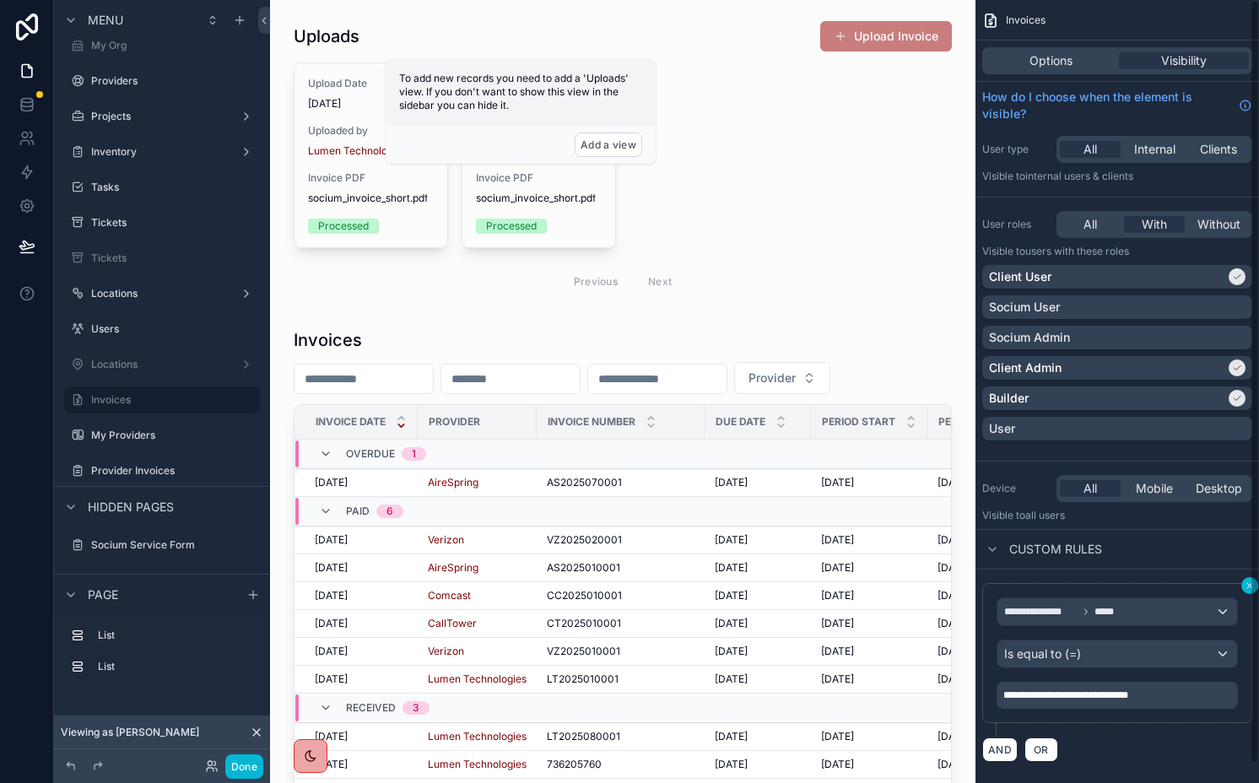
click at [1246, 582] on icon "scrollable content" at bounding box center [1250, 586] width 10 height 10
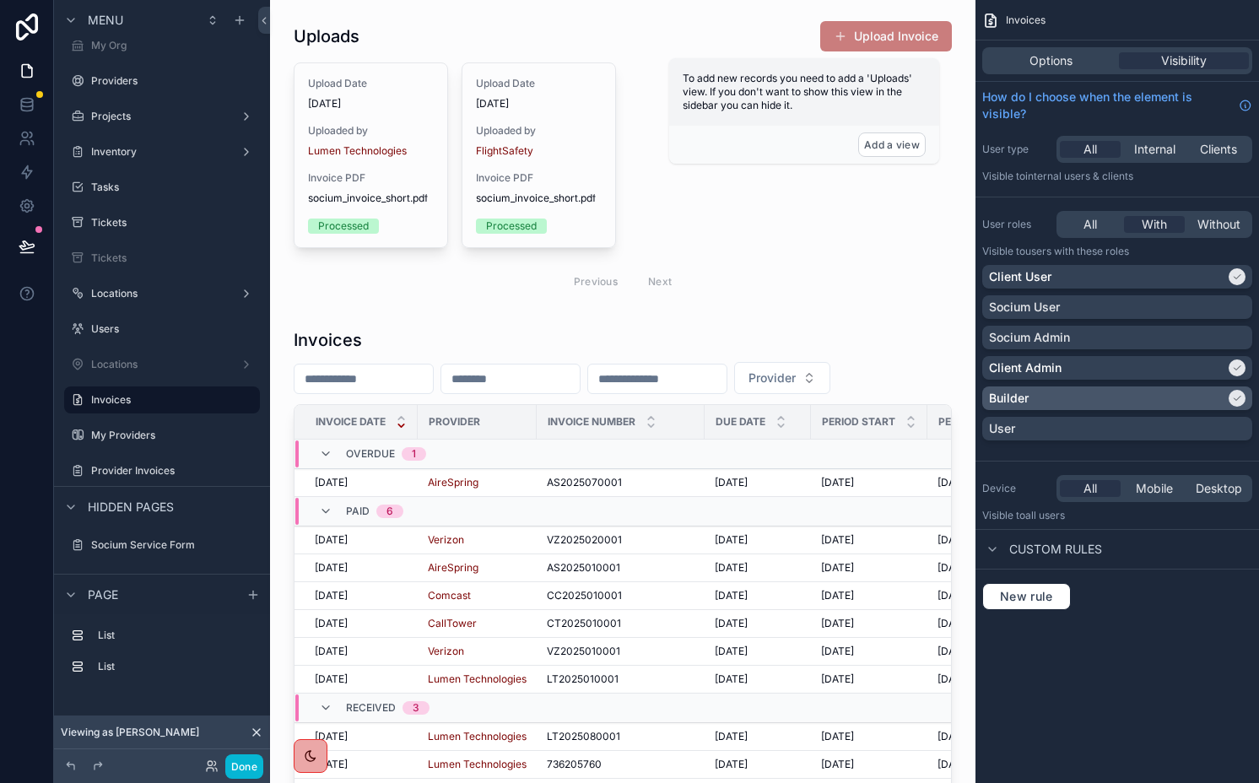
click at [1177, 402] on div "Builder" at bounding box center [1107, 398] width 236 height 17
click at [1020, 586] on button "New rule" at bounding box center [1026, 596] width 89 height 27
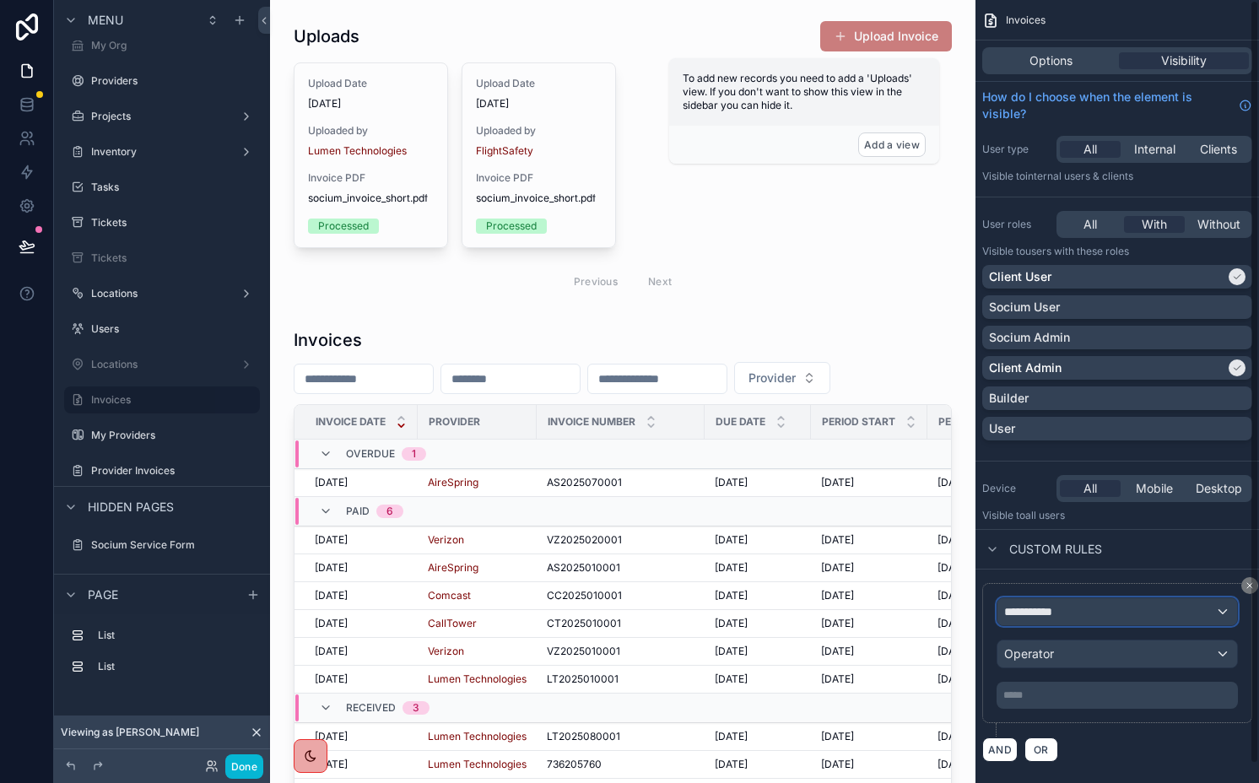
click at [1020, 613] on span "**********" at bounding box center [1035, 611] width 62 height 17
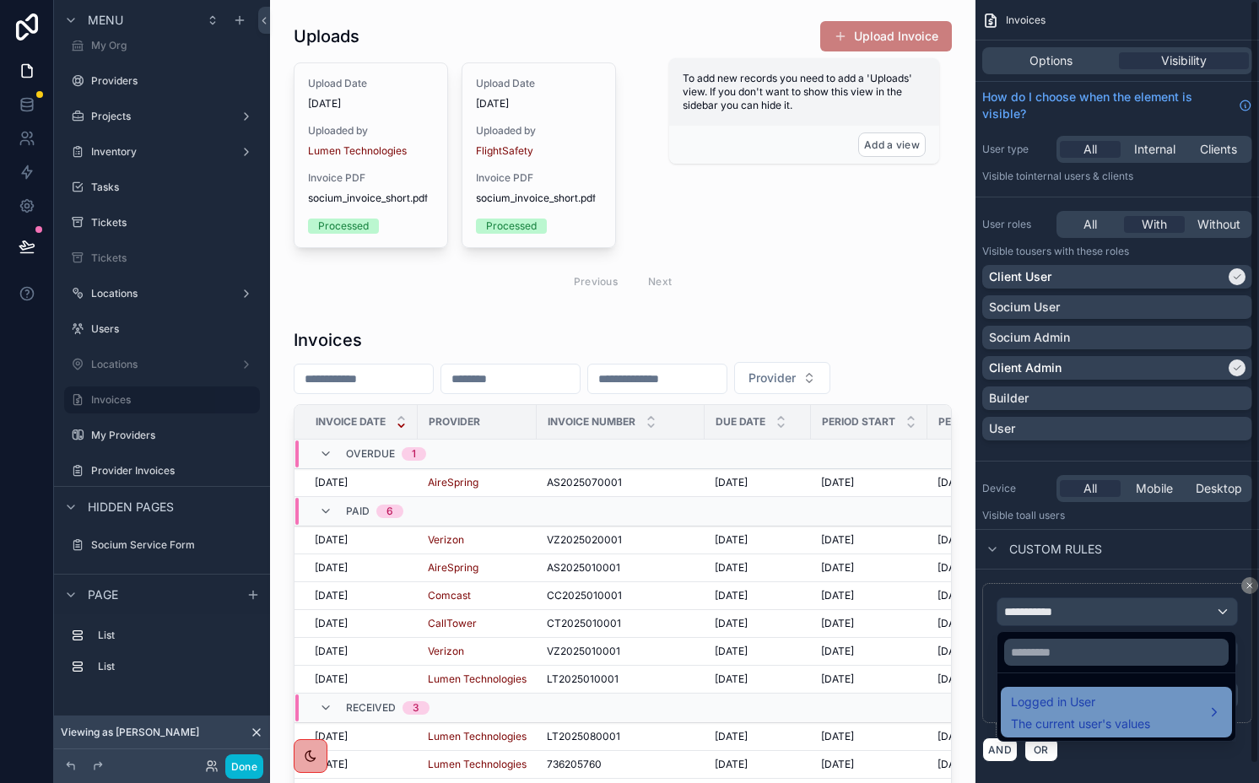
click at [1032, 705] on span "Logged in User" at bounding box center [1080, 702] width 139 height 20
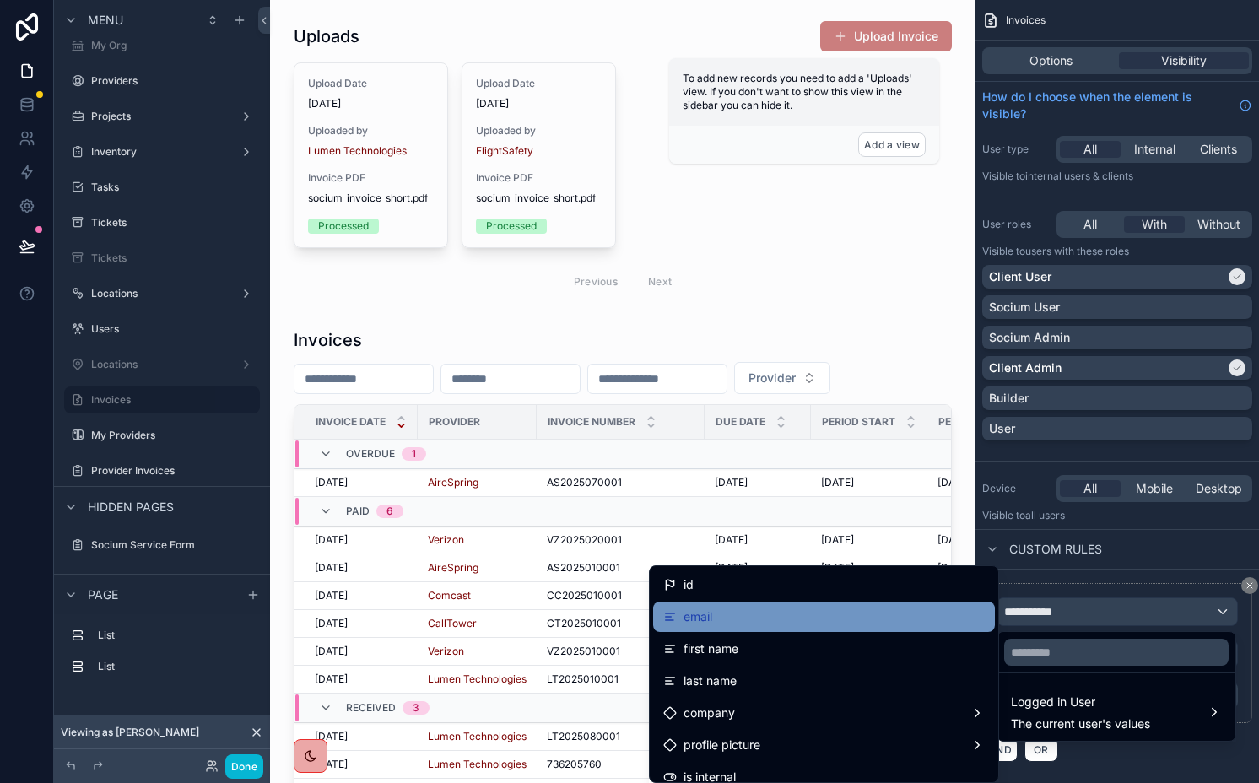
click at [867, 622] on div "email" at bounding box center [824, 617] width 322 height 20
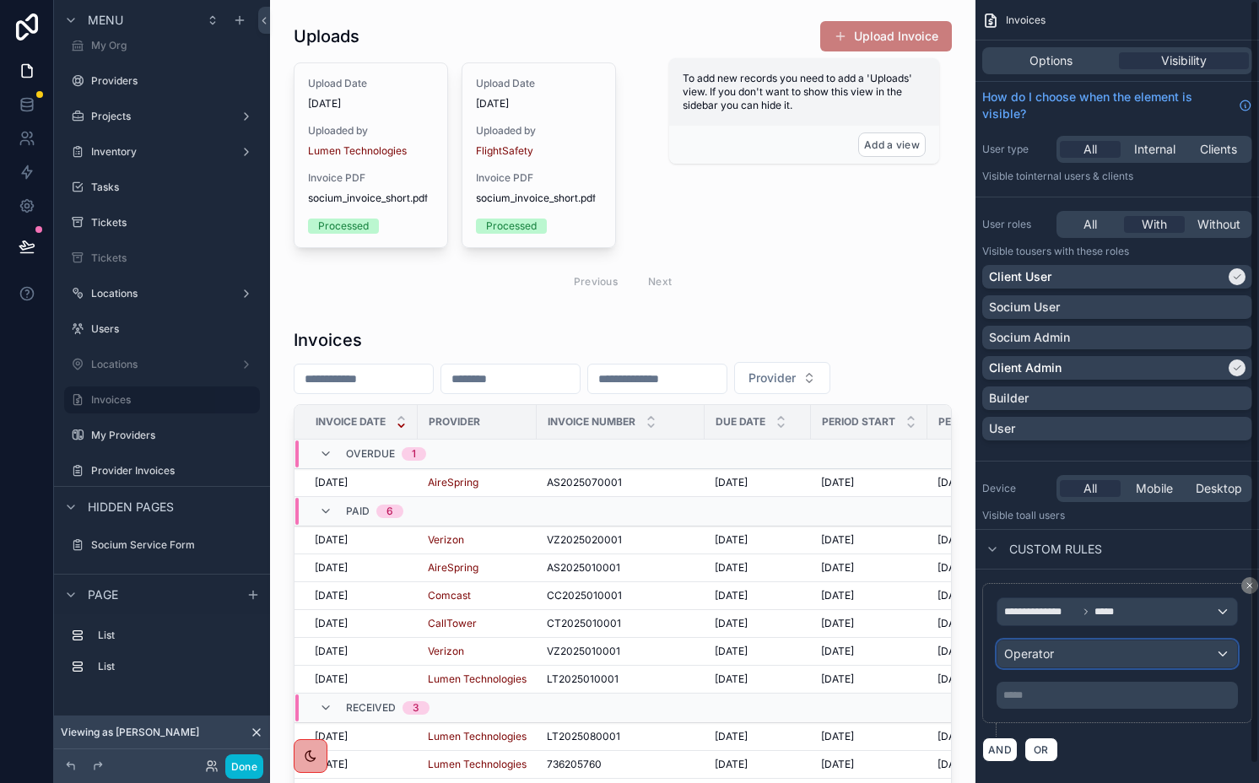
click at [1025, 652] on span "Operator" at bounding box center [1029, 654] width 50 height 14
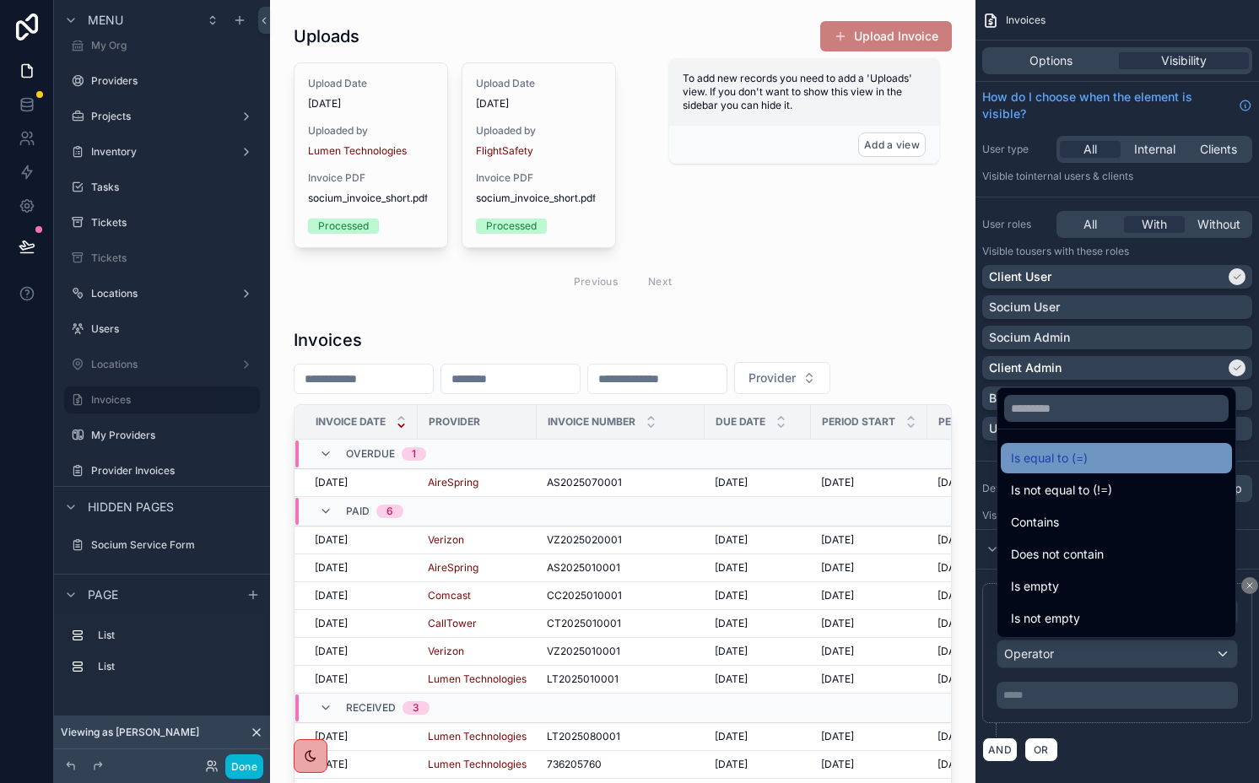
click at [1026, 463] on span "Is equal to (=)" at bounding box center [1049, 458] width 77 height 20
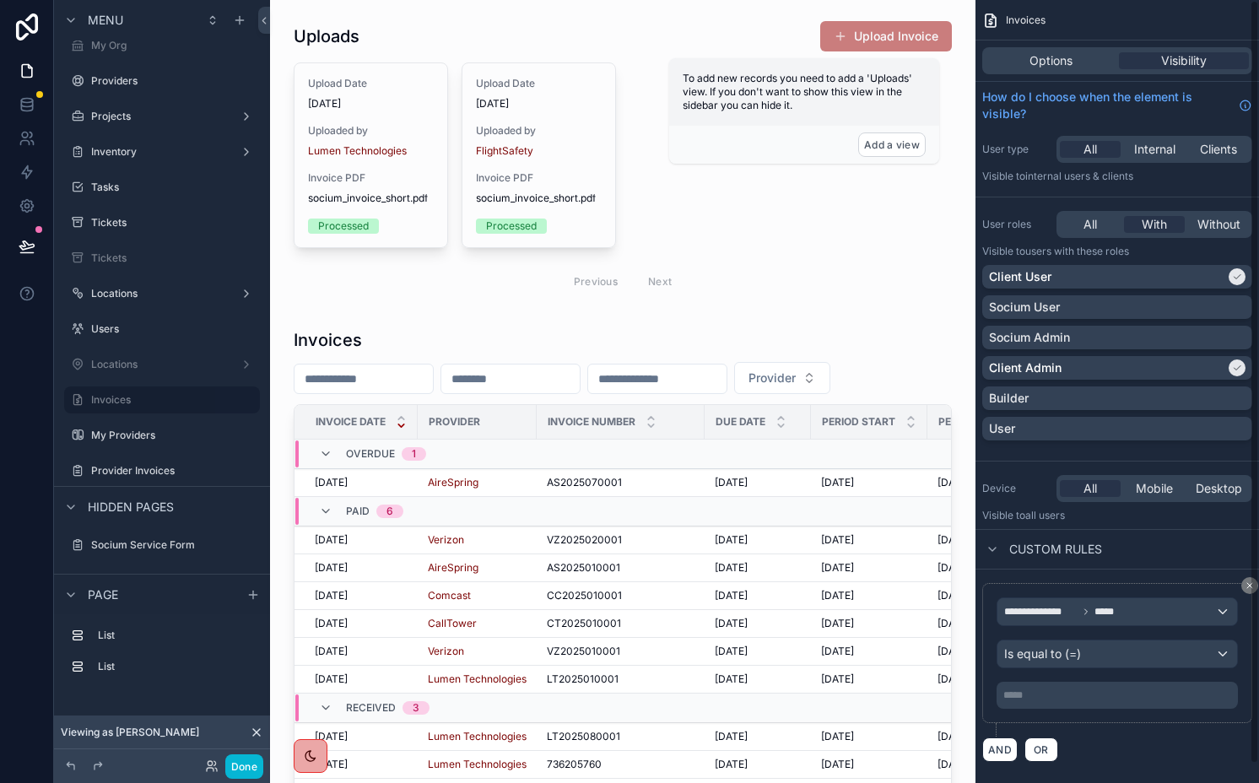
click at [1026, 689] on p "***** ﻿" at bounding box center [1119, 696] width 231 height 14
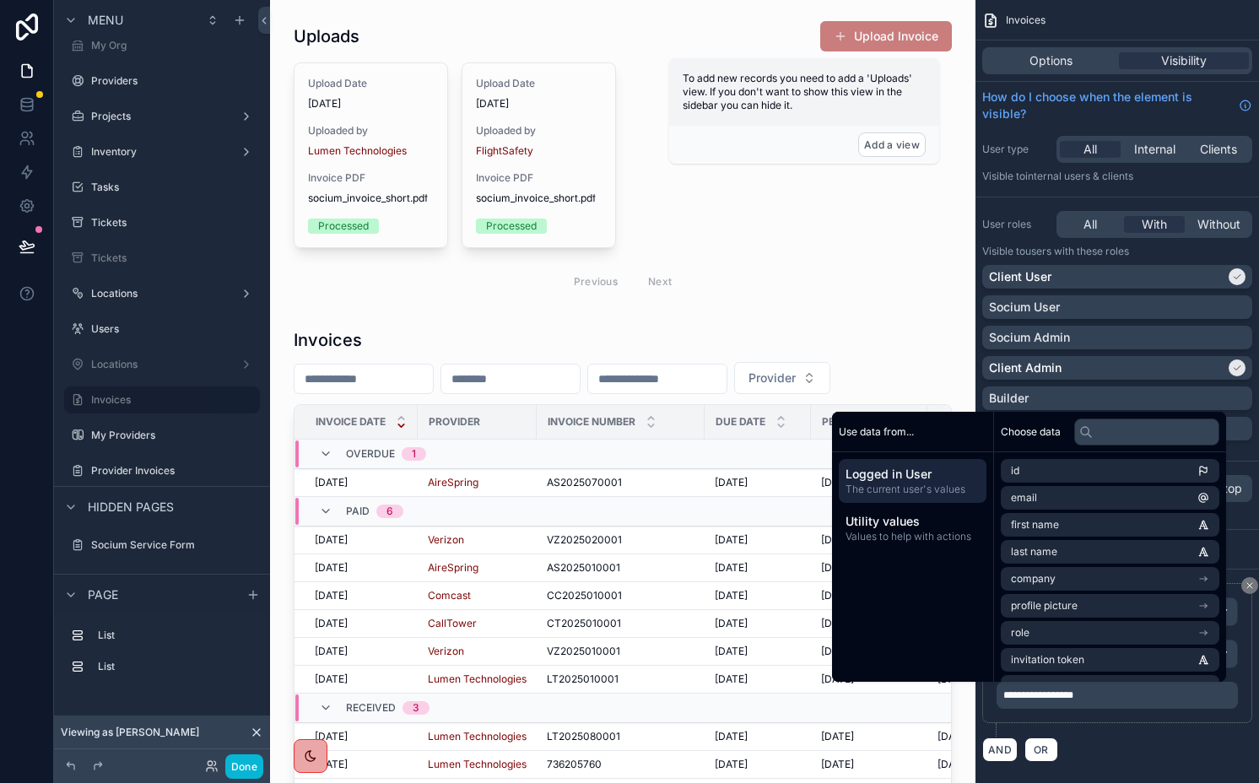
click at [1074, 725] on div "**********" at bounding box center [1117, 660] width 270 height 154
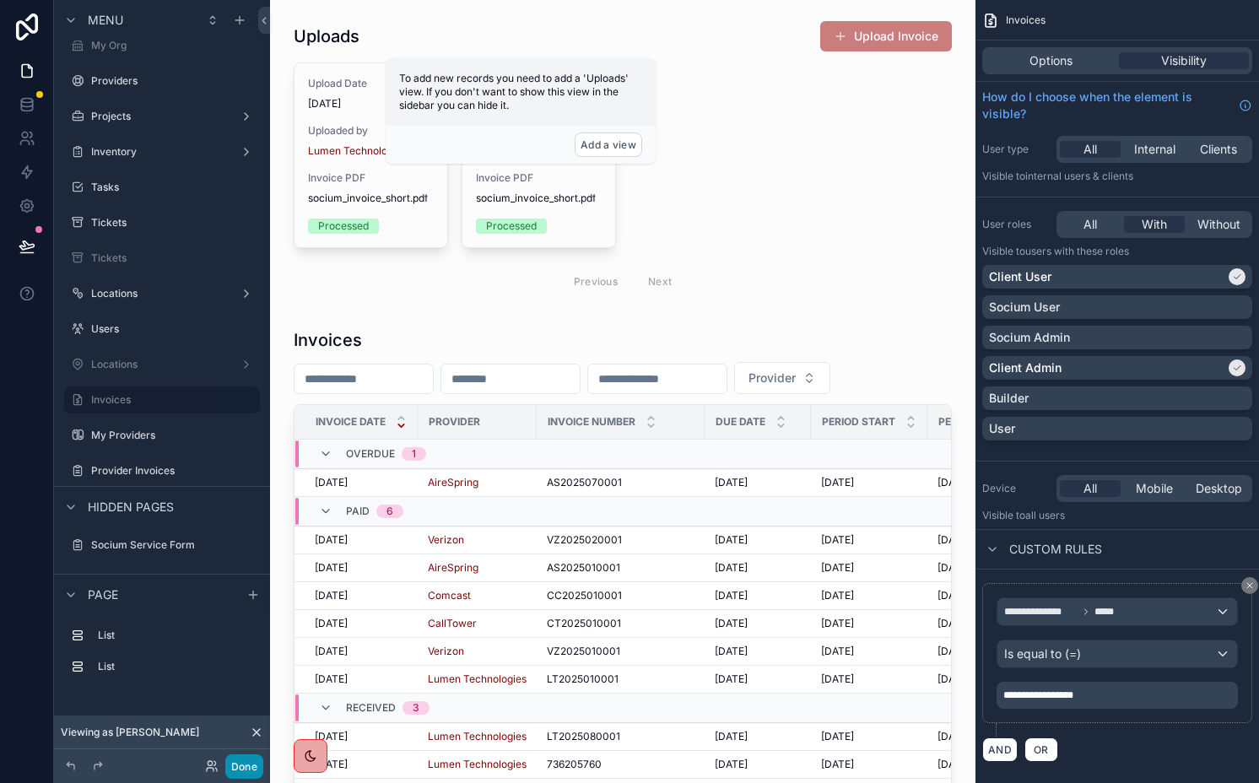
click at [235, 765] on button "Done" at bounding box center [244, 767] width 38 height 24
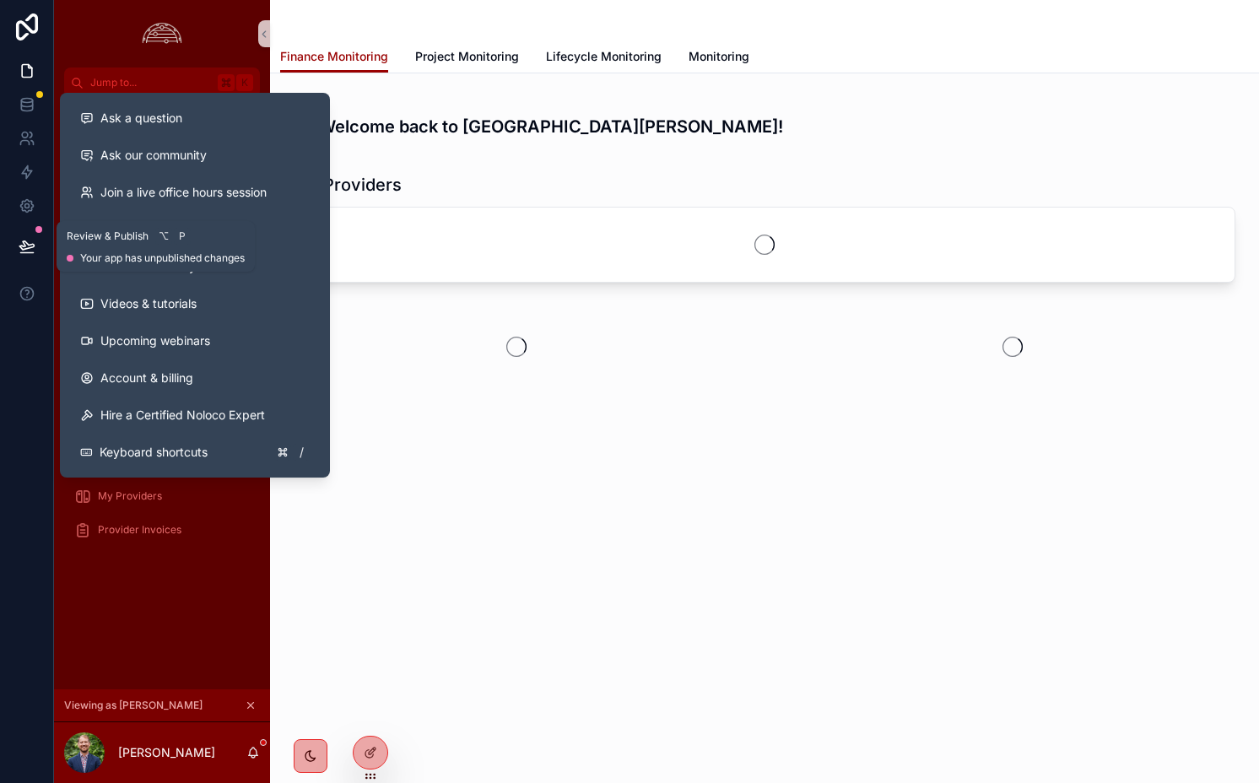
click at [26, 247] on icon at bounding box center [26, 245] width 14 height 8
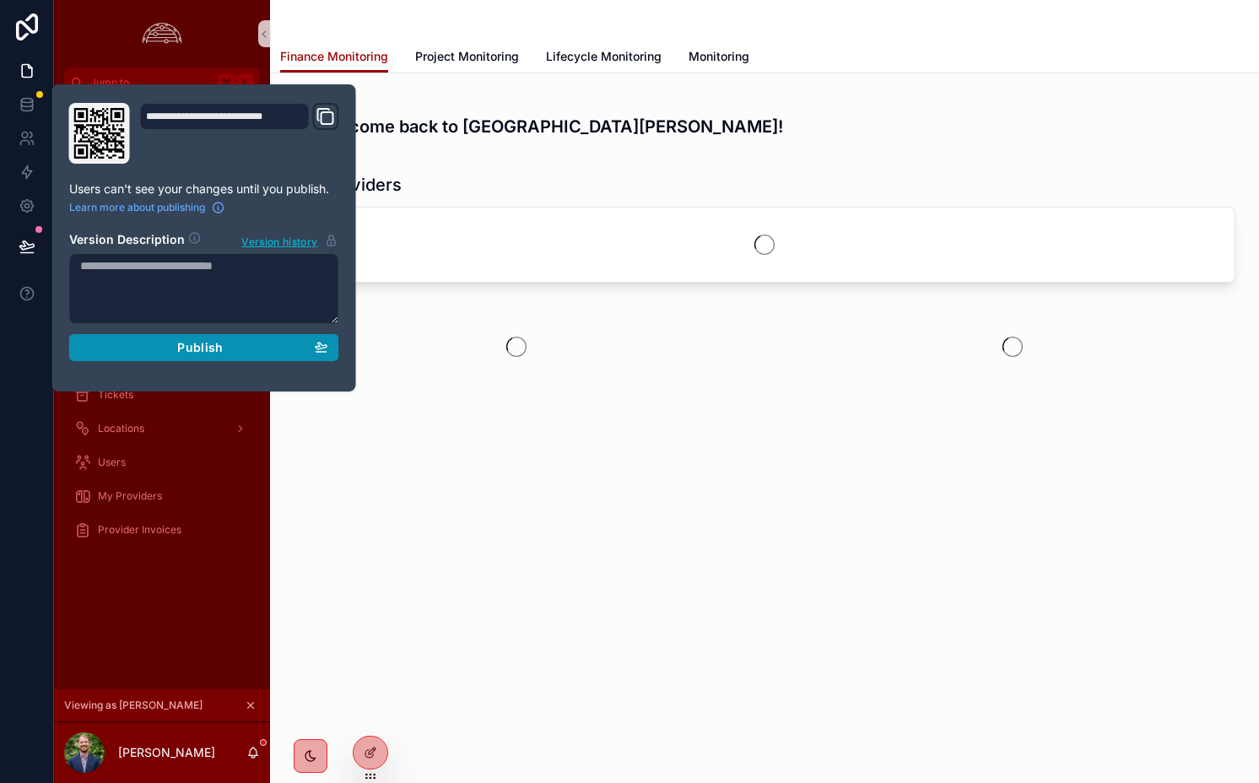
click at [164, 340] on div "Publish" at bounding box center [204, 347] width 248 height 15
